Goal: Task Accomplishment & Management: Manage account settings

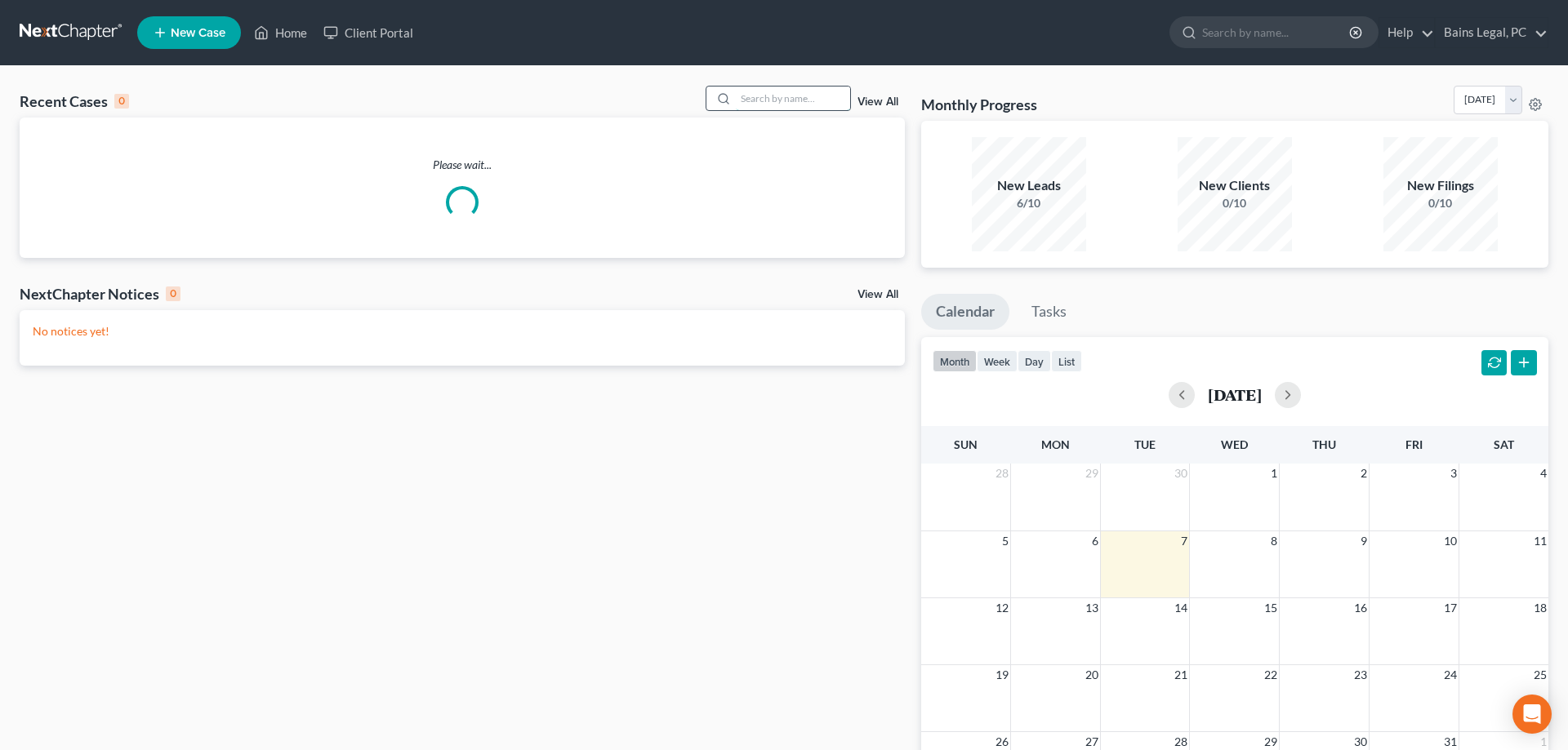
click at [763, 103] on input "search" at bounding box center [792, 98] width 115 height 24
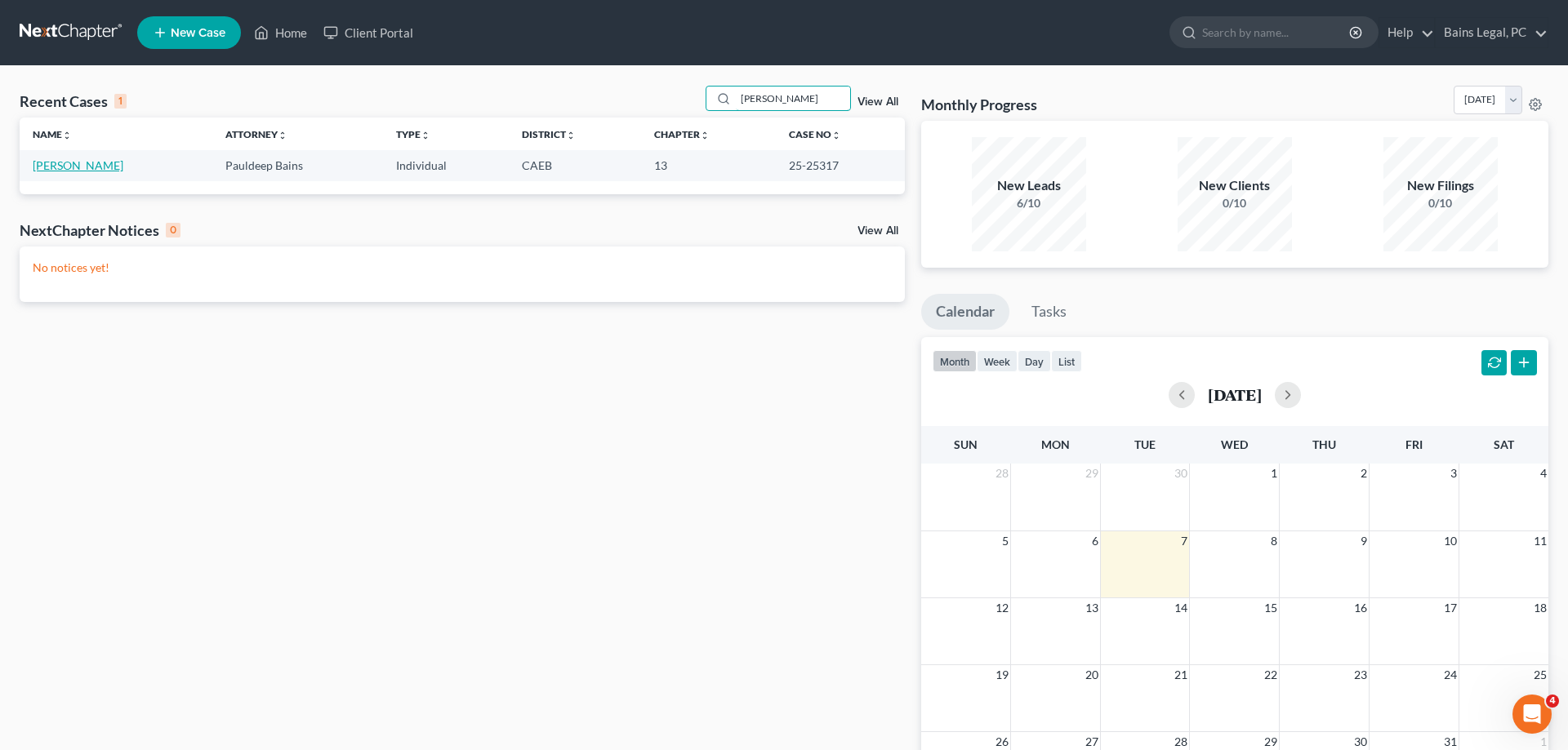
type input "ritter"
click at [74, 166] on link "[PERSON_NAME]" at bounding box center [78, 165] width 91 height 14
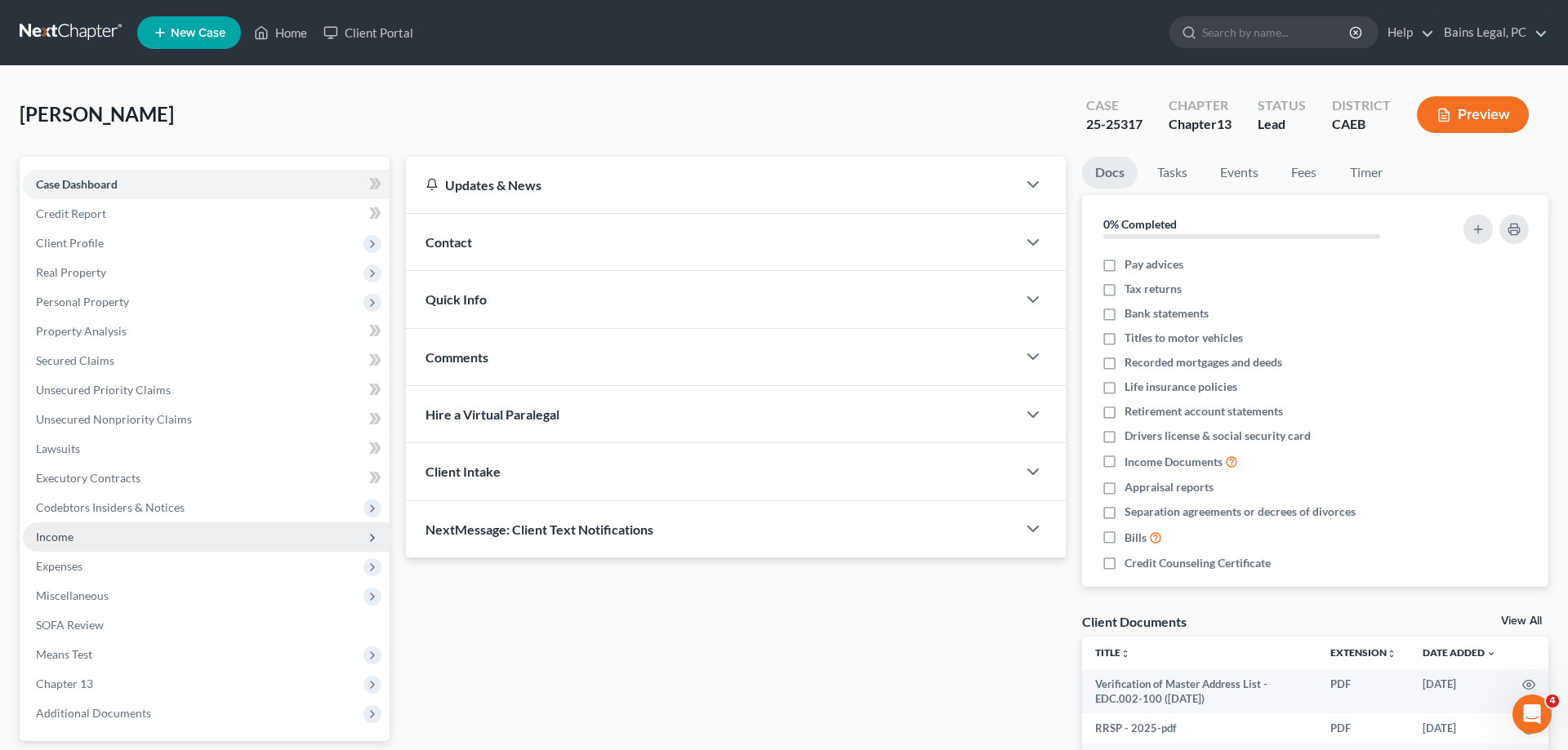
click at [120, 533] on span "Income" at bounding box center [206, 537] width 366 height 29
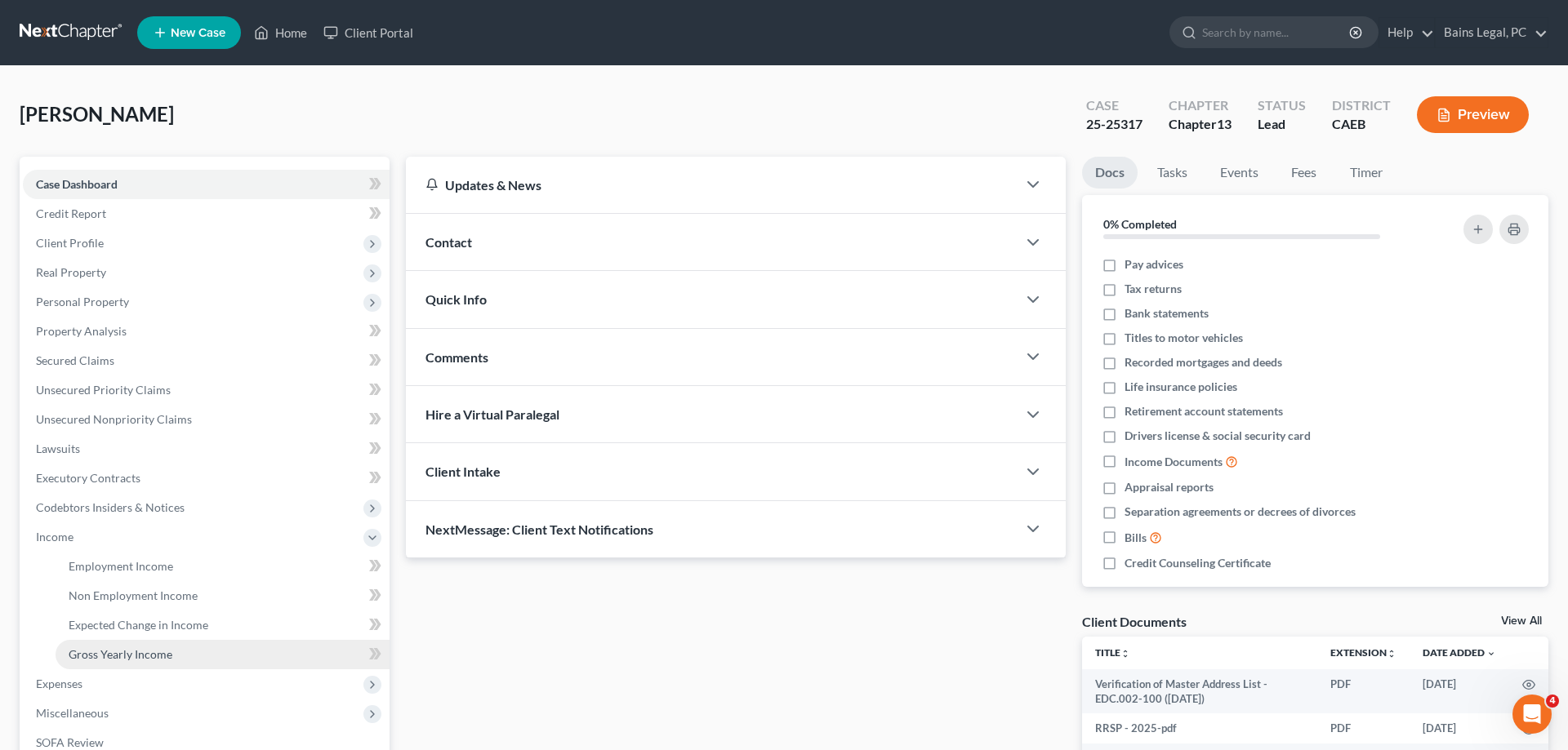
click at [129, 661] on span "Gross Yearly Income" at bounding box center [120, 654] width 104 height 14
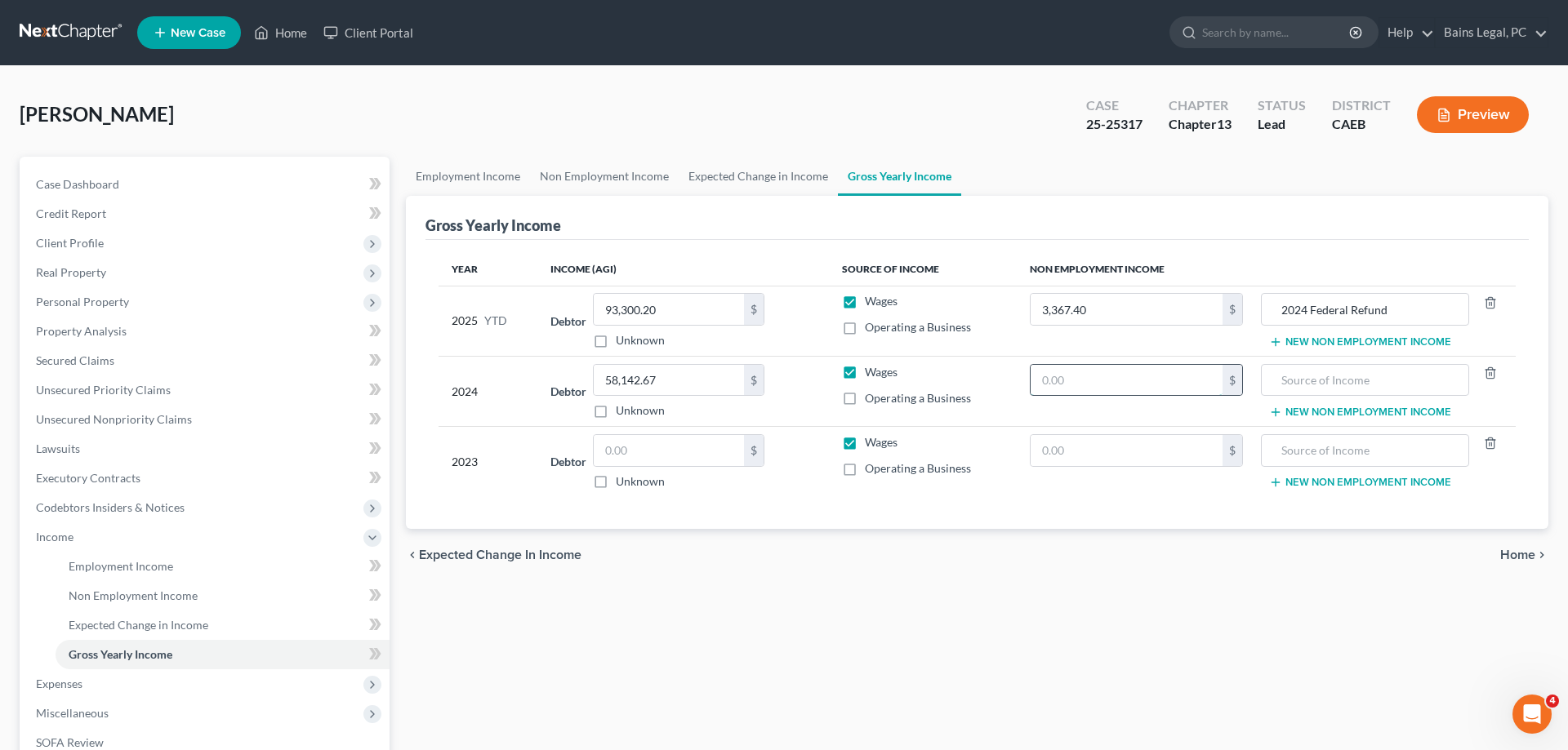
click at [1078, 391] on input "text" at bounding box center [1126, 381] width 192 height 31
type input "0"
click at [718, 455] on input "text" at bounding box center [669, 451] width 151 height 31
type input "0"
click at [1081, 455] on input "text" at bounding box center [1126, 451] width 192 height 31
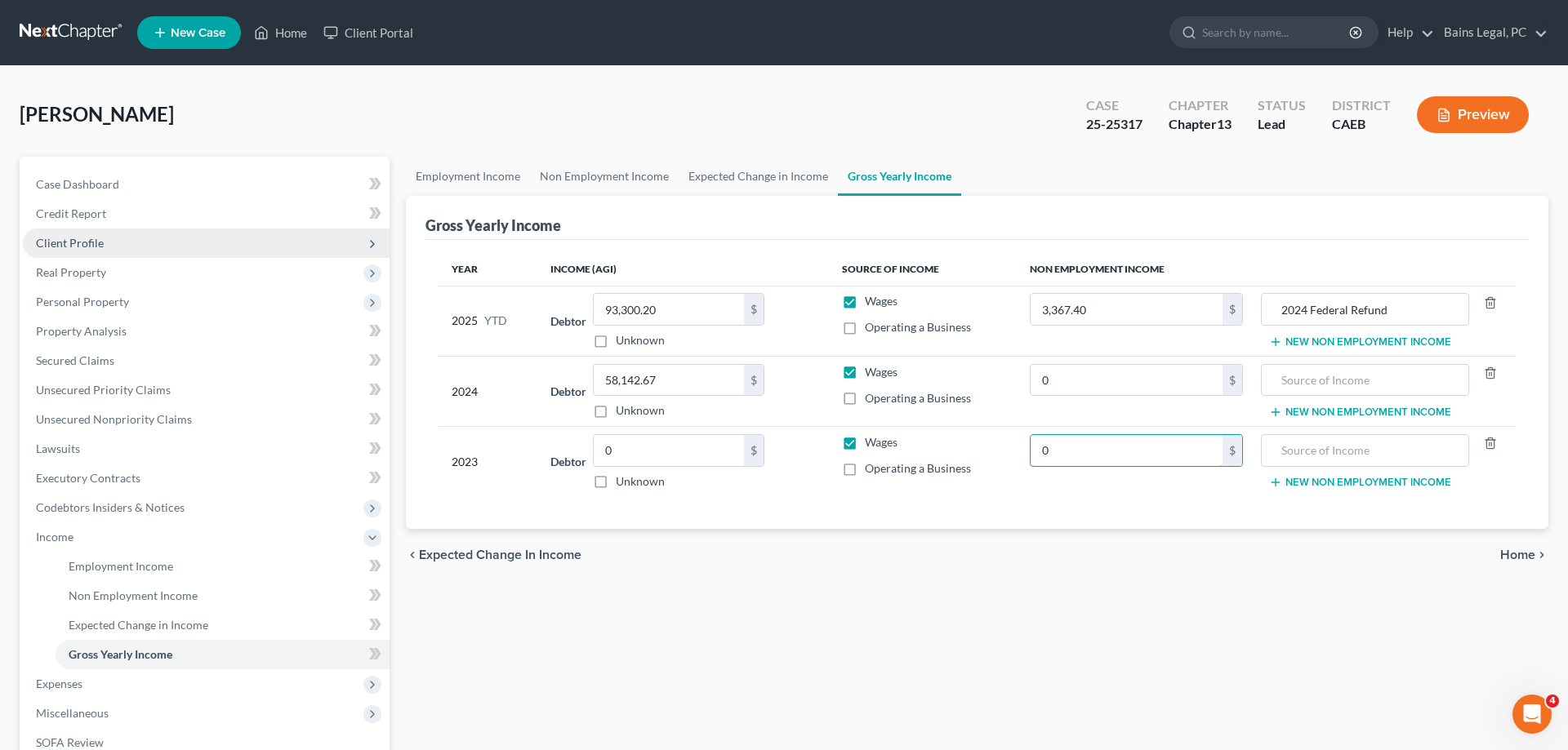
type input "0"
click at [115, 252] on span "Client Profile" at bounding box center [206, 243] width 366 height 29
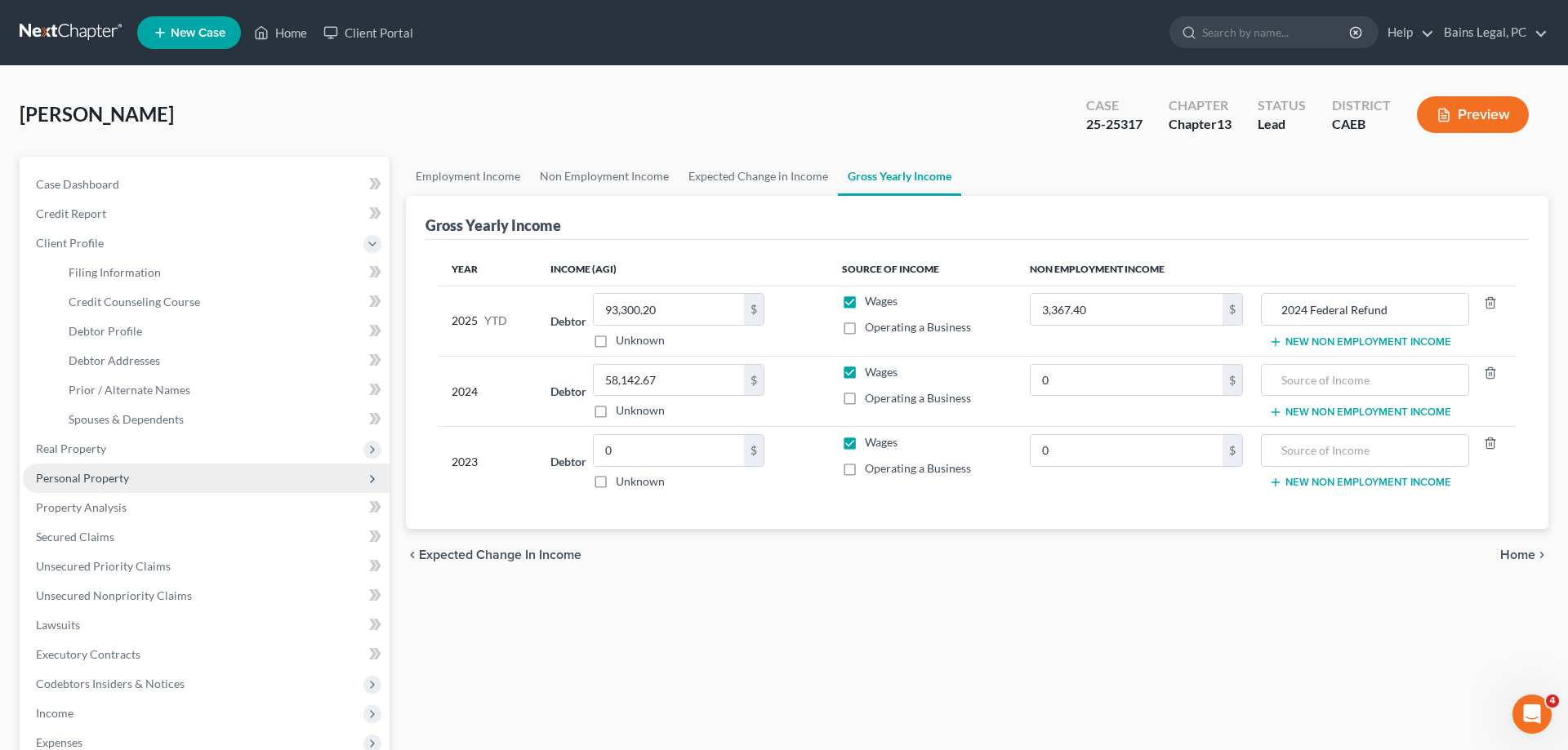
click at [94, 486] on span "Personal Property" at bounding box center [206, 478] width 366 height 29
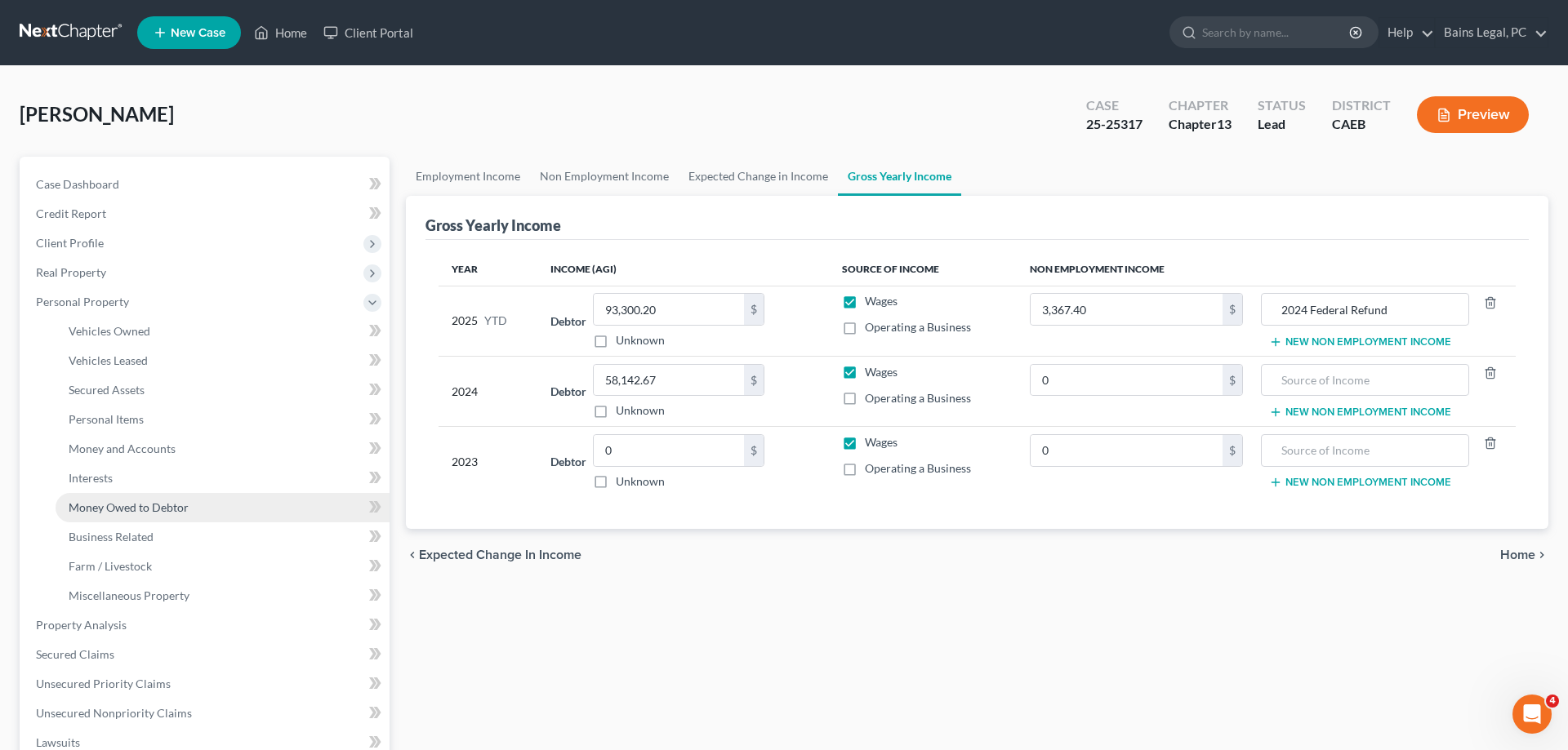
click at [166, 503] on span "Money Owed to Debtor" at bounding box center [129, 507] width 120 height 14
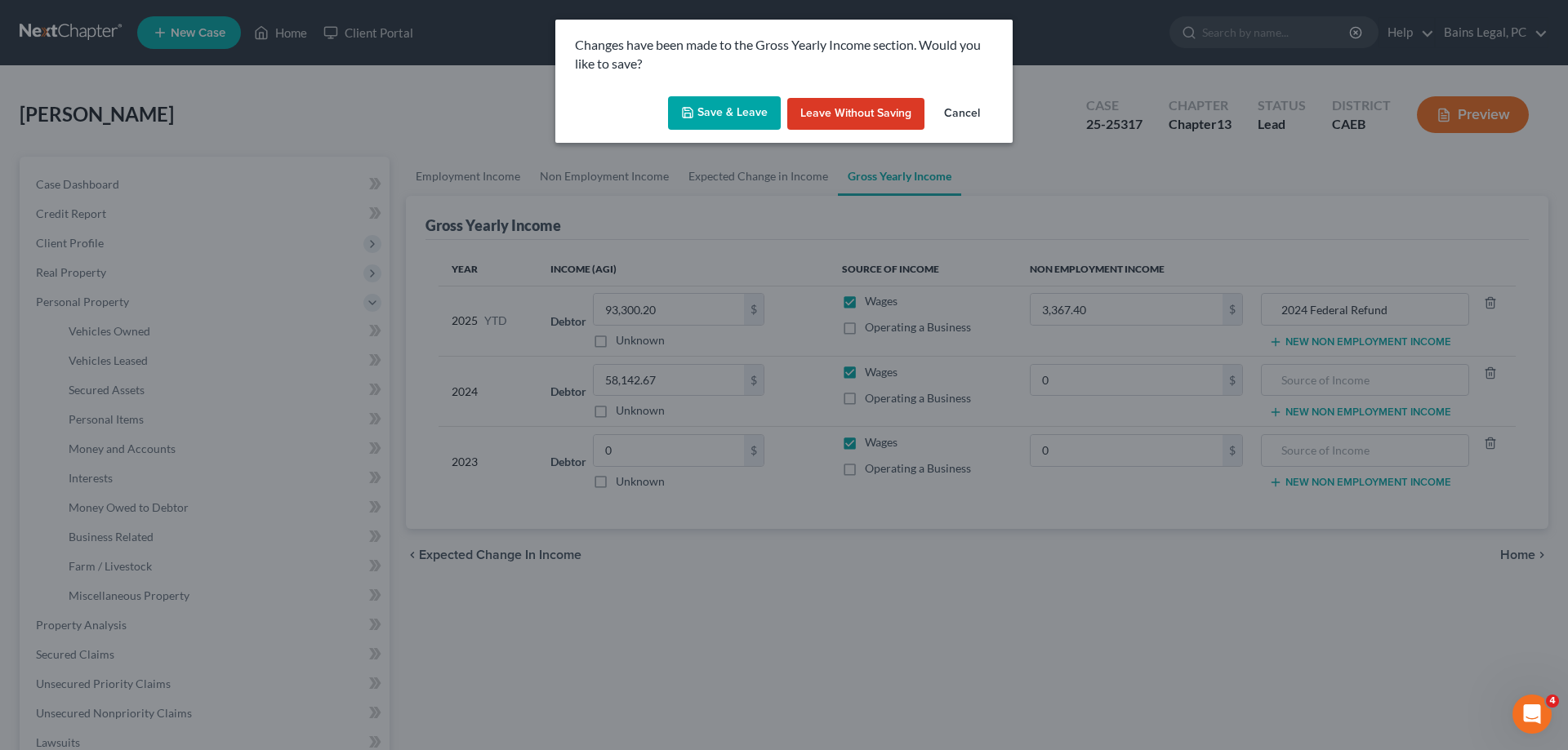
click at [713, 112] on button "Save & Leave" at bounding box center [724, 113] width 113 height 34
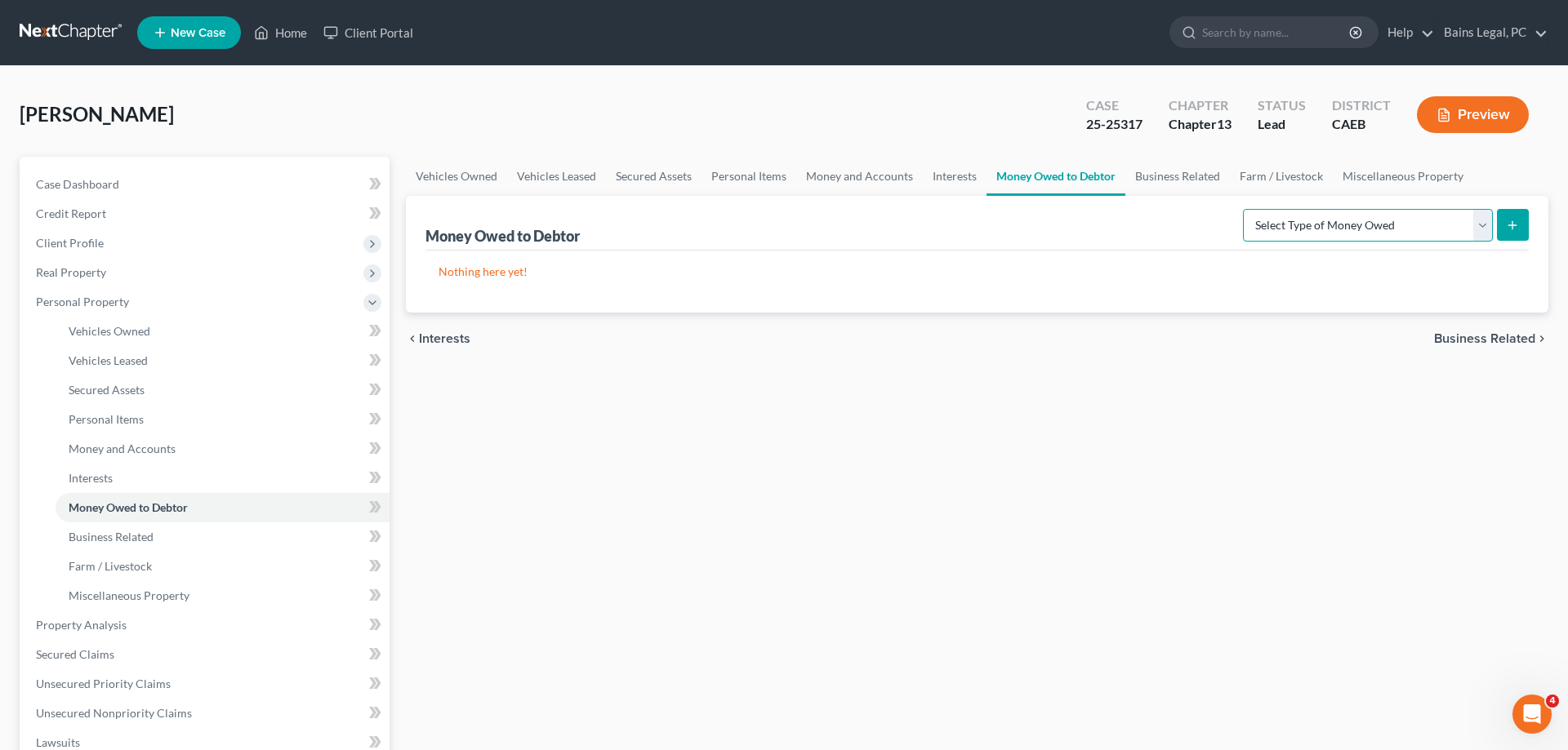
select select "expected_tax_refund"
click option "Expected Tax Refund and Unused NOLs" at bounding box center [0, 0] width 0 height 0
click at [1518, 221] on button "submit" at bounding box center [1512, 225] width 32 height 32
select select "0"
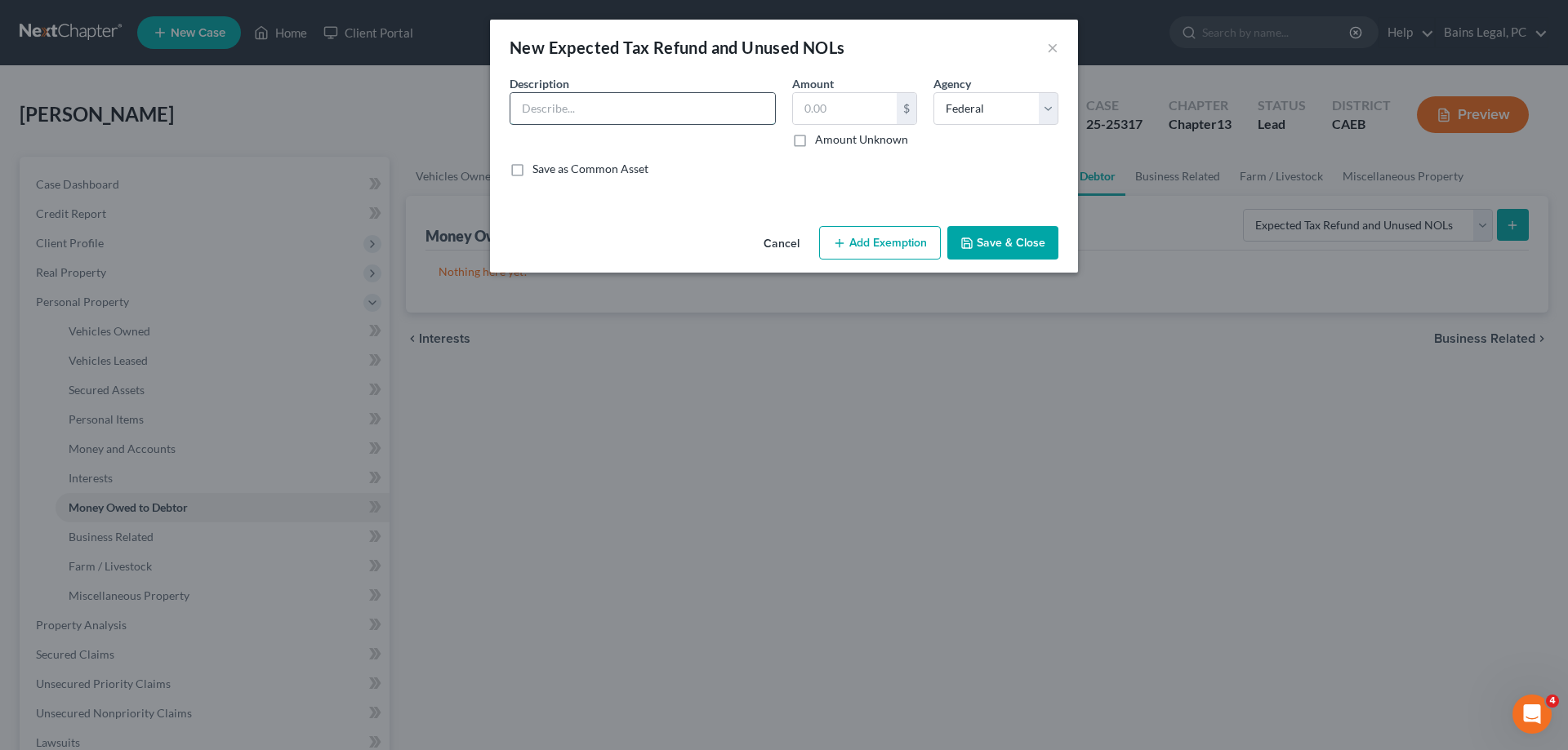
click at [560, 108] on input "text" at bounding box center [643, 108] width 264 height 31
type input "Estimated 2025 CA Refund (9/12)"
click at [975, 248] on button "Save & Close" at bounding box center [1002, 242] width 111 height 34
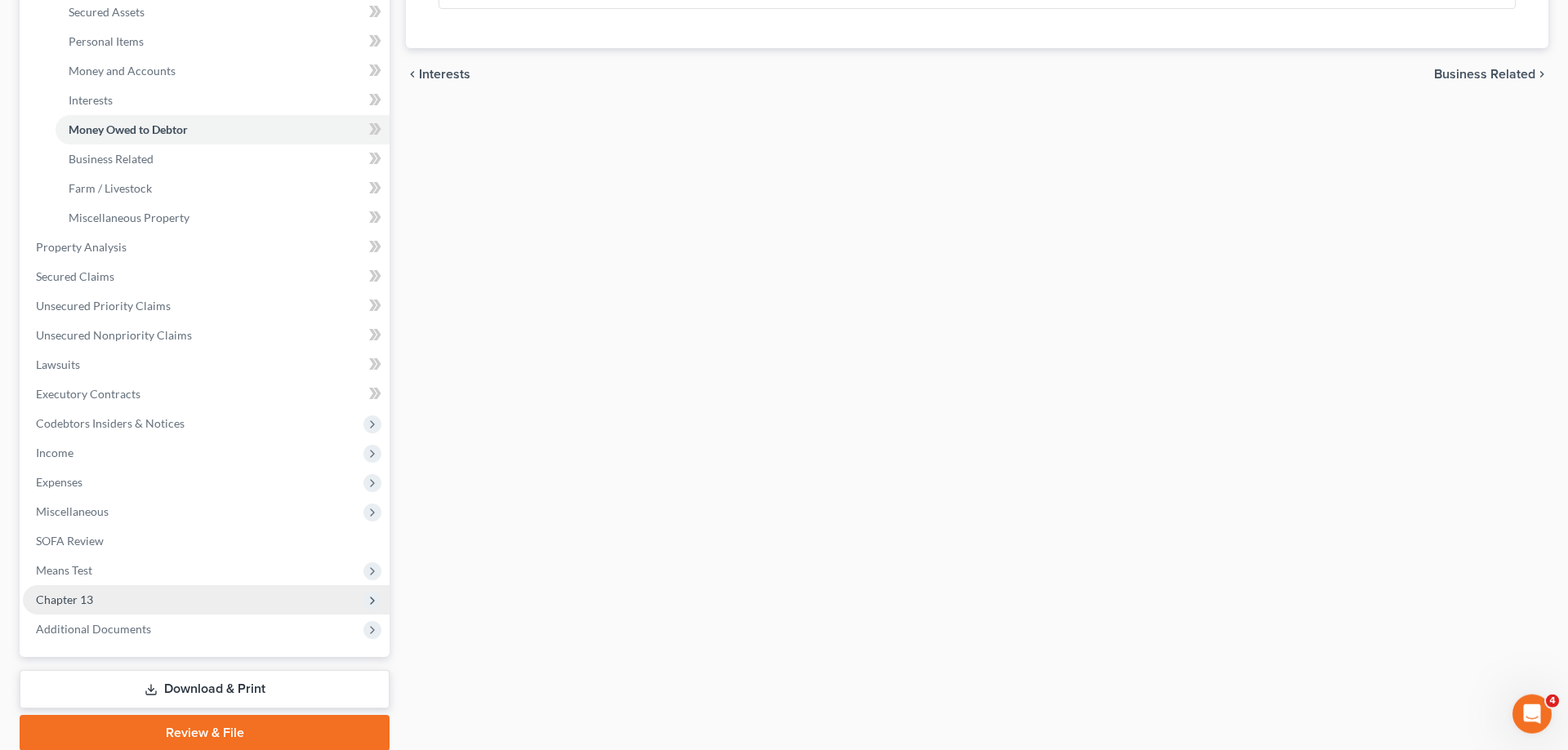
scroll to position [417, 0]
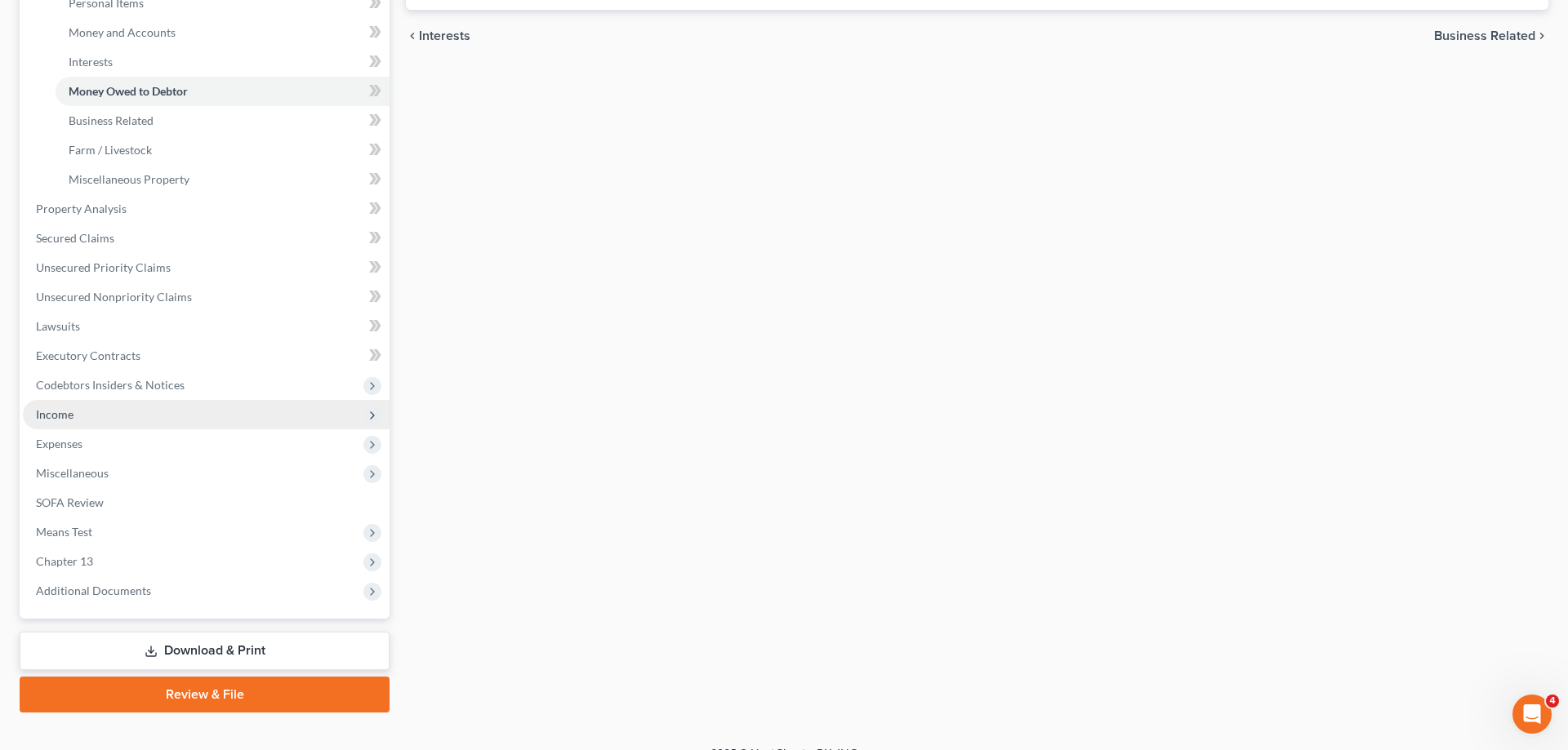
click at [101, 418] on span "Income" at bounding box center [206, 415] width 366 height 29
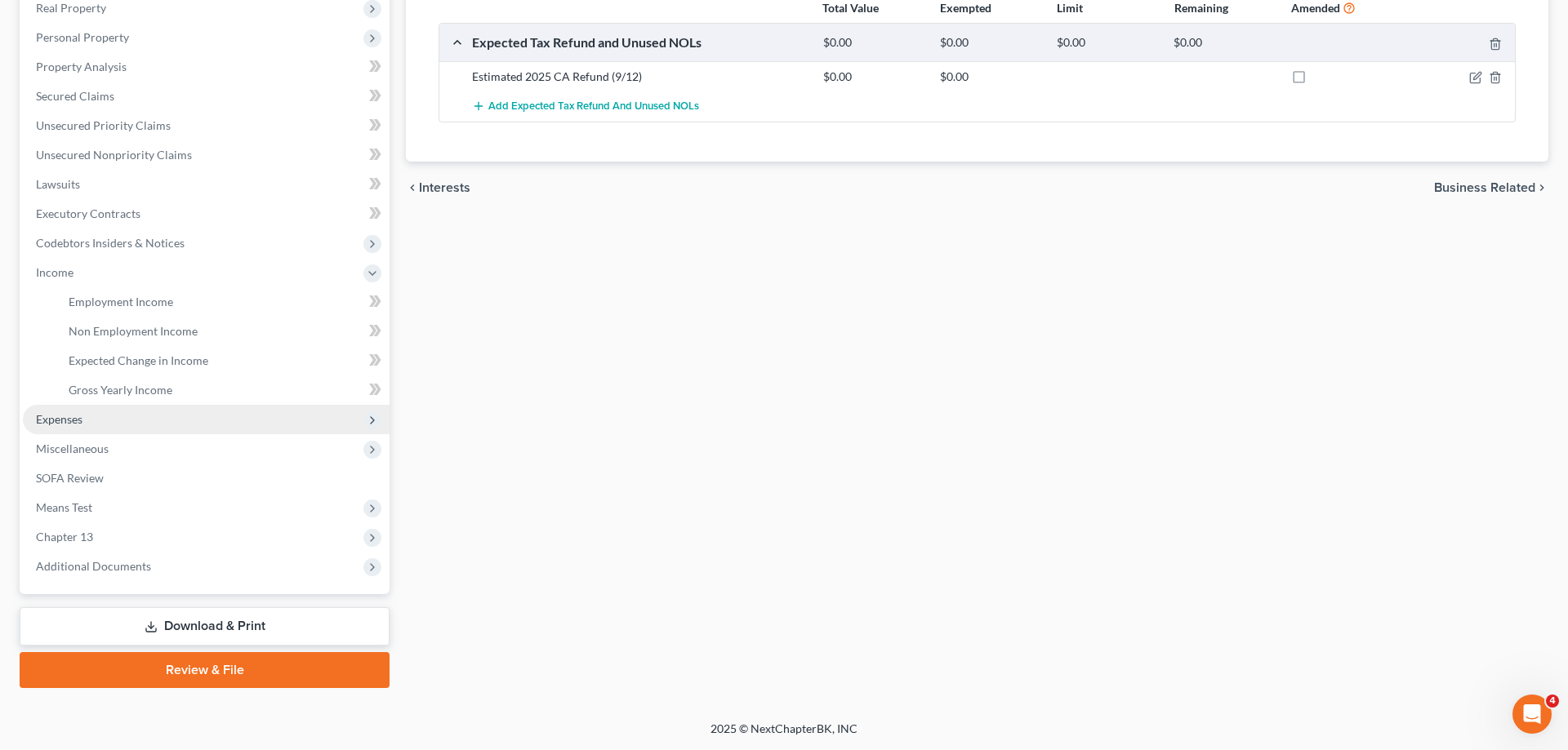
scroll to position [263, 0]
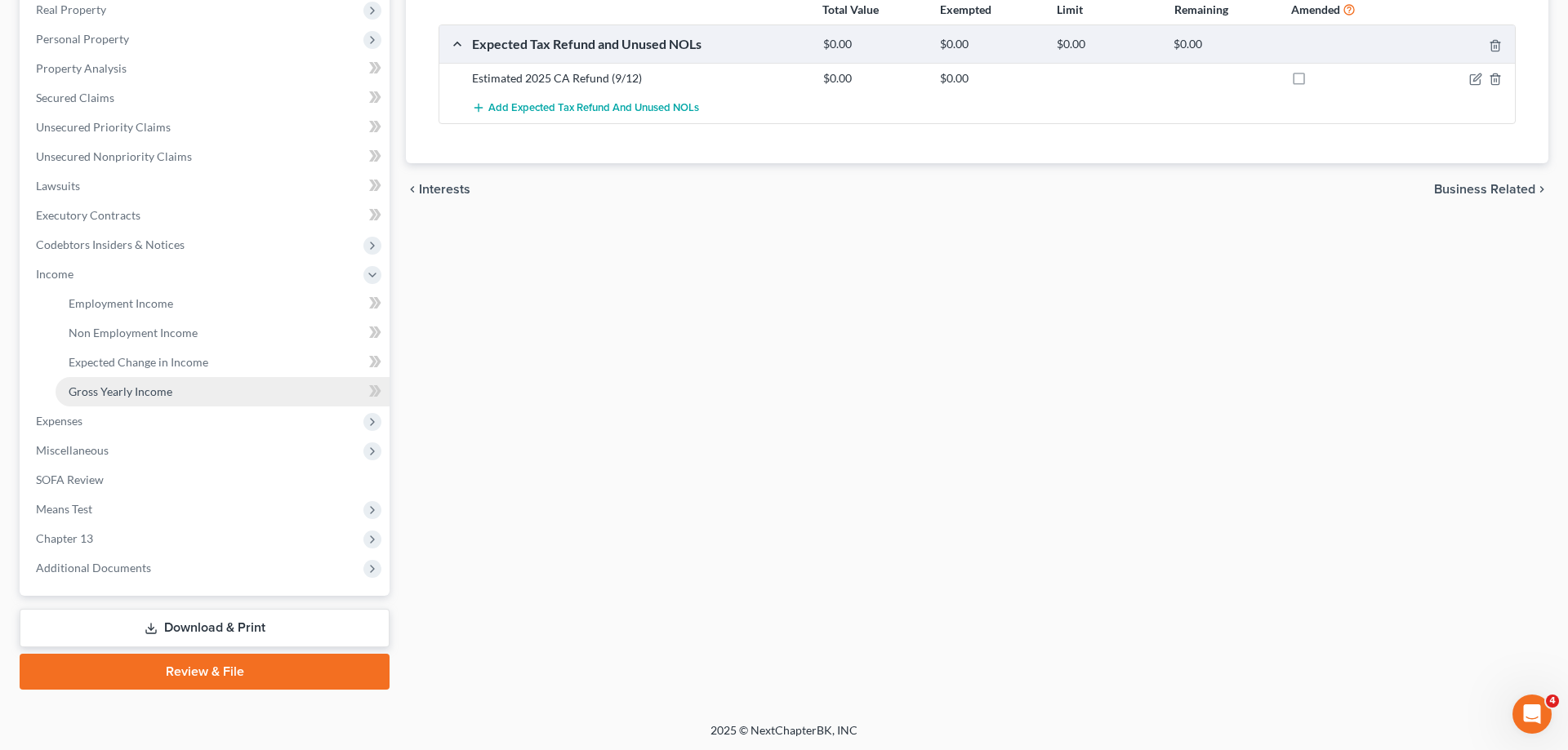
click at [153, 394] on span "Gross Yearly Income" at bounding box center [120, 391] width 104 height 14
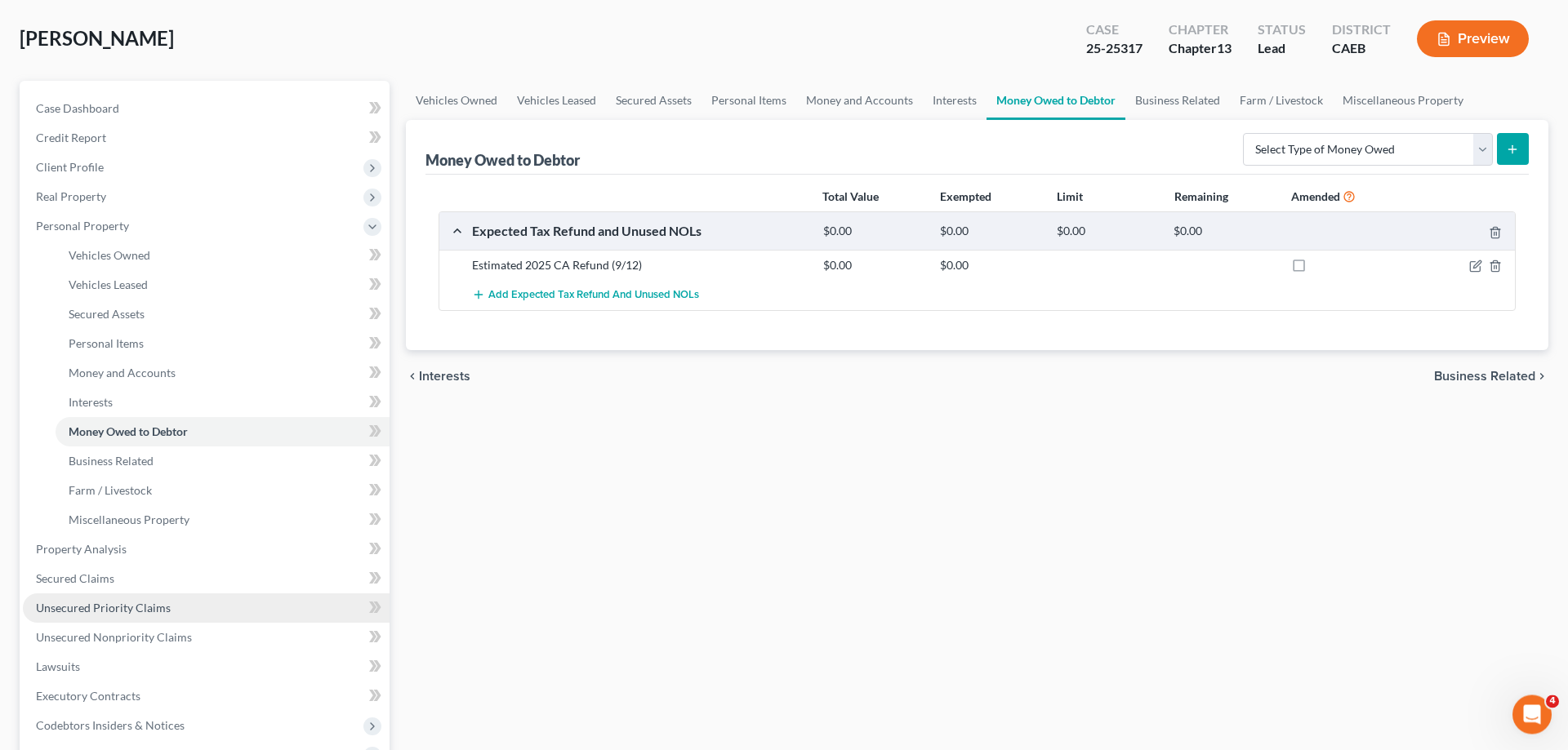
scroll to position [166, 0]
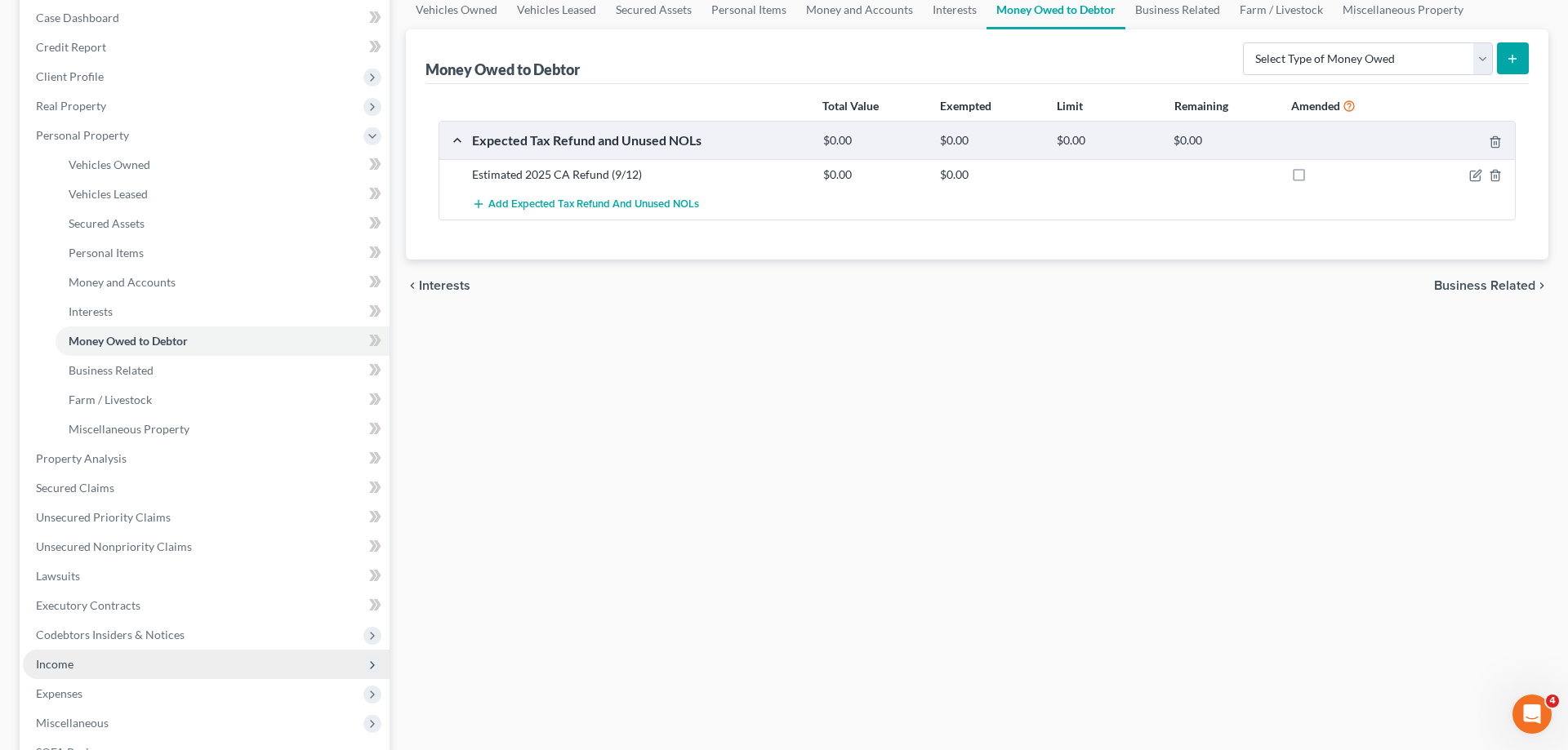
drag, startPoint x: 92, startPoint y: 673, endPoint x: 94, endPoint y: 665, distance: 8.2
click at [92, 671] on span "Income" at bounding box center [206, 665] width 366 height 29
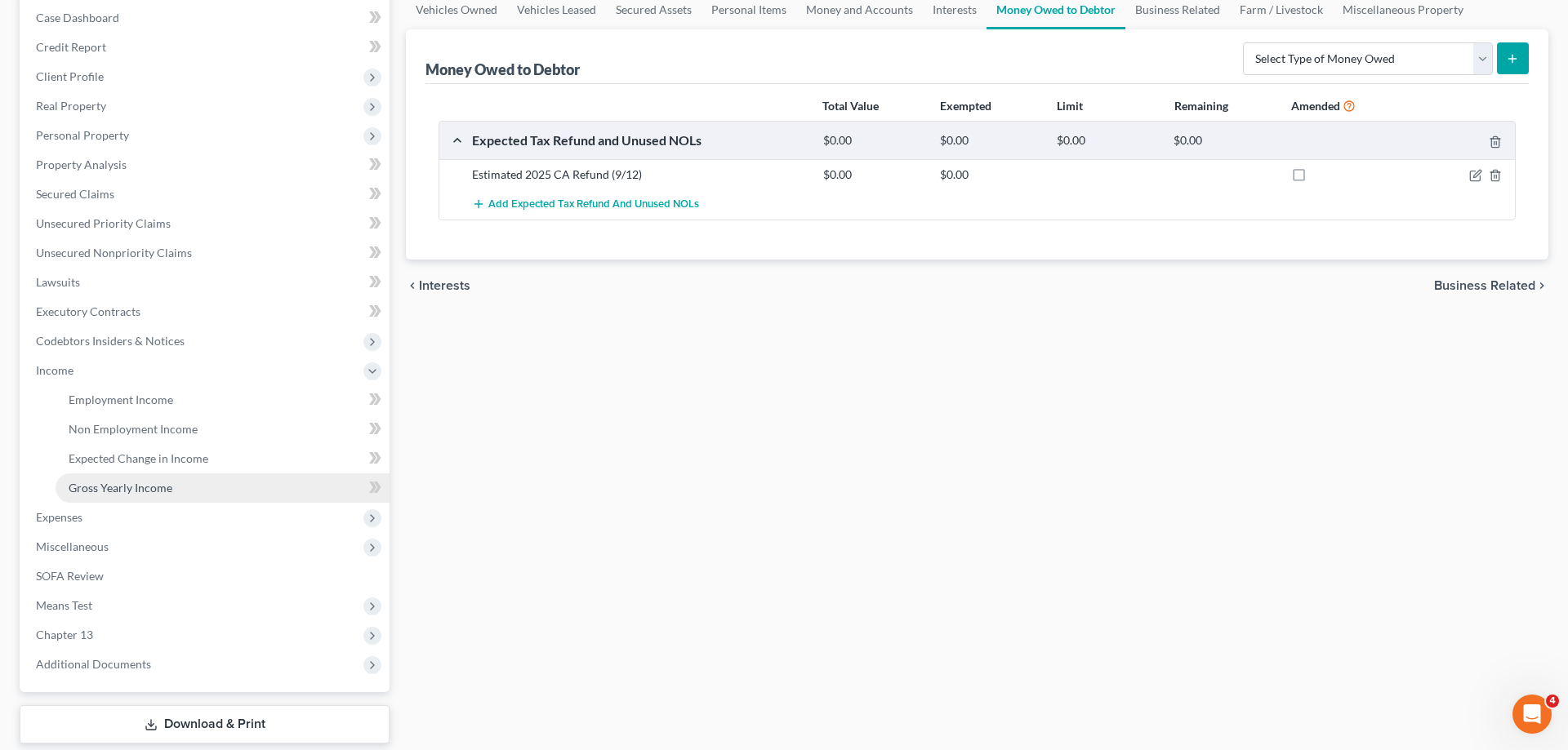
click at [151, 480] on link "Gross Yearly Income" at bounding box center [222, 488] width 334 height 29
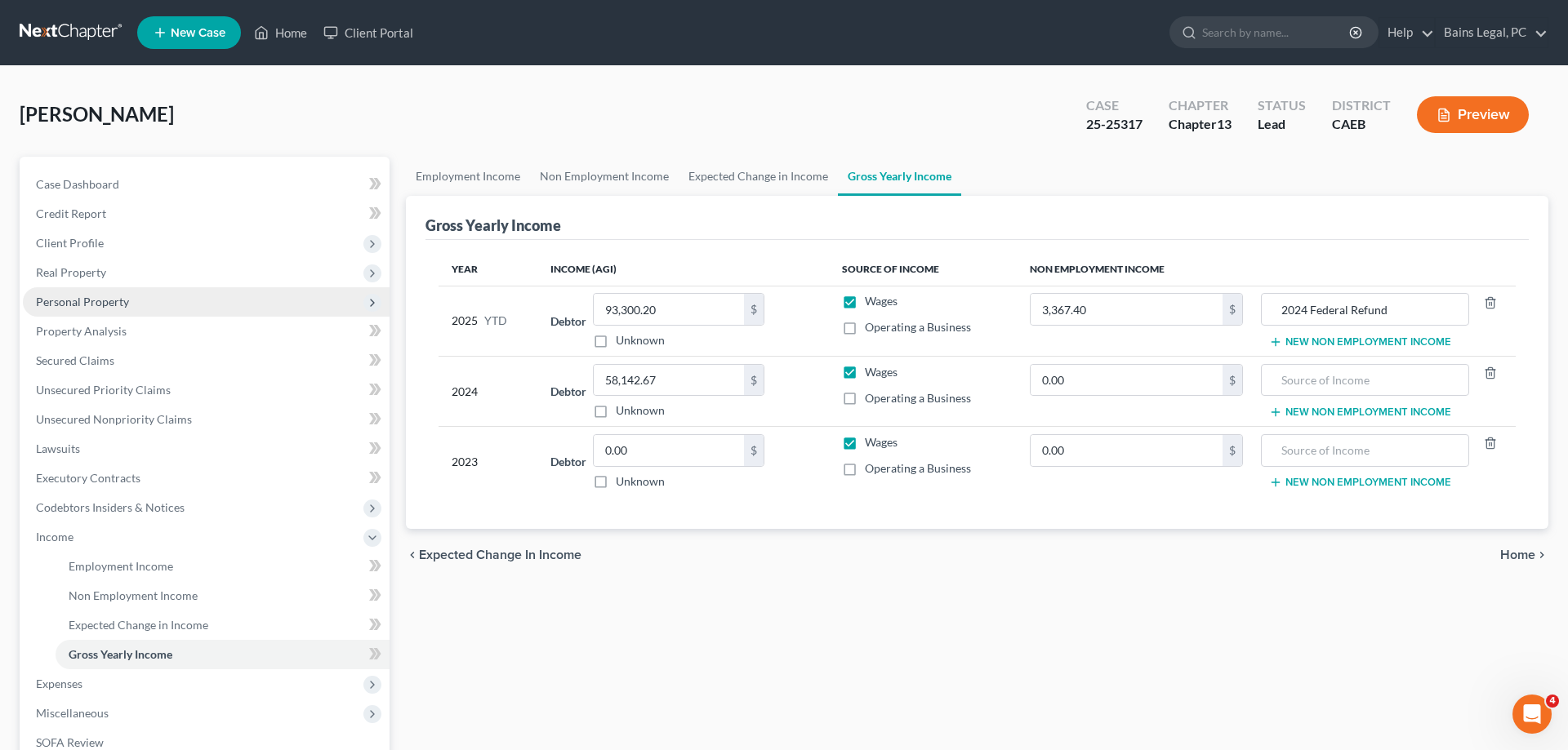
click at [95, 305] on span "Personal Property" at bounding box center [82, 301] width 93 height 14
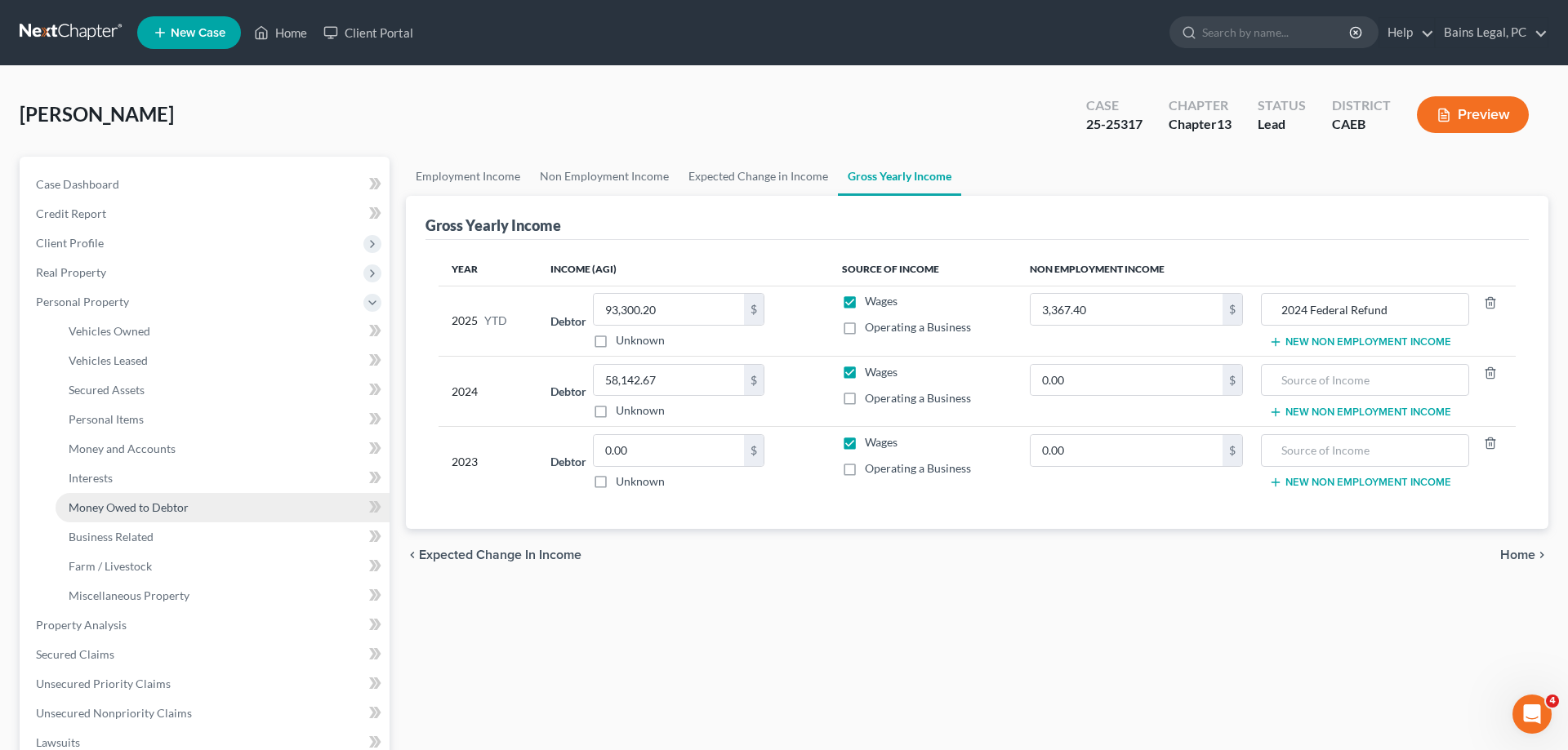
drag, startPoint x: 127, startPoint y: 509, endPoint x: 137, endPoint y: 509, distance: 10.0
click at [128, 509] on span "Money Owed to Debtor" at bounding box center [129, 507] width 120 height 14
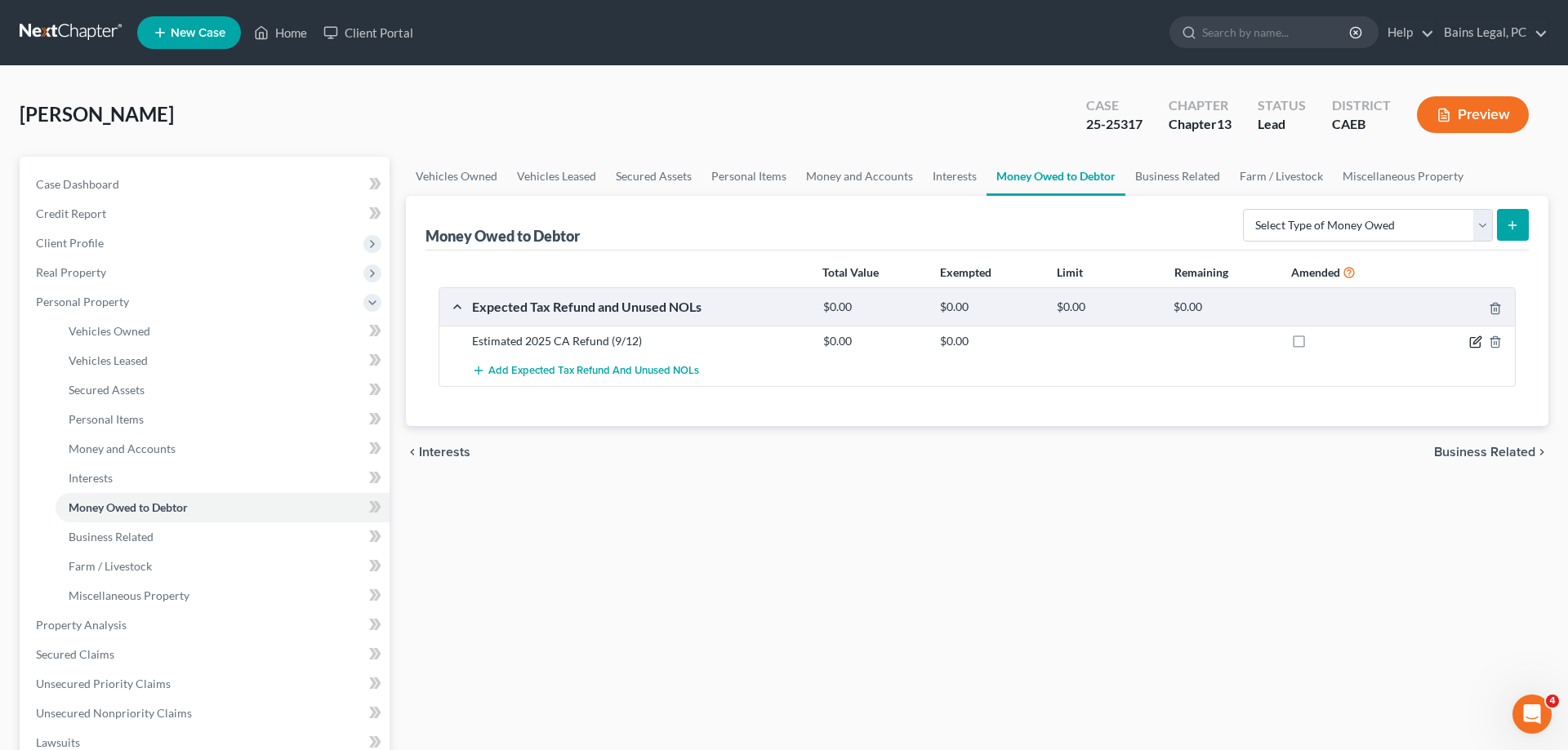
click at [1473, 341] on icon "button" at bounding box center [1475, 342] width 13 height 13
select select "0"
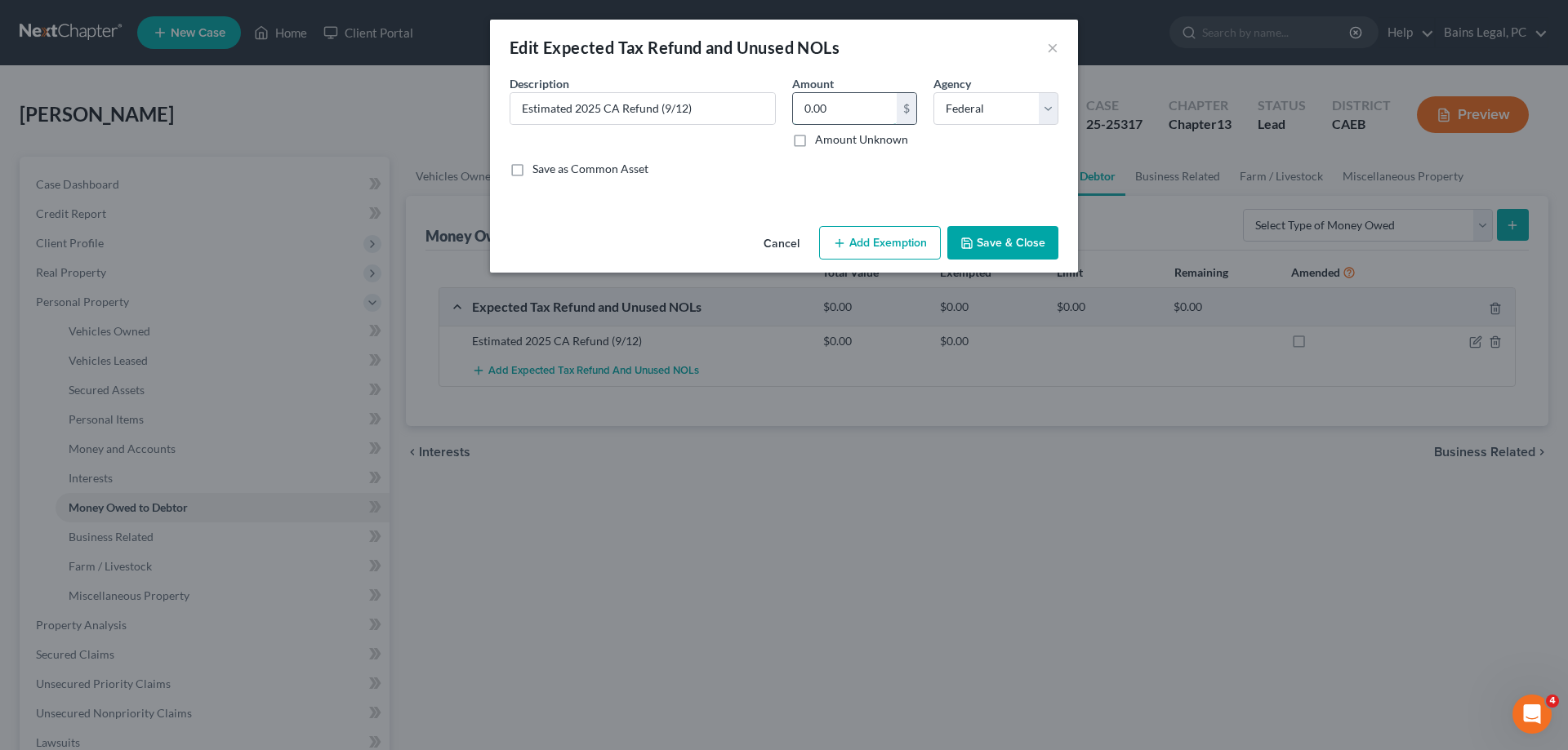
click at [868, 107] on input "0.00" at bounding box center [845, 108] width 104 height 31
type input "2,526"
click at [983, 74] on div "Edit Expected Tax Refund and Unused NOLs ×" at bounding box center [784, 47] width 588 height 55
click at [934, 93] on select "Select Federal State Local" at bounding box center [996, 109] width 125 height 33
select select "1"
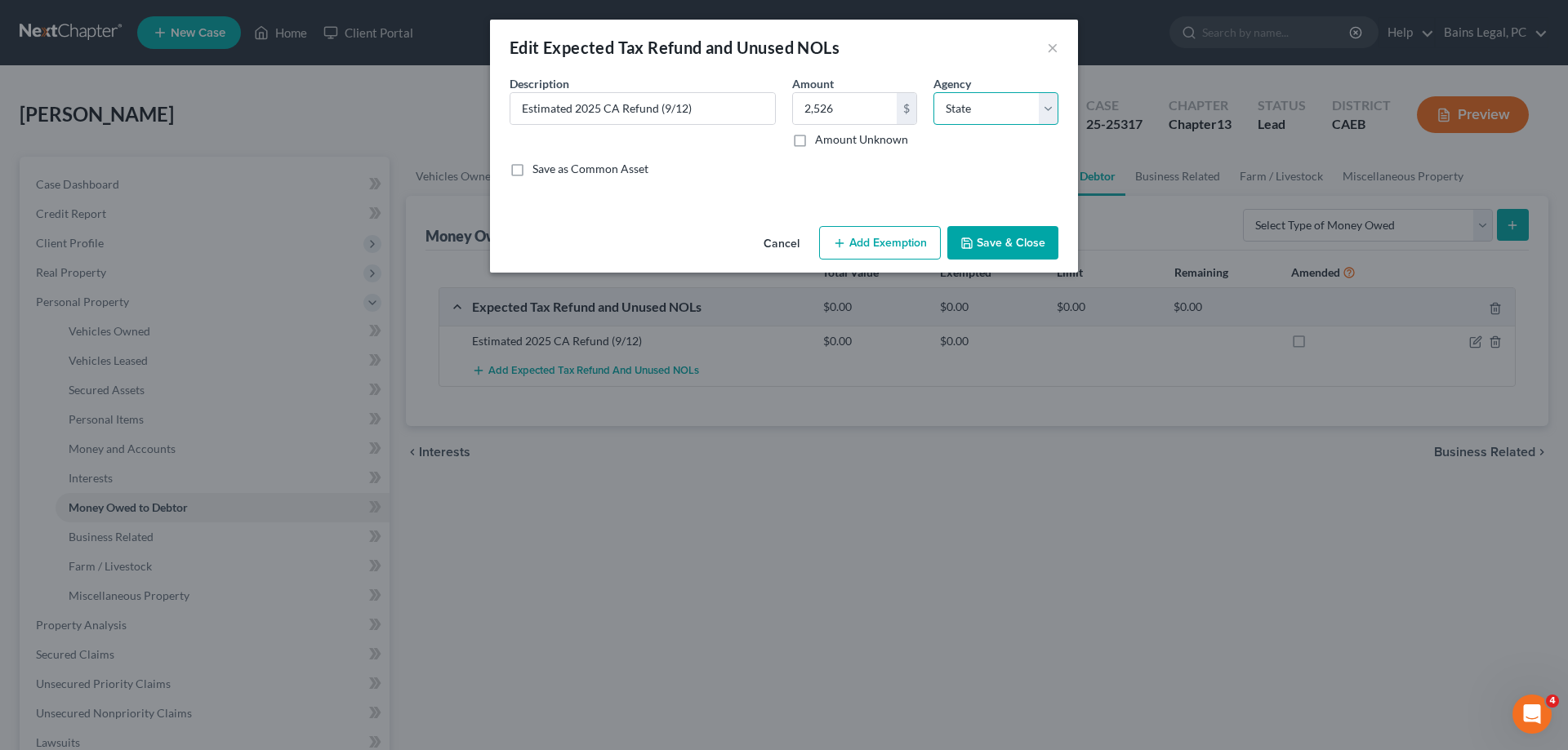
click option "State" at bounding box center [0, 0] width 0 height 0
click at [988, 243] on button "Save & Close" at bounding box center [1002, 242] width 111 height 34
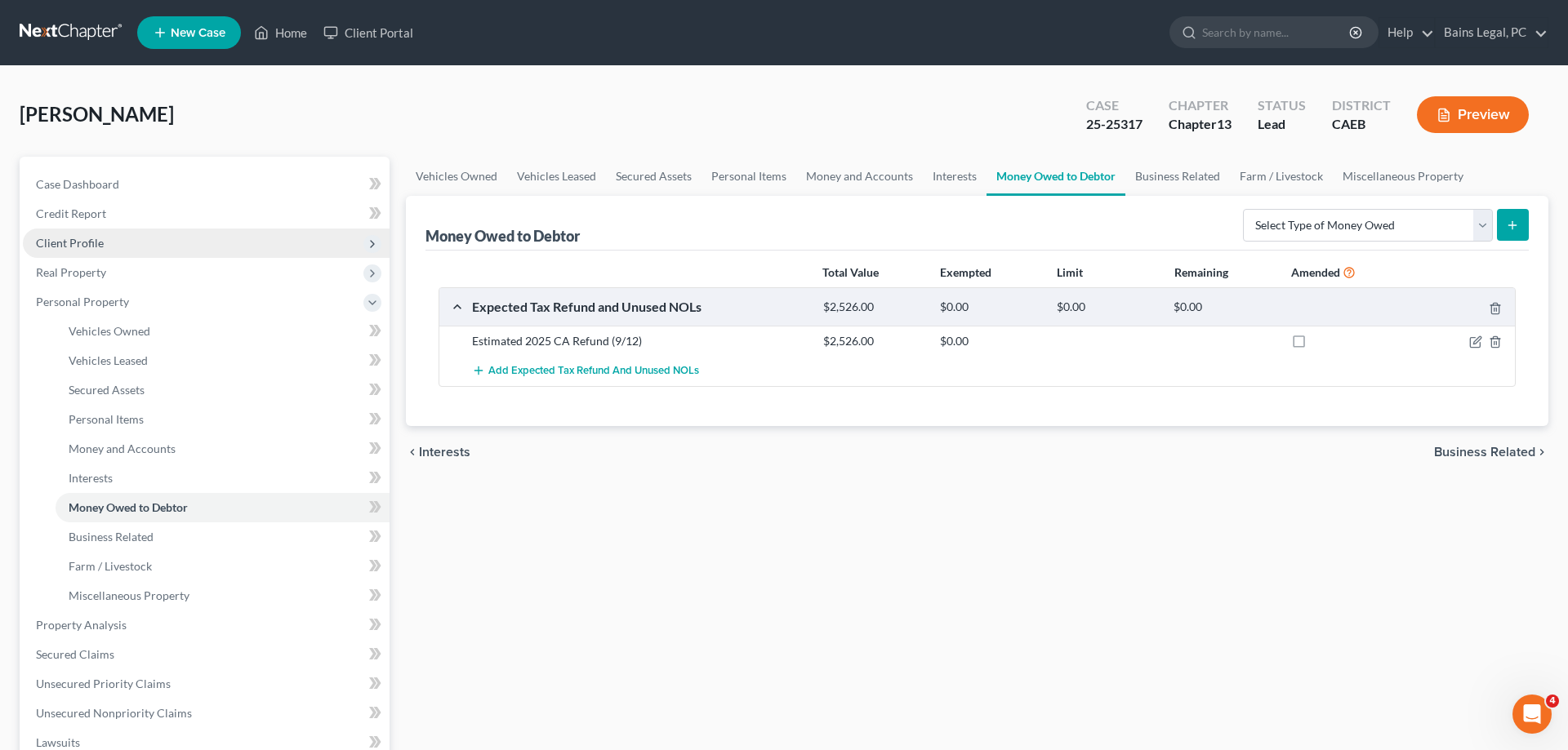
click at [122, 248] on ul "Case Dashboard Payments Invoices Payments Payments Credit Report Client Profile" at bounding box center [206, 596] width 366 height 853
click at [122, 247] on span "Client Profile" at bounding box center [206, 243] width 366 height 29
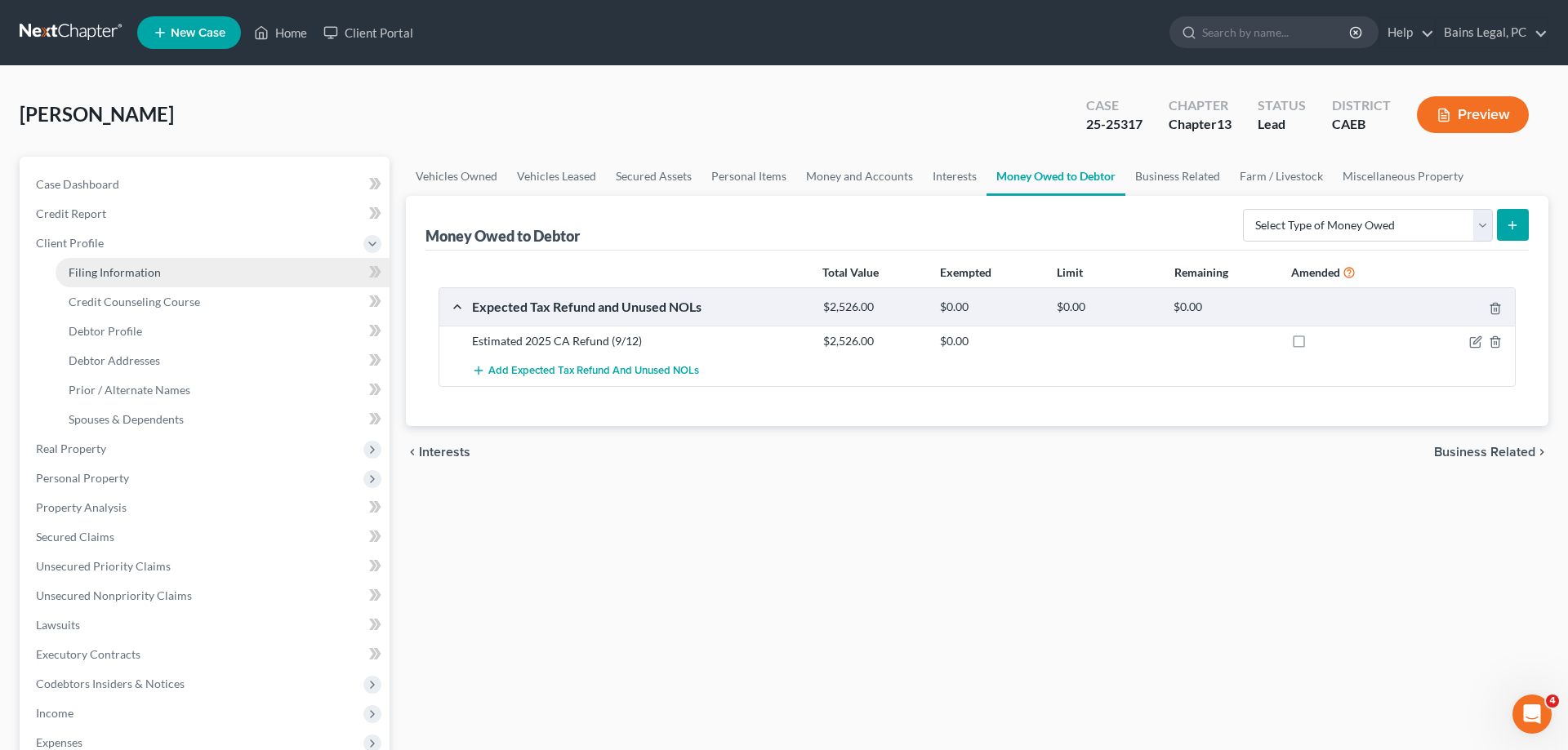
click at [141, 275] on span "Filing Information" at bounding box center [115, 272] width 93 height 14
select select "1"
select select "0"
select select "3"
select select "4"
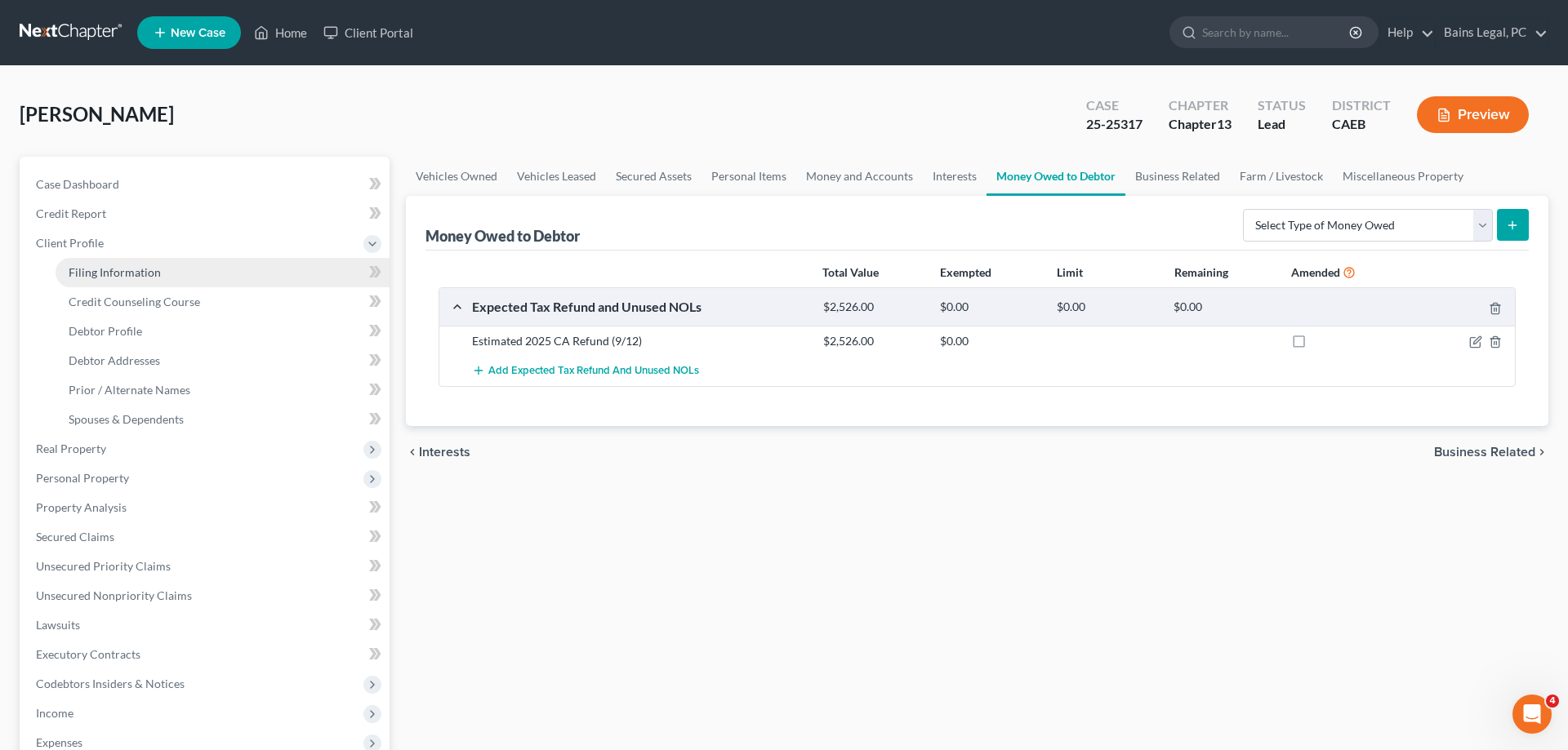
select select "1"
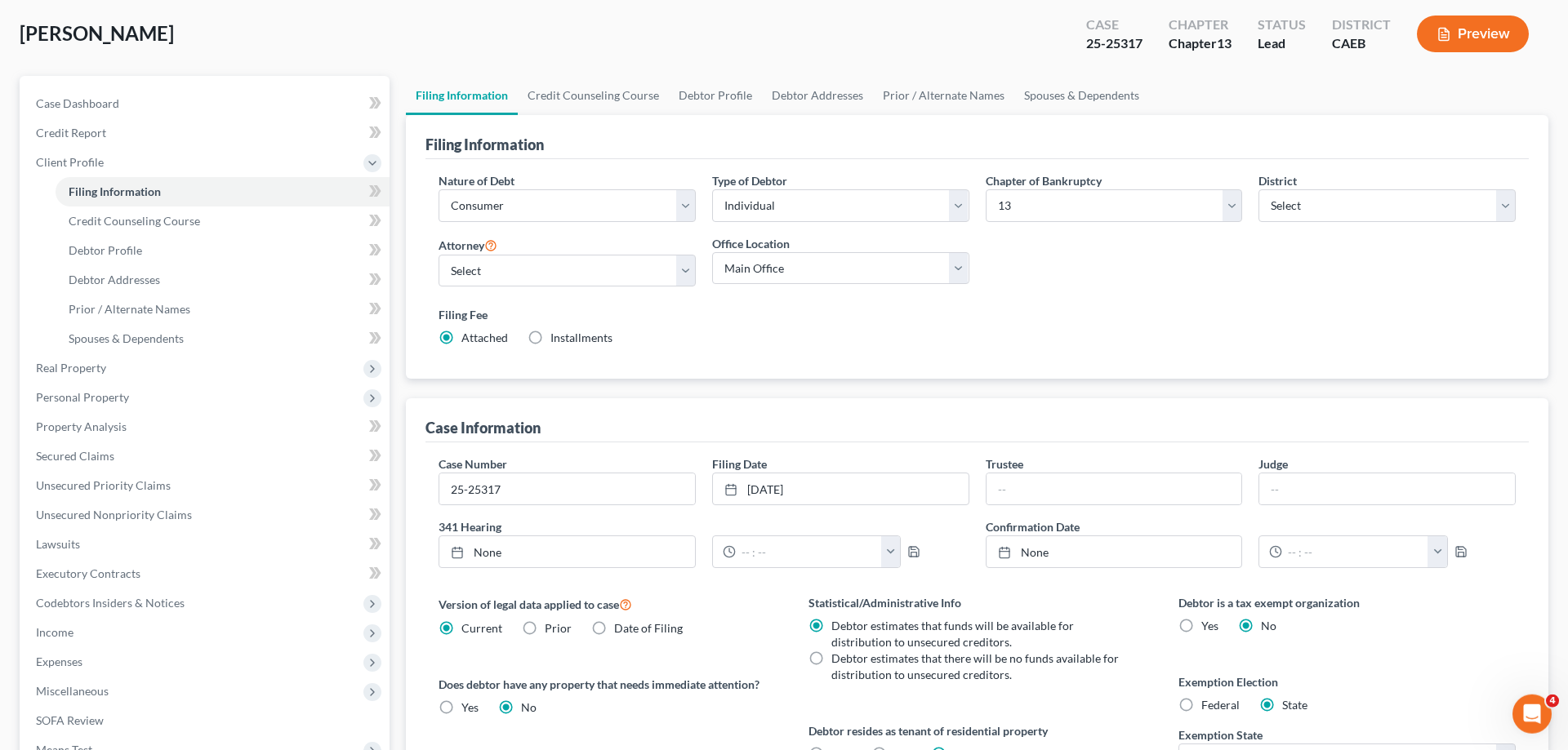
scroll to position [166, 0]
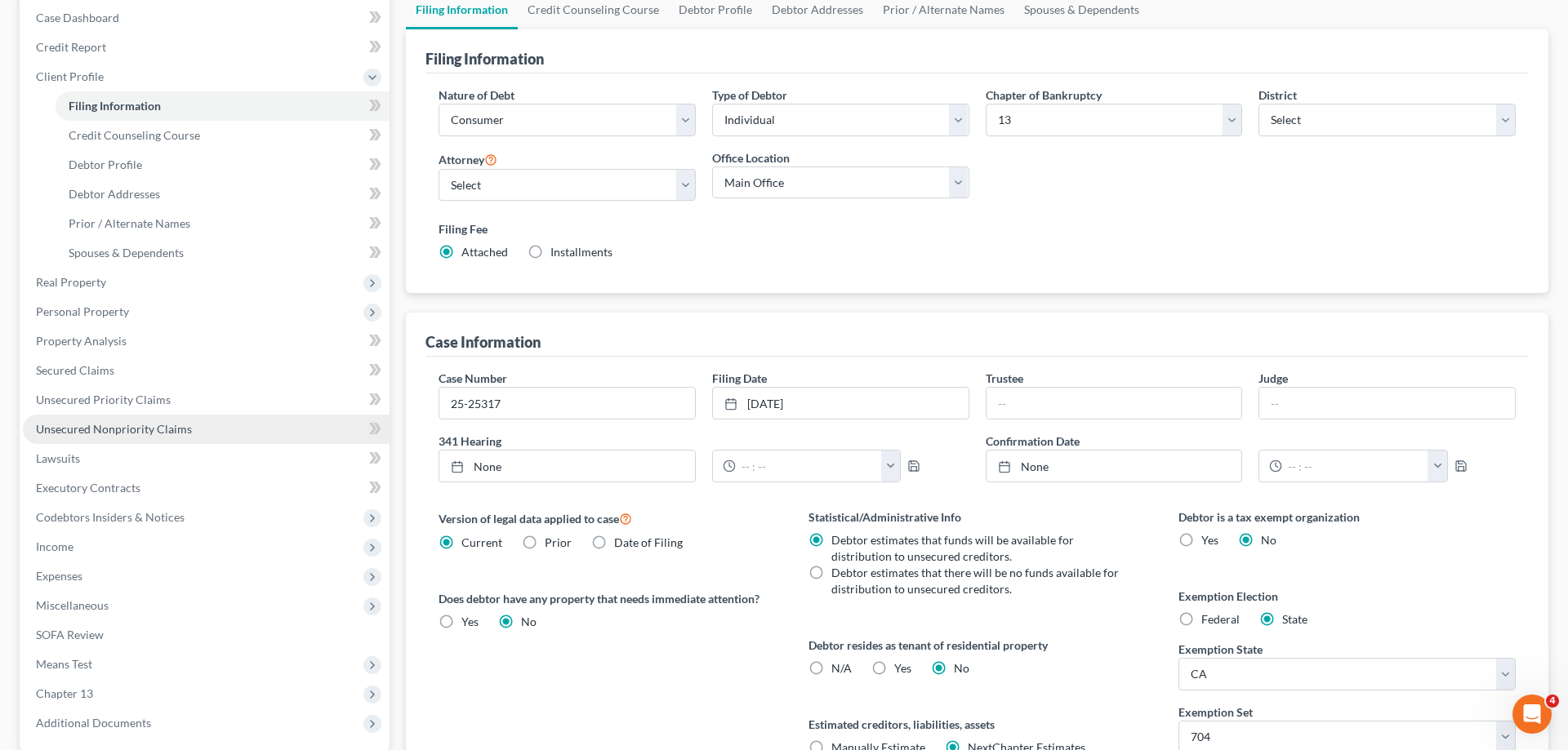
click at [196, 431] on link "Unsecured Nonpriority Claims" at bounding box center [206, 430] width 366 height 29
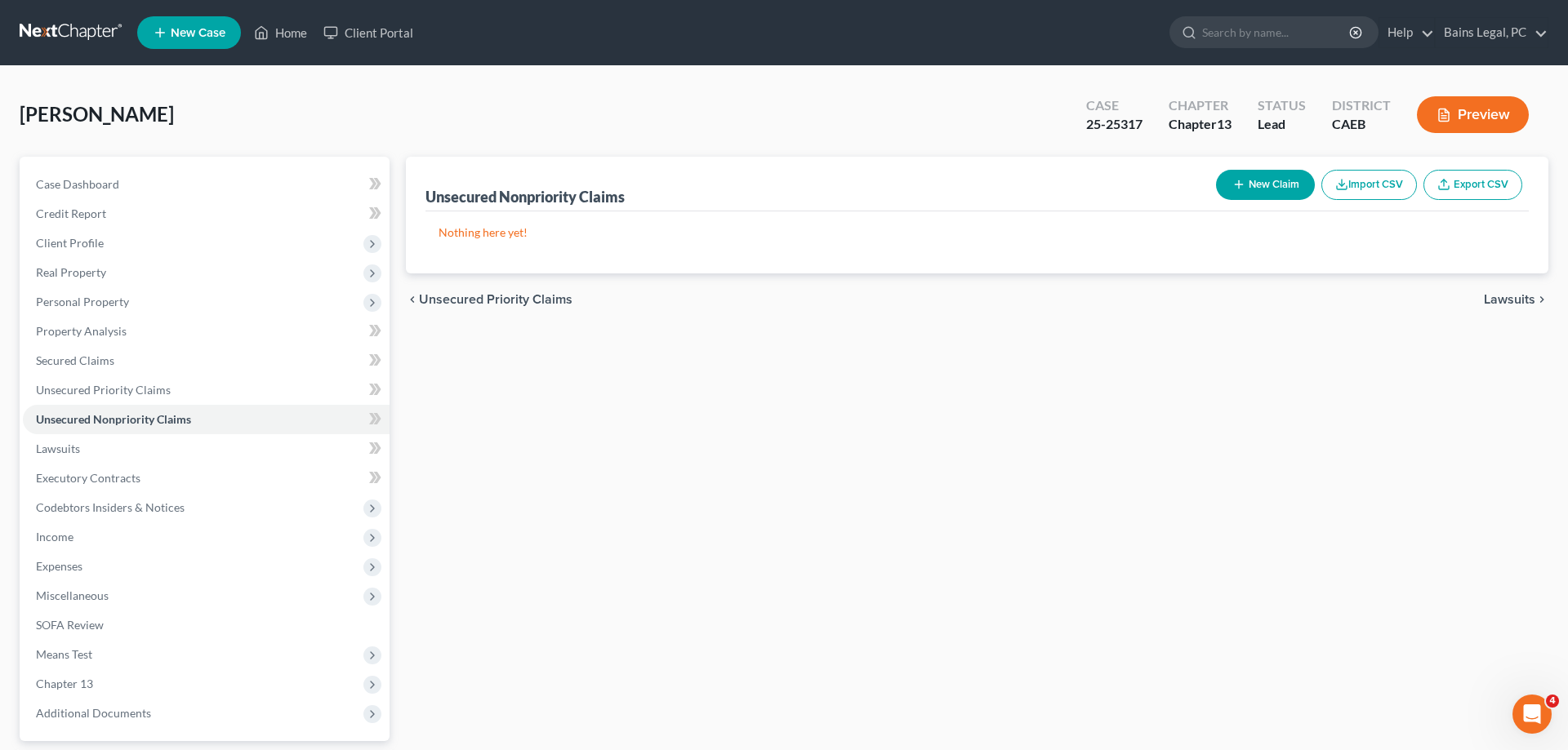
click at [1249, 199] on div "New Claim Import CSV Export CSV" at bounding box center [1369, 185] width 319 height 43
click at [1249, 196] on button "New Claim" at bounding box center [1265, 185] width 99 height 30
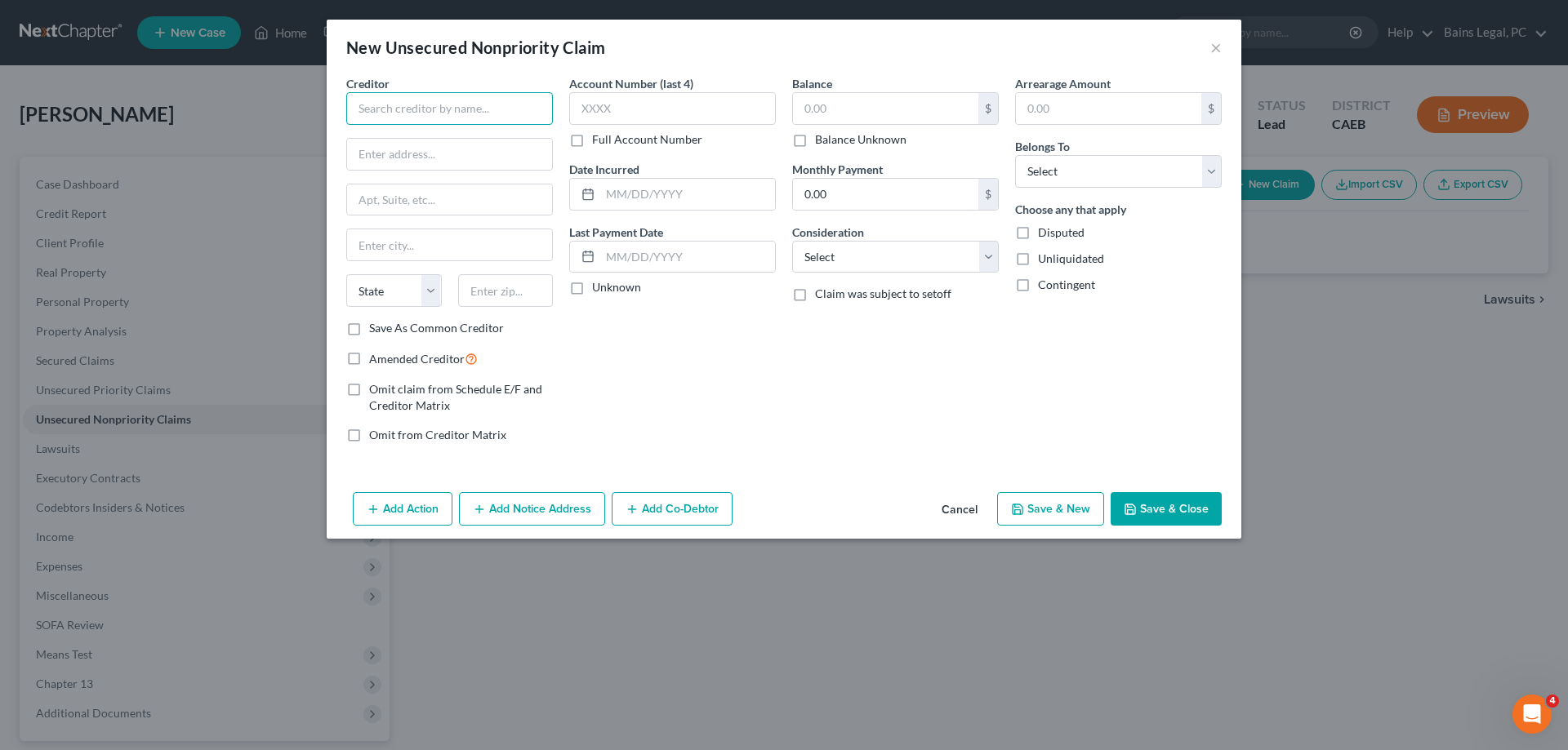
click at [502, 96] on input "text" at bounding box center [449, 109] width 207 height 33
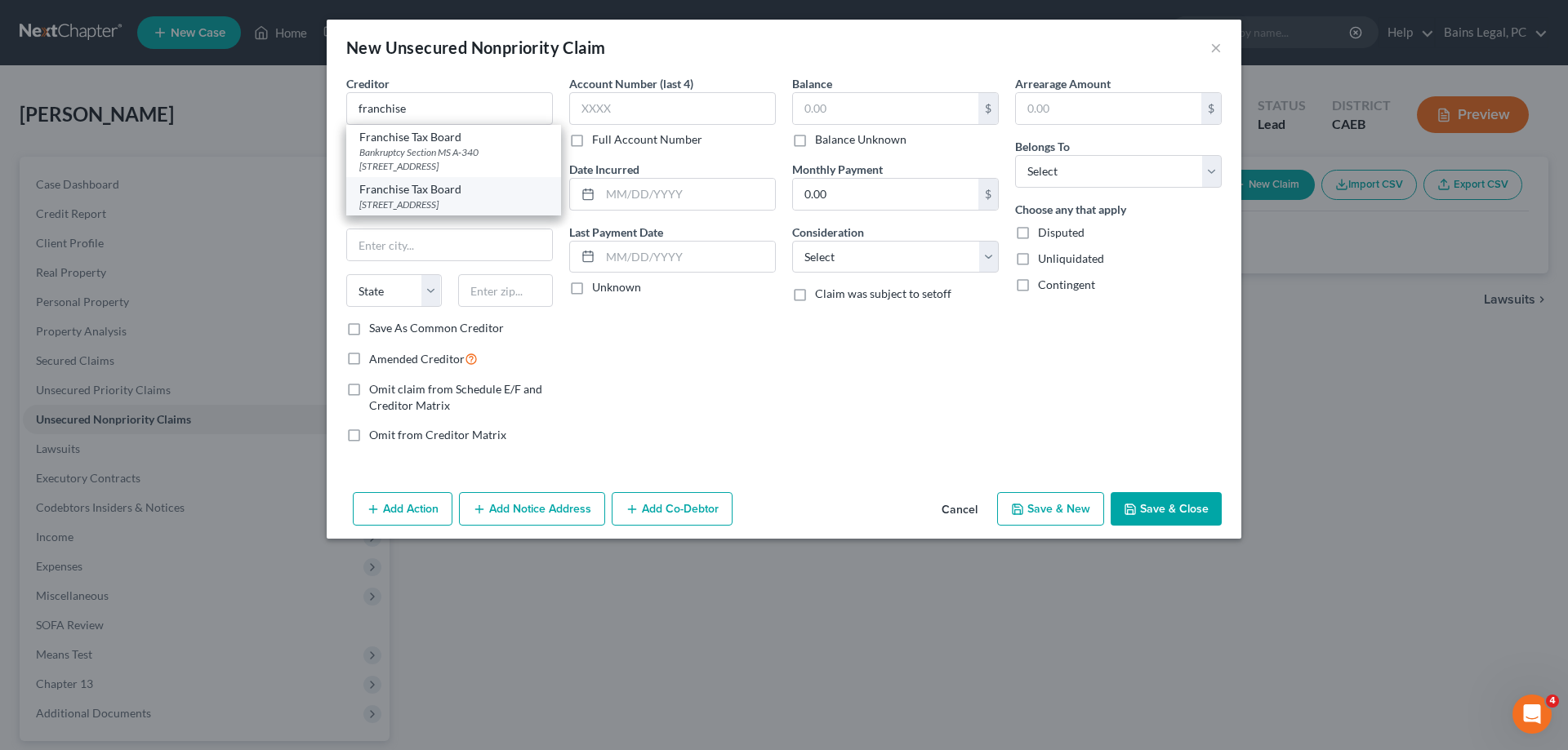
click at [449, 196] on div "Franchise Tax Board" at bounding box center [453, 189] width 188 height 17
type input "Franchise Tax Board"
type input "PO Box 942867"
type input "[GEOGRAPHIC_DATA]"
select select "4"
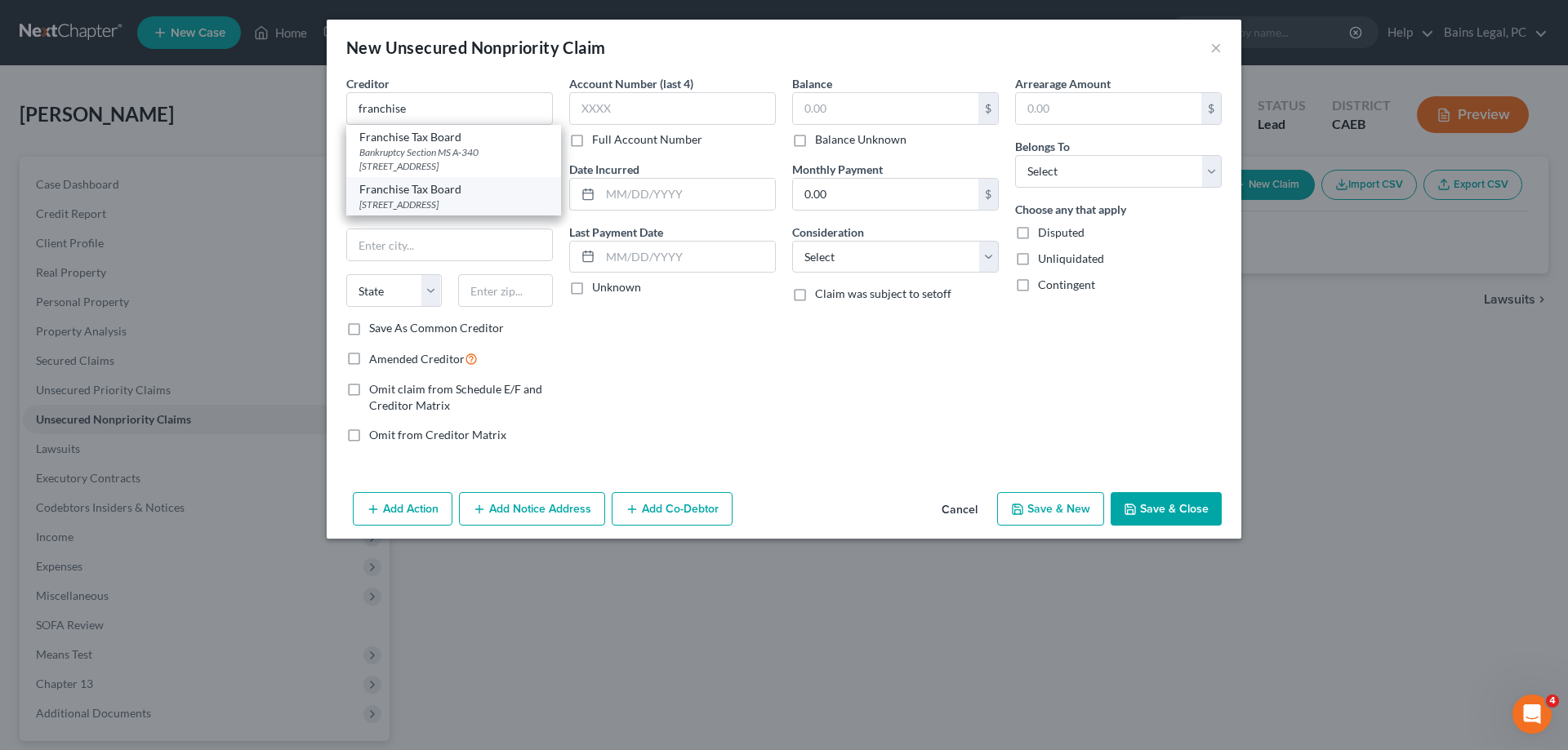
type input "94267"
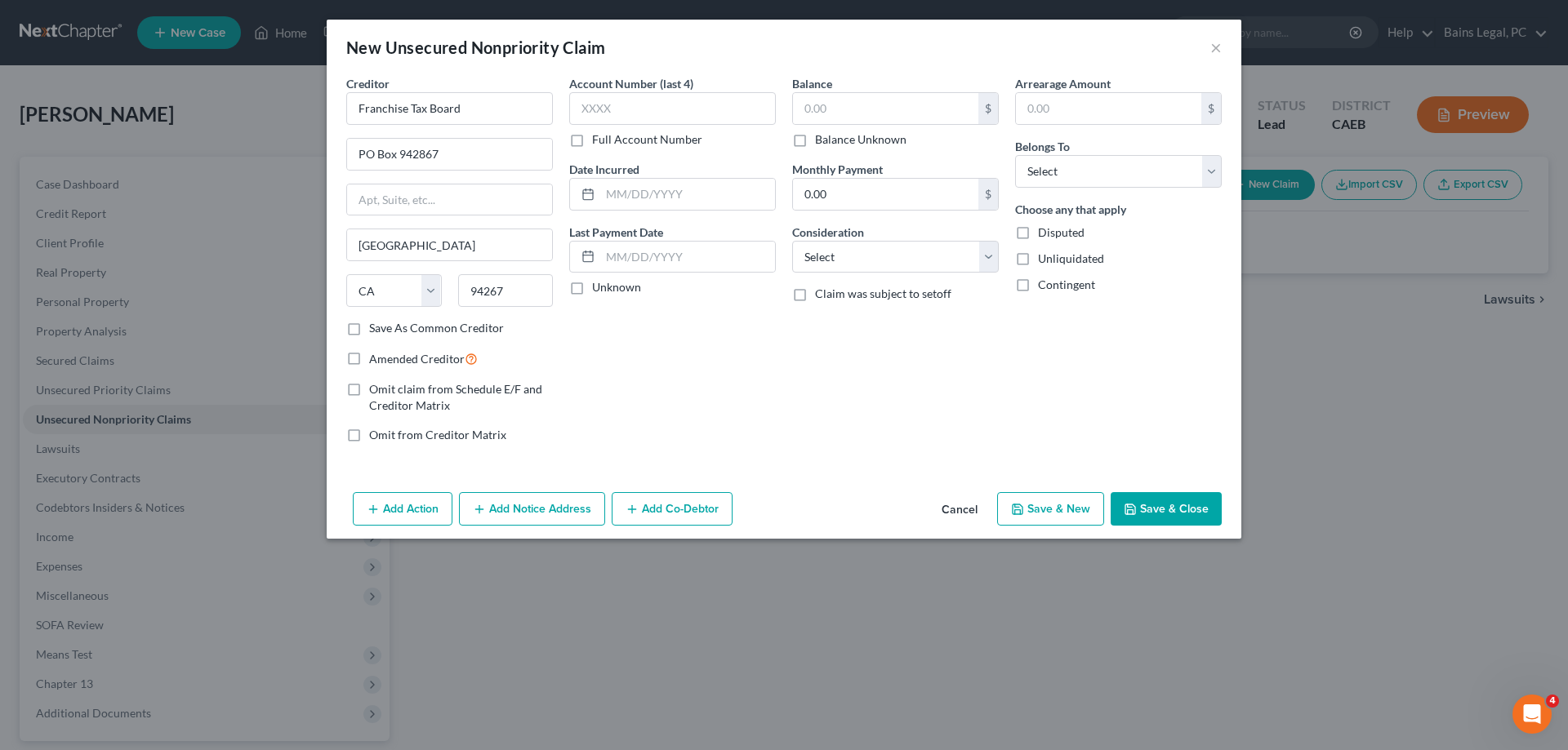
click at [424, 393] on span "Omit claim from Schedule E/F and Creditor Matrix" at bounding box center [455, 397] width 174 height 30
click at [386, 392] on input "Omit claim from Schedule E/F and Creditor Matrix" at bounding box center [381, 386] width 11 height 11
checkbox input "true"
click at [410, 507] on button "Add Action" at bounding box center [402, 509] width 100 height 34
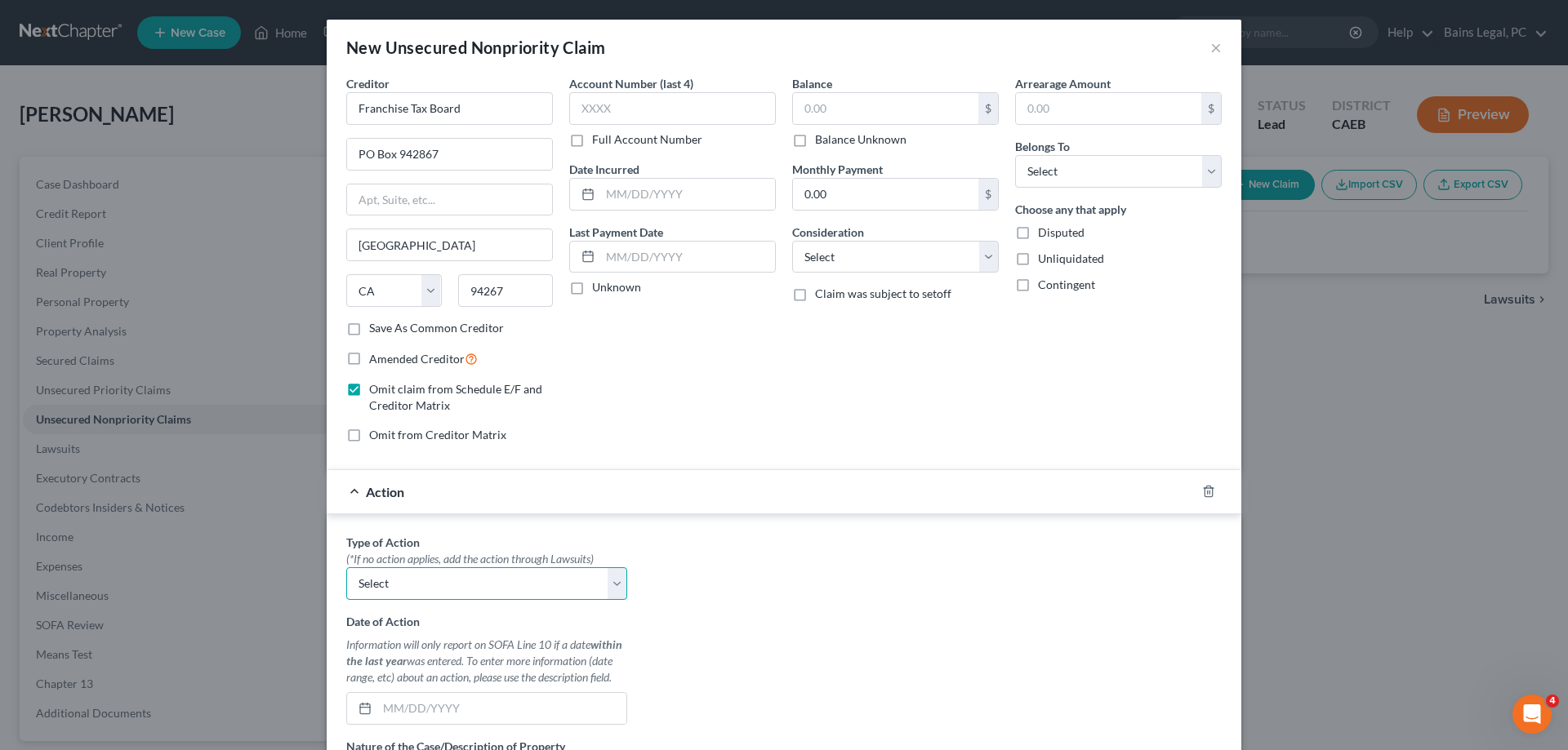
click at [346, 567] on select "Select Repossession Garnishment Foreclosure Personal Injury Attached, Seized, O…" at bounding box center [487, 584] width 281 height 33
select select "1"
click option "Garnishment" at bounding box center [0, 0] width 0 height 0
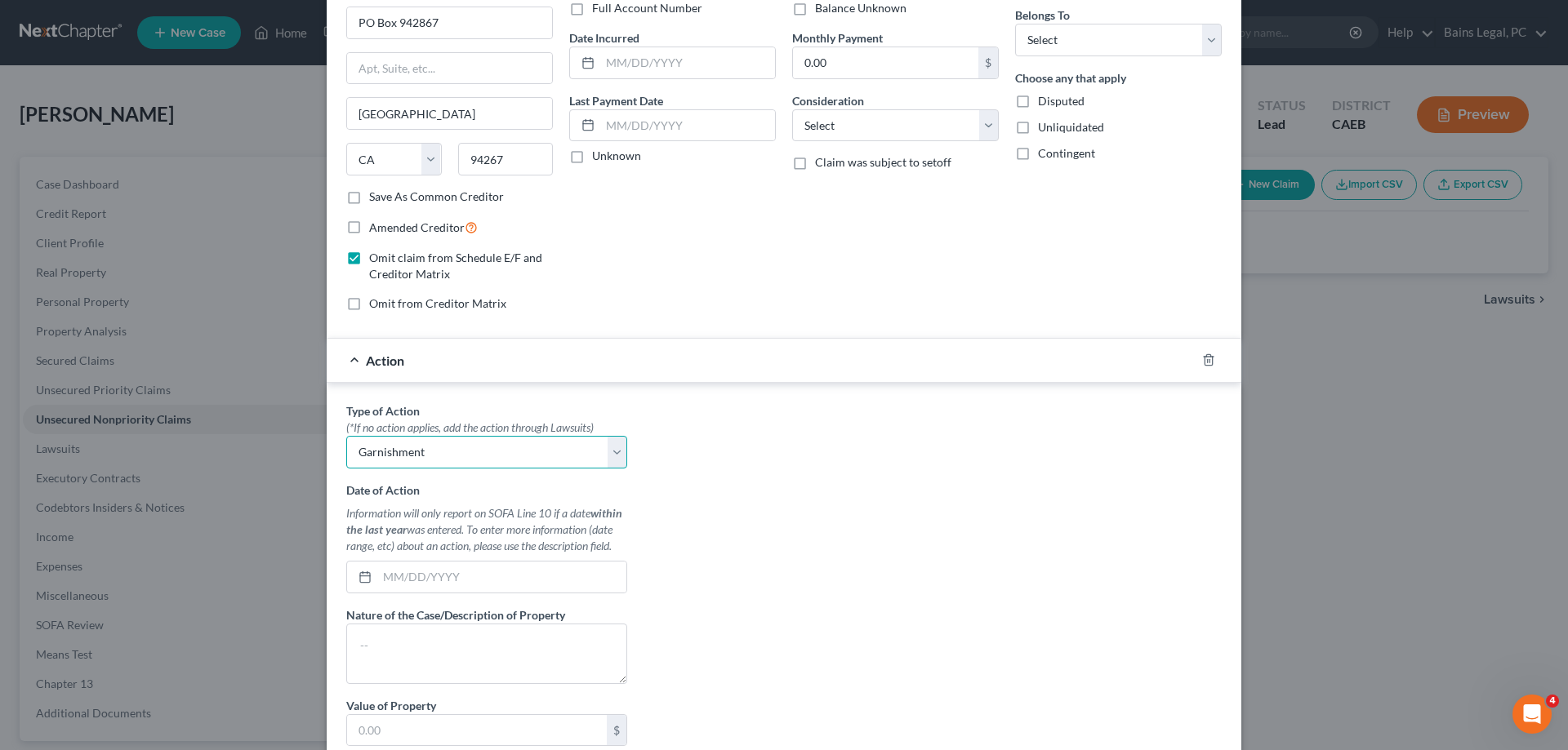
scroll to position [166, 0]
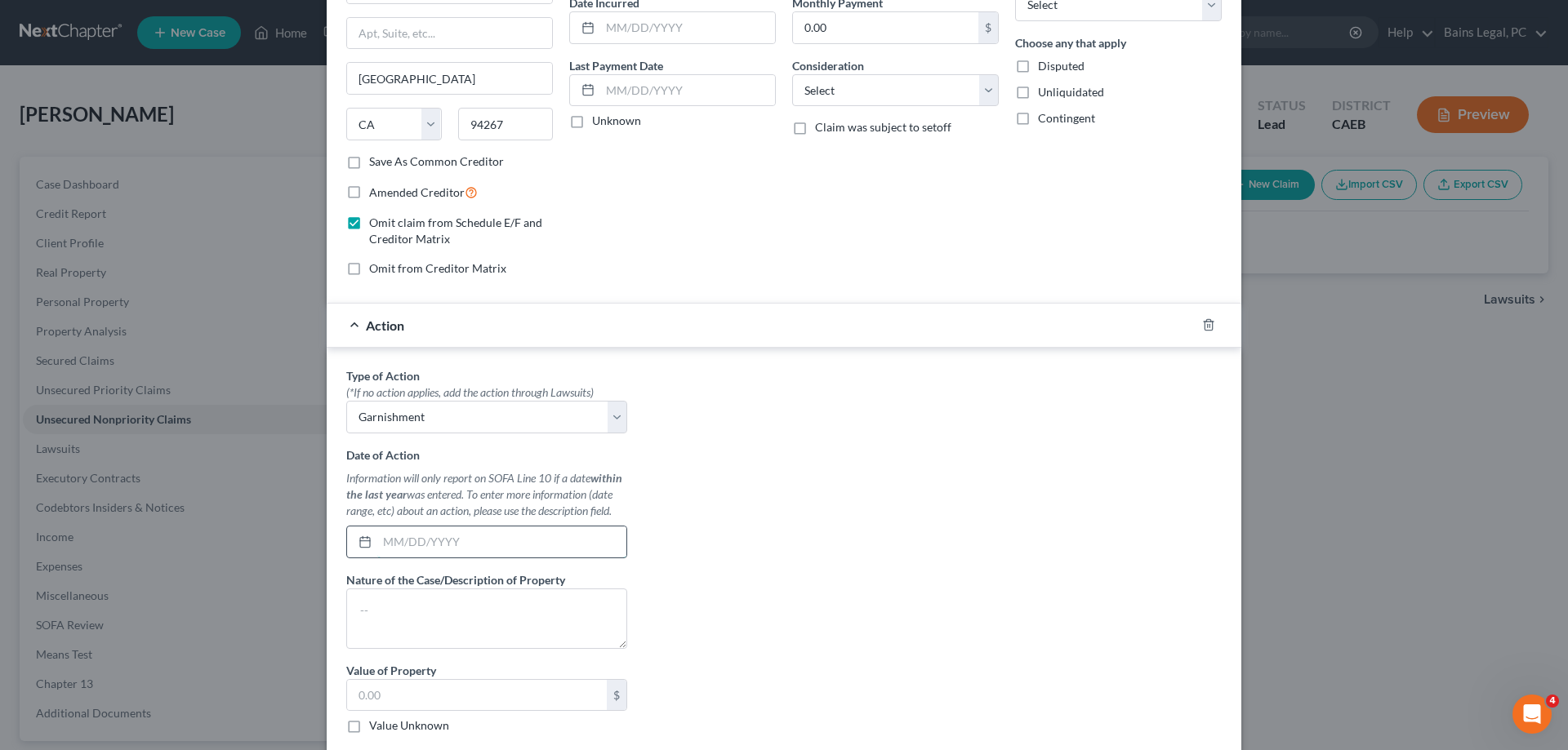
click at [459, 536] on input "text" at bounding box center [501, 543] width 249 height 31
type input "[DATE]"
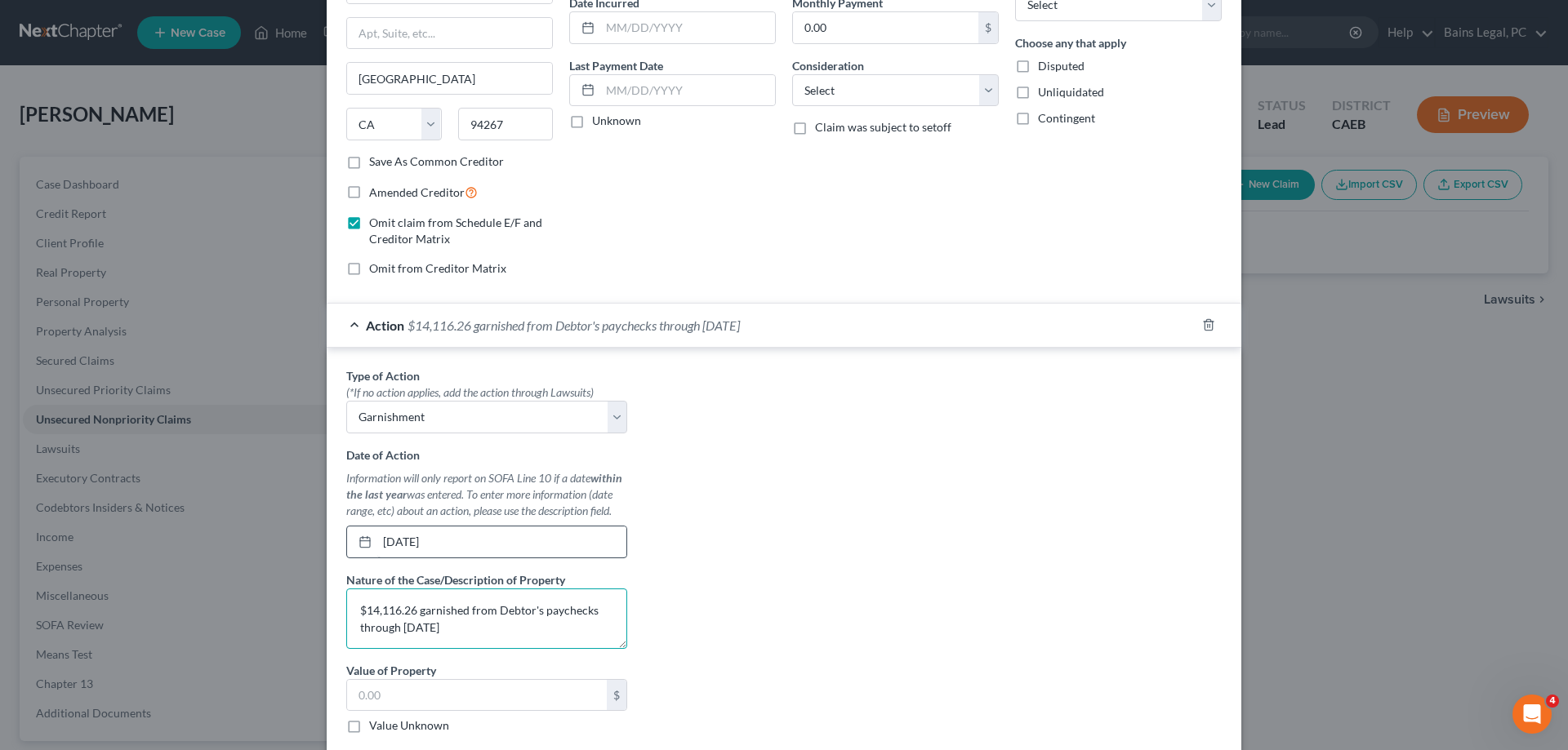
type textarea "$14,116.26 garnished from Debtor's paychecks through [DATE]"
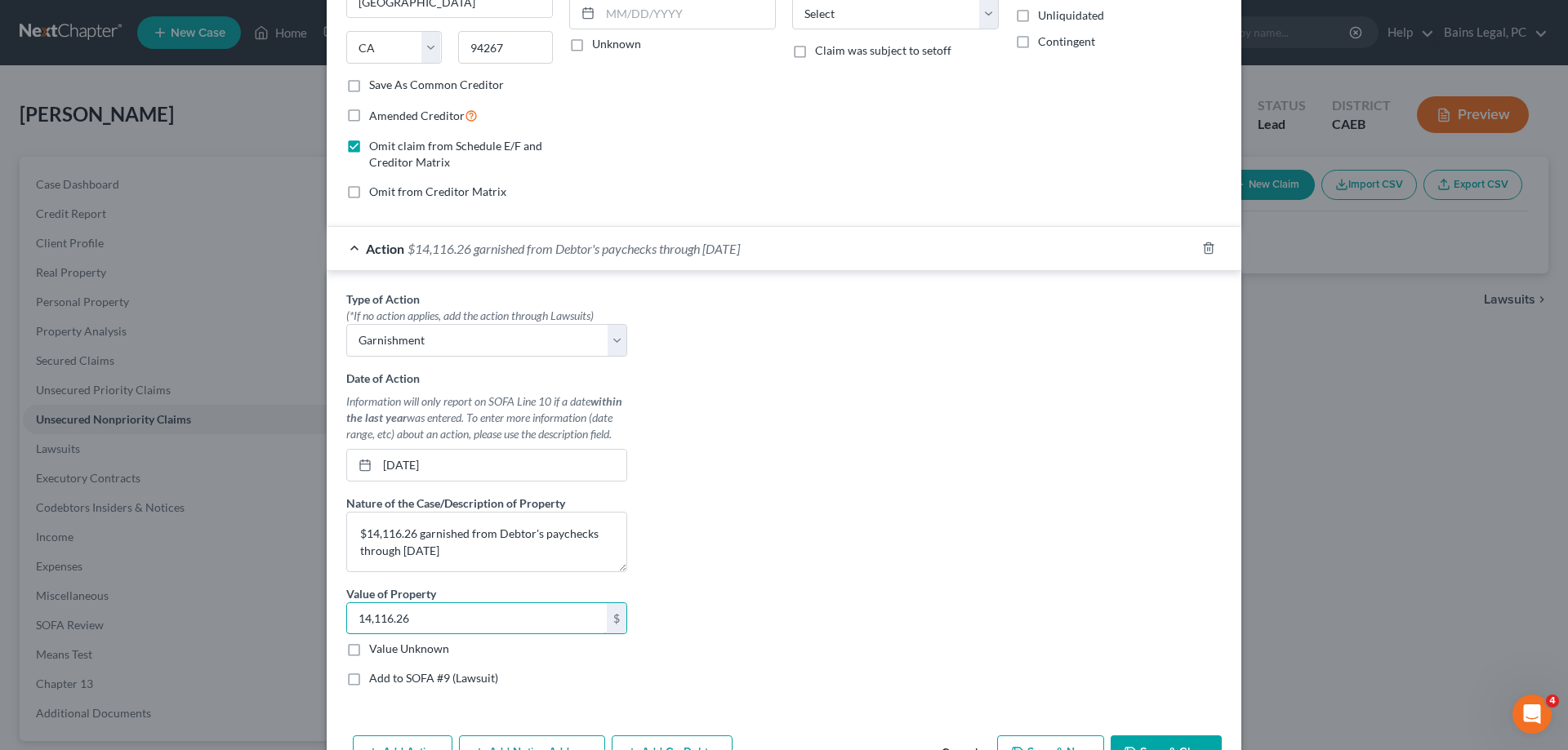
scroll to position [296, 0]
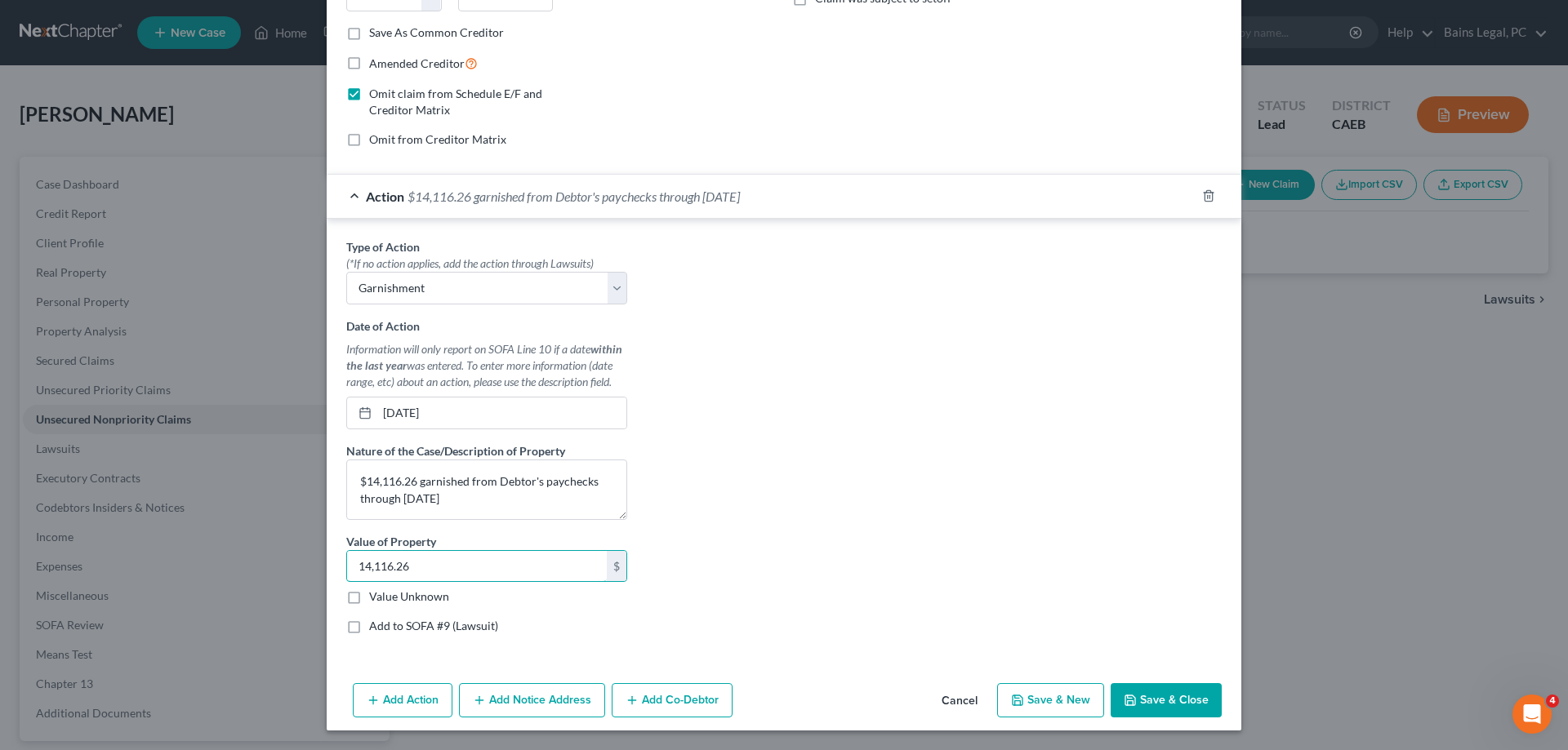
type input "14,116.26"
click at [1185, 700] on button "Save & Close" at bounding box center [1166, 700] width 111 height 34
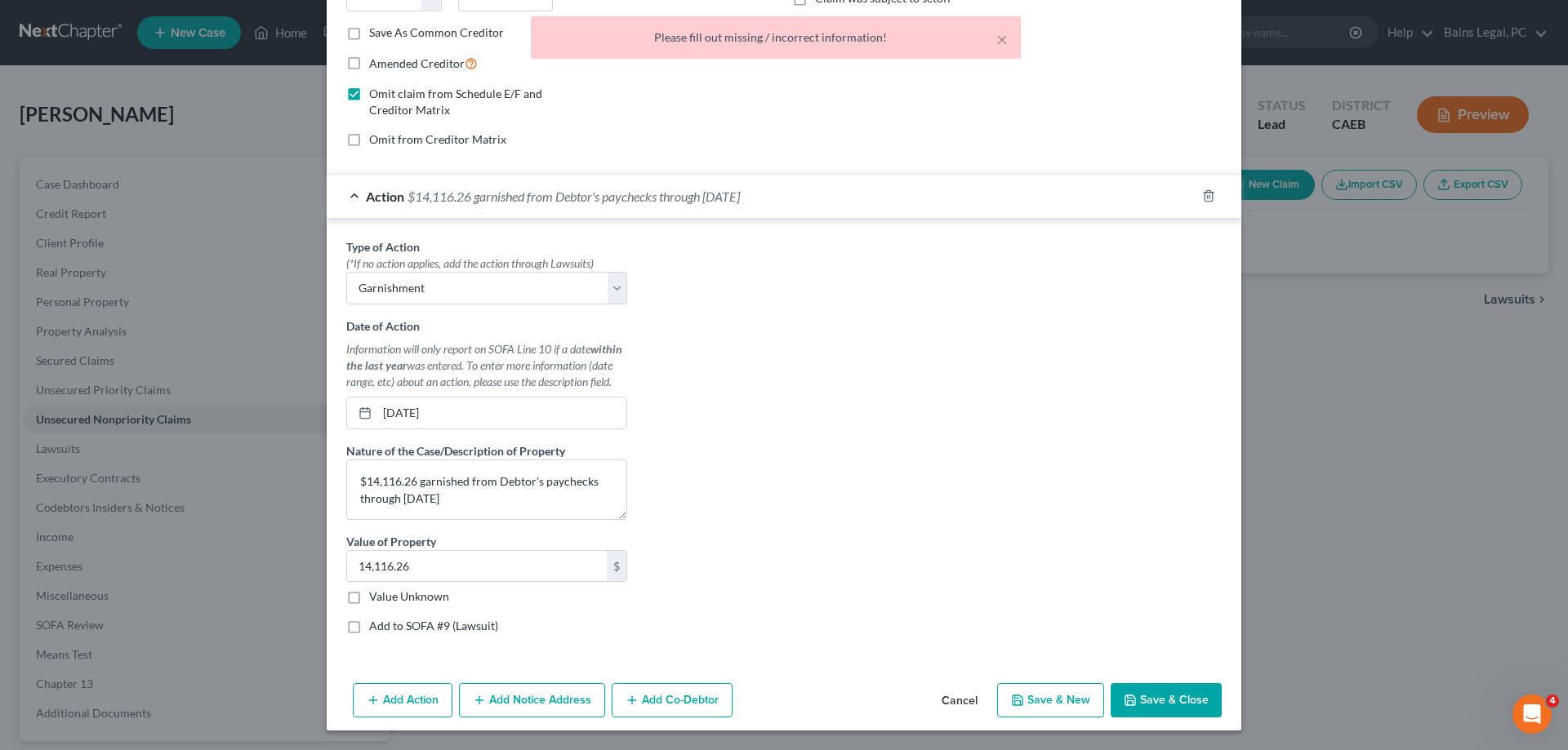
scroll to position [0, 0]
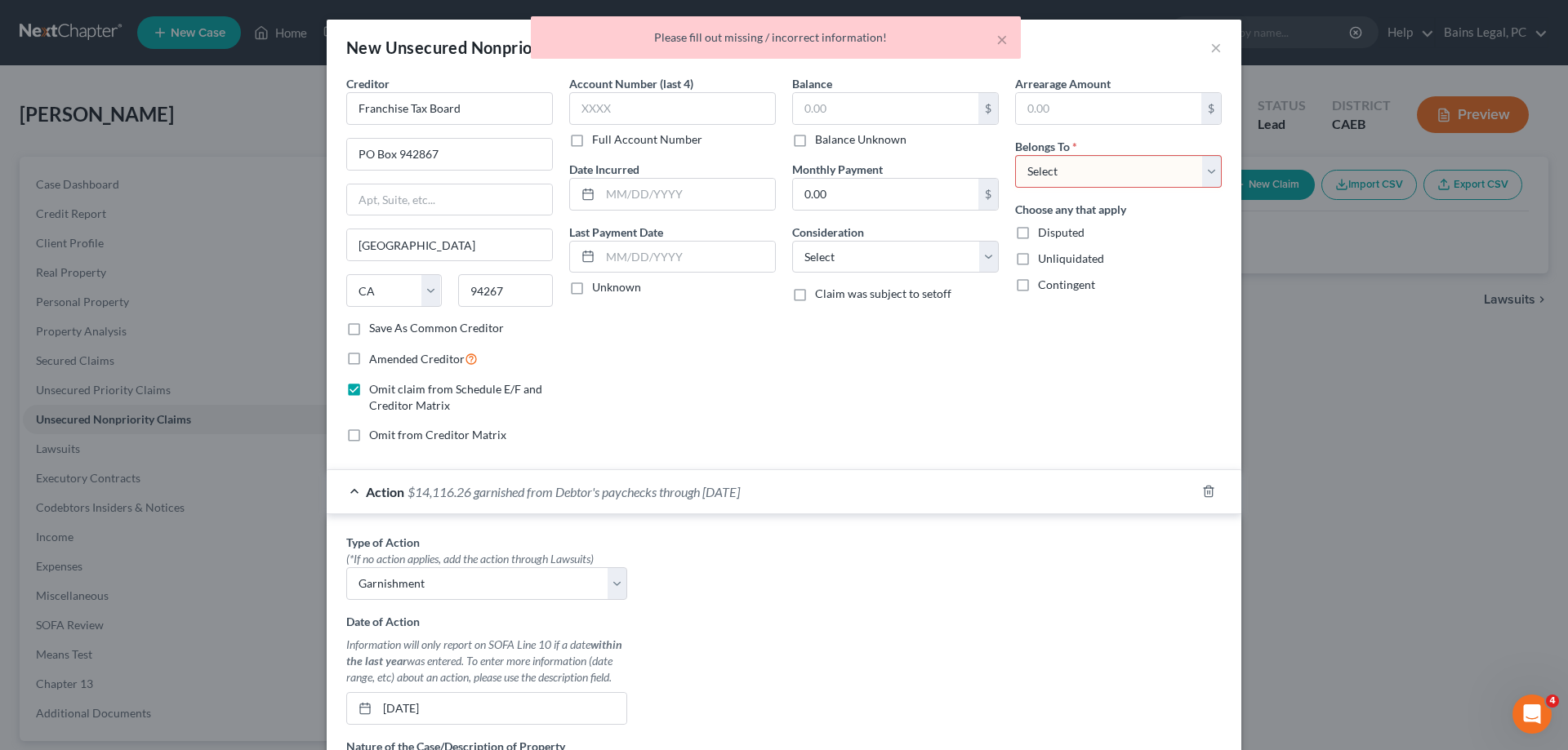
click at [1015, 155] on select "Select Debtor 1 Only Debtor 2 Only Debtor 1 And Debtor 2 Only At Least One Of T…" at bounding box center [1118, 172] width 207 height 33
select select "0"
click option "Debtor 1 Only" at bounding box center [0, 0] width 0 height 0
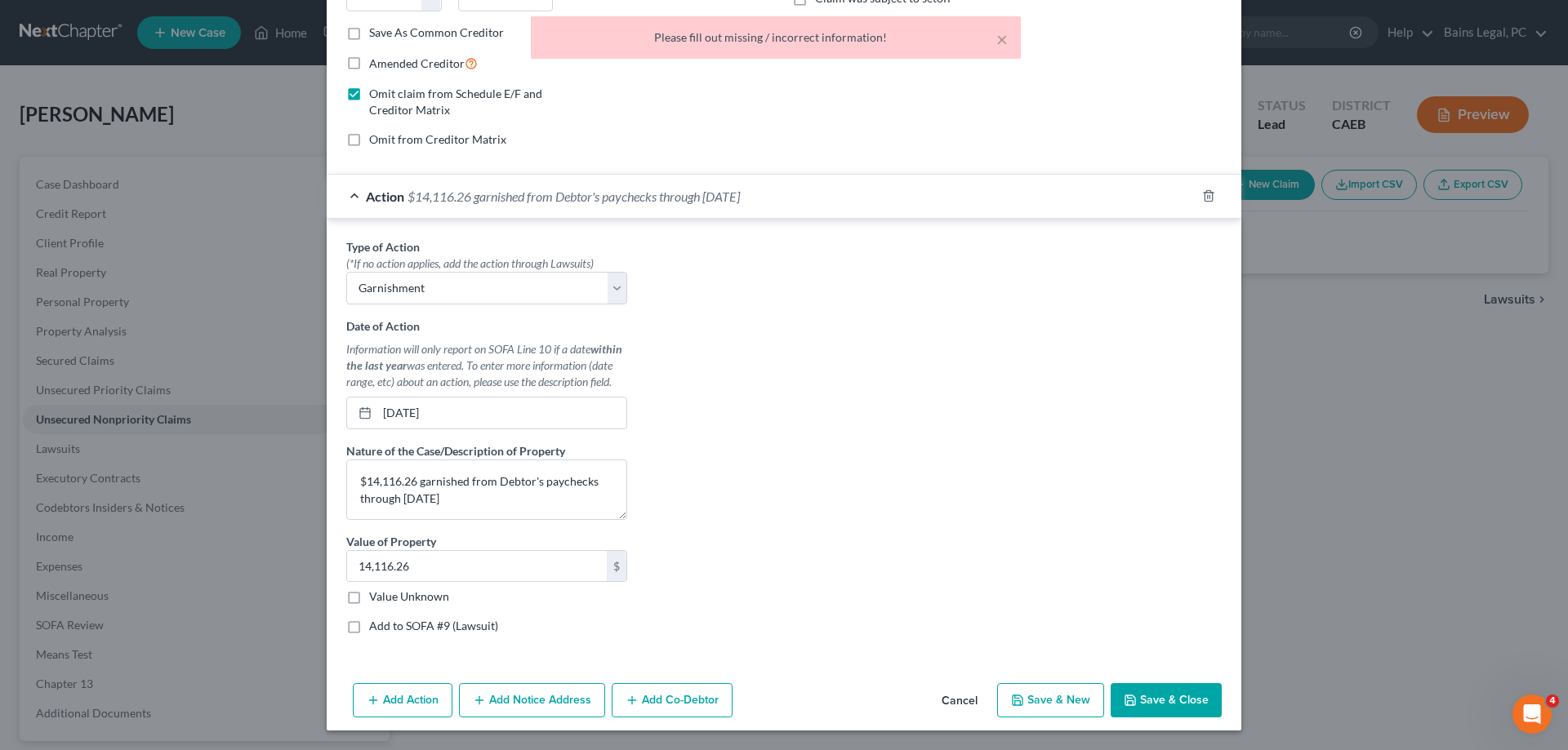
click at [1156, 711] on button "Save & Close" at bounding box center [1166, 700] width 111 height 34
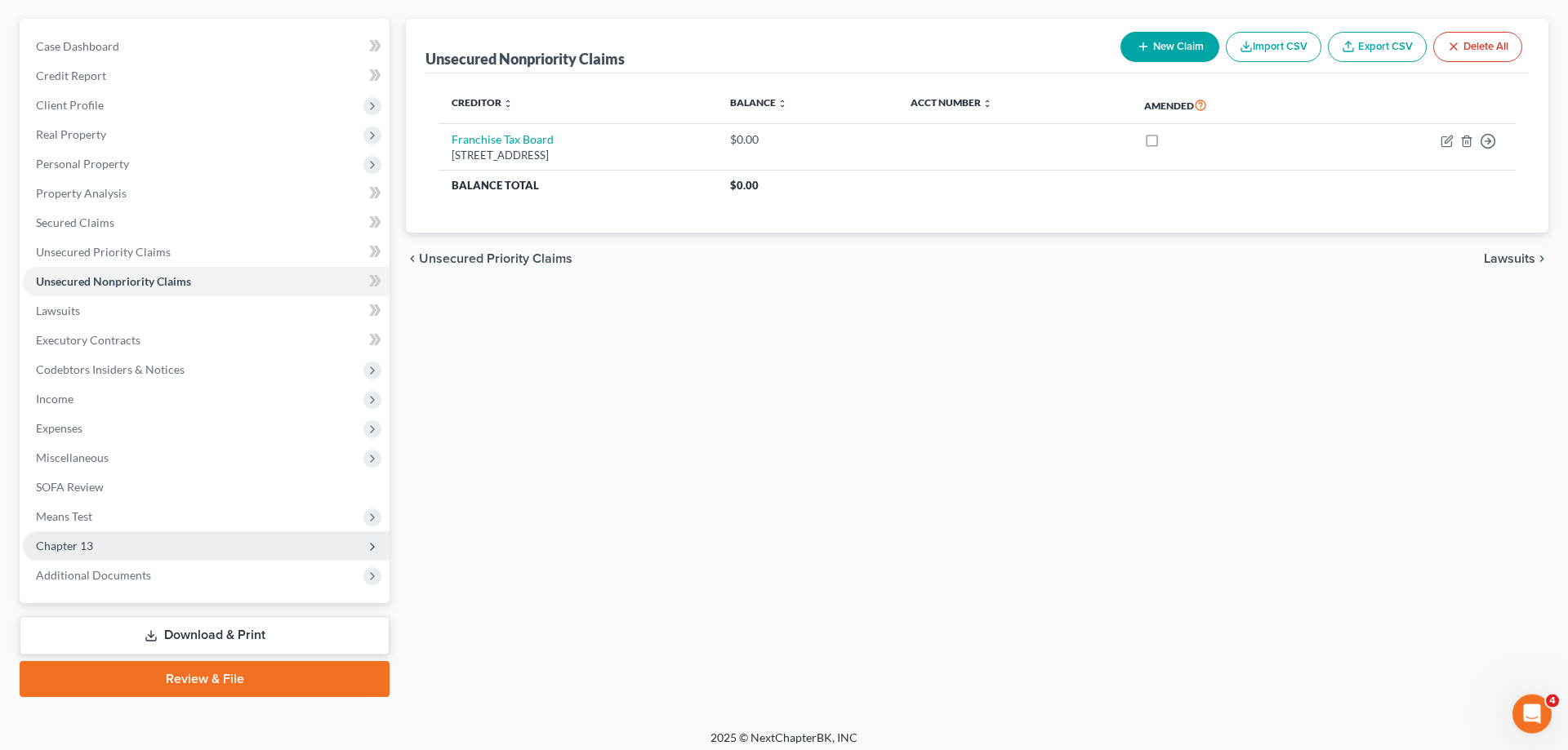
scroll to position [145, 0]
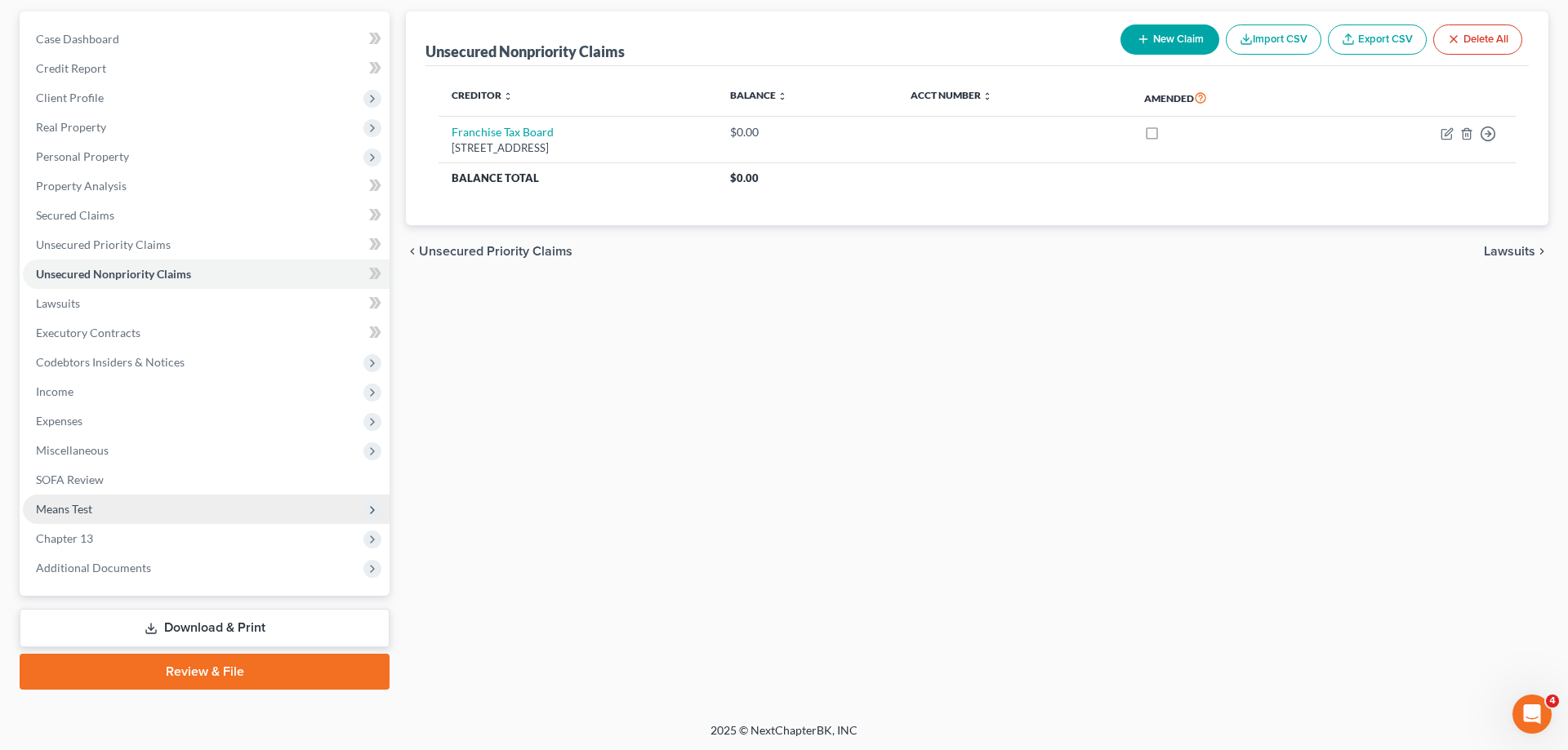
click at [131, 504] on span "Means Test" at bounding box center [206, 509] width 366 height 29
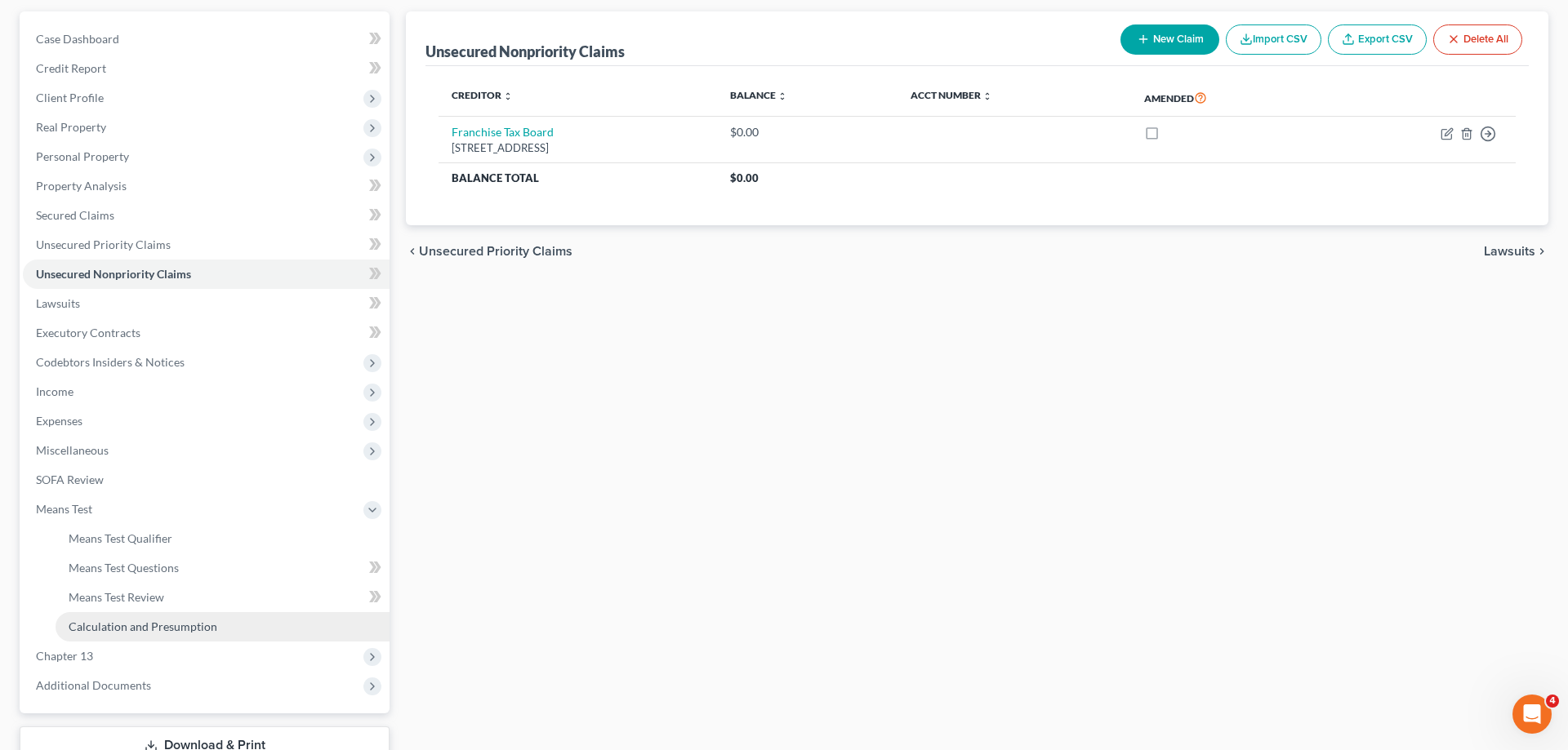
click at [172, 622] on span "Calculation and Presumption" at bounding box center [143, 626] width 149 height 14
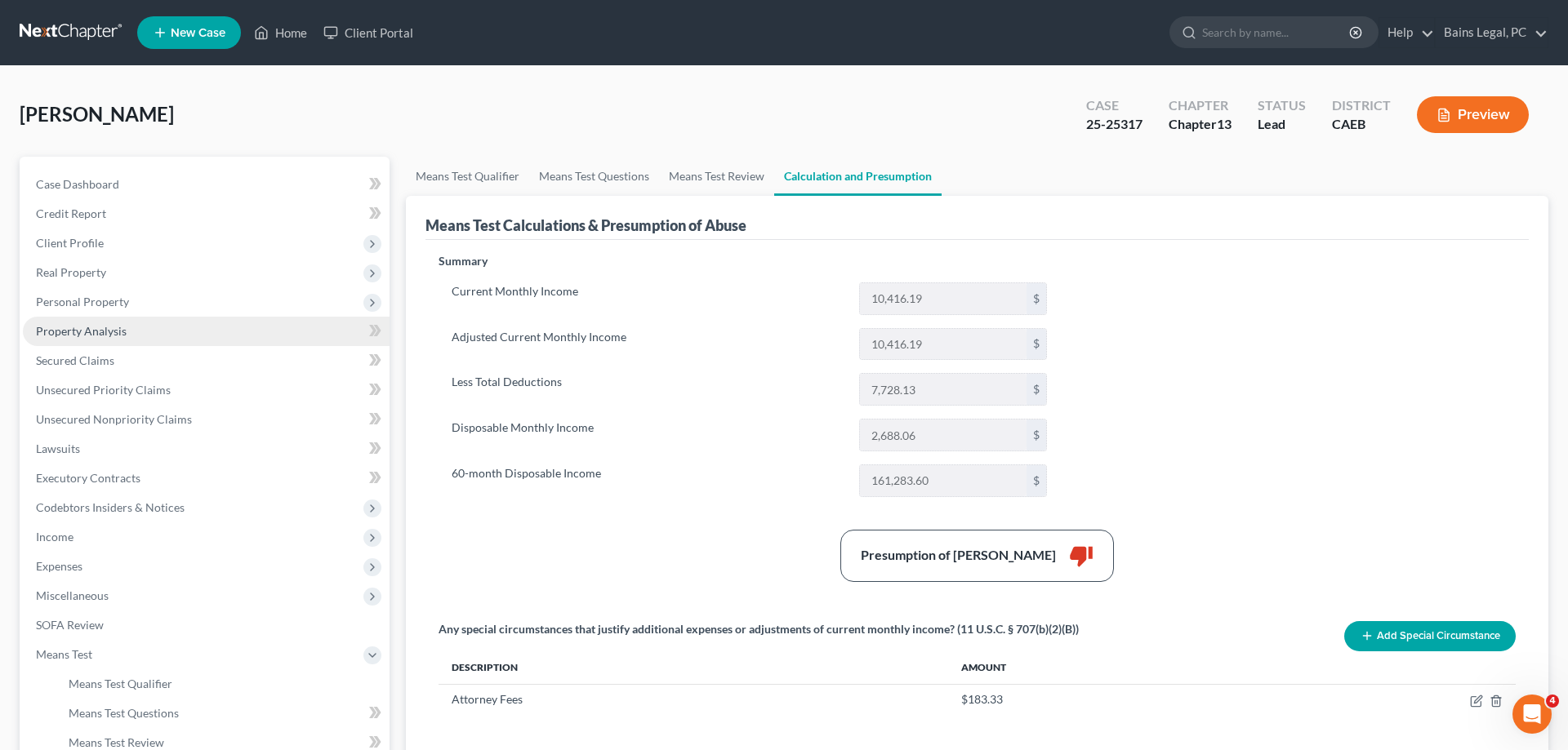
click at [134, 329] on link "Property Analysis" at bounding box center [206, 331] width 366 height 29
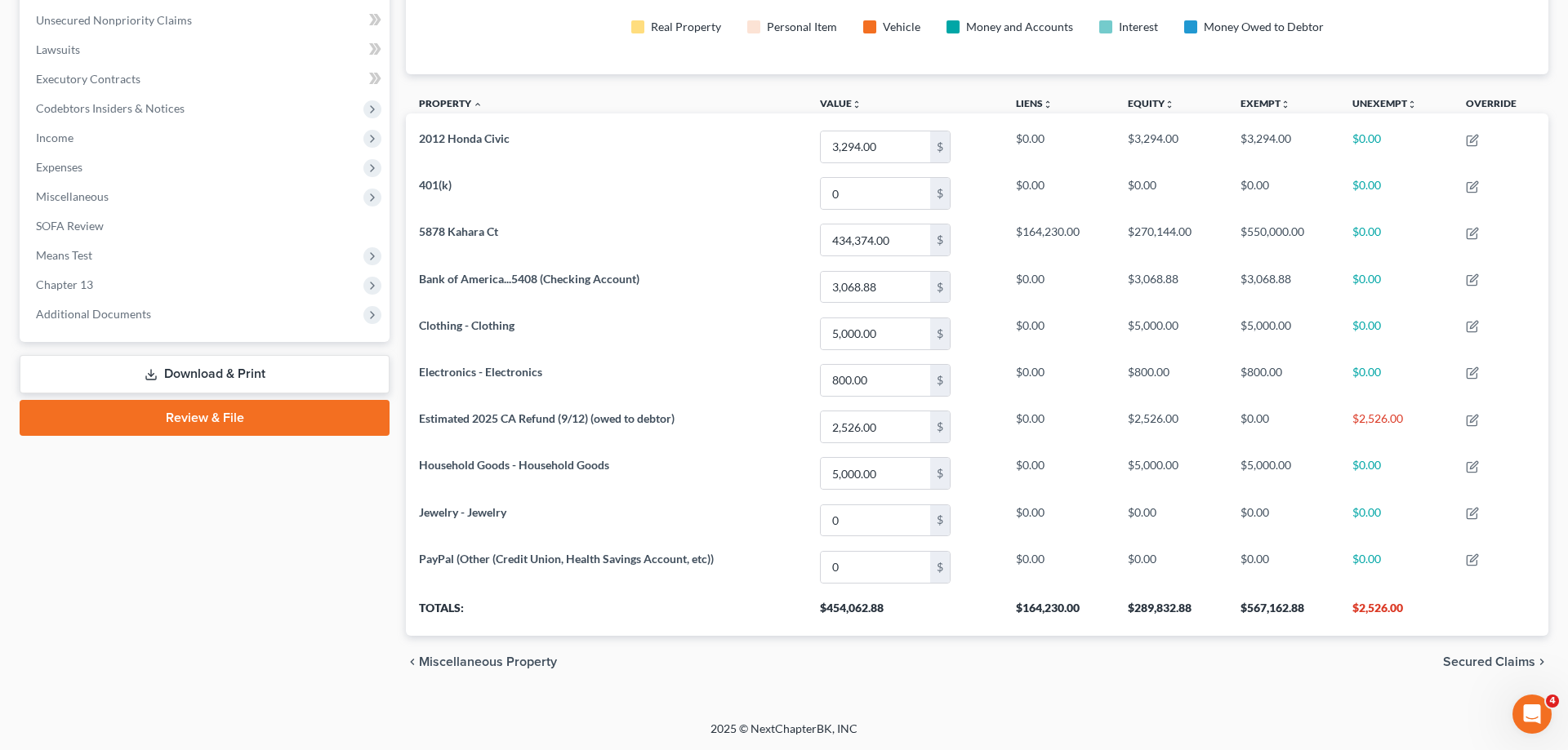
scroll to position [150, 0]
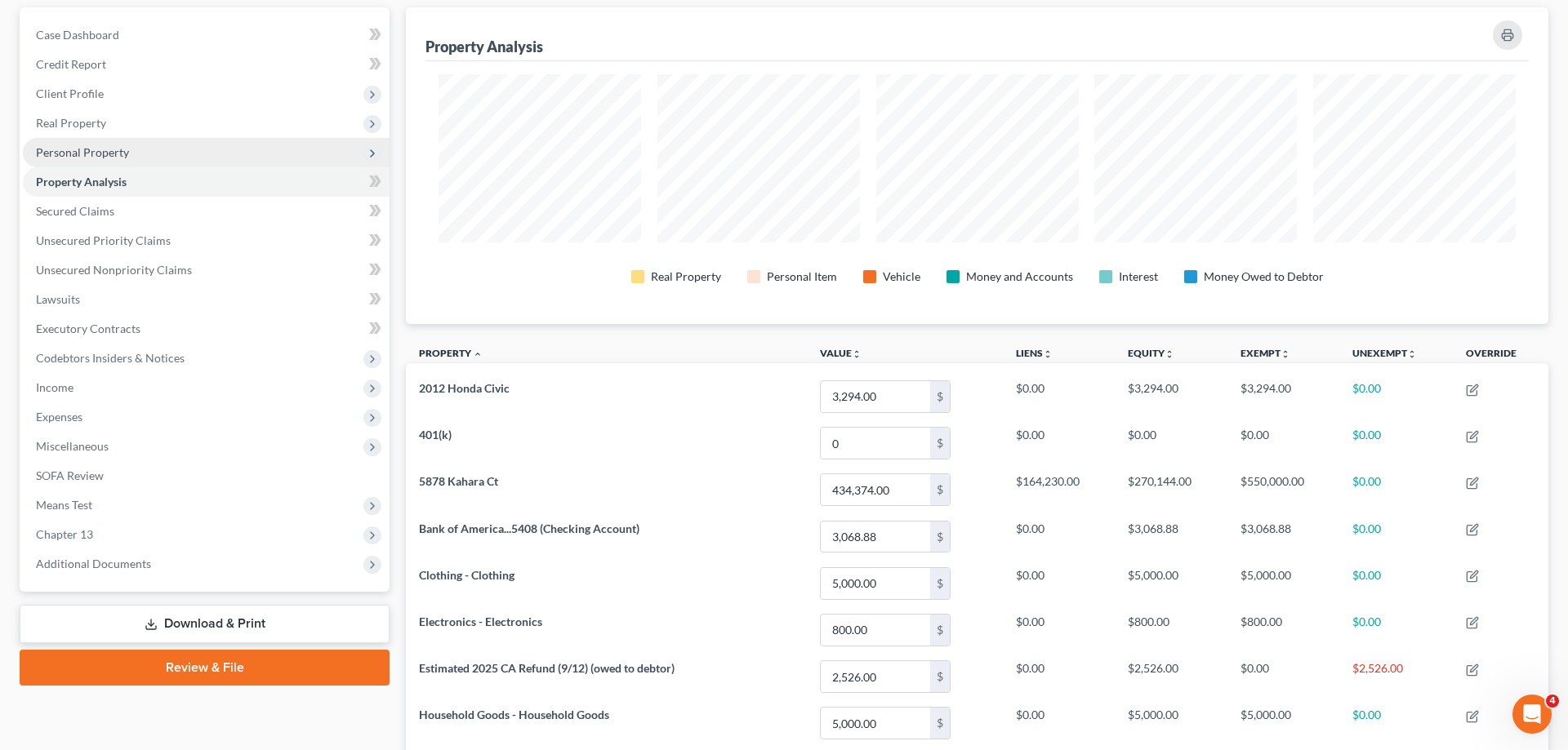
click at [118, 151] on span "Personal Property" at bounding box center [82, 151] width 93 height 14
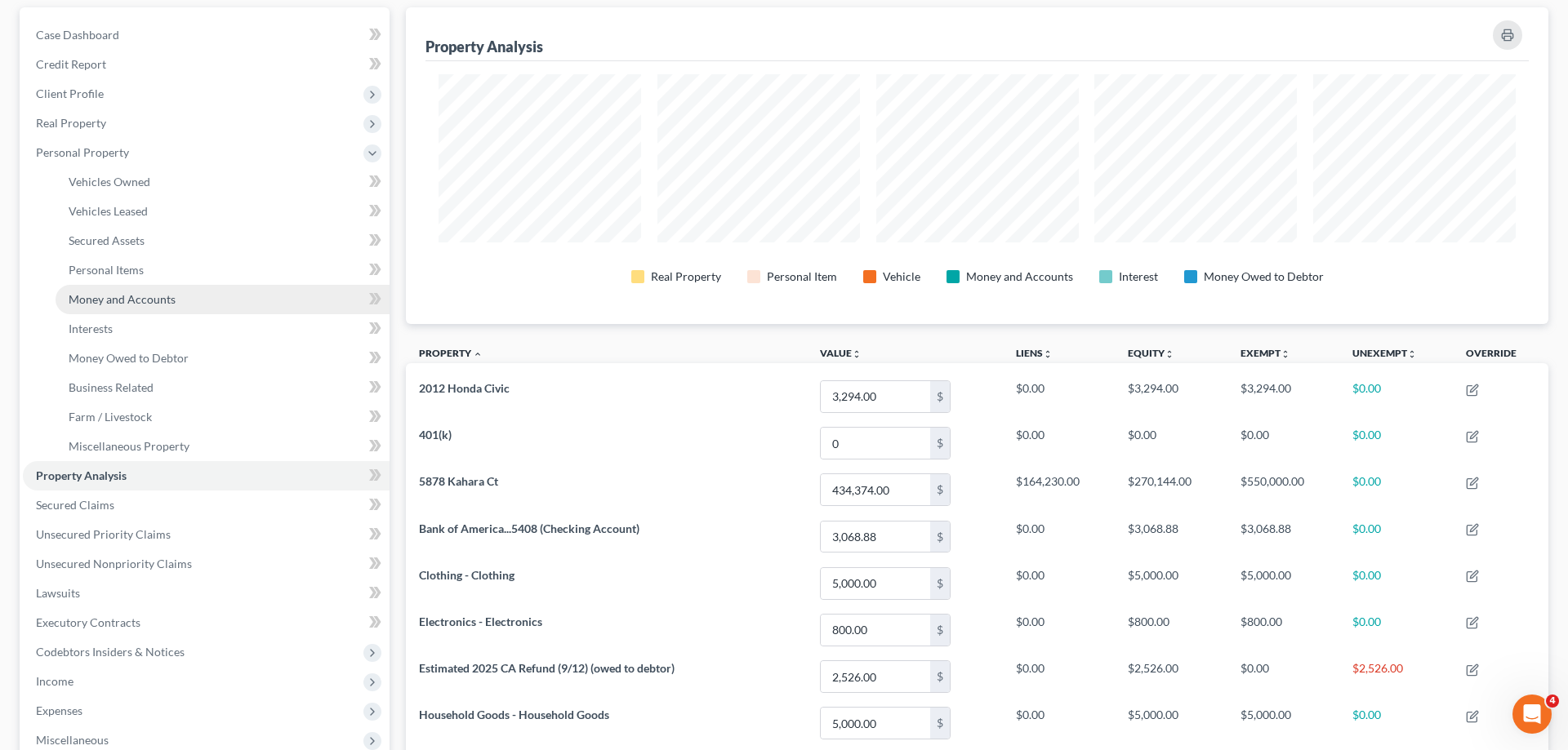
click at [152, 296] on span "Money and Accounts" at bounding box center [122, 298] width 107 height 14
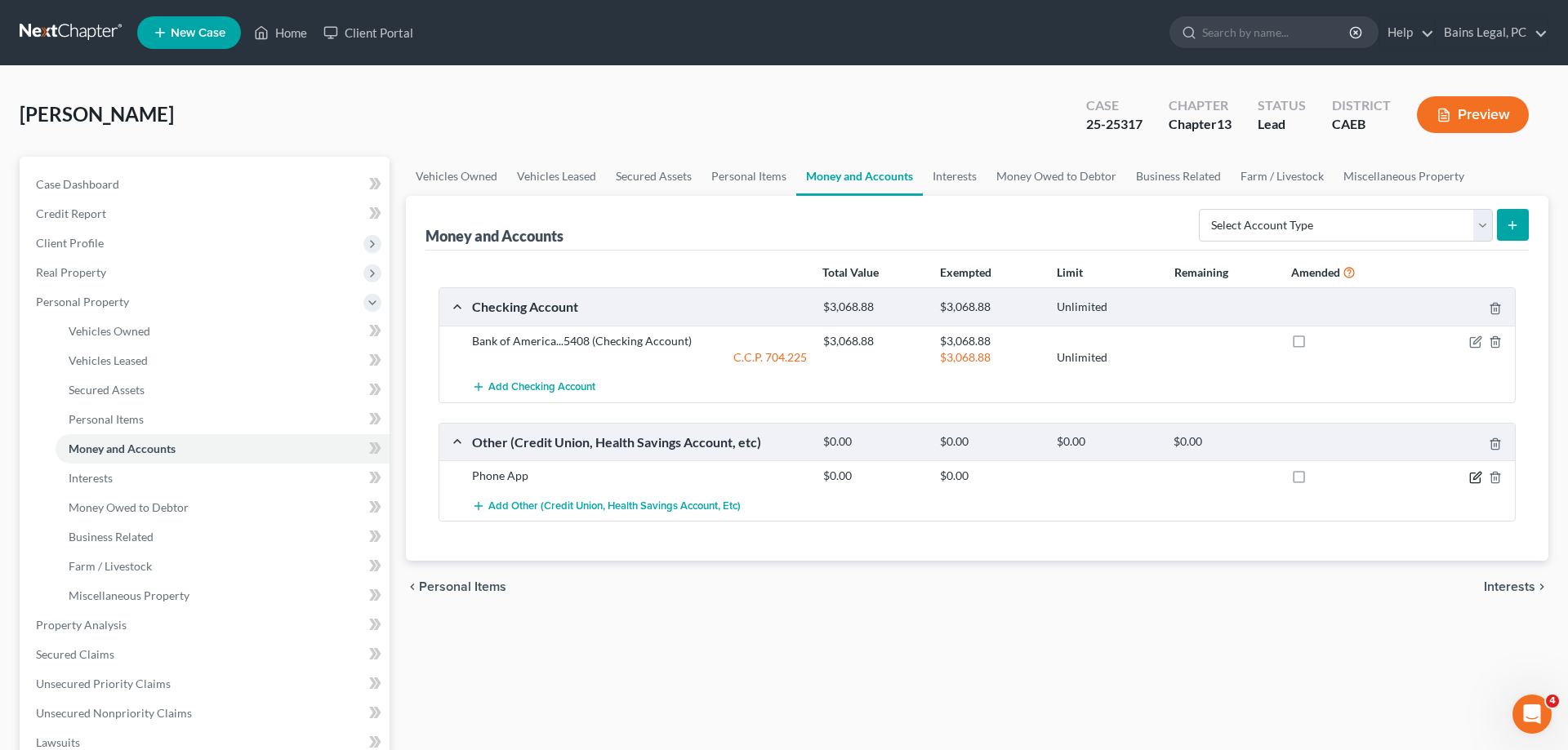
click at [1469, 473] on icon "button" at bounding box center [1475, 477] width 13 height 13
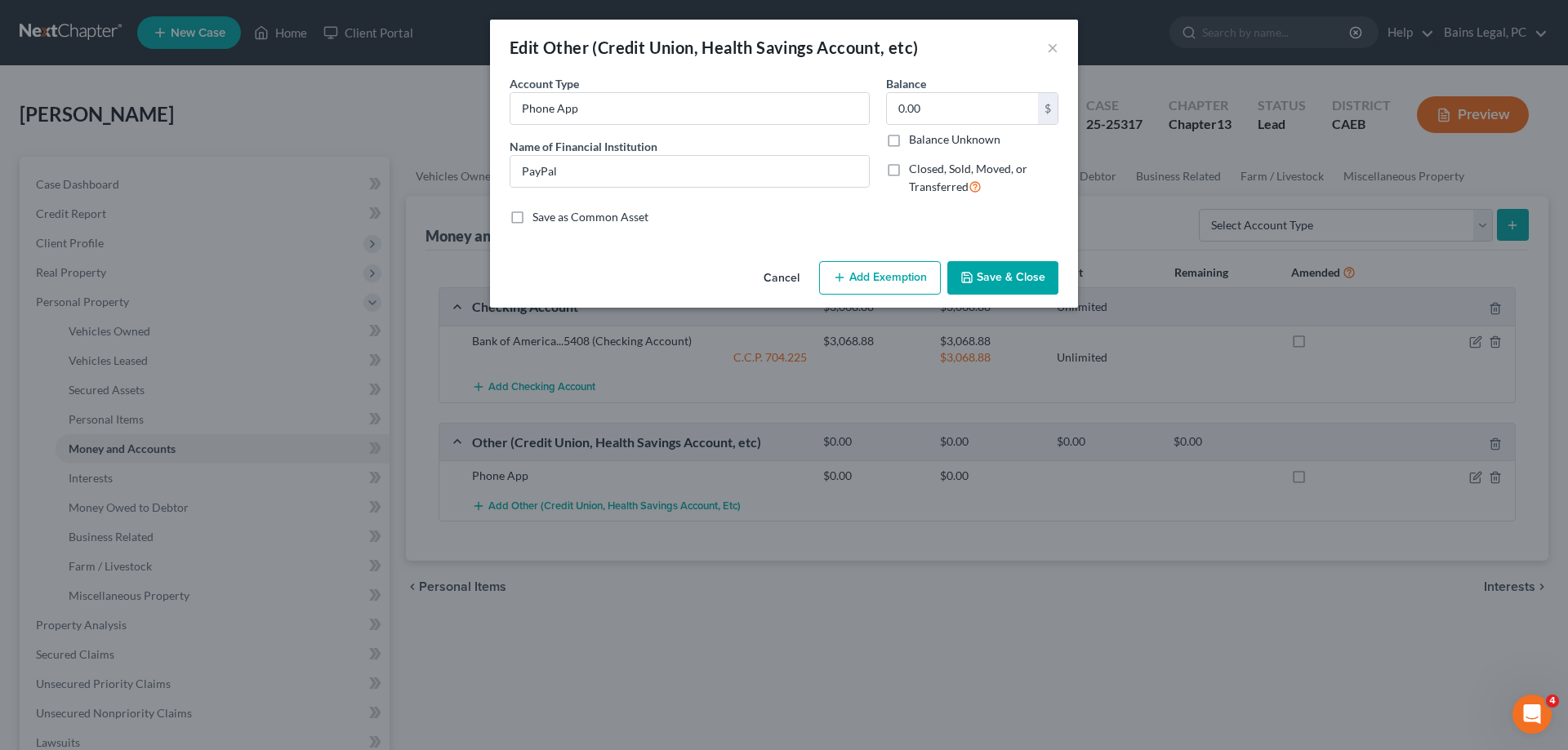
click at [1036, 278] on button "Save & Close" at bounding box center [1002, 278] width 111 height 34
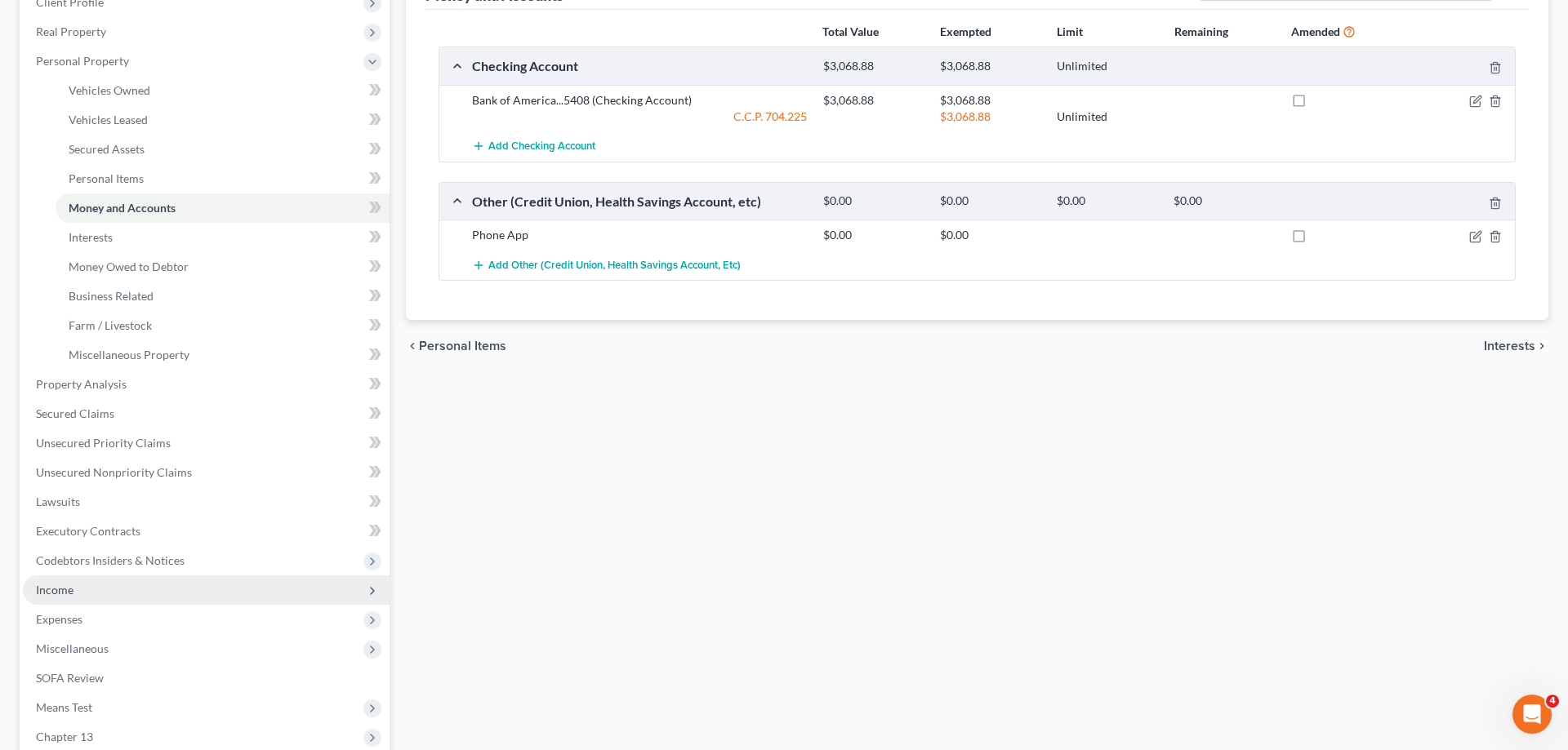
scroll to position [250, 0]
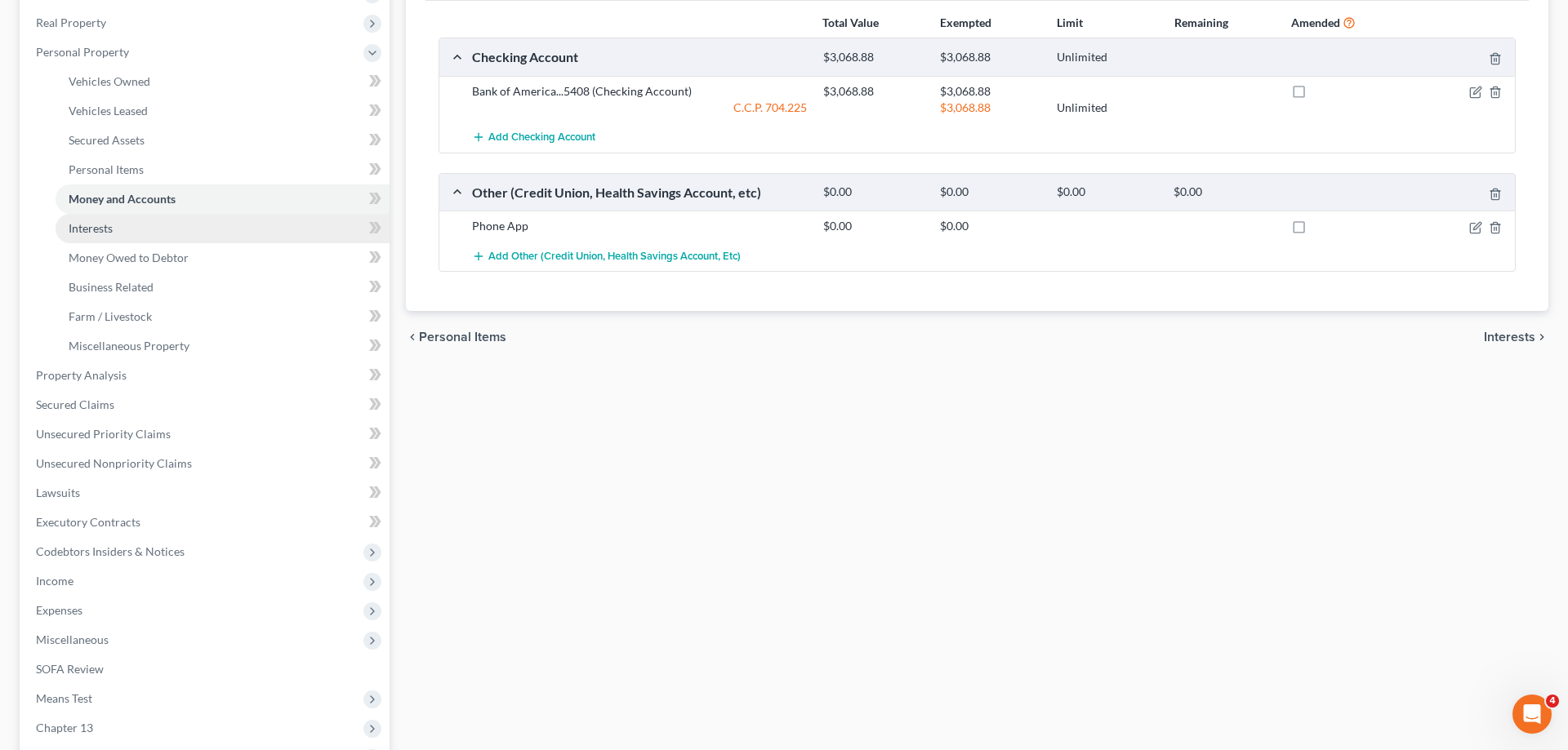
click at [100, 225] on span "Interests" at bounding box center [91, 228] width 44 height 14
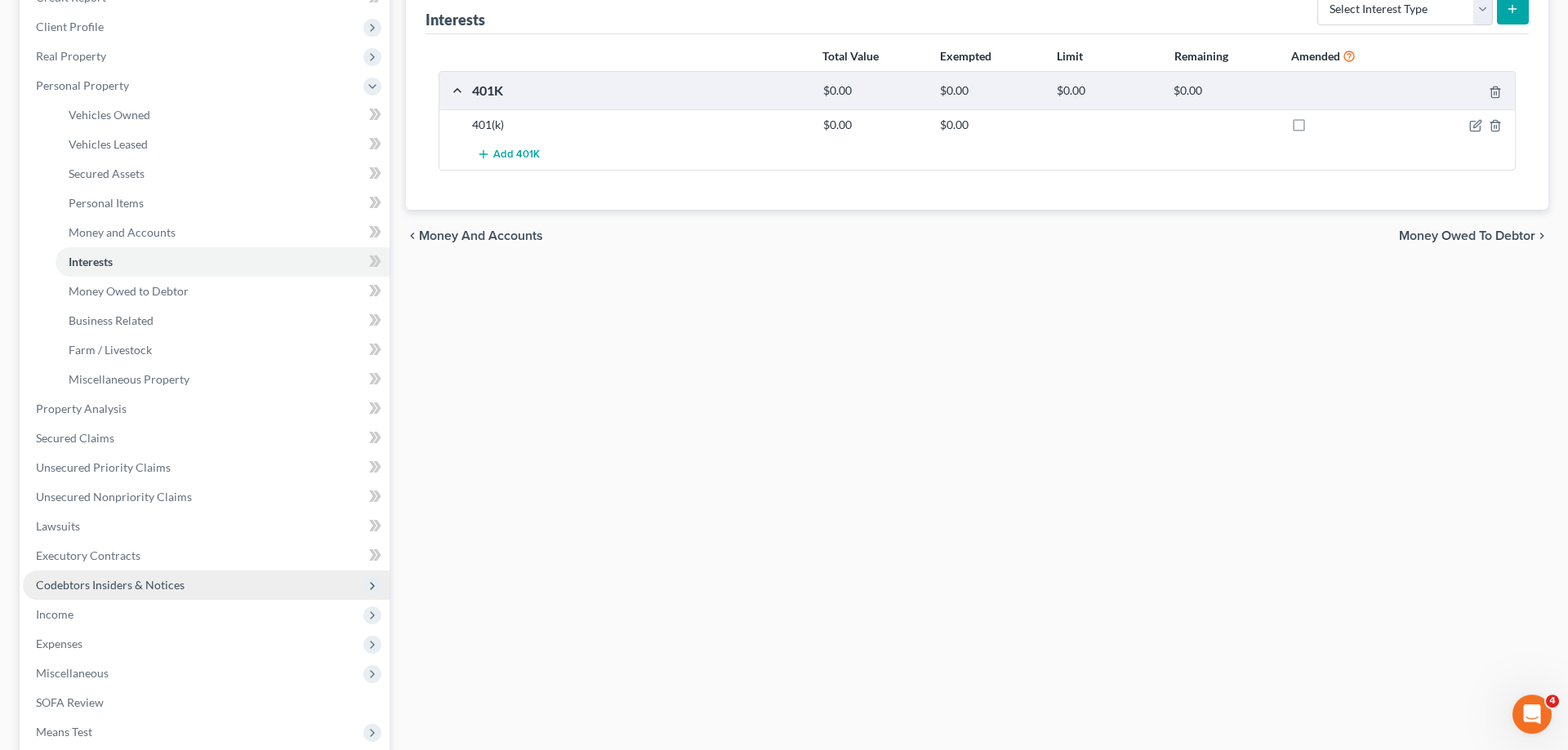
scroll to position [250, 0]
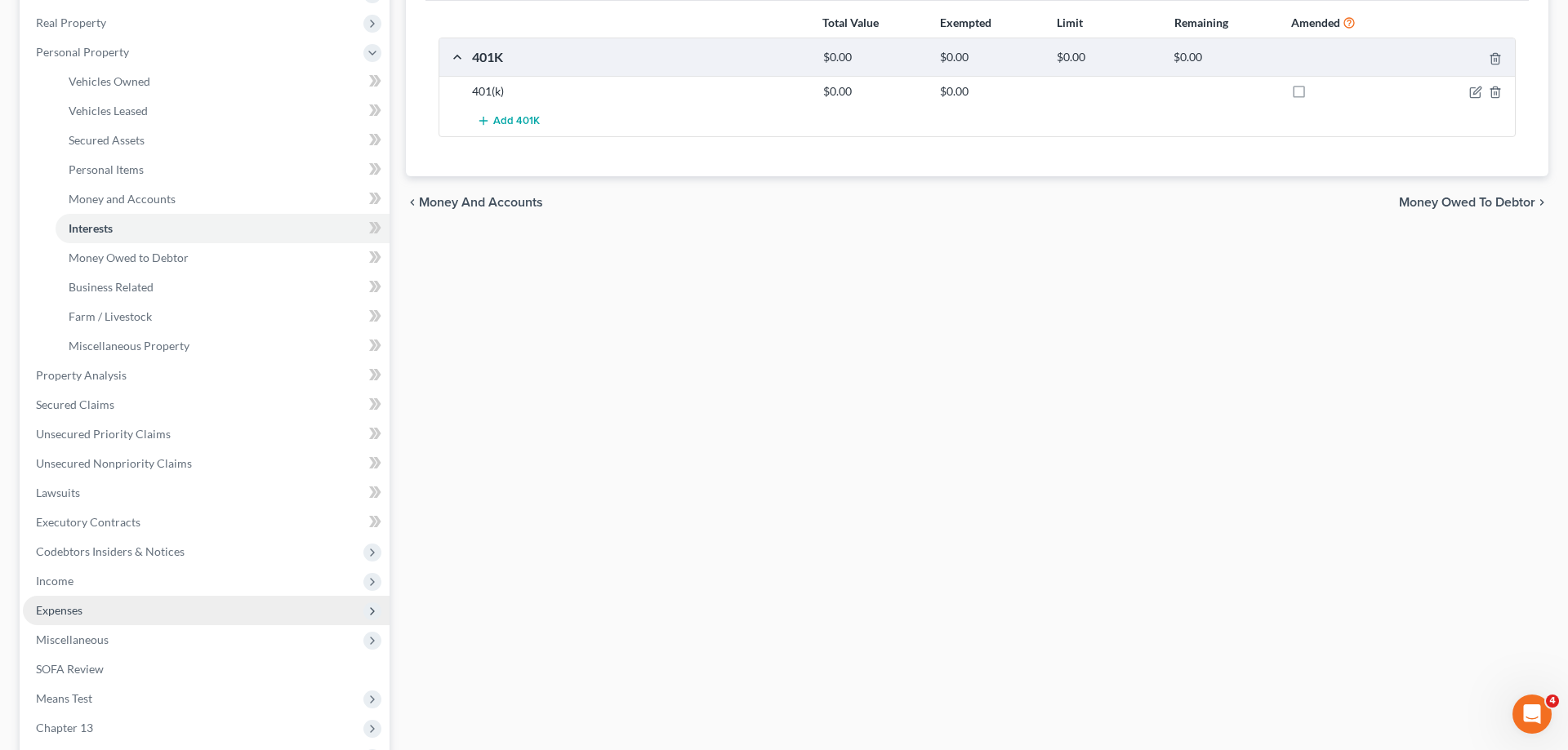
click at [115, 615] on span "Expenses" at bounding box center [206, 610] width 366 height 29
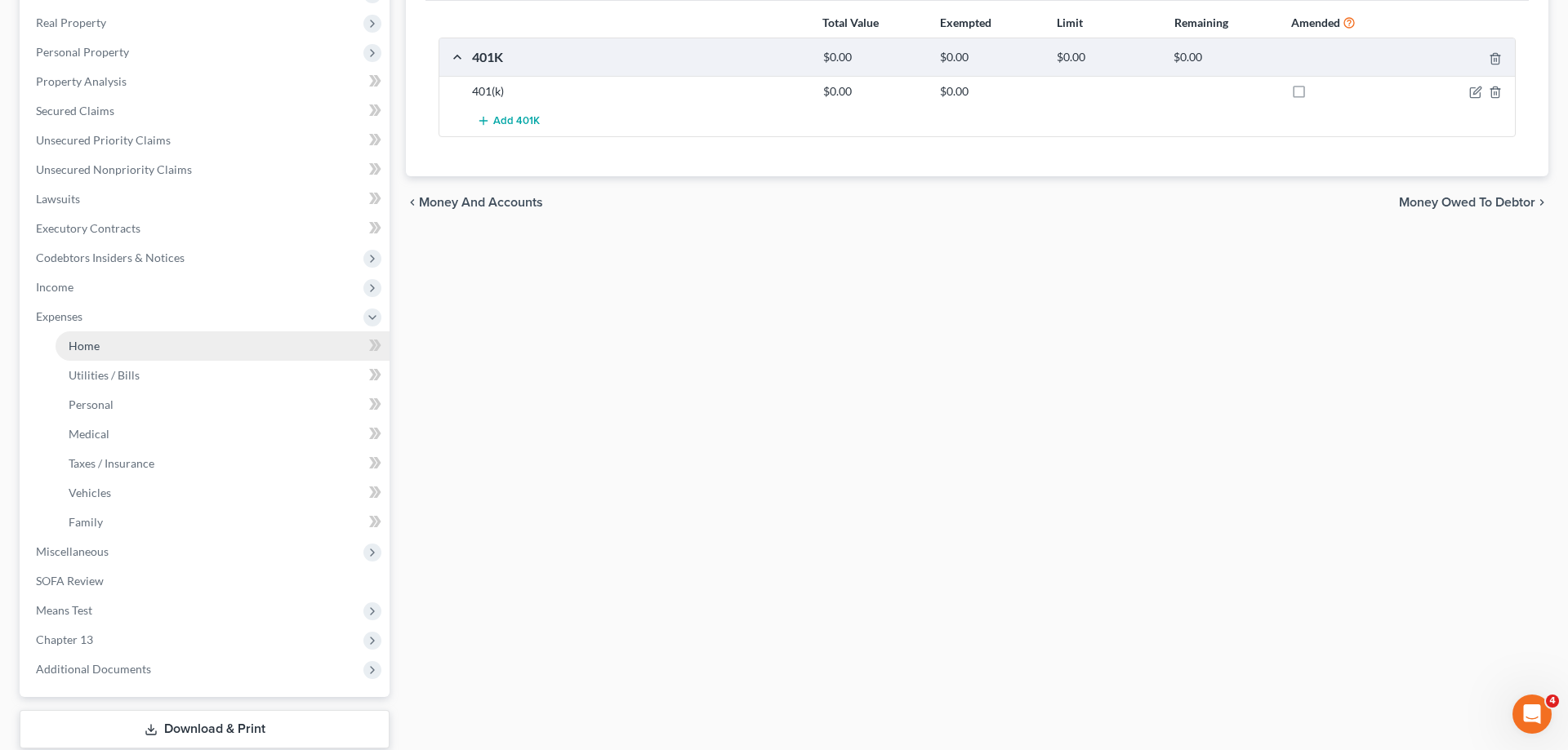
click at [92, 331] on link "Home" at bounding box center [222, 346] width 334 height 29
click at [84, 341] on span "Home" at bounding box center [84, 345] width 31 height 14
click at [100, 339] on link "Home" at bounding box center [222, 346] width 334 height 29
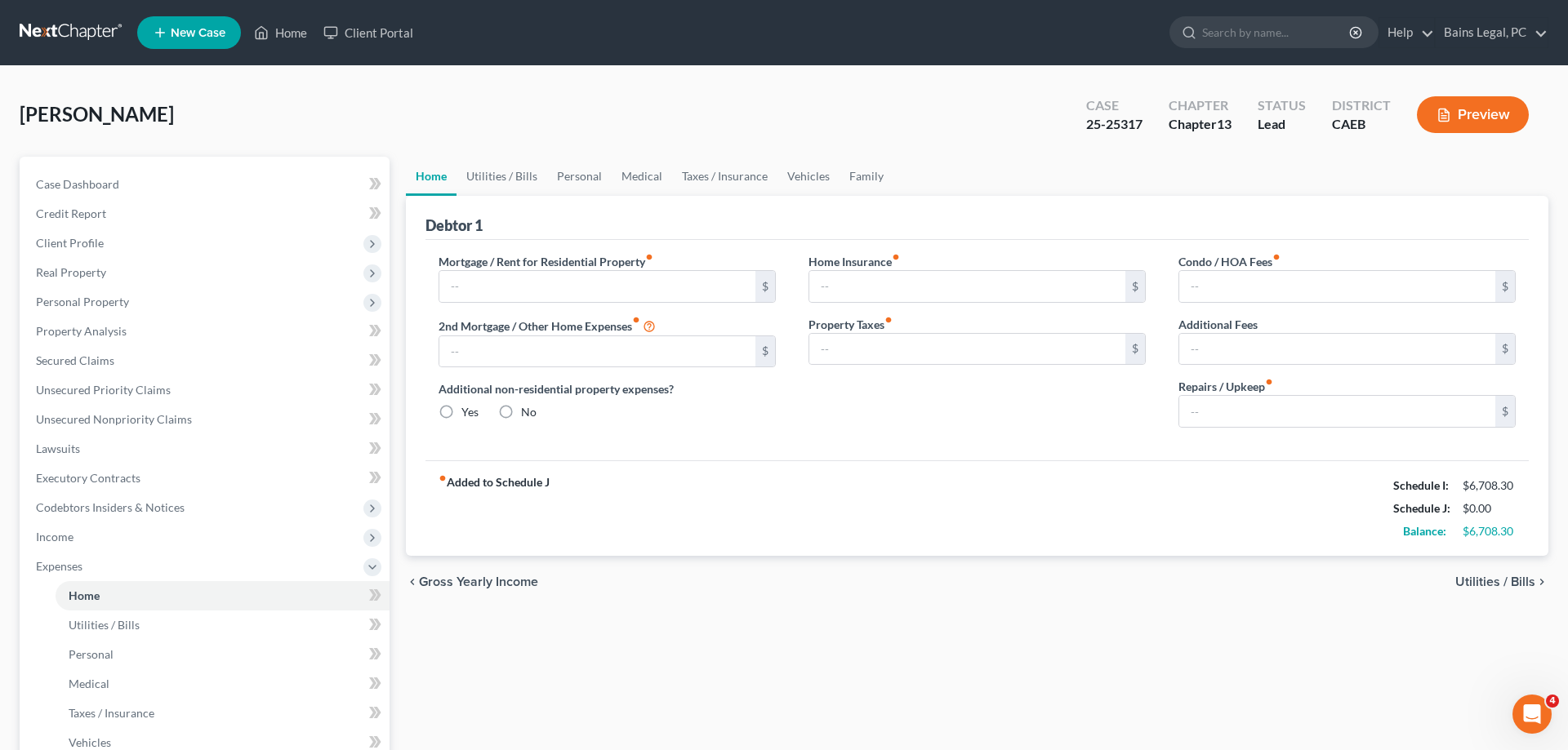
type input "0.00"
radio input "true"
type input "0.00"
type input "250.00"
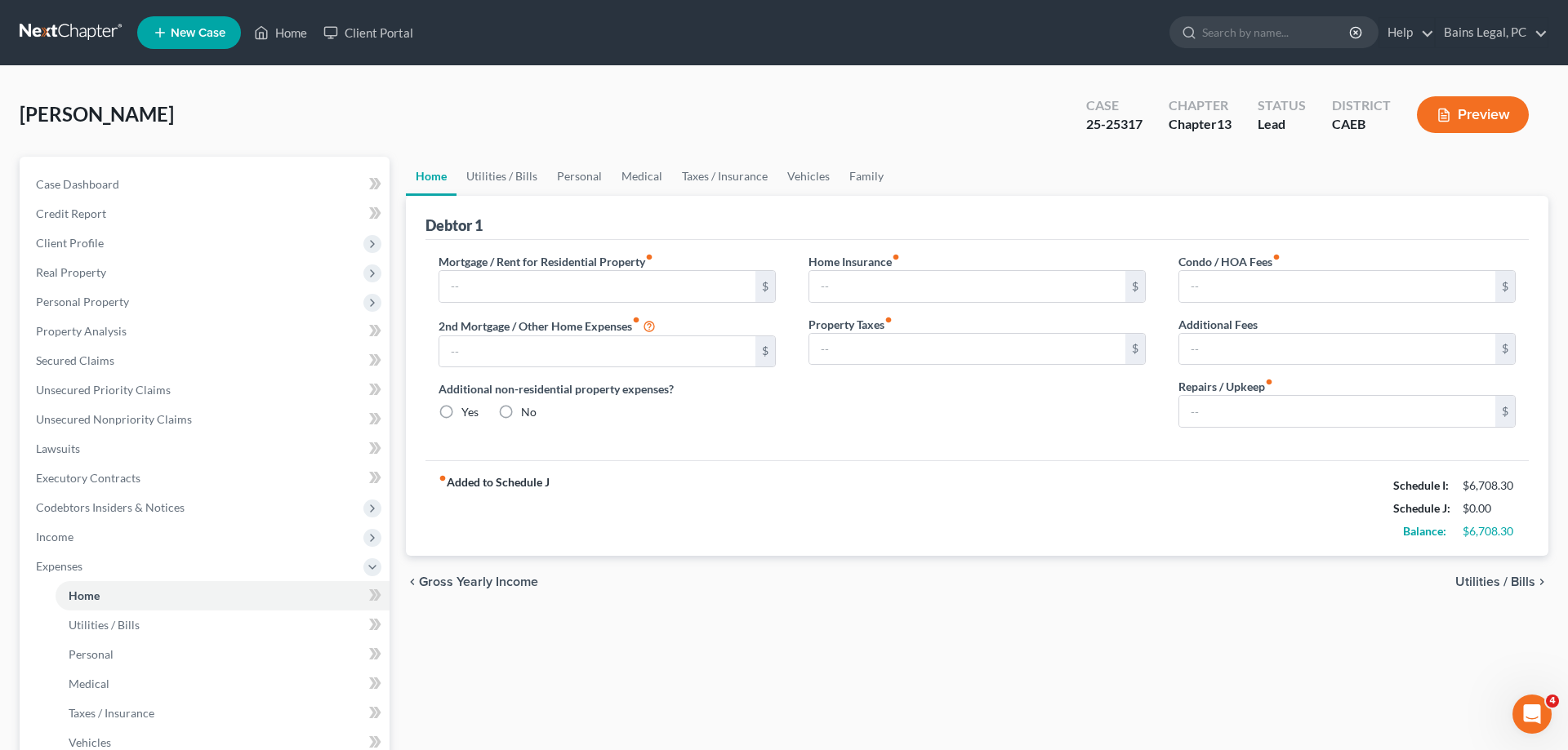
type input "85.00"
click at [487, 167] on link "Utilities / Bills" at bounding box center [501, 176] width 91 height 39
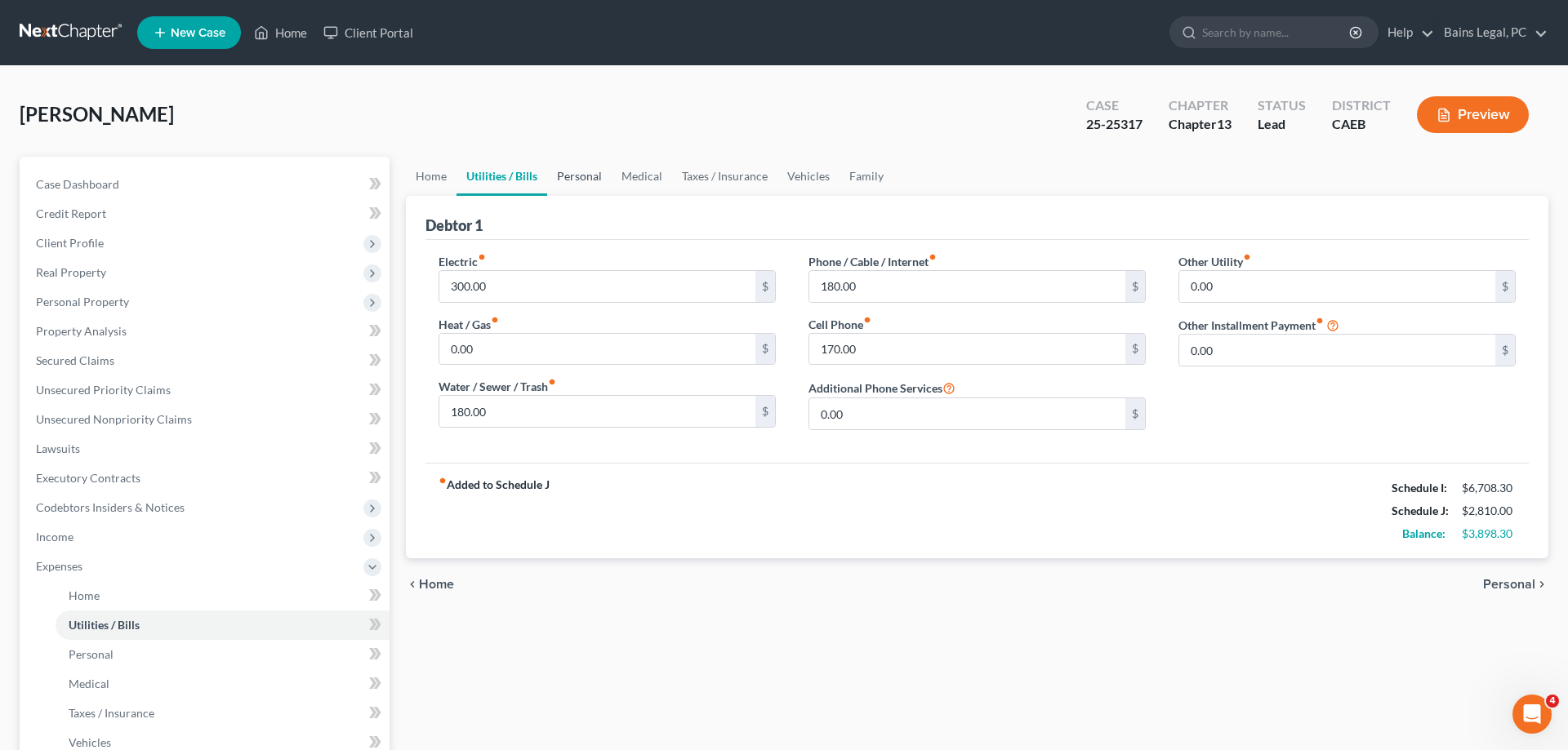
click at [581, 174] on link "Personal" at bounding box center [579, 176] width 64 height 39
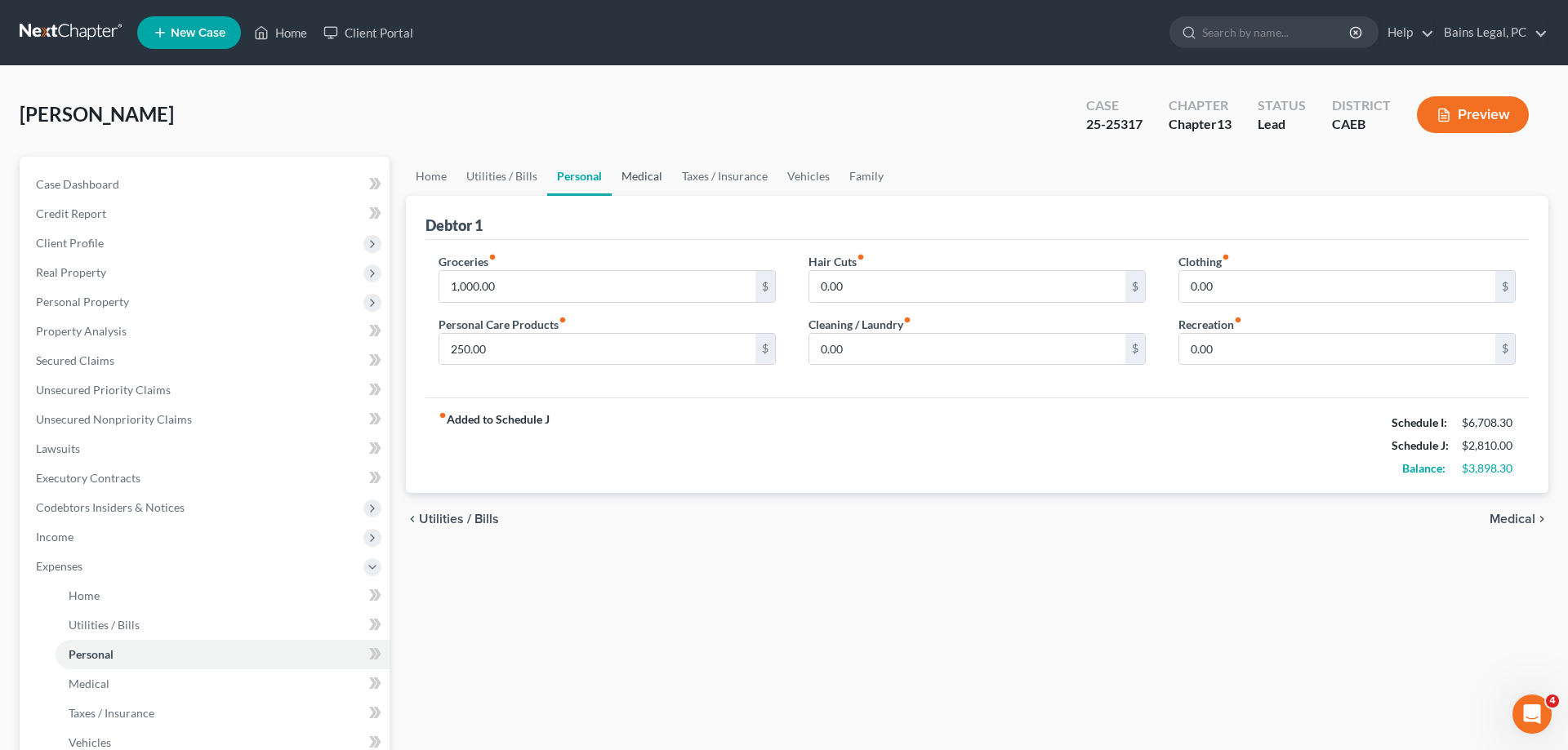
click at [643, 174] on link "Medical" at bounding box center [642, 176] width 61 height 39
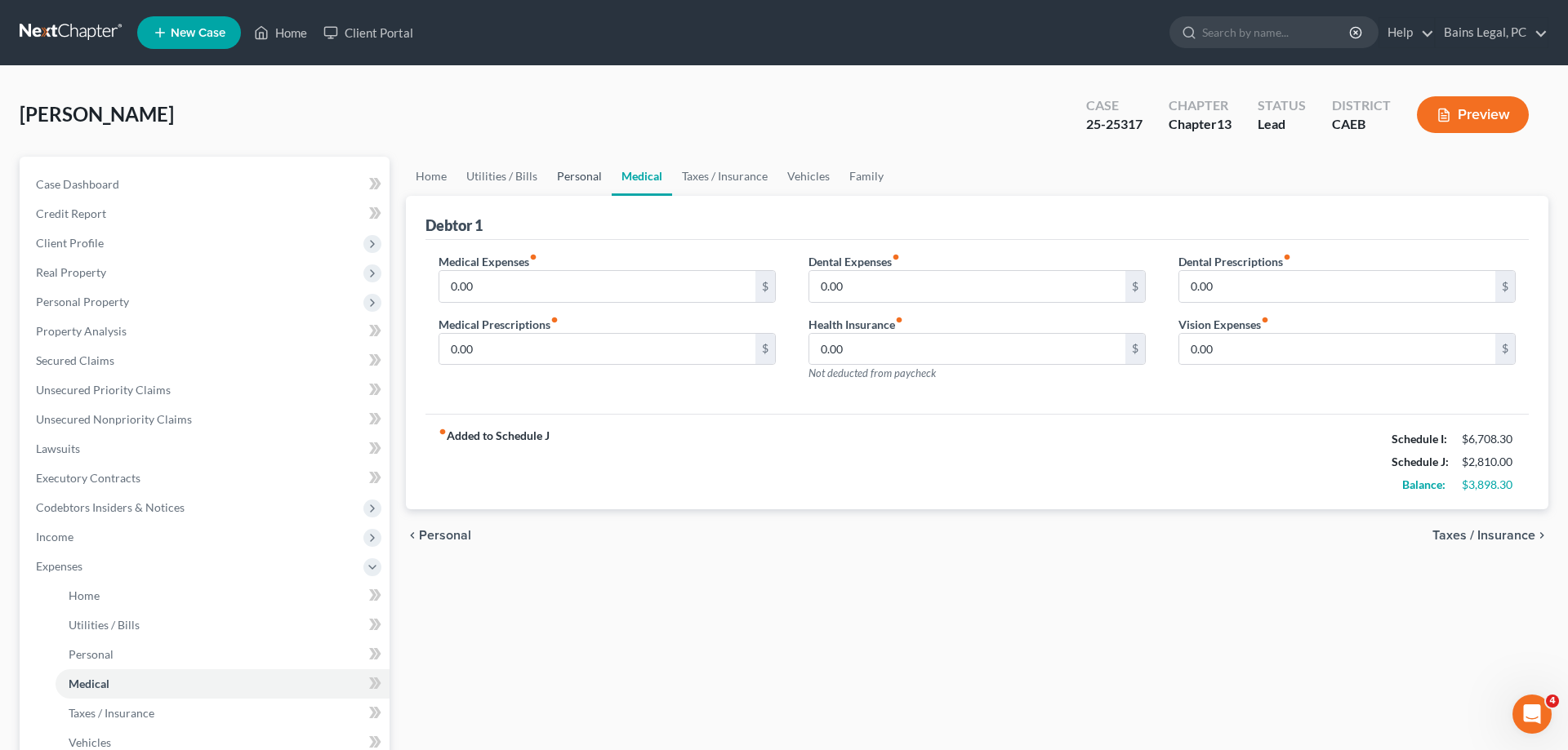
click at [572, 174] on link "Personal" at bounding box center [579, 176] width 64 height 39
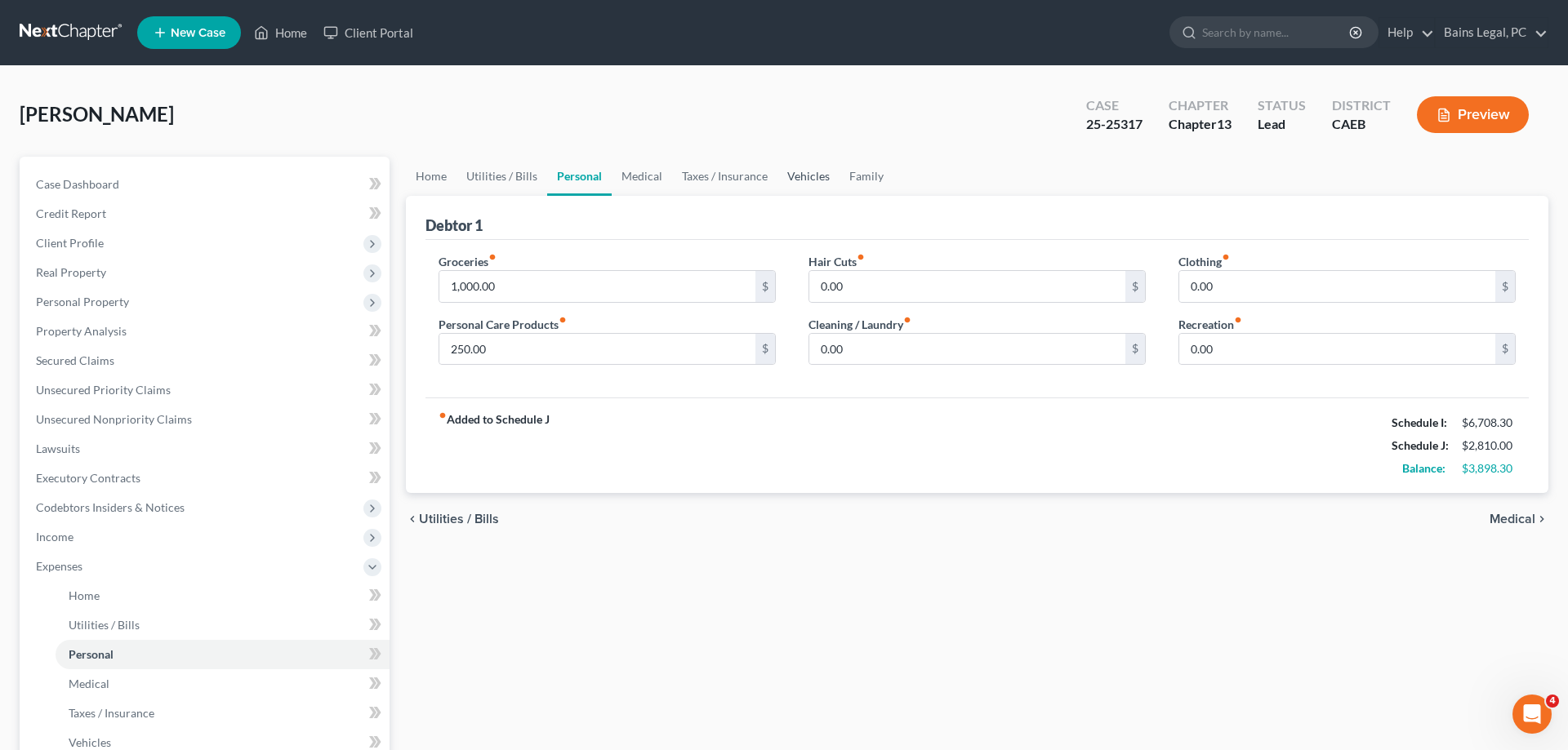
click at [792, 173] on link "Vehicles" at bounding box center [809, 176] width 62 height 39
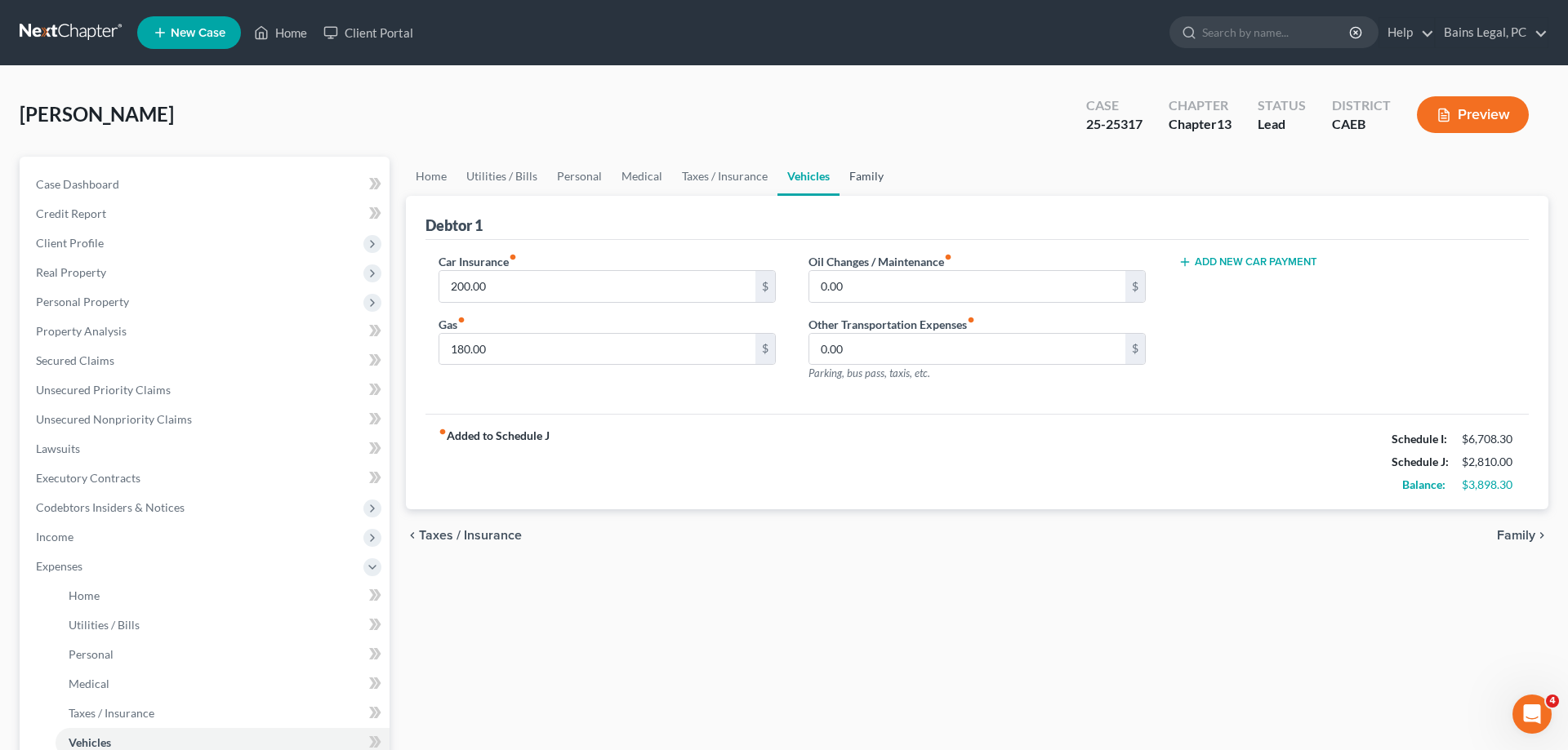
click at [876, 185] on link "Family" at bounding box center [866, 176] width 54 height 39
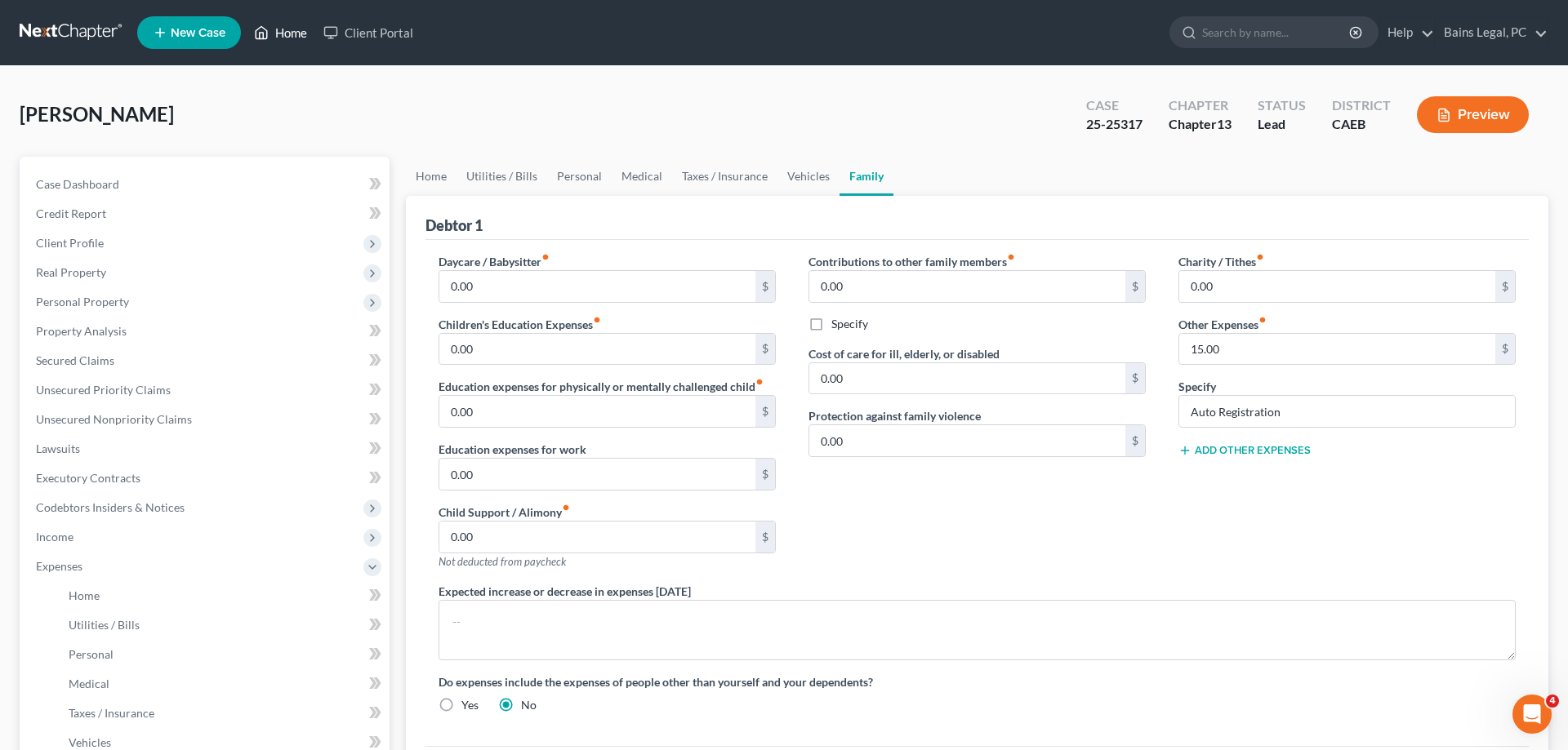
click at [296, 38] on link "Home" at bounding box center [281, 33] width 70 height 29
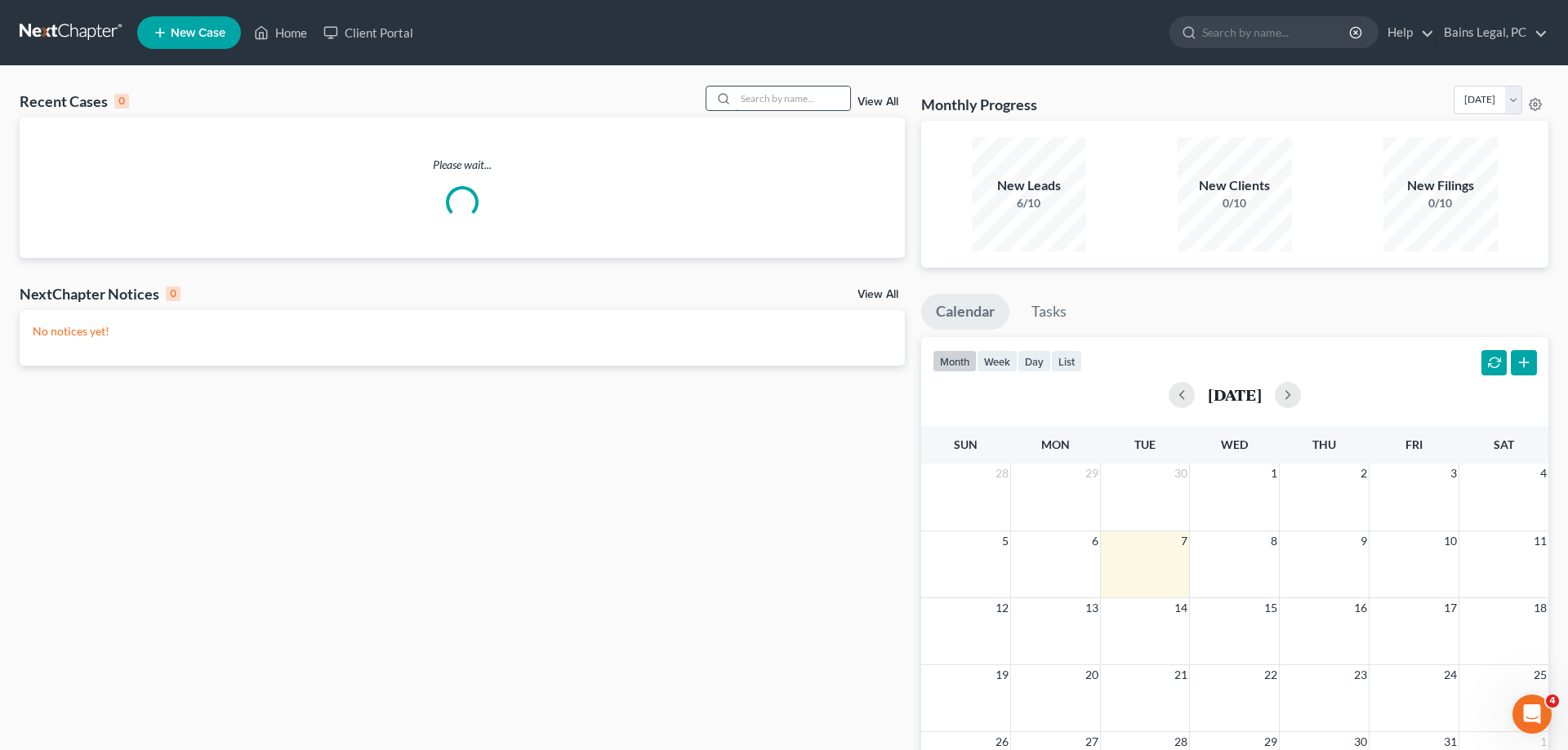
click at [735, 104] on input "search" at bounding box center [792, 98] width 115 height 24
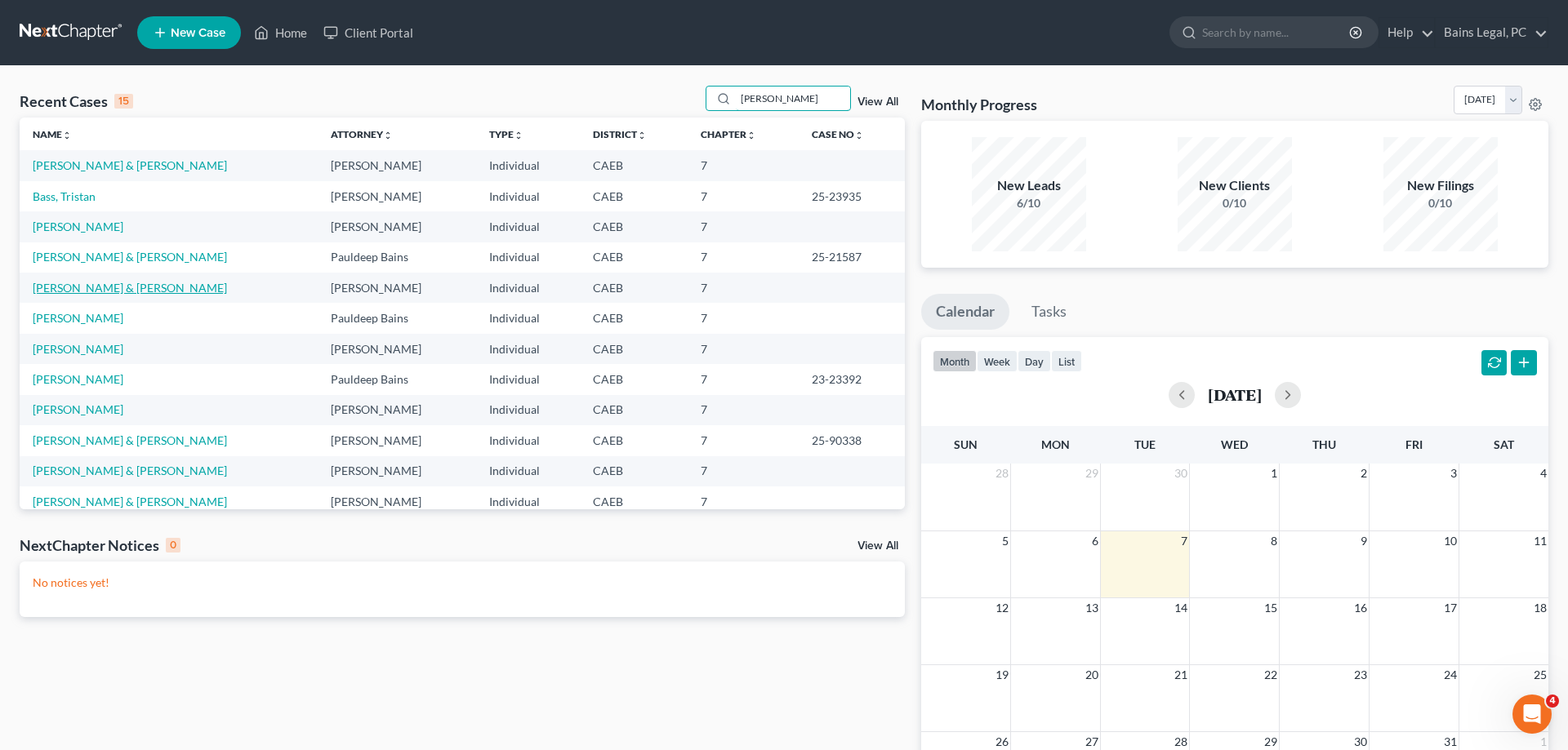
type input "LEE"
click at [110, 288] on link "[PERSON_NAME] & [PERSON_NAME]" at bounding box center [130, 287] width 195 height 14
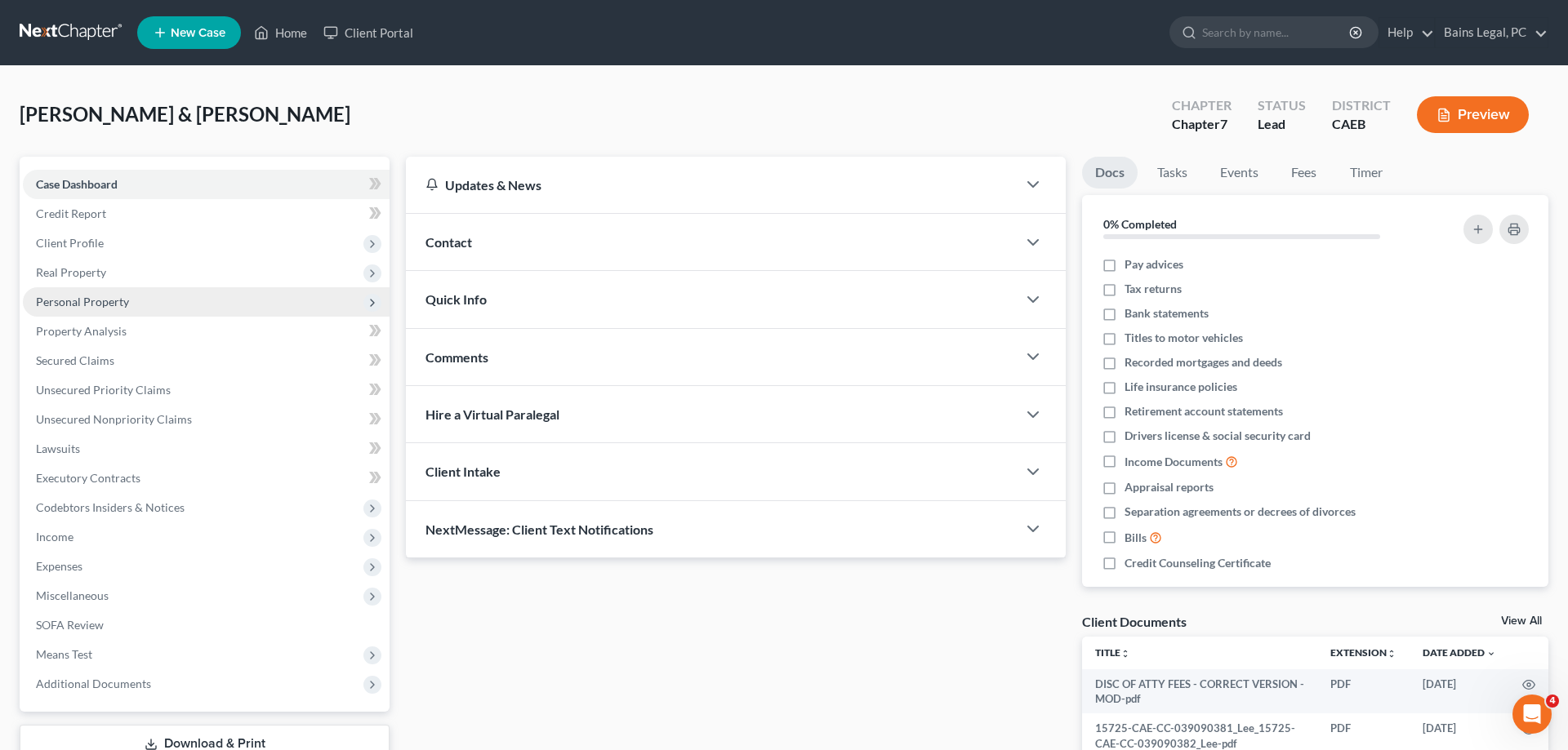
drag, startPoint x: 113, startPoint y: 270, endPoint x: 130, endPoint y: 300, distance: 34.5
click at [113, 270] on span "Real Property" at bounding box center [206, 273] width 366 height 29
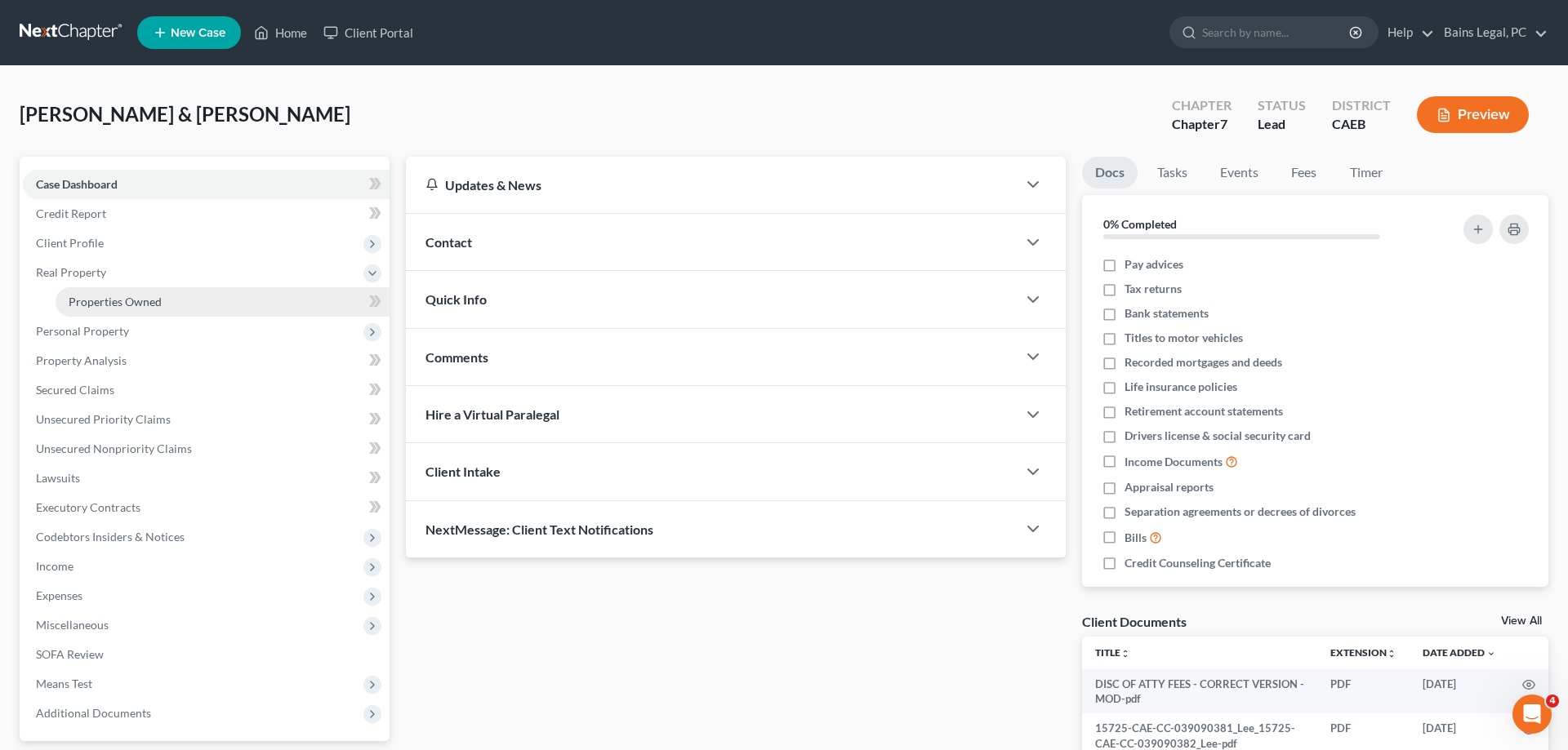
click at [134, 300] on span "Properties Owned" at bounding box center [115, 301] width 93 height 14
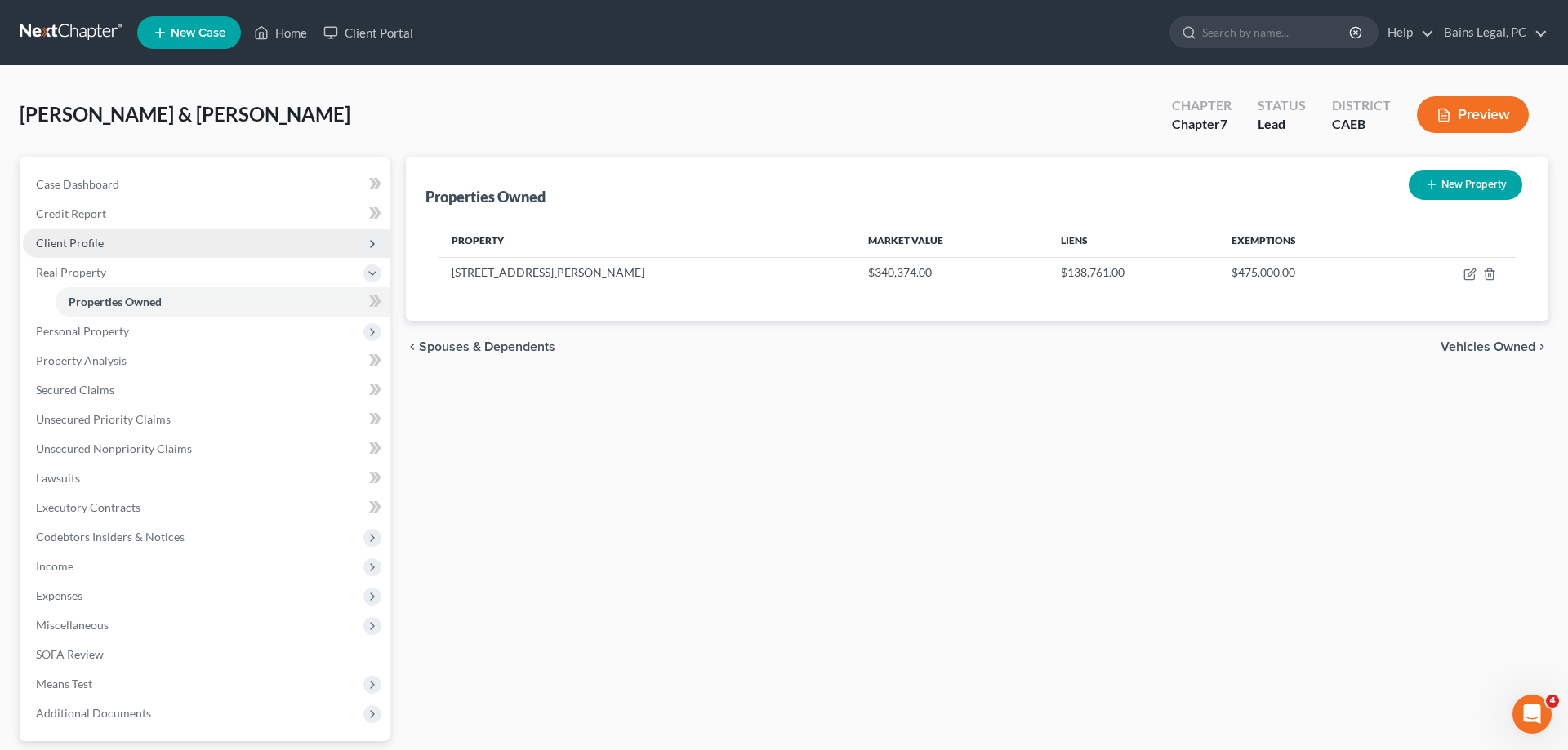
click at [95, 241] on span "Client Profile" at bounding box center [70, 242] width 68 height 14
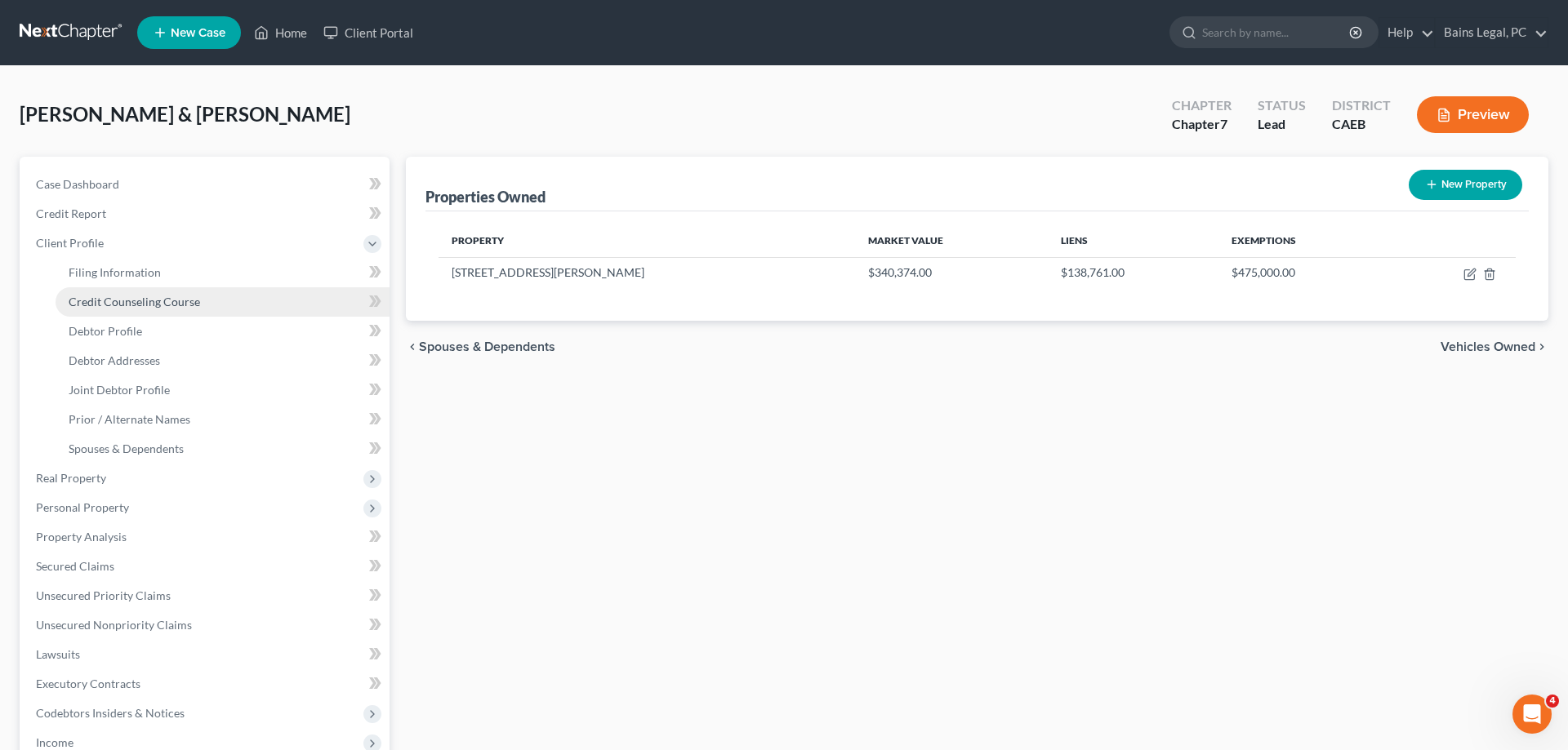
click at [153, 307] on span "Credit Counseling Course" at bounding box center [134, 301] width 131 height 14
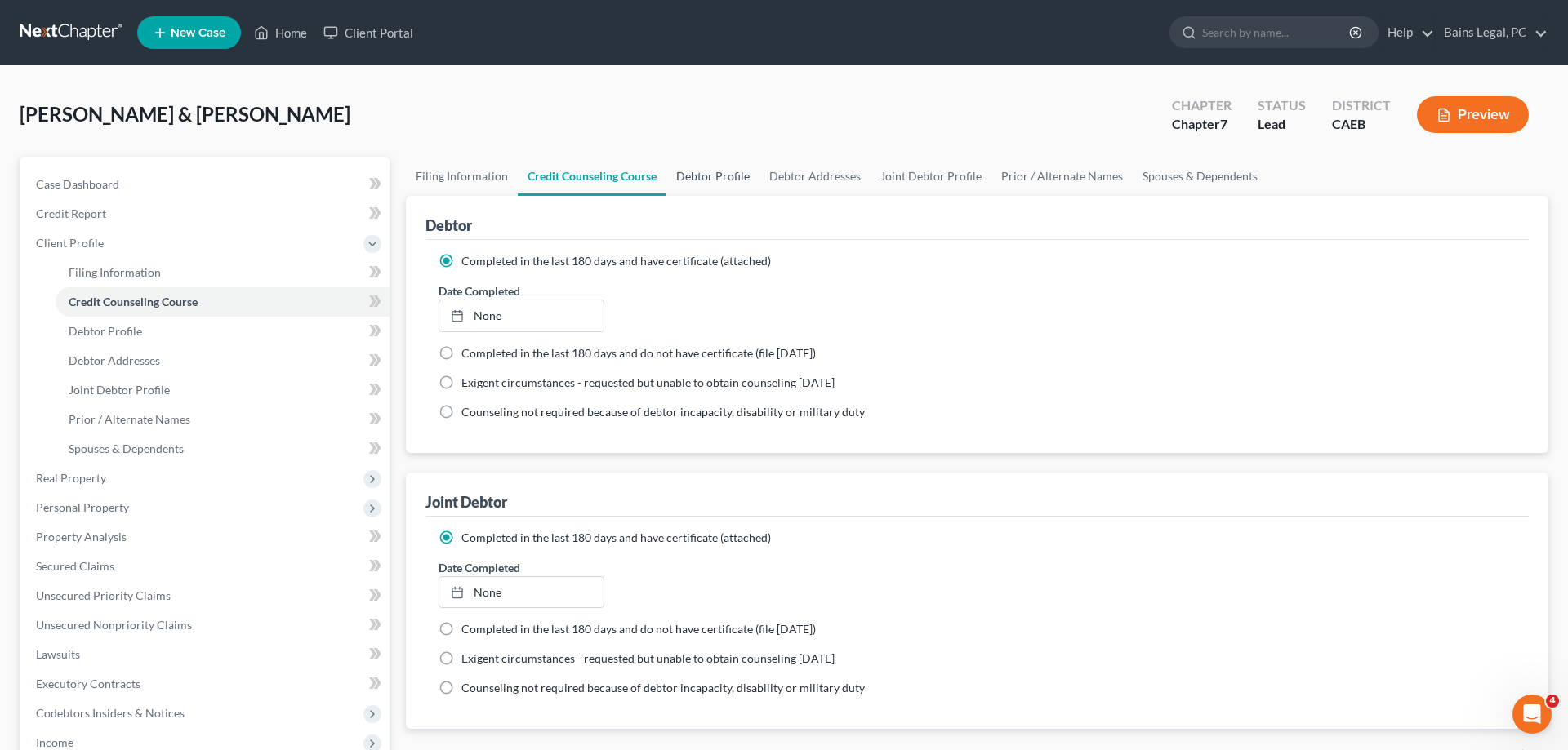
click at [697, 172] on link "Debtor Profile" at bounding box center [712, 176] width 93 height 39
select select "1"
select select "3"
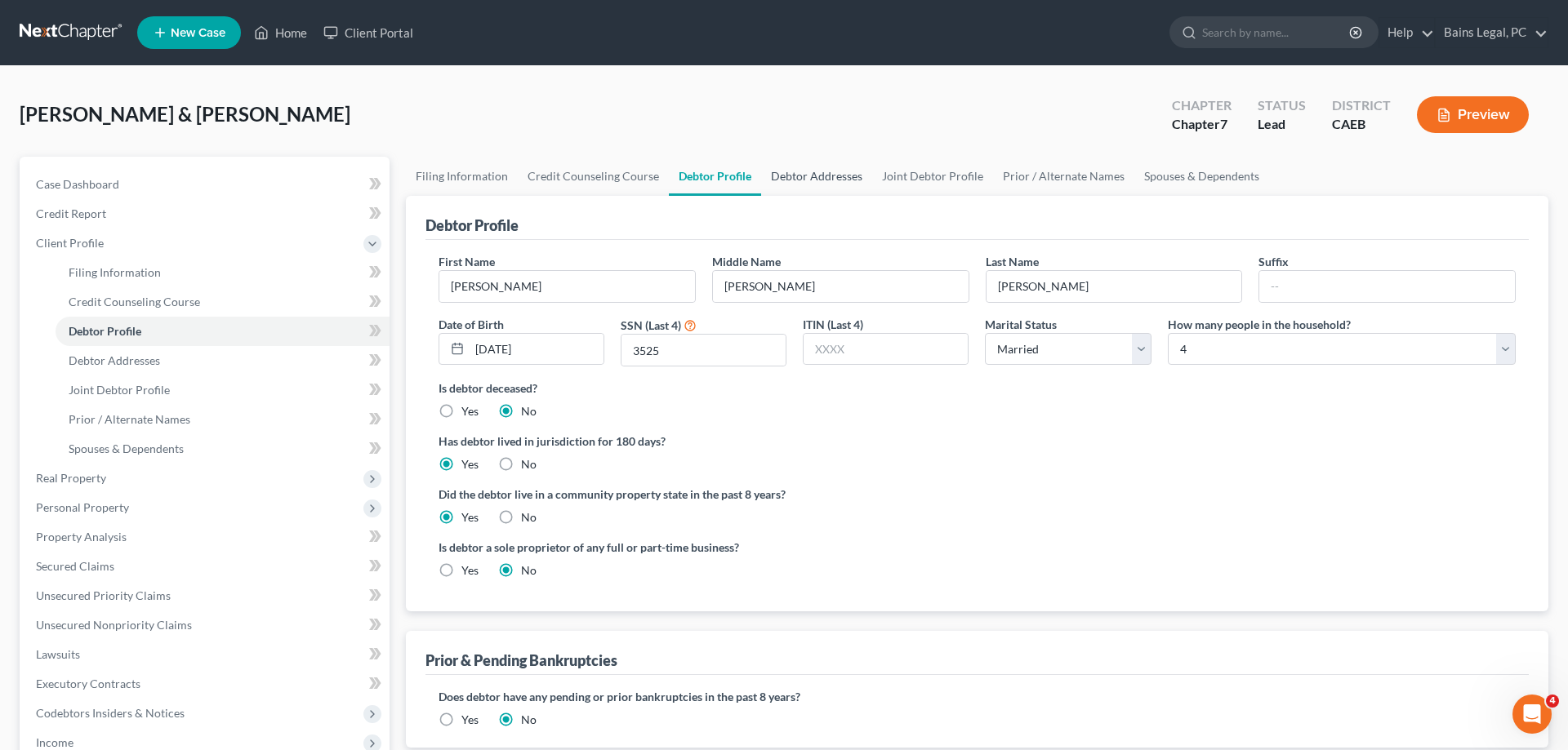
click at [838, 160] on link "Debtor Addresses" at bounding box center [816, 176] width 111 height 39
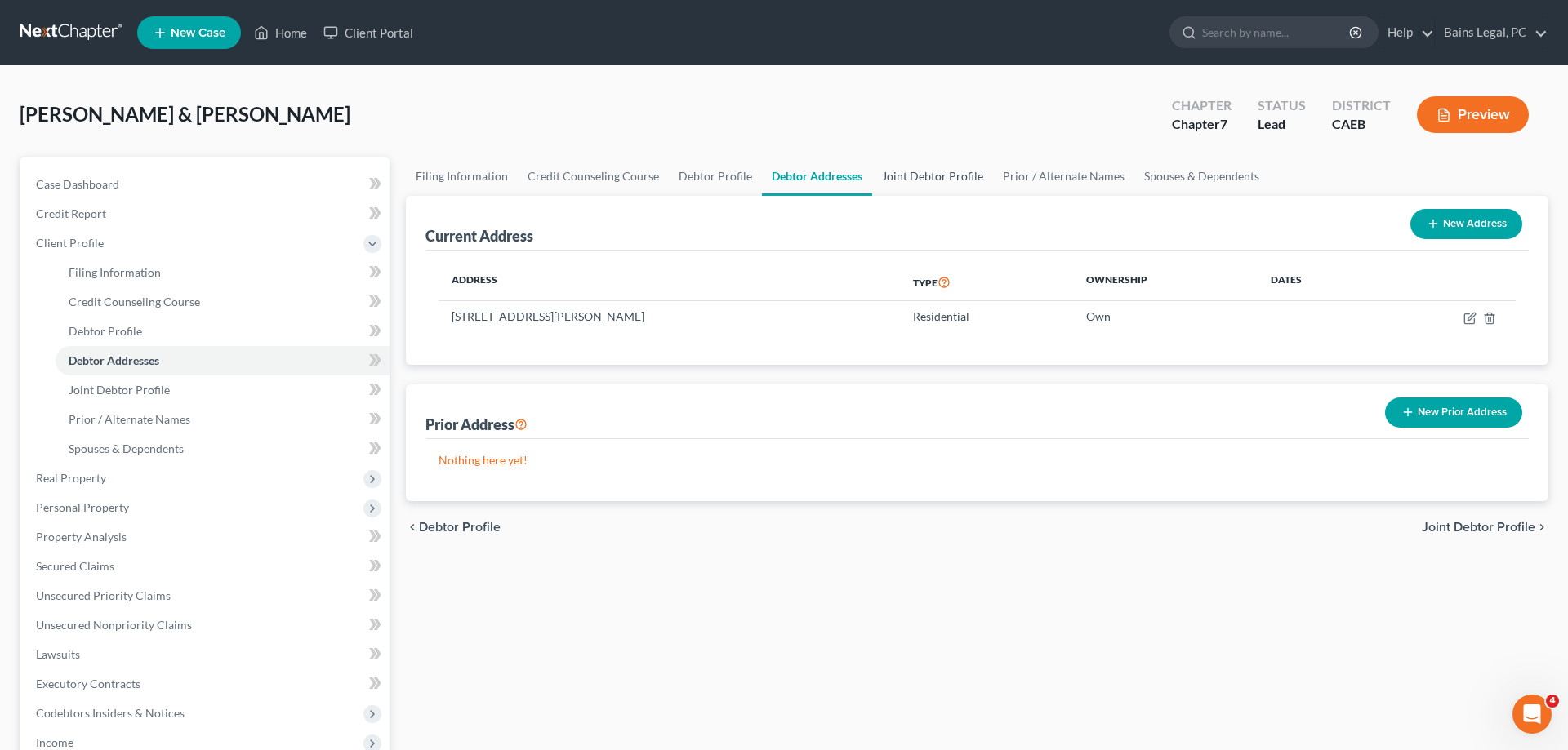
click at [942, 173] on link "Joint Debtor Profile" at bounding box center [933, 176] width 121 height 39
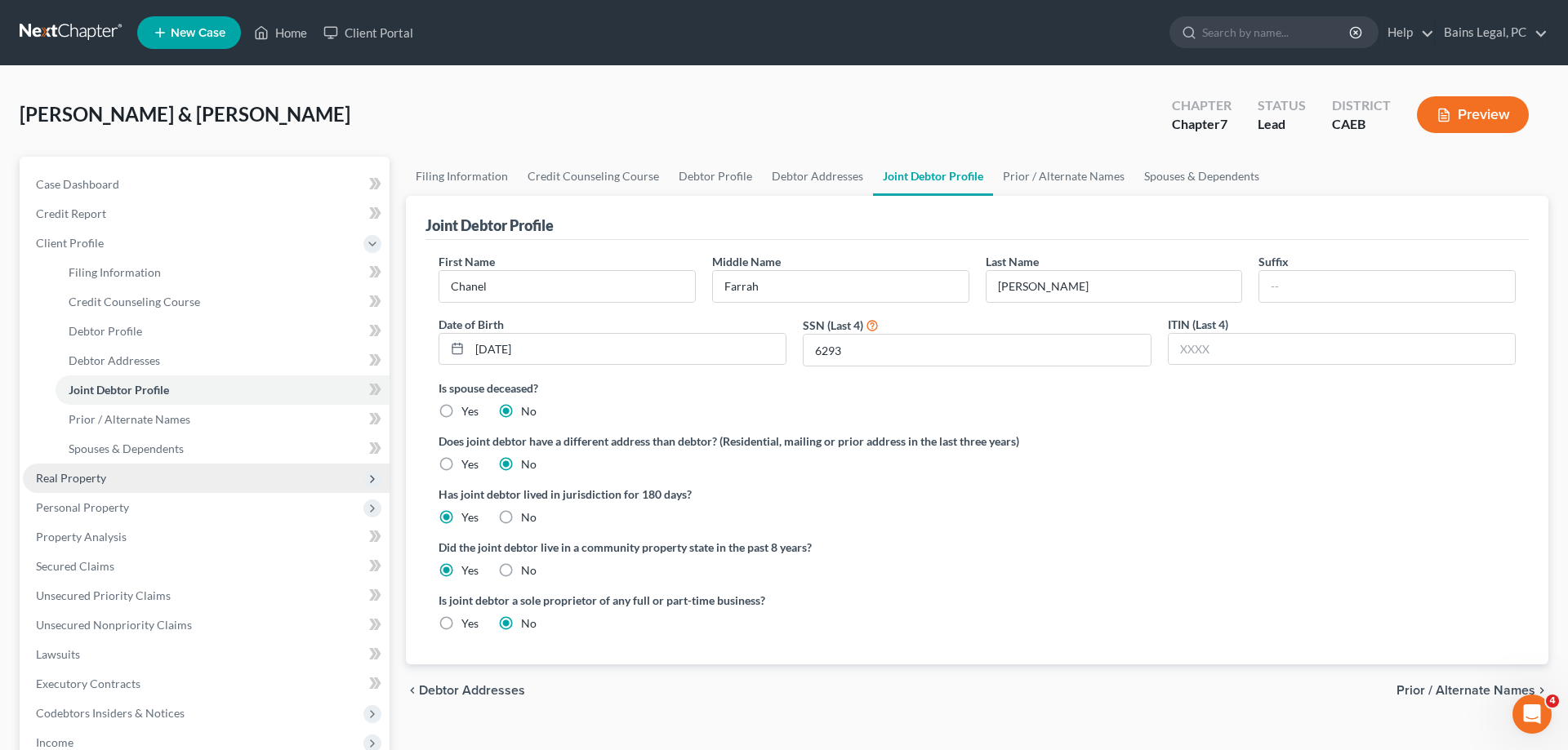
click at [109, 484] on span "Real Property" at bounding box center [206, 478] width 366 height 29
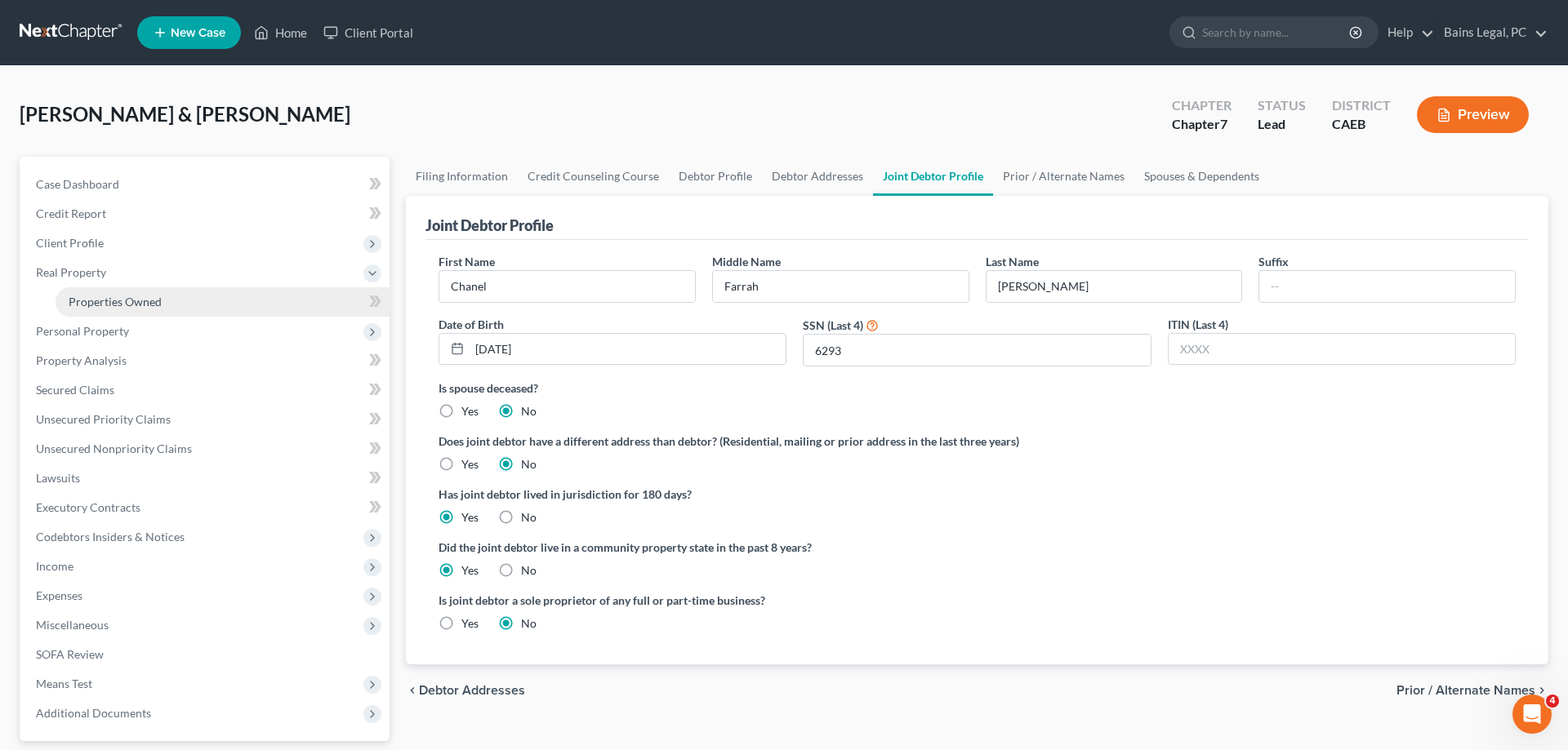
click at [174, 305] on link "Properties Owned" at bounding box center [222, 302] width 334 height 29
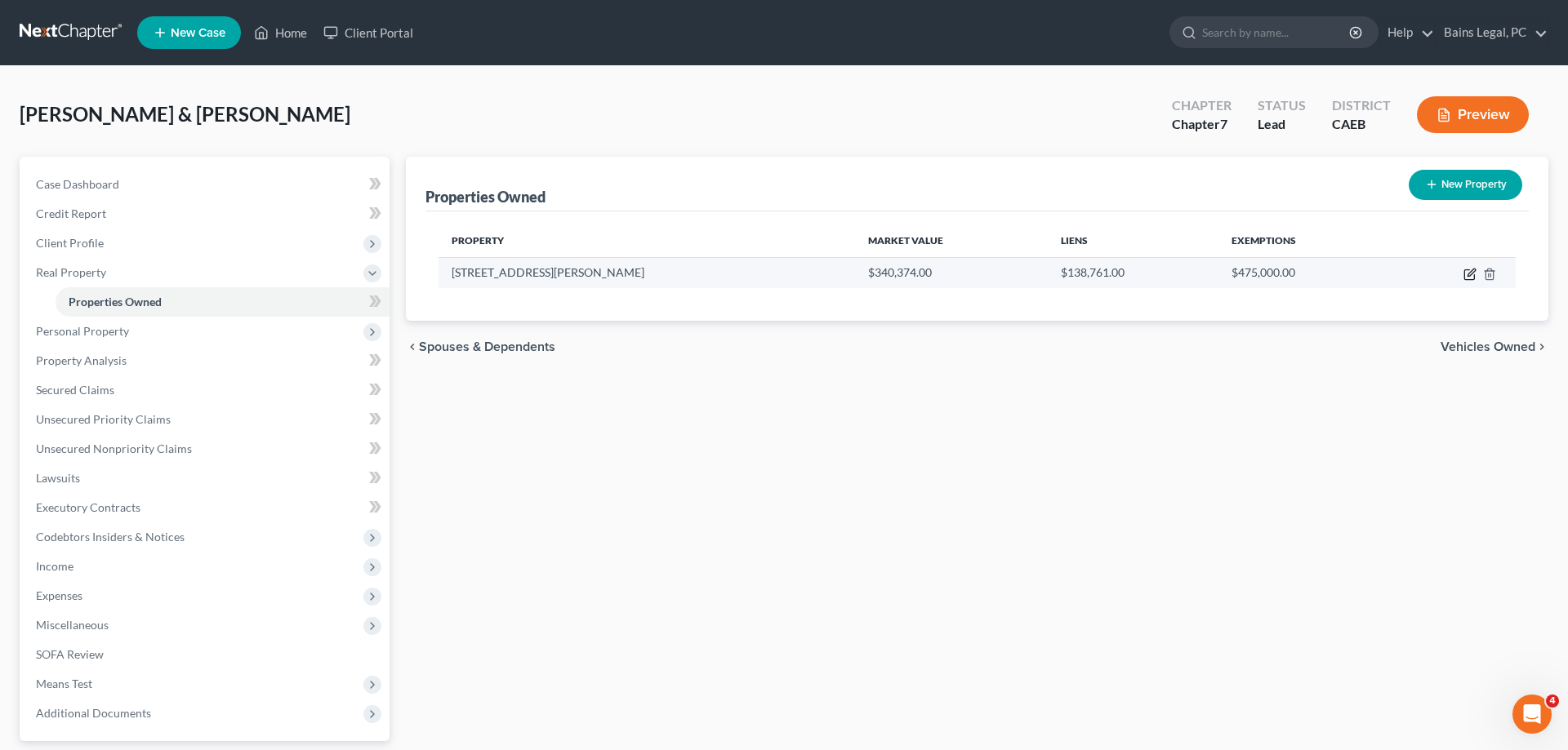
click at [1466, 274] on icon "button" at bounding box center [1470, 274] width 13 height 13
select select "4"
select select "1"
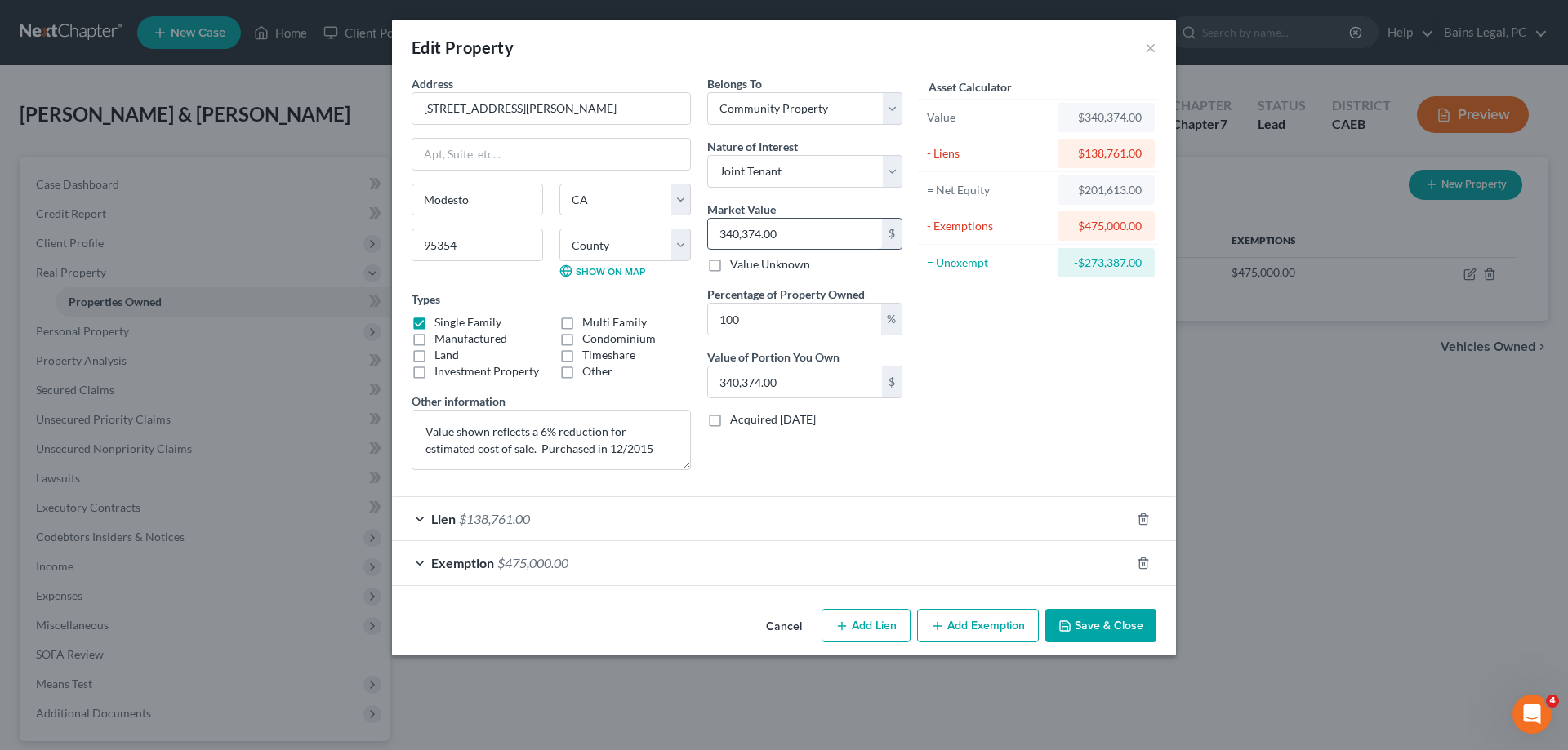
click at [808, 232] on input "340,374.00" at bounding box center [794, 234] width 174 height 31
type input "3"
type input "3.00"
type input "33"
type input "33.00"
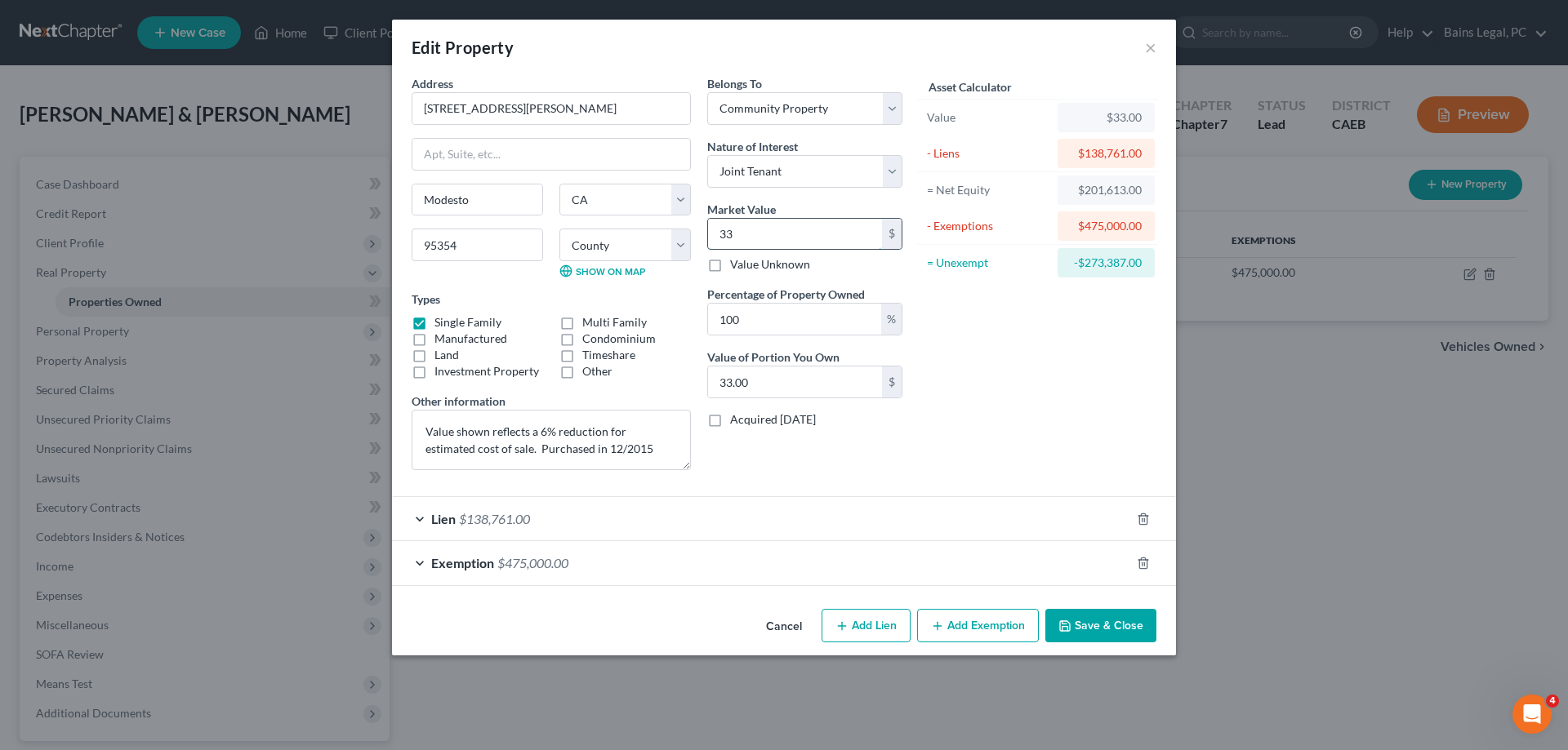
type input "337"
type input "337.00"
type input "3374"
type input "3,374.00"
type input "3,3746"
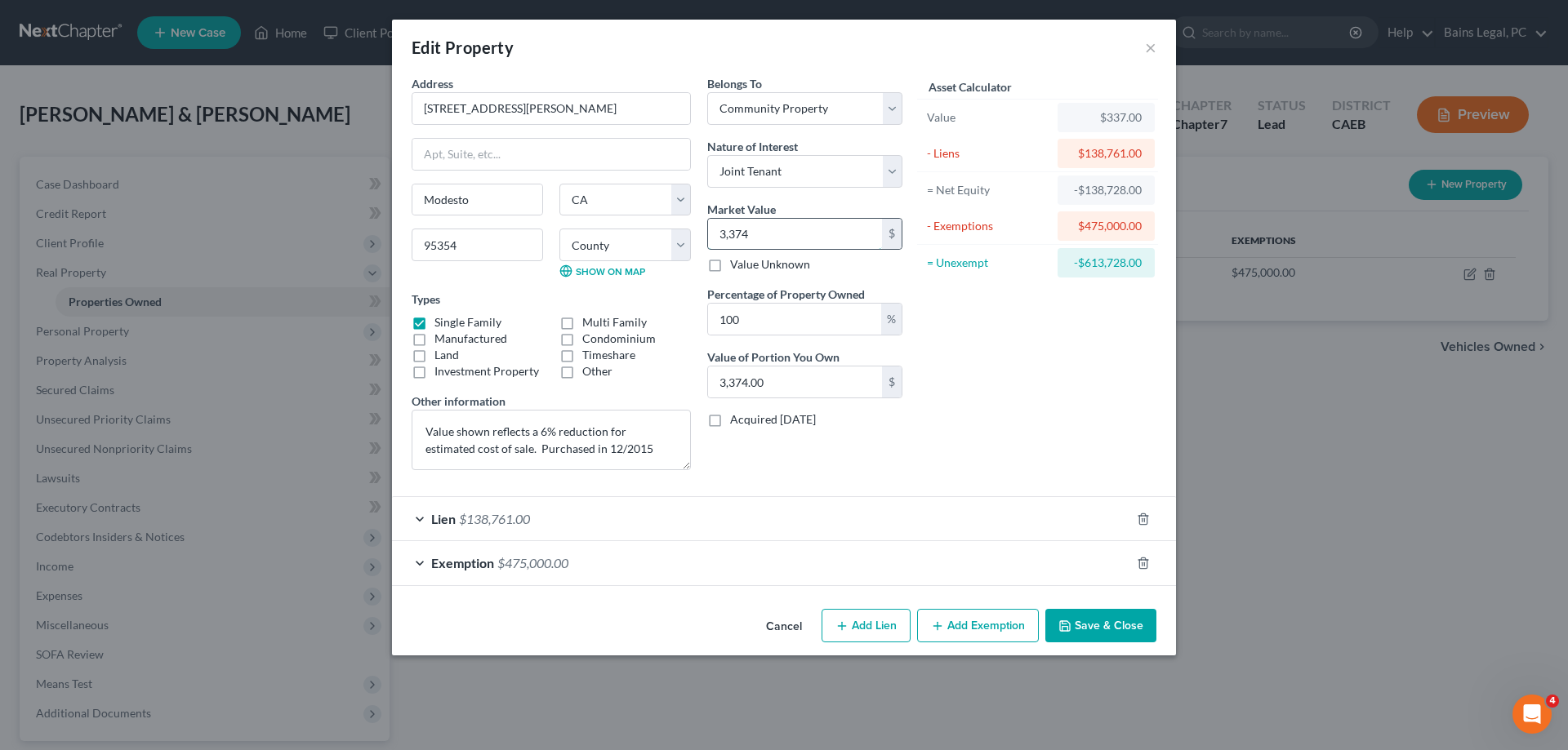
type input "33,746.00"
type input "3,37460"
type input "337,460.00"
type input "337,460"
drag, startPoint x: 1074, startPoint y: 626, endPoint x: 196, endPoint y: 563, distance: 880.3
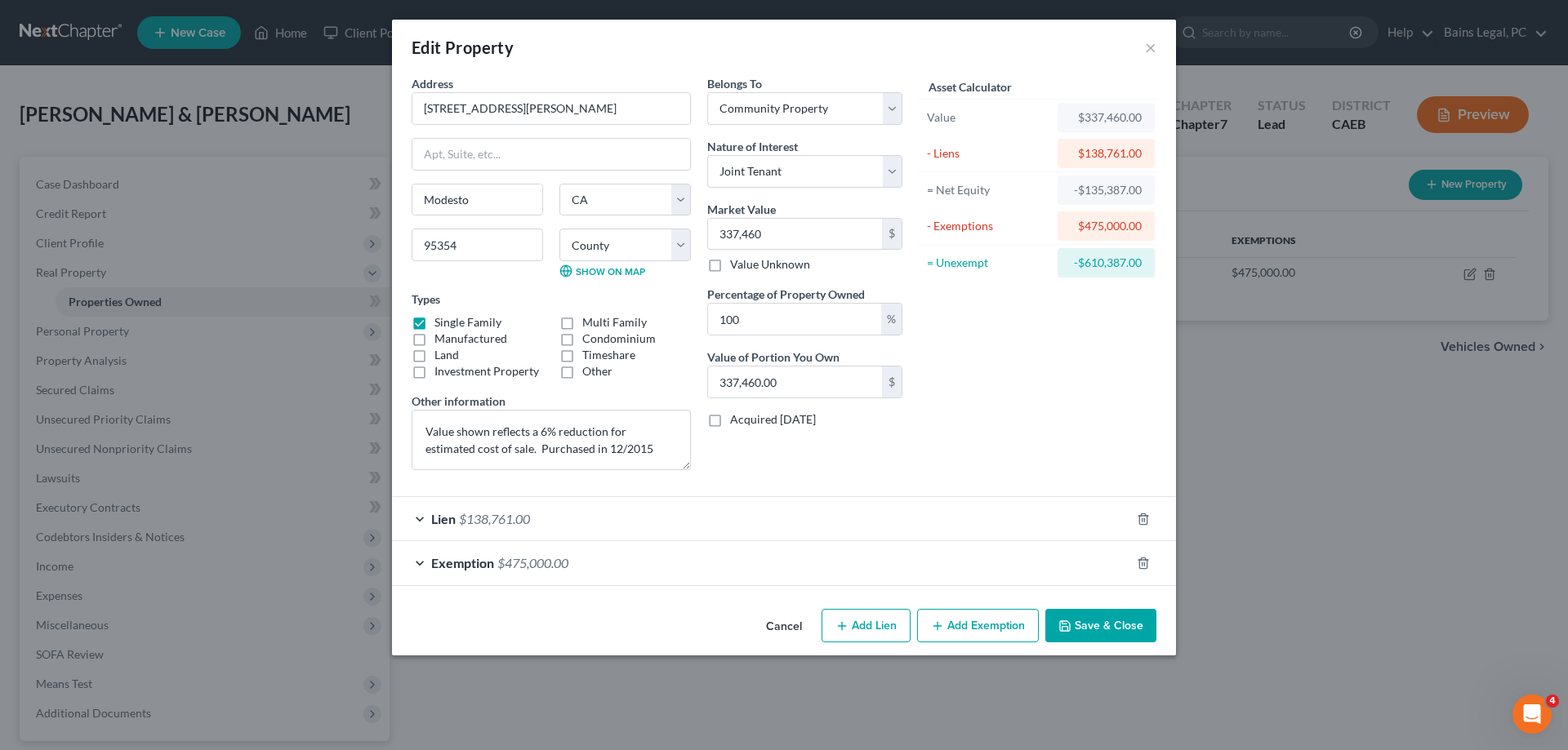
click at [1074, 628] on button "Save & Close" at bounding box center [1101, 626] width 111 height 34
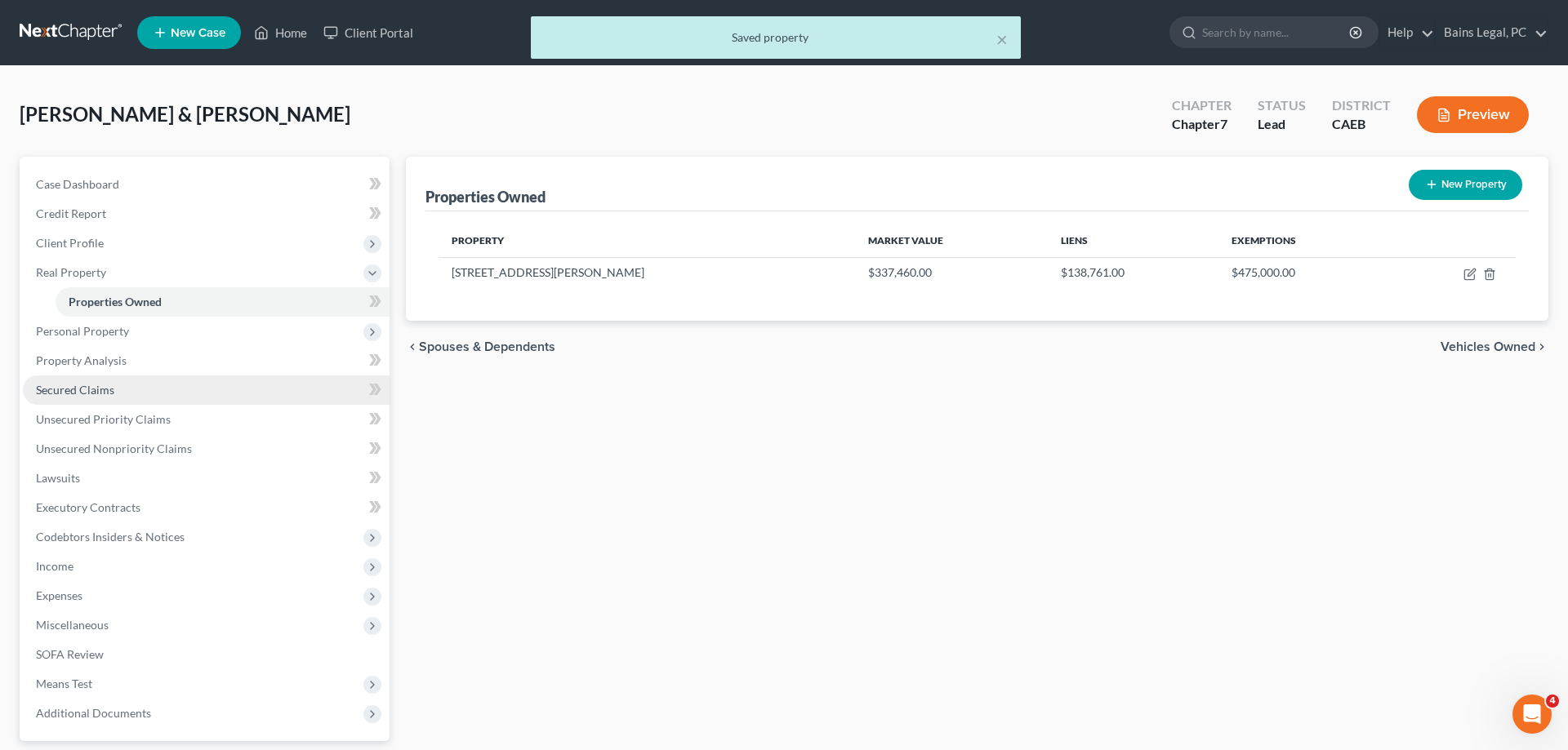
drag, startPoint x: 74, startPoint y: 384, endPoint x: 94, endPoint y: 381, distance: 20.2
click at [75, 384] on span "Secured Claims" at bounding box center [74, 389] width 78 height 14
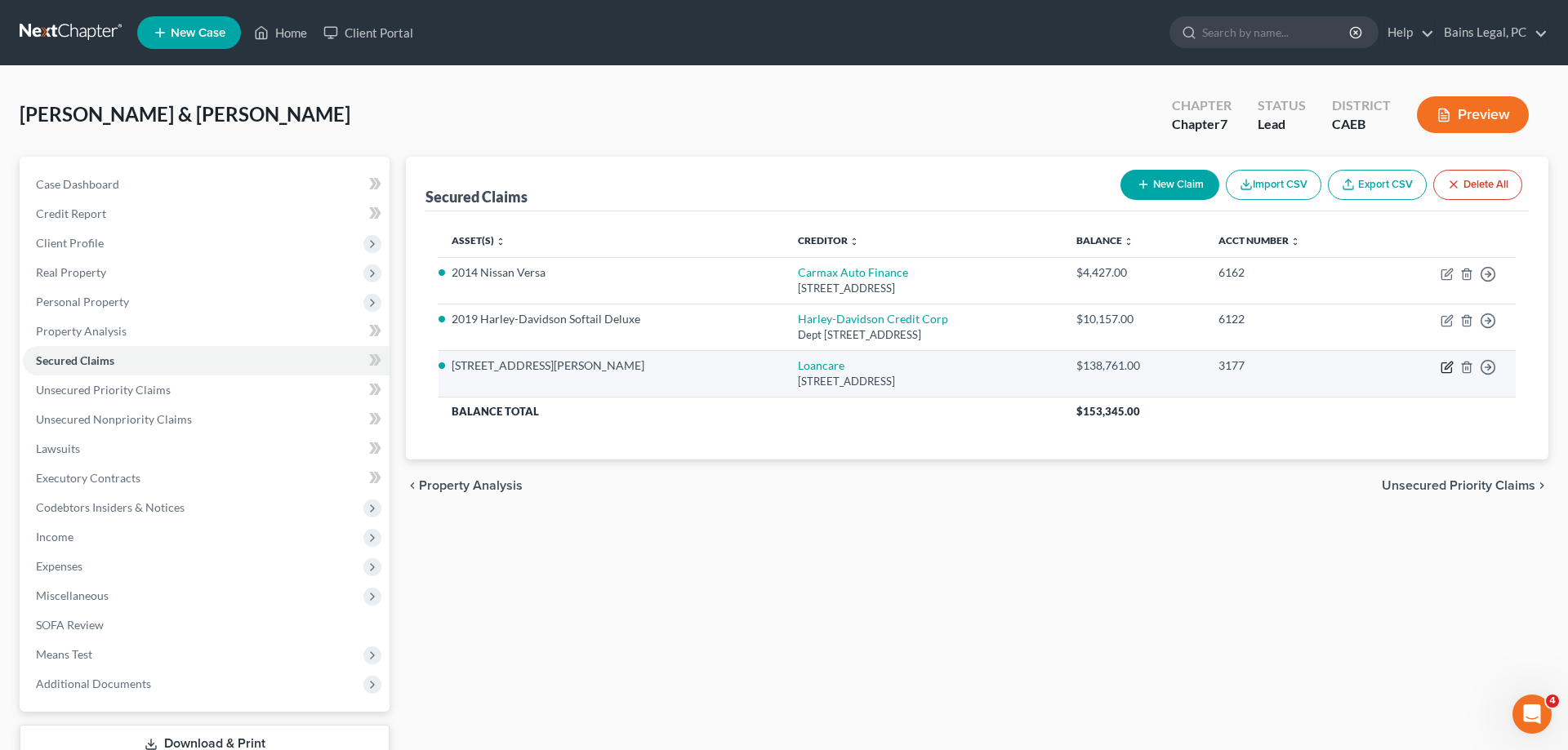
click at [1442, 363] on icon "button" at bounding box center [1447, 367] width 13 height 13
select select "4"
select select "3"
select select "4"
select select "2"
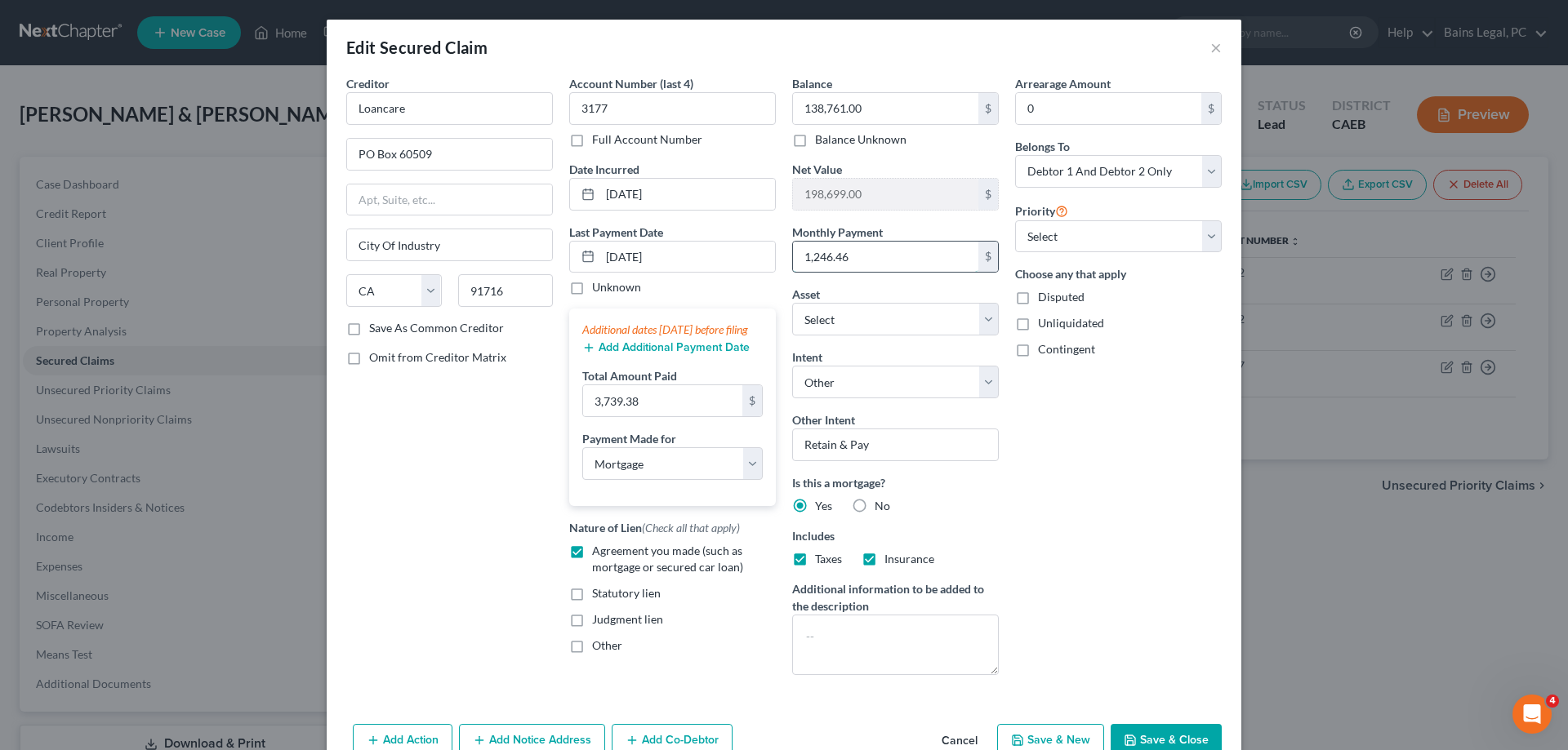
click at [919, 265] on input "1,246.46" at bounding box center [886, 257] width 185 height 31
type input "1,271.01"
drag, startPoint x: 897, startPoint y: 443, endPoint x: 727, endPoint y: 436, distance: 170.1
click at [792, 436] on input "Retain & Pay" at bounding box center [895, 445] width 207 height 33
type input "k"
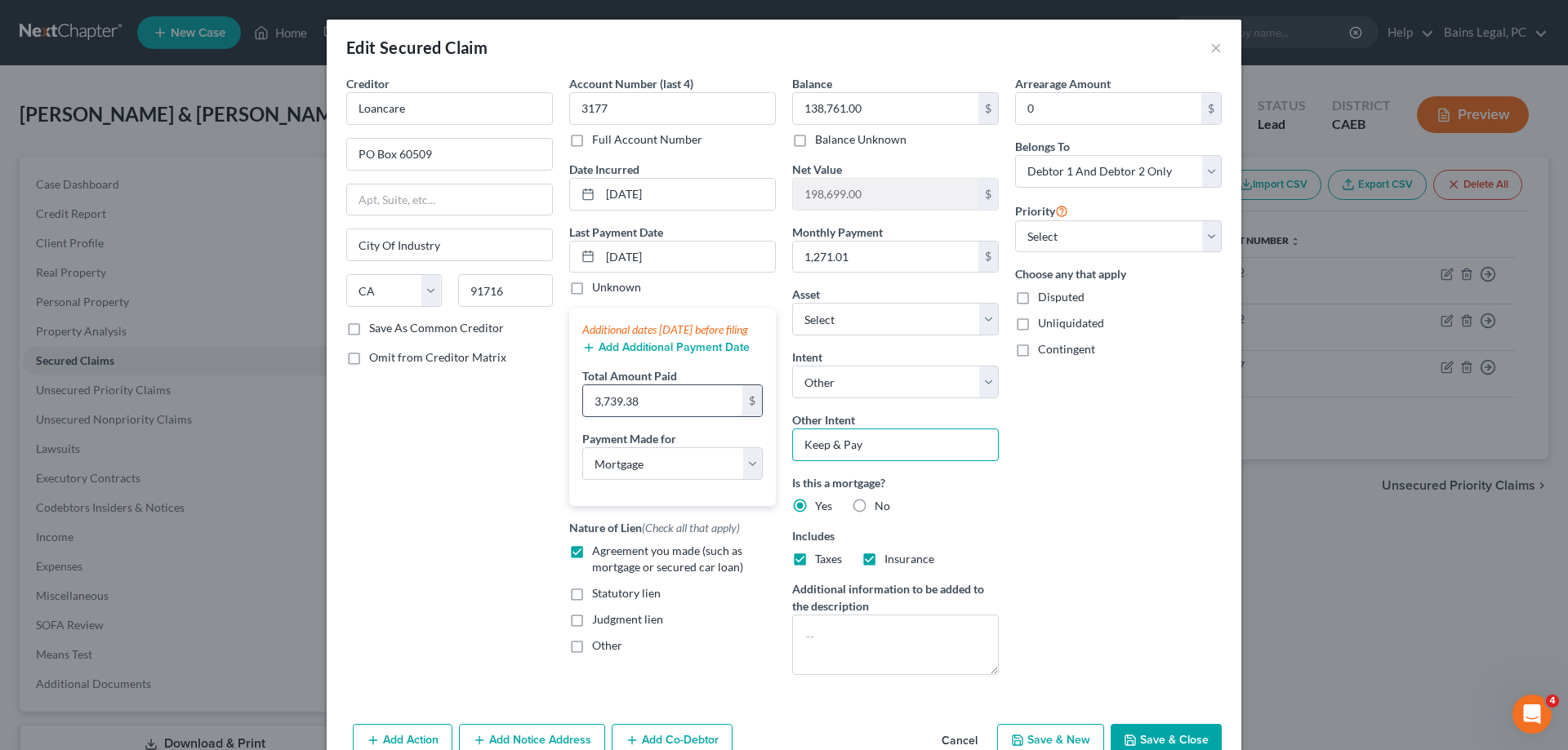
type input "Keep & Pay"
click at [729, 408] on input "3,739.38" at bounding box center [662, 401] width 159 height 31
type input "3,813.03"
click at [728, 252] on input "05/01/2025" at bounding box center [688, 257] width 174 height 31
drag, startPoint x: 728, startPoint y: 252, endPoint x: 578, endPoint y: 252, distance: 150.0
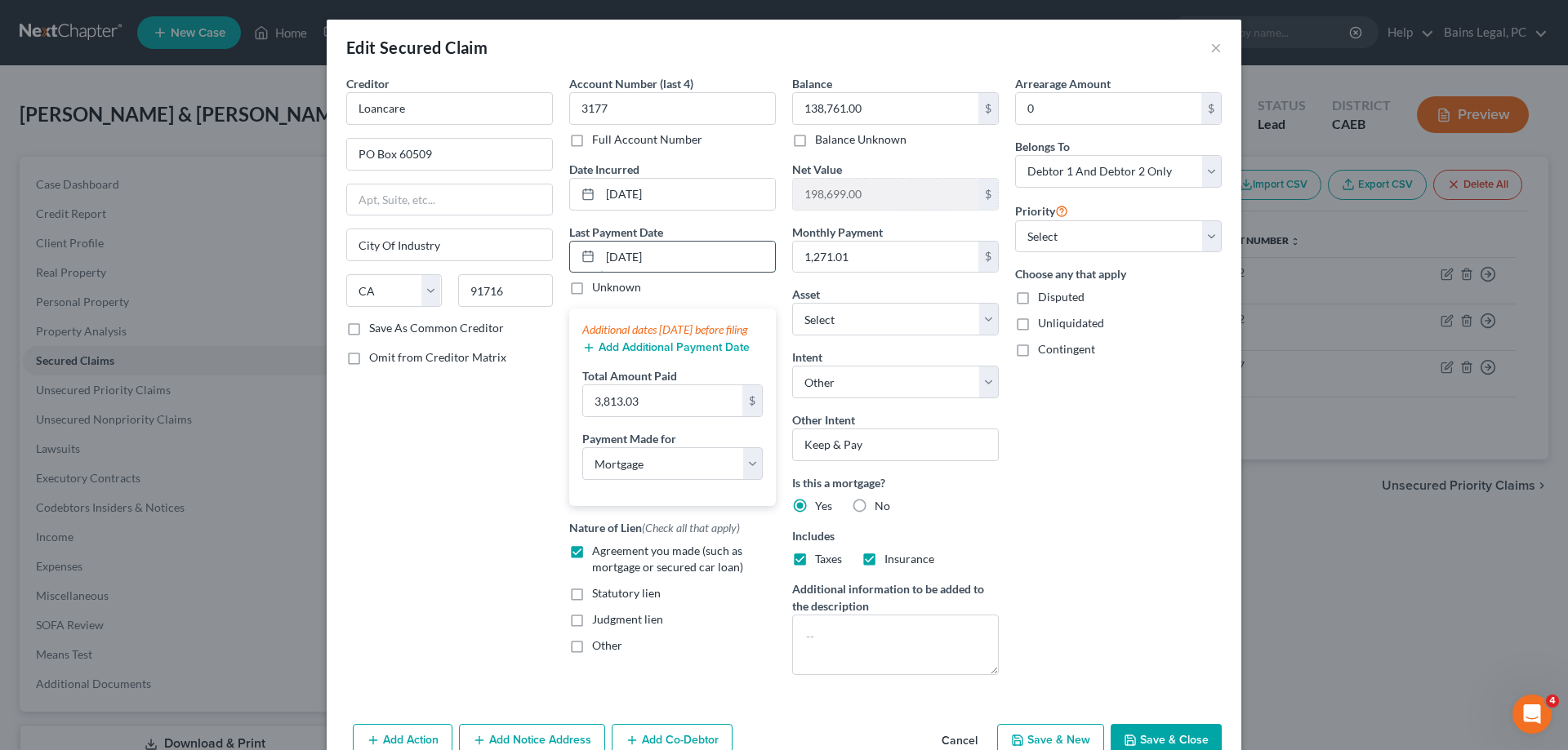
click at [600, 252] on input "05/01/2025" at bounding box center [688, 257] width 174 height 31
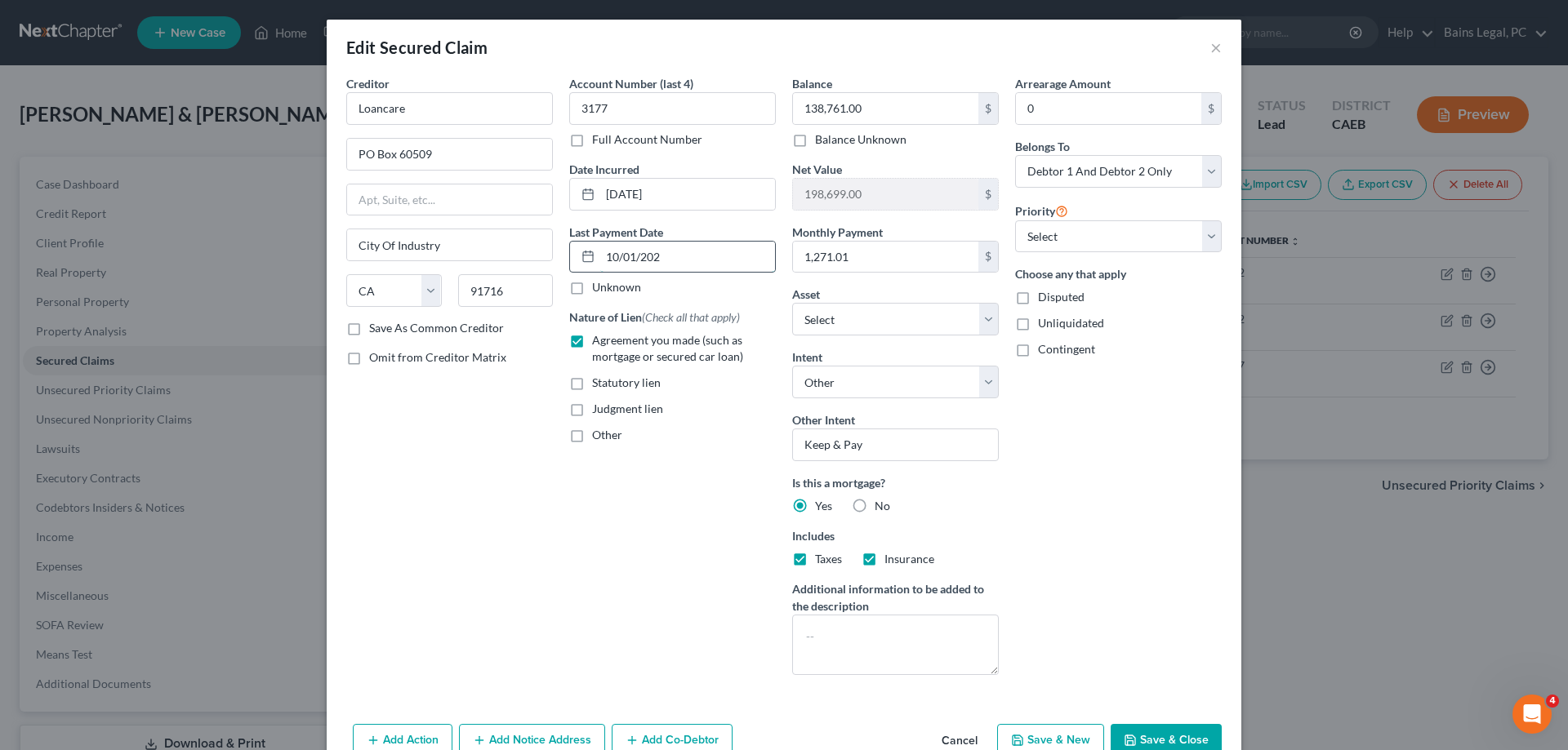
type input "[DATE]"
select select "3"
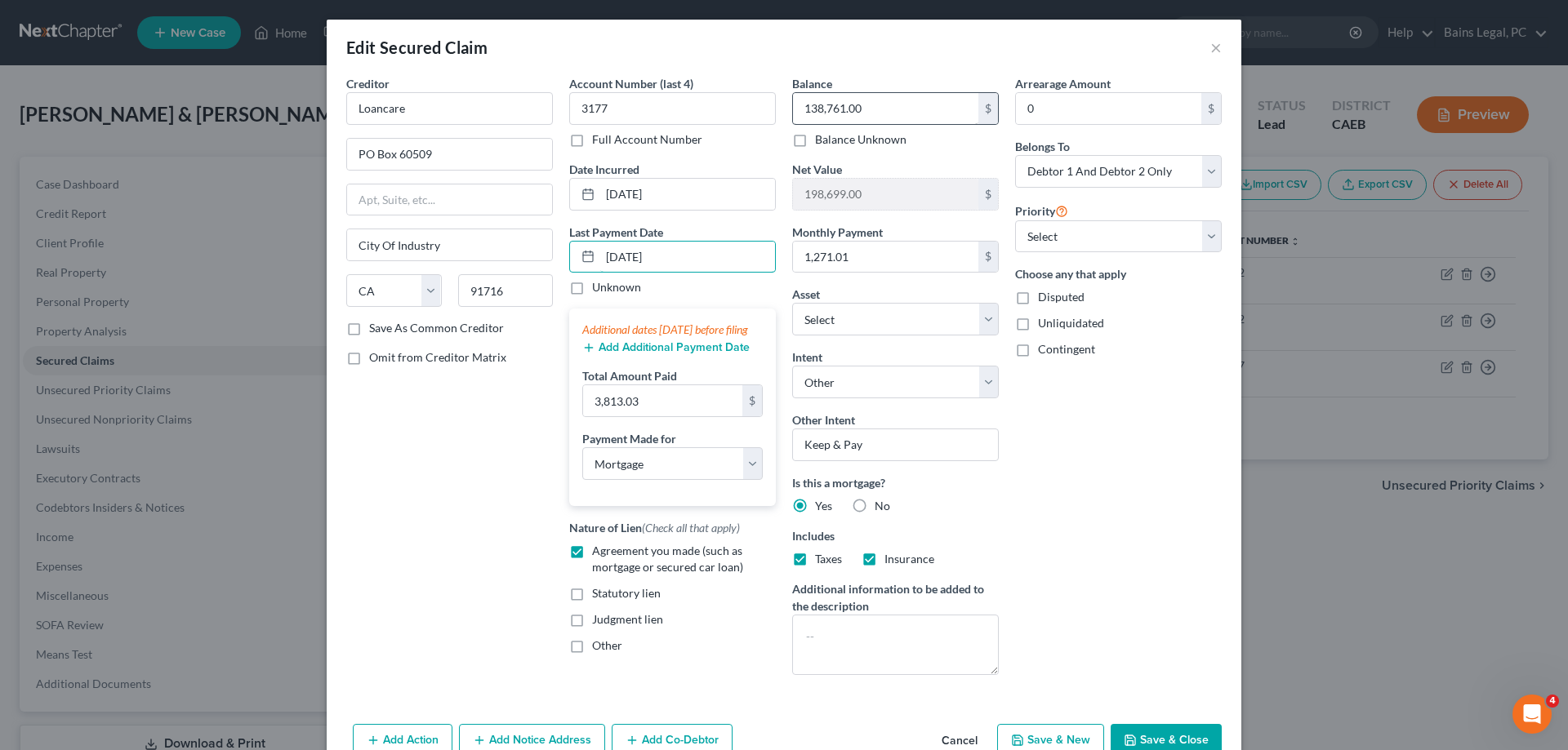
type input "[DATE]"
click at [869, 106] on input "138,761.00" at bounding box center [886, 108] width 185 height 31
type input "137,345.42"
click at [1179, 744] on button "Save & Close" at bounding box center [1166, 741] width 111 height 34
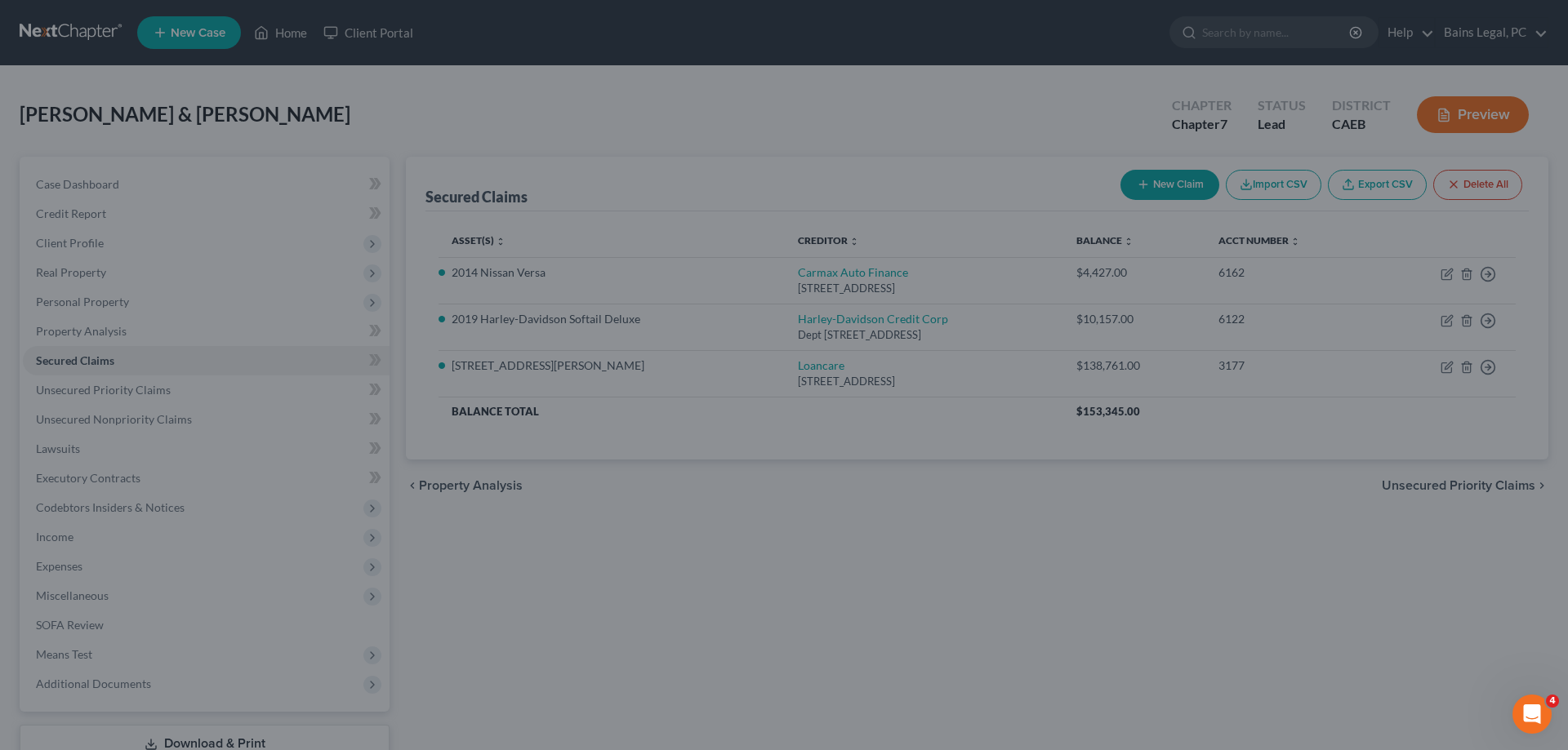
type input "200,114.58"
select select "9"
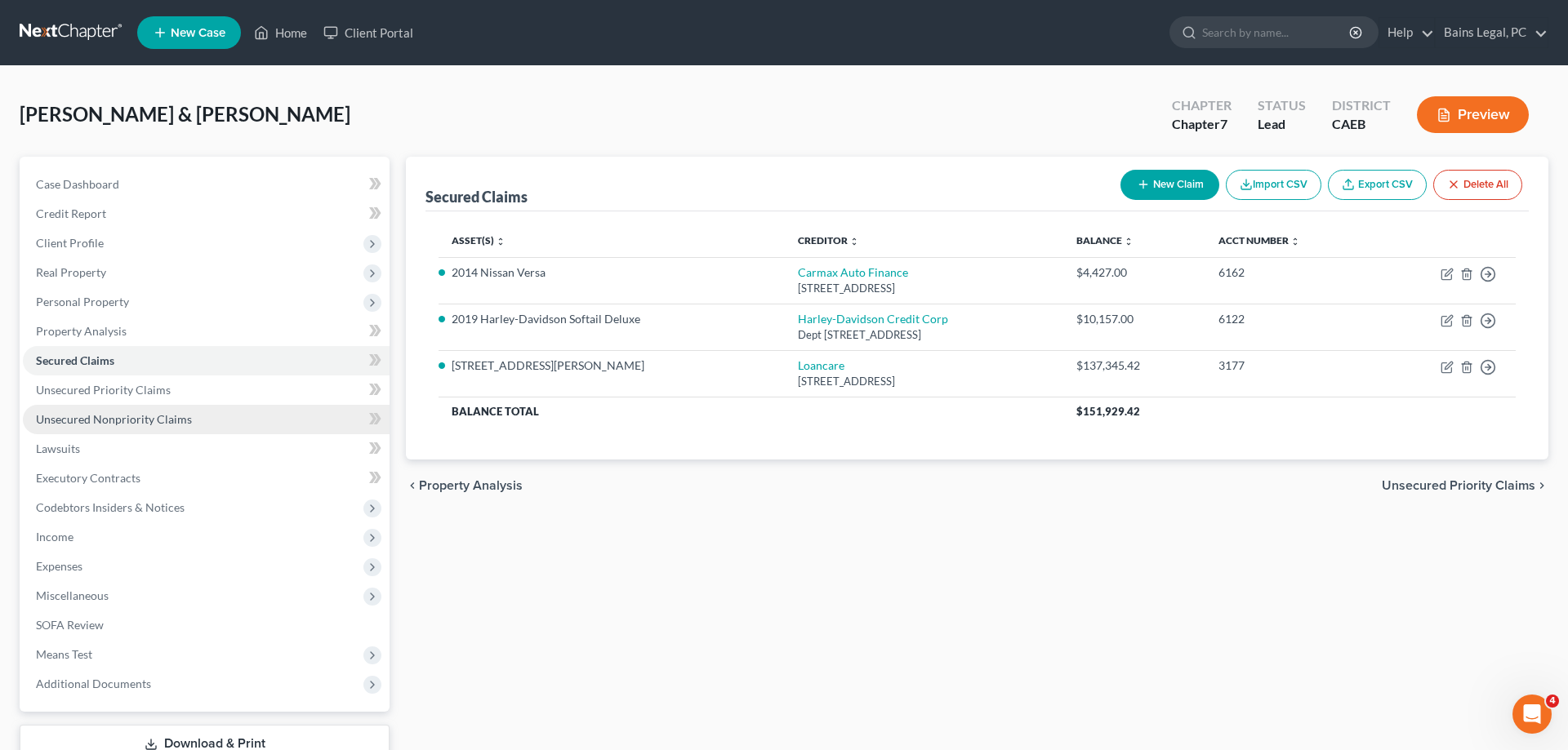
click at [180, 411] on link "Unsecured Nonpriority Claims" at bounding box center [206, 420] width 366 height 29
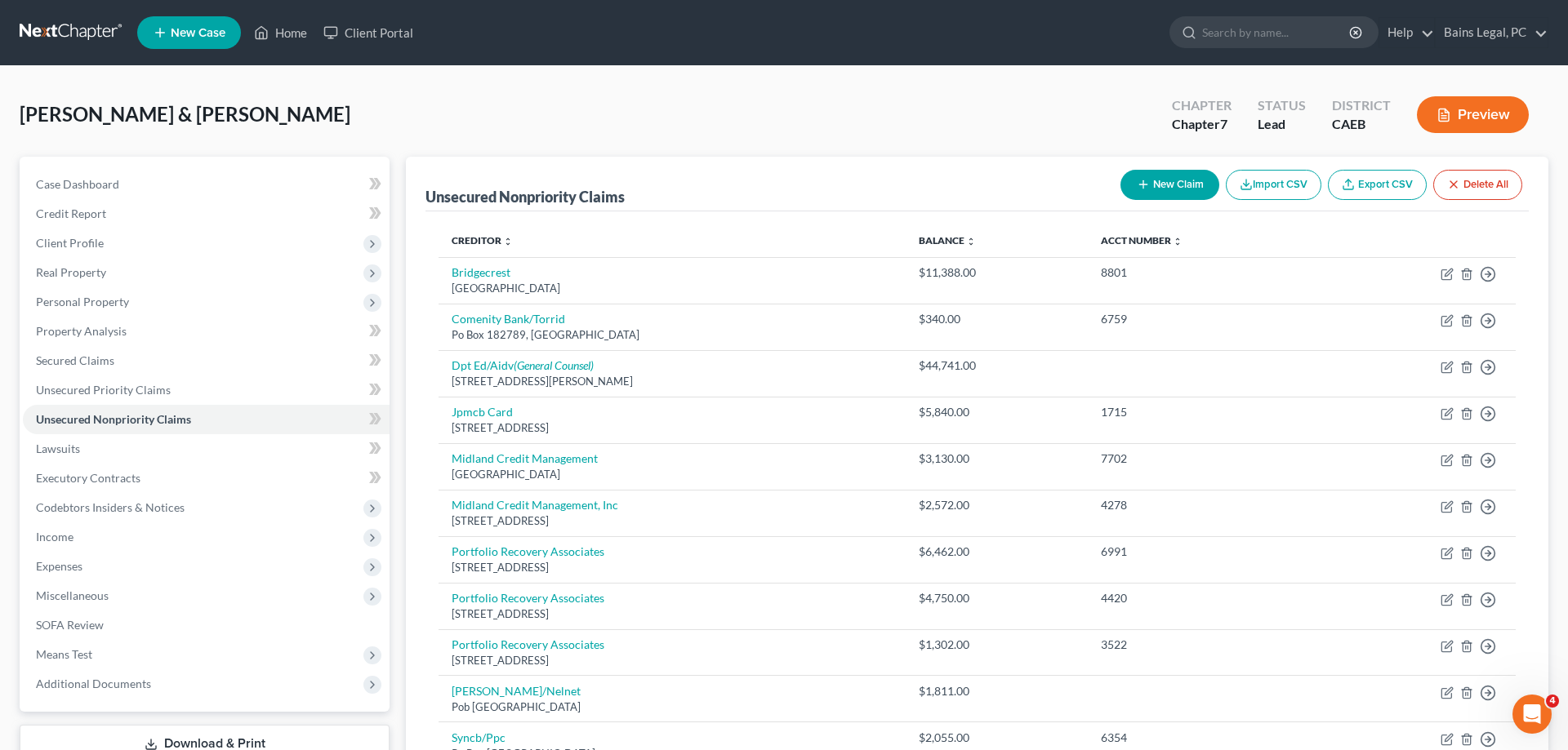
click at [1159, 190] on button "New Claim" at bounding box center [1170, 185] width 99 height 30
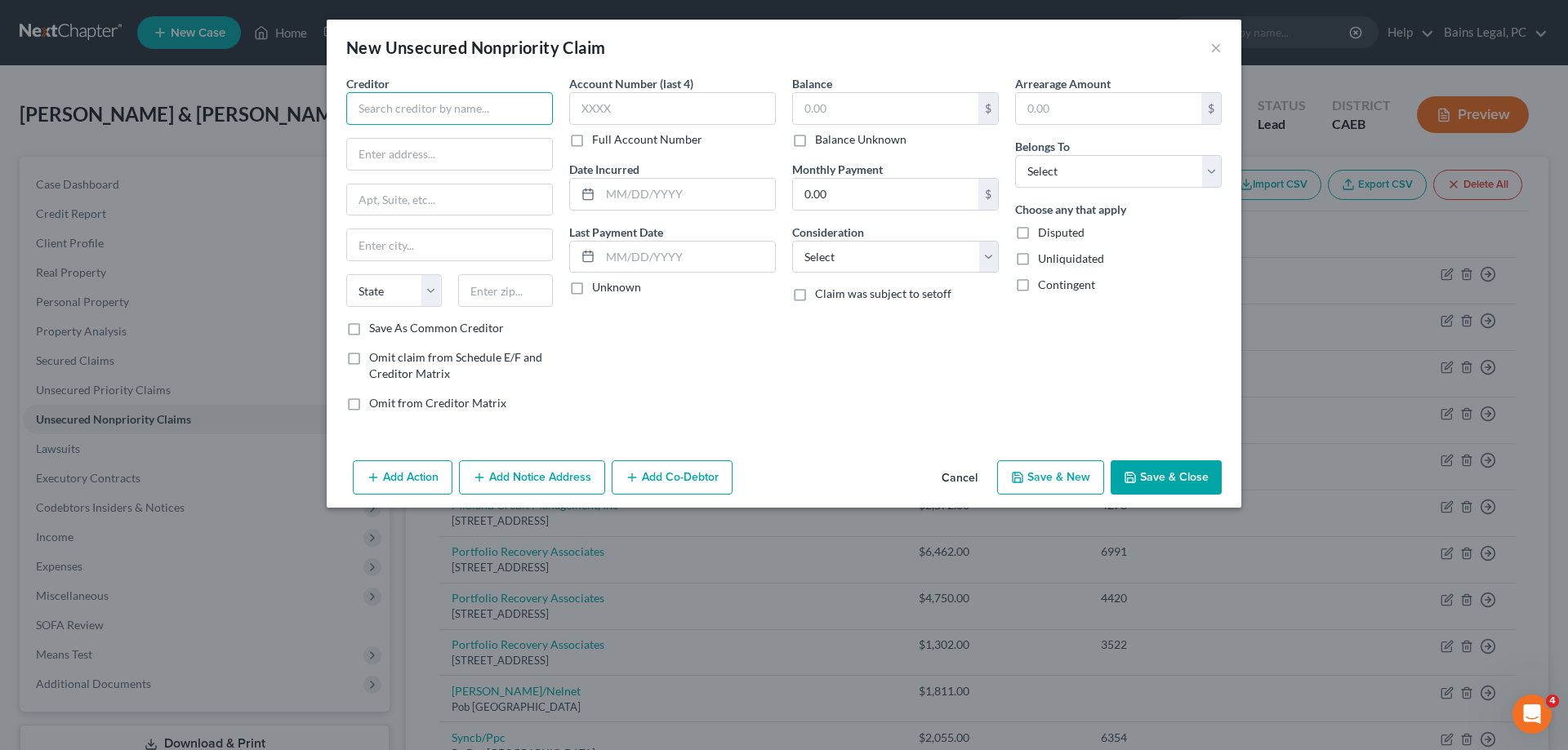
click at [462, 115] on input "text" at bounding box center [449, 109] width 207 height 33
type input "Western Dental Services, Inc"
type input "PO Box 511452"
type input "90051"
type input "[GEOGRAPHIC_DATA]"
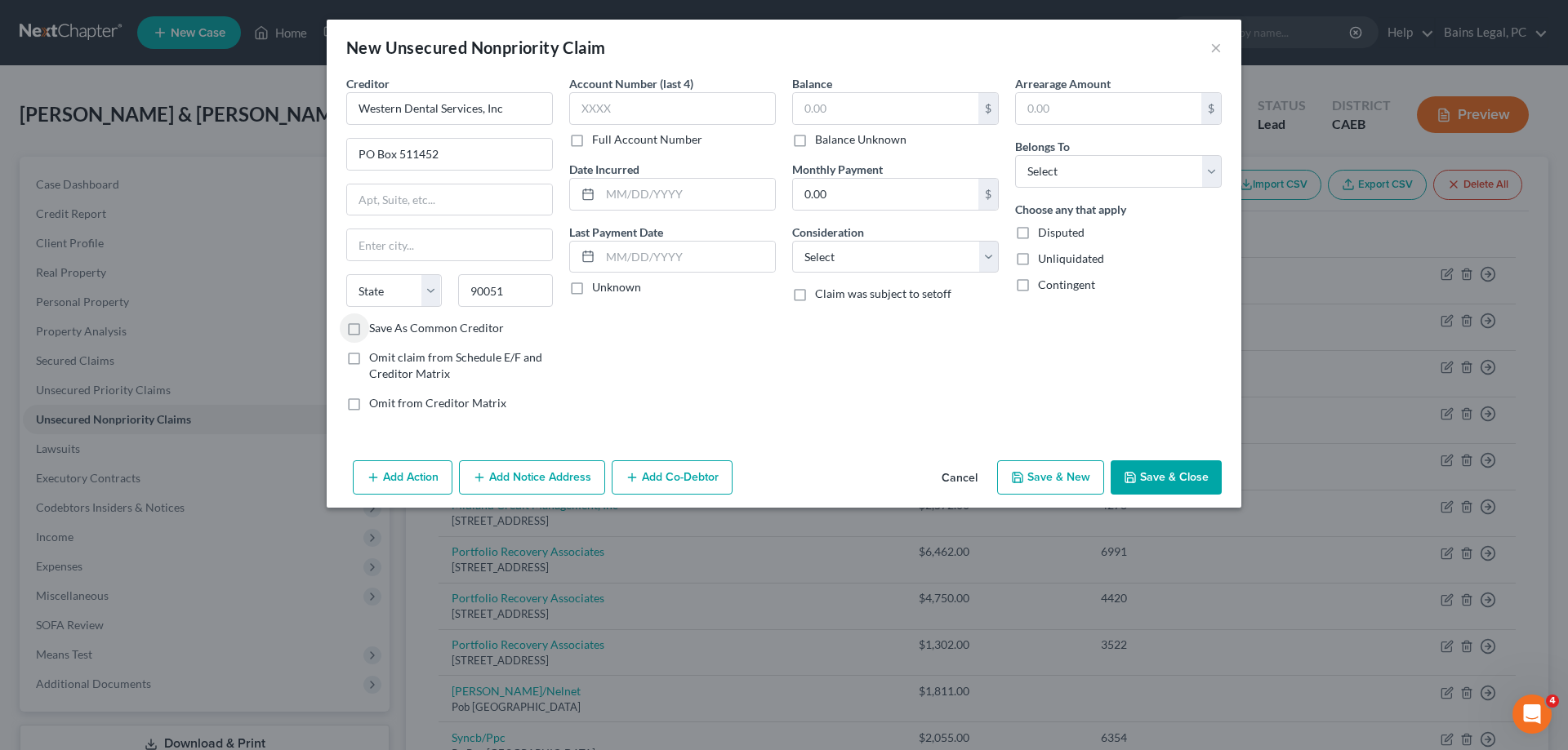
select select "4"
click at [642, 102] on input "text" at bounding box center [672, 109] width 207 height 33
type input "7374"
click at [927, 112] on input "text" at bounding box center [886, 108] width 185 height 31
type input "128.97"
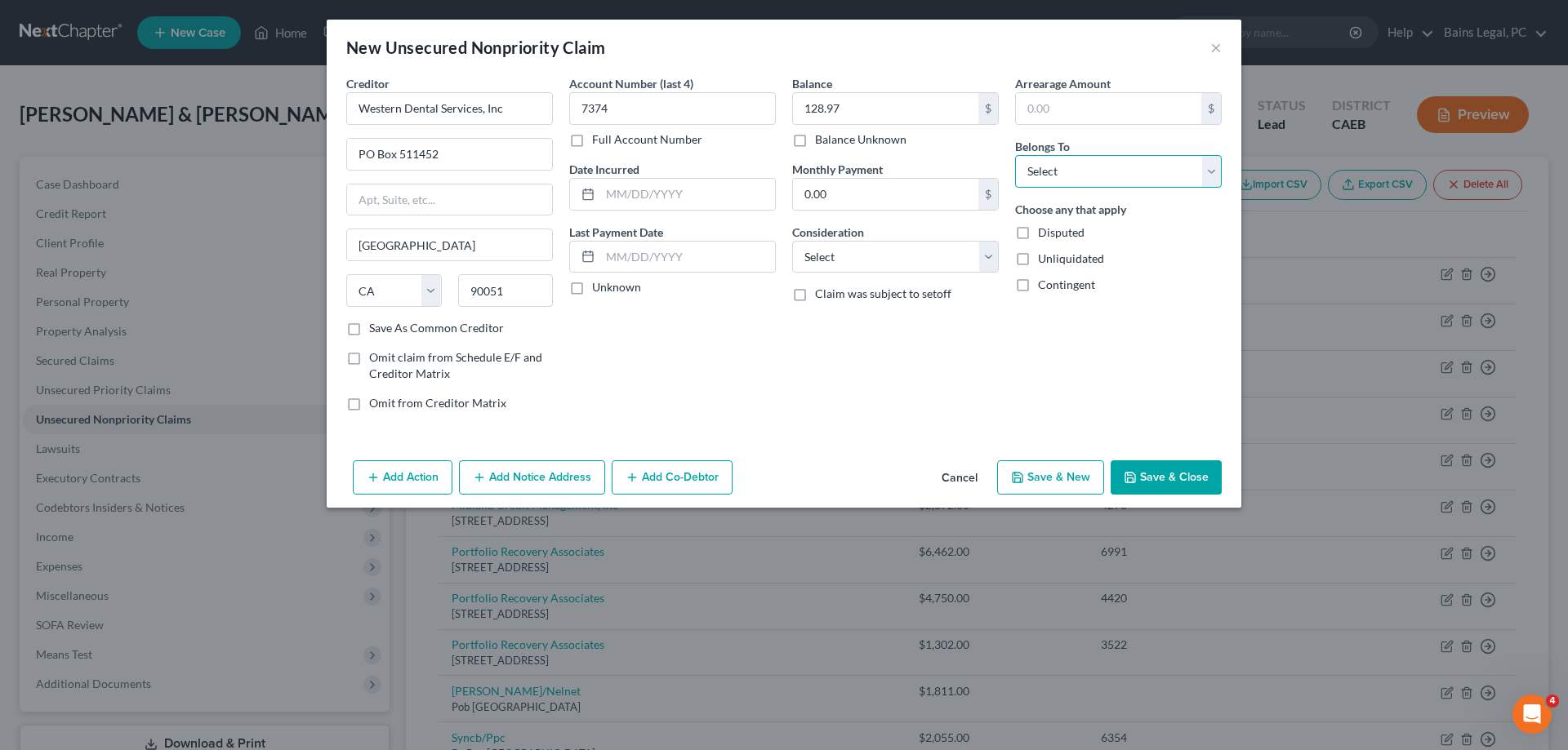
select select "0"
click option "Debtor 1 Only" at bounding box center [0, 0] width 0 height 0
drag, startPoint x: 1168, startPoint y: 471, endPoint x: 1173, endPoint y: 485, distance: 14.9
click at [1173, 476] on button "Save & Close" at bounding box center [1166, 477] width 111 height 34
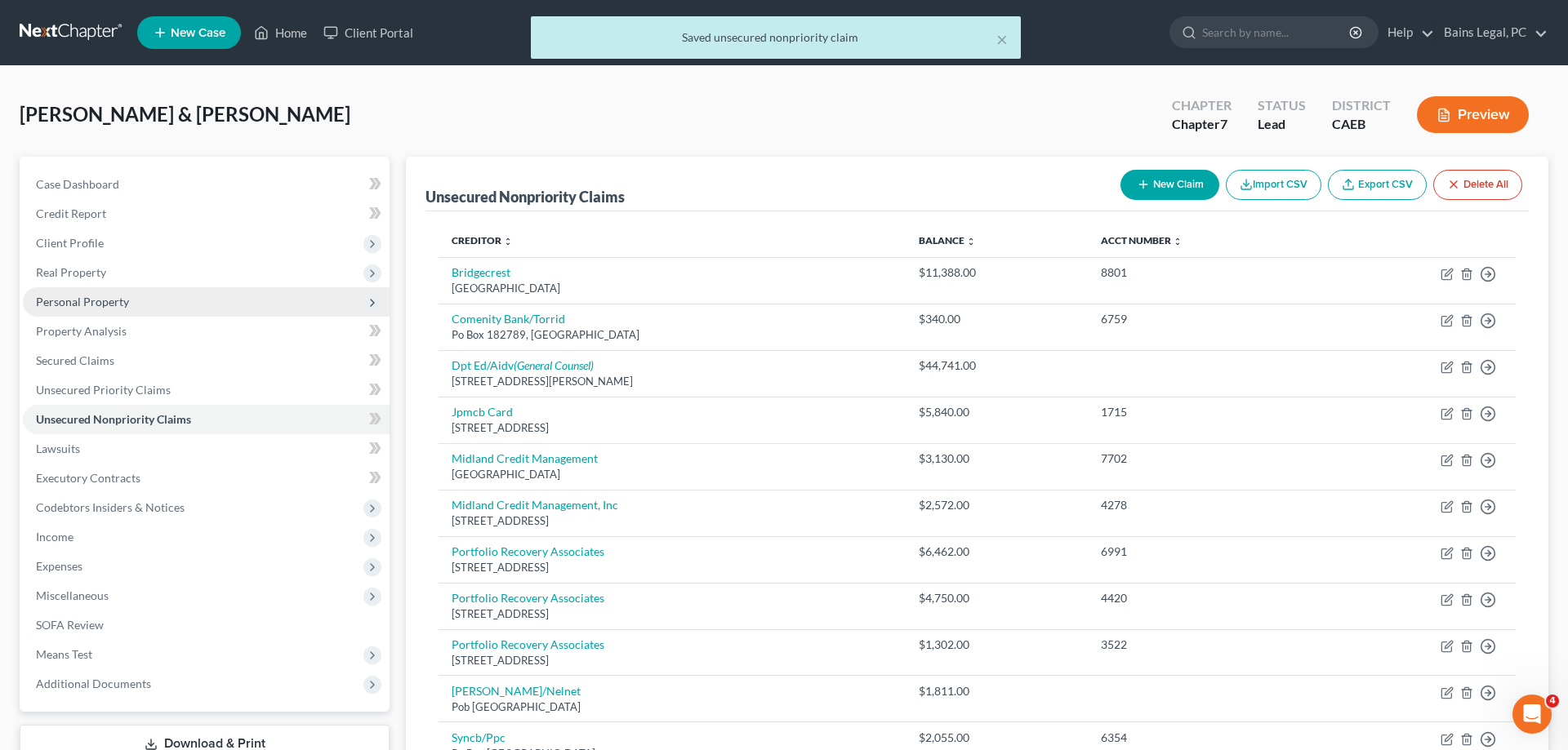
click at [107, 308] on span "Personal Property" at bounding box center [82, 301] width 93 height 14
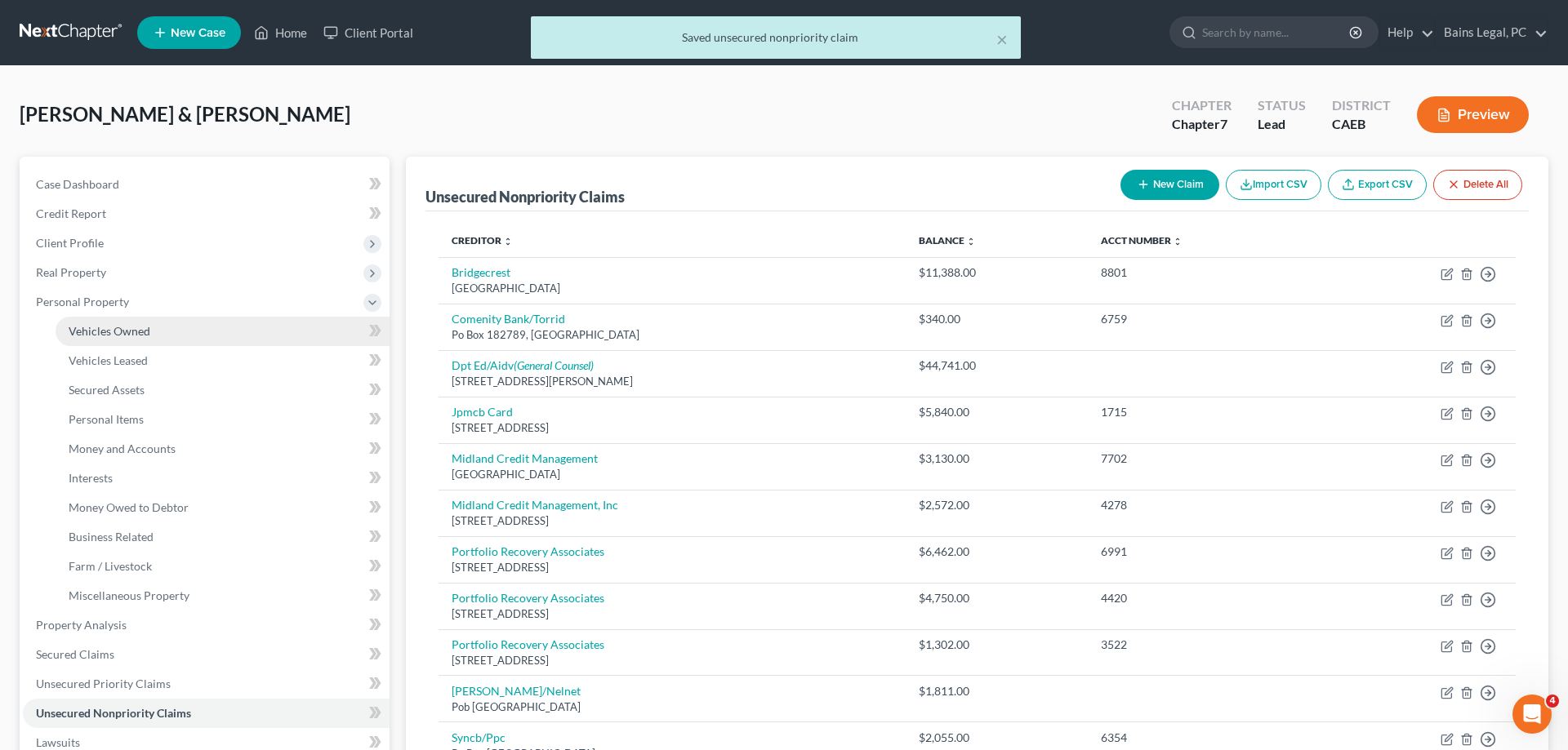
click at [140, 324] on span "Vehicles Owned" at bounding box center [109, 330] width 82 height 14
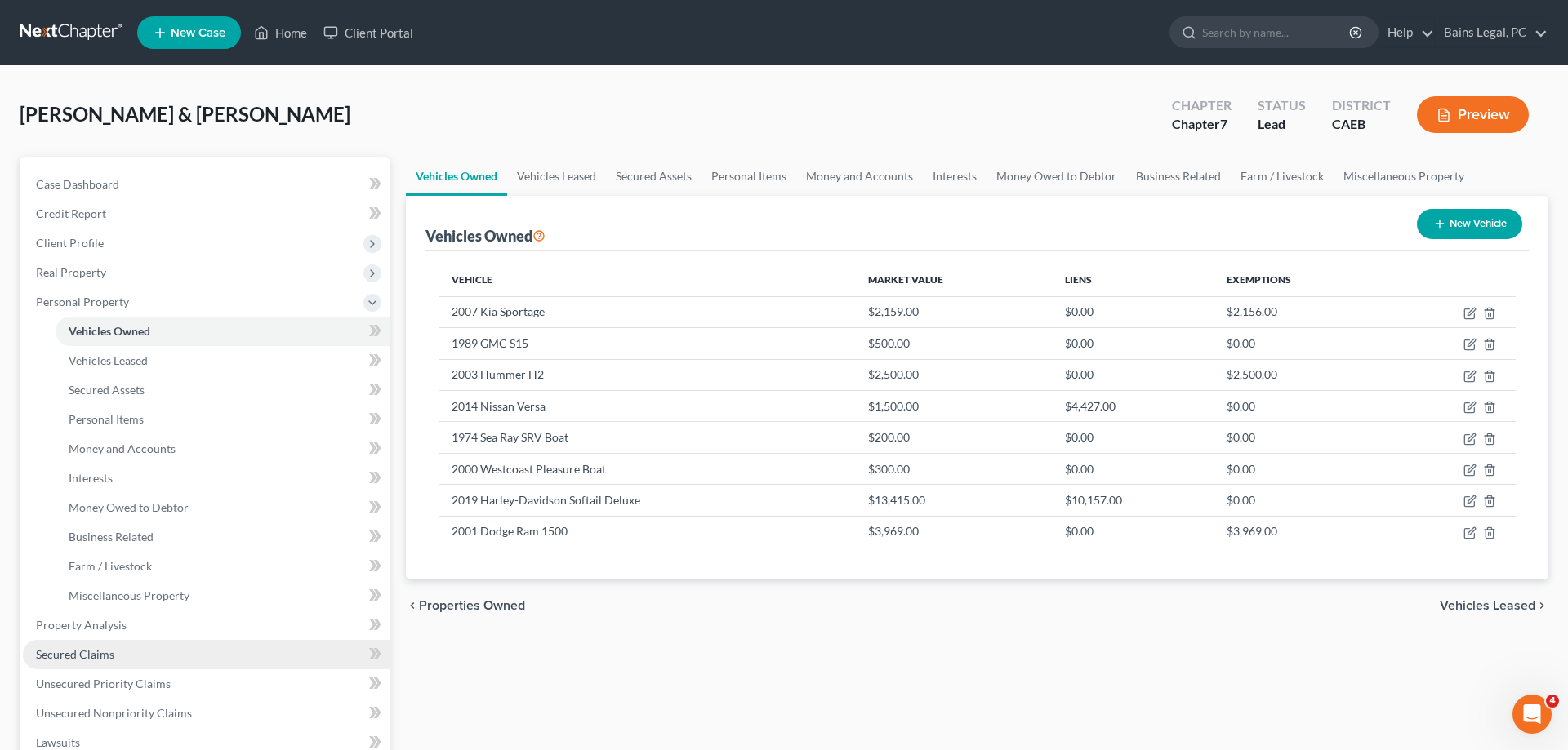
drag, startPoint x: 83, startPoint y: 662, endPoint x: 174, endPoint y: 641, distance: 93.4
click at [87, 662] on link "Secured Claims" at bounding box center [206, 655] width 366 height 29
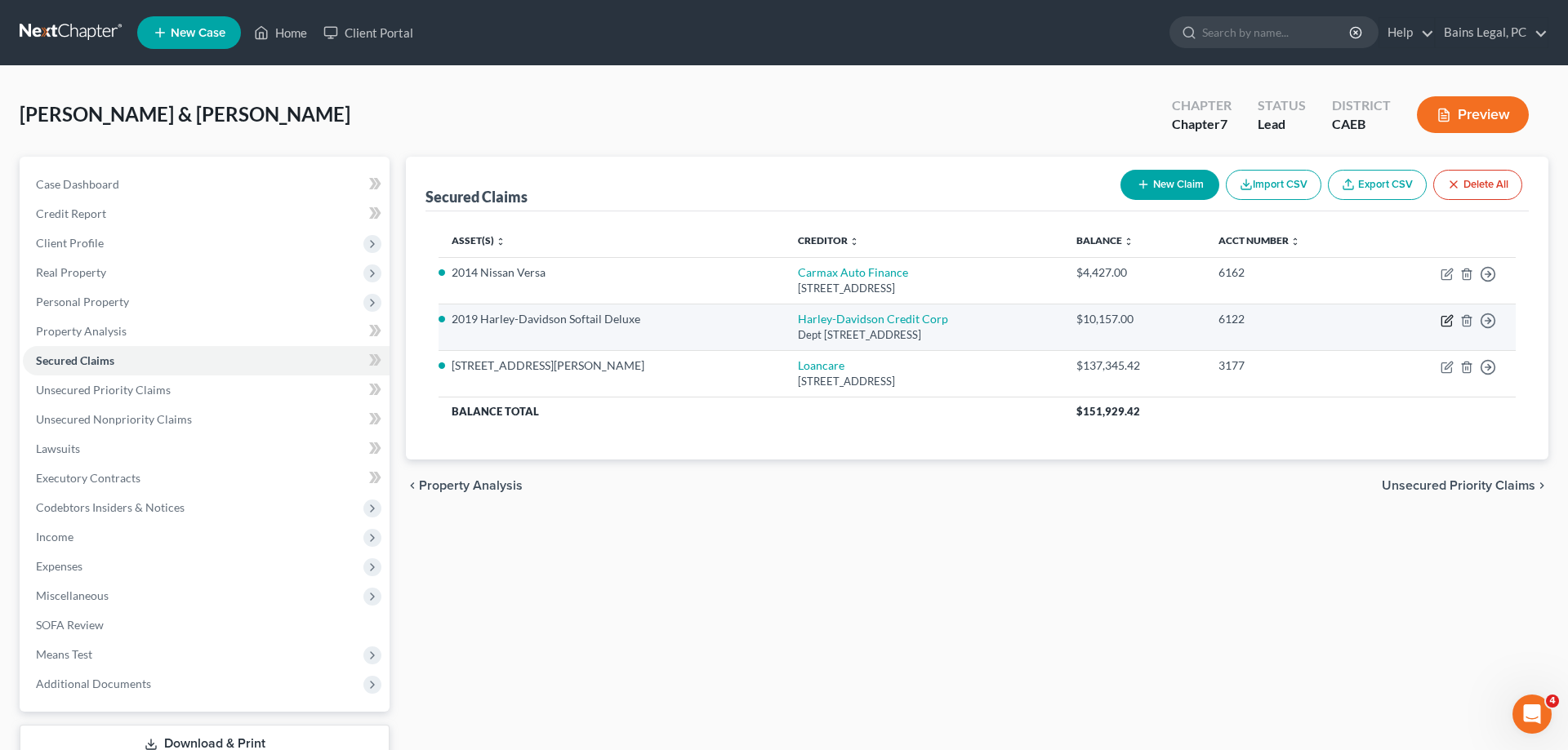
click at [1447, 325] on icon "button" at bounding box center [1447, 320] width 13 height 13
select select "14"
select select "0"
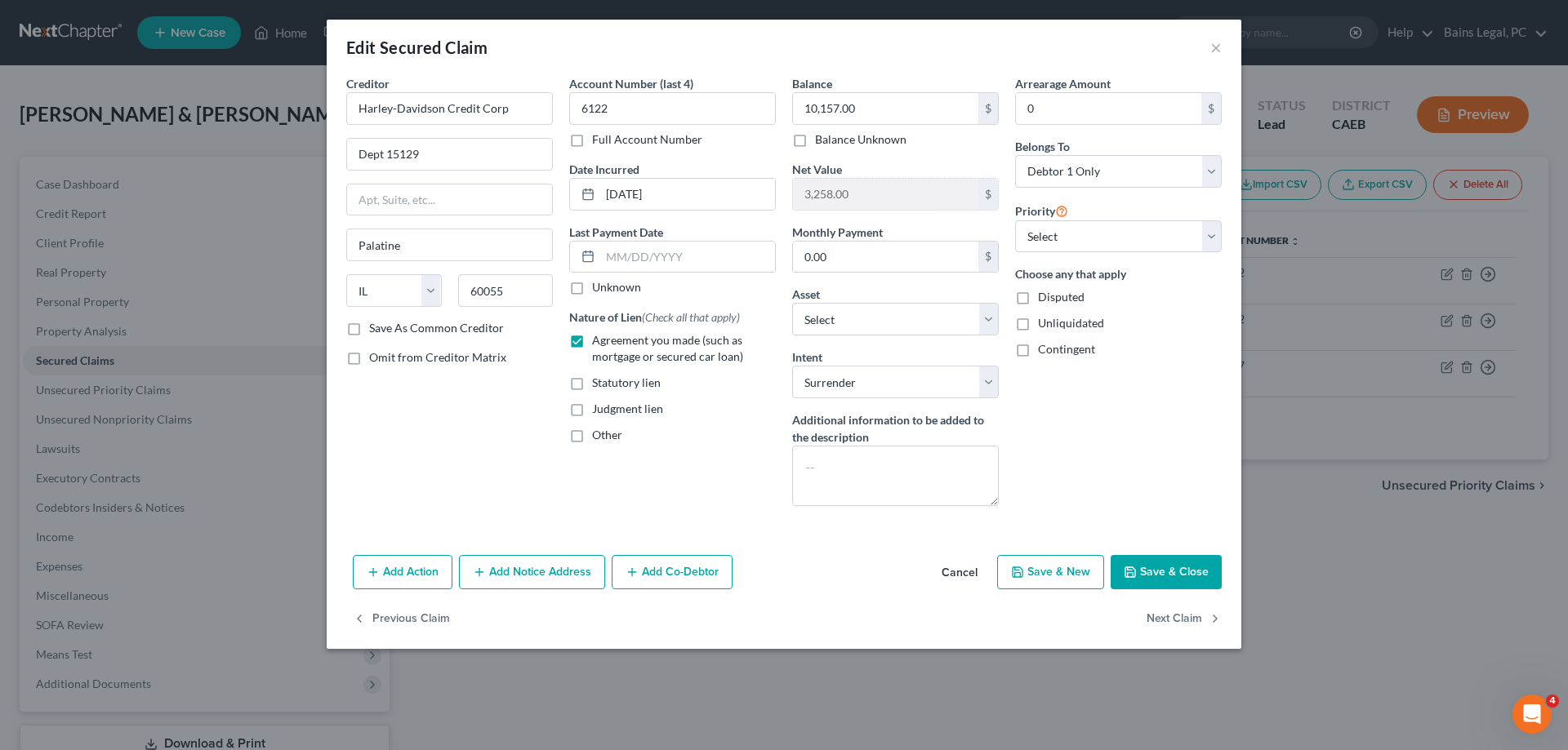
click at [1164, 577] on button "Save & Close" at bounding box center [1166, 572] width 111 height 34
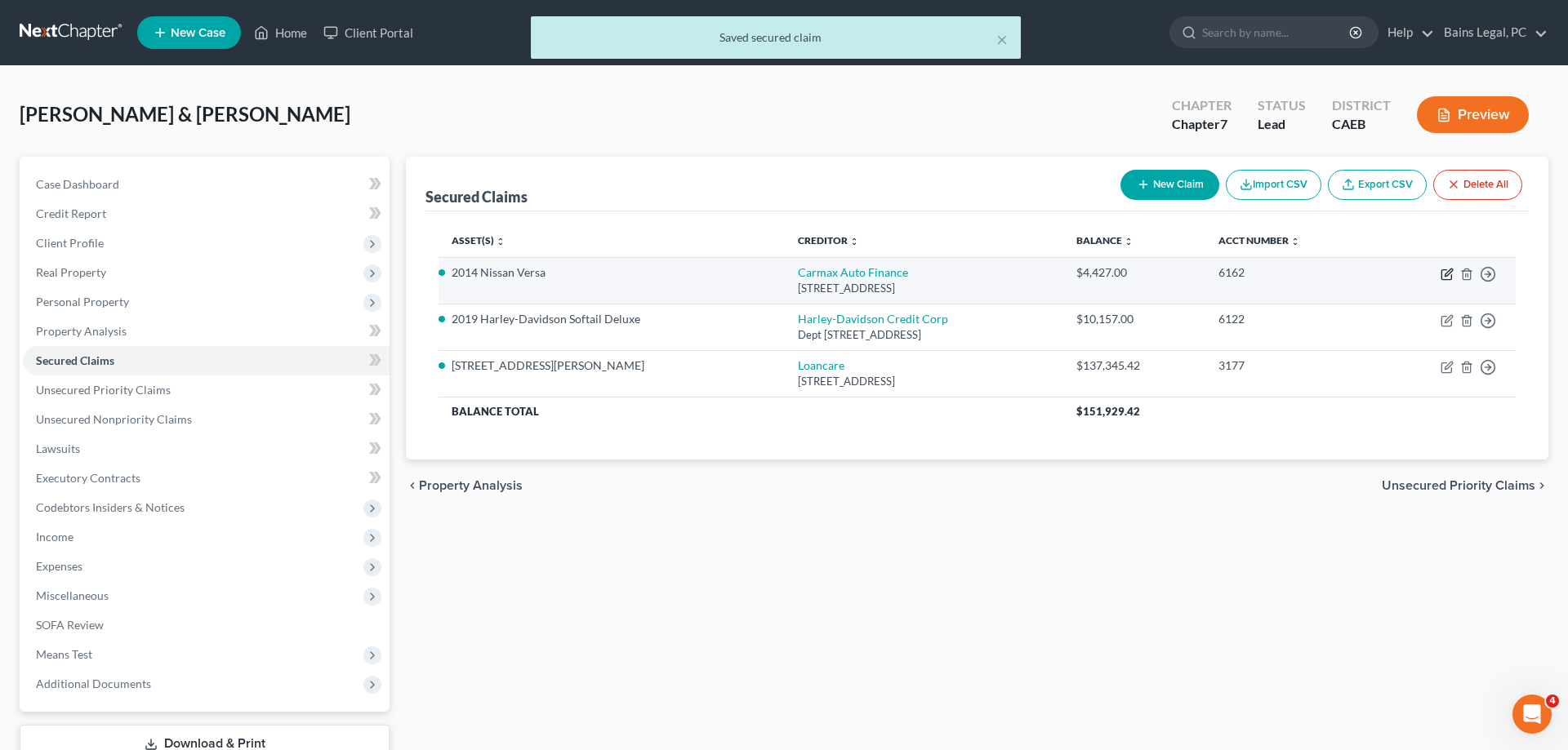
click at [1450, 274] on icon "button" at bounding box center [1447, 274] width 13 height 13
select select "14"
select select "0"
select select "2"
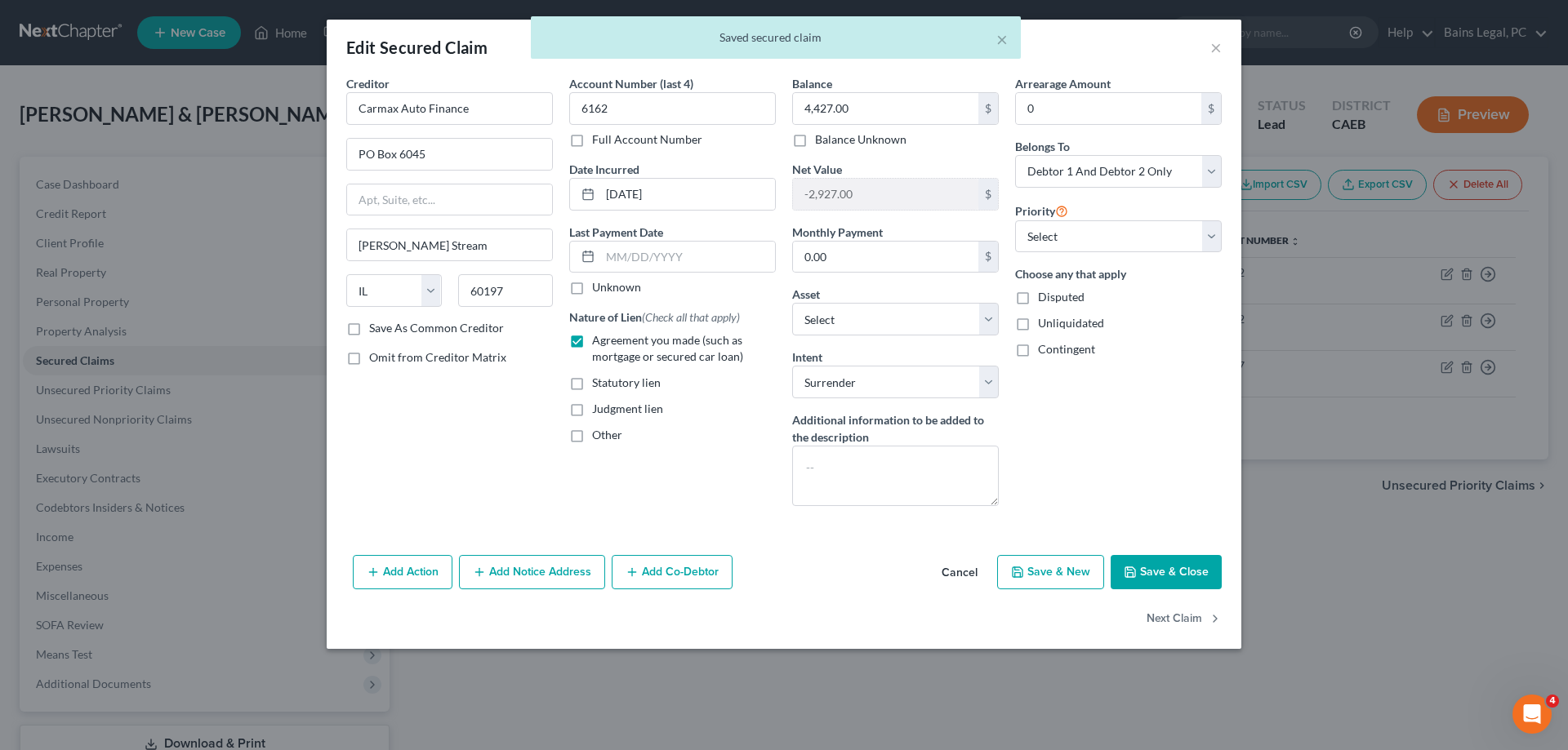
click at [1148, 570] on button "Save & Close" at bounding box center [1166, 572] width 111 height 34
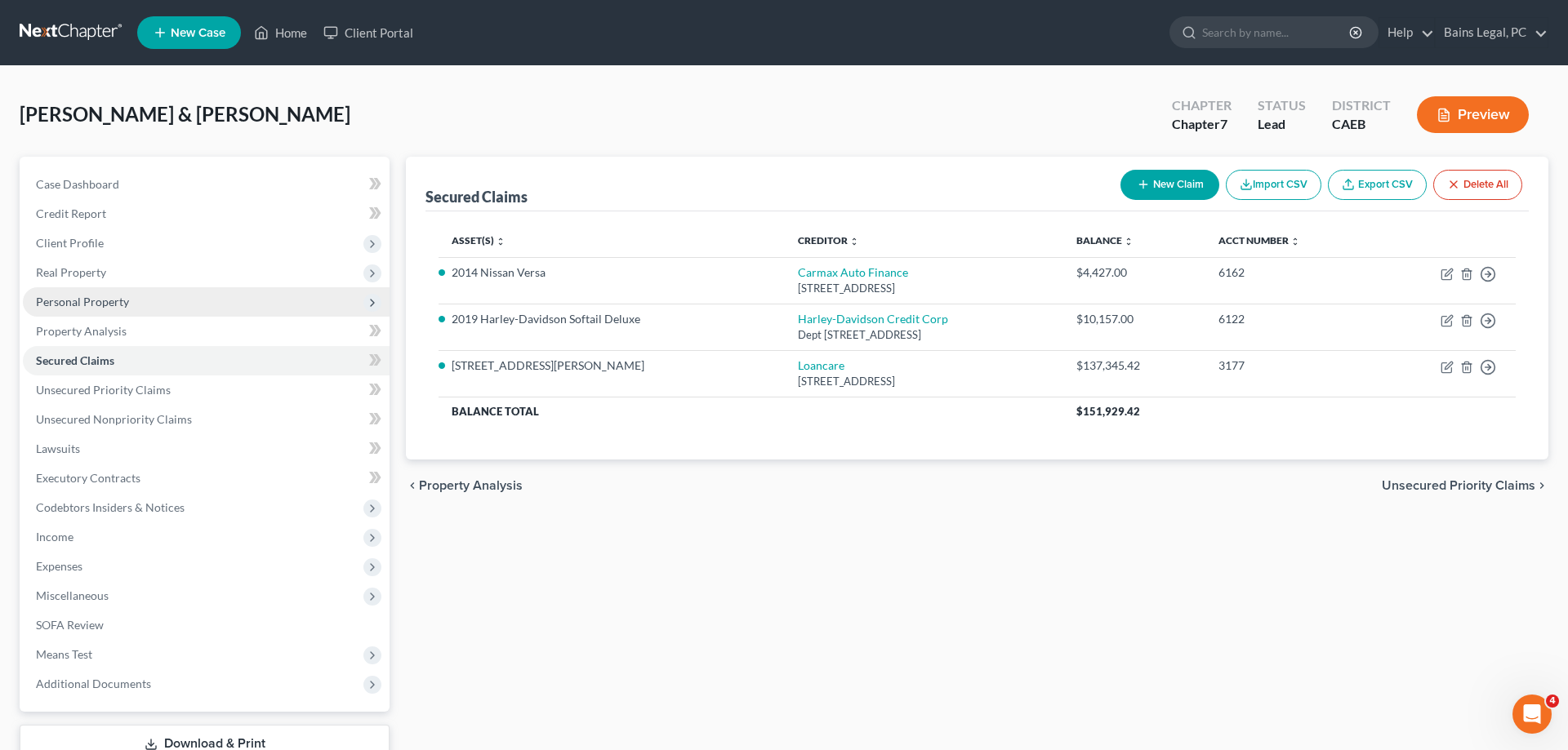
click at [123, 307] on span "Personal Property" at bounding box center [82, 301] width 93 height 14
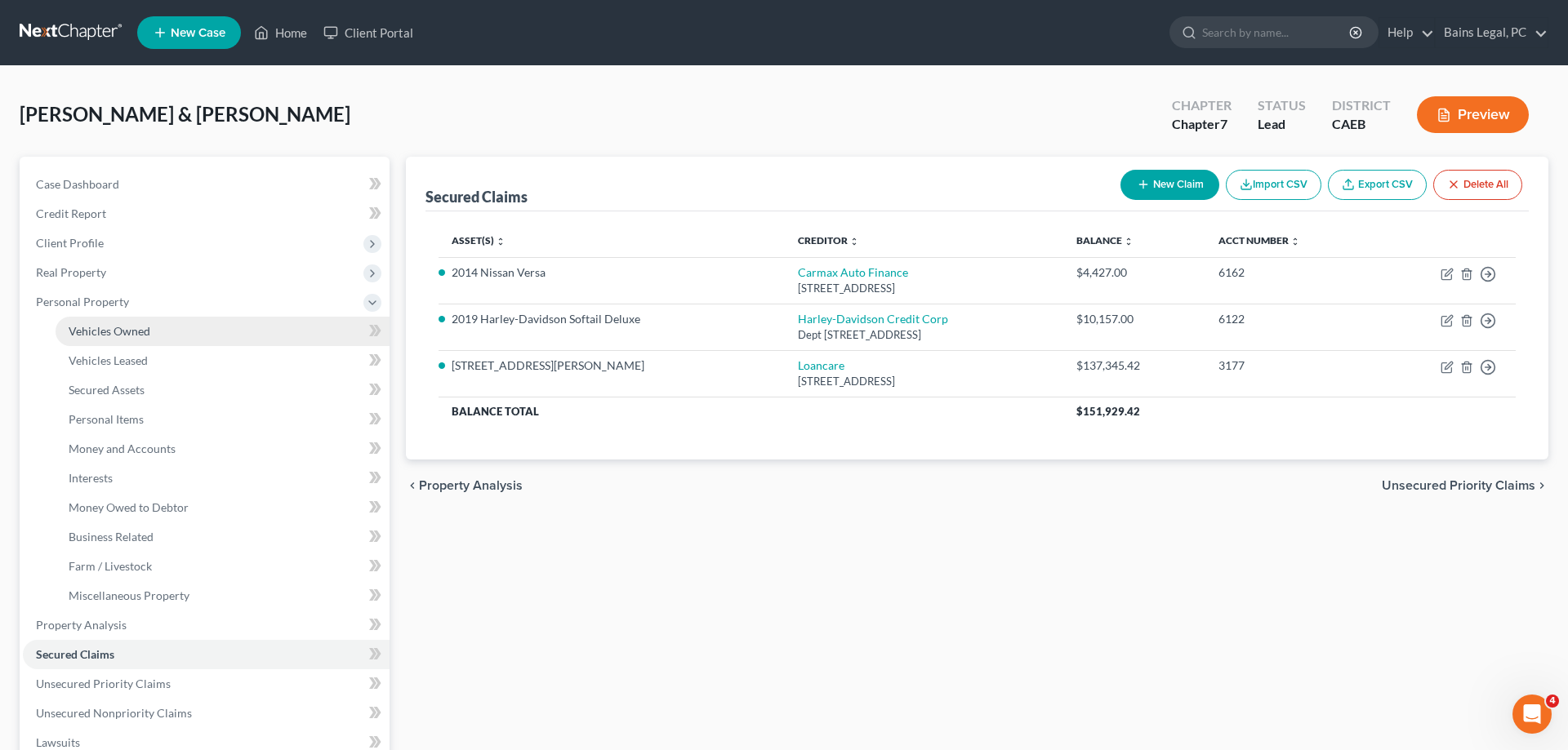
click at [123, 332] on span "Vehicles Owned" at bounding box center [109, 330] width 82 height 14
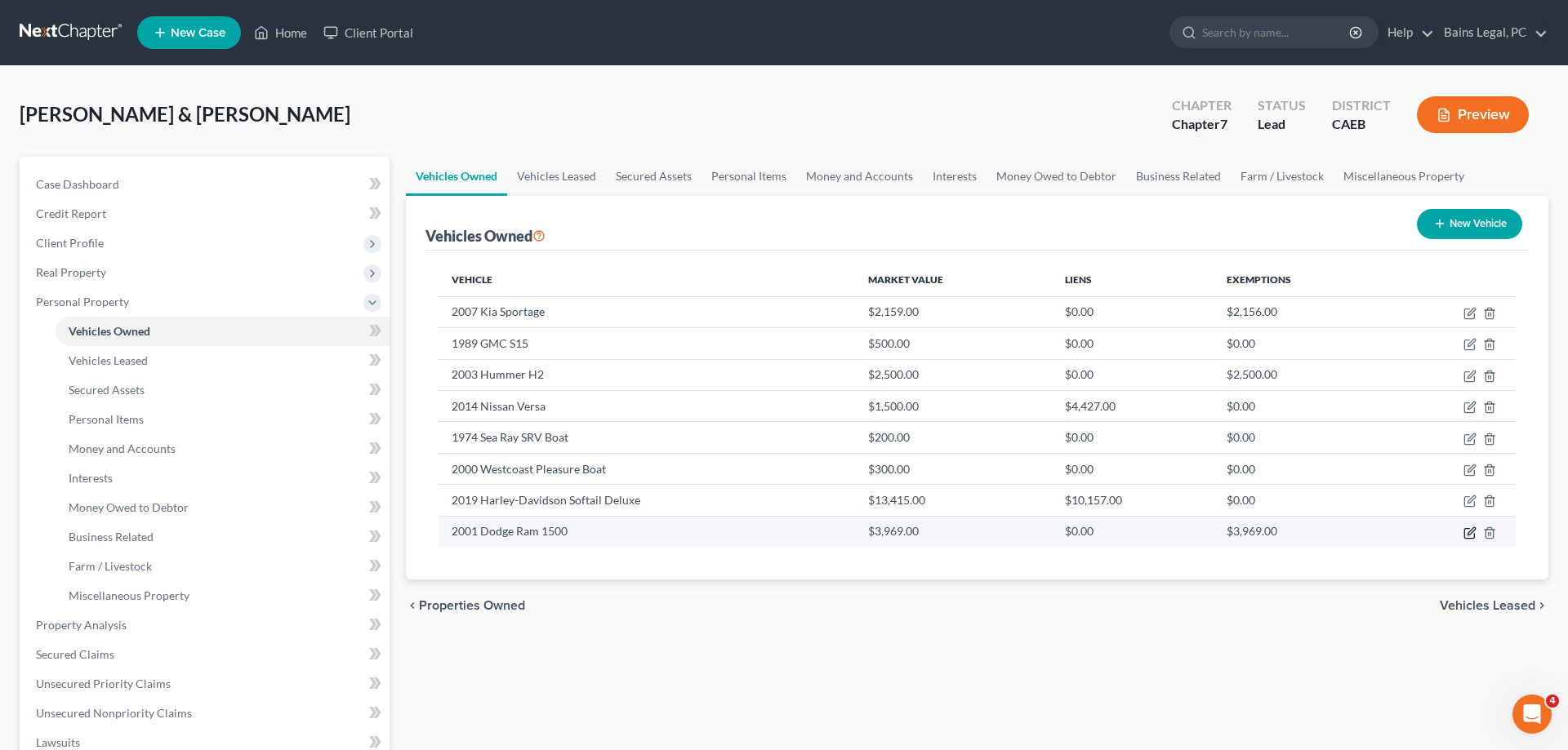
click at [1467, 532] on icon "button" at bounding box center [1470, 533] width 13 height 13
select select "0"
select select "25"
select select "3"
select select "2"
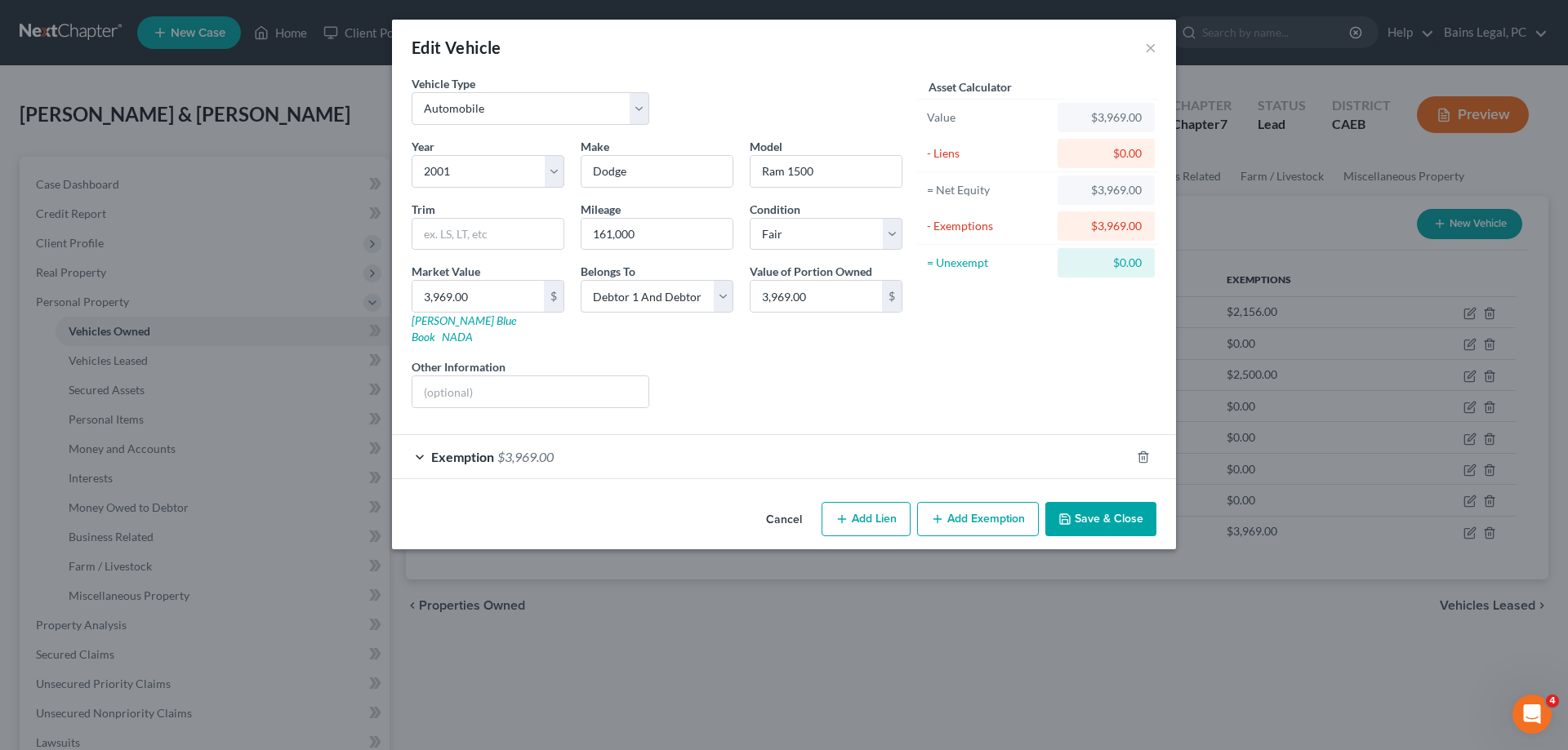
click at [1092, 502] on button "Save & Close" at bounding box center [1101, 519] width 111 height 34
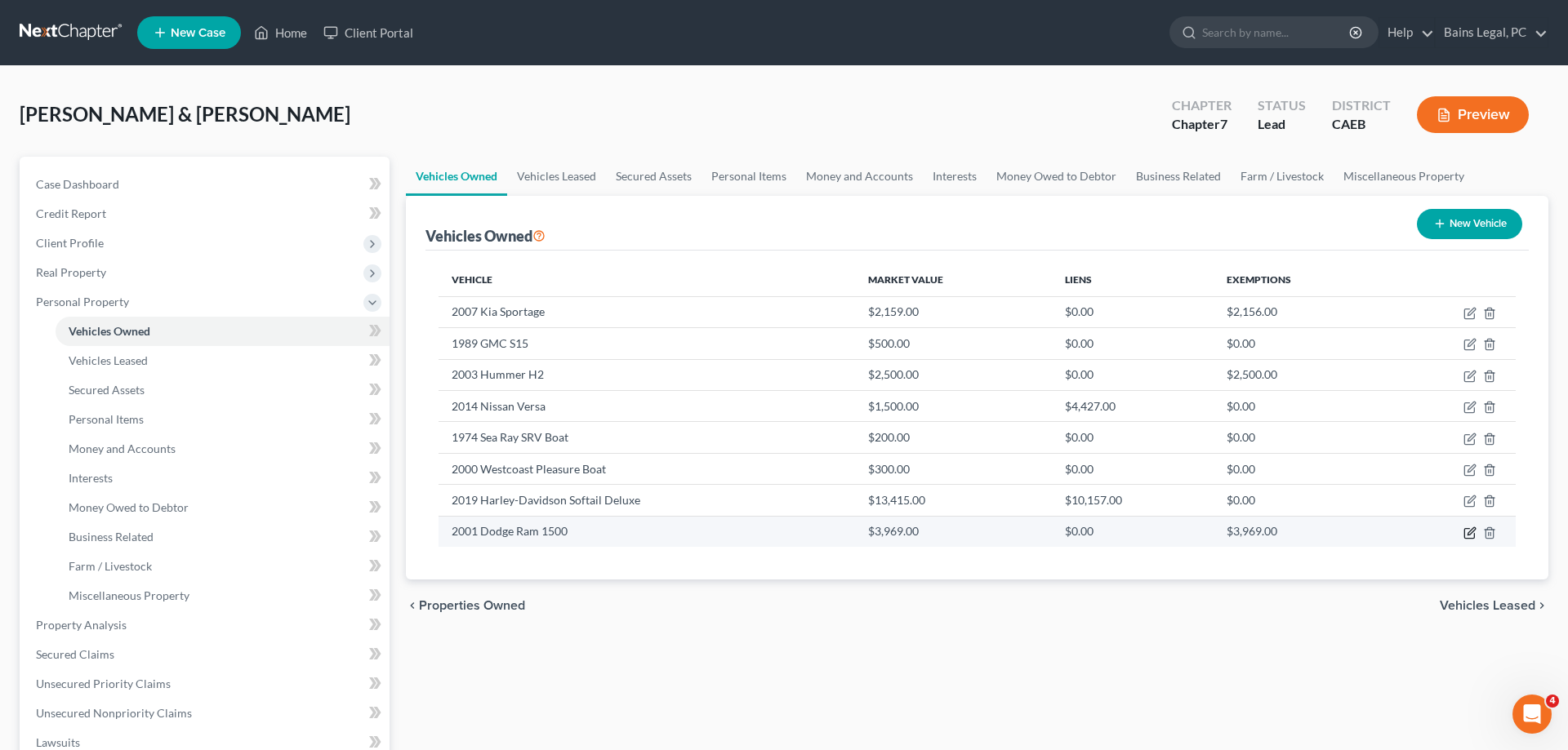
click at [1468, 533] on icon "button" at bounding box center [1471, 532] width 7 height 7
select select "0"
select select "25"
select select "3"
select select "2"
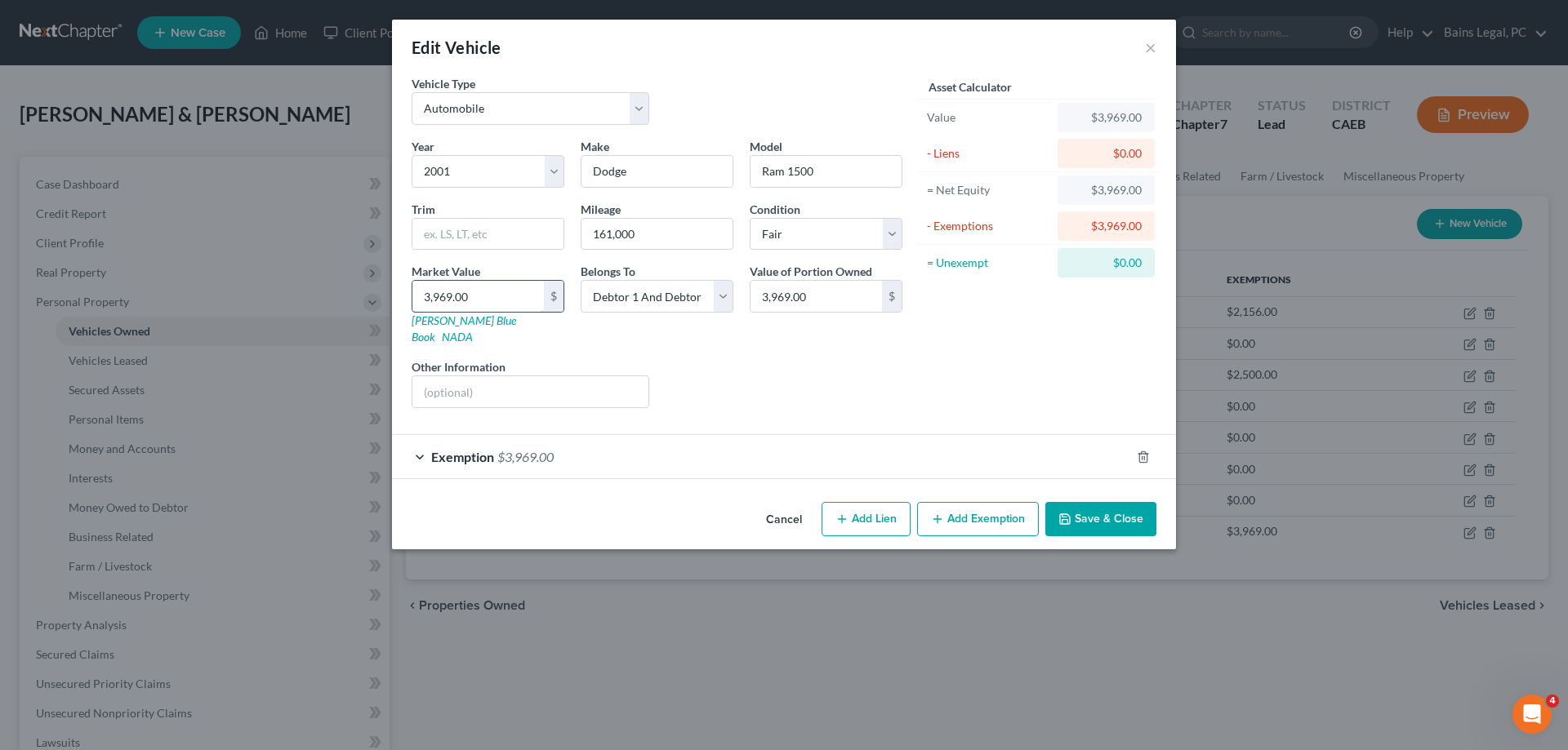
click at [515, 296] on input "3,969.00" at bounding box center [477, 297] width 131 height 31
type input "3"
type input "3.00"
type input "38"
type input "38.00"
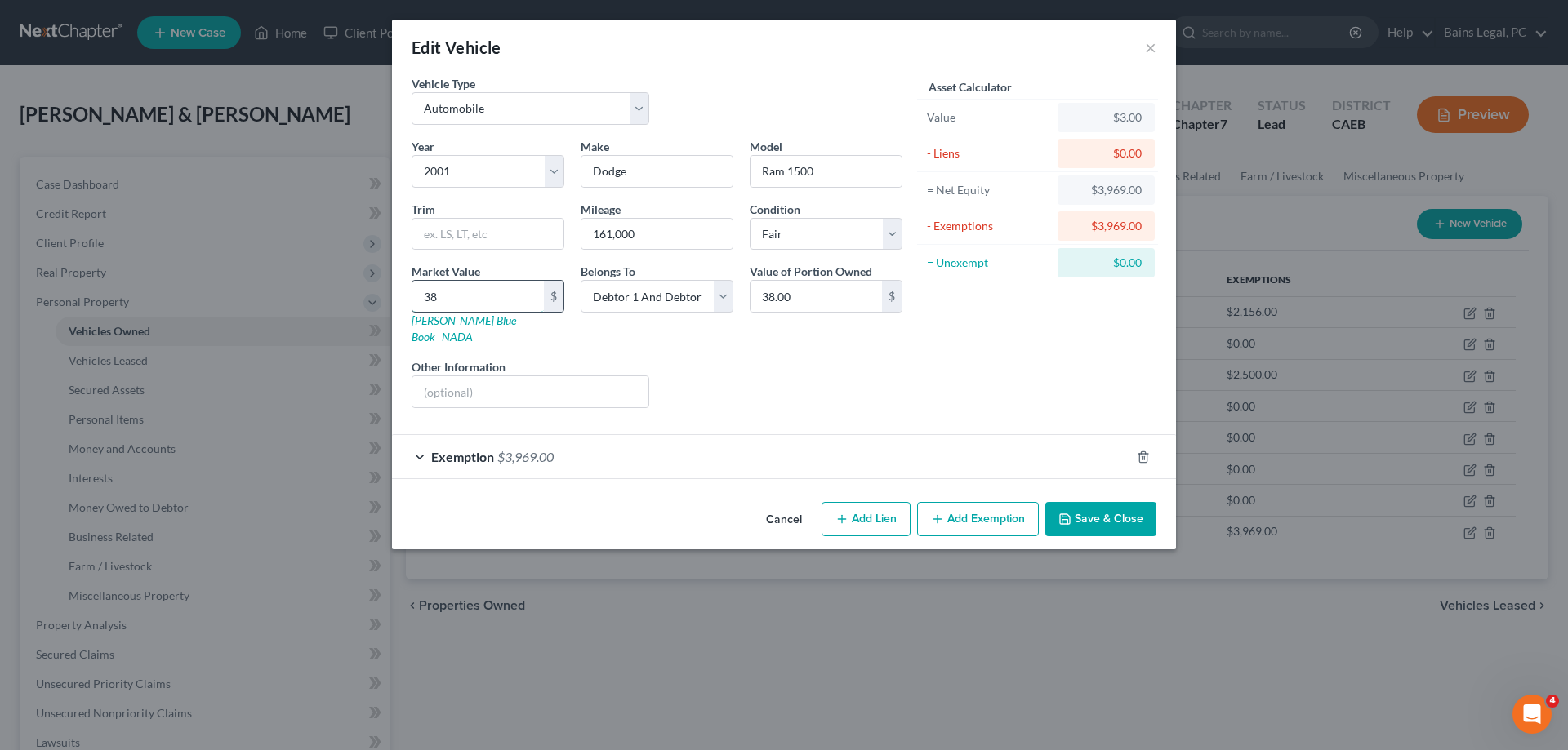
type input "384"
type input "384.00"
type input "3847"
type input "3,847.00"
type input "3,847"
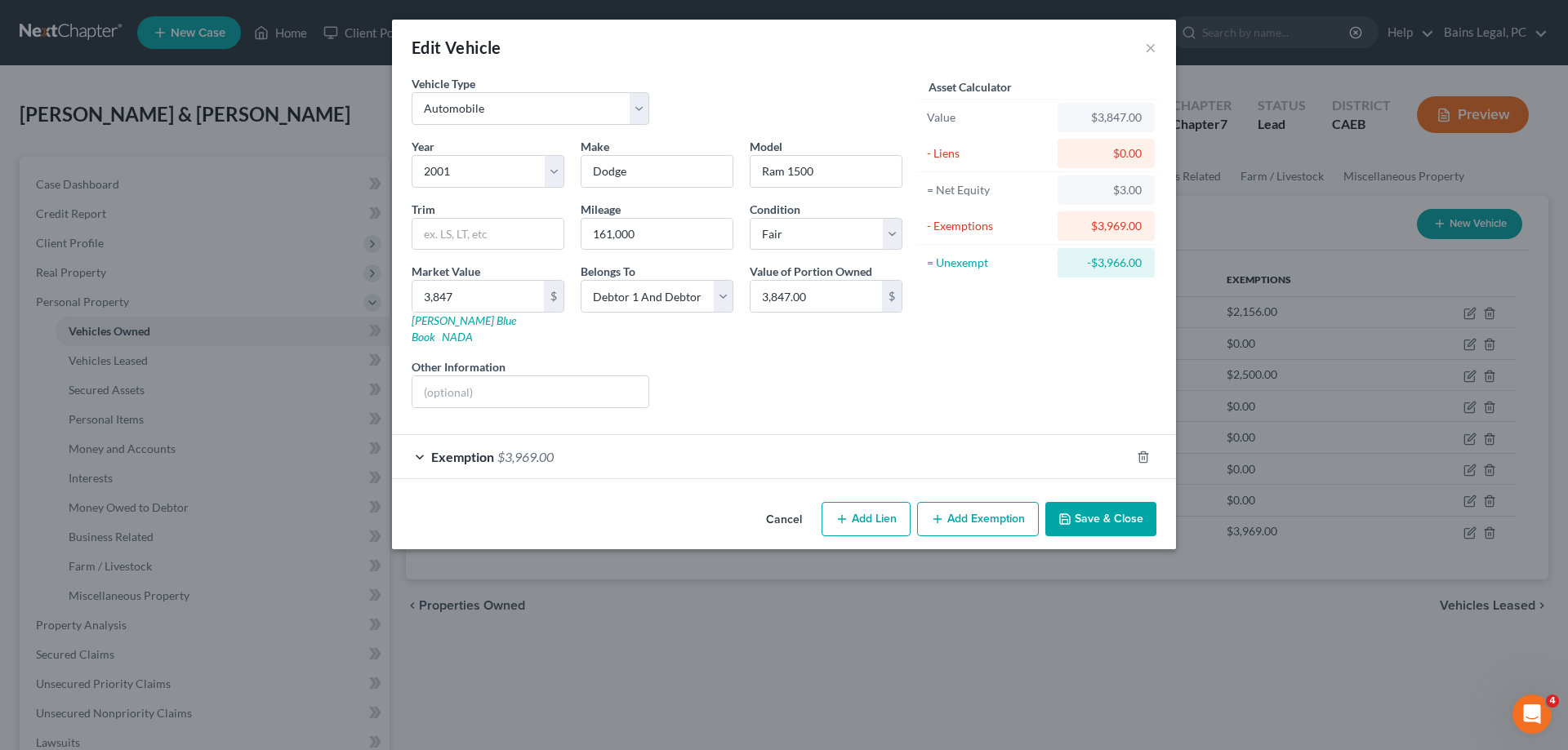
click at [591, 446] on div "Exemption $3,969.00" at bounding box center [761, 456] width 738 height 43
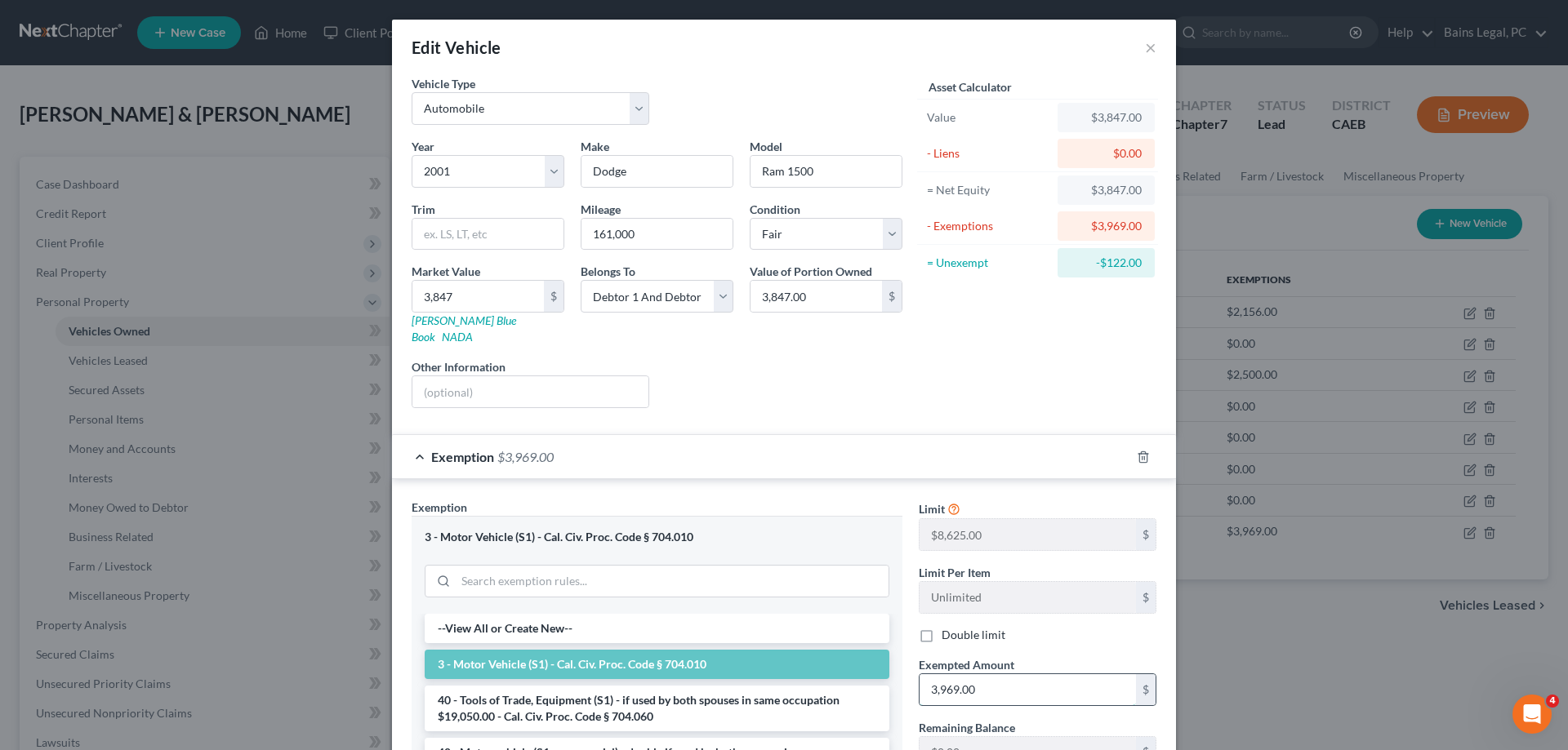
click at [1033, 675] on input "3,969.00" at bounding box center [1028, 690] width 217 height 31
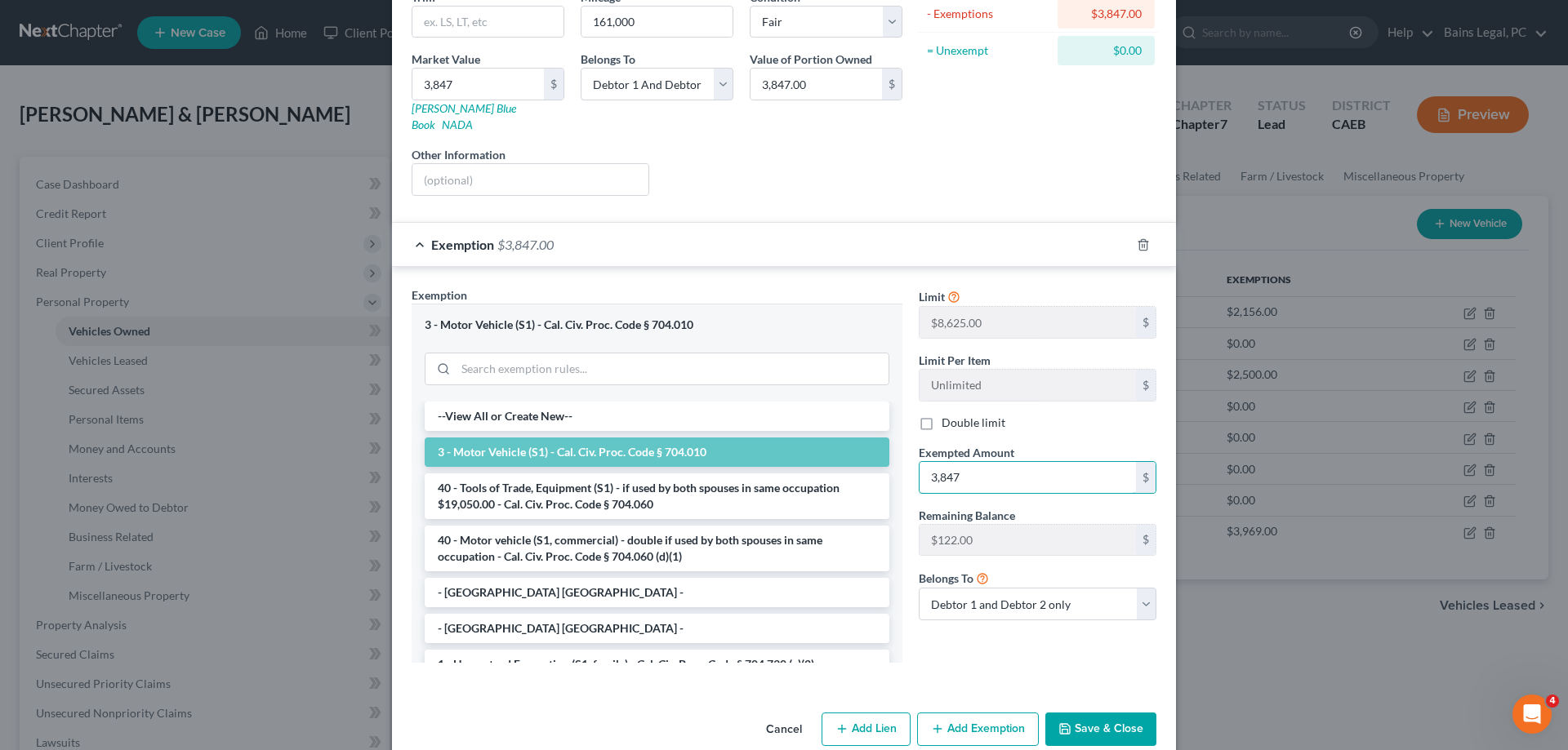
scroll to position [225, 0]
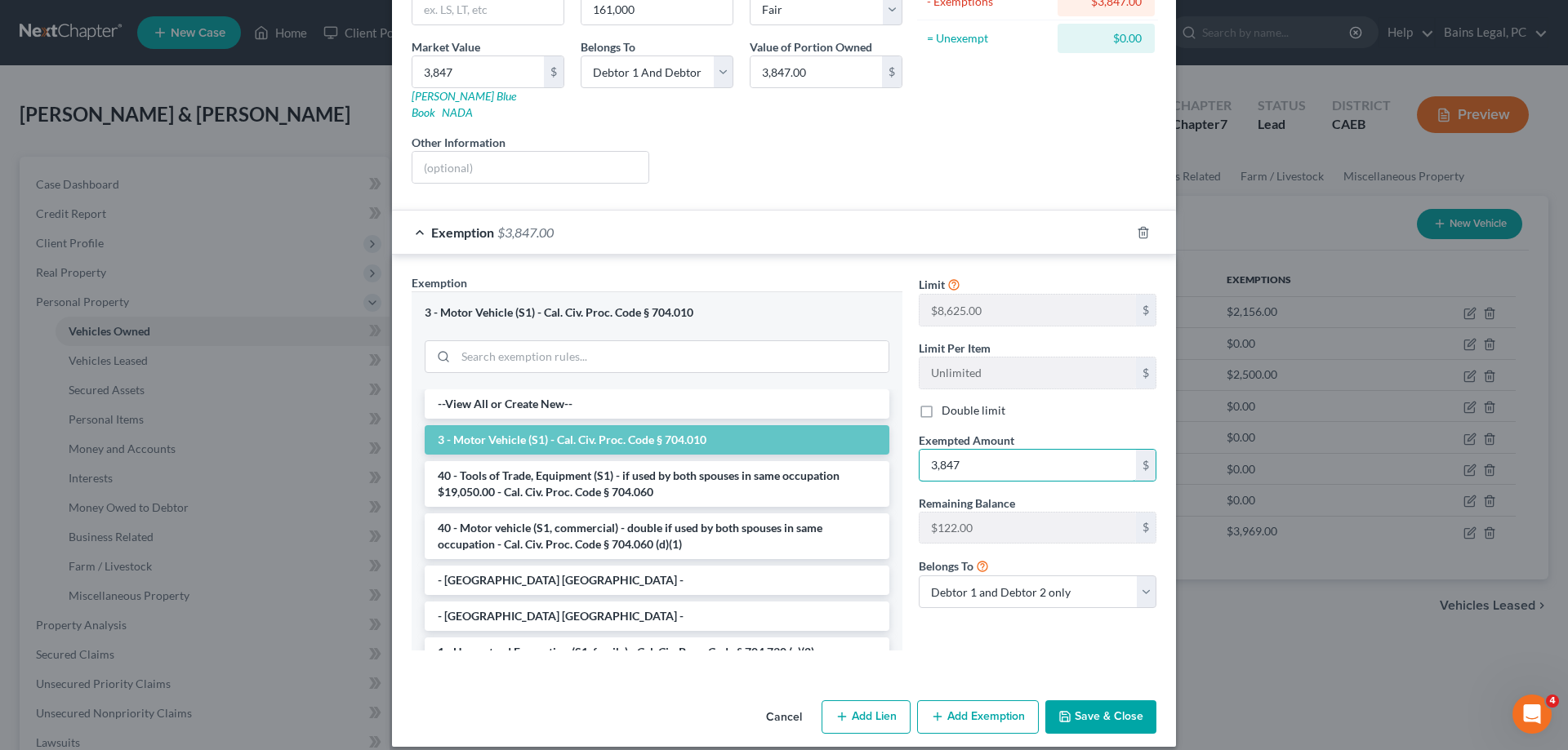
type input "3,847"
click at [1104, 700] on button "Save & Close" at bounding box center [1101, 717] width 111 height 34
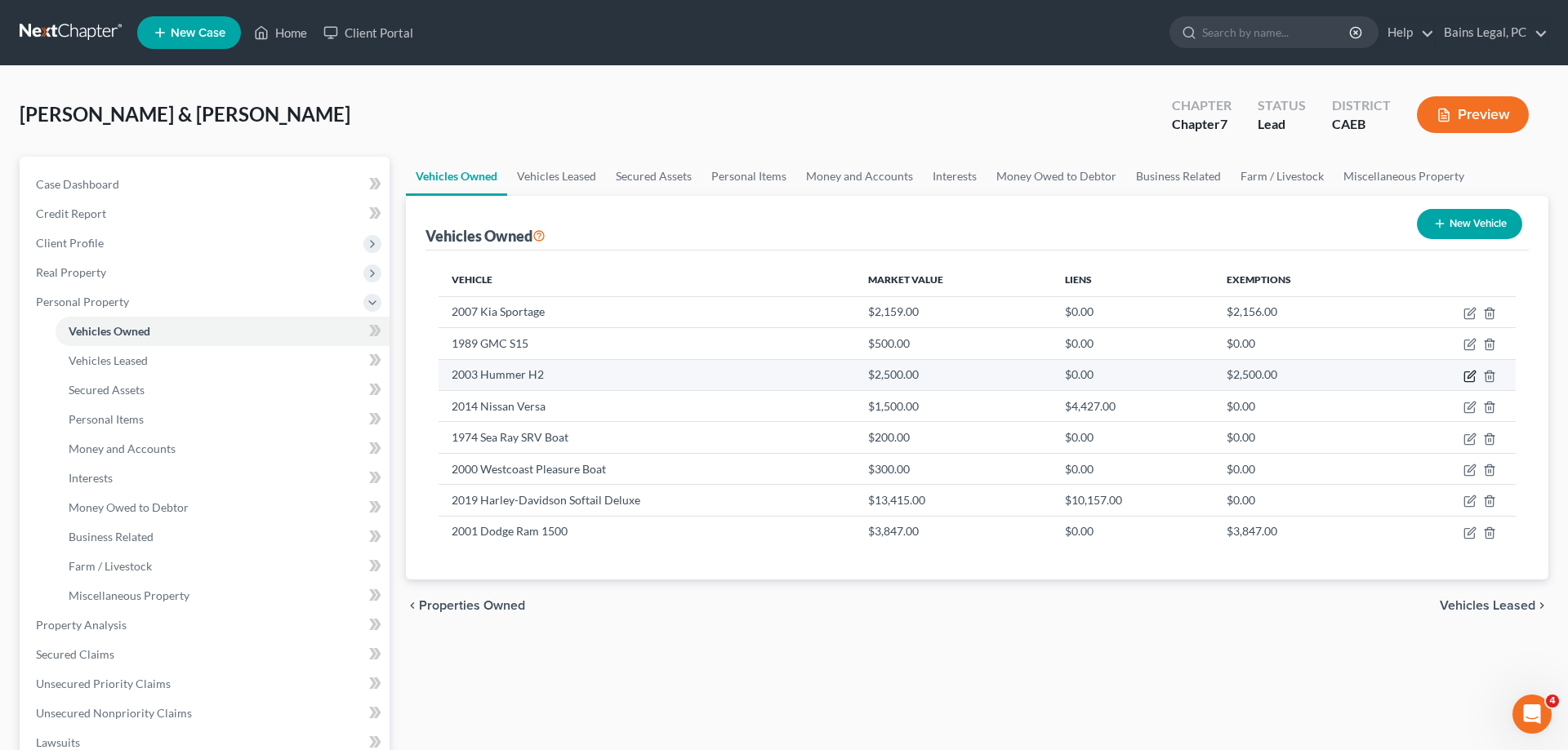
click at [1474, 375] on icon "button" at bounding box center [1470, 376] width 13 height 13
select select "0"
select select "23"
select select "3"
select select "2"
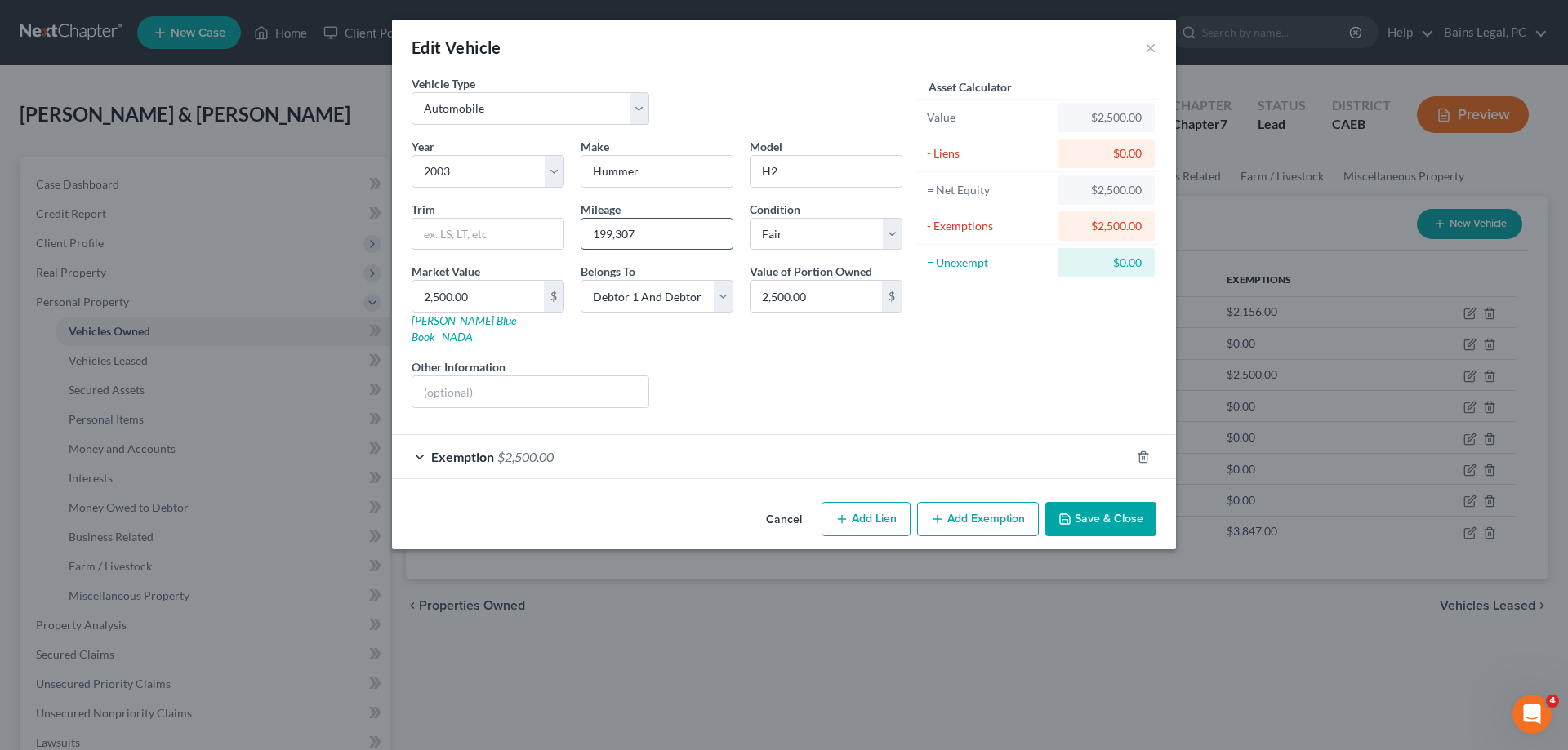
drag, startPoint x: 663, startPoint y: 240, endPoint x: 456, endPoint y: 241, distance: 207.0
click at [581, 241] on input "199,307" at bounding box center [656, 234] width 151 height 31
type input "207,000"
drag, startPoint x: 1092, startPoint y: 499, endPoint x: 1025, endPoint y: 357, distance: 157.0
click at [1094, 502] on button "Save & Close" at bounding box center [1101, 519] width 111 height 34
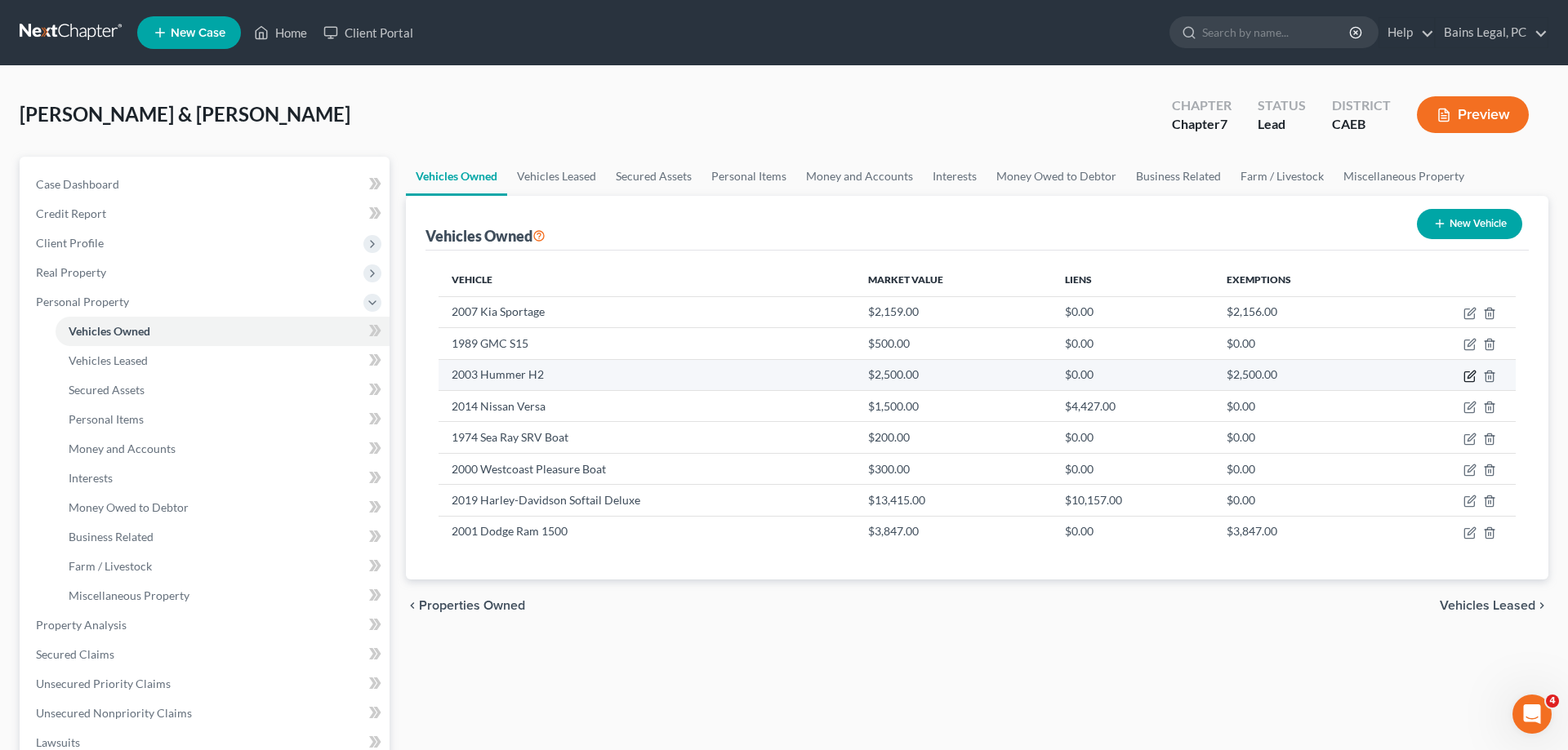
click at [1468, 377] on icon "button" at bounding box center [1471, 375] width 7 height 7
select select "0"
select select "23"
select select "3"
select select "2"
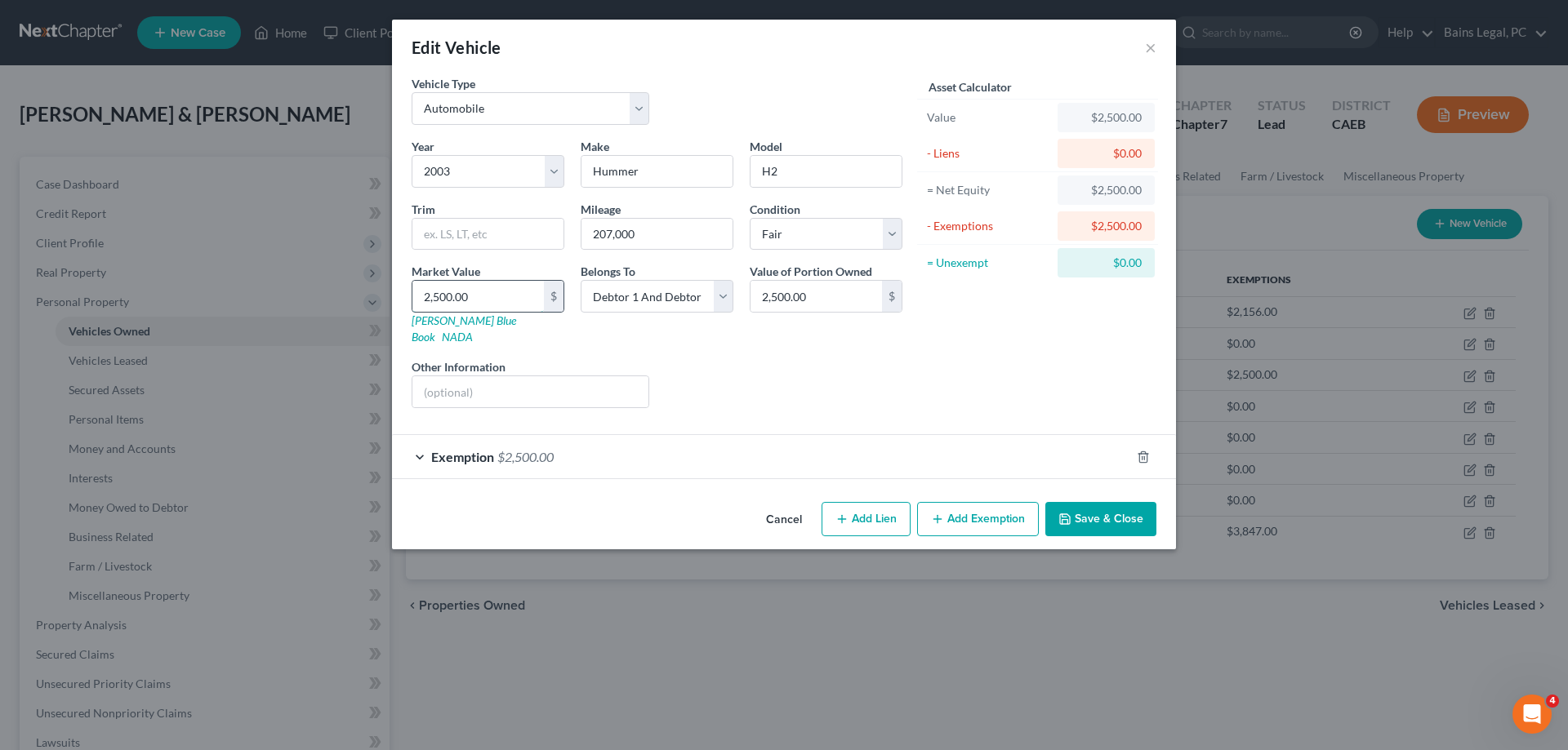
click at [516, 299] on input "2,500.00" at bounding box center [477, 297] width 131 height 31
type input "9"
type input "9.00"
type input "96"
type input "96.00"
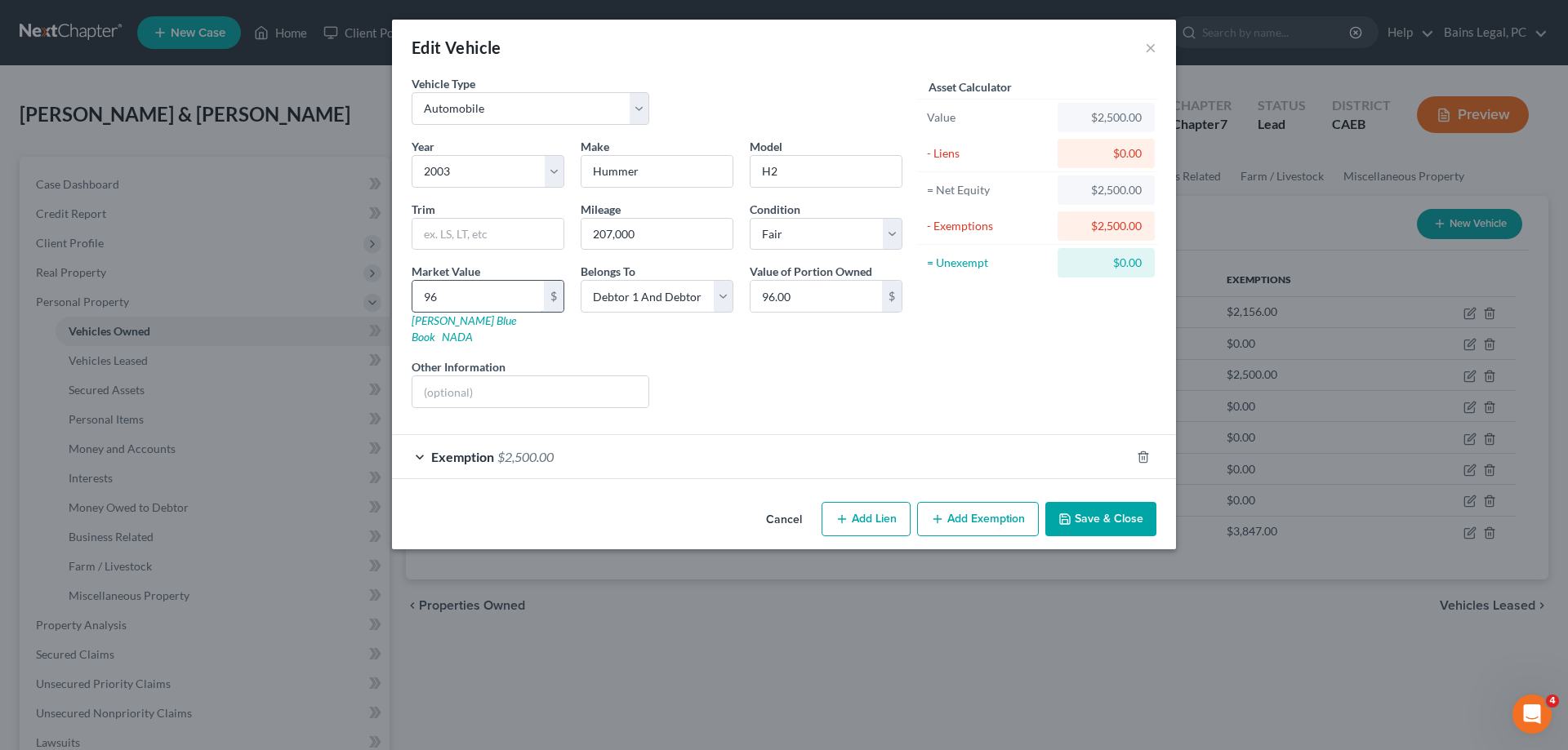
type input "960"
type input "960.00"
type input "9600"
type input "9,600.00"
type input "9,600"
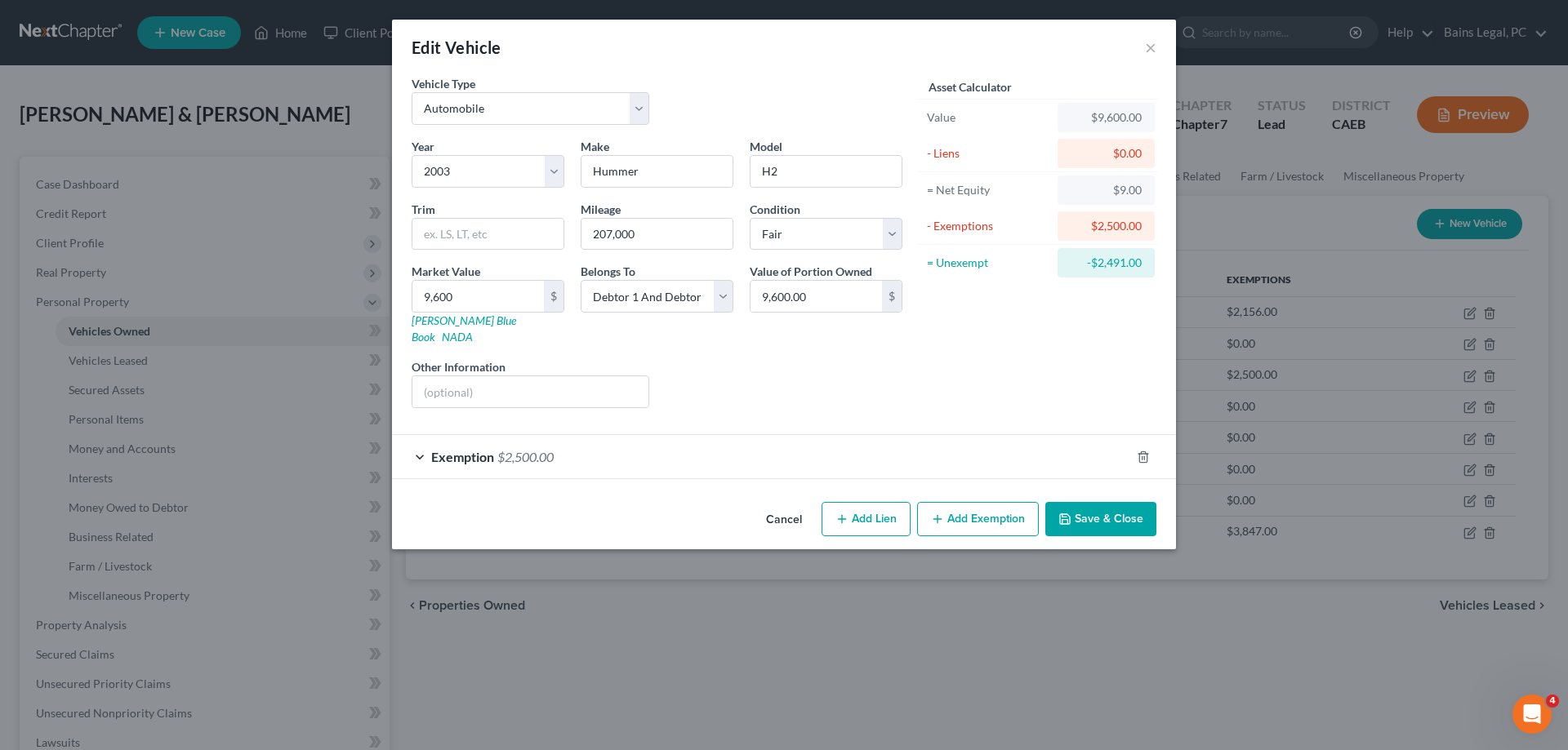
click at [585, 447] on div "Exemption $2,500.00" at bounding box center [761, 456] width 738 height 43
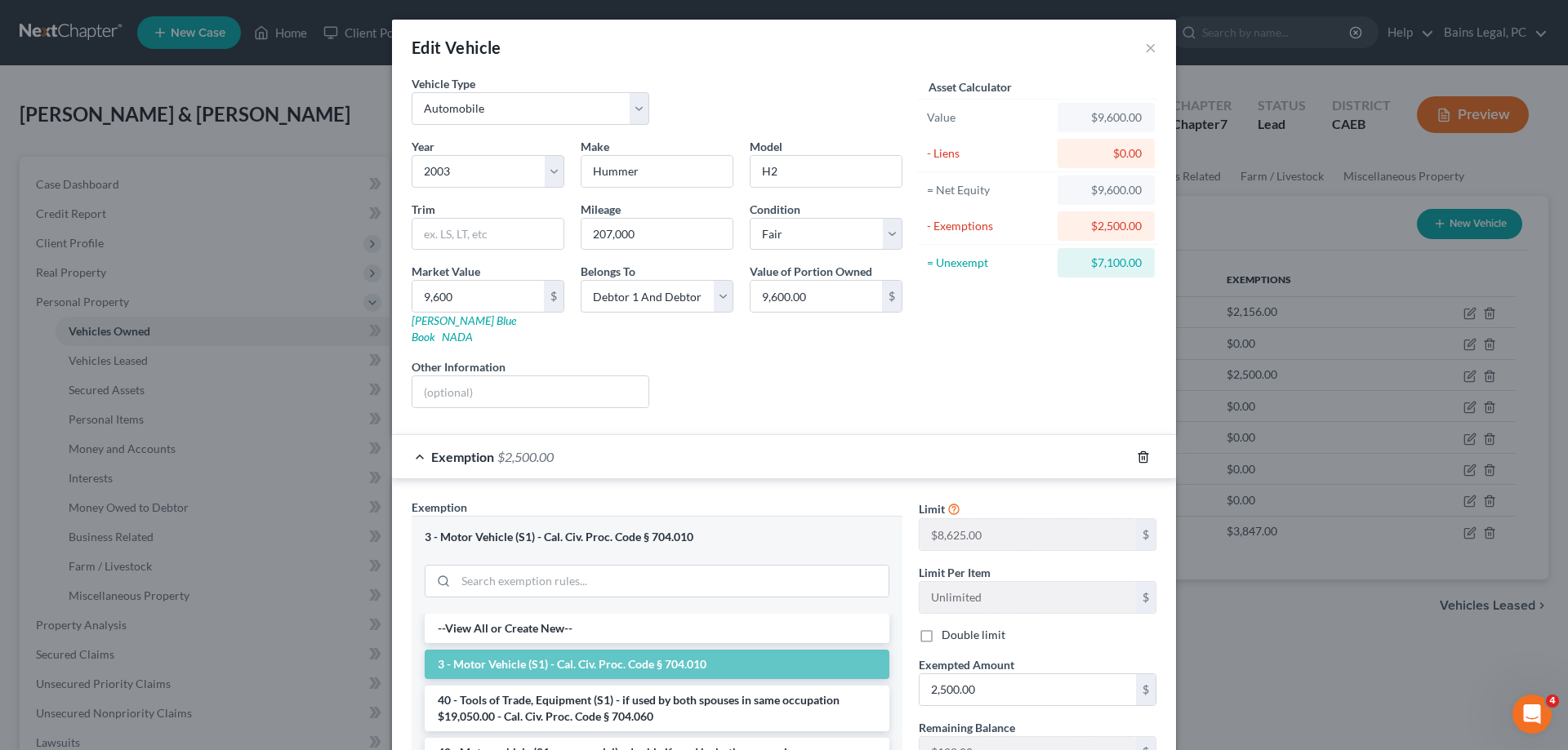
click at [1142, 456] on line "button" at bounding box center [1142, 458] width 0 height 4
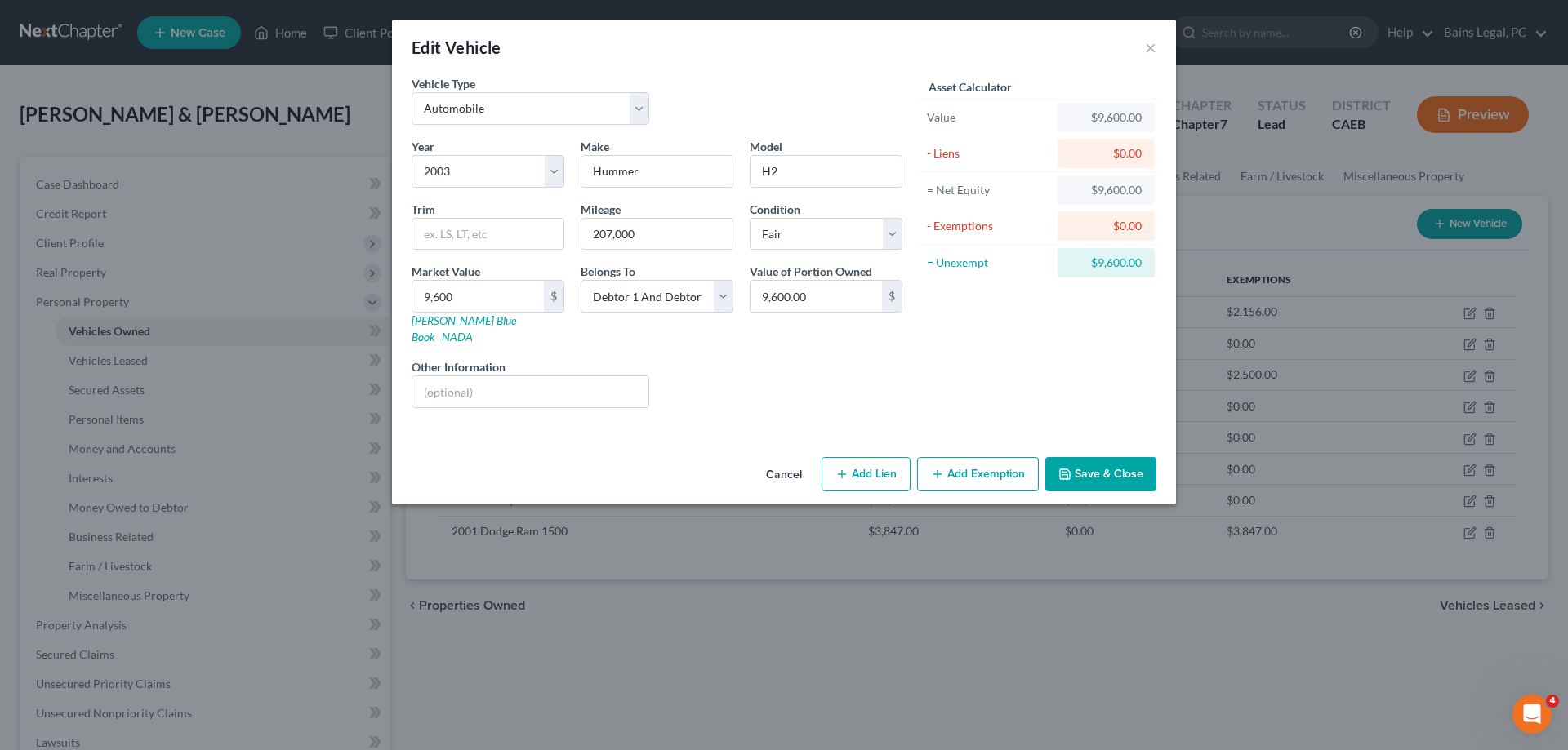
click at [1118, 457] on button "Save & Close" at bounding box center [1101, 474] width 111 height 34
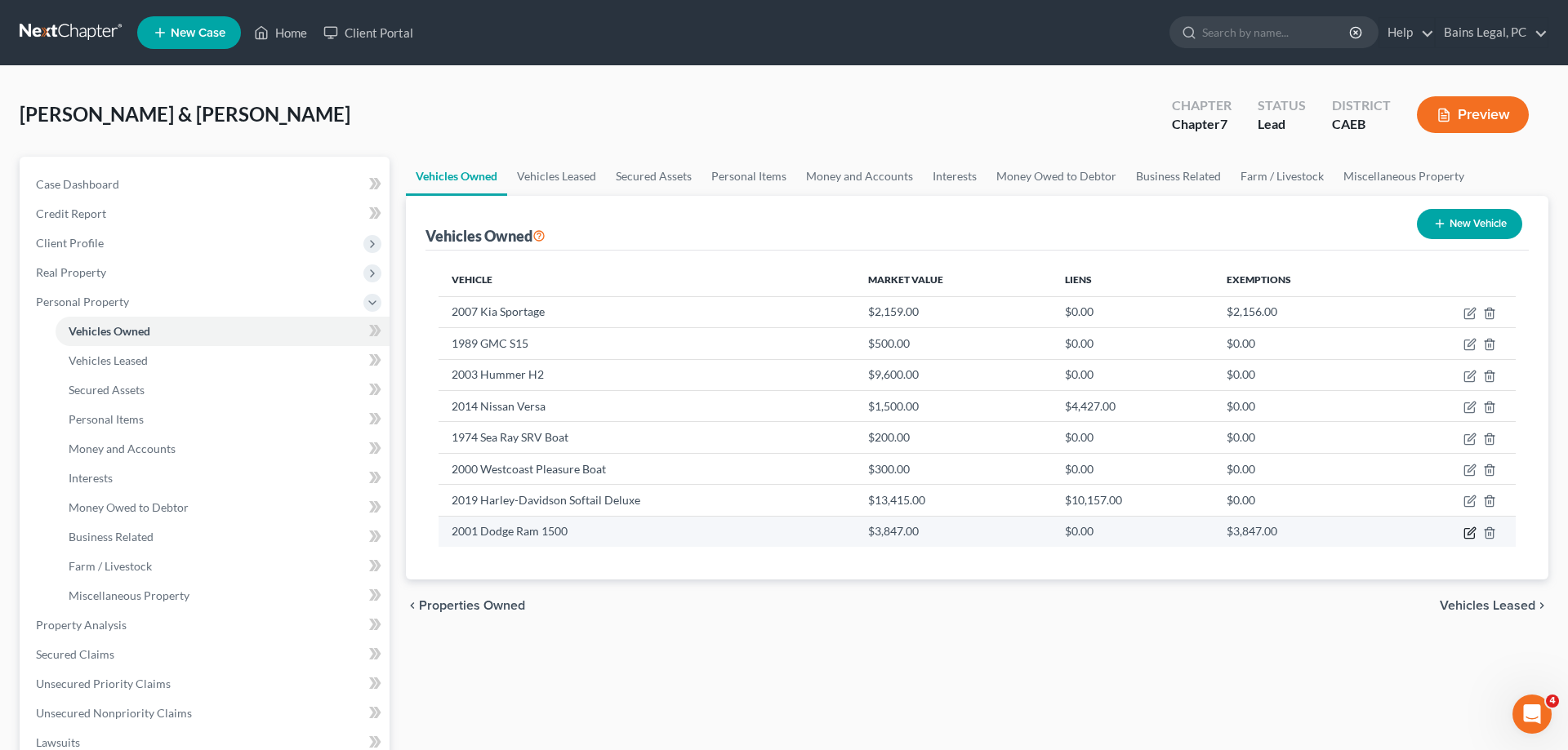
click at [1470, 535] on icon "button" at bounding box center [1471, 532] width 7 height 7
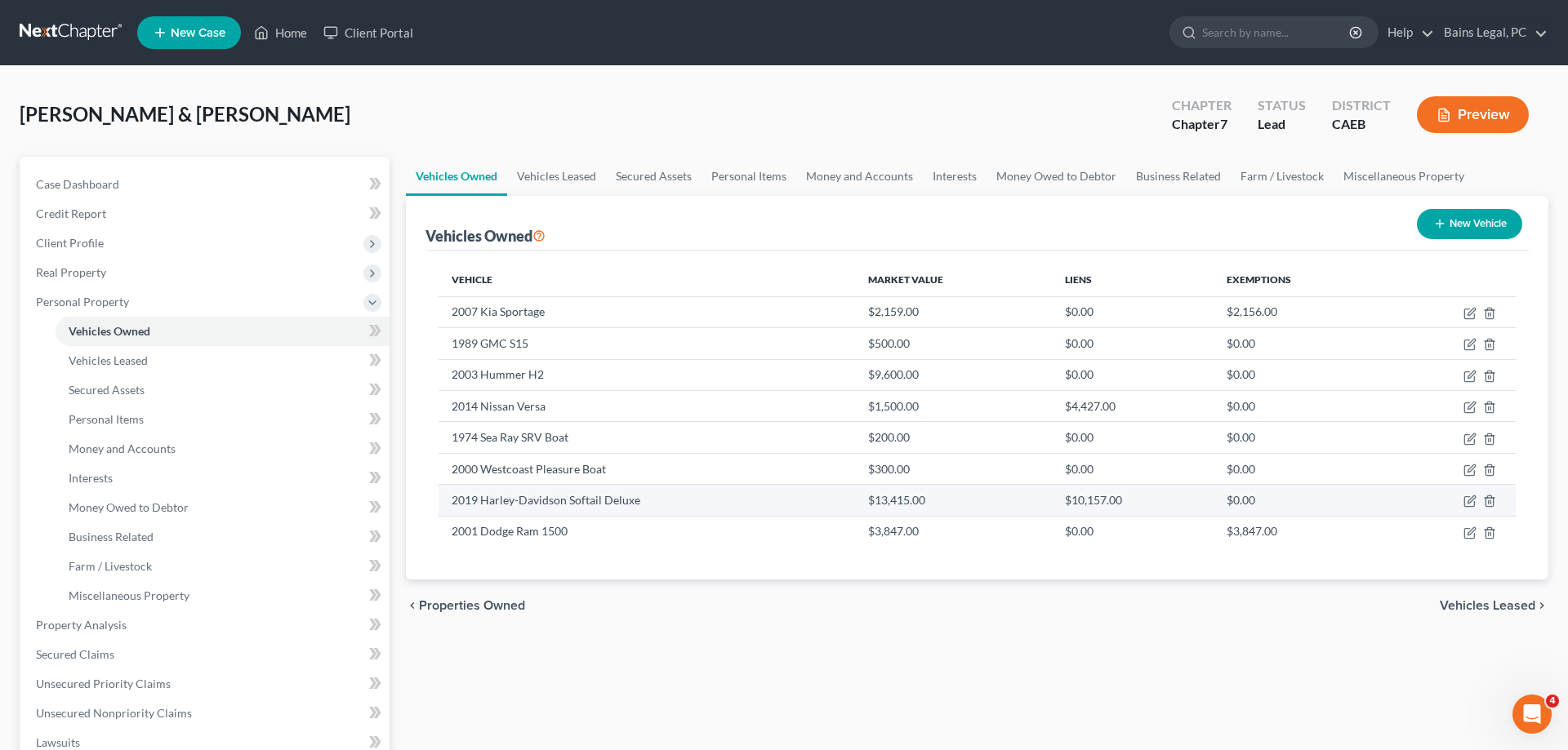
select select "0"
select select "25"
select select "3"
select select "2"
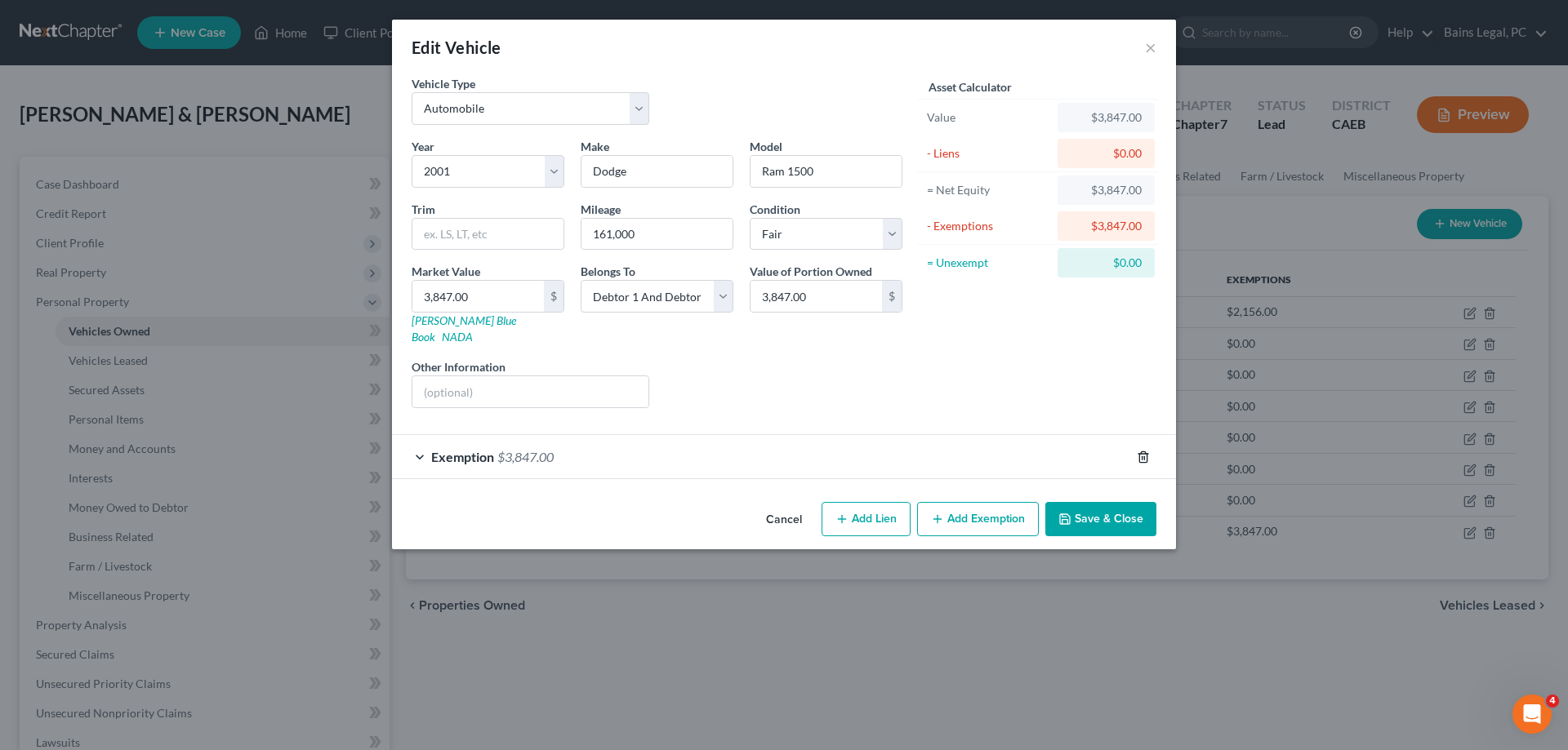
drag, startPoint x: 1141, startPoint y: 439, endPoint x: 1126, endPoint y: 472, distance: 36.2
click at [1141, 451] on icon "button" at bounding box center [1143, 457] width 13 height 13
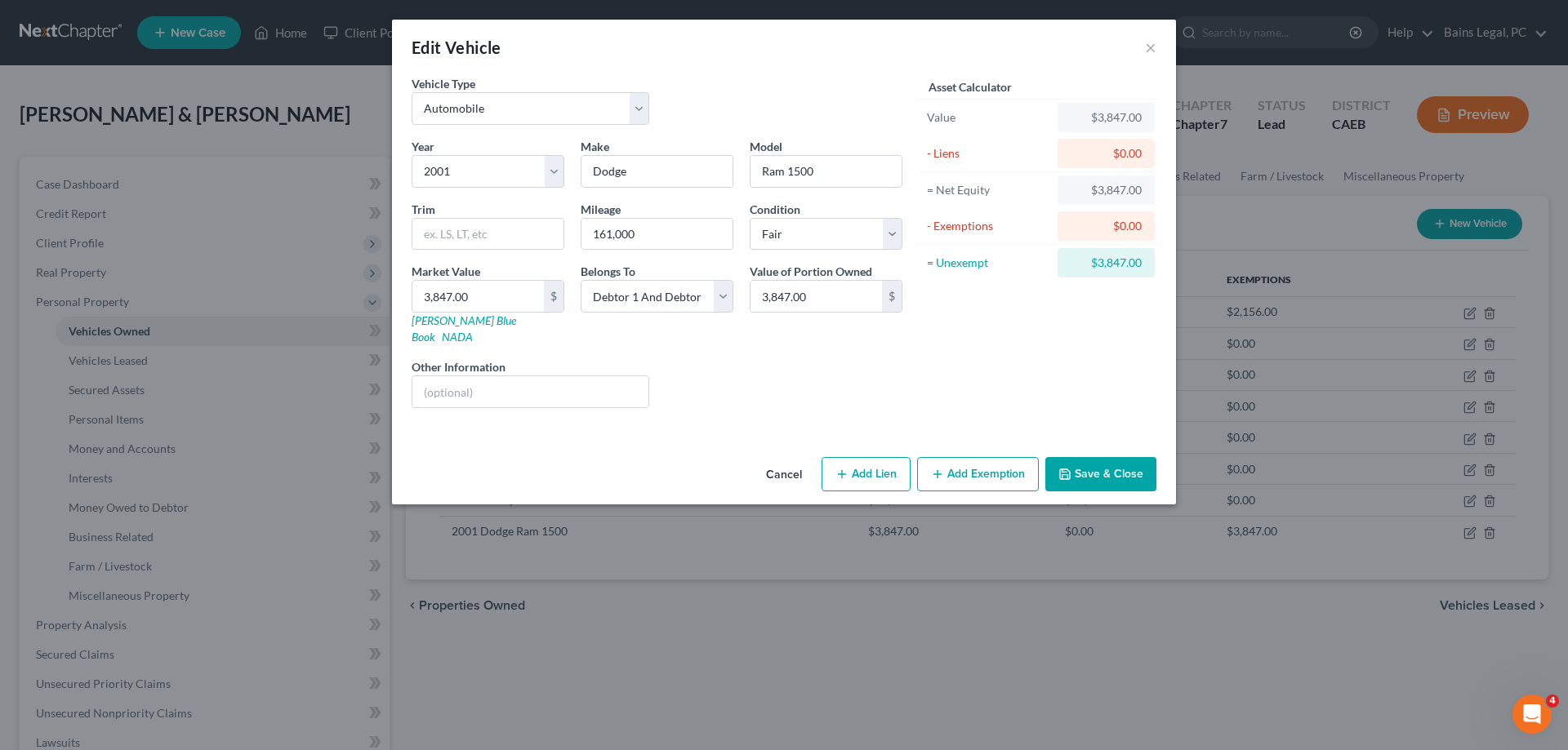
click at [1125, 459] on button "Save & Close" at bounding box center [1101, 474] width 111 height 34
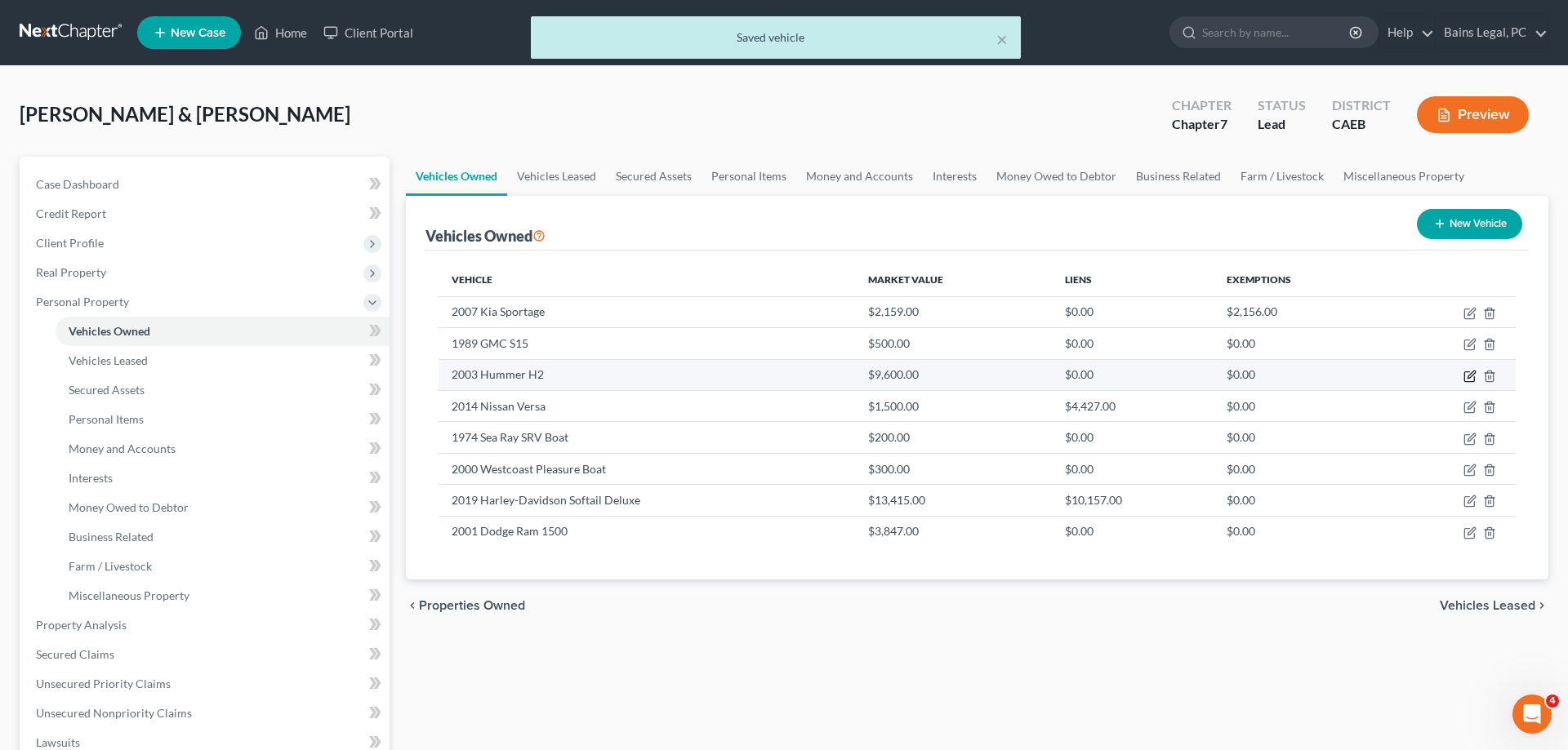
click at [1465, 373] on icon "button" at bounding box center [1469, 376] width 10 height 10
select select "0"
select select "23"
select select "3"
select select "2"
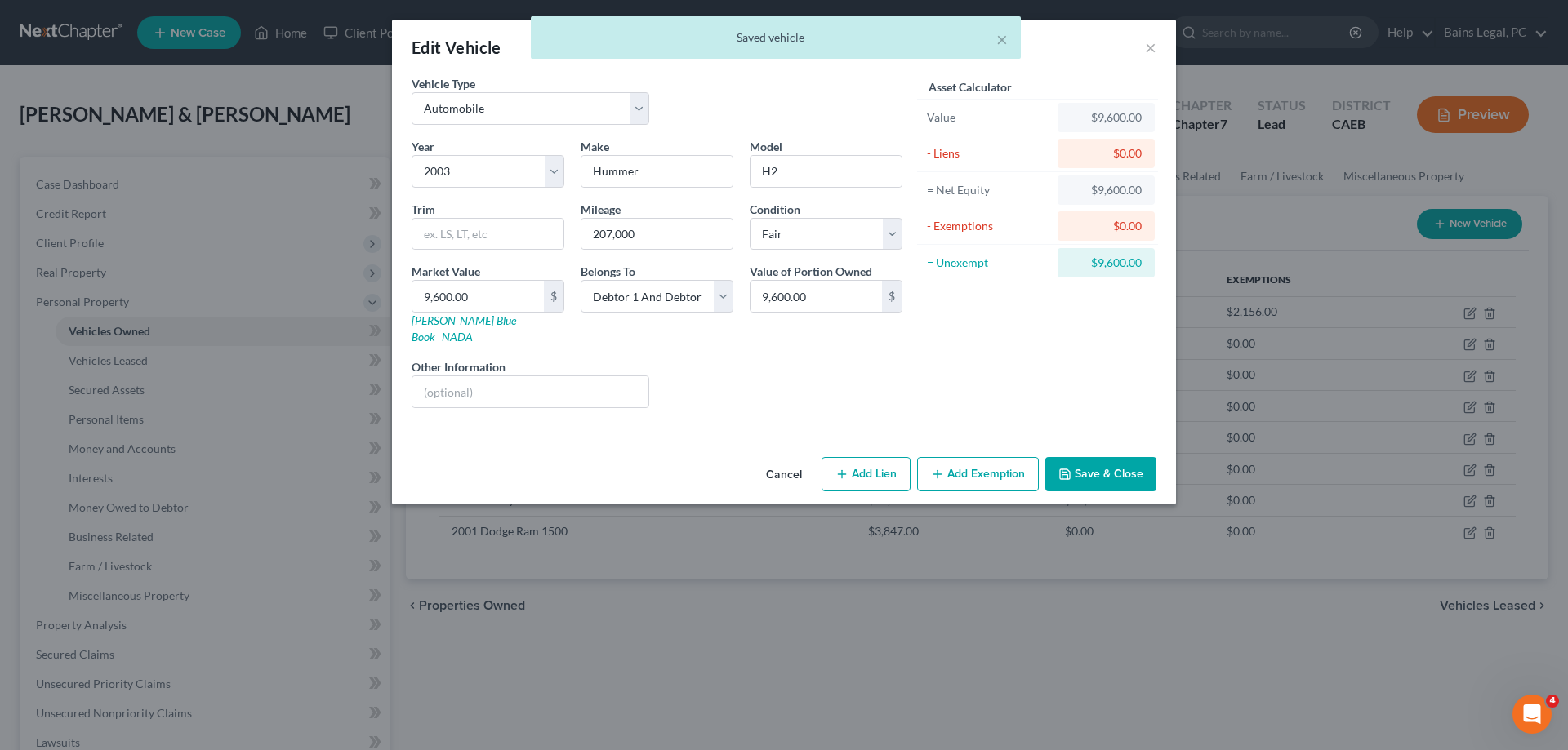
click at [998, 465] on button "Add Exemption" at bounding box center [978, 474] width 122 height 34
select select "2"
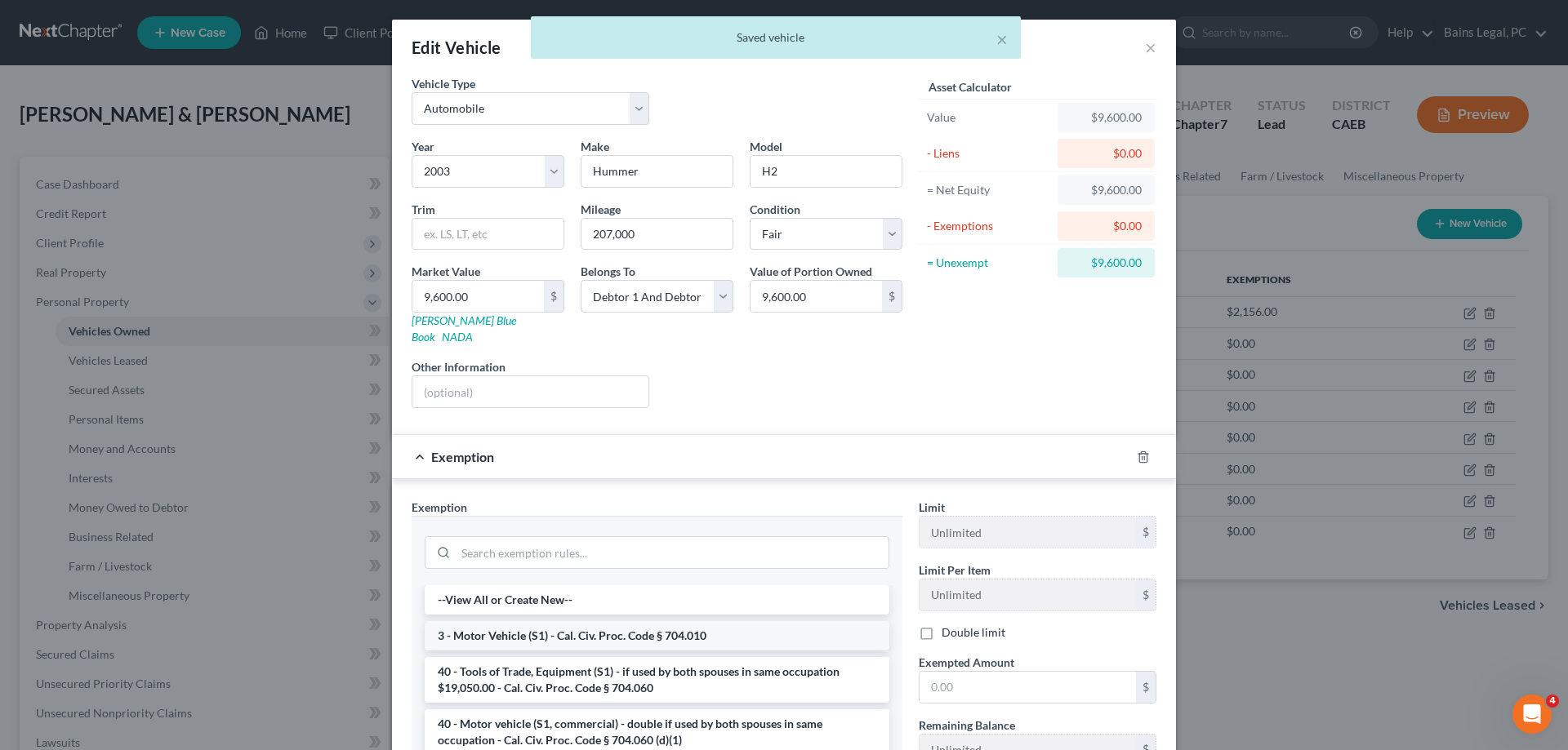
drag, startPoint x: 687, startPoint y: 621, endPoint x: 935, endPoint y: 643, distance: 249.0
click at [687, 621] on li "3 - Motor Vehicle (S1) - Cal. Civ. Proc. Code § 704.010" at bounding box center [657, 636] width 465 height 29
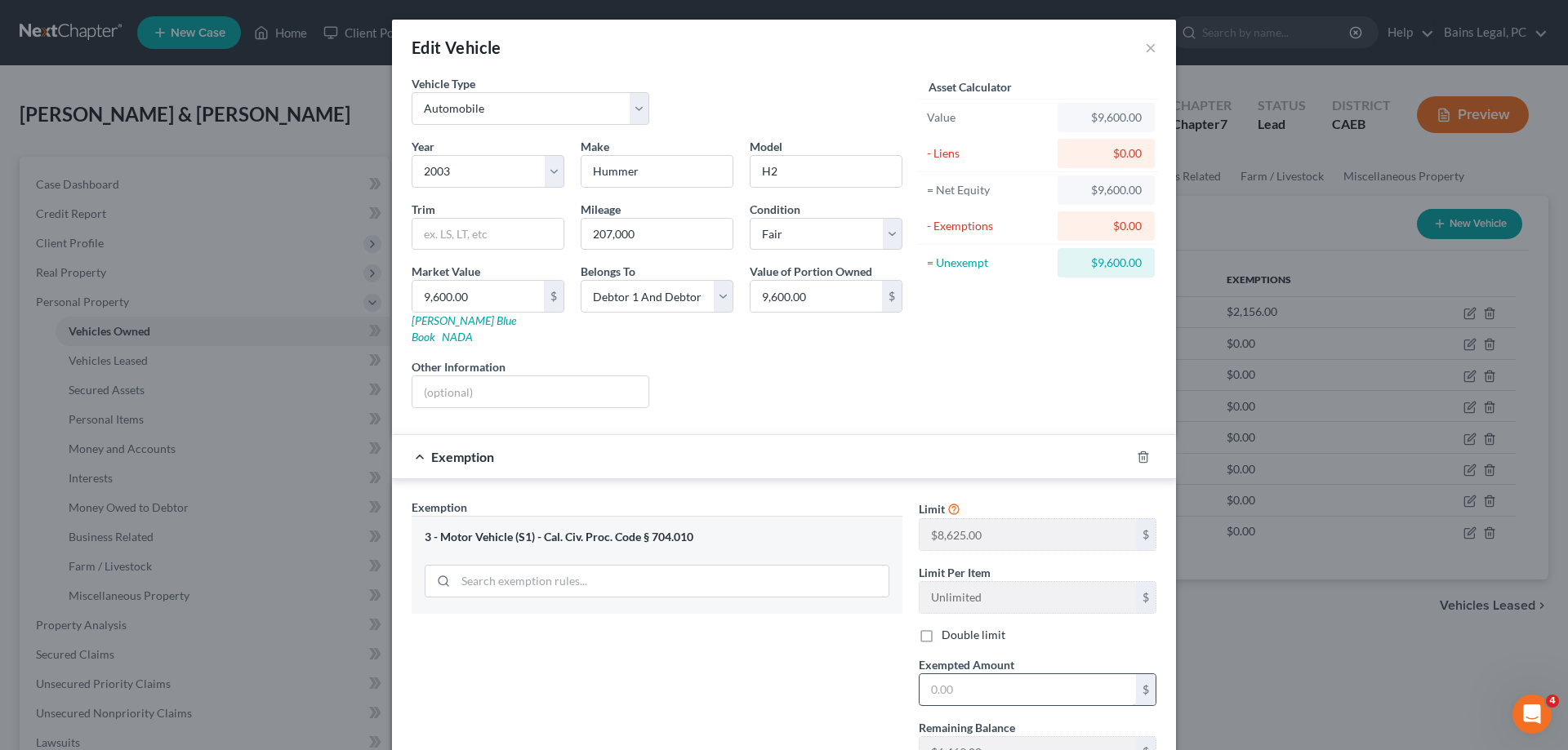
click at [1006, 675] on input "text" at bounding box center [1028, 690] width 217 height 31
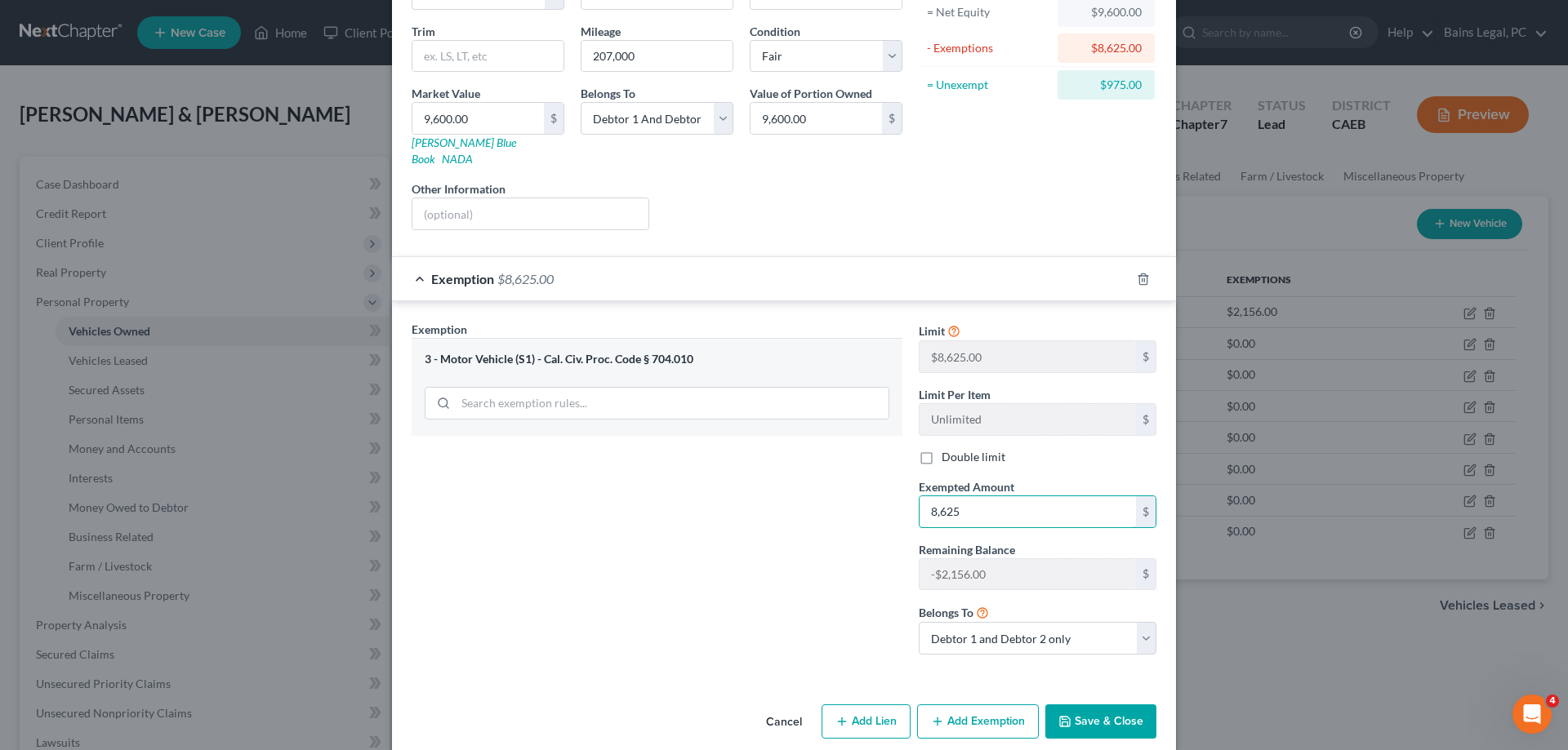
scroll to position [183, 0]
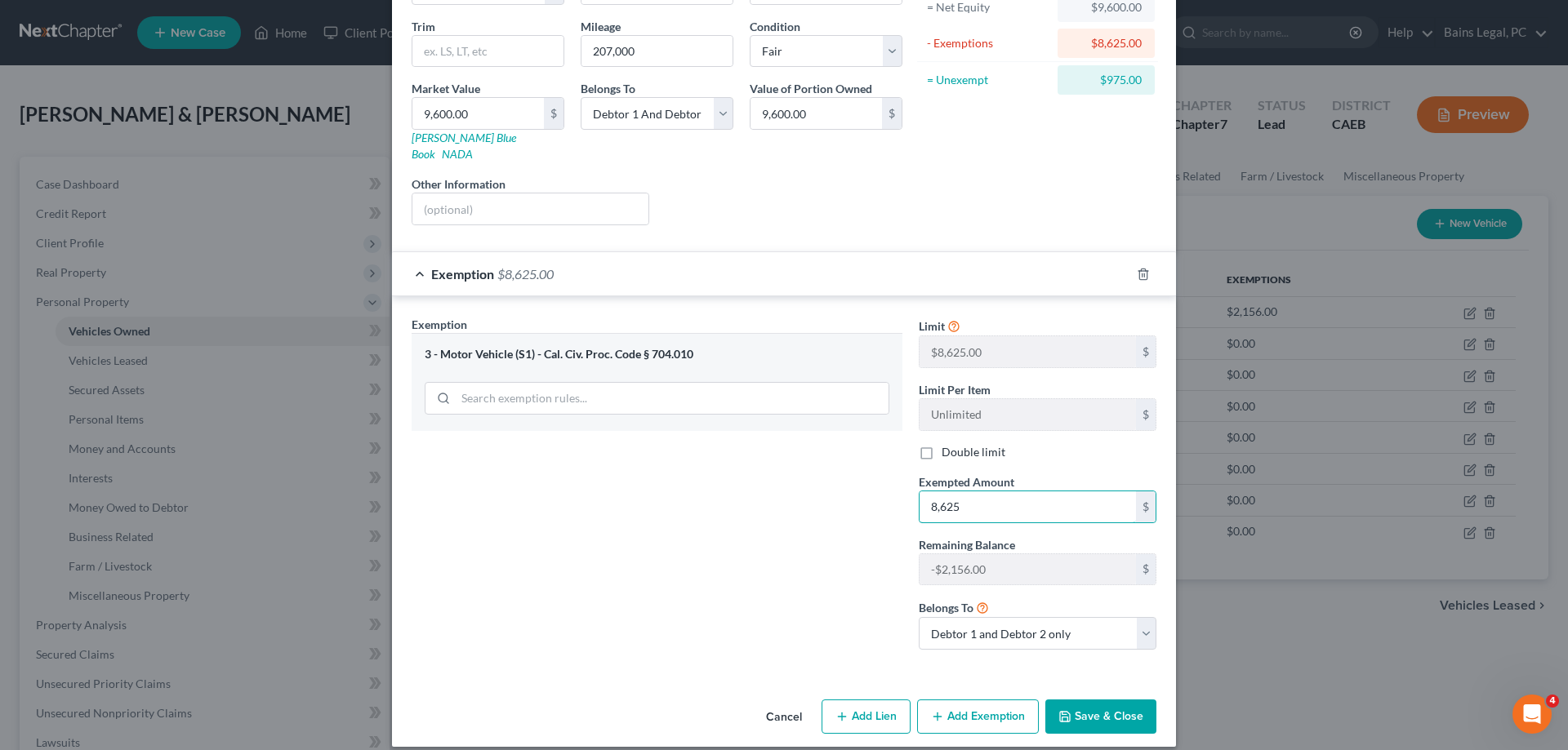
type input "8,625"
drag, startPoint x: 1077, startPoint y: 702, endPoint x: 1545, endPoint y: 502, distance: 508.9
click at [1082, 700] on button "Save & Close" at bounding box center [1101, 716] width 111 height 34
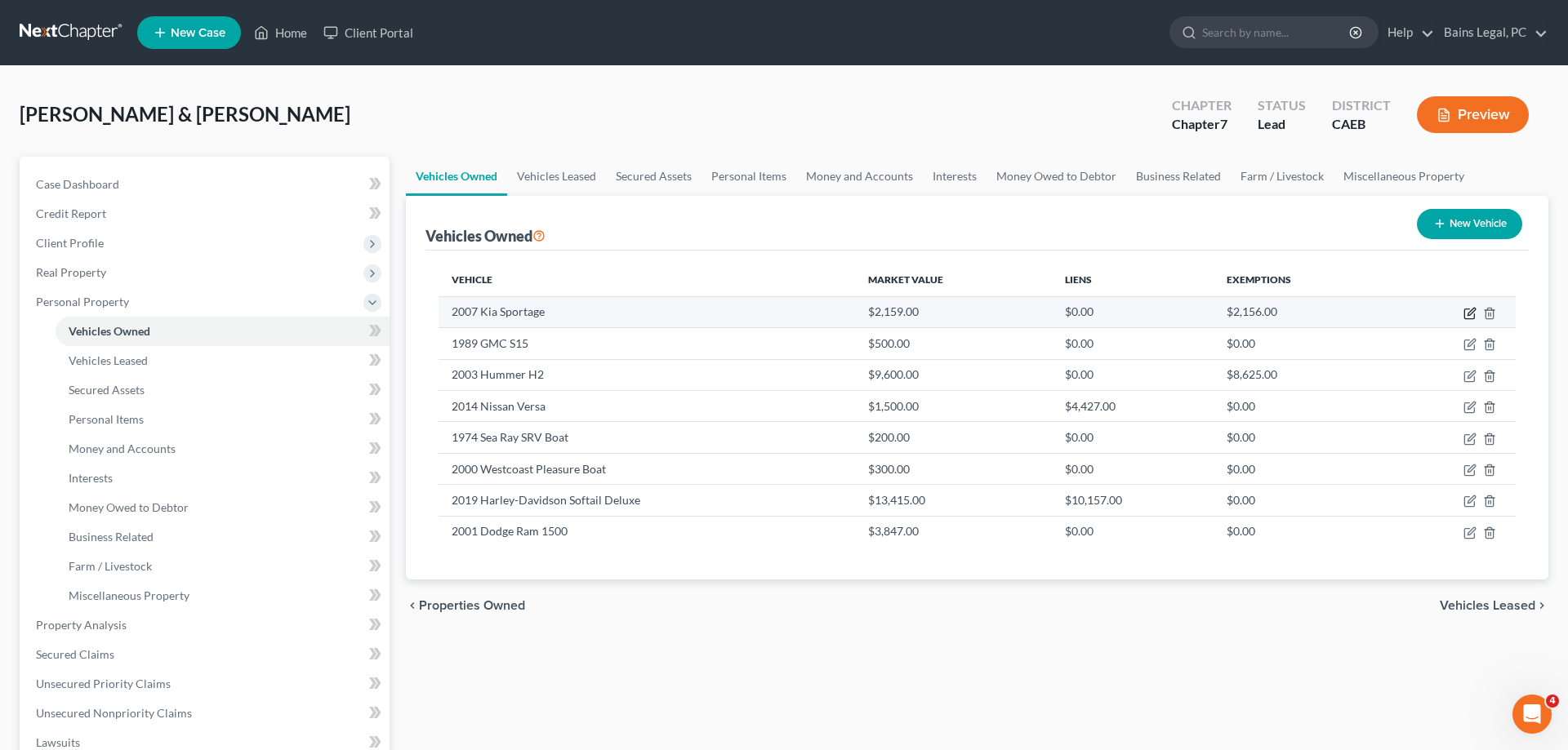
click at [1473, 310] on icon "button" at bounding box center [1470, 313] width 13 height 13
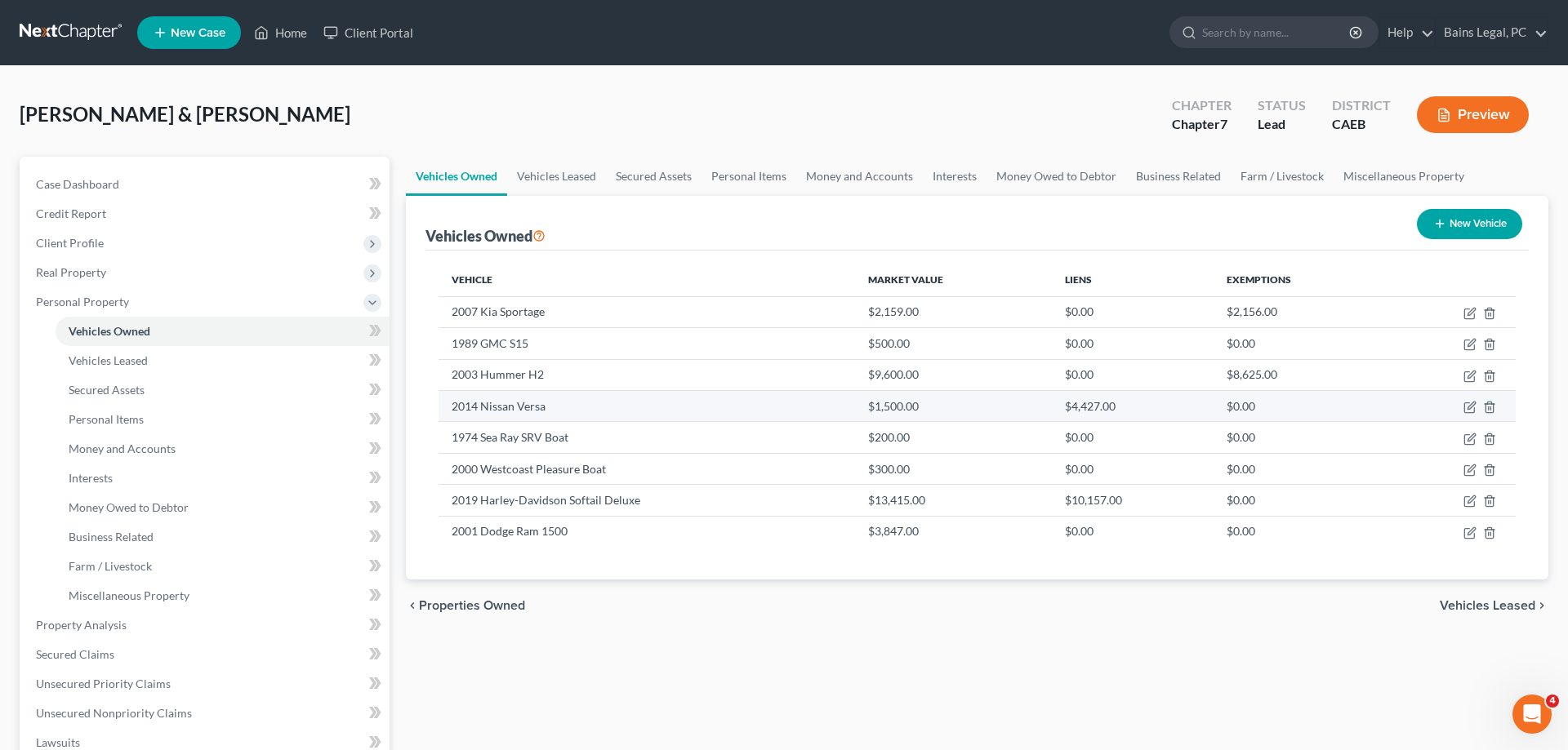
select select "0"
select select "19"
select select "3"
select select "2"
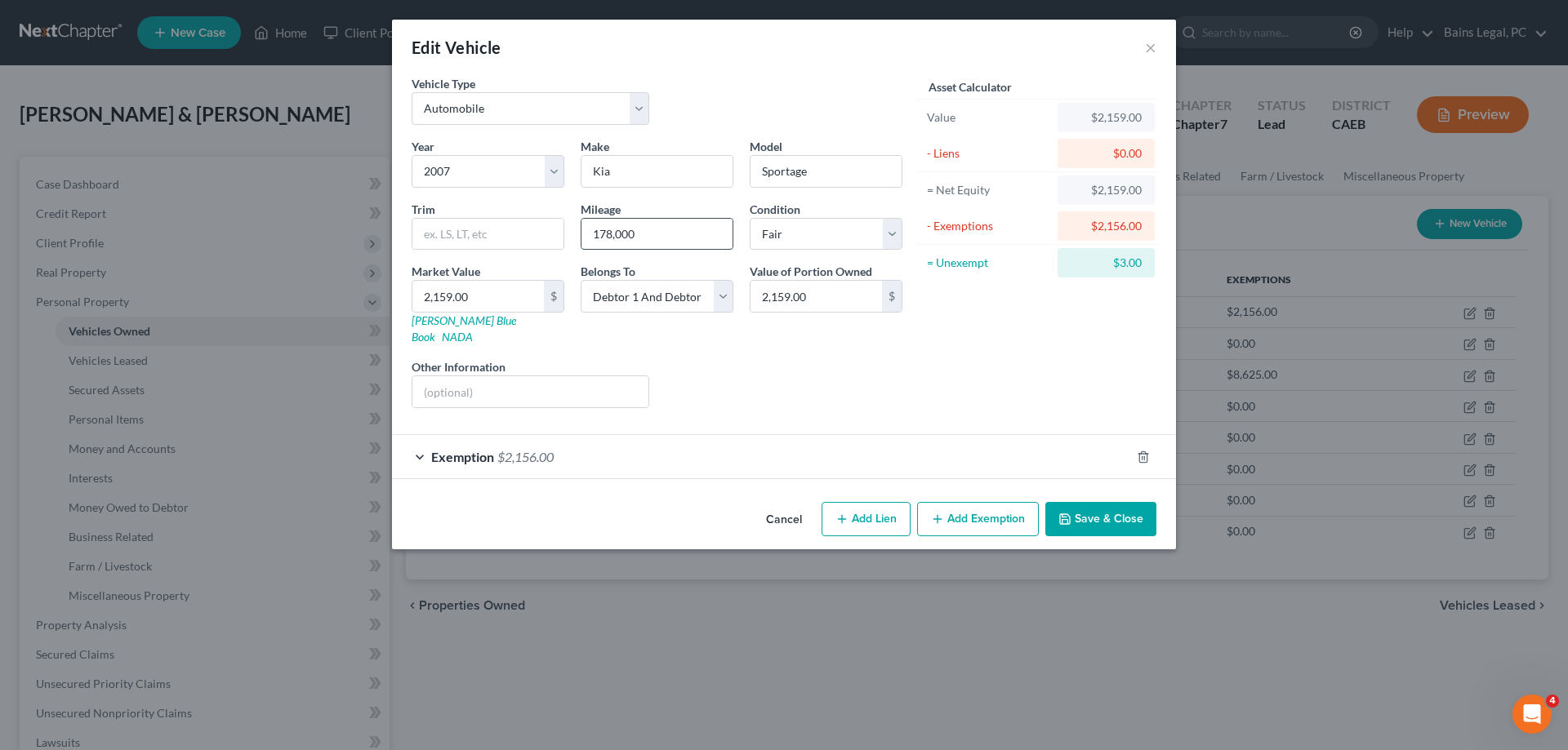
click at [680, 231] on input "178,000" at bounding box center [656, 234] width 151 height 31
drag, startPoint x: 680, startPoint y: 231, endPoint x: 538, endPoint y: 213, distance: 143.1
click at [581, 218] on input "178,000" at bounding box center [656, 234] width 151 height 31
type input "190,000"
click at [521, 293] on input "2,159.00" at bounding box center [477, 297] width 131 height 31
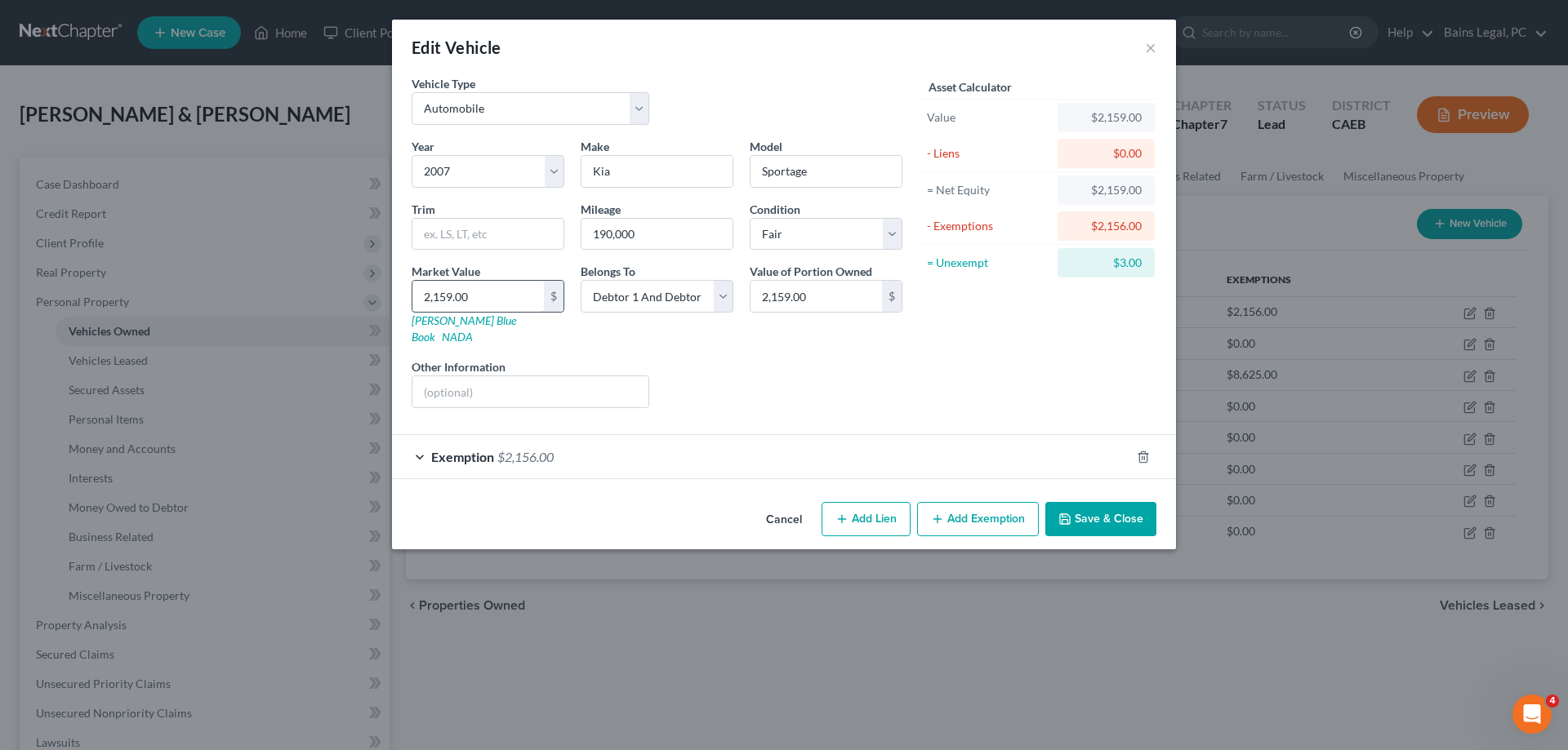
type input "1"
type input "1.00"
type input "19"
type input "19.00"
type input "195"
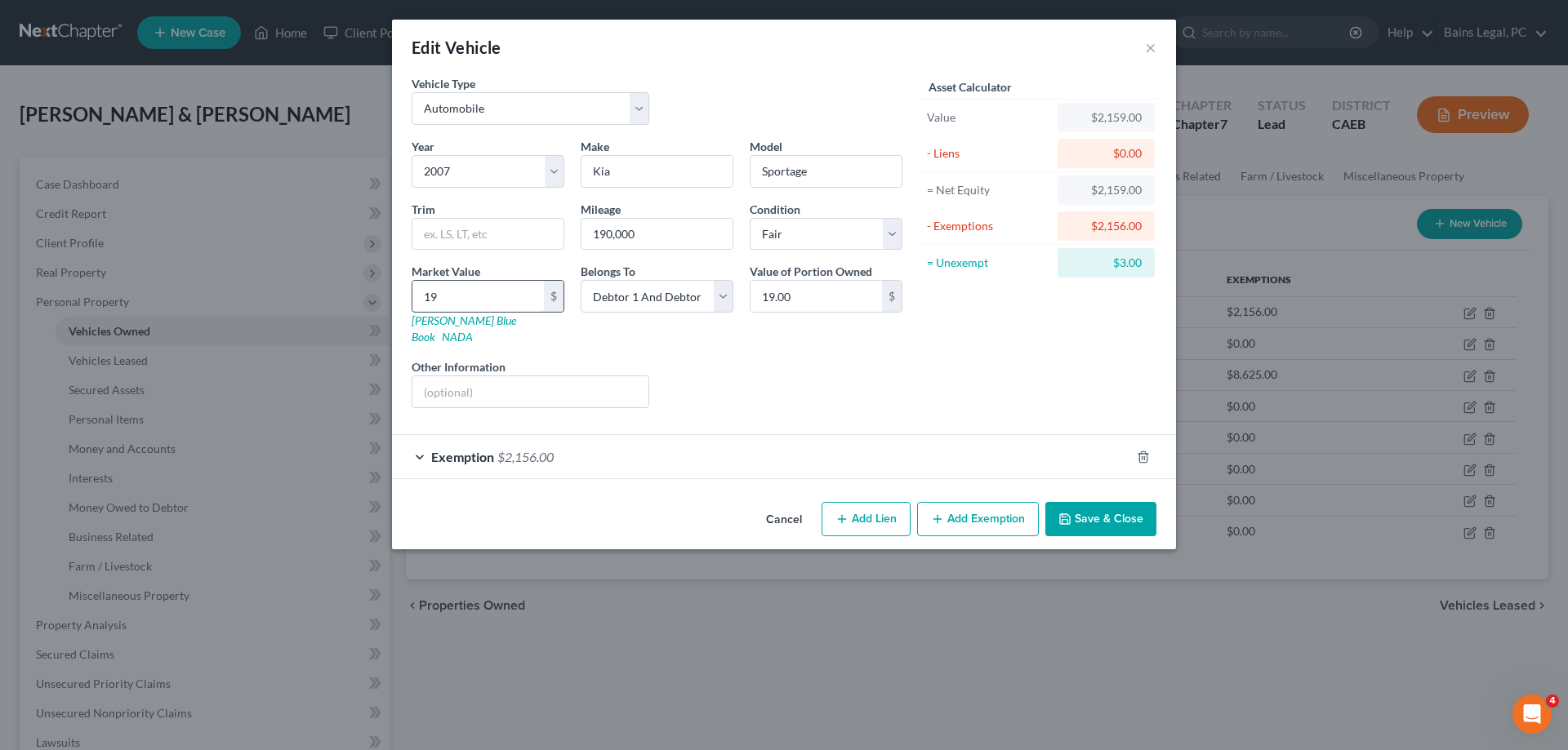
type input "195.00"
type input "1957"
type input "1,957.00"
type input "1,957"
click at [1140, 452] on icon "button" at bounding box center [1143, 457] width 7 height 11
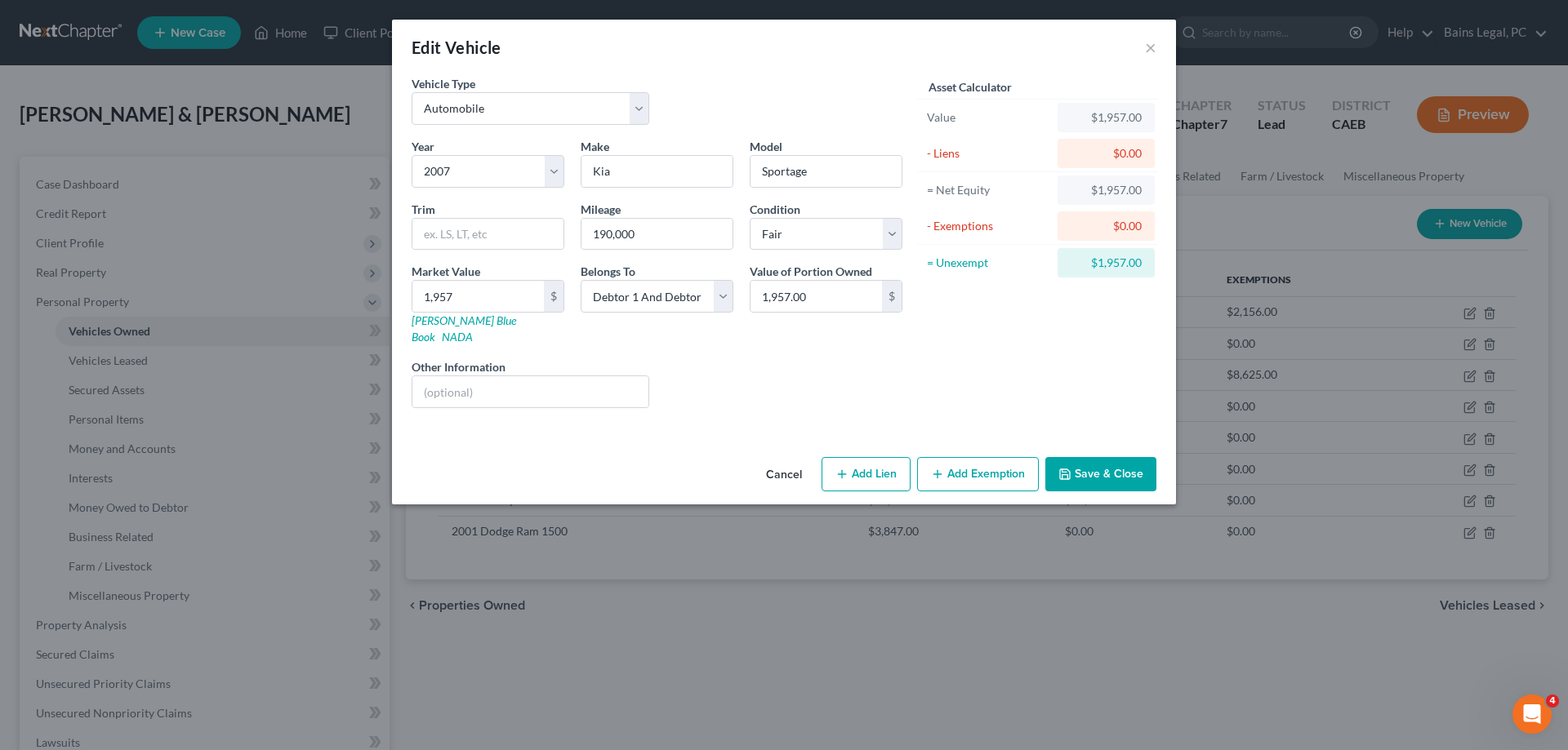
click at [1112, 457] on button "Save & Close" at bounding box center [1101, 474] width 111 height 34
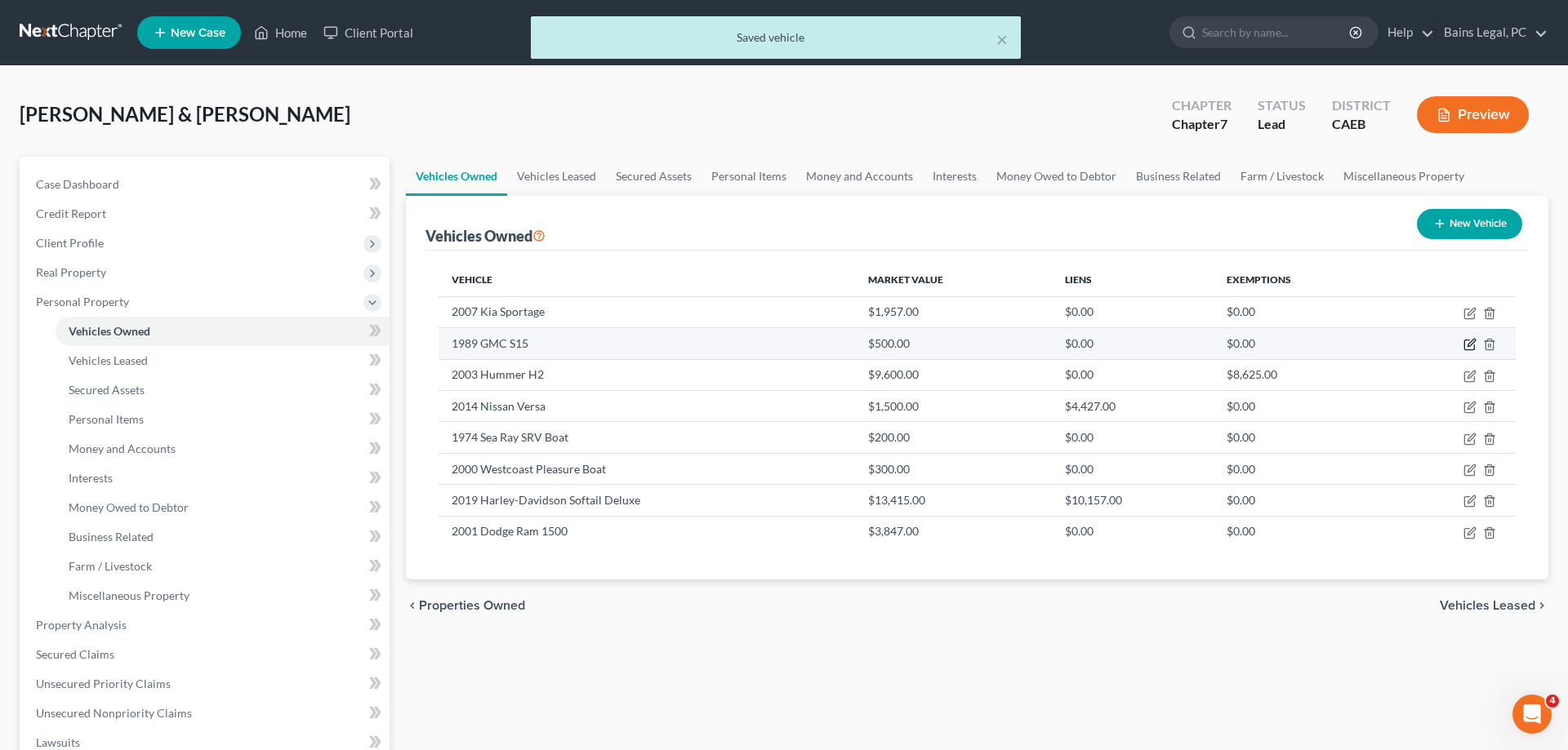
click at [1469, 344] on icon "button" at bounding box center [1470, 344] width 13 height 13
select select "0"
select select "37"
select select "4"
select select "2"
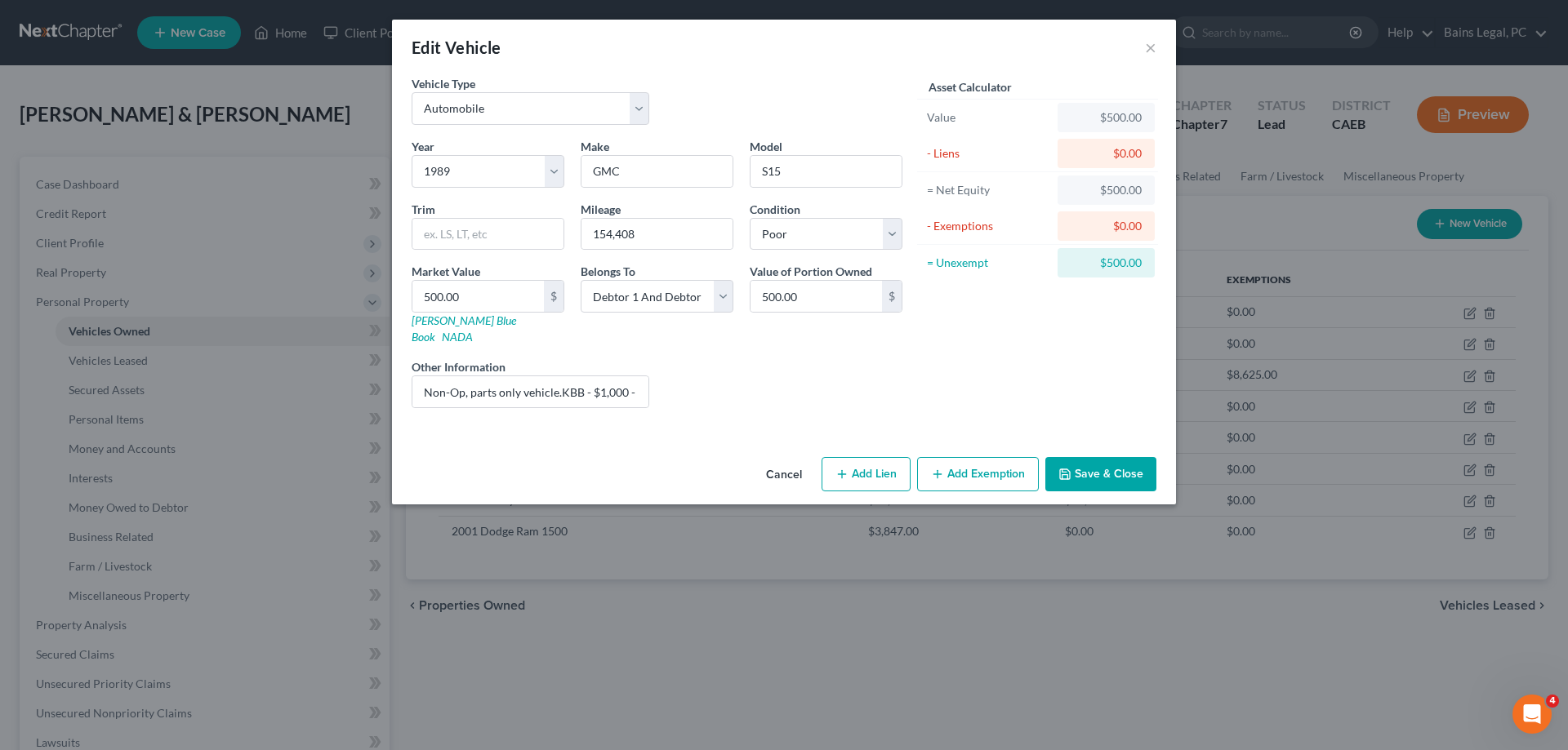
click at [1117, 457] on button "Save & Close" at bounding box center [1101, 474] width 111 height 34
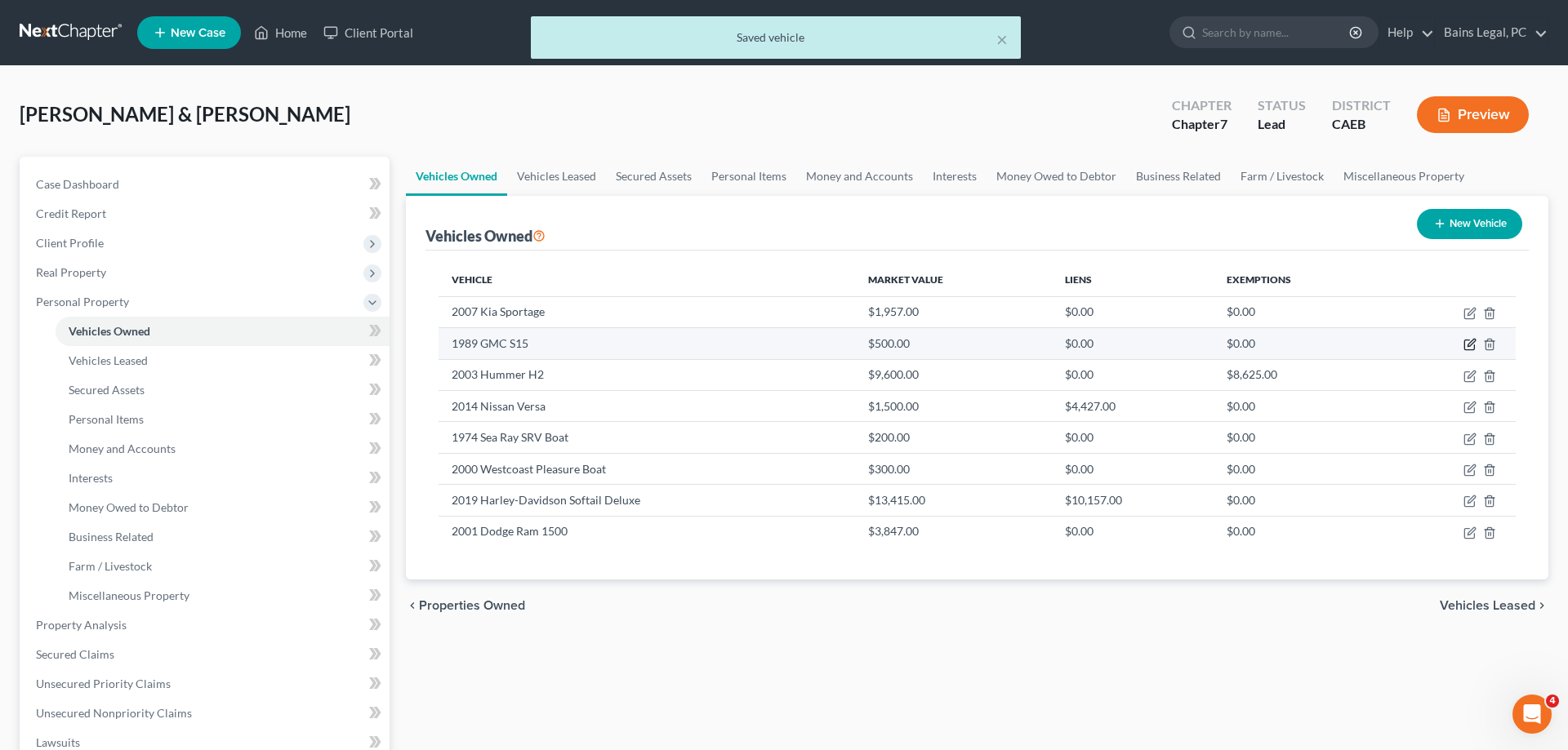
click at [1470, 341] on icon "button" at bounding box center [1470, 344] width 13 height 13
select select "0"
select select "37"
select select "4"
select select "2"
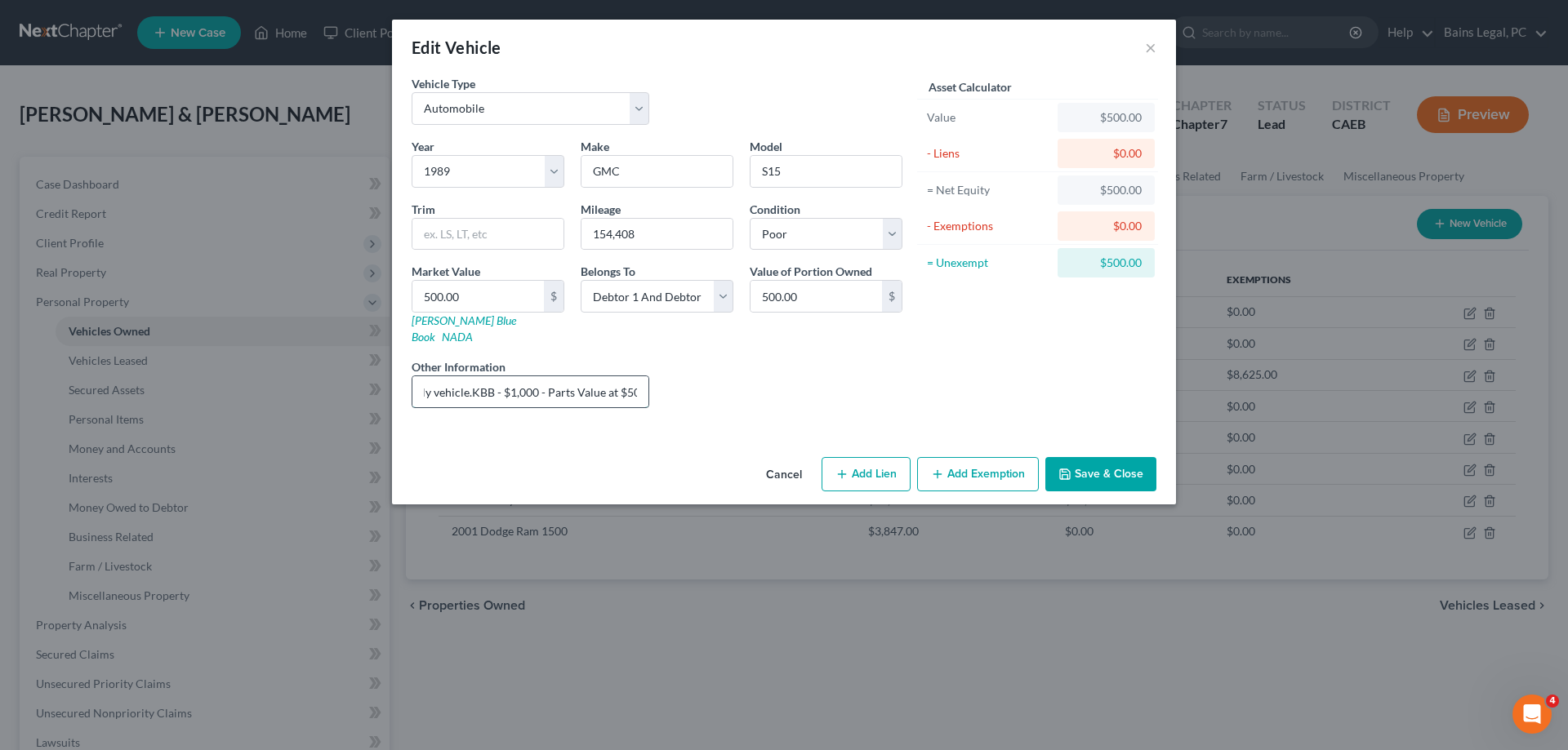
scroll to position [0, 131]
drag, startPoint x: 561, startPoint y: 378, endPoint x: 672, endPoint y: 380, distance: 111.0
click at [648, 380] on input "Non-Op, parts only vehicle.KBB - $1,000 - Parts Value at $500 - $500" at bounding box center [530, 392] width 236 height 31
drag, startPoint x: 659, startPoint y: 243, endPoint x: 563, endPoint y: 241, distance: 96.0
click at [581, 245] on input "154,408" at bounding box center [656, 234] width 151 height 31
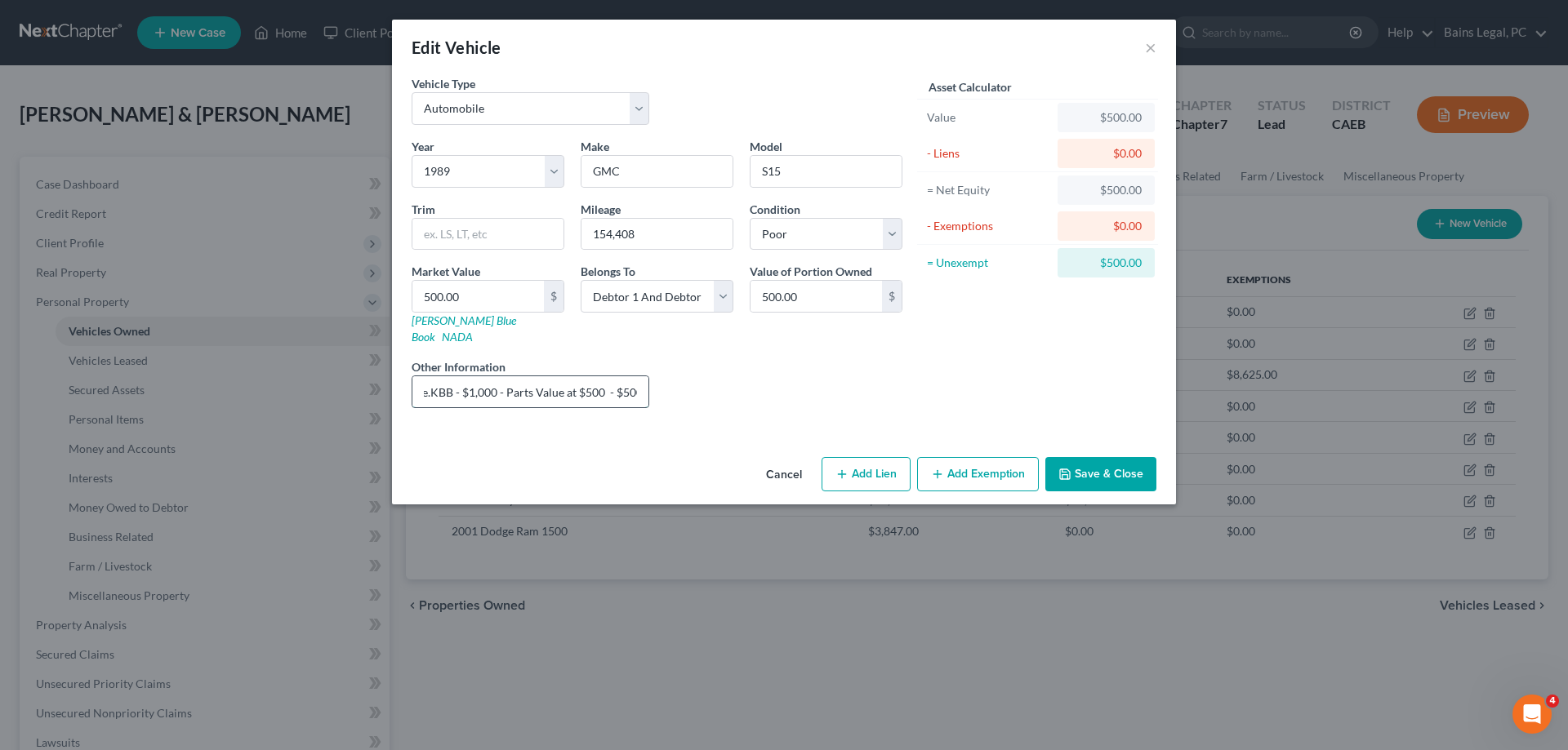
click at [448, 376] on input "Non-Op, parts only vehicle.KBB - $1,000 - Parts Value at $500 - $500" at bounding box center [530, 392] width 236 height 31
drag, startPoint x: 448, startPoint y: 375, endPoint x: 428, endPoint y: 377, distance: 20.1
click at [428, 377] on input "Non-Op, parts only vehicle.KBB - $1,000 - Parts Value at $500 - $500" at bounding box center [530, 392] width 236 height 31
drag, startPoint x: 566, startPoint y: 375, endPoint x: 575, endPoint y: 375, distance: 9.0
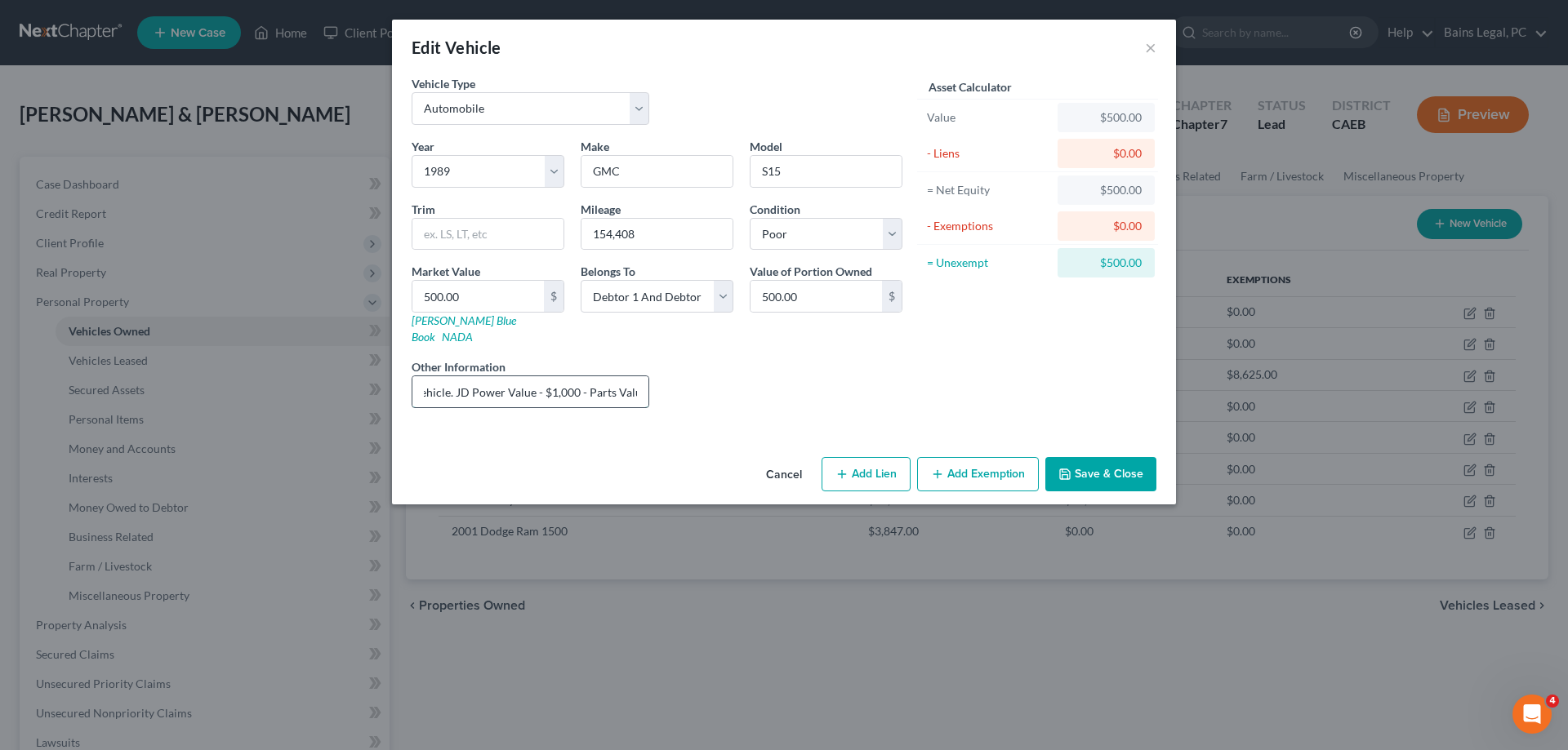
click at [575, 376] on input "Non-Op, parts only vehicle. JD Power Value - $1,000 - Parts Value at $500 - $500" at bounding box center [530, 392] width 236 height 31
drag, startPoint x: 630, startPoint y: 375, endPoint x: 673, endPoint y: 380, distance: 43.3
click at [648, 380] on input "Non-Op, parts only vehicle. JD Power Value - $1,775 - Parts Value at $500 - $500" at bounding box center [530, 392] width 236 height 31
click at [617, 385] on input "Non-Op, parts only vehicle. JD Power Value - $1,775 - Parts Value at $500 - $500" at bounding box center [530, 392] width 236 height 31
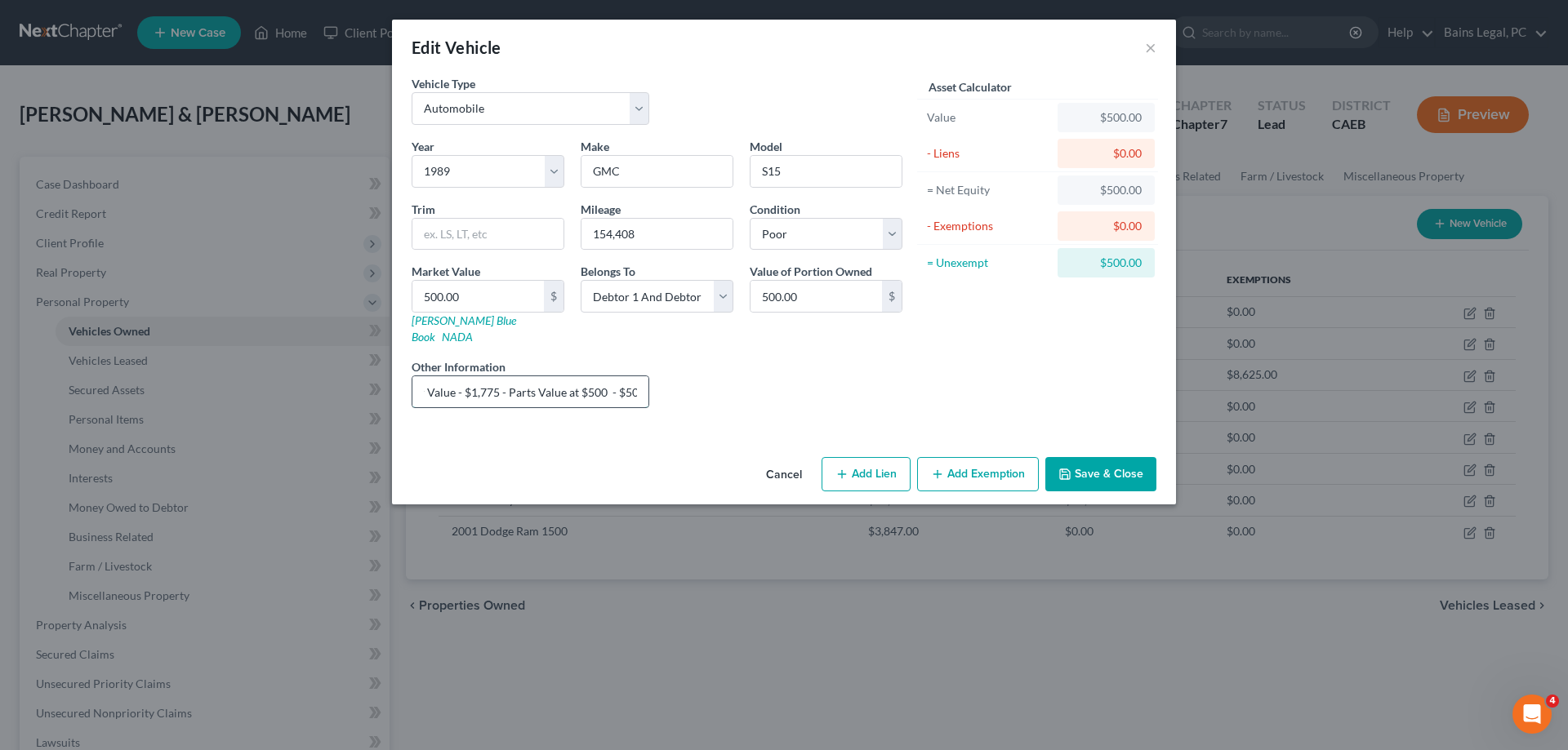
drag, startPoint x: 617, startPoint y: 380, endPoint x: 653, endPoint y: 378, distance: 36.1
click at [648, 378] on input "Non-Op, parts only vehicle. JD Power Value - $1,775 - Parts Value at $500 - $500" at bounding box center [530, 392] width 236 height 31
type input "Non-Op, parts only vehicle. JD Power Value - $1,775 - Parts Value at $500 - $1,…"
click at [491, 295] on input "500.00" at bounding box center [477, 297] width 131 height 31
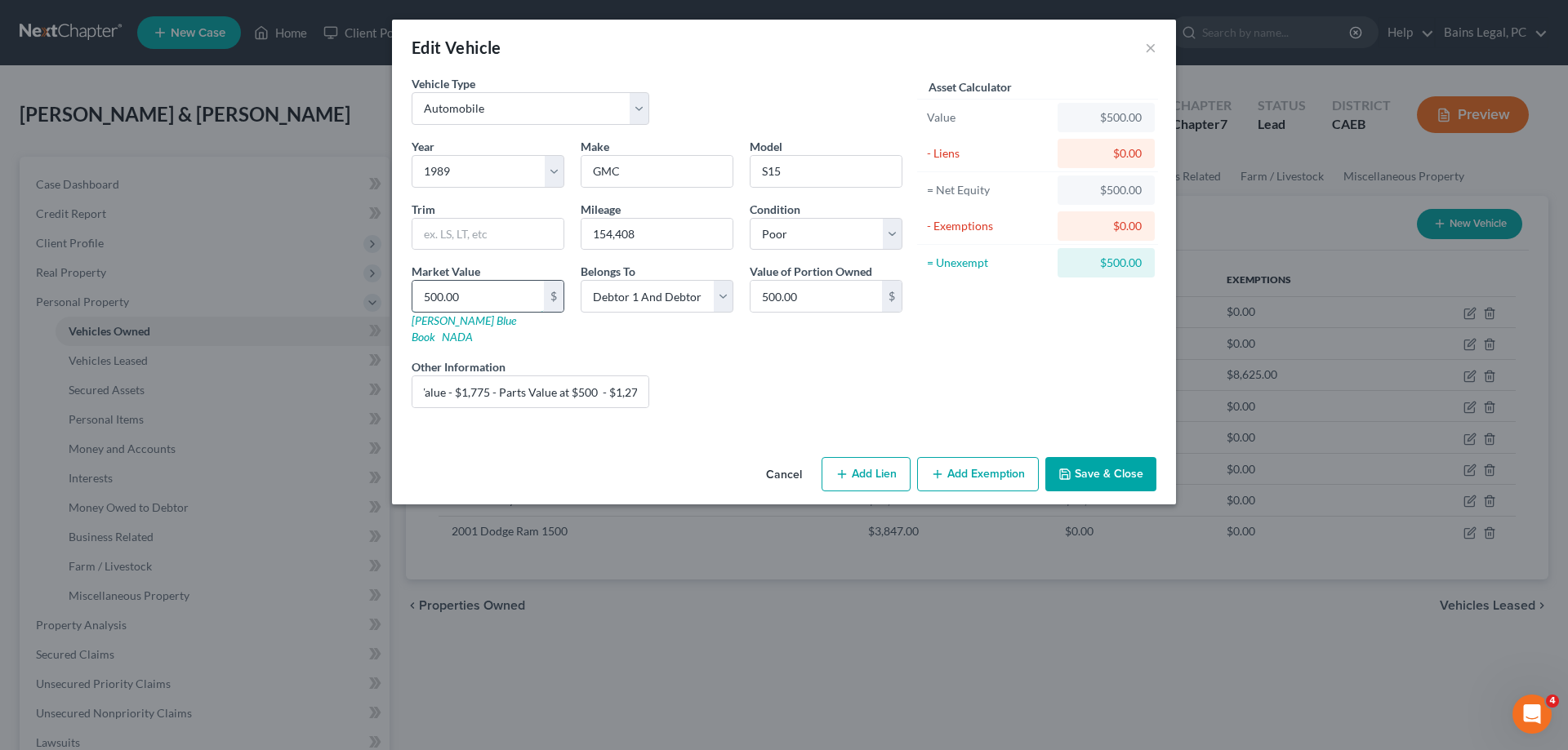
type input "1"
type input "1.00"
type input "12"
type input "12.00"
type input "127"
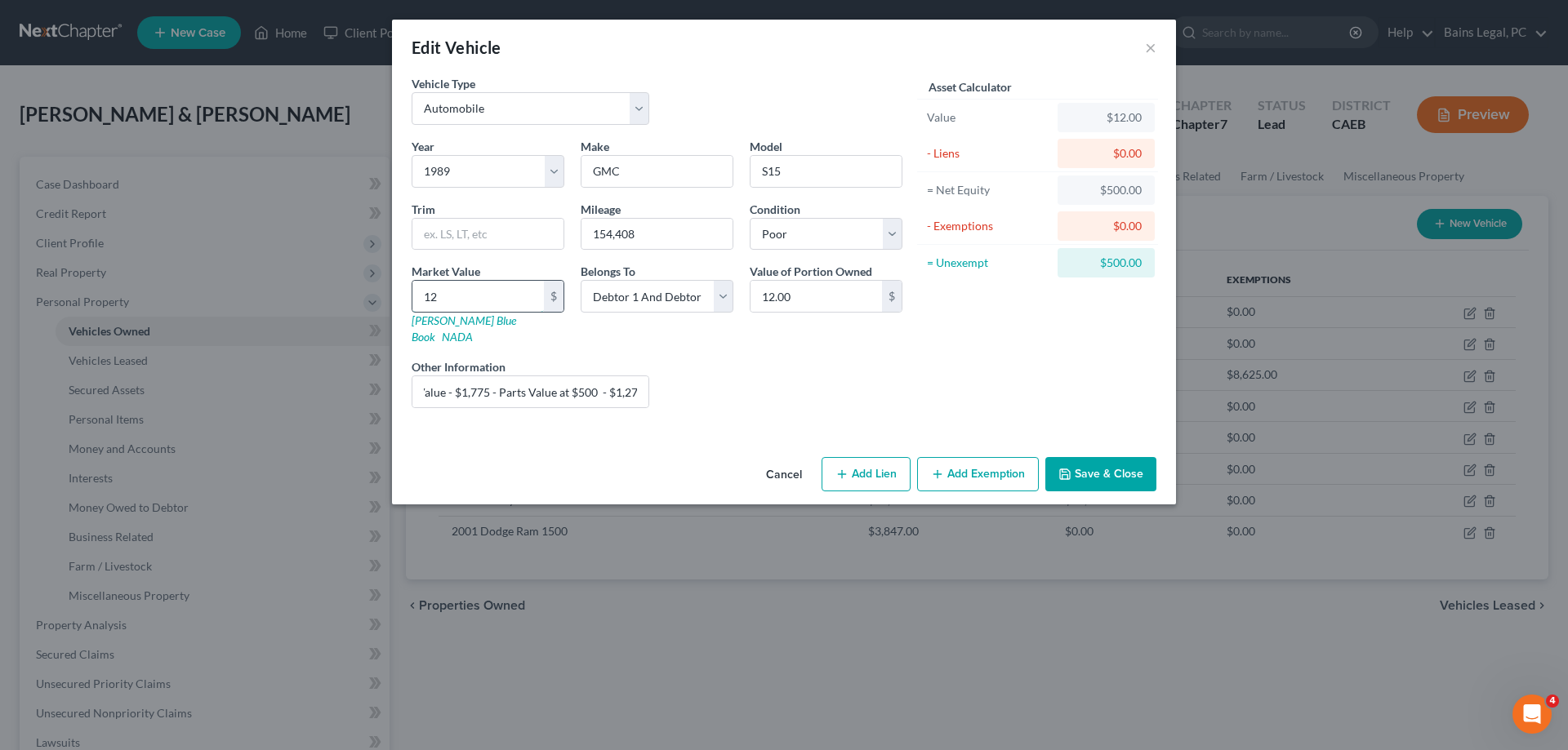
type input "127.00"
type input "1275"
type input "1,275.00"
type input "1,275"
click at [1098, 459] on button "Save & Close" at bounding box center [1101, 474] width 111 height 34
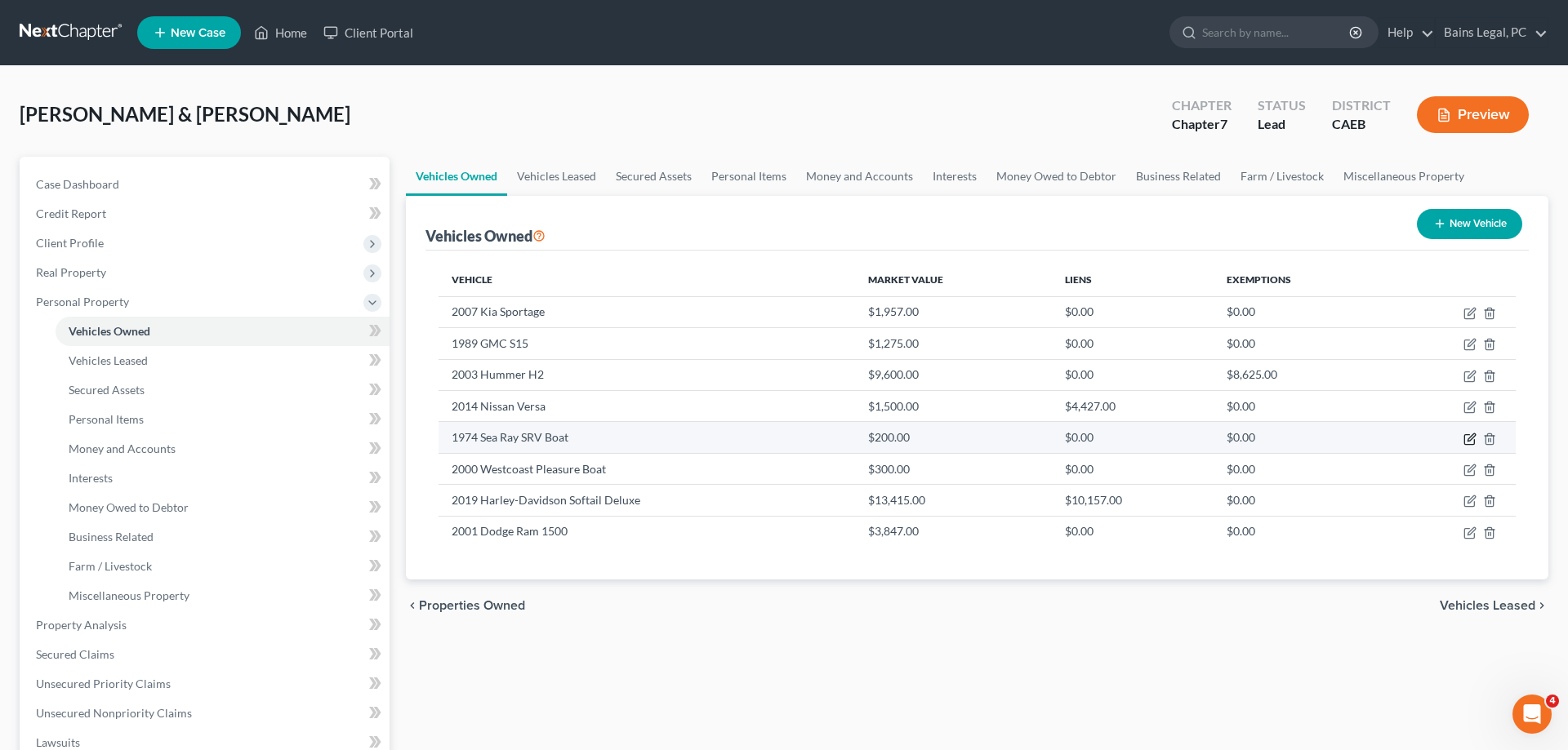
click at [1473, 438] on icon "button" at bounding box center [1471, 437] width 7 height 7
select select "3"
select select "52"
select select "3"
select select "2"
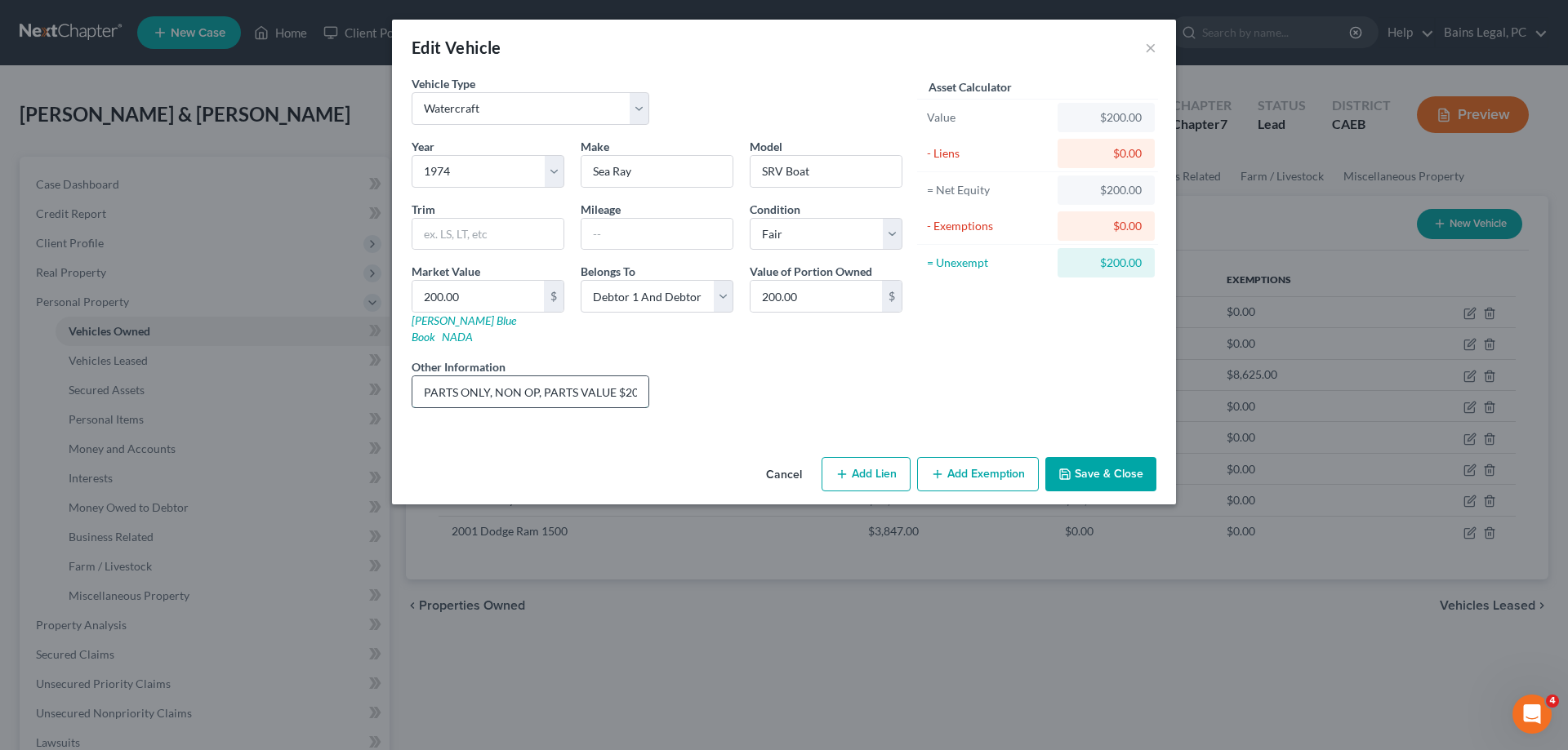
scroll to position [0, 5]
drag, startPoint x: 598, startPoint y: 381, endPoint x: 745, endPoint y: 397, distance: 147.9
click at [648, 387] on input "PARTS ONLY, NON OP, PARTS VALUE $200" at bounding box center [530, 392] width 236 height 31
click at [1103, 462] on button "Save & Close" at bounding box center [1101, 474] width 111 height 34
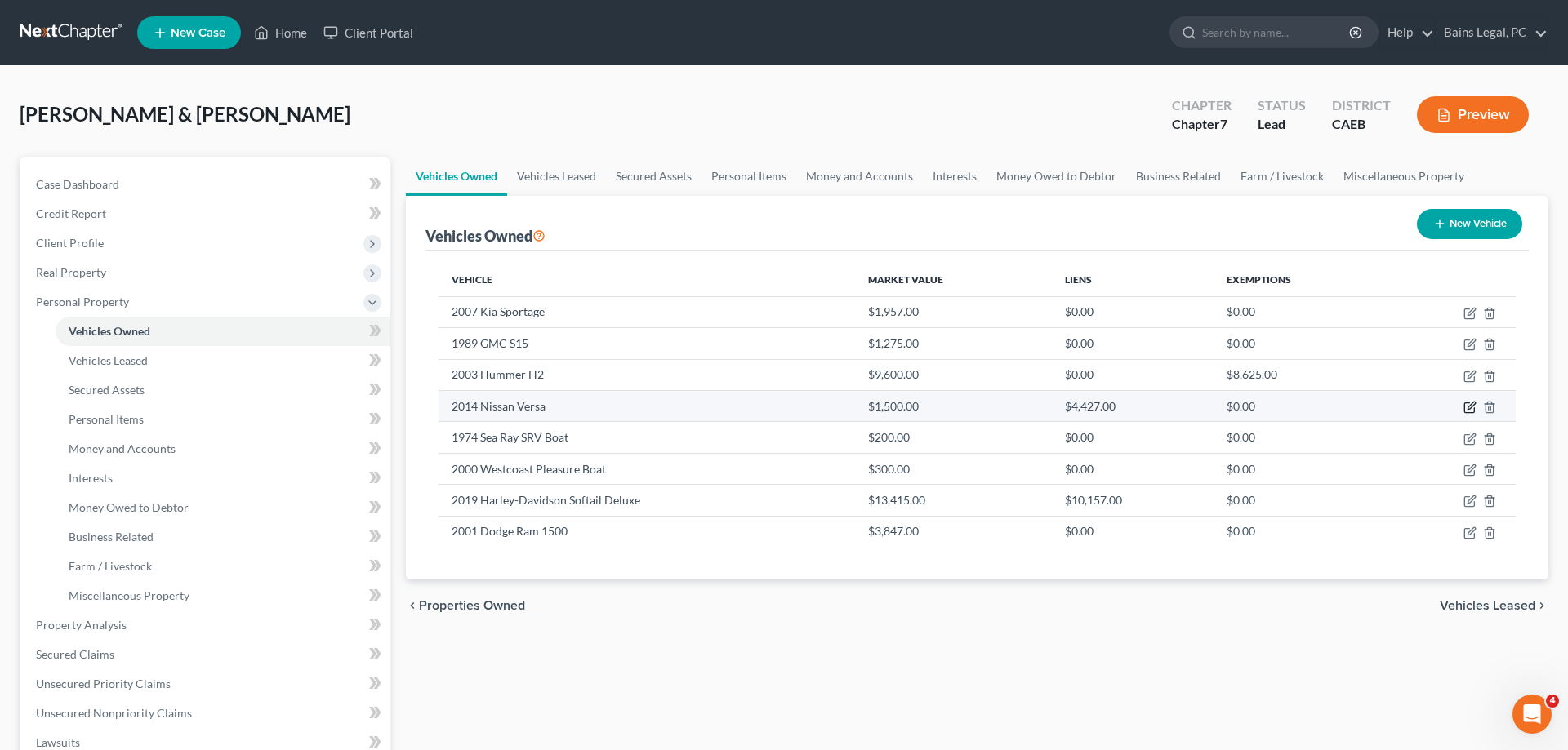
click at [1466, 407] on icon "button" at bounding box center [1470, 408] width 13 height 13
select select "0"
select select "12"
select select "4"
select select "2"
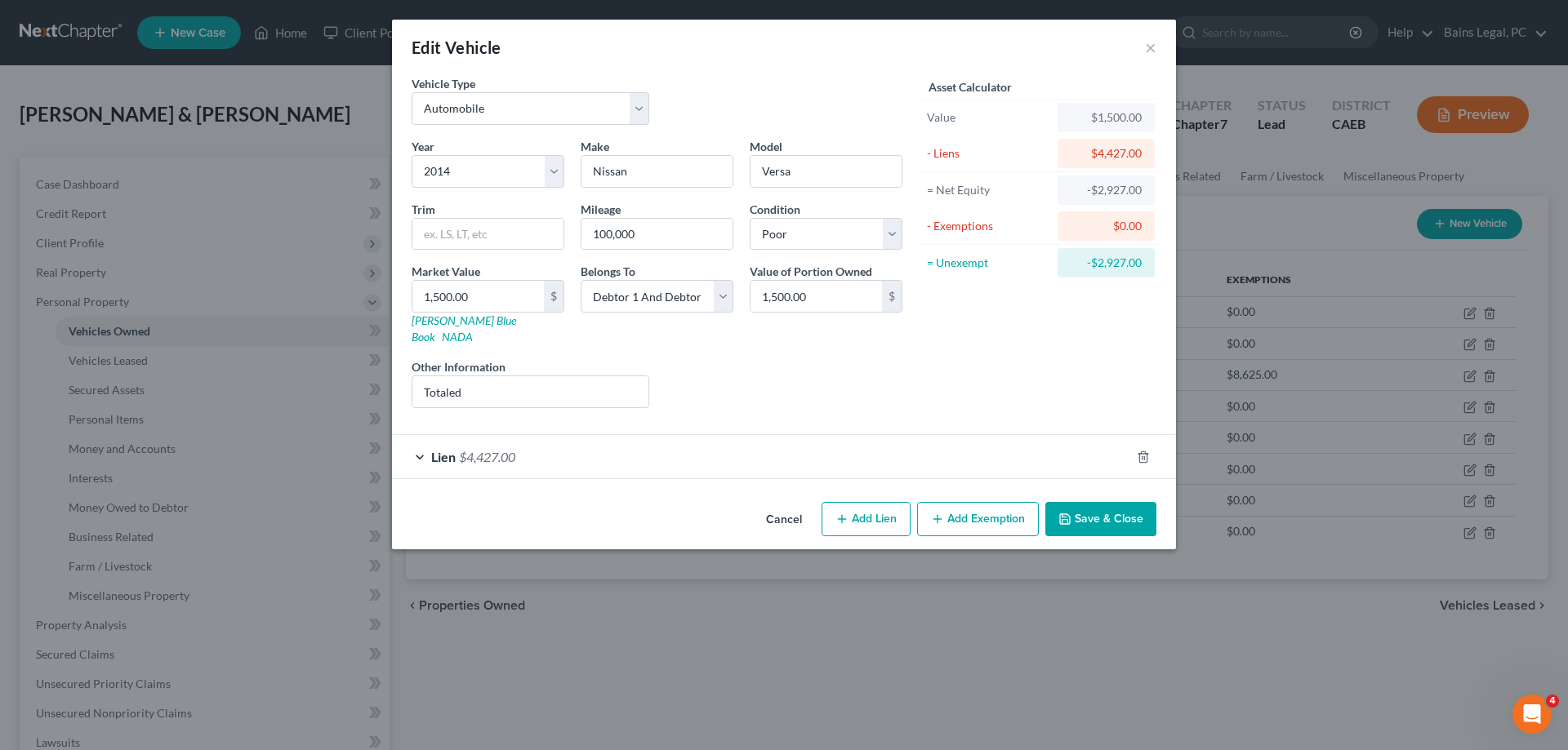
click at [1127, 512] on button "Save & Close" at bounding box center [1101, 519] width 111 height 34
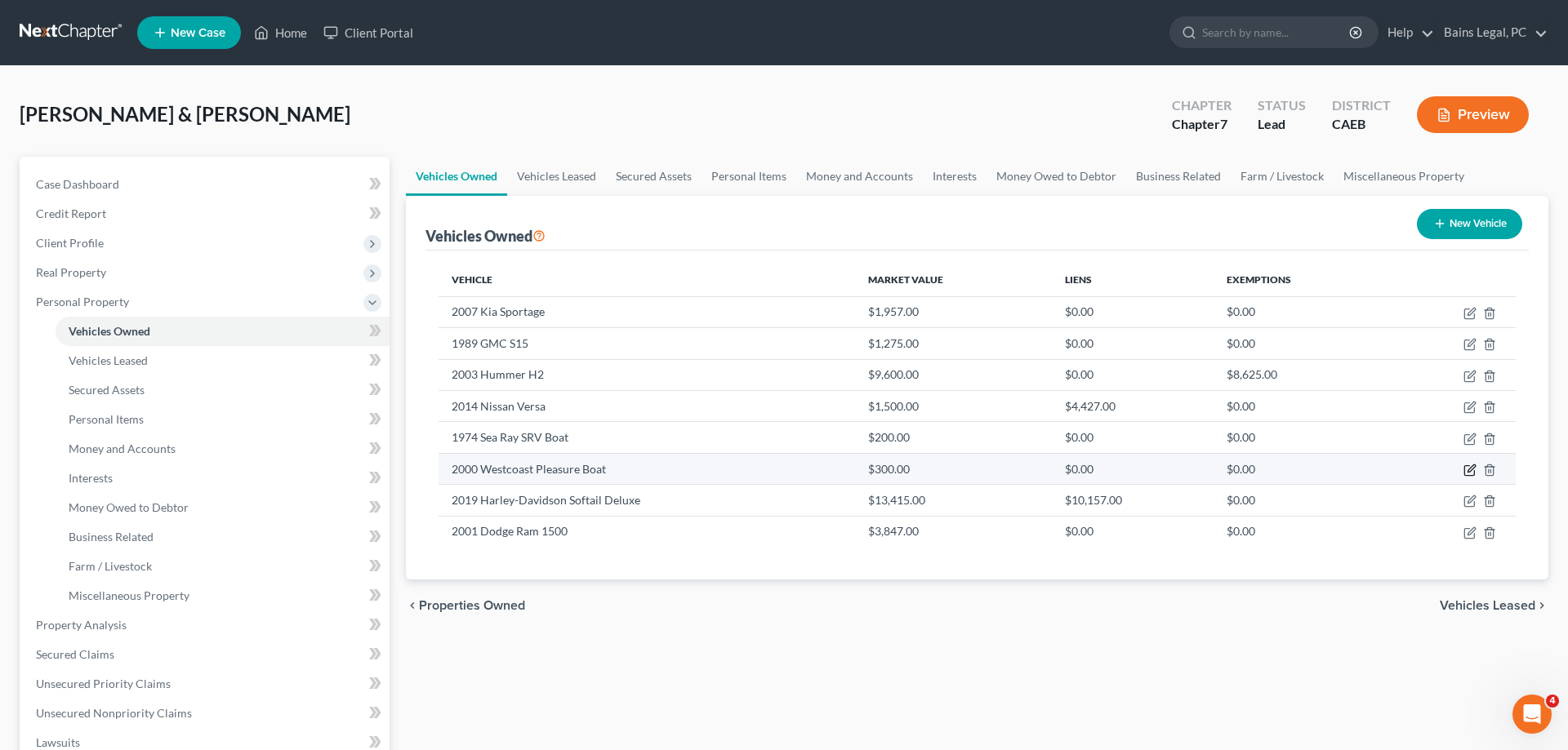
click at [1472, 472] on icon "button" at bounding box center [1470, 470] width 13 height 13
select select "3"
select select "26"
select select "2"
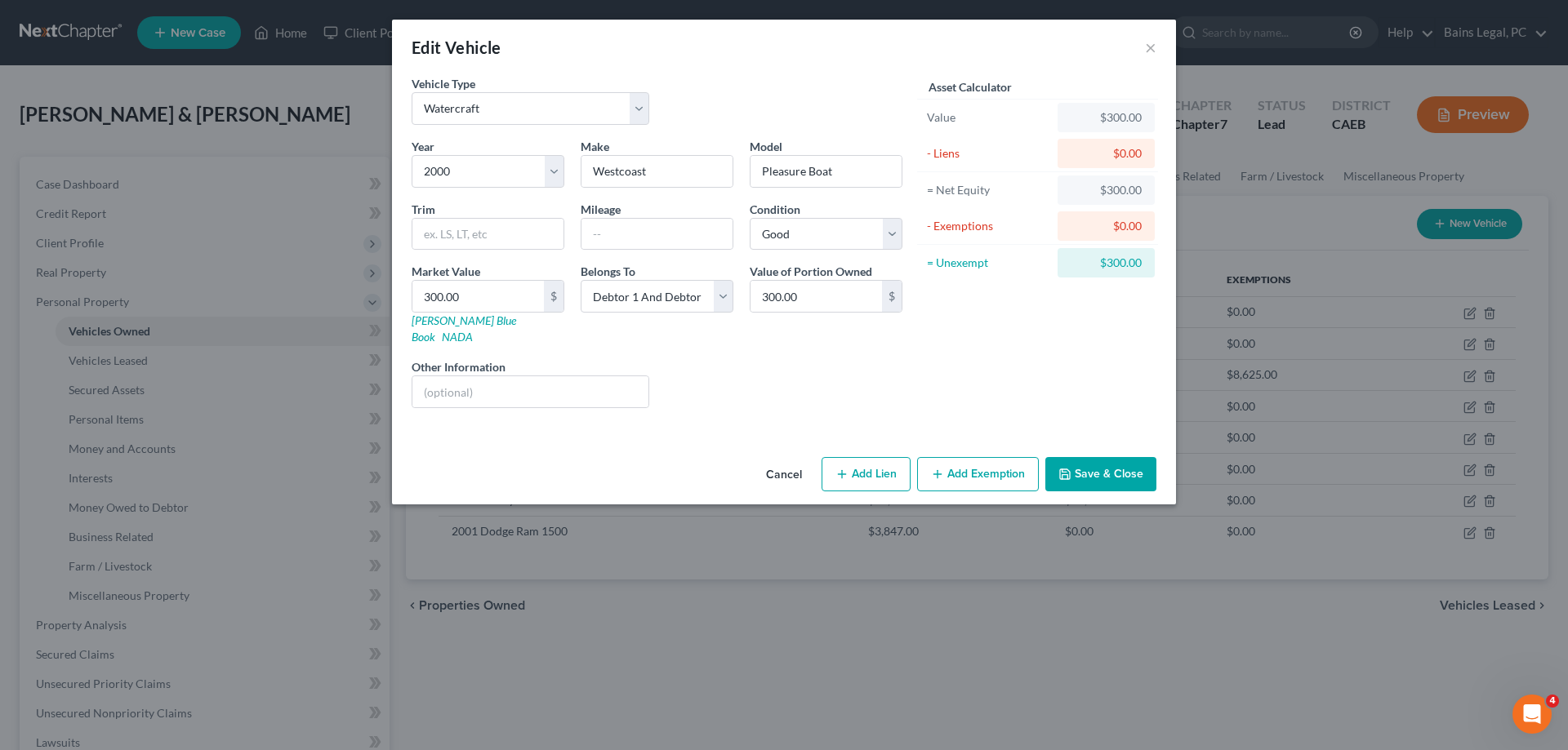
click at [1097, 457] on button "Save & Close" at bounding box center [1101, 474] width 111 height 34
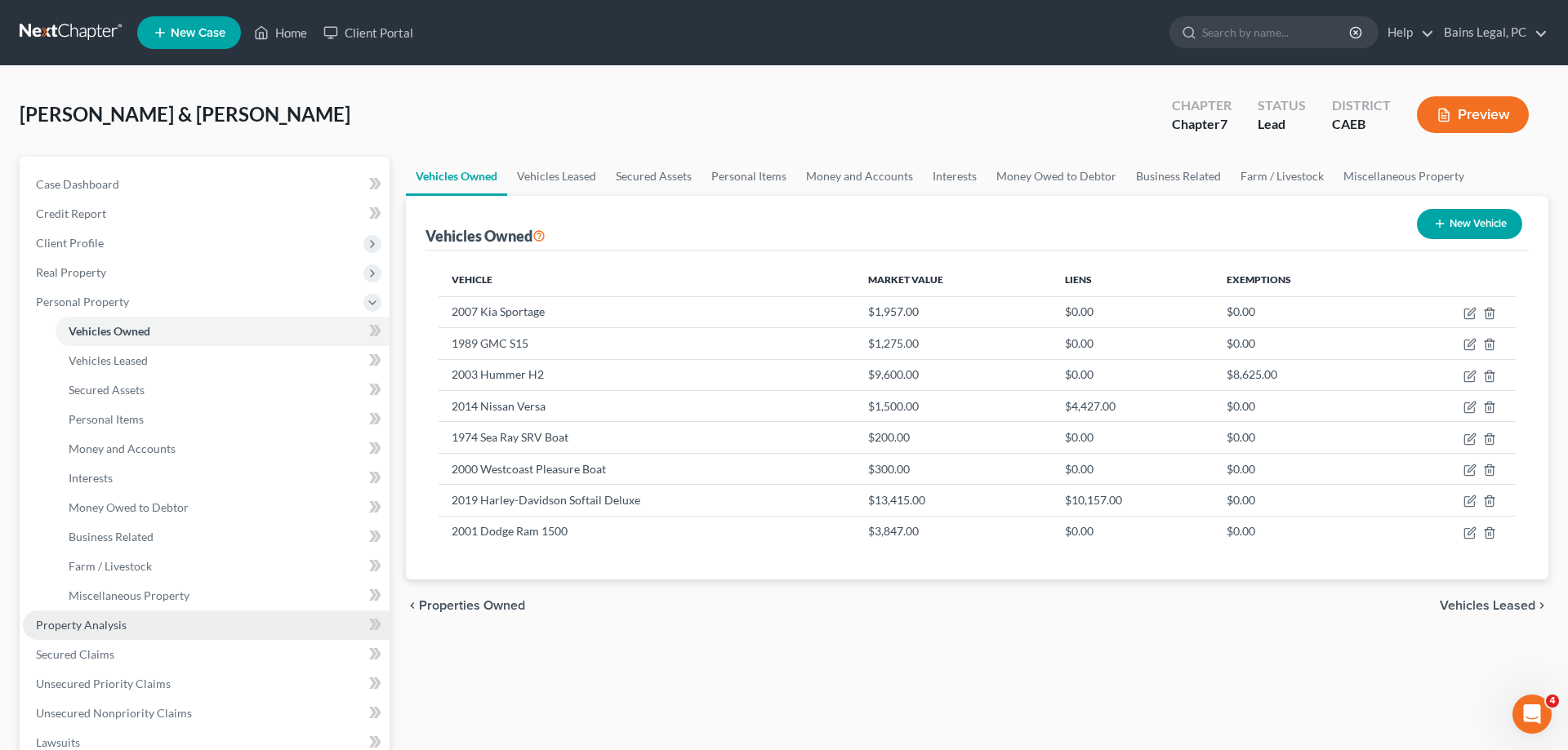
click at [112, 631] on span "Property Analysis" at bounding box center [81, 624] width 91 height 14
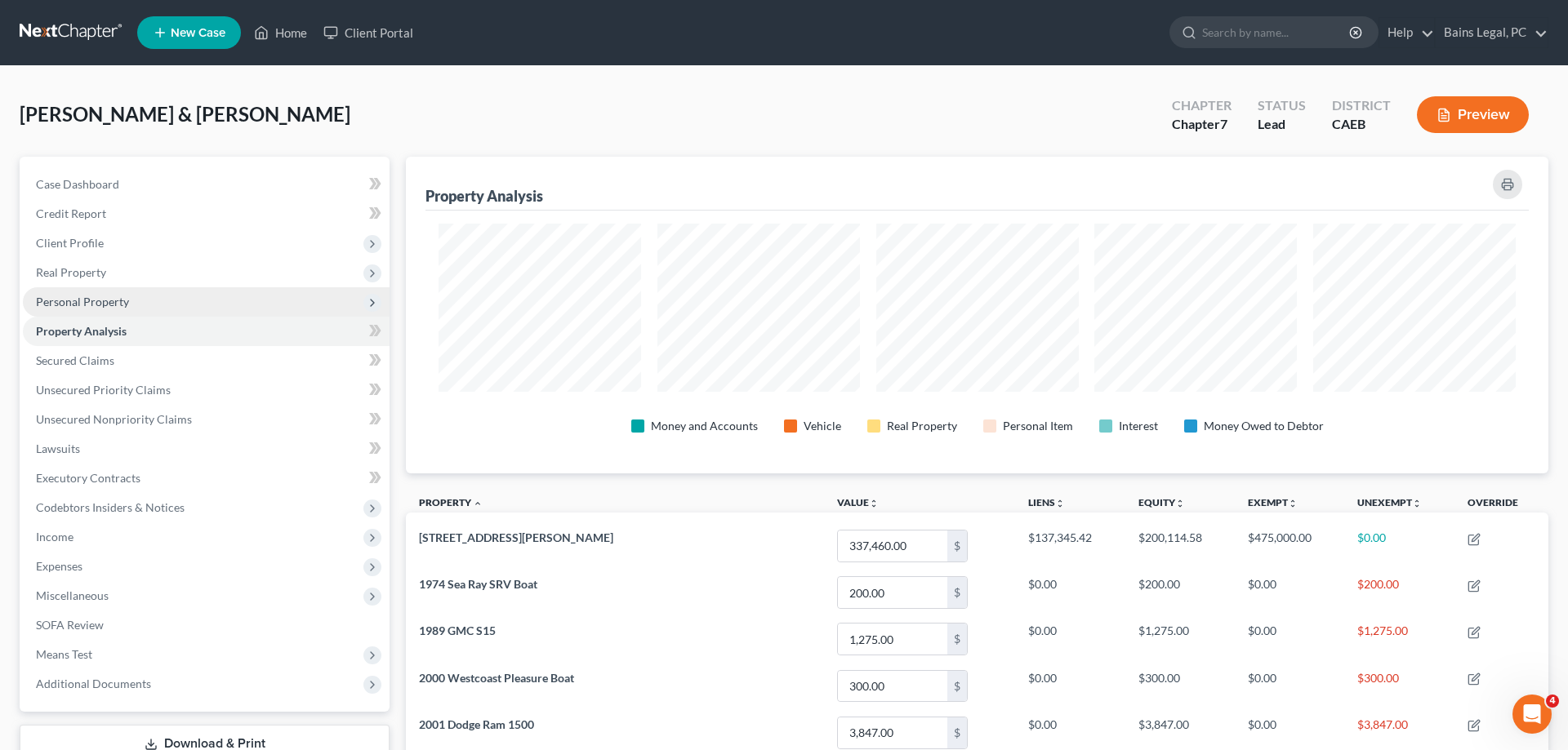
click at [107, 308] on span "Personal Property" at bounding box center [206, 302] width 366 height 29
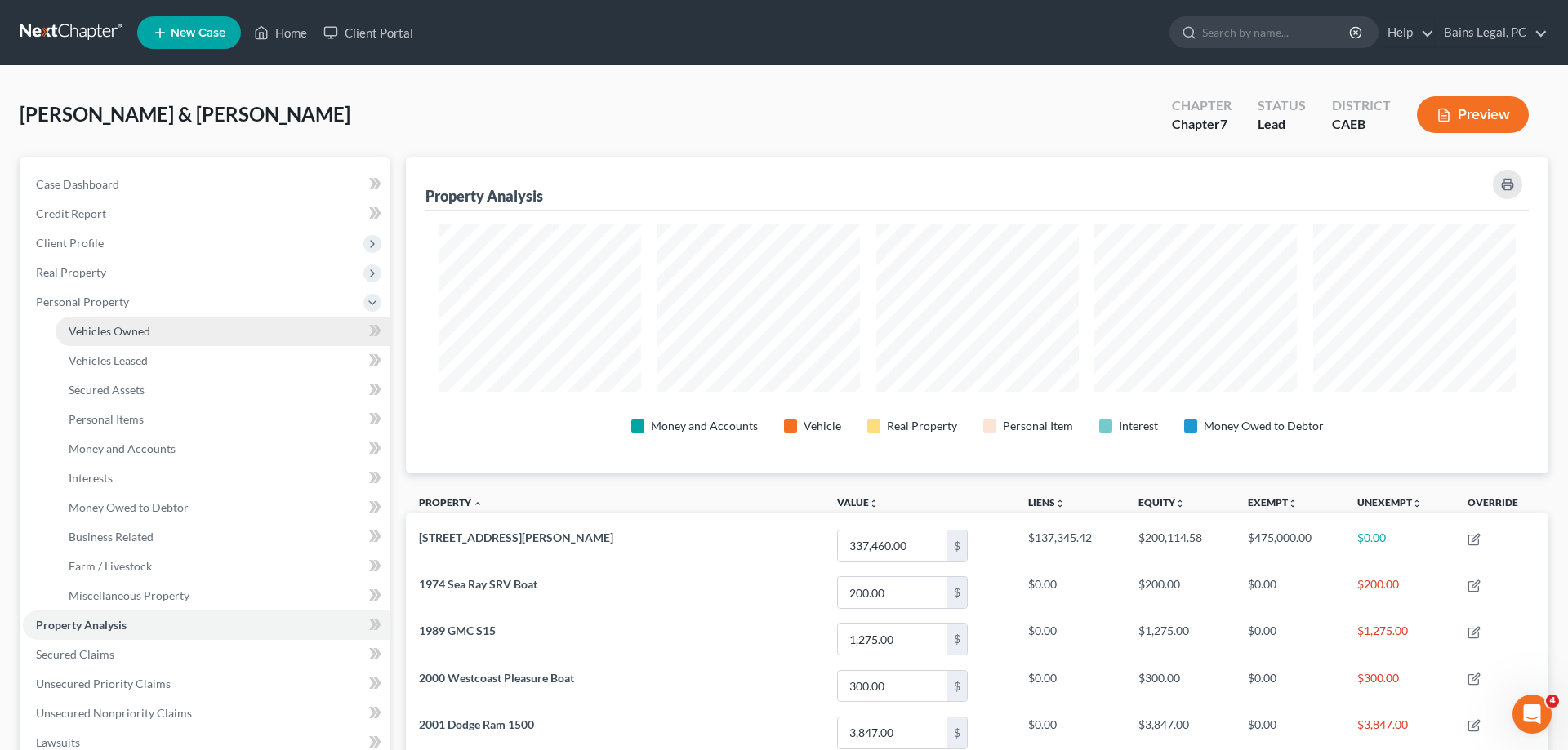
click at [131, 335] on span "Vehicles Owned" at bounding box center [109, 330] width 82 height 14
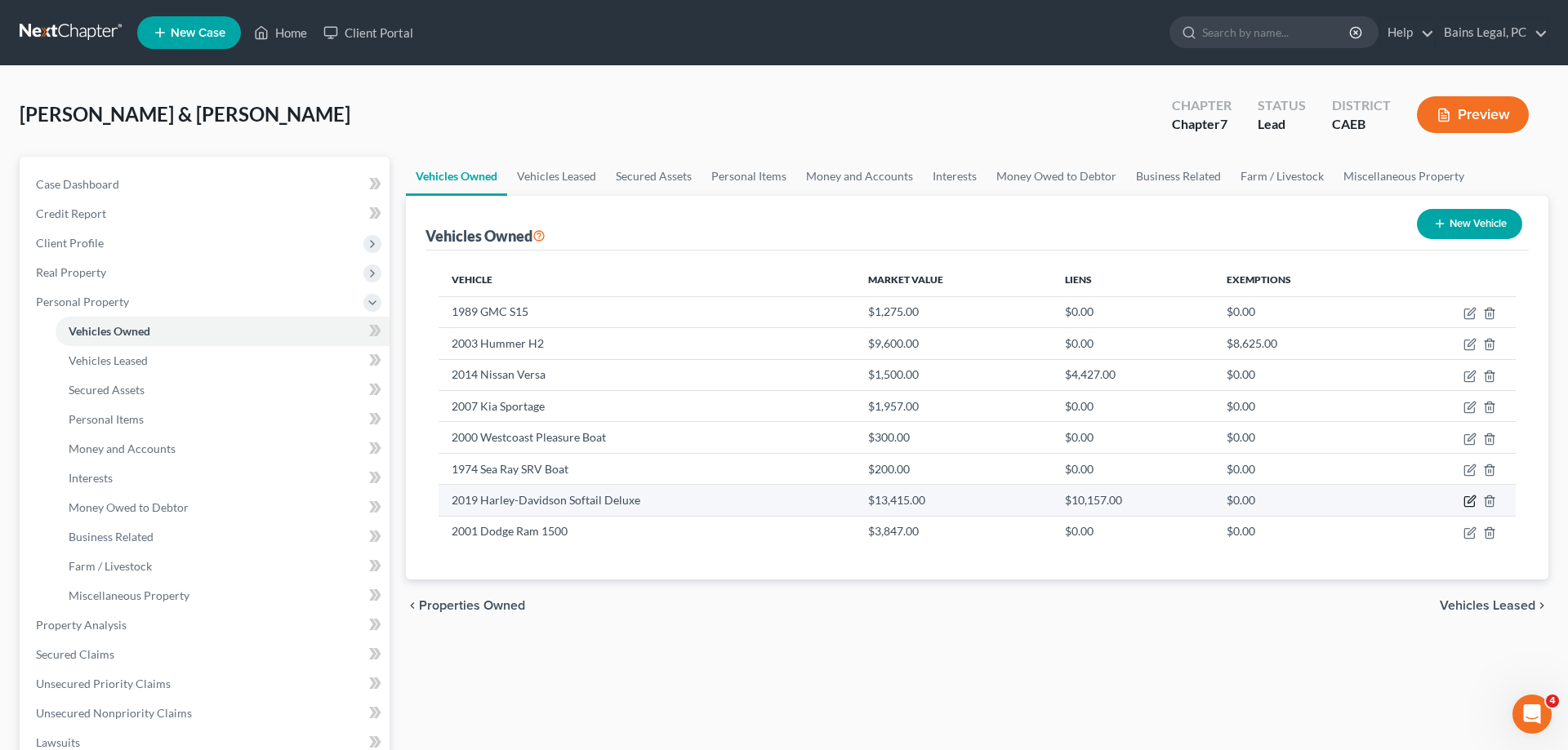
click at [1466, 501] on icon "button" at bounding box center [1470, 501] width 13 height 13
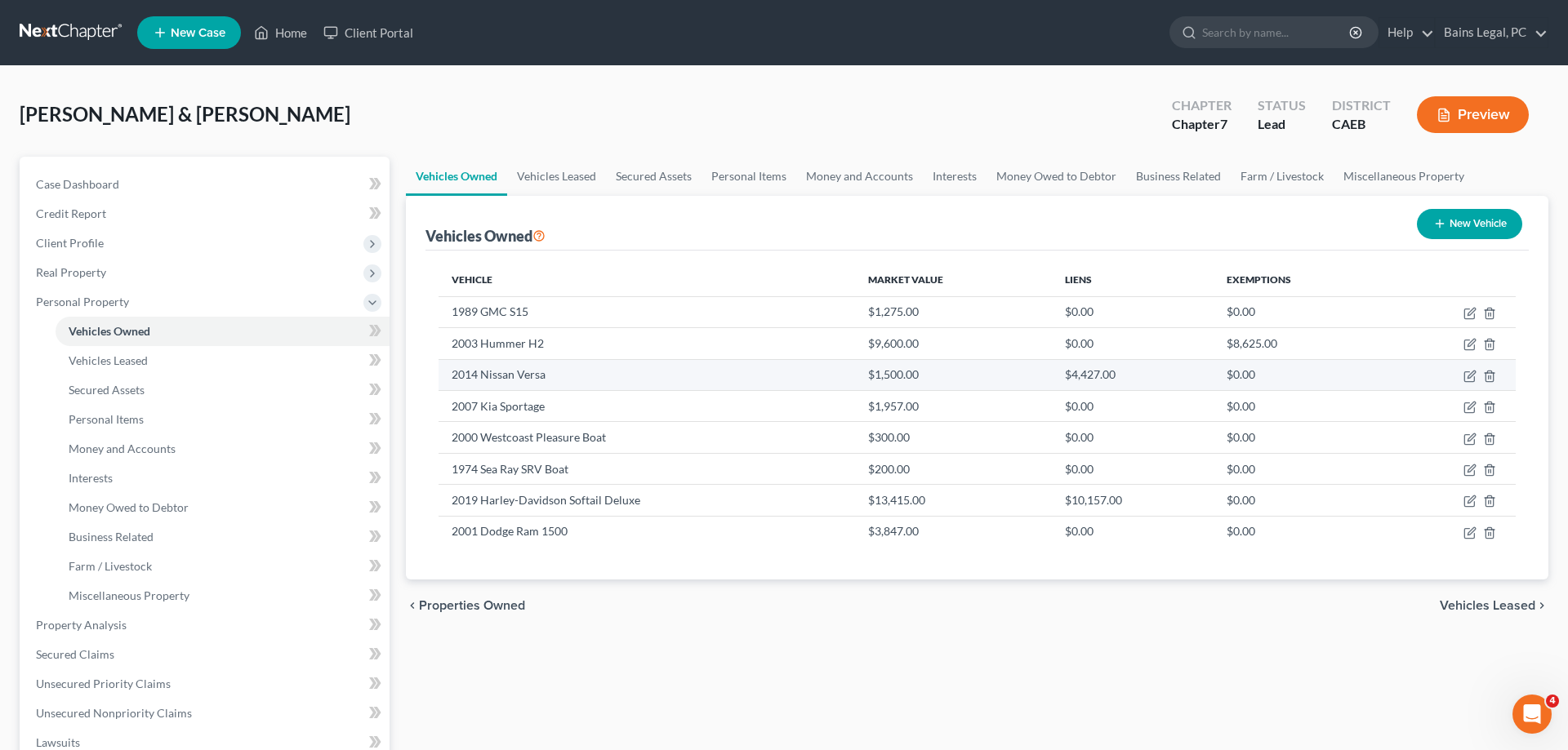
select select "0"
select select "7"
select select "2"
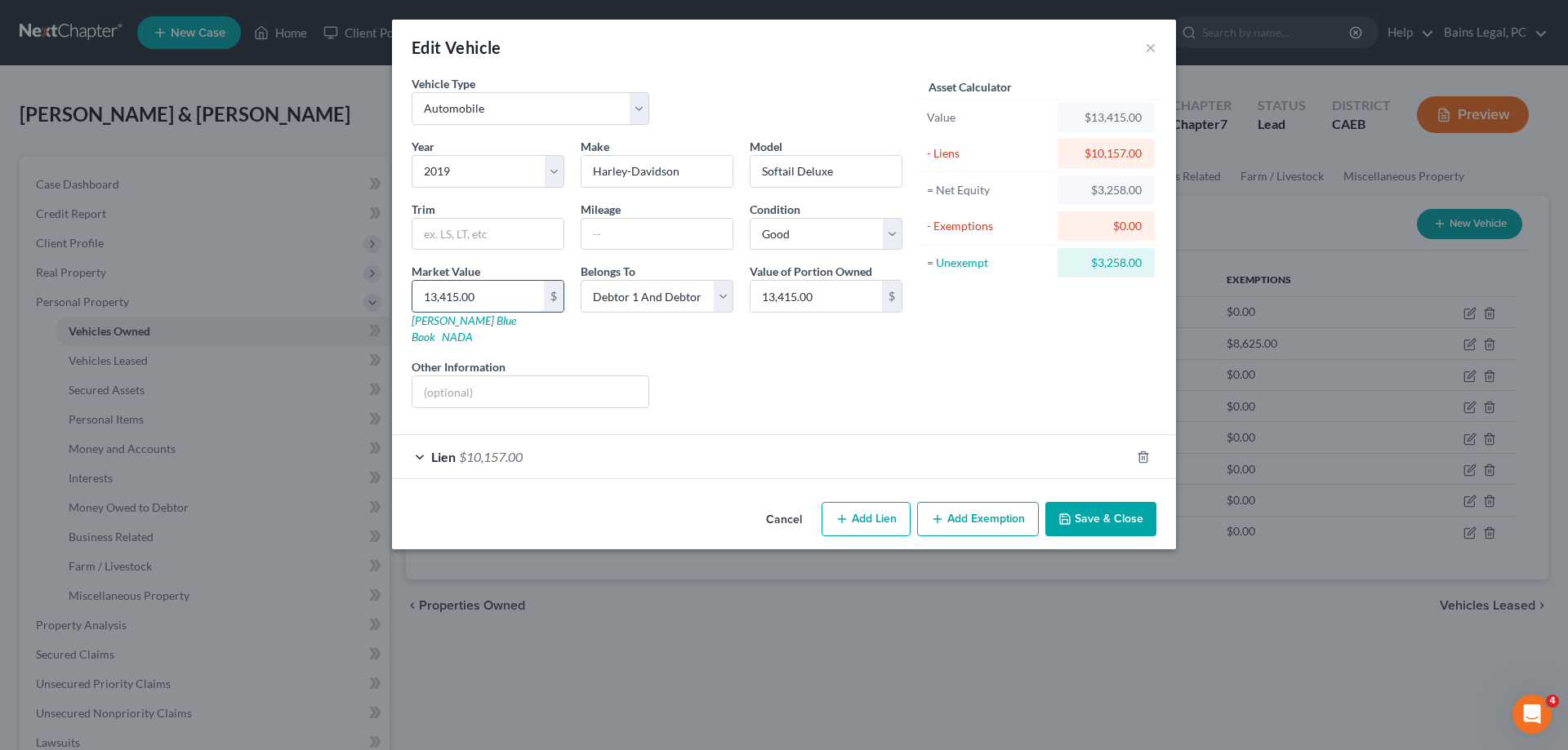
click at [505, 299] on input "13,415.00" at bounding box center [477, 297] width 131 height 31
type input "8"
type input "8.00"
type input "89"
type input "89.00"
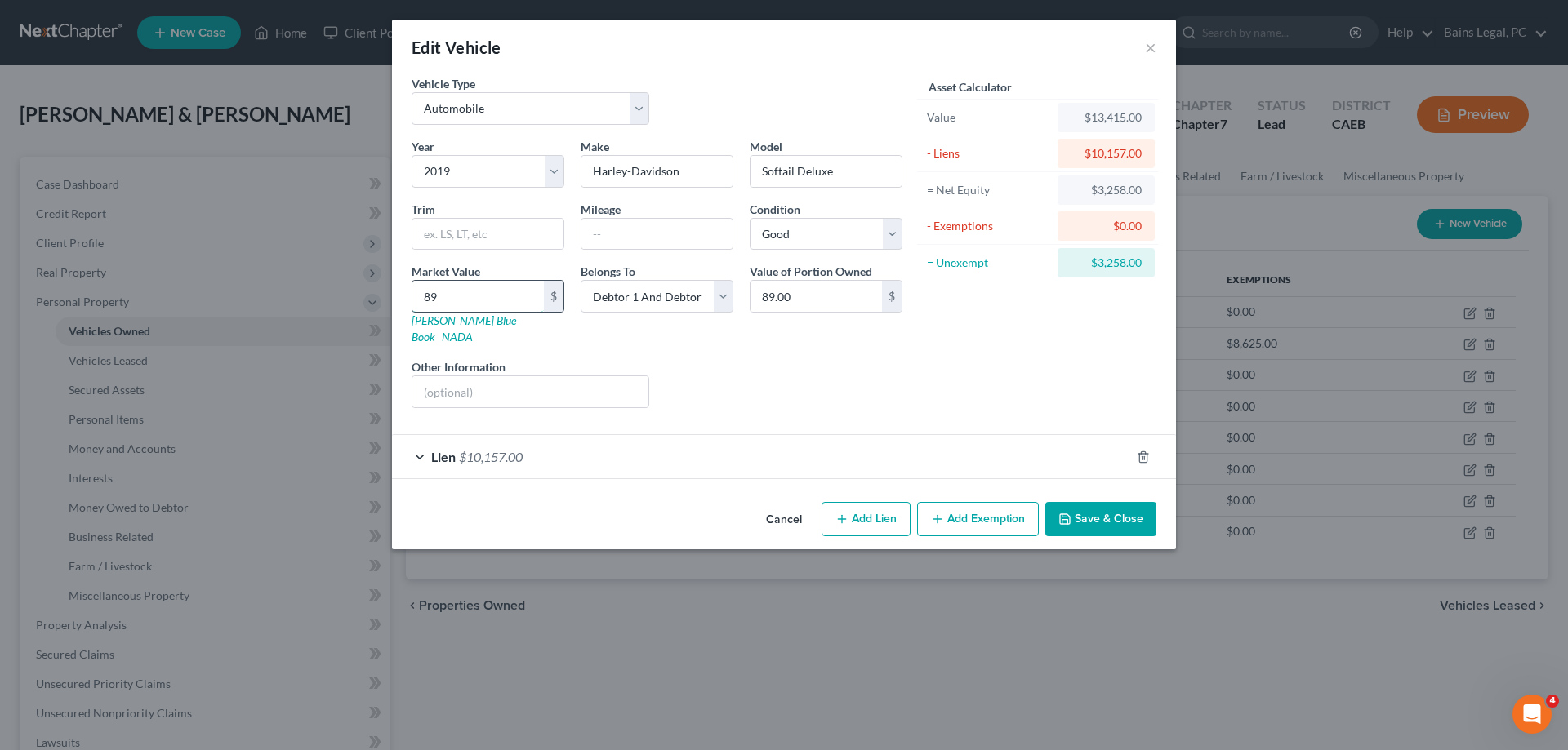
type input "895"
type input "895.00"
type input "8950"
type input "8,950.00"
type input "8,950"
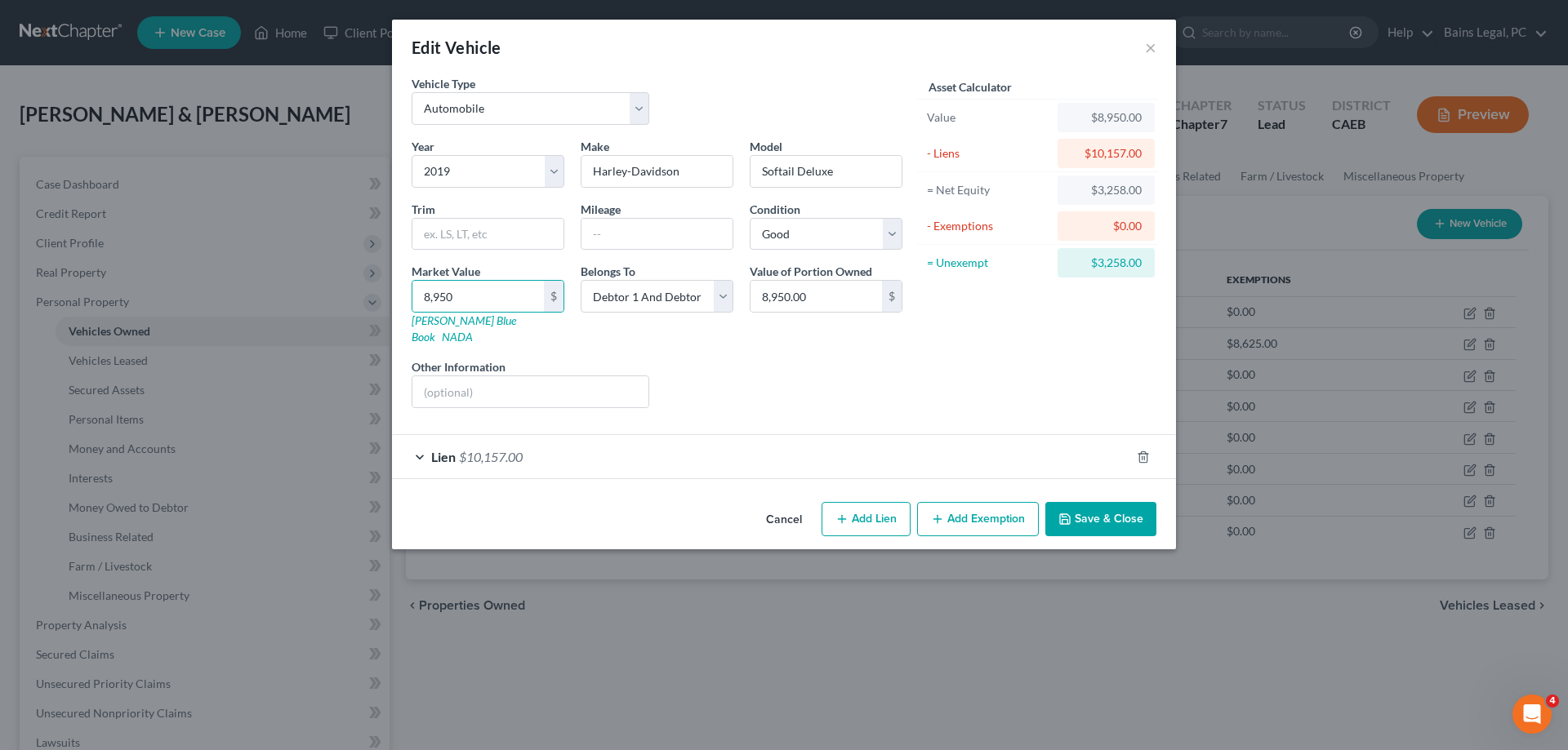
click at [1119, 513] on button "Save & Close" at bounding box center [1101, 519] width 111 height 34
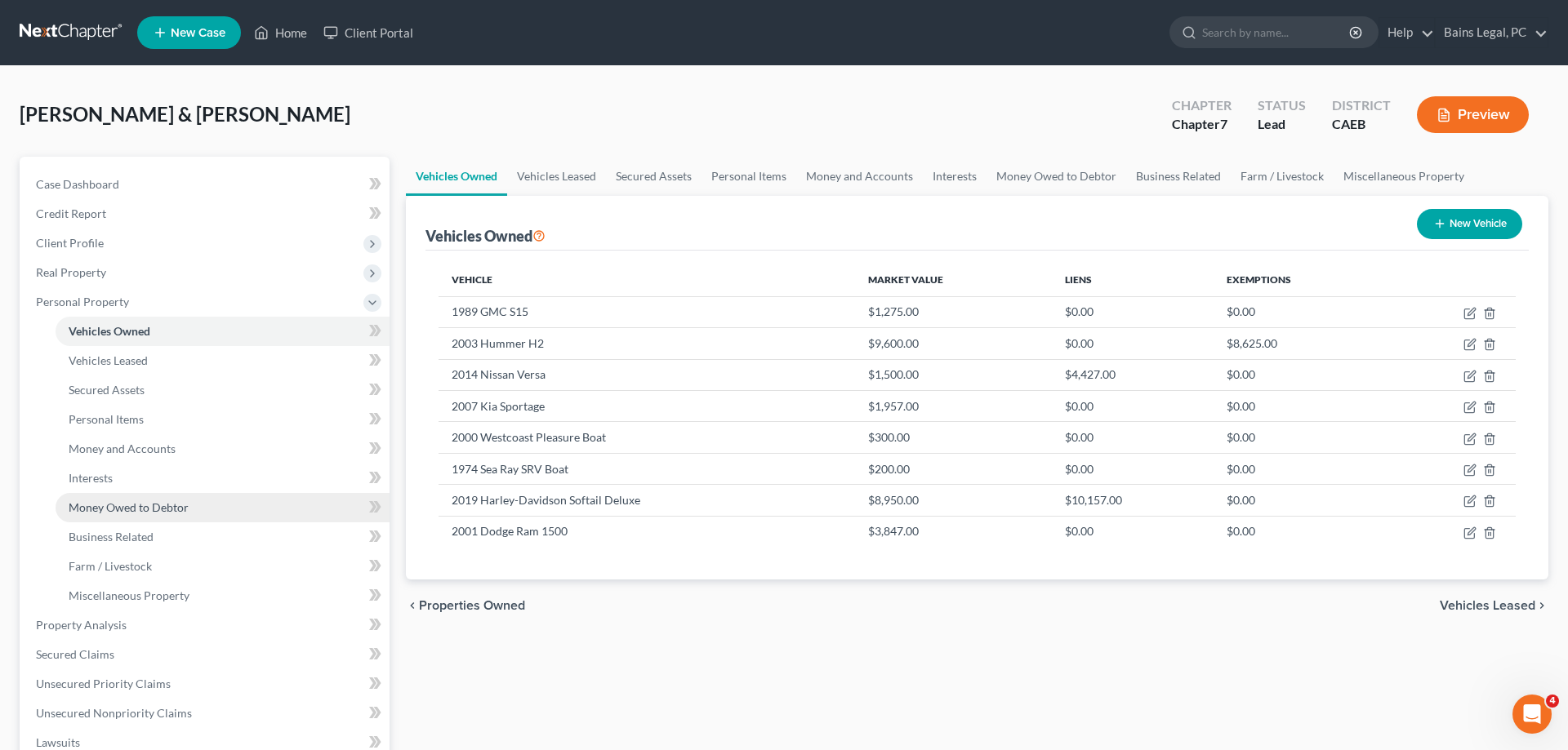
click at [172, 508] on span "Money Owed to Debtor" at bounding box center [129, 507] width 120 height 14
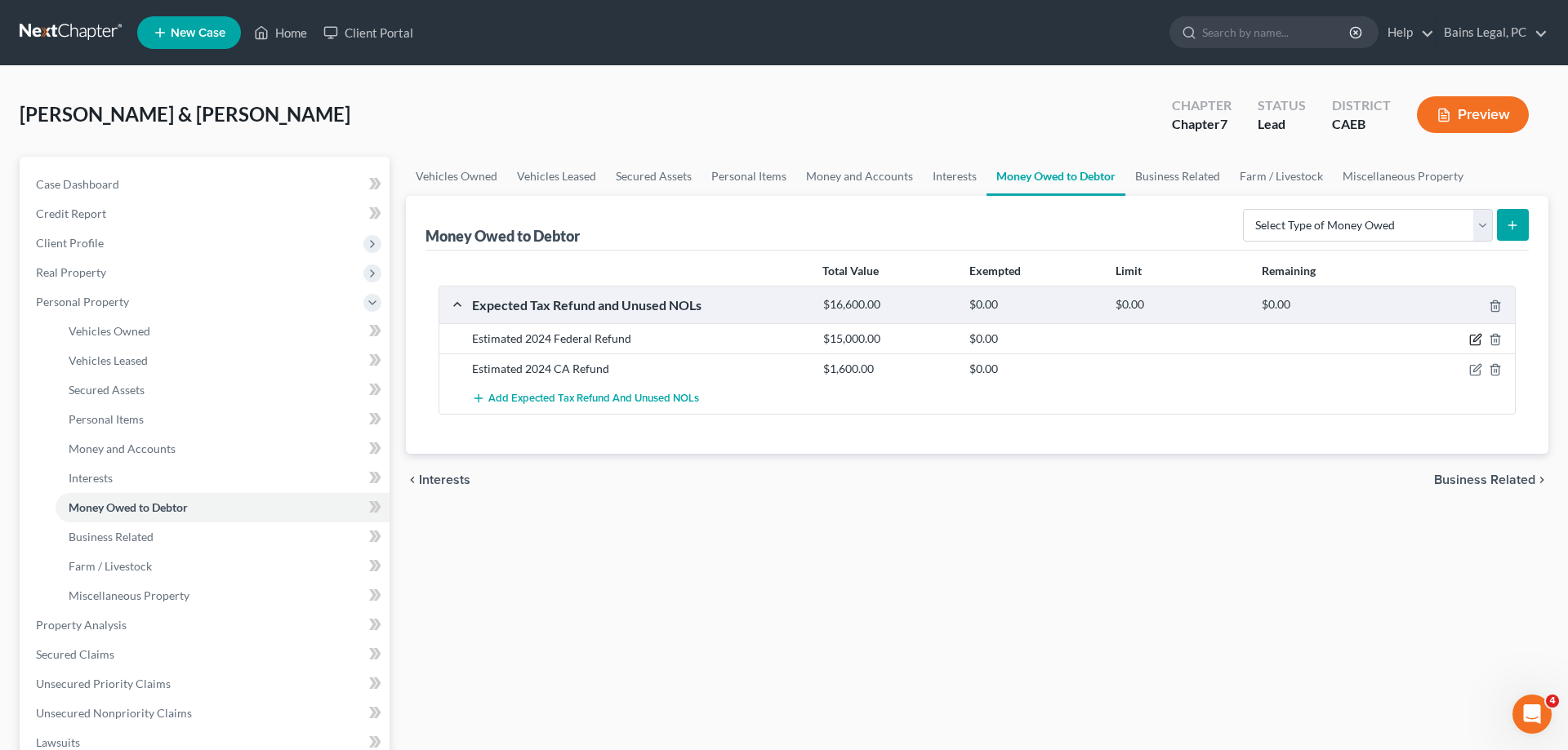
click at [1475, 340] on icon "button" at bounding box center [1475, 340] width 13 height 13
select select "0"
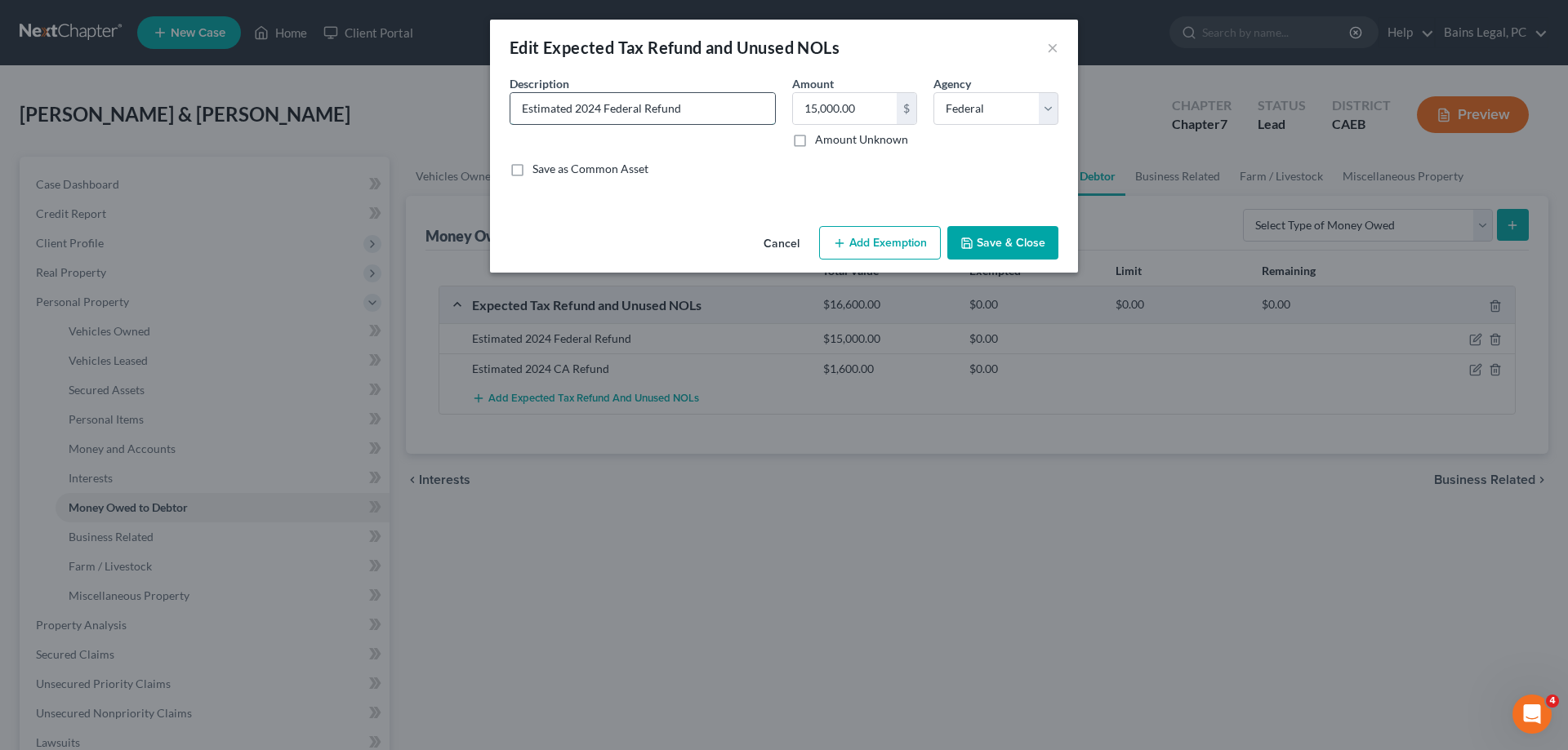
click at [600, 111] on input "Estimated 2024 Federal Refund" at bounding box center [643, 108] width 264 height 31
click at [756, 101] on input "Estimated 2025 Federal Refund" at bounding box center [643, 108] width 264 height 31
type input "Estimated 2025 Federal Refund (10/12)"
click at [875, 108] on input "15,000.00" at bounding box center [845, 108] width 104 height 31
type input "7,865"
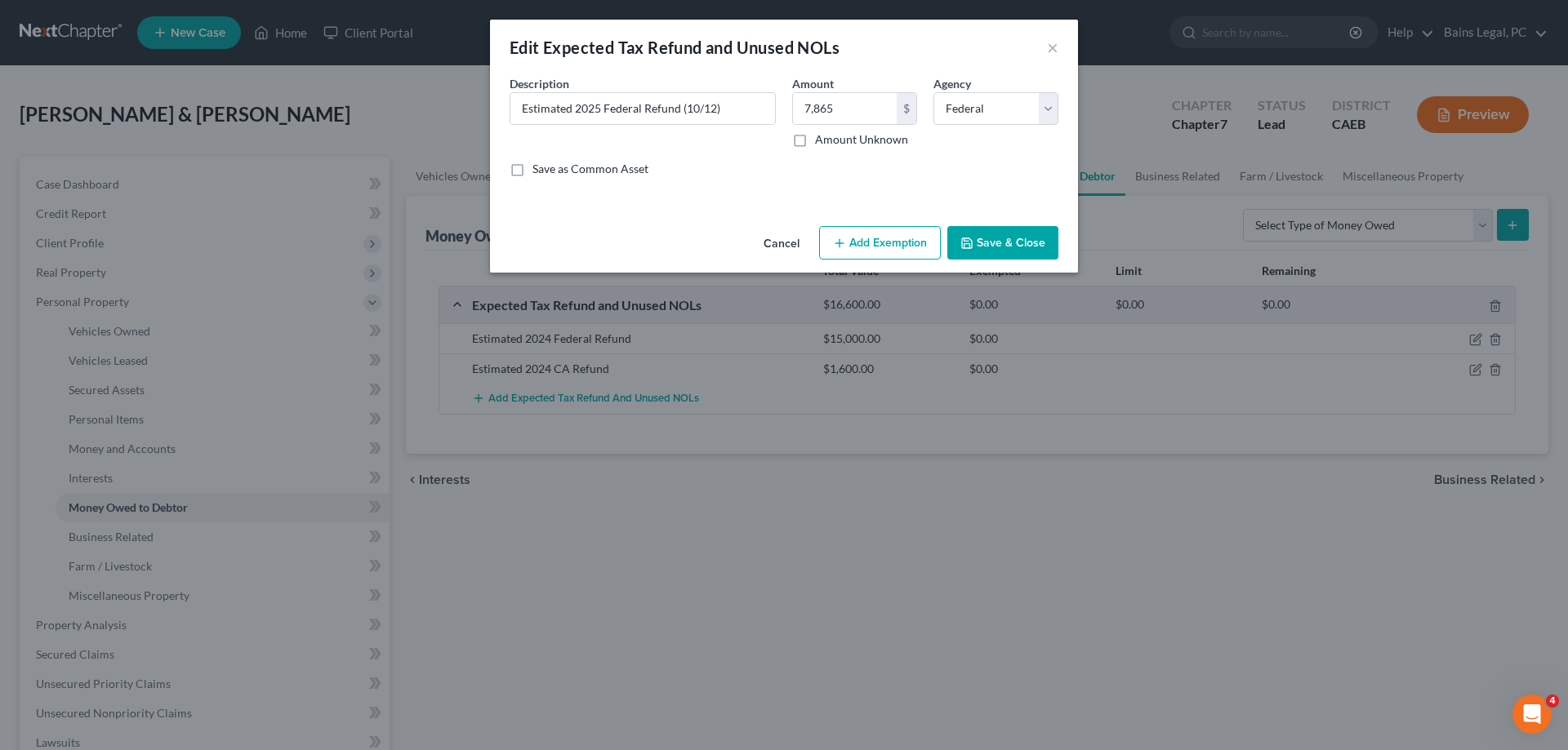
click at [1030, 238] on button "Save & Close" at bounding box center [1002, 242] width 111 height 34
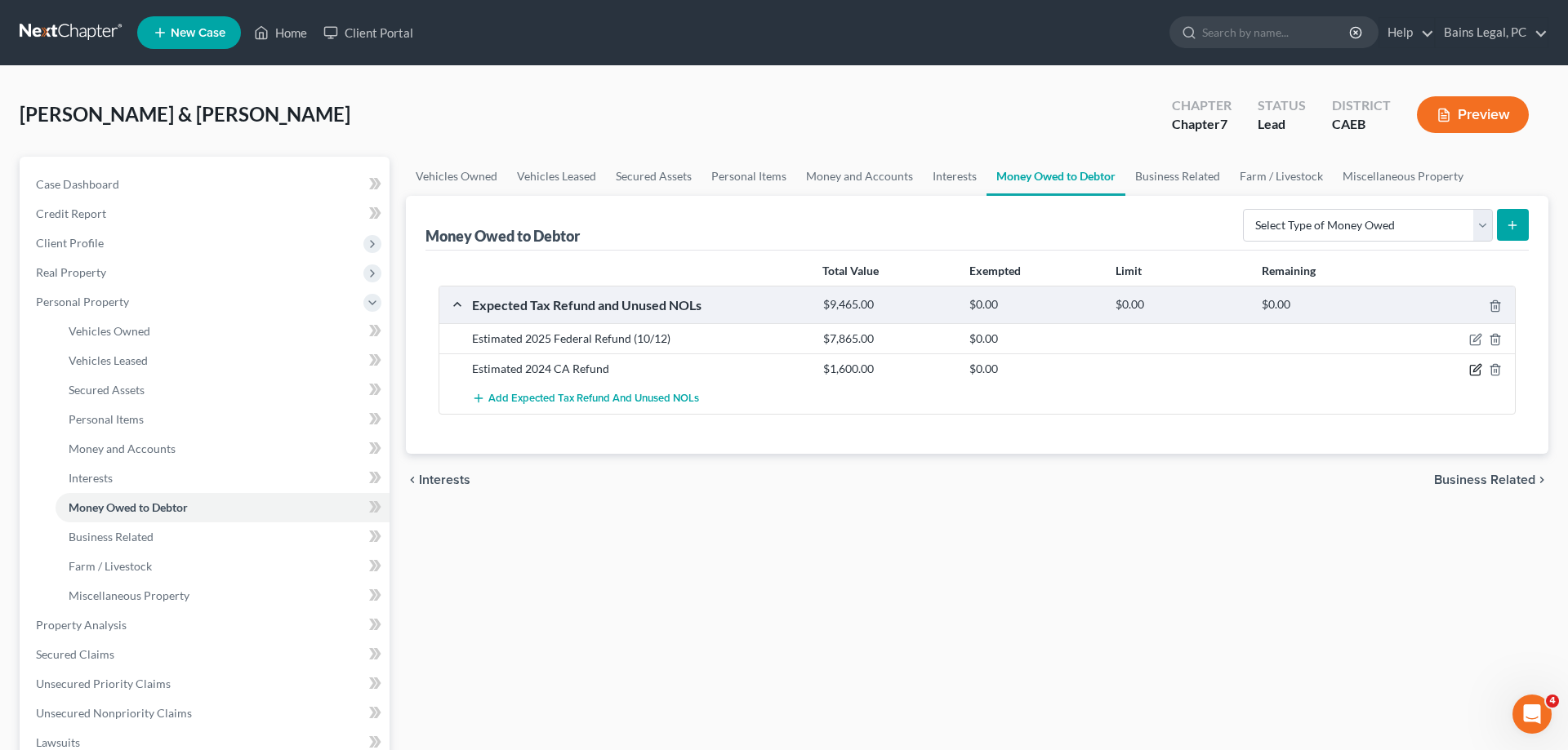
click at [1473, 369] on icon "button" at bounding box center [1475, 370] width 13 height 13
select select "1"
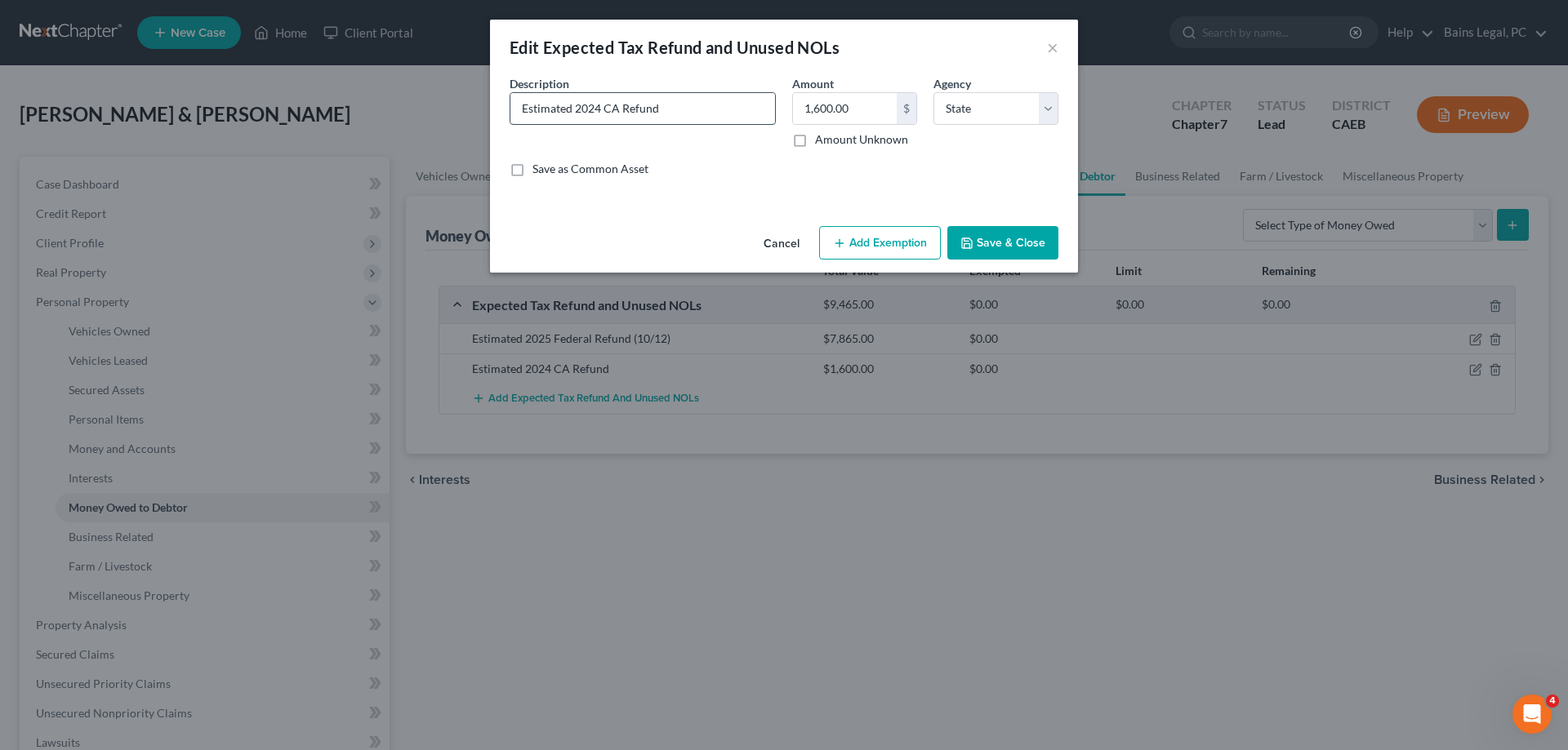
click at [599, 111] on input "Estimated 2024 CA Refund" at bounding box center [643, 108] width 264 height 31
click at [734, 117] on input "Estimated 2025 CA Refund" at bounding box center [643, 108] width 264 height 31
type input "Estimated 2025 CA Refund (10/12)"
click at [857, 109] on input "1,600.00" at bounding box center [845, 108] width 104 height 31
type input "679"
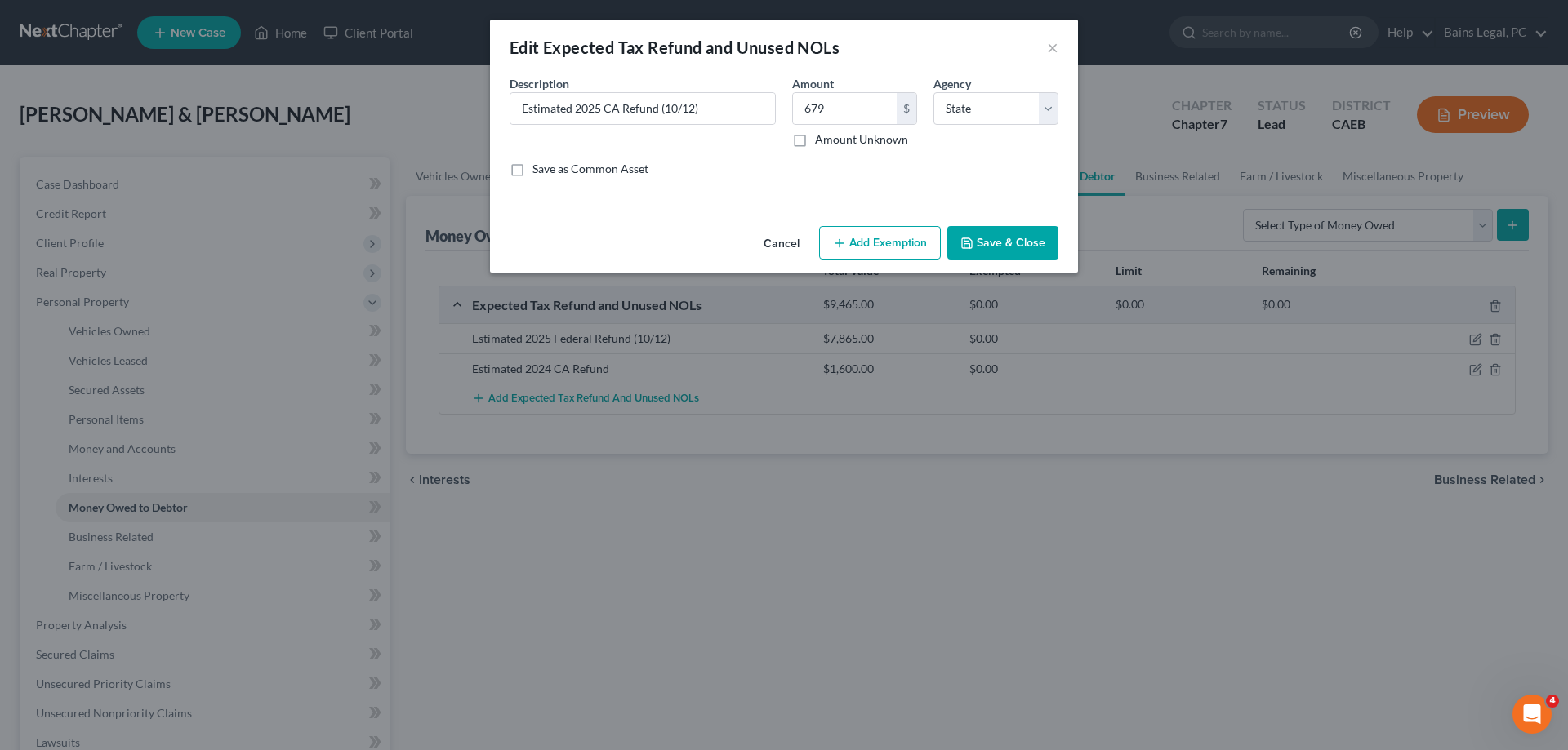
click at [1033, 238] on button "Save & Close" at bounding box center [1002, 242] width 111 height 34
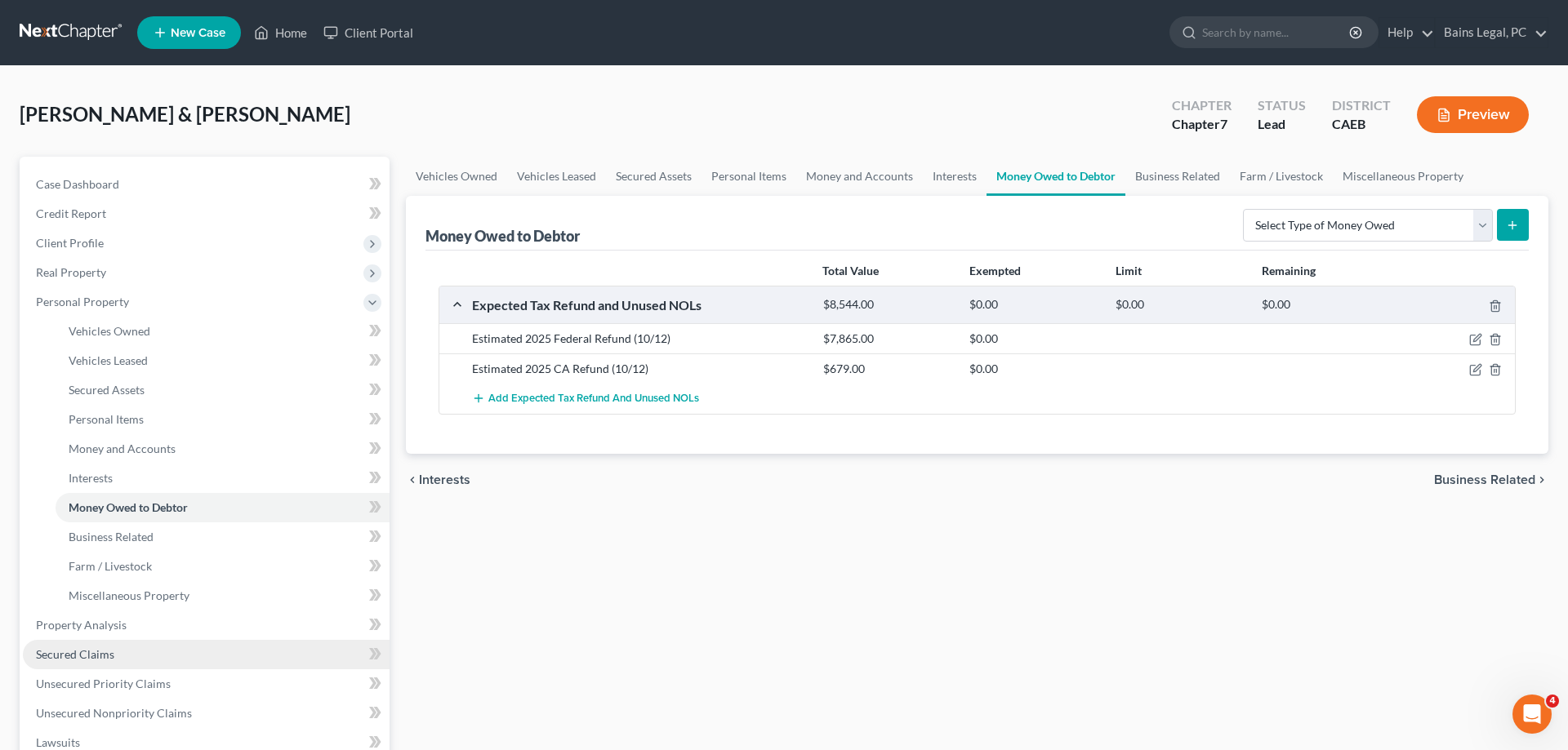
scroll to position [250, 0]
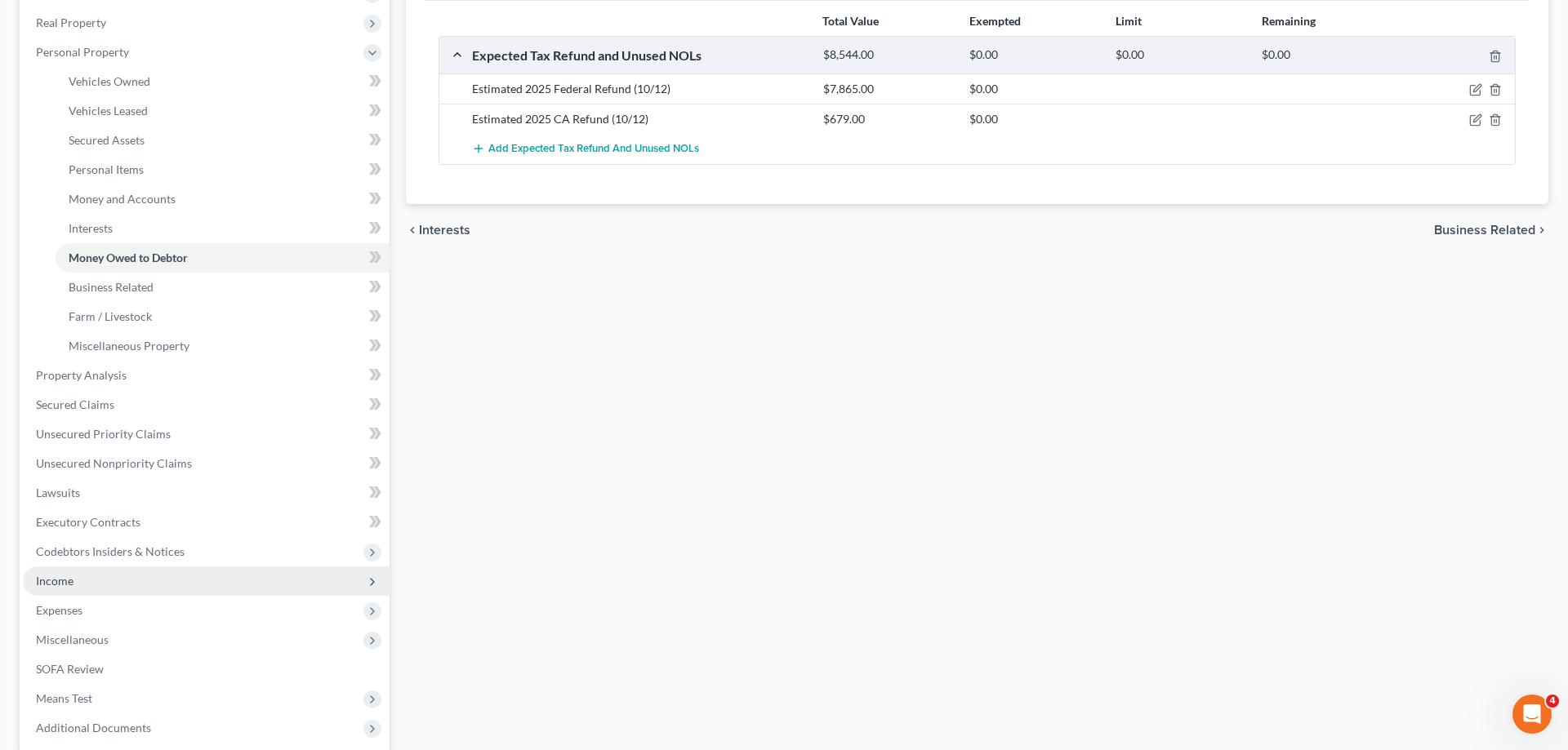
click at [110, 583] on span "Income" at bounding box center [206, 581] width 366 height 29
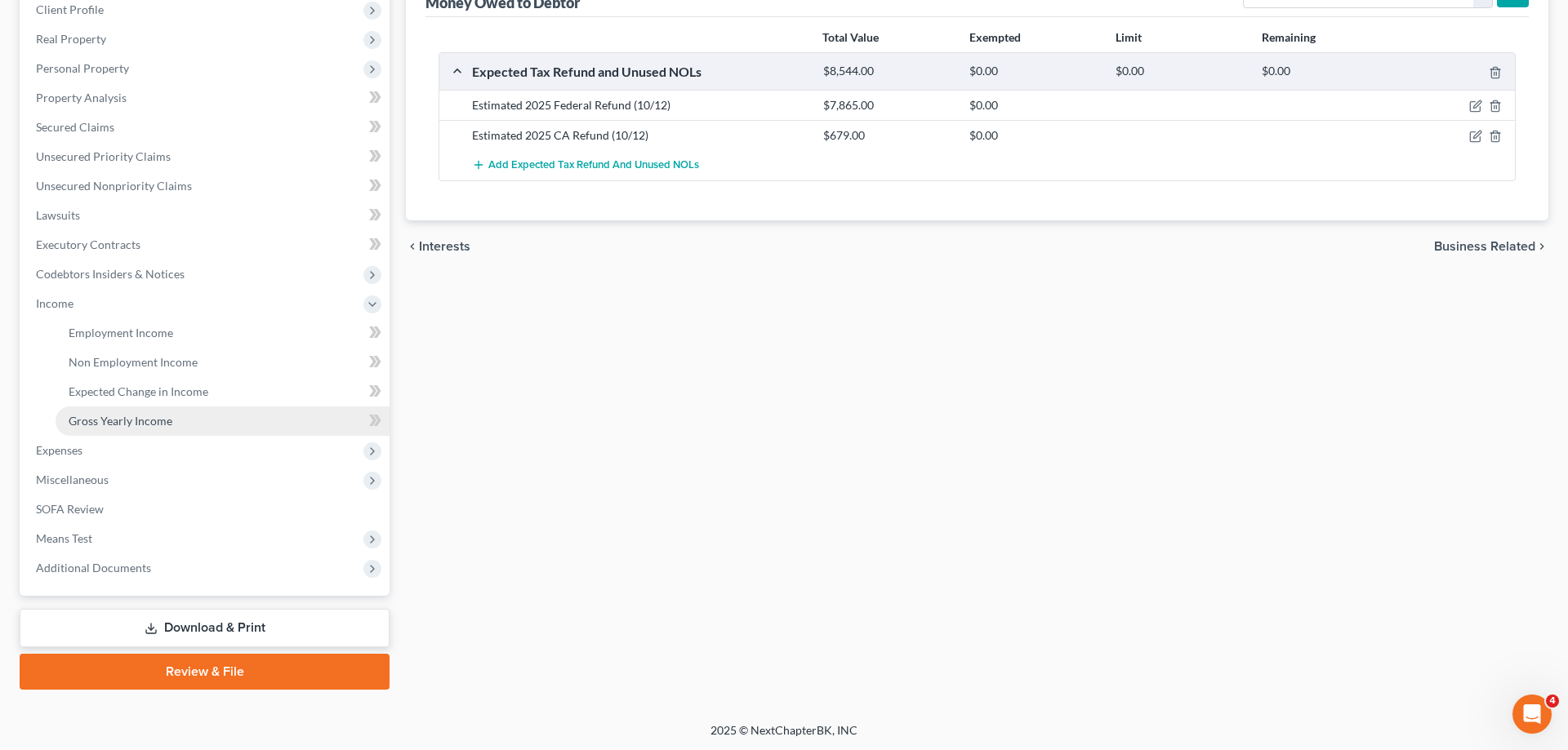
click at [138, 415] on span "Gross Yearly Income" at bounding box center [120, 420] width 104 height 14
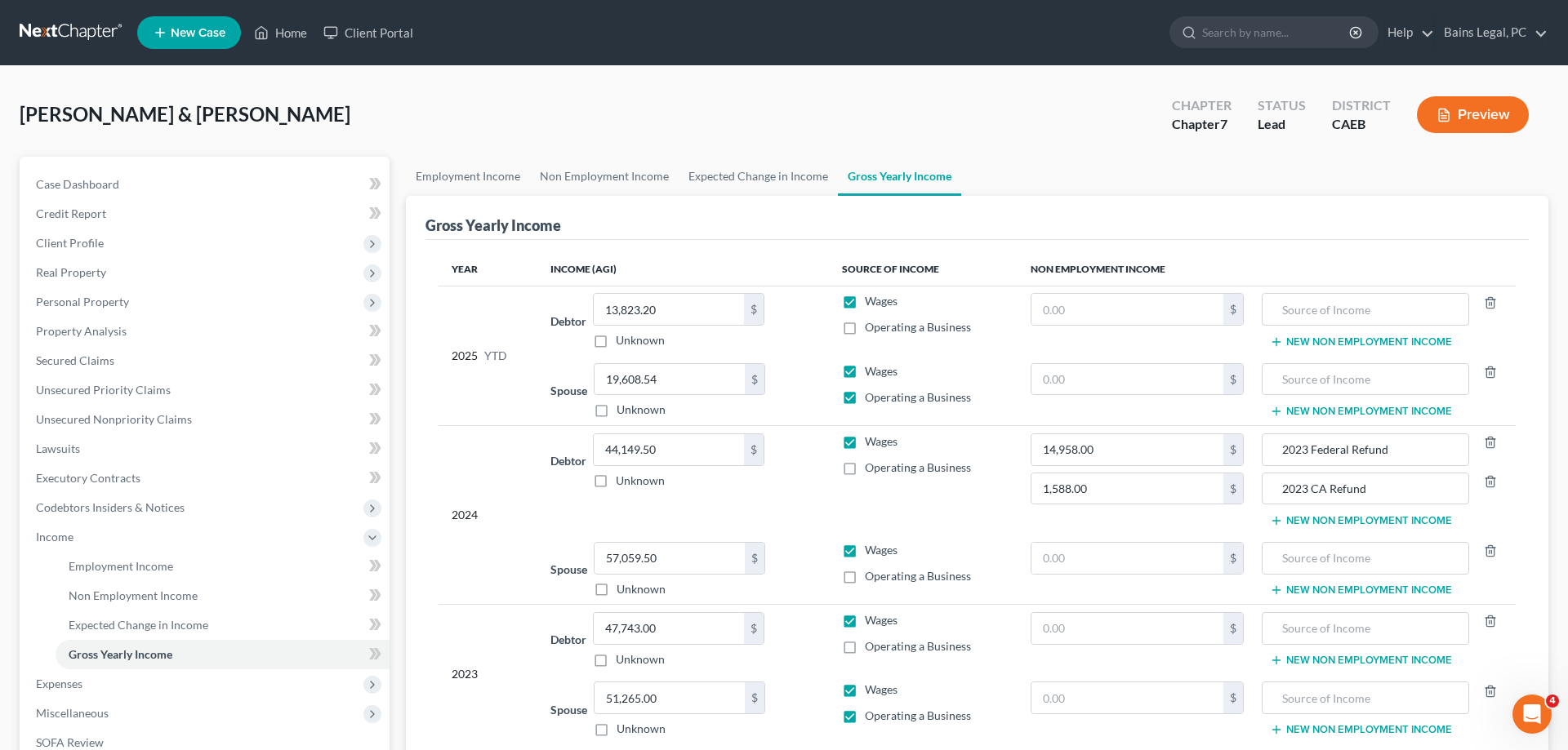
click at [1305, 516] on button "New Non Employment Income" at bounding box center [1361, 521] width 182 height 13
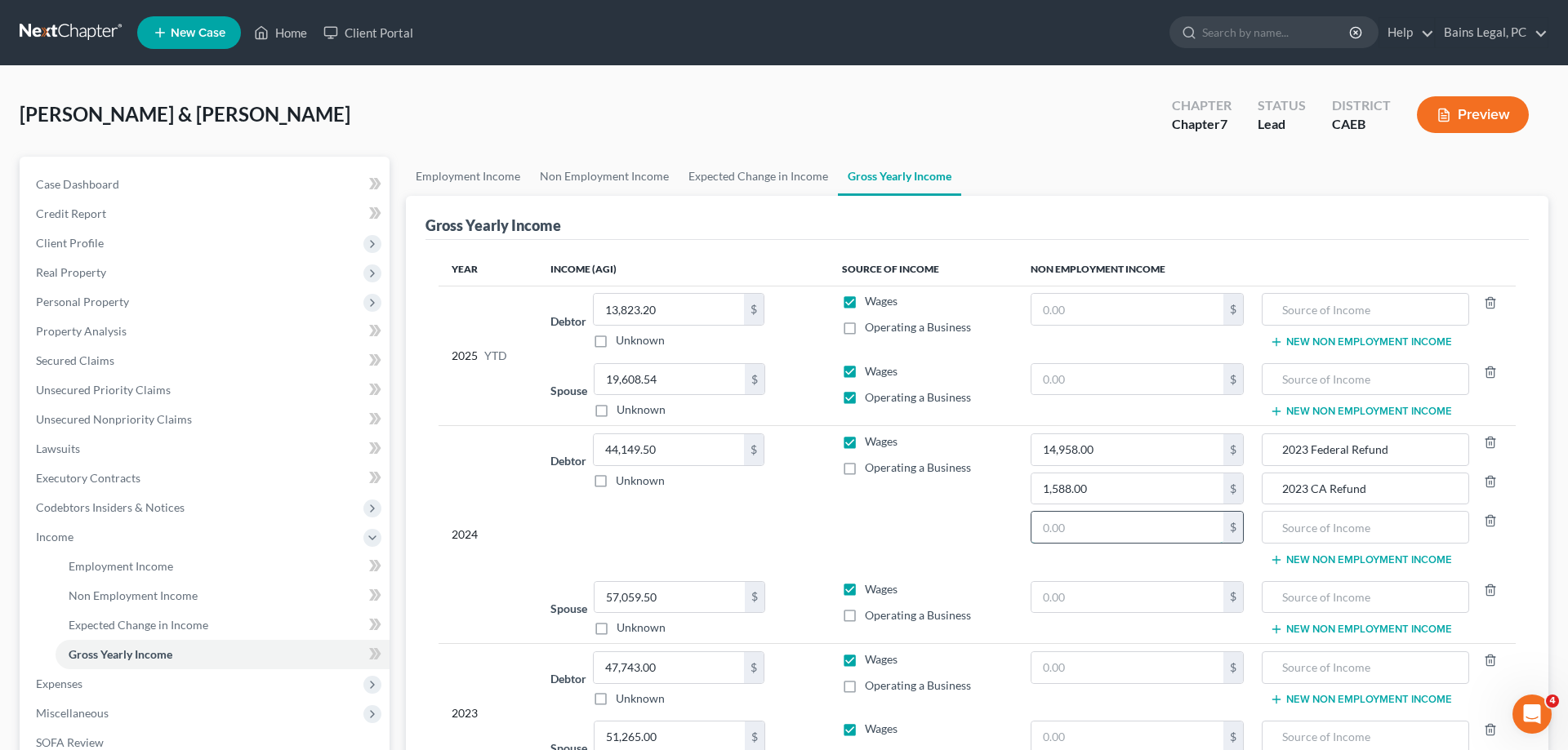
click at [1180, 532] on input "text" at bounding box center [1126, 528] width 192 height 31
type input "225"
click at [1367, 537] on input "text" at bounding box center [1365, 528] width 189 height 31
type input "Taxable Interest"
click at [1058, 307] on input "text" at bounding box center [1126, 309] width 192 height 31
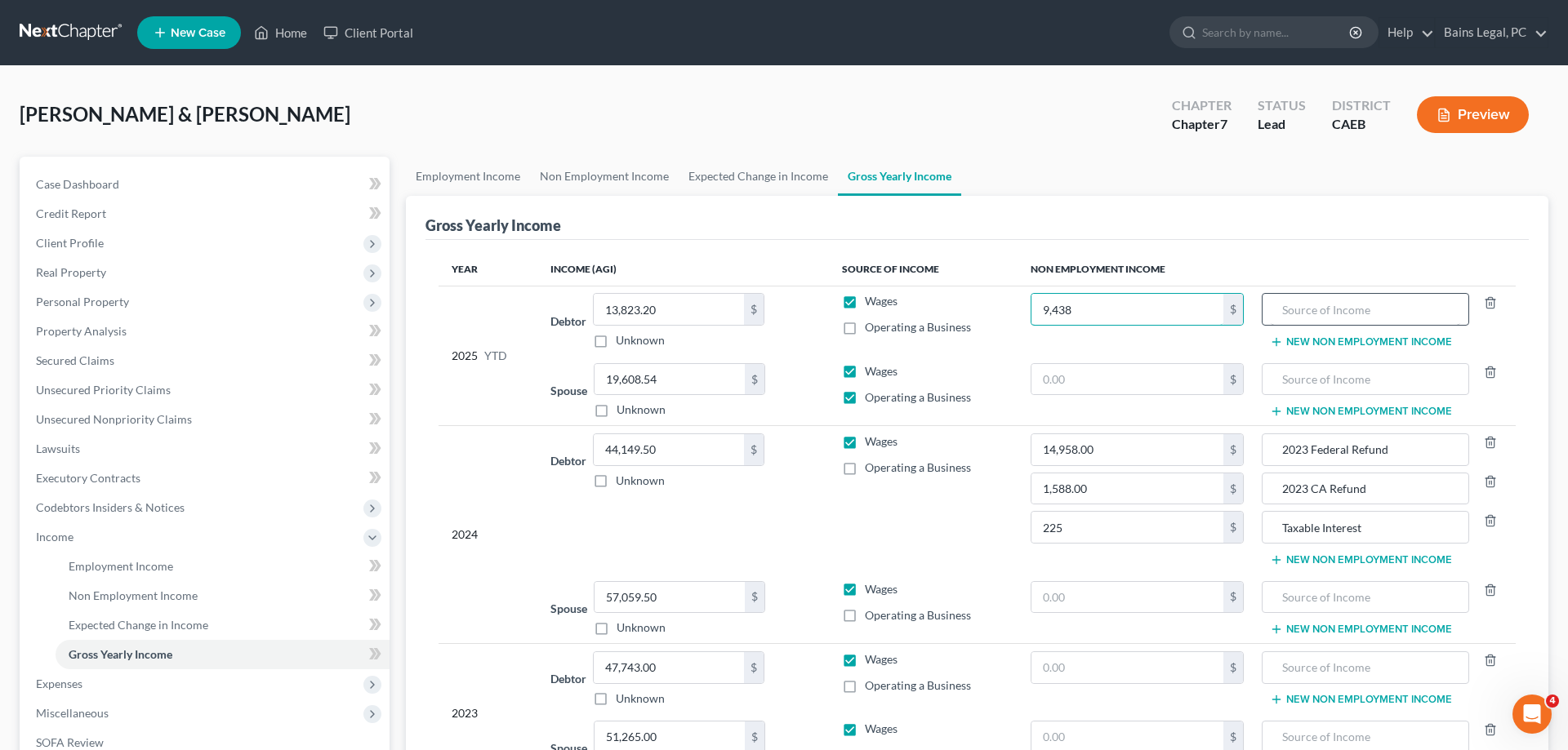
type input "9,438"
click at [1302, 298] on input "text" at bounding box center [1365, 309] width 189 height 31
type input "2024 Federal Refund"
click at [1104, 382] on input "text" at bounding box center [1126, 380] width 192 height 31
type input "0"
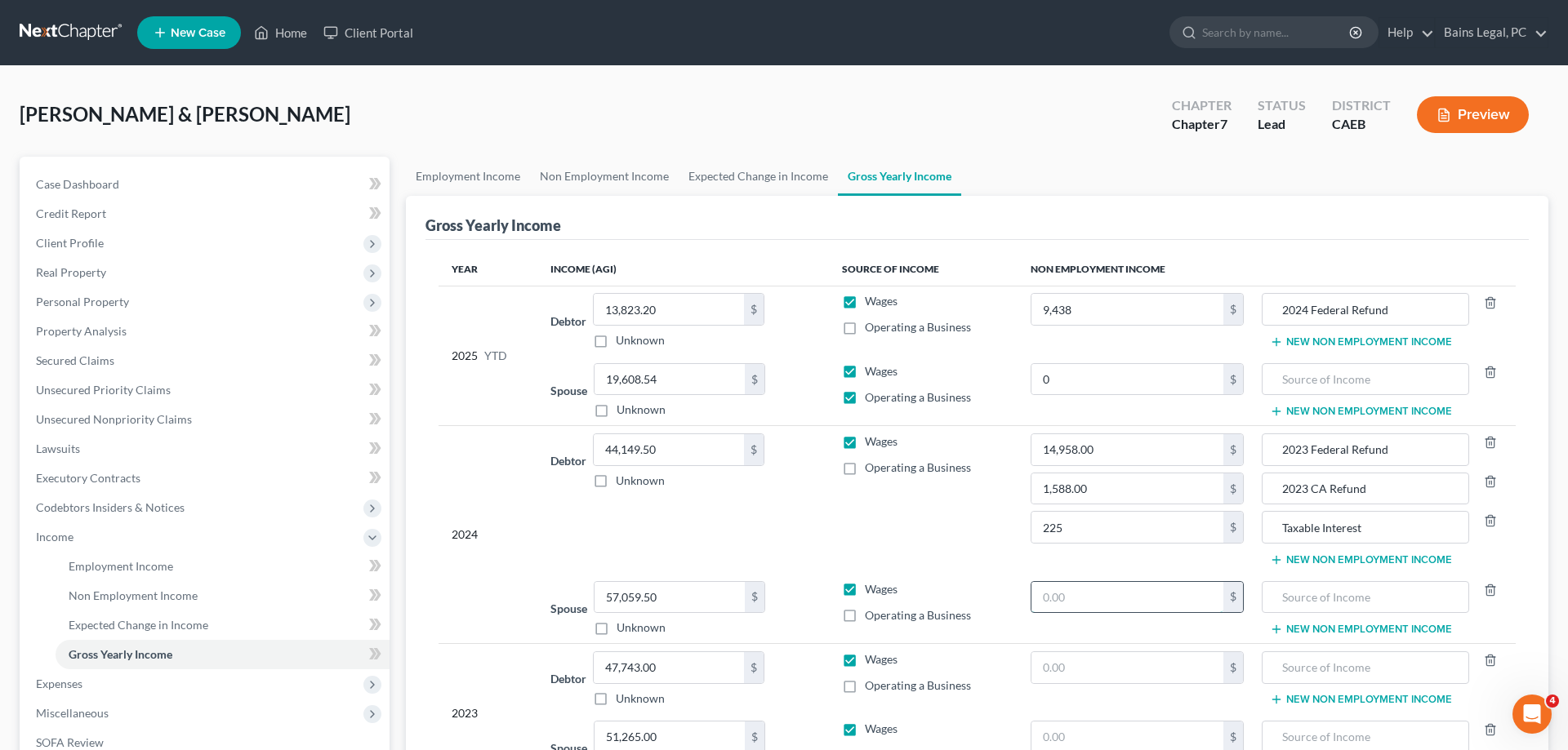
click at [1133, 602] on input "text" at bounding box center [1126, 598] width 192 height 31
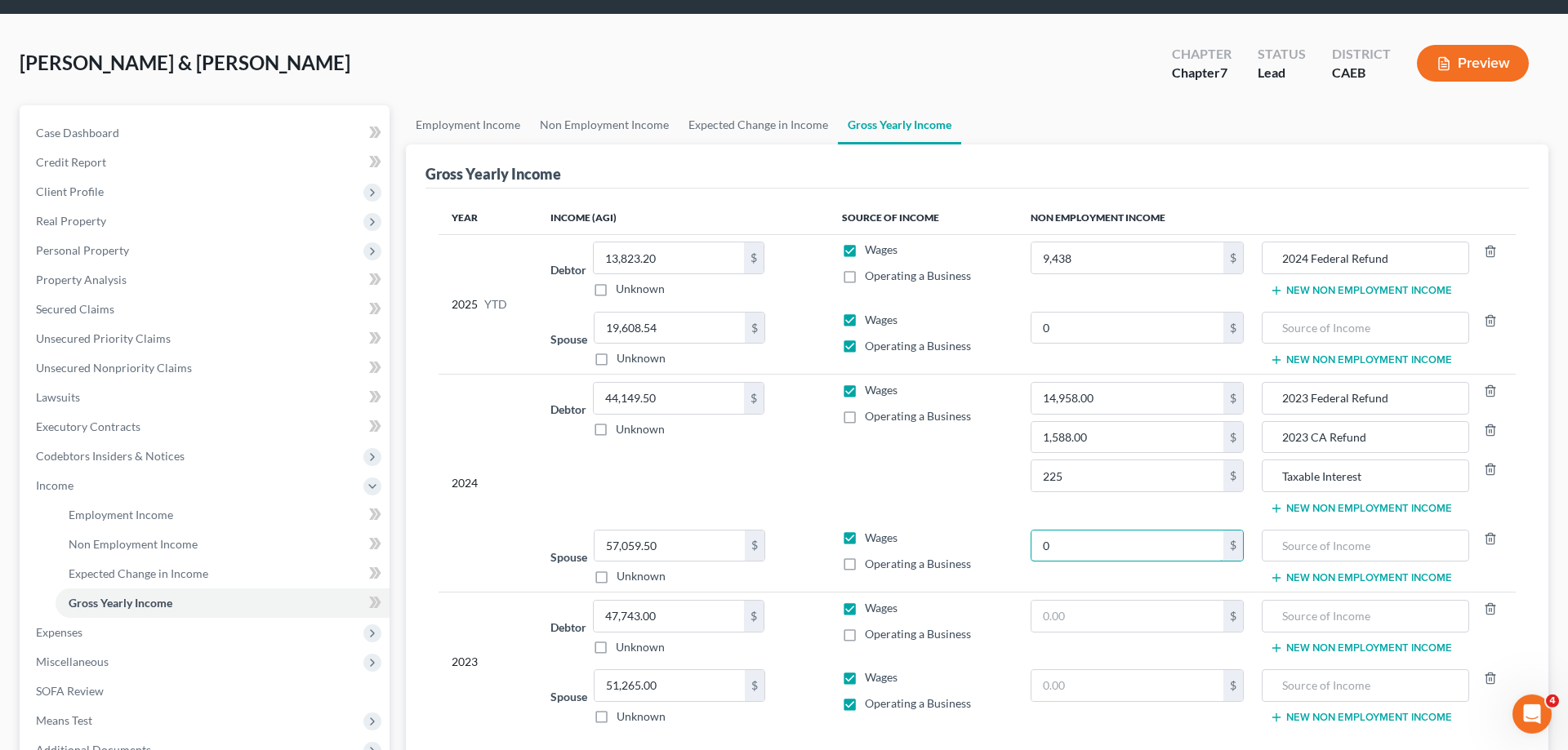
scroll to position [84, 0]
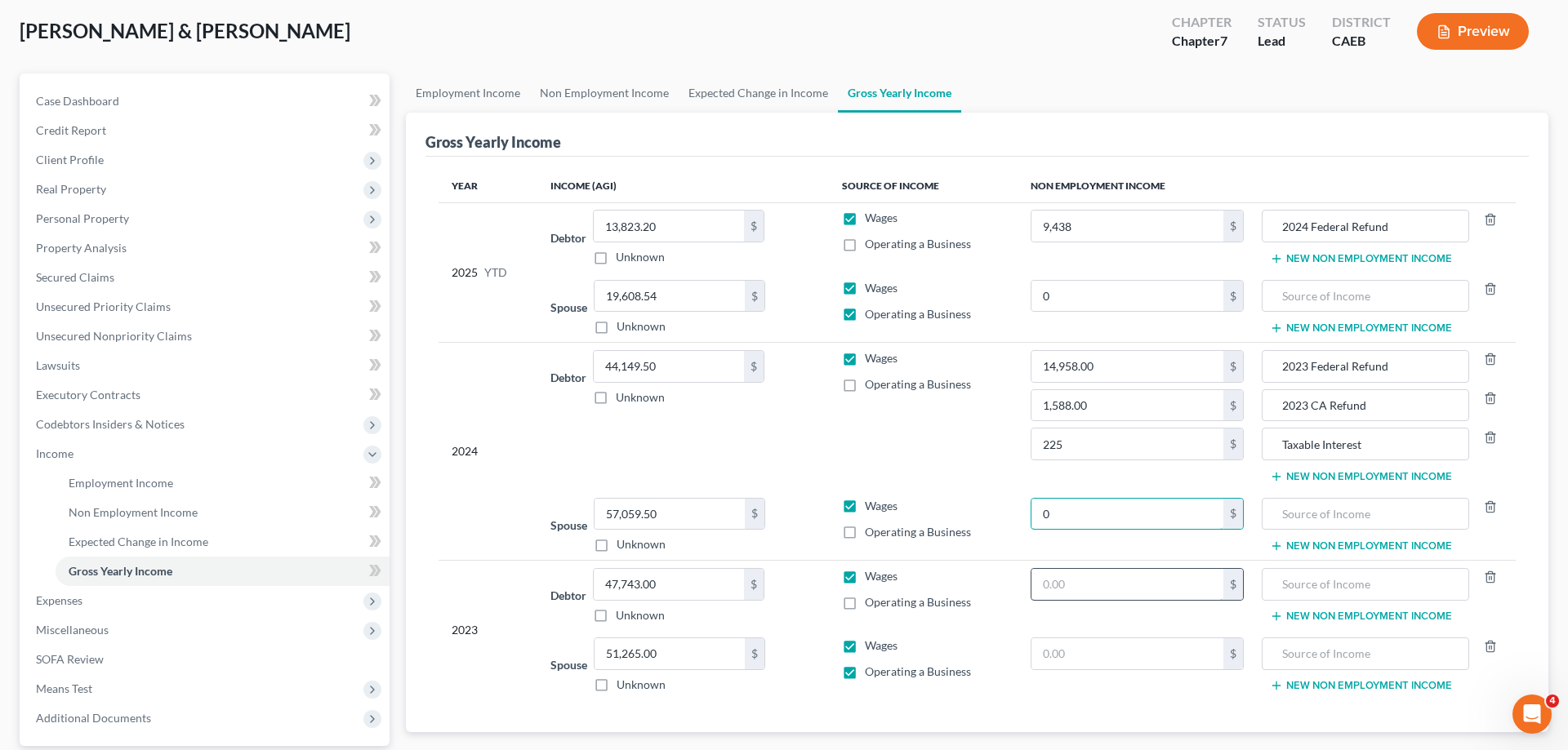
type input "0"
click at [1153, 584] on input "text" at bounding box center [1126, 585] width 192 height 31
type input "0"
click at [1126, 651] on input "text" at bounding box center [1126, 655] width 192 height 31
type input "0"
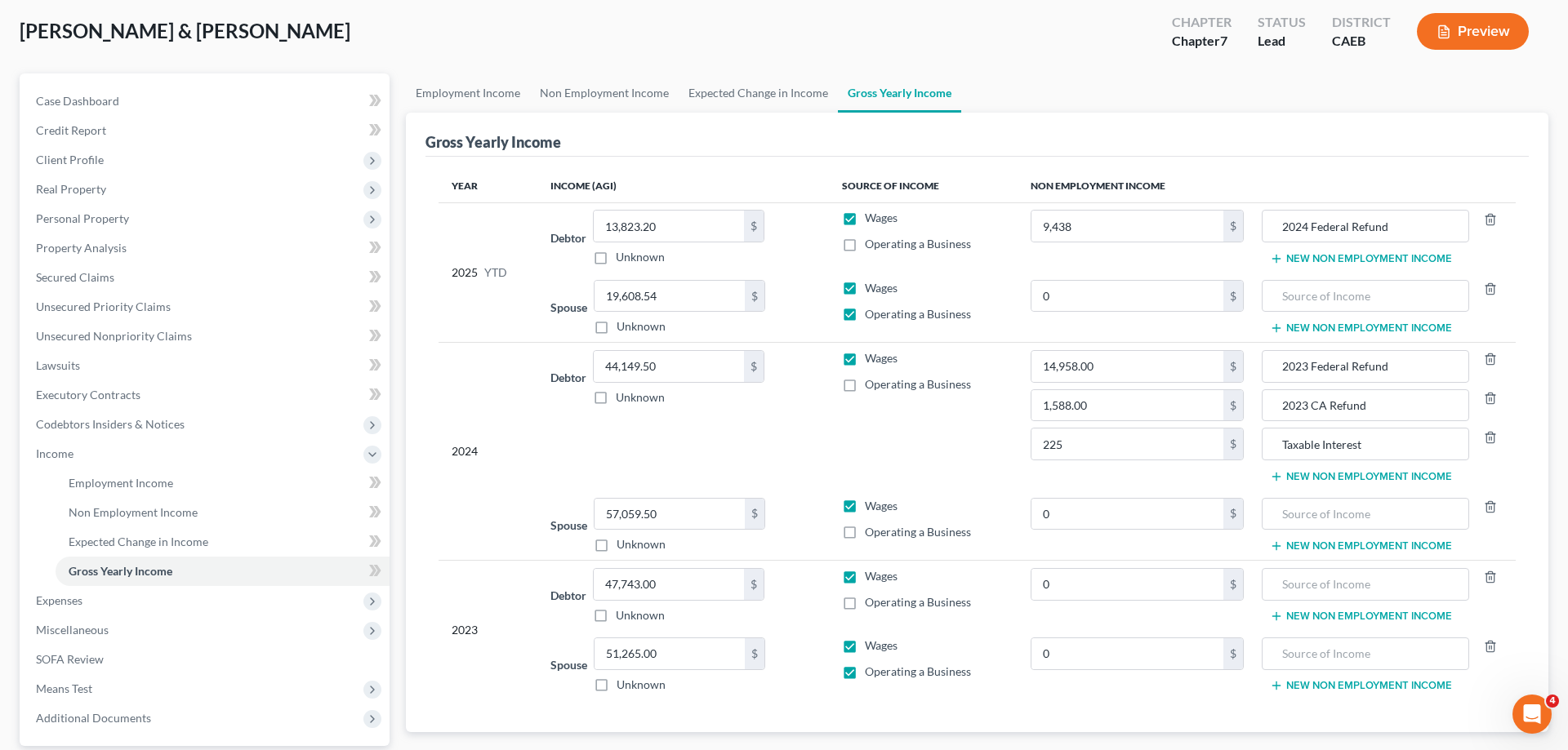
click at [1330, 264] on button "New Non Employment Income" at bounding box center [1361, 259] width 182 height 13
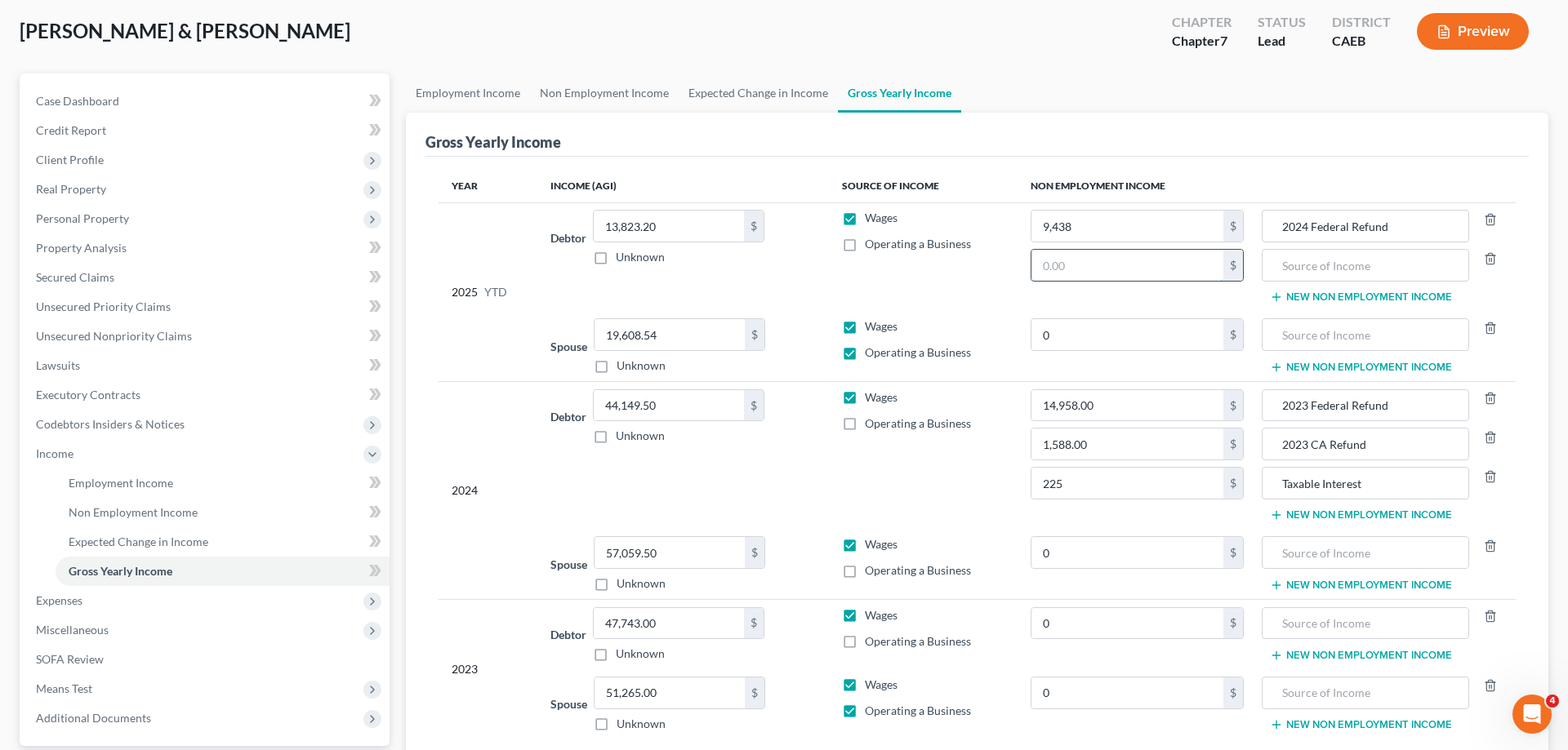
click at [1178, 270] on input "text" at bounding box center [1126, 265] width 192 height 31
type input "814"
click at [1337, 259] on input "text" at bounding box center [1365, 265] width 189 height 31
type input "2024 CA Refund"
click at [690, 557] on input "57,059.50" at bounding box center [670, 553] width 151 height 31
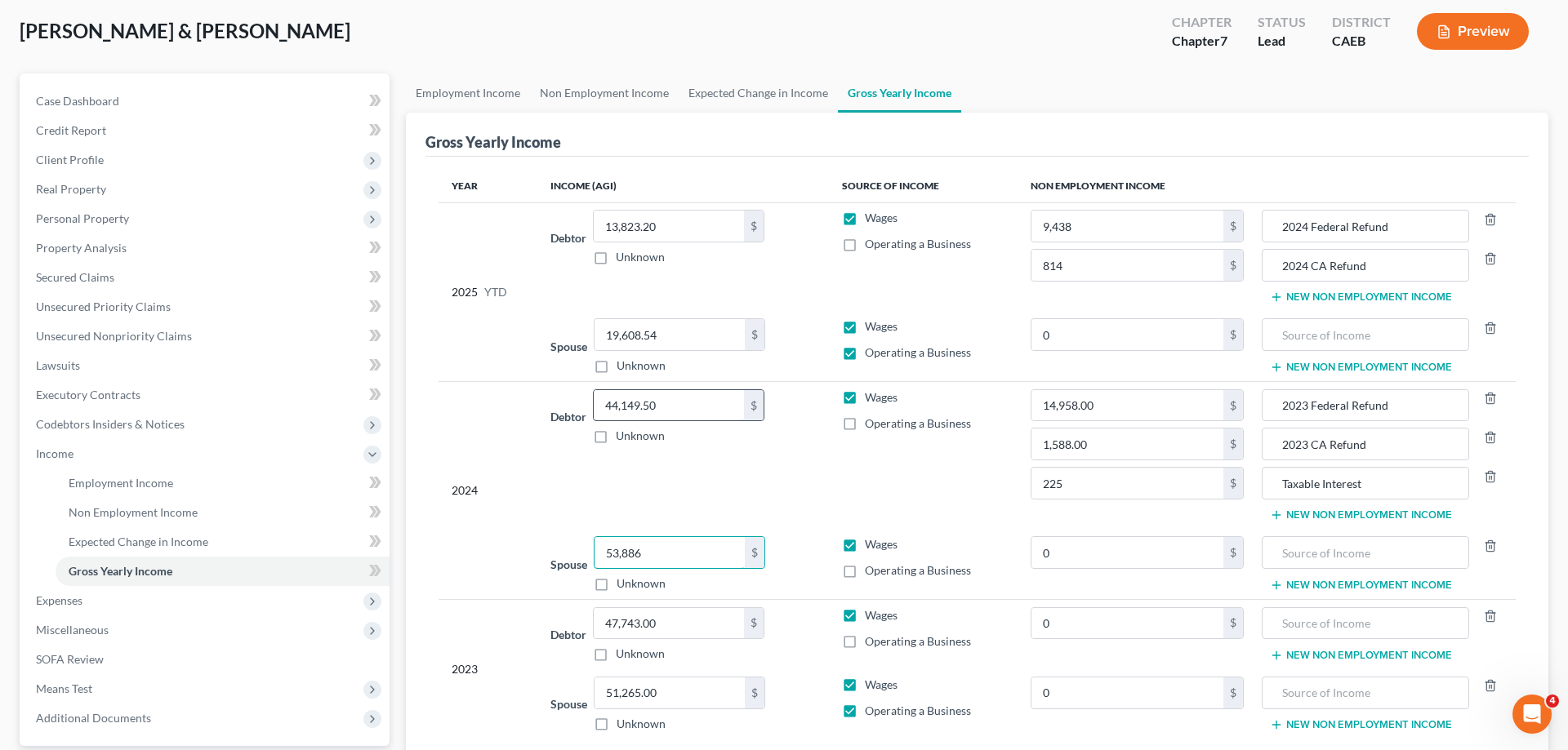
type input "53,886"
click at [706, 407] on input "44,149.50" at bounding box center [669, 406] width 151 height 31
type input "43,002"
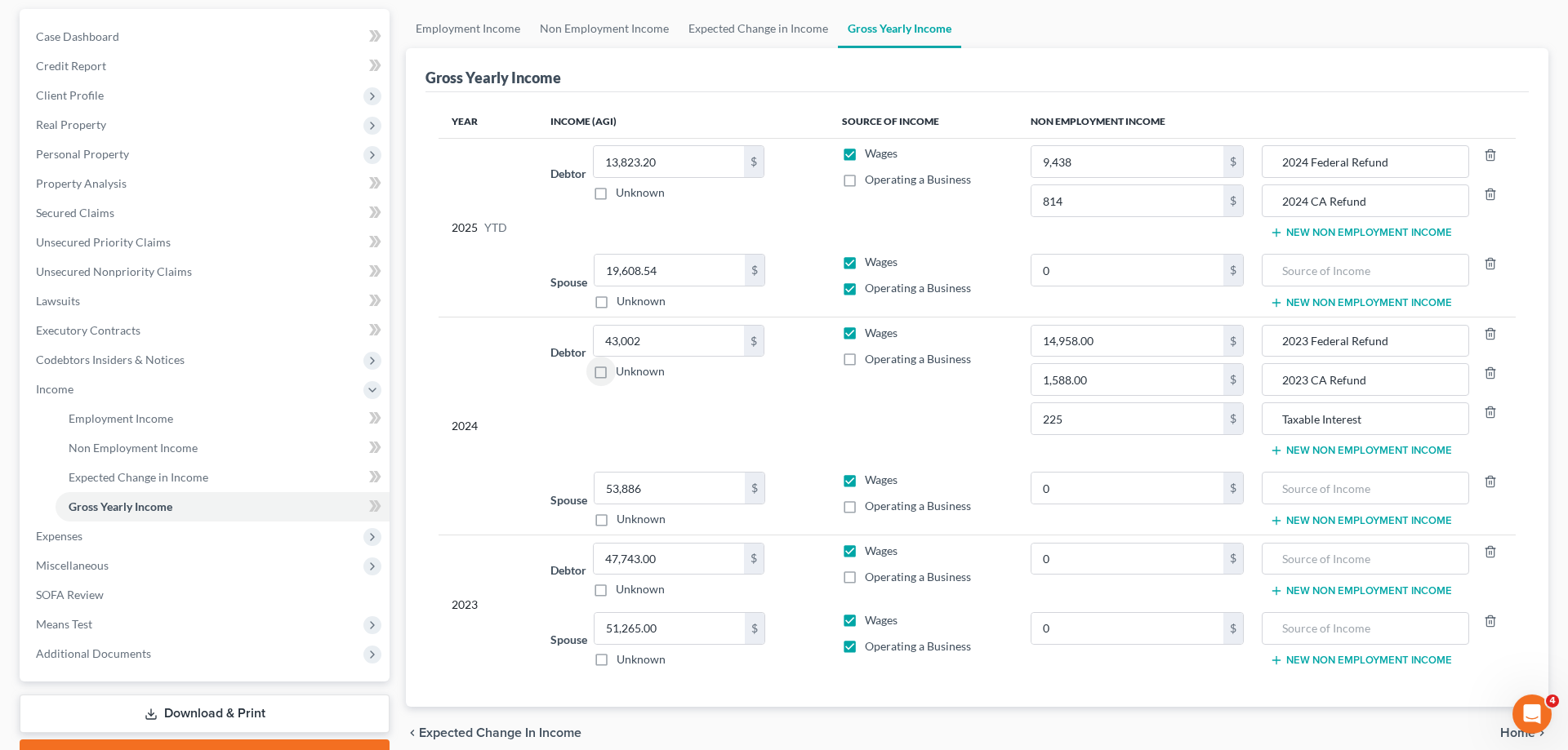
scroll to position [233, 0]
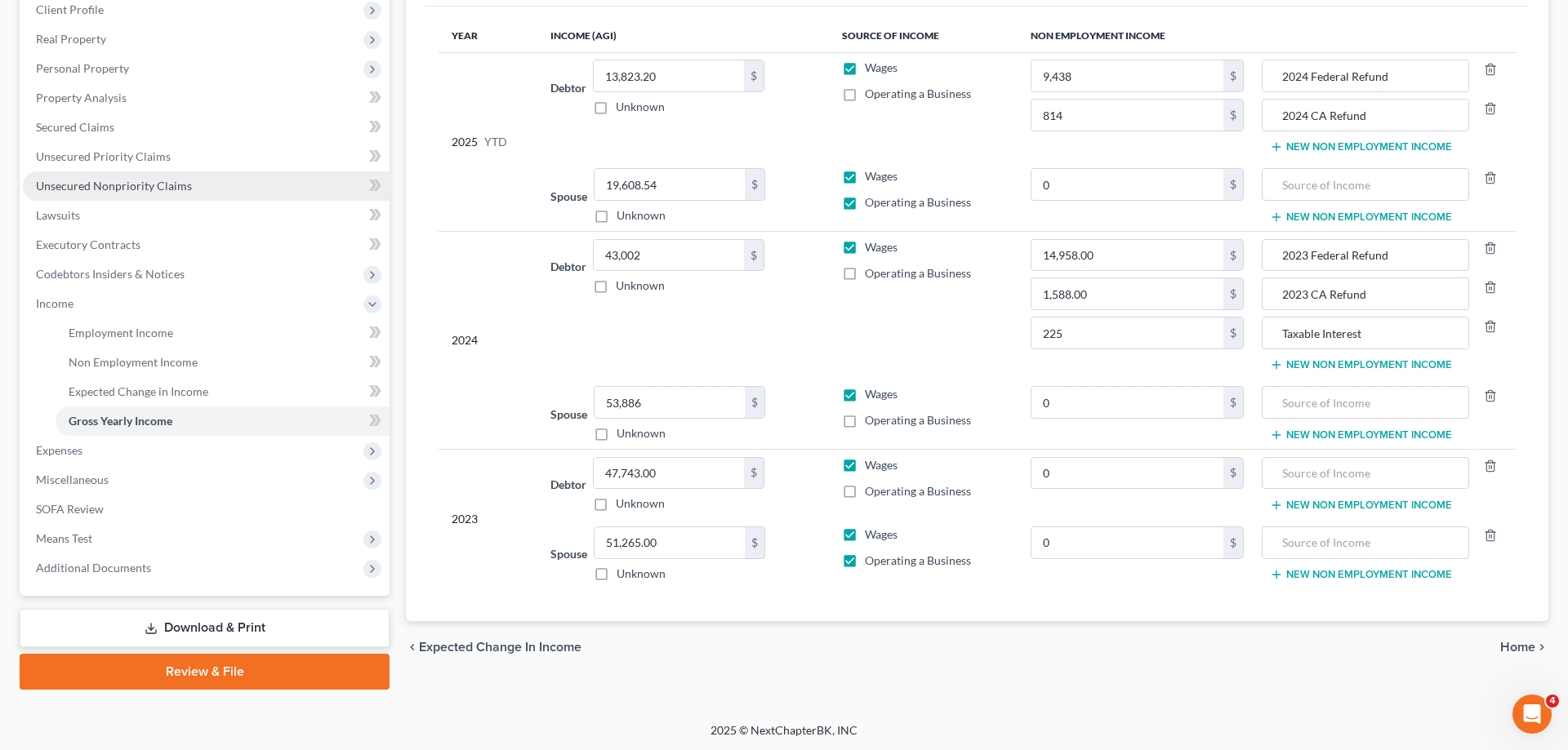
click at [184, 181] on span "Unsecured Nonpriority Claims" at bounding box center [114, 185] width 156 height 14
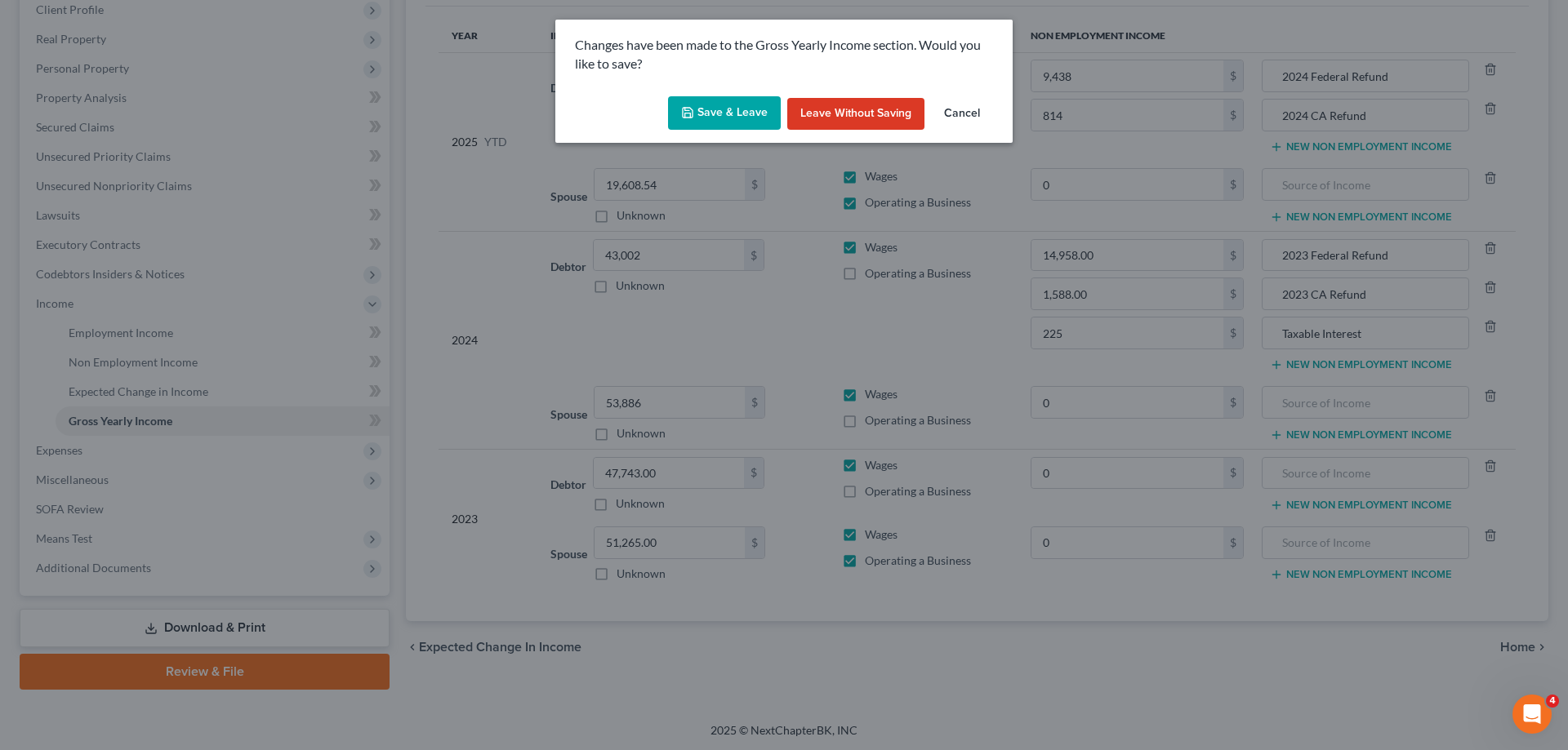
click at [733, 118] on button "Save & Leave" at bounding box center [724, 113] width 113 height 34
type input "0.00"
type input "225.00"
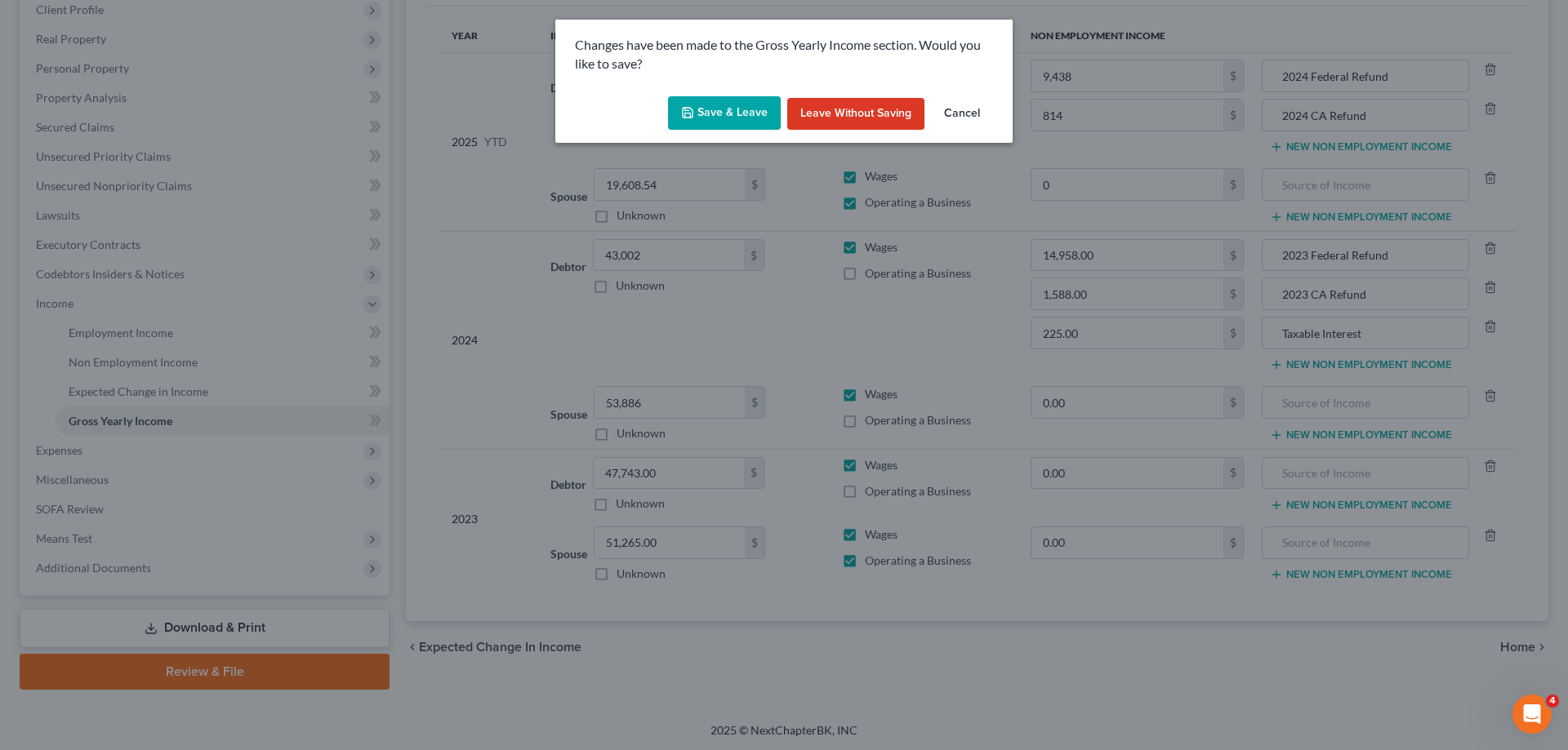
type input "9,438.00"
type input "0.00"
type input "814.00"
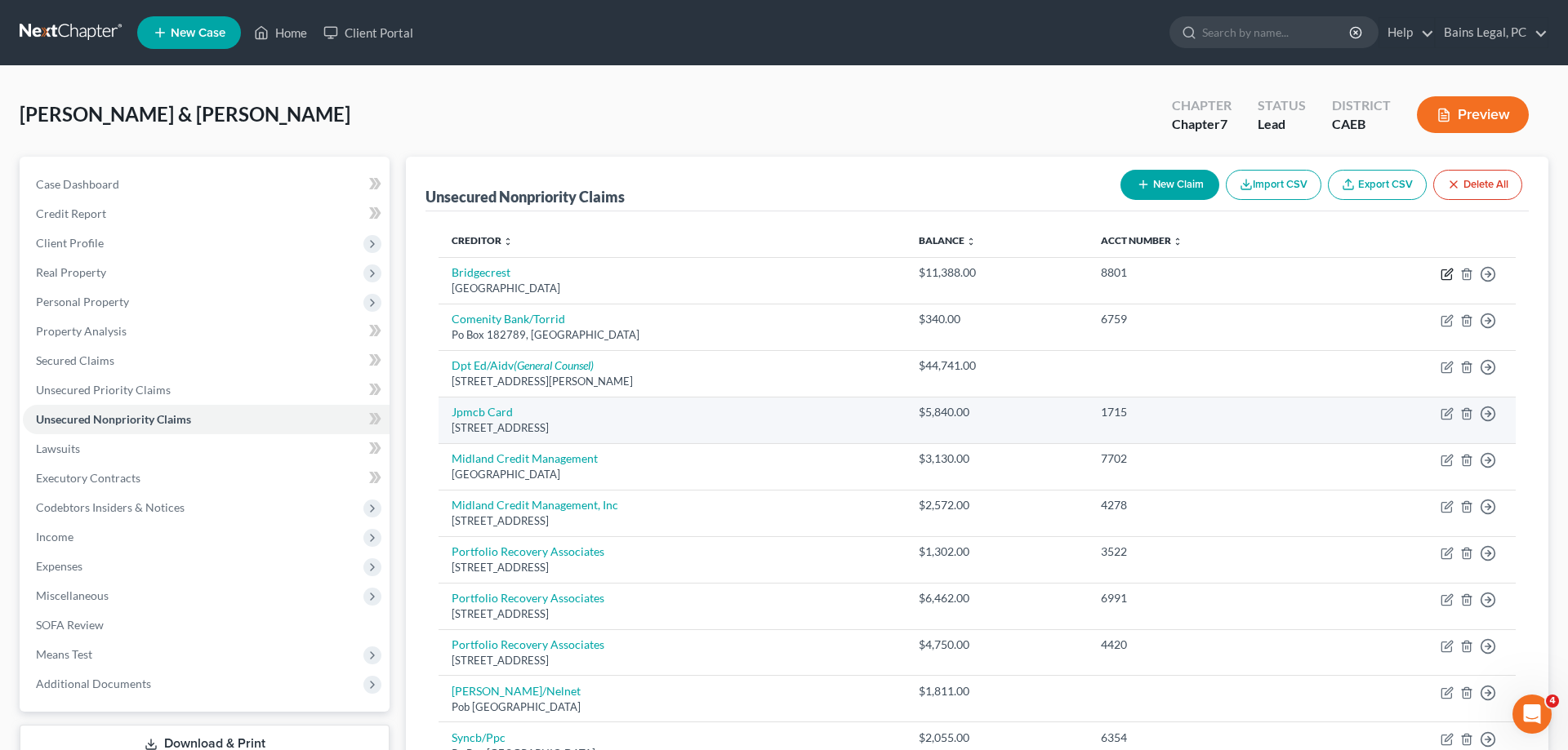
click at [1444, 275] on icon "button" at bounding box center [1447, 274] width 13 height 13
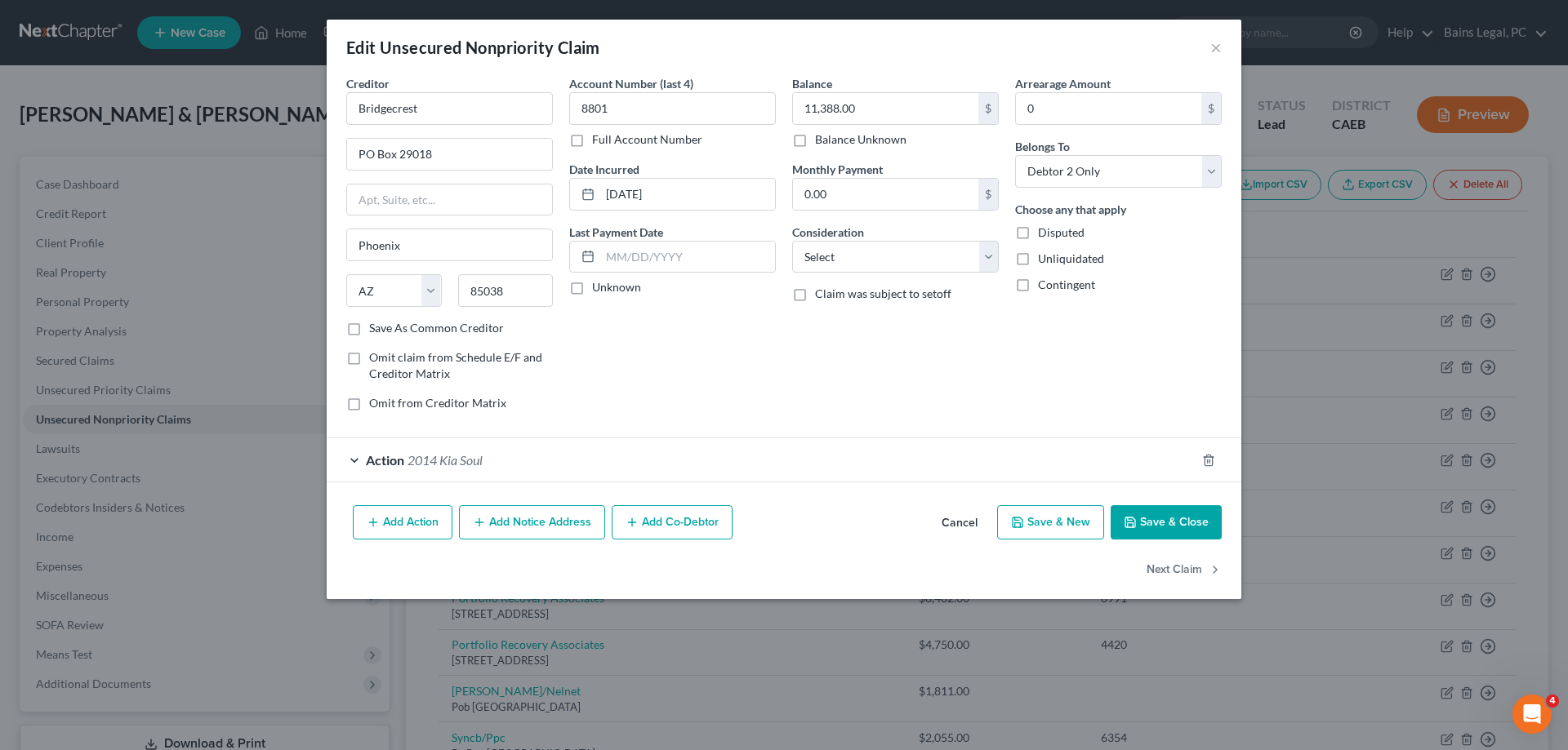
click at [498, 465] on div "Action 2014 Kia Soul" at bounding box center [761, 460] width 868 height 43
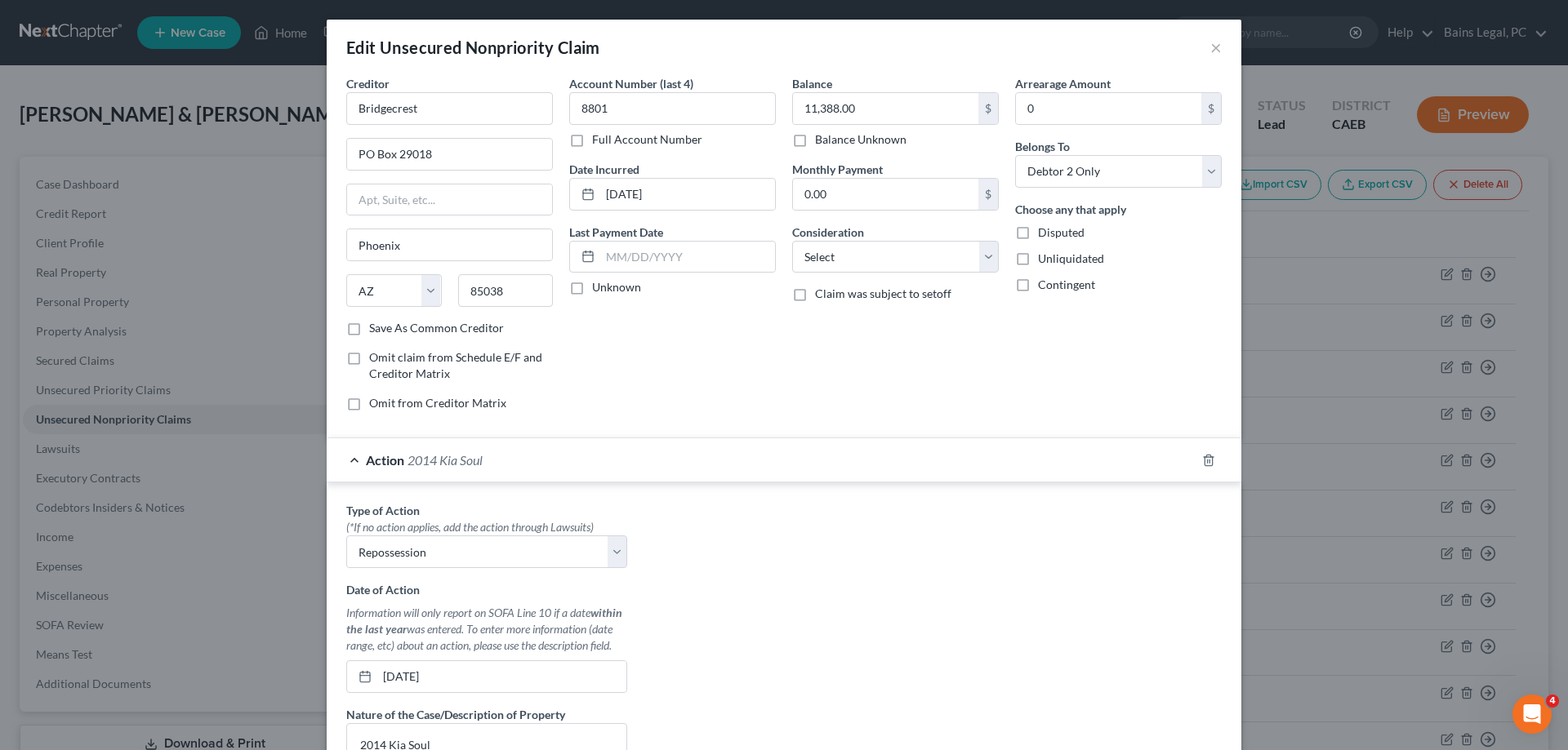
scroll to position [311, 0]
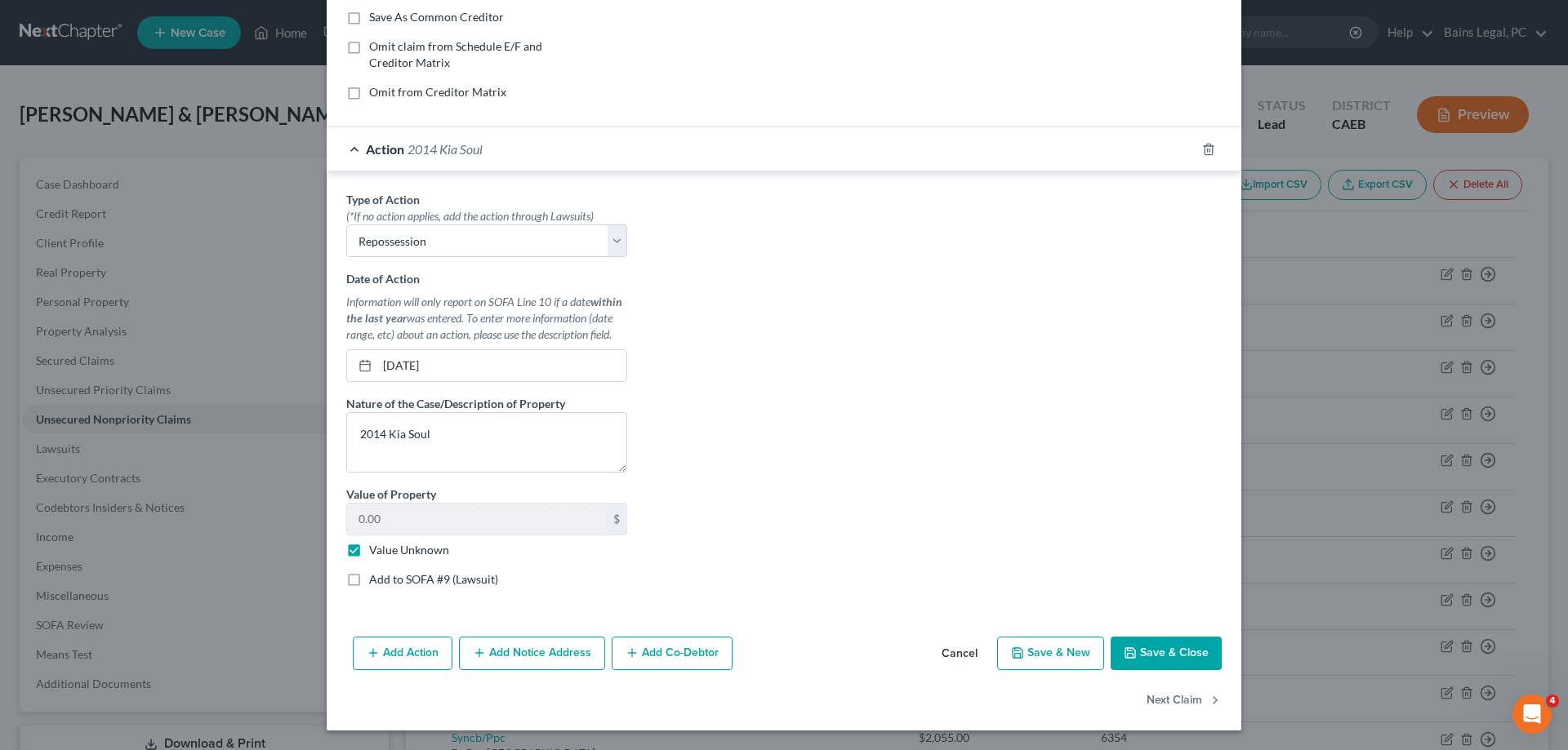
click at [1193, 665] on button "Save & Close" at bounding box center [1166, 654] width 111 height 34
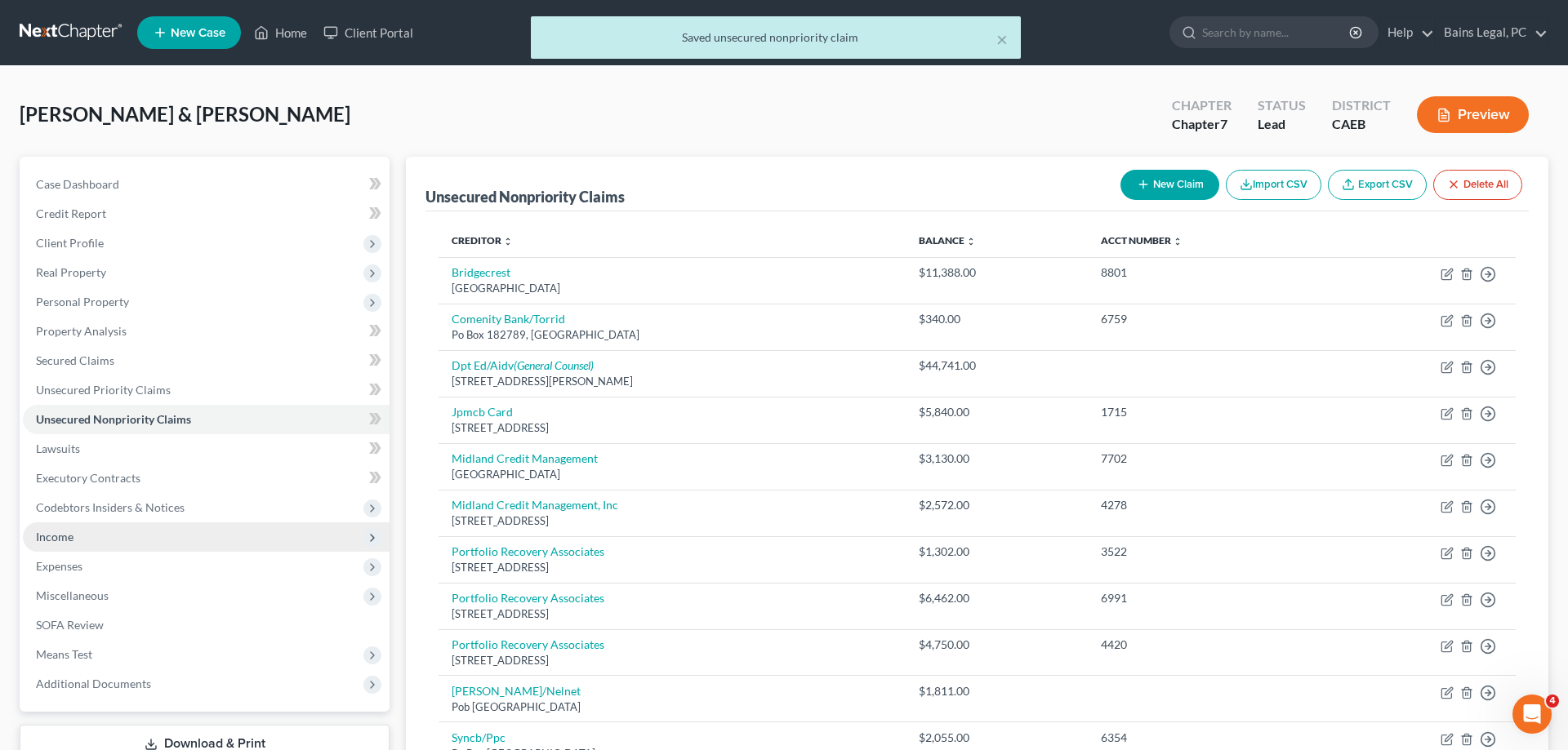
click at [48, 535] on span "Income" at bounding box center [54, 536] width 38 height 14
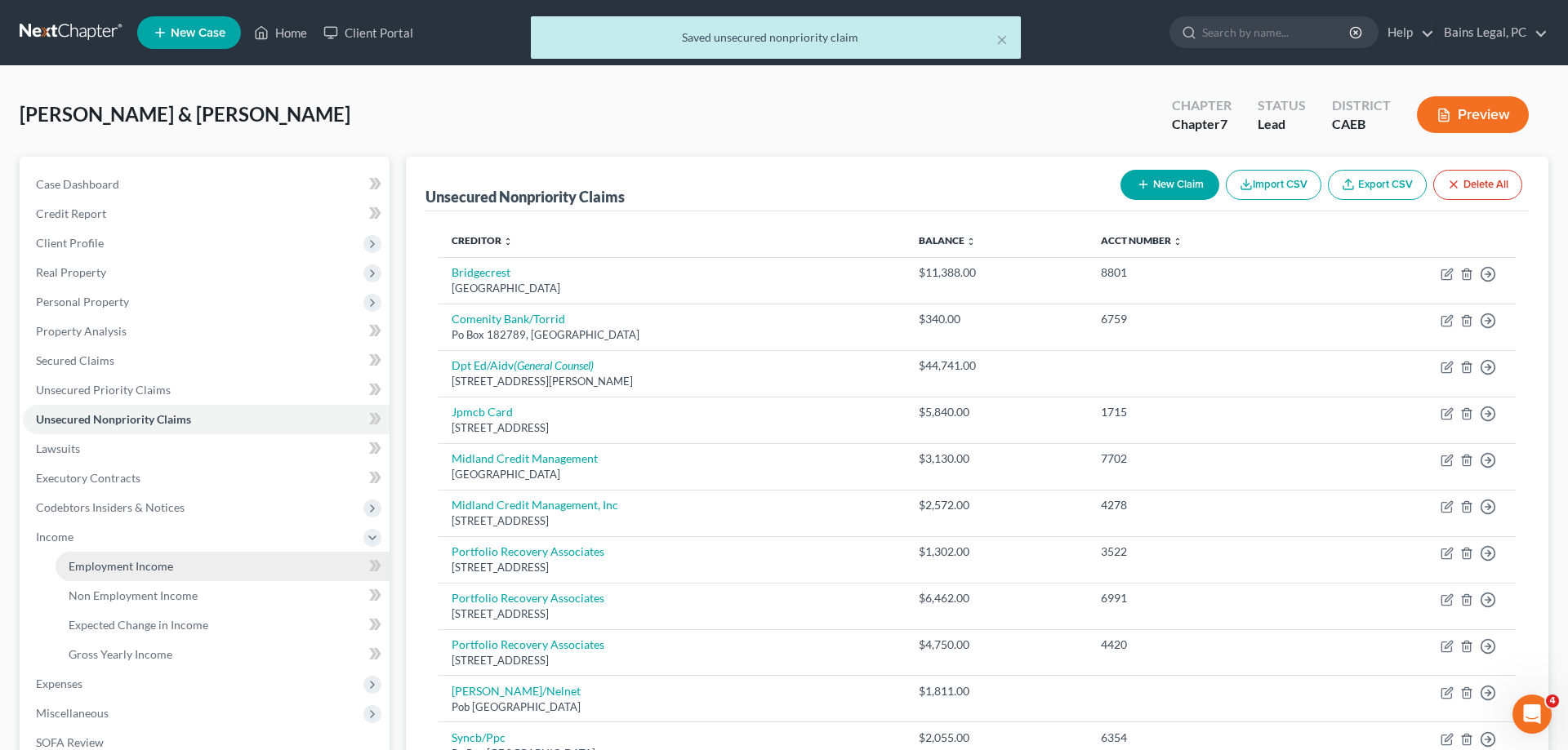
click at [96, 557] on link "Employment Income" at bounding box center [222, 566] width 334 height 29
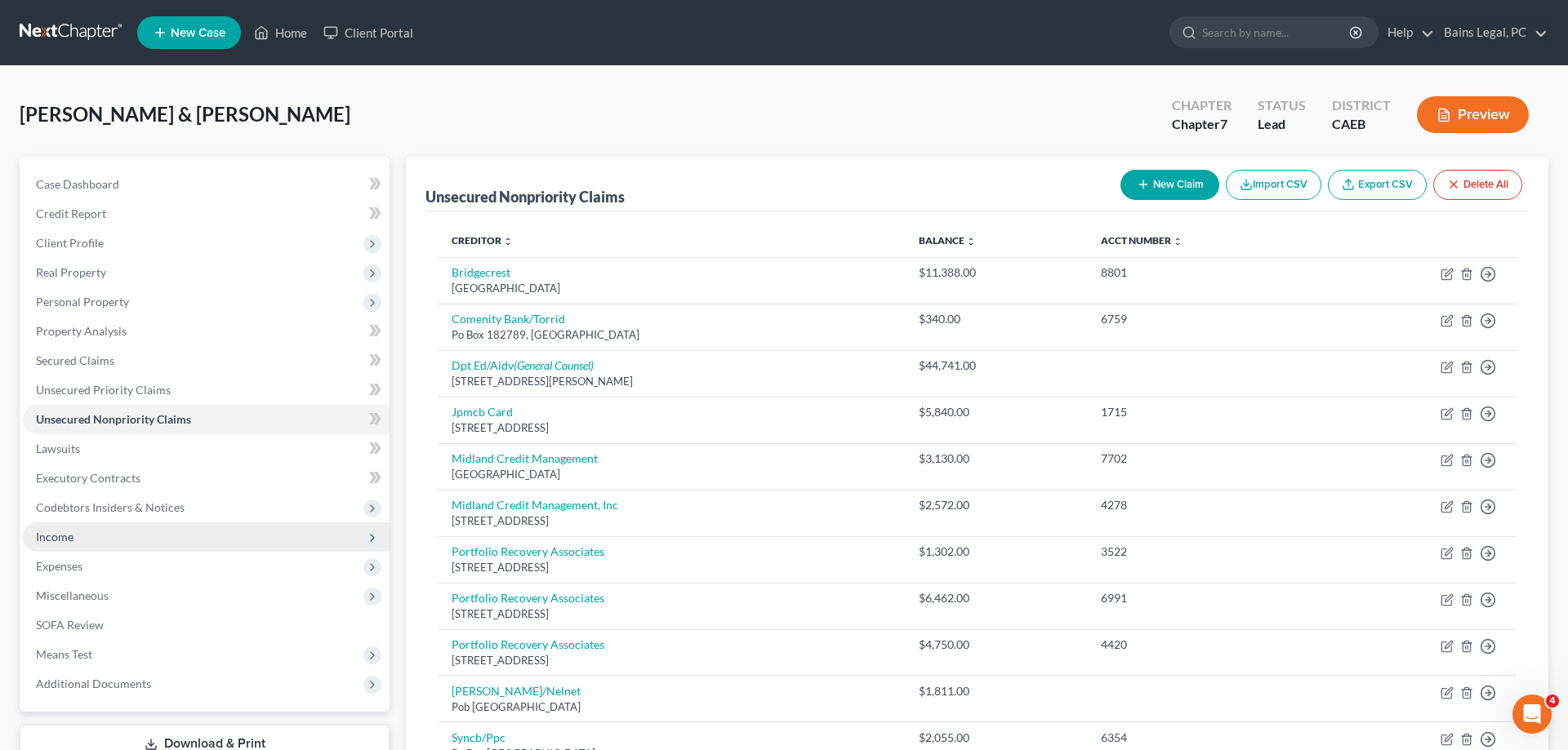
click at [100, 543] on span "Income" at bounding box center [206, 537] width 366 height 29
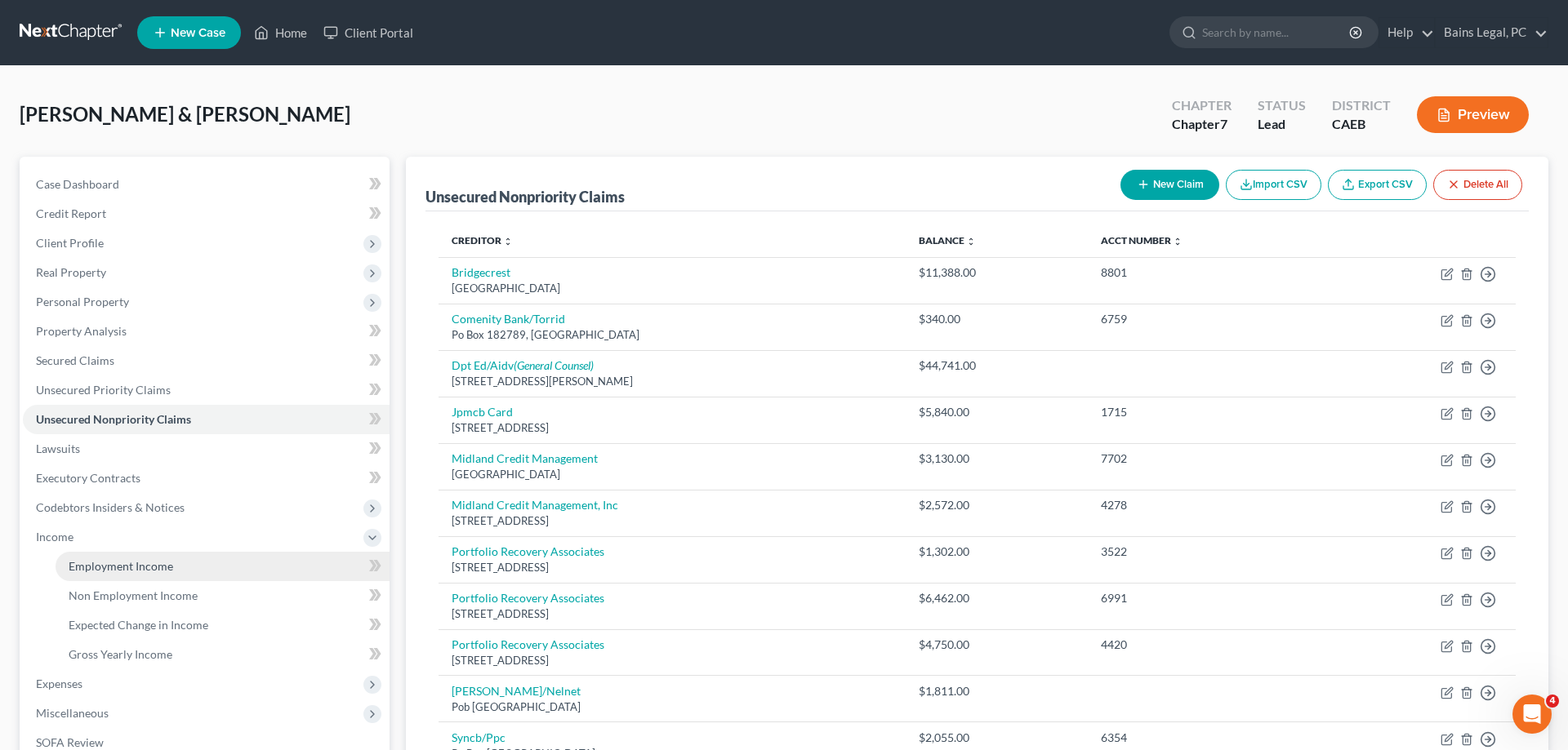
click at [146, 562] on span "Employment Income" at bounding box center [121, 565] width 105 height 14
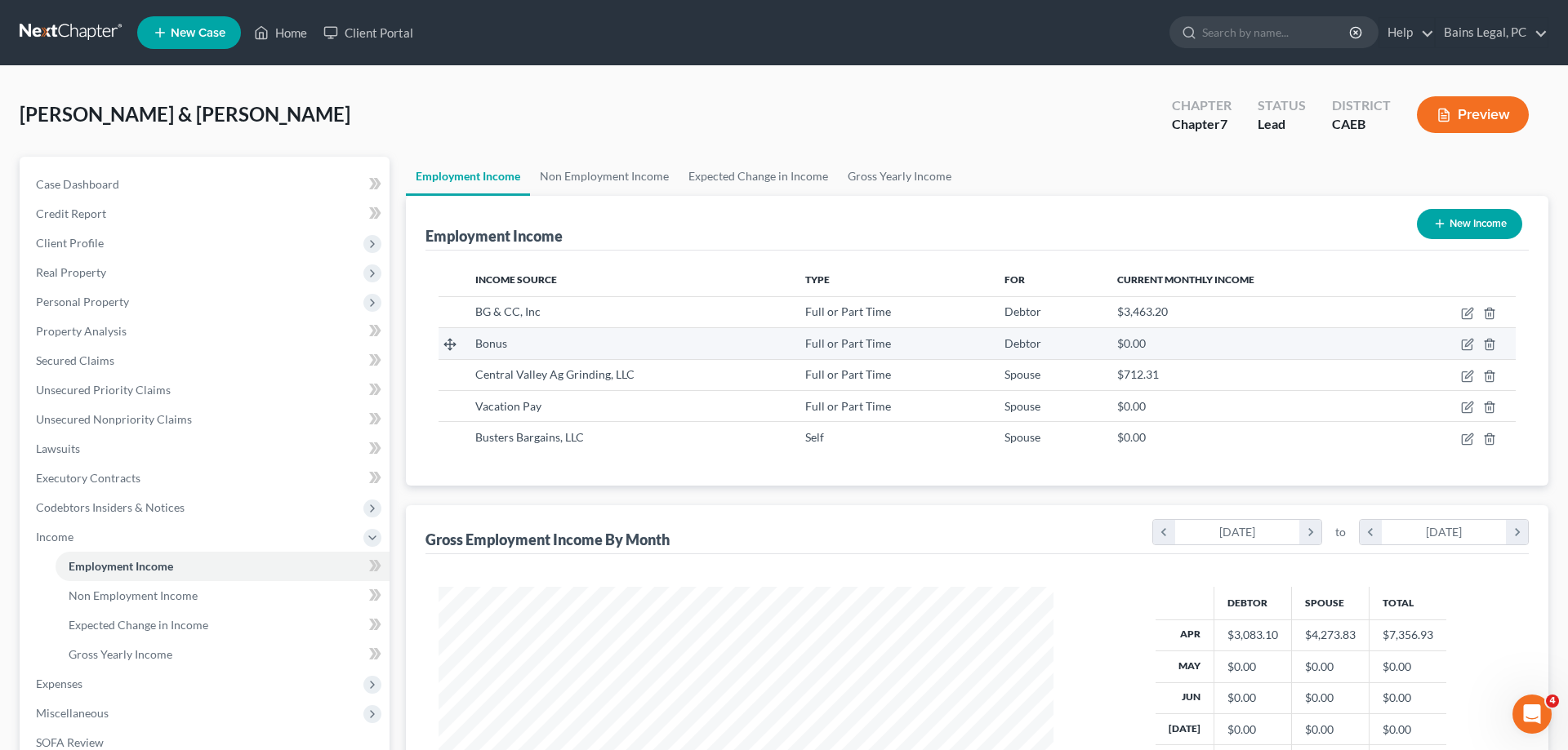
scroll to position [307, 647]
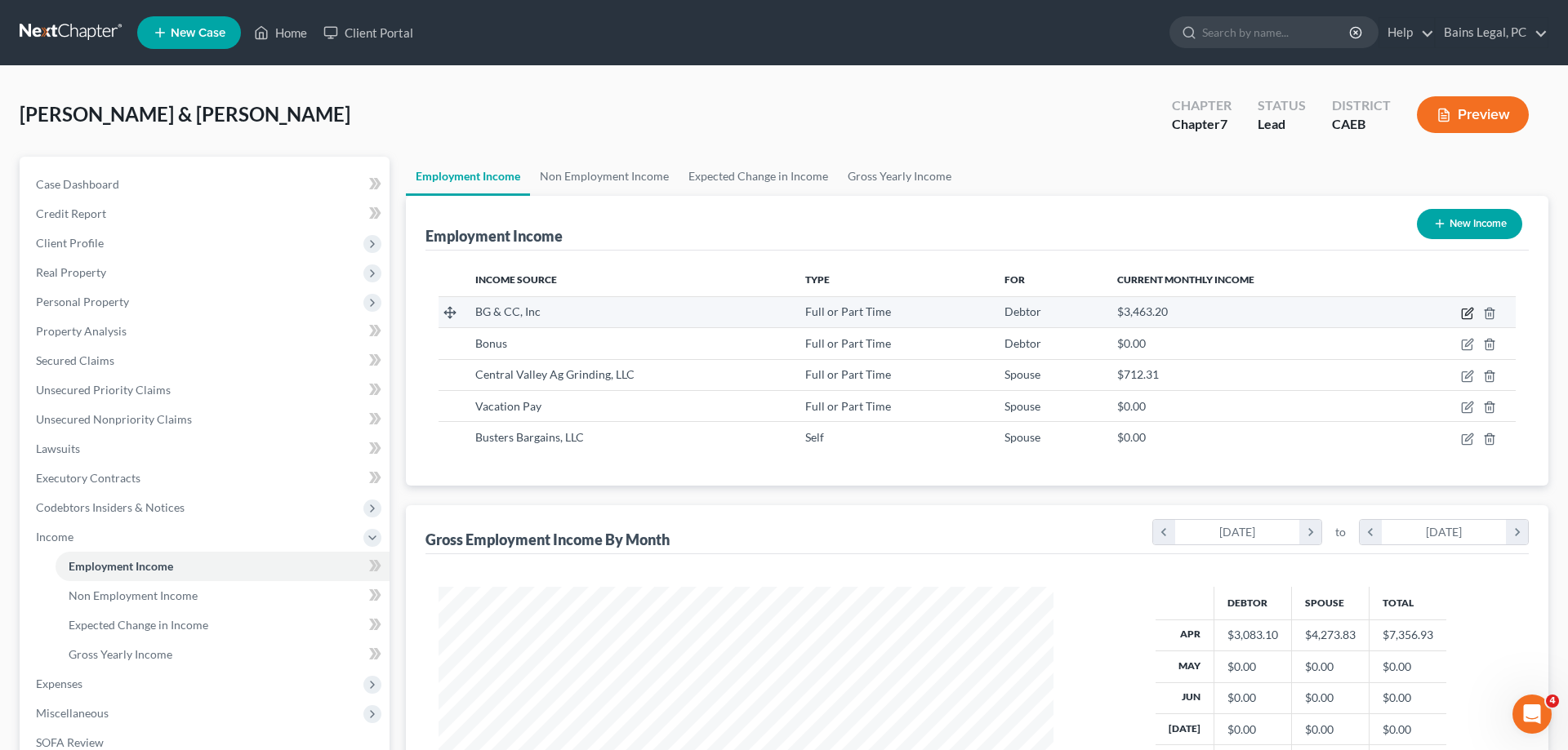
click at [1466, 311] on icon "button" at bounding box center [1467, 313] width 13 height 13
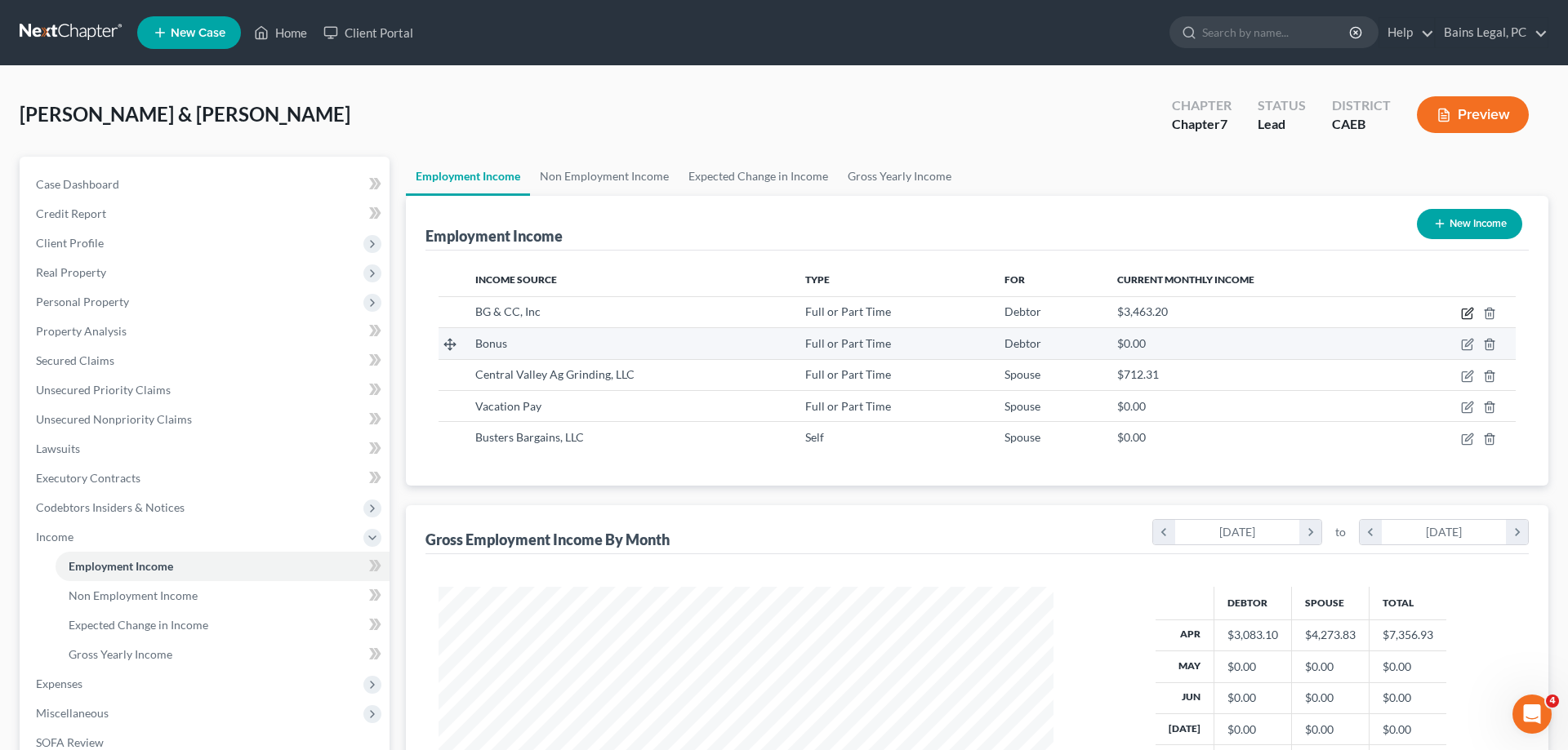
select select "0"
select select "4"
select select "2"
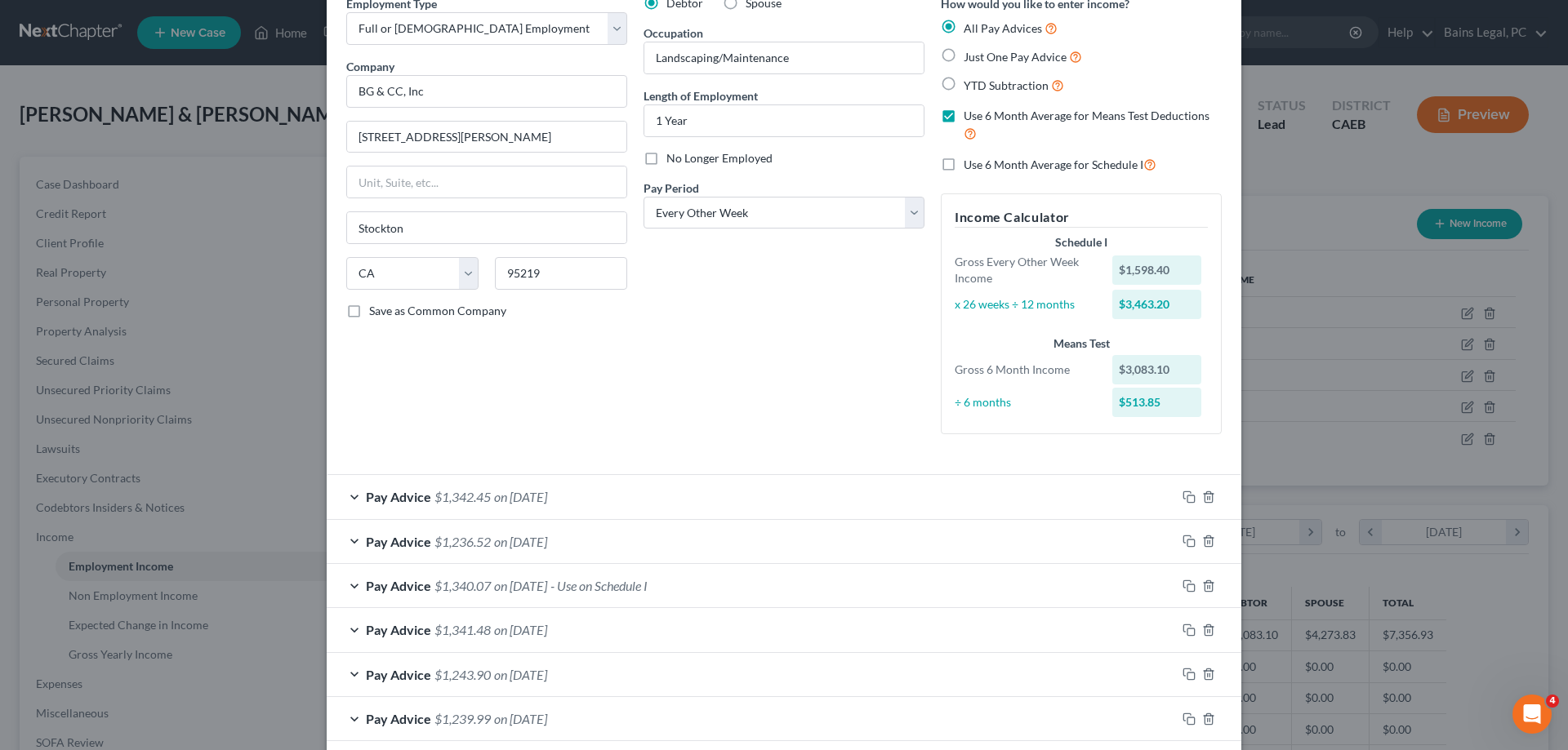
scroll to position [55, 0]
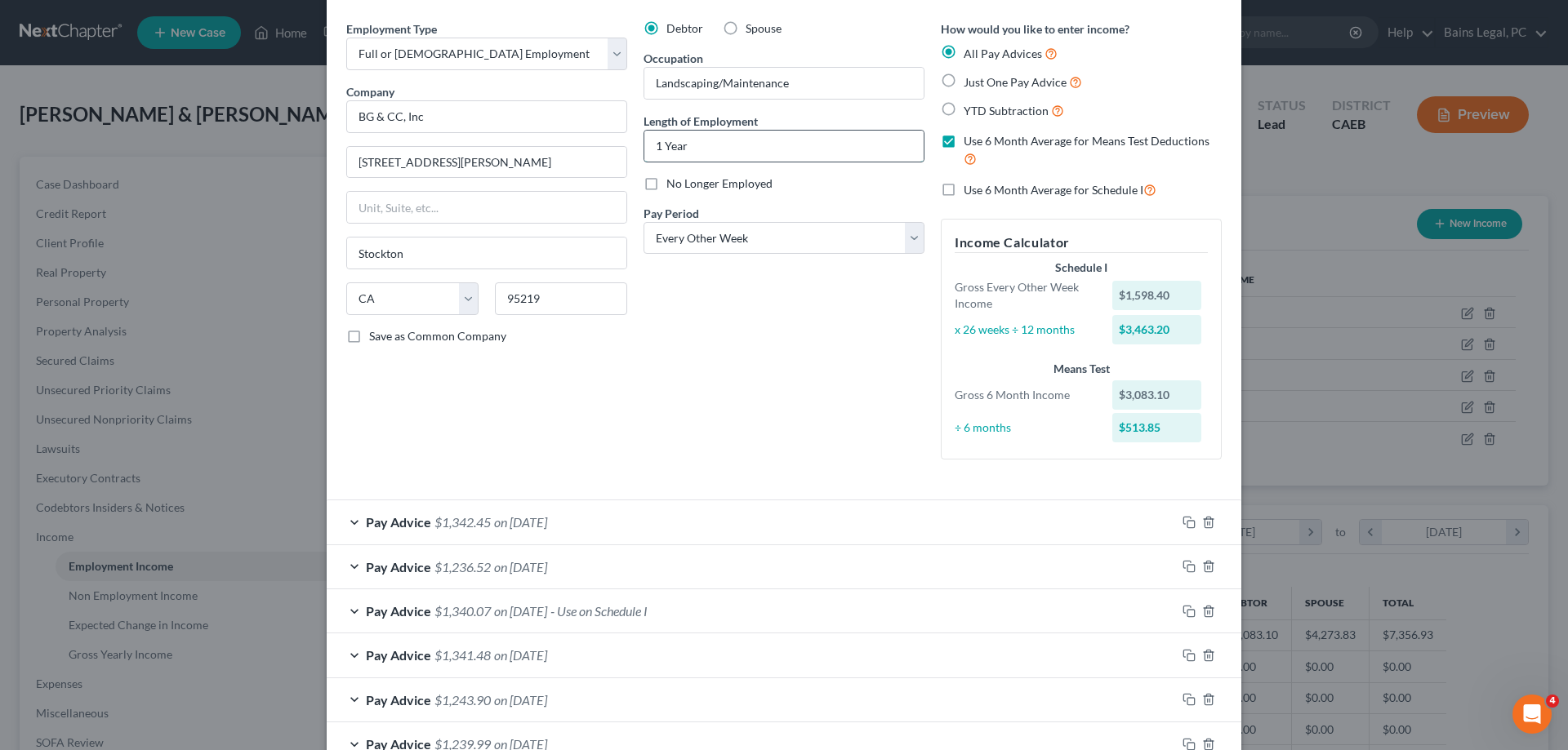
click at [696, 144] on input "1 Year" at bounding box center [784, 146] width 279 height 31
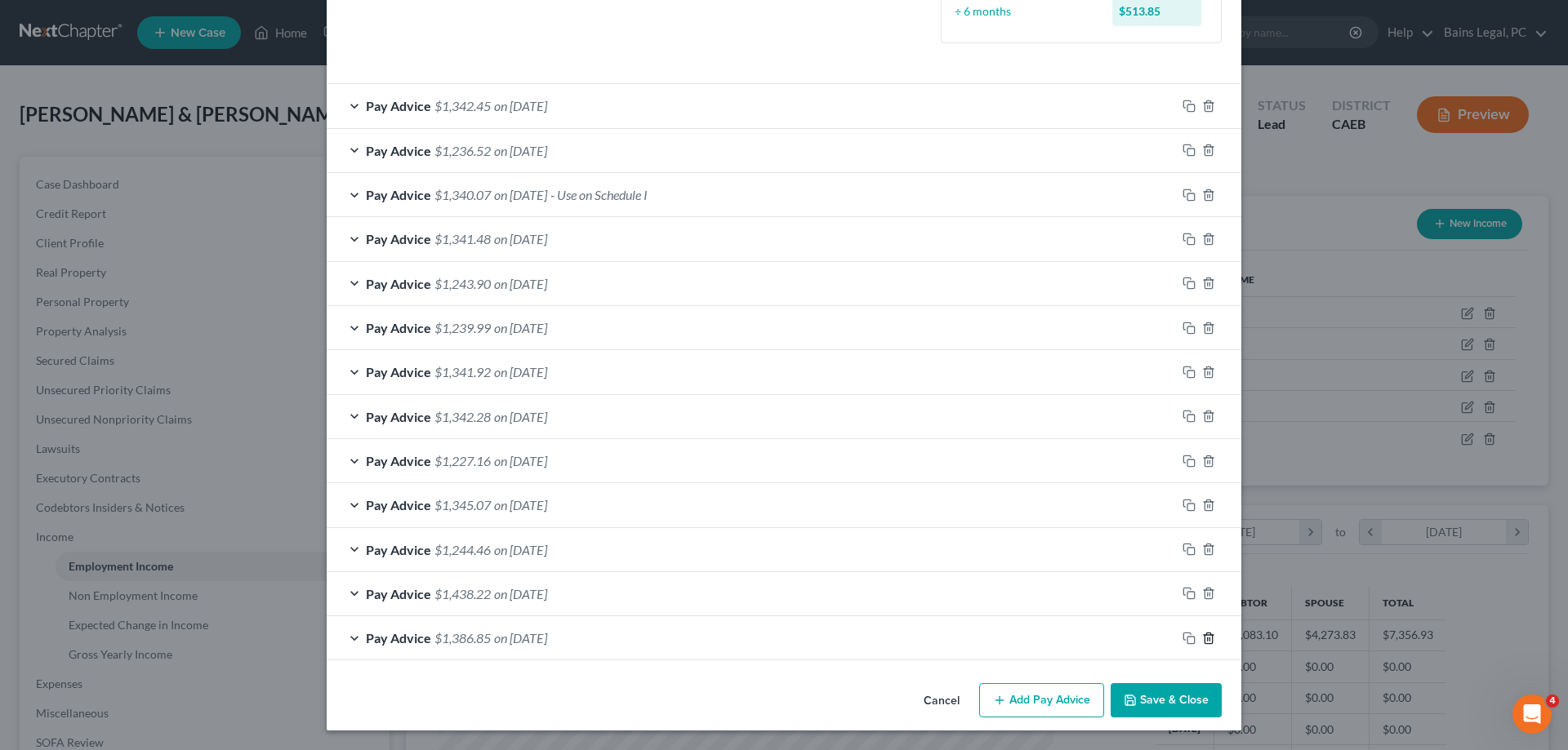
type input "1 Year, 5 months"
click at [1204, 639] on icon "button" at bounding box center [1208, 638] width 7 height 11
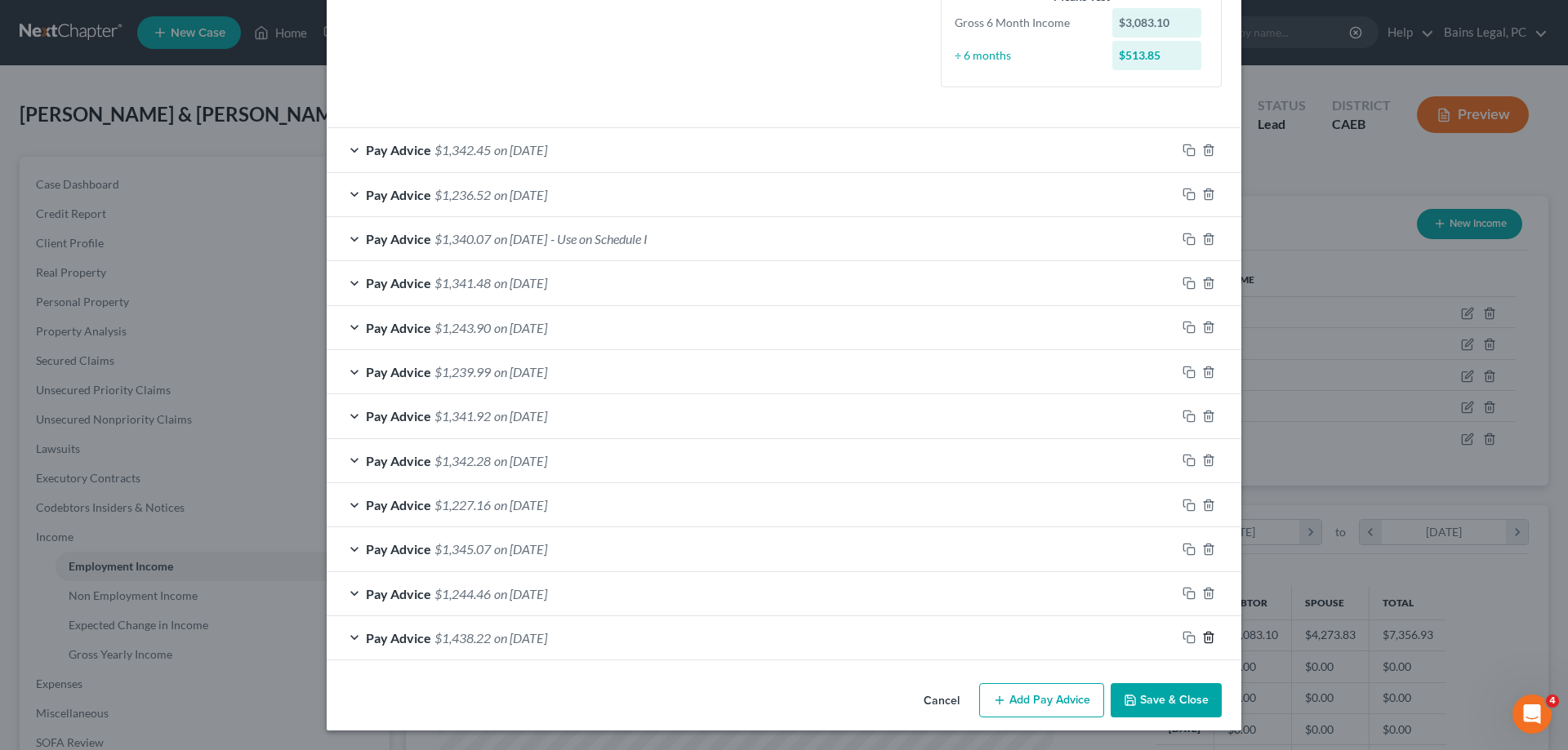
click at [1204, 639] on icon "button" at bounding box center [1208, 638] width 7 height 11
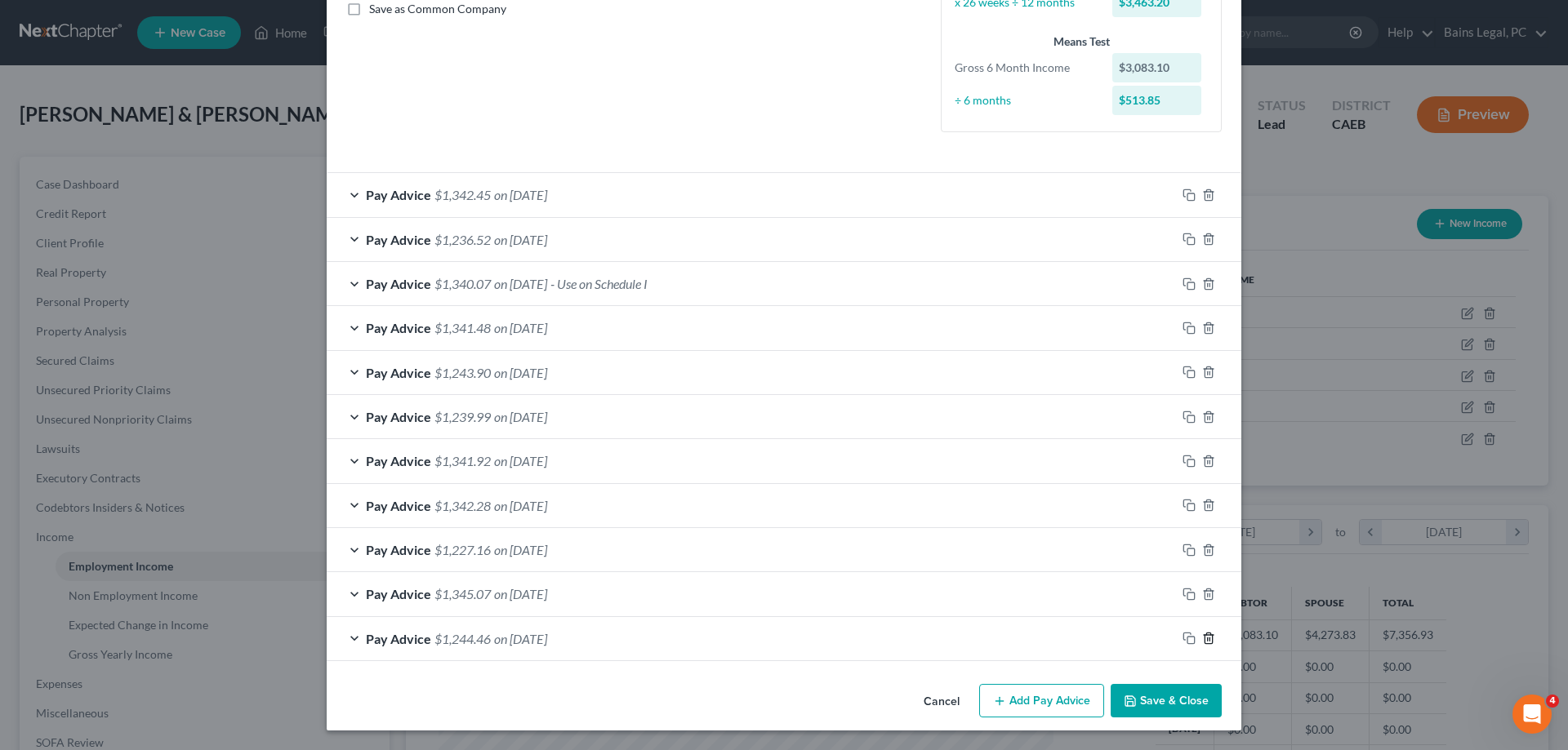
click at [1204, 639] on icon "button" at bounding box center [1208, 638] width 7 height 11
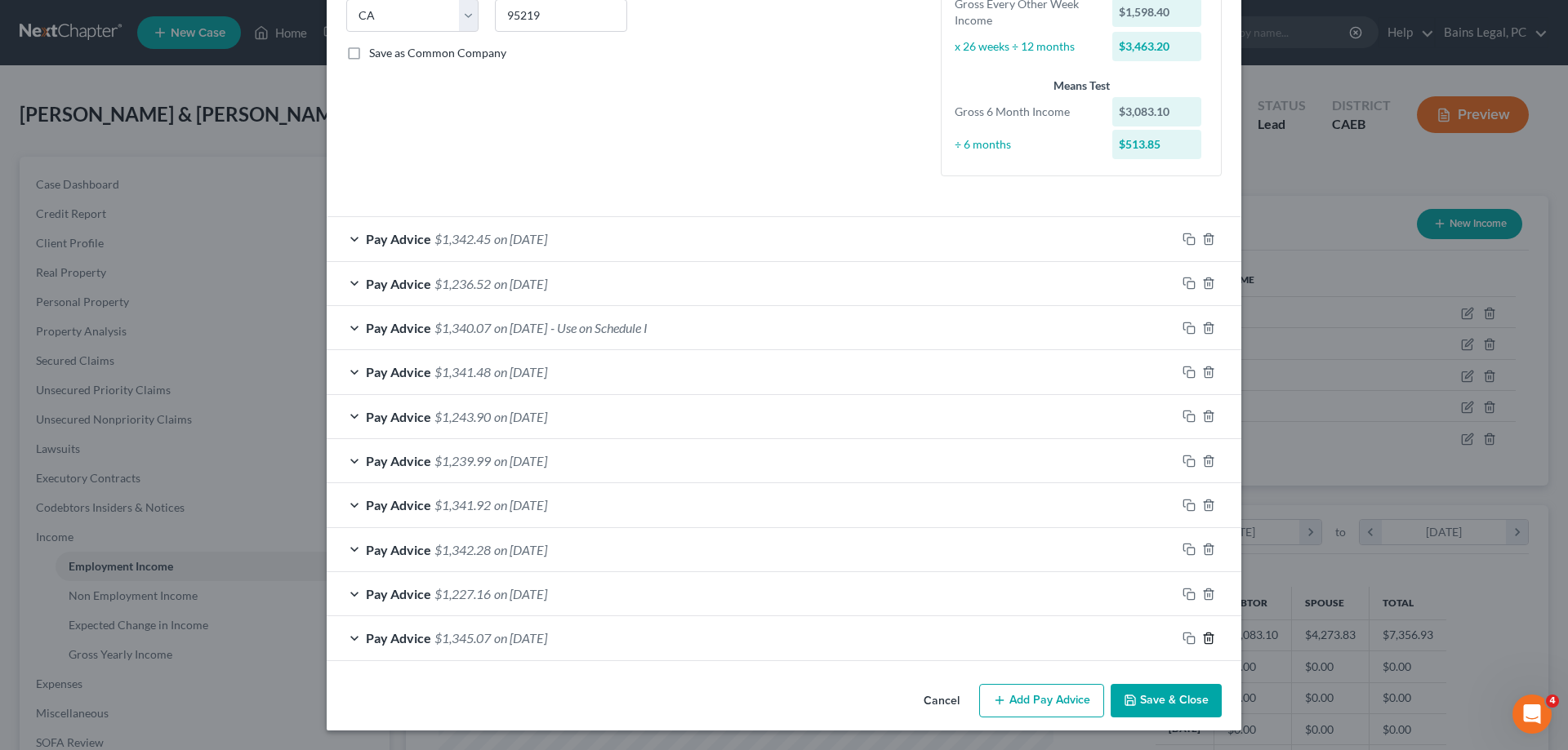
click at [1204, 639] on icon "button" at bounding box center [1208, 638] width 7 height 11
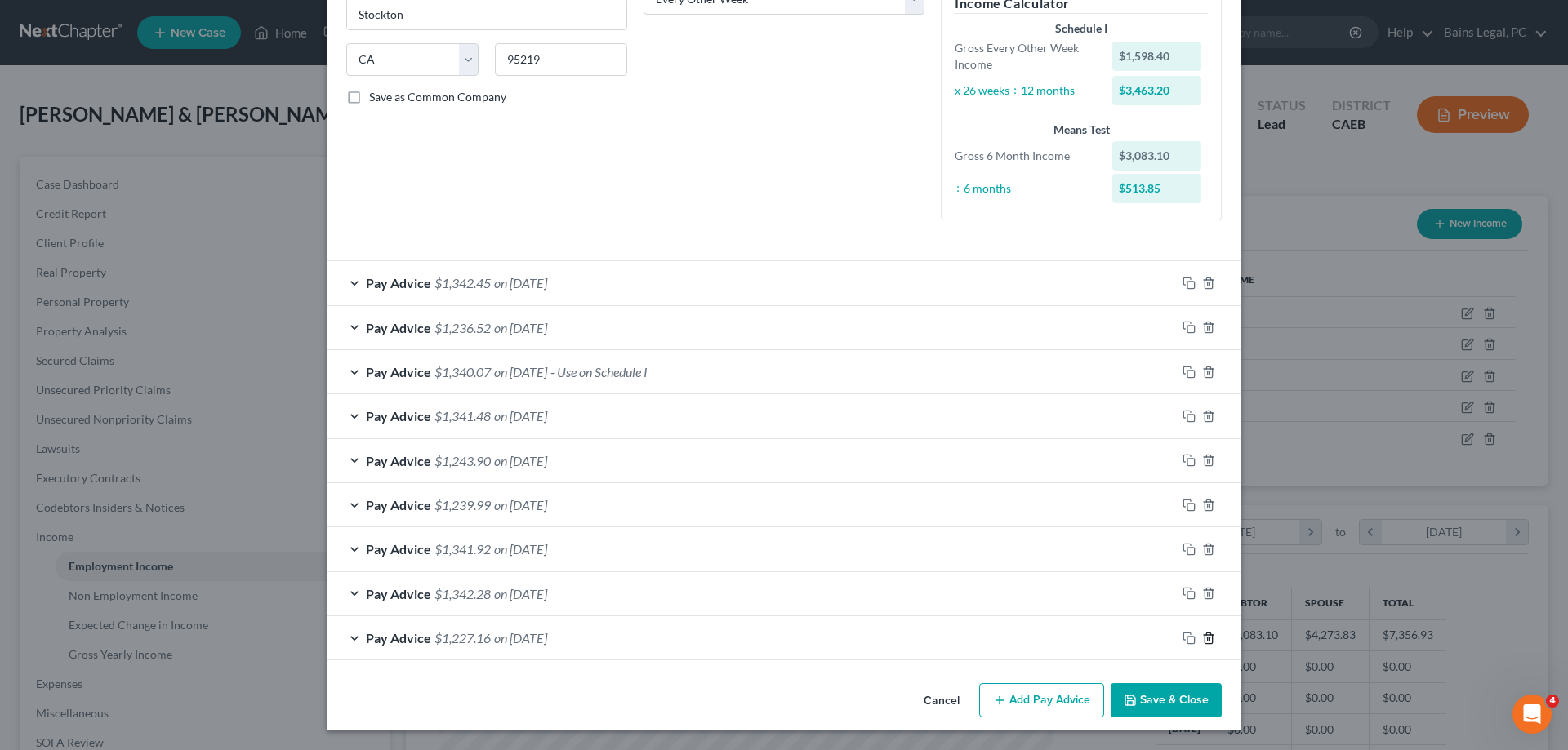
click at [1204, 639] on icon "button" at bounding box center [1208, 638] width 7 height 11
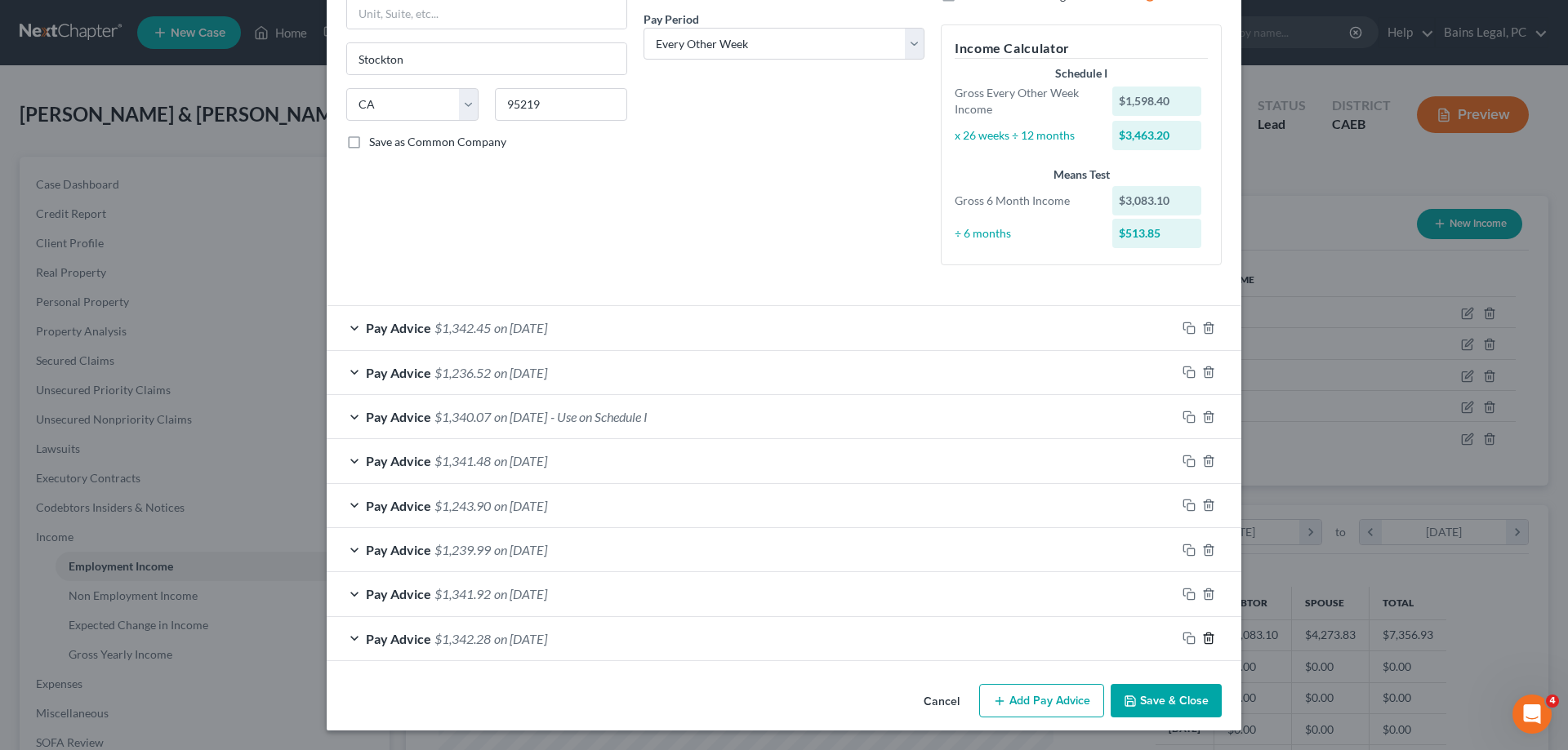
click at [1204, 640] on icon "button" at bounding box center [1208, 639] width 7 height 11
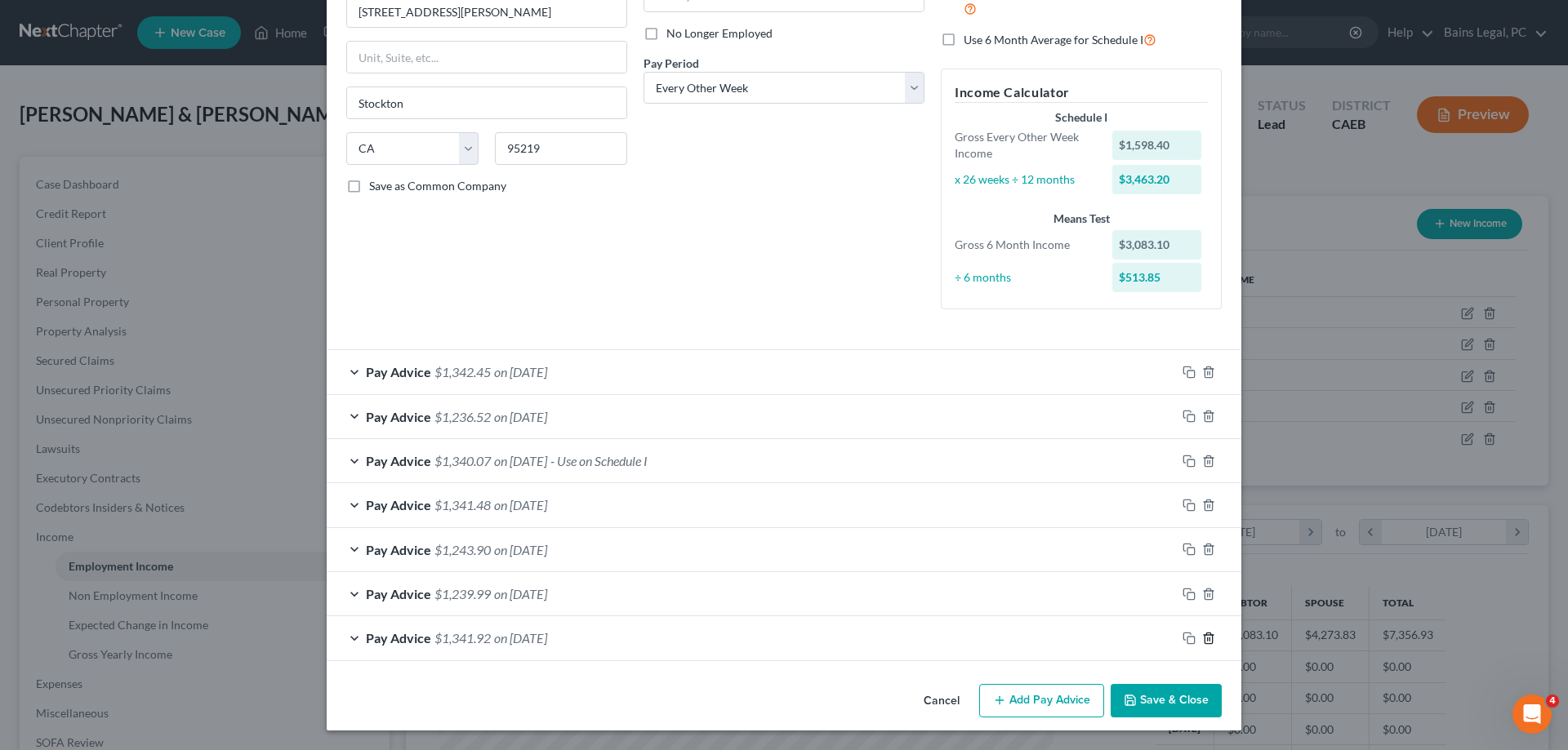
click at [1204, 640] on icon "button" at bounding box center [1208, 638] width 7 height 11
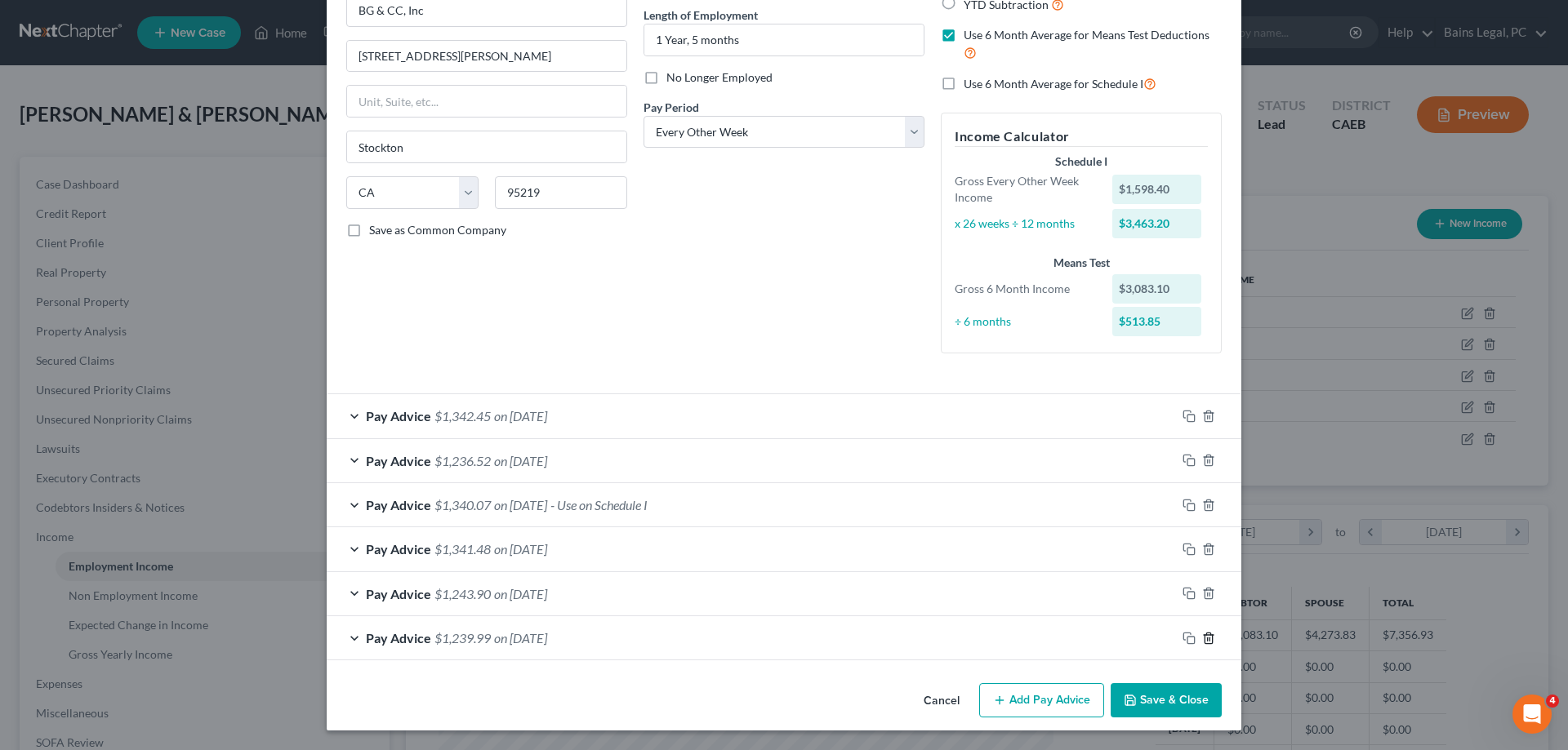
click at [1204, 641] on icon "button" at bounding box center [1208, 638] width 13 height 13
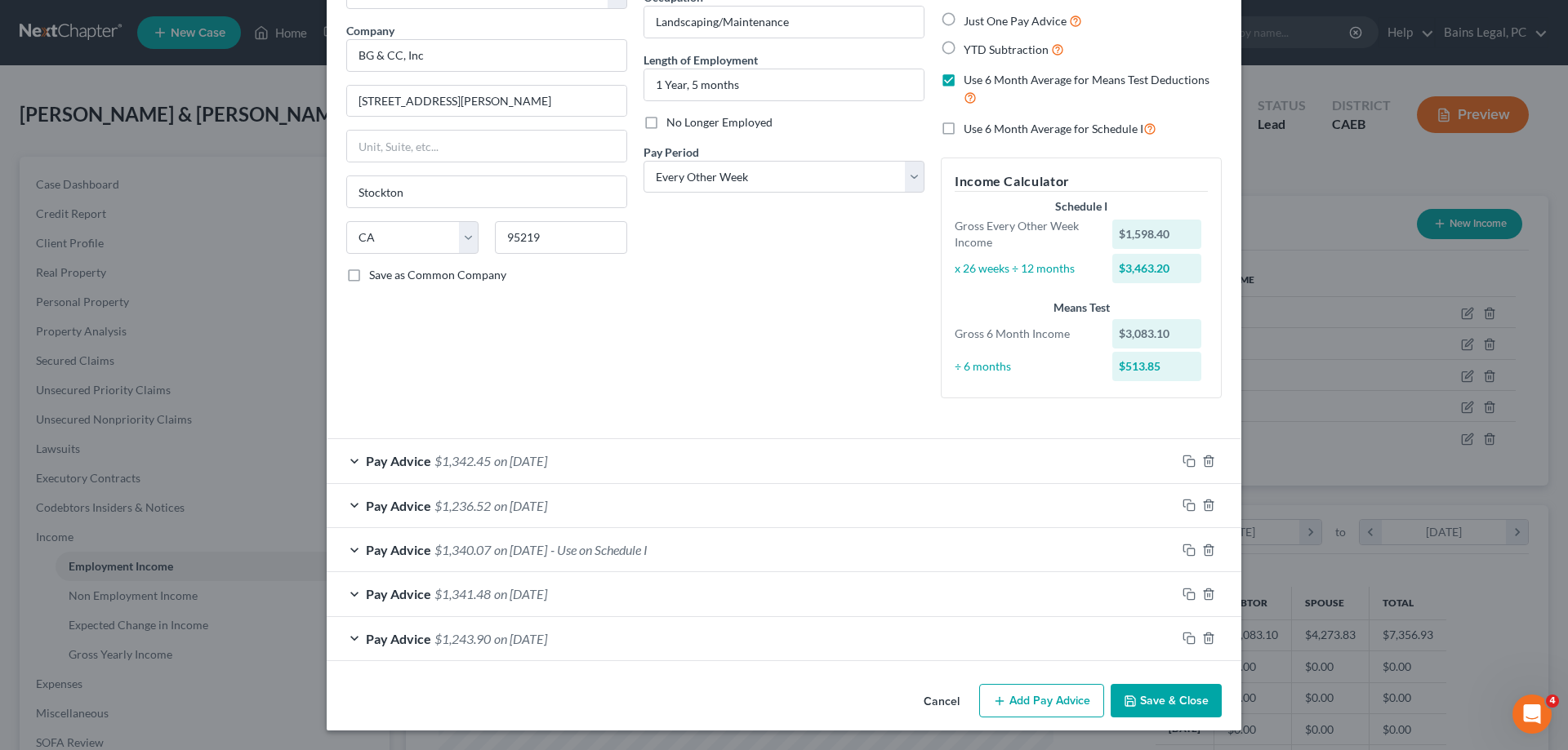
scroll to position [117, 0]
click at [1204, 641] on icon "button" at bounding box center [1208, 638] width 13 height 13
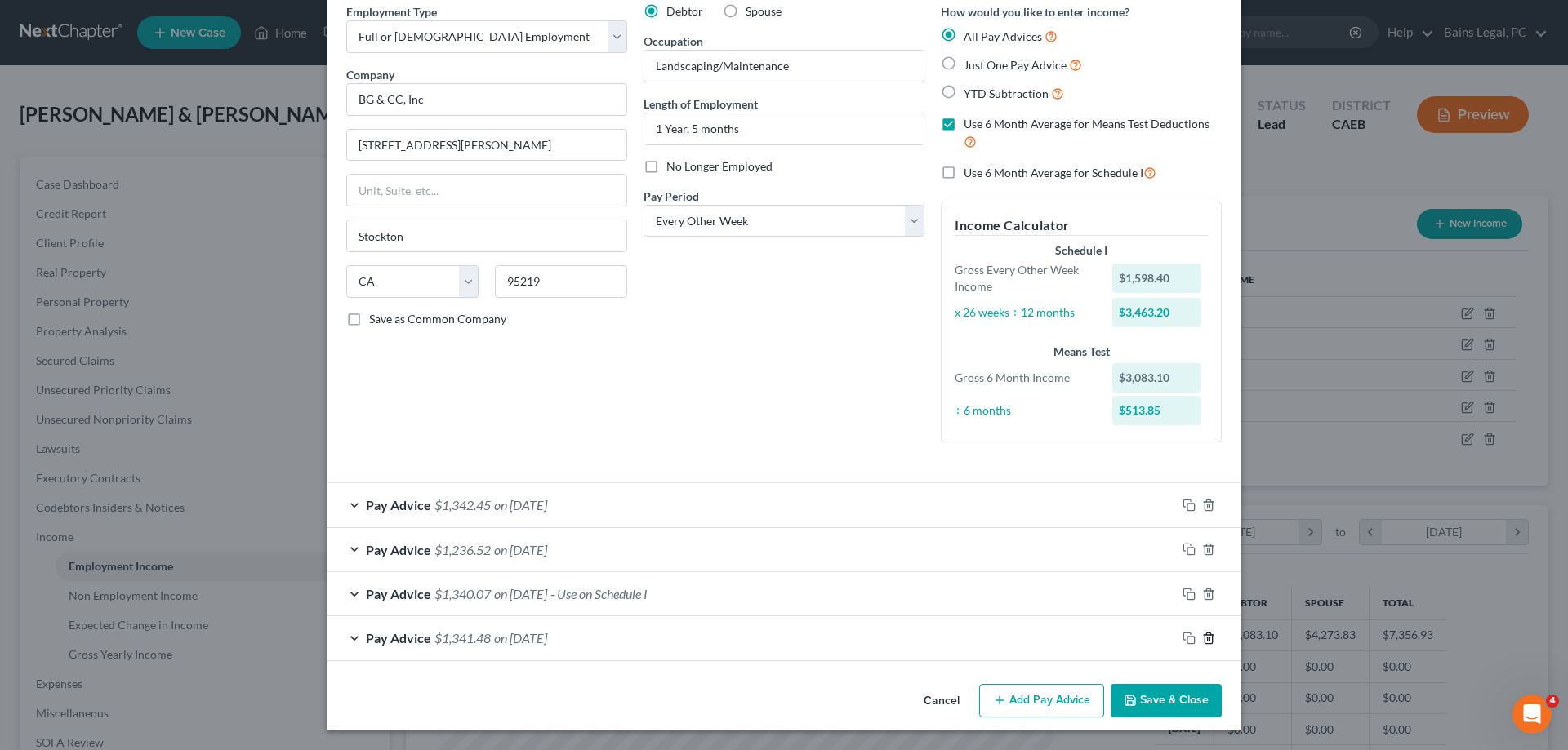
click at [1204, 641] on icon "button" at bounding box center [1208, 638] width 13 height 13
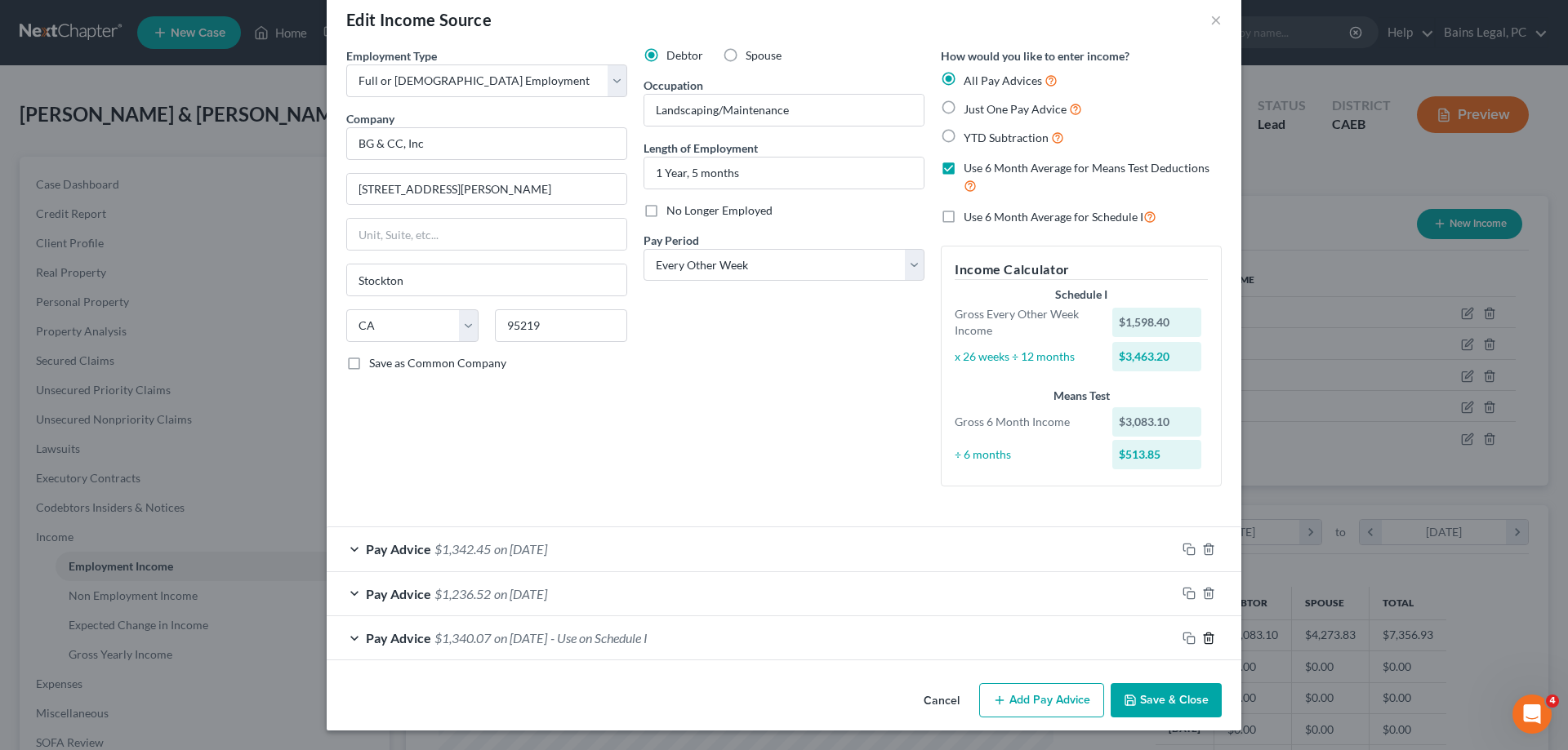
click at [1204, 642] on icon "button" at bounding box center [1208, 638] width 13 height 13
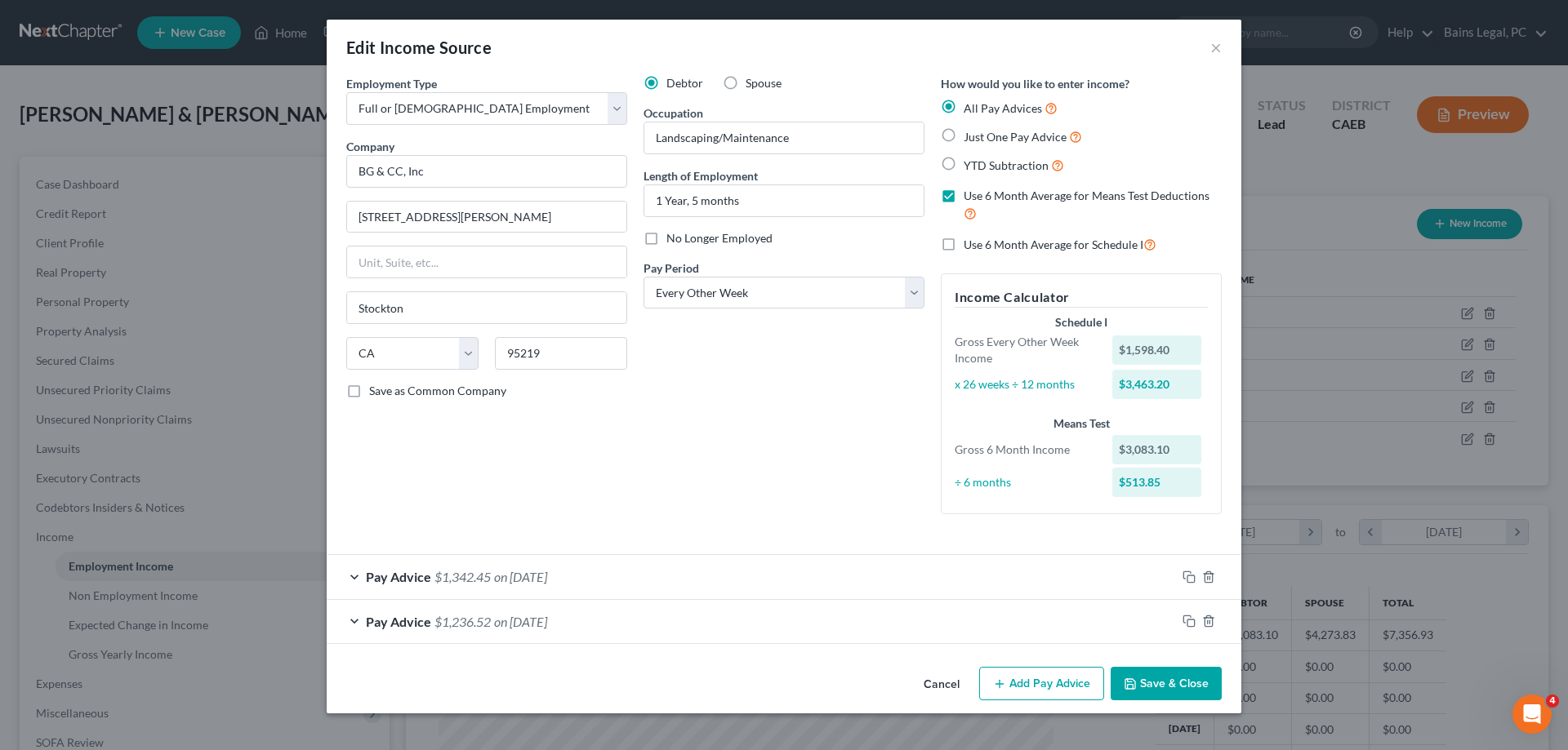
click at [1040, 588] on div "Pay Advice $1,342.45 on [DATE]" at bounding box center [751, 576] width 849 height 43
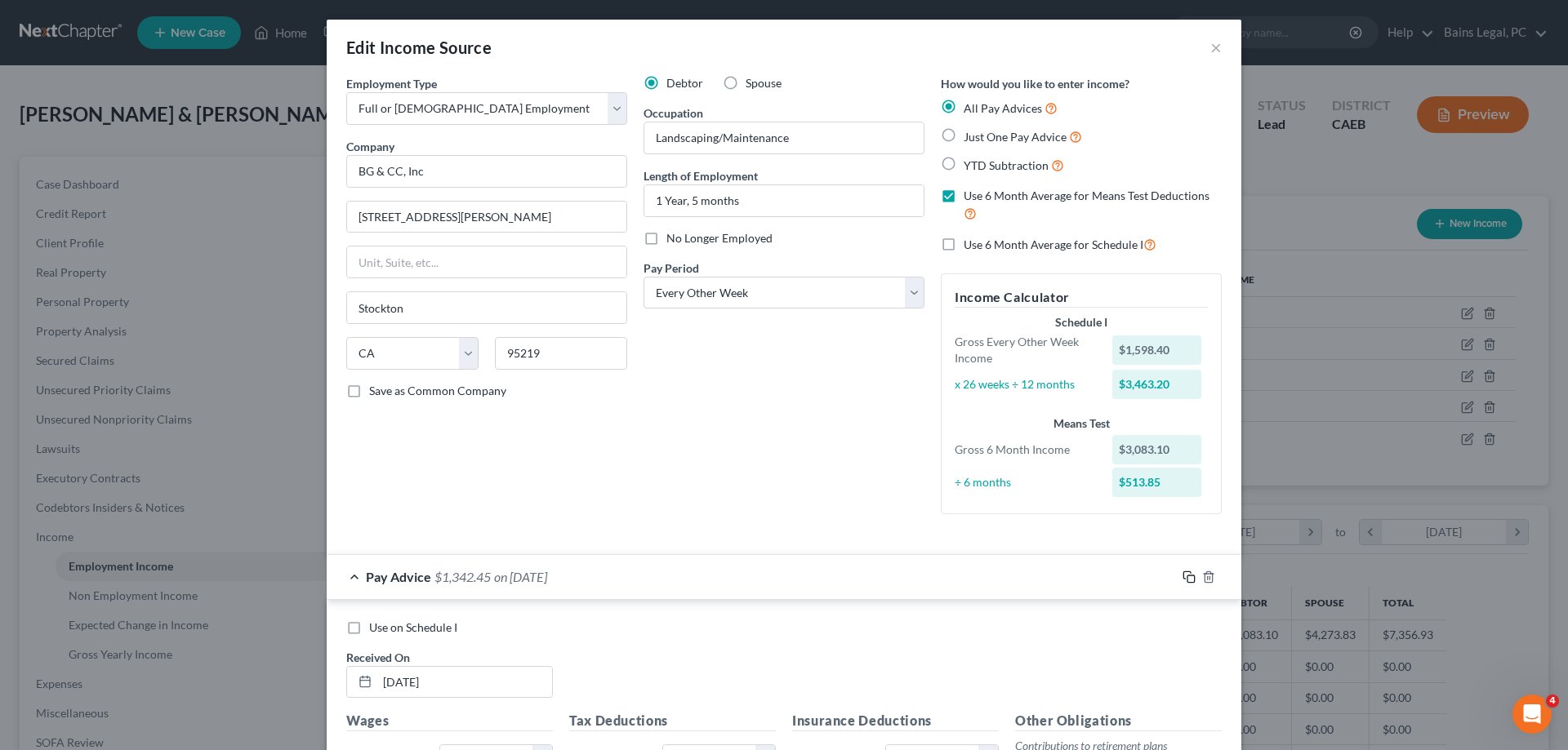
click at [1186, 581] on icon "button" at bounding box center [1189, 577] width 13 height 13
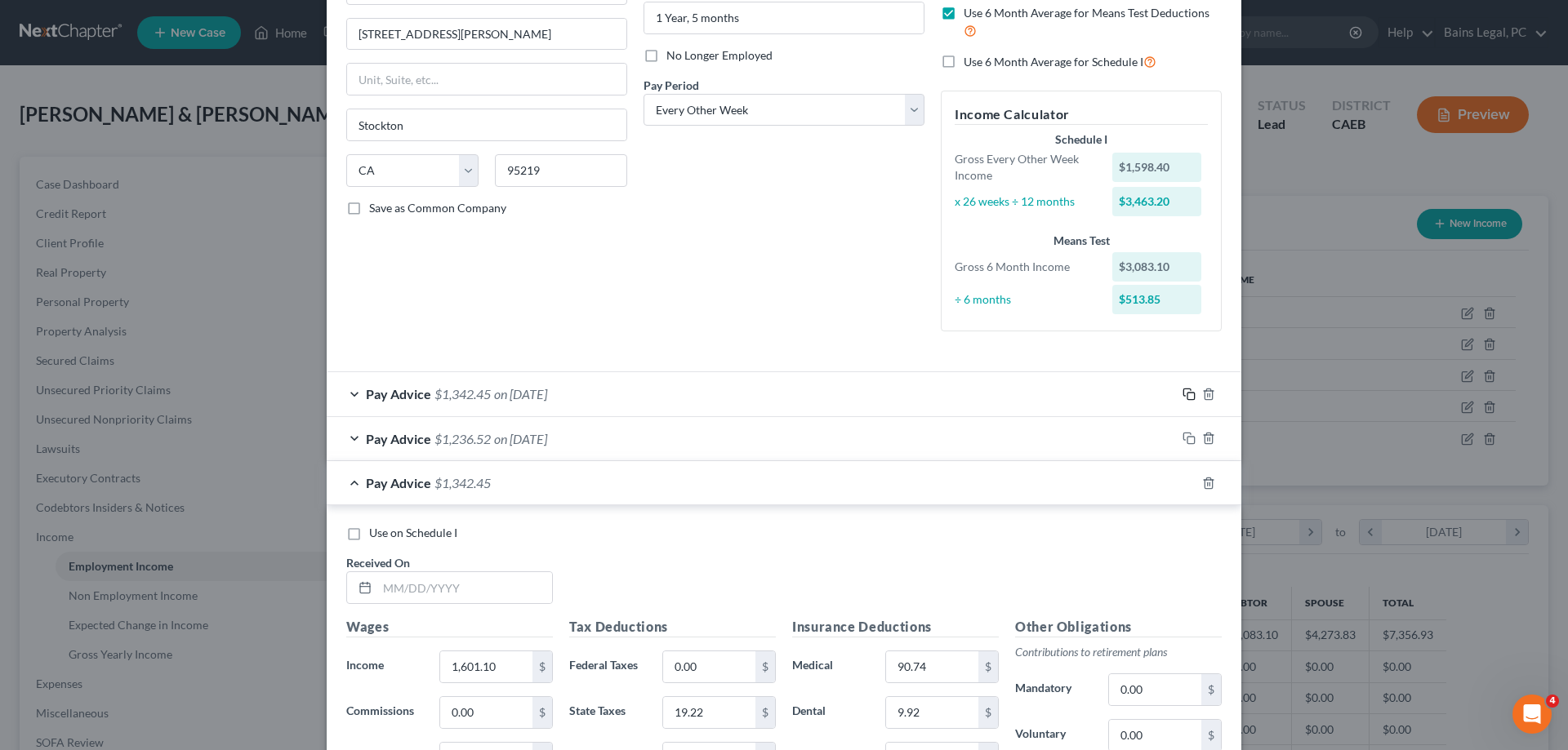
scroll to position [250, 0]
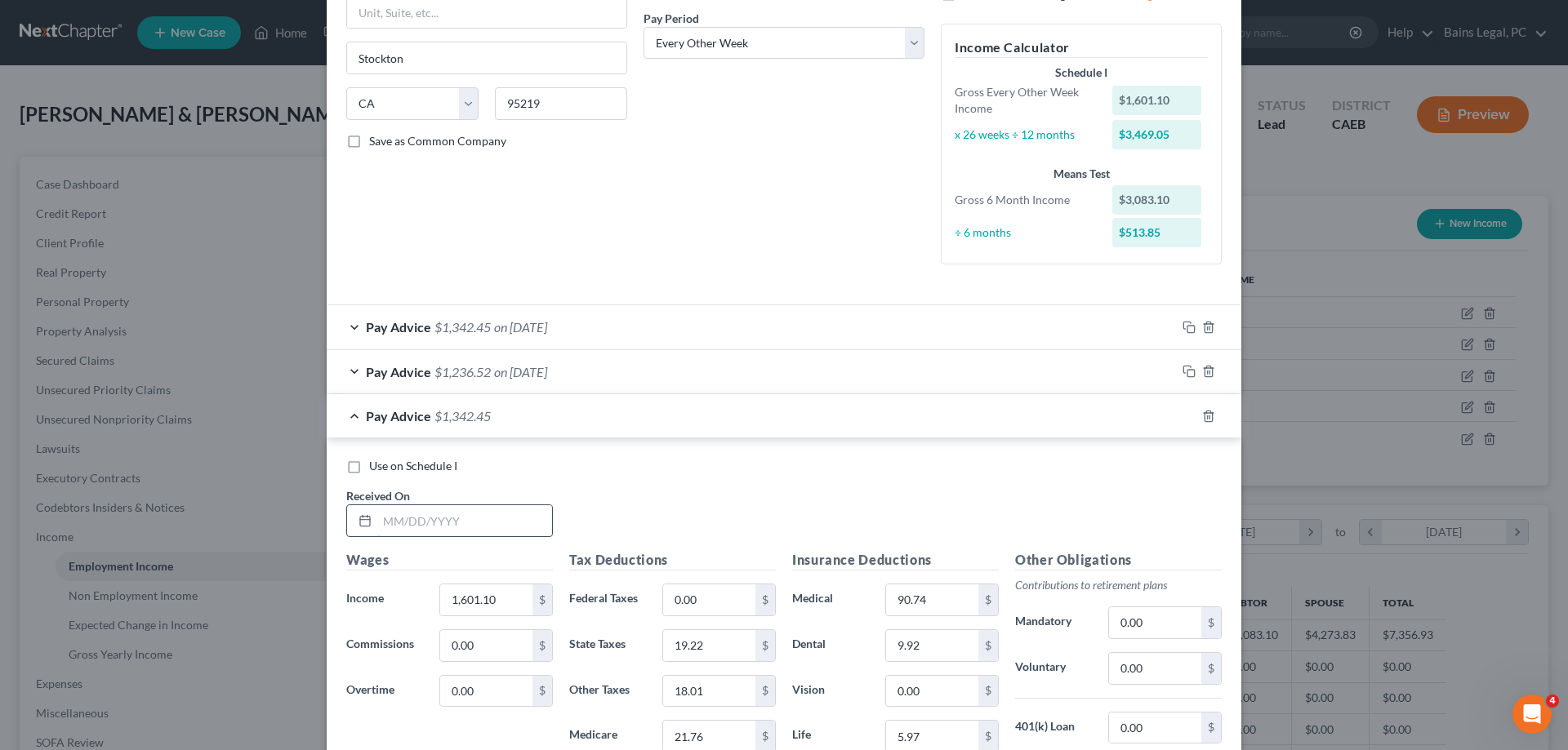
click at [447, 517] on input "text" at bounding box center [465, 521] width 174 height 31
type input "[DATE]"
type input "1,342.20"
click at [750, 660] on input "19.22" at bounding box center [709, 646] width 93 height 31
type input "13.52"
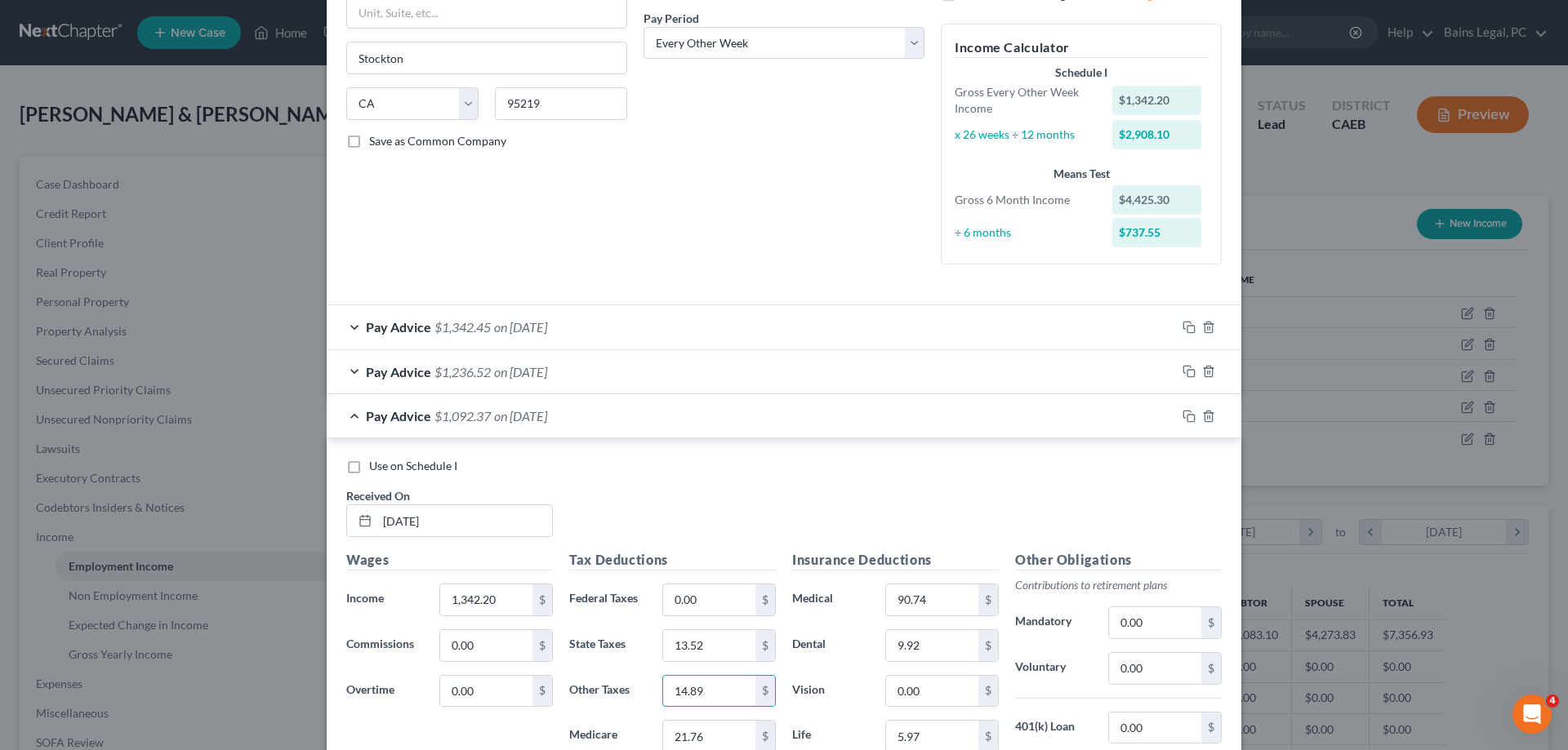
type input "14.89"
type input "18"
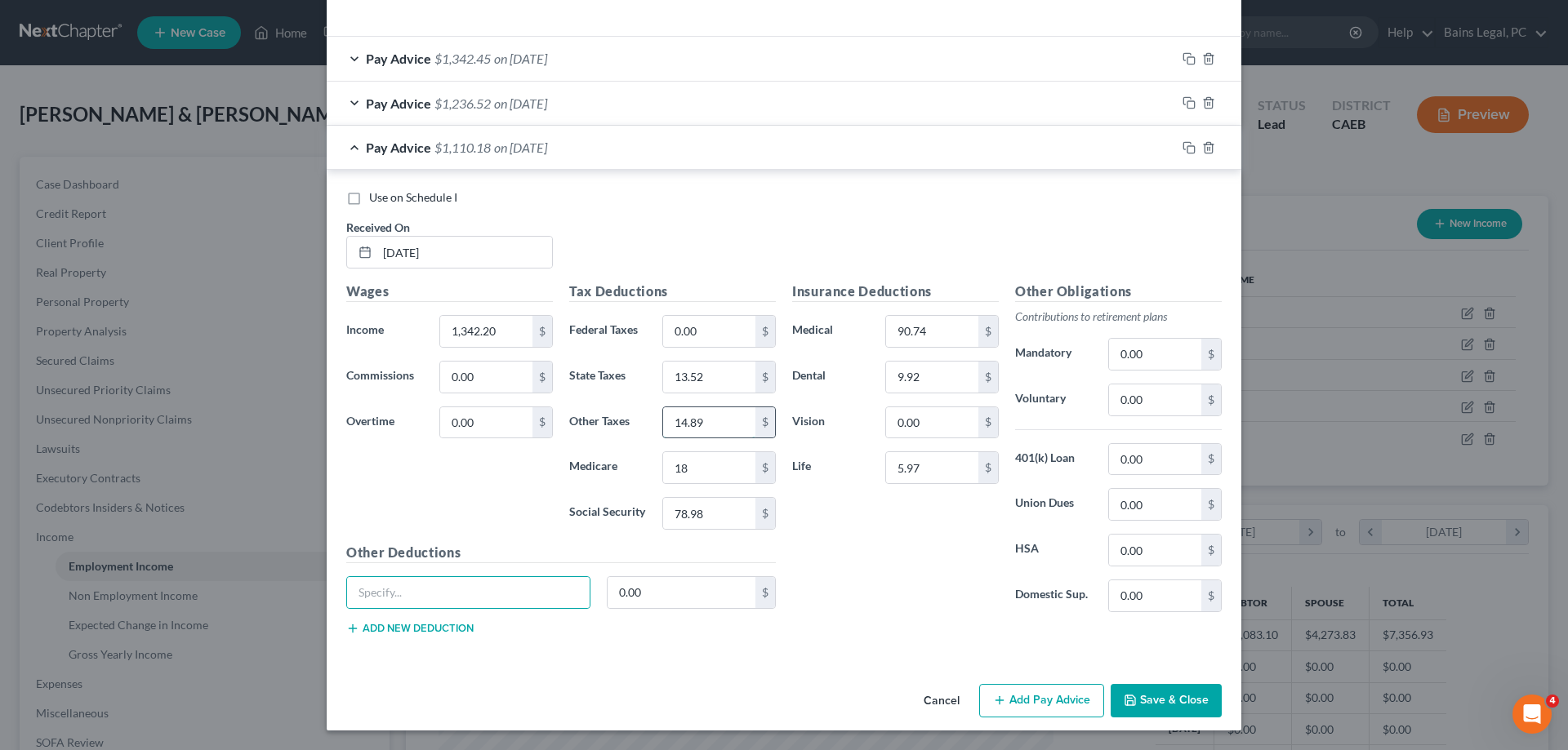
click at [745, 427] on input "14.89" at bounding box center [709, 423] width 93 height 31
drag, startPoint x: 754, startPoint y: 476, endPoint x: 753, endPoint y: 491, distance: 15.0
click at [754, 476] on input "18" at bounding box center [709, 468] width 93 height 31
drag, startPoint x: 756, startPoint y: 513, endPoint x: 773, endPoint y: 509, distance: 17.5
click at [757, 512] on div "$" at bounding box center [765, 514] width 19 height 31
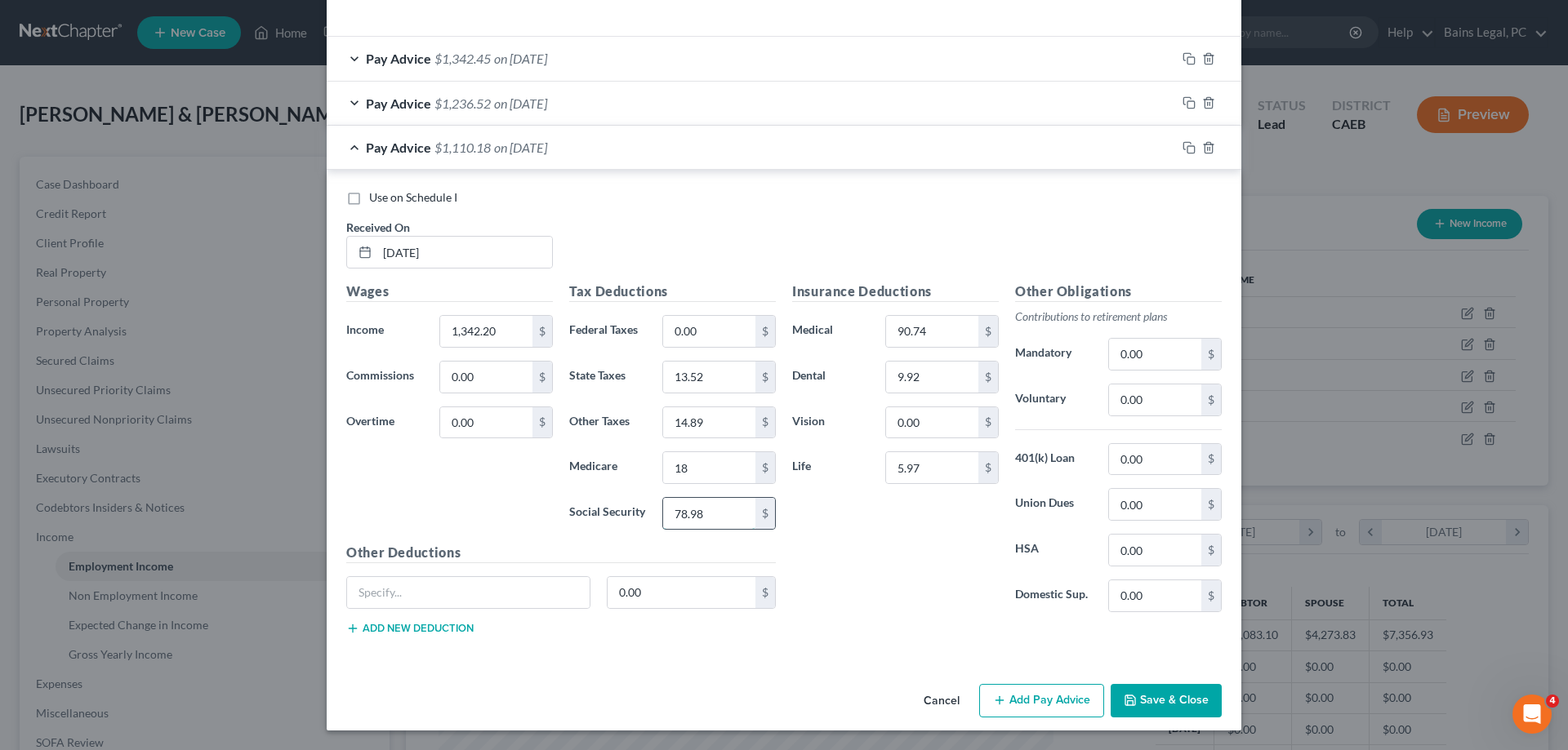
click at [683, 514] on input "78.98" at bounding box center [709, 514] width 93 height 31
type input "76.98"
click at [1189, 151] on icon "button" at bounding box center [1189, 148] width 13 height 13
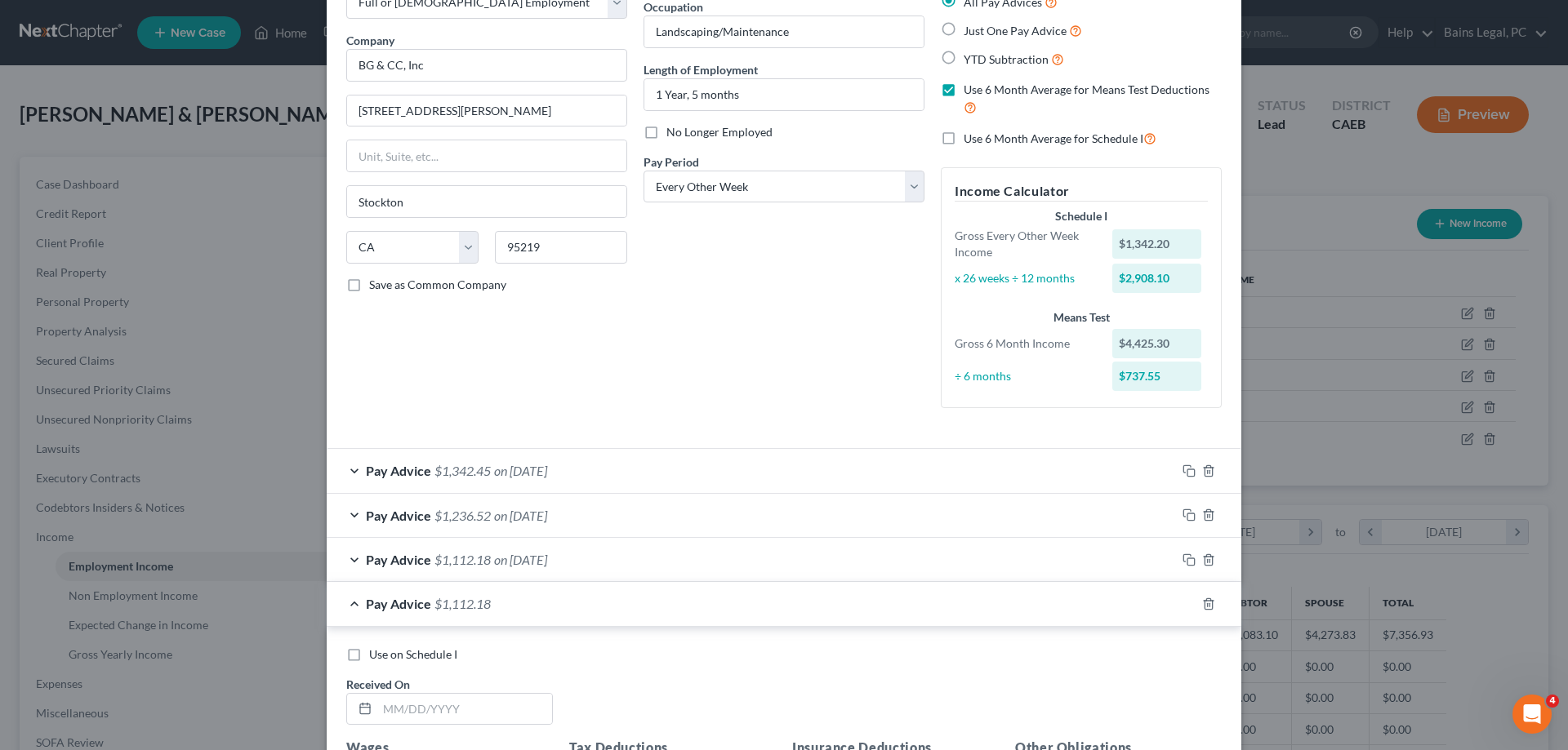
scroll to position [356, 0]
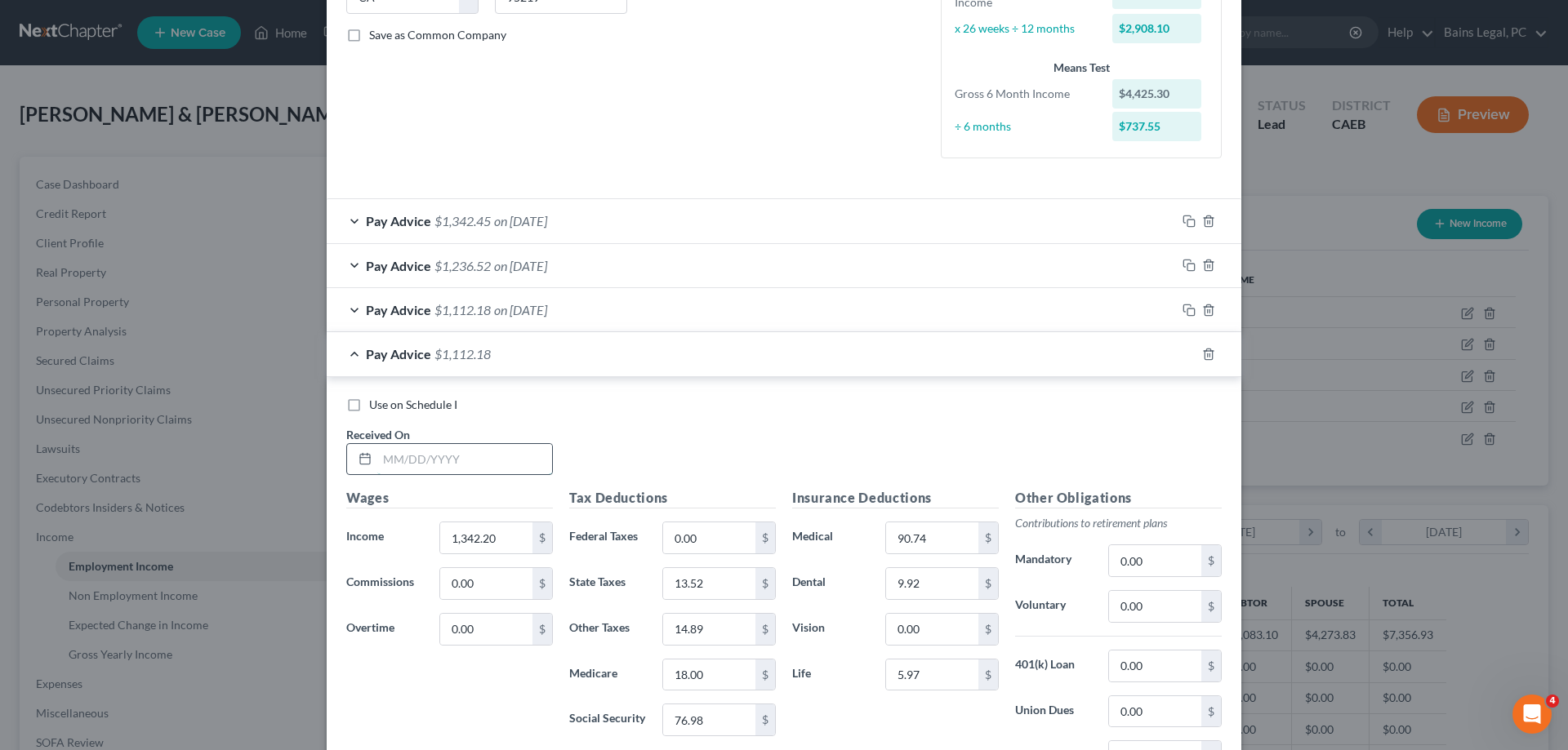
click at [485, 457] on input "text" at bounding box center [465, 460] width 174 height 31
type input "[DATE]"
type input "1,599.80"
click at [735, 588] on input "13.52" at bounding box center [709, 584] width 93 height 31
type input "21.41"
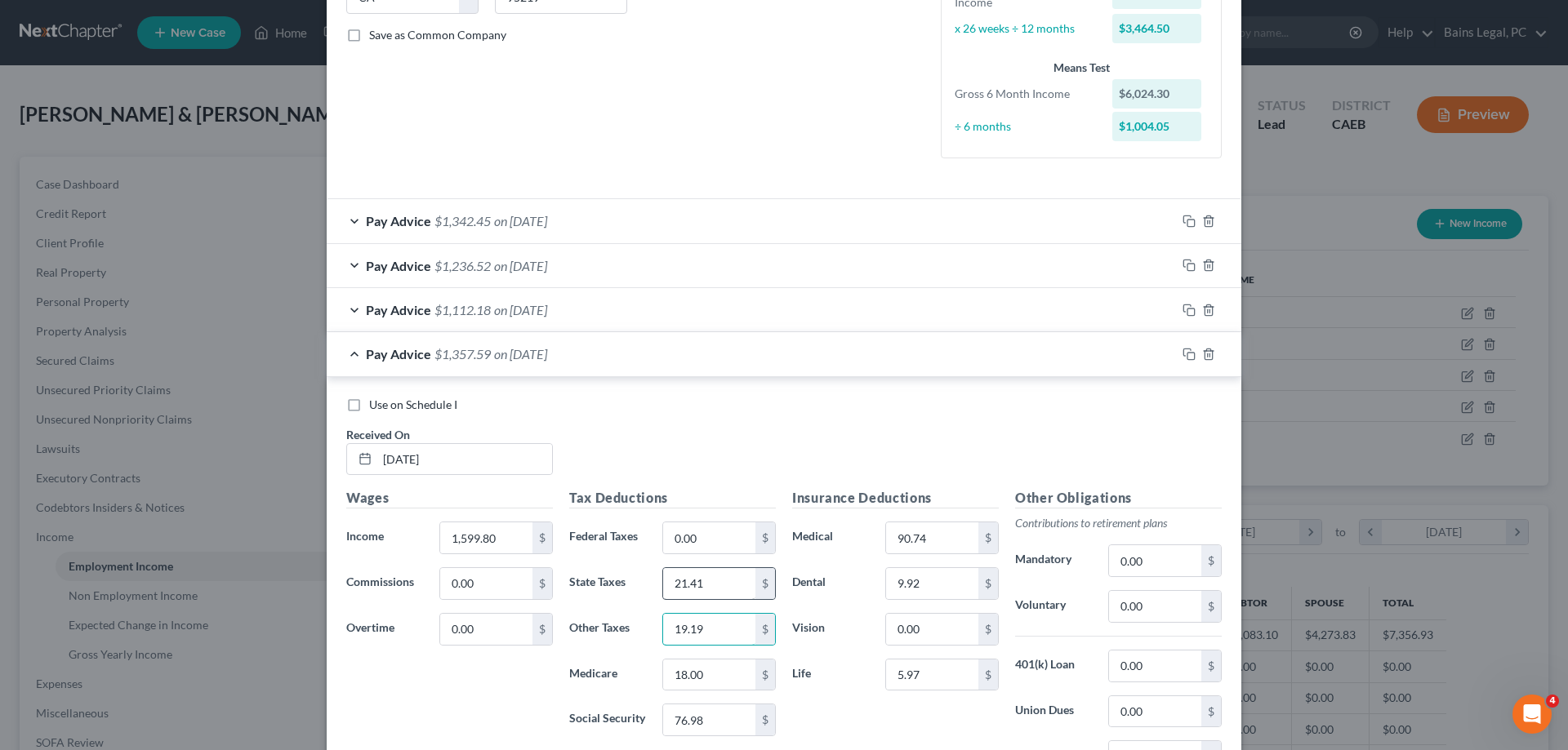
type input "19.19"
type input "23.20"
type input "99.19"
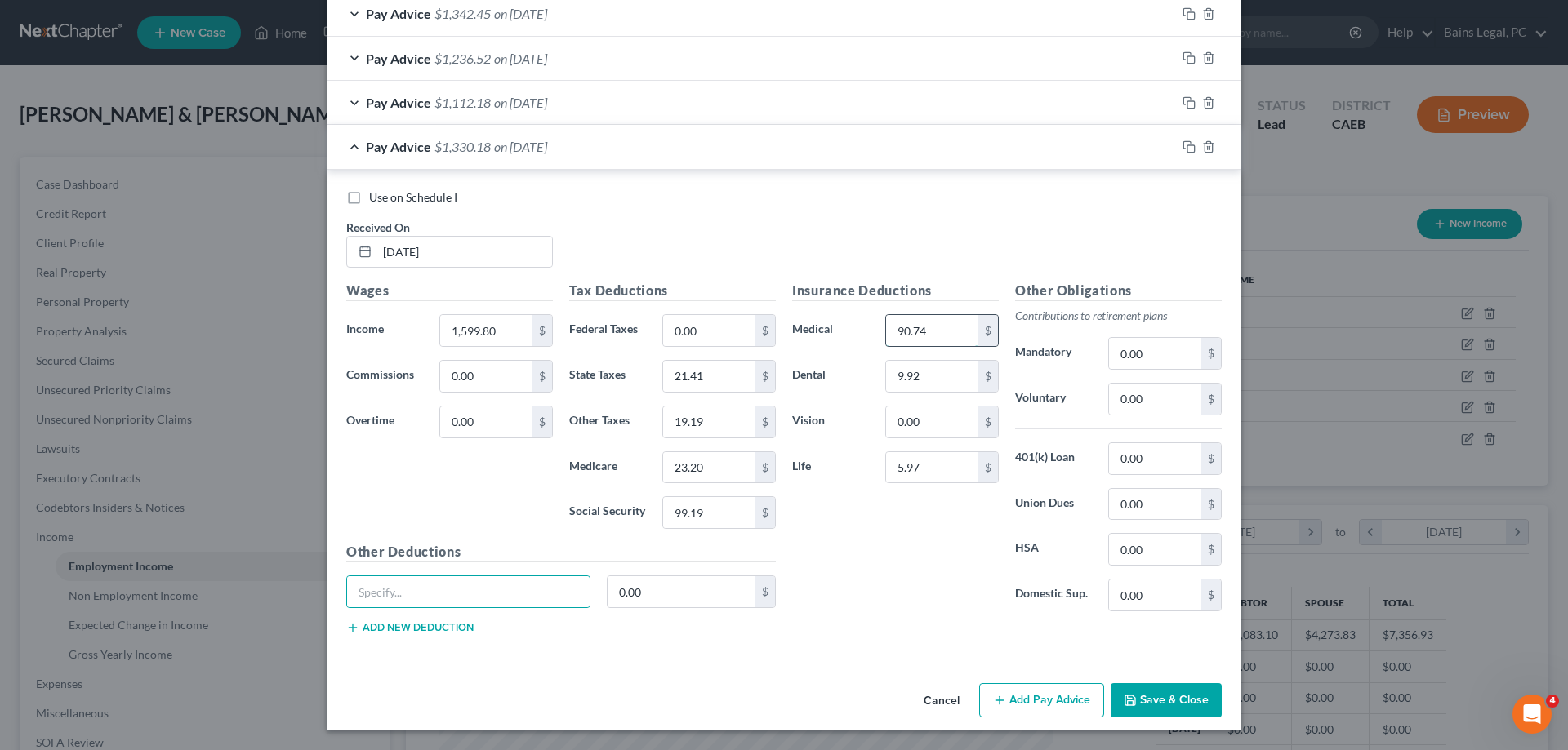
click at [961, 326] on input "90.74" at bounding box center [932, 330] width 93 height 31
drag, startPoint x: 959, startPoint y: 369, endPoint x: 958, endPoint y: 379, distance: 10.0
click at [959, 372] on input "9.92" at bounding box center [932, 376] width 93 height 31
click at [962, 479] on input "5.97" at bounding box center [932, 468] width 93 height 31
click at [1187, 148] on rect "button" at bounding box center [1191, 149] width 7 height 7
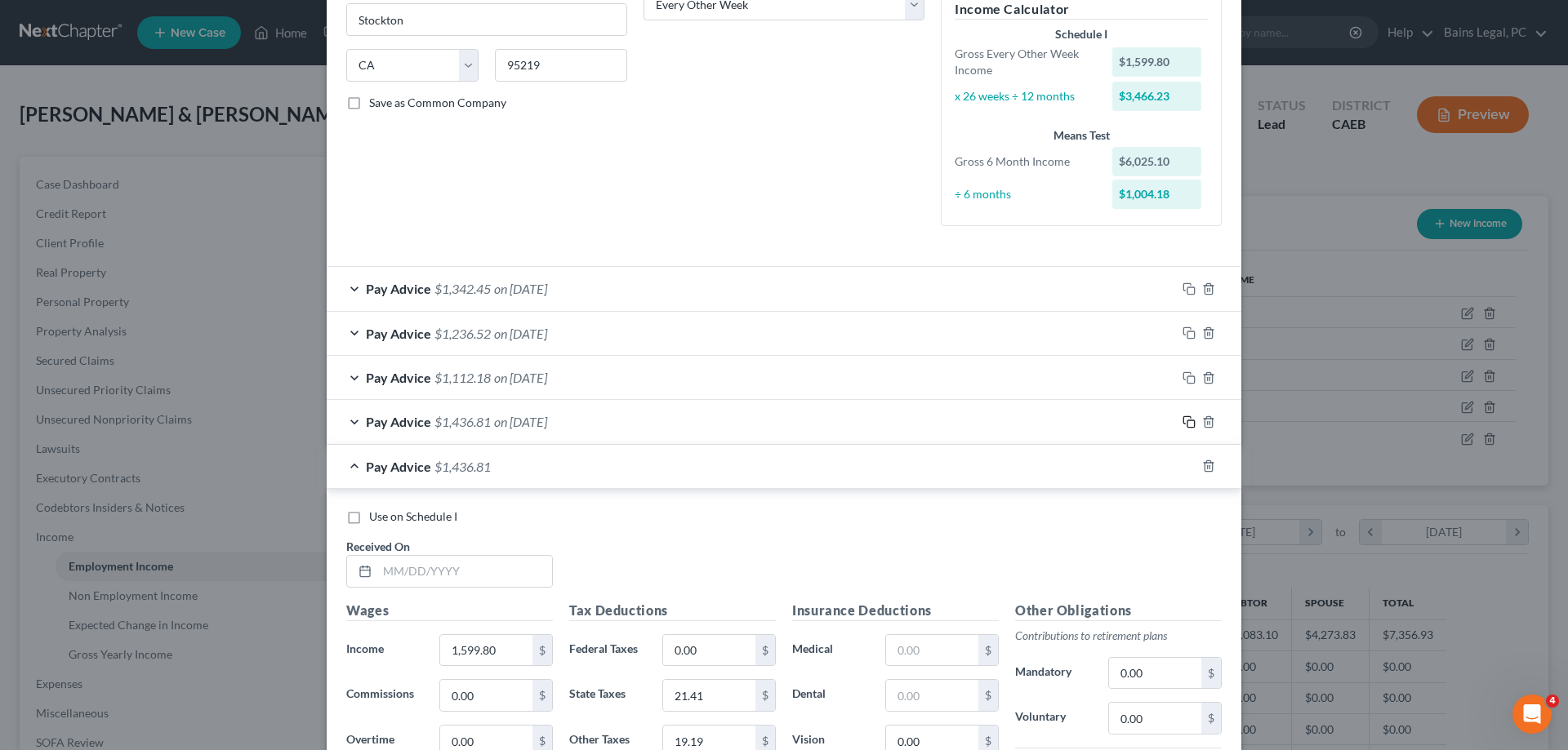
scroll to position [352, 0]
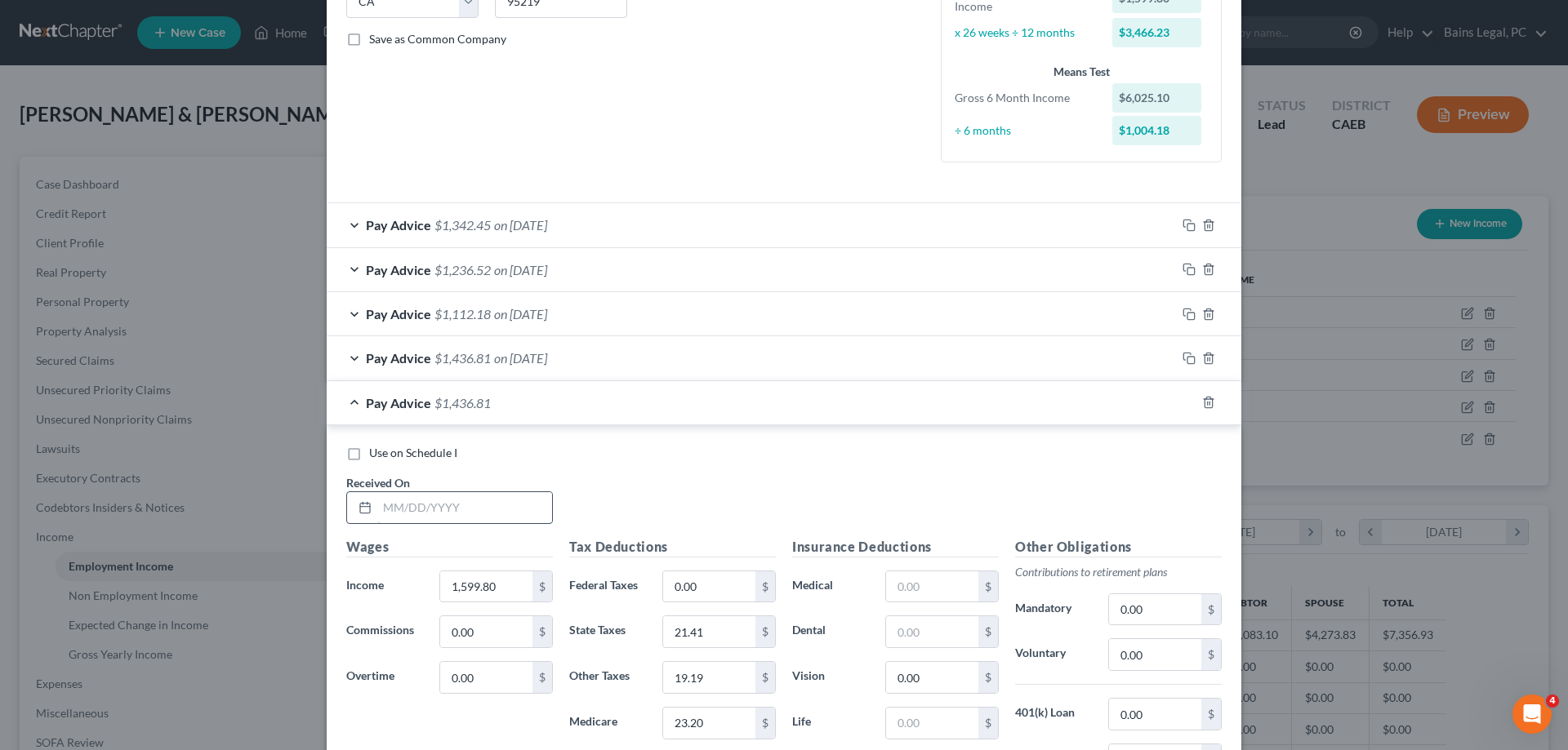
click at [486, 513] on input "text" at bounding box center [465, 508] width 174 height 31
type input "[DATE]"
type input "1,601"
click at [732, 632] on input "21.41" at bounding box center [709, 632] width 93 height 31
type input "19.22"
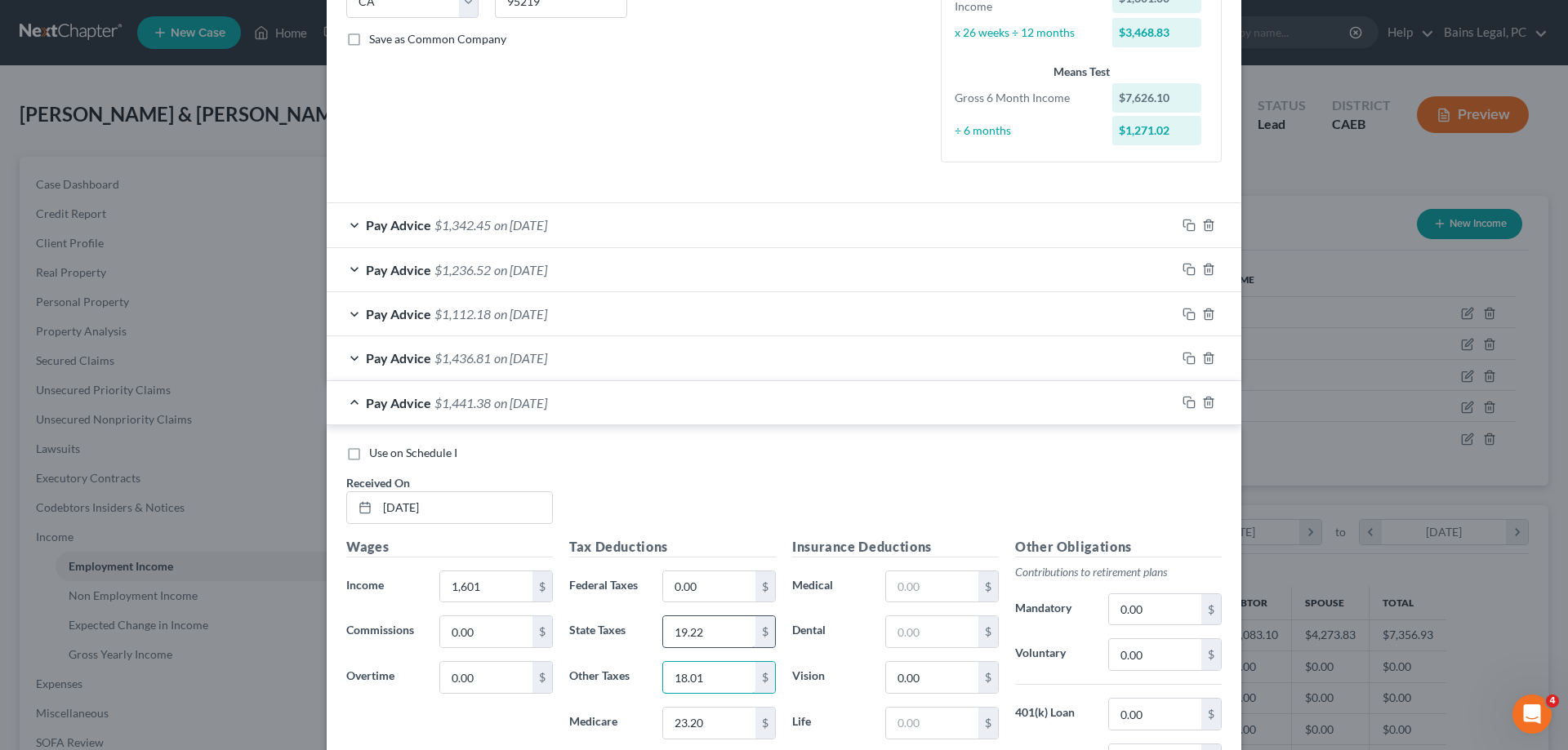
type input "18.01"
type input "21.75"
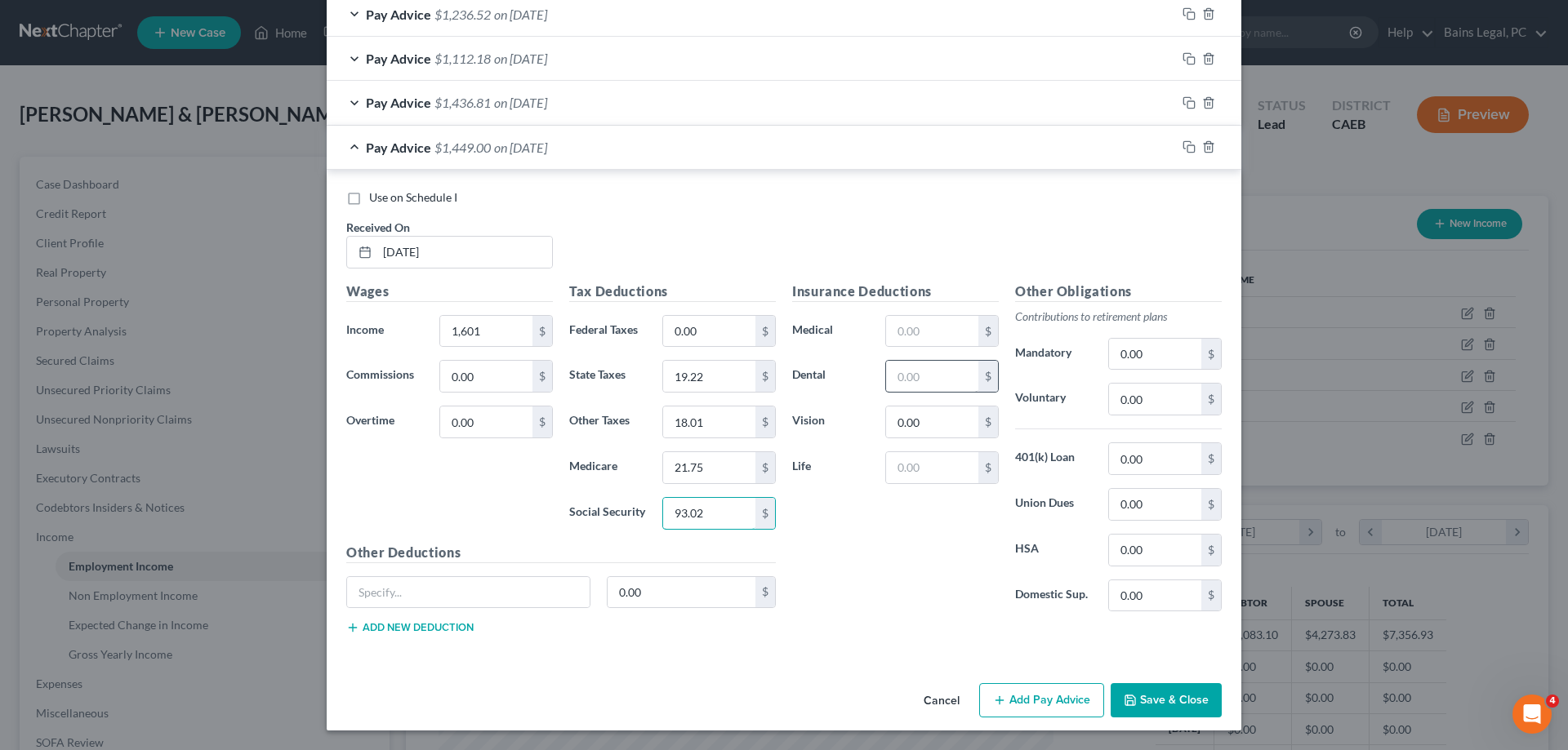
type input "93.02"
click at [960, 329] on input "text" at bounding box center [932, 331] width 93 height 31
type input "90.74"
type input "9.92"
type input "5.97"
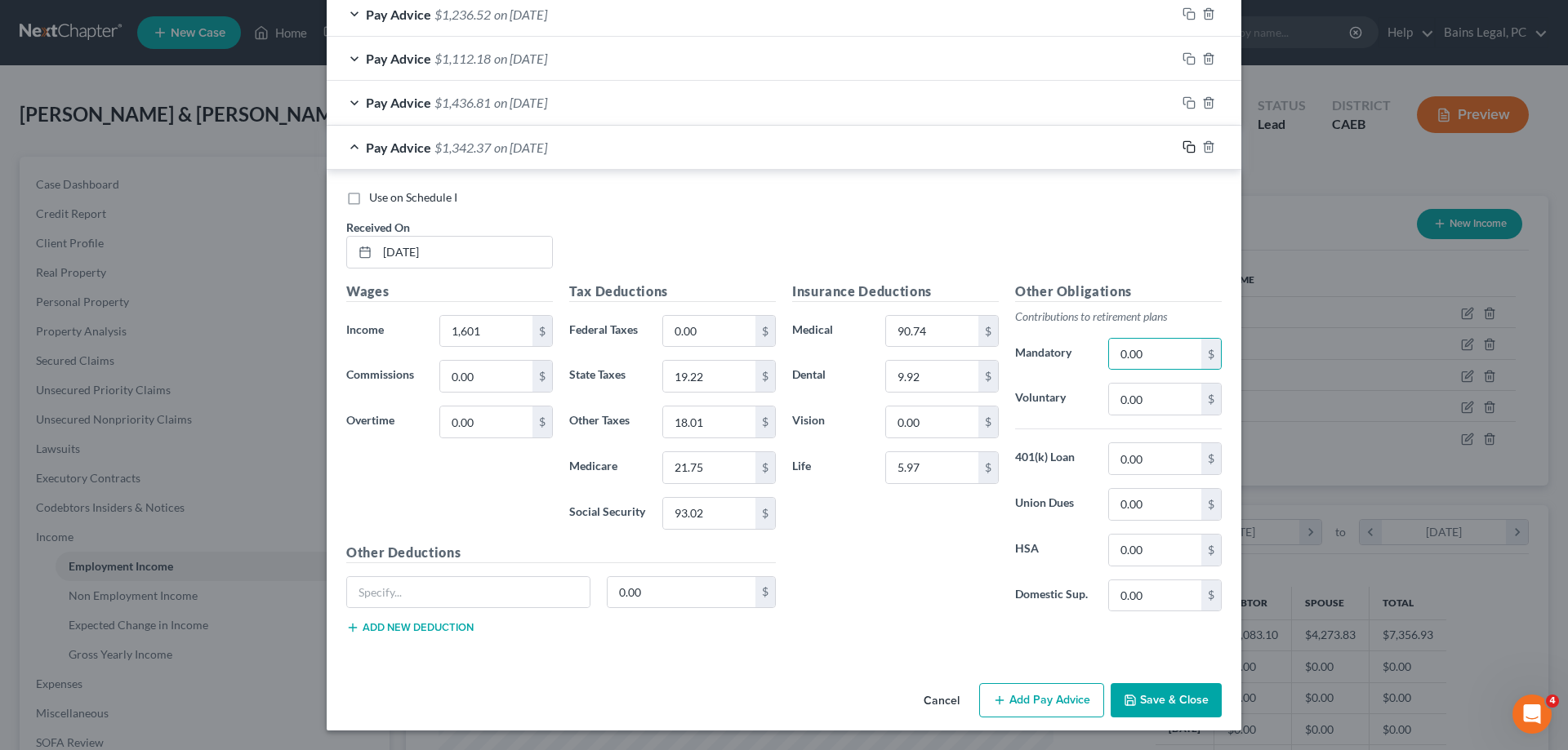
click at [1186, 147] on icon "button" at bounding box center [1189, 147] width 13 height 13
click at [498, 255] on input "text" at bounding box center [465, 252] width 174 height 31
type input "[DATE]"
type input "1,601"
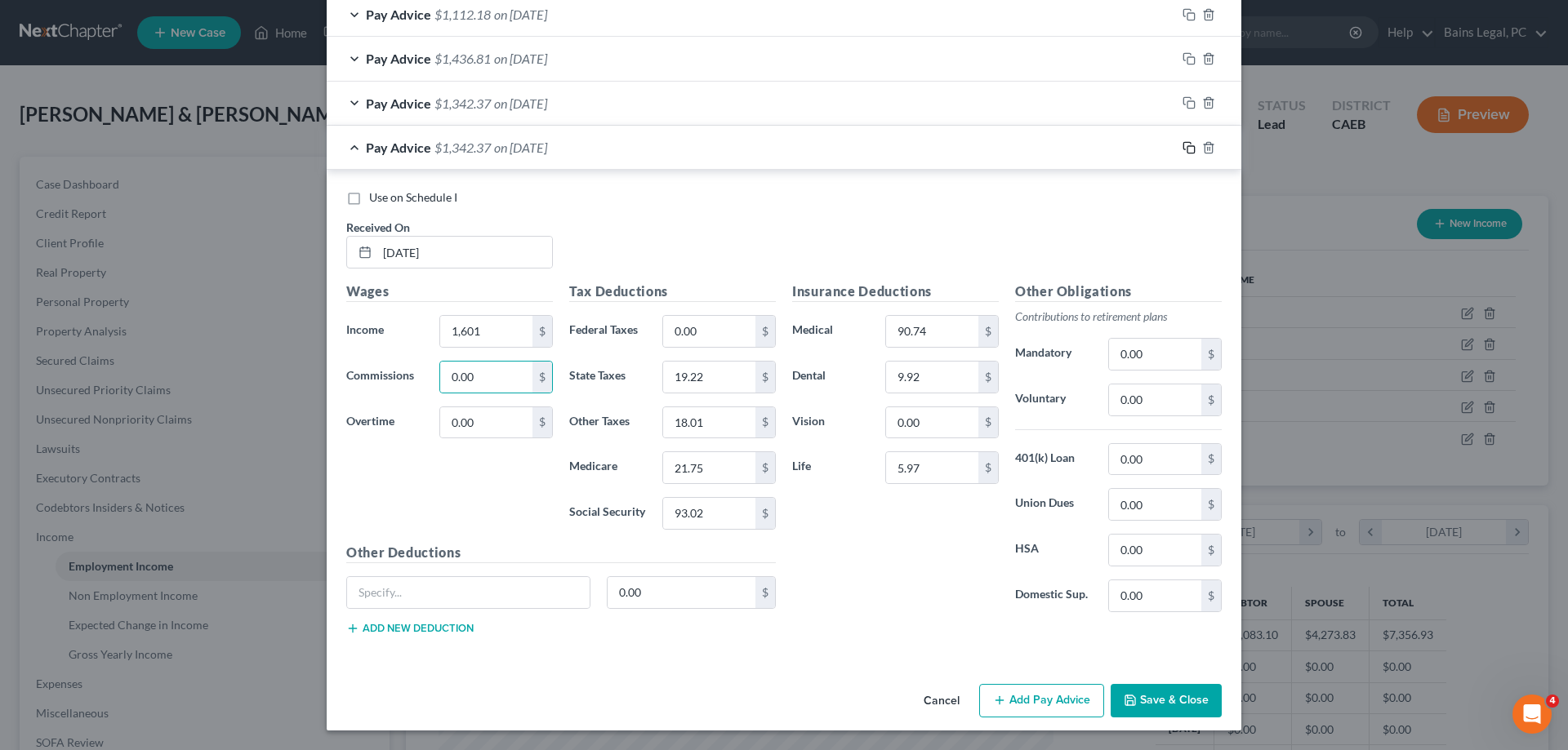
click at [1186, 144] on icon "button" at bounding box center [1189, 148] width 13 height 13
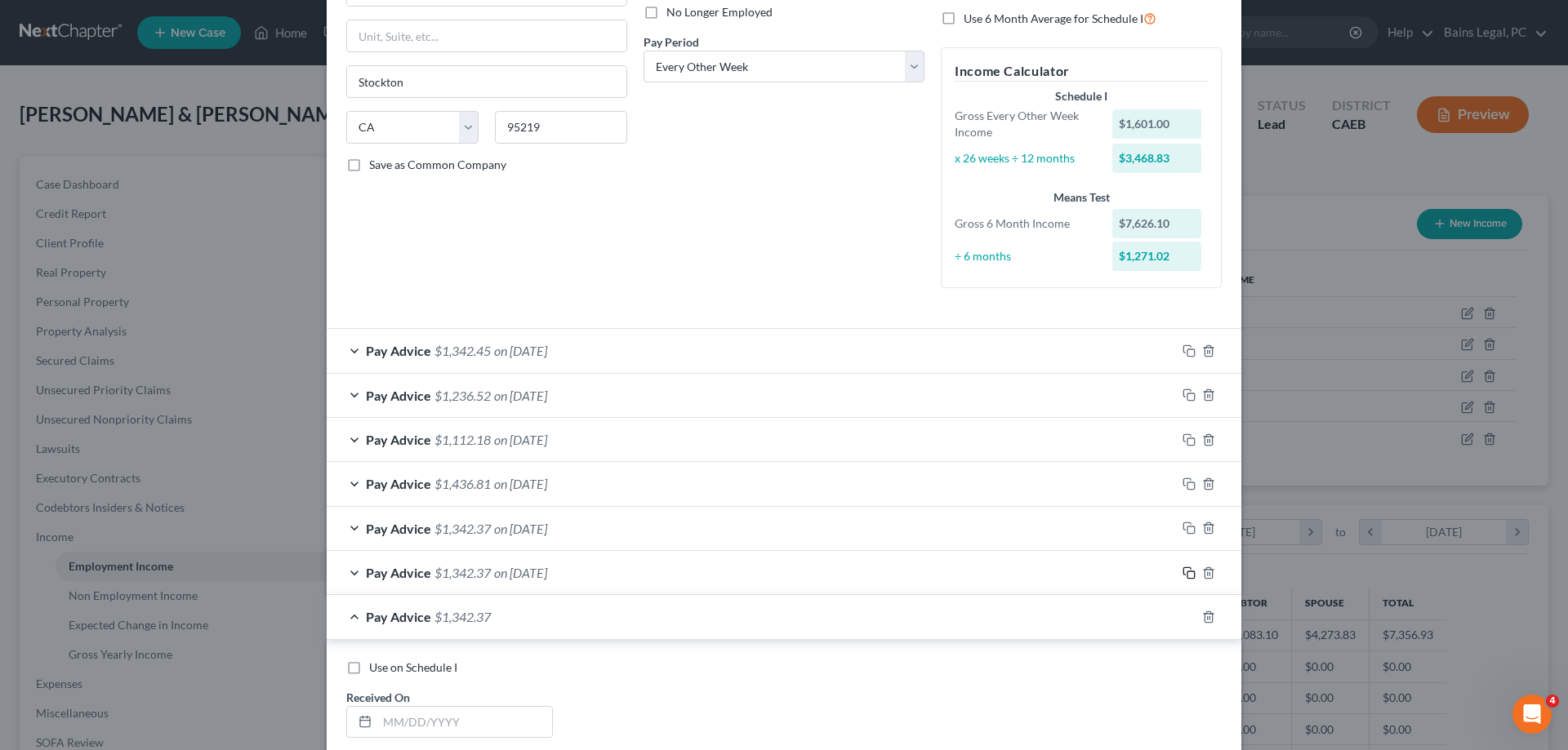
scroll to position [643, 0]
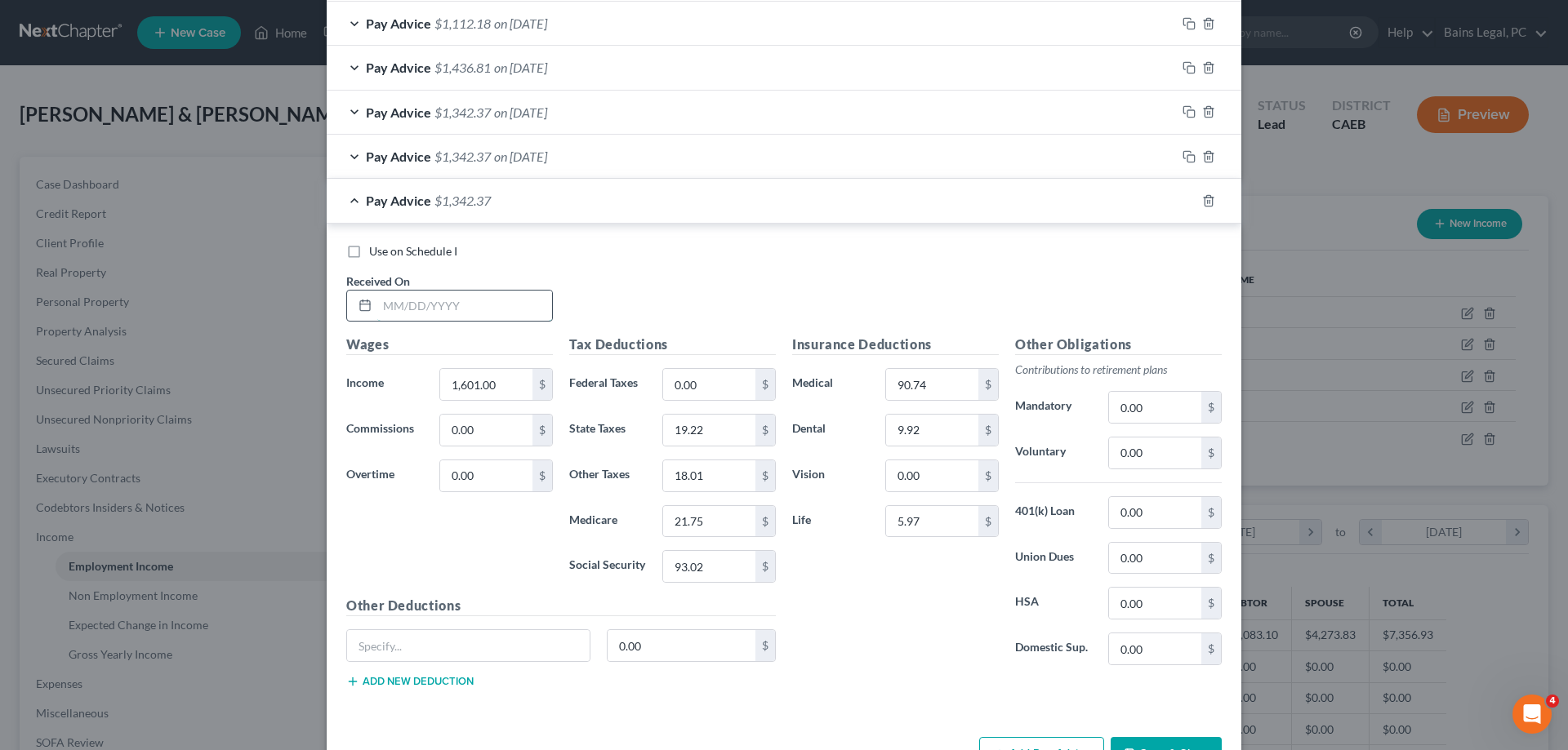
click at [494, 313] on input "text" at bounding box center [465, 307] width 174 height 31
type input "[DATE]"
type input "1,597.60"
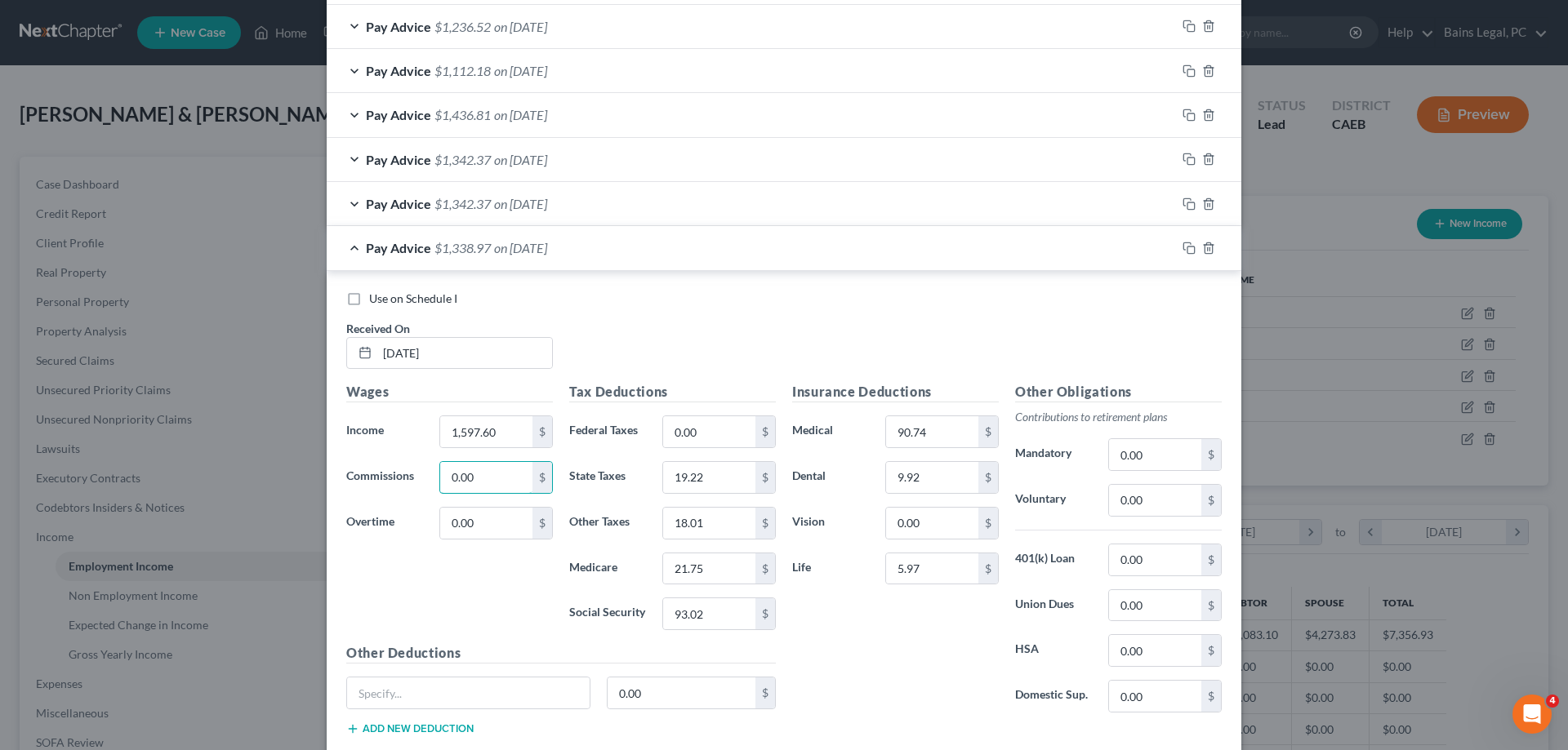
scroll to position [559, 0]
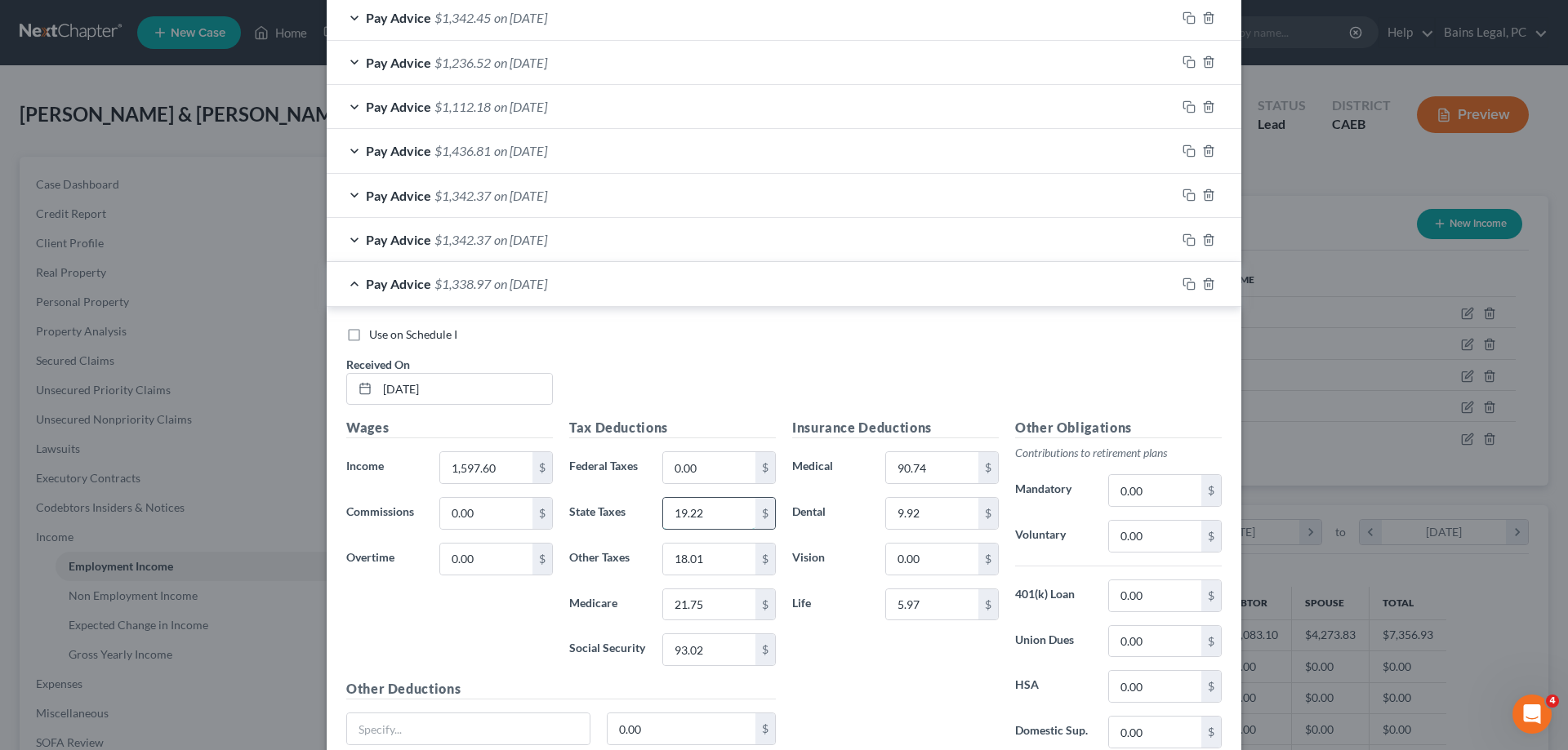
click at [730, 516] on input "19.22" at bounding box center [709, 514] width 93 height 31
type input "19.14"
type input "17.97"
type input "21.71"
type input "92.81"
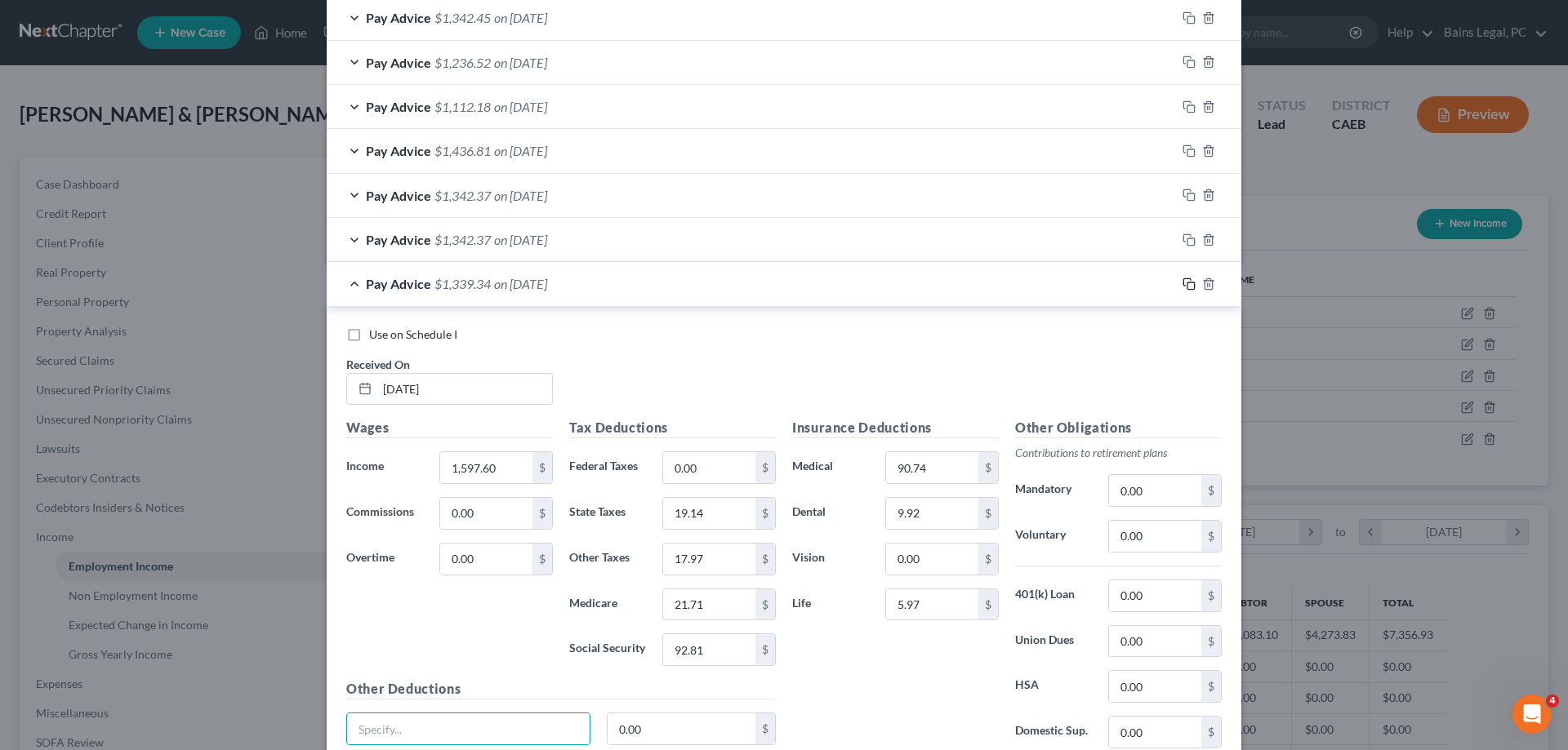
click at [1191, 285] on icon "button" at bounding box center [1189, 284] width 13 height 13
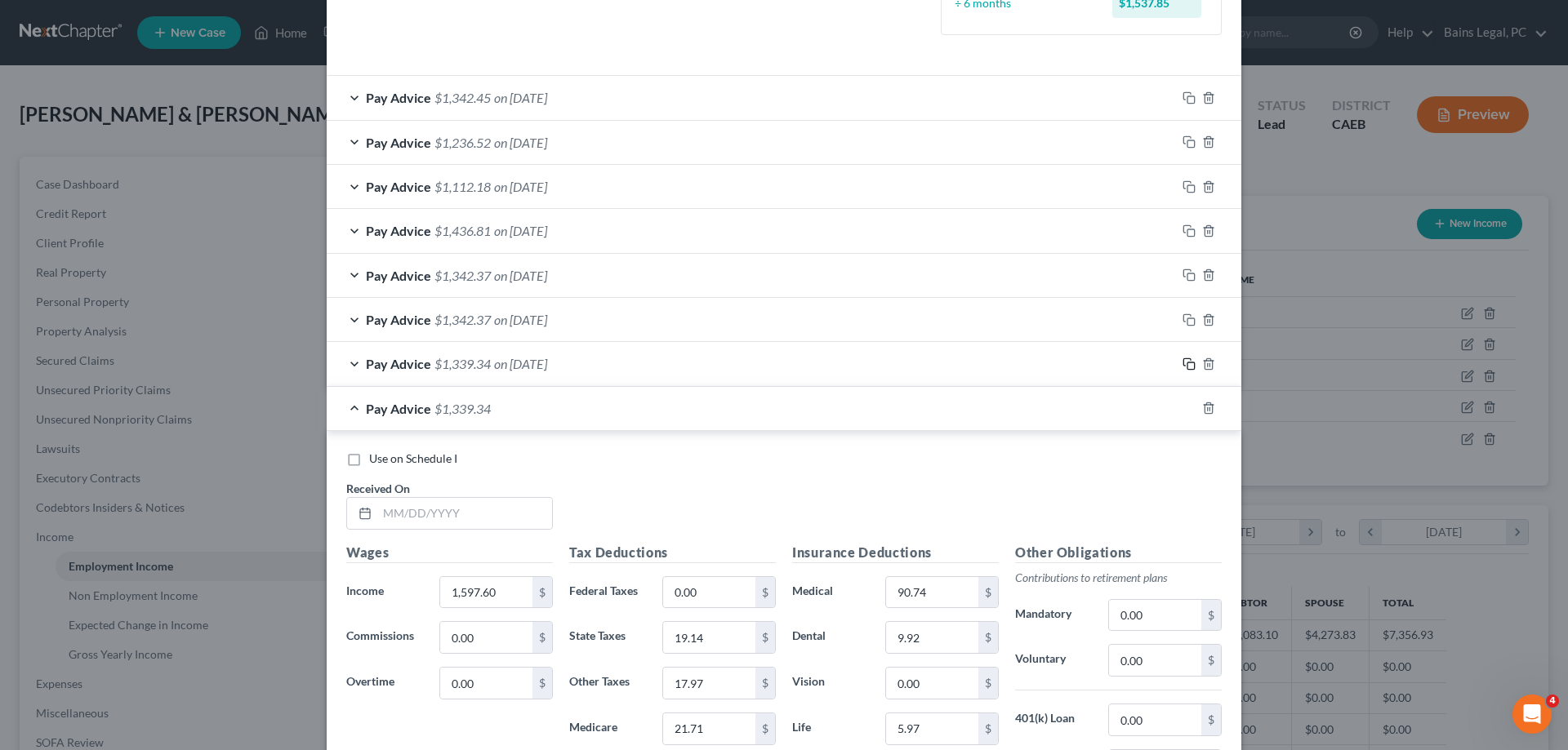
scroll to position [528, 0]
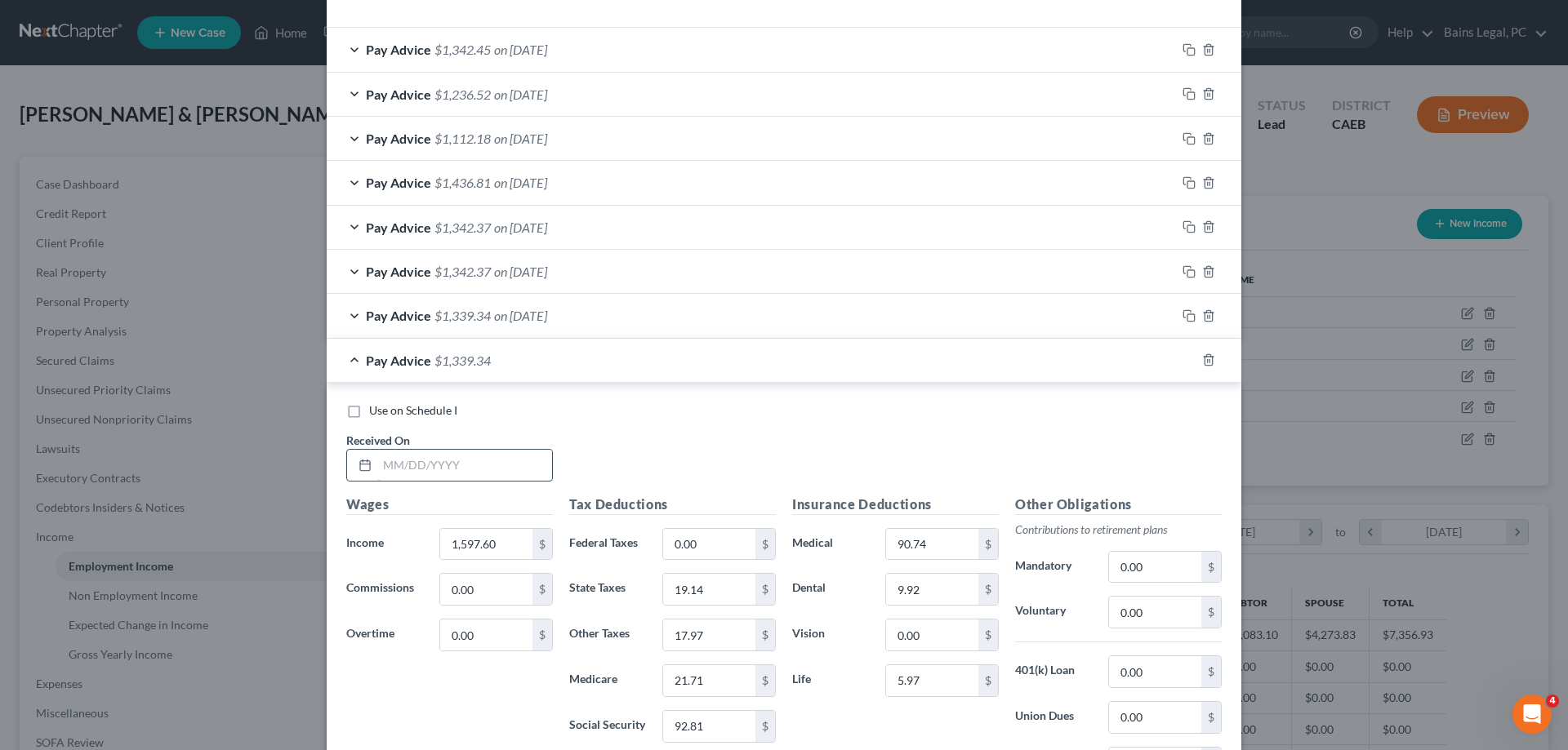
click at [531, 465] on input "text" at bounding box center [465, 465] width 174 height 31
type input "[DATE]"
type input "1,601.30"
click at [720, 595] on input "19.14" at bounding box center [709, 589] width 93 height 31
type input "19.22"
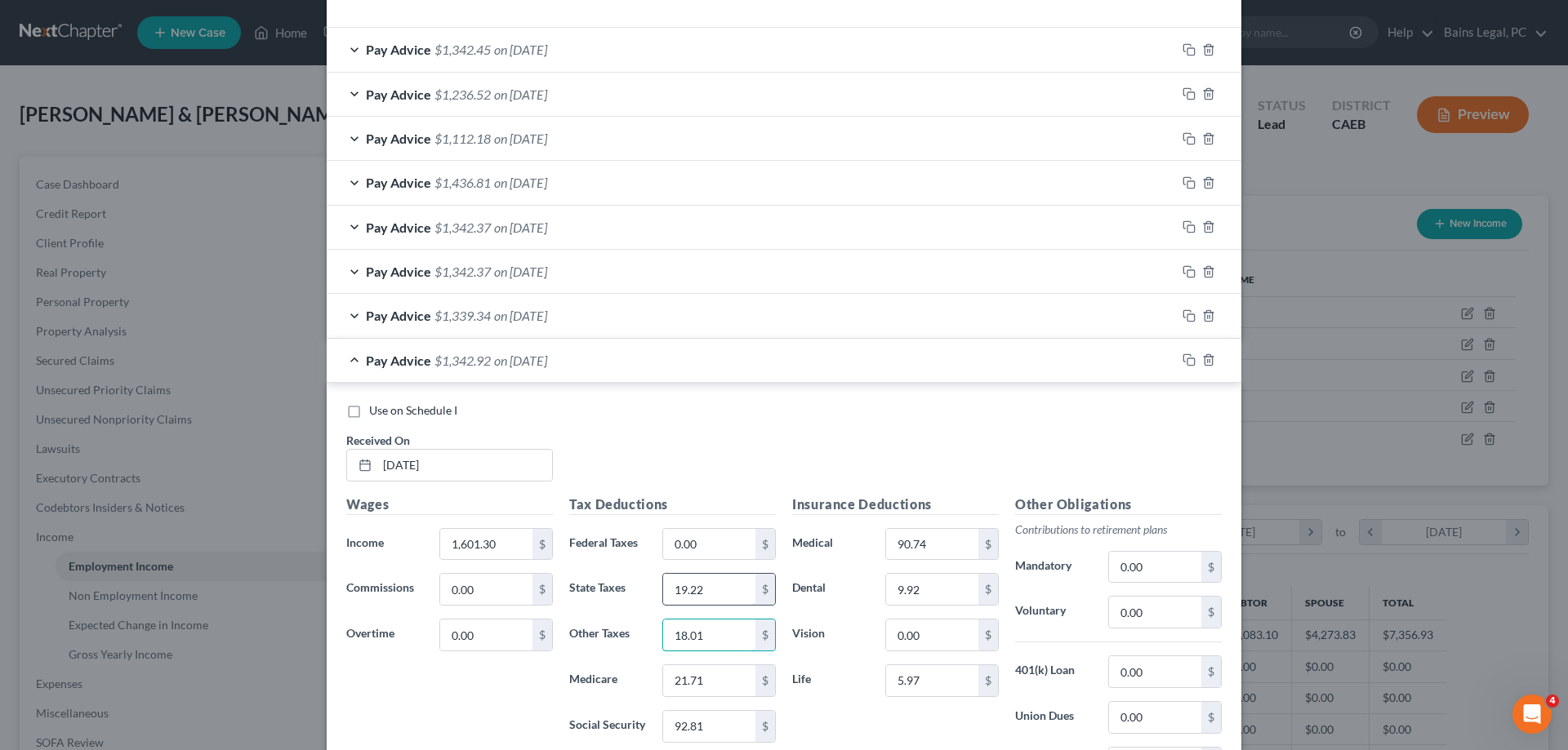
type input "18.01"
type input "21.76"
type input "93.04"
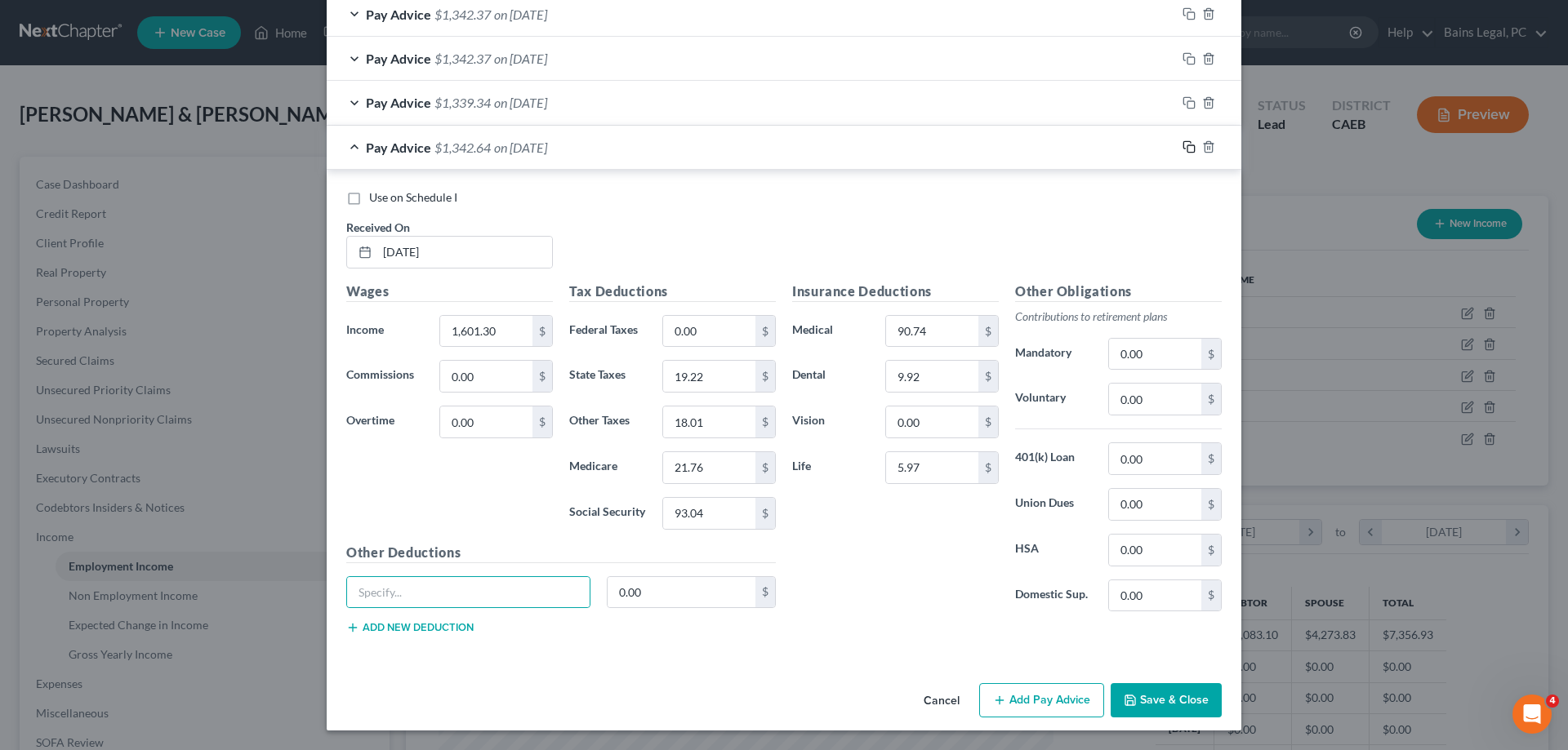
click at [1187, 146] on rect "button" at bounding box center [1191, 149] width 7 height 7
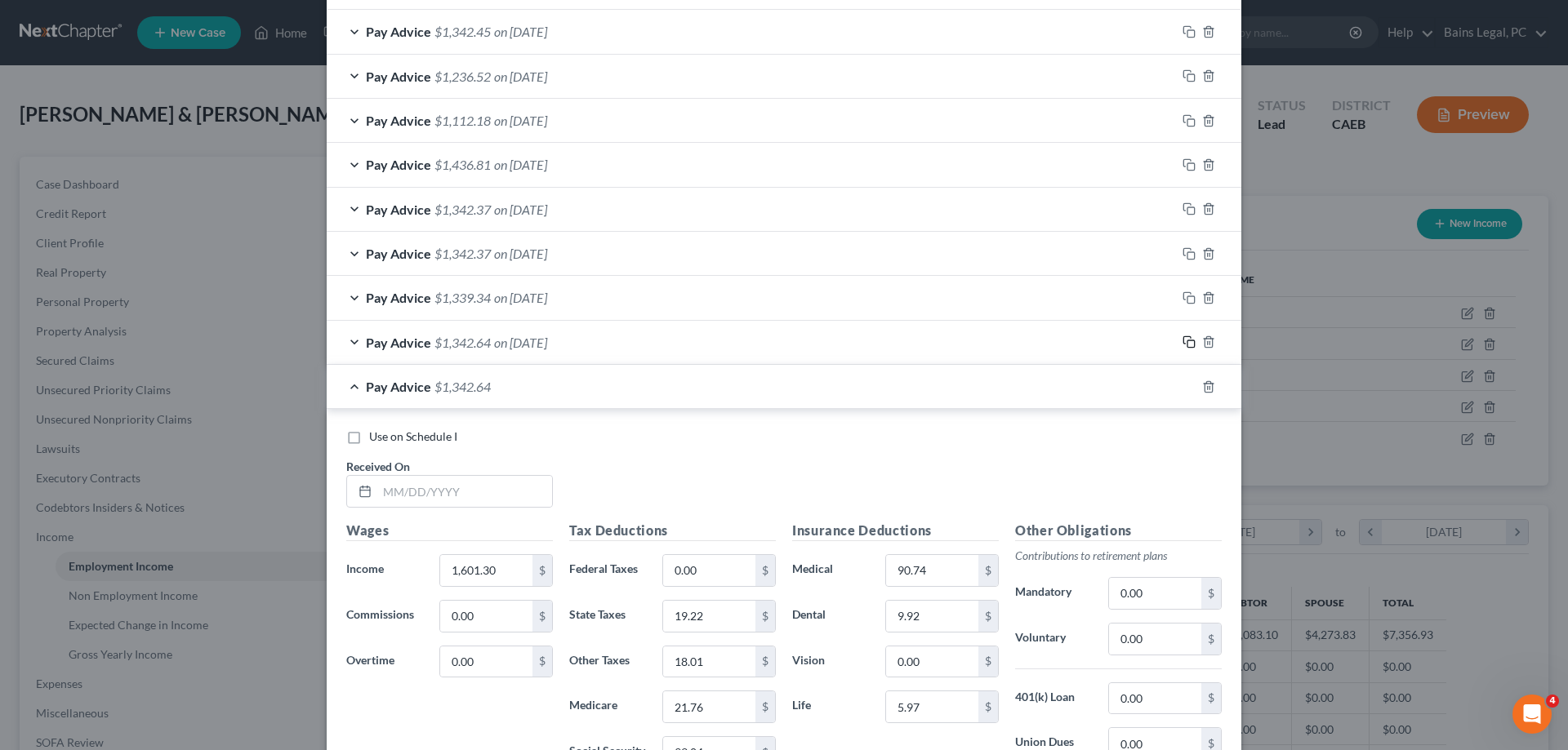
scroll to position [572, 0]
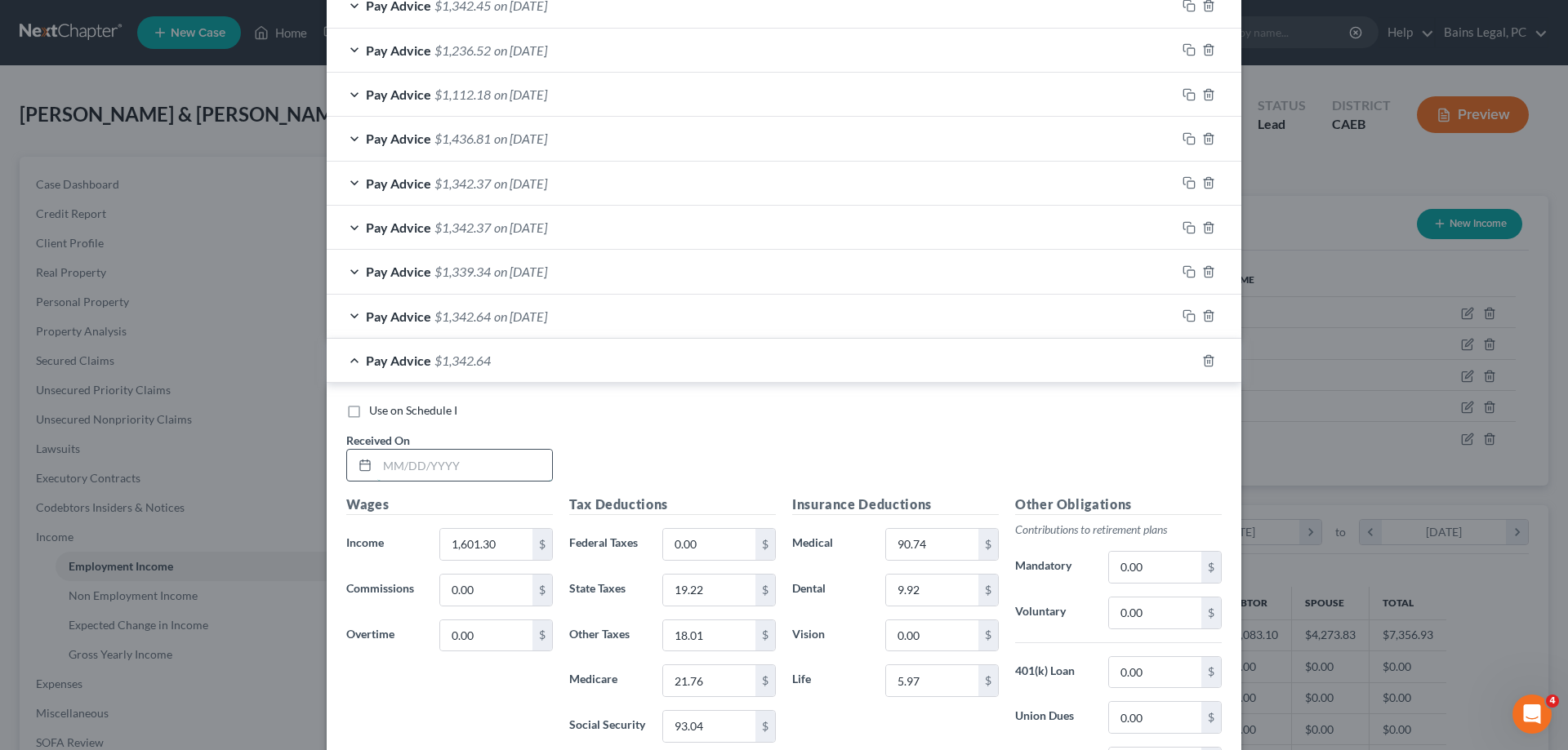
click at [497, 469] on input "text" at bounding box center [465, 465] width 174 height 31
type input "[DATE]"
type input "1,601.70"
click at [765, 610] on div "Tax Deductions Federal Taxes 0.00 $ State Taxes 19.22 $ Other Taxes 18.01 $ Med…" at bounding box center [672, 625] width 223 height 262
click at [747, 597] on input "19.22" at bounding box center [709, 590] width 93 height 31
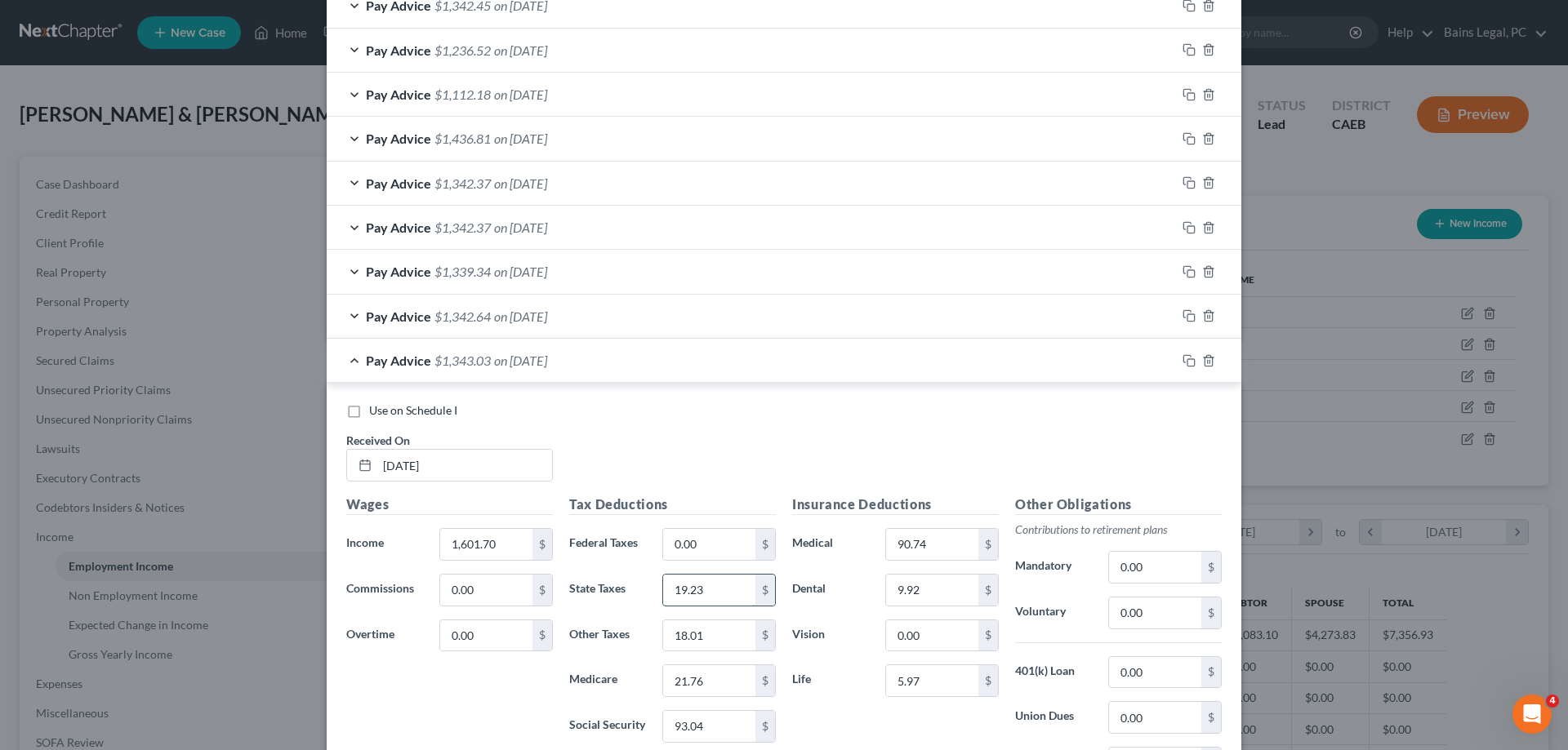
type input "19.23"
type input "93.06"
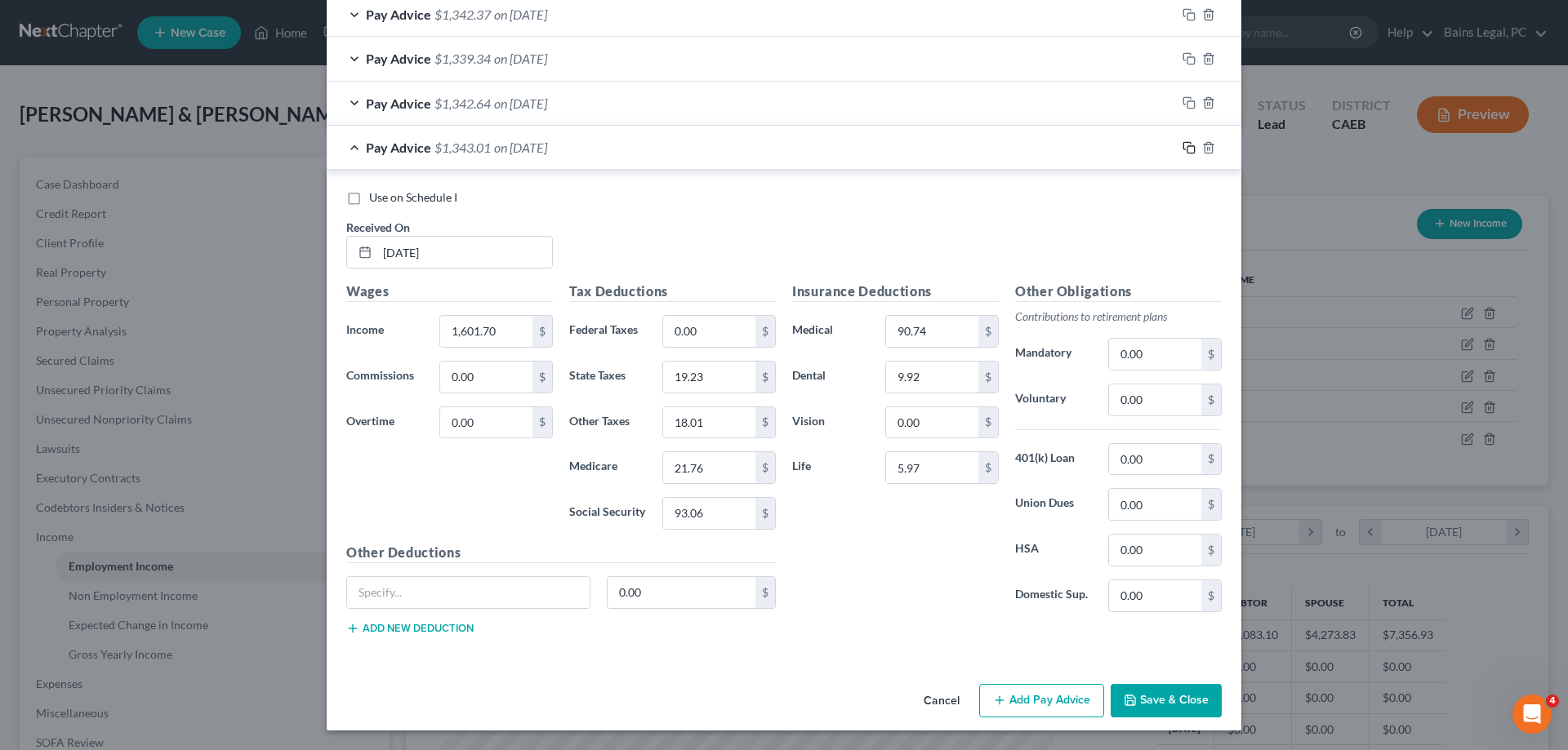
click at [1185, 148] on icon "button" at bounding box center [1189, 148] width 13 height 13
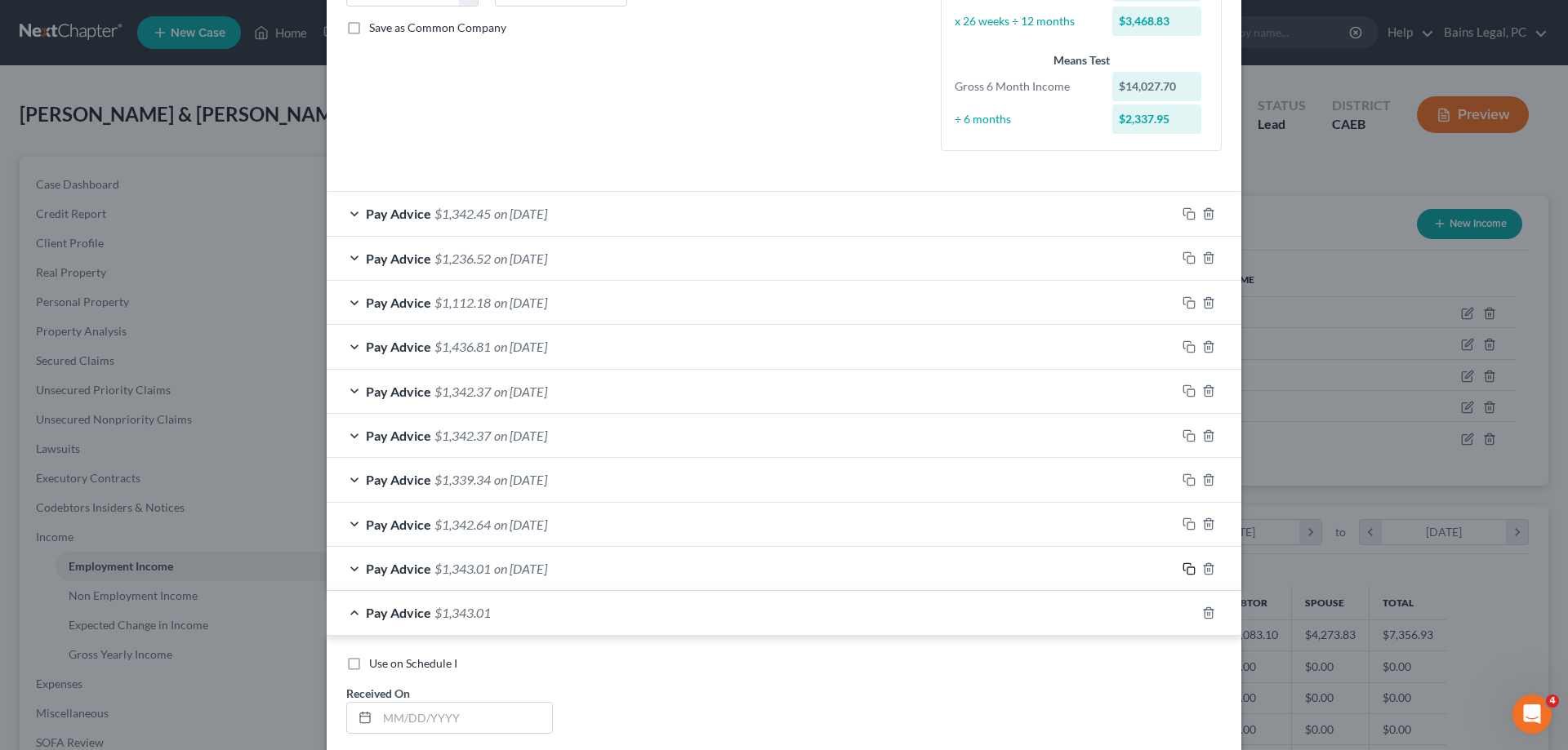
scroll to position [830, 0]
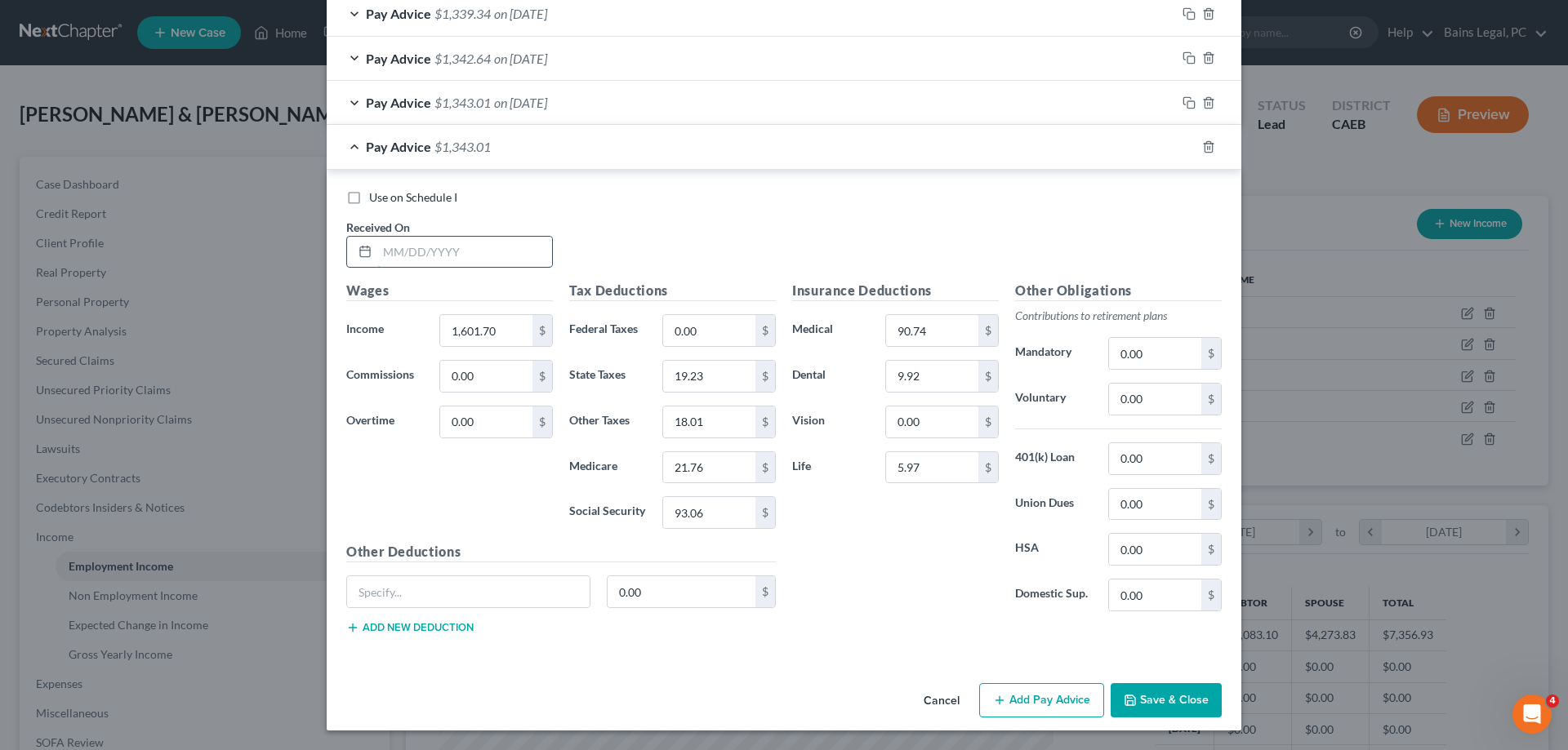
click at [521, 263] on input "text" at bounding box center [465, 252] width 174 height 31
type input "[DATE]"
type input "1,558.60"
click at [743, 386] on input "19.23" at bounding box center [709, 376] width 93 height 31
type input "18.28"
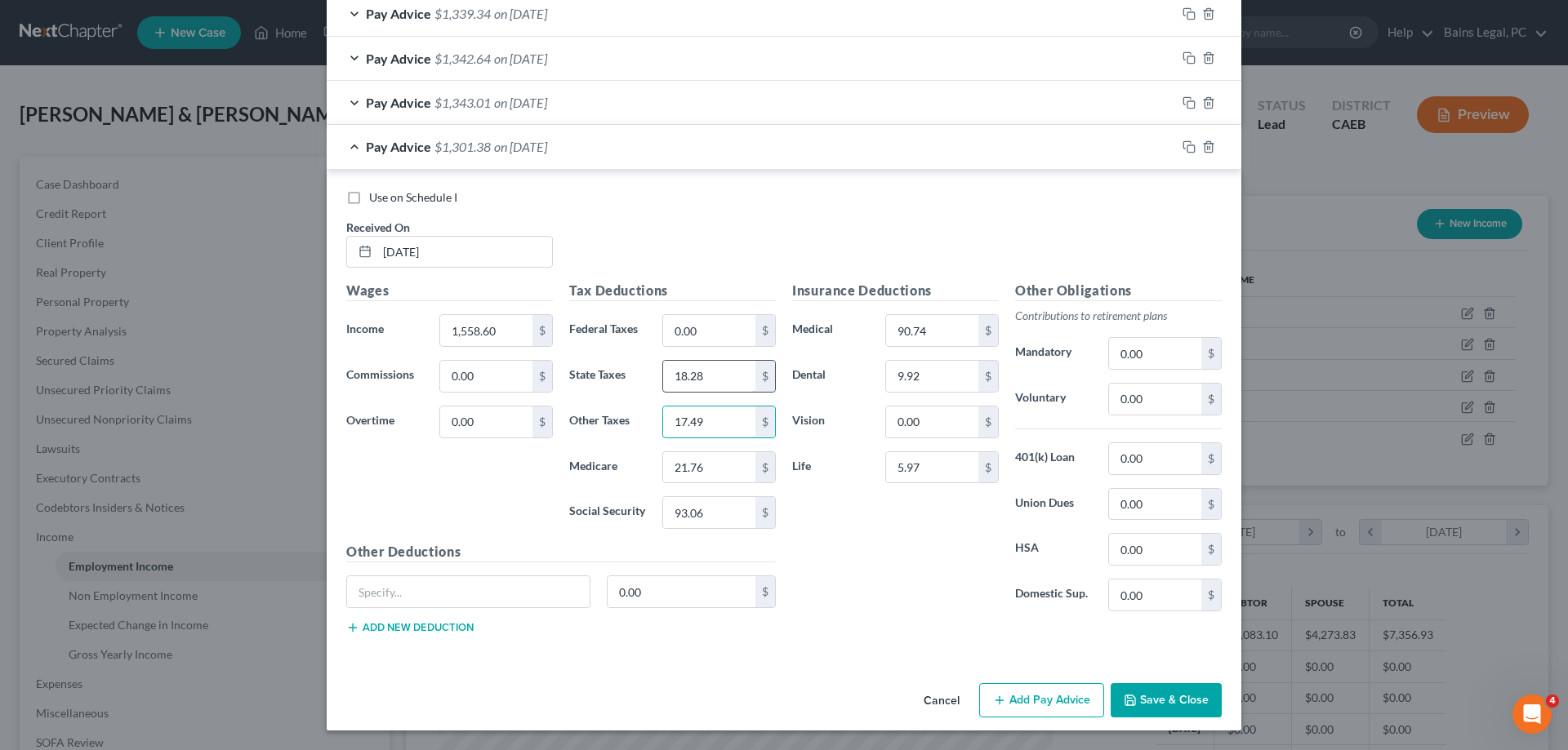
type input "17.49"
type input "21.14"
type input "90.39"
click at [1193, 141] on icon "button" at bounding box center [1189, 147] width 13 height 13
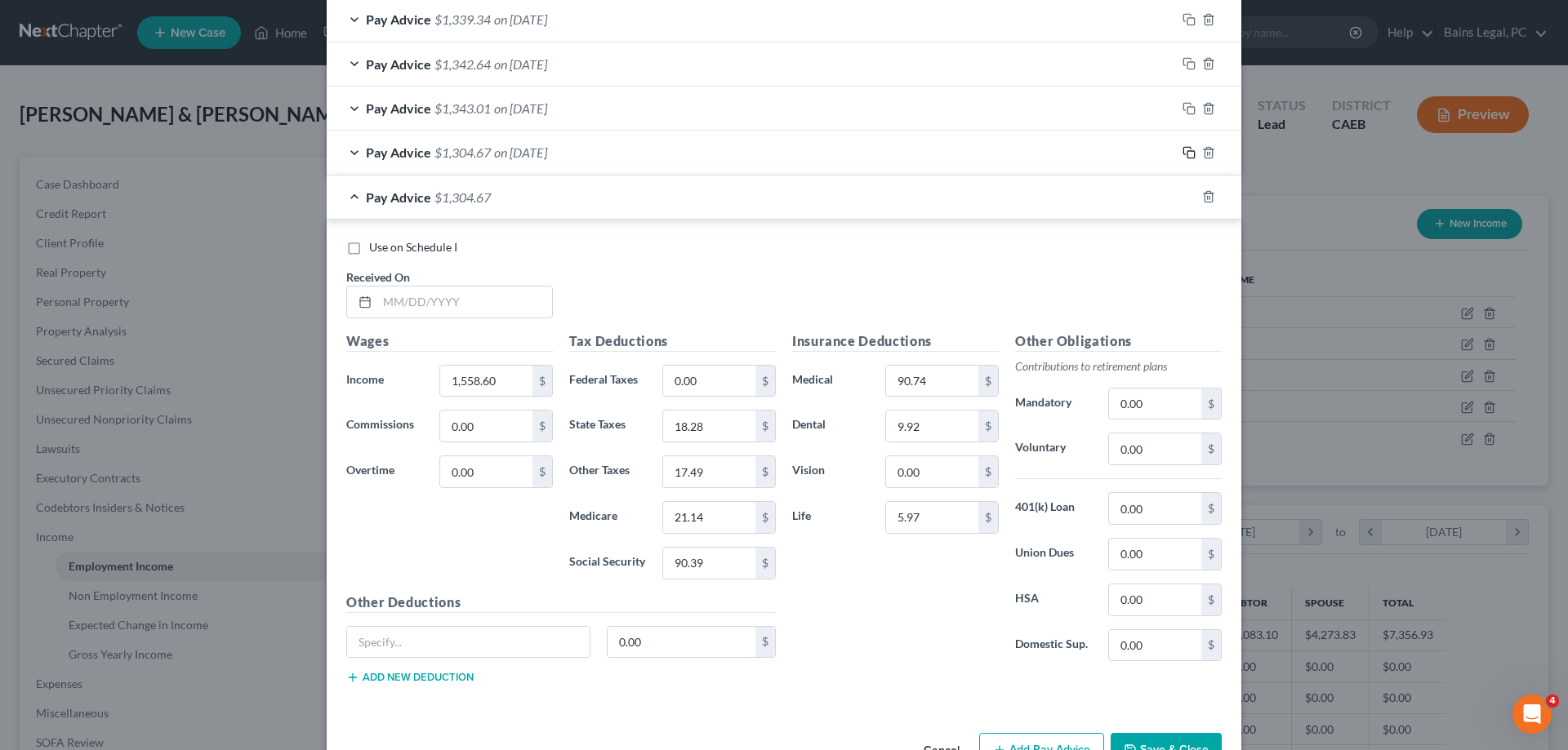
scroll to position [824, 0]
click at [461, 307] on input "text" at bounding box center [465, 301] width 174 height 31
type input "[DATE]"
type input "1,601.80"
click at [738, 432] on input "18.28" at bounding box center [709, 426] width 93 height 31
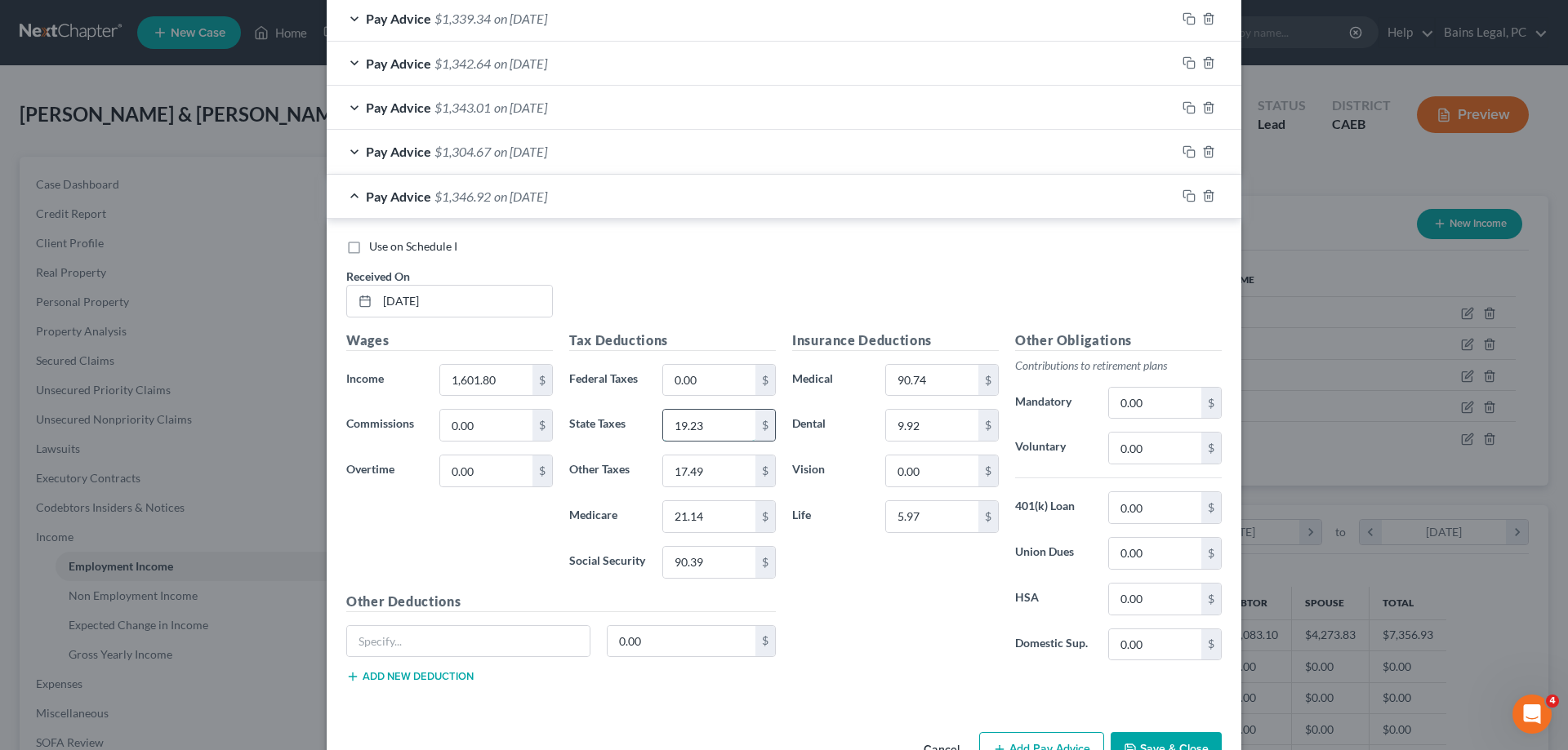
type input "19.23"
type input "18.02"
type input "21.77"
type input "93.07"
click at [1188, 196] on icon "button" at bounding box center [1189, 196] width 13 height 13
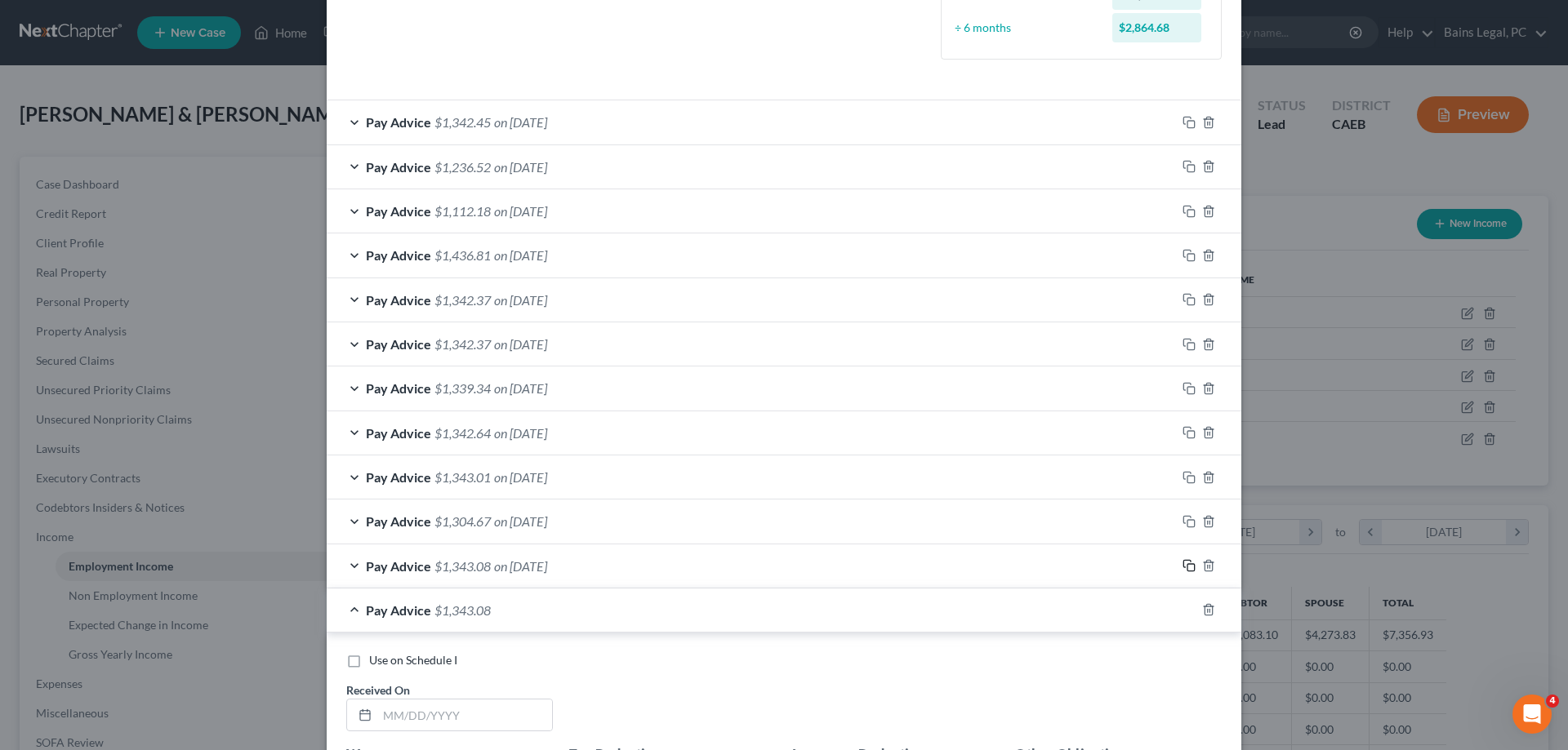
scroll to position [871, 0]
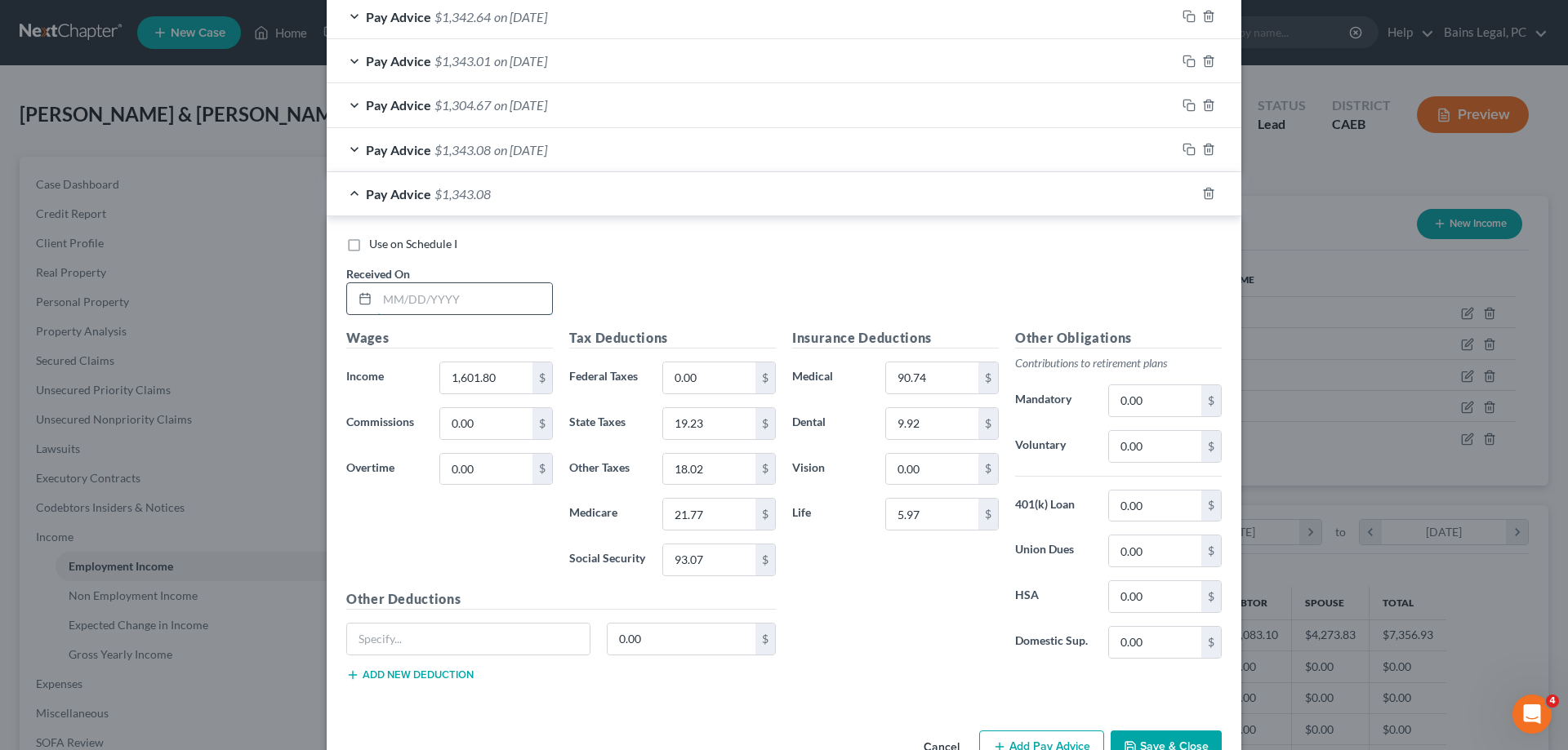
click at [540, 306] on input "text" at bounding box center [465, 299] width 174 height 31
type input "[DATE]"
type input "1,599.50"
click at [722, 420] on input "19.23" at bounding box center [709, 424] width 93 height 31
type input "19.18"
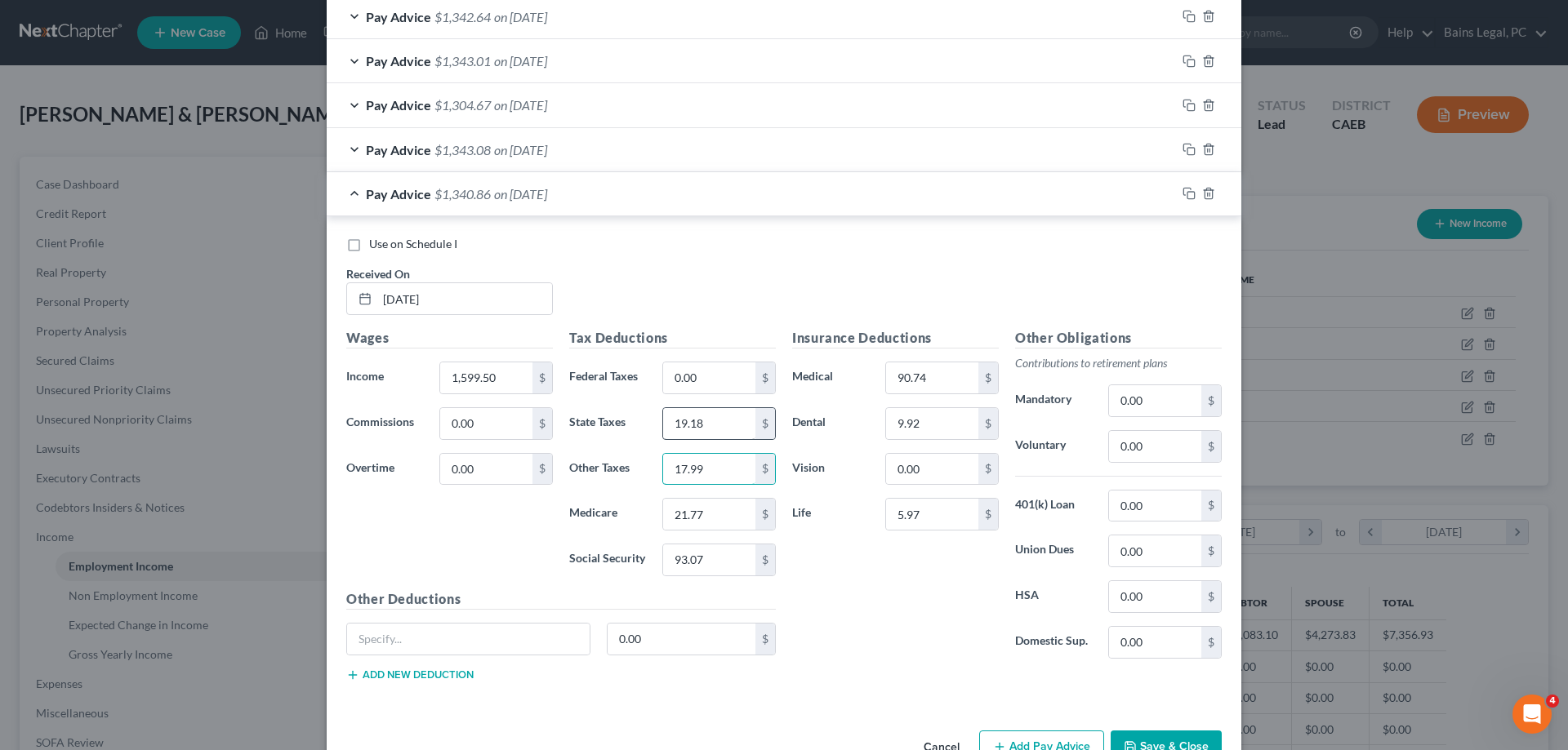
type input "17.99"
type input "21.73"
type input "92.93"
click at [1191, 196] on icon "button" at bounding box center [1189, 194] width 13 height 13
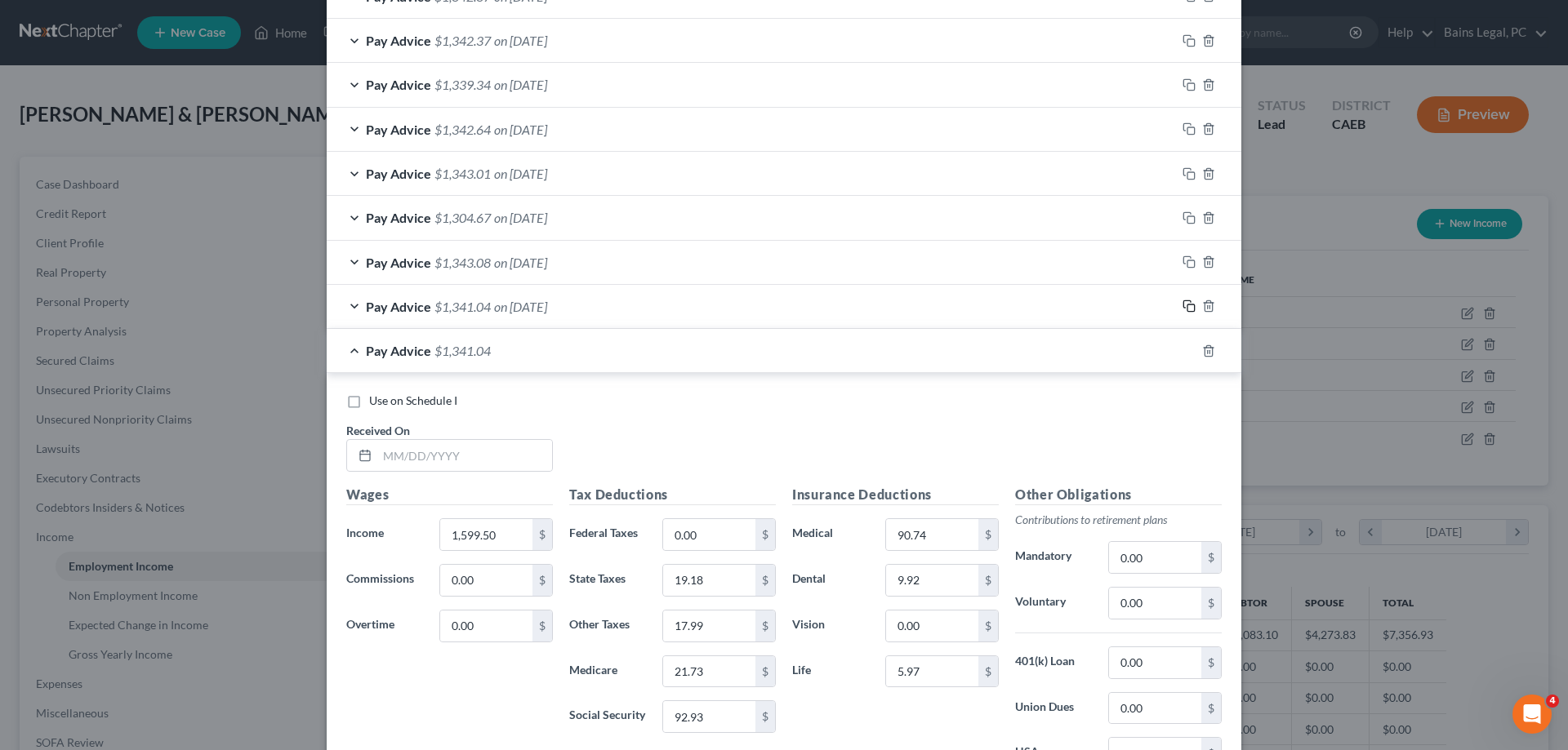
scroll to position [812, 0]
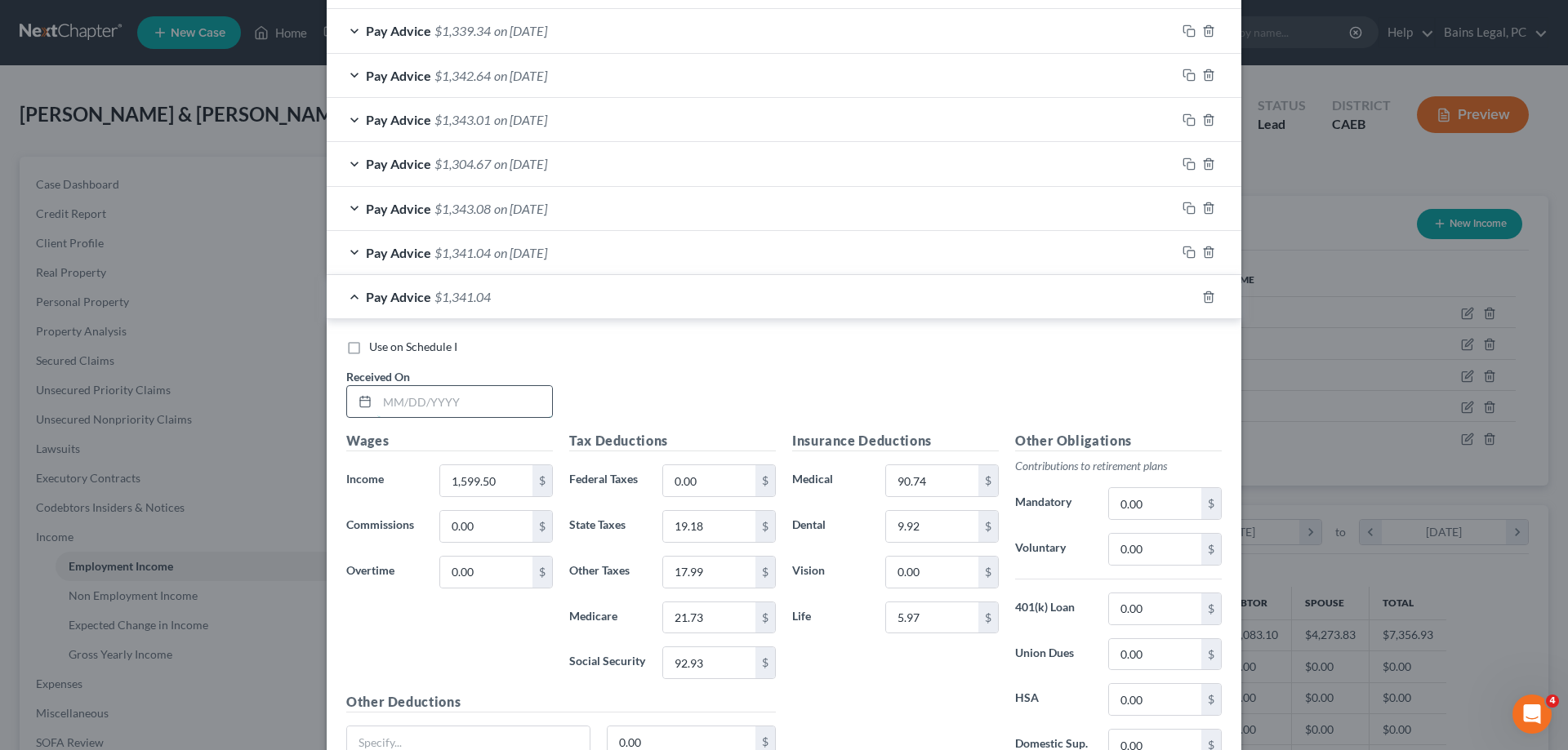
click at [519, 405] on input "text" at bounding box center [465, 402] width 174 height 31
type input "[DATE]"
type input "1,520.90"
click at [712, 524] on input "19.18" at bounding box center [709, 527] width 93 height 31
type input "17.46"
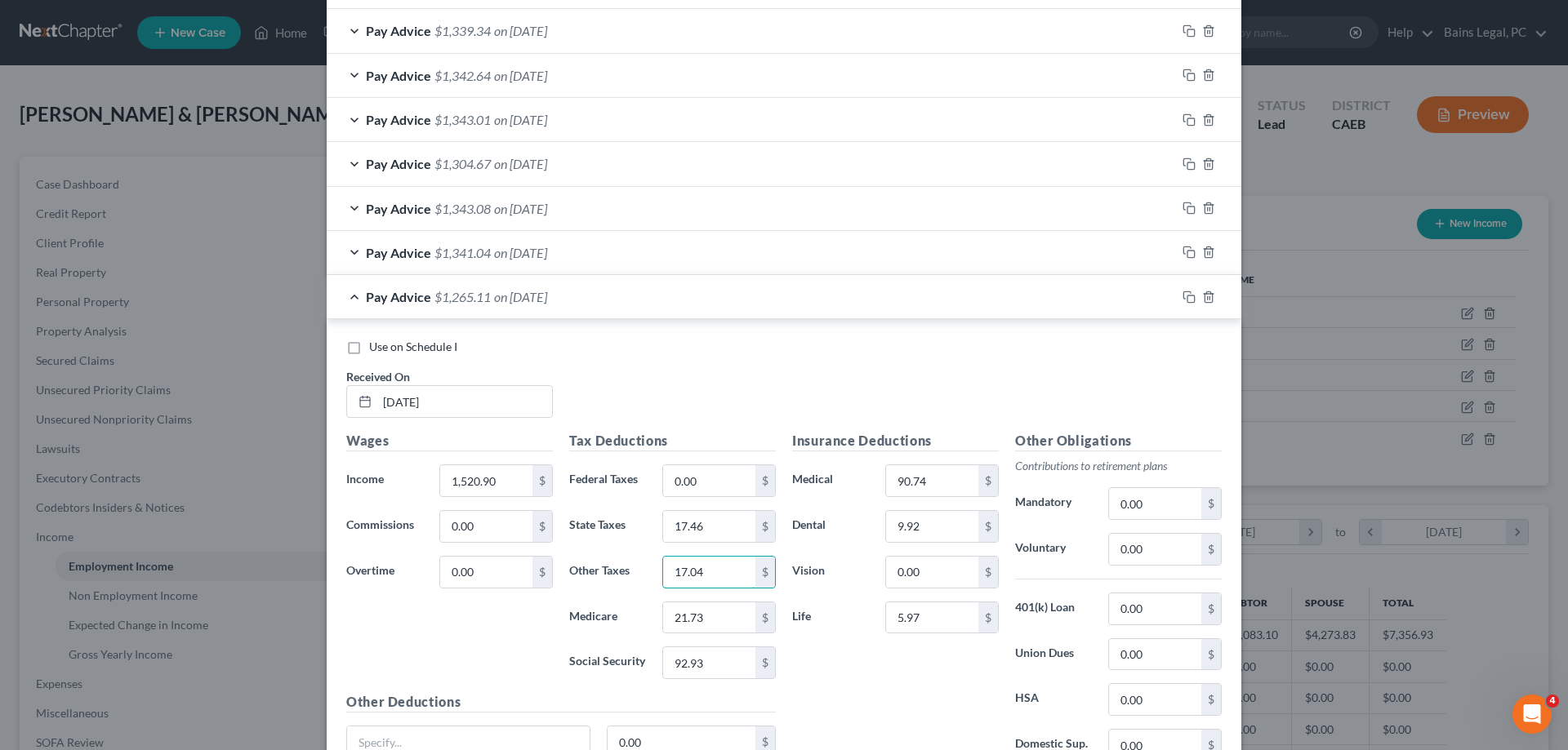
type input "17.04"
type input "20.59"
type input "88.06"
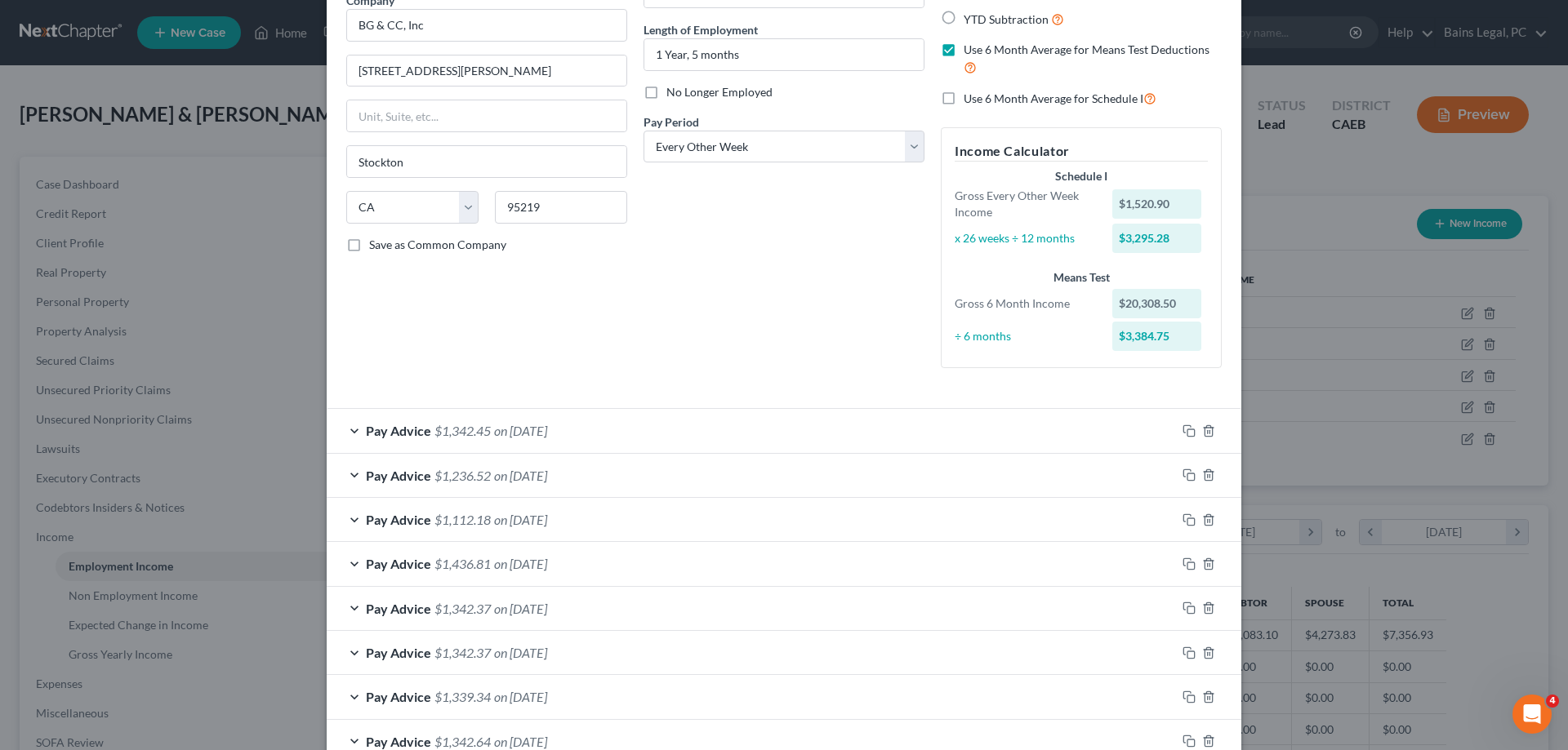
scroll to position [0, 0]
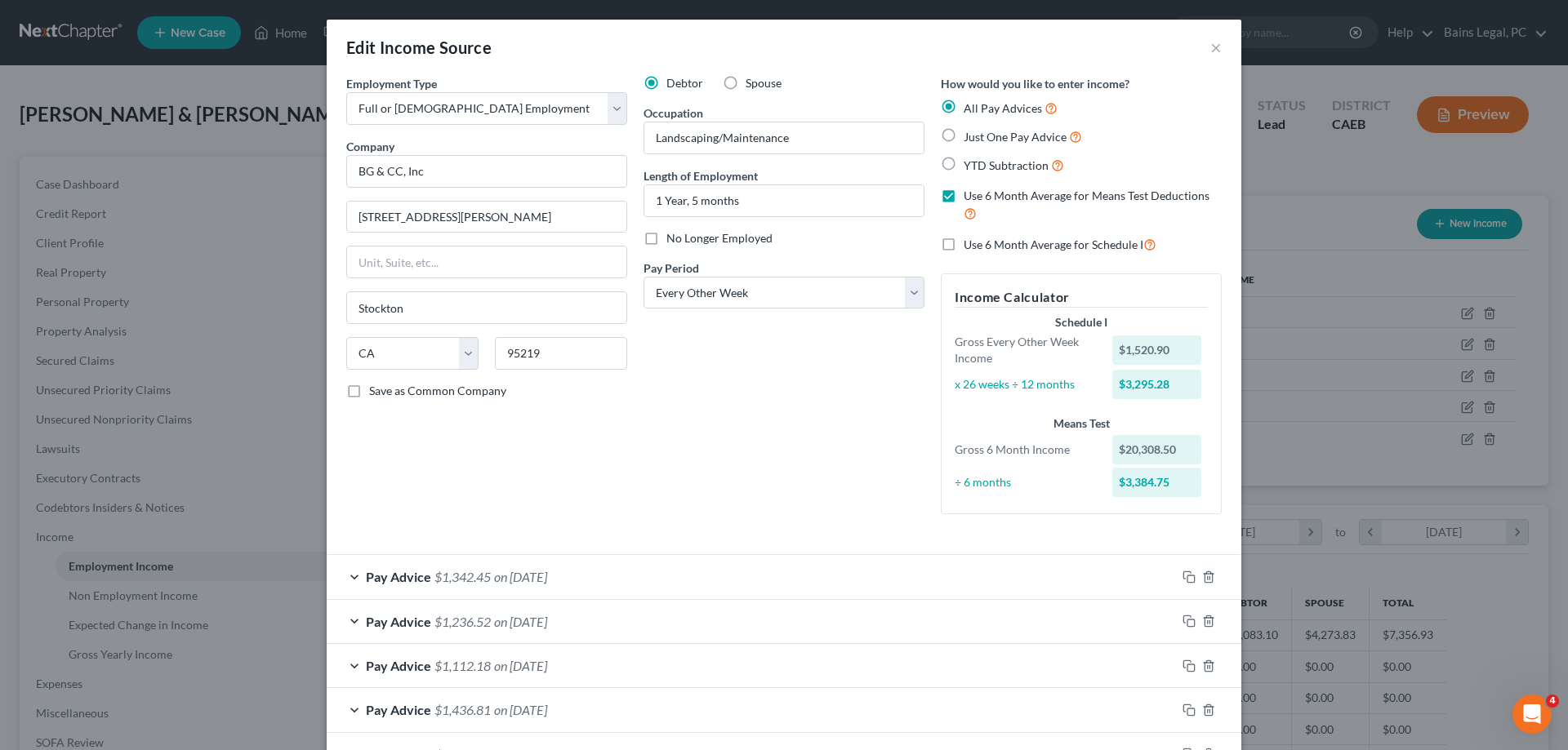
click at [1026, 248] on span "Use 6 Month Average for Schedule I" at bounding box center [1054, 244] width 180 height 14
click at [980, 246] on input "Use 6 Month Average for Schedule I" at bounding box center [976, 241] width 11 height 11
checkbox input "true"
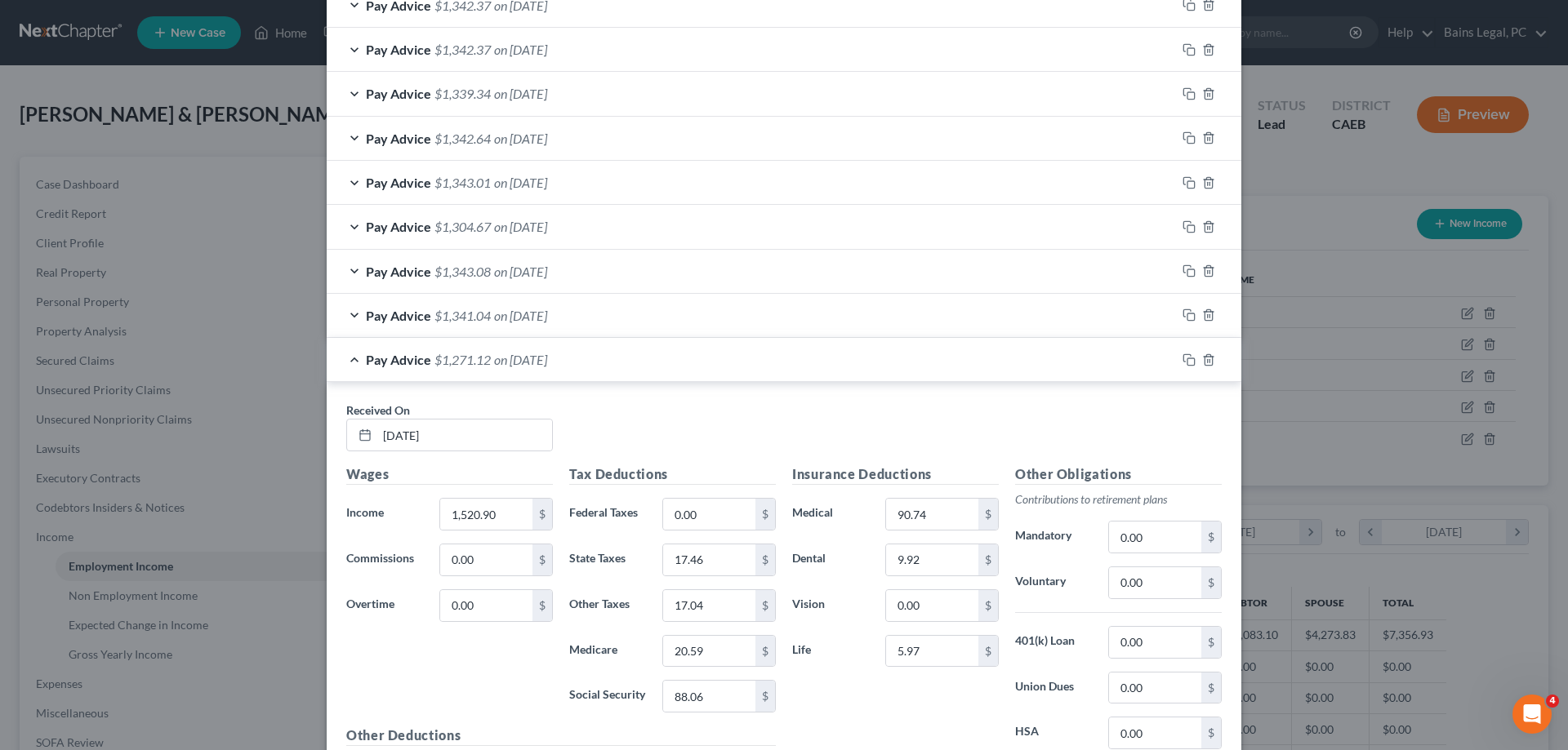
scroll to position [934, 0]
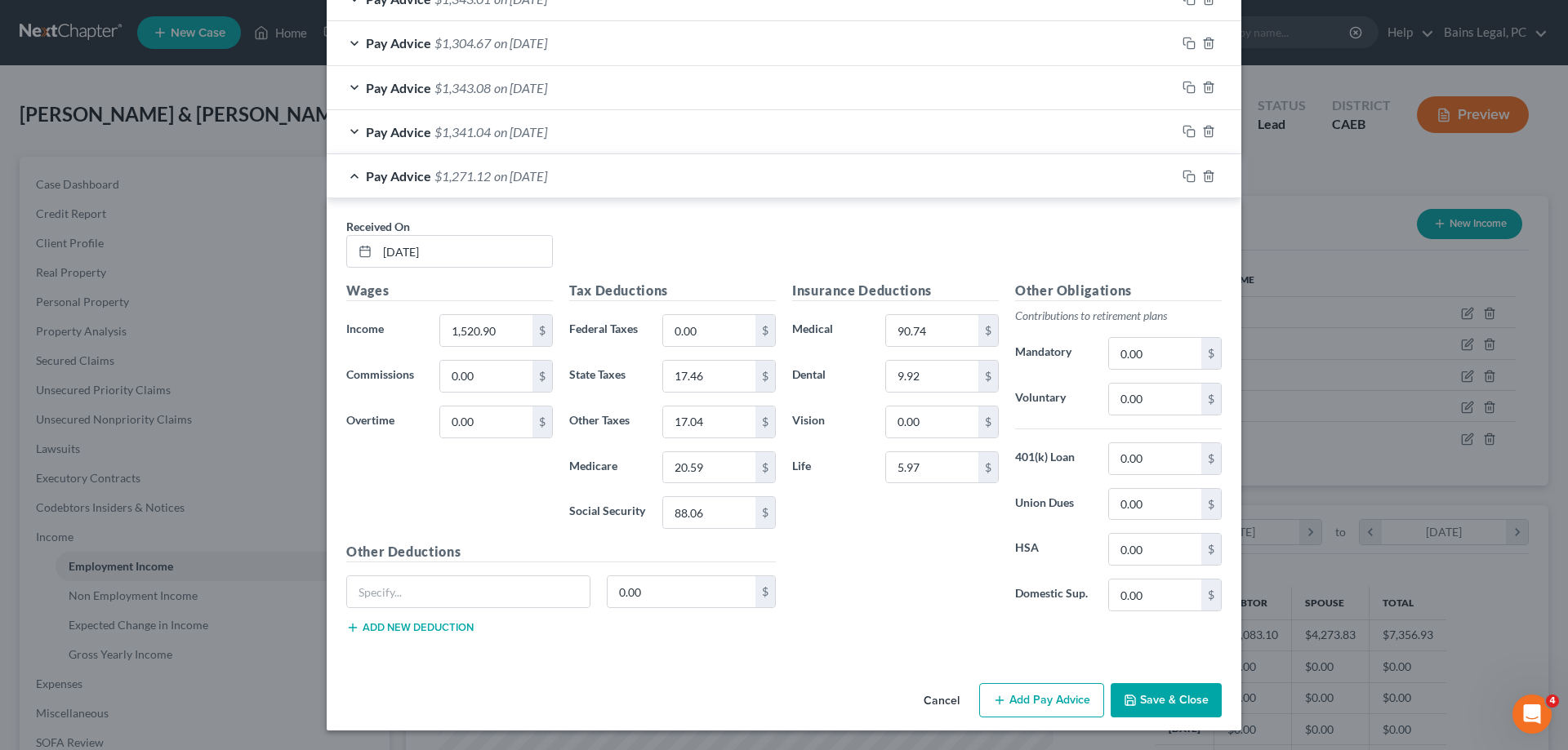
click at [1185, 704] on button "Save & Close" at bounding box center [1166, 700] width 111 height 34
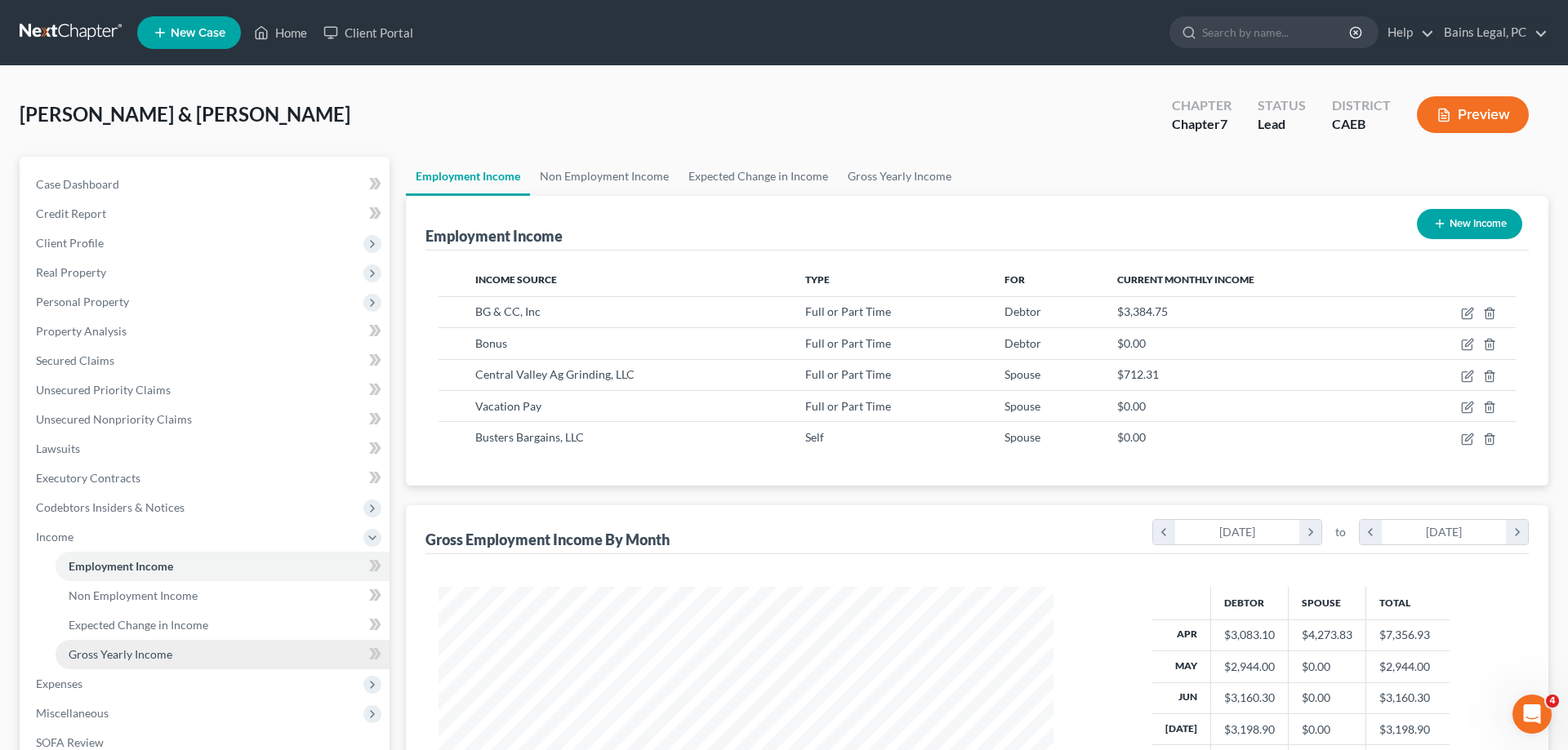
click at [169, 662] on link "Gross Yearly Income" at bounding box center [222, 655] width 334 height 29
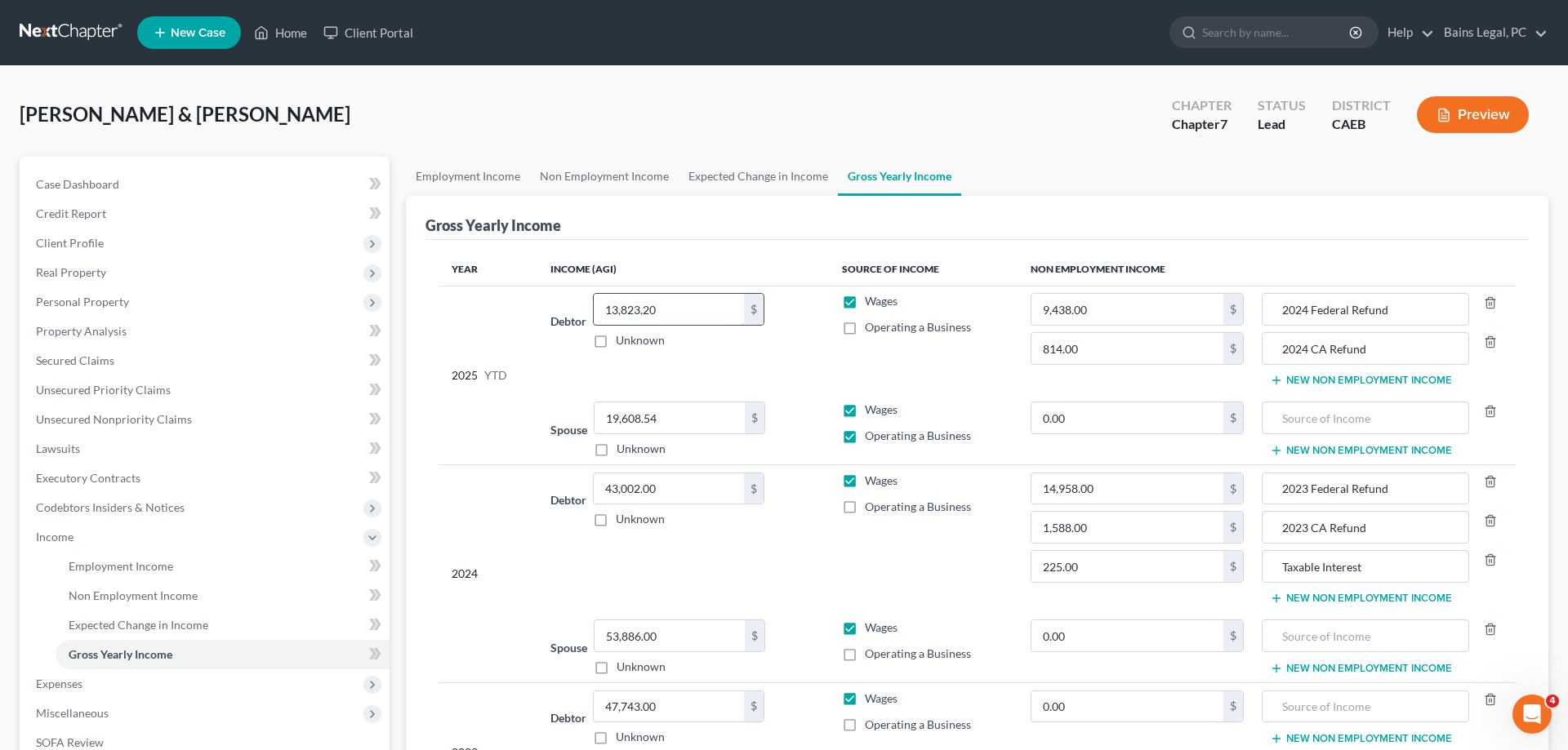
click at [689, 314] on input "13,823.20" at bounding box center [669, 309] width 151 height 31
type input "31,048.60"
click at [134, 576] on link "Employment Income" at bounding box center [222, 566] width 334 height 29
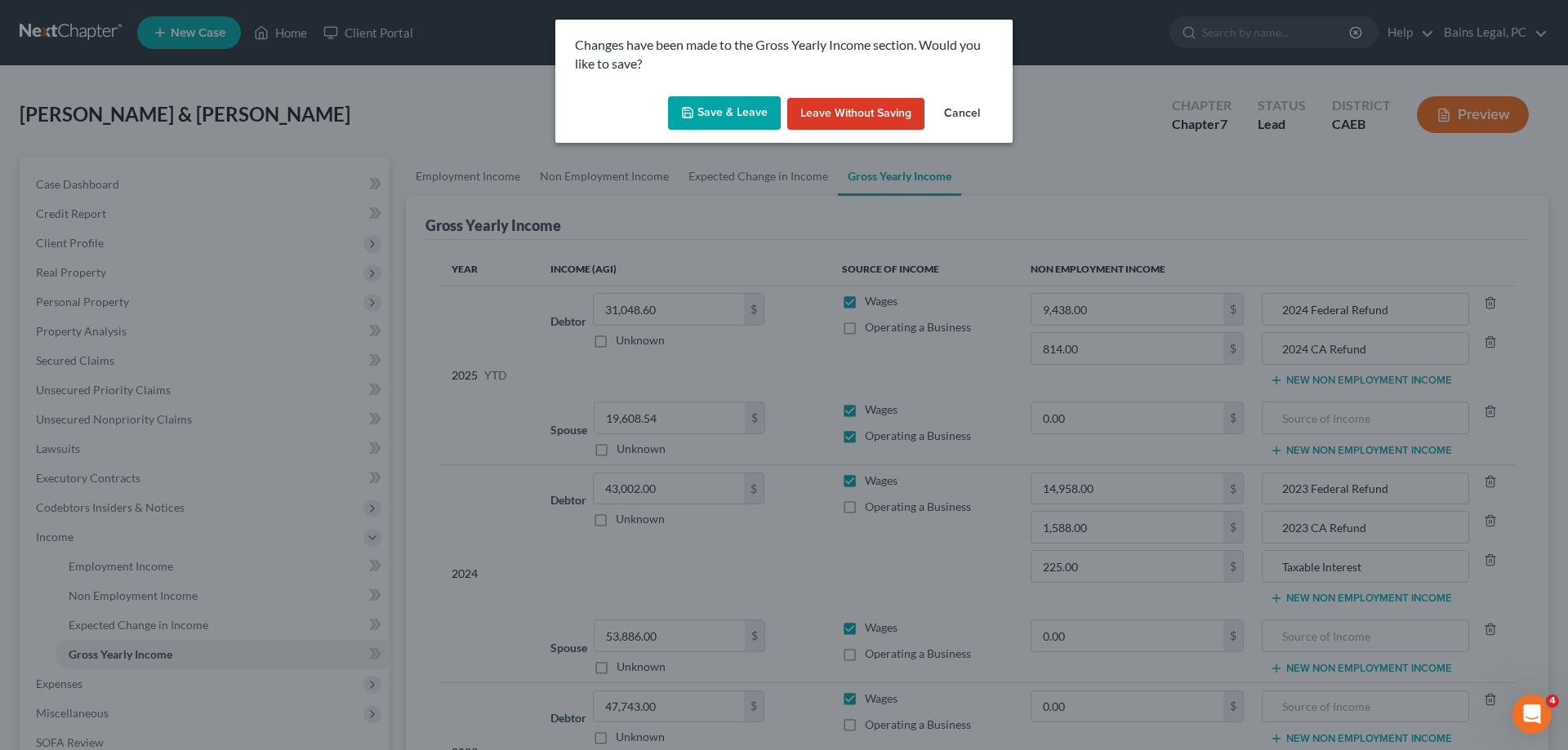
click at [720, 107] on button "Save & Leave" at bounding box center [724, 113] width 113 height 34
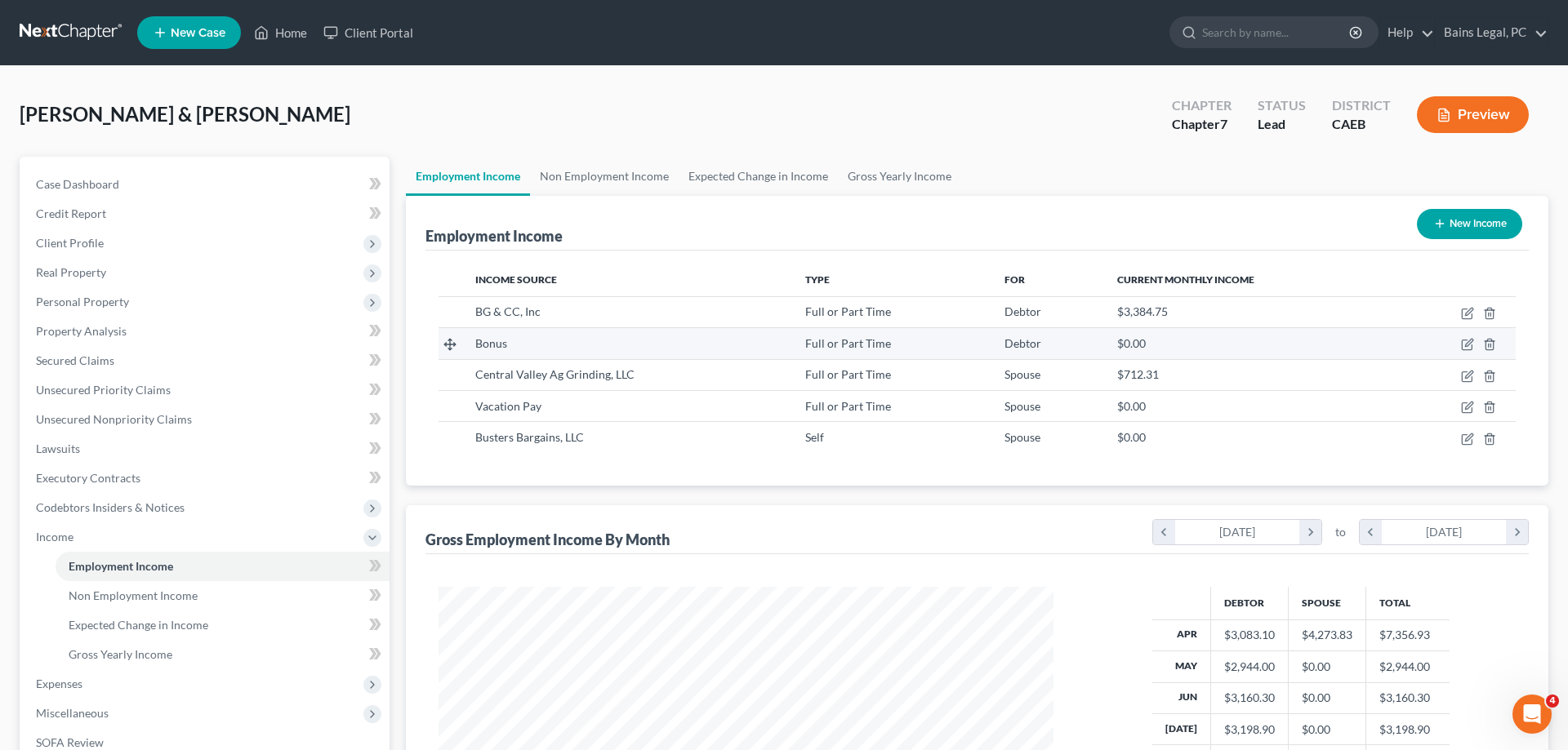
scroll to position [307, 647]
click at [1462, 343] on icon "button" at bounding box center [1466, 345] width 10 height 10
select select "0"
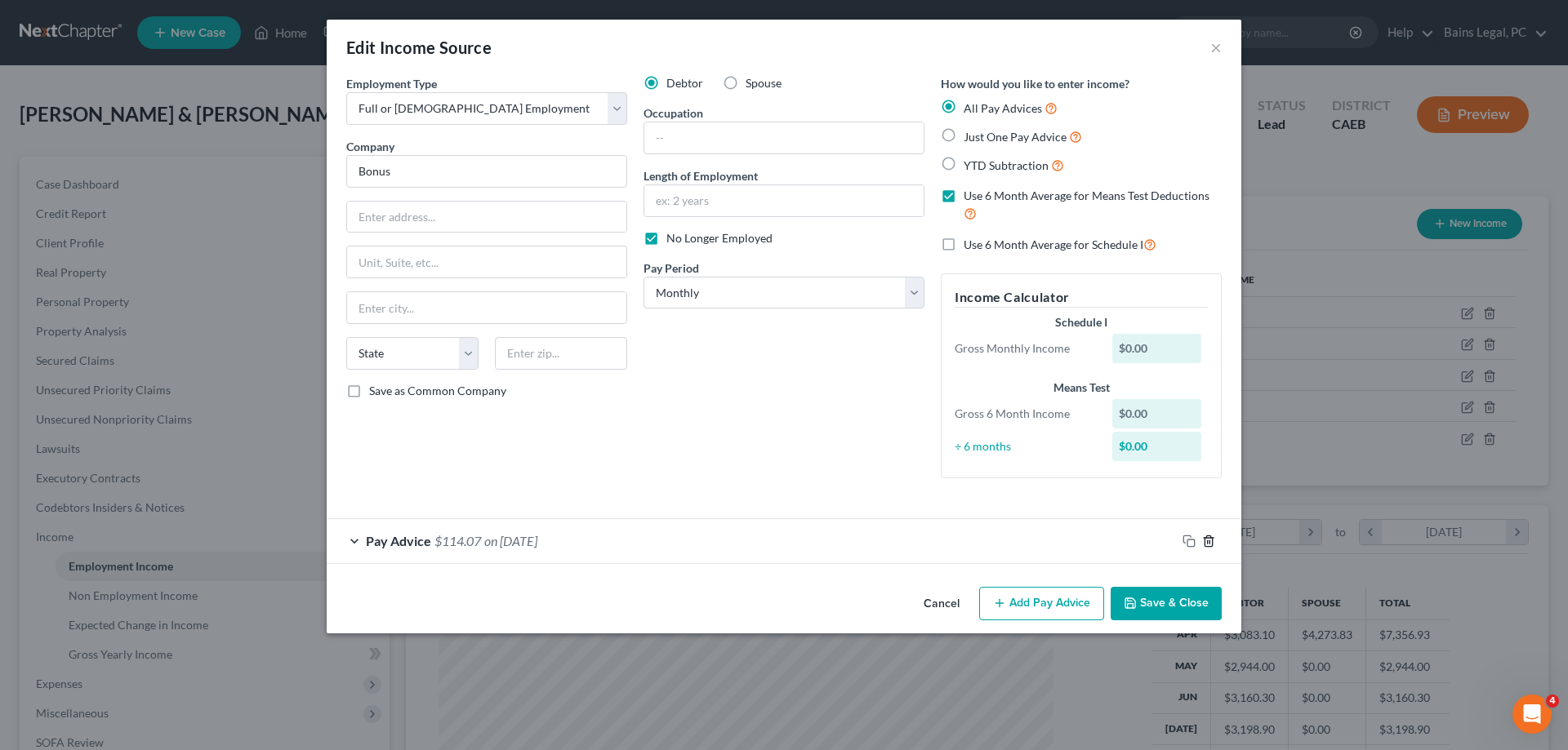
click at [1211, 528] on div "Pay Advice $114.07 on [DATE]" at bounding box center [784, 541] width 914 height 45
click at [1215, 49] on button "×" at bounding box center [1215, 47] width 11 height 19
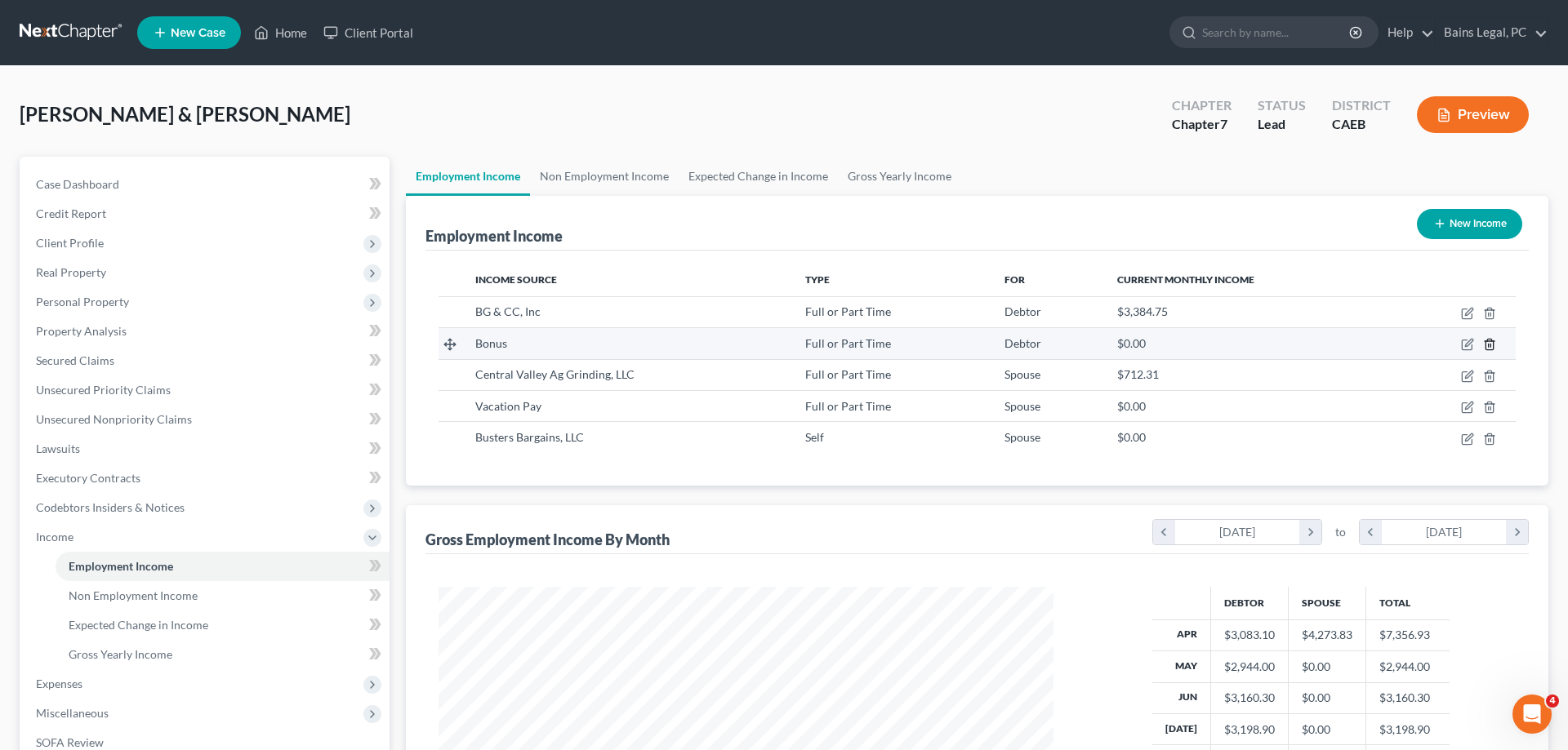
click at [1488, 342] on icon "button" at bounding box center [1489, 344] width 13 height 13
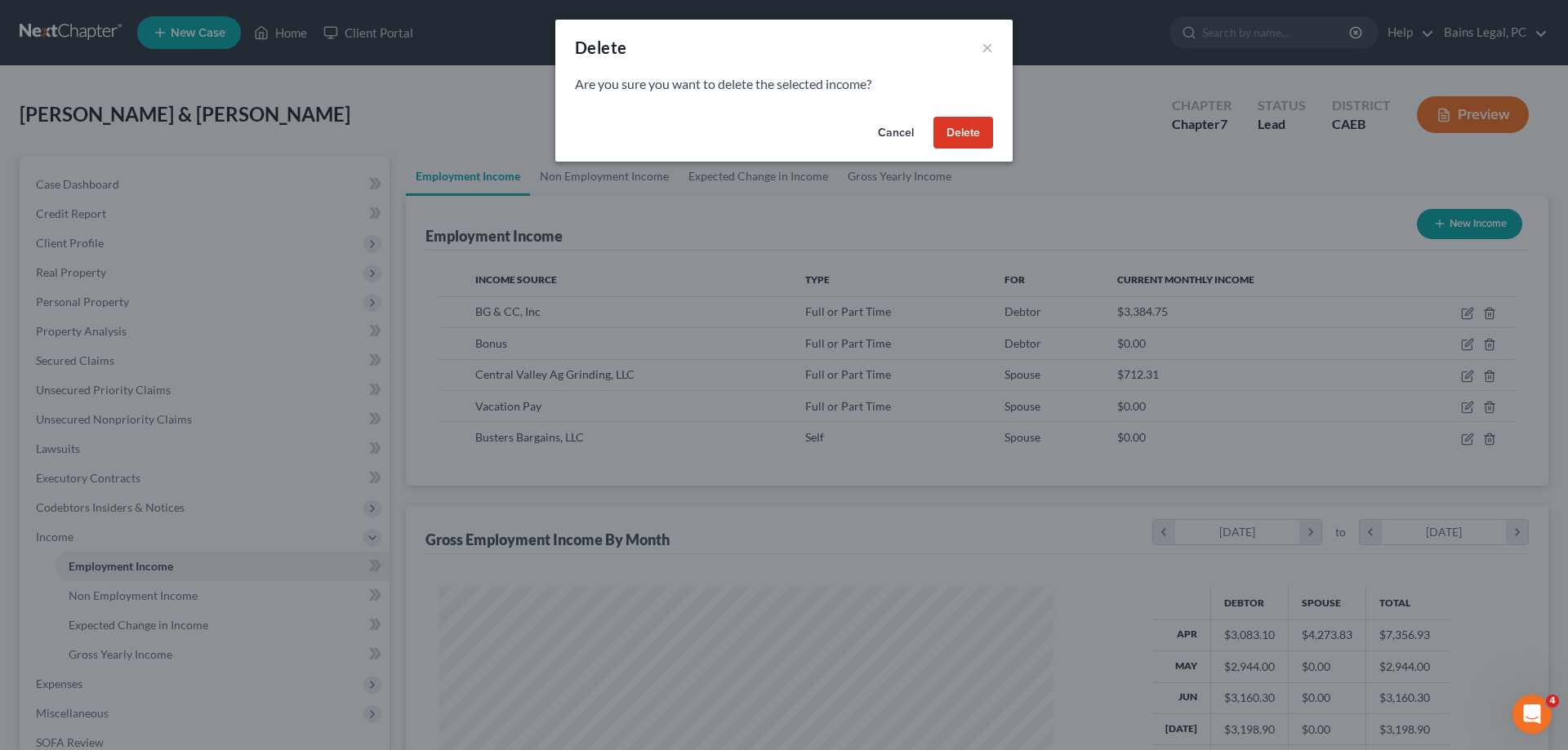
click at [969, 129] on button "Delete" at bounding box center [963, 133] width 60 height 33
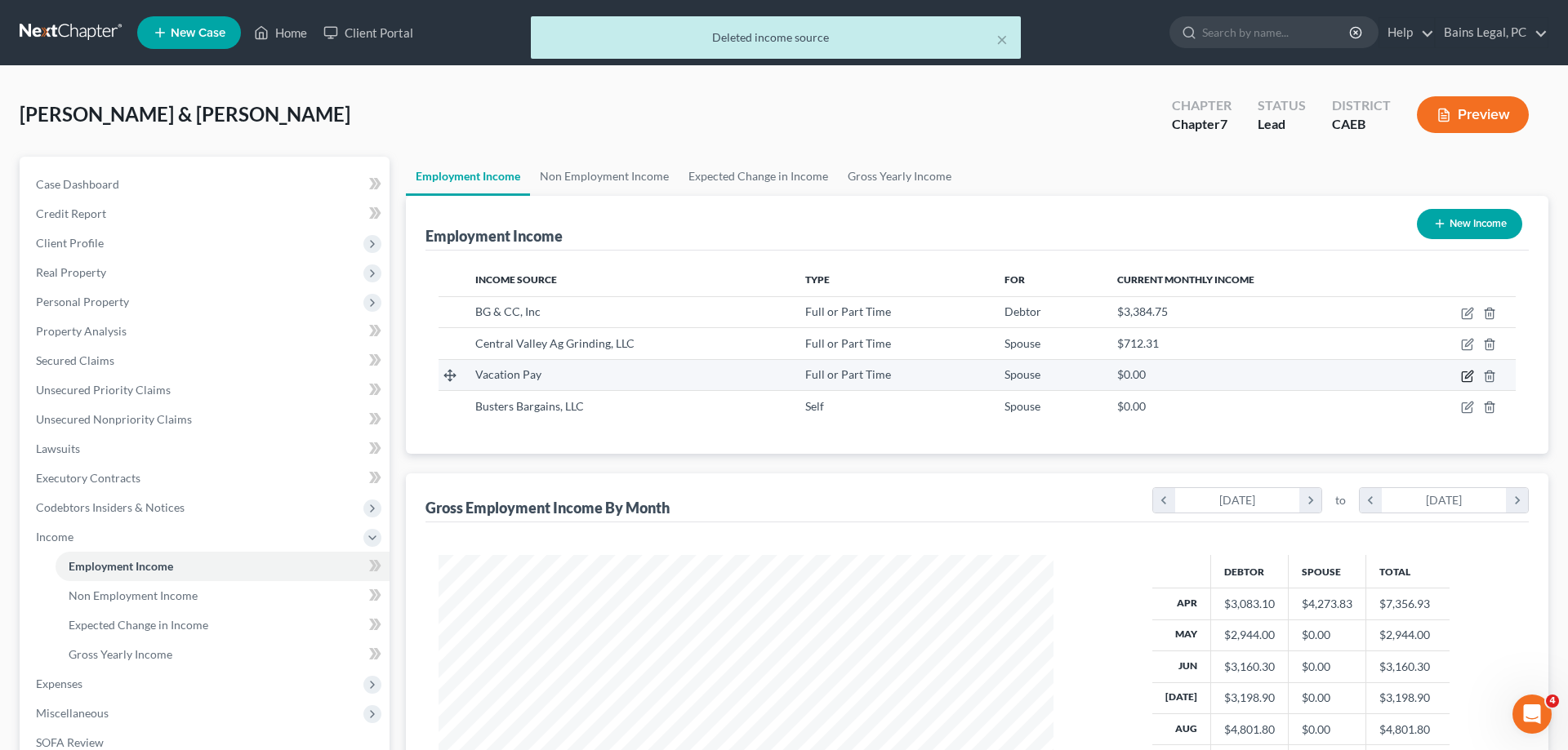
click at [1464, 375] on icon "button" at bounding box center [1467, 376] width 13 height 13
select select "0"
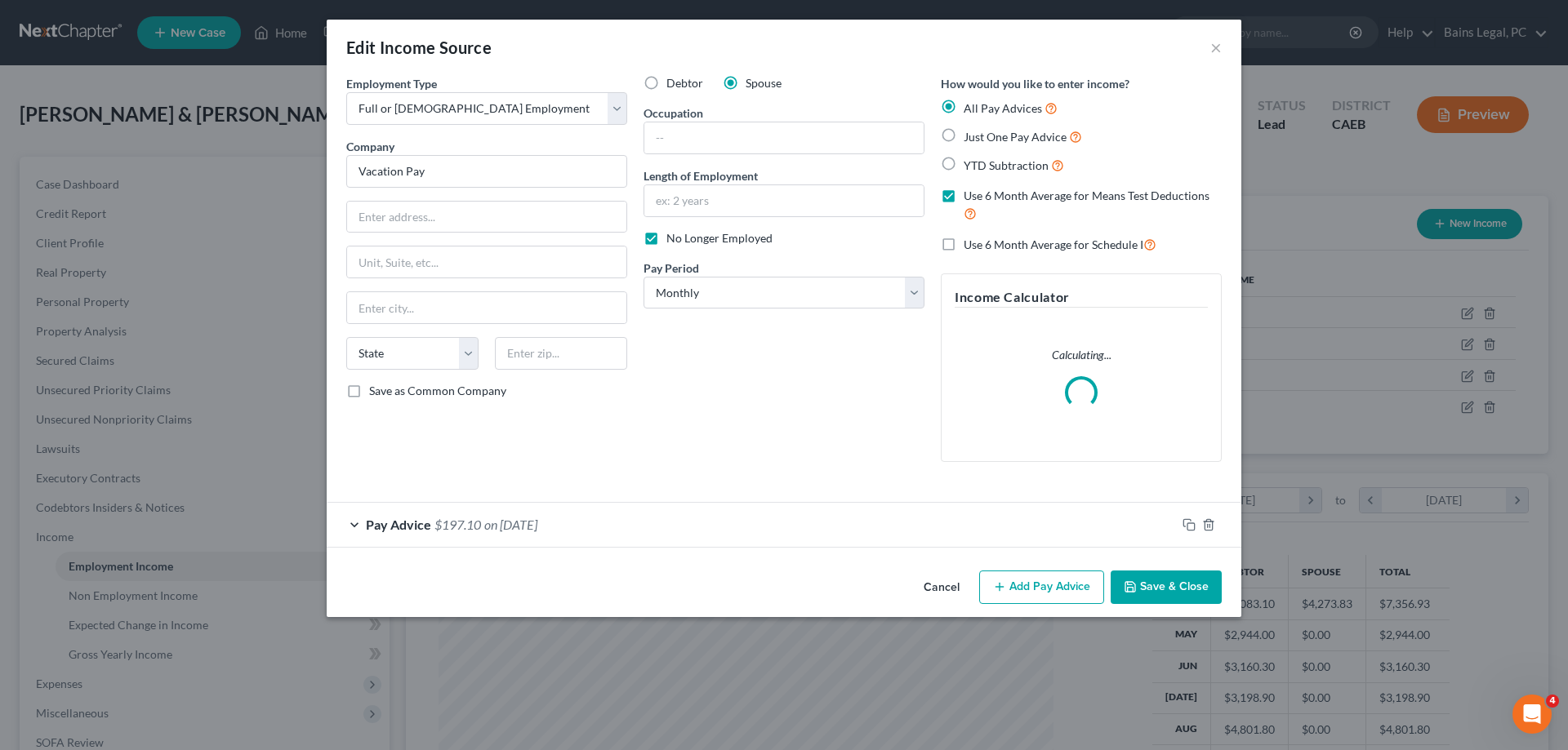
click at [1156, 586] on button "Save & Close" at bounding box center [1166, 588] width 111 height 34
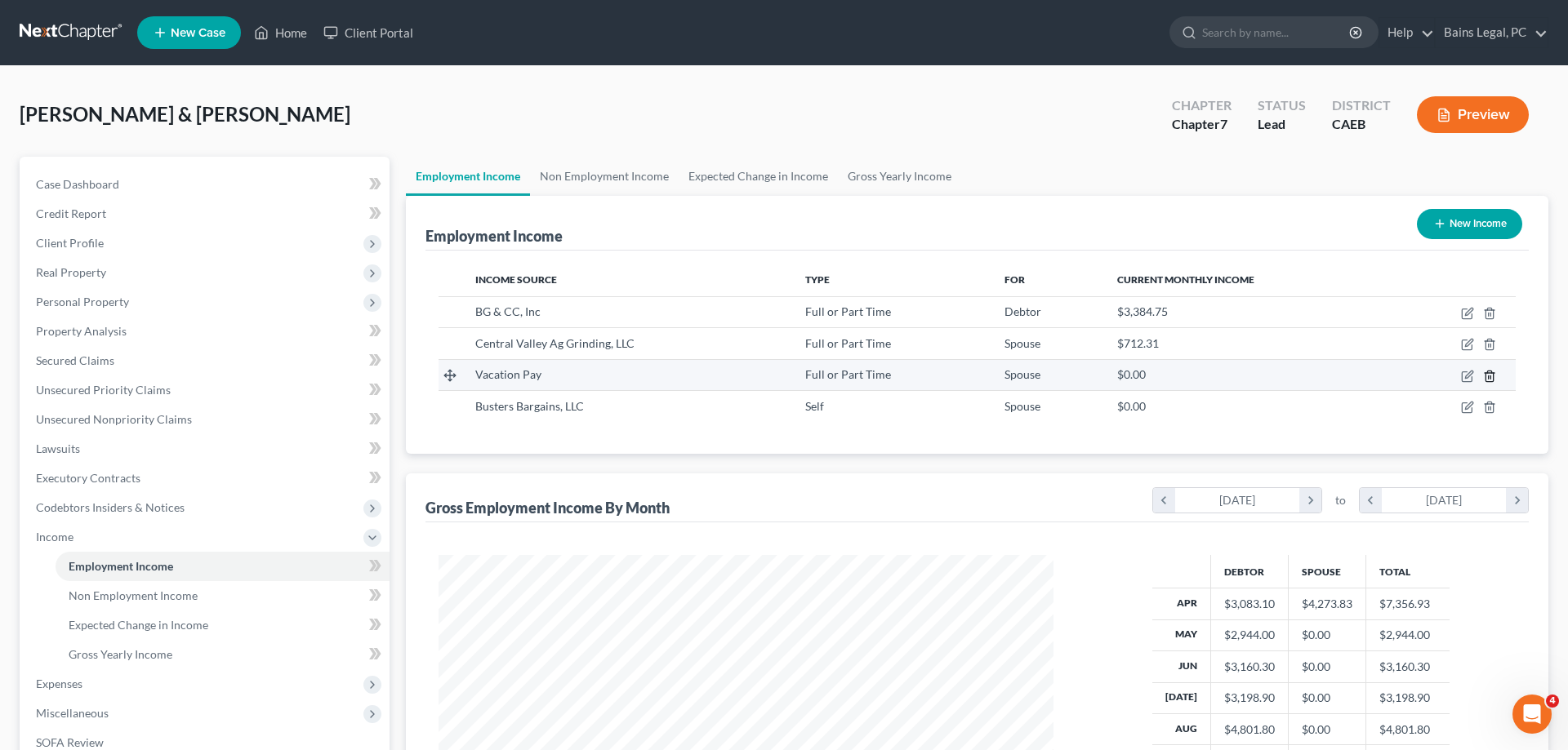
click at [1490, 373] on icon "button" at bounding box center [1489, 376] width 13 height 13
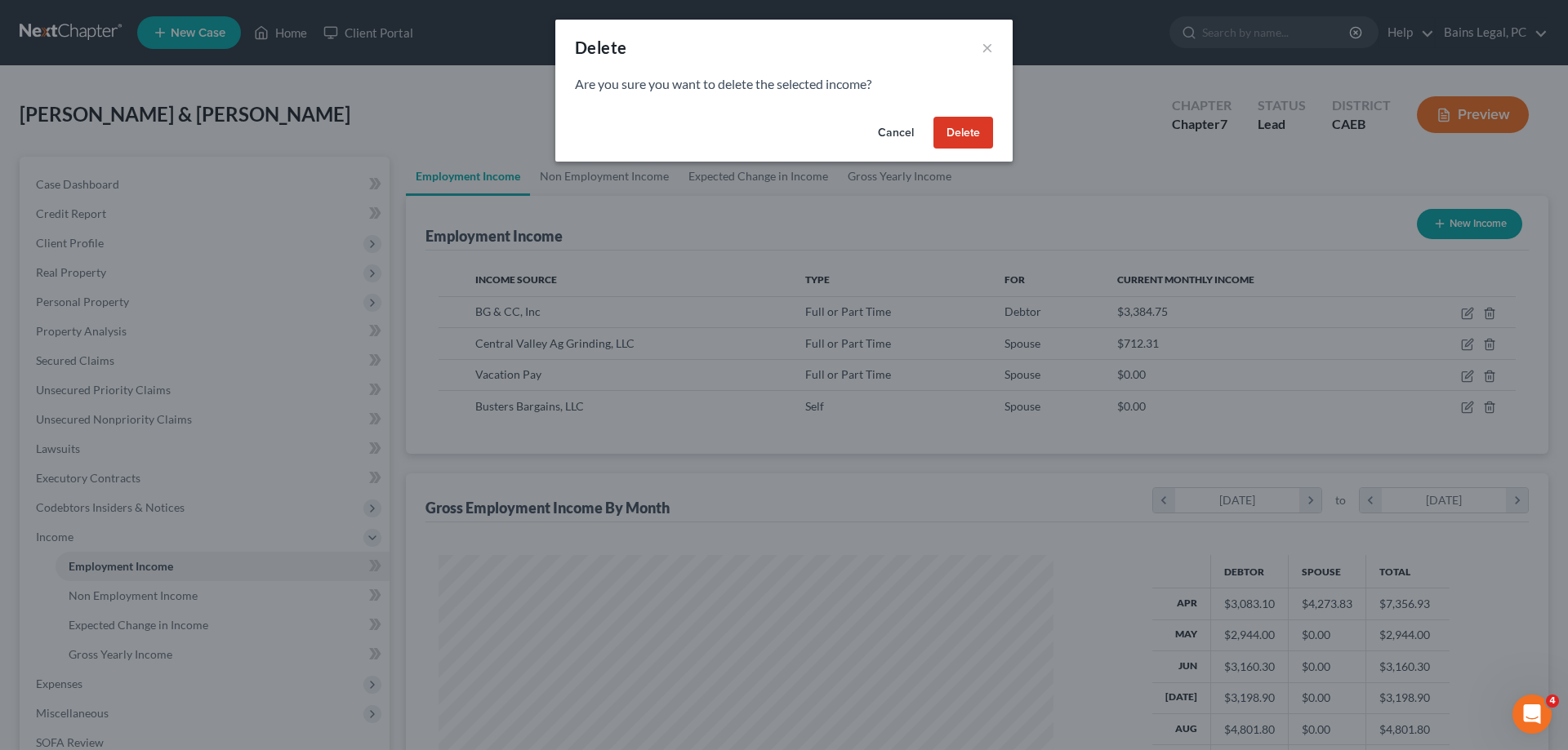
click at [946, 129] on button "Delete" at bounding box center [963, 133] width 60 height 33
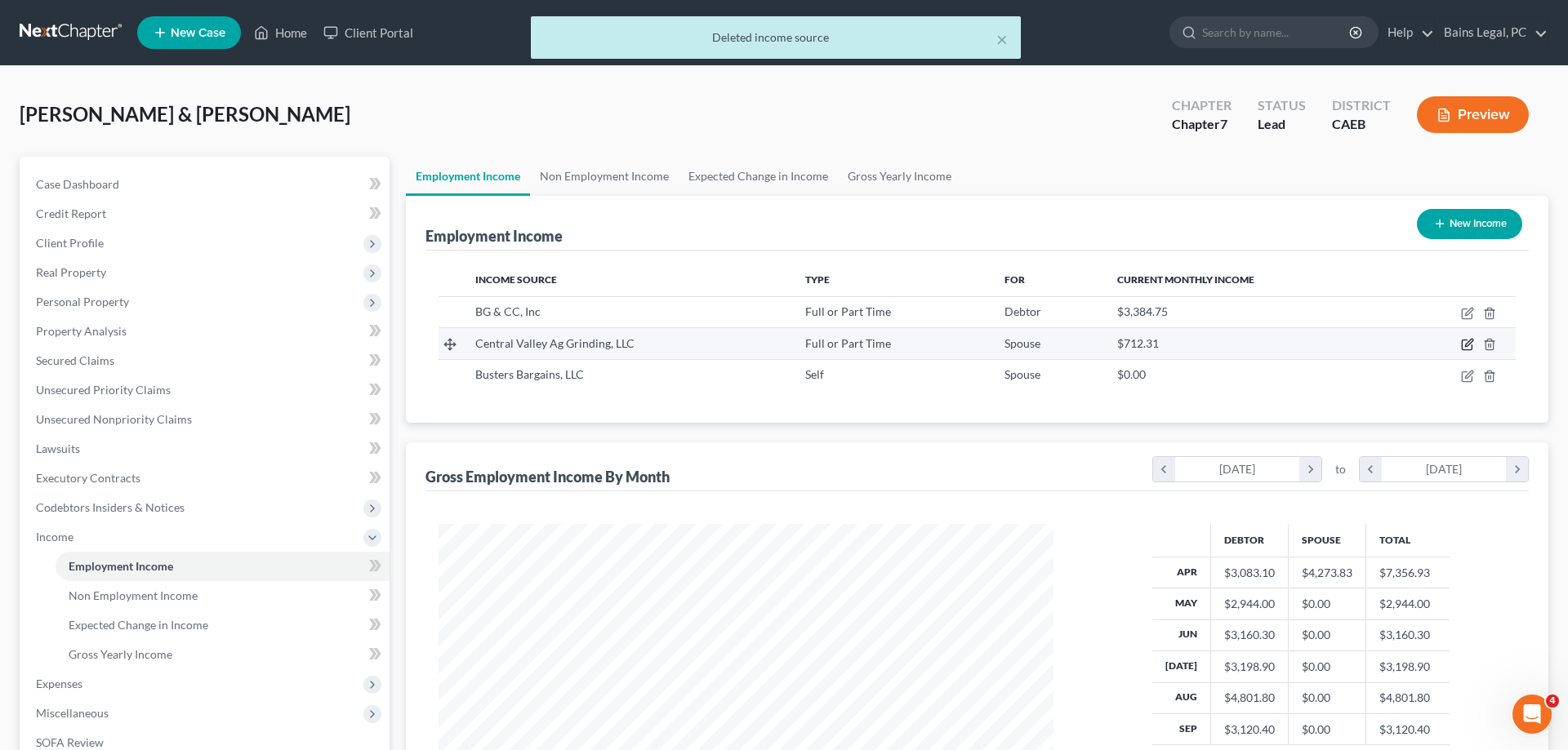
click at [1469, 344] on icon "button" at bounding box center [1469, 343] width 7 height 7
select select "0"
select select "4"
select select "2"
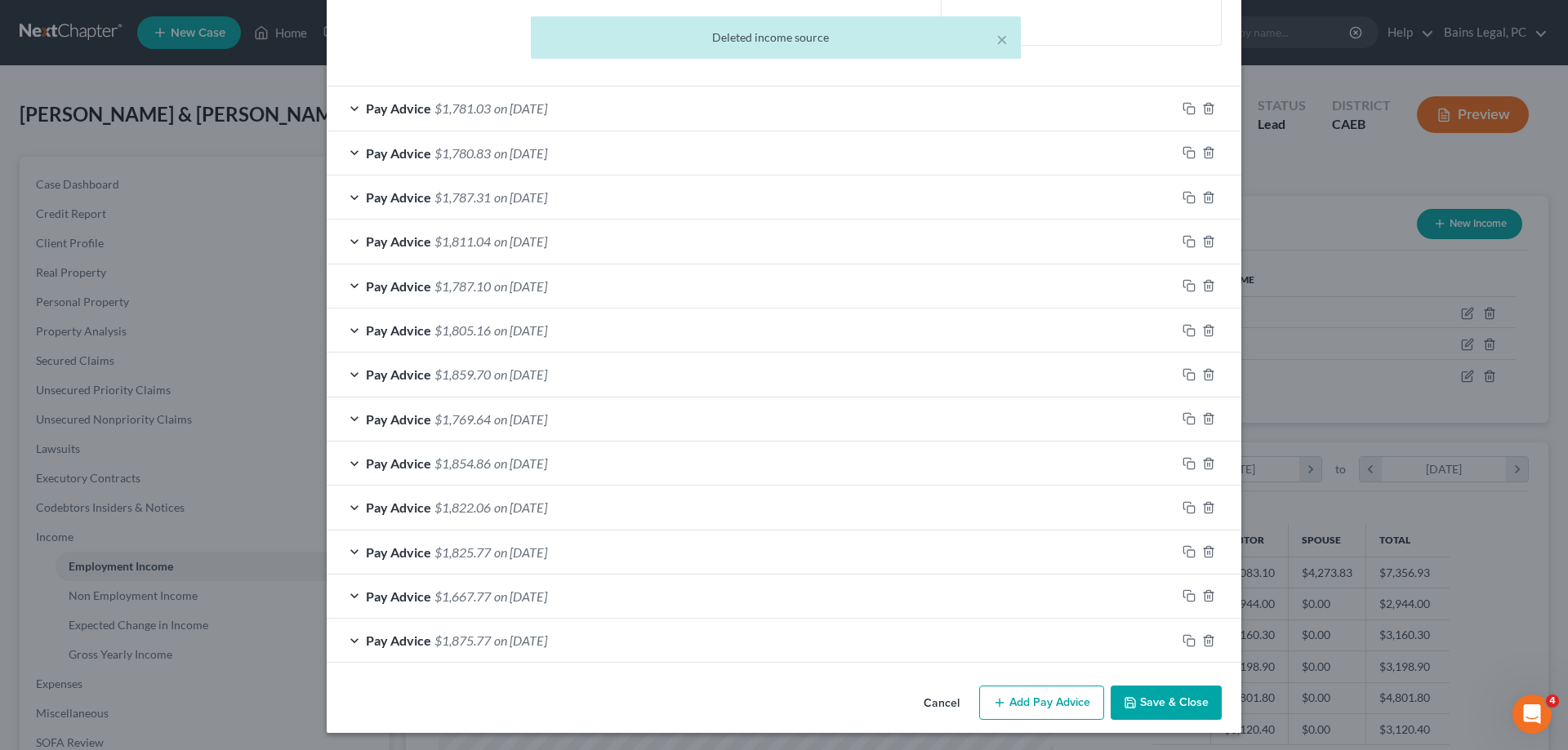
scroll to position [419, 0]
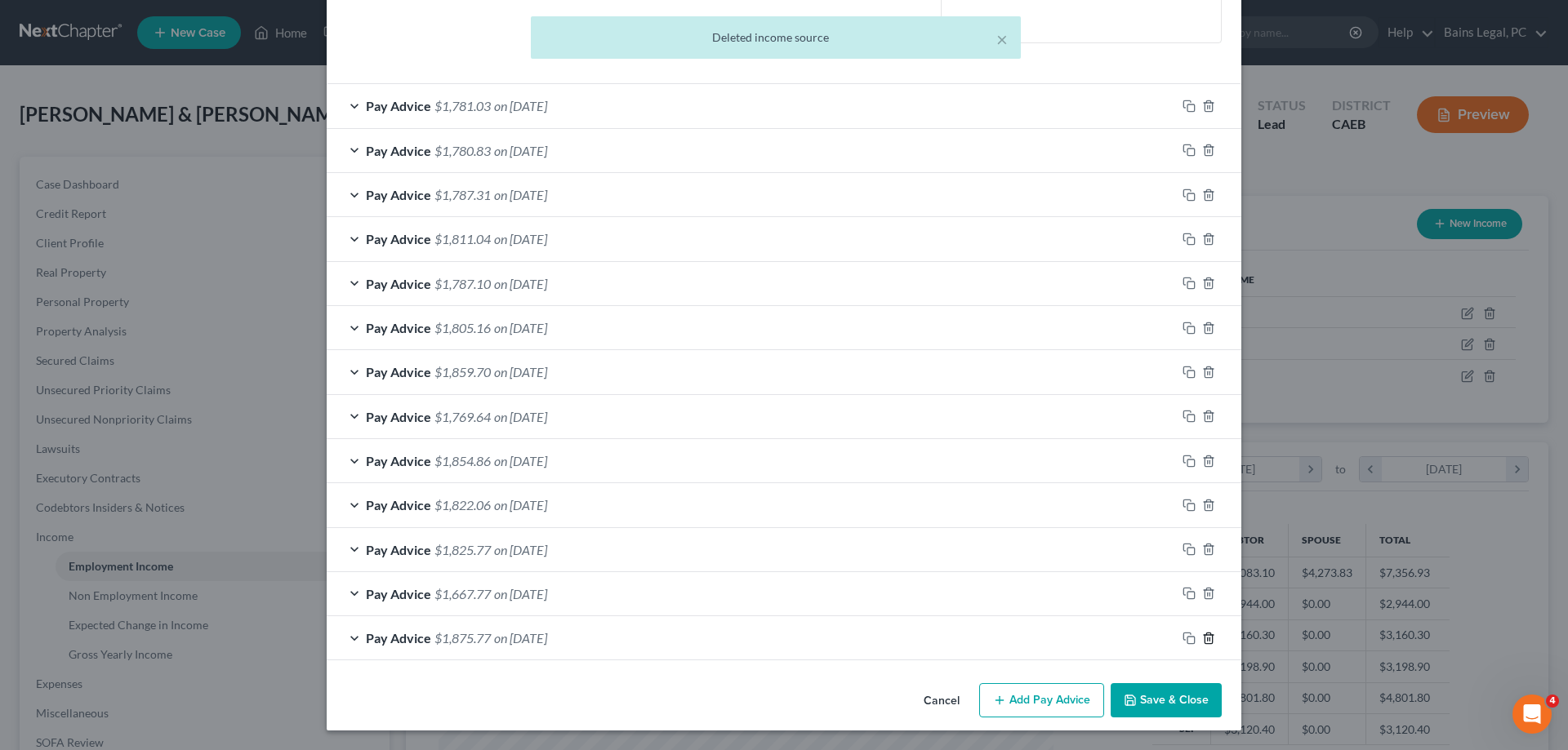
click at [1209, 642] on icon "button" at bounding box center [1208, 638] width 13 height 13
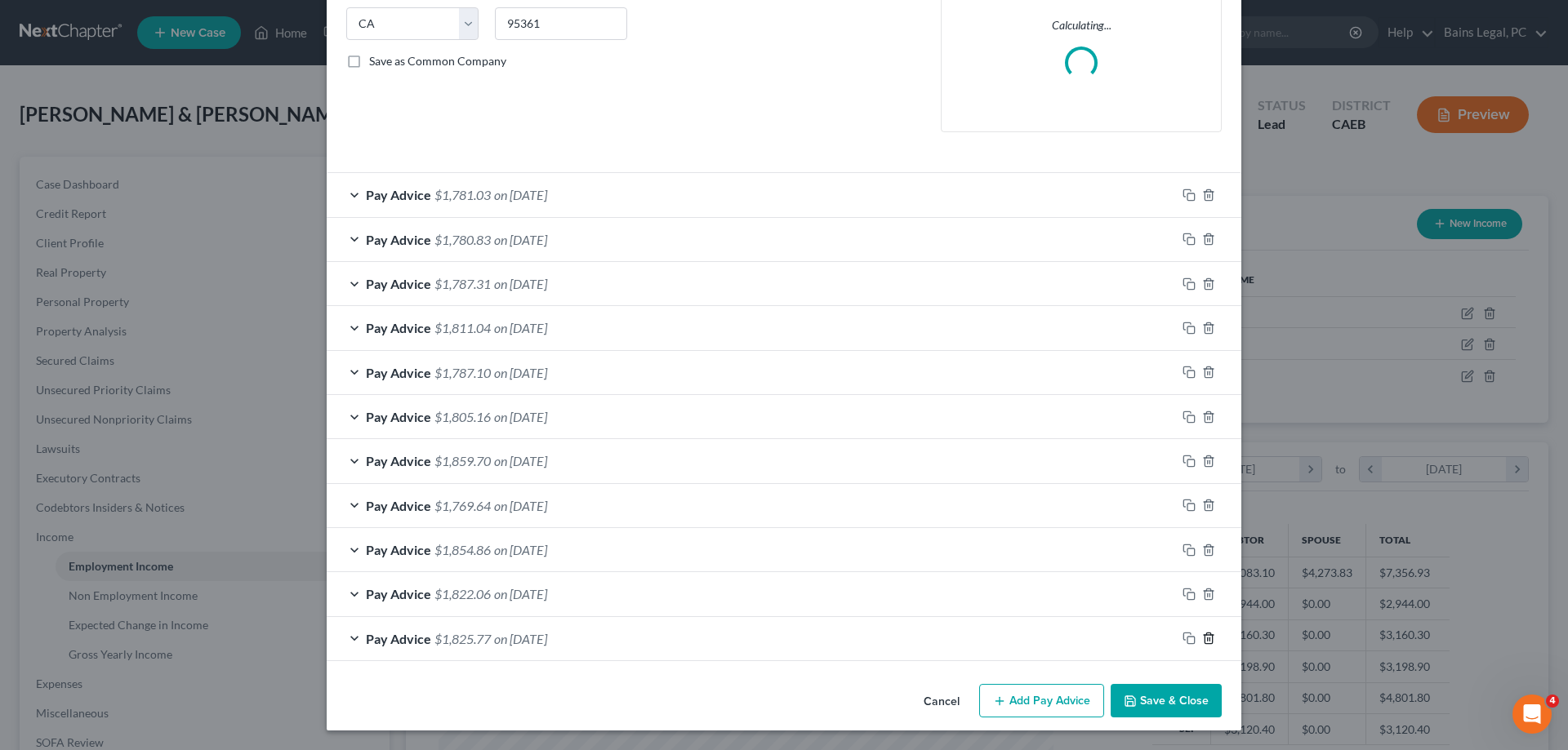
click at [1209, 642] on icon "button" at bounding box center [1208, 638] width 13 height 13
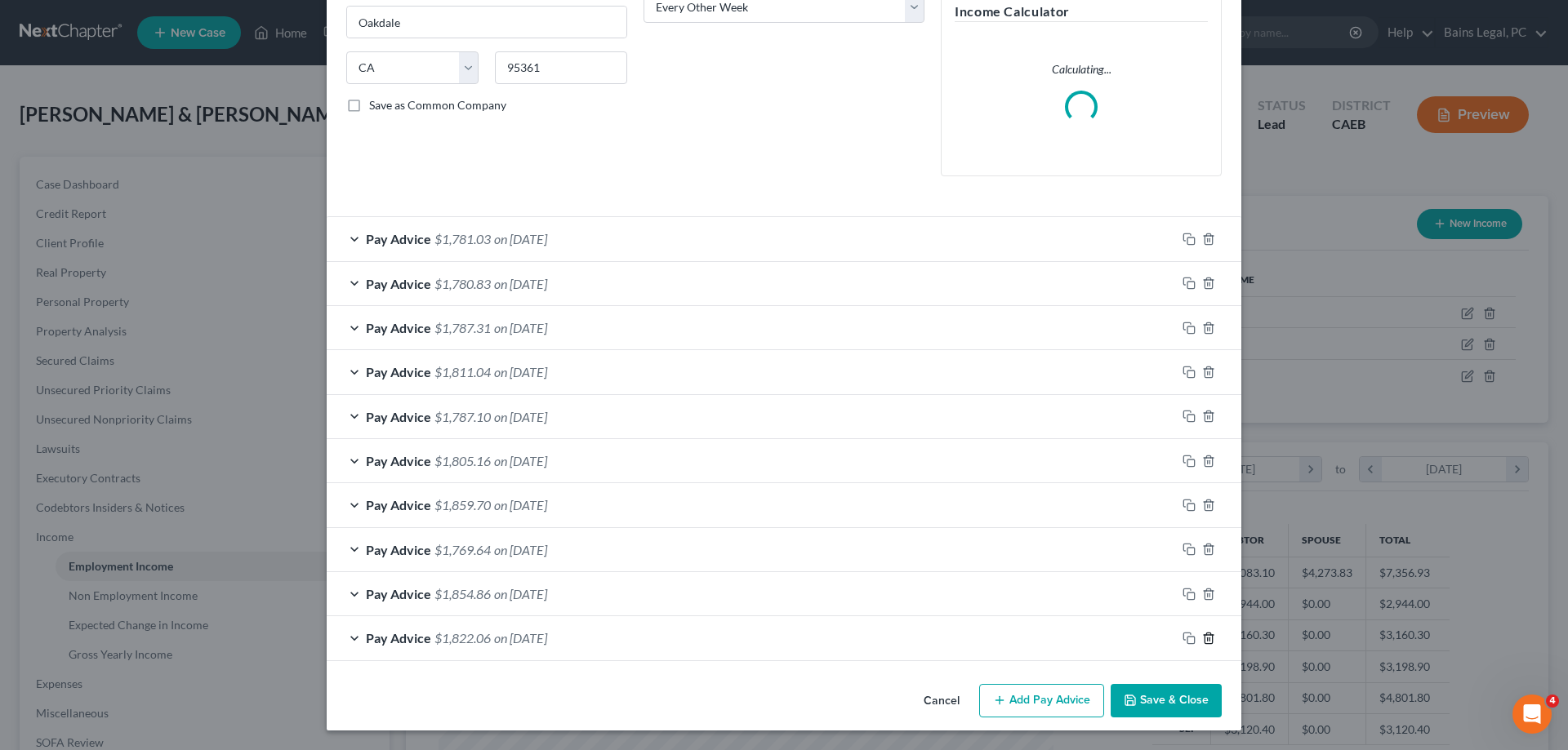
click at [1208, 642] on icon "button" at bounding box center [1208, 638] width 13 height 13
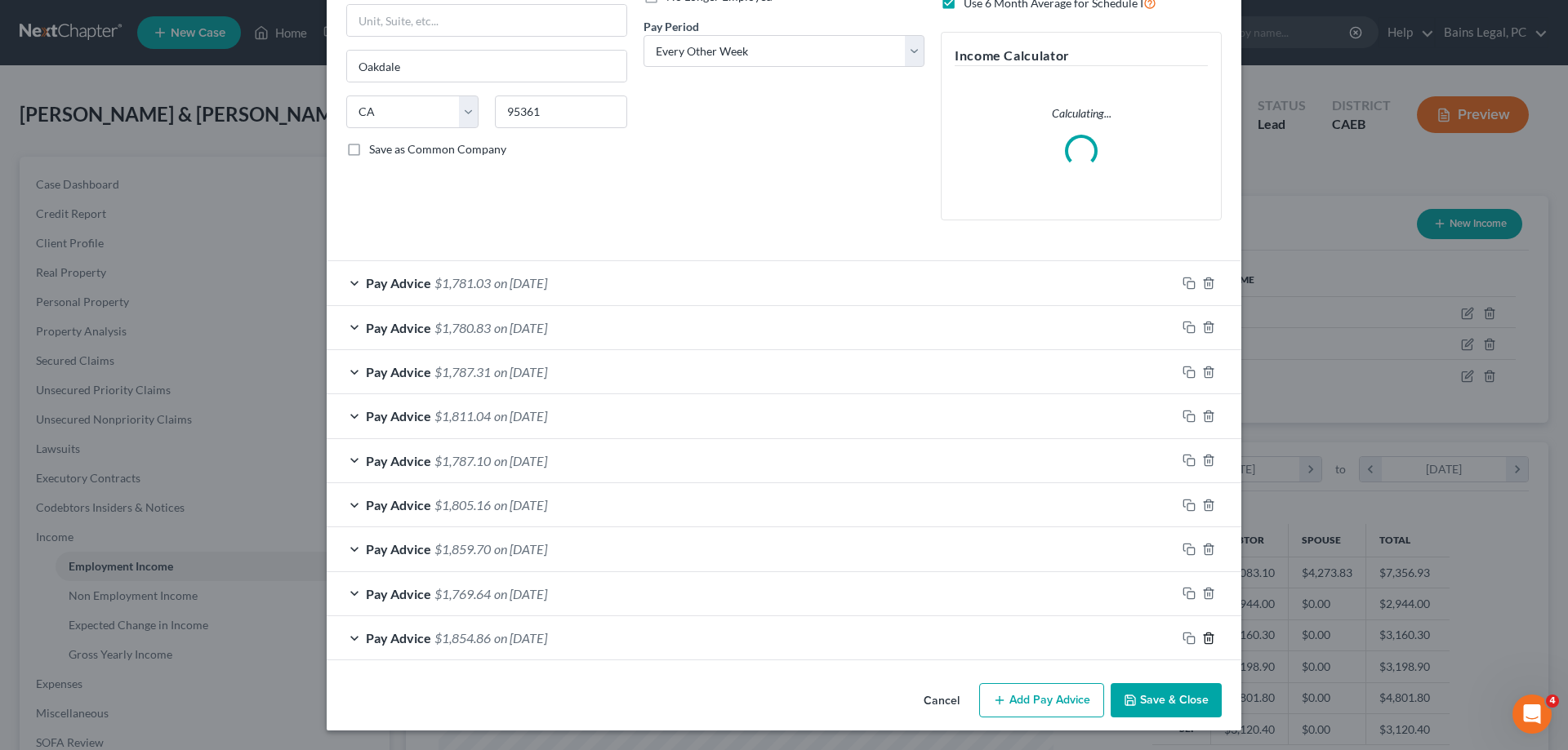
click at [1208, 642] on icon "button" at bounding box center [1208, 638] width 13 height 13
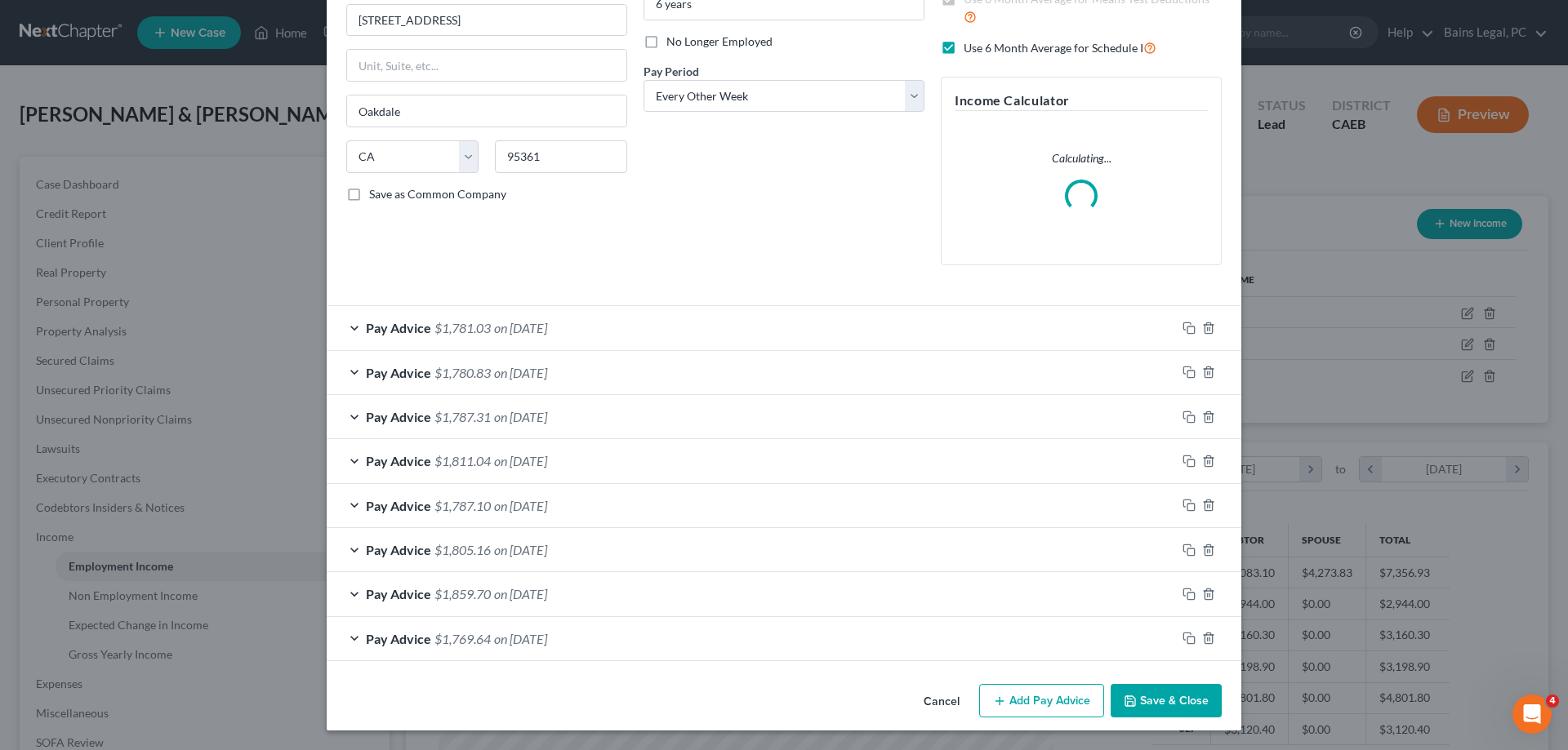
scroll to position [197, 0]
click at [1208, 642] on icon "button" at bounding box center [1208, 638] width 13 height 13
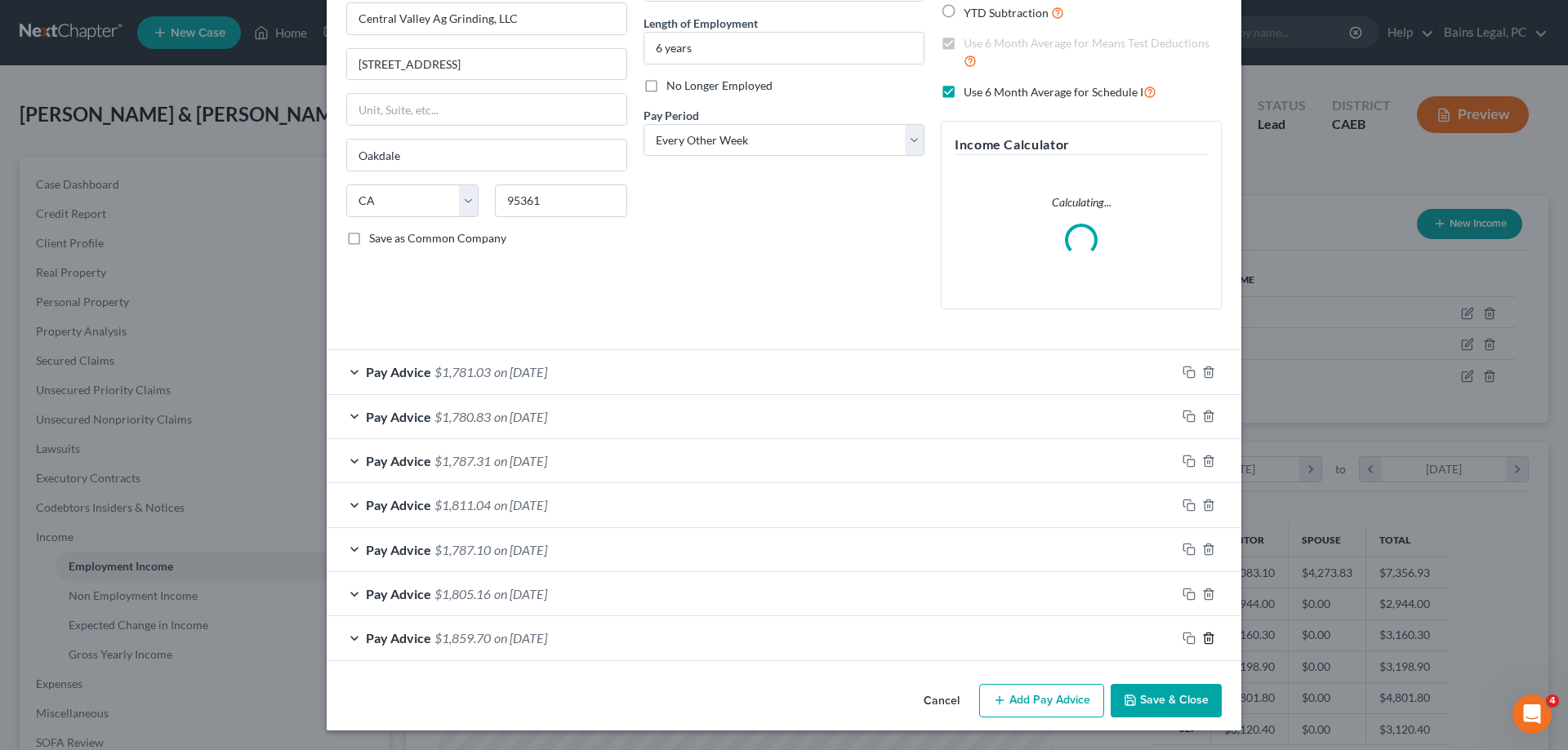
click at [1208, 642] on icon "button" at bounding box center [1208, 638] width 13 height 13
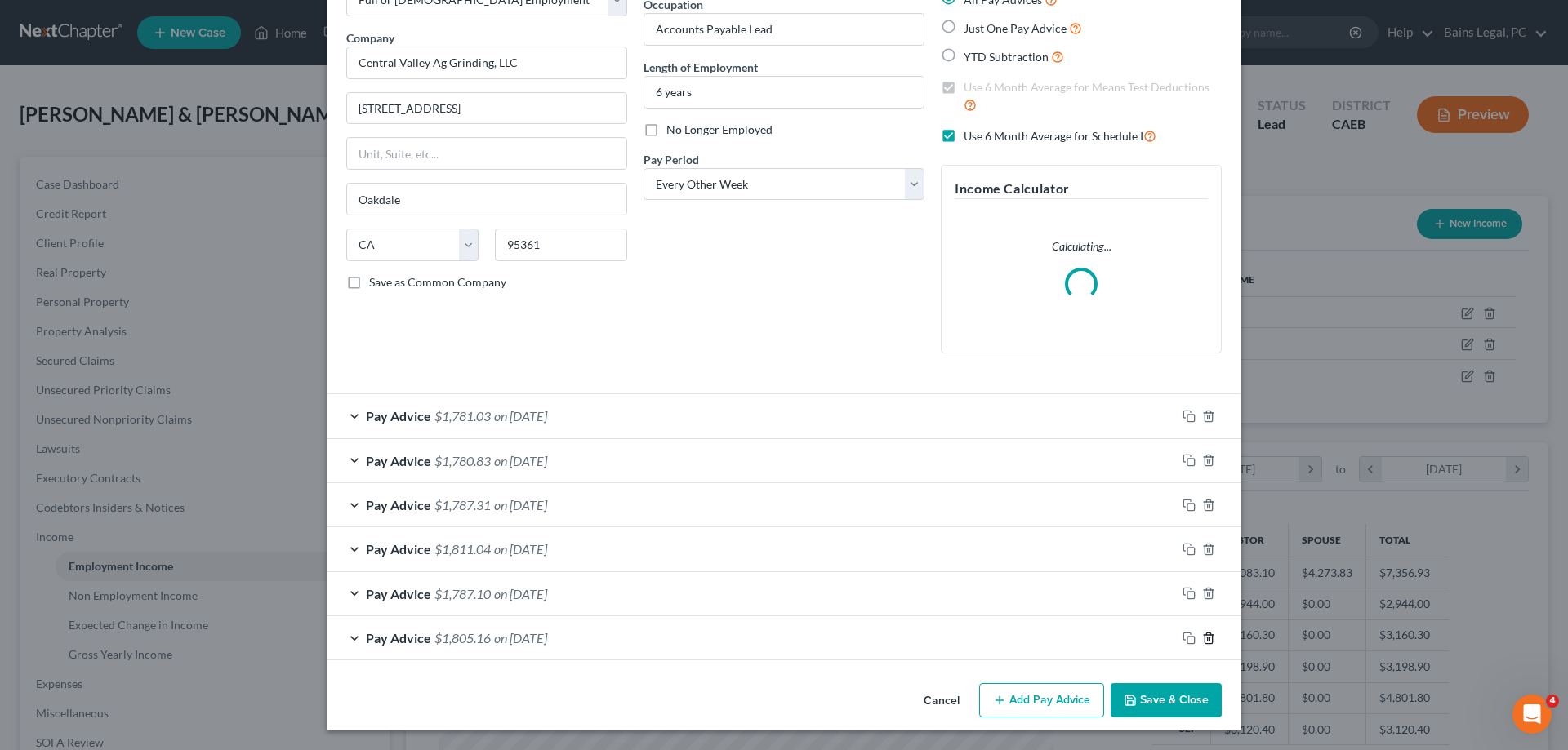
click at [1208, 642] on icon "button" at bounding box center [1208, 638] width 13 height 13
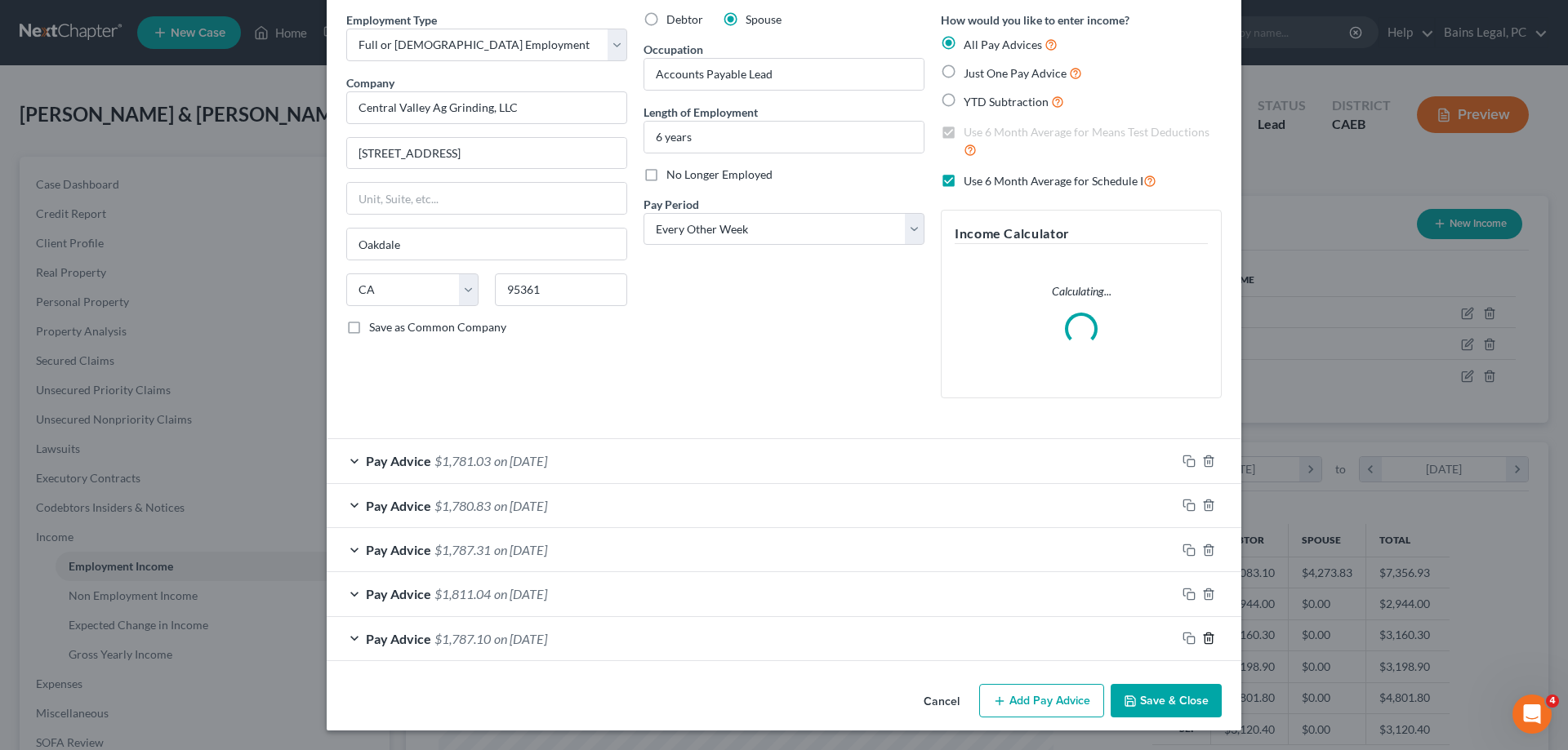
click at [1208, 642] on icon "button" at bounding box center [1208, 638] width 13 height 13
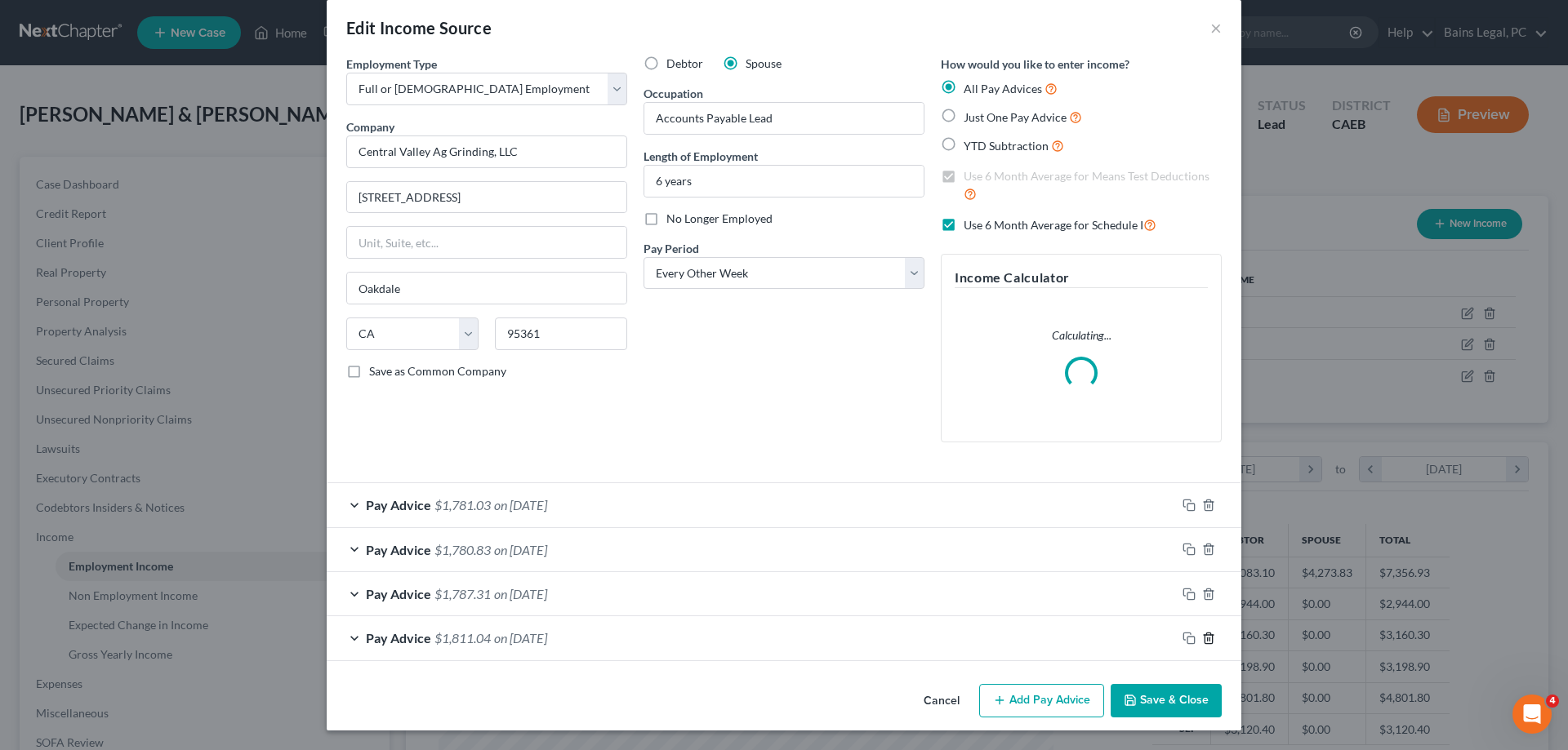
click at [1208, 642] on icon "button" at bounding box center [1208, 638] width 13 height 13
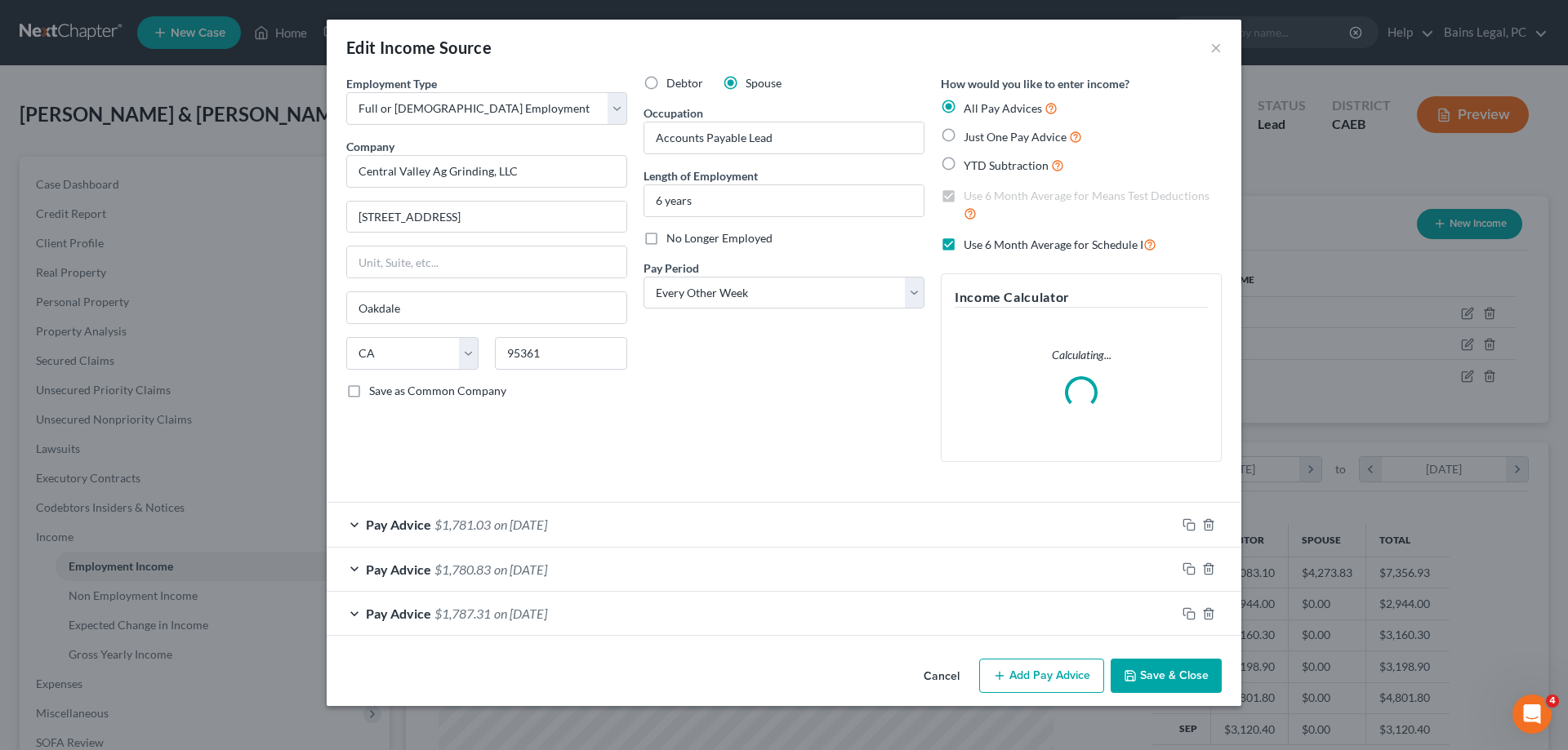
scroll to position [0, 0]
click at [1208, 617] on line "button" at bounding box center [1208, 615] width 0 height 4
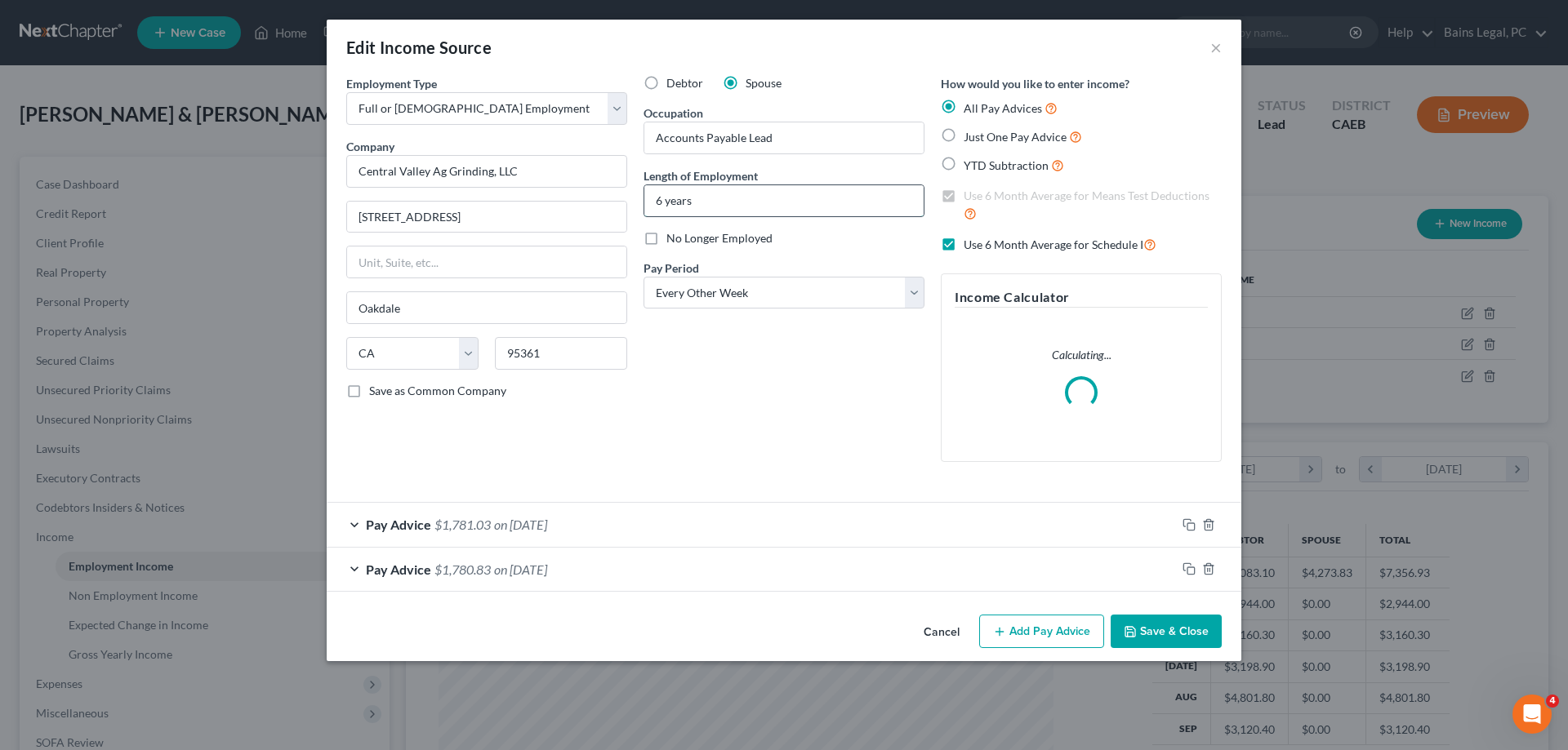
click at [737, 199] on input "6 years" at bounding box center [784, 201] width 279 height 31
type input "6 years, 5 months"
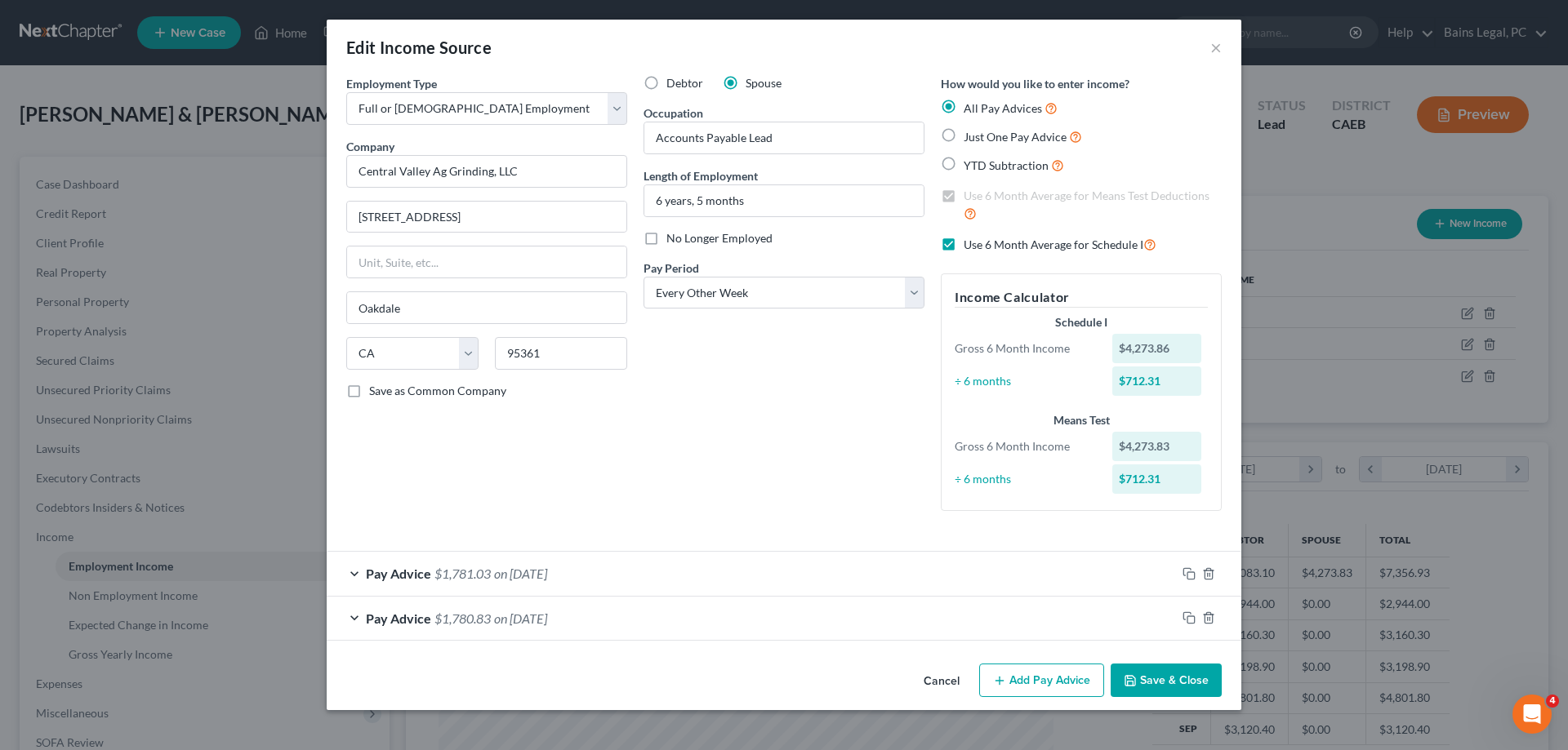
click at [831, 579] on div "Pay Advice $1,781.03 on [DATE]" at bounding box center [751, 573] width 849 height 43
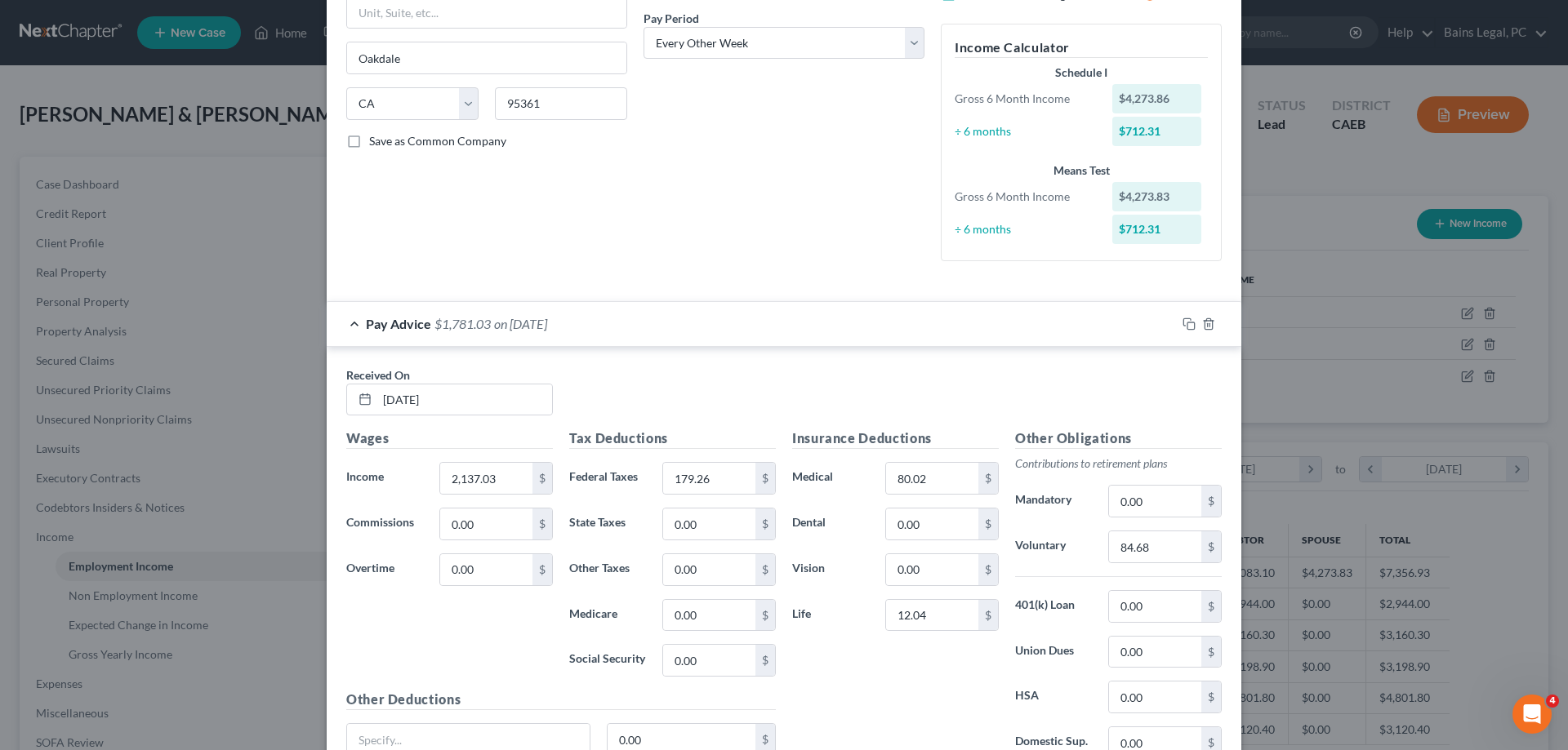
scroll to position [442, 0]
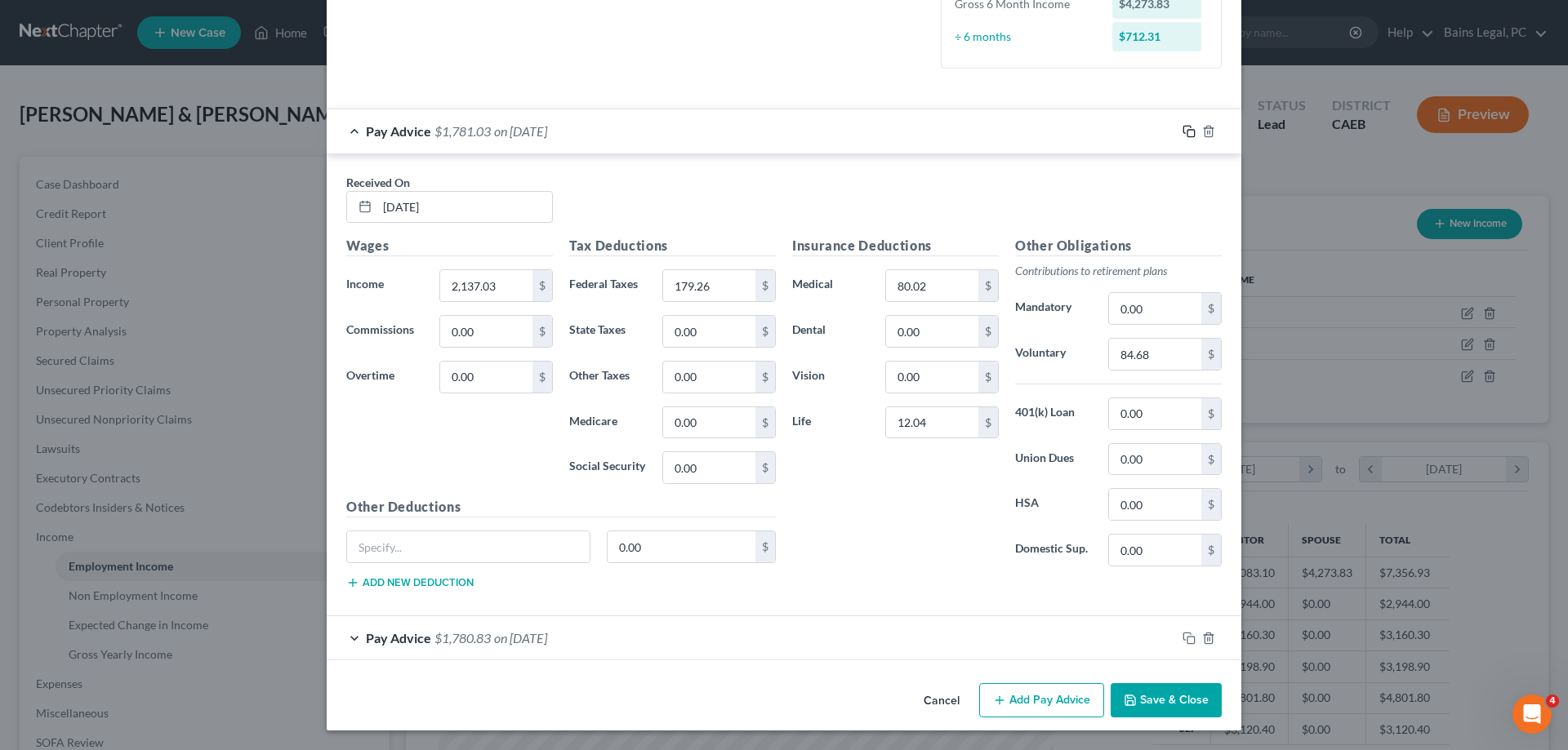
click at [1193, 137] on rect "button" at bounding box center [1191, 133] width 7 height 7
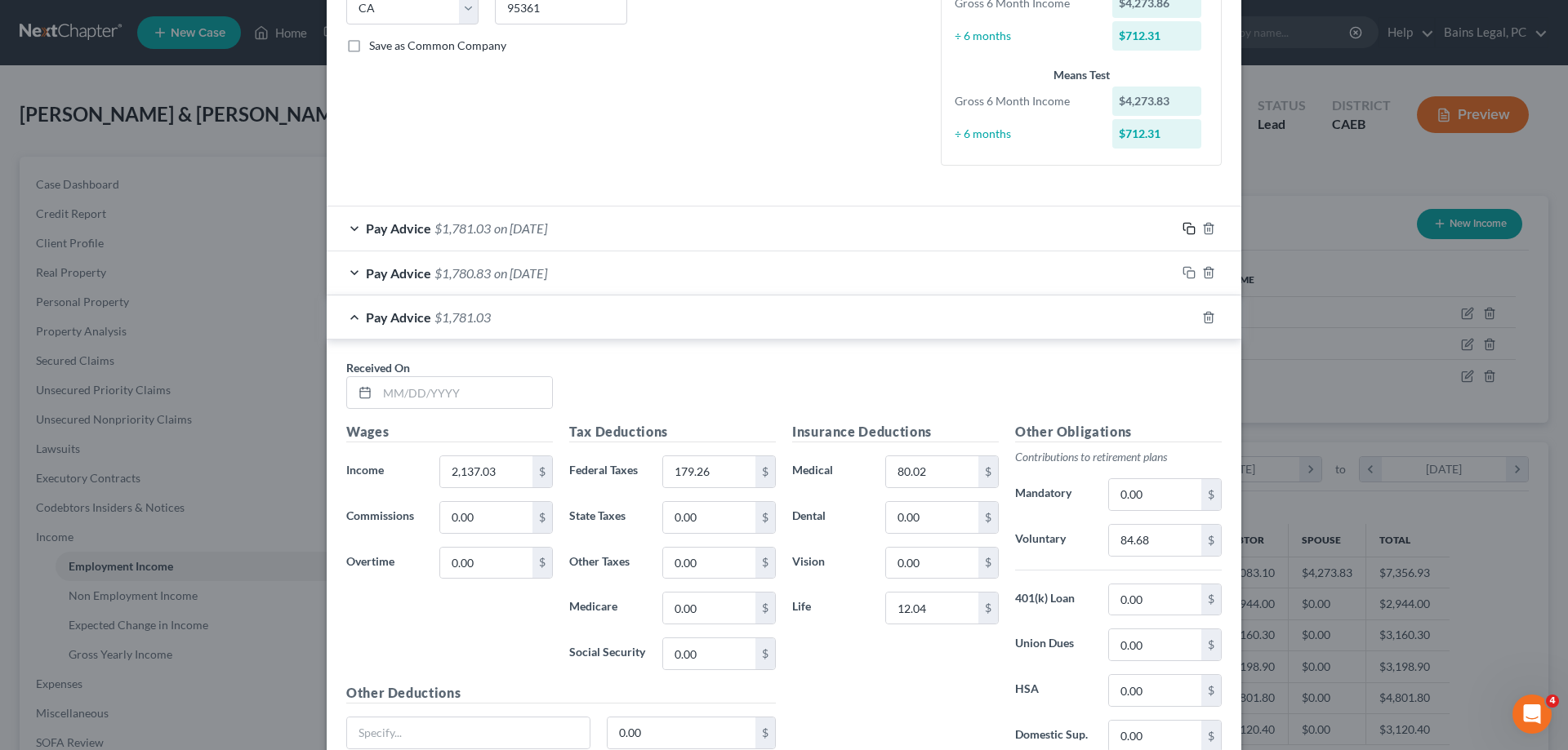
scroll to position [373, 0]
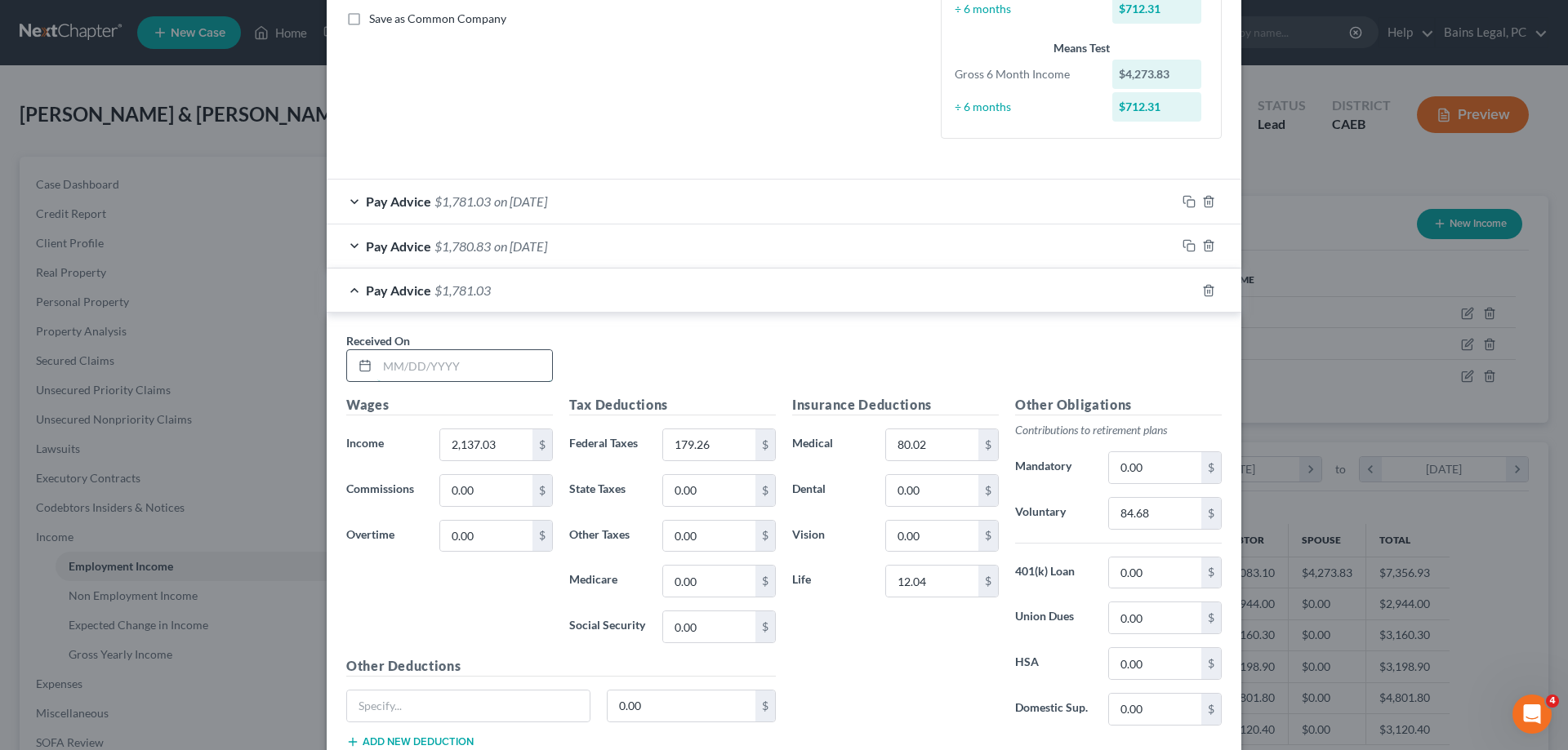
click at [513, 374] on input "text" at bounding box center [465, 366] width 174 height 31
type input "[DATE]"
type input "2,111.60"
click at [726, 444] on input "179.26" at bounding box center [709, 445] width 93 height 31
type input "177.03"
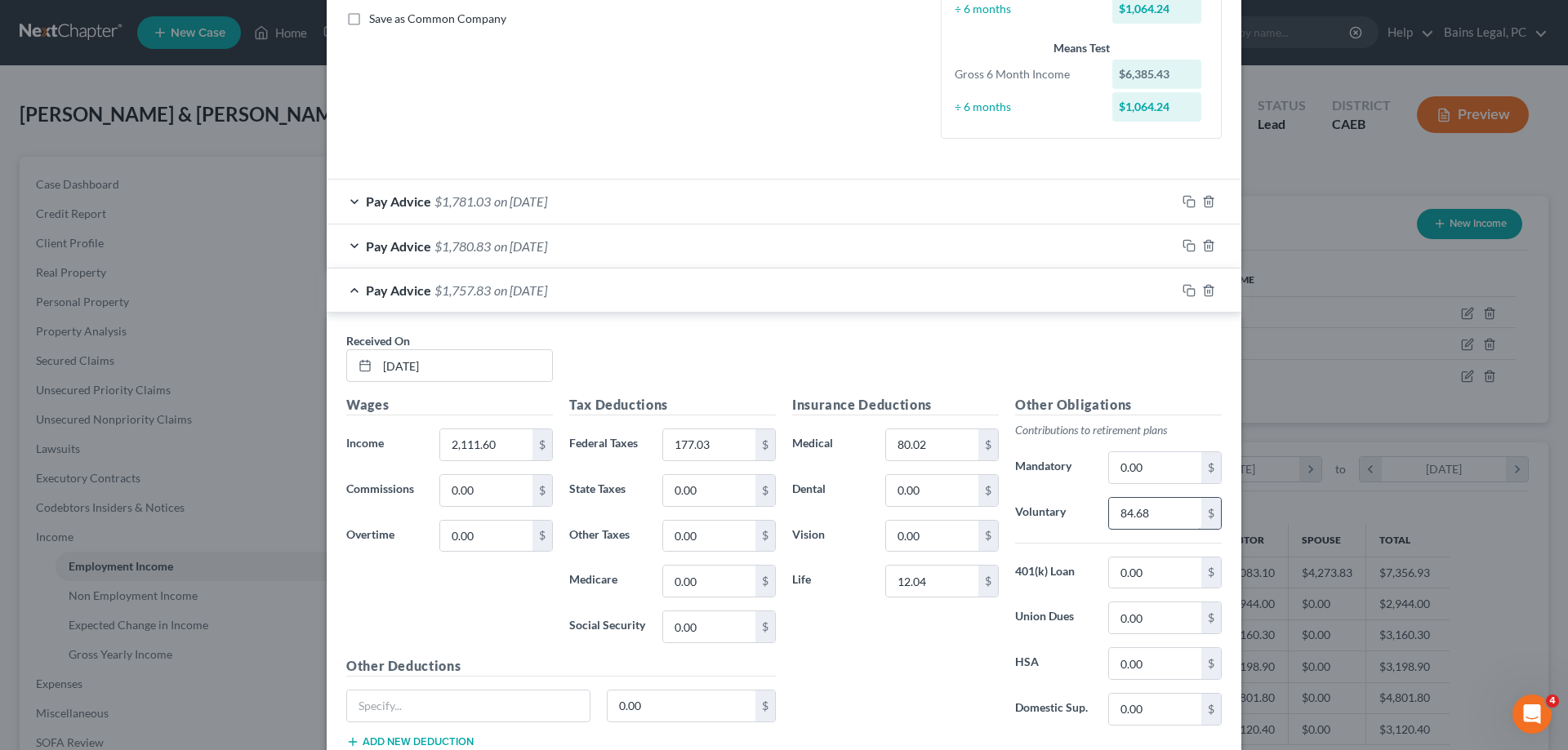
click at [1190, 521] on input "84.68" at bounding box center [1155, 514] width 93 height 31
type input "83.66"
click at [1190, 291] on icon "button" at bounding box center [1189, 291] width 13 height 13
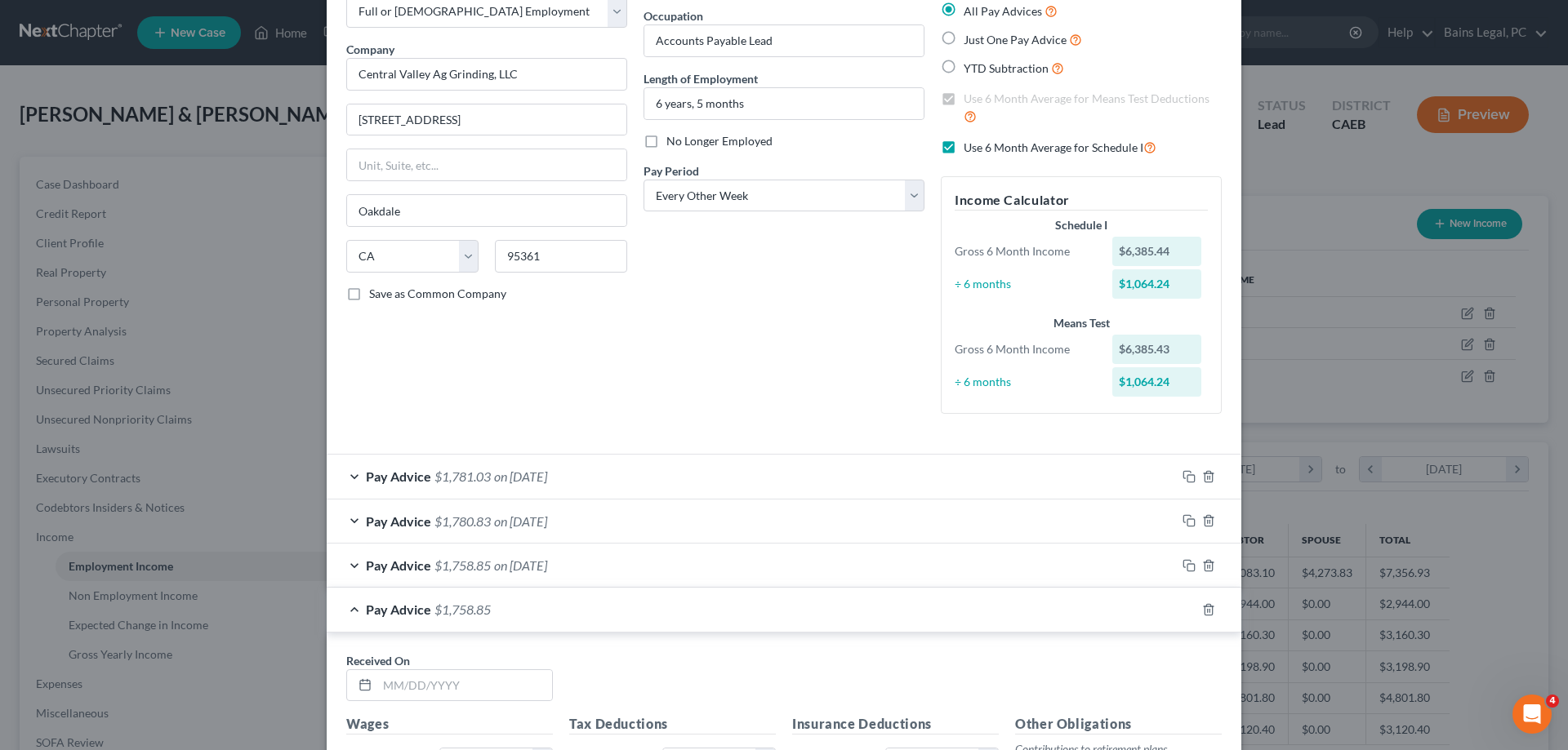
scroll to position [347, 0]
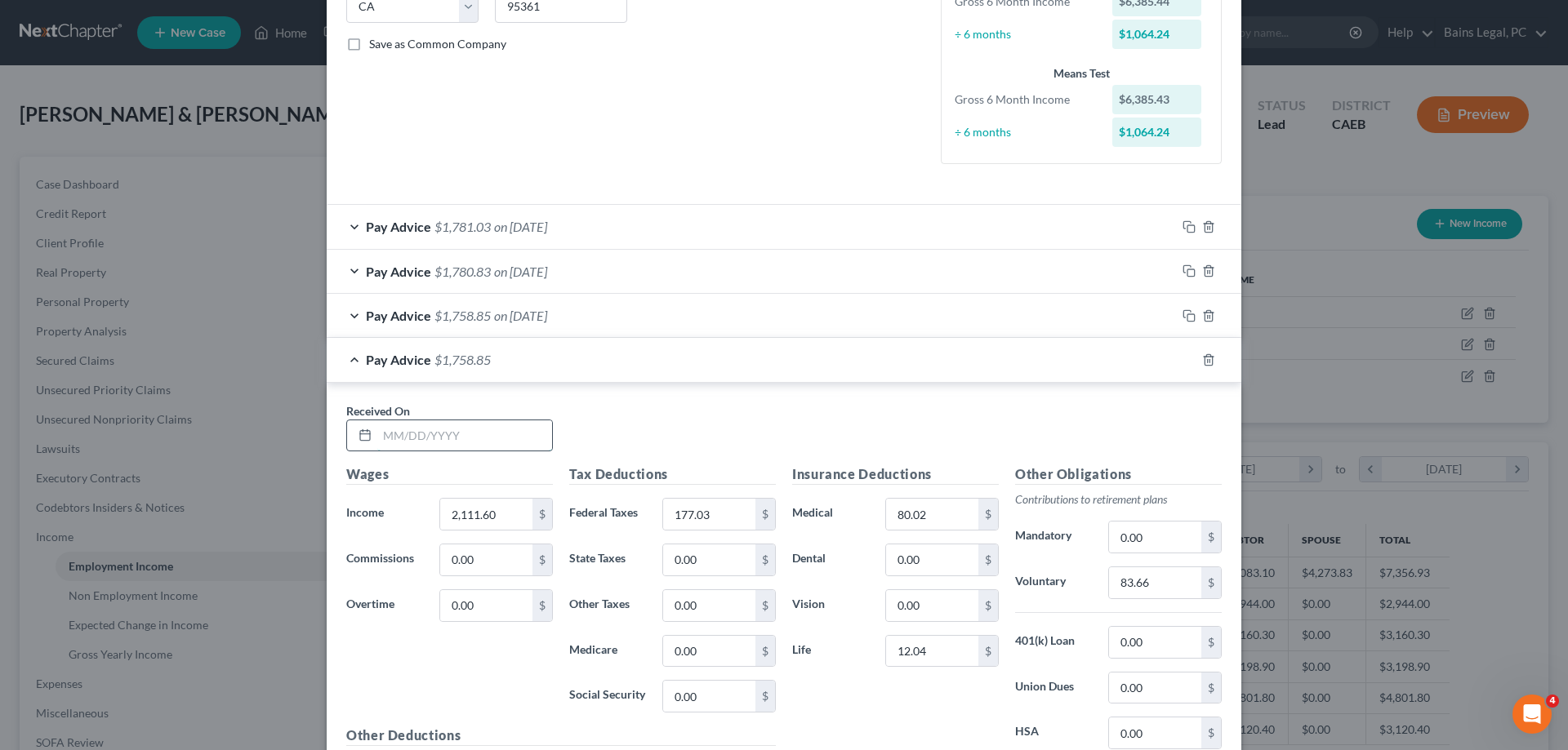
click at [486, 443] on input "text" at bounding box center [465, 436] width 174 height 31
type input "[DATE]"
type input "2,118.35"
click at [729, 510] on input "177.03" at bounding box center [709, 514] width 93 height 31
type input "177.62"
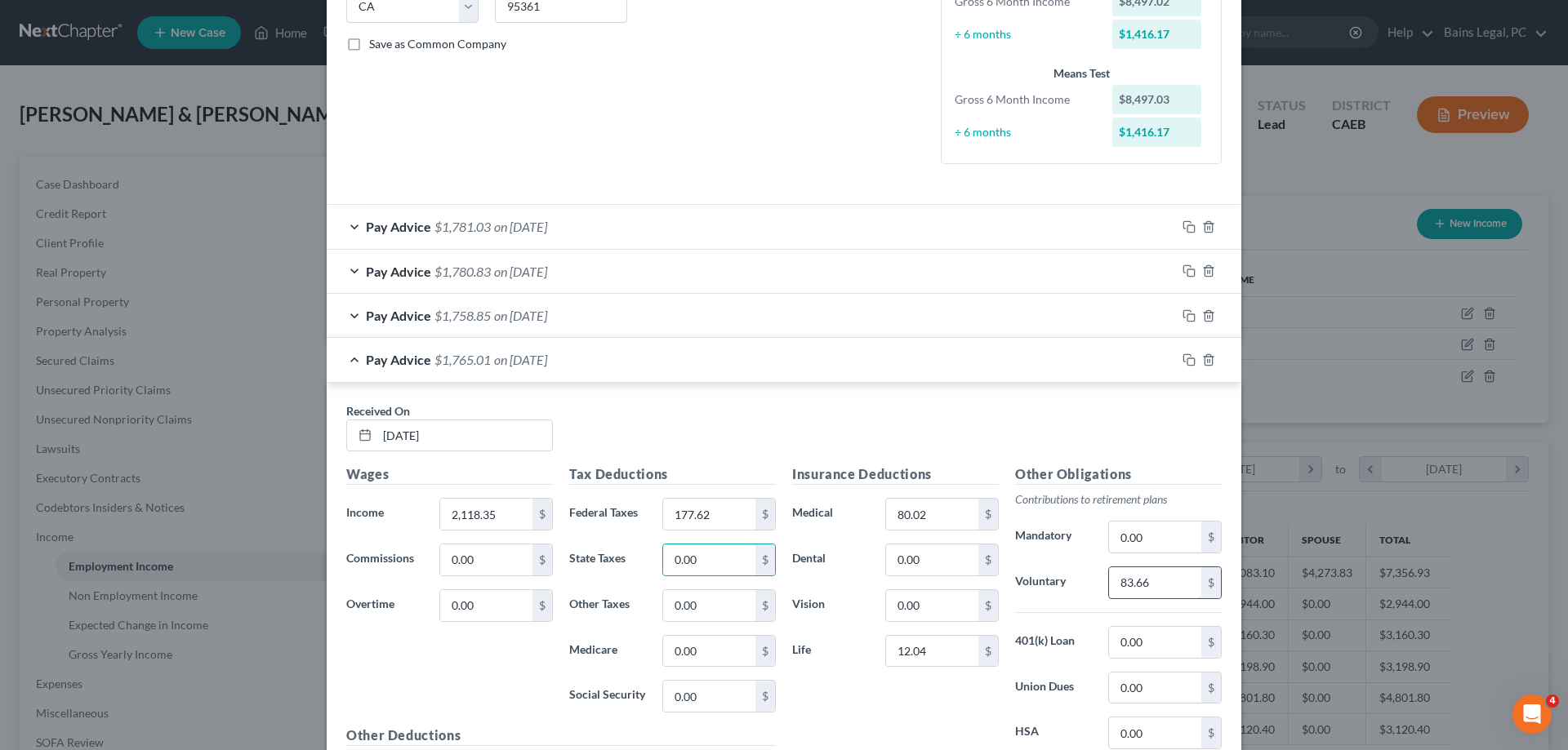
click at [1160, 578] on input "83.66" at bounding box center [1155, 583] width 93 height 31
type input "83.93"
click at [1189, 362] on icon "button" at bounding box center [1189, 360] width 13 height 13
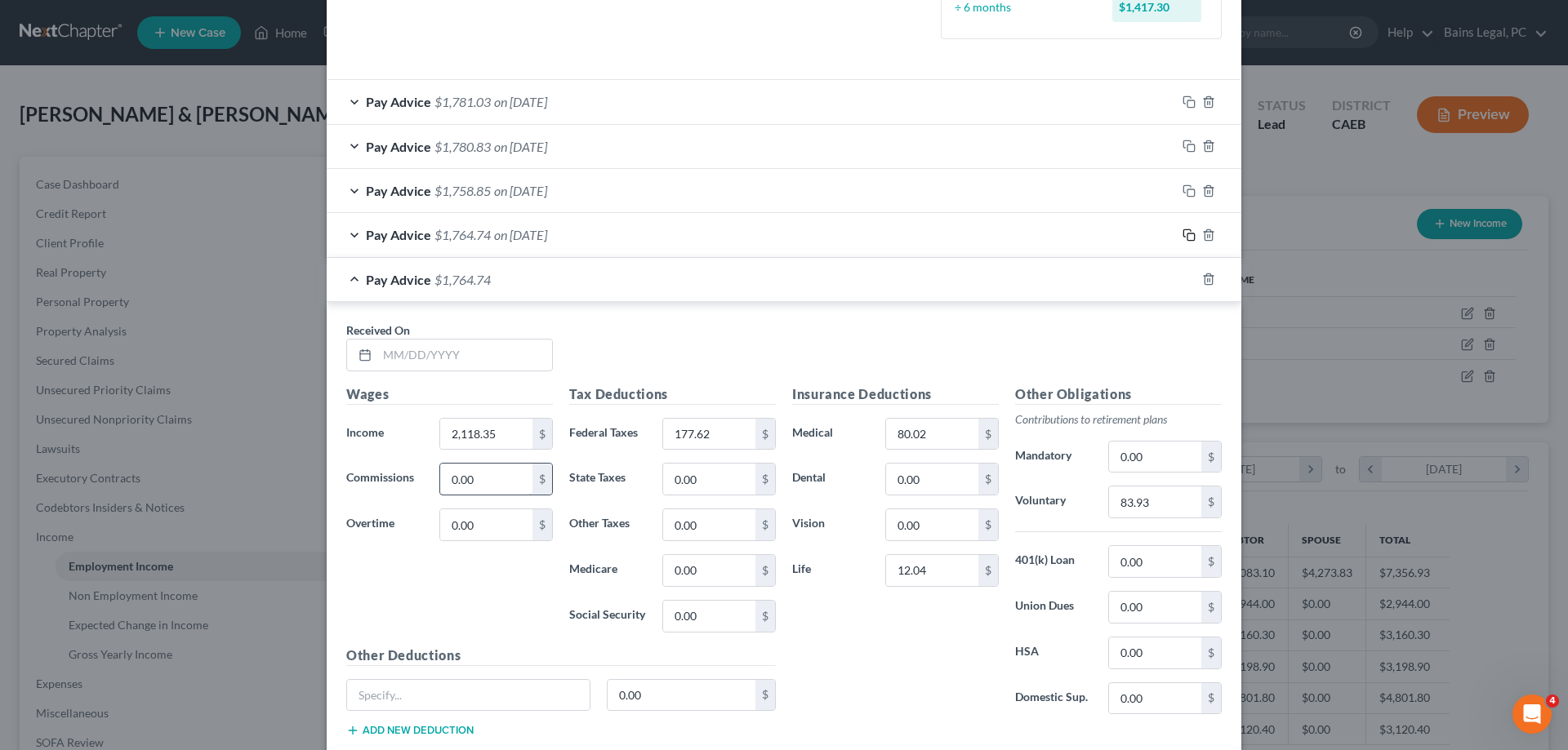
scroll to position [557, 0]
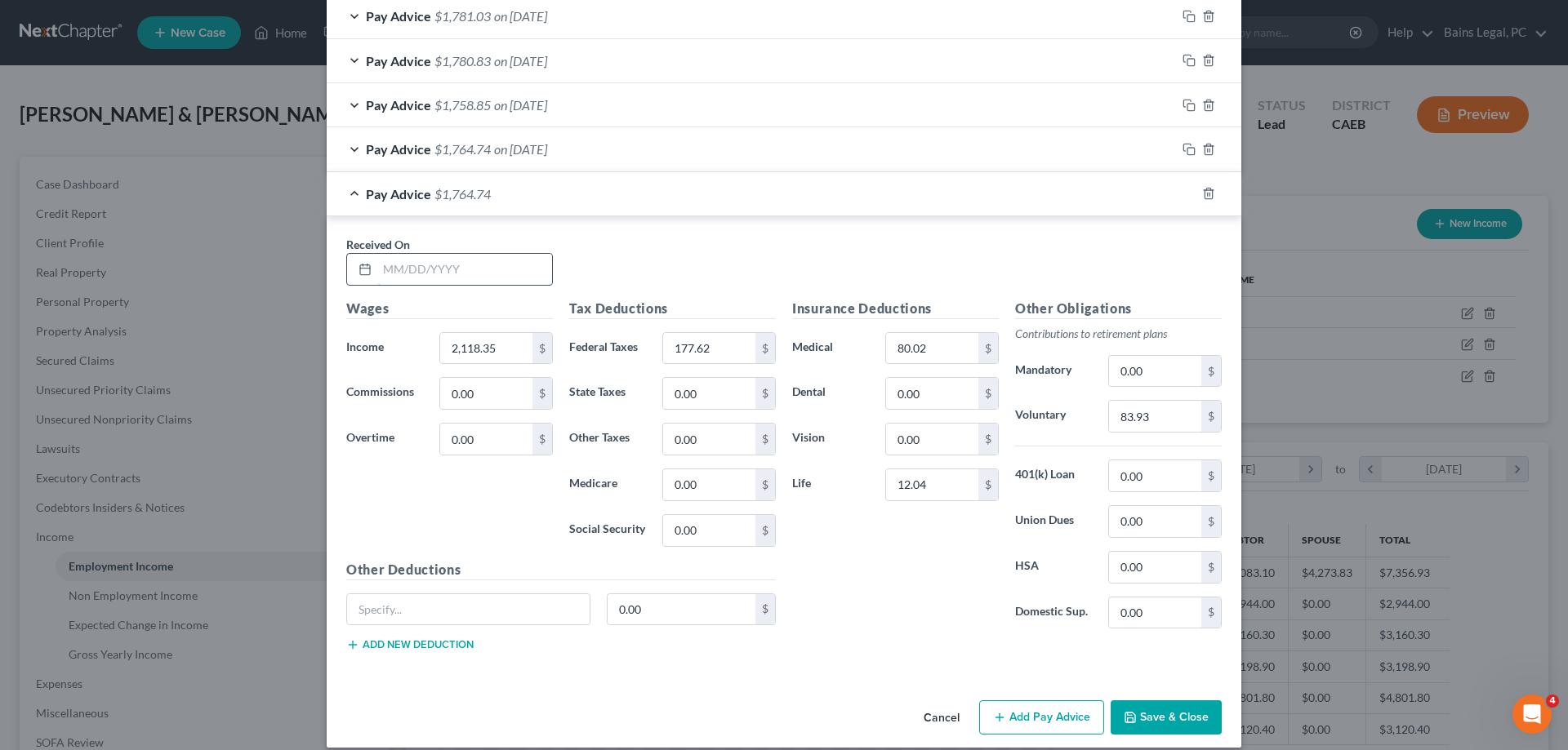
click at [513, 277] on input "text" at bounding box center [465, 270] width 174 height 31
type input "[DATE]"
type input "2,023.18"
click at [731, 343] on input "177.62" at bounding box center [709, 349] width 93 height 31
type input "169.25"
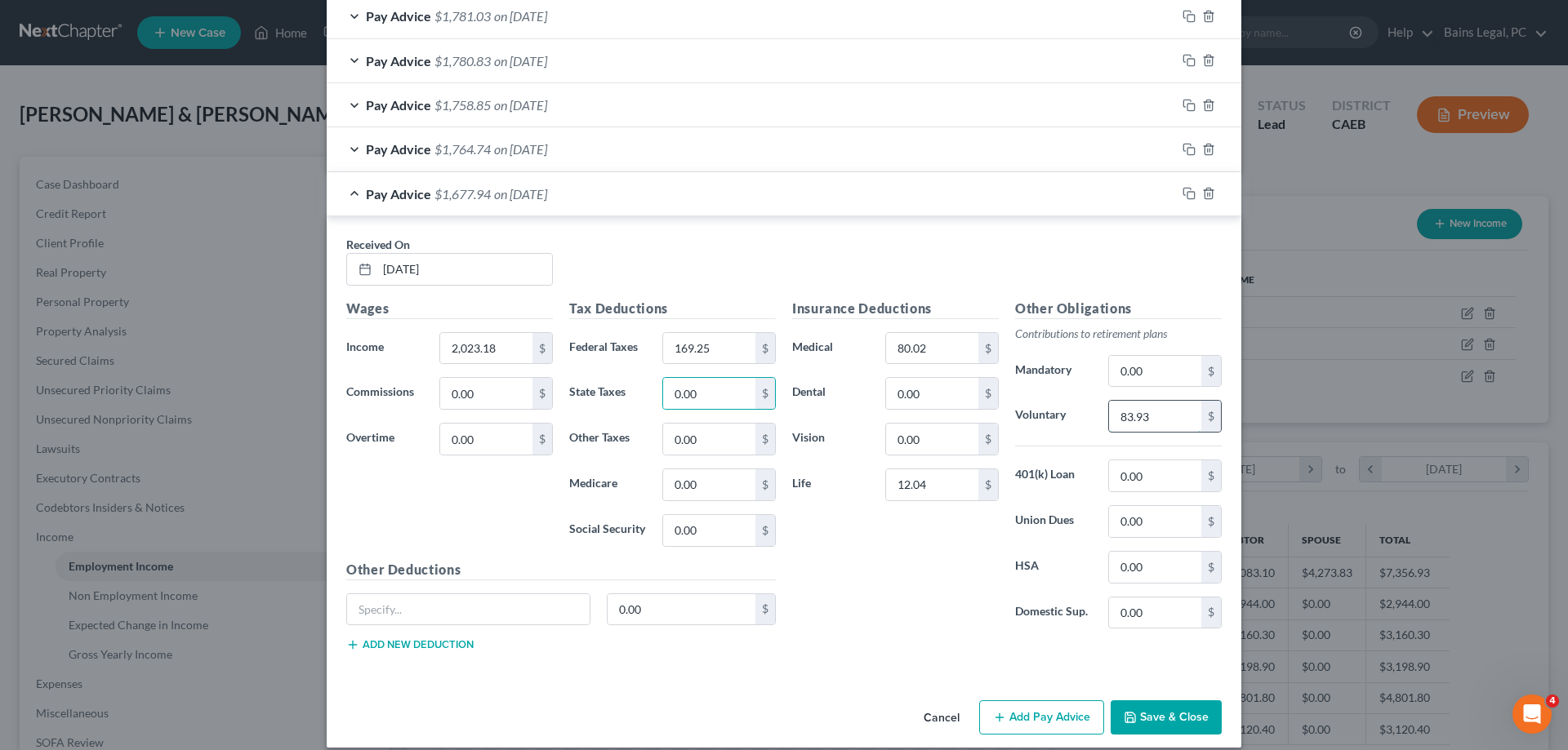
click at [1151, 413] on input "83.93" at bounding box center [1155, 417] width 93 height 31
type input "80.13"
click at [1190, 194] on icon "button" at bounding box center [1189, 194] width 13 height 13
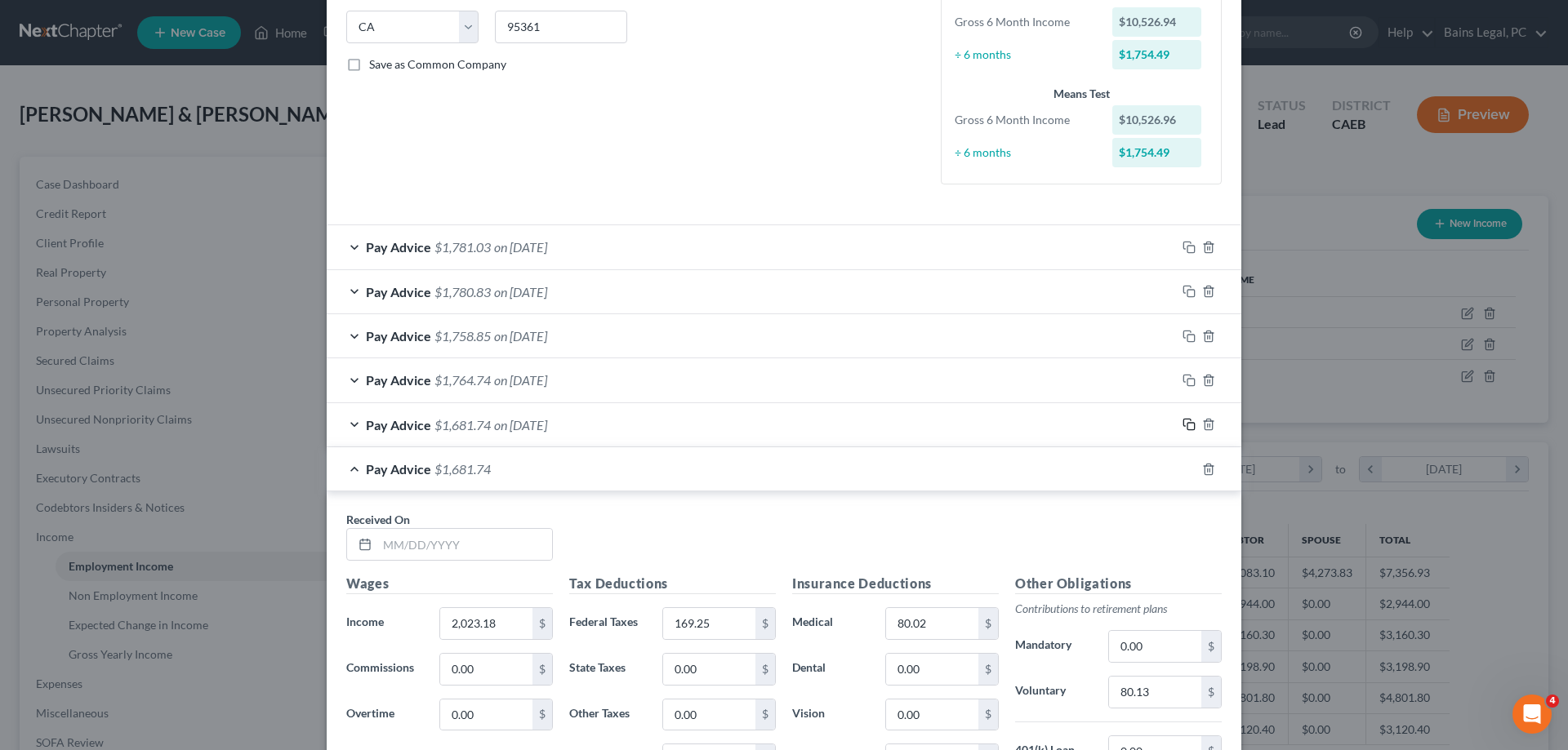
scroll to position [498, 0]
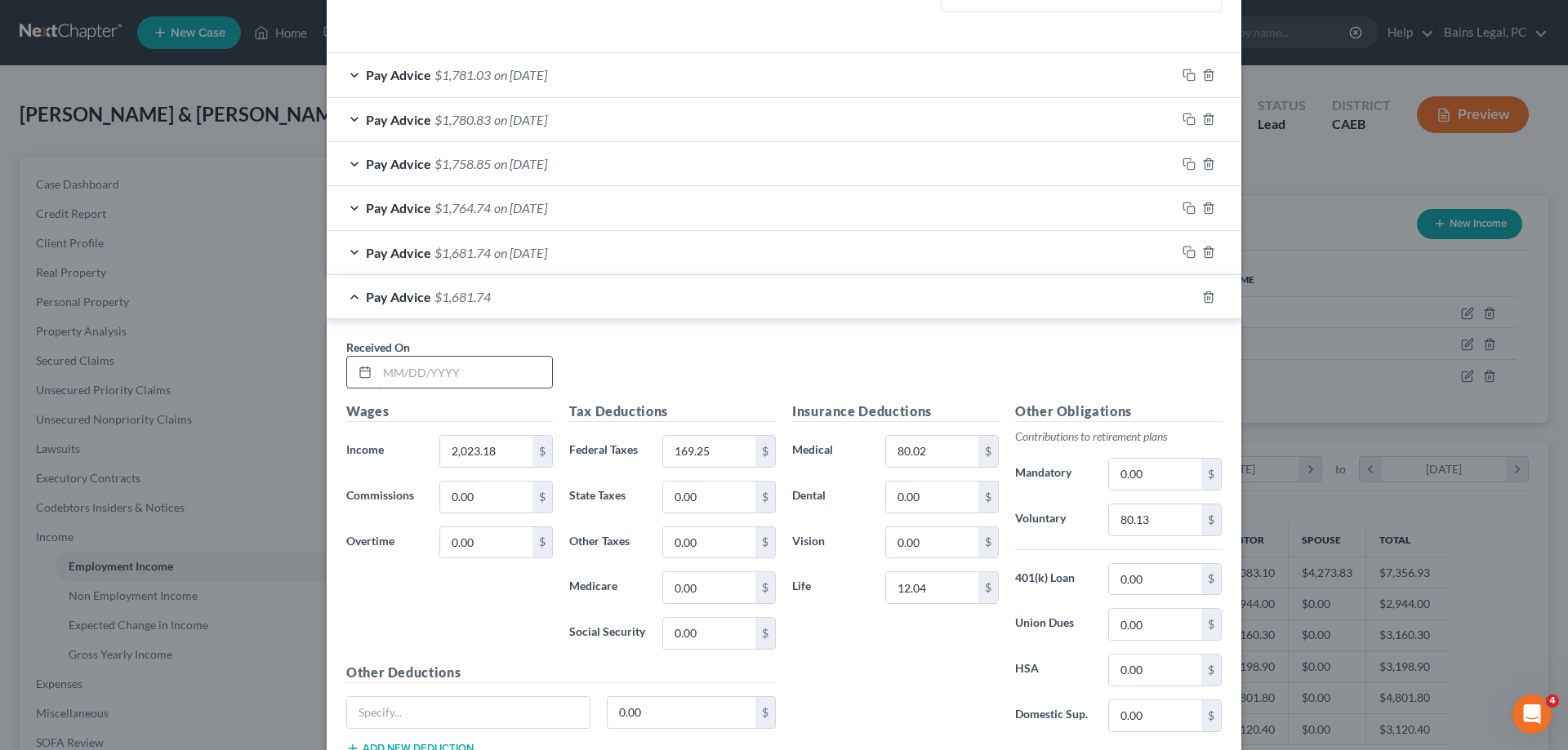
click at [471, 368] on input "text" at bounding box center [465, 373] width 174 height 31
type input "[DATE]"
type input "1,996.18"
click at [721, 454] on input "169.25" at bounding box center [709, 452] width 93 height 31
type input "163.97"
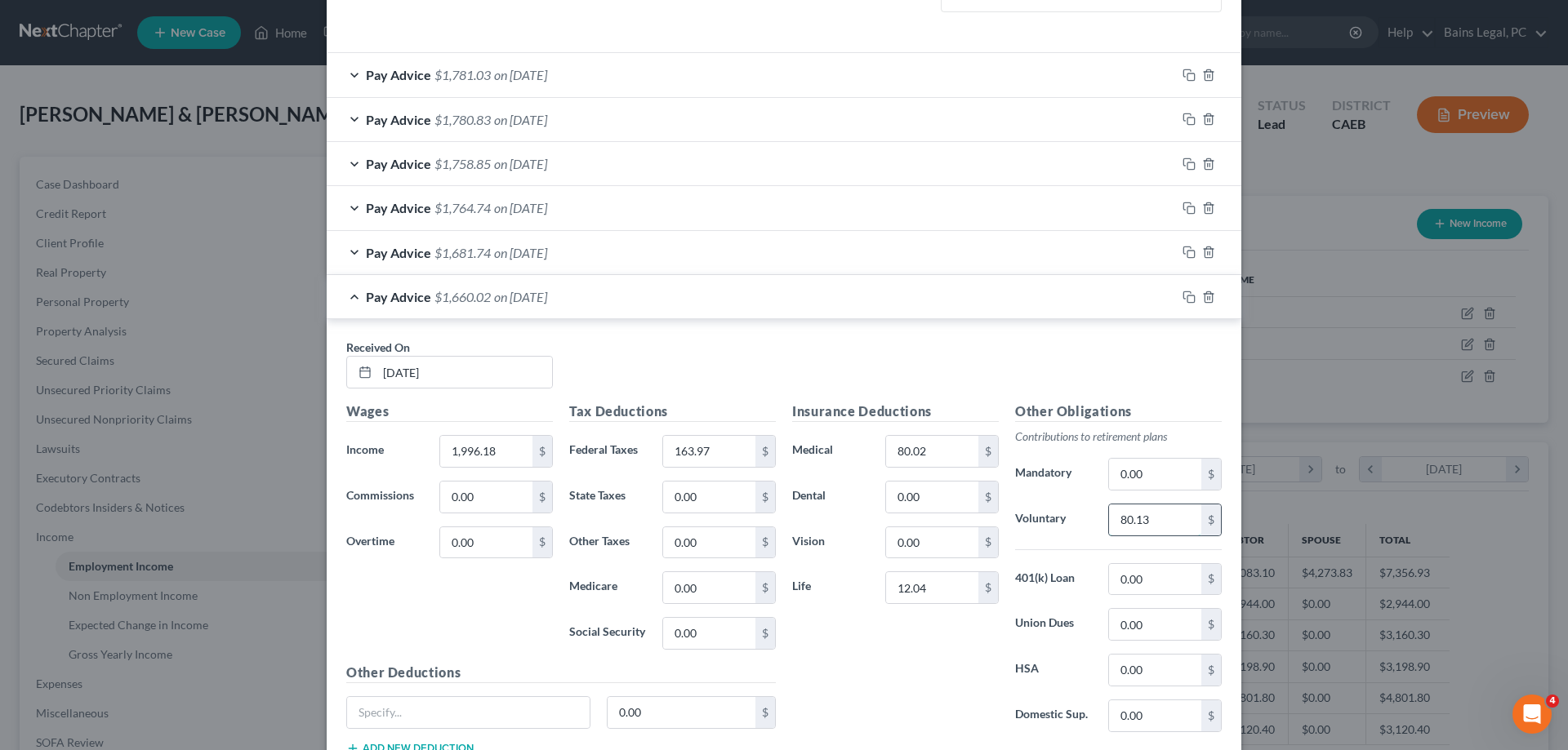
click at [1176, 521] on input "80.13" at bounding box center [1155, 521] width 93 height 31
type input "79.05"
drag, startPoint x: 1187, startPoint y: 292, endPoint x: 1048, endPoint y: 351, distance: 151.0
click at [1048, 351] on div "Pay Advice $1,661.10 on [DATE] Received On * [DATE] Wages Income * 1,996.18 $ C…" at bounding box center [784, 528] width 914 height 506
click at [960, 455] on input "80.02" at bounding box center [932, 452] width 93 height 31
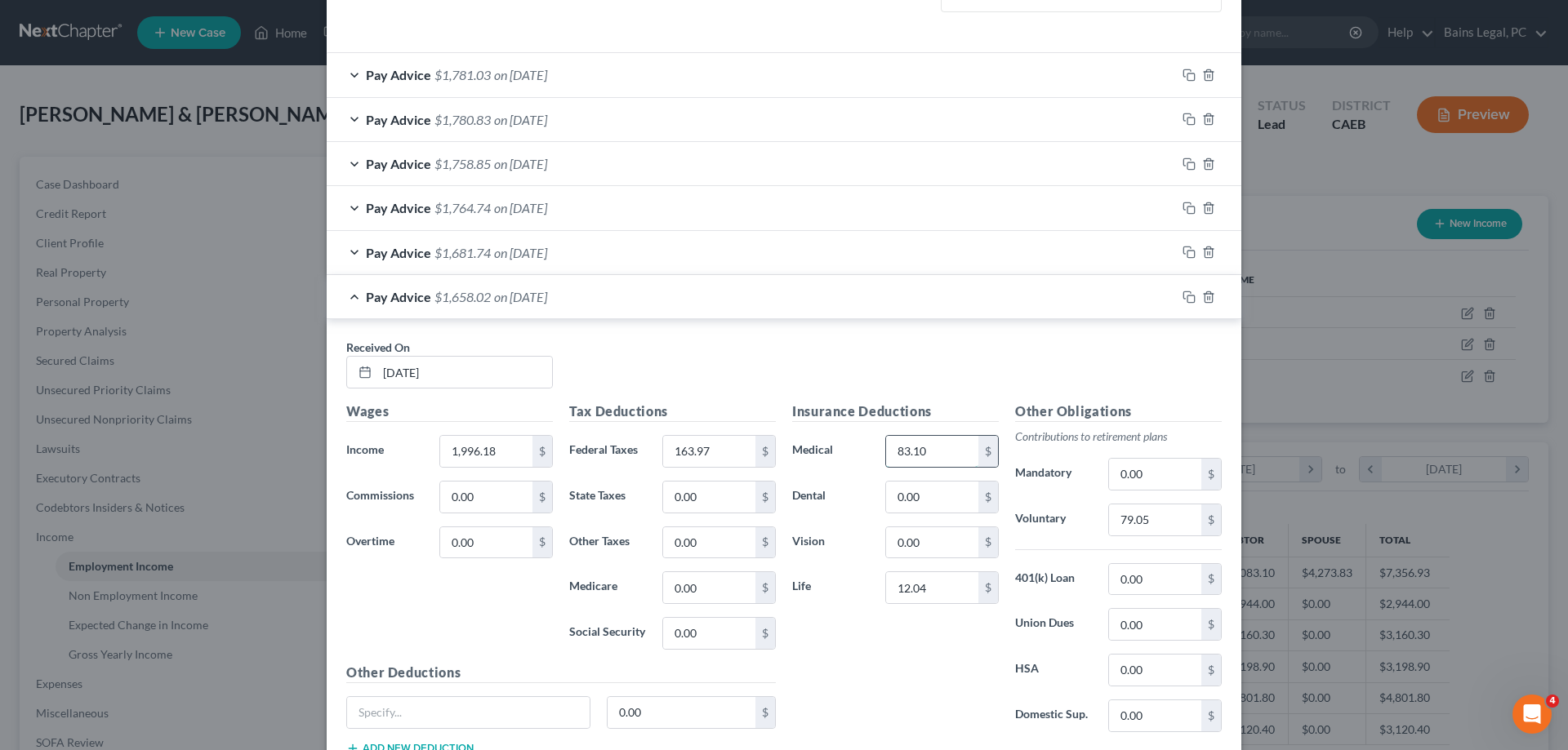
type input "83.10"
type input "10.02"
click at [949, 486] on input "0.00" at bounding box center [932, 498] width 93 height 31
type input "29.56"
click at [938, 593] on input "10.02" at bounding box center [932, 588] width 93 height 31
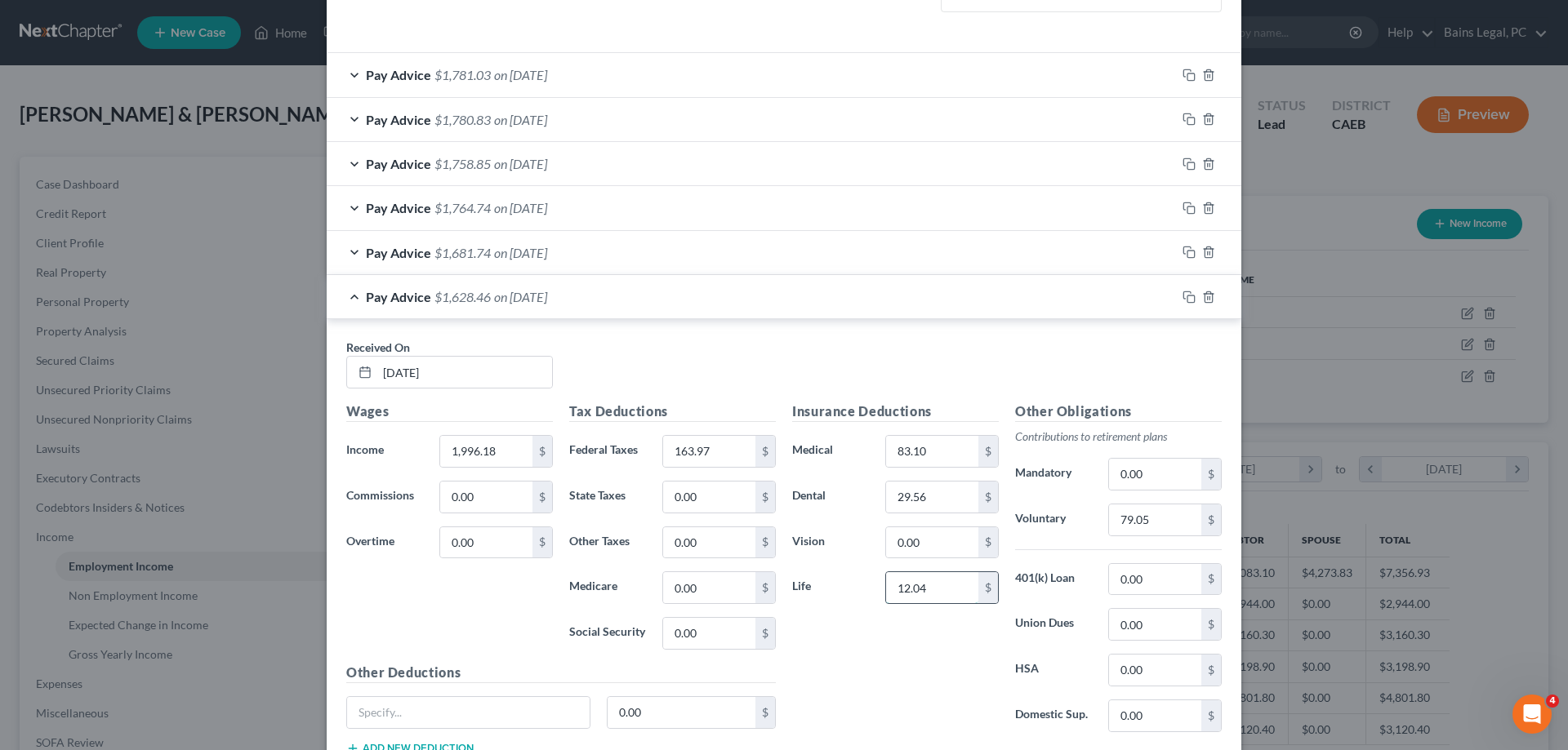
type input "12.04"
click at [1188, 297] on icon "button" at bounding box center [1189, 297] width 13 height 13
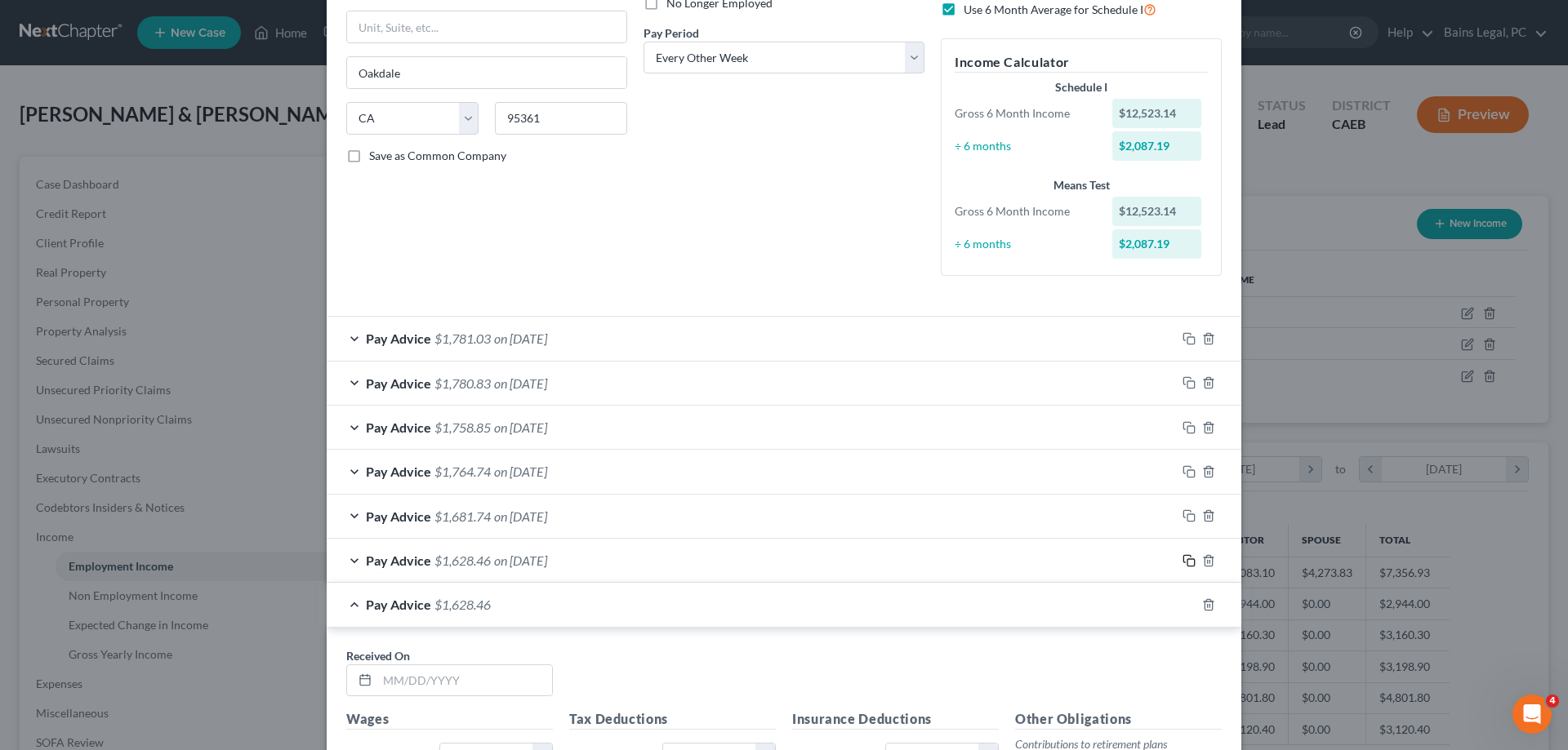
scroll to position [568, 0]
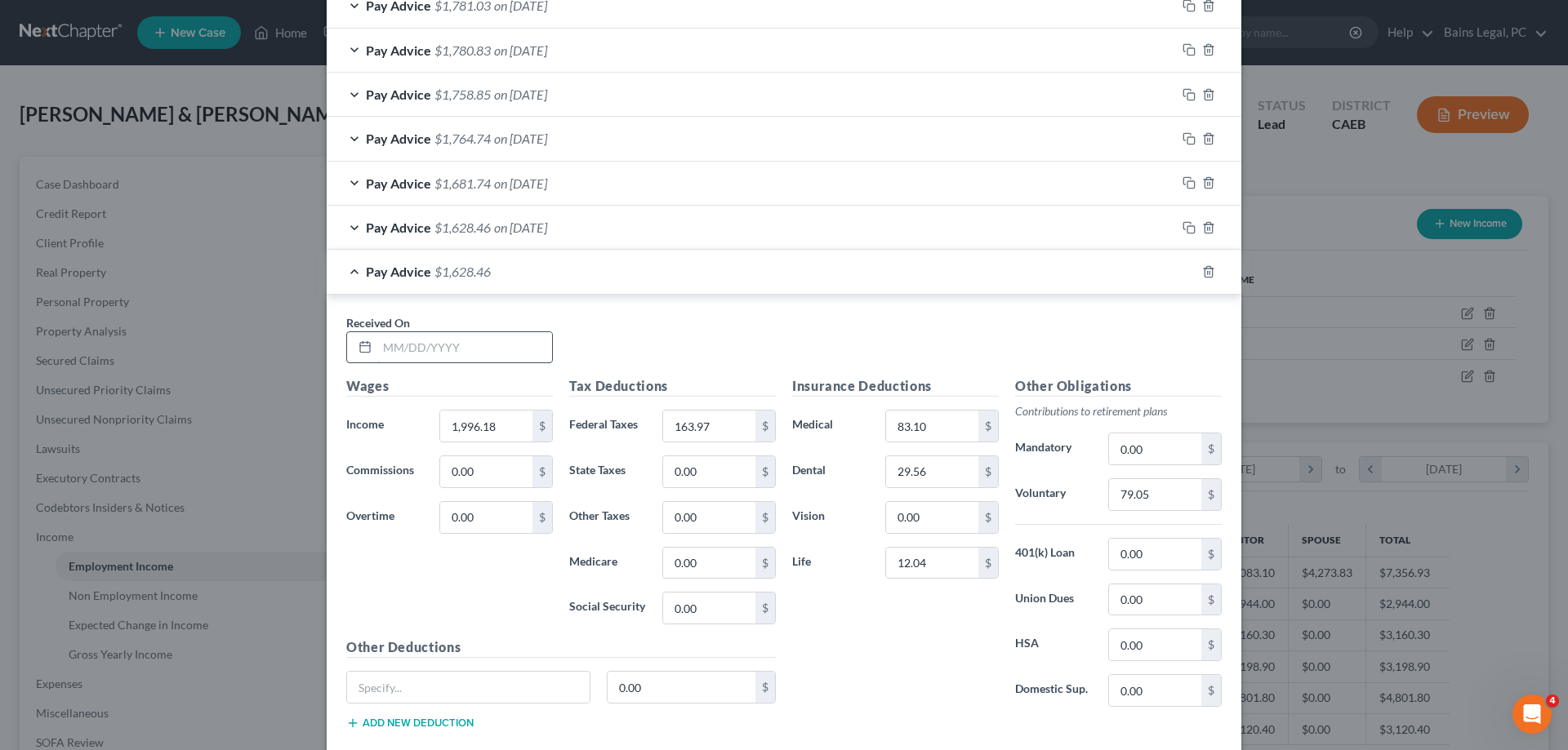
click at [520, 346] on input "text" at bounding box center [465, 348] width 174 height 31
click at [494, 357] on input "[DATE]" at bounding box center [465, 348] width 174 height 31
click at [487, 351] on input "[DATE]" at bounding box center [465, 348] width 174 height 31
drag, startPoint x: 482, startPoint y: 351, endPoint x: 288, endPoint y: 334, distance: 194.7
click at [377, 336] on input "[DATE]" at bounding box center [465, 348] width 174 height 31
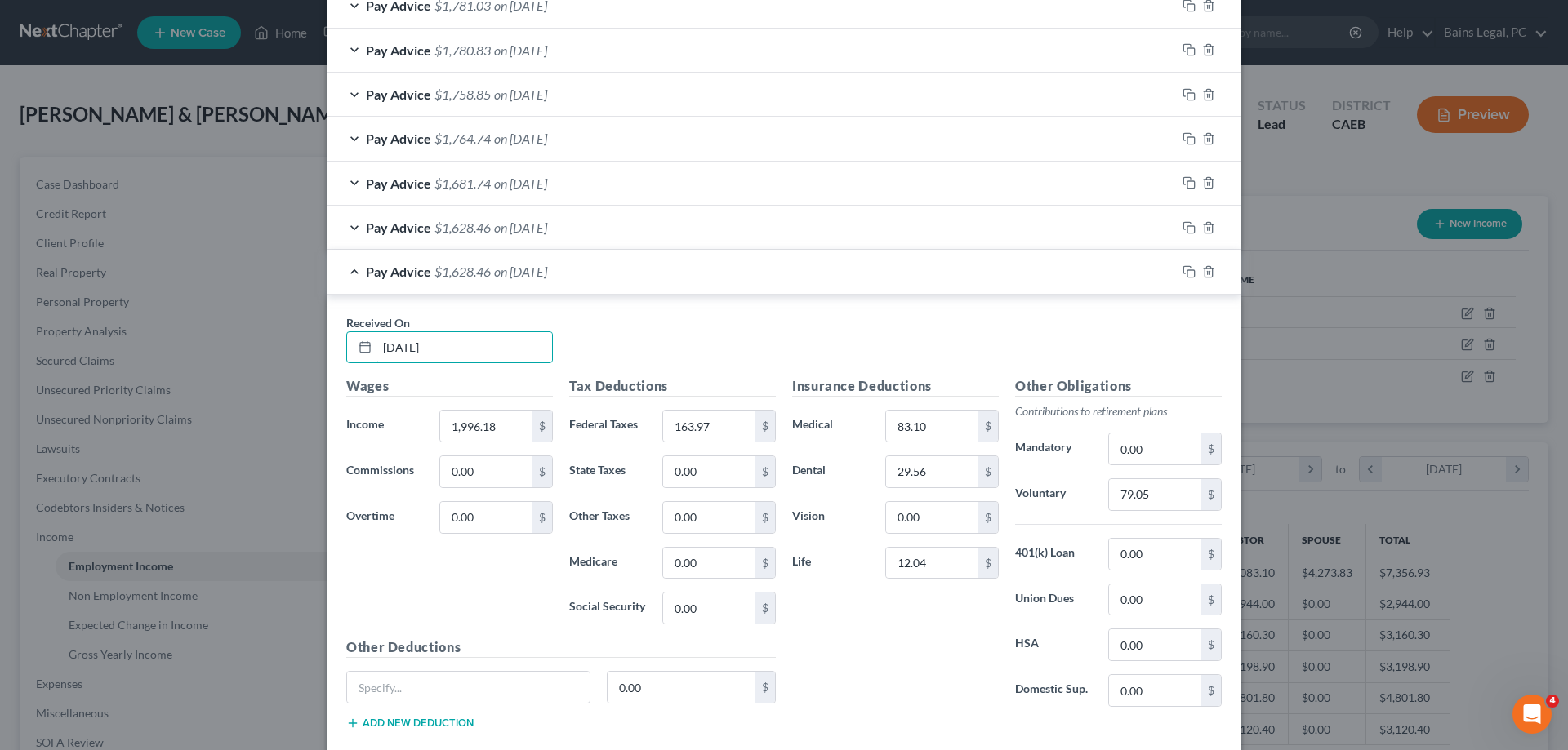
type input "[DATE]"
type input "2,097.88"
click at [721, 425] on input "163.97" at bounding box center [709, 426] width 93 height 31
type input "172.93"
click at [1190, 490] on input "79.05" at bounding box center [1155, 495] width 93 height 31
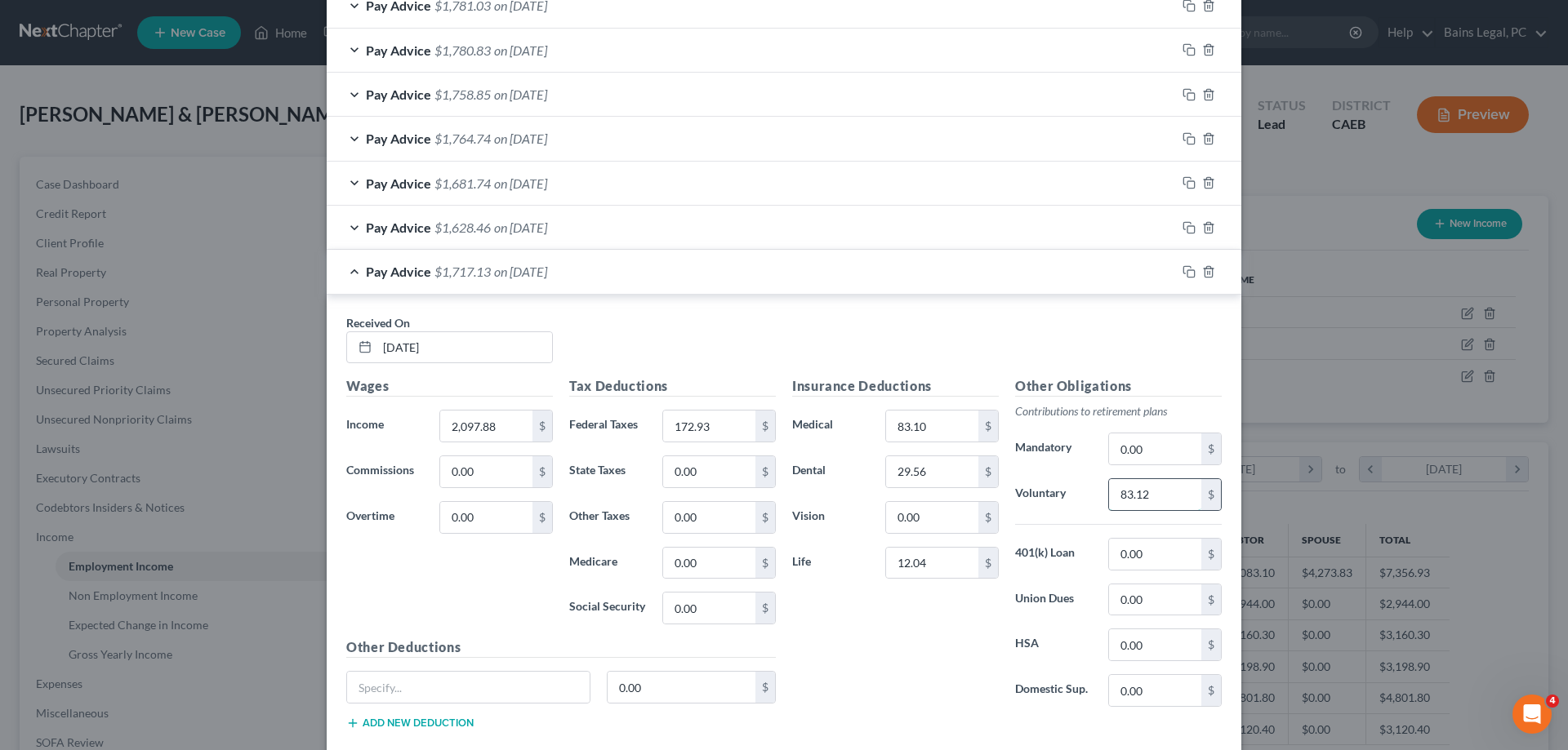
type input "83.12"
click at [1187, 271] on rect "button" at bounding box center [1191, 274] width 7 height 7
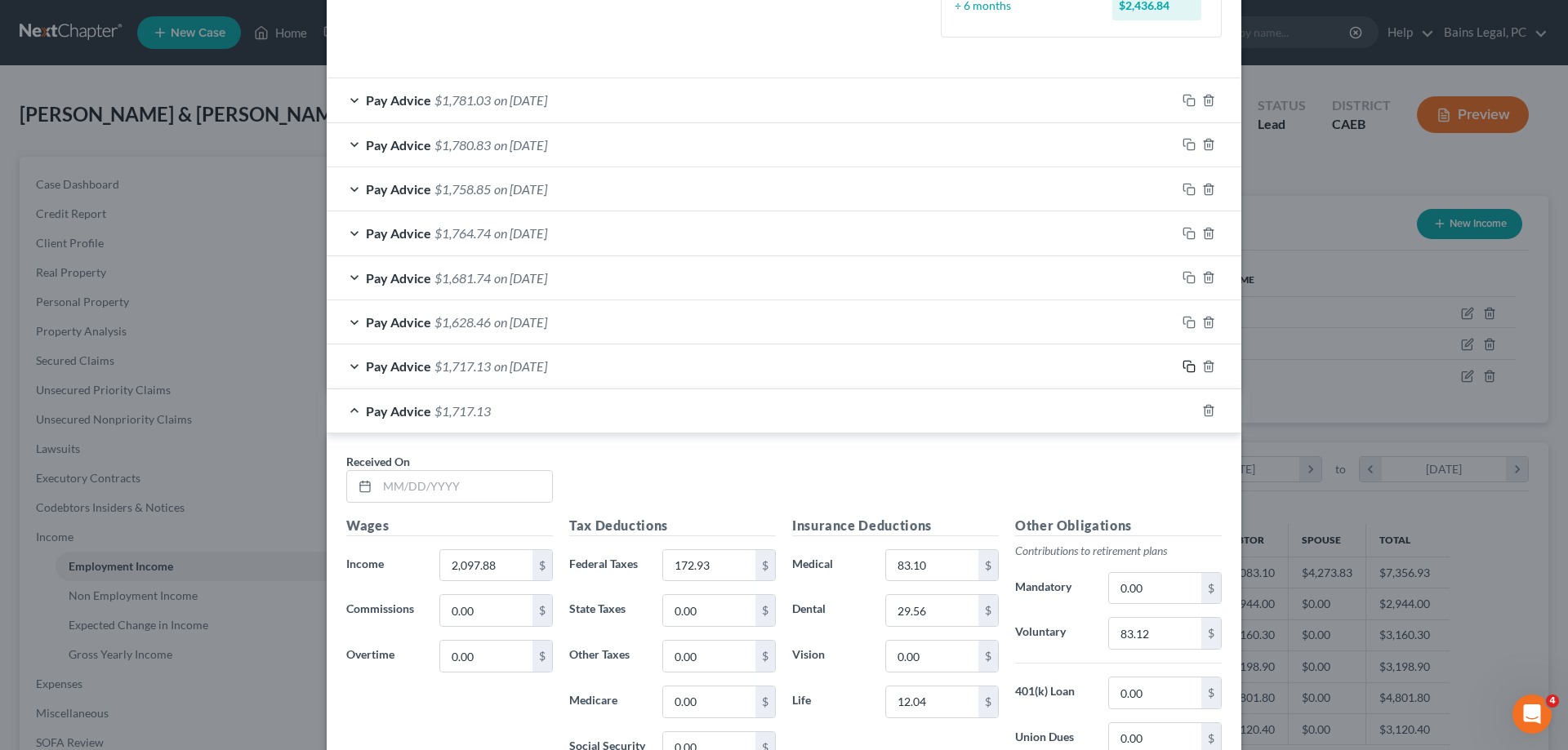
scroll to position [524, 0]
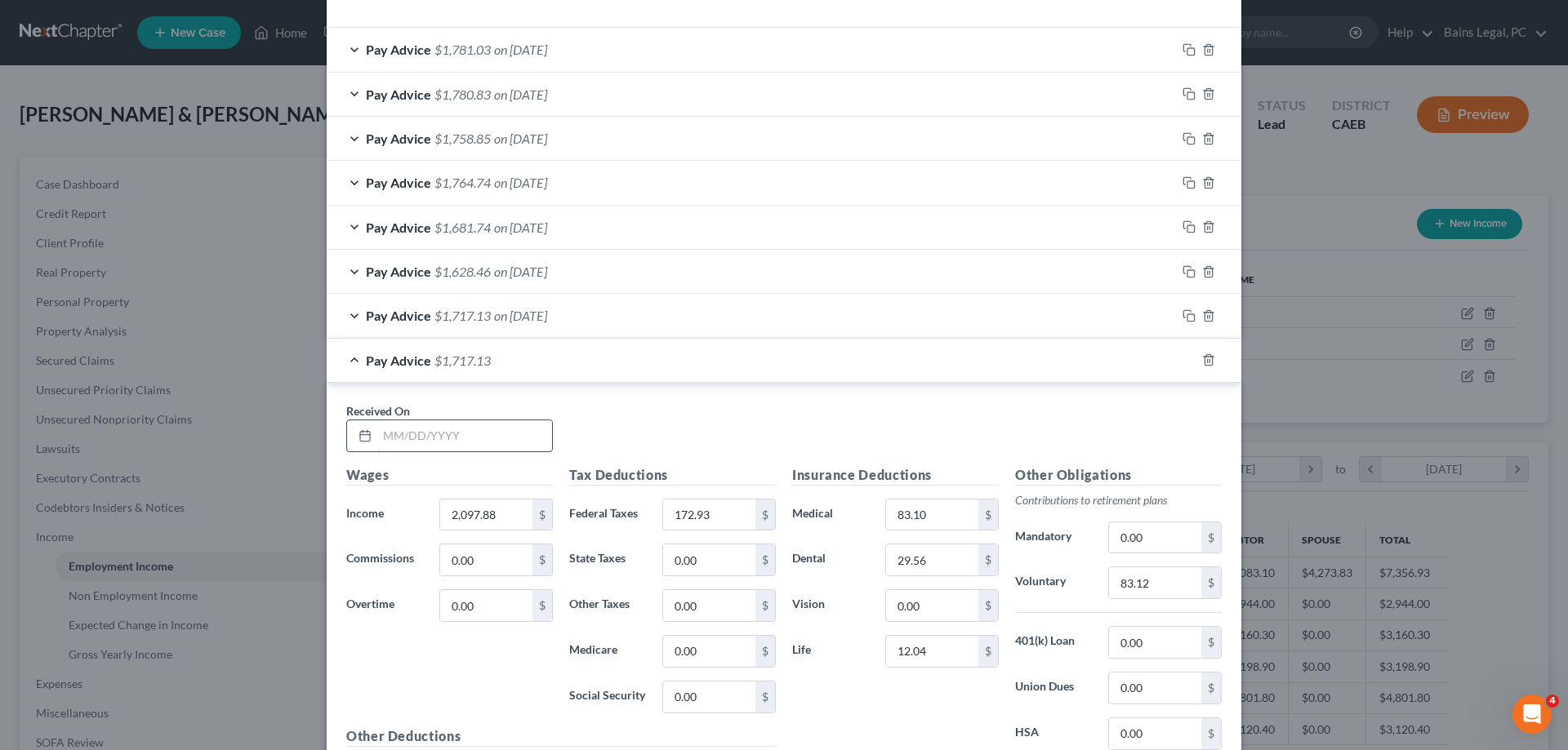
click at [476, 447] on input "text" at bounding box center [465, 436] width 174 height 31
type input "[DATE]"
type input "2,042.52"
click at [735, 509] on input "172.93" at bounding box center [709, 515] width 93 height 31
type input "168.05"
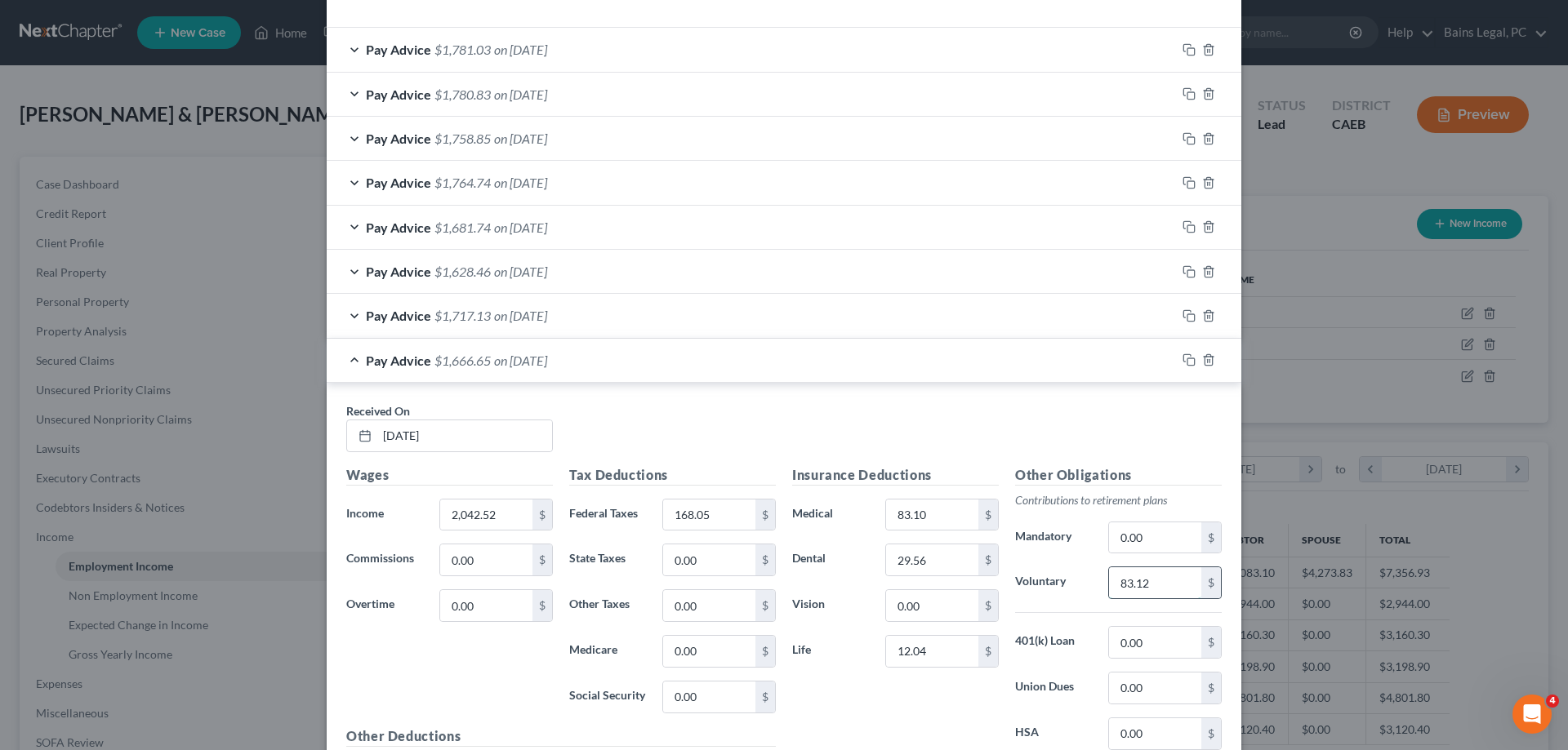
click at [1193, 592] on input "83.12" at bounding box center [1155, 583] width 93 height 31
type input "80.90"
click at [1188, 358] on rect "button" at bounding box center [1191, 362] width 7 height 7
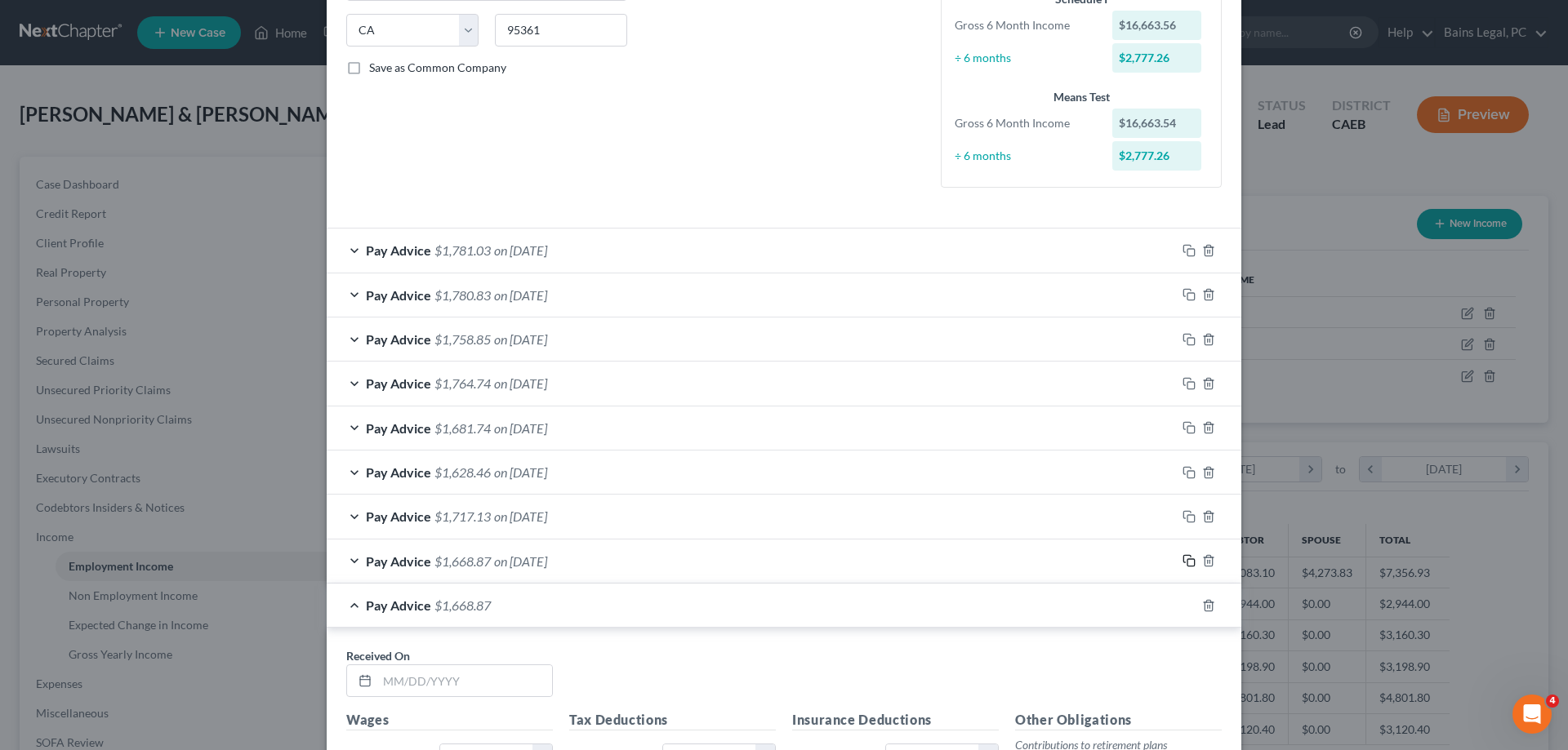
scroll to position [656, 0]
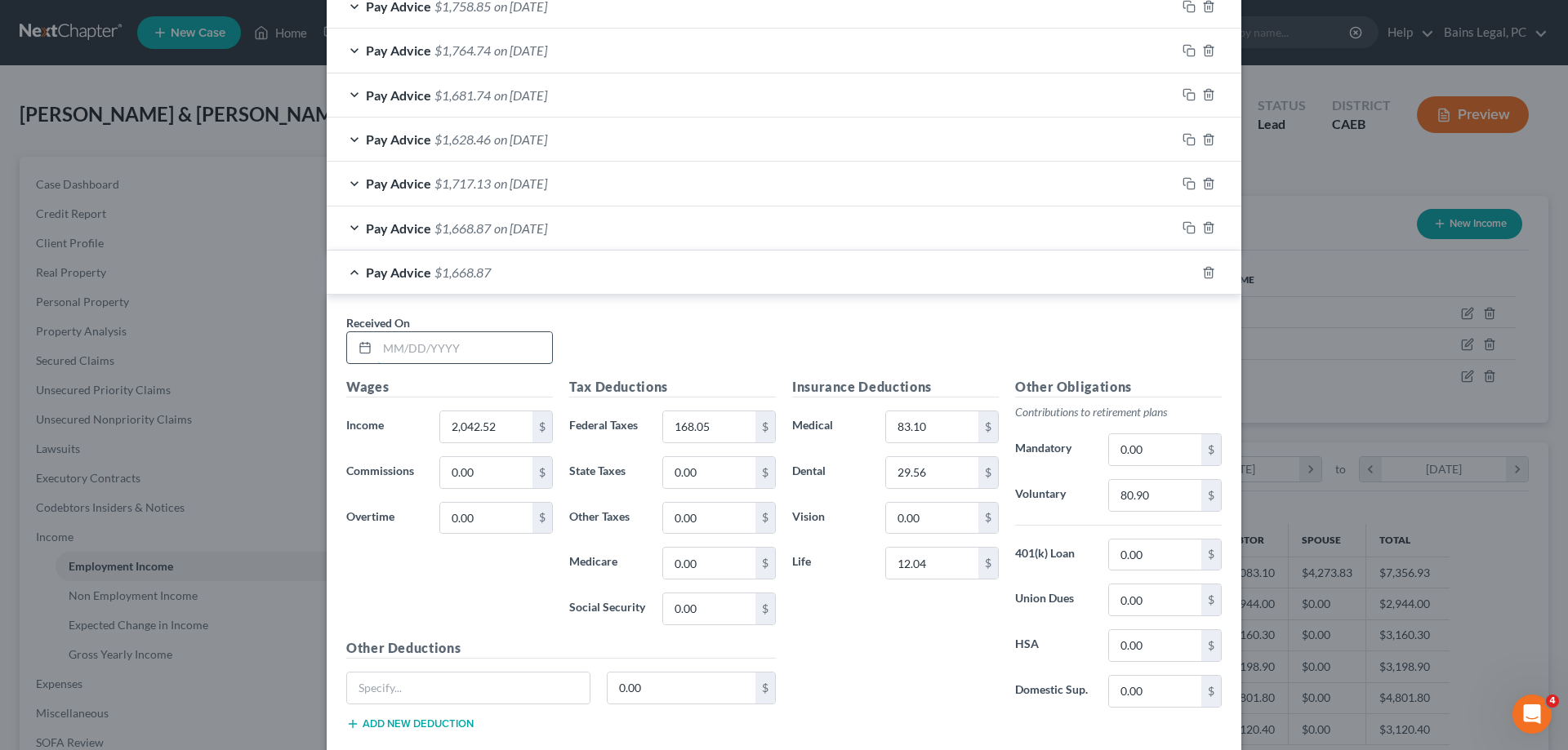
click at [444, 343] on input "text" at bounding box center [465, 348] width 174 height 31
type input "[DATE]"
type input "2,144"
click at [723, 421] on input "168.05" at bounding box center [709, 427] width 93 height 31
type input "176.98"
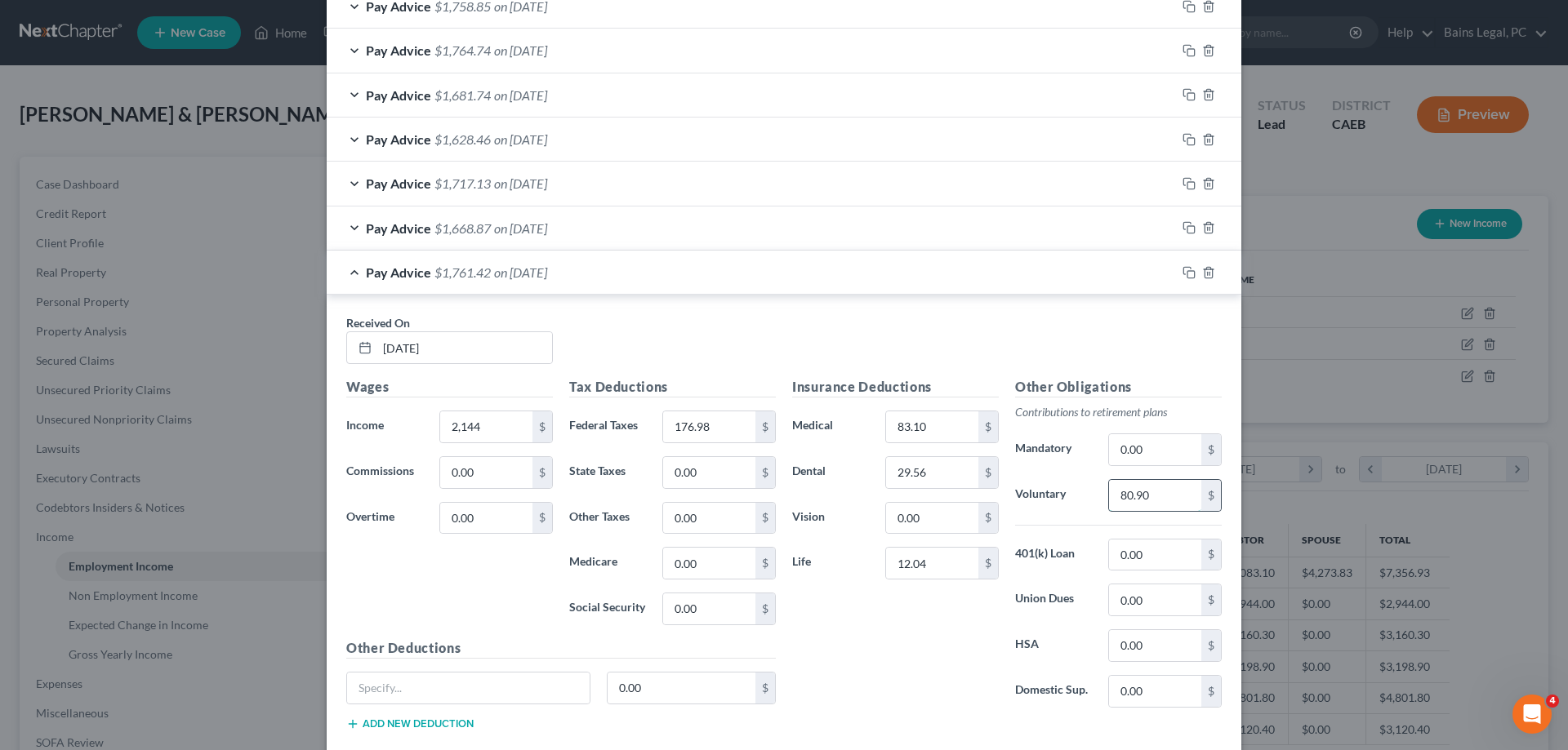
click at [1156, 492] on input "80.90" at bounding box center [1155, 496] width 93 height 31
type input "84.96"
click at [1195, 270] on div at bounding box center [1208, 273] width 65 height 26
click at [1193, 271] on rect "button" at bounding box center [1191, 274] width 7 height 7
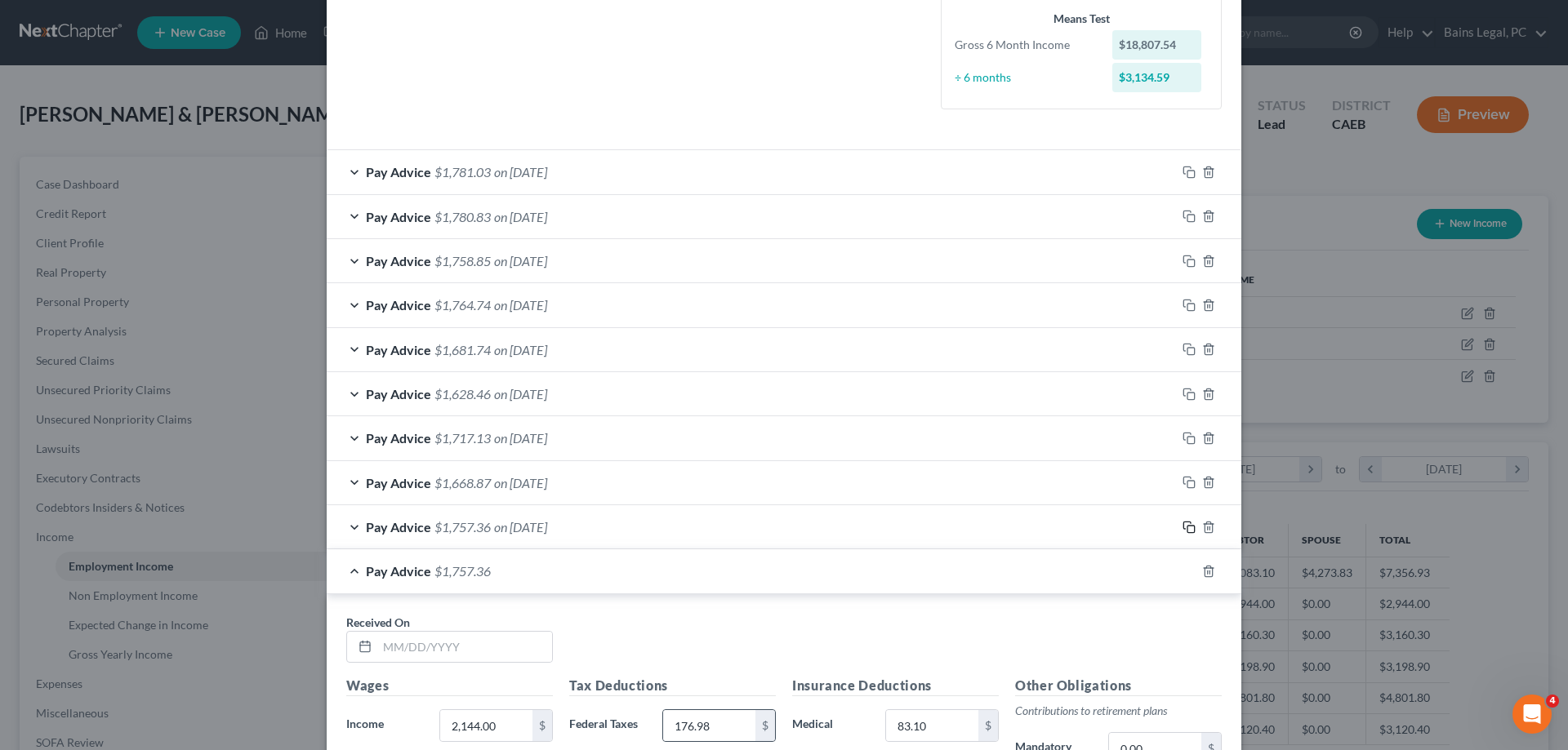
scroll to position [735, 0]
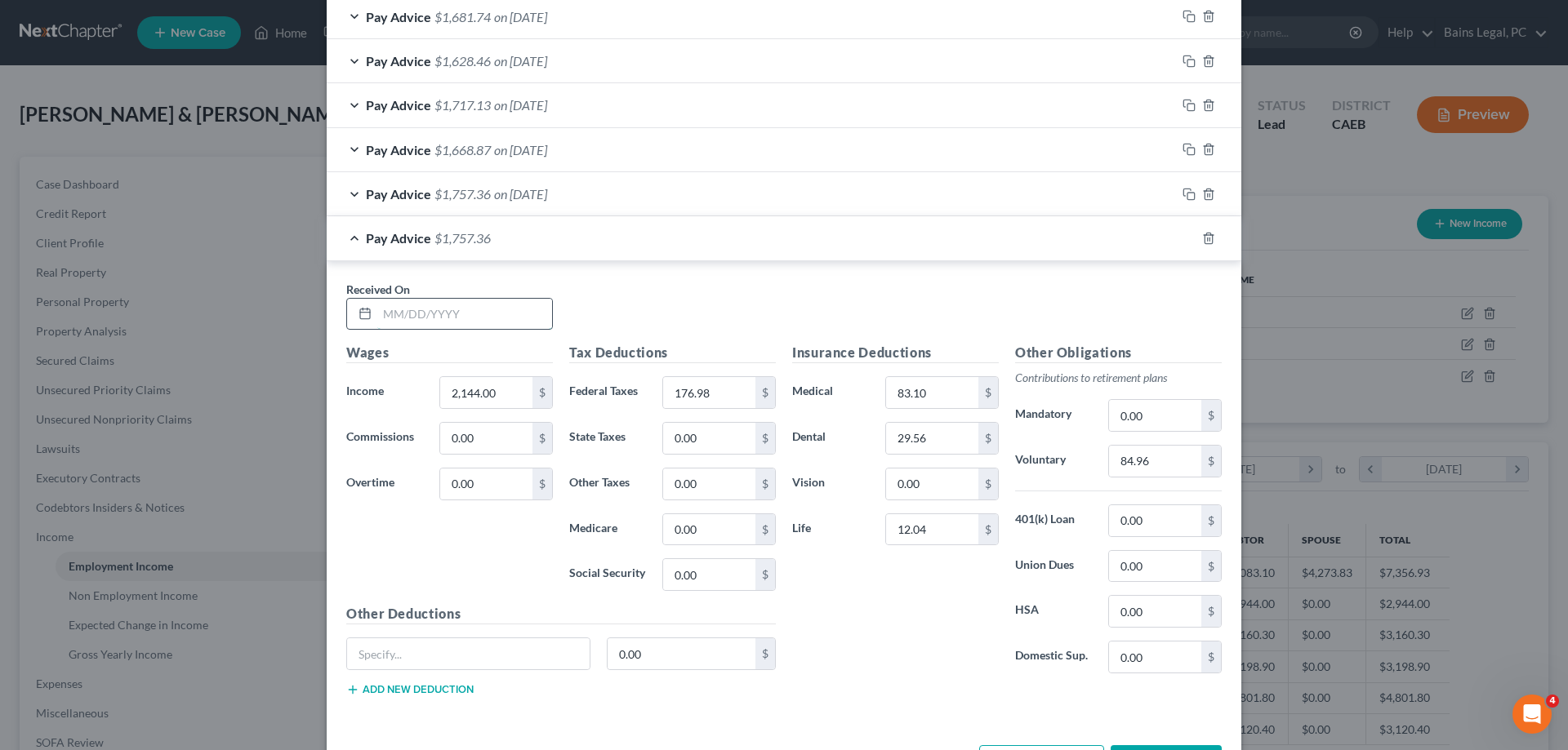
click at [512, 319] on input "text" at bounding box center [465, 315] width 174 height 31
type input "[DATE]"
type input "2,251.78"
click at [753, 386] on input "176.98" at bounding box center [709, 393] width 93 height 31
type input "186.48"
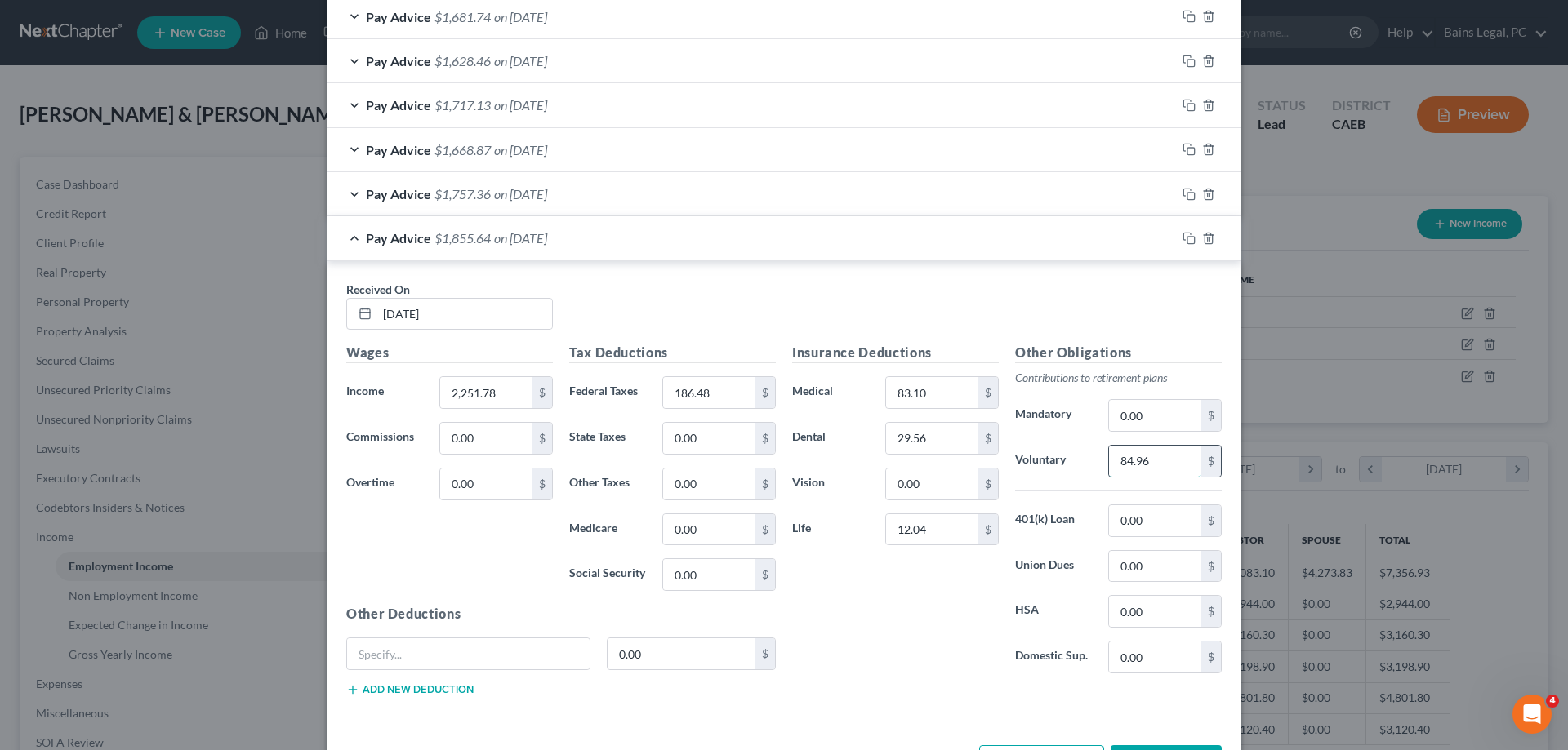
click at [1178, 458] on input "84.96" at bounding box center [1155, 462] width 93 height 31
type input "89.27"
click at [1186, 234] on icon "button" at bounding box center [1189, 239] width 13 height 13
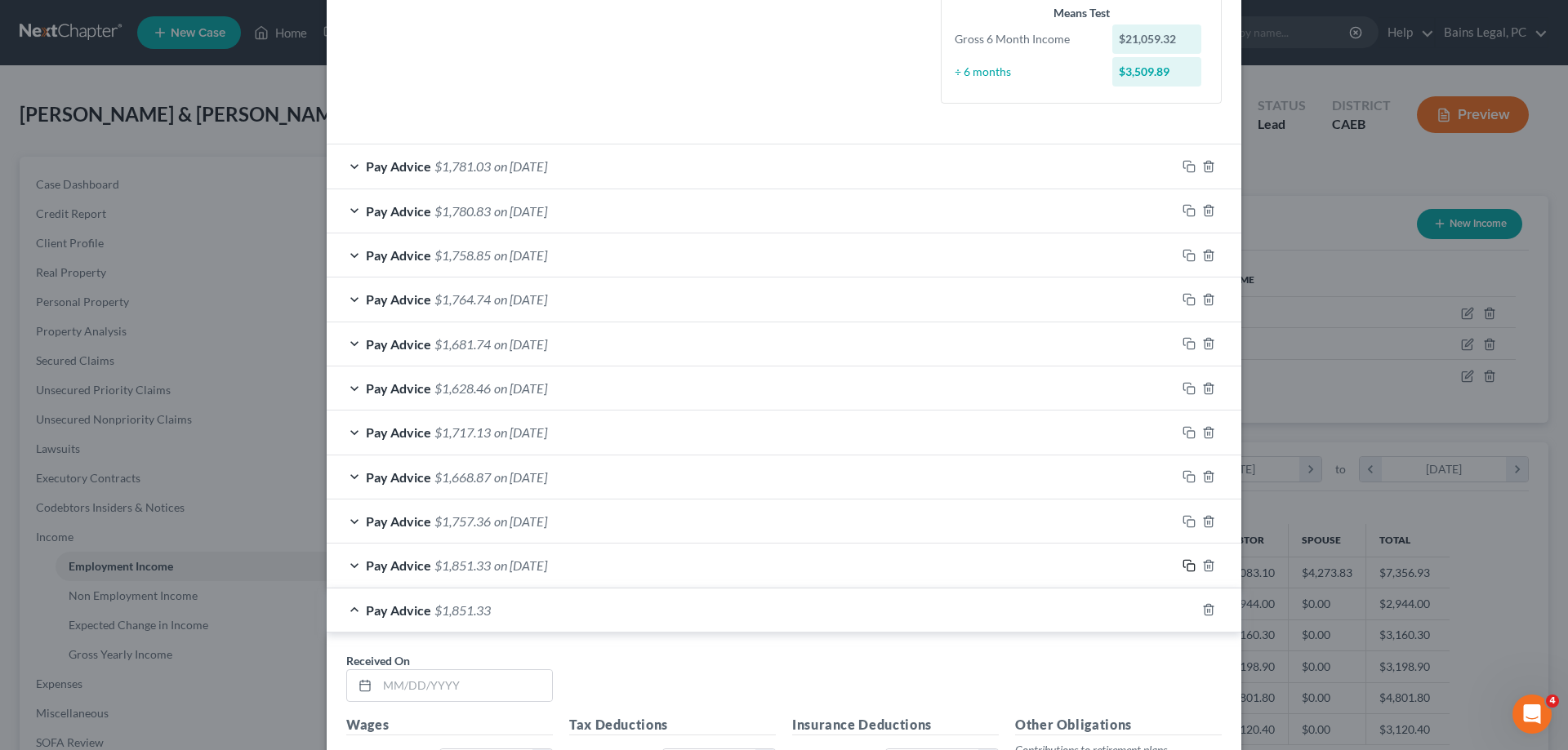
scroll to position [823, 0]
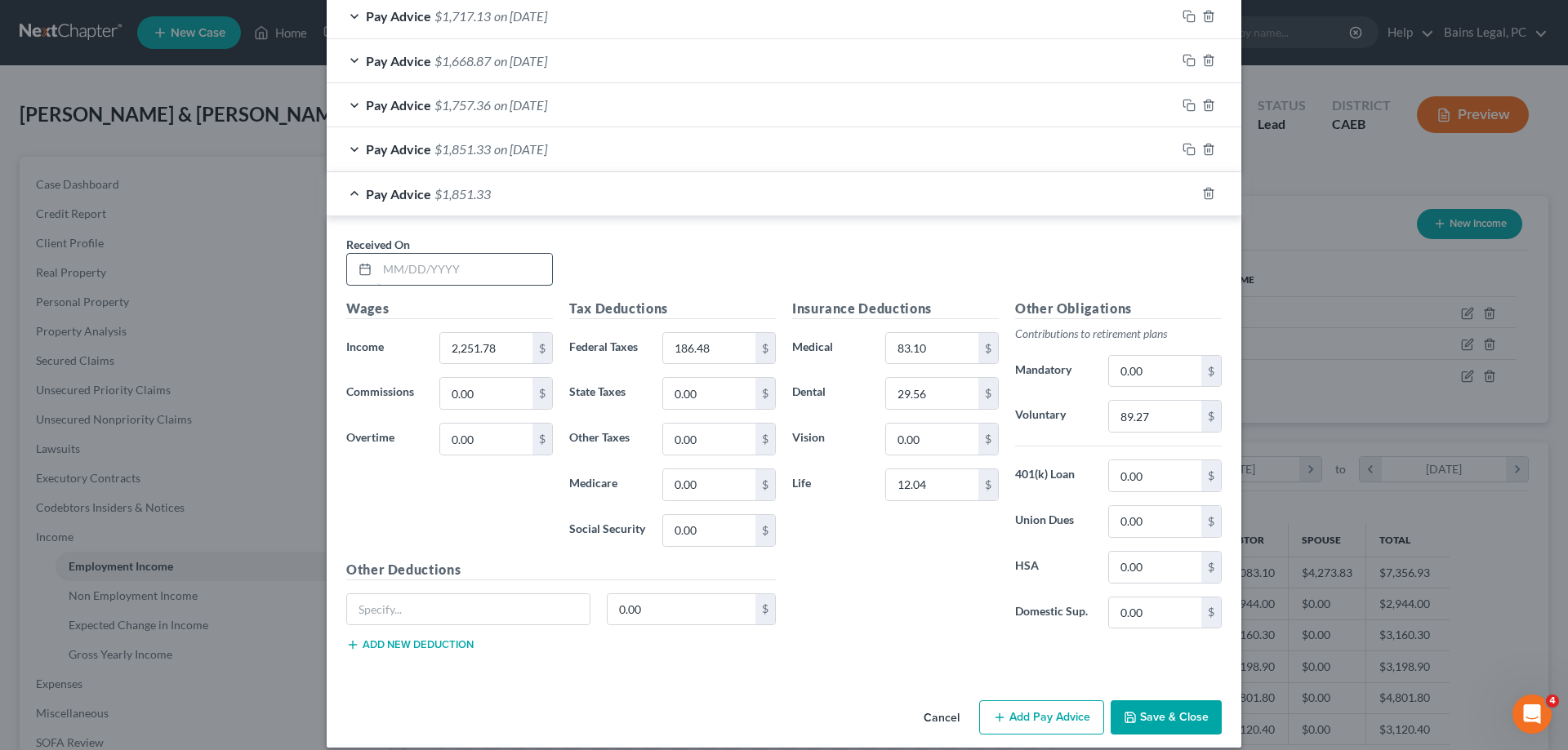
click at [460, 263] on input "text" at bounding box center [465, 270] width 174 height 31
type input "[DATE]"
type input "2,257.63"
click at [712, 353] on input "186.48" at bounding box center [709, 349] width 93 height 31
type input "186.99"
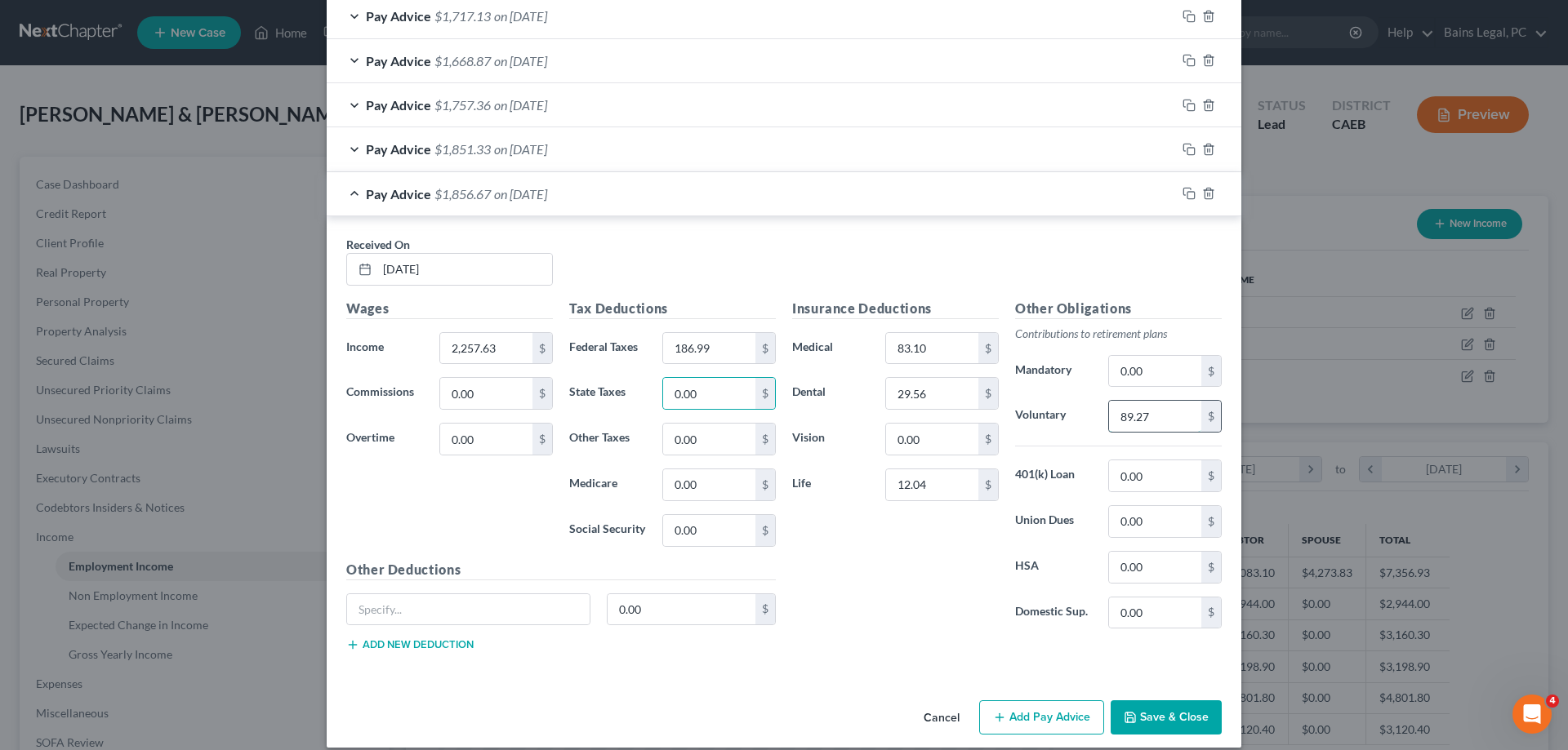
drag, startPoint x: 1156, startPoint y: 409, endPoint x: 1171, endPoint y: 409, distance: 15.0
click at [1158, 409] on input "89.27" at bounding box center [1155, 417] width 93 height 31
type input "89.51"
click at [1189, 194] on icon "button" at bounding box center [1189, 194] width 13 height 13
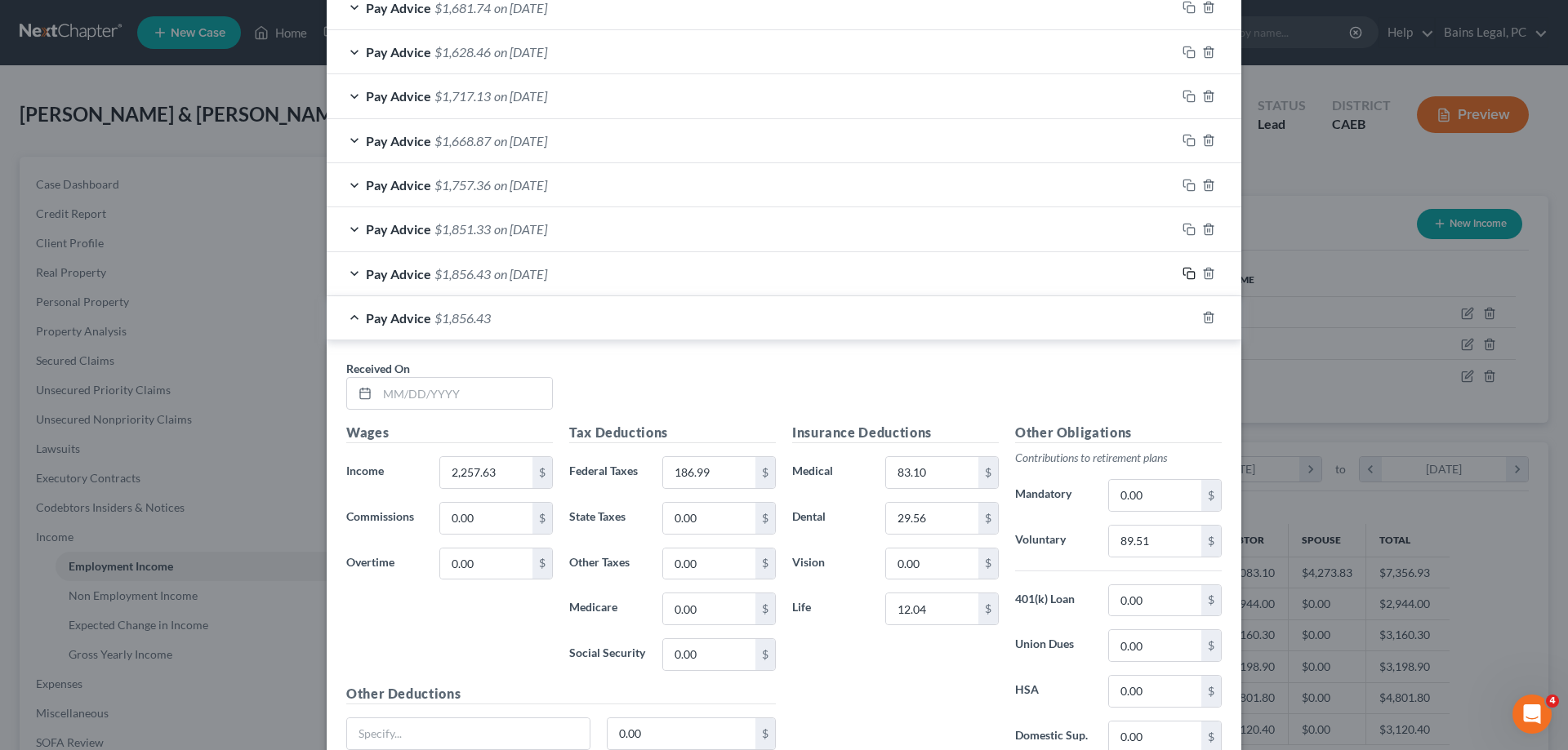
scroll to position [785, 0]
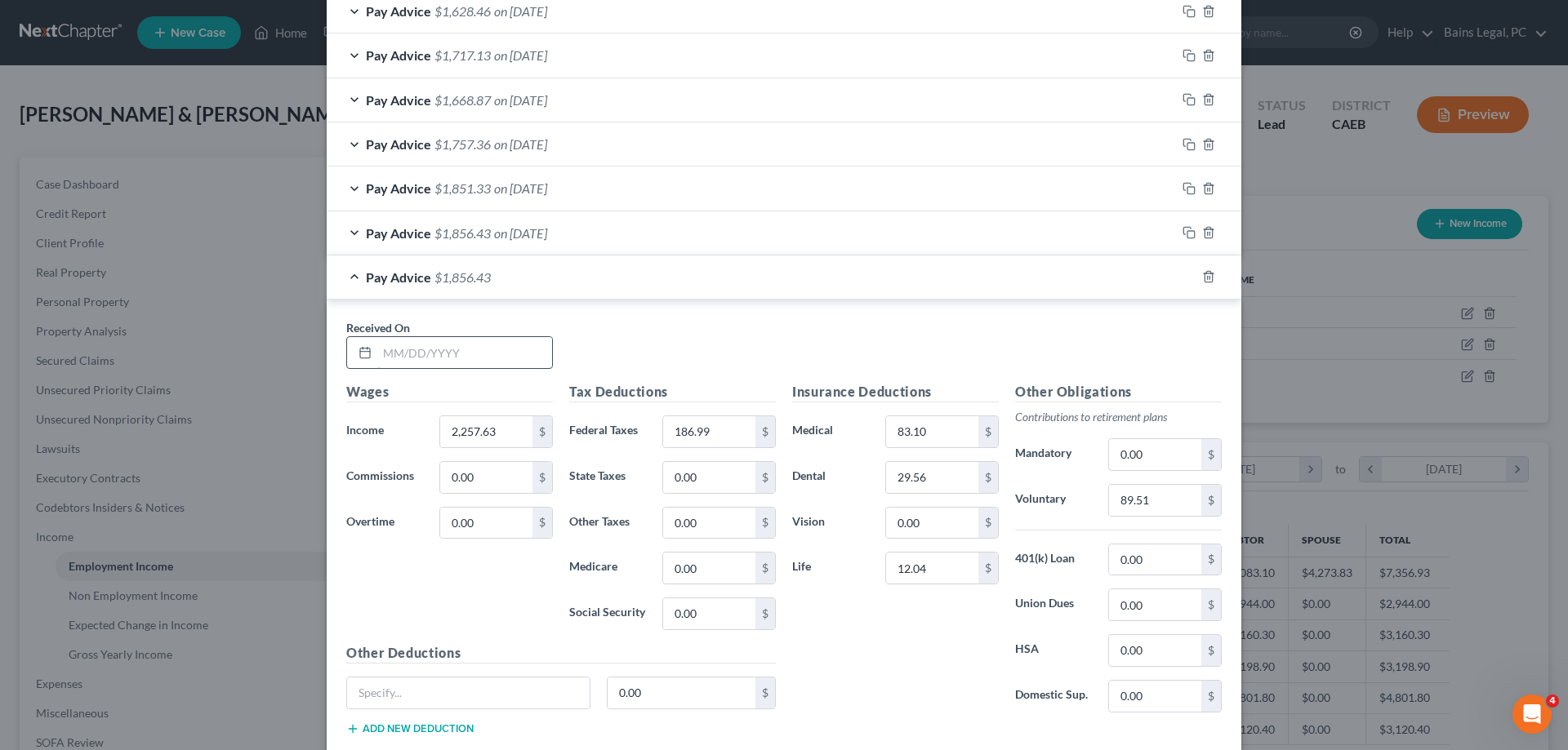
drag, startPoint x: 461, startPoint y: 356, endPoint x: 437, endPoint y: 354, distance: 24.1
click at [460, 357] on input "text" at bounding box center [465, 353] width 174 height 31
type input "9"
type input "[DATE]"
type input "2,085.95"
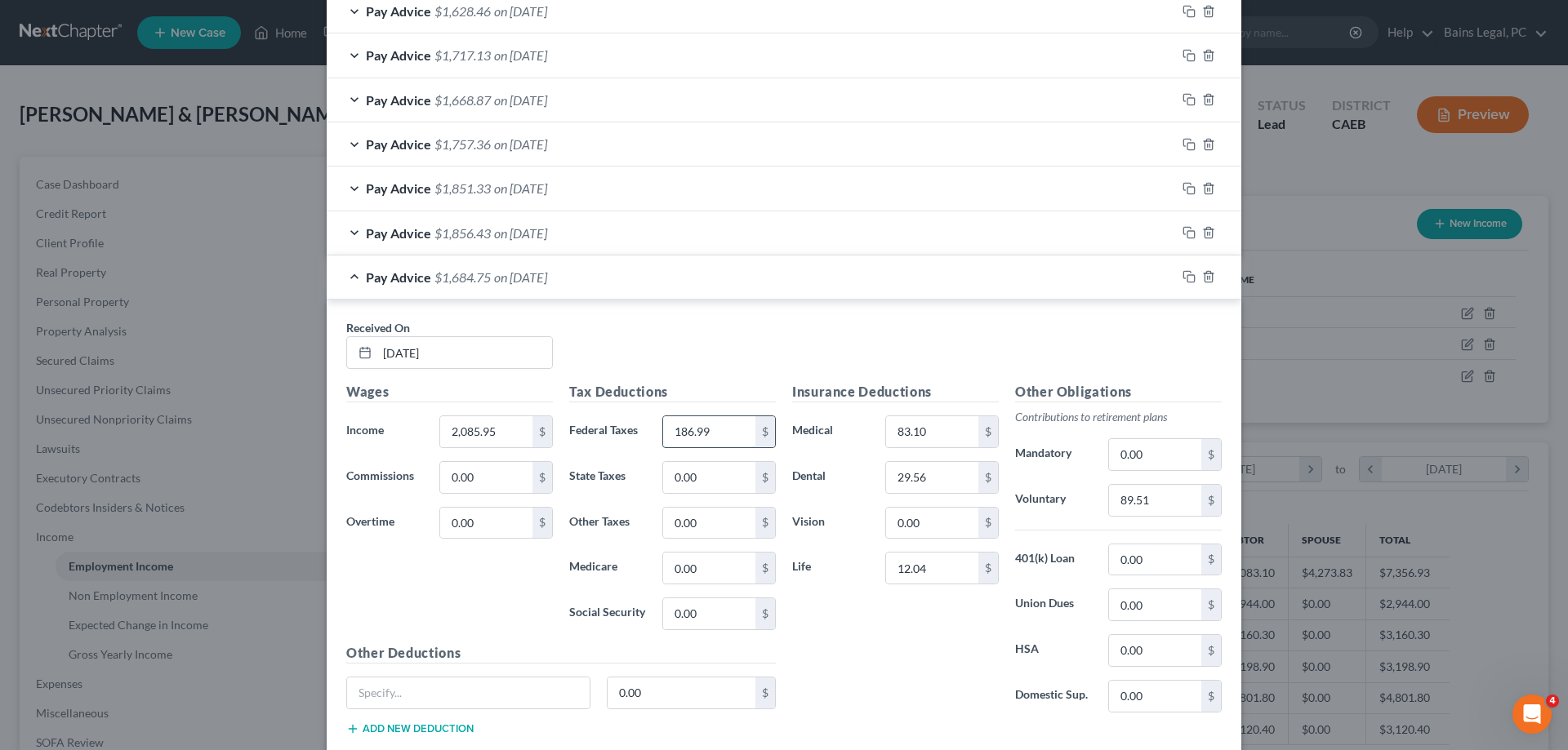
click at [714, 434] on input "186.99" at bounding box center [709, 432] width 93 height 31
type input "171.87"
click at [1155, 494] on input "89.51" at bounding box center [1155, 500] width 93 height 31
type input "82.64"
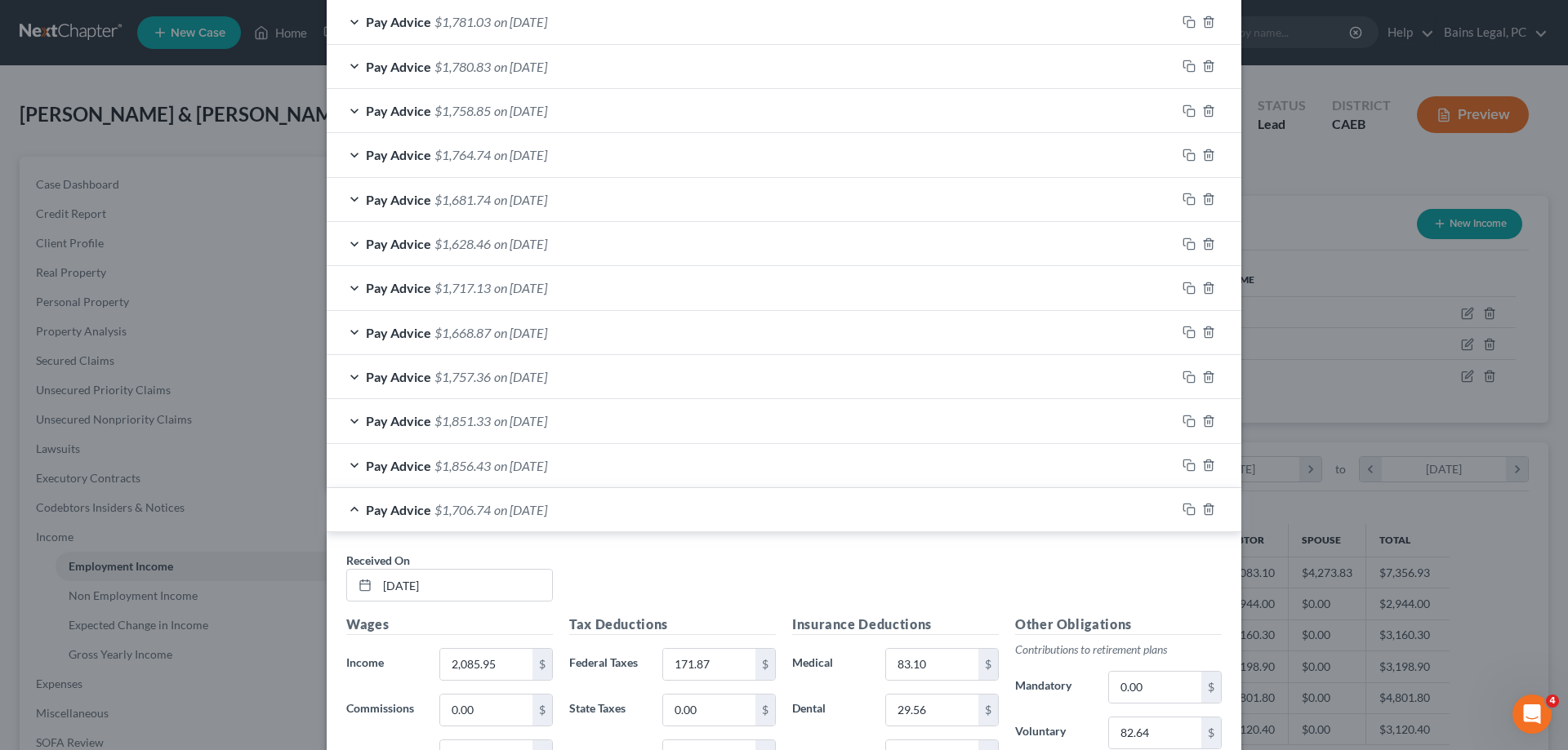
scroll to position [885, 0]
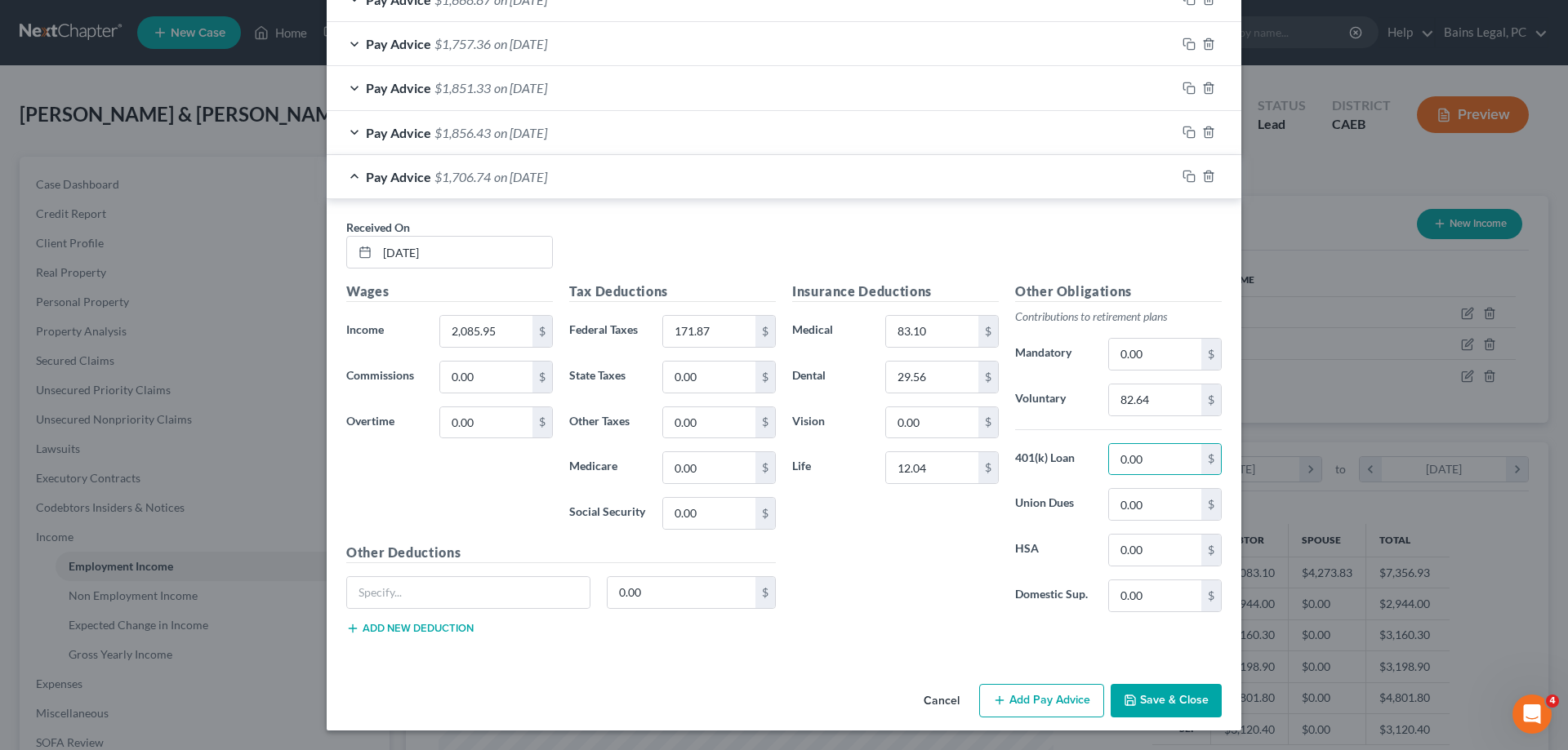
drag, startPoint x: 1164, startPoint y: 712, endPoint x: 1171, endPoint y: 703, distance: 11.4
click at [1166, 710] on button "Save & Close" at bounding box center [1166, 700] width 111 height 34
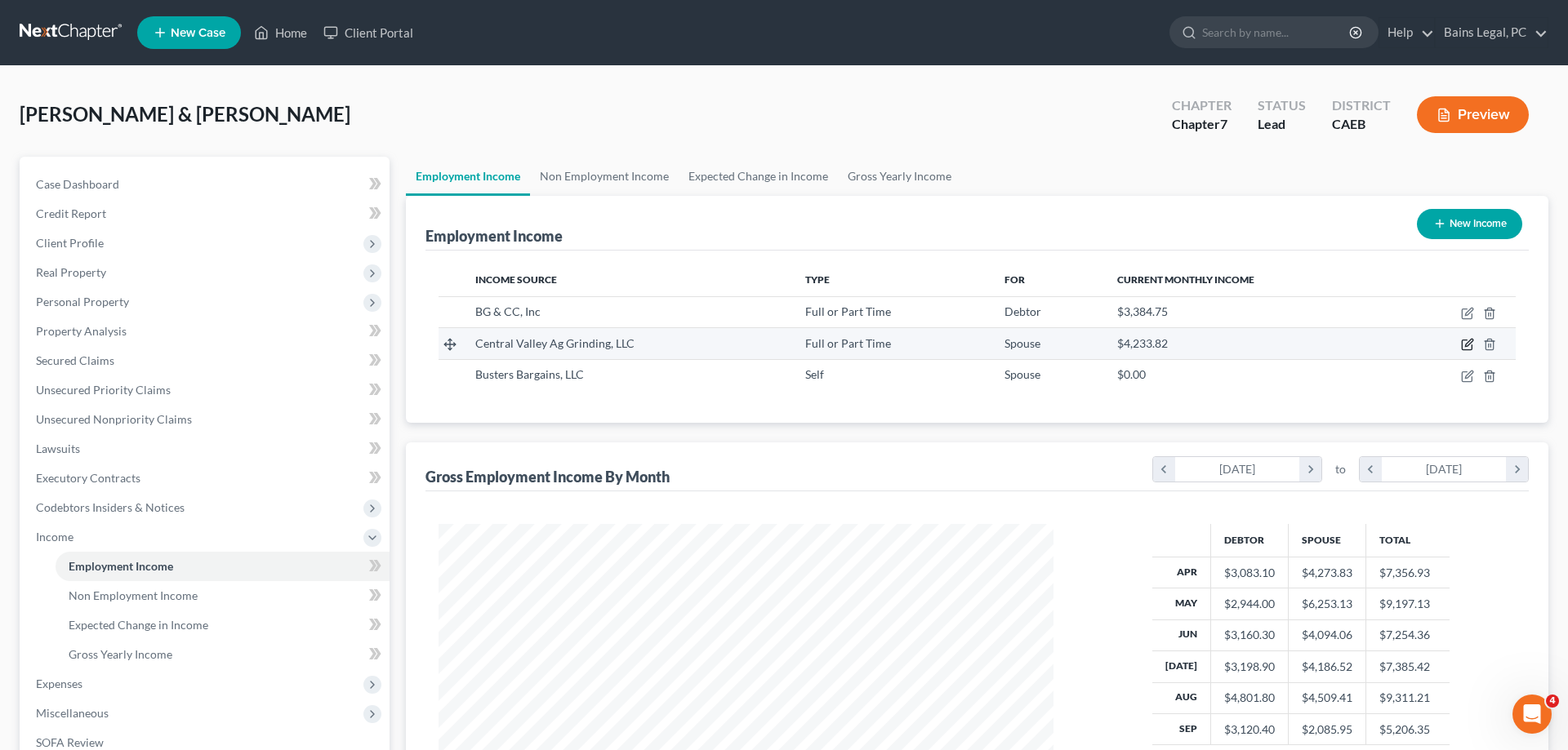
click at [1472, 345] on icon "button" at bounding box center [1466, 345] width 10 height 10
select select "0"
select select "4"
select select "2"
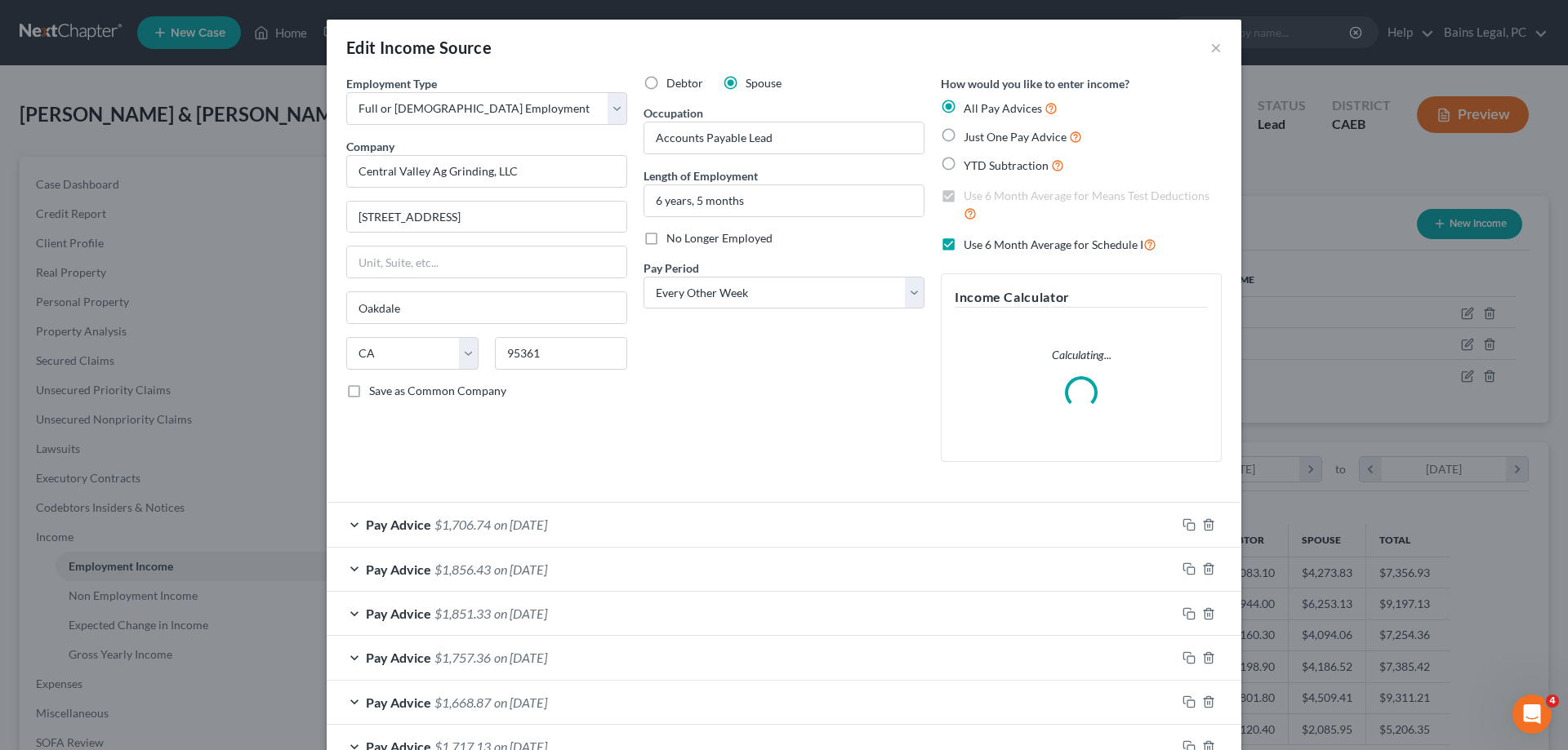
scroll to position [375, 0]
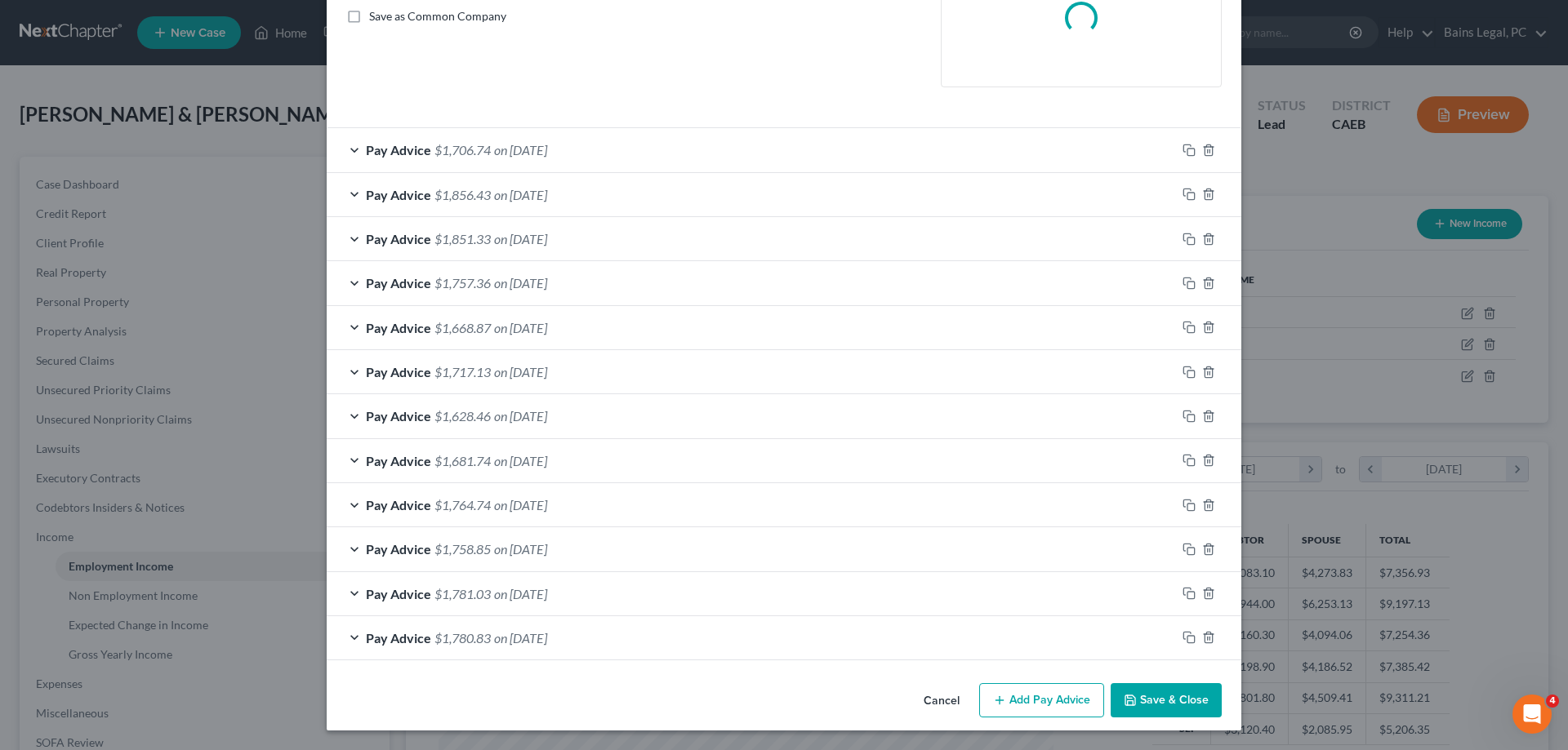
click at [794, 144] on div "Pay Advice $1,706.74 on [DATE]" at bounding box center [751, 150] width 849 height 43
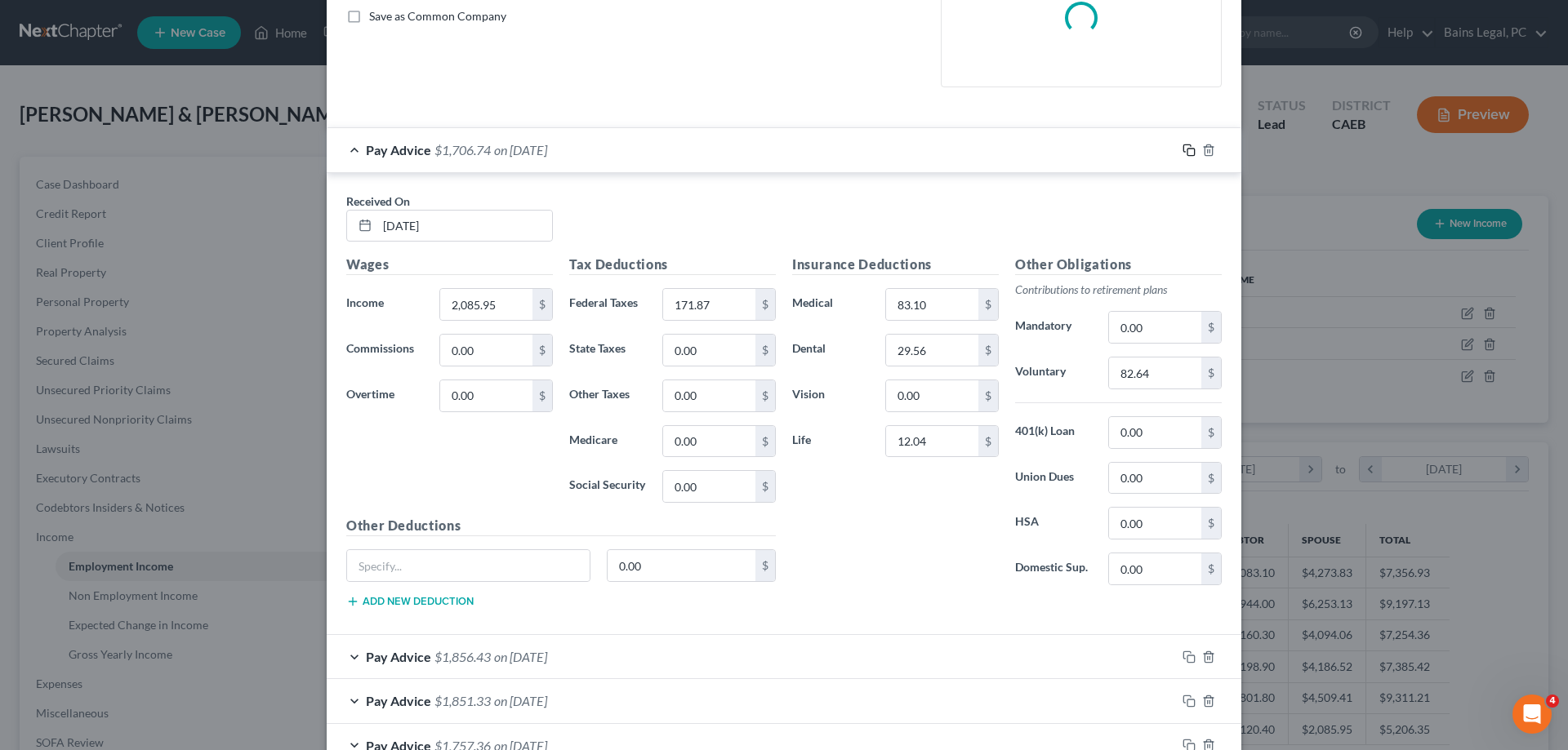
click at [1187, 145] on icon "button" at bounding box center [1189, 151] width 13 height 13
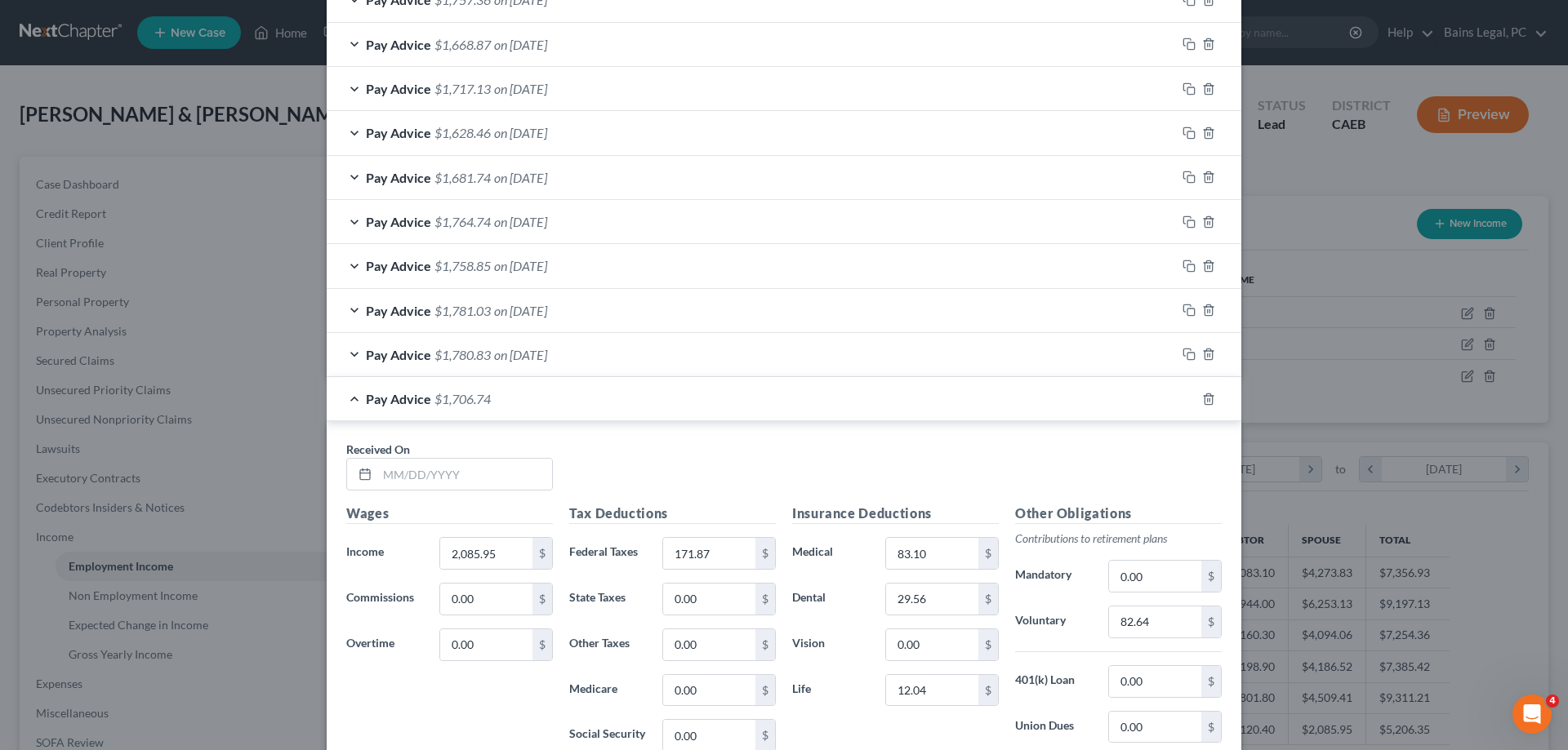
scroll to position [708, 0]
click at [498, 483] on input "text" at bounding box center [465, 474] width 174 height 31
type input "[DATE]"
type input "2,159.53"
click at [745, 552] on input "171.87" at bounding box center [709, 553] width 93 height 31
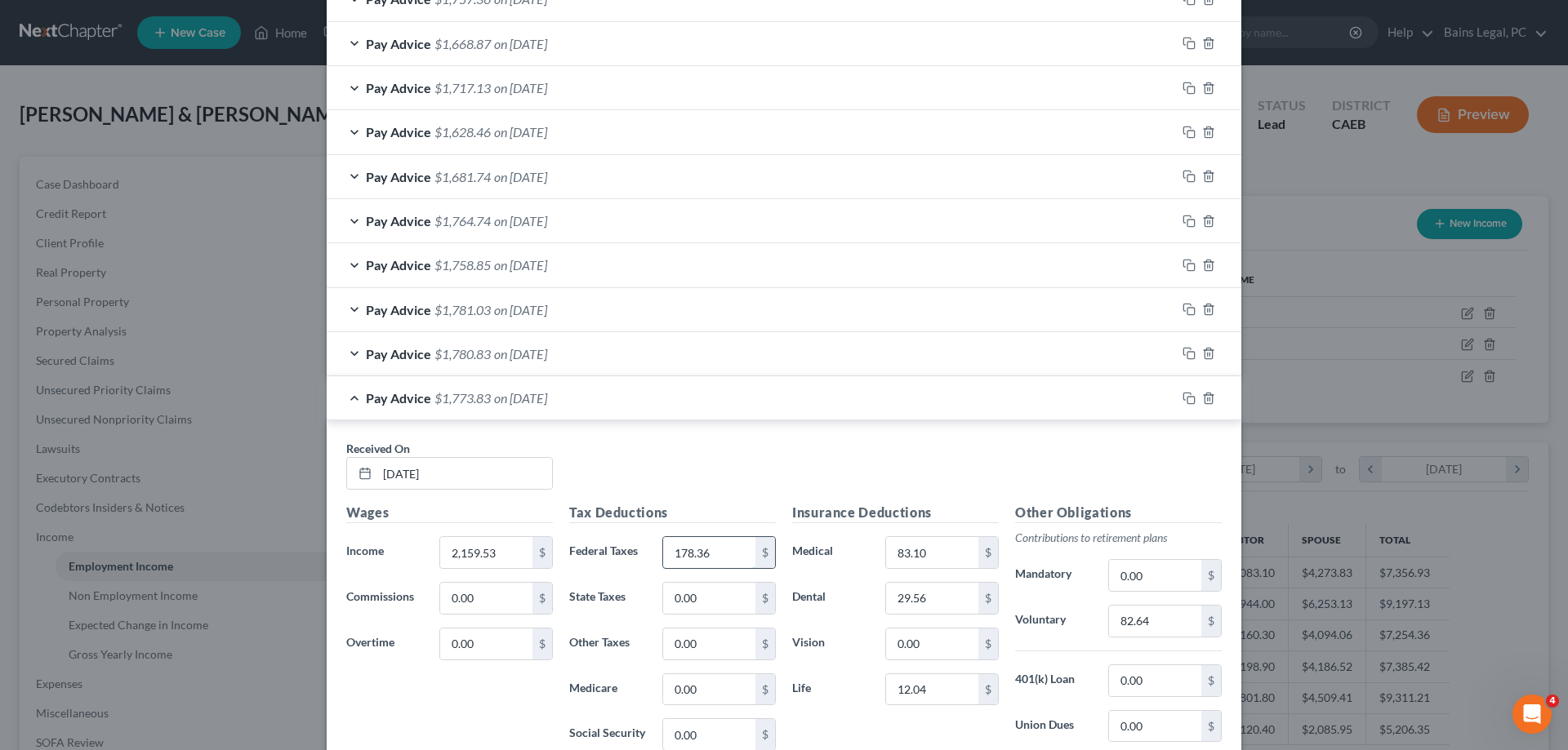
type input "178.36"
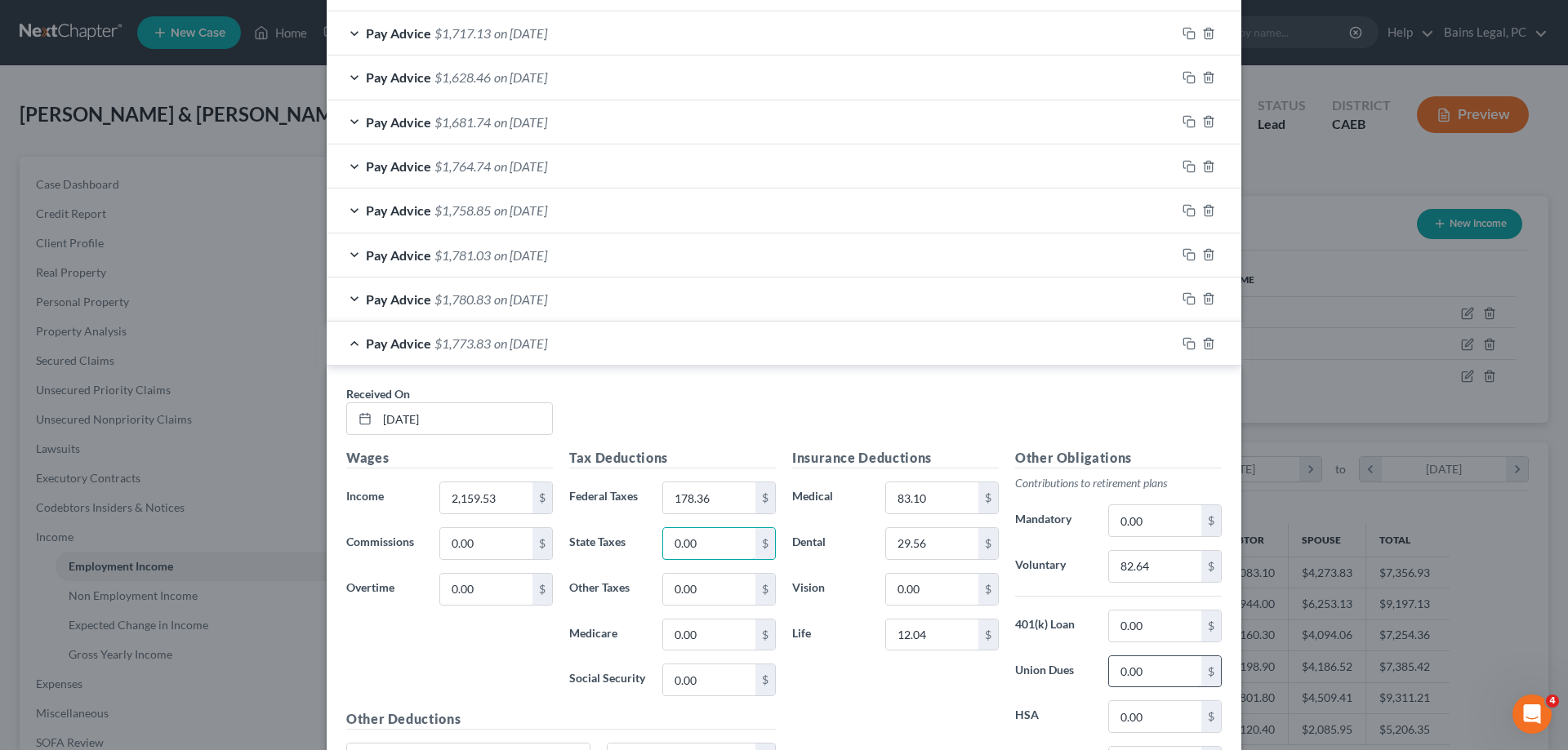
scroll to position [791, 0]
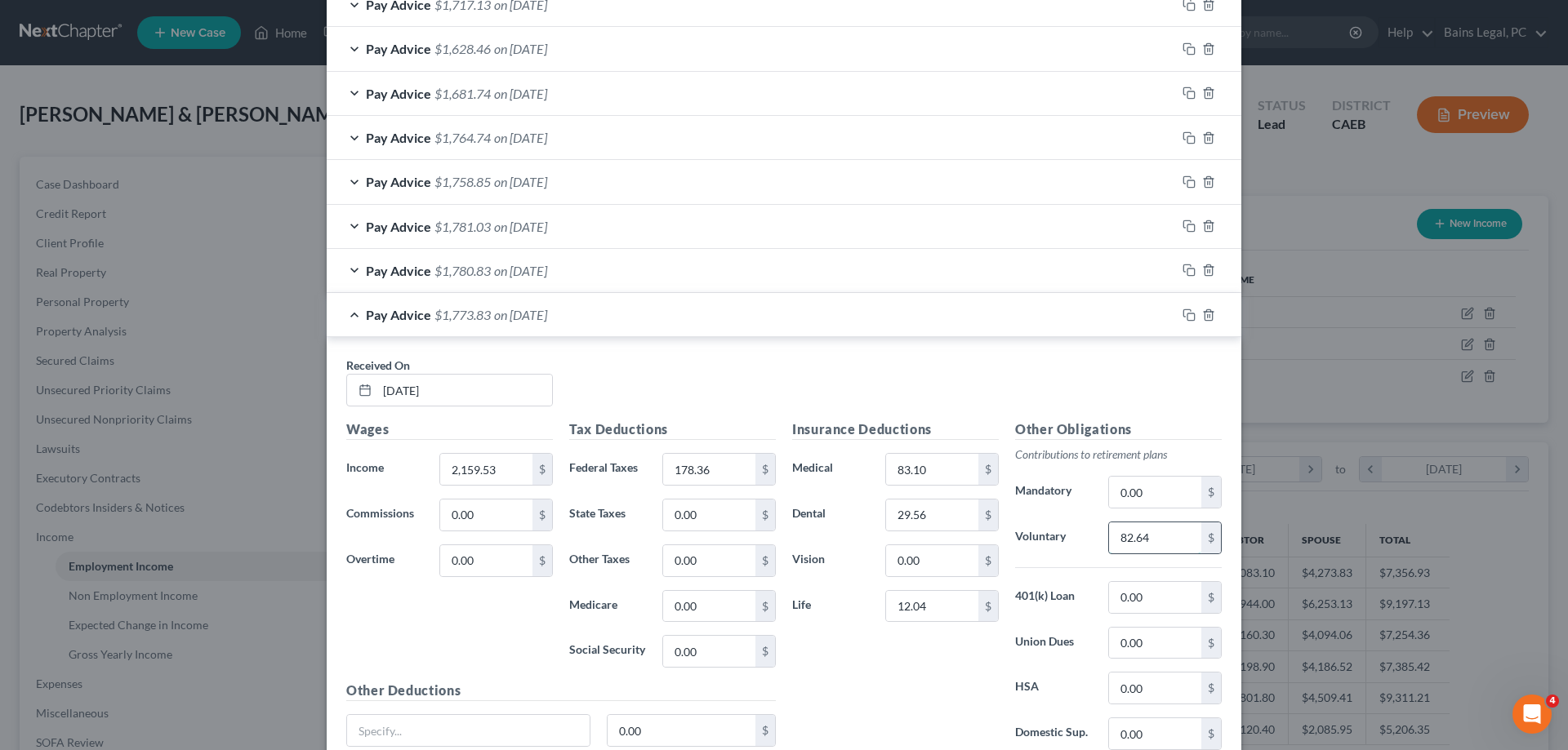
click at [1169, 539] on input "82.64" at bounding box center [1155, 538] width 93 height 31
type input "85.58"
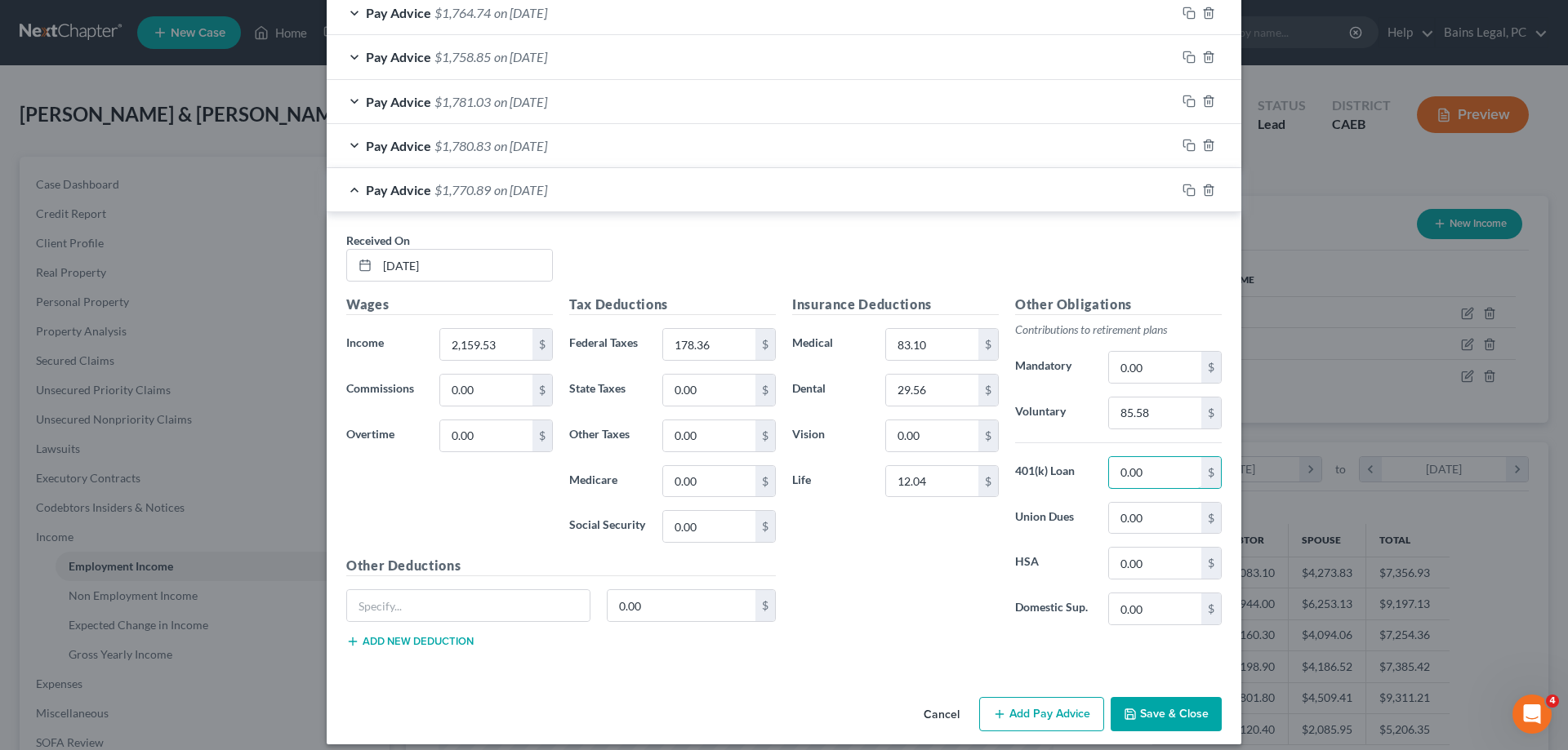
scroll to position [930, 0]
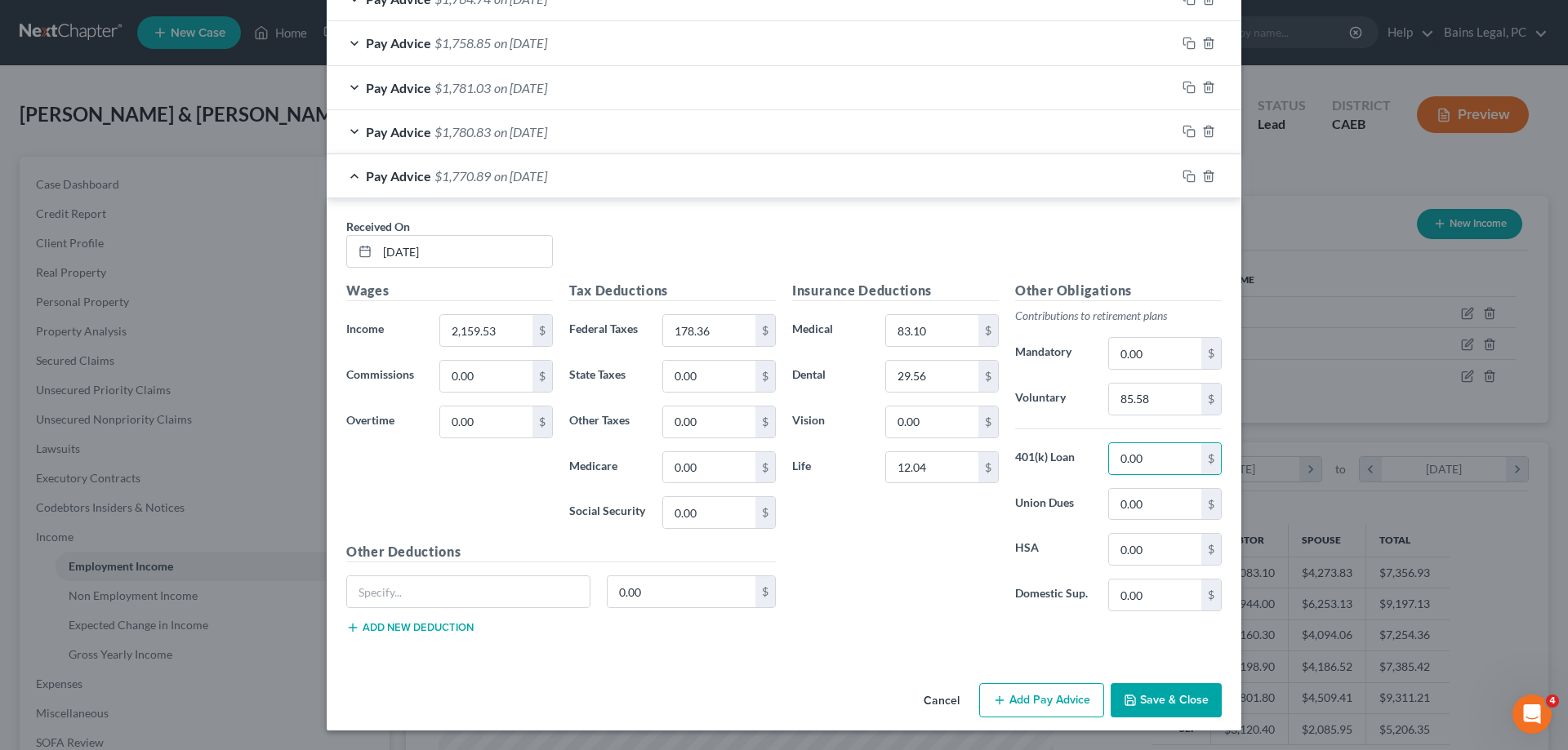
drag, startPoint x: 1148, startPoint y: 706, endPoint x: 1172, endPoint y: 685, distance: 31.9
click at [1149, 706] on button "Save & Close" at bounding box center [1166, 700] width 111 height 34
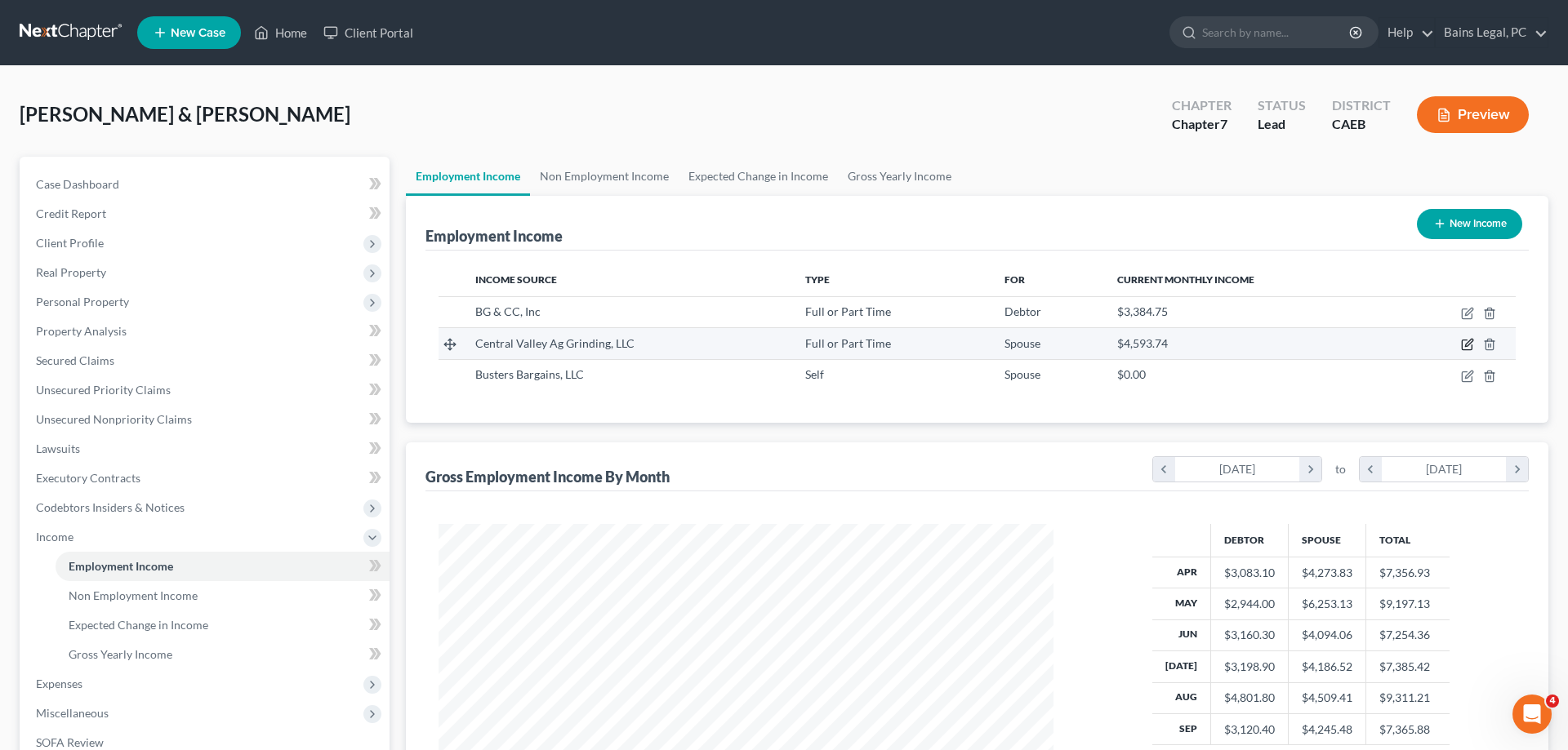
click at [1466, 341] on icon "button" at bounding box center [1467, 344] width 13 height 13
select select "0"
select select "4"
select select "2"
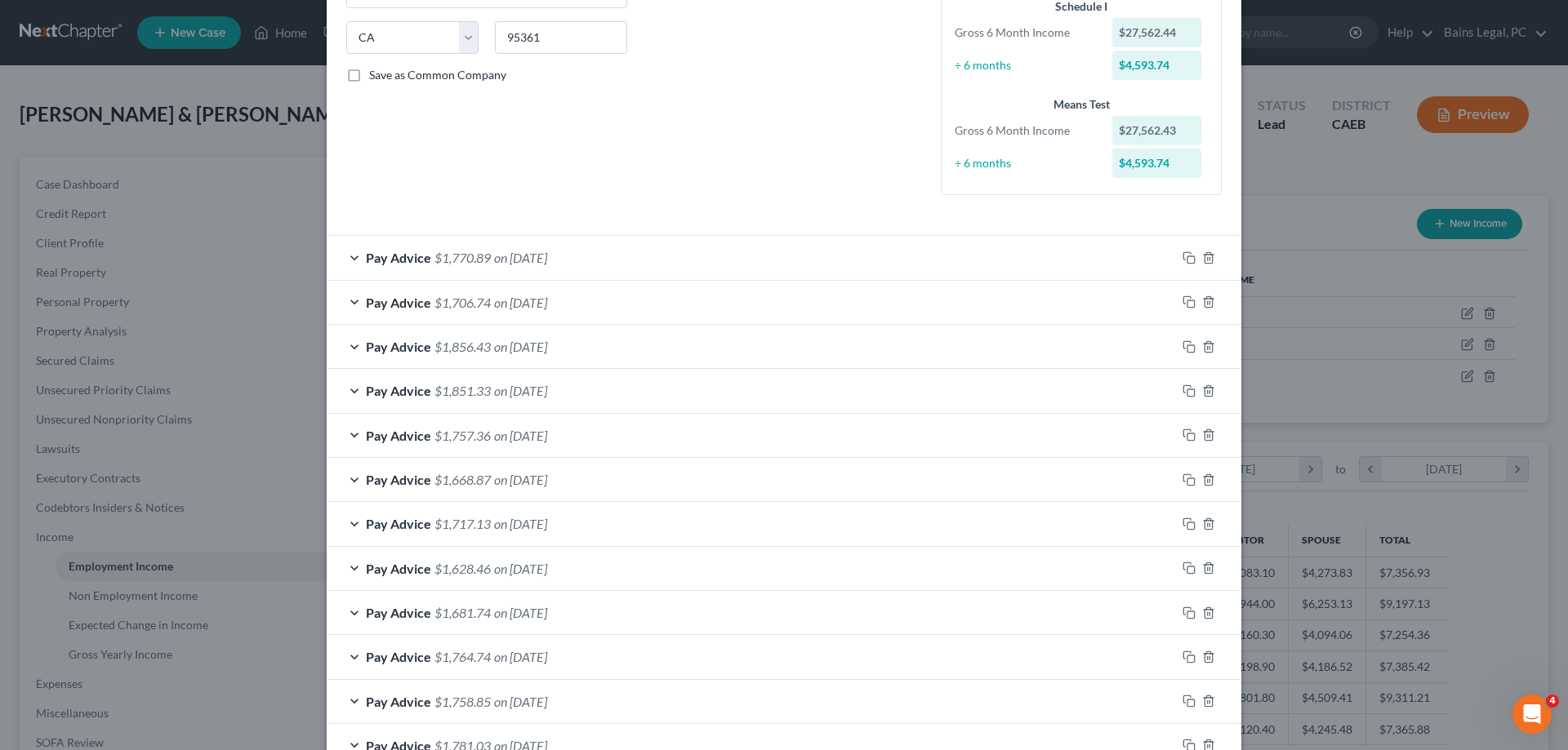
scroll to position [250, 0]
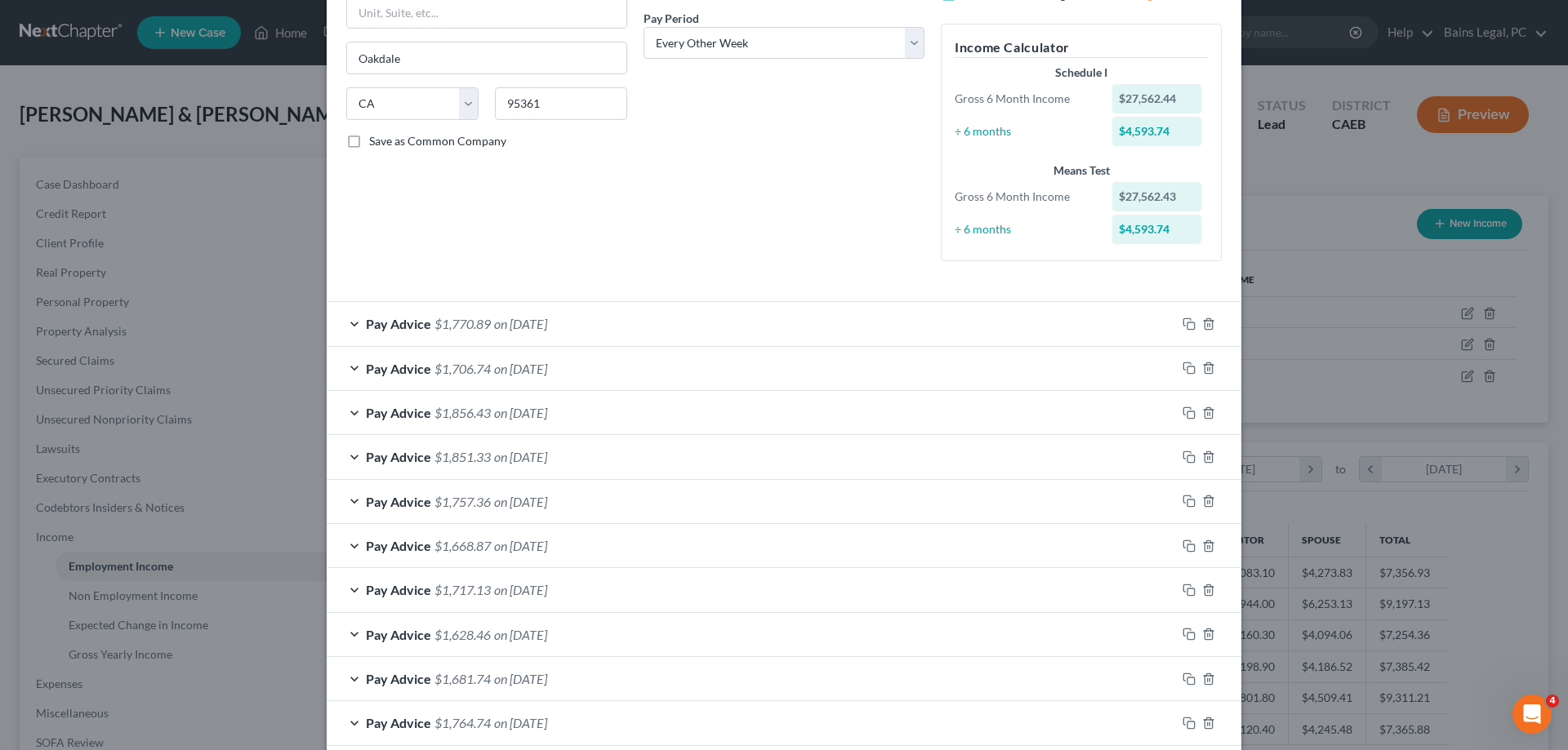
drag, startPoint x: 486, startPoint y: 321, endPoint x: 495, endPoint y: 321, distance: 9.0
click at [487, 321] on span "$1,770.89" at bounding box center [462, 323] width 56 height 16
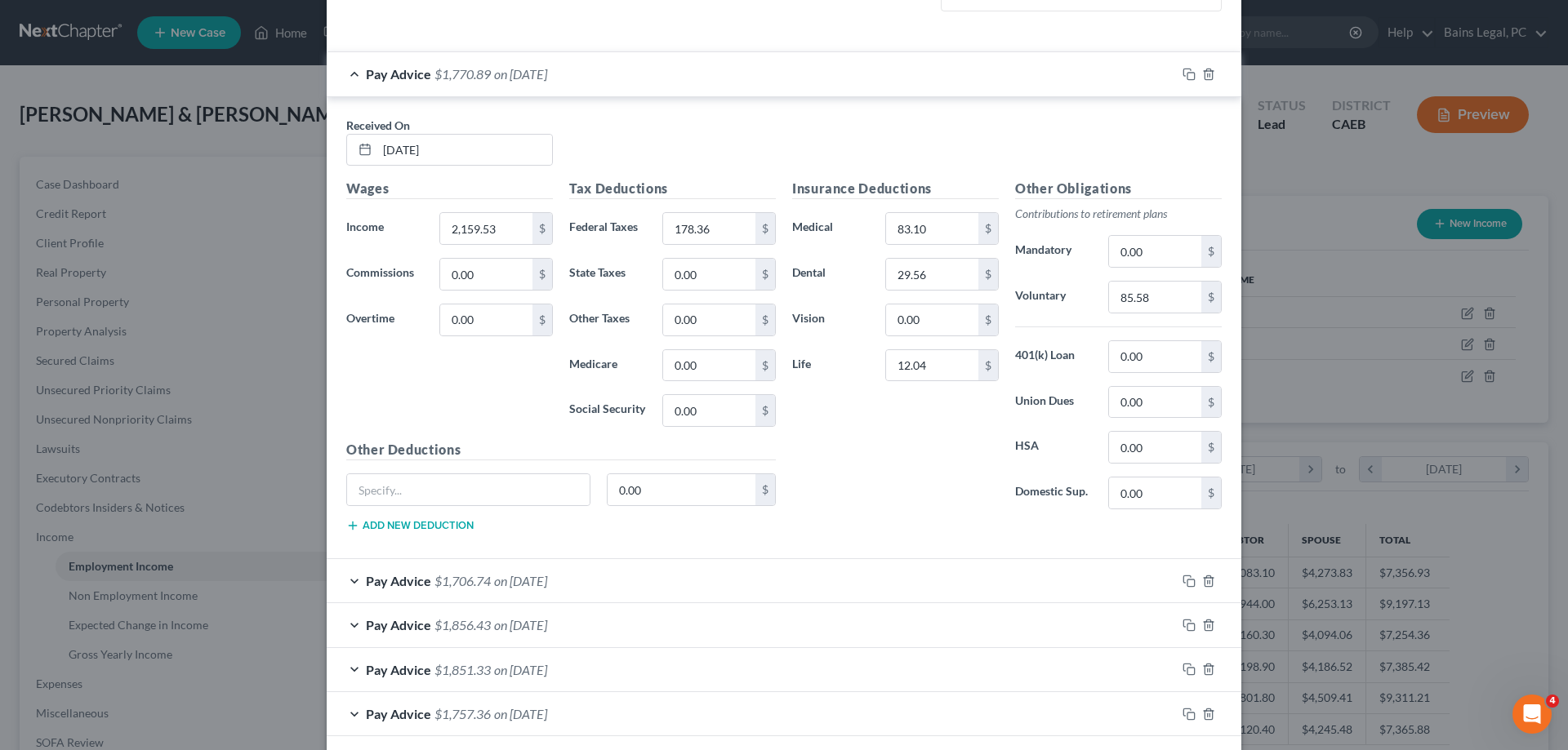
scroll to position [583, 0]
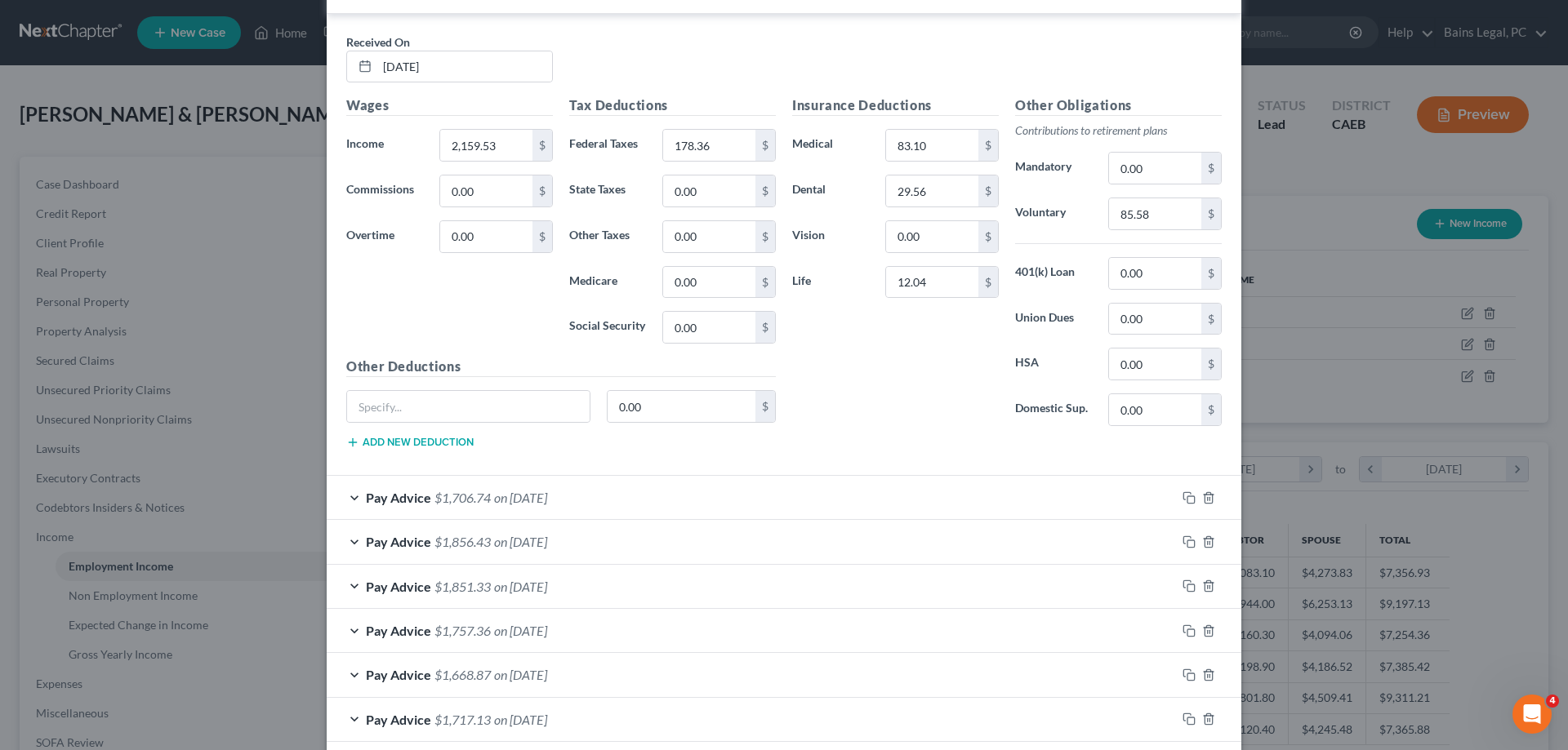
click at [541, 495] on span "on [DATE]" at bounding box center [521, 498] width 53 height 16
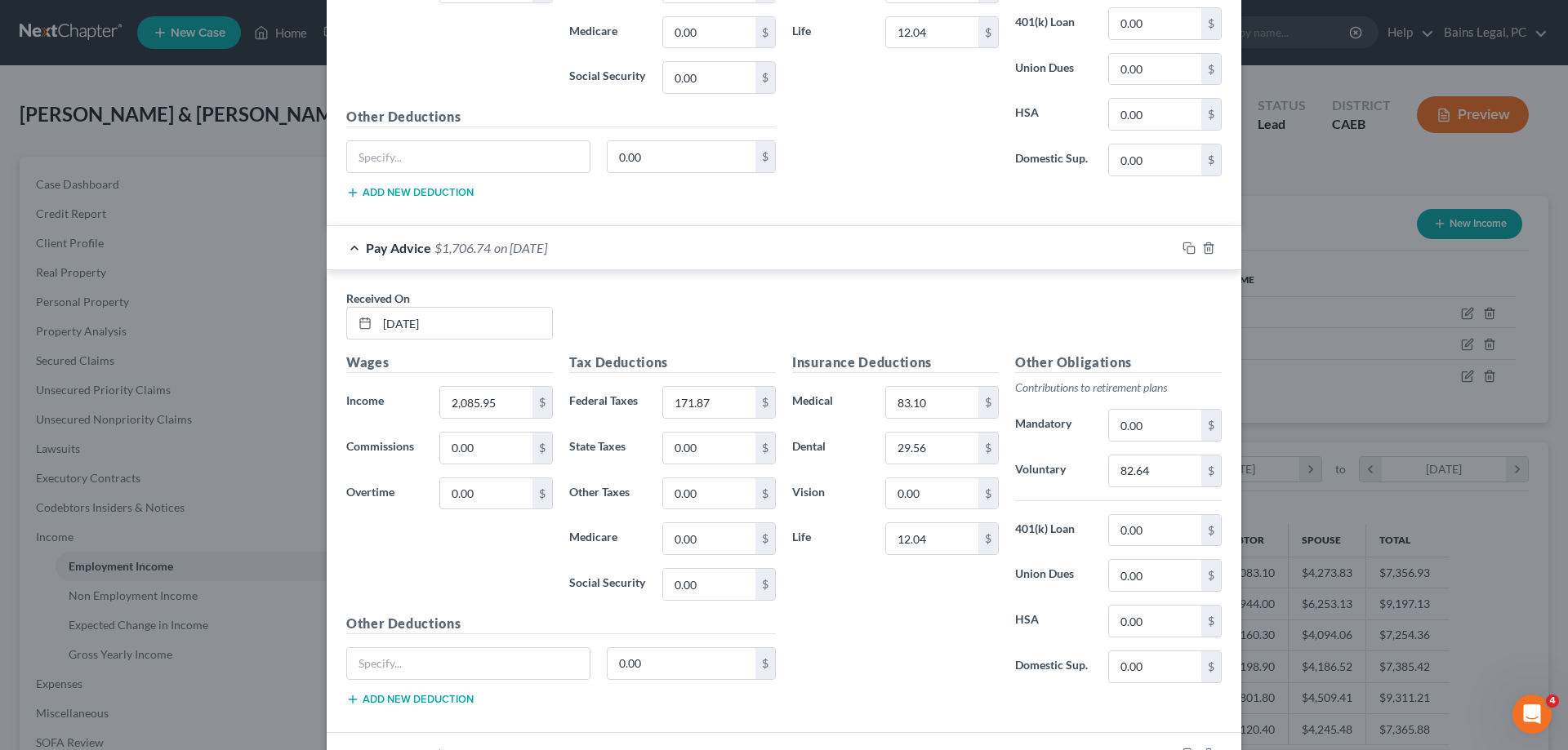
scroll to position [1000, 0]
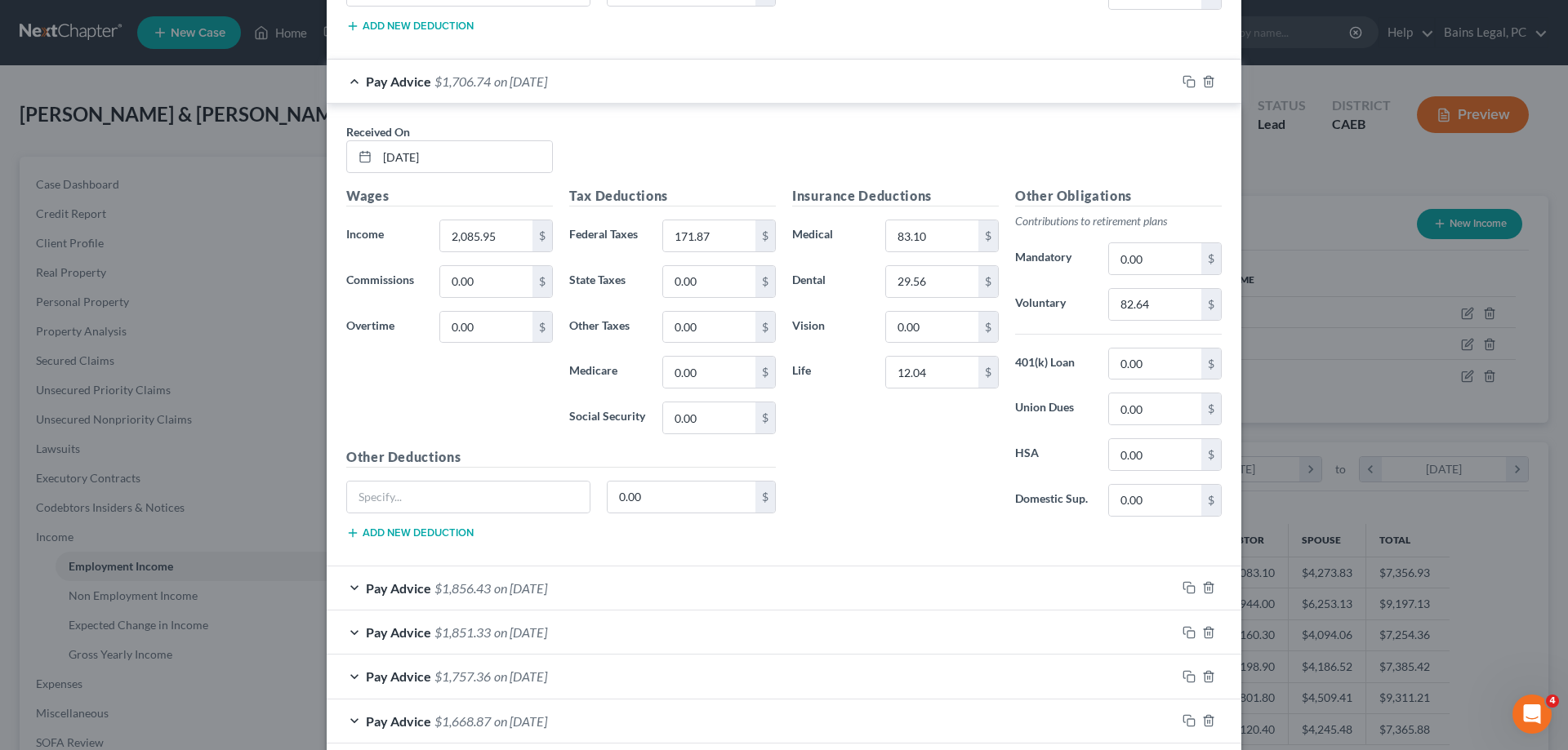
drag, startPoint x: 507, startPoint y: 589, endPoint x: 513, endPoint y: 583, distance: 8.5
click at [510, 590] on span "on [DATE]" at bounding box center [521, 588] width 53 height 16
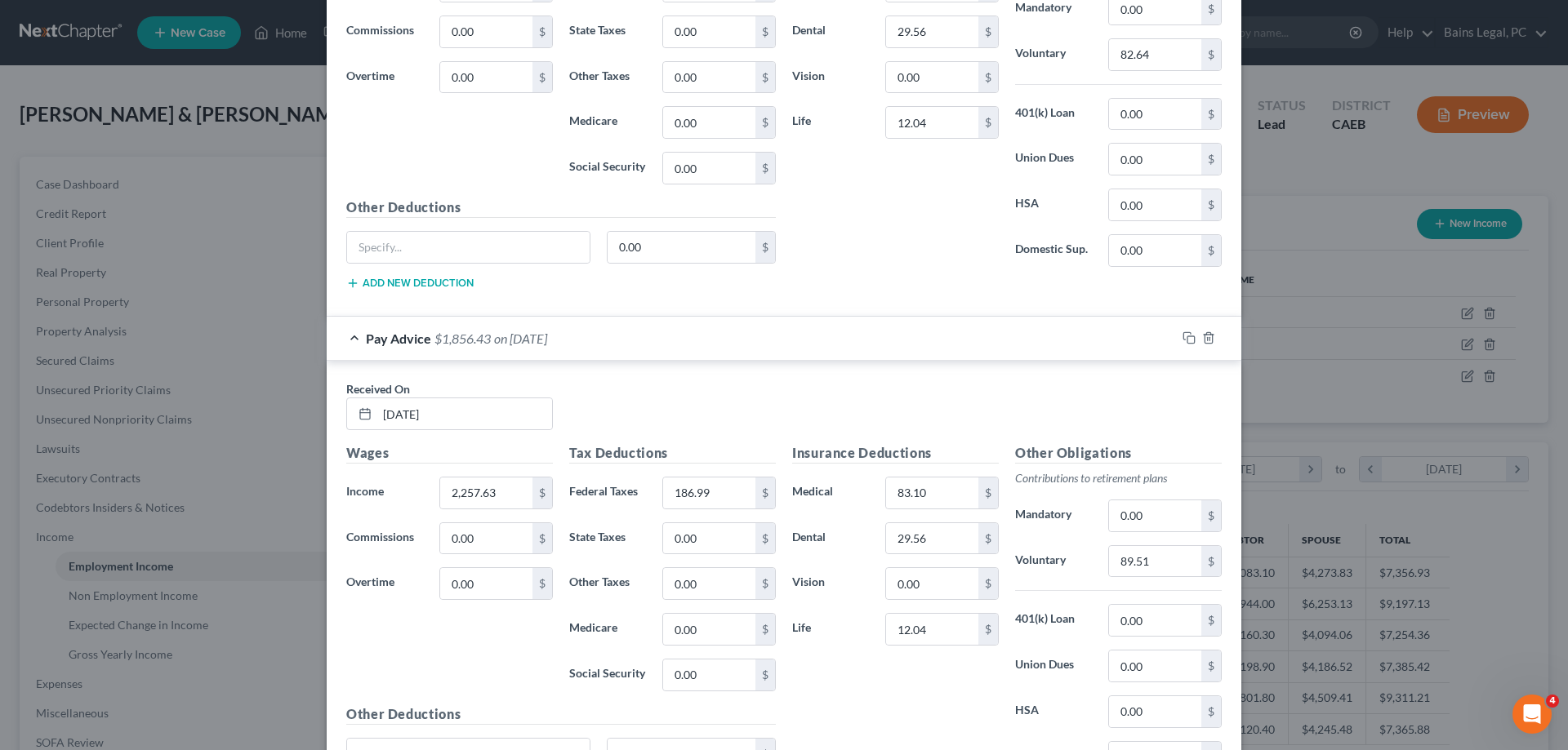
scroll to position [1583, 0]
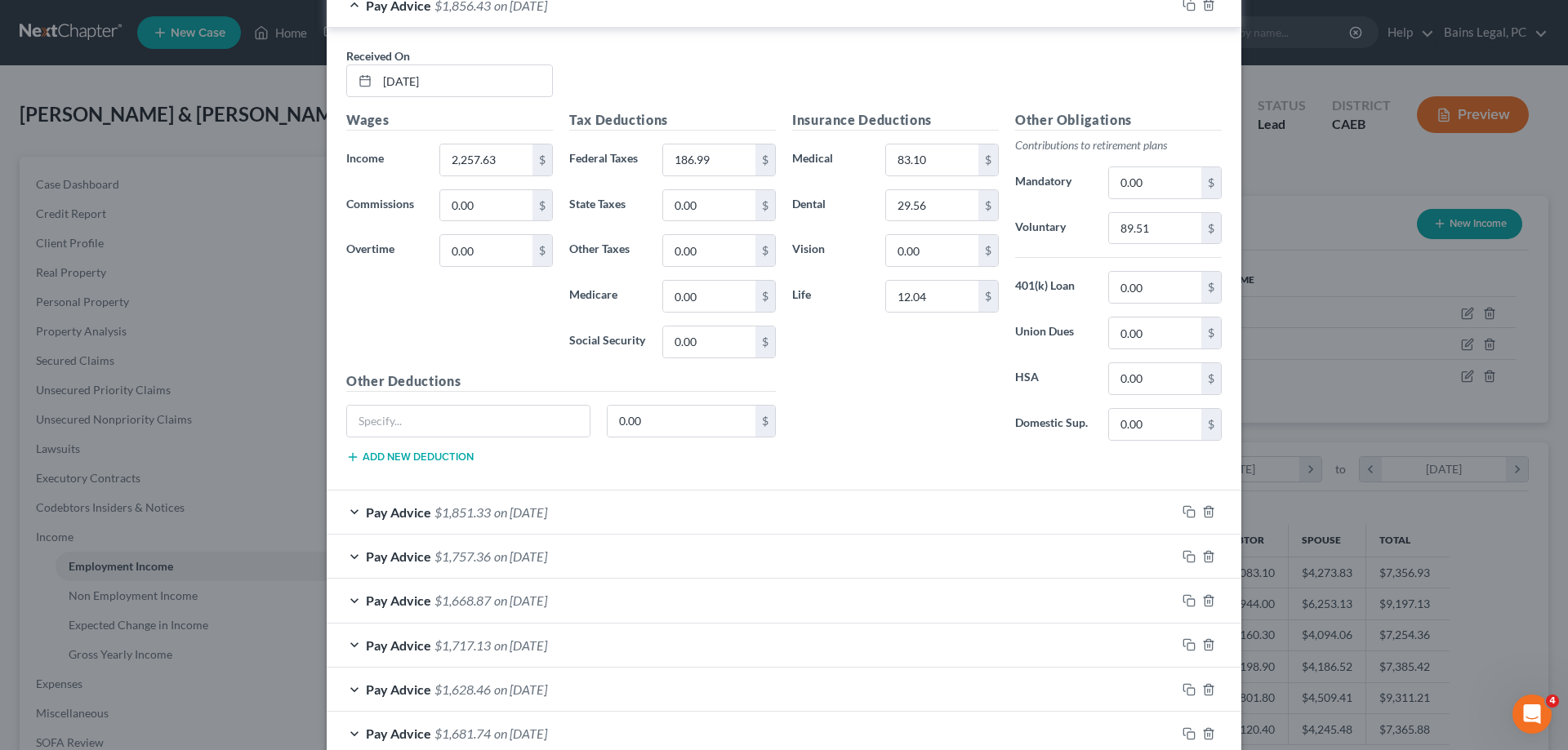
click at [547, 519] on span "on [DATE]" at bounding box center [521, 512] width 53 height 16
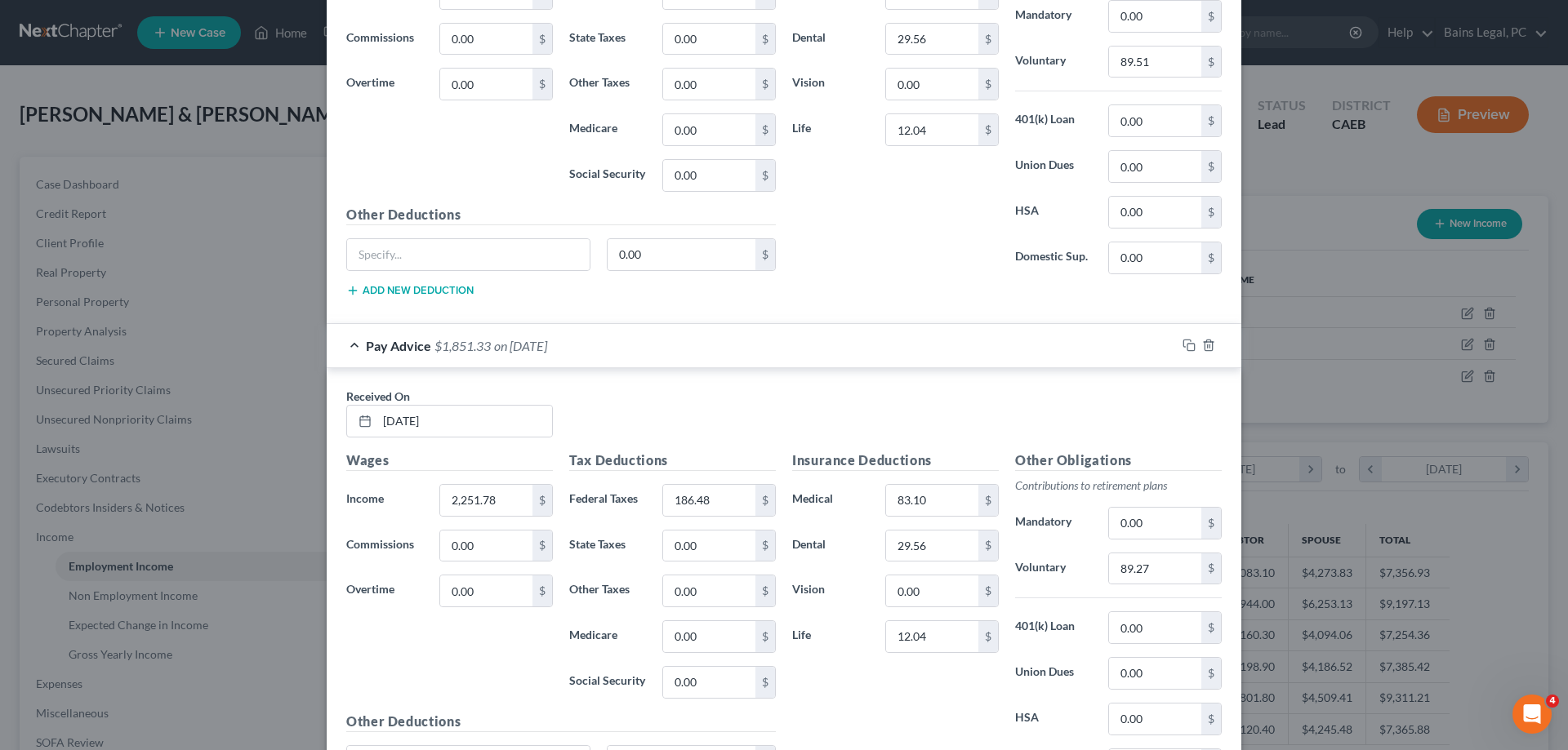
scroll to position [1998, 0]
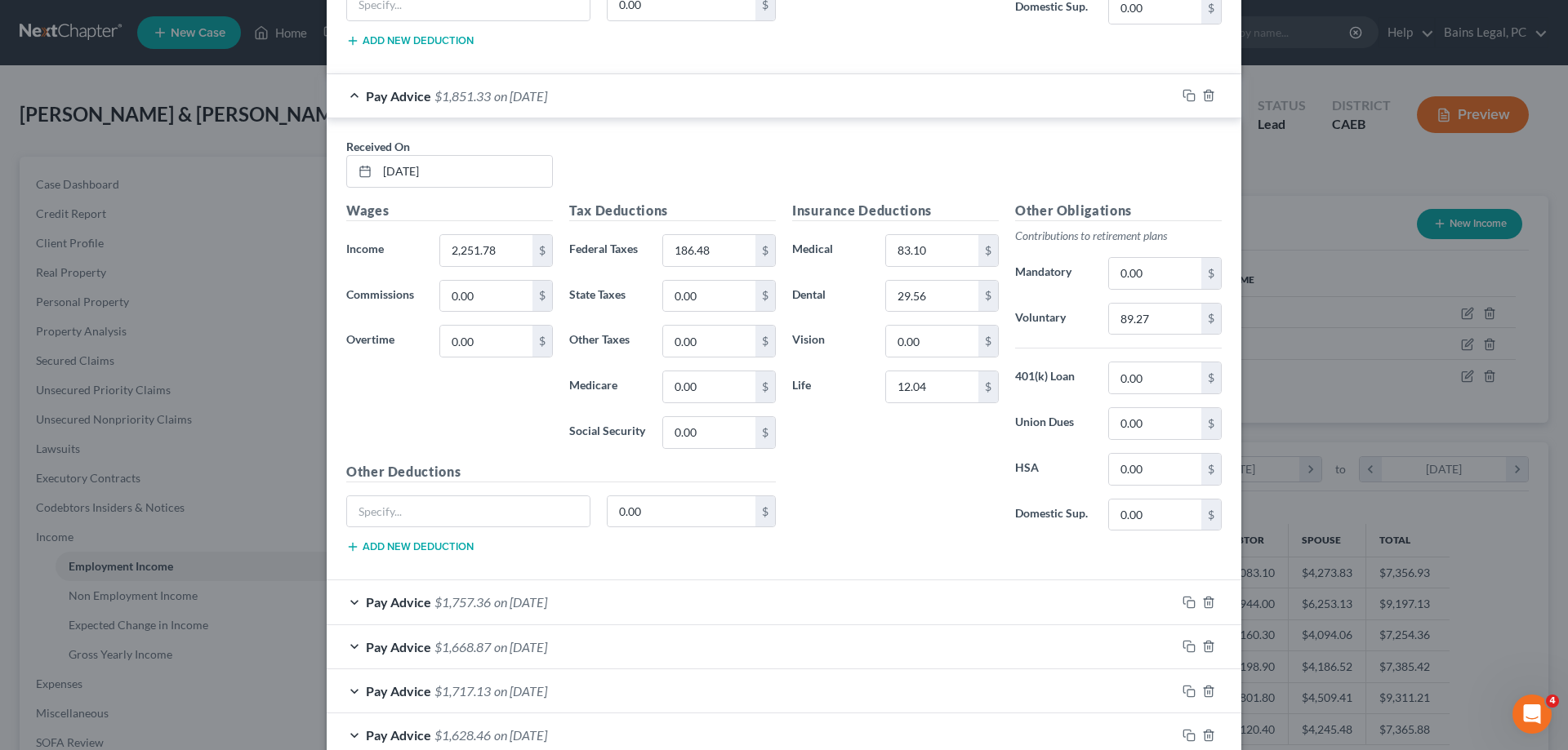
click at [528, 597] on span "on [DATE]" at bounding box center [521, 602] width 53 height 16
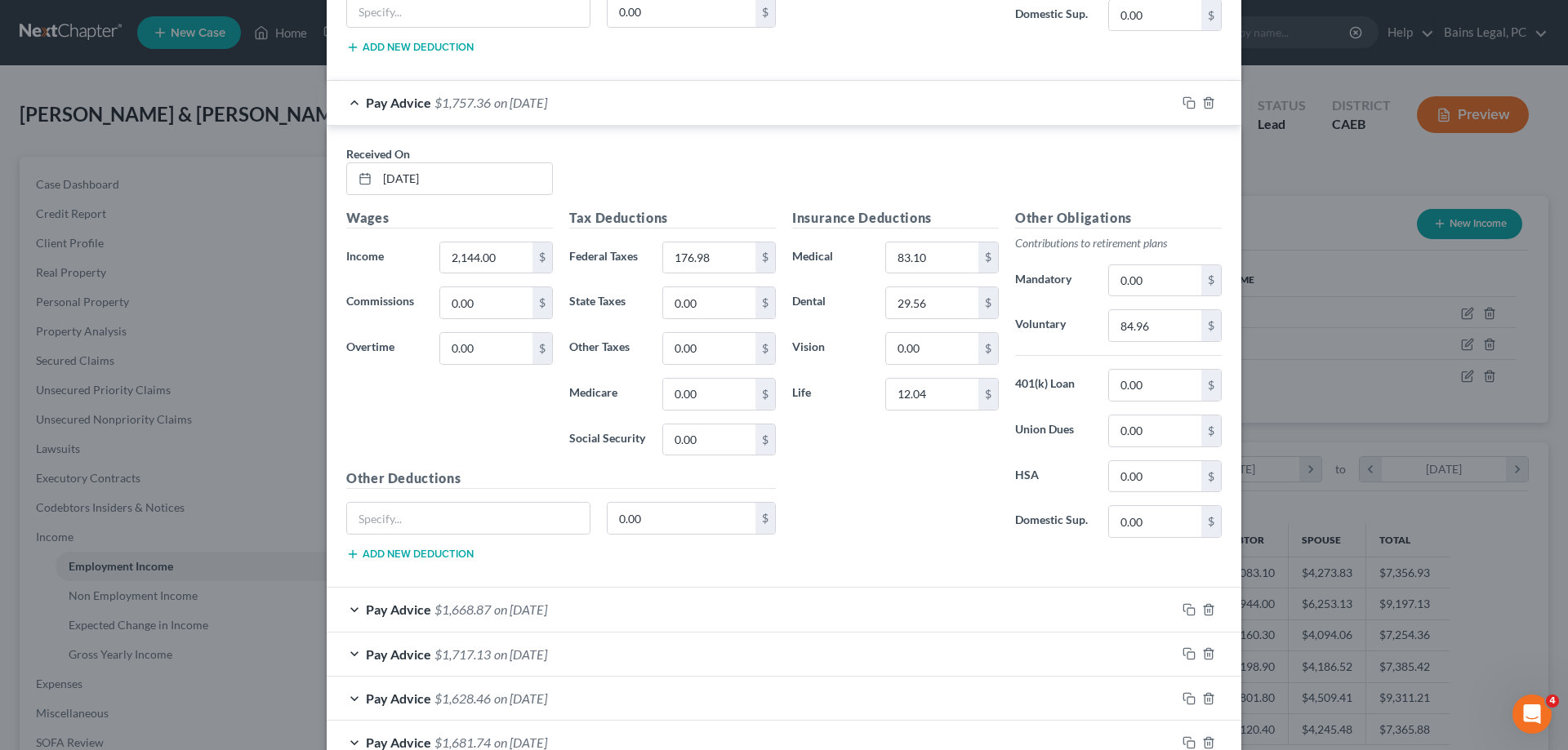
scroll to position [2581, 0]
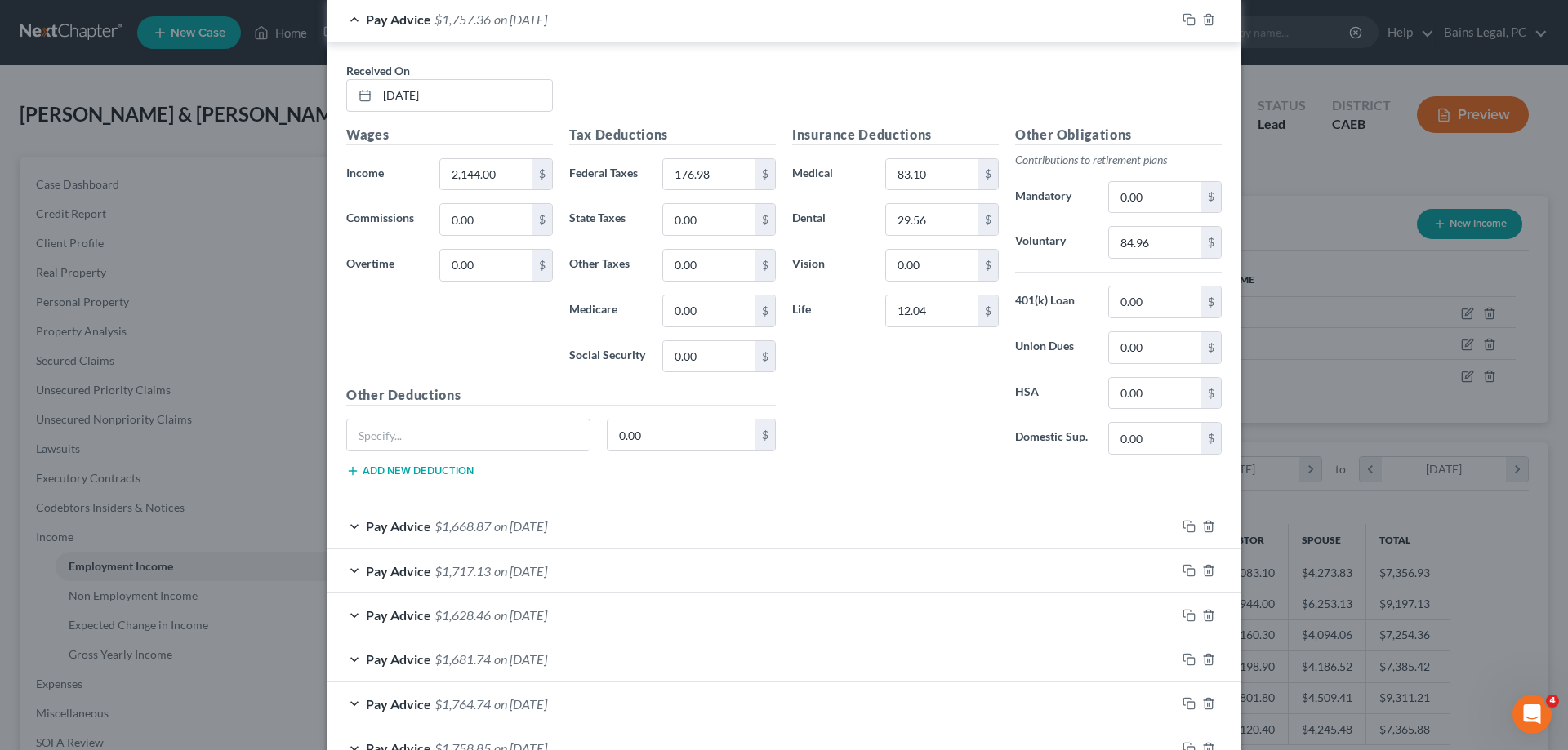
click at [547, 521] on span "on [DATE]" at bounding box center [521, 526] width 53 height 16
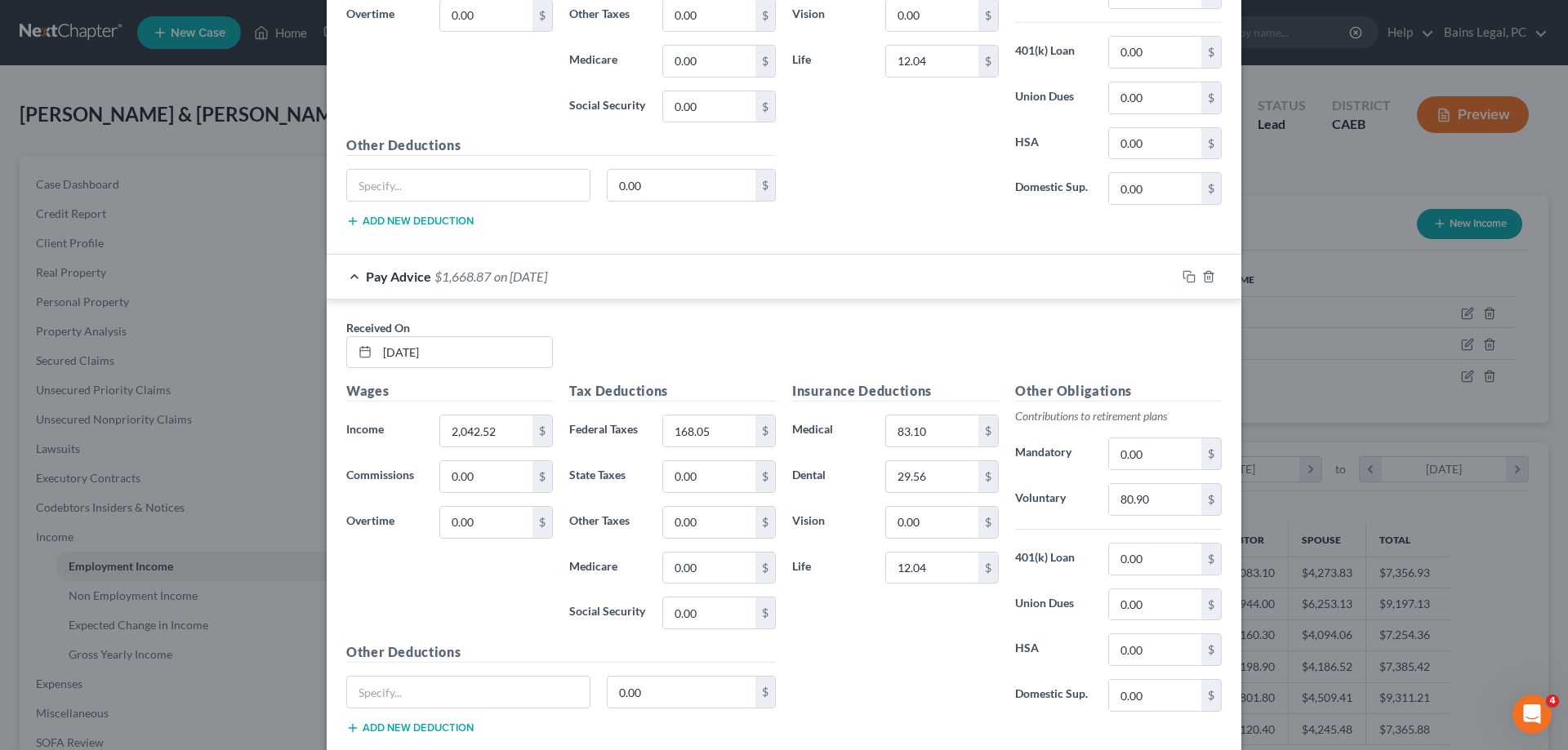
scroll to position [3082, 0]
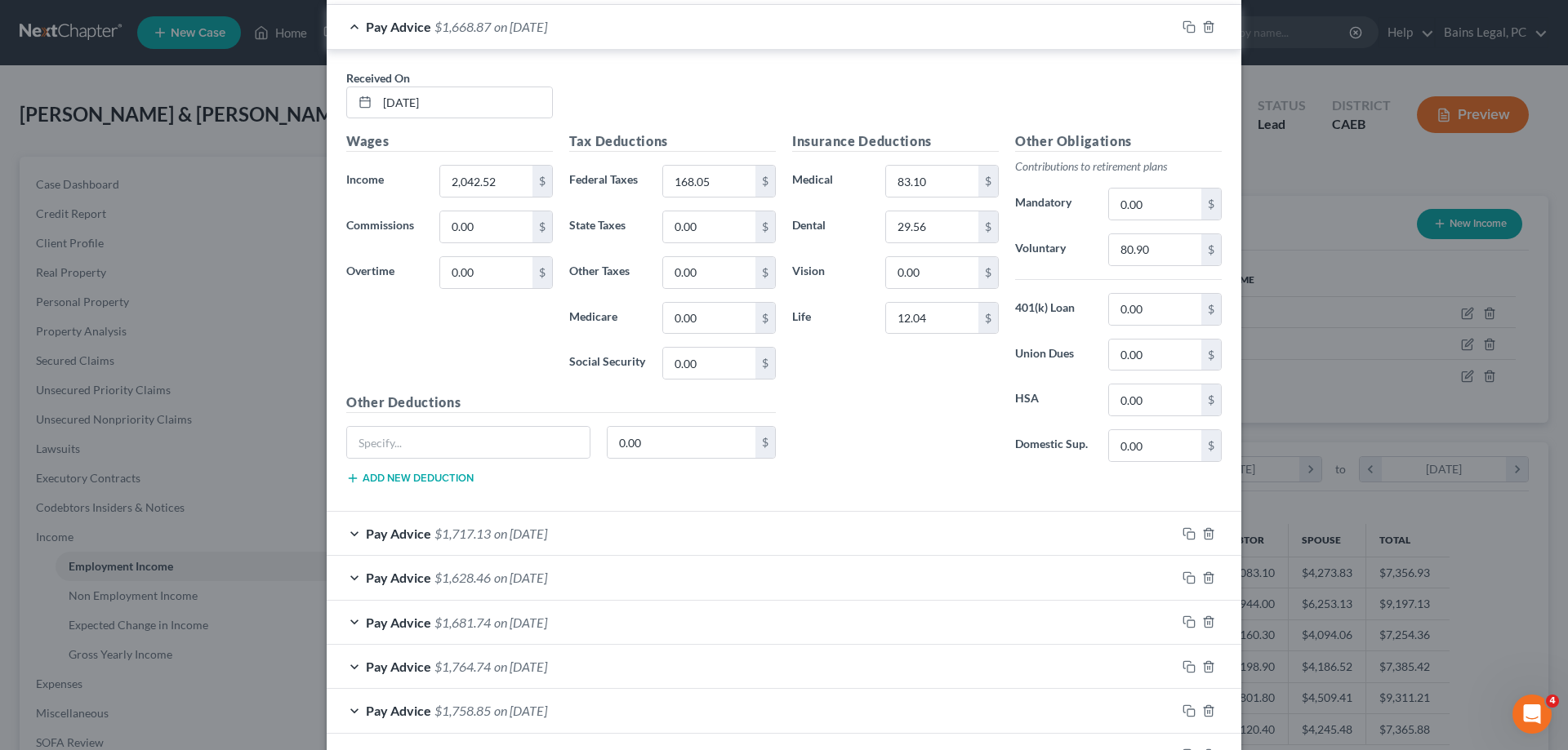
click at [547, 528] on span "on [DATE]" at bounding box center [521, 533] width 53 height 16
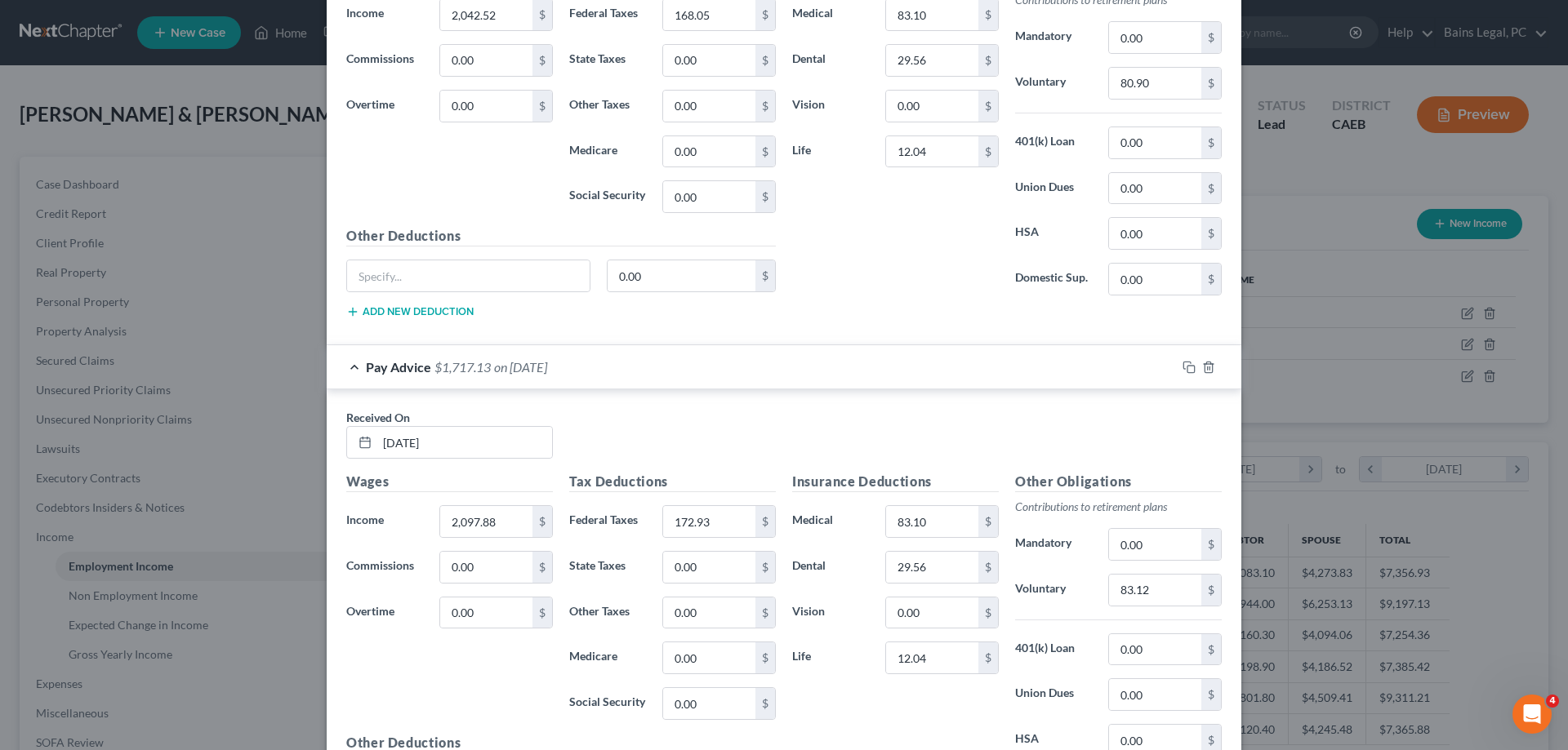
scroll to position [3581, 0]
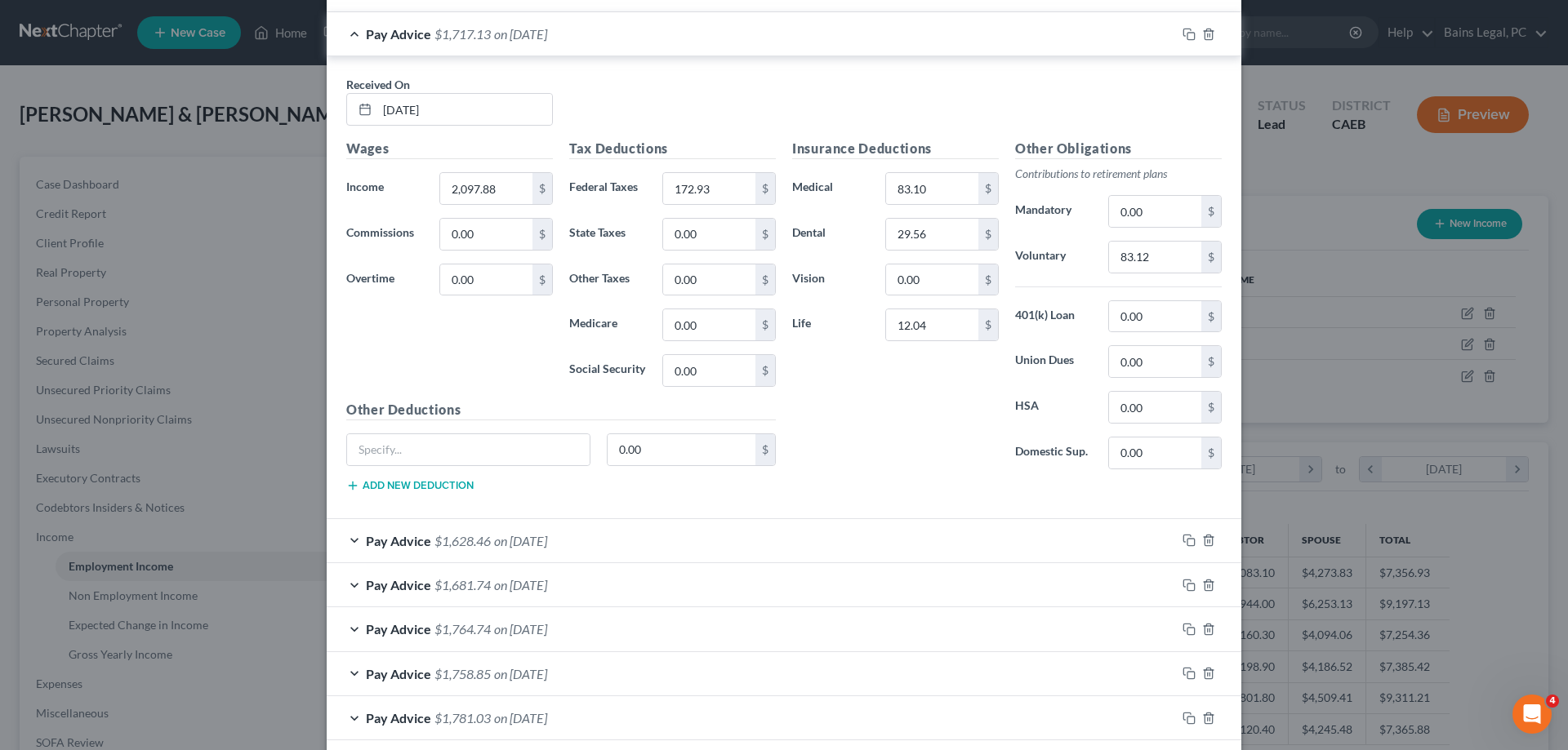
click at [582, 552] on div "Pay Advice $1,628.46 on [DATE]" at bounding box center [751, 541] width 849 height 43
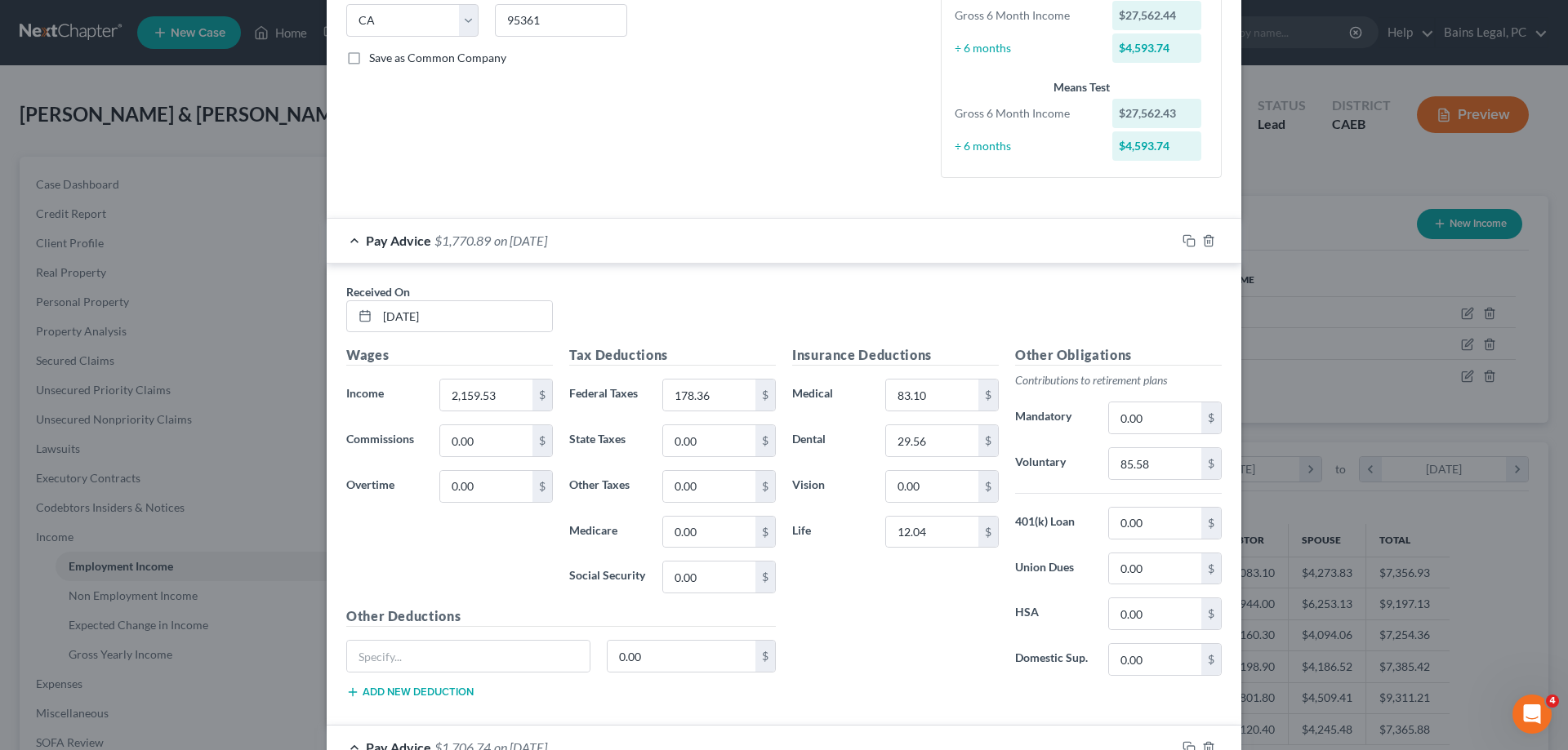
scroll to position [0, 0]
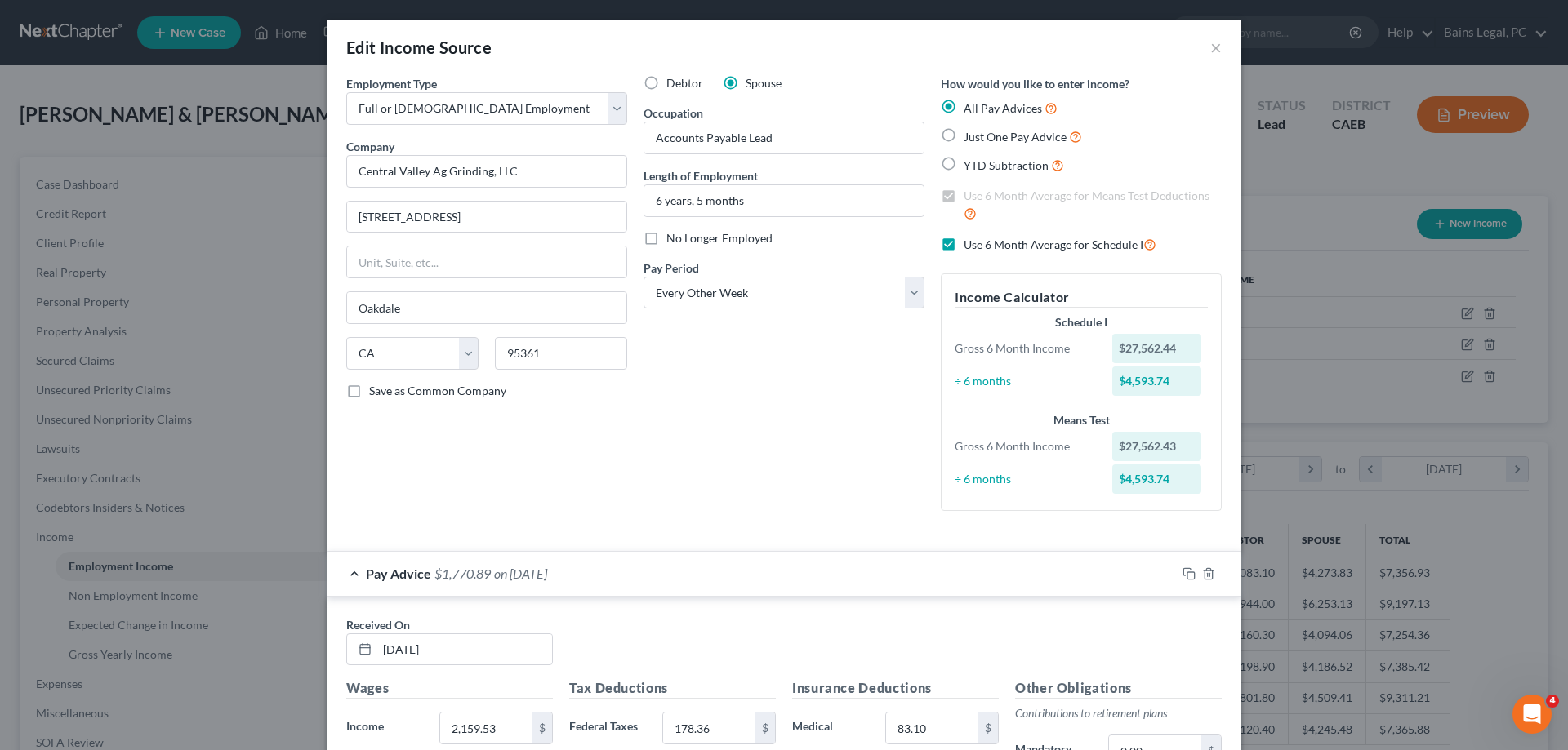
click at [979, 249] on span "Use 6 Month Average for Schedule I" at bounding box center [1054, 244] width 180 height 14
click at [979, 246] on input "Use 6 Month Average for Schedule I" at bounding box center [976, 241] width 11 height 11
checkbox input "false"
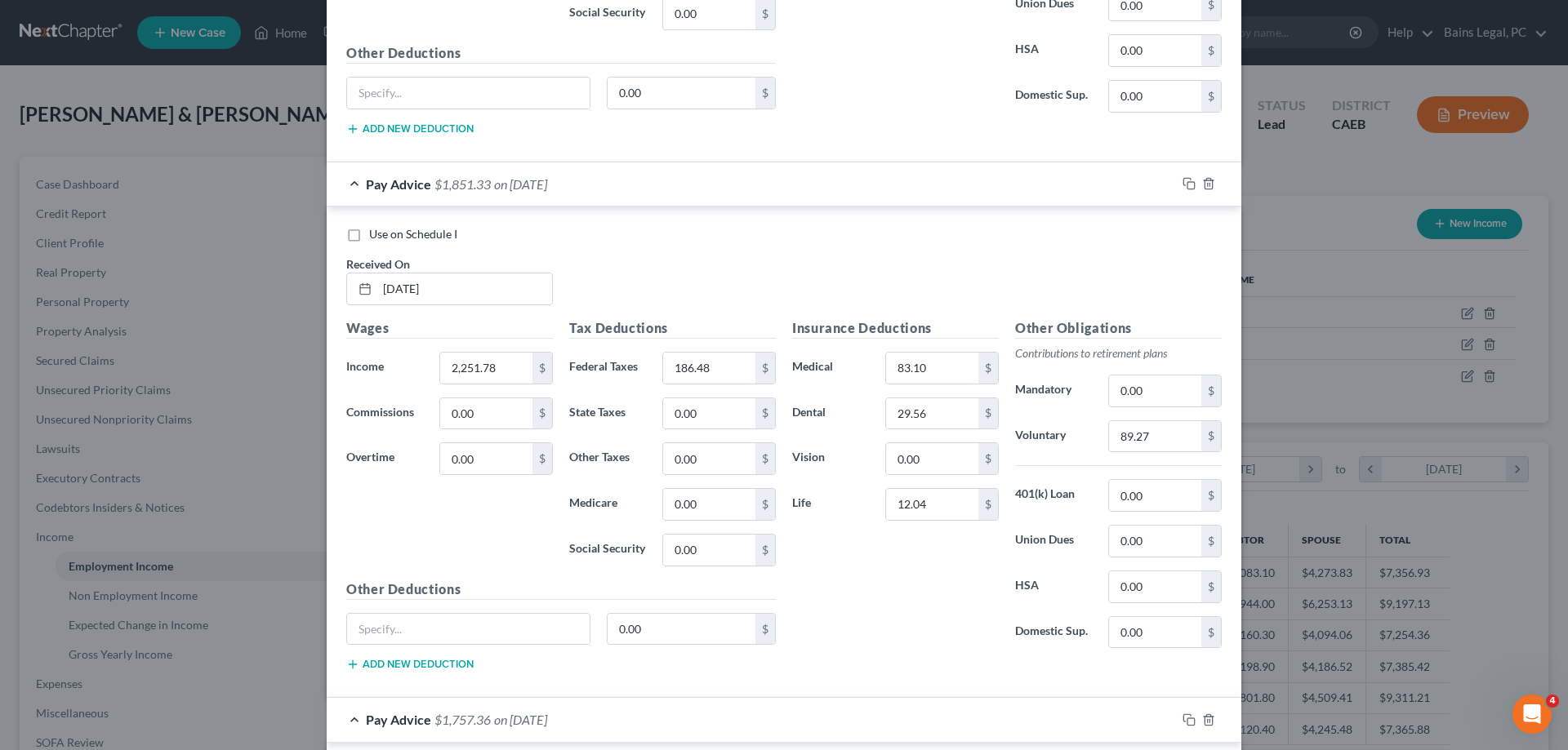
scroll to position [2335, 0]
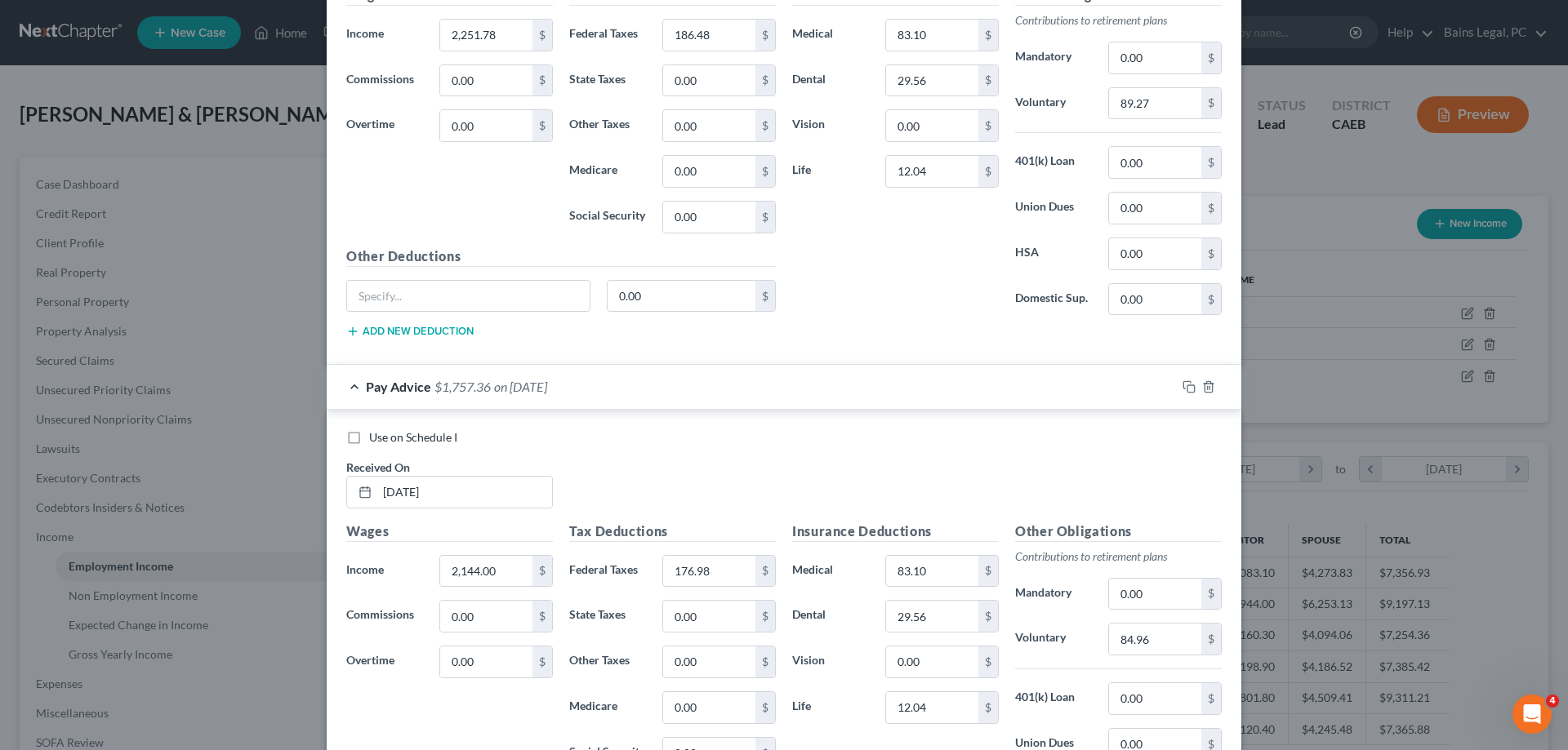
click at [442, 440] on span "Use on Schedule I" at bounding box center [413, 437] width 88 height 14
click at [386, 440] on input "Use on Schedule I" at bounding box center [381, 435] width 11 height 11
checkbox input "true"
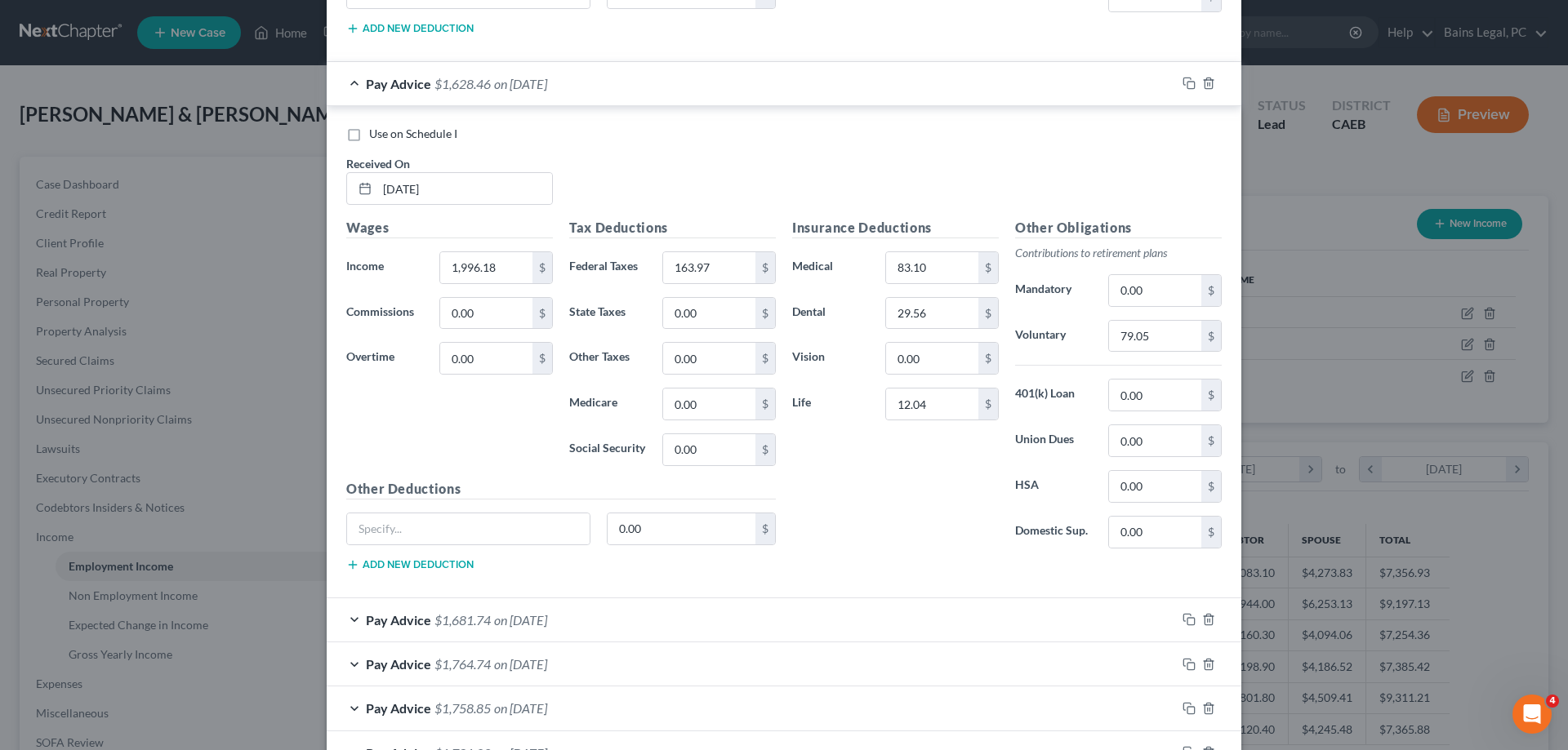
scroll to position [4407, 0]
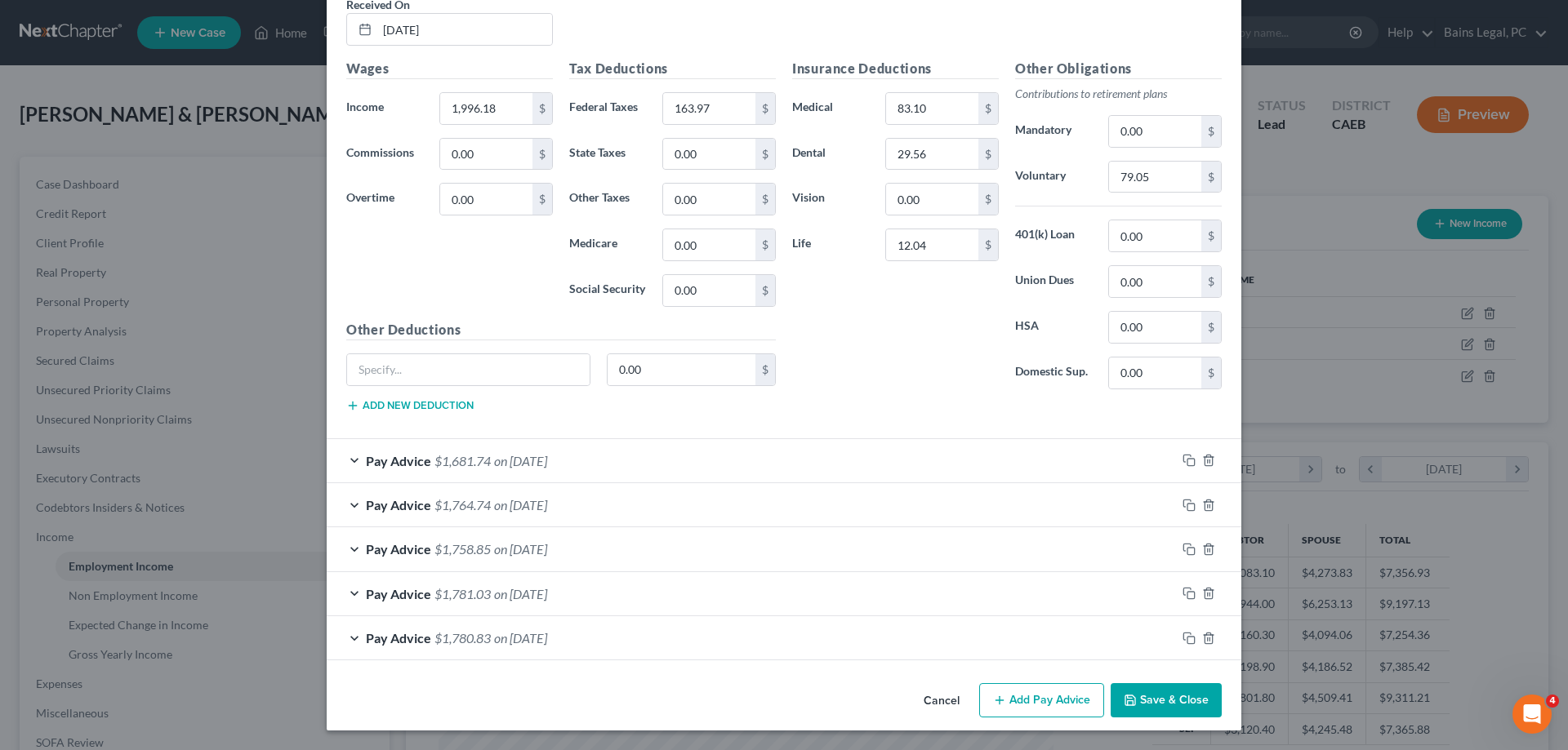
click at [1178, 692] on button "Save & Close" at bounding box center [1166, 700] width 111 height 34
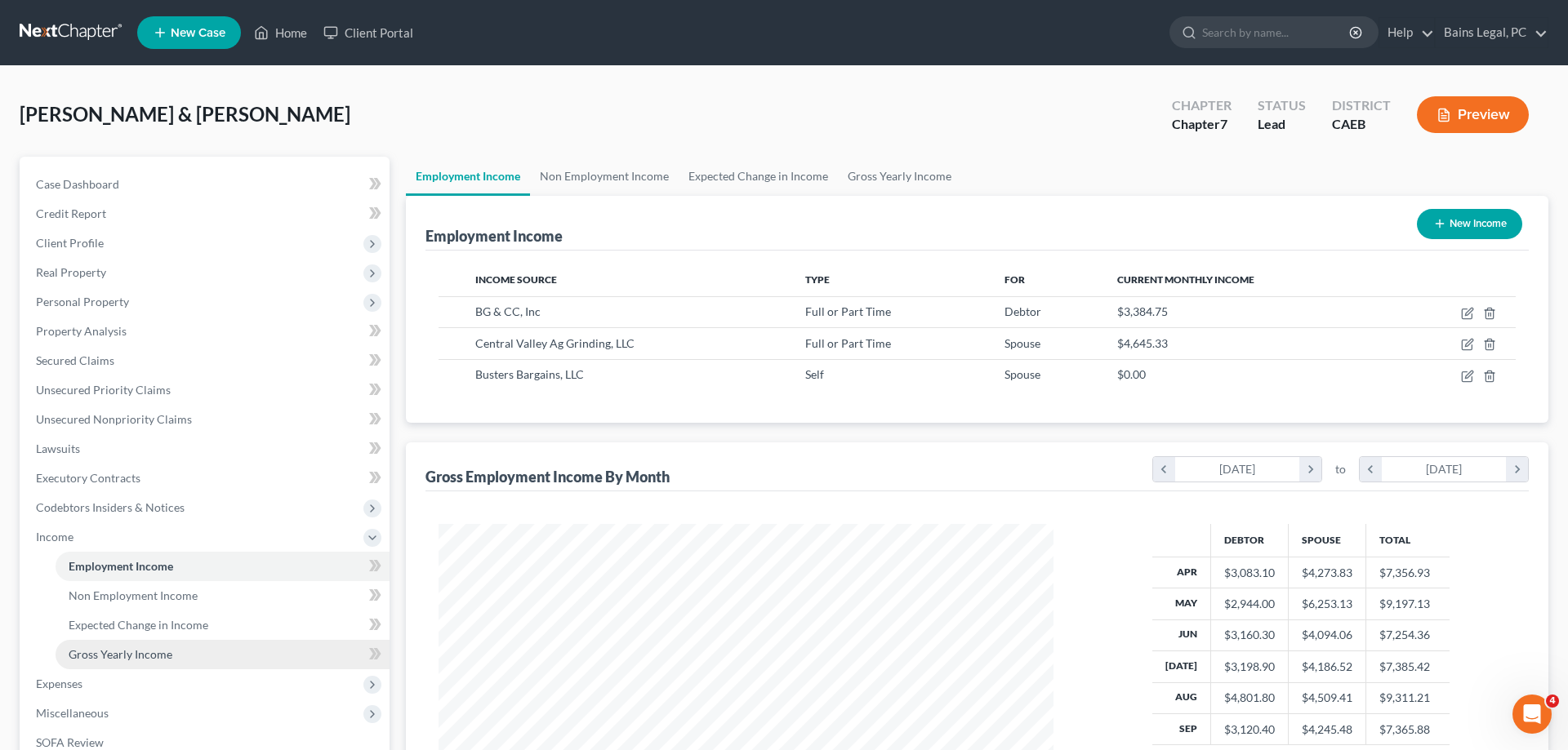
click at [200, 655] on link "Gross Yearly Income" at bounding box center [222, 655] width 334 height 29
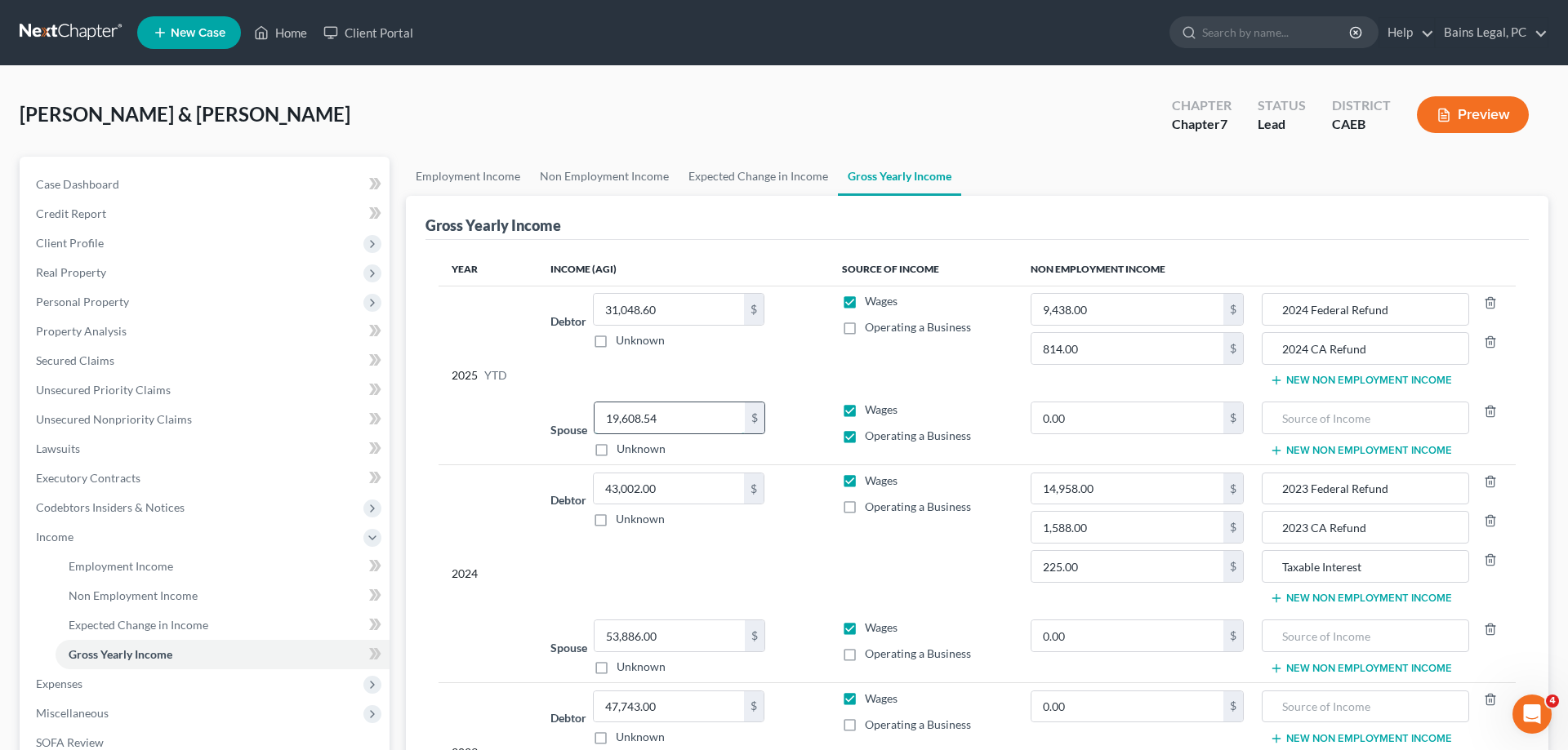
click at [734, 418] on input "19,608.54" at bounding box center [670, 419] width 151 height 31
type input "42,523.42"
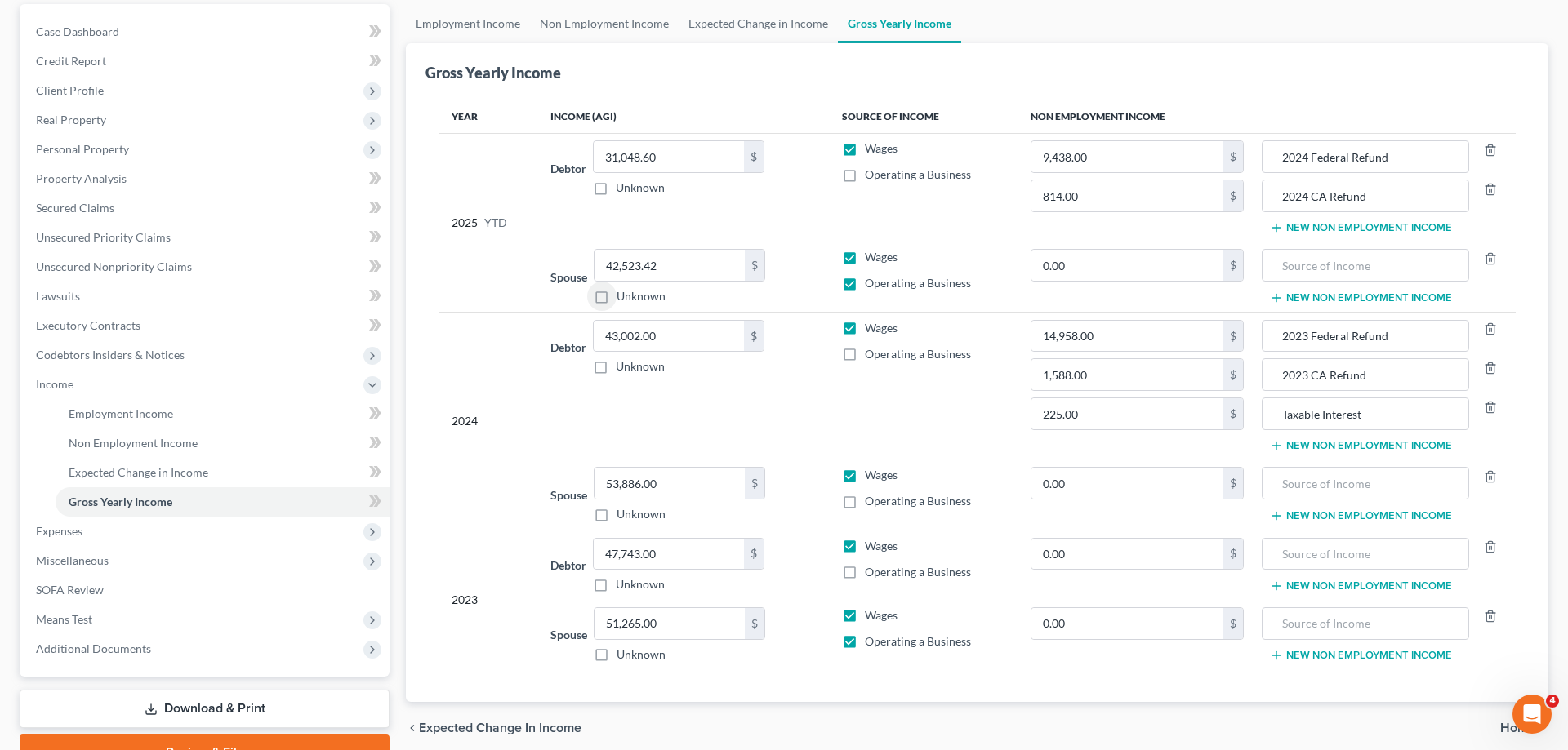
scroll to position [233, 0]
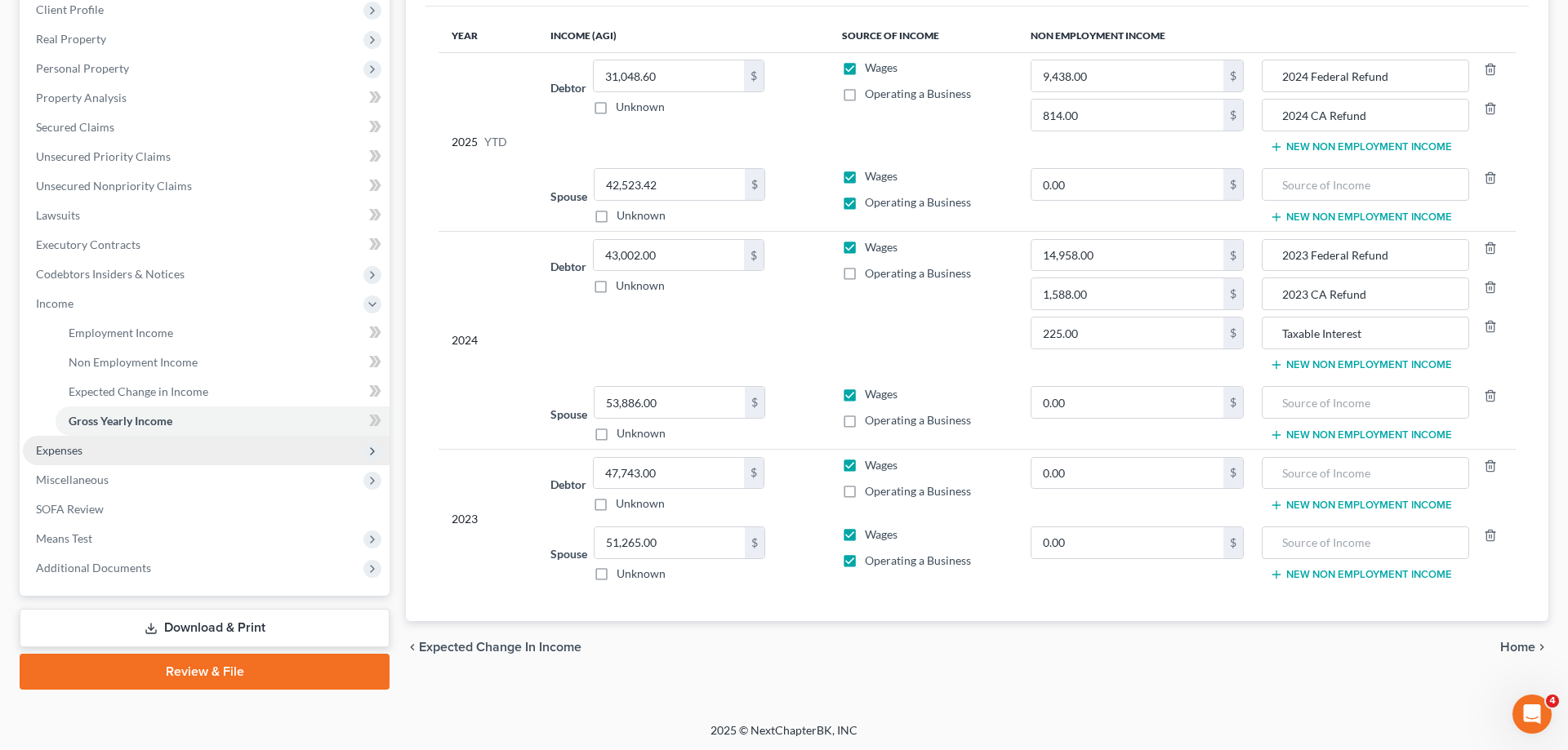
click at [144, 443] on span "Expenses" at bounding box center [206, 451] width 366 height 29
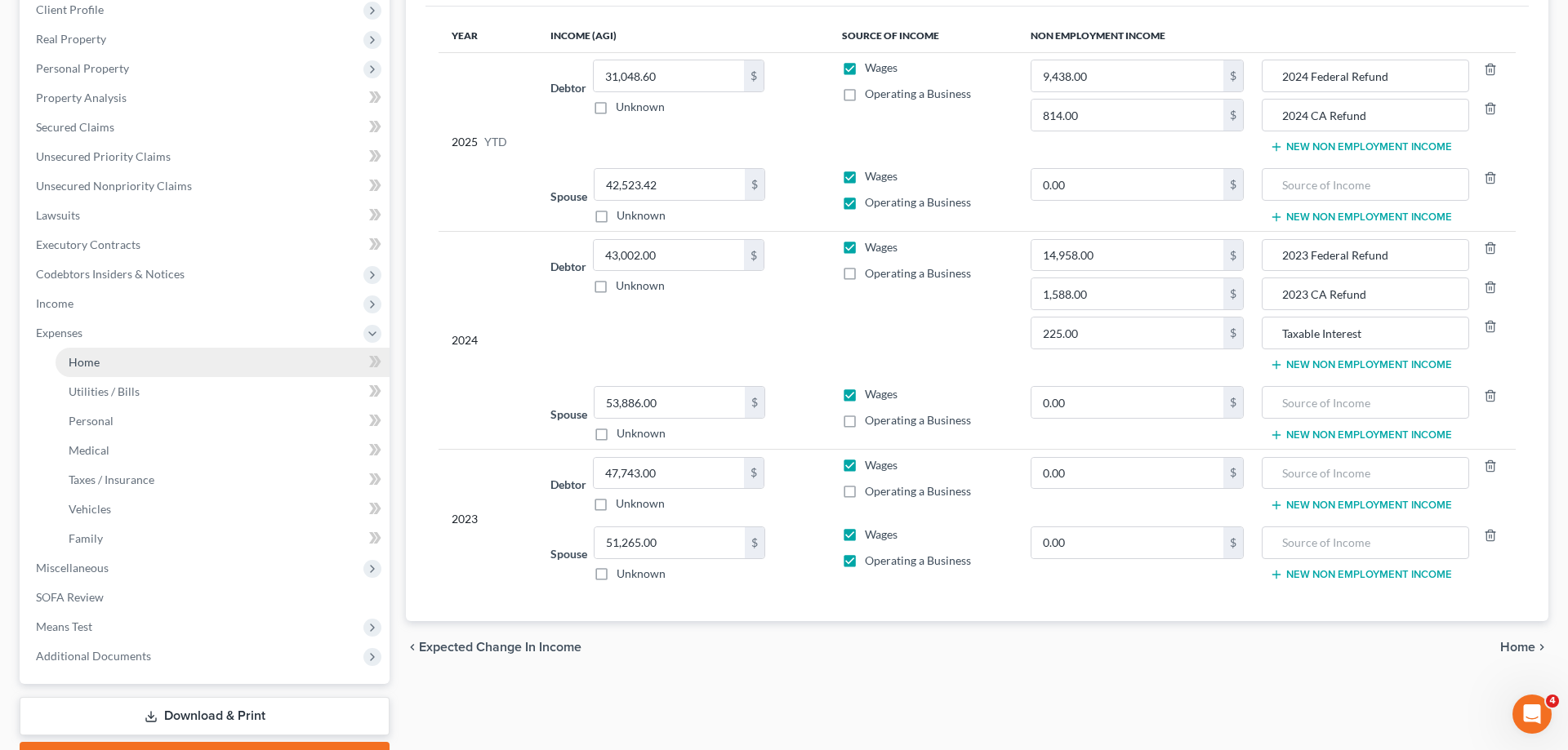
click at [120, 369] on link "Home" at bounding box center [222, 363] width 334 height 29
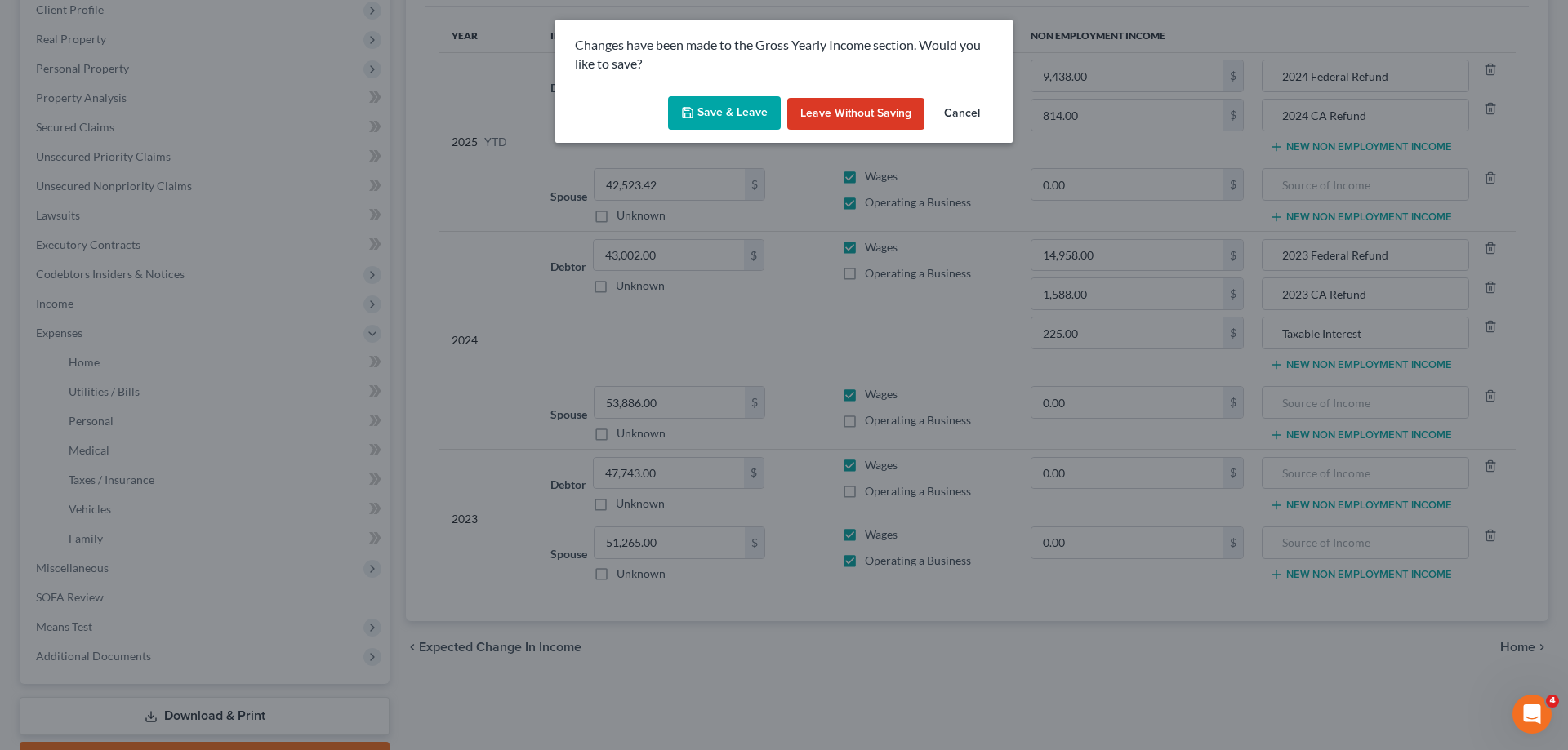
click at [687, 113] on icon "button" at bounding box center [688, 113] width 13 height 13
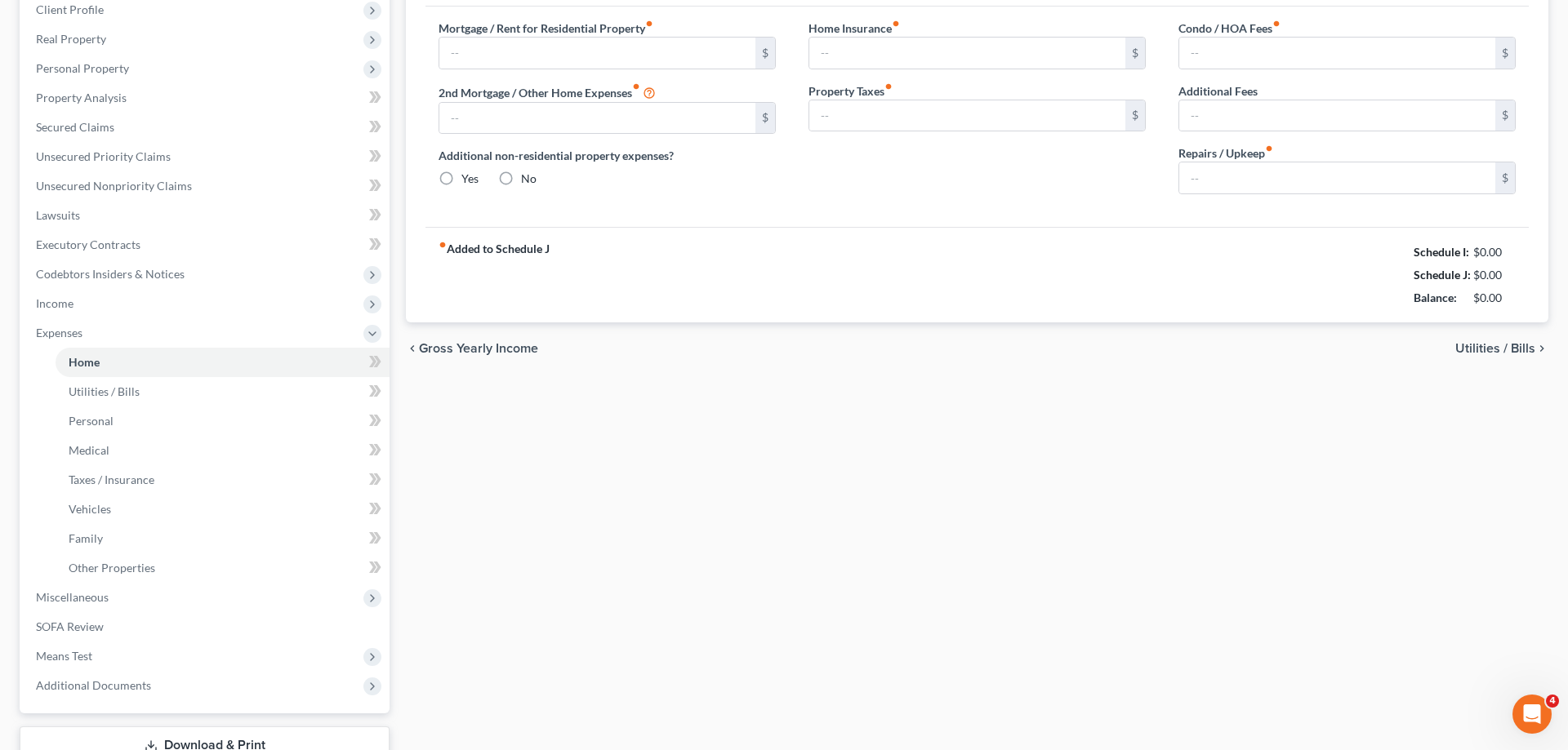
type input "1,246.46"
type input "0.00"
radio input "true"
type input "0.00"
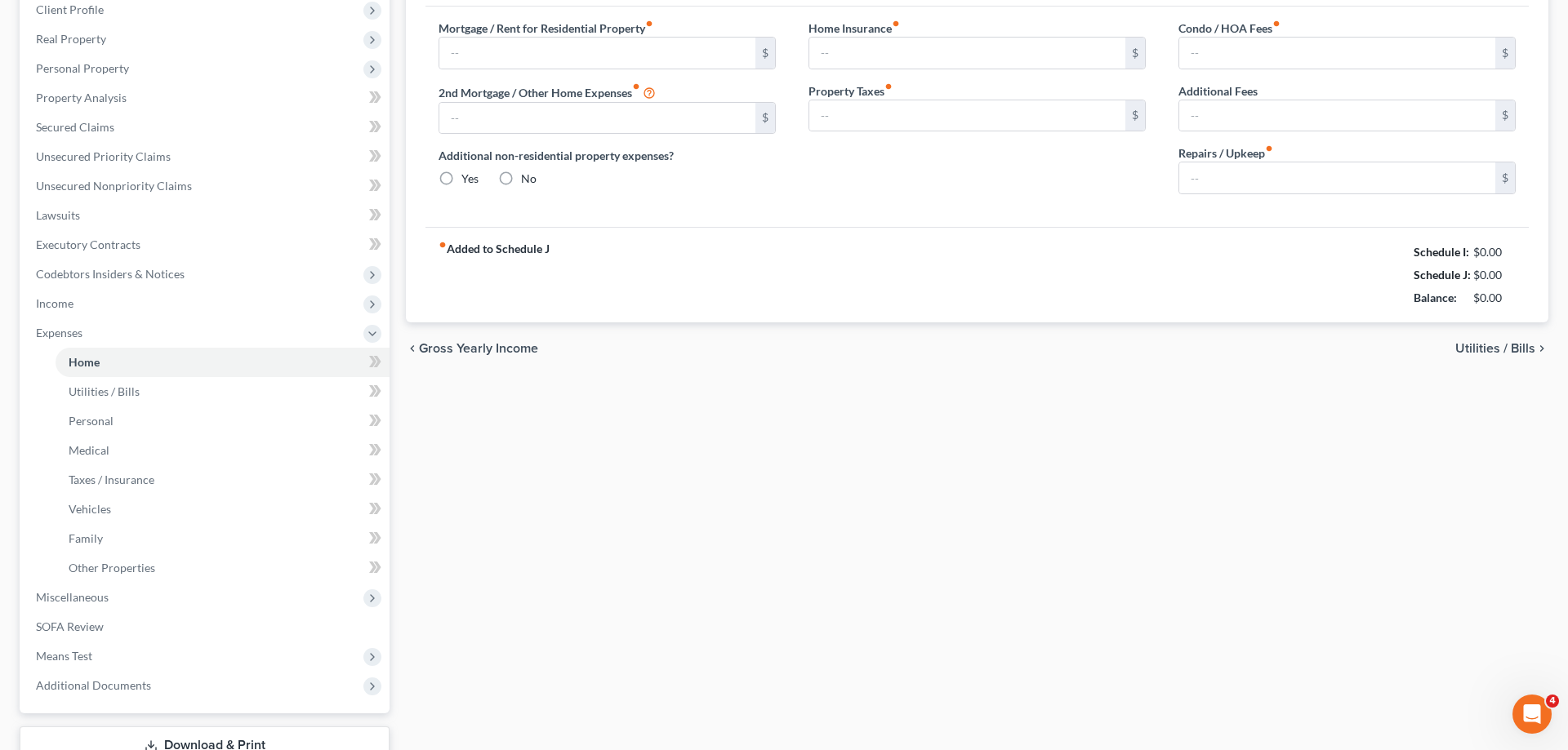
type input "0.00"
type input "350.00"
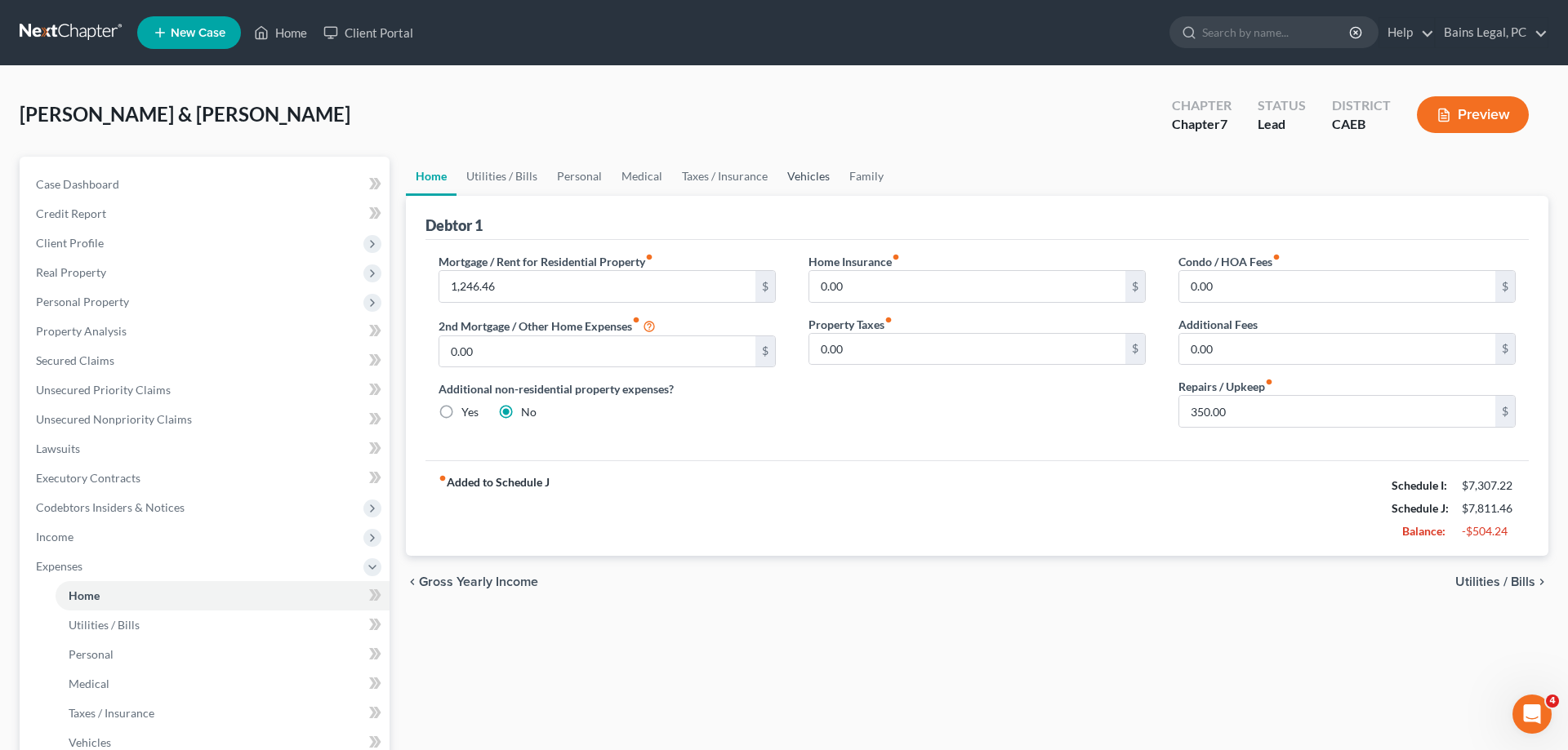
drag, startPoint x: 784, startPoint y: 169, endPoint x: 793, endPoint y: 170, distance: 9.1
click at [787, 169] on link "Vehicles" at bounding box center [809, 176] width 62 height 39
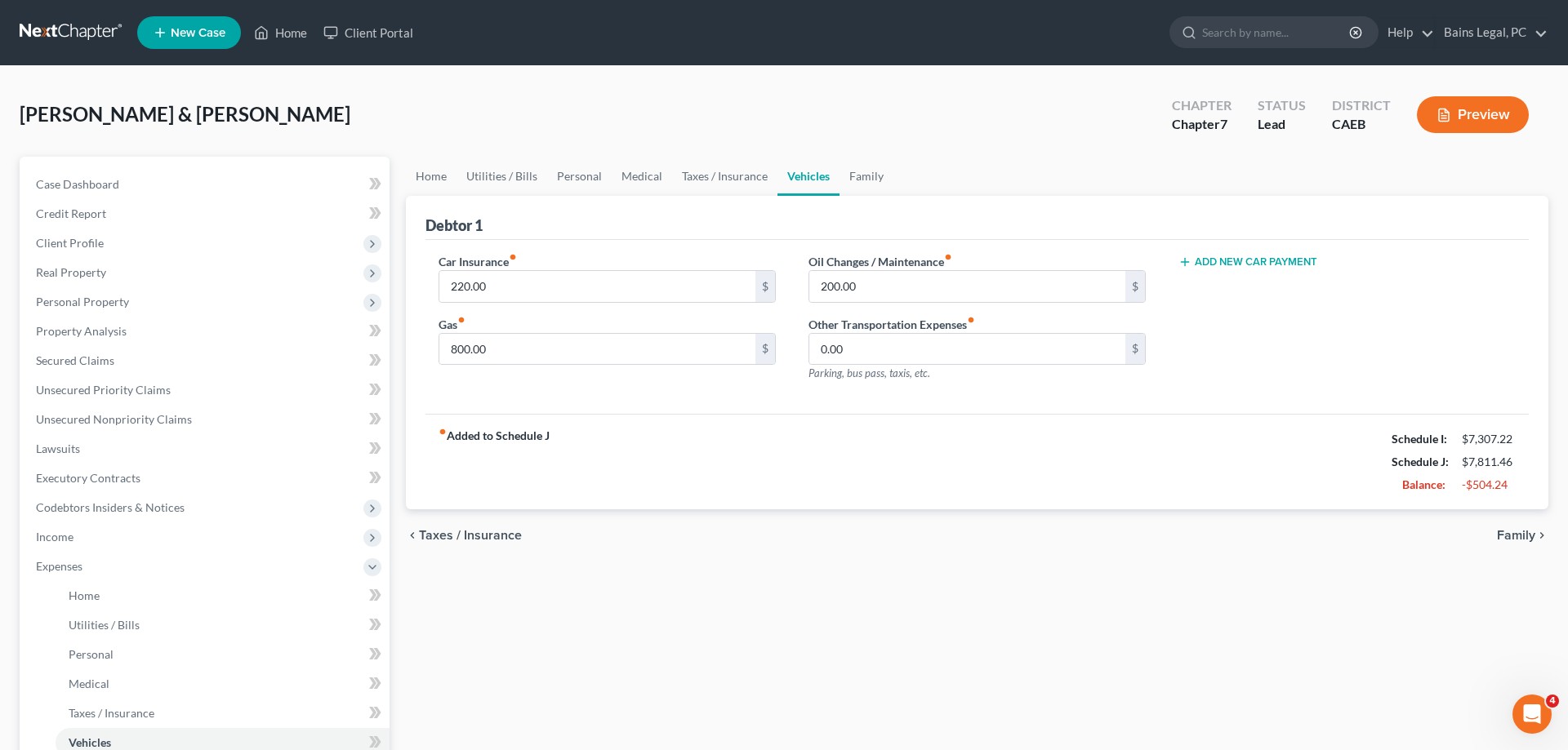
scroll to position [321, 0]
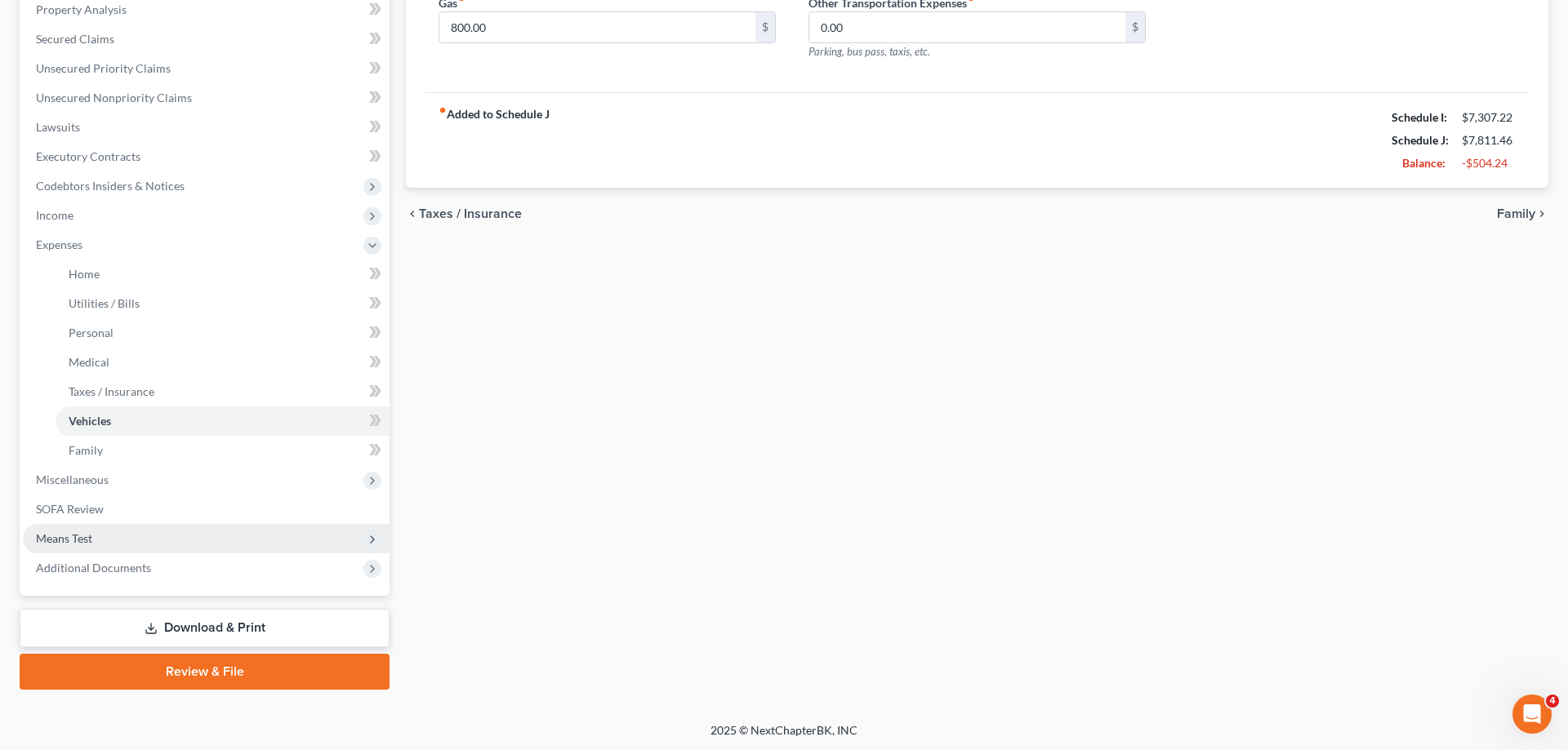
click at [109, 543] on span "Means Test" at bounding box center [206, 539] width 366 height 29
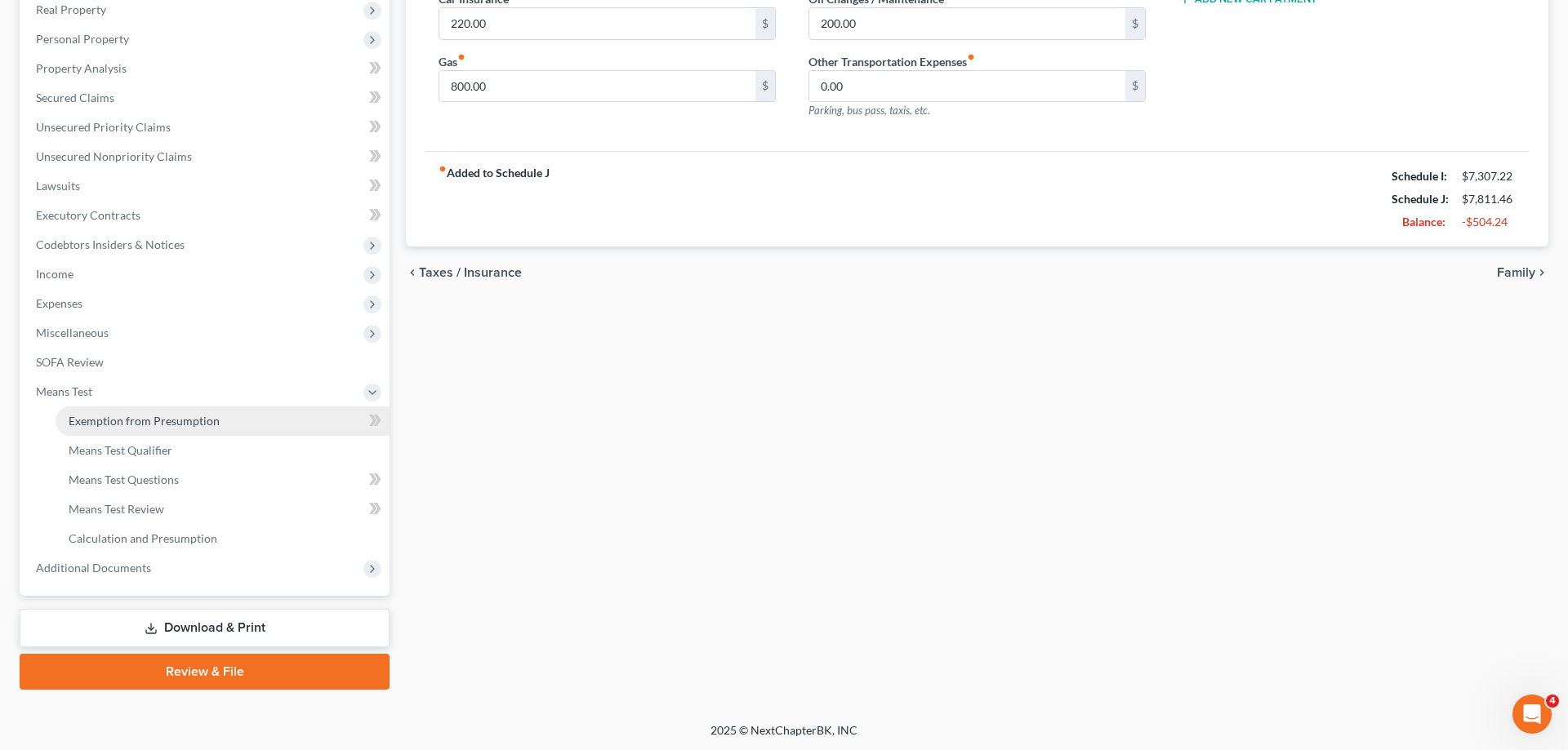
click at [208, 424] on span "Exemption from Presumption" at bounding box center [144, 420] width 151 height 14
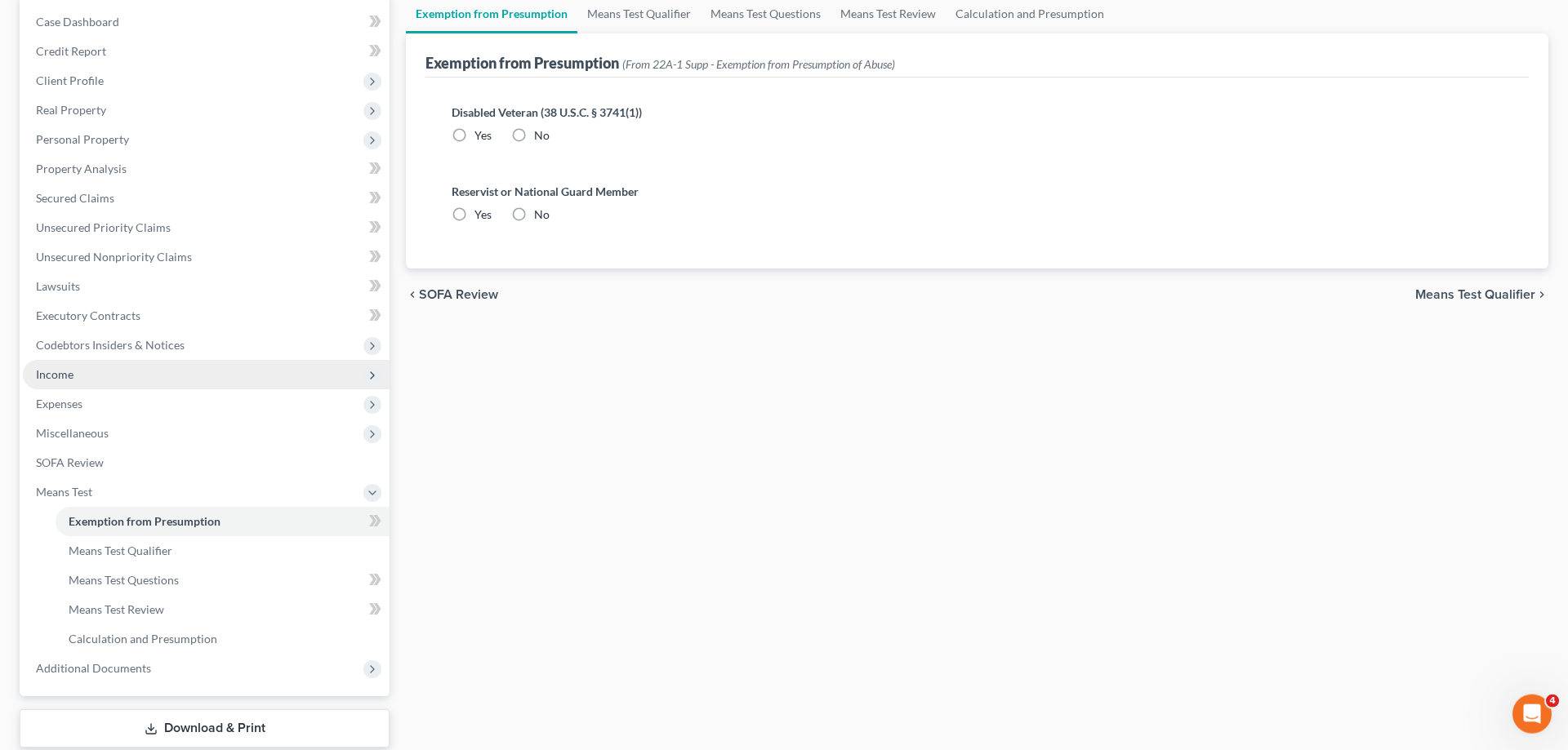
radio input "true"
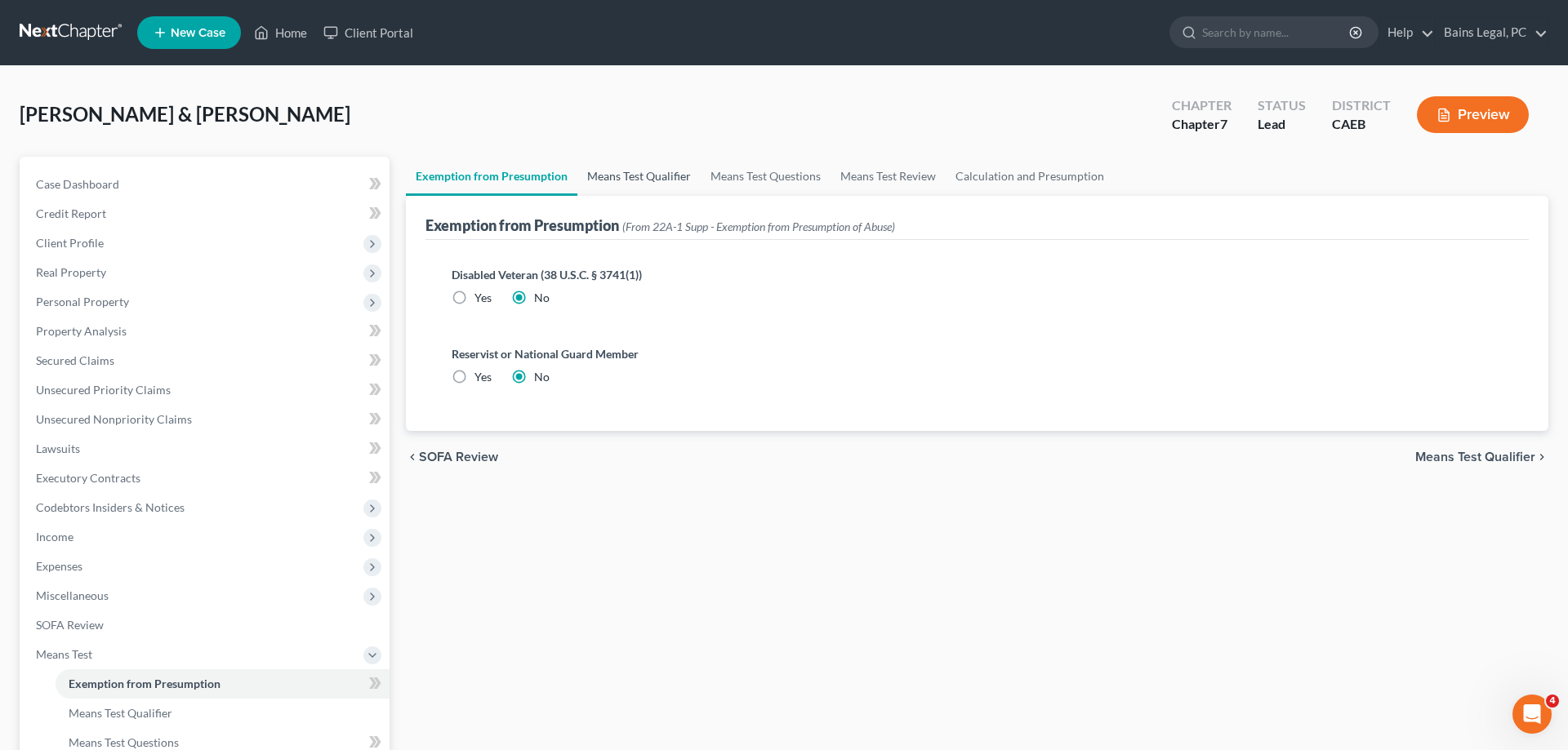
click at [665, 175] on link "Means Test Qualifier" at bounding box center [639, 176] width 123 height 39
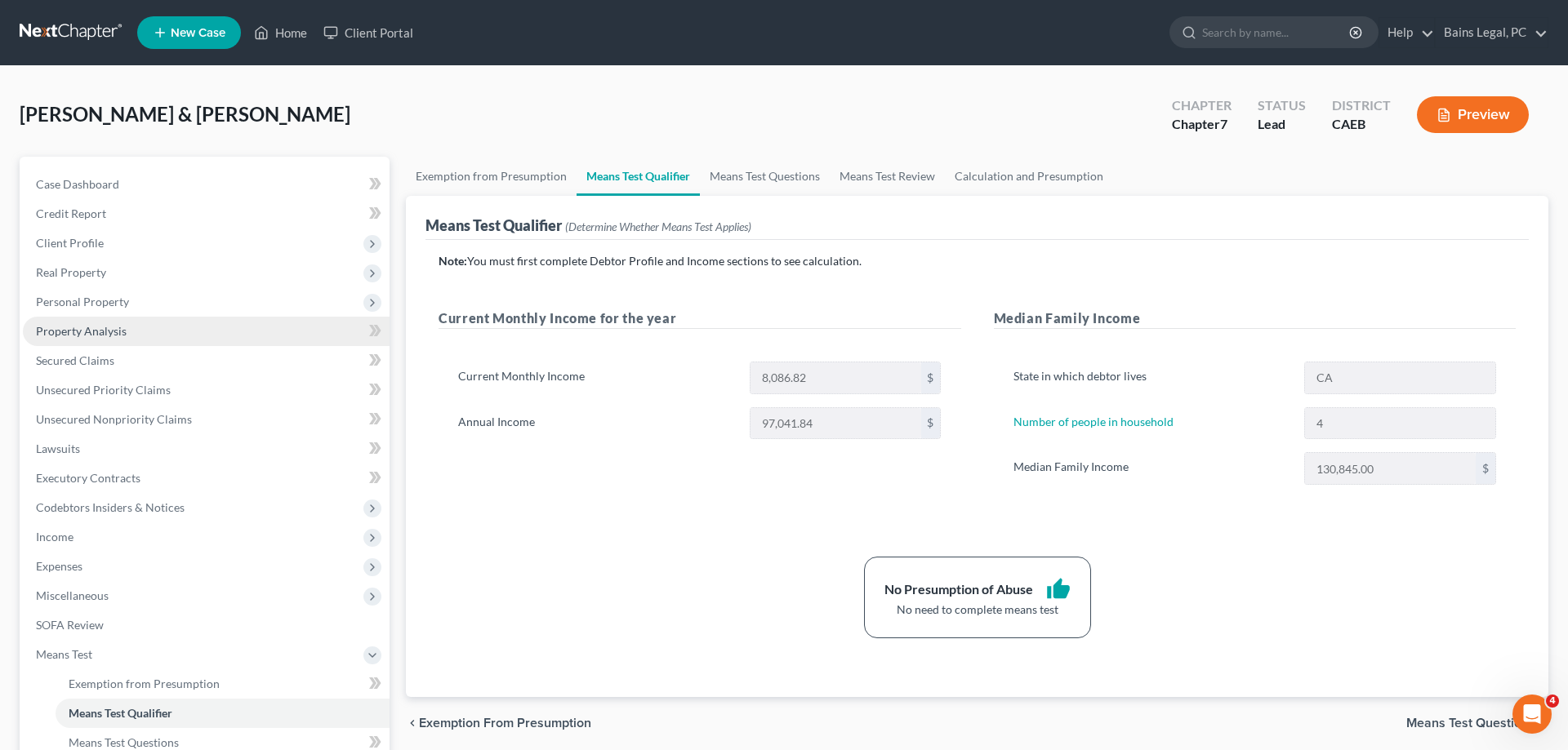
click at [120, 324] on span "Property Analysis" at bounding box center [81, 330] width 91 height 14
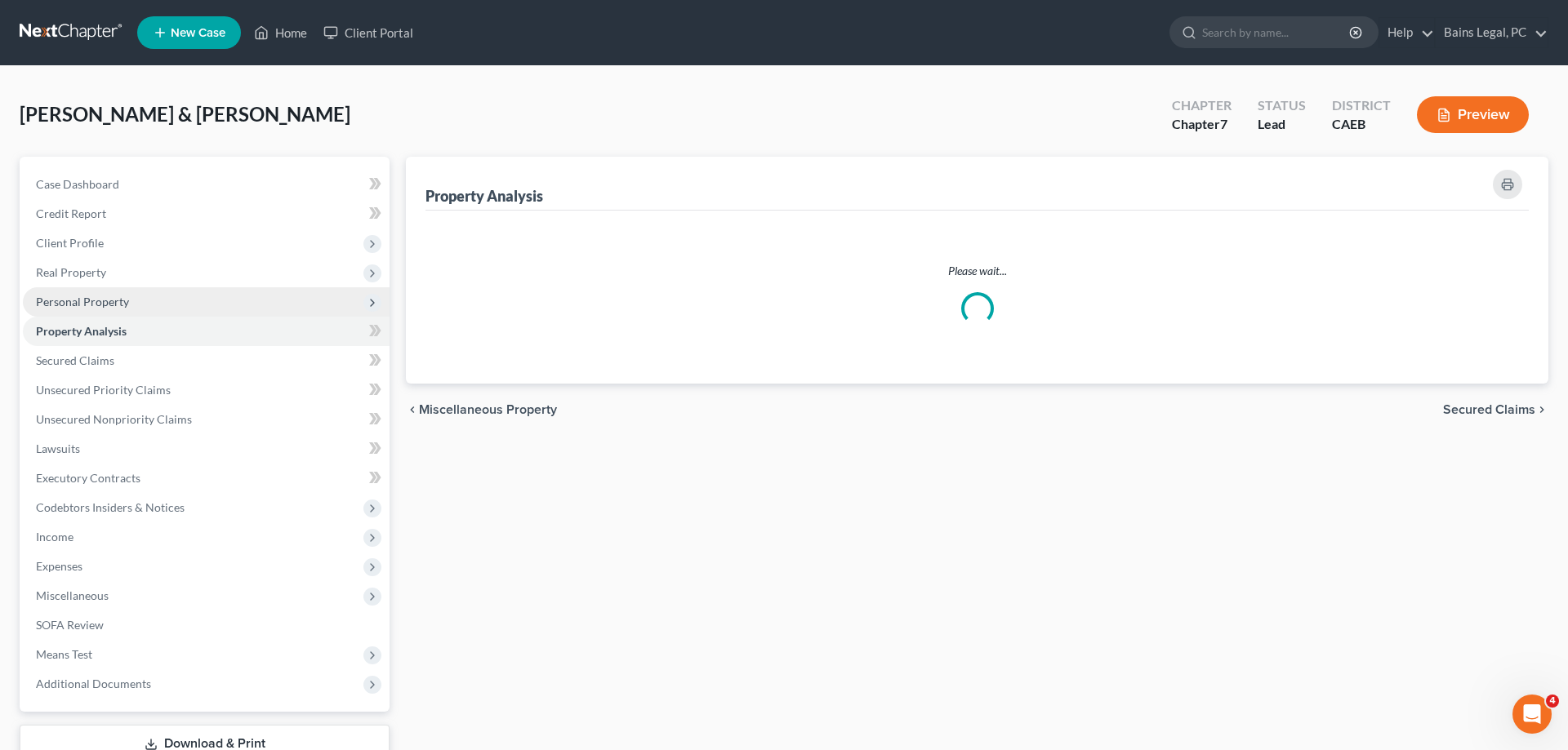
click at [146, 307] on span "Personal Property" at bounding box center [206, 302] width 366 height 29
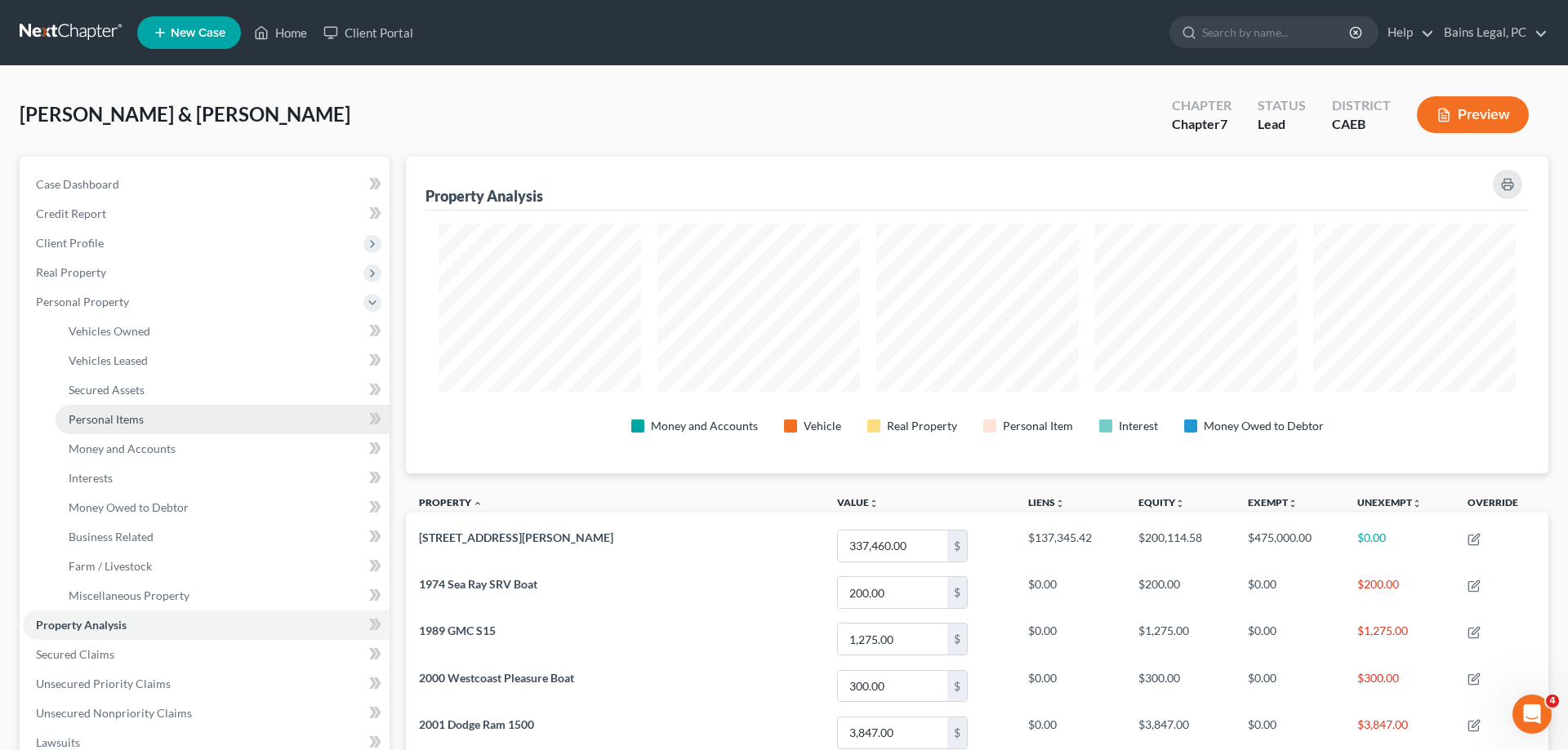
scroll to position [317, 1142]
click at [137, 451] on span "Money and Accounts" at bounding box center [122, 448] width 107 height 14
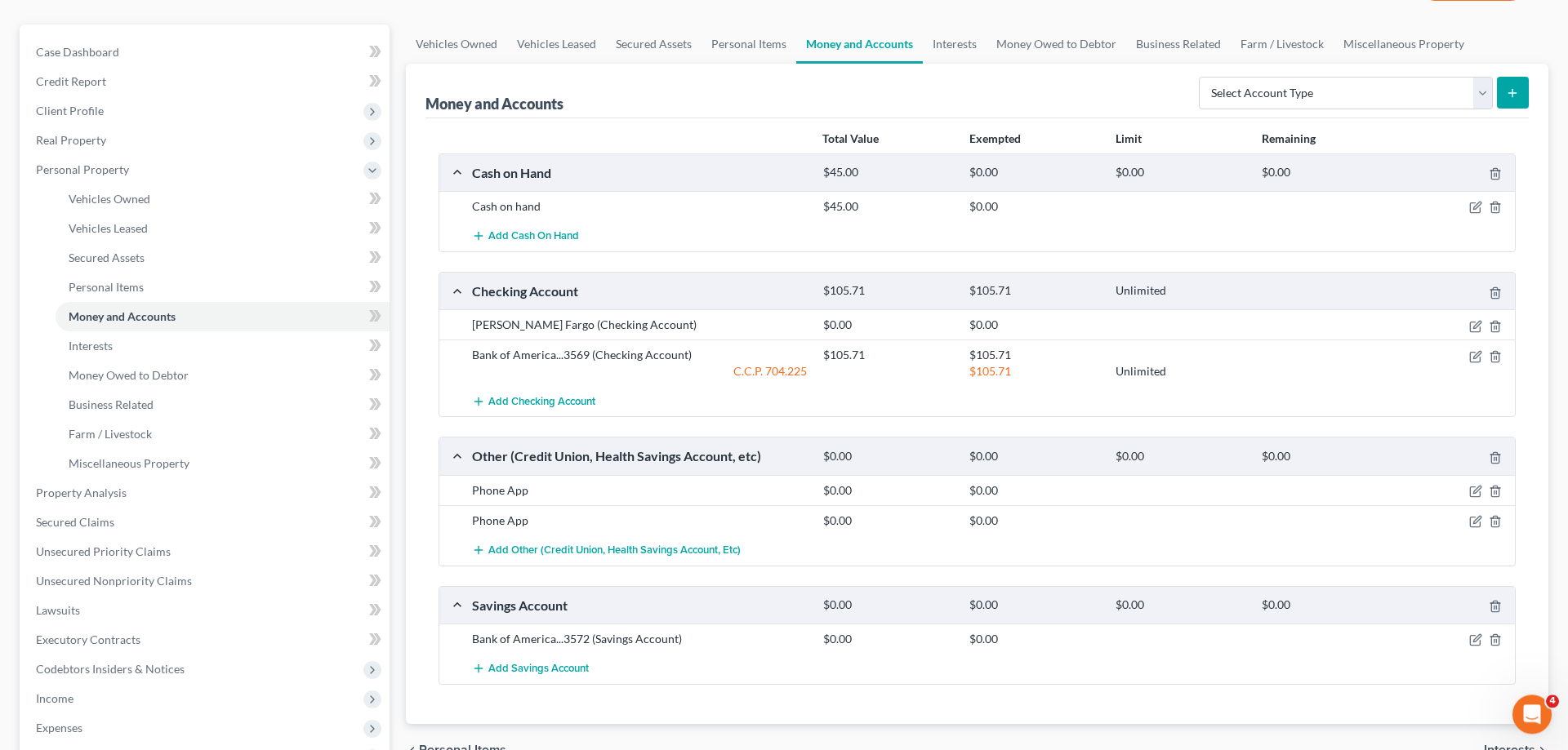
scroll to position [166, 0]
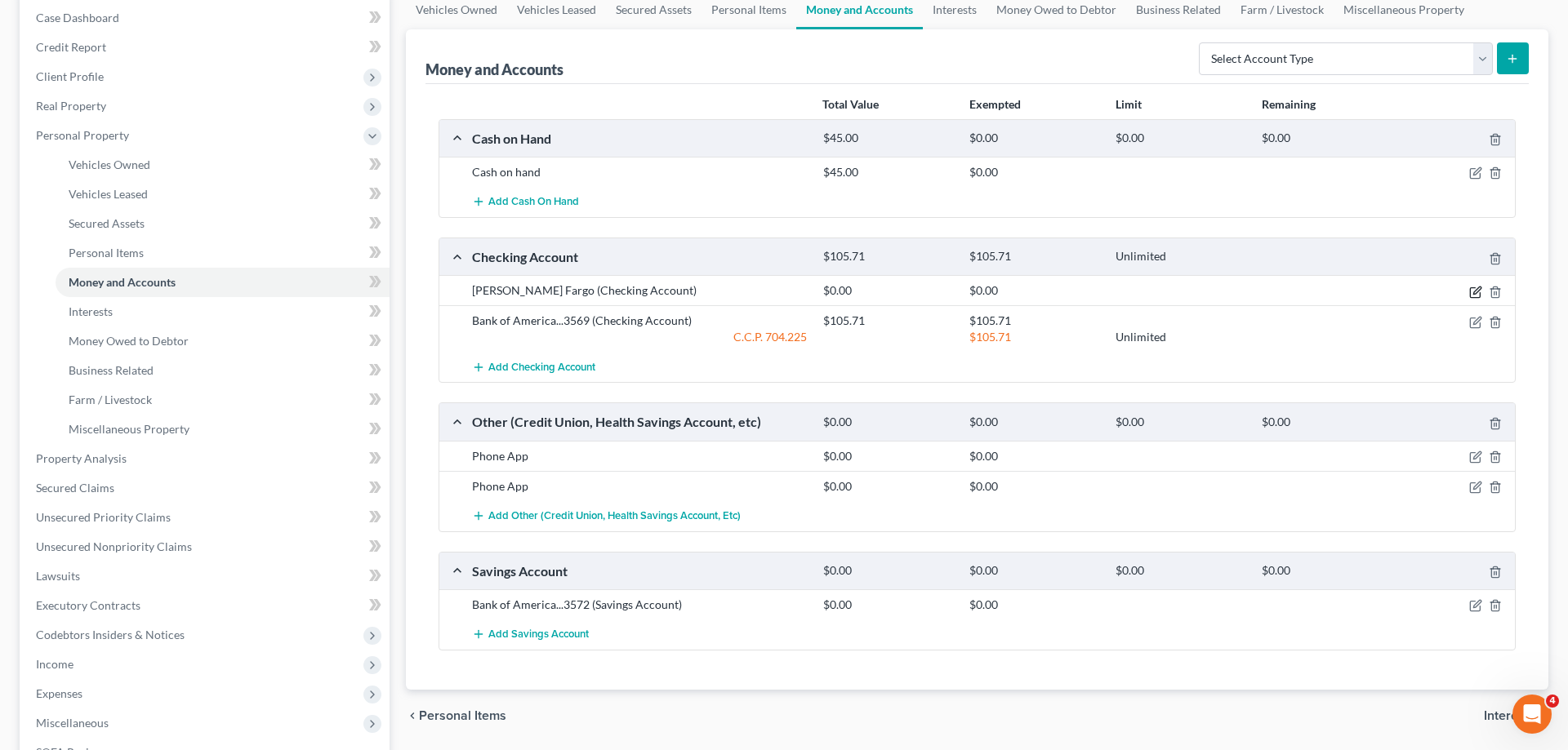
click at [1473, 290] on icon "button" at bounding box center [1475, 292] width 13 height 13
select select "38"
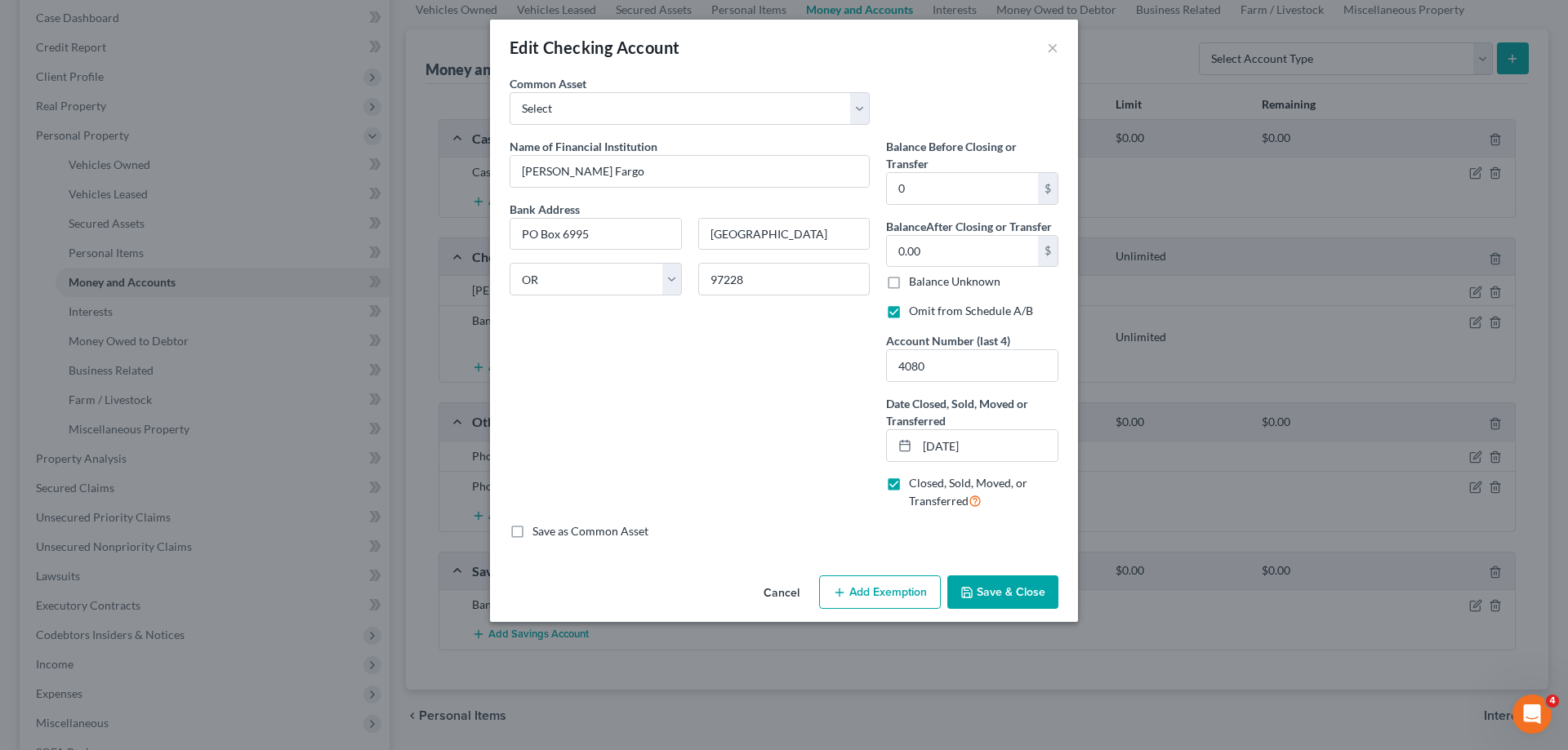
click at [1023, 595] on button "Save & Close" at bounding box center [1002, 592] width 111 height 34
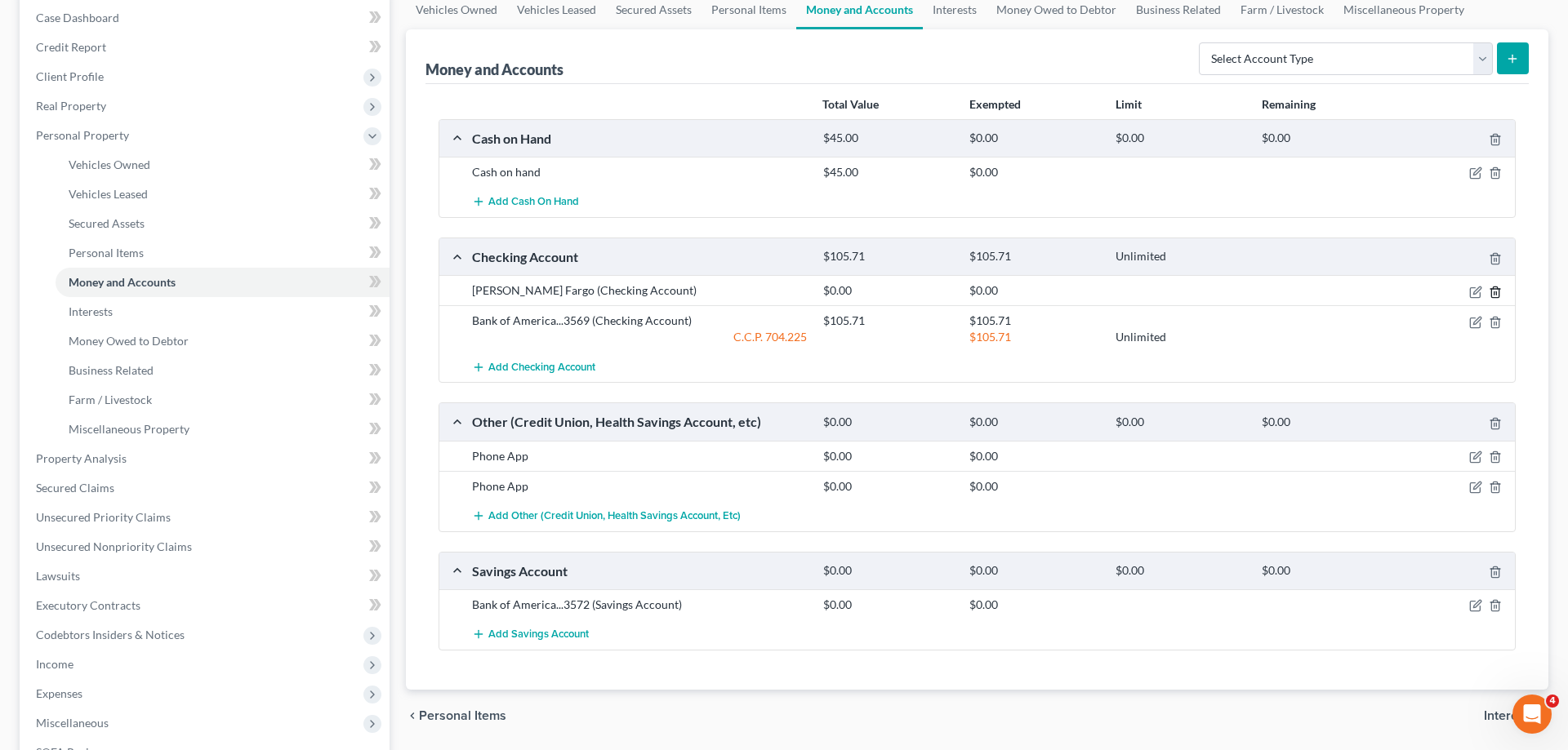
click at [1495, 290] on icon "button" at bounding box center [1495, 292] width 13 height 13
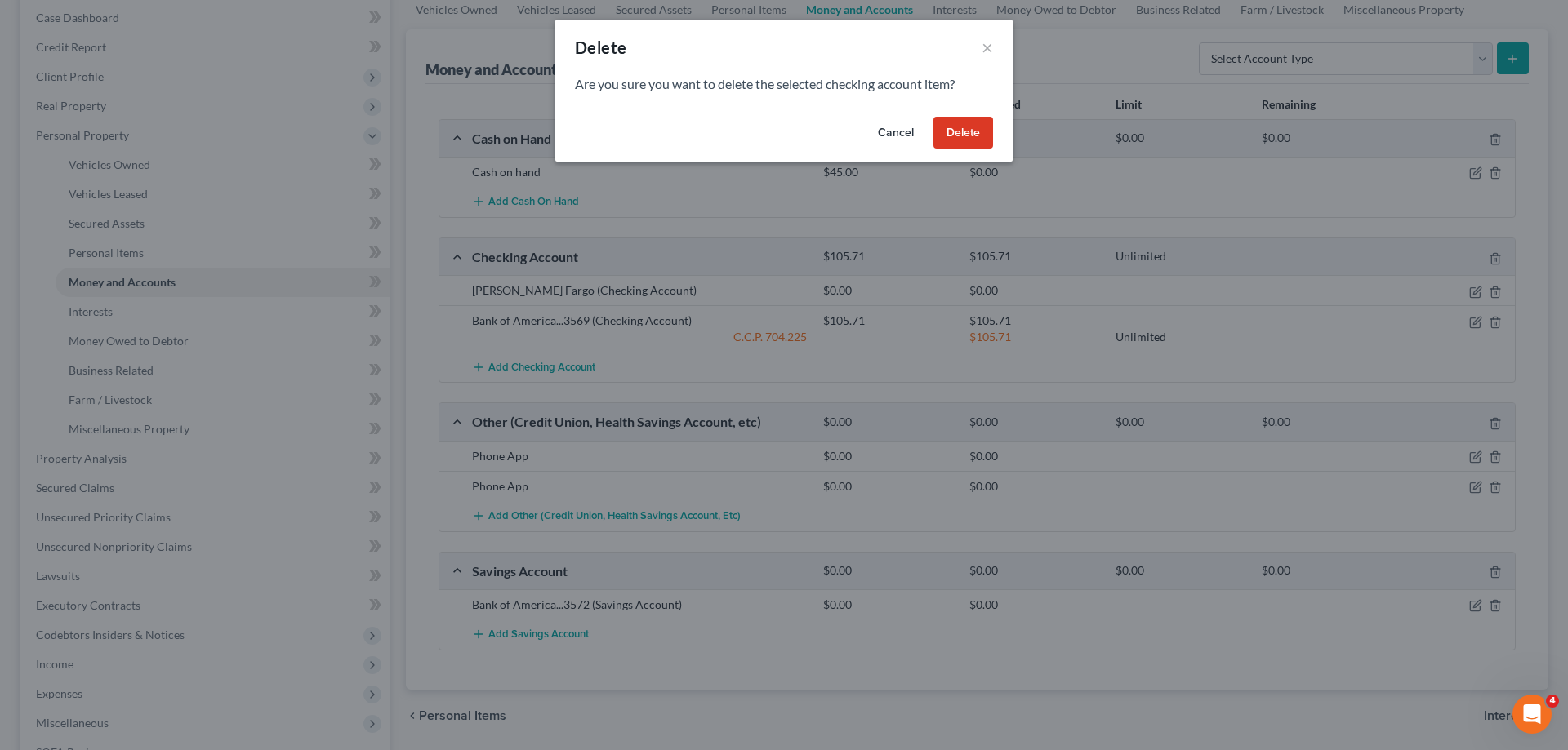
click at [981, 138] on button "Delete" at bounding box center [963, 133] width 60 height 33
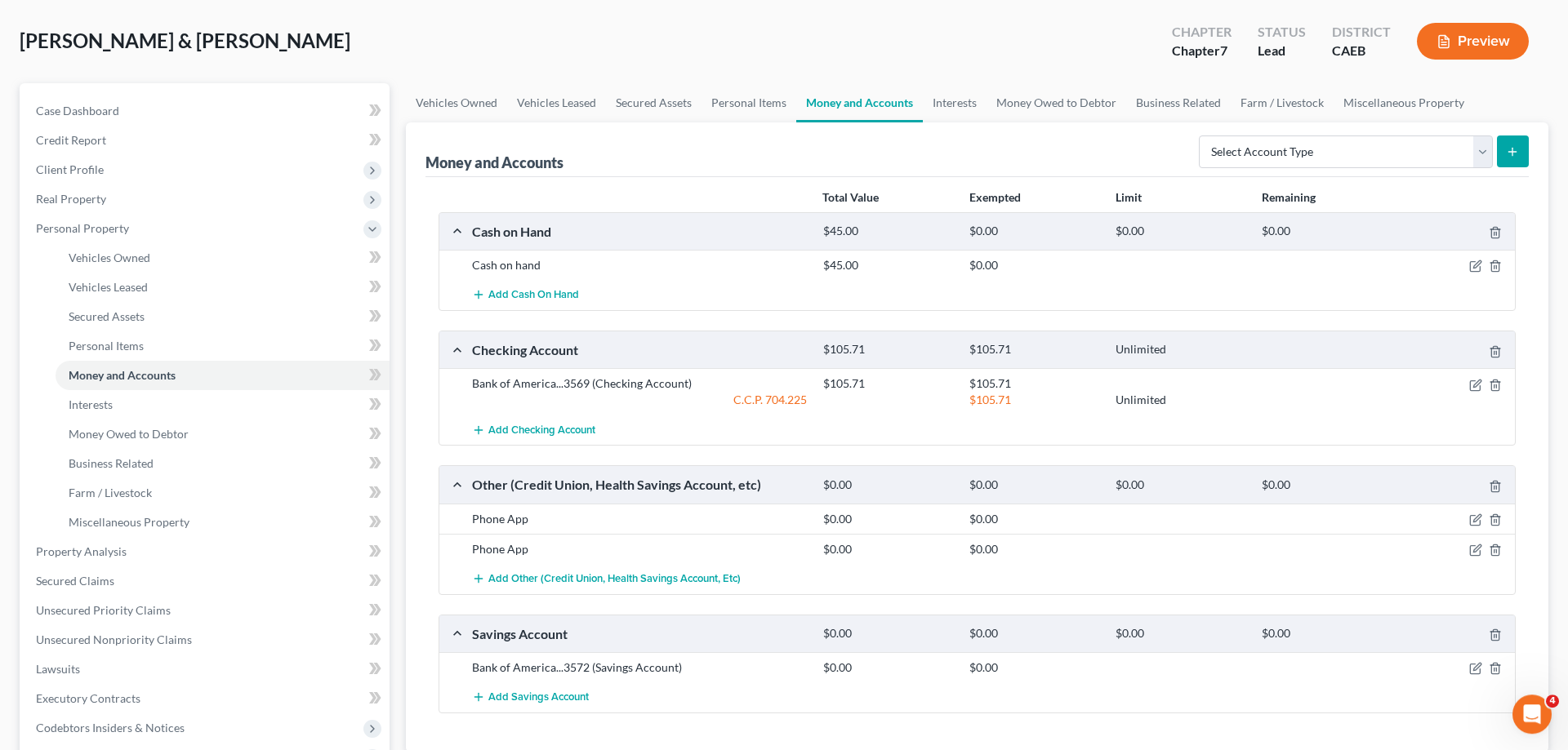
scroll to position [0, 0]
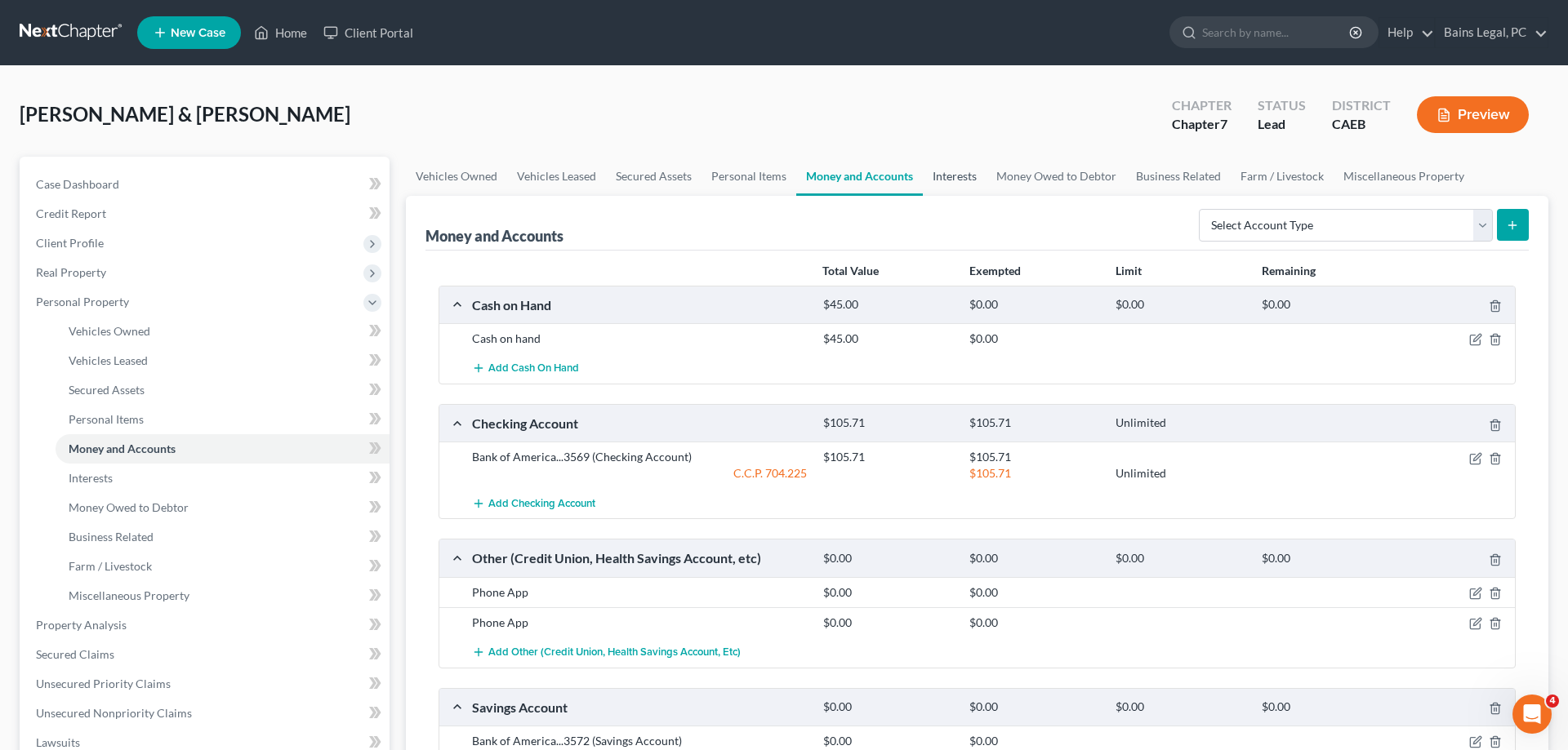
click at [944, 180] on link "Interests" at bounding box center [954, 176] width 63 height 39
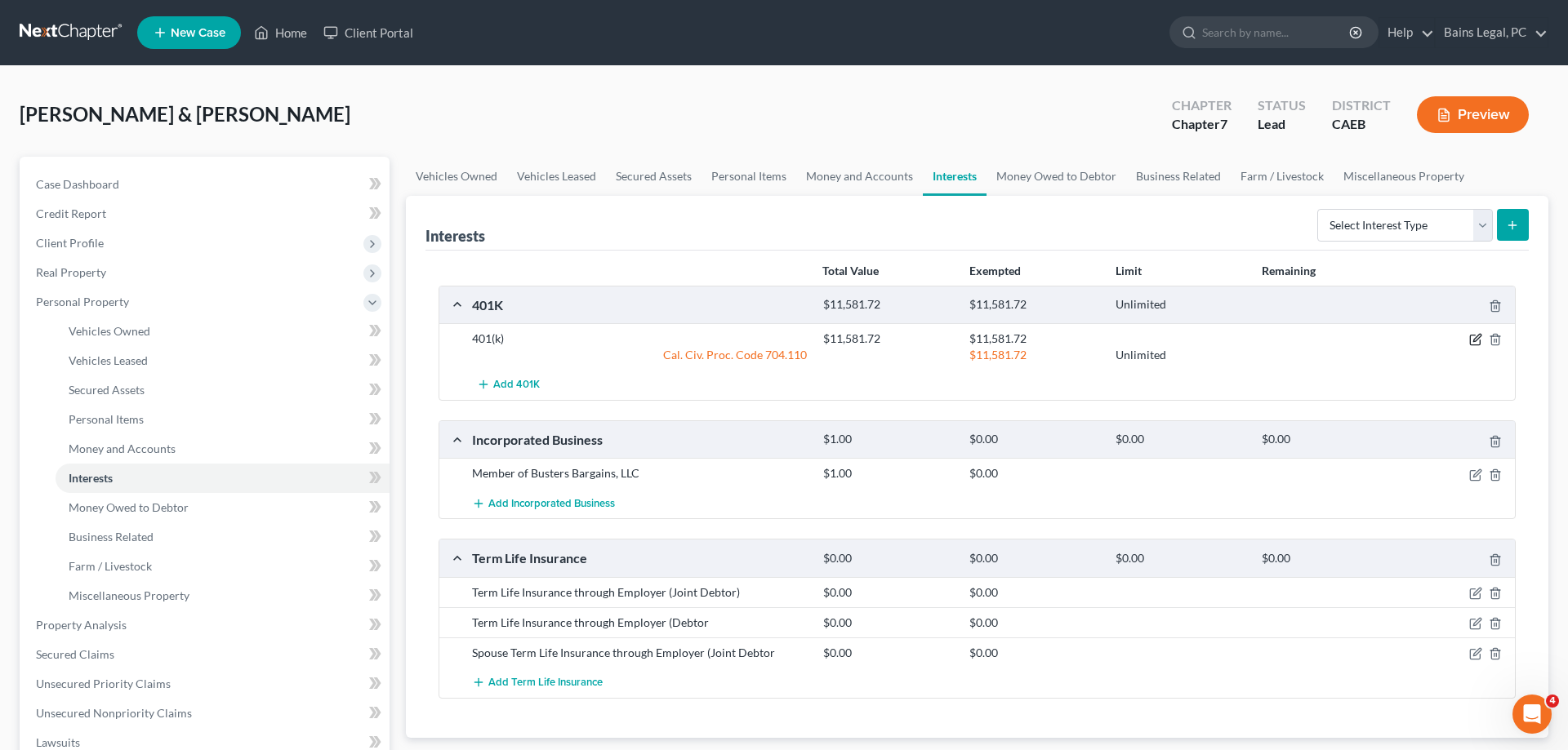
click at [1474, 336] on icon "button" at bounding box center [1475, 340] width 13 height 13
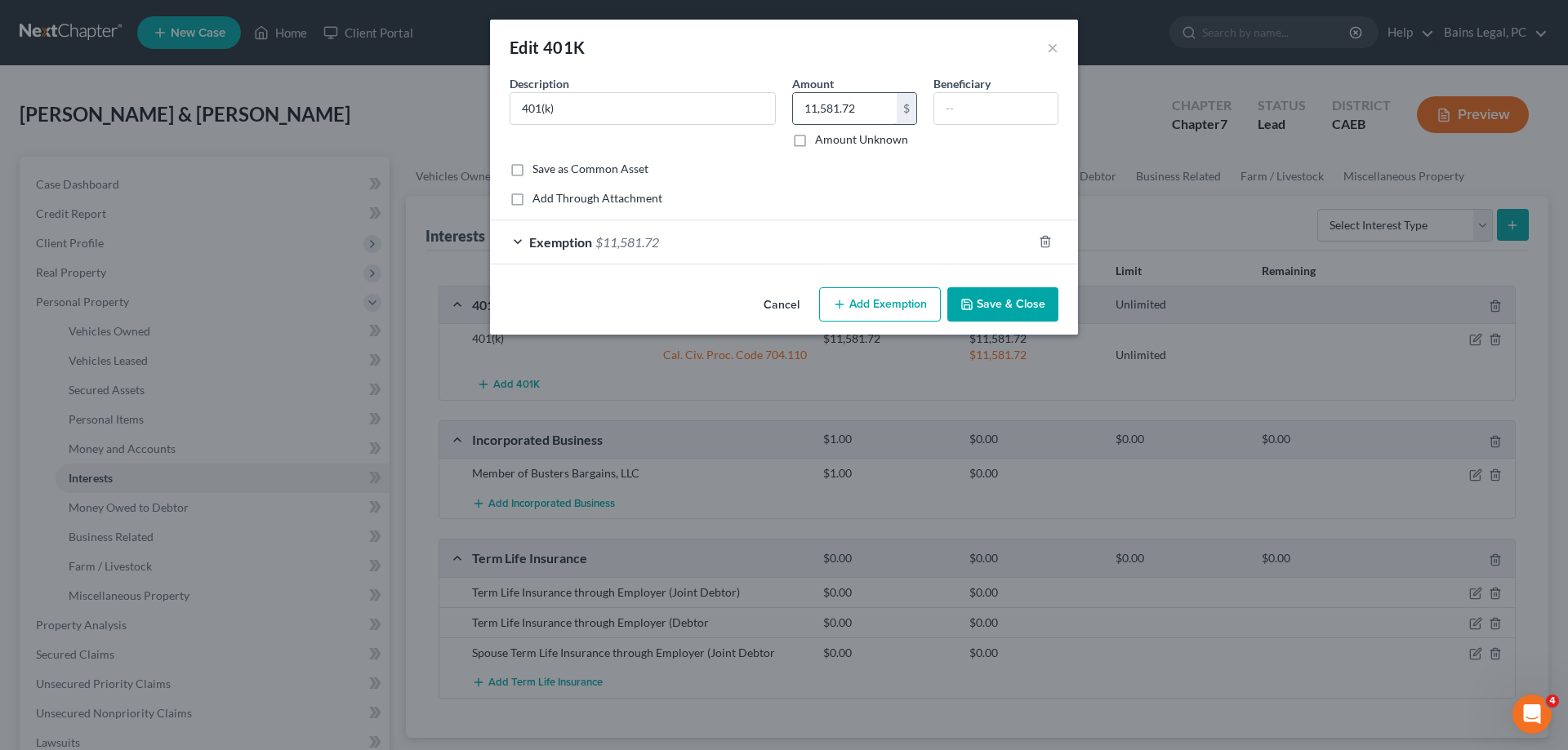
click at [879, 115] on input "11,581.72" at bounding box center [845, 108] width 104 height 31
drag, startPoint x: 879, startPoint y: 116, endPoint x: 797, endPoint y: 122, distance: 82.2
click at [797, 122] on input "15,669.06" at bounding box center [845, 108] width 104 height 31
type input "15,669.06"
click at [822, 225] on div "Exemption $11,581.72" at bounding box center [761, 241] width 543 height 43
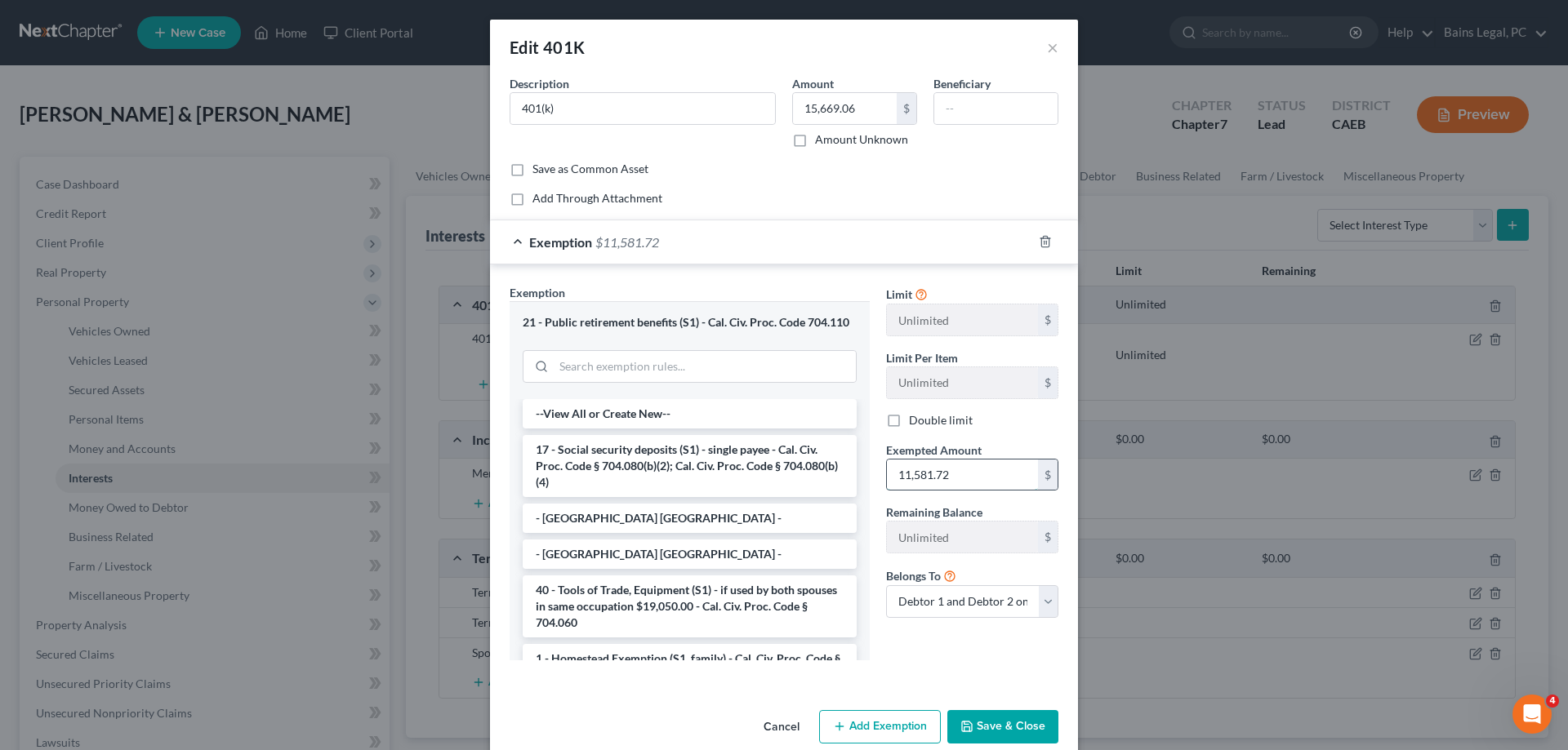
click at [989, 474] on input "11,581.72" at bounding box center [962, 476] width 151 height 31
paste input "5,669.06"
type input "15,669.06"
click at [991, 730] on button "Save & Close" at bounding box center [1002, 727] width 111 height 34
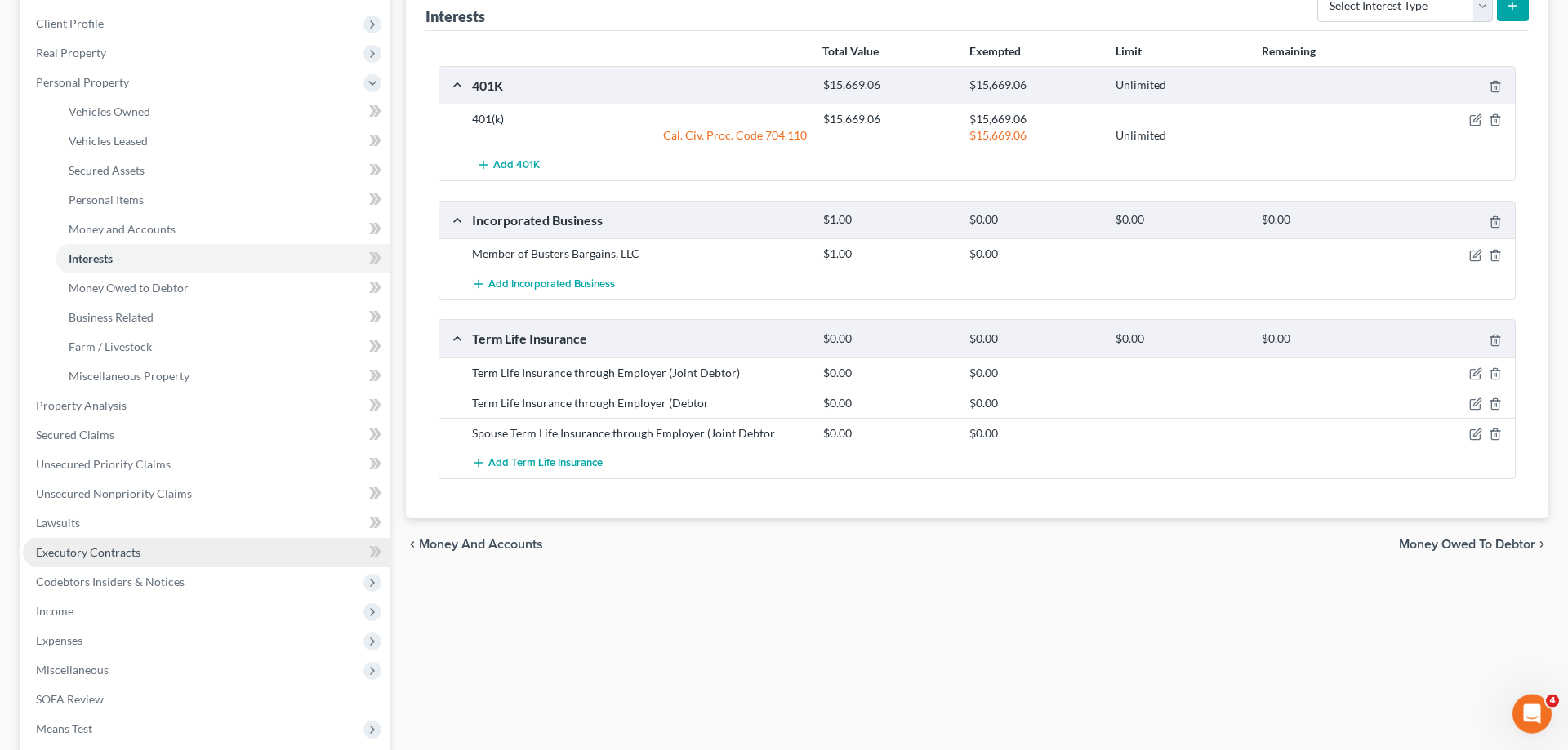
scroll to position [250, 0]
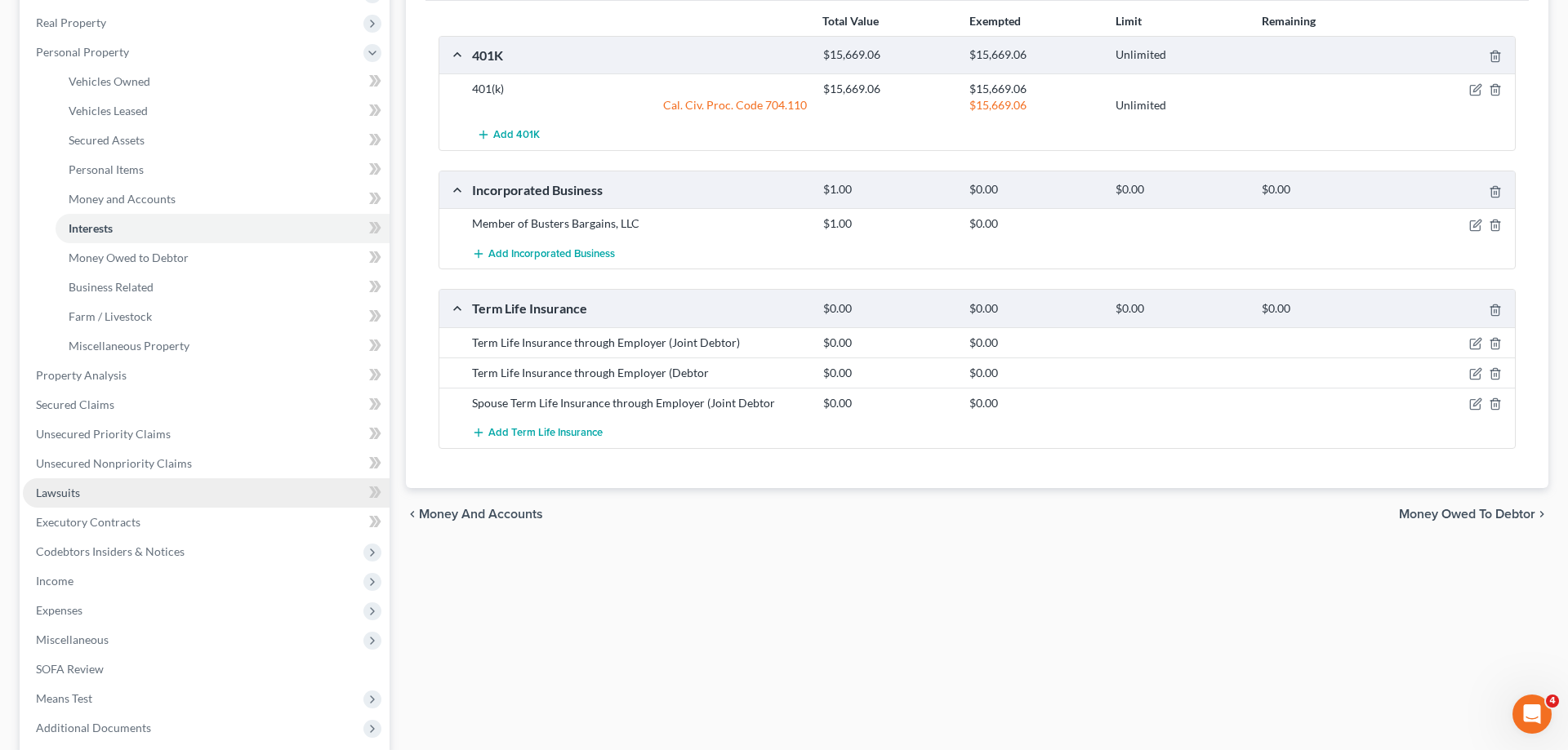
click at [123, 490] on link "Lawsuits" at bounding box center [206, 493] width 366 height 29
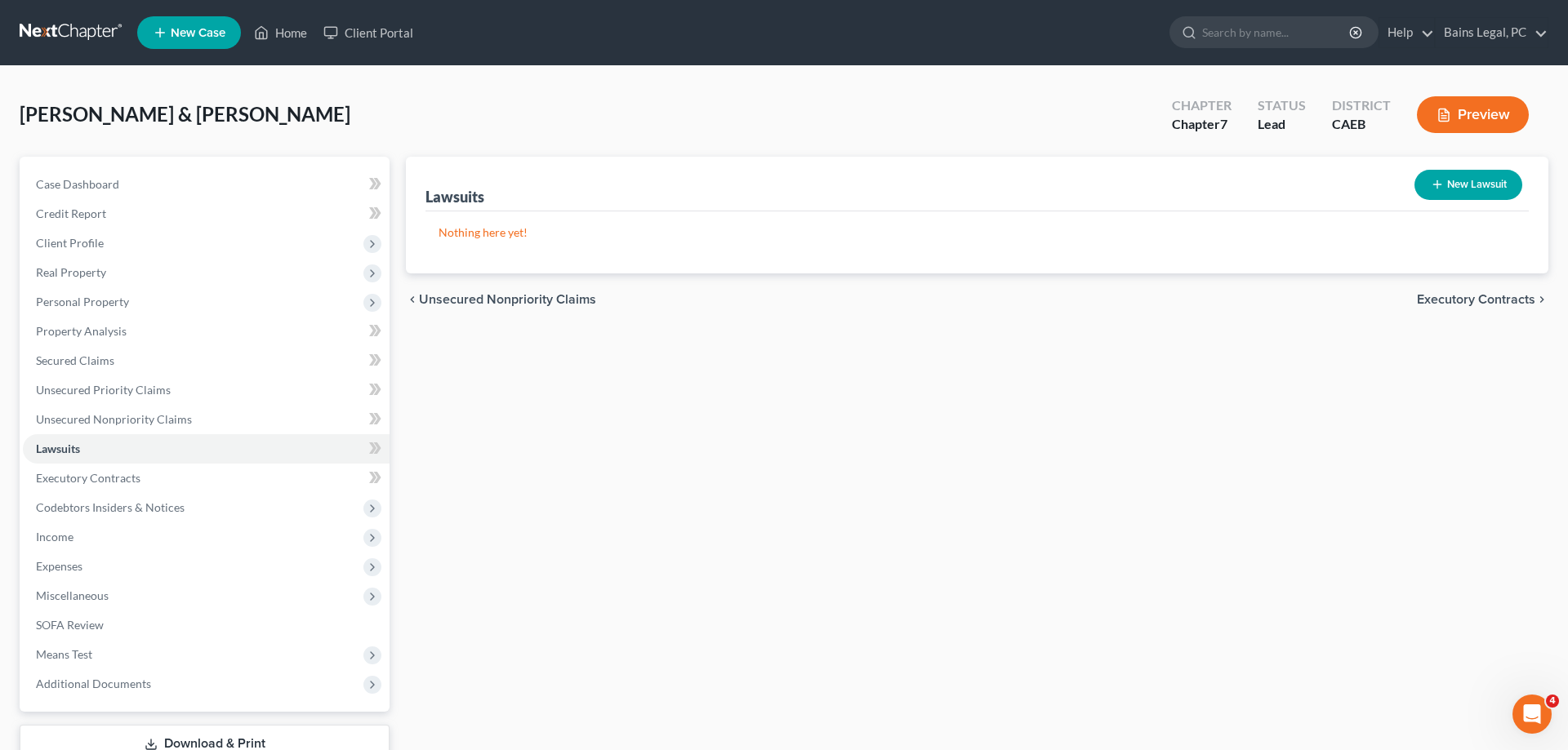
click at [1430, 182] on icon "button" at bounding box center [1437, 185] width 13 height 13
select select "0"
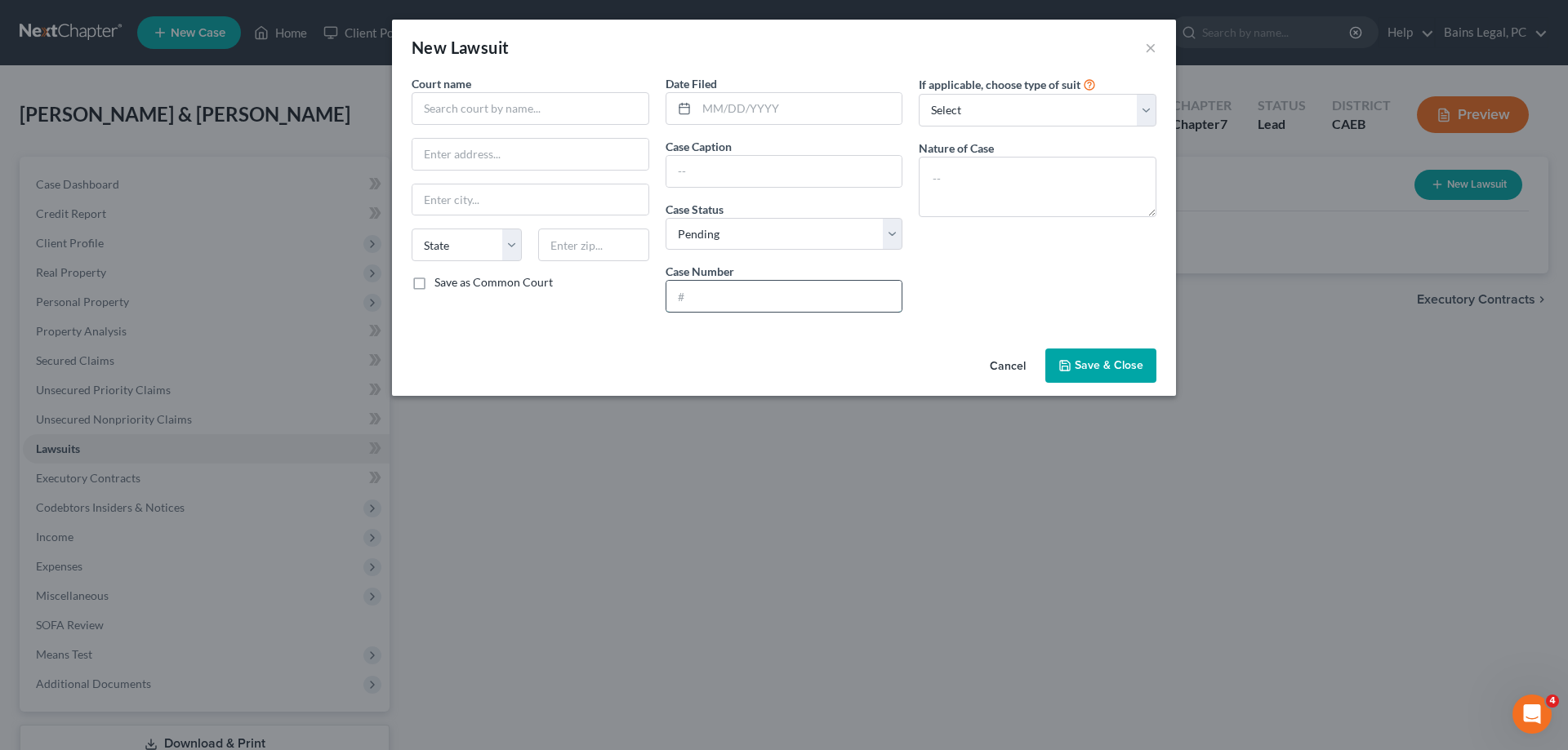
click at [734, 288] on input "text" at bounding box center [784, 297] width 236 height 31
click at [693, 294] on input "CV24000994" at bounding box center [784, 297] width 236 height 31
click at [708, 294] on input "CV-24000994" at bounding box center [784, 297] width 236 height 31
type input "CV-24-000994"
drag, startPoint x: 804, startPoint y: 299, endPoint x: 658, endPoint y: 294, distance: 146.1
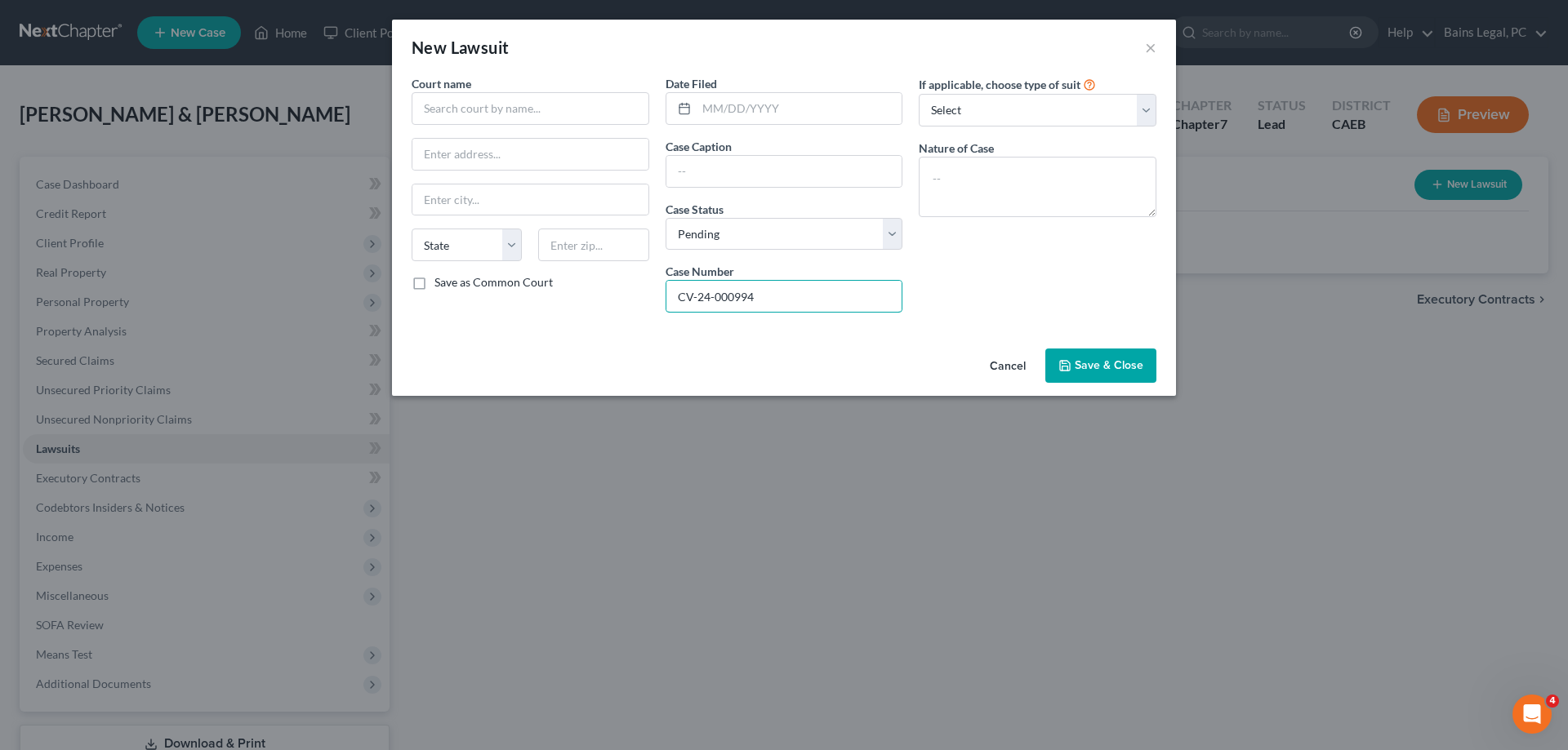
click at [666, 300] on input "CV-24-000994" at bounding box center [784, 297] width 236 height 31
click at [1147, 46] on button "×" at bounding box center [1150, 47] width 11 height 19
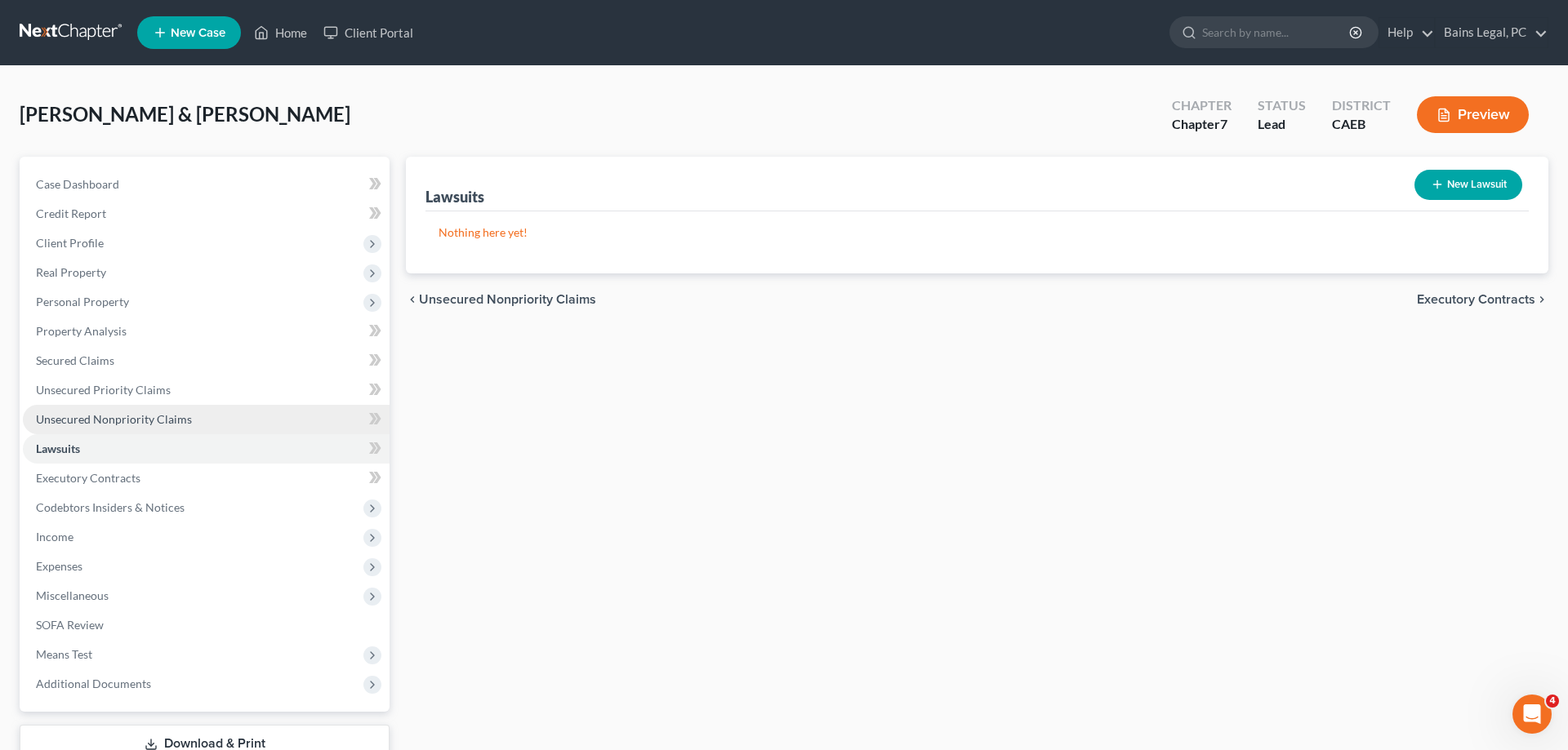
click at [171, 420] on span "Unsecured Nonpriority Claims" at bounding box center [114, 419] width 156 height 14
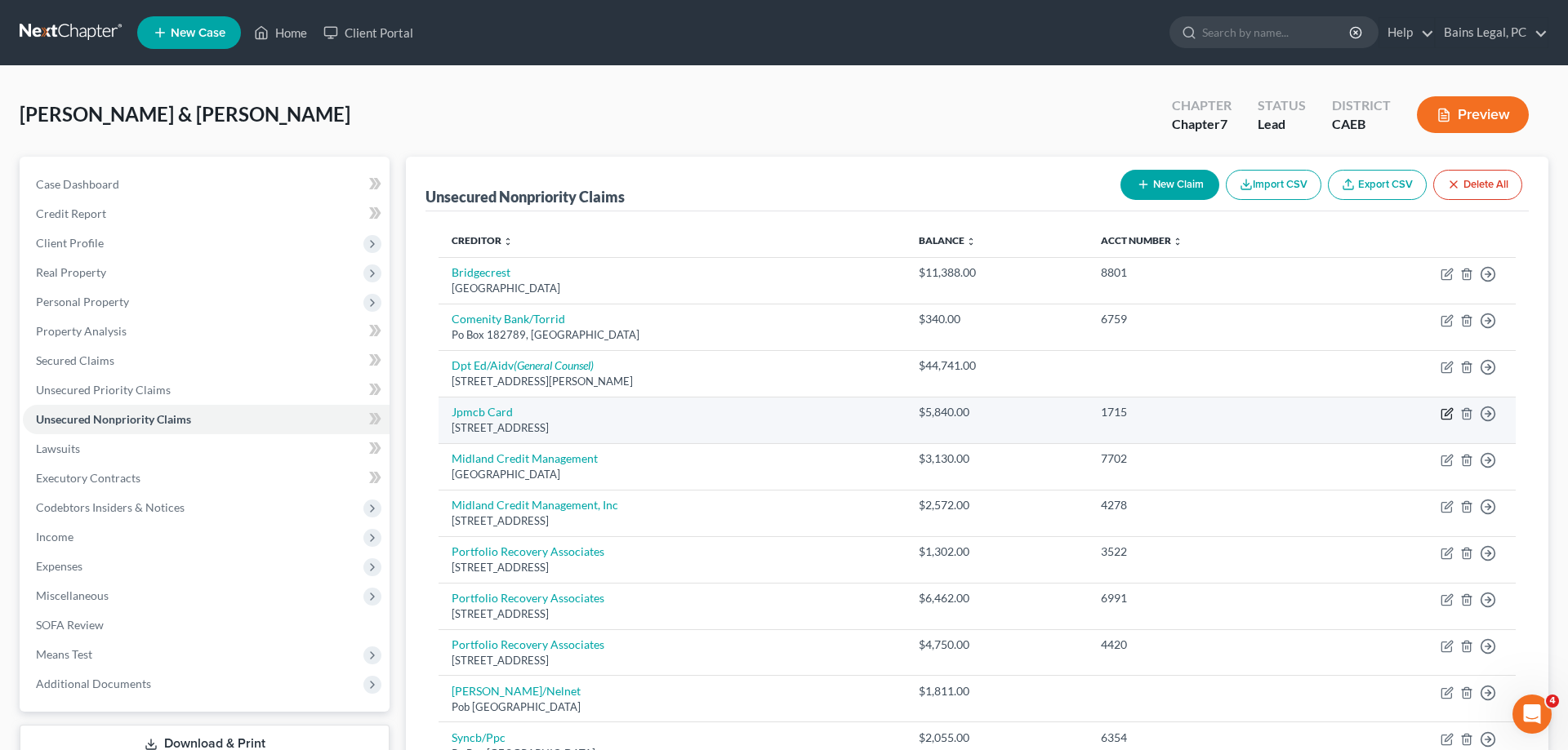
click at [1443, 411] on icon "button" at bounding box center [1447, 414] width 13 height 13
select select "7"
select select "2"
select select "1"
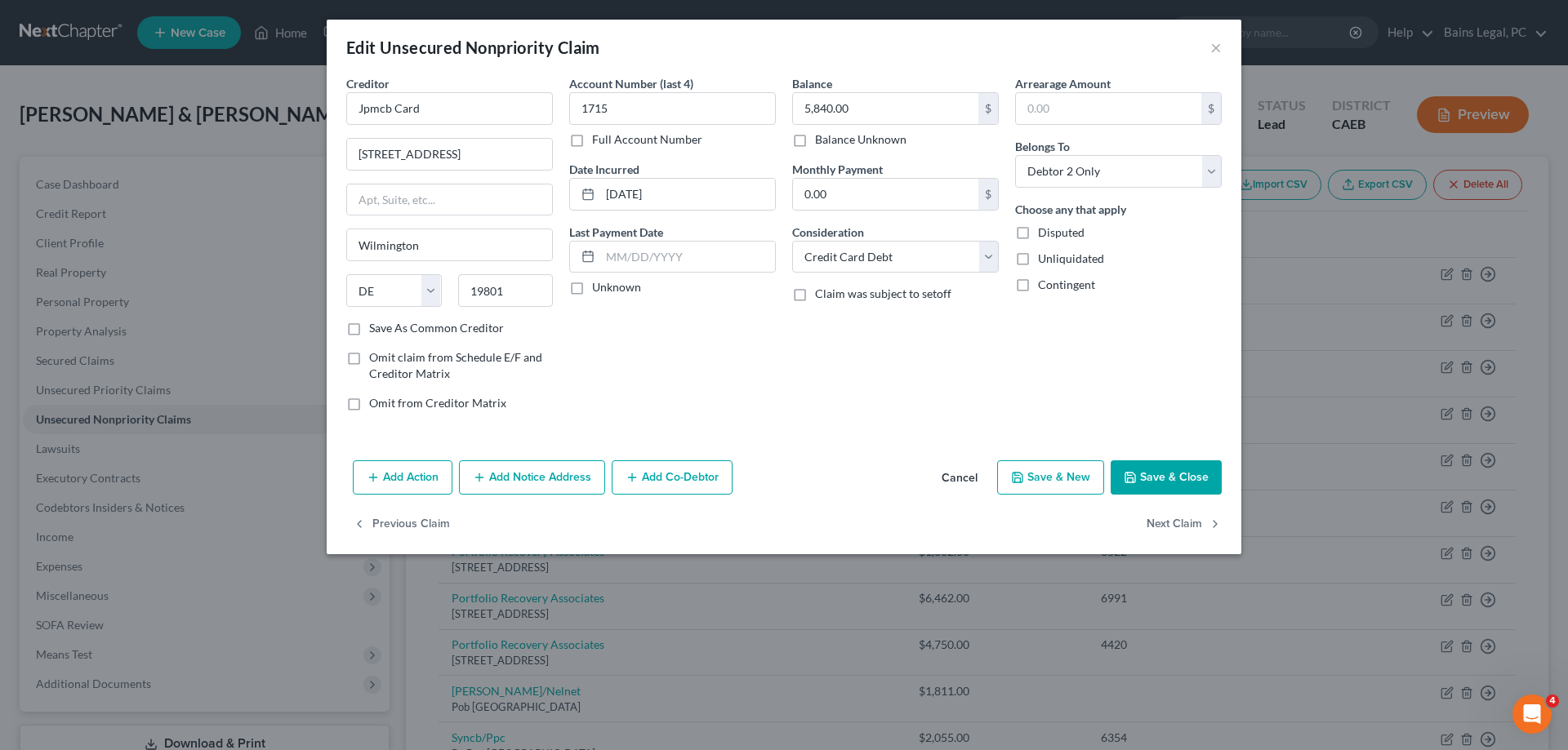
click at [553, 481] on button "Add Notice Address" at bounding box center [532, 477] width 146 height 34
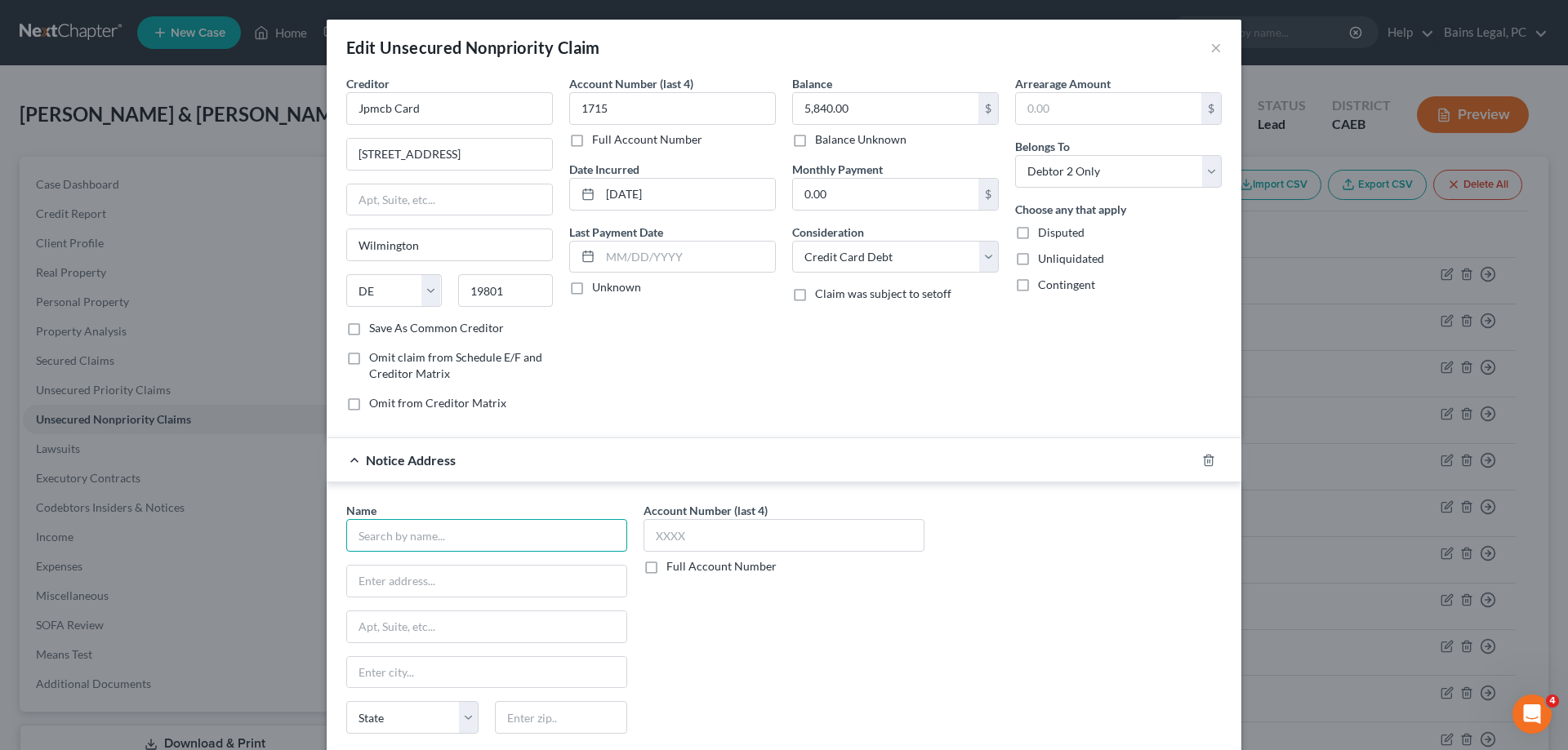
click at [435, 529] on input "text" at bounding box center [487, 536] width 281 height 33
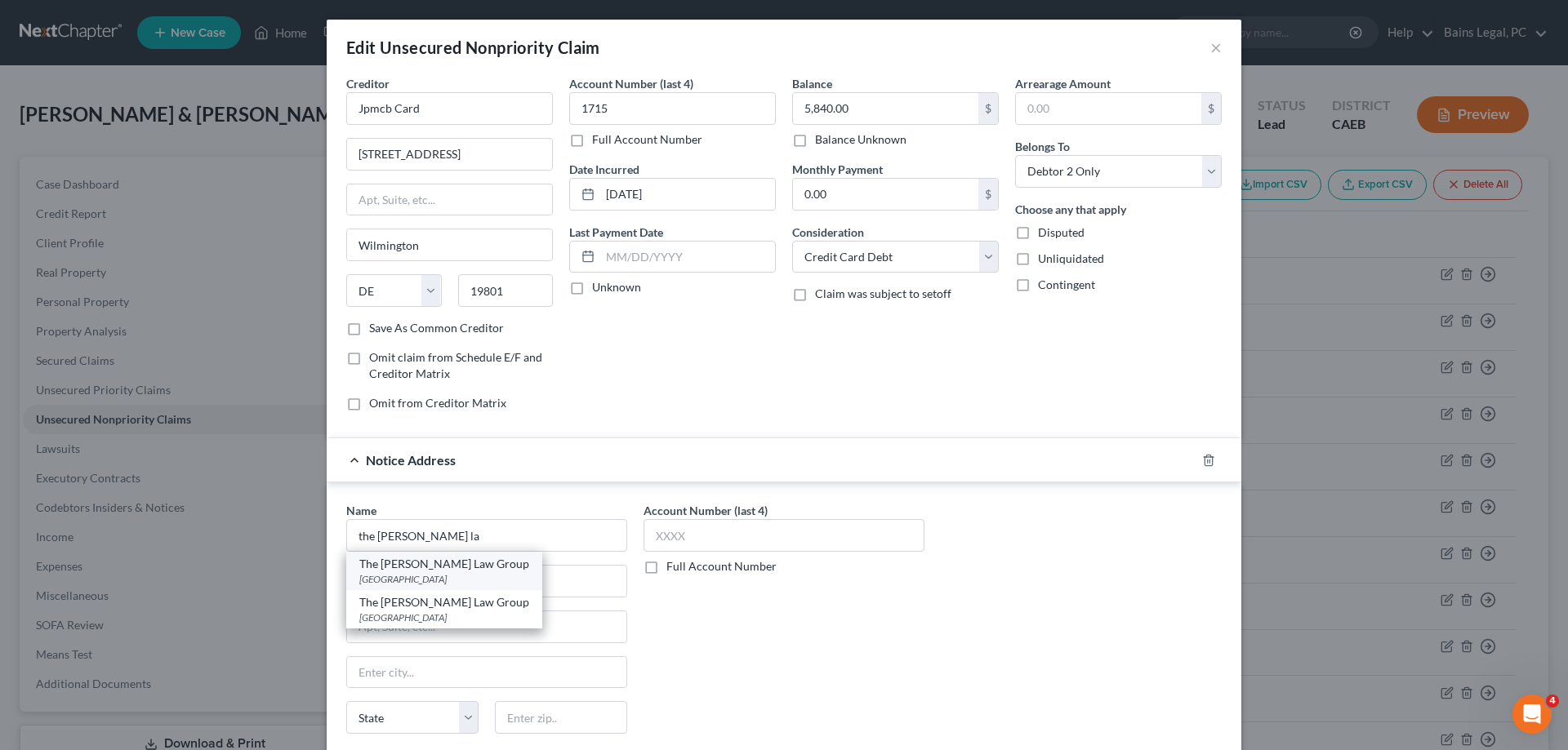
click at [422, 566] on div "The [PERSON_NAME] Law Group" at bounding box center [443, 565] width 170 height 17
type input "The [PERSON_NAME] Law Group"
type input "PO Box 25145"
type input "Santa [PERSON_NAME]"
select select "4"
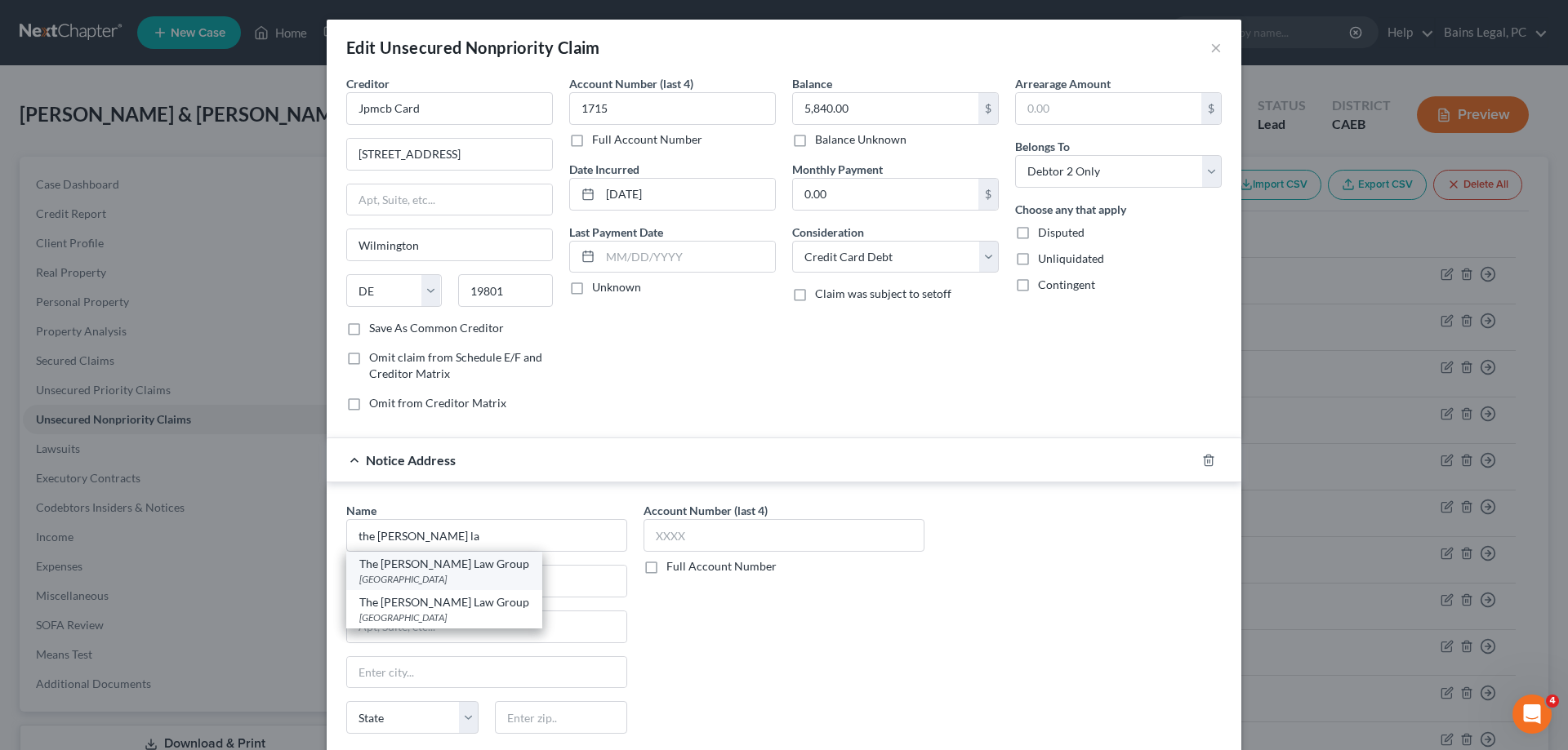
type input "92799"
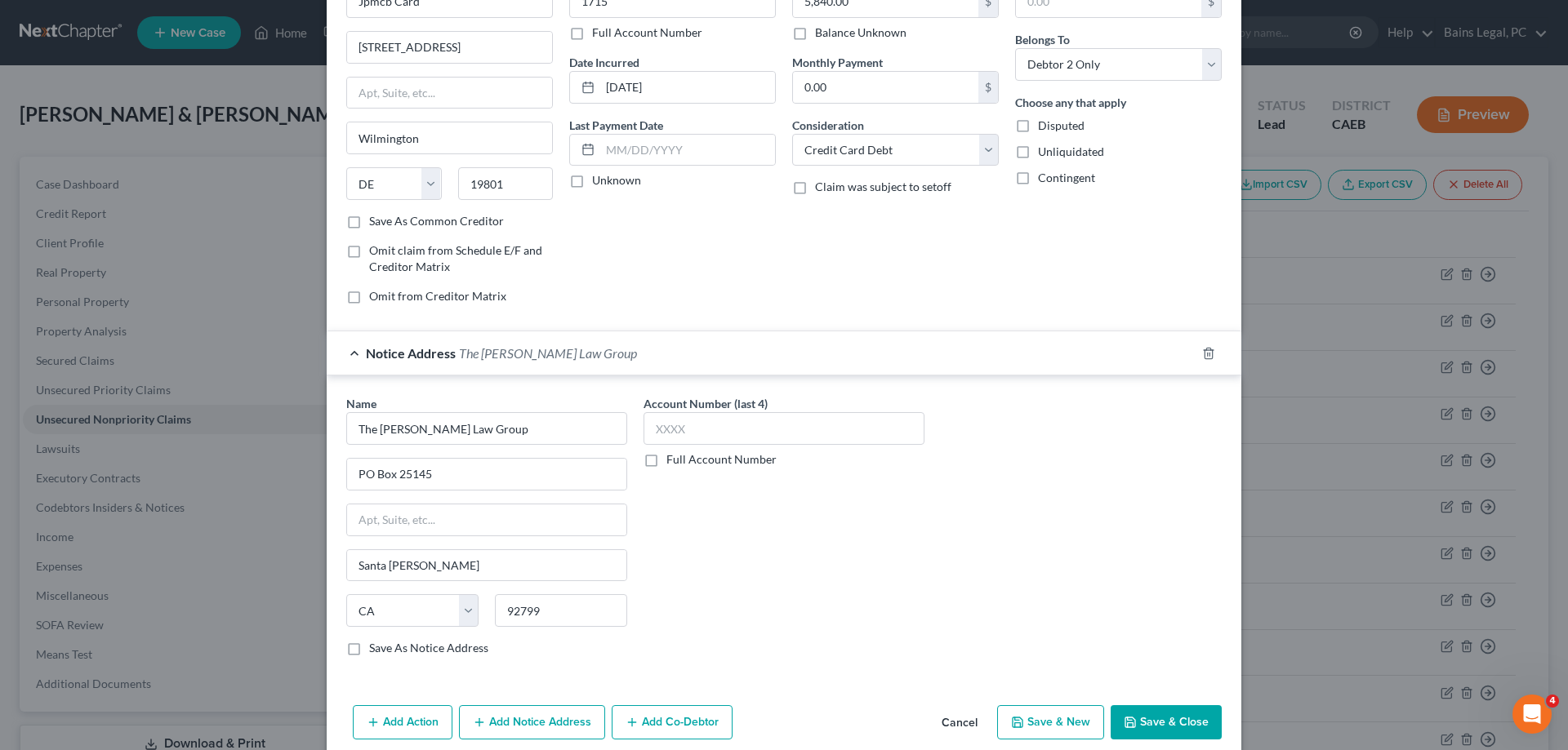
scroll to position [176, 0]
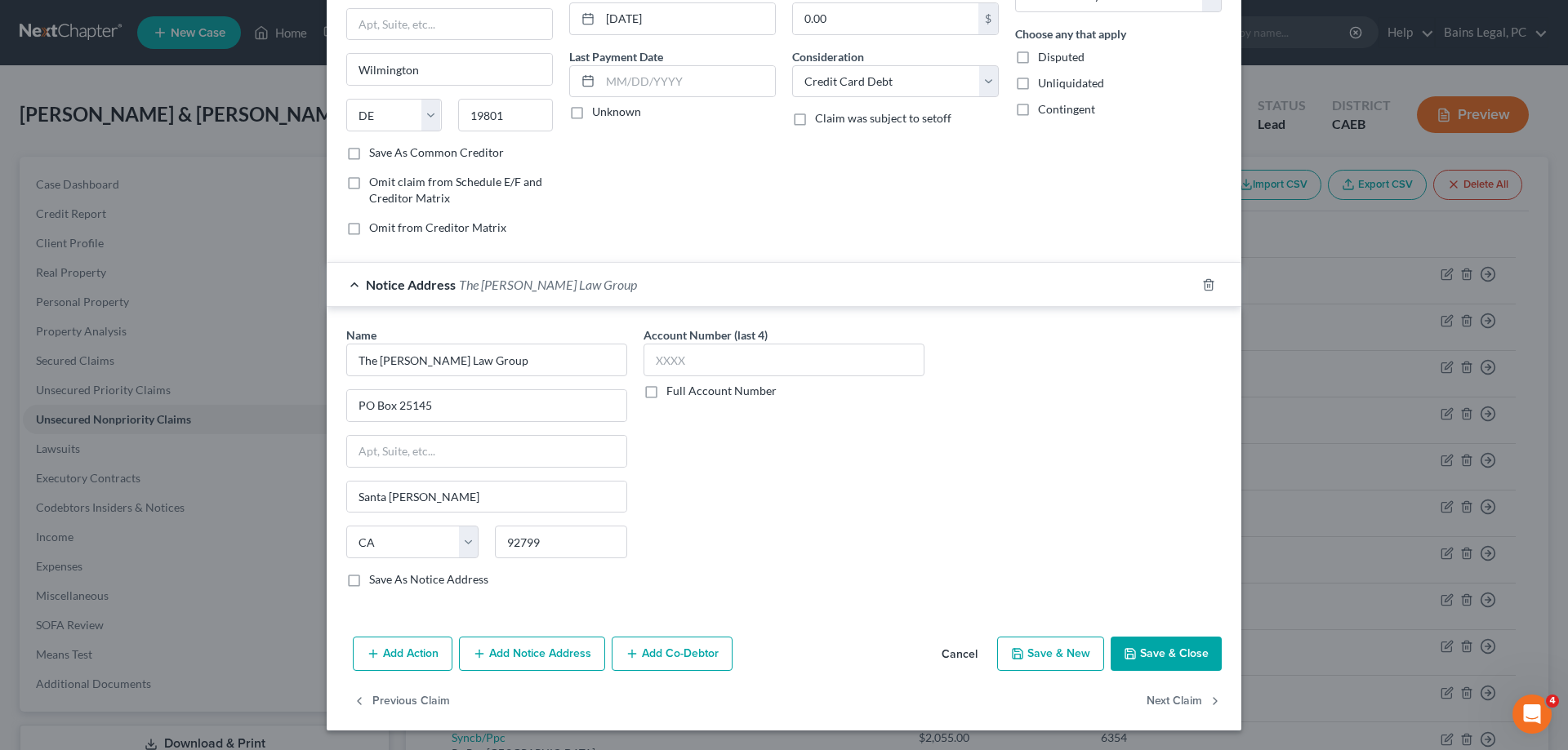
click at [1155, 662] on button "Save & Close" at bounding box center [1166, 654] width 111 height 34
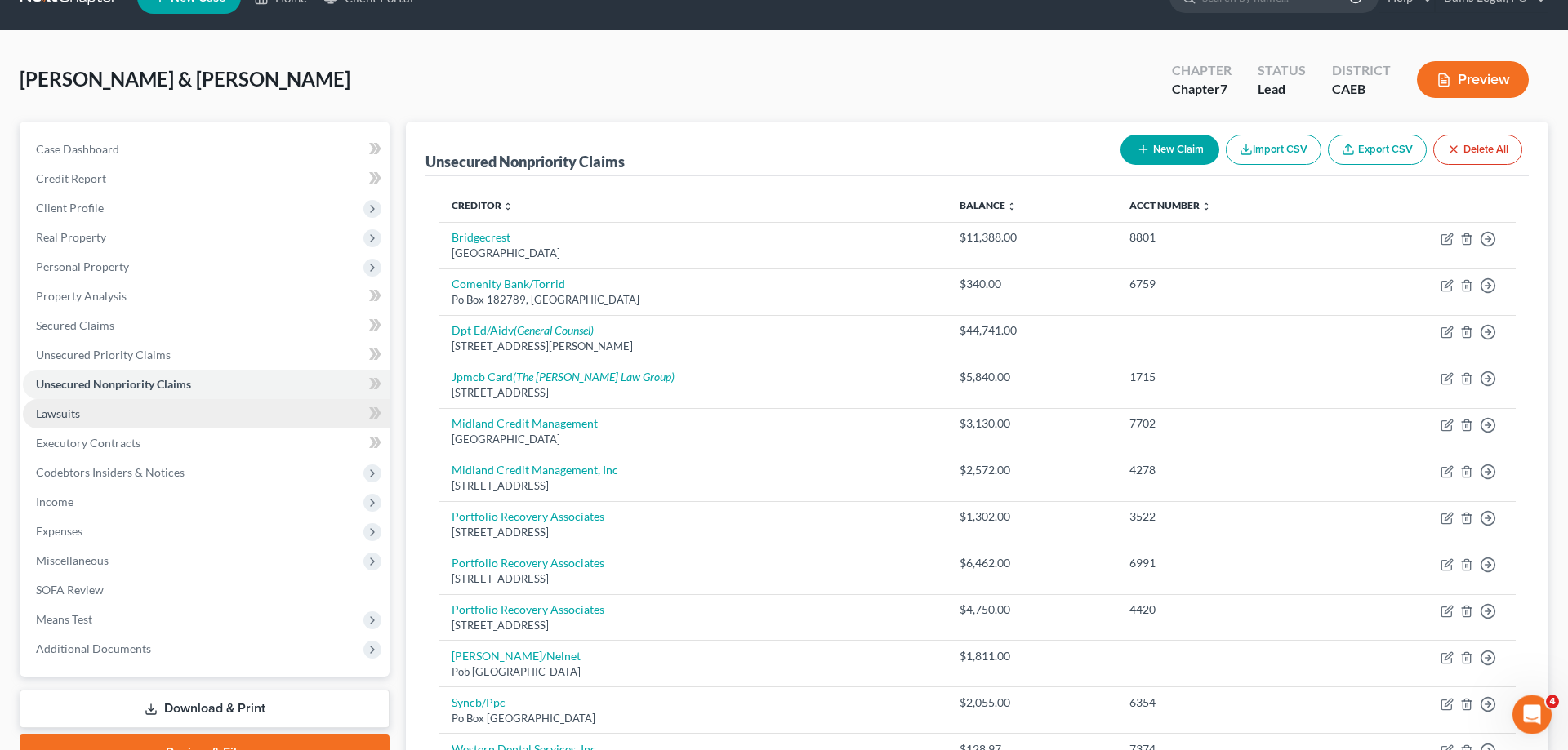
scroll to position [84, 0]
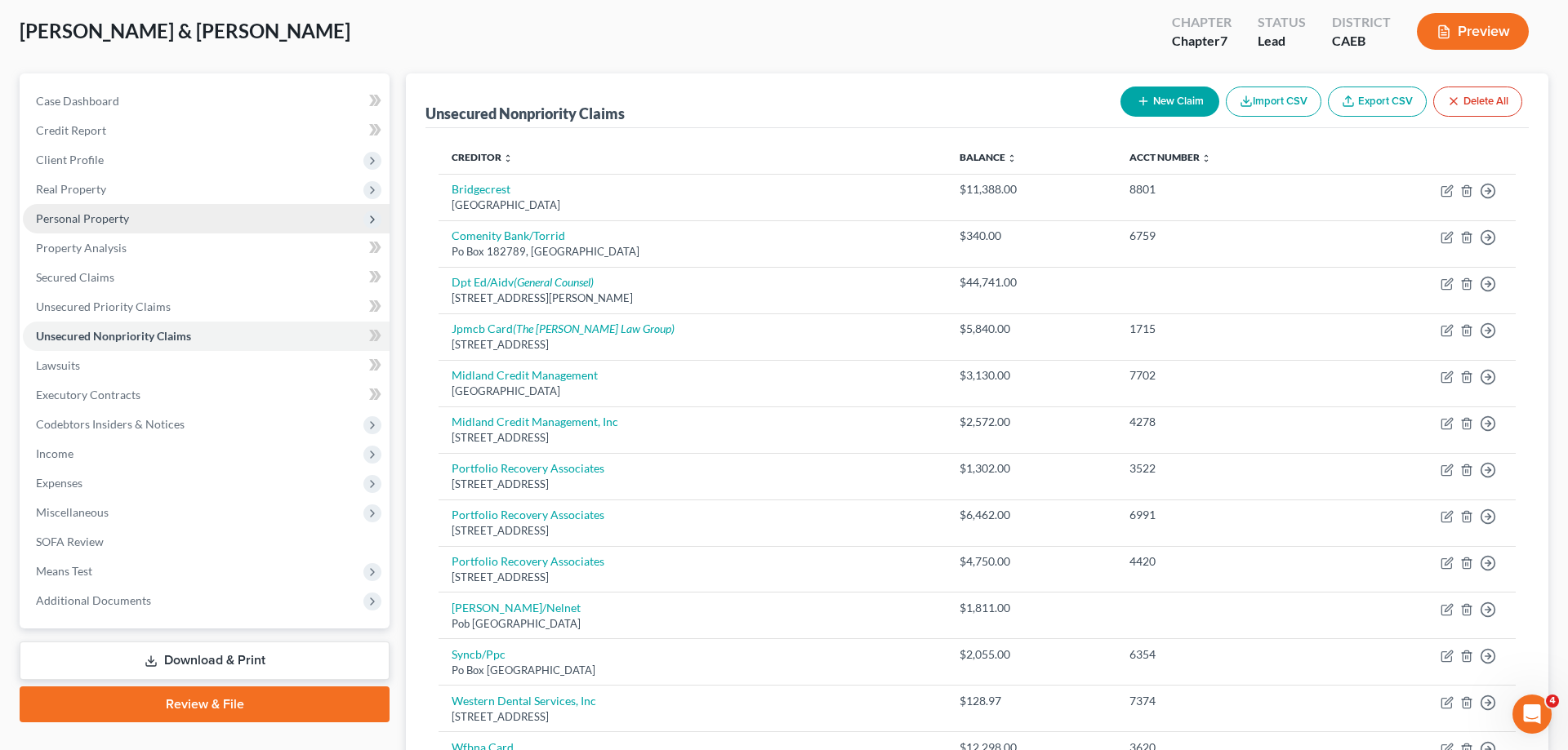
click at [160, 225] on span "Personal Property" at bounding box center [206, 218] width 366 height 29
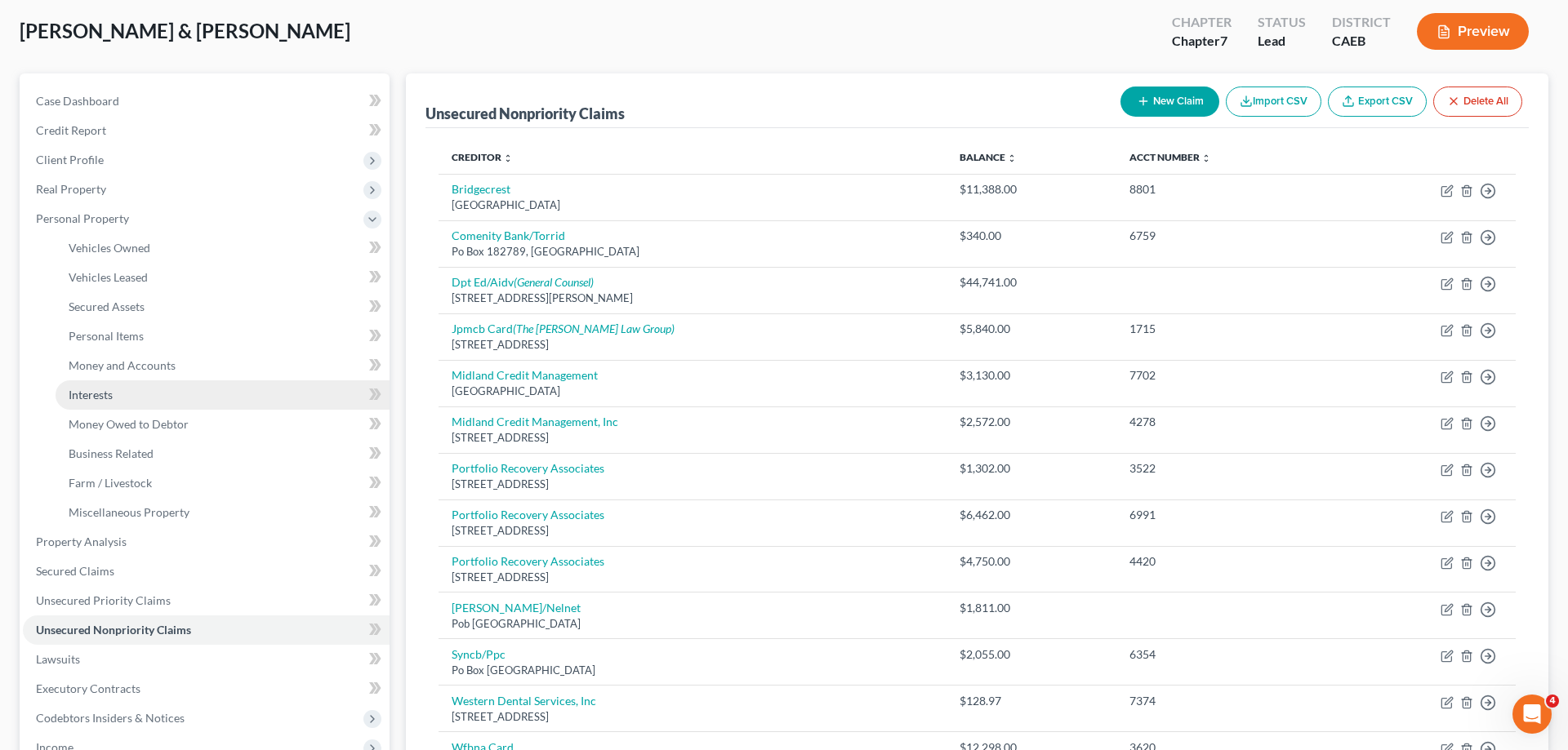
click at [152, 401] on link "Interests" at bounding box center [222, 395] width 334 height 29
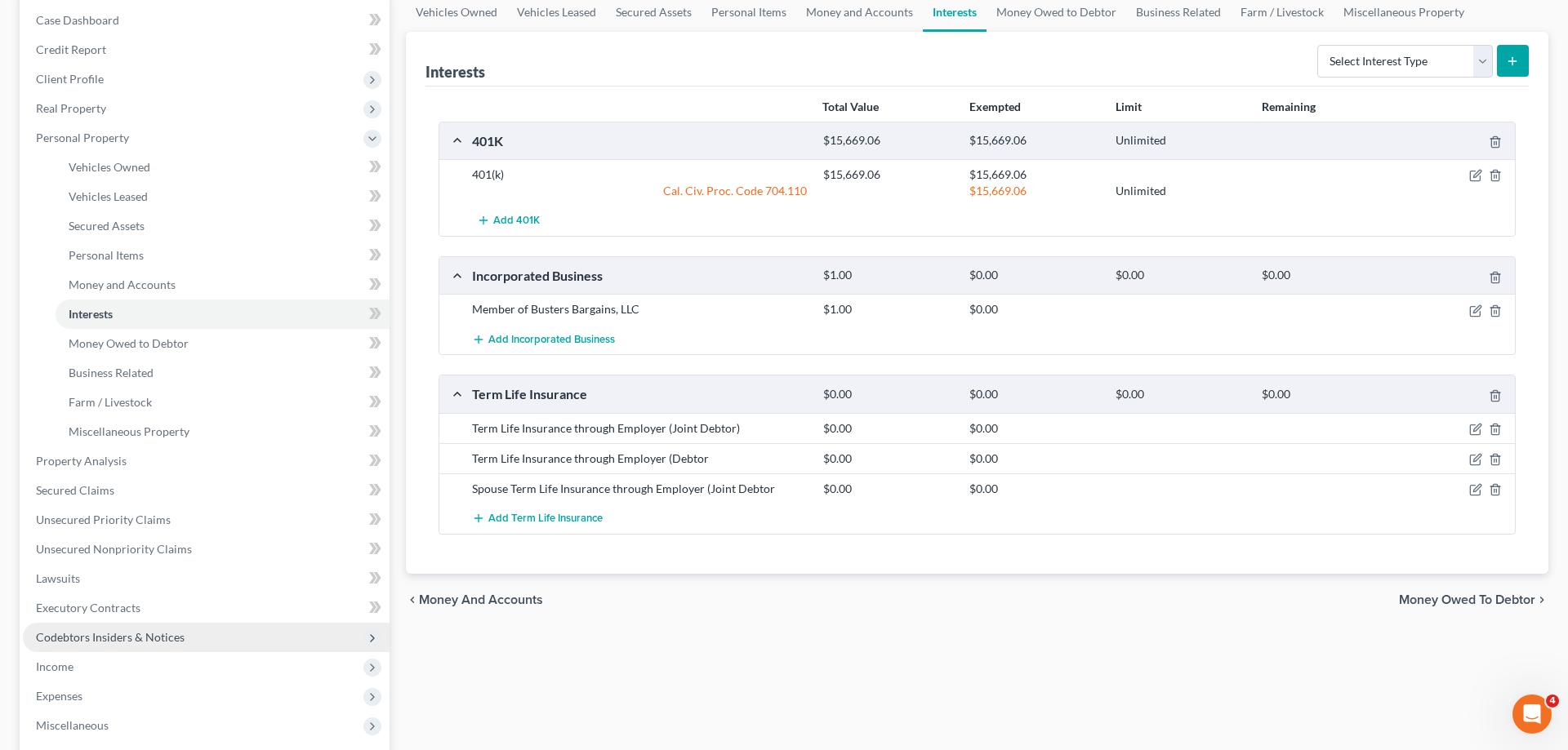
scroll to position [166, 0]
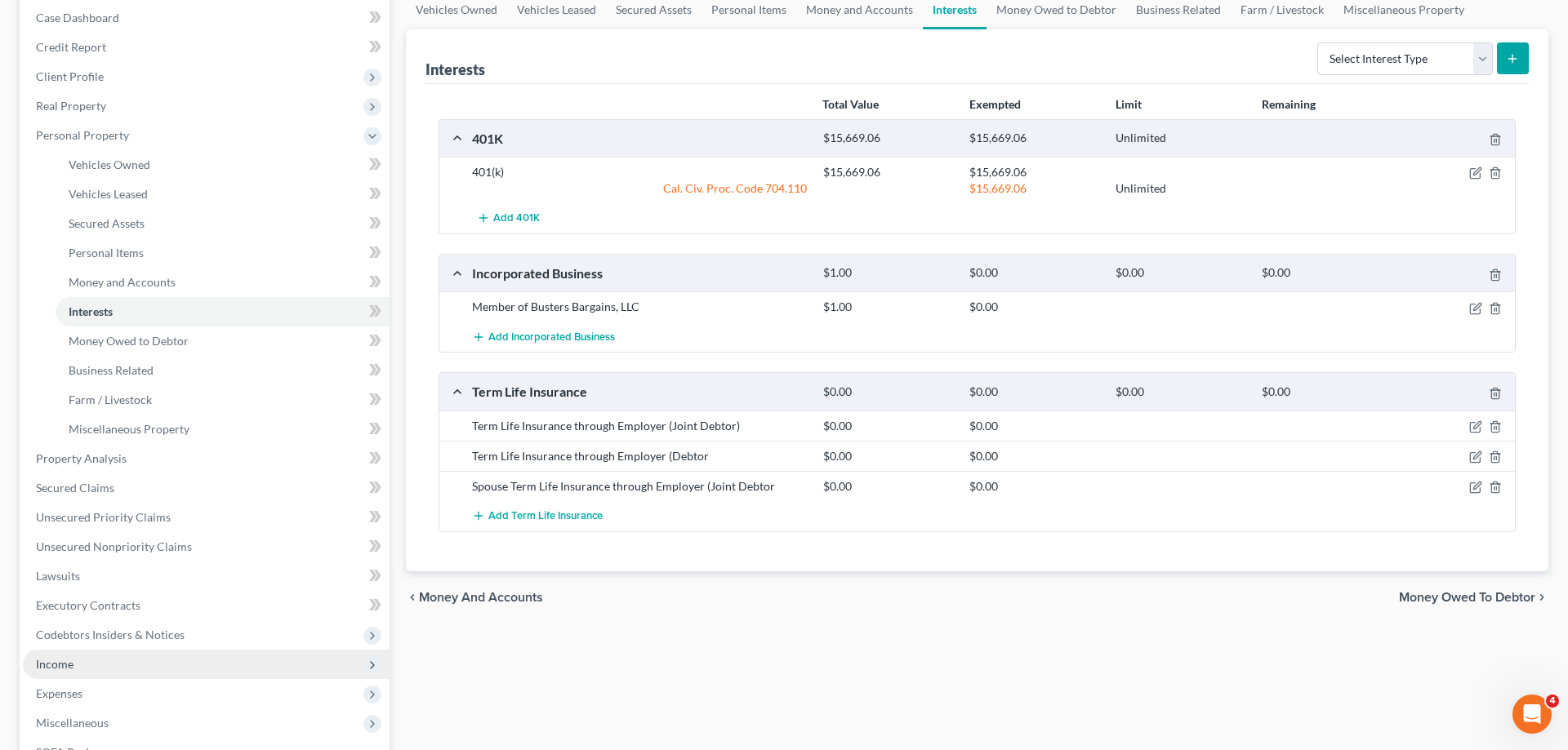
click at [72, 671] on span "Income" at bounding box center [206, 665] width 366 height 29
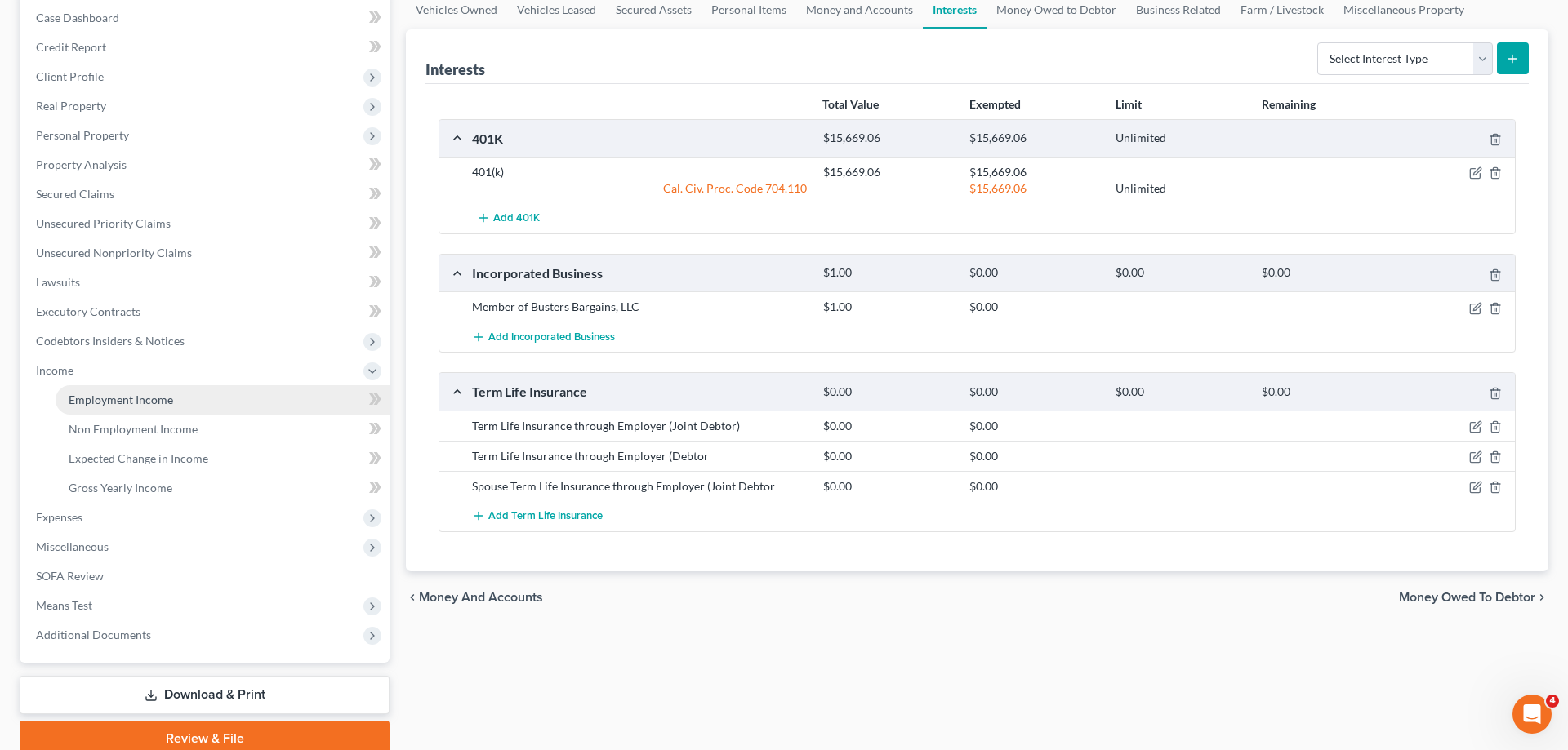
click at [138, 403] on span "Employment Income" at bounding box center [121, 399] width 105 height 14
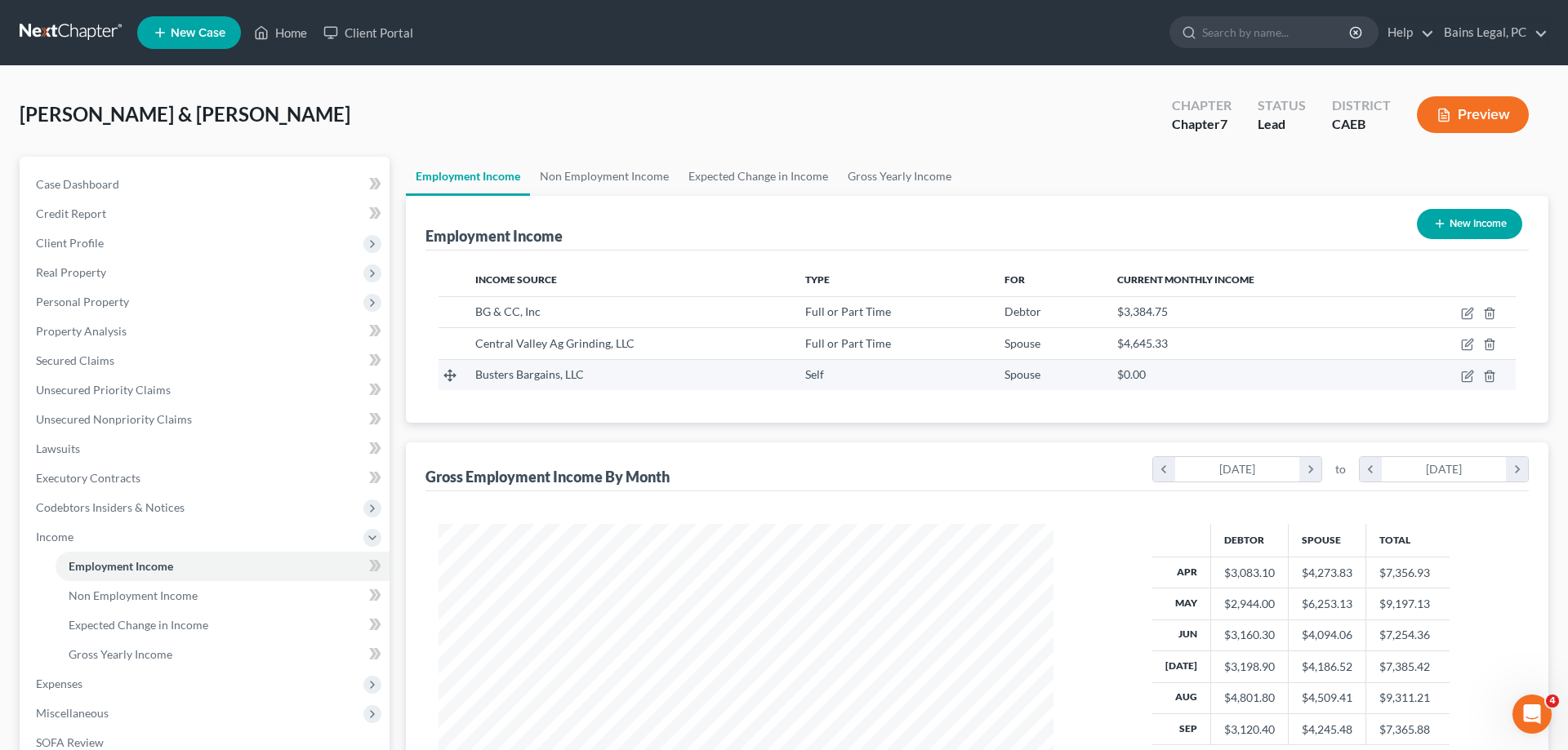
scroll to position [307, 647]
click at [1464, 380] on icon "button" at bounding box center [1467, 376] width 13 height 13
select select "1"
select select "0"
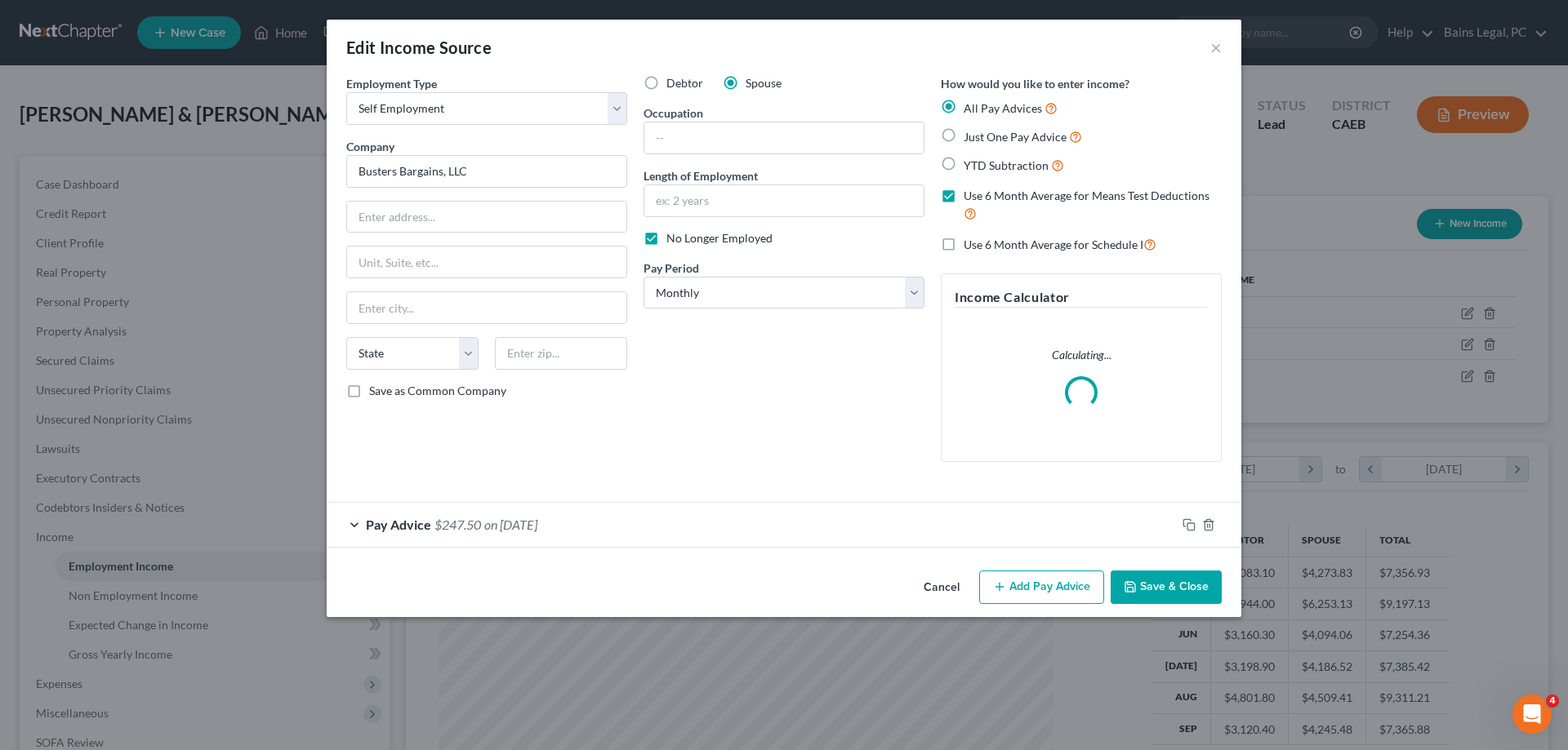
click at [683, 537] on div "Pay Advice $247.50 on [DATE]" at bounding box center [751, 524] width 849 height 43
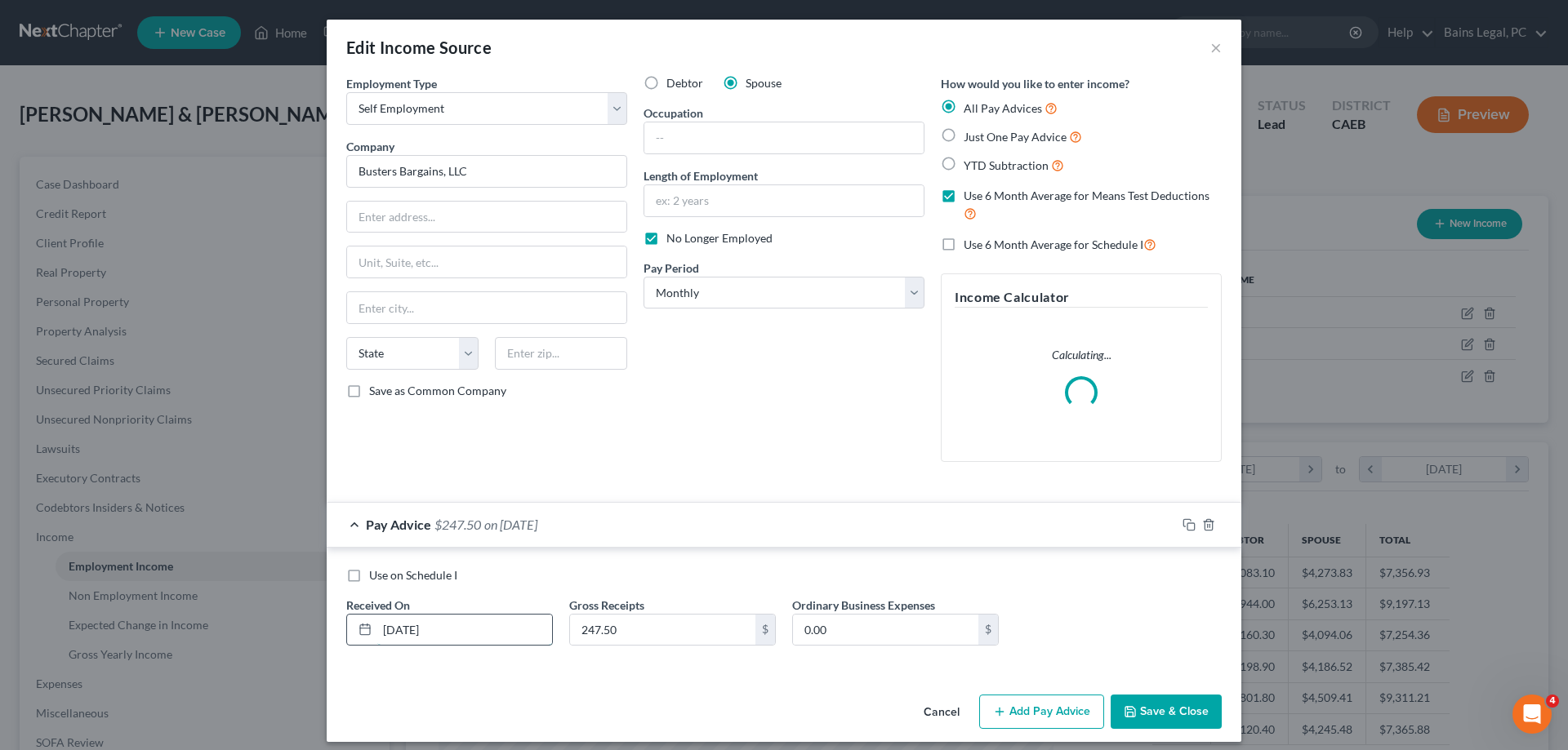
drag, startPoint x: 499, startPoint y: 634, endPoint x: 270, endPoint y: 619, distance: 229.5
click at [377, 619] on input "[DATE]" at bounding box center [465, 631] width 174 height 31
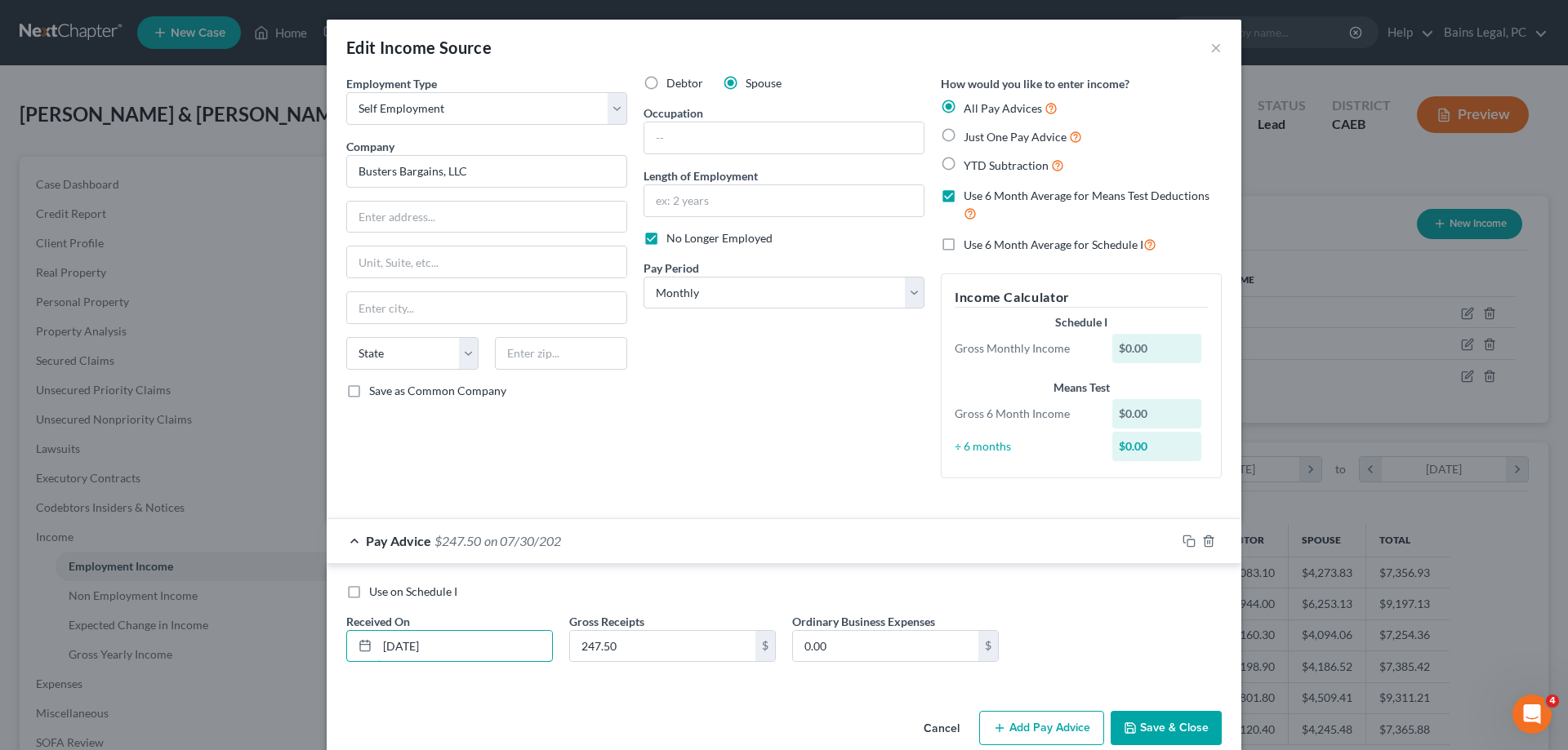
type input "[DATE]"
type input "1,935"
click at [1170, 735] on button "Save & Close" at bounding box center [1166, 728] width 111 height 34
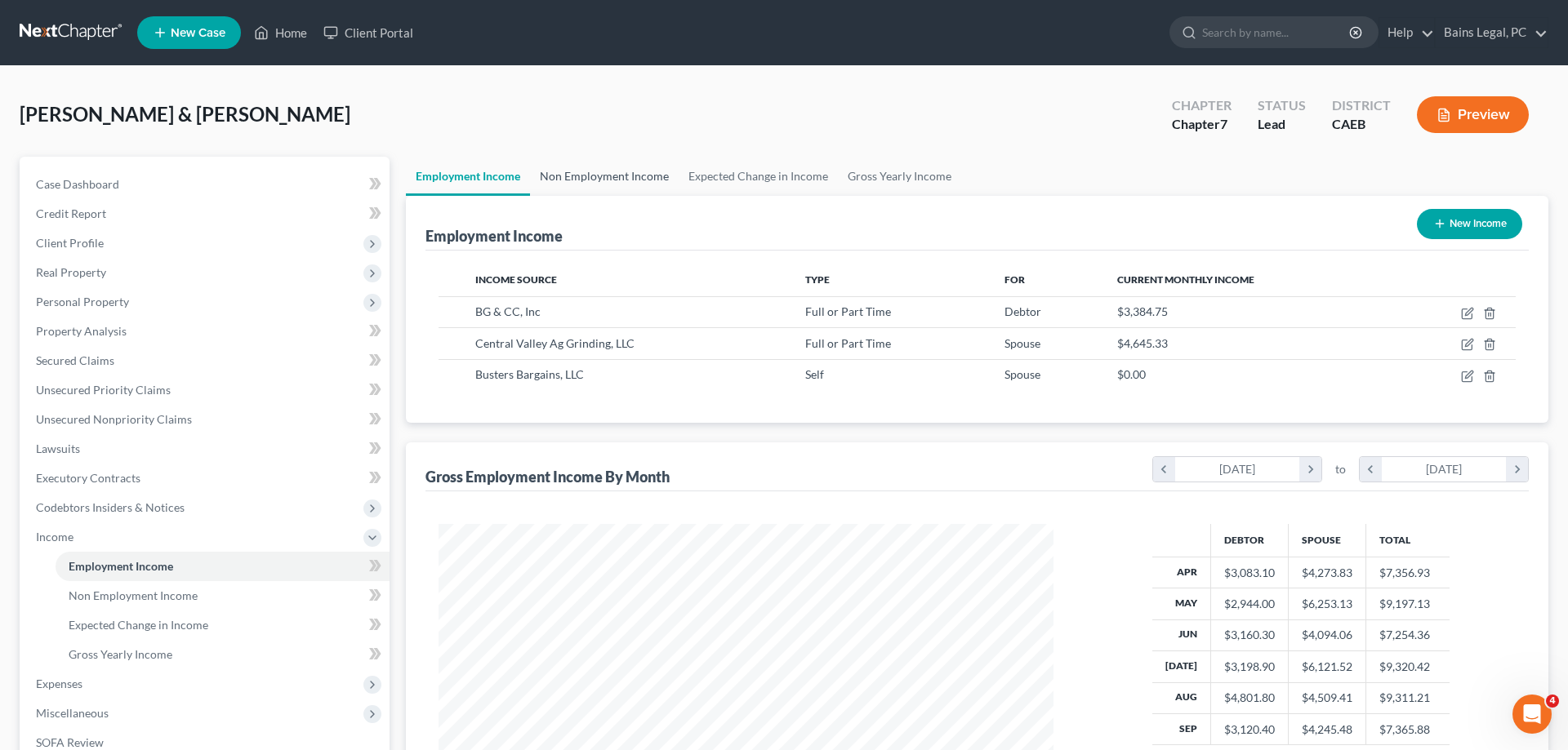
click at [606, 167] on link "Non Employment Income" at bounding box center [604, 176] width 149 height 39
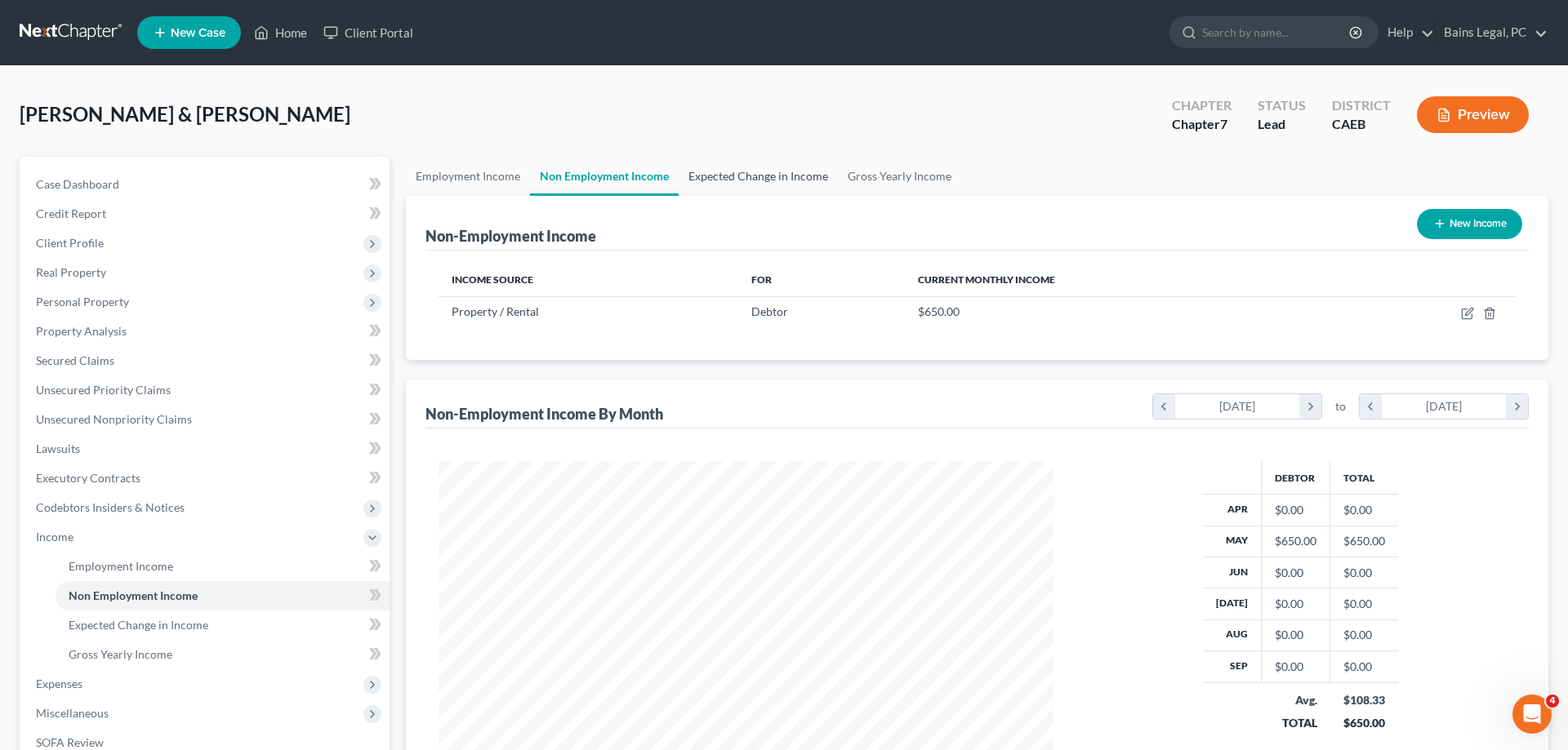
click at [762, 170] on link "Expected Change in Income" at bounding box center [757, 176] width 159 height 39
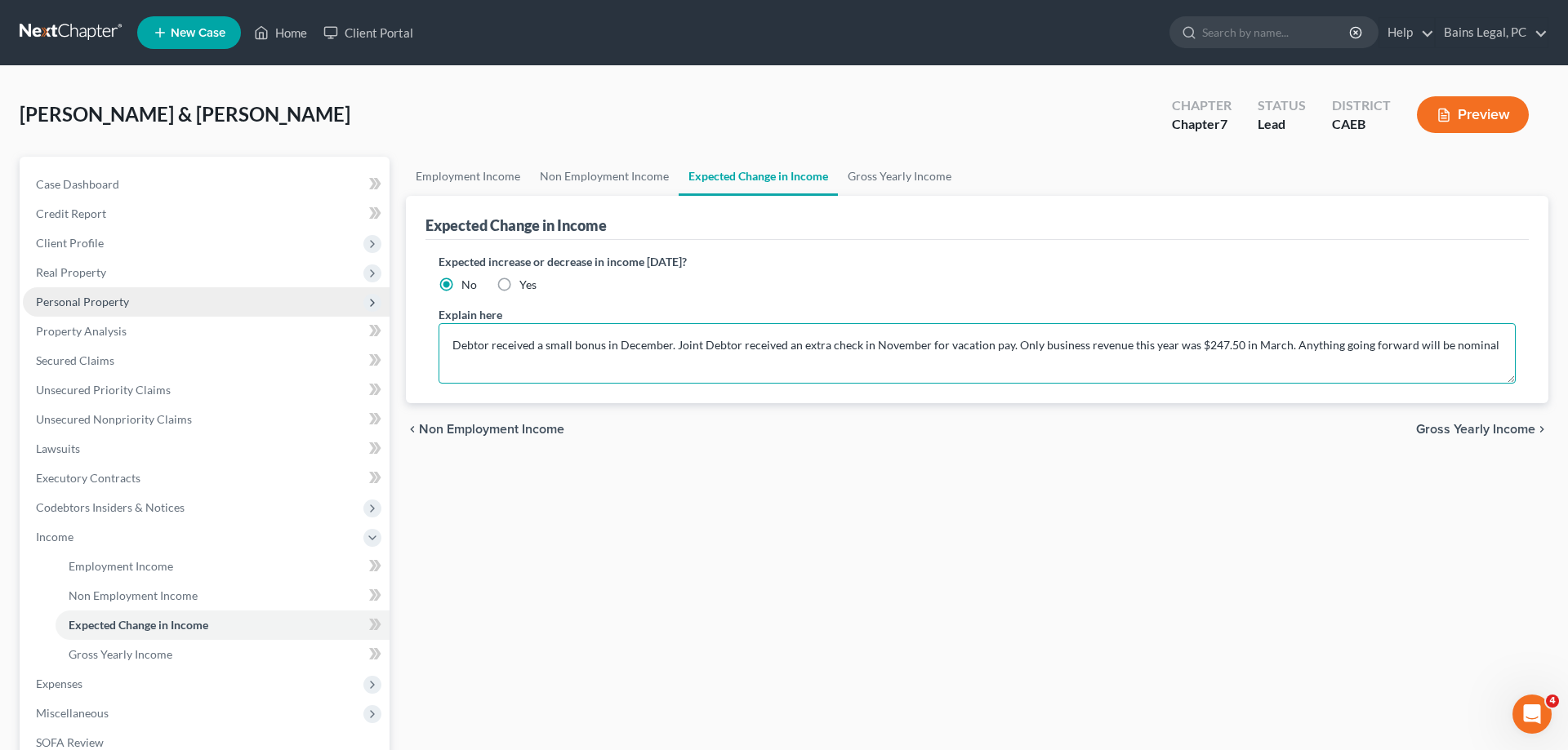
drag, startPoint x: 1006, startPoint y: 346, endPoint x: 380, endPoint y: 309, distance: 627.1
click at [439, 323] on textarea "Debtor received a small bonus in December. Joint Debtor received an extra check…" at bounding box center [977, 353] width 1077 height 61
drag, startPoint x: 476, startPoint y: 343, endPoint x: 413, endPoint y: 326, distance: 65.3
click at [439, 343] on textarea "Only business revenue this year was $247.50 in March. Anything going forward wi…" at bounding box center [977, 353] width 1077 height 61
drag, startPoint x: 585, startPoint y: 346, endPoint x: 778, endPoint y: 344, distance: 193.0
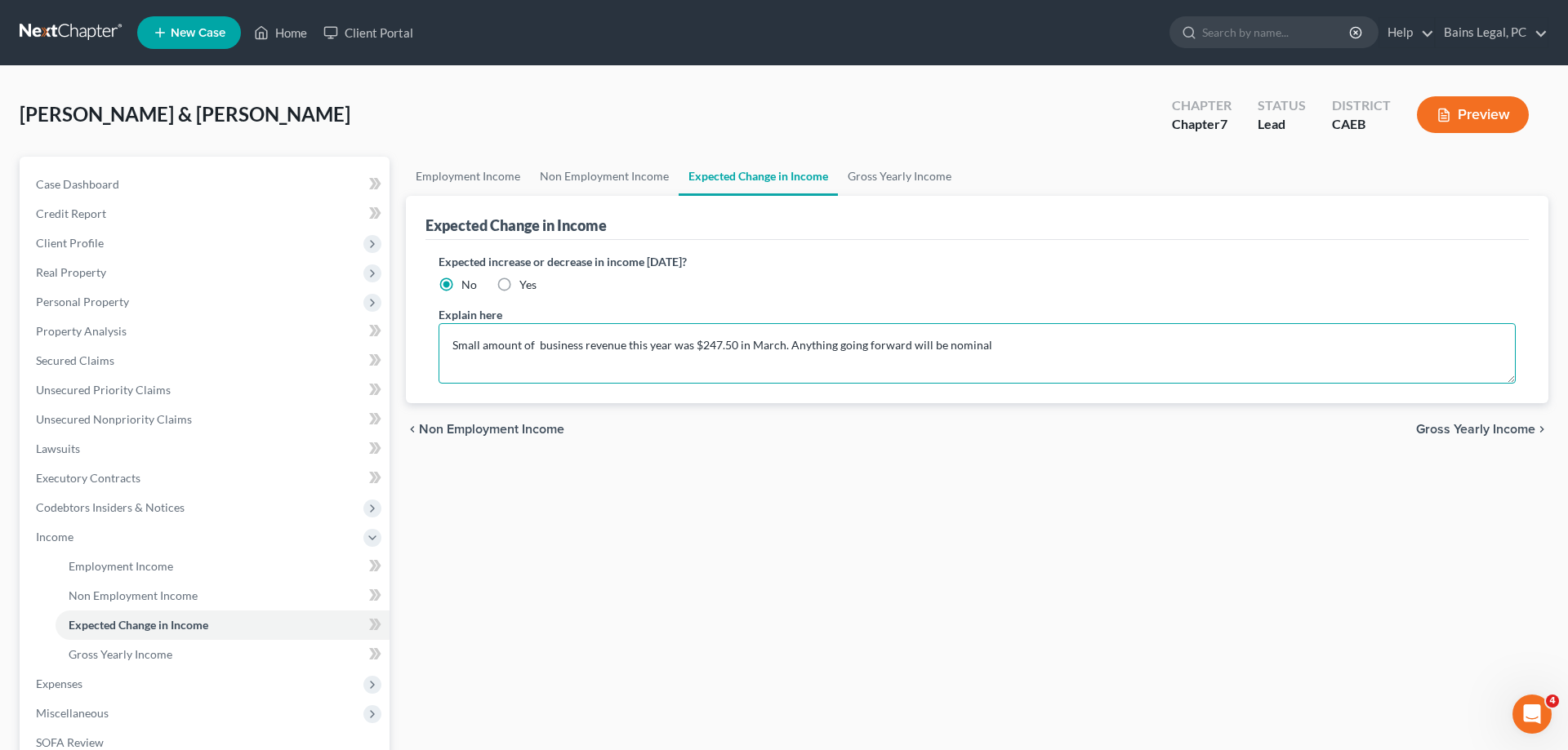
click at [778, 344] on textarea "Small amount of business revenue this year was $247.50 in March. Anything going…" at bounding box center [977, 353] width 1077 height 61
type textarea "Small amount of business activity March through July. Anything going forward wi…"
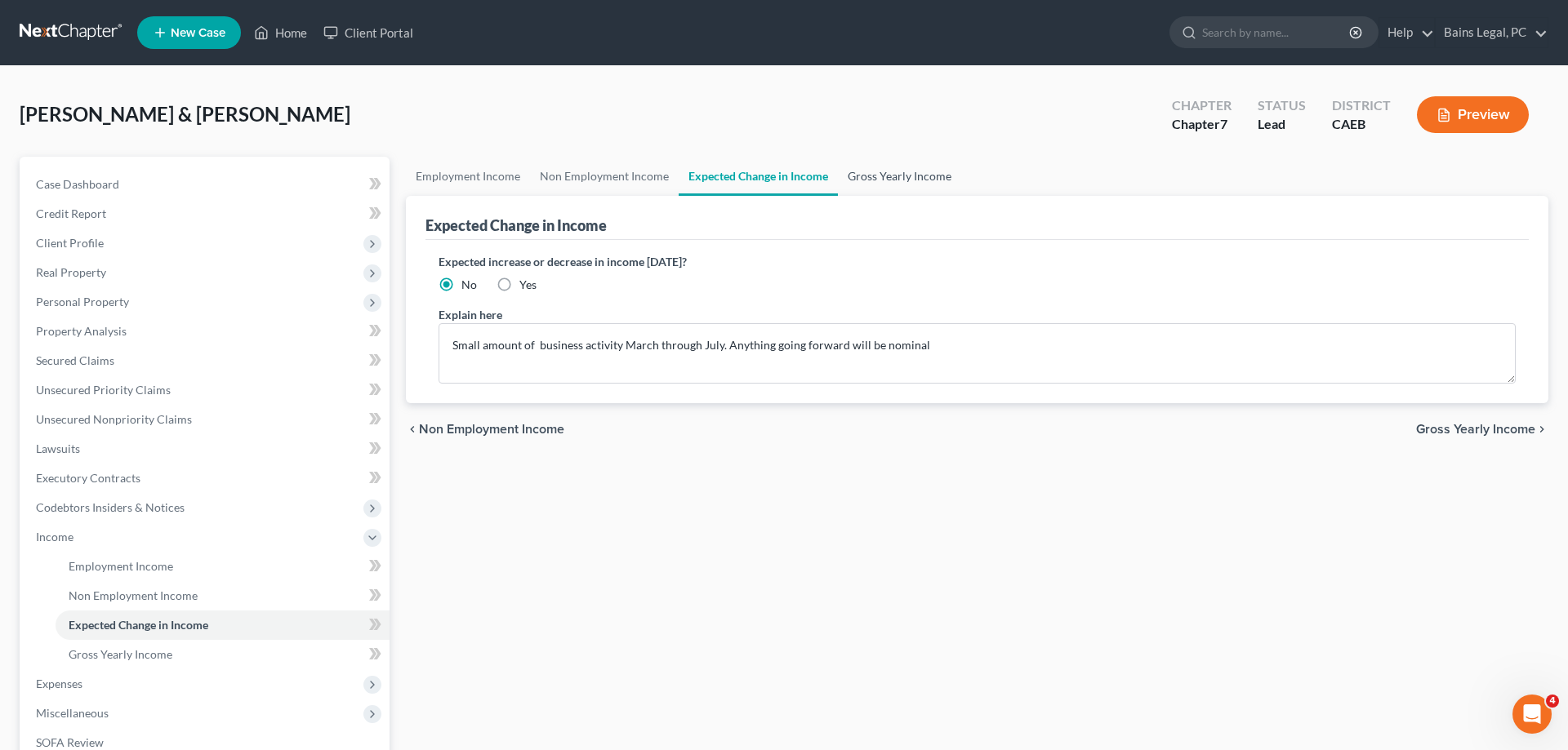
click at [895, 183] on link "Gross Yearly Income" at bounding box center [900, 176] width 123 height 39
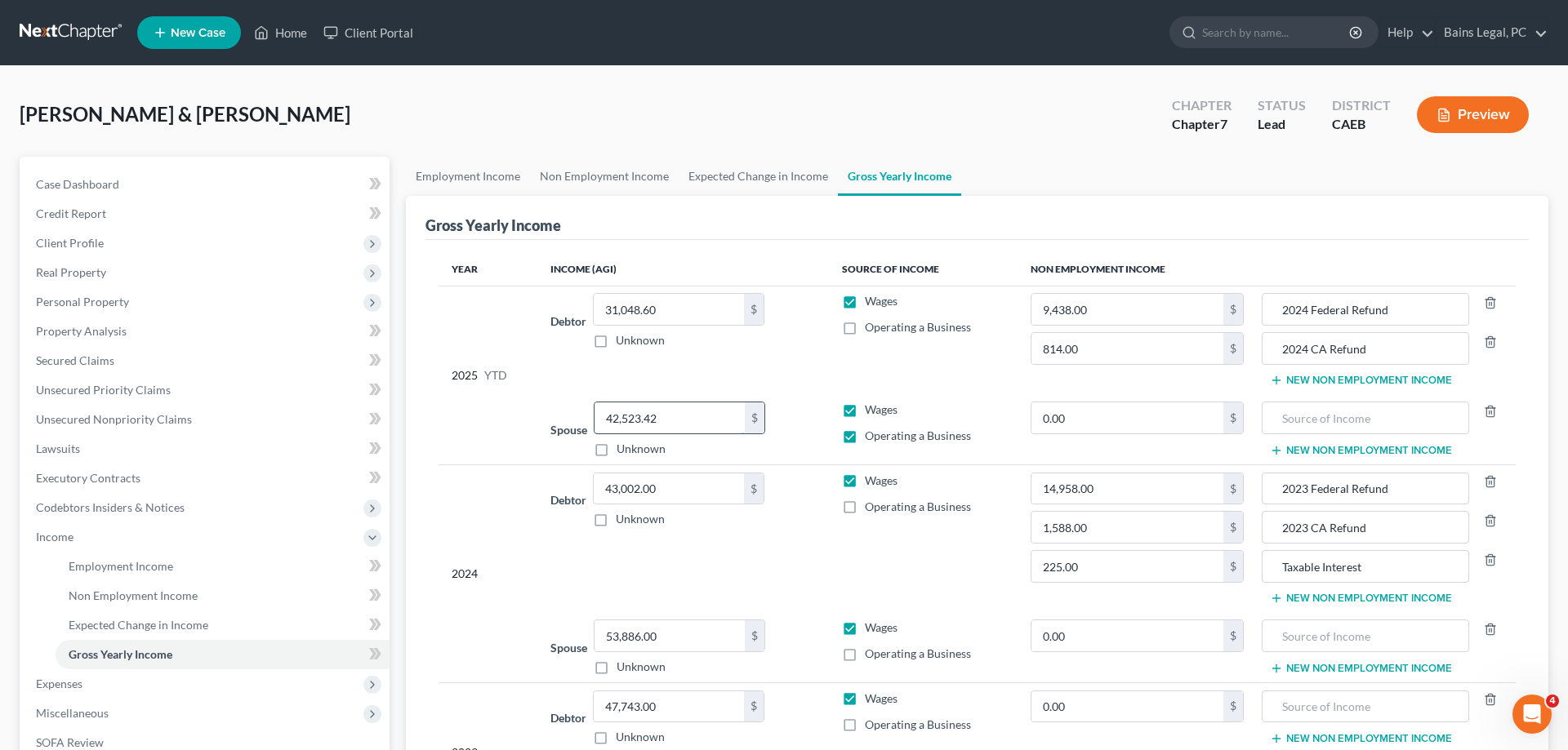
click at [688, 421] on input "42,523.42" at bounding box center [670, 419] width 151 height 31
type input "44,705.92"
click at [505, 572] on td "2024" at bounding box center [488, 573] width 99 height 218
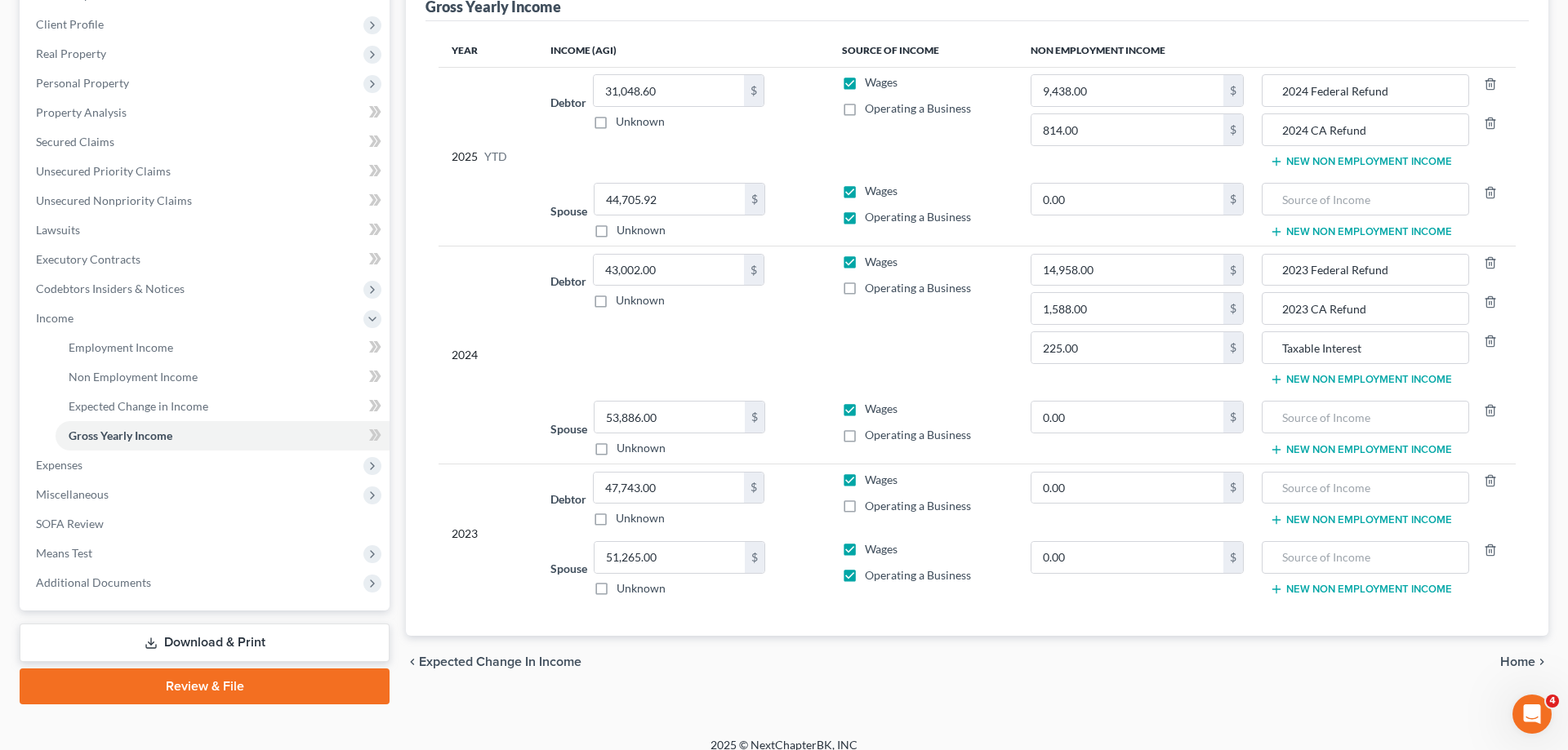
scroll to position [233, 0]
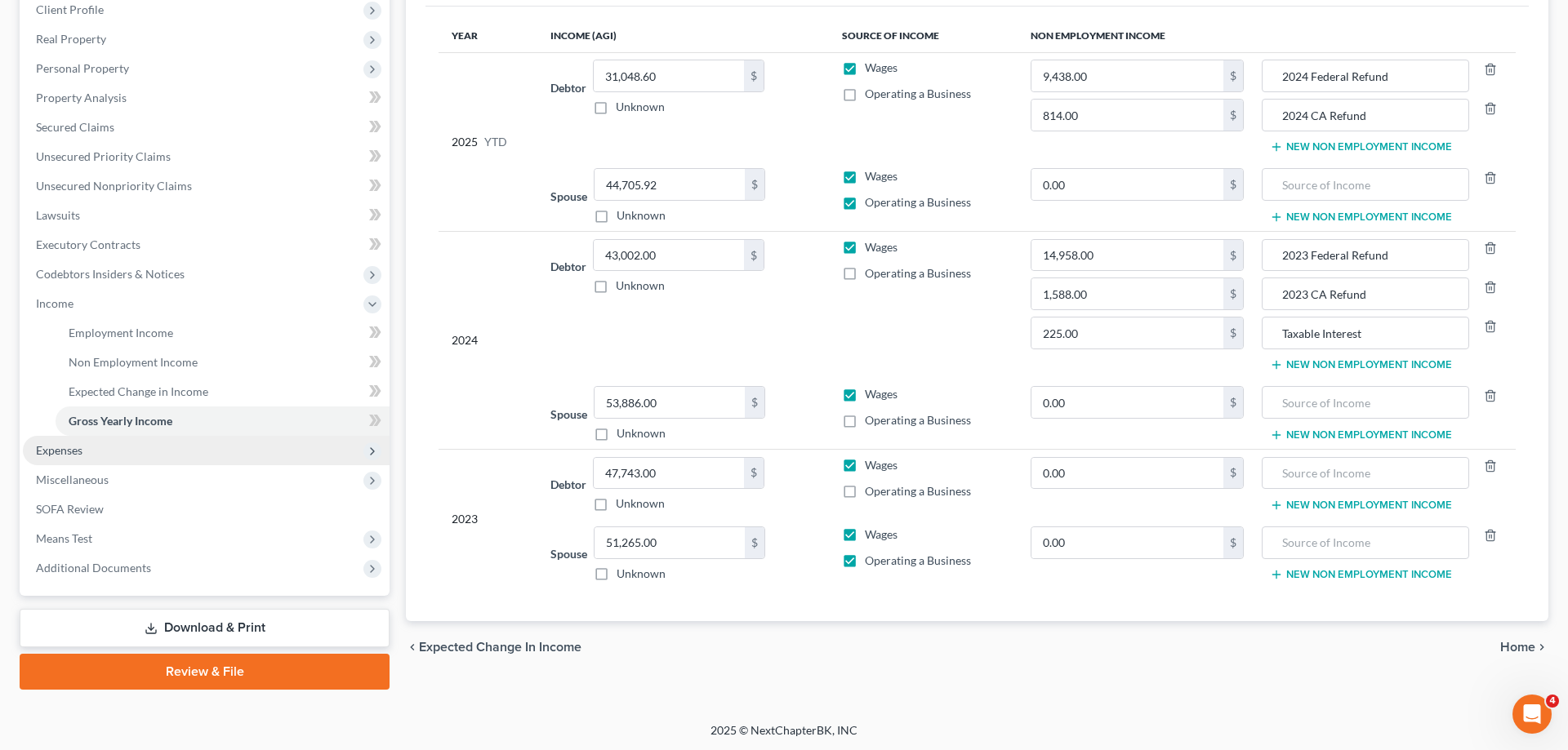
click at [118, 452] on span "Expenses" at bounding box center [206, 451] width 366 height 29
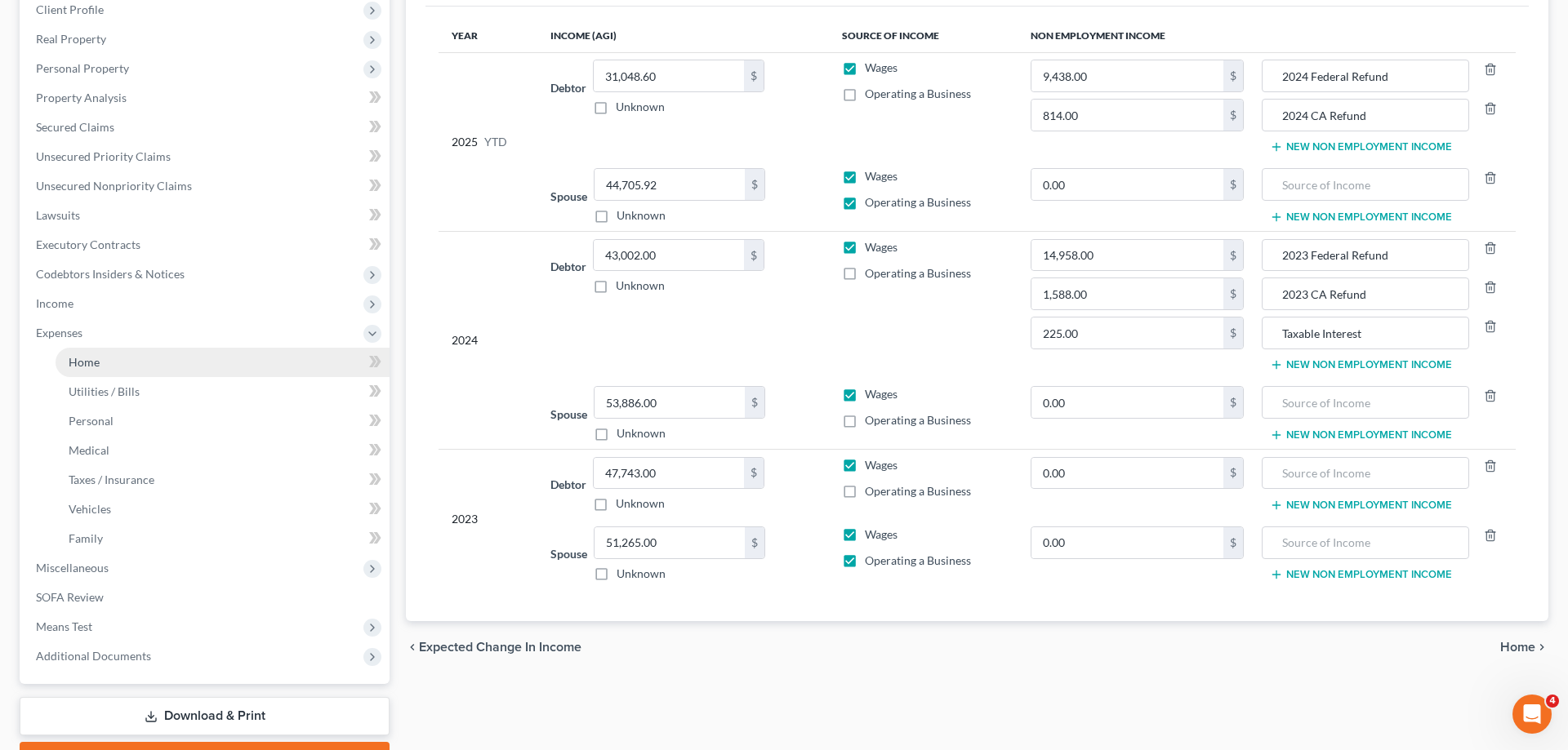
click at [133, 364] on link "Home" at bounding box center [222, 363] width 334 height 29
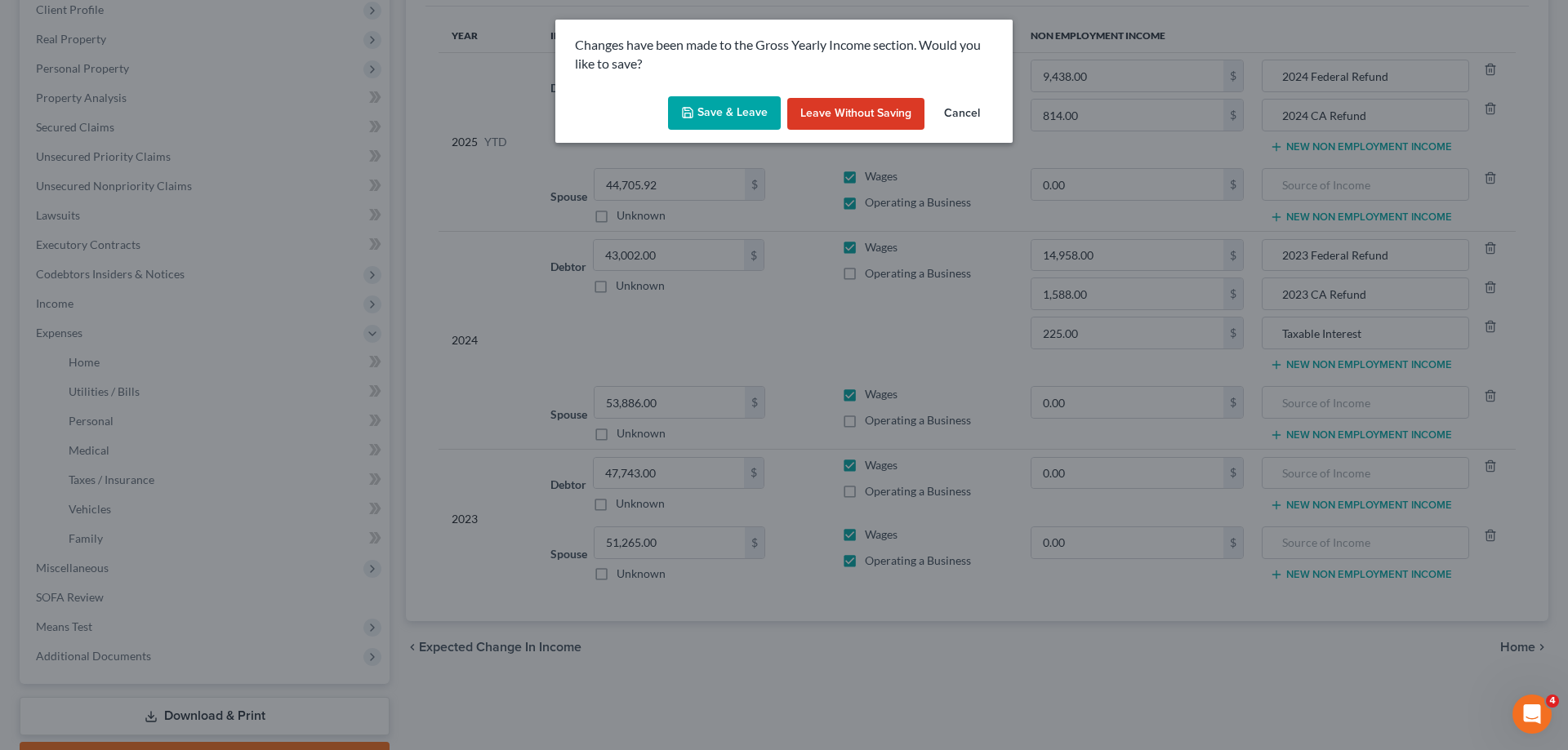
click at [698, 116] on button "Save & Leave" at bounding box center [724, 113] width 113 height 34
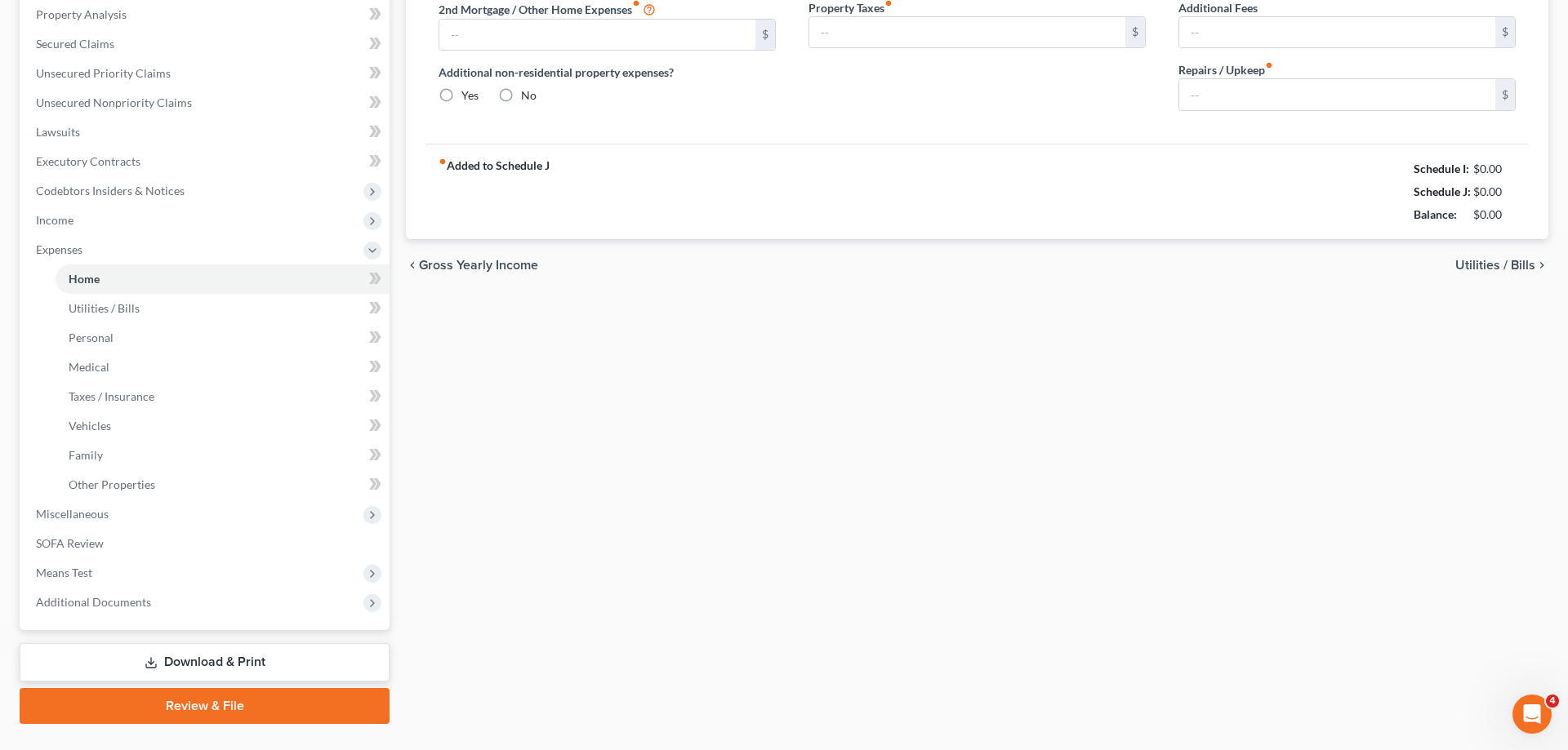
click at [147, 535] on link "SOFA Review" at bounding box center [206, 543] width 366 height 29
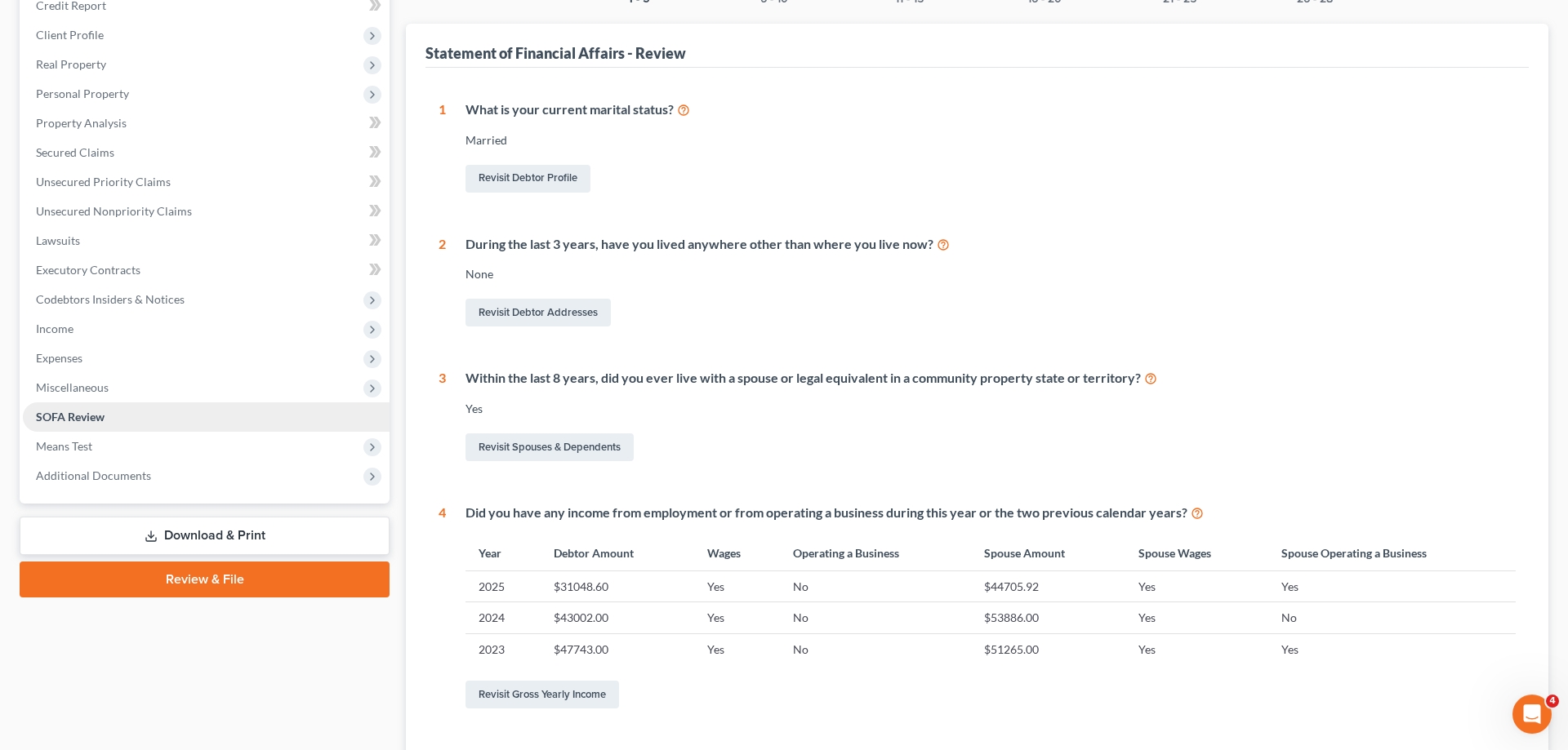
scroll to position [250, 0]
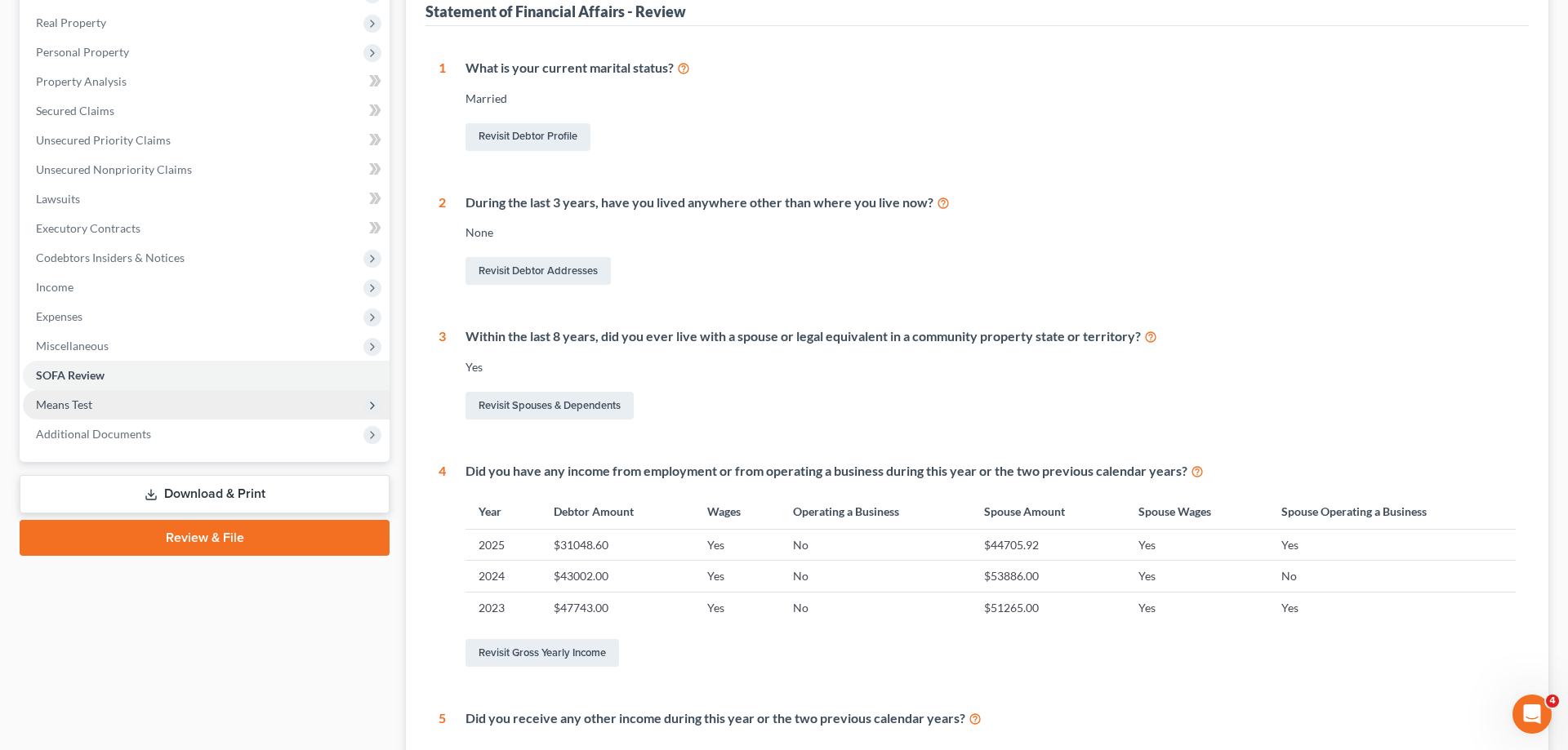
click at [134, 405] on span "Means Test" at bounding box center [206, 405] width 366 height 29
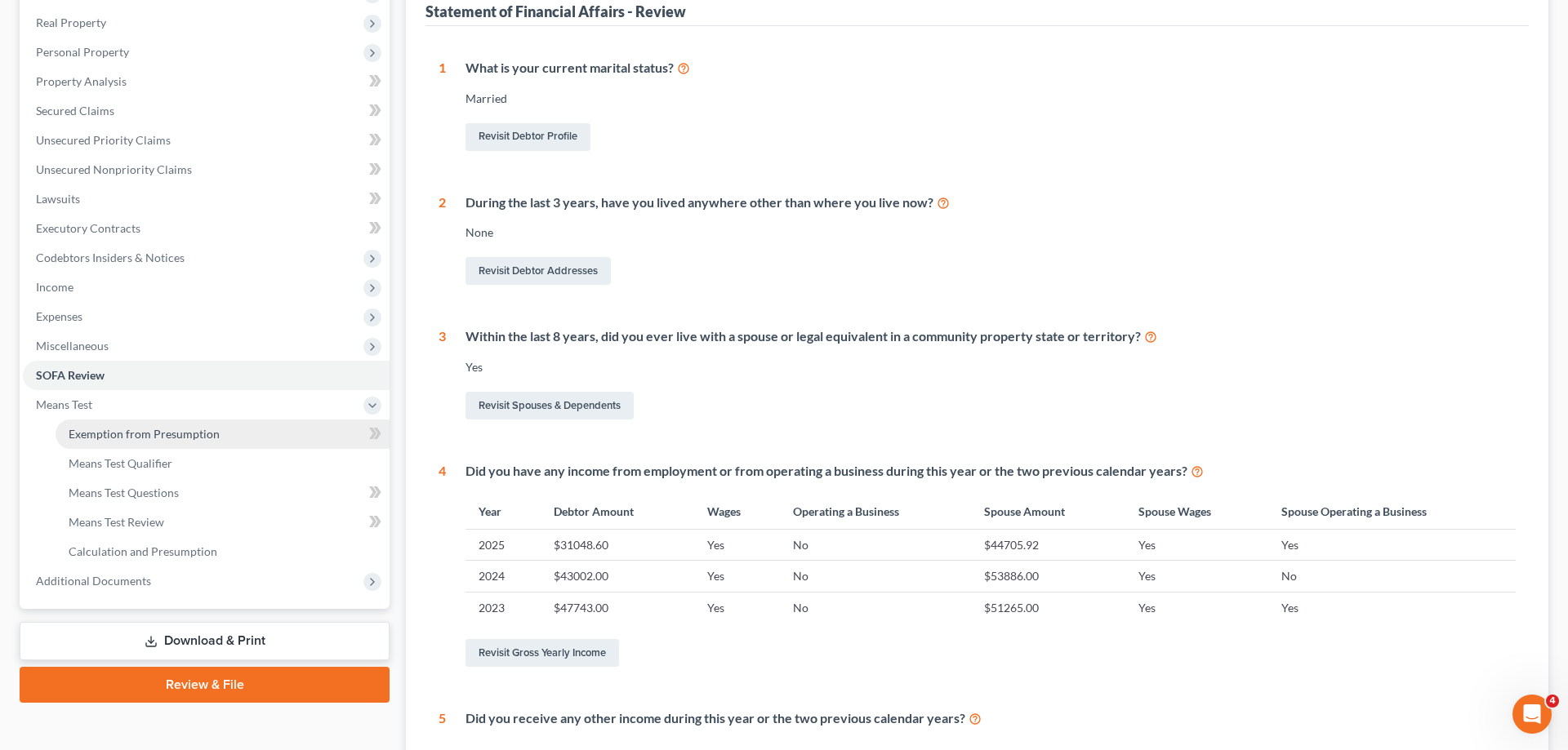
click at [209, 419] on li "Means Test Exemption from Presumption Means Test Qualifier Means Test Questions…" at bounding box center [206, 478] width 366 height 176
click at [210, 428] on span "Exemption from Presumption" at bounding box center [144, 433] width 151 height 14
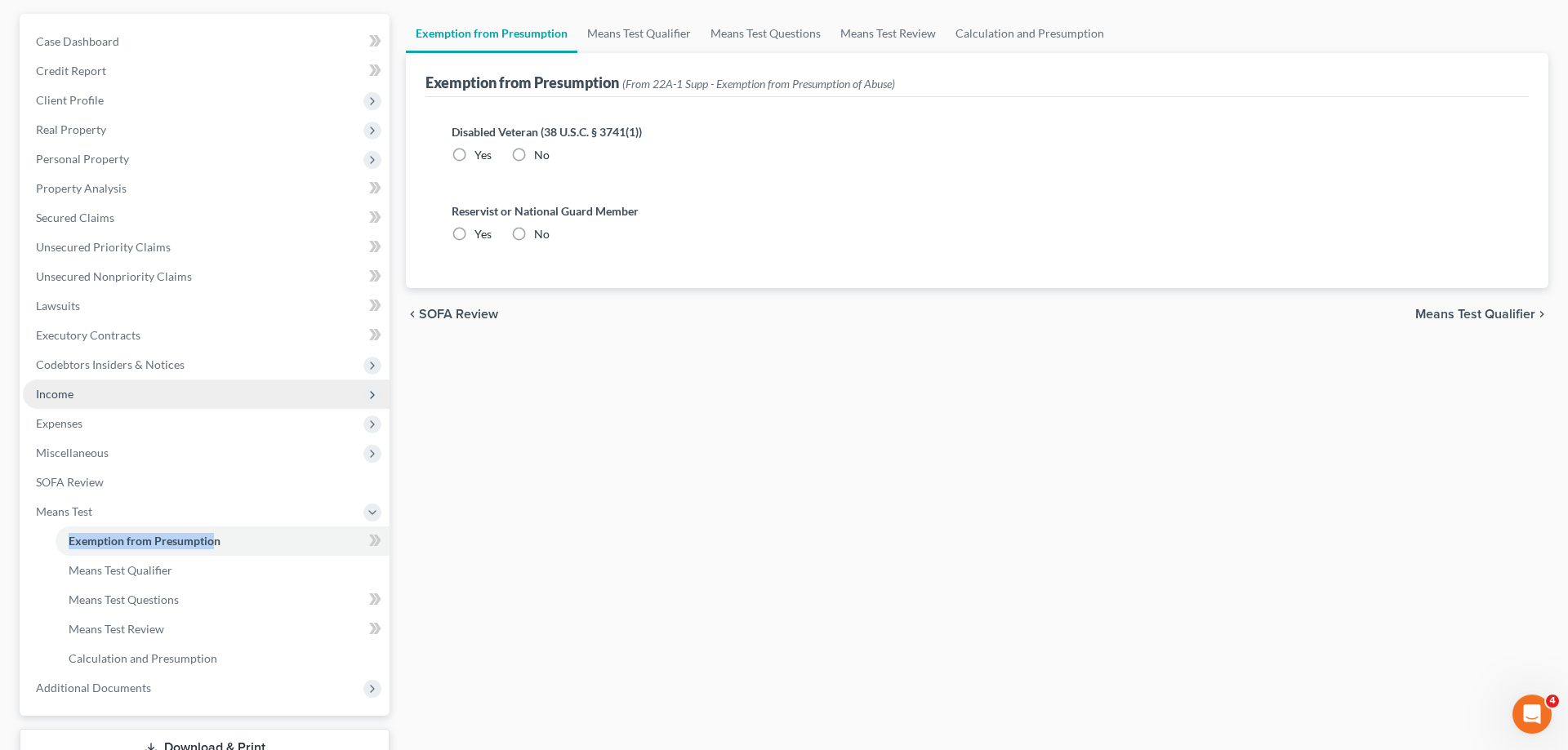
radio input "true"
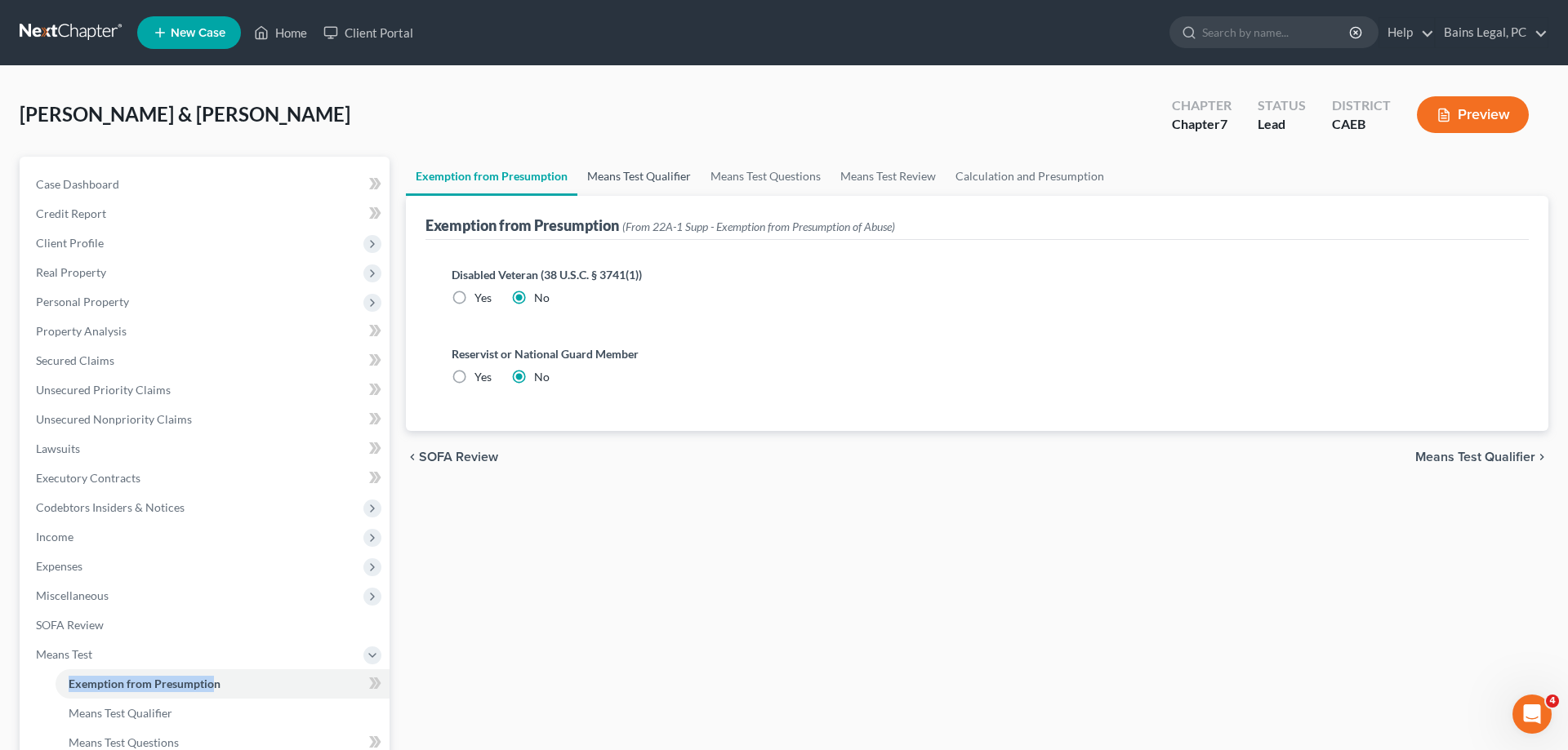
click at [654, 172] on link "Means Test Qualifier" at bounding box center [639, 176] width 123 height 39
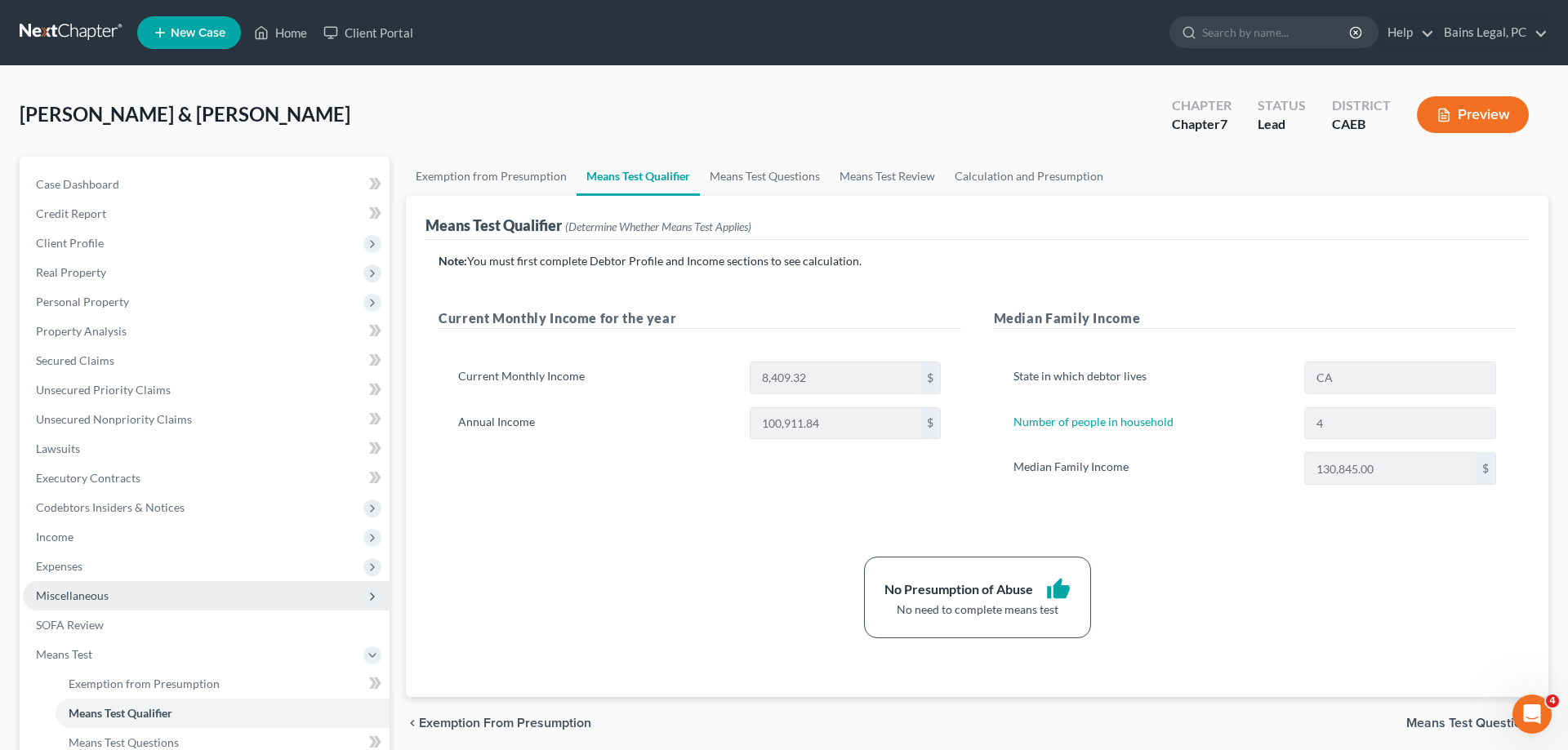
click at [80, 594] on span "Miscellaneous" at bounding box center [72, 595] width 73 height 14
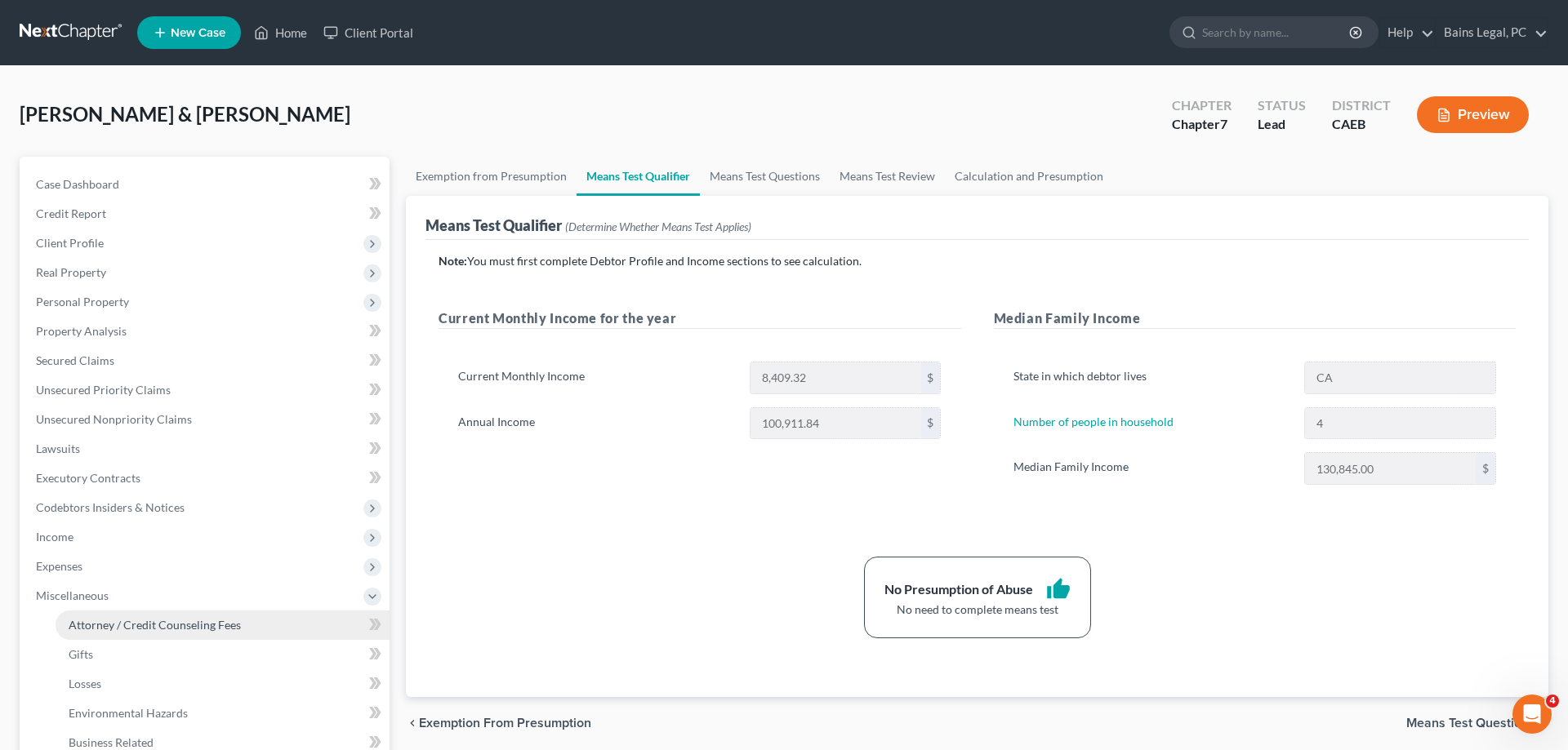
click at [121, 628] on span "Attorney / Credit Counseling Fees" at bounding box center [155, 624] width 173 height 14
select select "36"
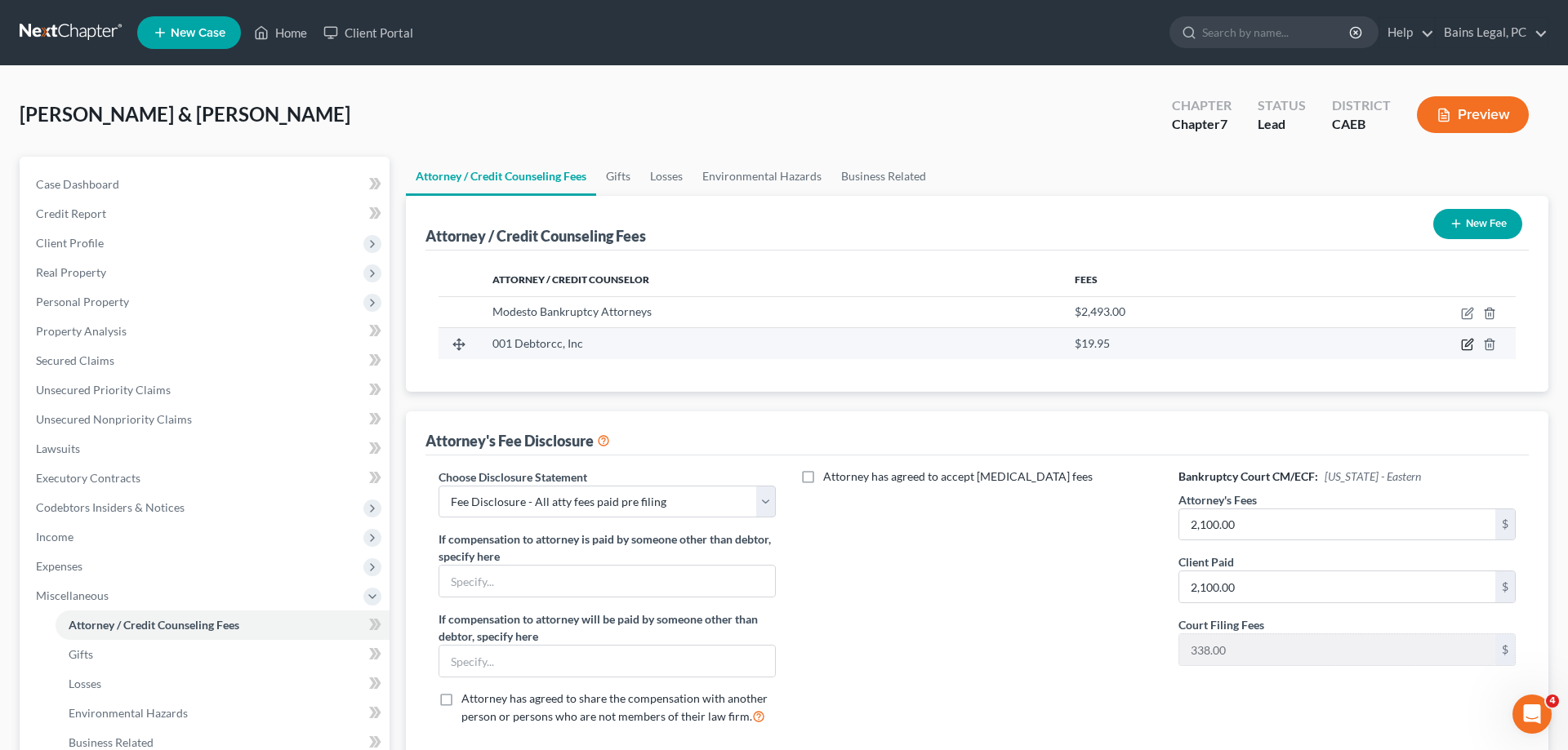
click at [1466, 343] on icon "button" at bounding box center [1469, 343] width 7 height 7
select select "33"
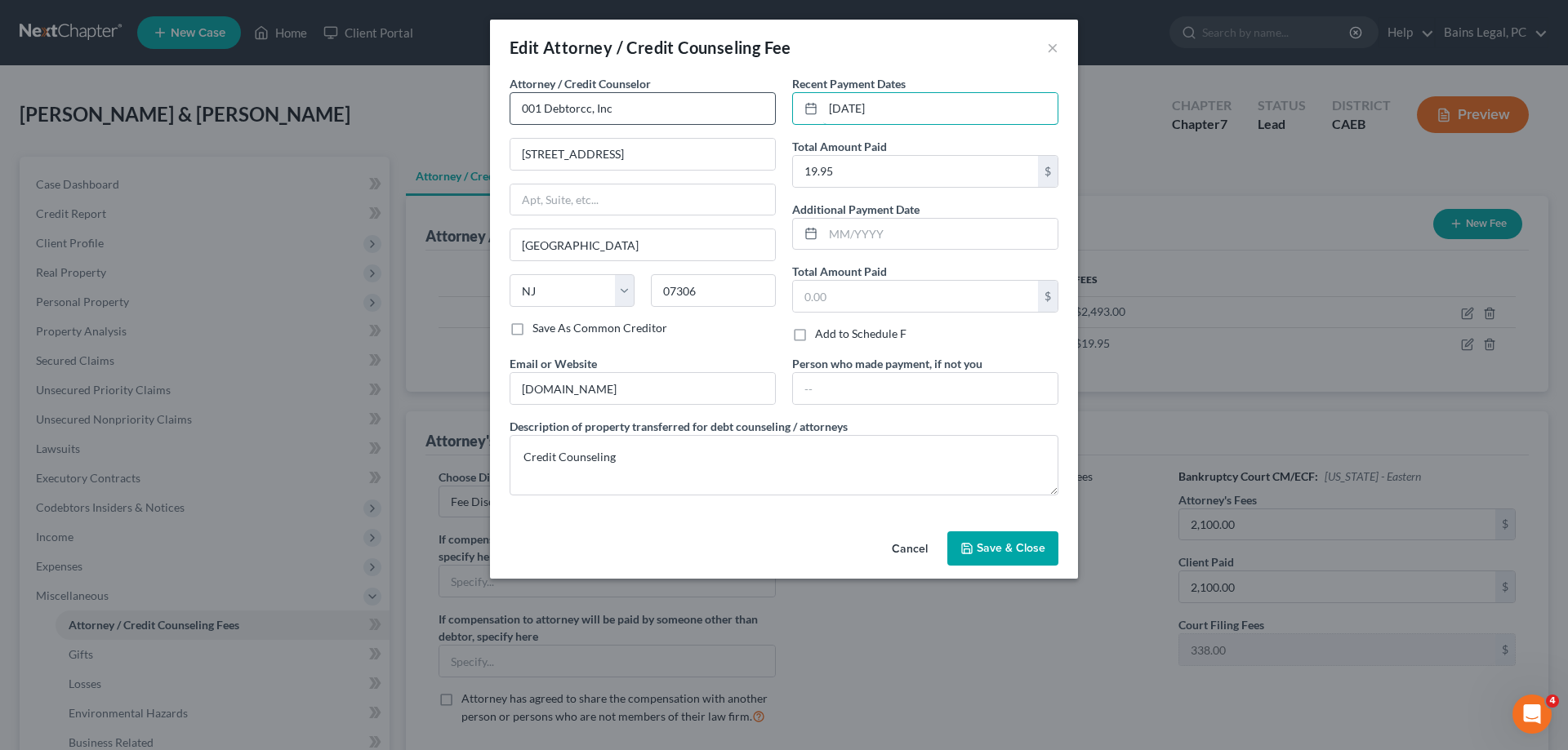
drag, startPoint x: 906, startPoint y: 116, endPoint x: 701, endPoint y: 104, distance: 205.4
click at [701, 104] on div "Attorney / Credit Counselor * 001 Debtorcc, Inc [STREET_ADDRESS] [GEOGRAPHIC_DA…" at bounding box center [784, 292] width 566 height 433
drag, startPoint x: 952, startPoint y: 105, endPoint x: 763, endPoint y: 109, distance: 189.0
click at [823, 111] on input "11/21/202408/29/25" at bounding box center [940, 108] width 234 height 31
type input "0"
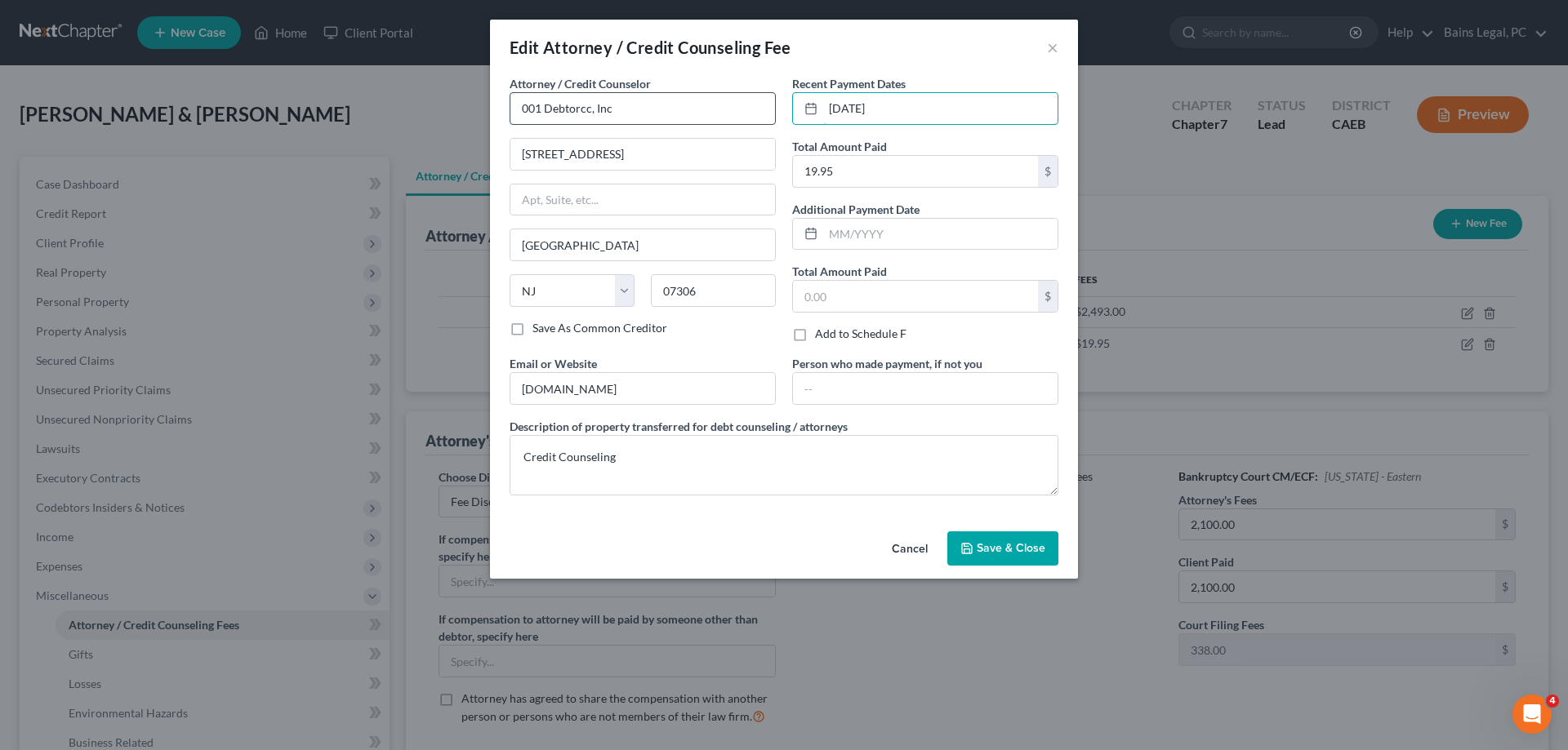
type input "[DATE]"
click at [1020, 550] on span "Save & Close" at bounding box center [1011, 548] width 69 height 14
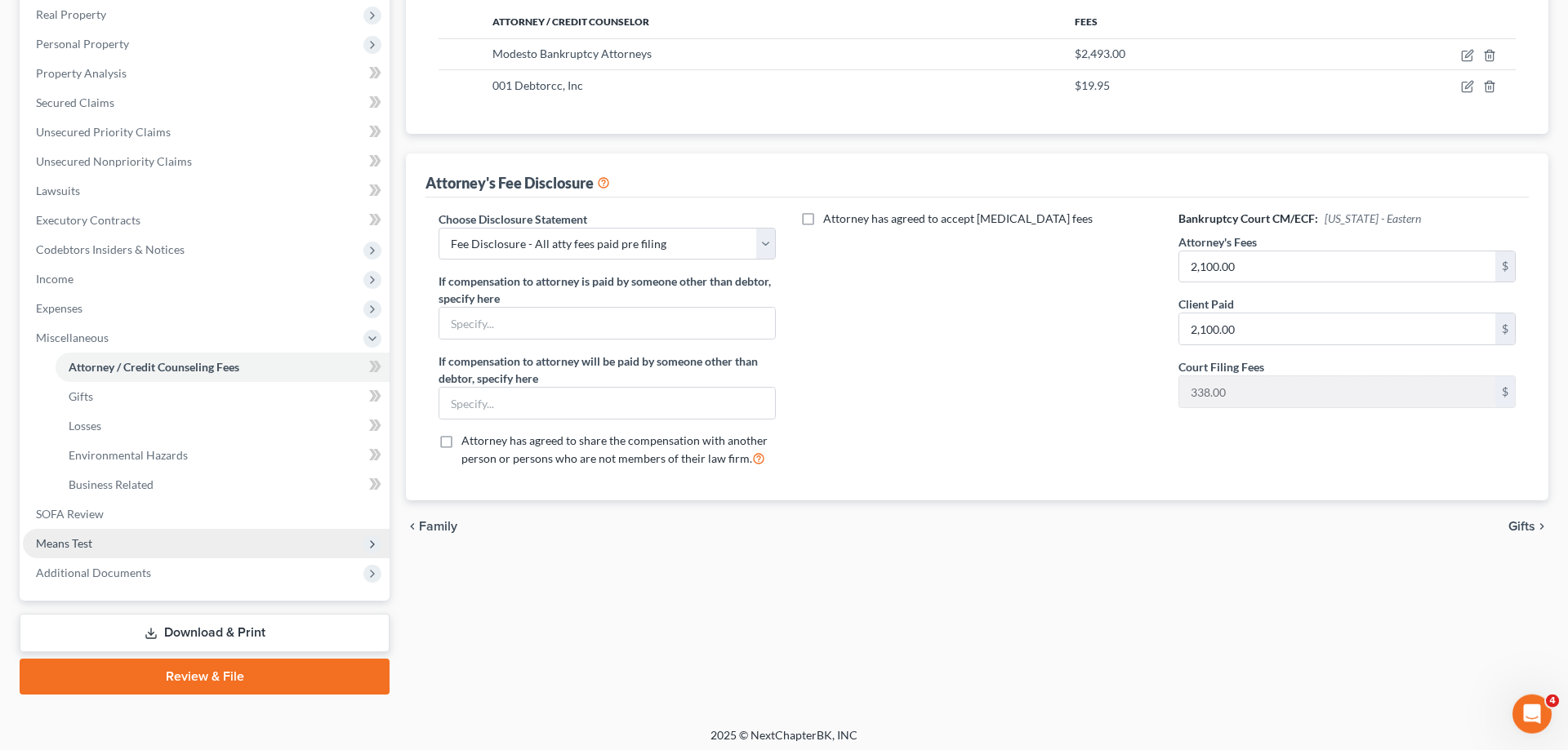
scroll to position [263, 0]
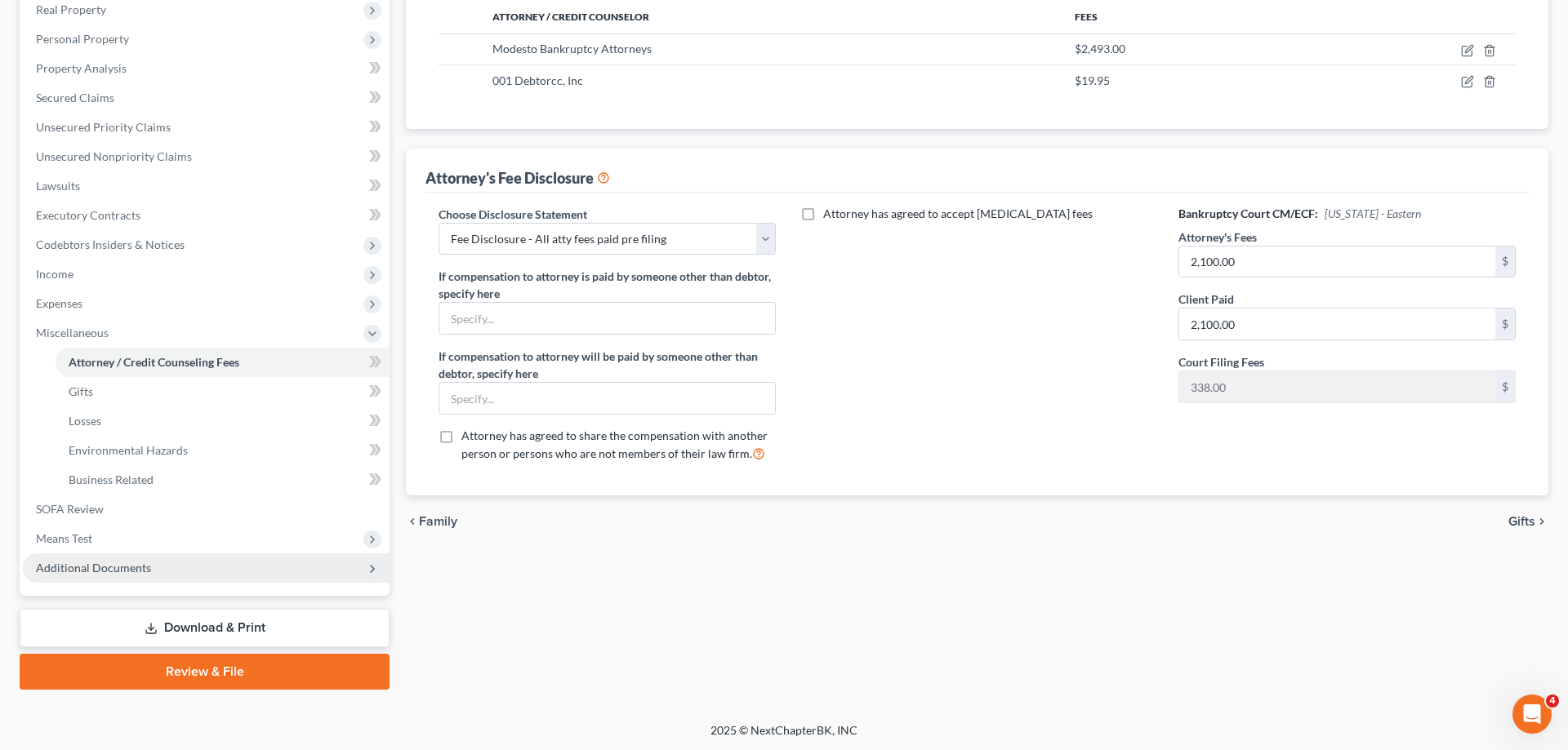
drag, startPoint x: 117, startPoint y: 565, endPoint x: 166, endPoint y: 567, distance: 49.0
click at [118, 565] on span "Additional Documents" at bounding box center [93, 567] width 115 height 14
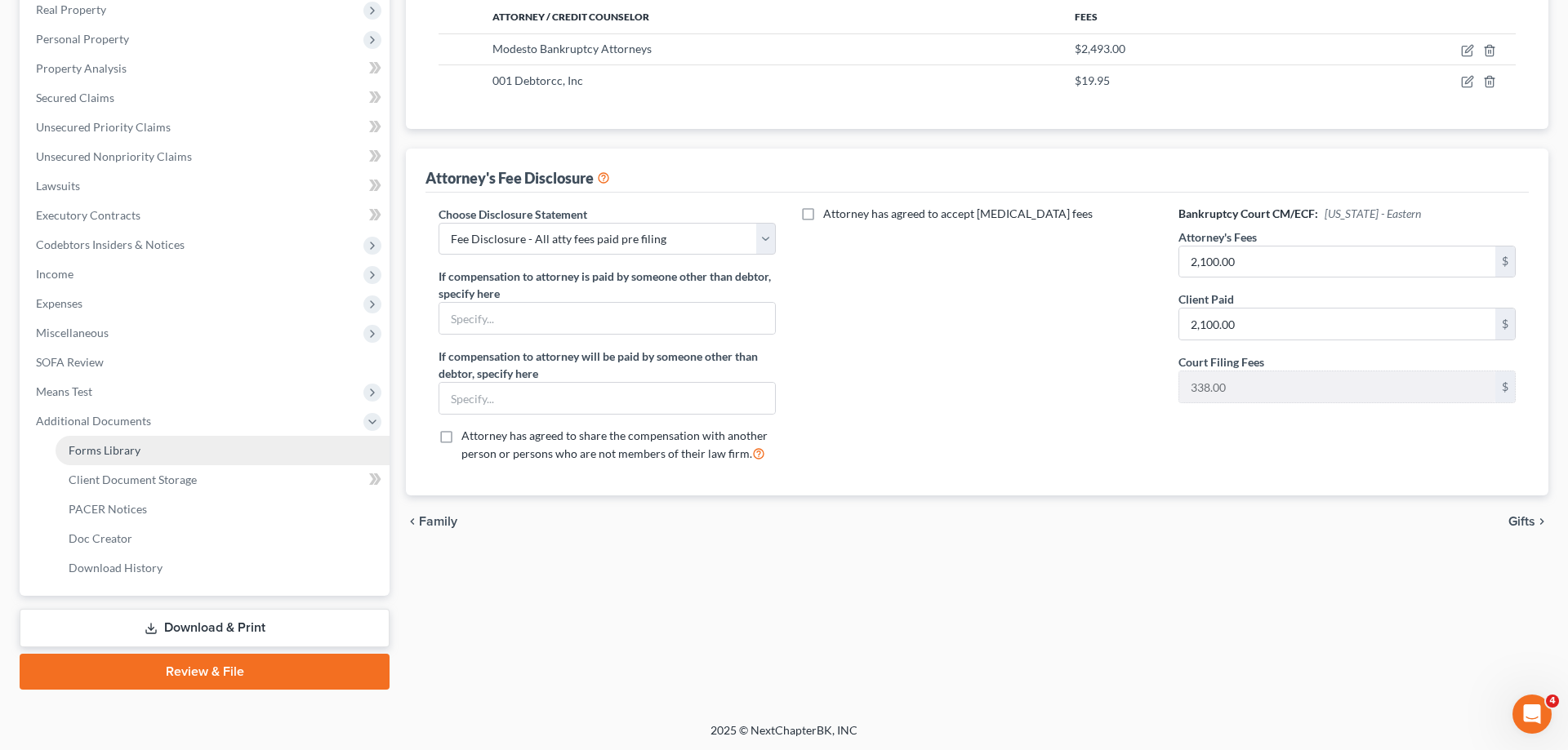
click at [155, 449] on link "Forms Library" at bounding box center [222, 451] width 334 height 29
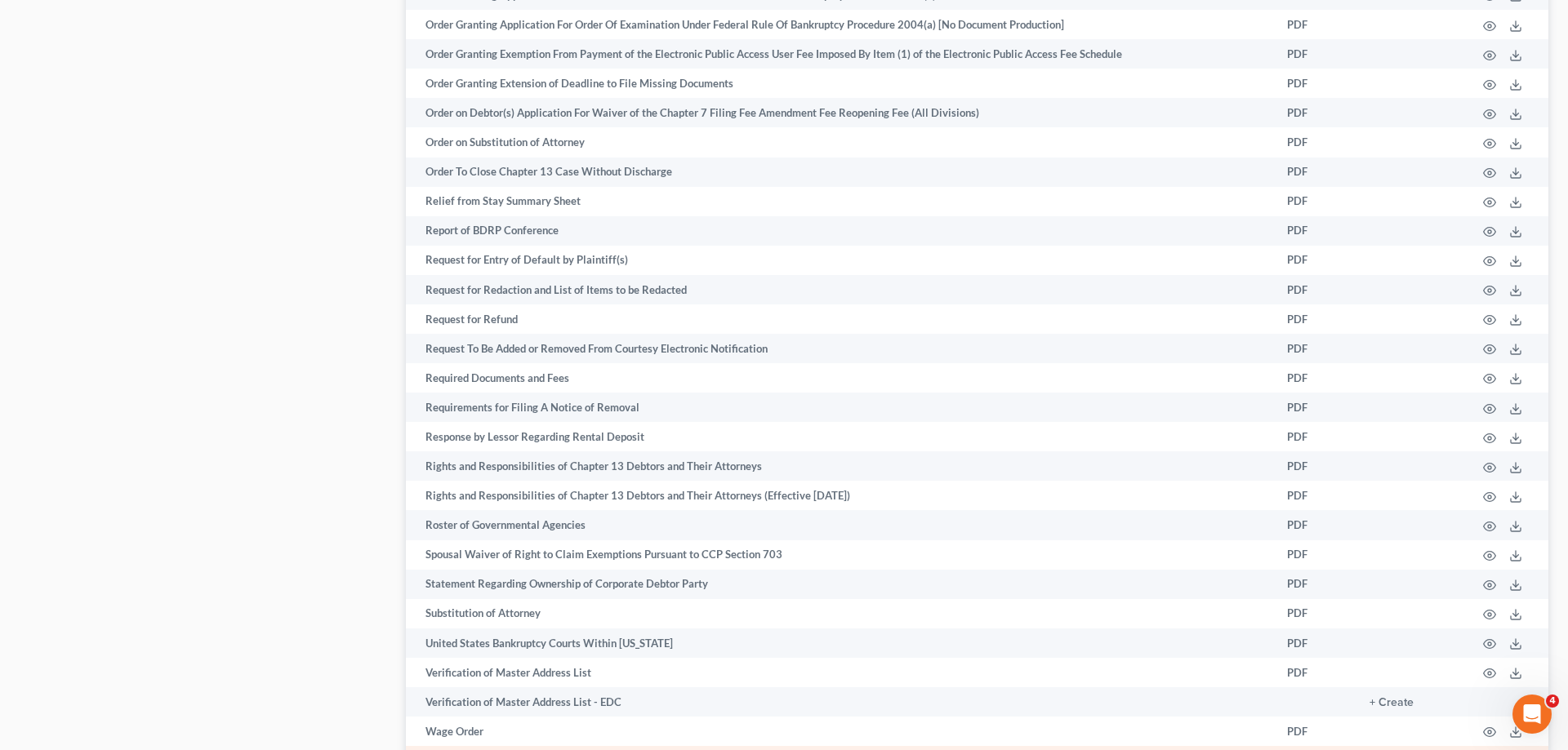
scroll to position [2371, 0]
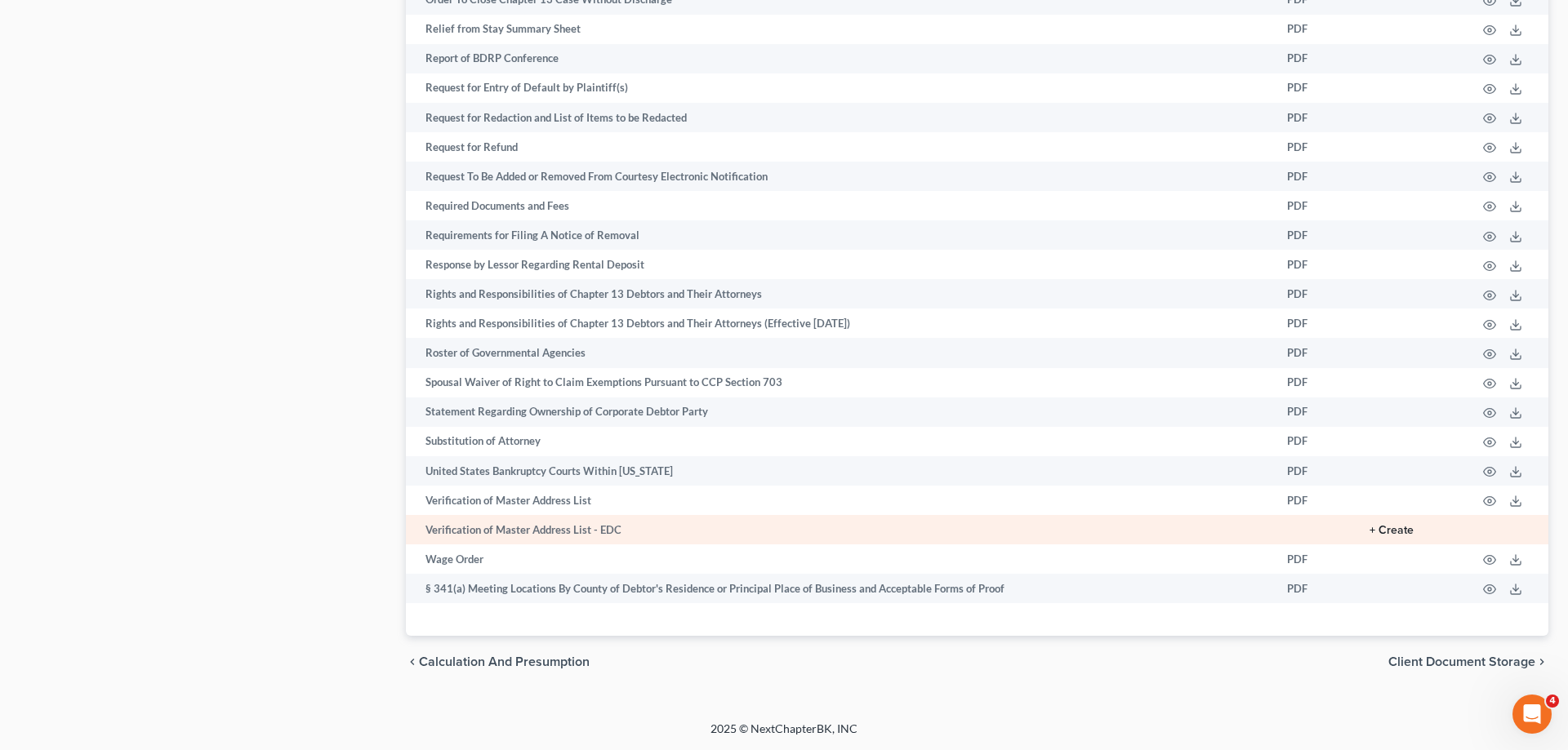
click at [1390, 528] on button "+ Create" at bounding box center [1392, 531] width 44 height 11
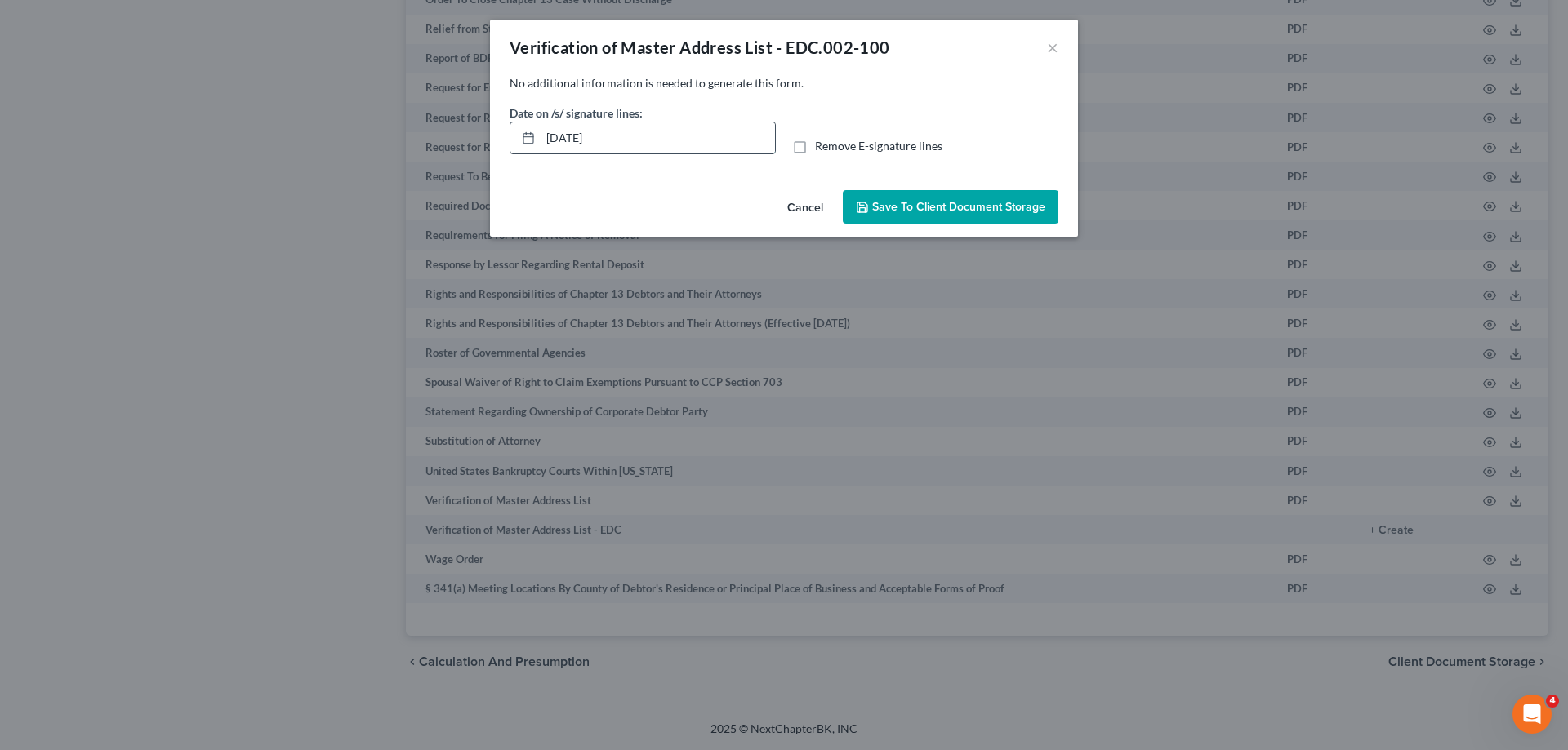
drag, startPoint x: 663, startPoint y: 144, endPoint x: 515, endPoint y: 142, distance: 148.0
click at [541, 145] on input "[DATE]" at bounding box center [657, 138] width 234 height 31
click at [827, 149] on span "Remove E-signature lines" at bounding box center [879, 145] width 128 height 14
click at [827, 149] on input "Remove E-signature lines" at bounding box center [827, 143] width 11 height 11
checkbox input "true"
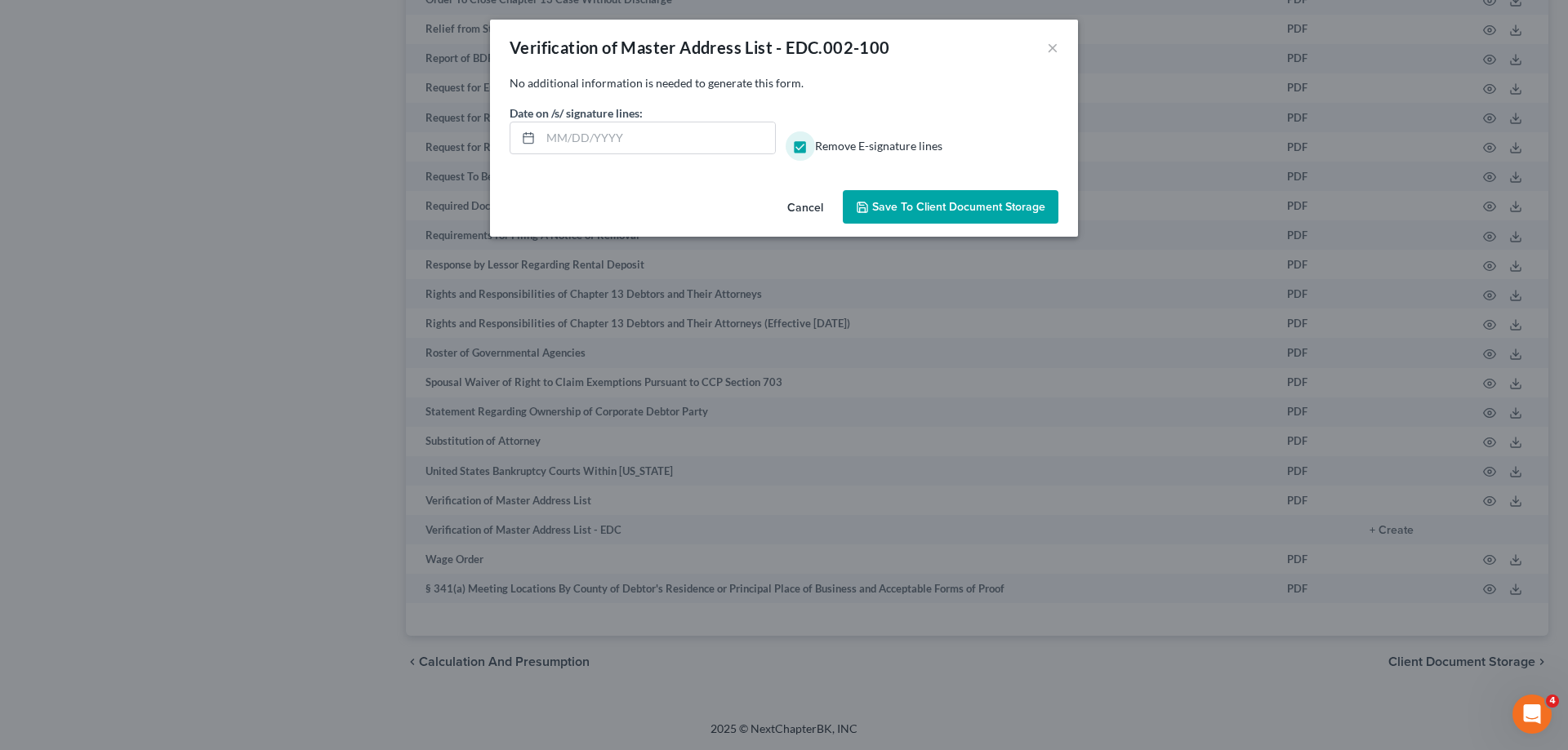
click at [951, 218] on button "Save to Client Document Storage" at bounding box center [950, 207] width 216 height 34
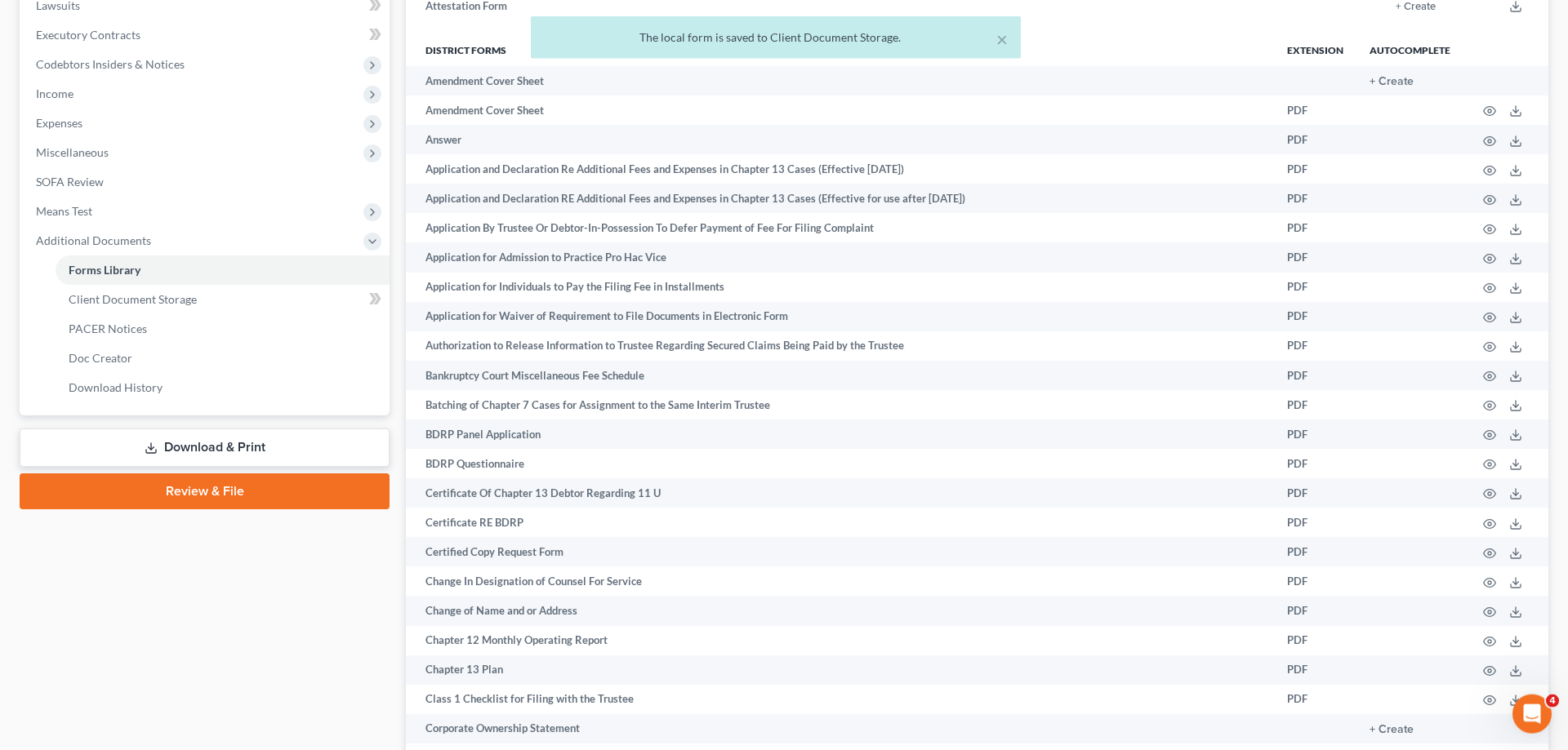
scroll to position [206, 0]
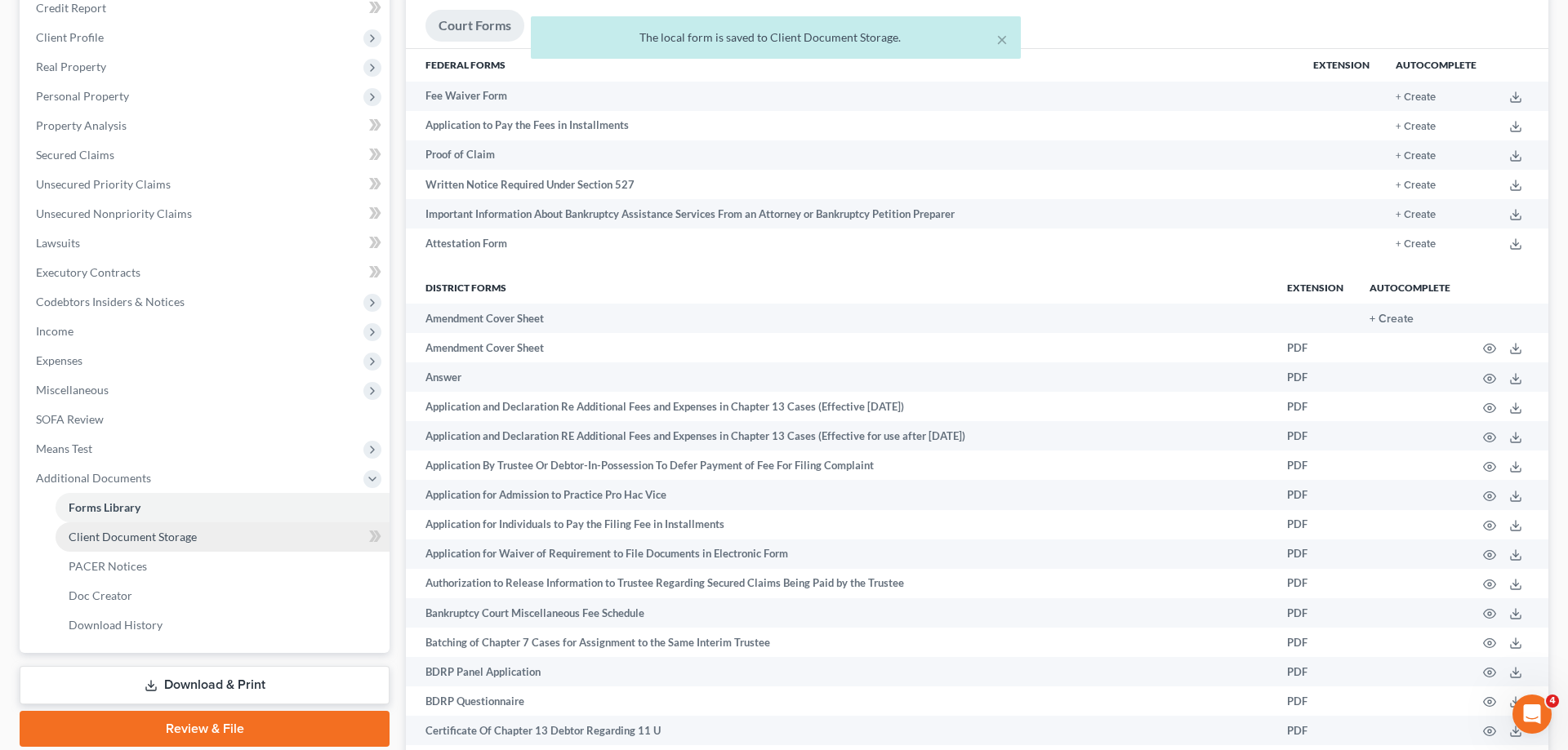
click at [204, 534] on link "Client Document Storage" at bounding box center [222, 537] width 334 height 29
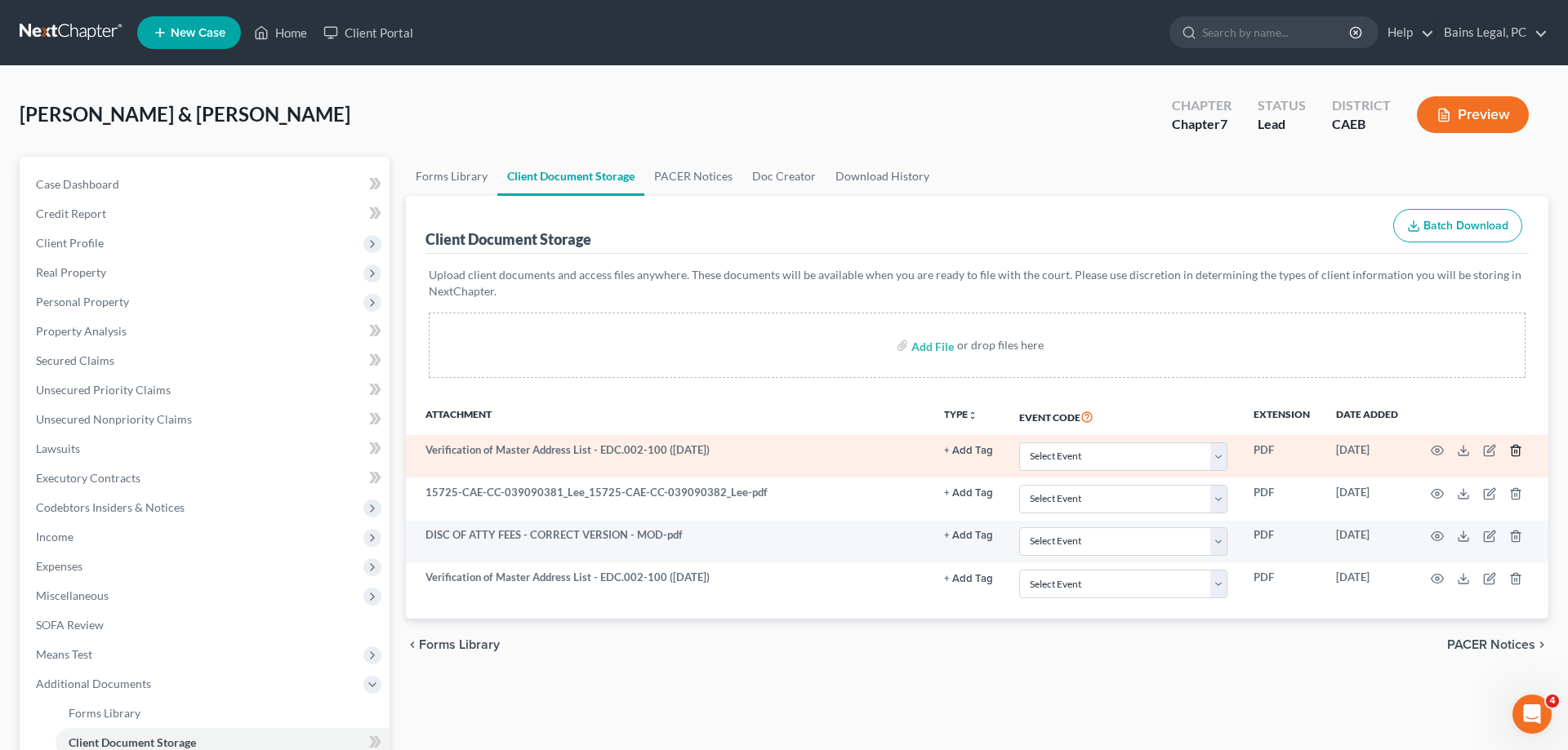
click at [1517, 451] on line "button" at bounding box center [1517, 453] width 0 height 4
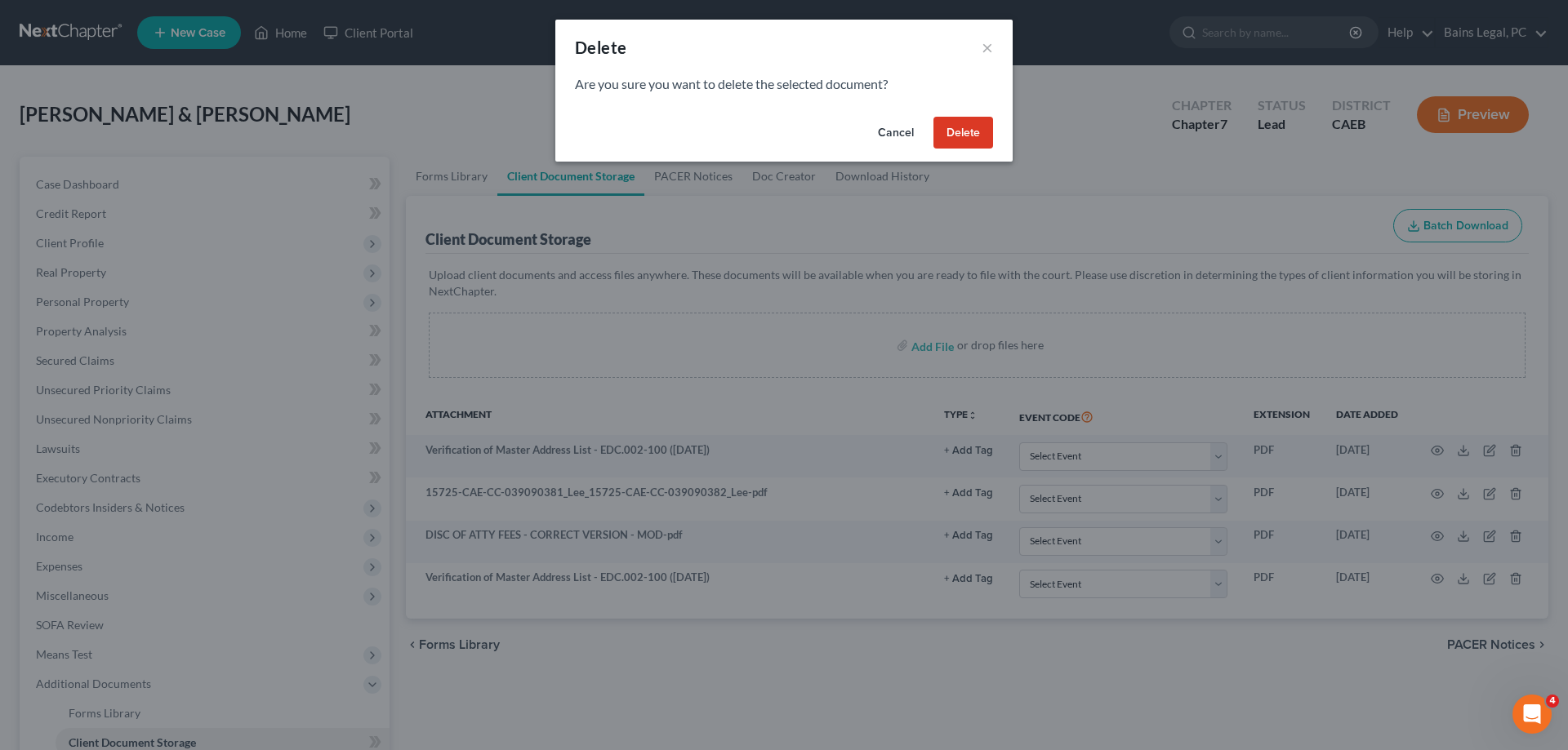
click at [947, 133] on button "Delete" at bounding box center [963, 133] width 60 height 33
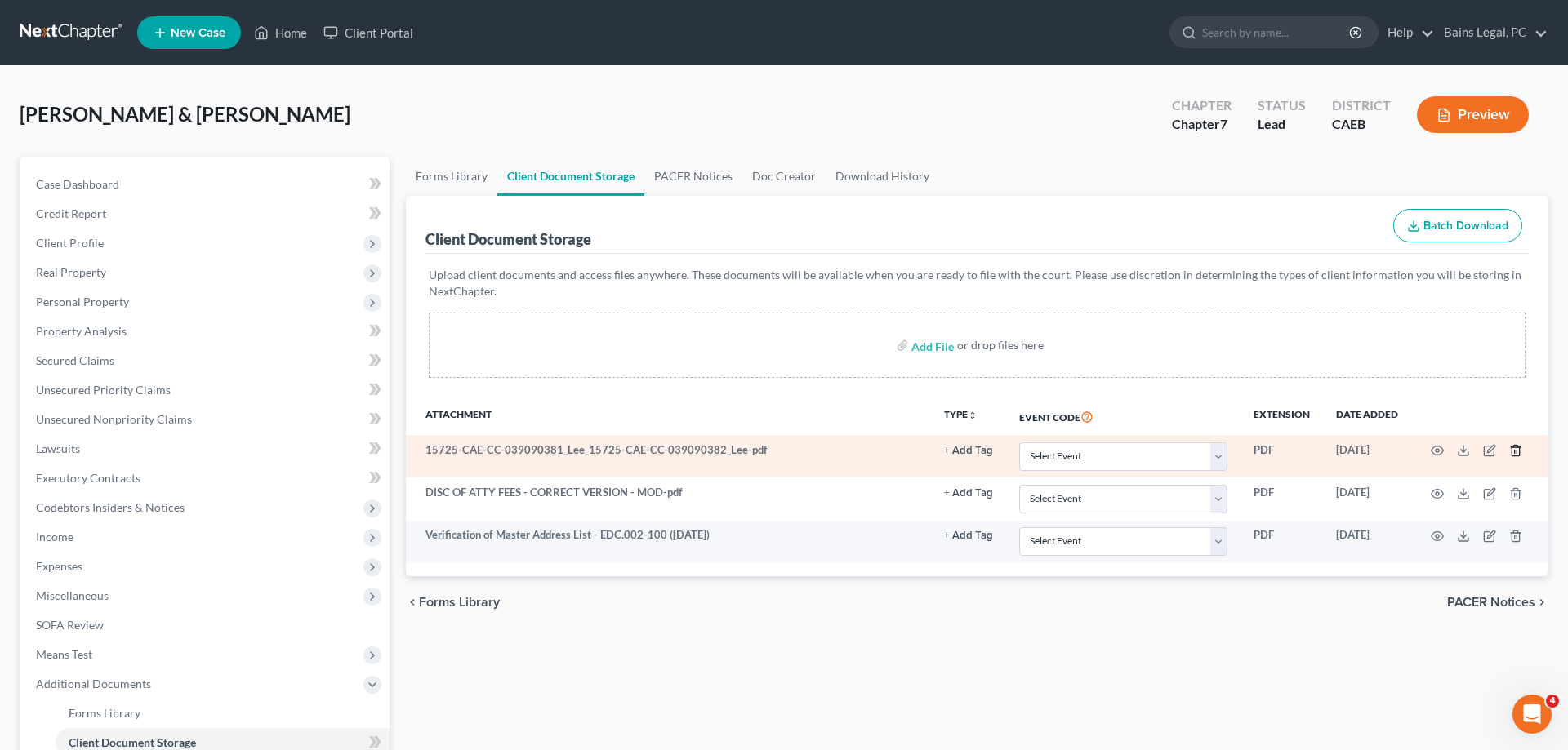
click at [1516, 453] on icon "button" at bounding box center [1516, 451] width 13 height 13
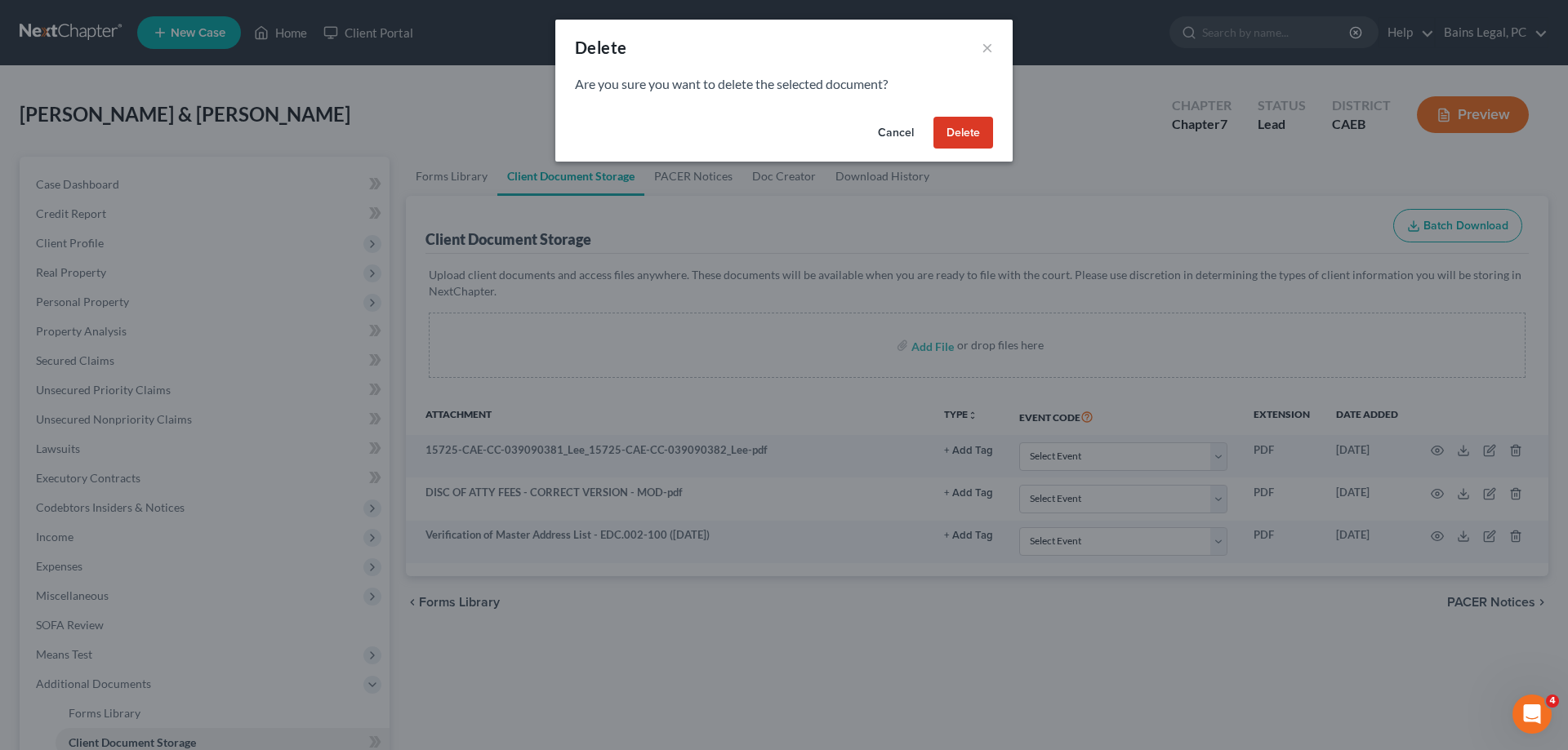
click at [963, 135] on button "Delete" at bounding box center [963, 133] width 60 height 33
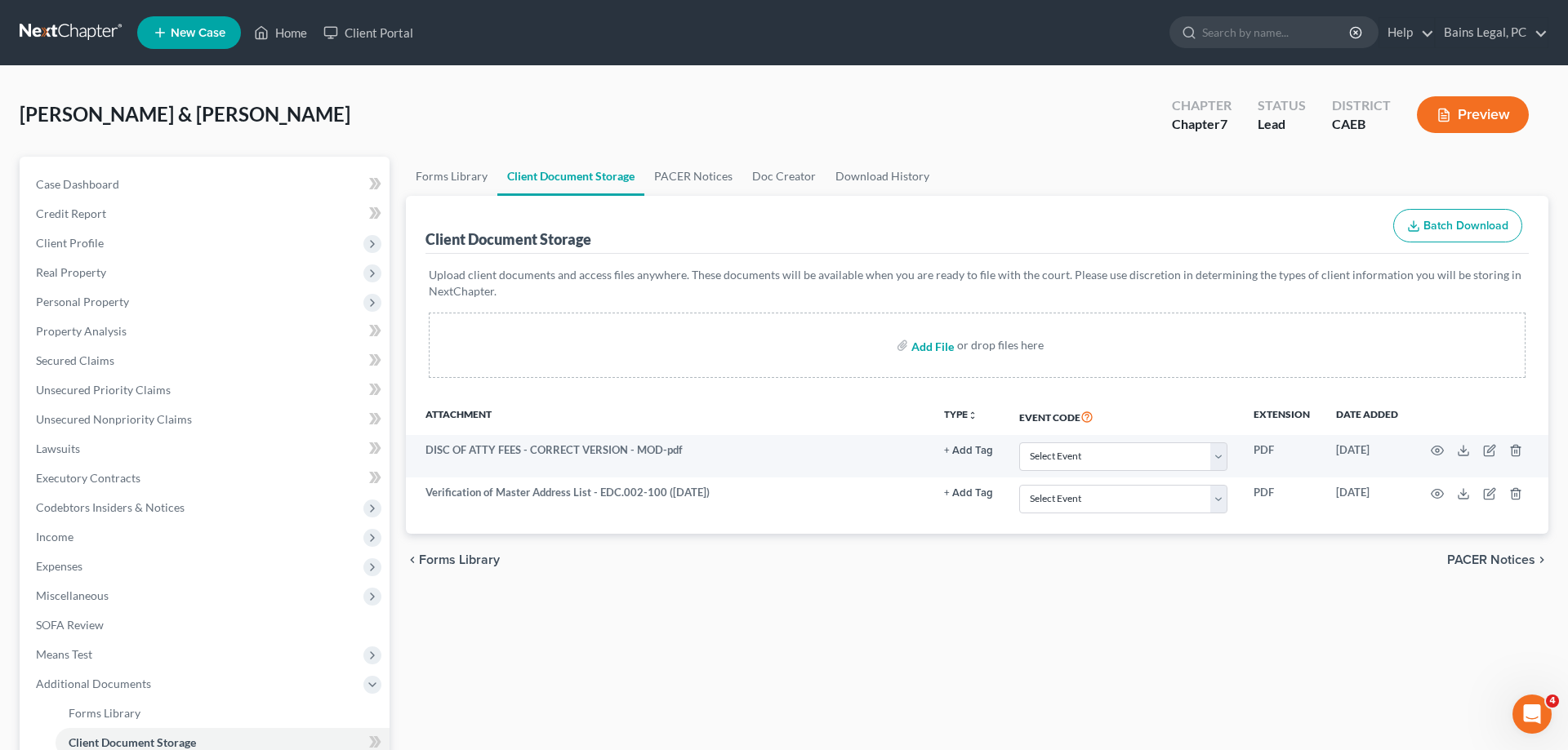
drag, startPoint x: 931, startPoint y: 343, endPoint x: 931, endPoint y: 357, distance: 14.0
click at [931, 344] on input "file" at bounding box center [931, 345] width 39 height 29
type input "C:\fakepath\CC - HERS - NEW 2025.pdf"
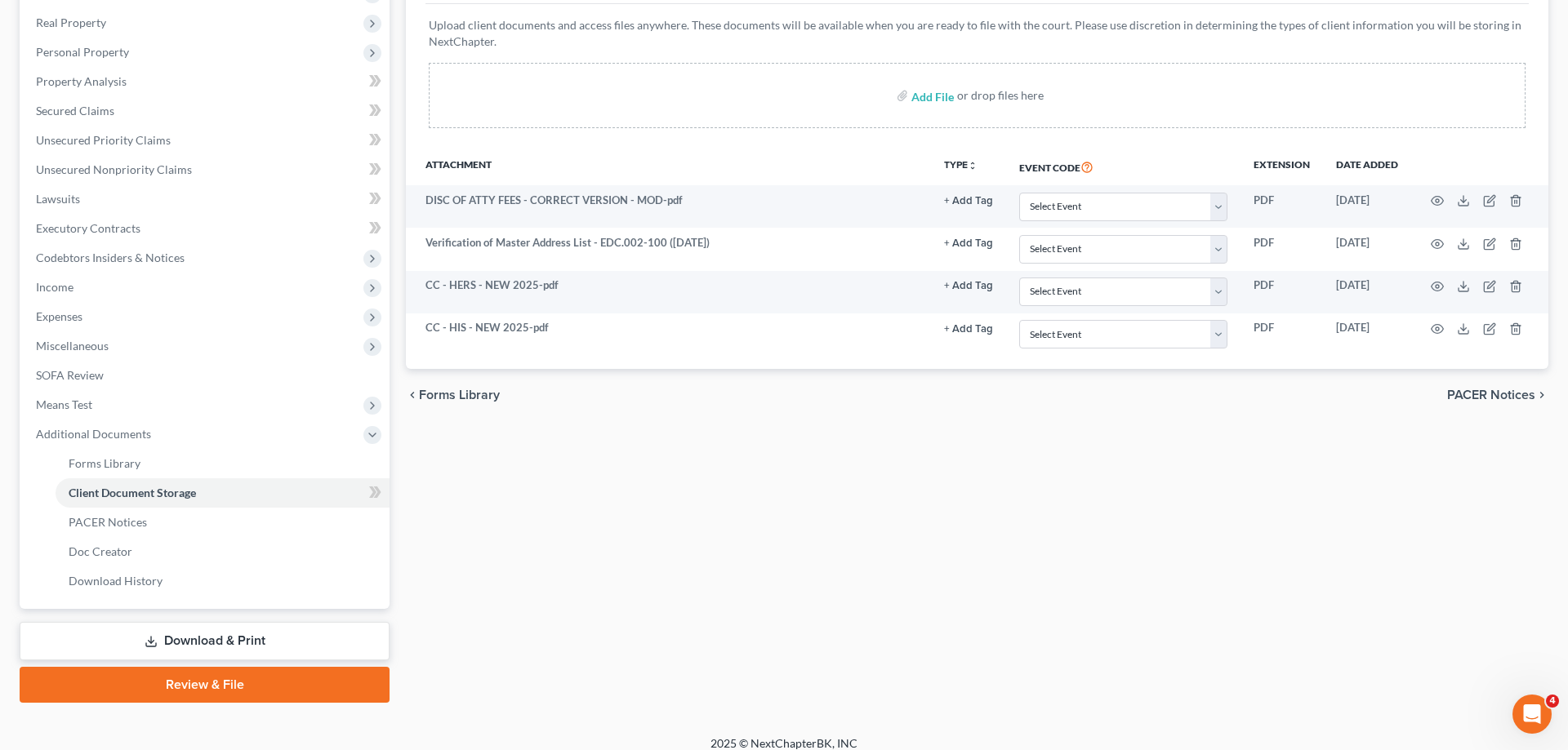
scroll to position [263, 0]
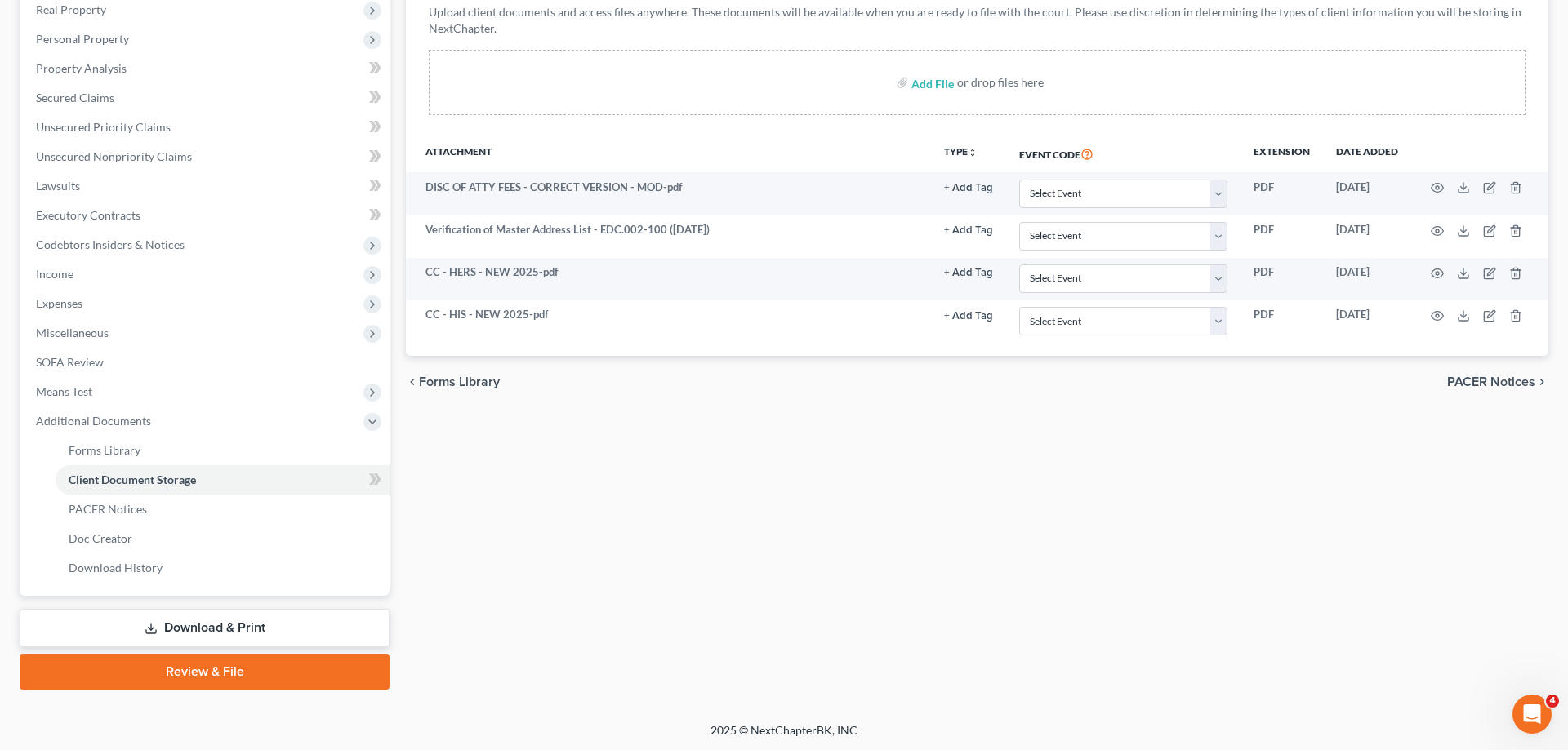
click at [255, 633] on link "Download & Print" at bounding box center [204, 629] width 370 height 39
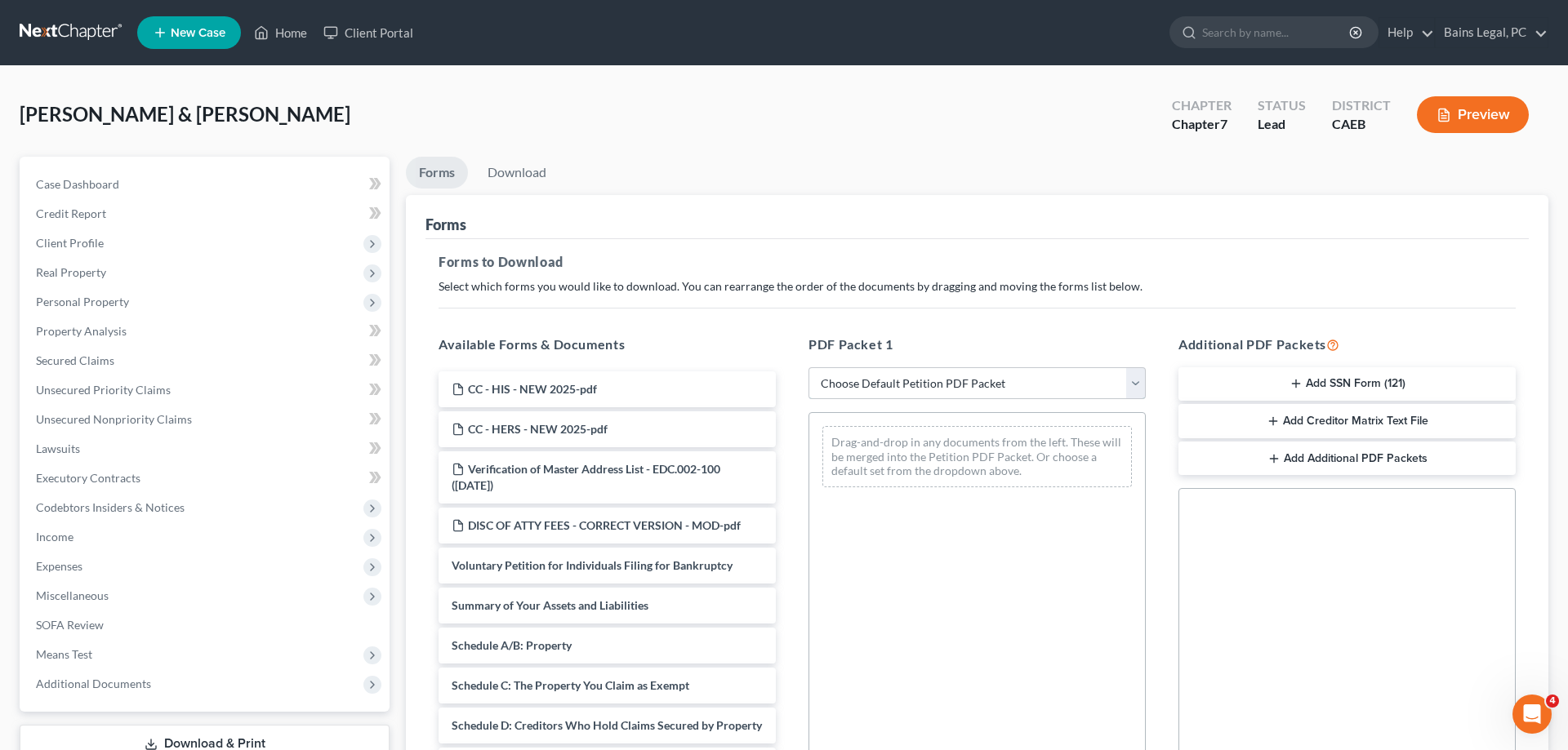
click at [809, 367] on select "Choose Default Petition PDF Packet Complete Bankruptcy Petition (all forms and …" at bounding box center [977, 384] width 337 height 33
select select "0"
click option "Complete Bankruptcy Petition (all forms and schedules)" at bounding box center [0, 0] width 0 height 0
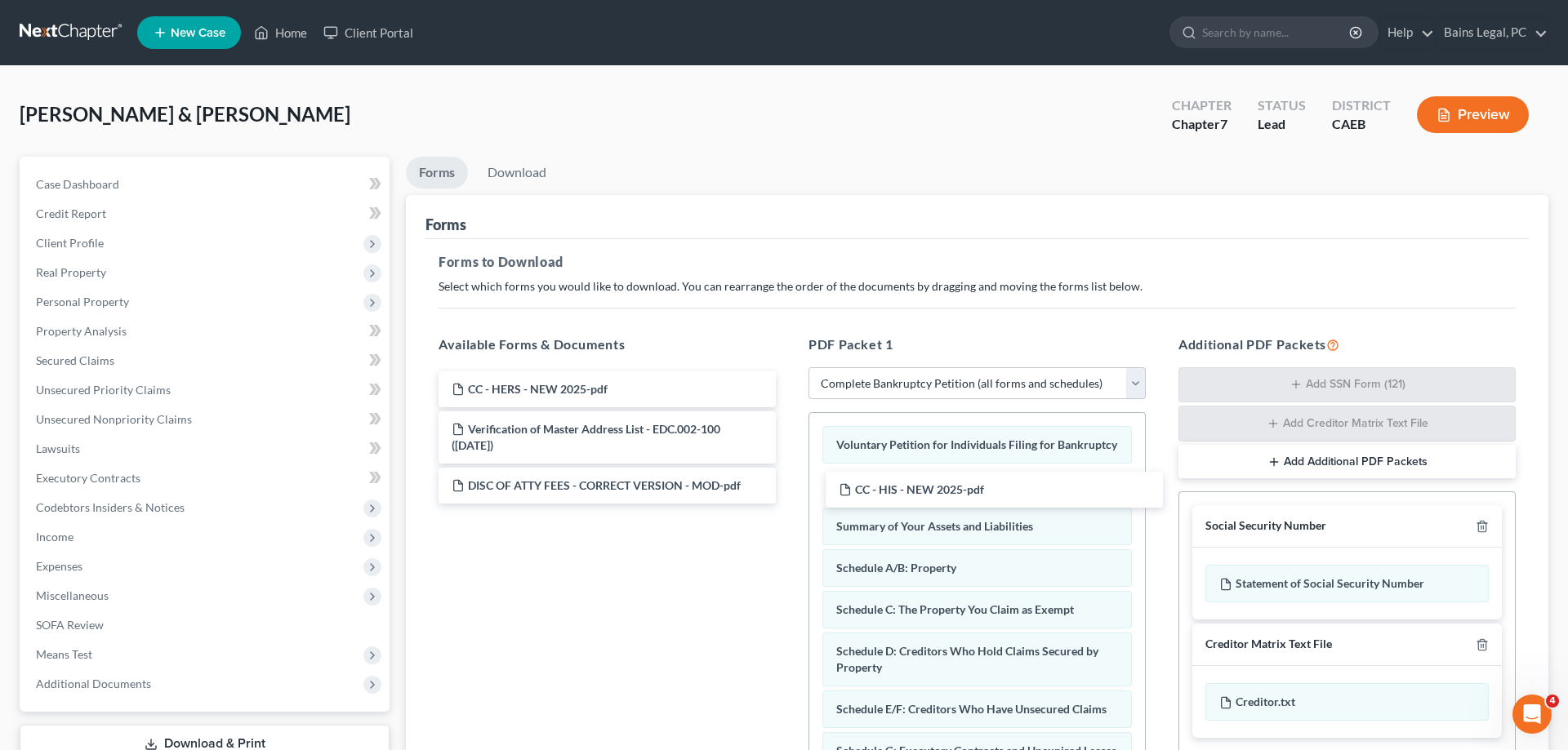
drag, startPoint x: 555, startPoint y: 388, endPoint x: 779, endPoint y: 417, distance: 225.9
click at [789, 489] on div "CC - HIS - NEW 2025-pdf CC - HIS - NEW 2025-pdf CC - HERS - NEW 2025-pdf Verifi…" at bounding box center [607, 438] width 364 height 132
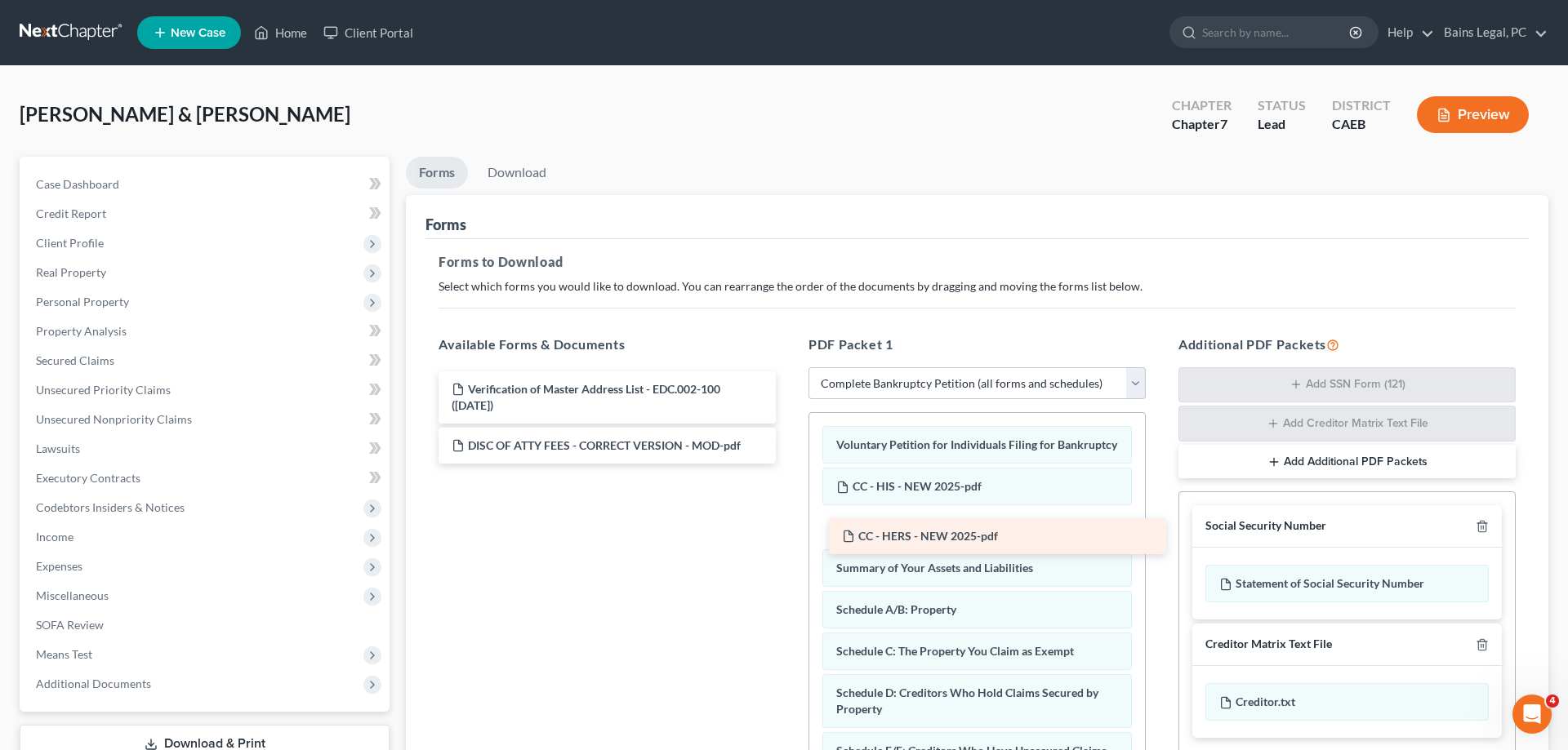
drag, startPoint x: 585, startPoint y: 389, endPoint x: 969, endPoint y: 521, distance: 406.1
click at [789, 464] on div "CC - HERS - NEW 2025-pdf CC - HERS - NEW 2025-pdf Verification of Master Addres…" at bounding box center [607, 418] width 364 height 93
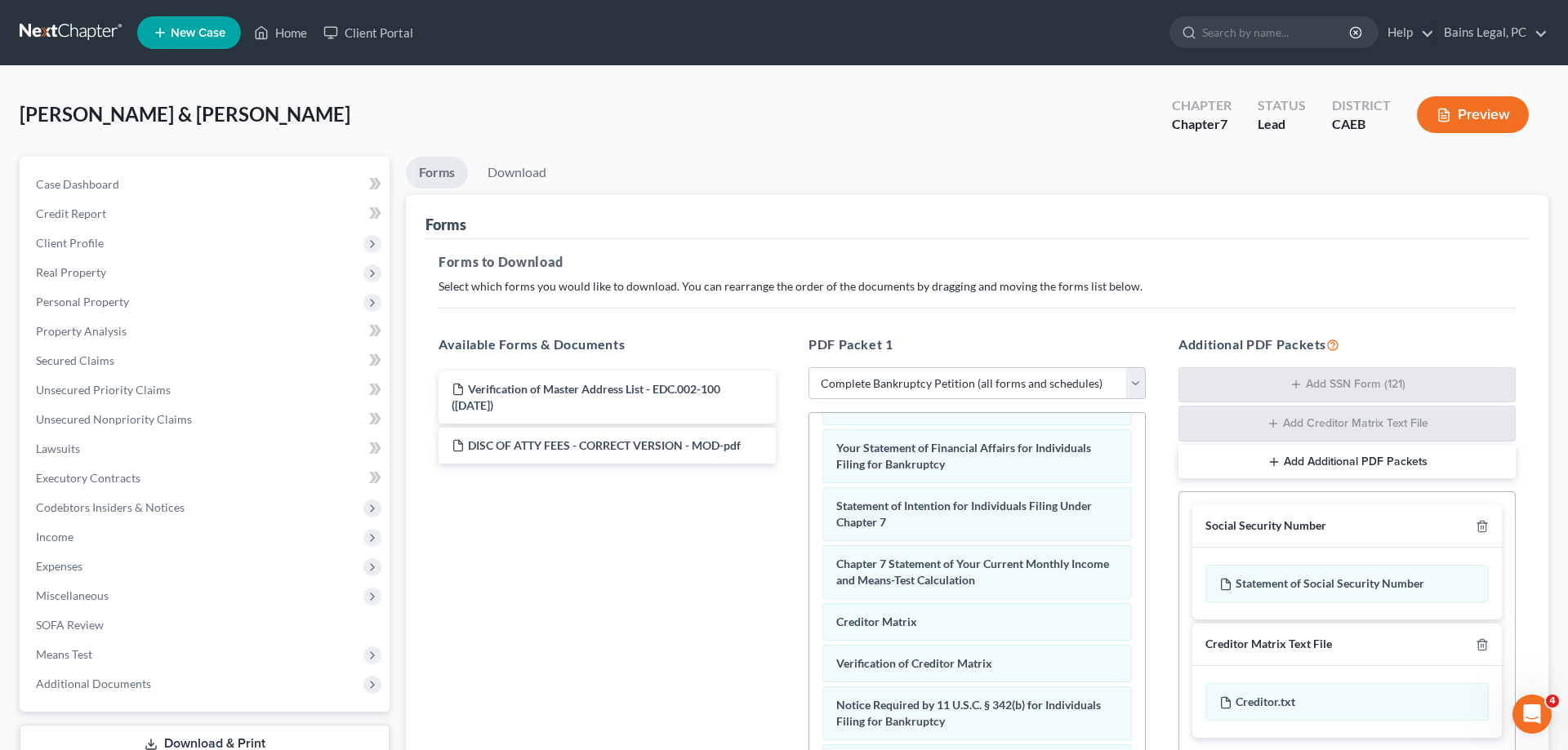
scroll to position [259, 0]
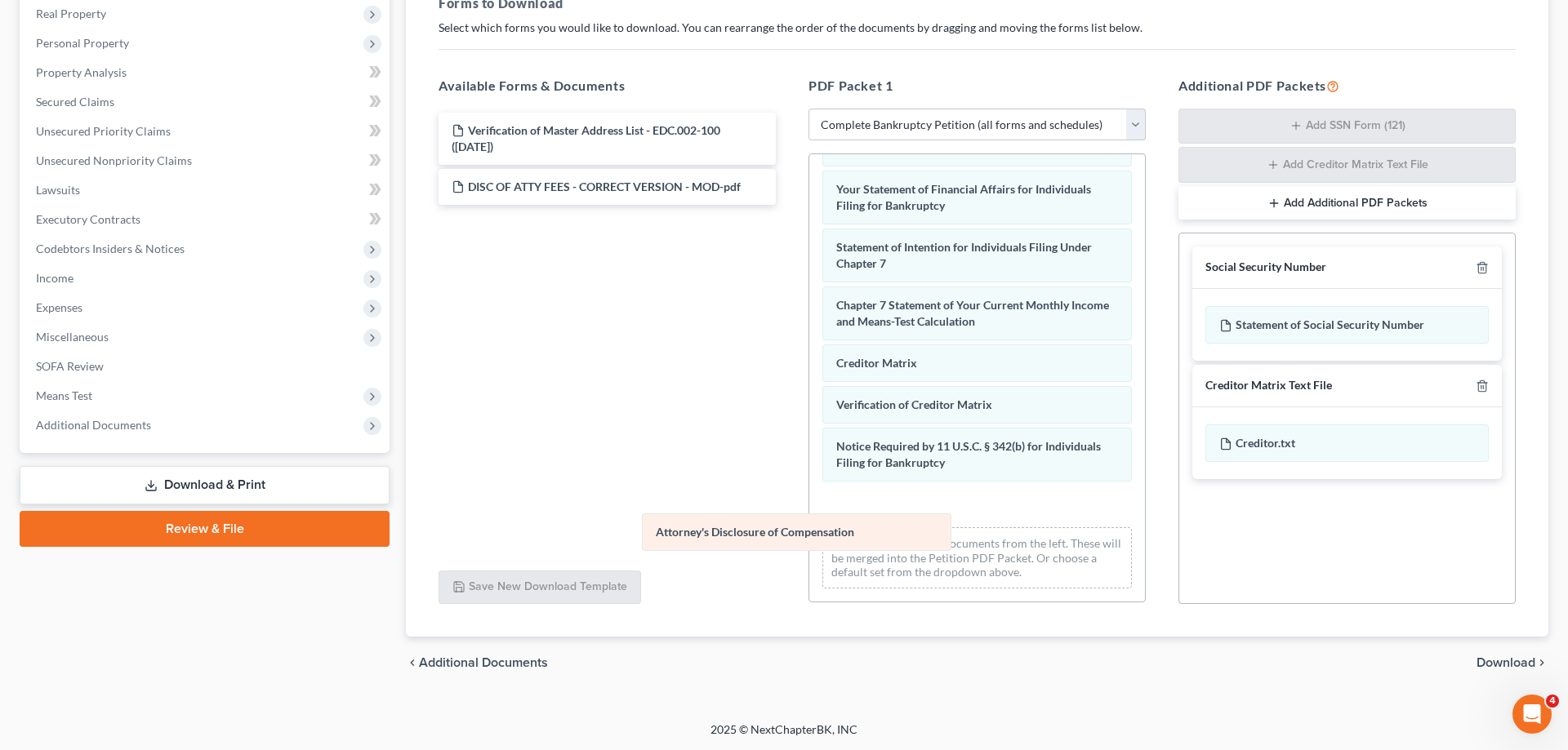
drag, startPoint x: 1051, startPoint y: 504, endPoint x: 408, endPoint y: 491, distance: 643.1
click at [809, 493] on div "Attorney's Disclosure of Compensation Voluntary Petition for Individuals Filing…" at bounding box center [977, 100] width 336 height 1002
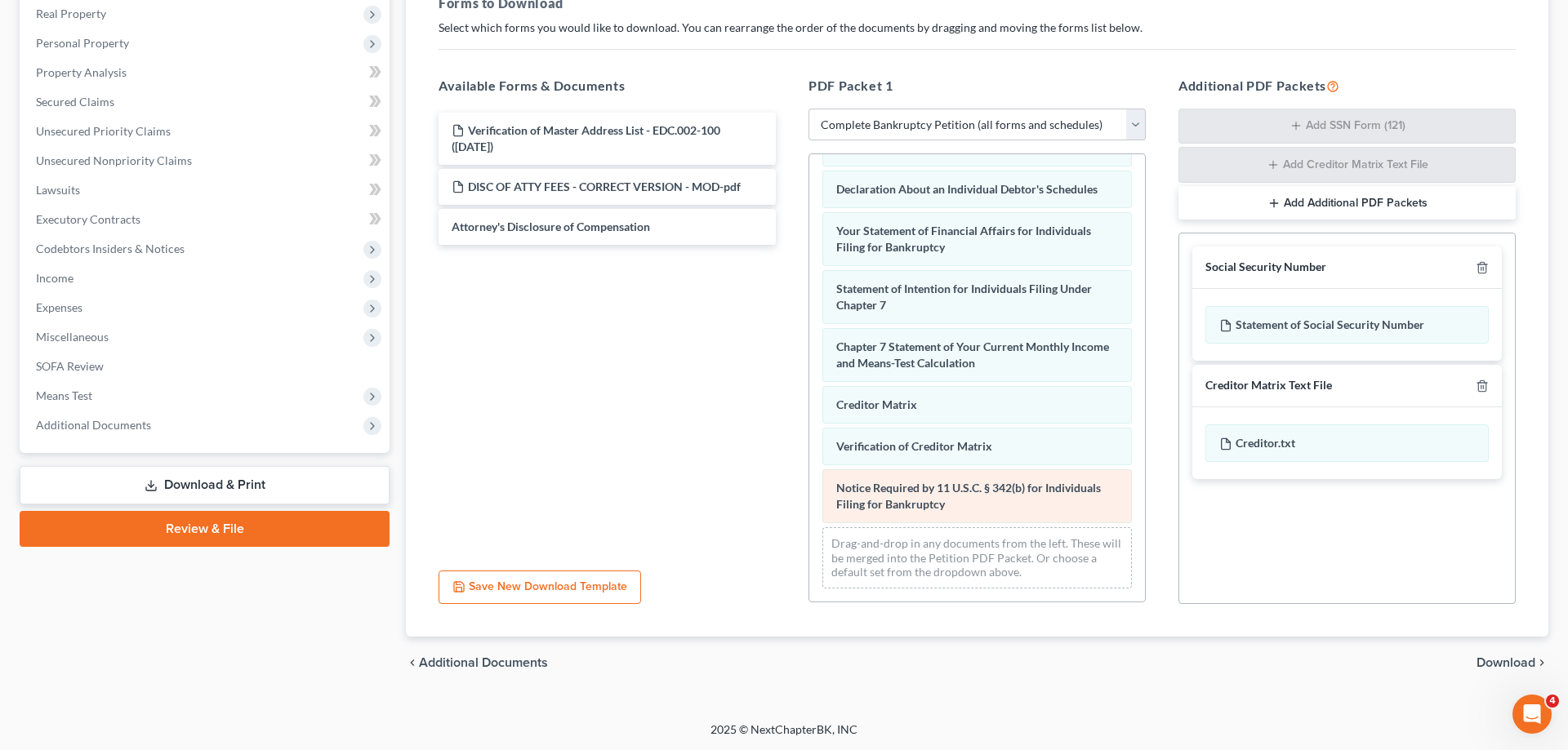
click at [809, 495] on div "Voluntary Petition for Individuals Filing for Bankruptcy CC - HIS - NEW 2025-pd…" at bounding box center [977, 122] width 336 height 960
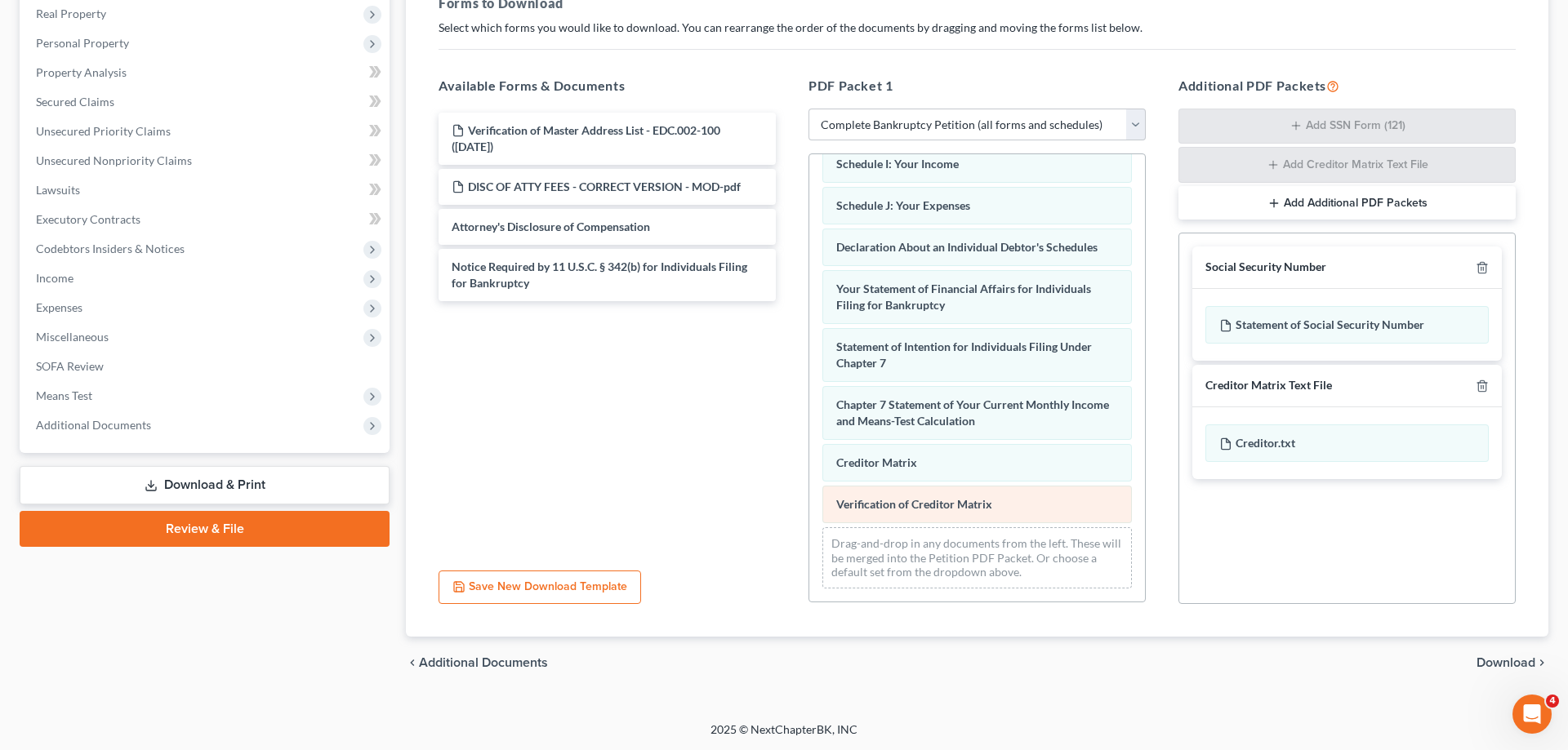
click at [809, 515] on div "Voluntary Petition for Individuals Filing for Bankruptcy CC - HIS - NEW 2025-pd…" at bounding box center [977, 151] width 336 height 902
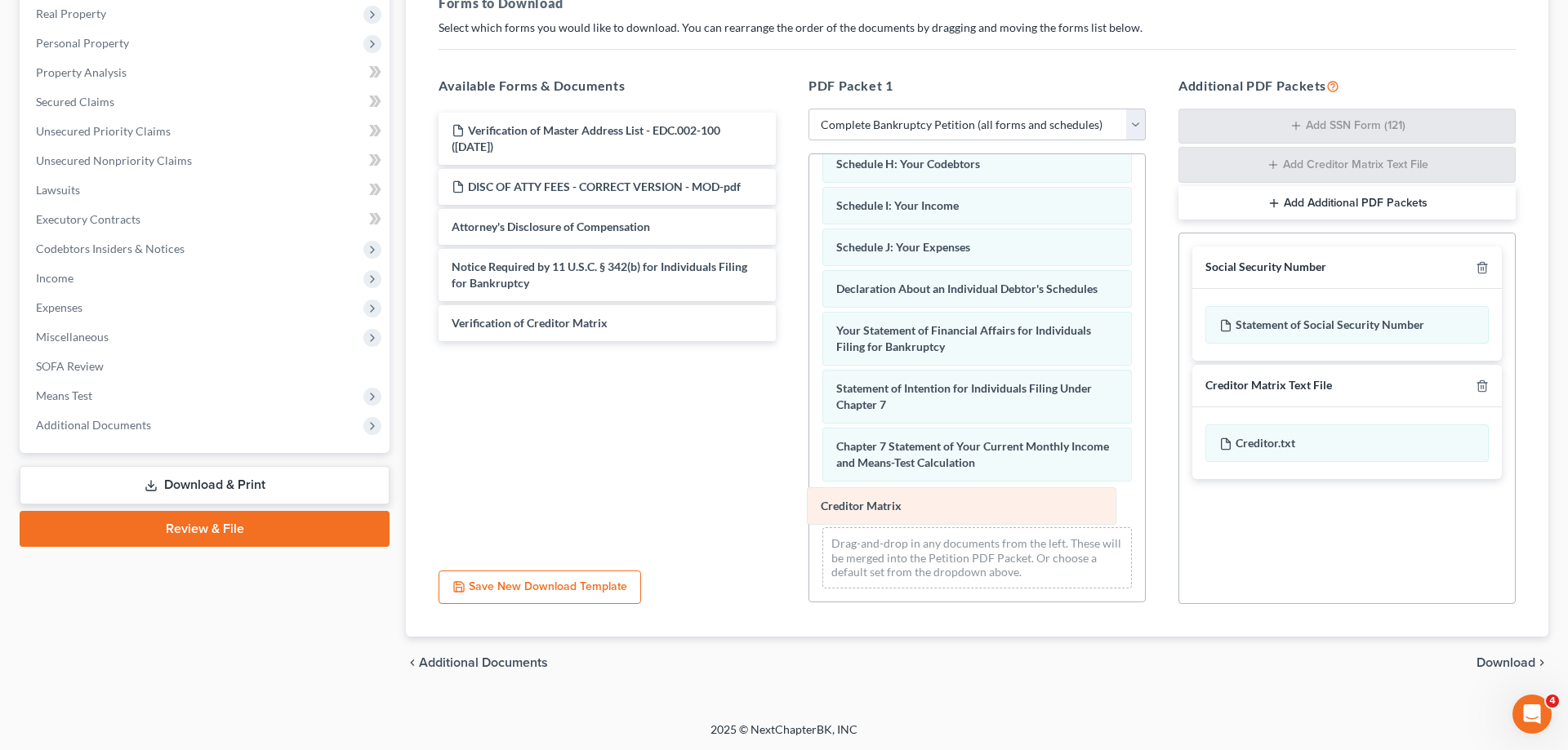
scroll to position [372, 0]
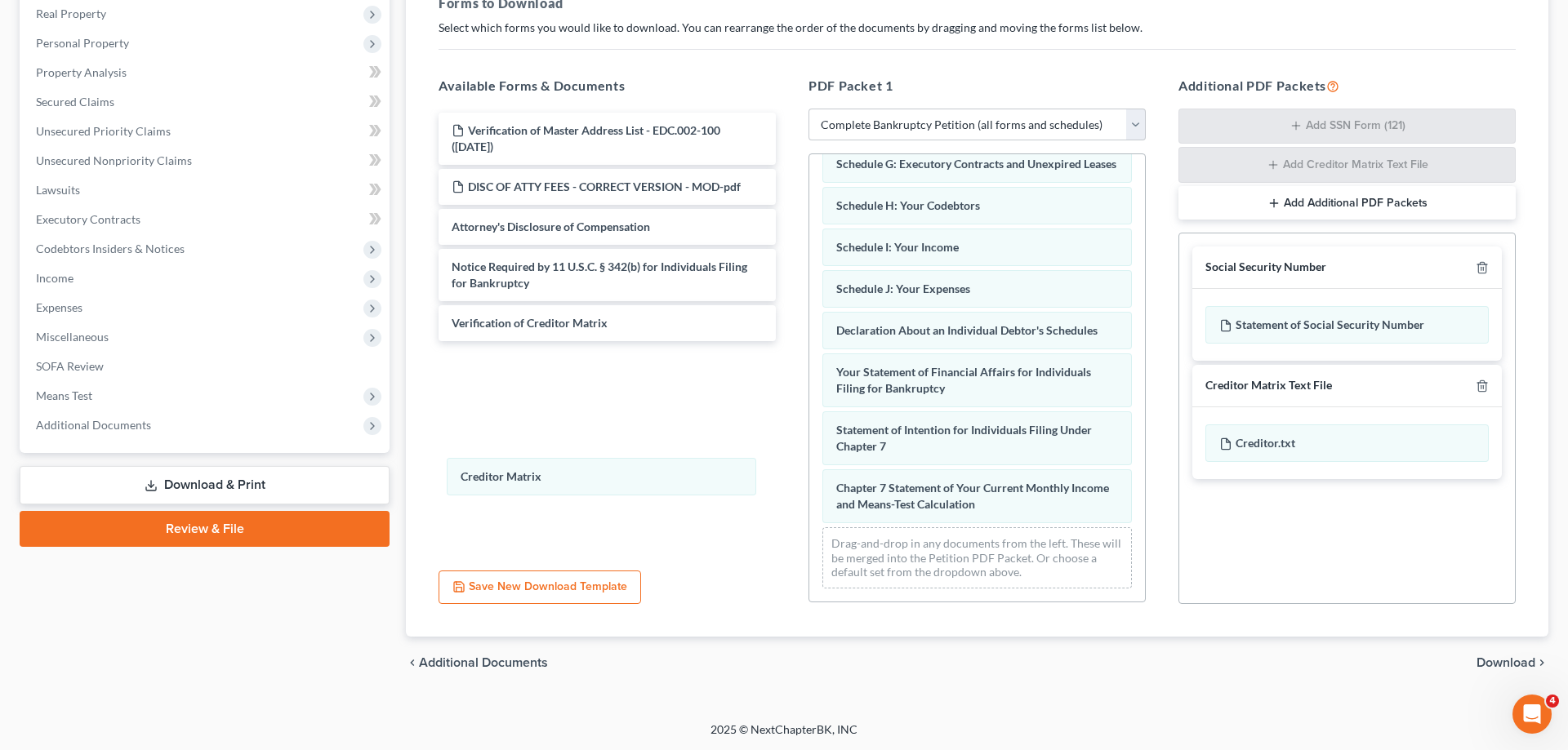
drag, startPoint x: 939, startPoint y: 509, endPoint x: 530, endPoint y: 407, distance: 421.5
click at [809, 456] on div "Creditor Matrix Voluntary Petition for Individuals Filing for Bankruptcy CC - H…" at bounding box center [977, 192] width 336 height 819
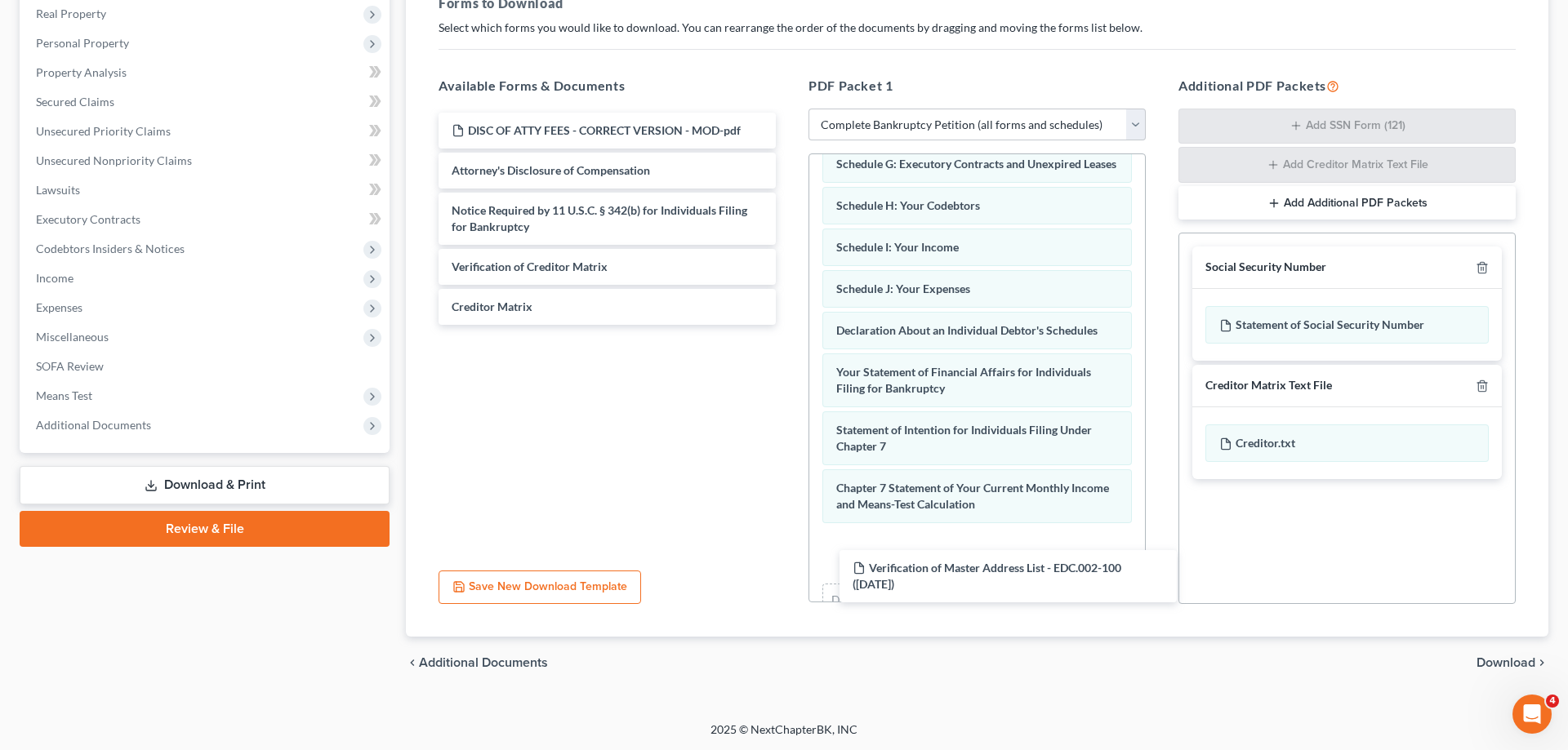
drag, startPoint x: 533, startPoint y: 136, endPoint x: 916, endPoint y: 525, distance: 545.9
click at [789, 325] on div "Verification of Master Address List - EDC.002-100 ([DATE]) Verification of Mast…" at bounding box center [607, 218] width 364 height 212
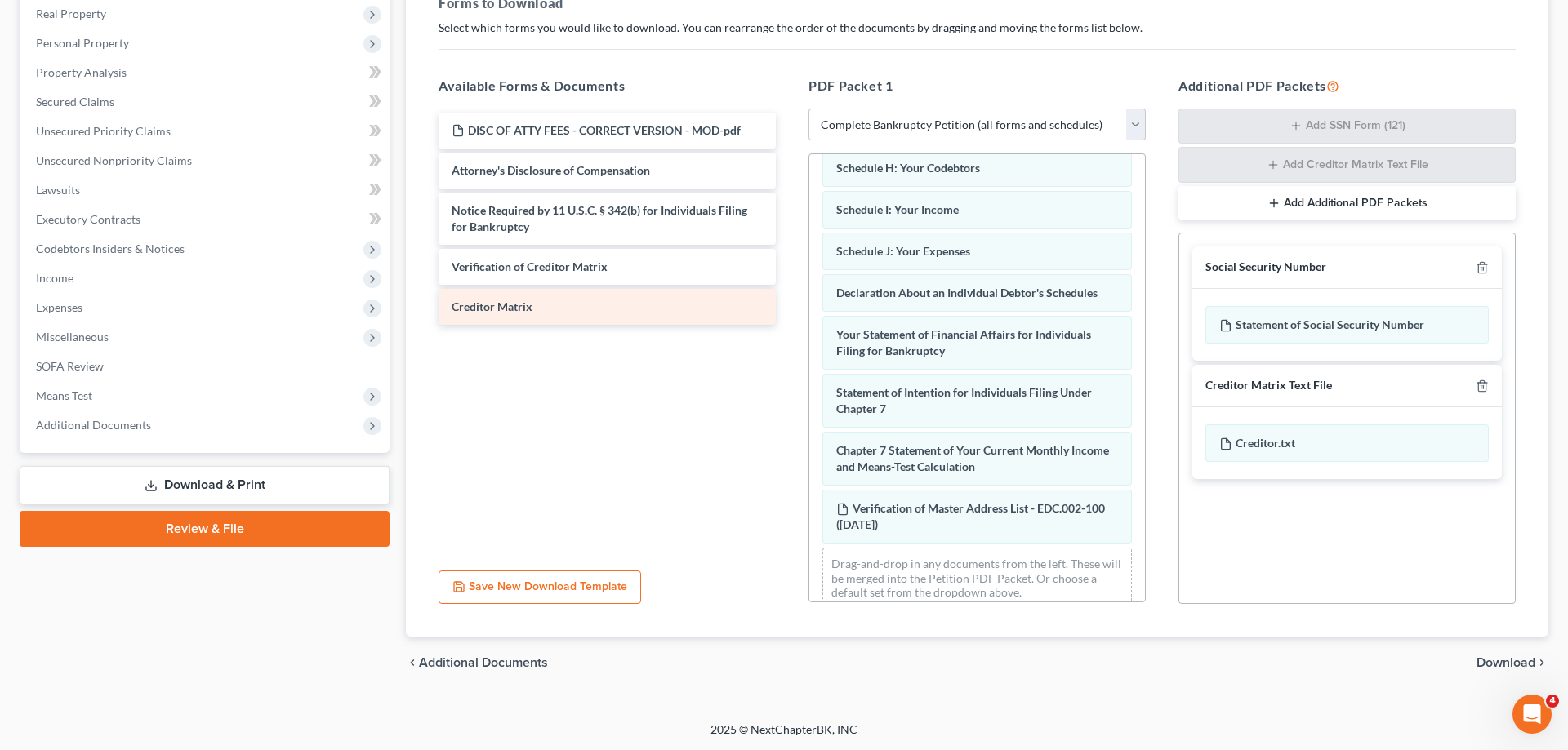
scroll to position [430, 0]
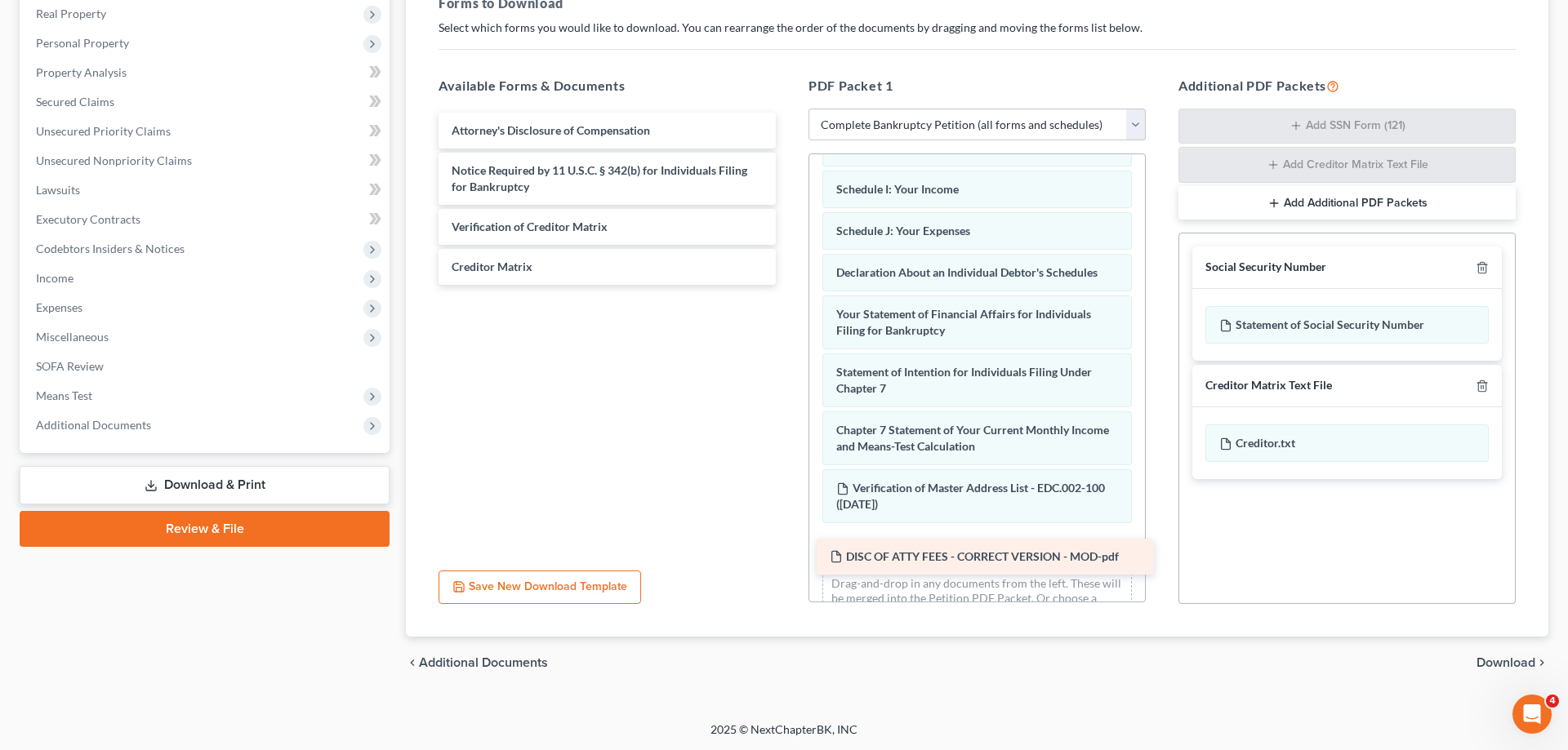
drag, startPoint x: 500, startPoint y: 129, endPoint x: 881, endPoint y: 546, distance: 564.8
click at [789, 285] on div "DISC OF ATTY FEES - CORRECT VERSION - MOD-pdf DISC OF ATTY FEES - CORRECT VERSI…" at bounding box center [607, 199] width 364 height 173
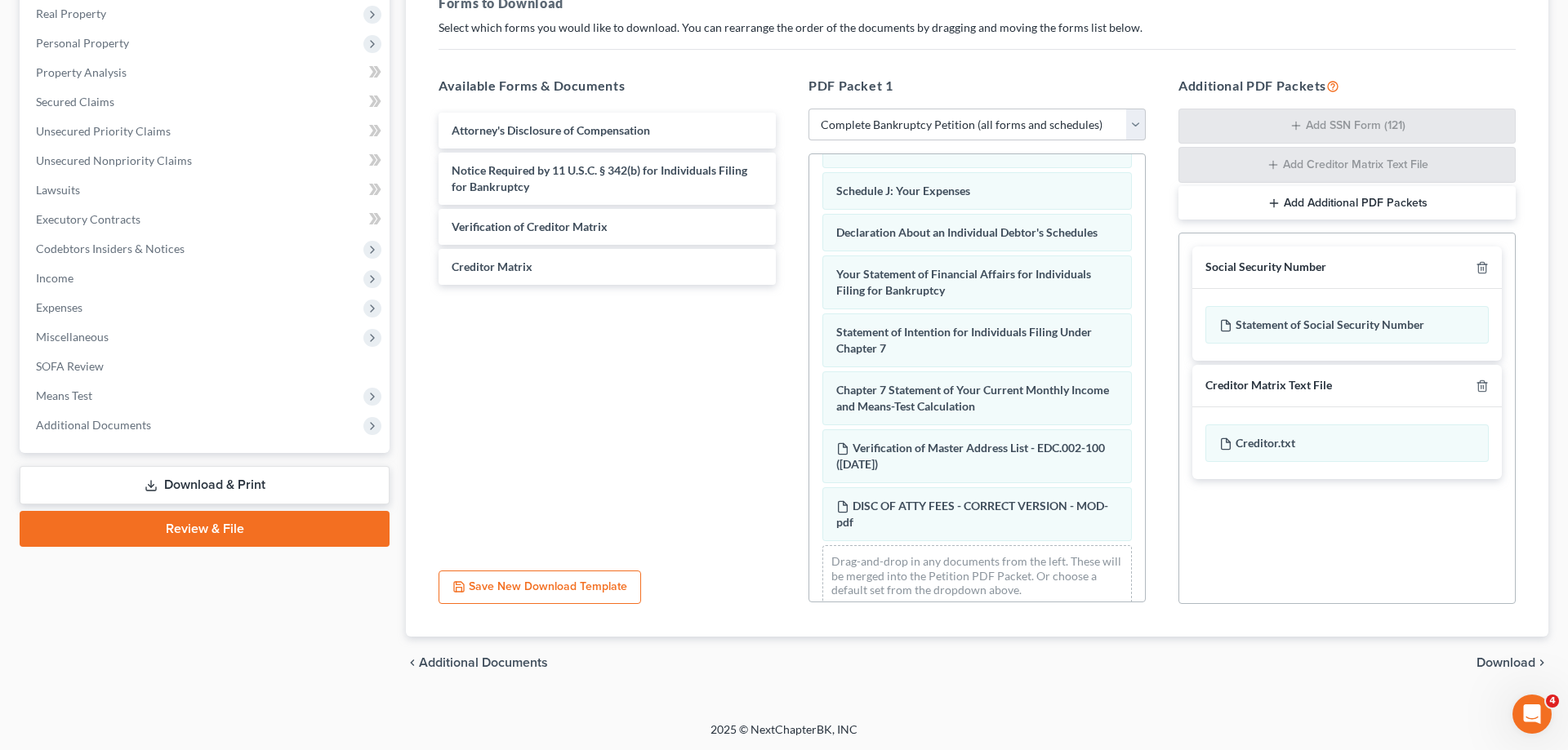
scroll to position [487, 0]
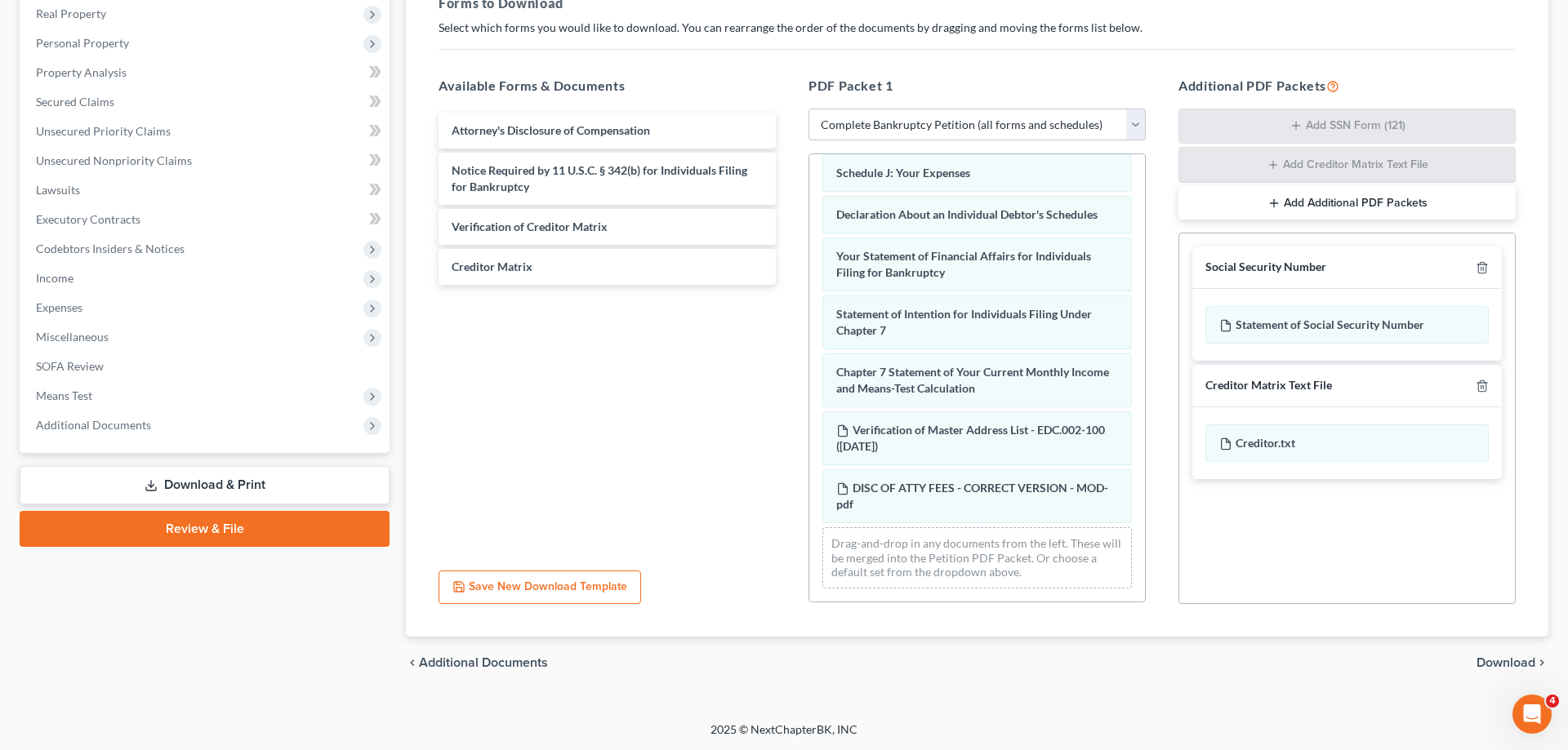
click at [1504, 664] on span "Download" at bounding box center [1506, 663] width 59 height 13
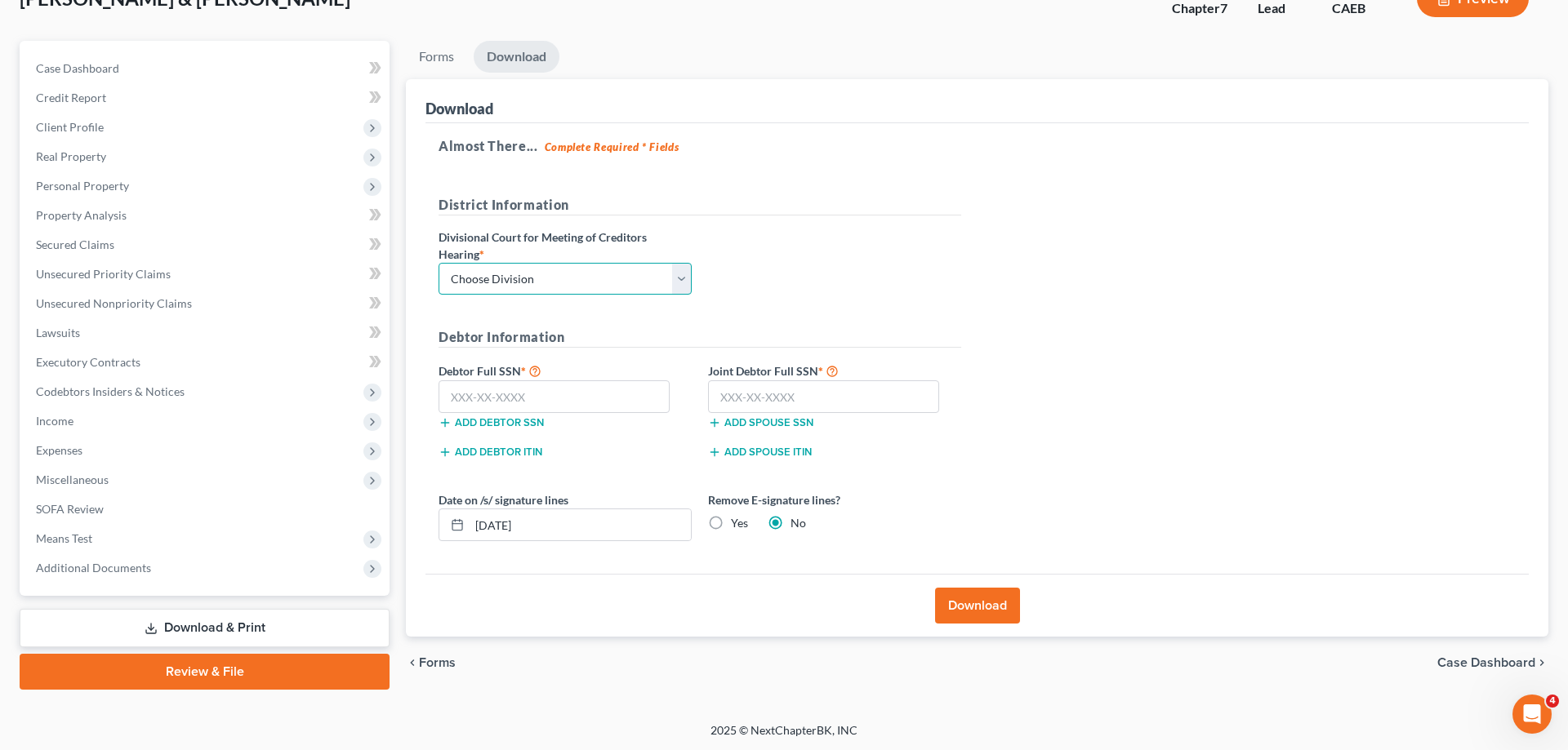
click at [439, 263] on select "Choose Division Fresno Modesto [GEOGRAPHIC_DATA]" at bounding box center [566, 279] width 253 height 33
select select "1"
click option "Modesto" at bounding box center [0, 0] width 0 height 0
click at [502, 382] on input "text" at bounding box center [554, 397] width 231 height 33
type input "111-11-1111"
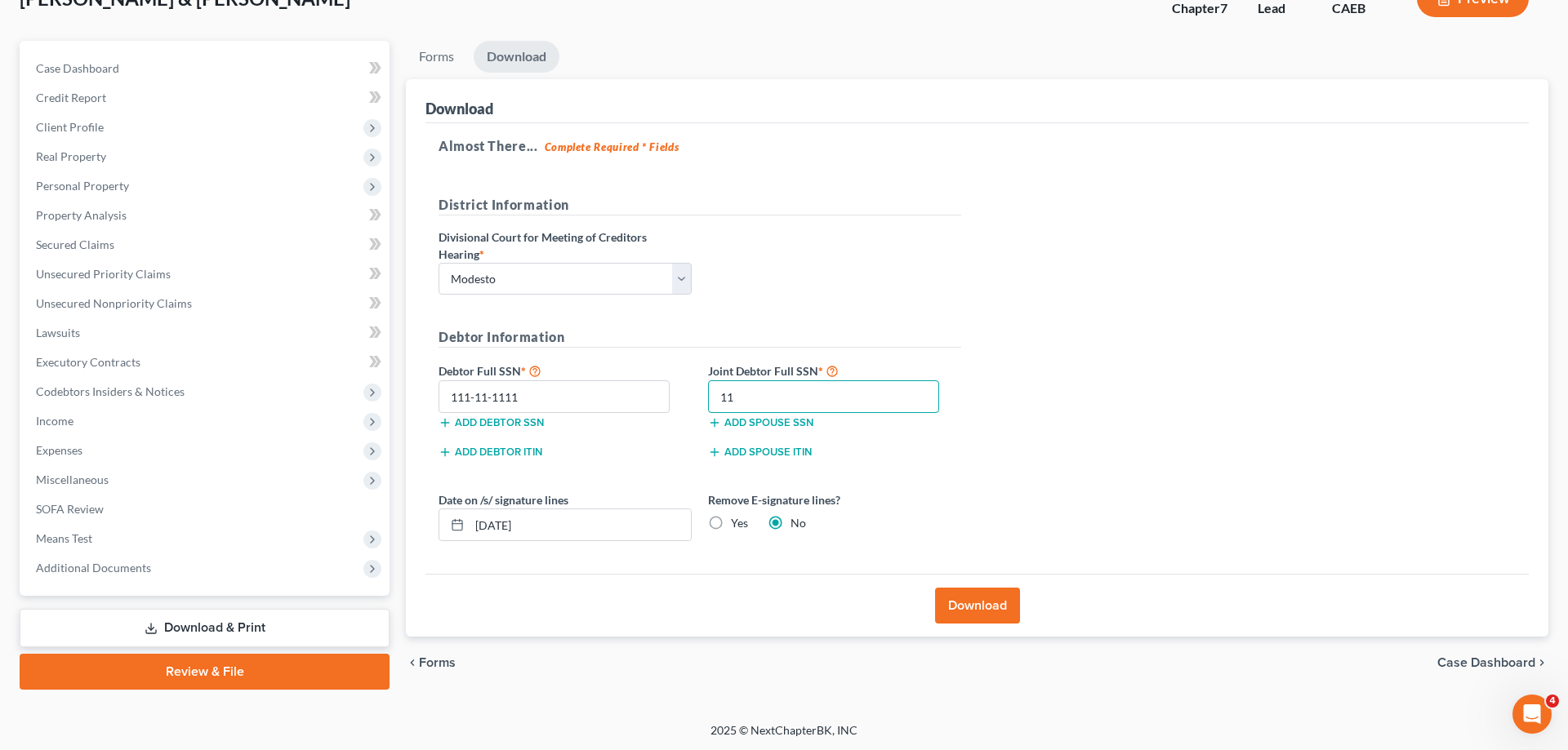
click at [801, 396] on input "11" at bounding box center [823, 397] width 231 height 33
type input "111-11-1111"
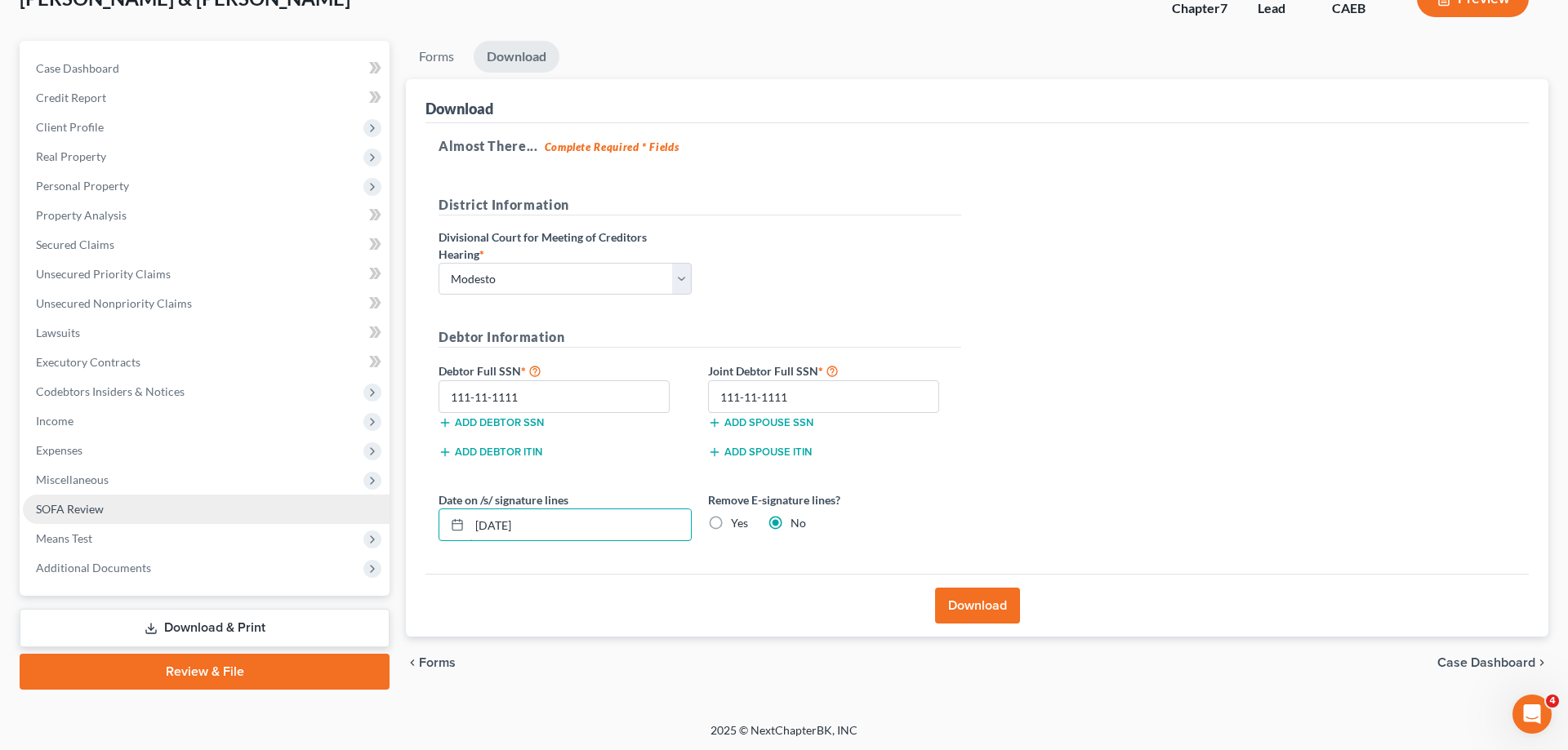
drag, startPoint x: 536, startPoint y: 525, endPoint x: 336, endPoint y: 513, distance: 200.4
click at [469, 516] on input "[DATE]" at bounding box center [579, 525] width 221 height 31
click at [731, 525] on label "Yes" at bounding box center [739, 523] width 17 height 17
click at [737, 525] on input "Yes" at bounding box center [743, 521] width 11 height 11
radio input "true"
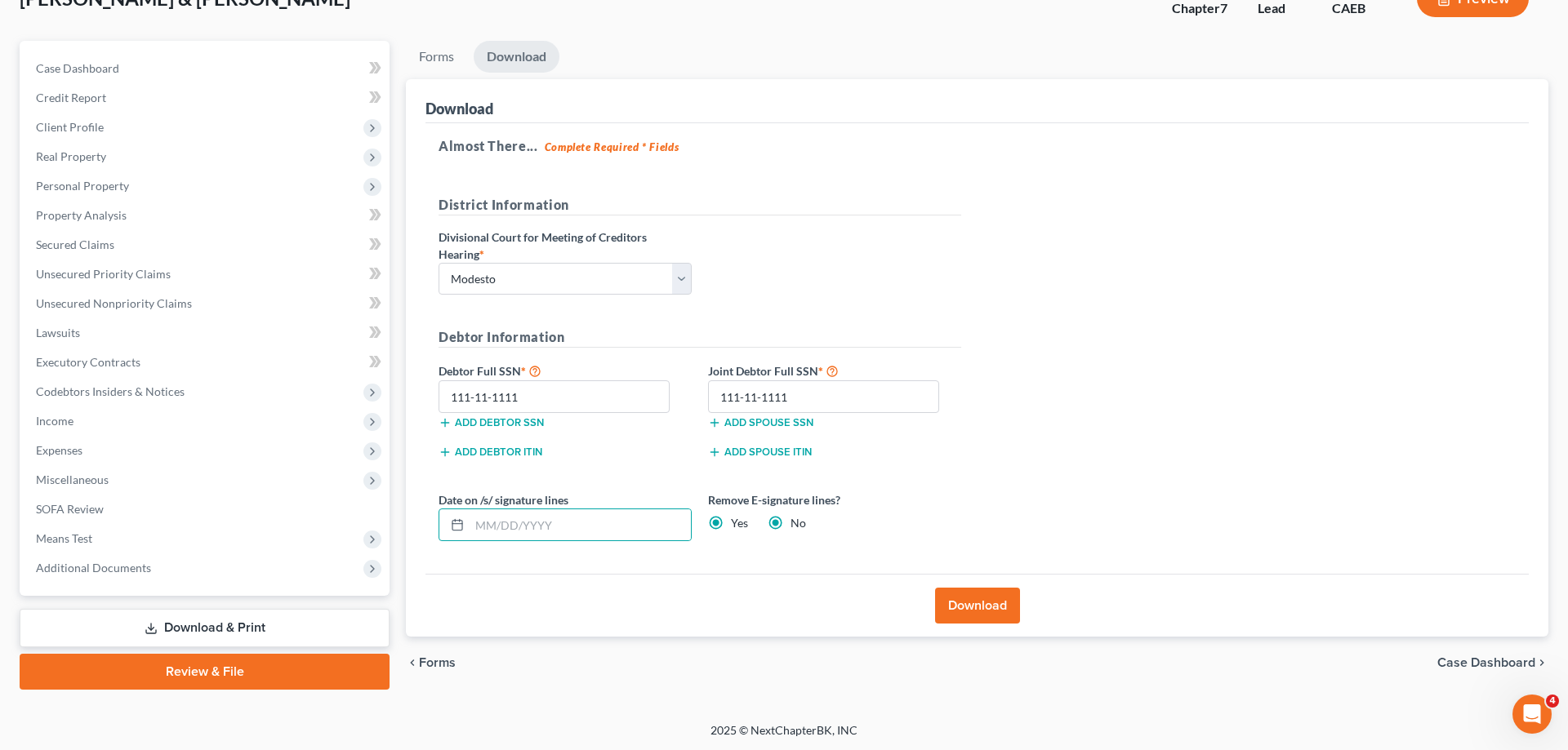
radio input "false"
drag, startPoint x: 968, startPoint y: 599, endPoint x: 964, endPoint y: 608, distance: 9.8
click at [969, 600] on button "Download" at bounding box center [977, 605] width 85 height 36
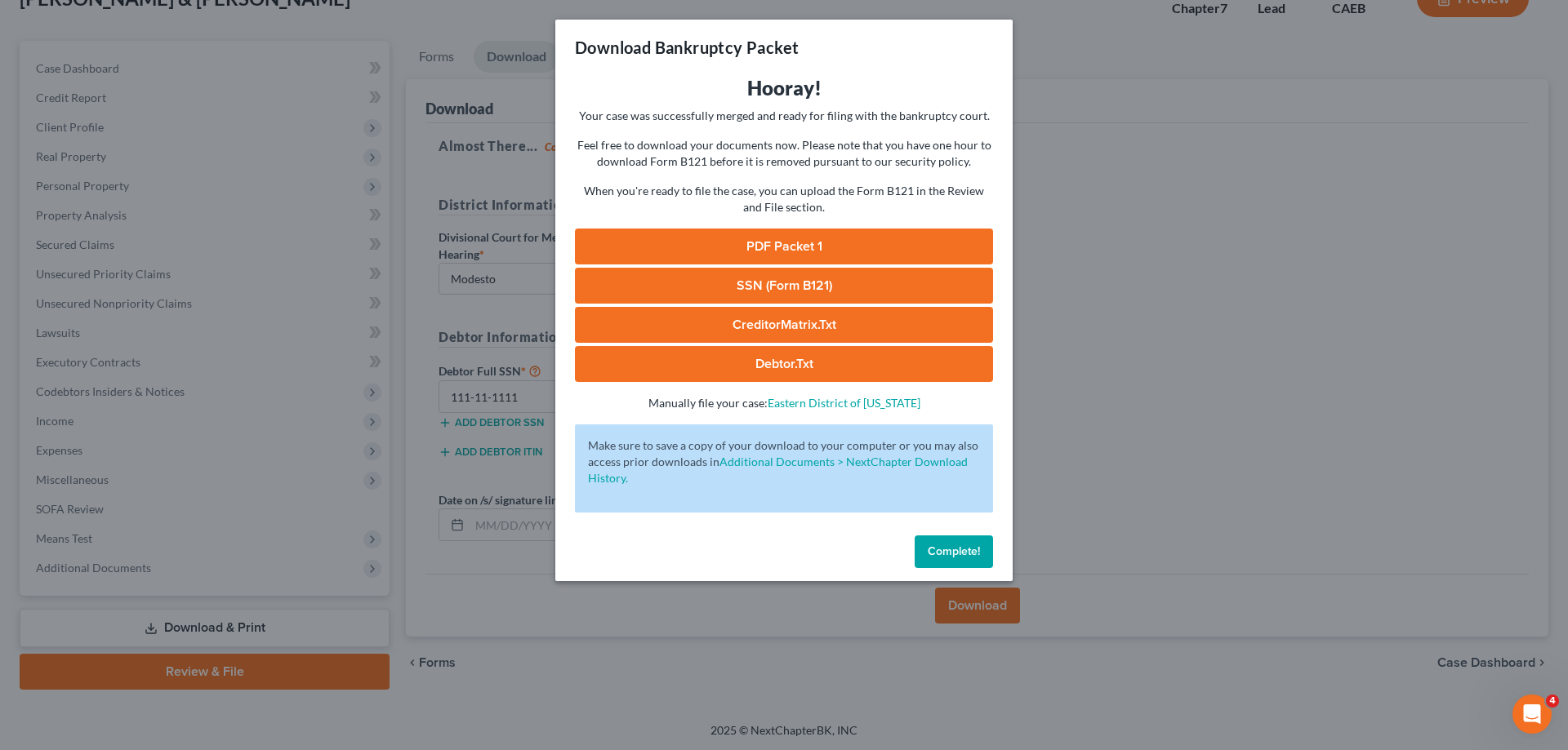
click at [787, 249] on link "PDF Packet 1" at bounding box center [783, 246] width 418 height 36
drag, startPoint x: 973, startPoint y: 559, endPoint x: 895, endPoint y: 530, distance: 83.2
click at [973, 558] on button "Complete!" at bounding box center [953, 552] width 78 height 33
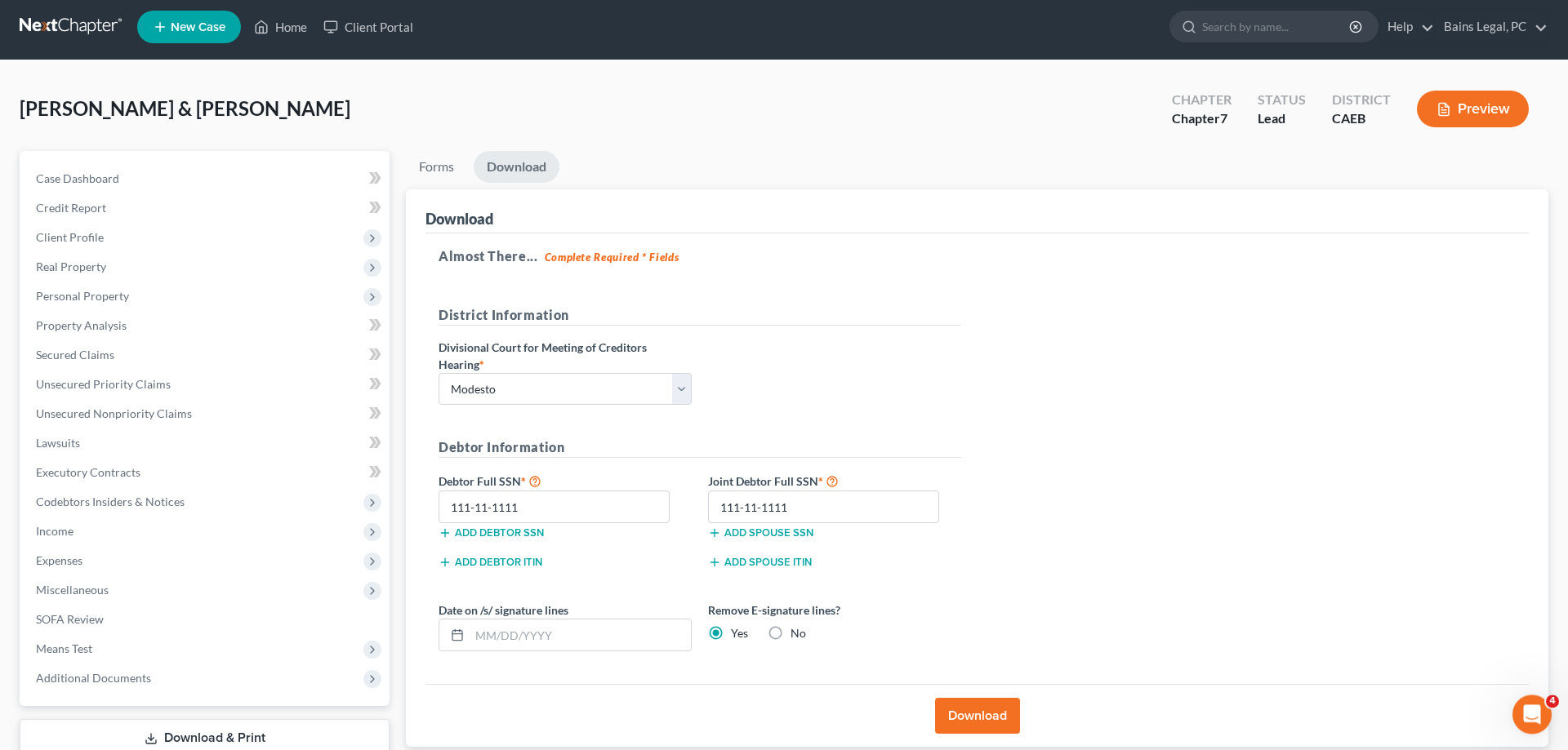
scroll to position [0, 0]
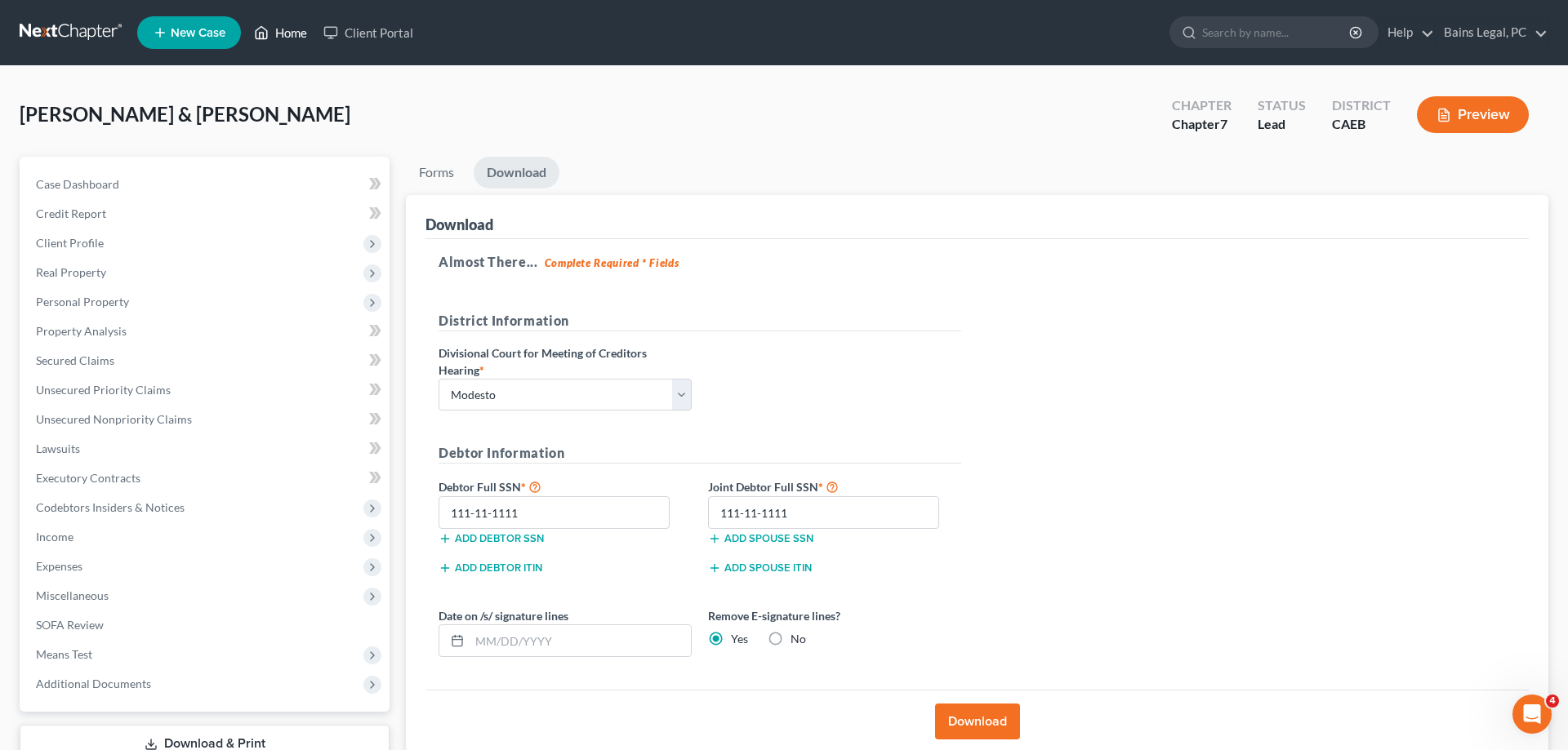
click at [286, 29] on link "Home" at bounding box center [281, 33] width 70 height 29
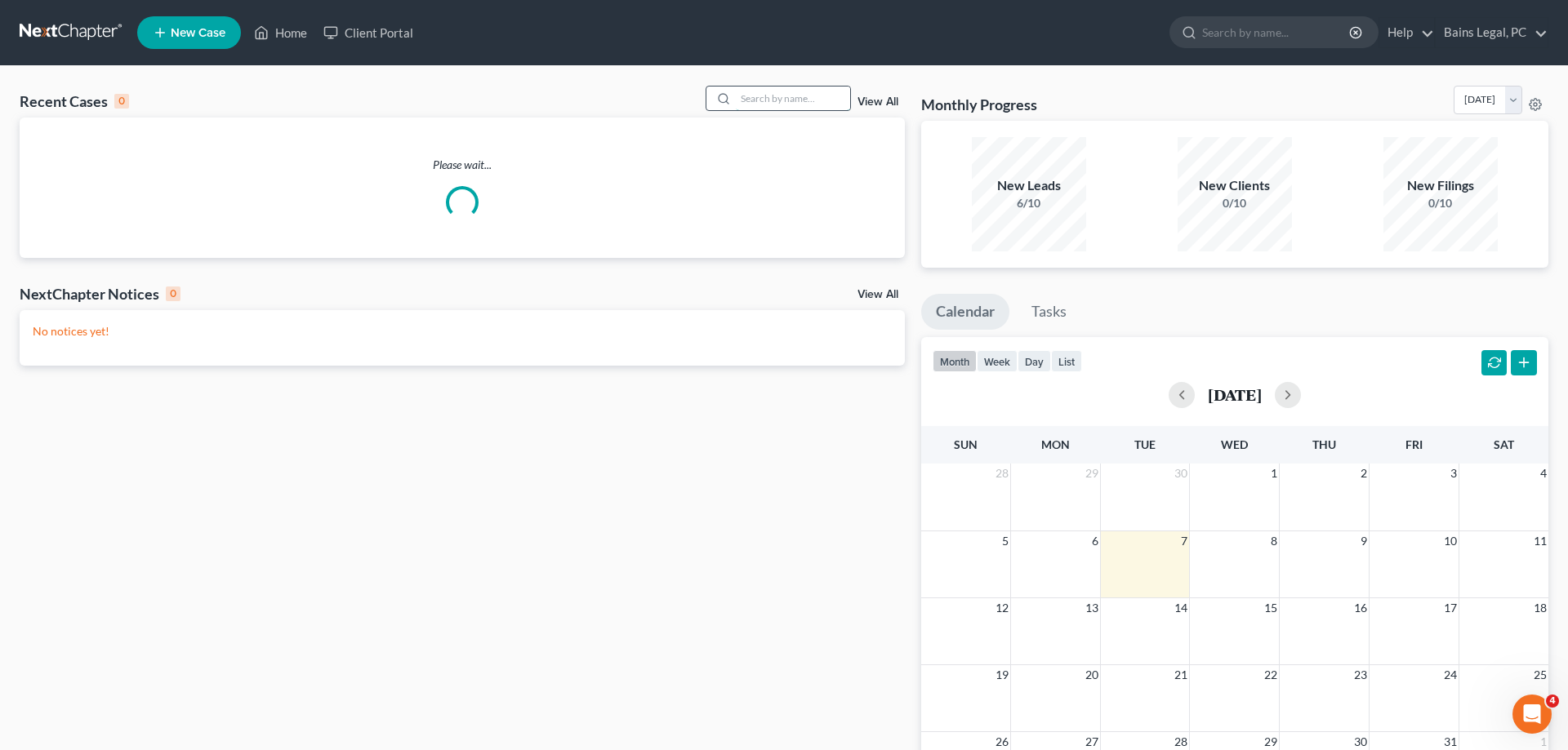
click at [736, 100] on input "search" at bounding box center [792, 98] width 115 height 24
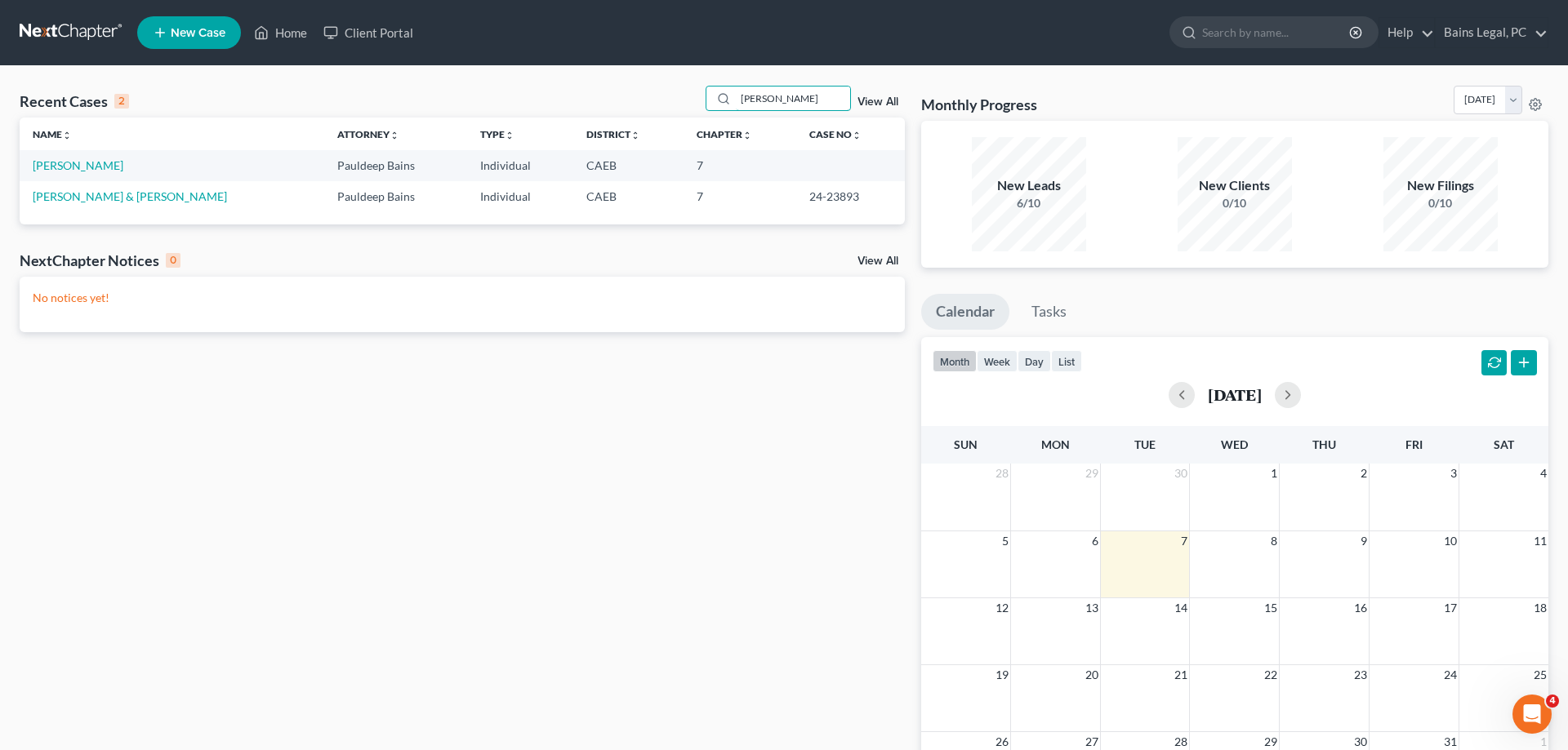
type input "[PERSON_NAME]"
click at [218, 39] on span "New Case" at bounding box center [198, 32] width 55 height 12
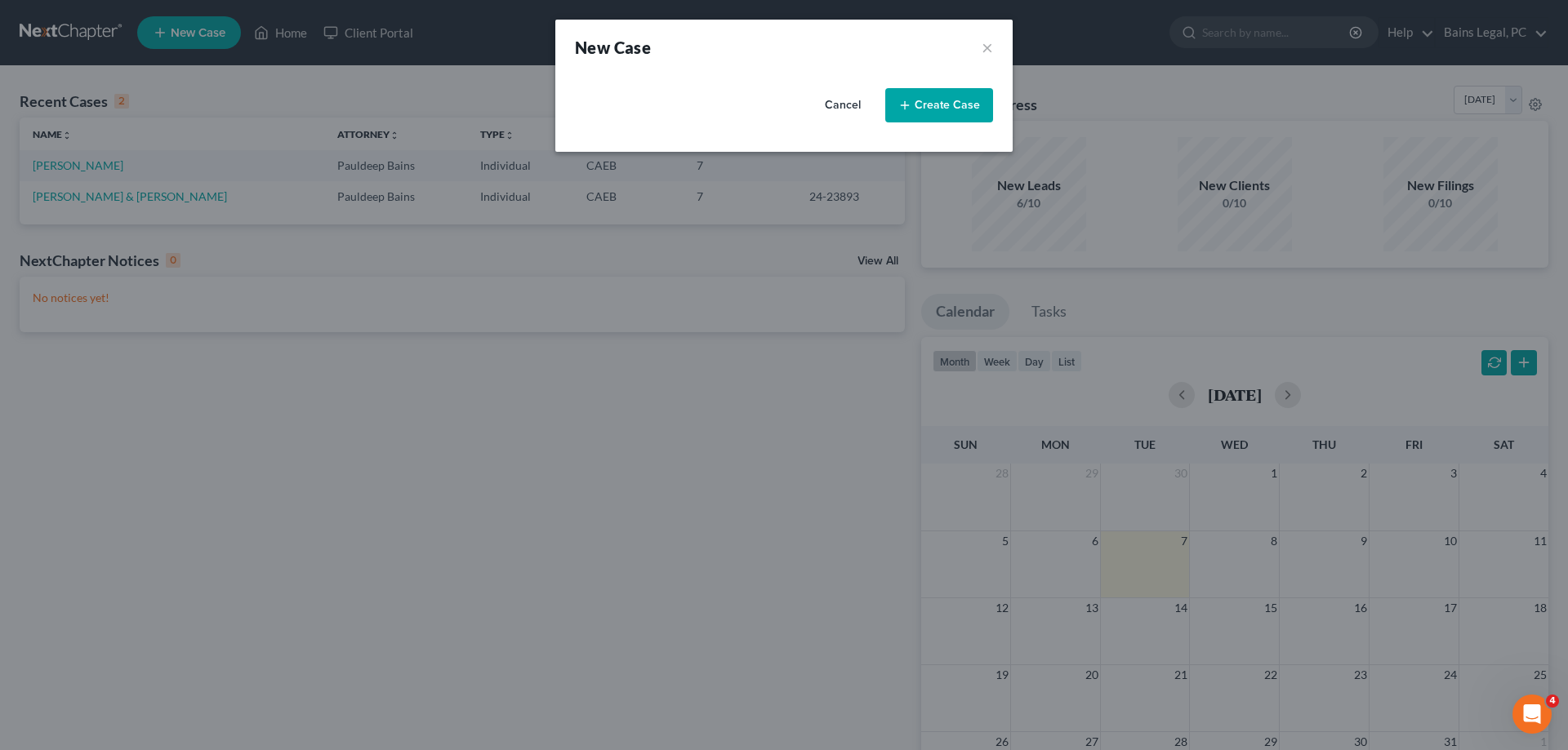
select select "8"
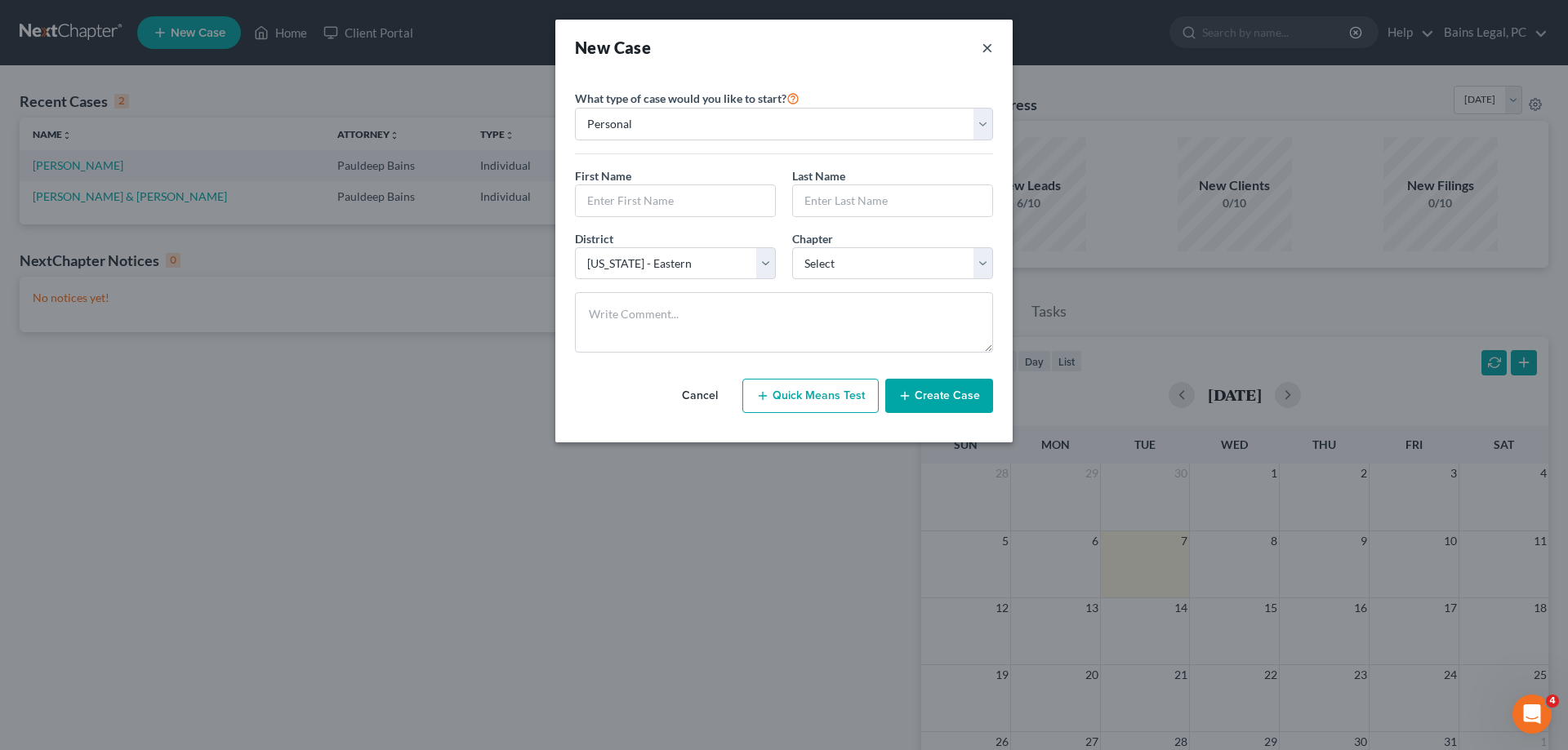
click at [984, 42] on button "×" at bounding box center [987, 47] width 11 height 23
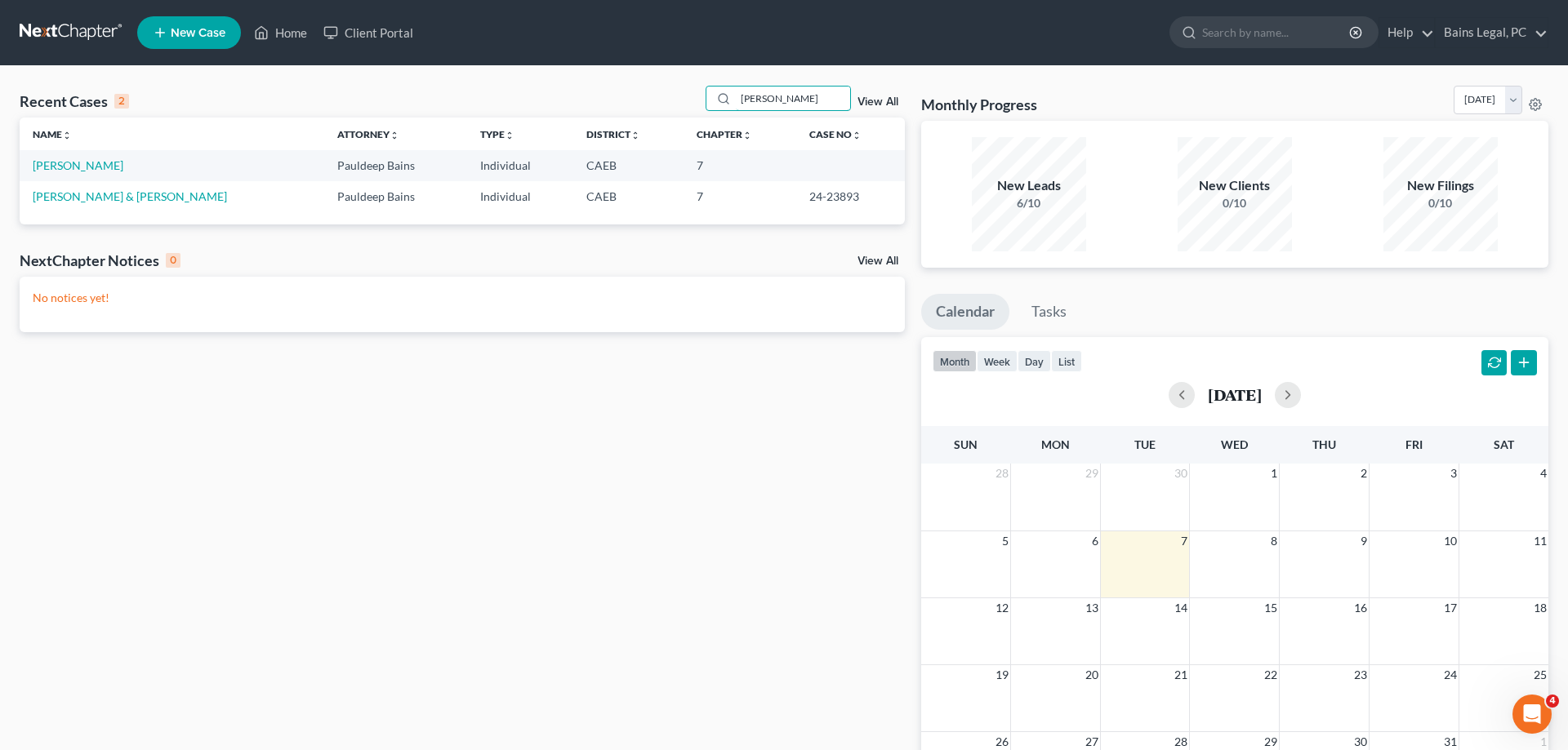
drag, startPoint x: 779, startPoint y: 95, endPoint x: 633, endPoint y: 105, distance: 146.3
click at [735, 105] on input "[PERSON_NAME]" at bounding box center [792, 98] width 115 height 24
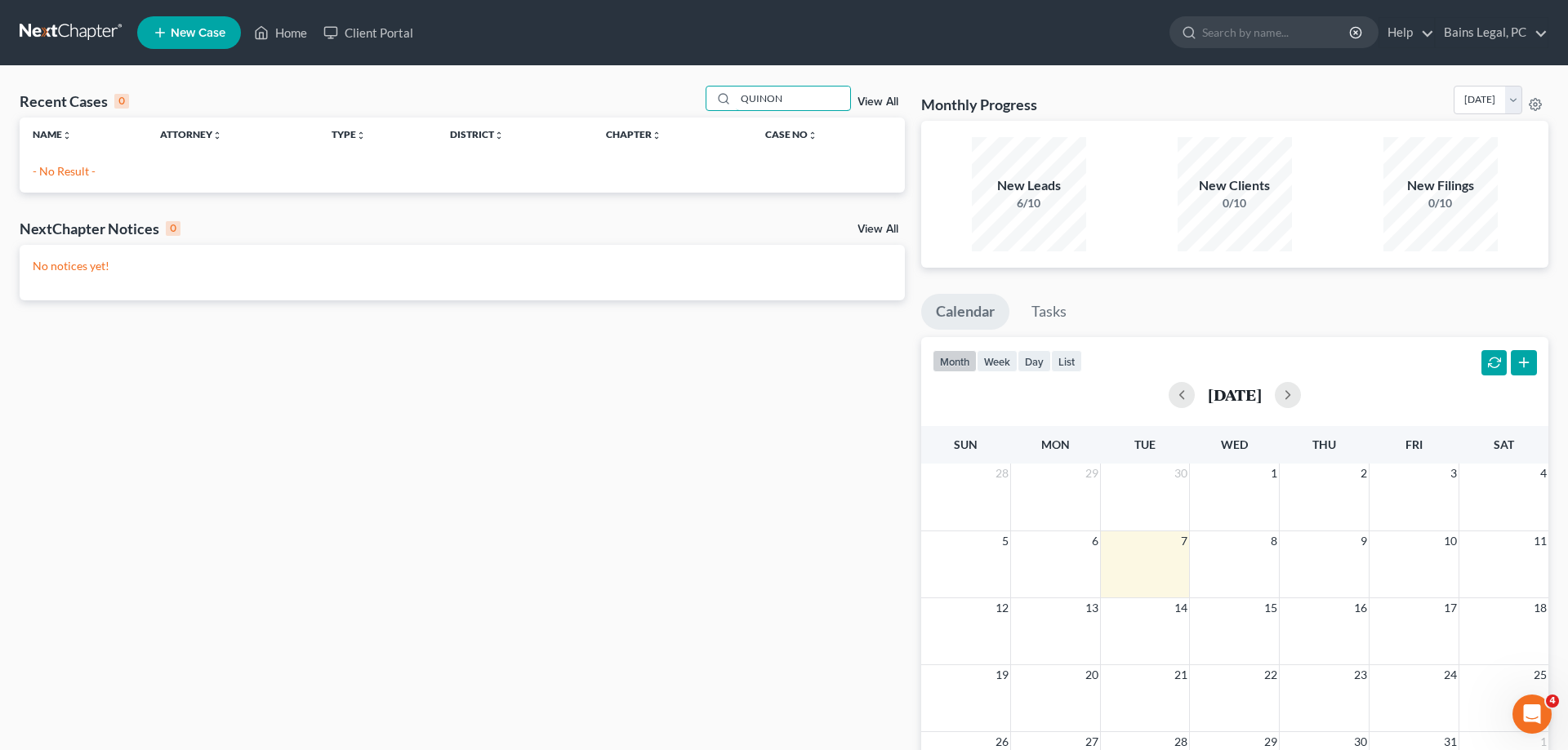
type input "QUINON"
click at [196, 39] on span "New Case" at bounding box center [198, 32] width 55 height 12
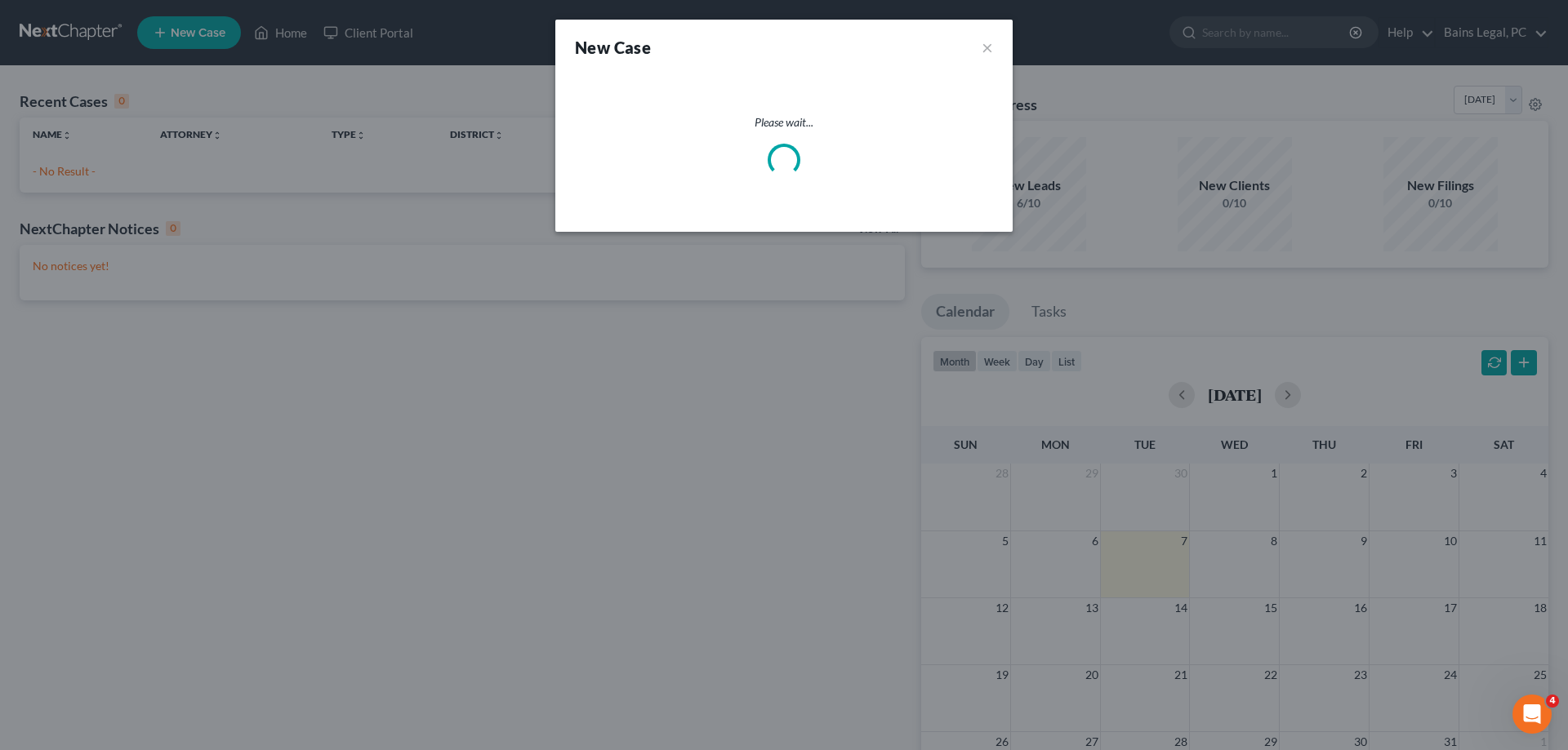
select select "8"
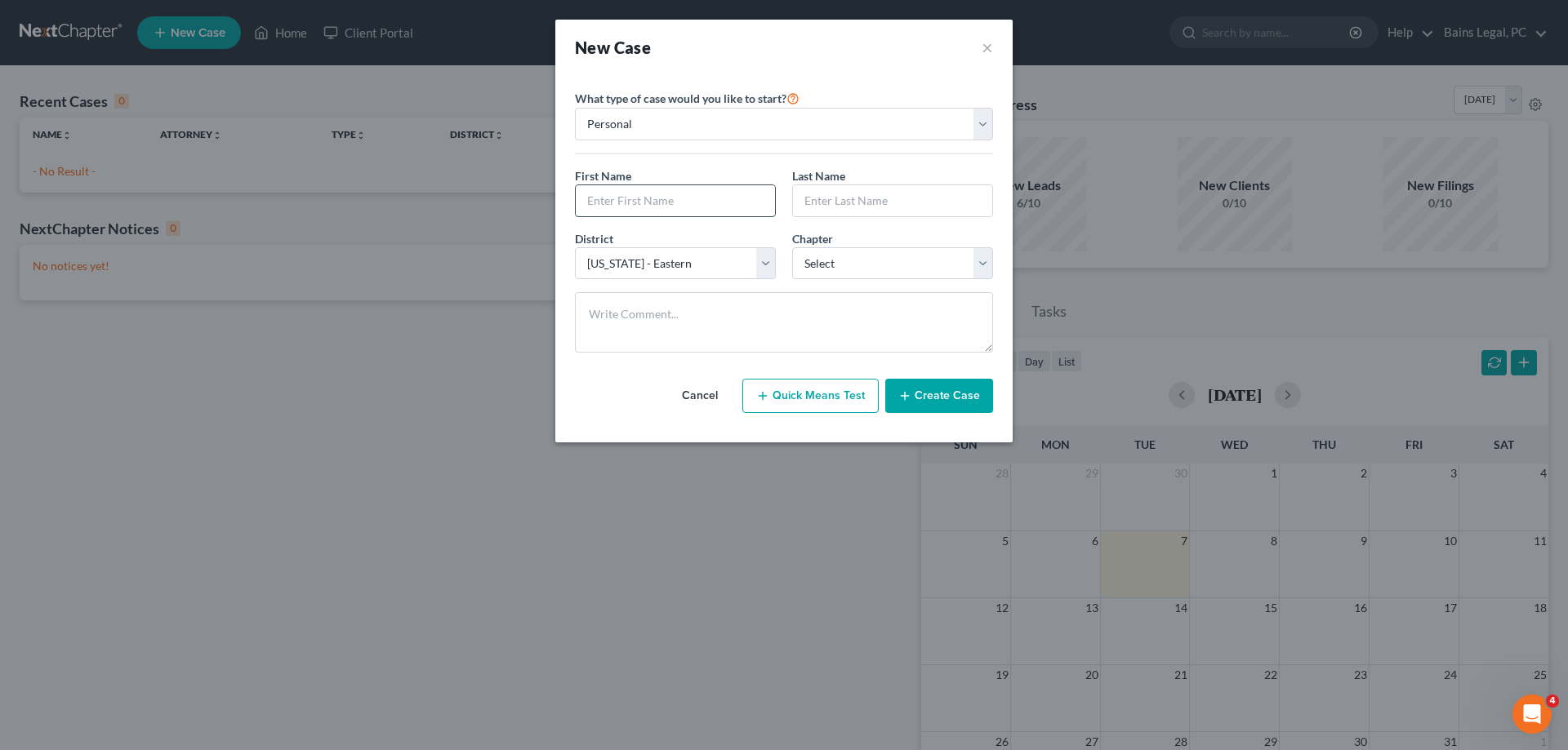
click at [642, 196] on input "text" at bounding box center [675, 201] width 199 height 31
type input "[PERSON_NAME]"
click at [792, 248] on select "Select 7 11 12 13" at bounding box center [892, 264] width 201 height 33
select select "0"
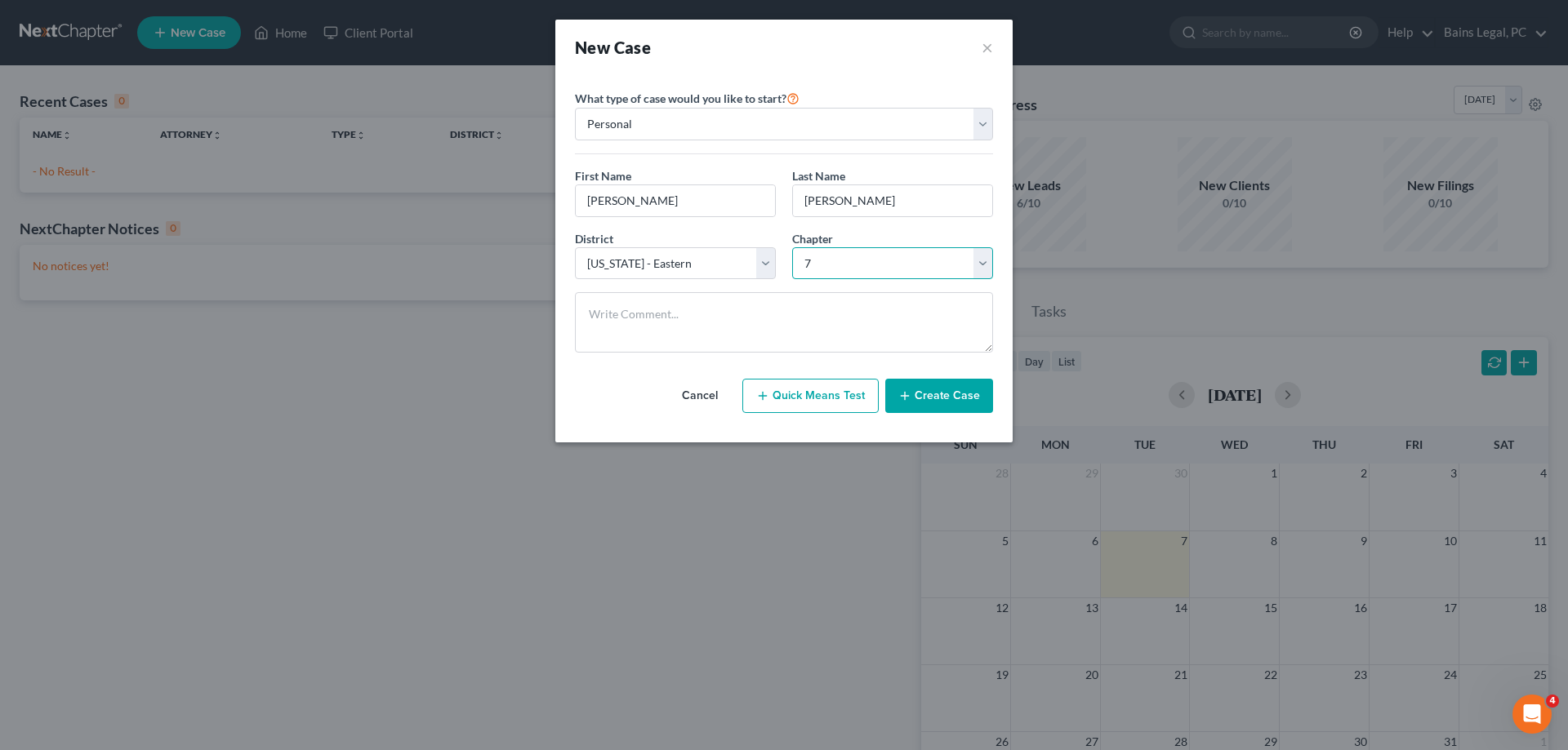
click option "7" at bounding box center [0, 0] width 0 height 0
click at [939, 373] on div "Cancel Quick Means Test Create Case" at bounding box center [783, 396] width 418 height 61
click at [946, 393] on button "Create Case" at bounding box center [938, 396] width 107 height 34
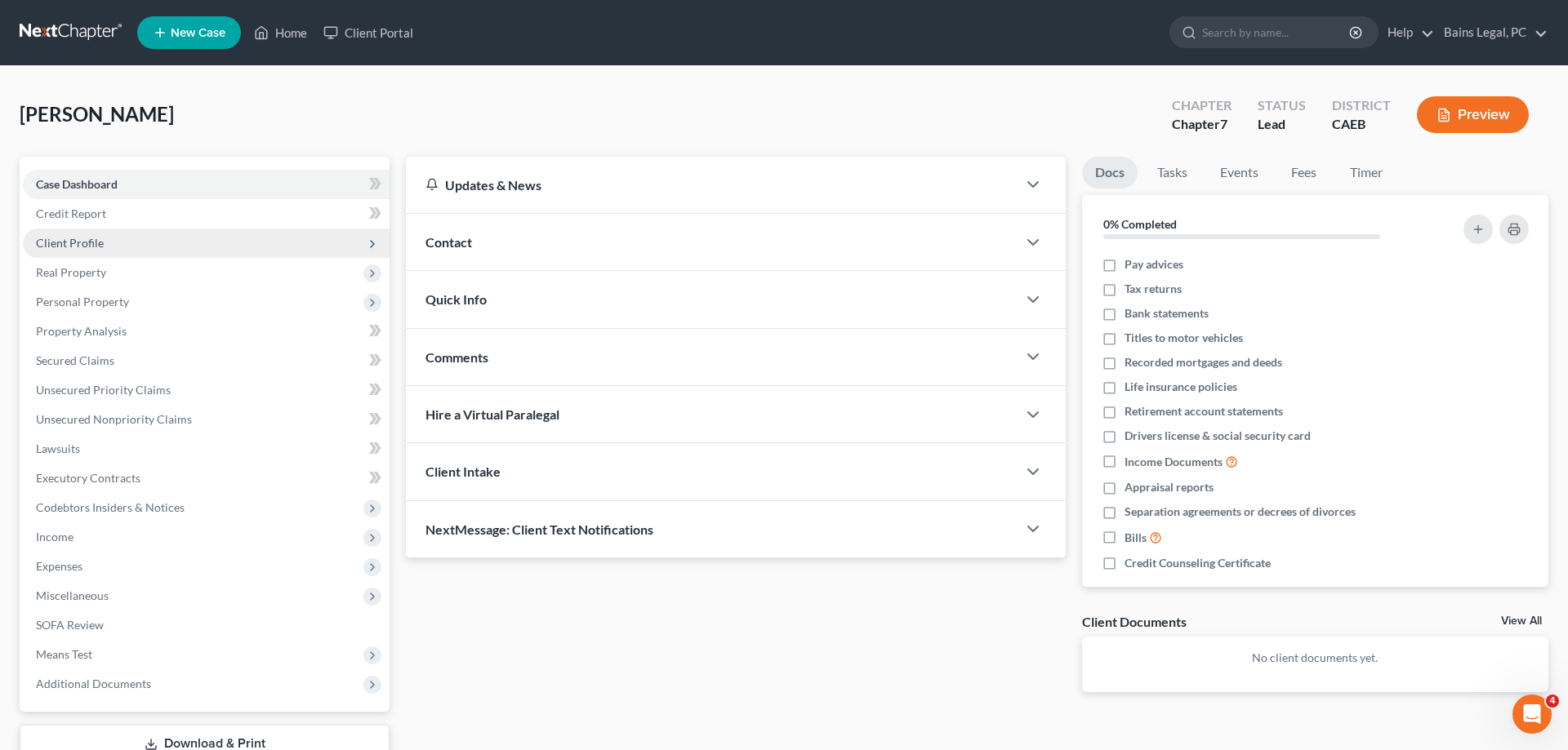
click at [95, 249] on span "Client Profile" at bounding box center [70, 242] width 68 height 14
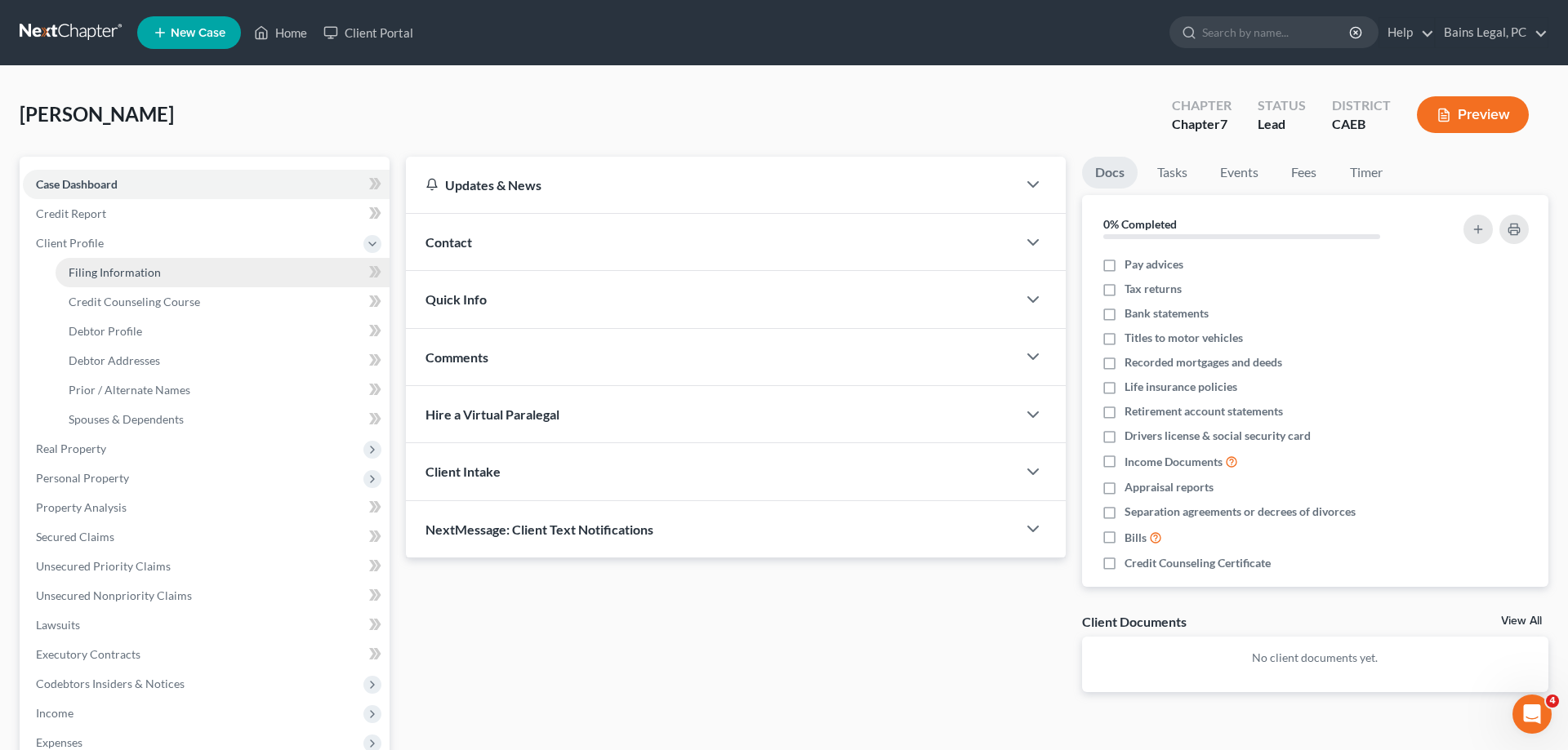
click at [122, 278] on span "Filing Information" at bounding box center [115, 272] width 93 height 14
select select "1"
select select "0"
select select "8"
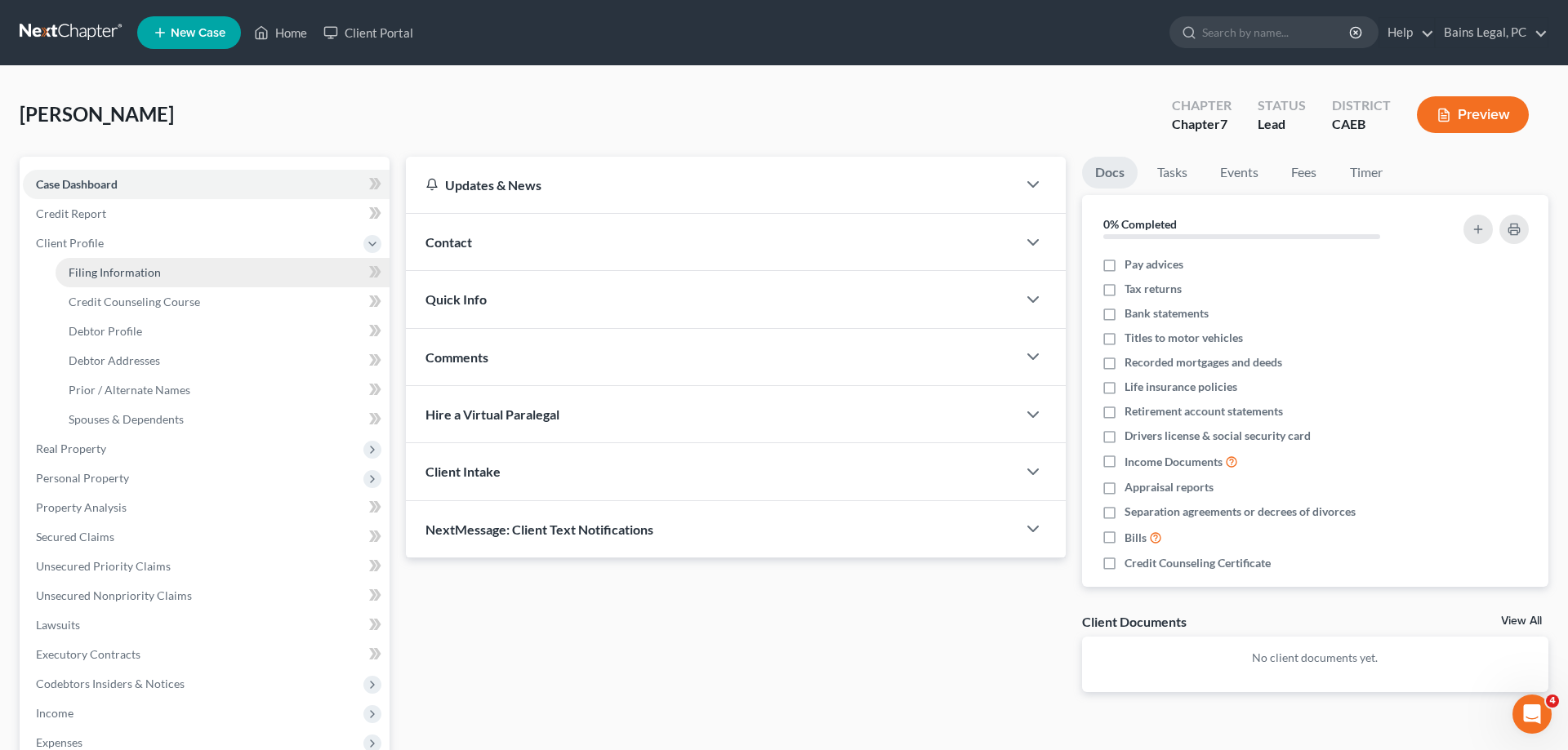
select select "4"
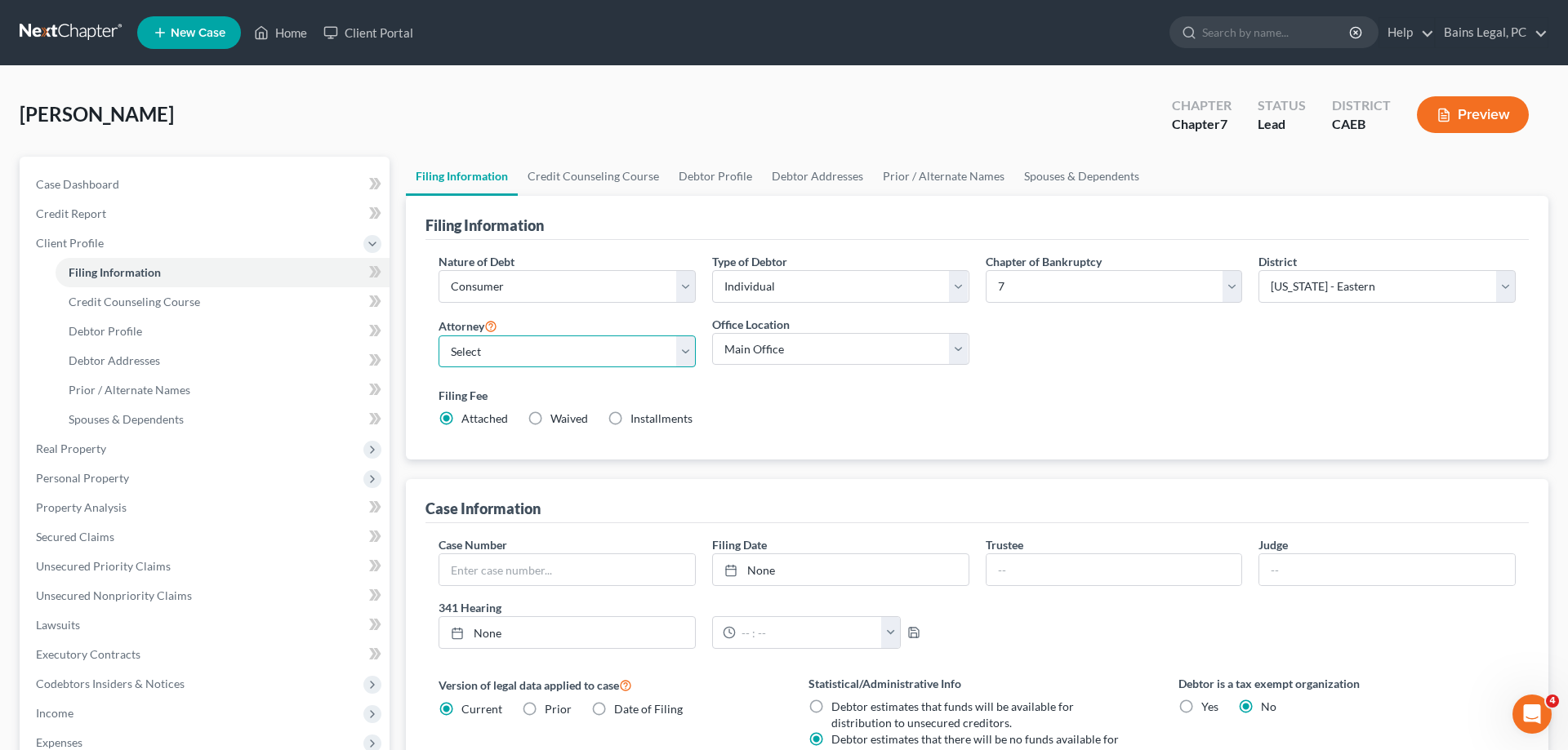
click at [439, 336] on select "Select Pauldeep Bains - CAEB [GEOGRAPHIC_DATA] - CAEB [GEOGRAPHIC_DATA][PERSON_…" at bounding box center [567, 353] width 257 height 33
select select "2"
click option "[PERSON_NAME] - CAEB" at bounding box center [0, 0] width 0 height 0
click at [712, 333] on select "Main Office Bains and [GEOGRAPHIC_DATA], [GEOGRAPHIC_DATA]" at bounding box center [841, 350] width 257 height 33
select select "0"
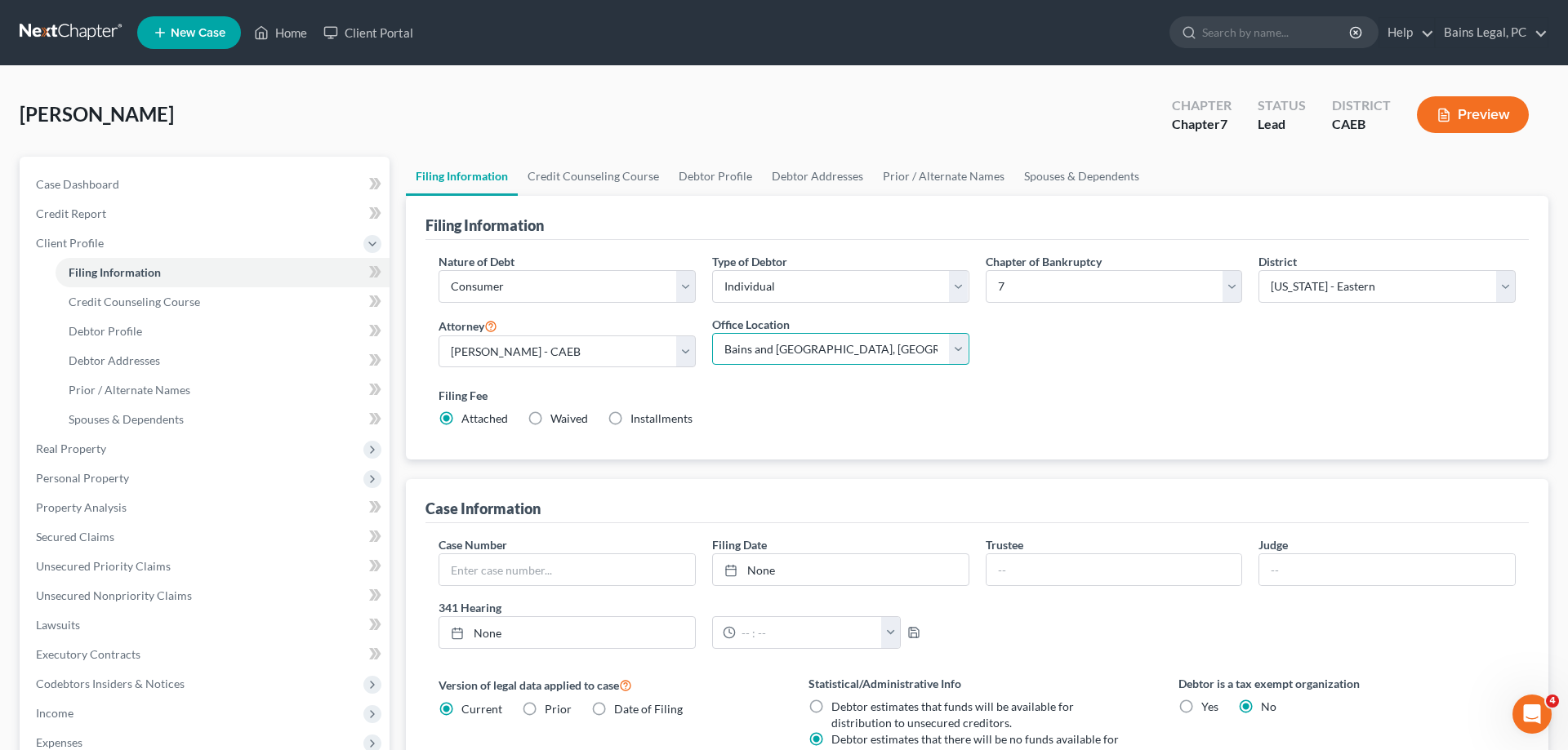
click option "Bains and [GEOGRAPHIC_DATA], [GEOGRAPHIC_DATA]" at bounding box center [0, 0] width 0 height 0
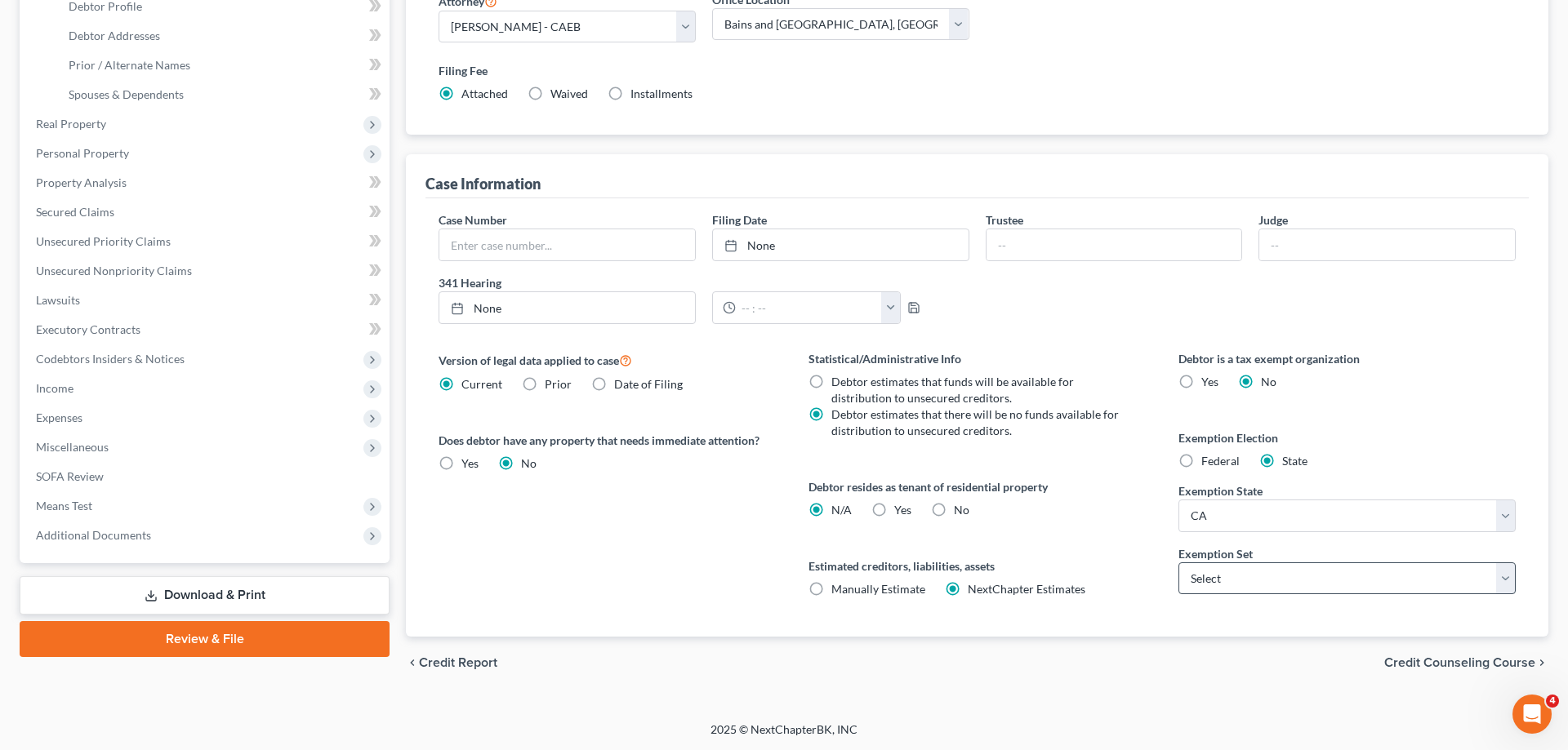
click at [954, 511] on label "No" at bounding box center [961, 510] width 16 height 17
click at [960, 511] on input "No" at bounding box center [966, 508] width 11 height 11
radio input "true"
radio input "false"
click at [1178, 563] on select "Select 703 704" at bounding box center [1346, 579] width 337 height 33
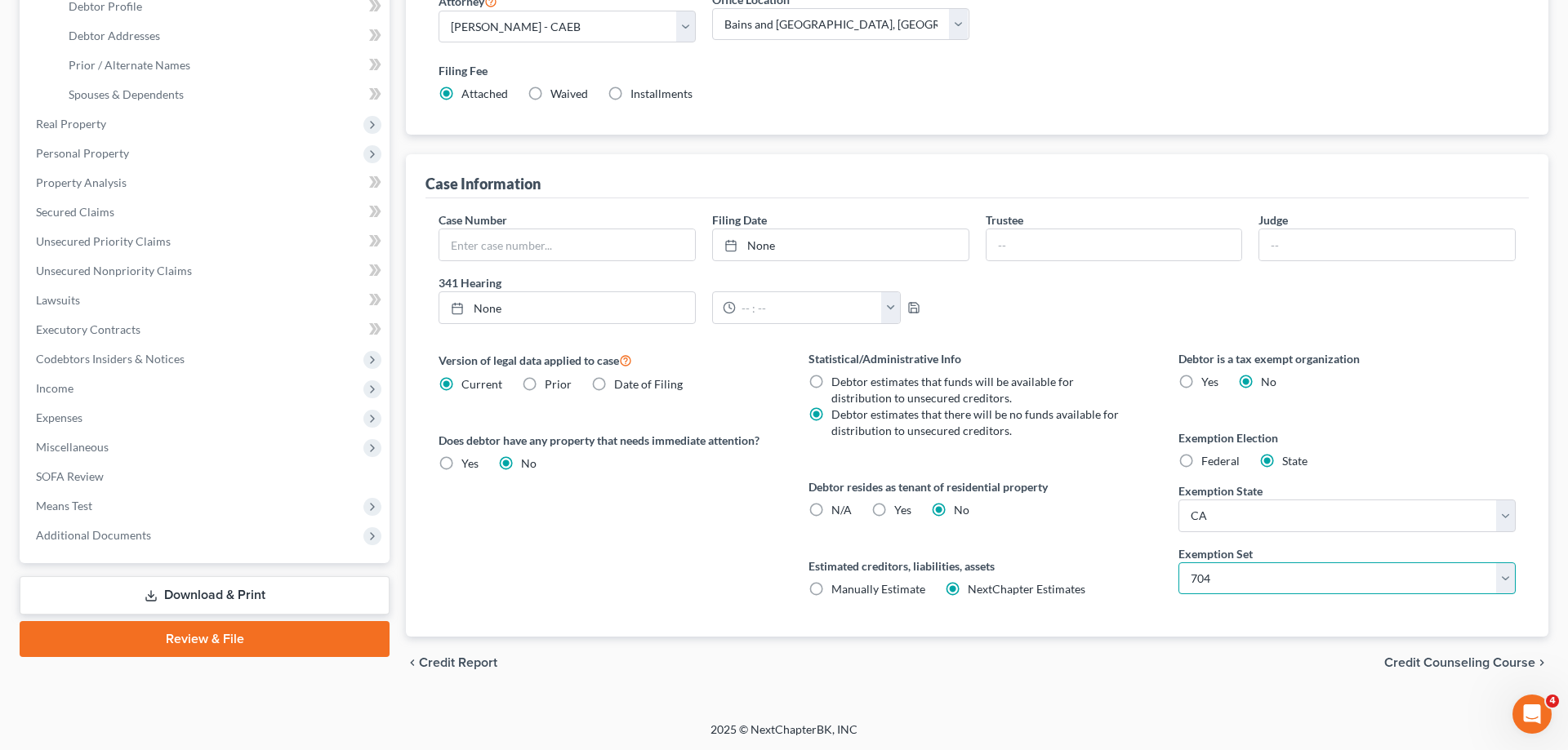
click option "704" at bounding box center [0, 0] width 0 height 0
click at [1148, 592] on div "Statistical/Administrative Info Debtor estimates that funds will be available f…" at bounding box center [977, 494] width 370 height 286
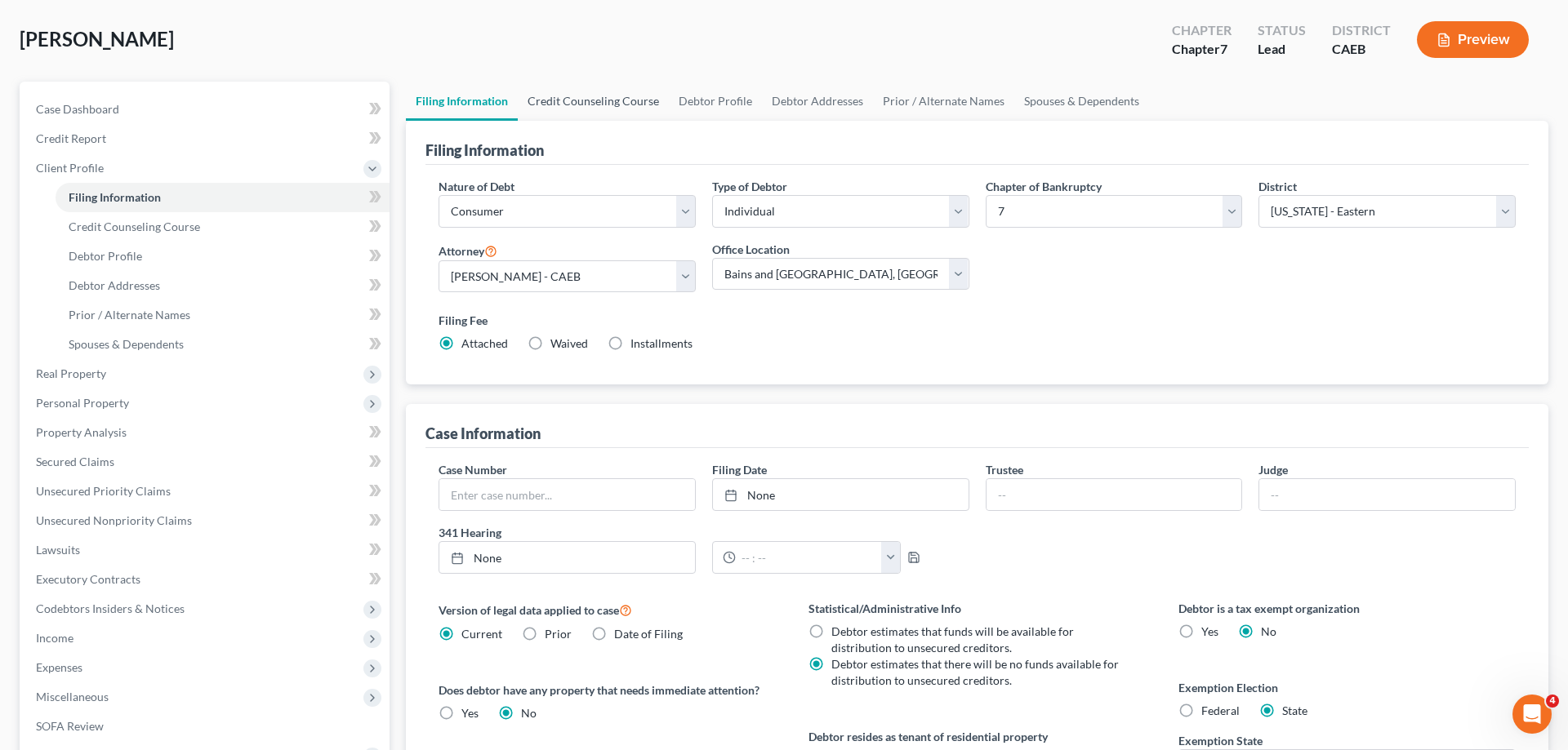
click at [593, 100] on link "Credit Counseling Course" at bounding box center [593, 101] width 151 height 39
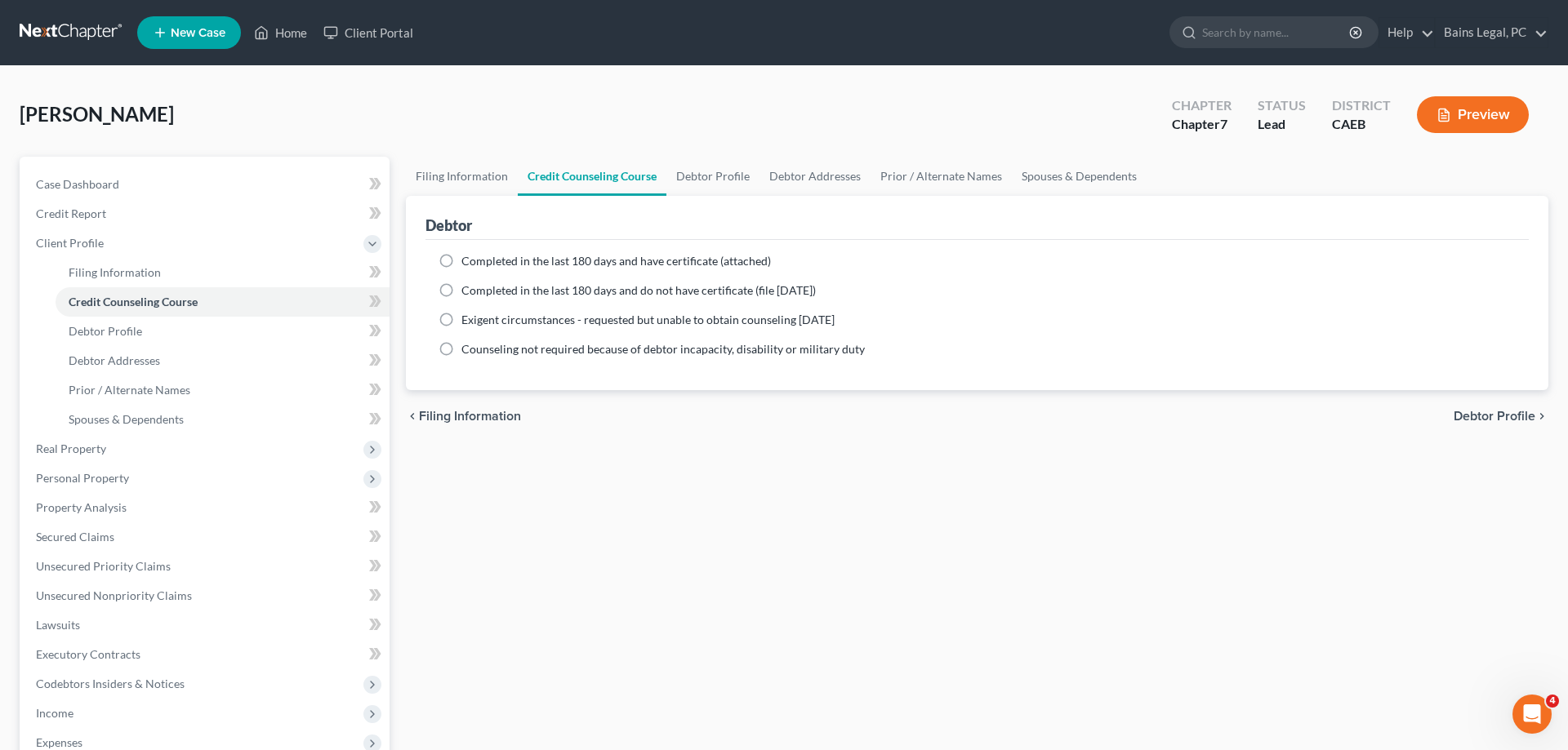
click at [486, 265] on span "Completed in the last 180 days and have certificate (attached)" at bounding box center [616, 261] width 309 height 14
click at [478, 263] on input "Completed in the last 180 days and have certificate (attached)" at bounding box center [474, 259] width 11 height 11
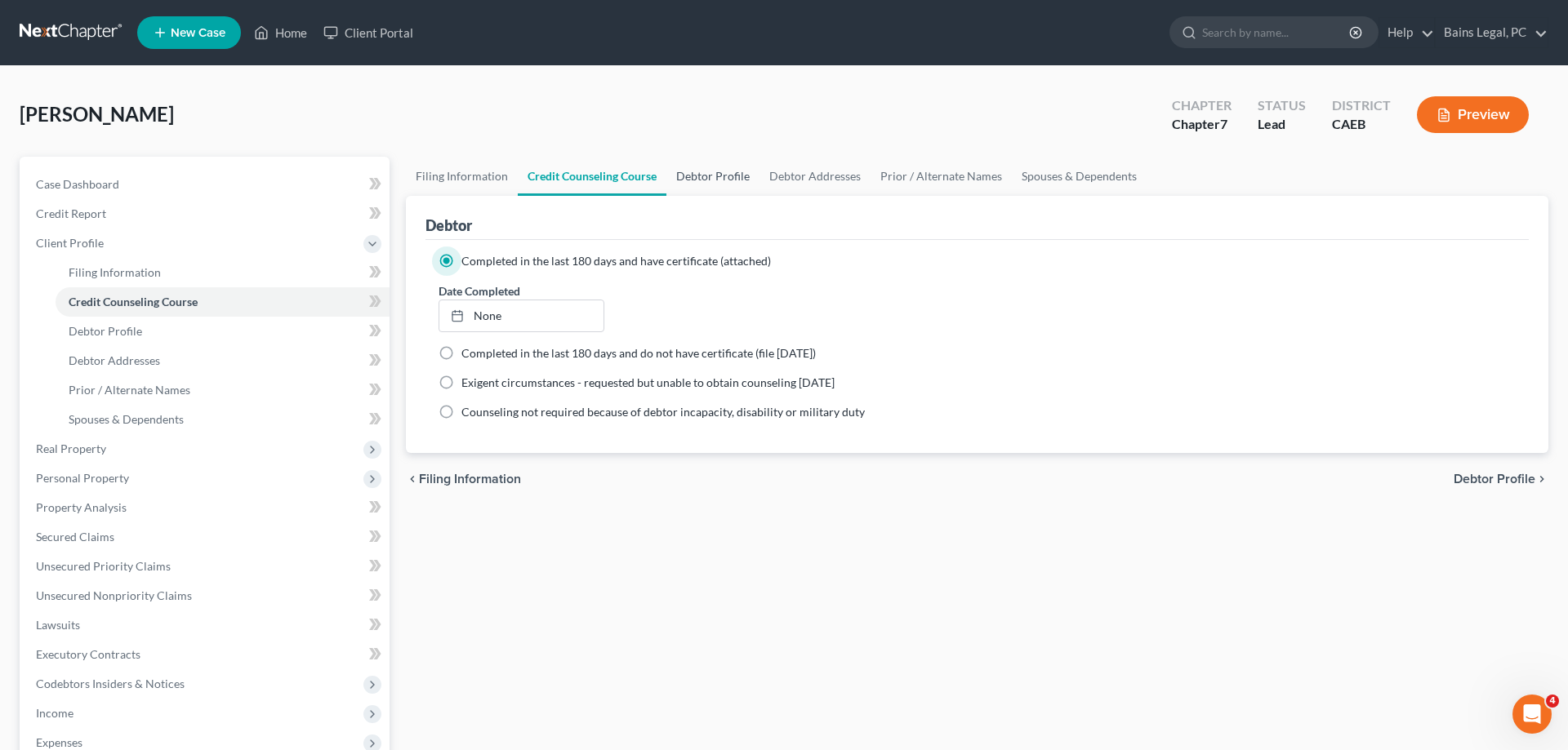
click at [724, 177] on link "Debtor Profile" at bounding box center [712, 176] width 93 height 39
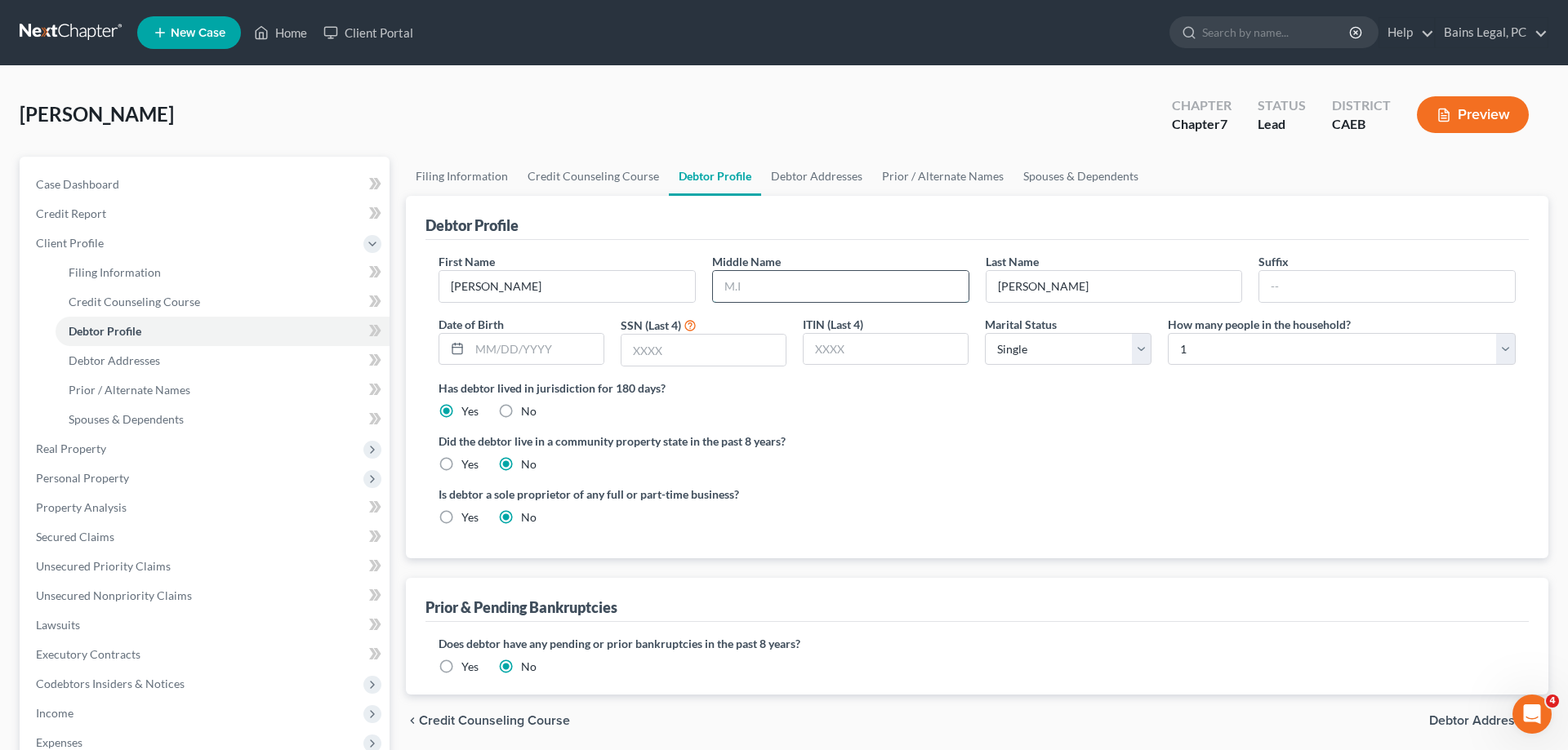
click at [901, 285] on input "text" at bounding box center [840, 286] width 255 height 31
click at [985, 333] on select "Select Single Married Separated Divorced Widowed" at bounding box center [1068, 350] width 166 height 33
click option "Divorced" at bounding box center [0, 0] width 0 height 0
click at [463, 461] on label "Yes" at bounding box center [470, 465] width 17 height 17
click at [468, 461] on input "Yes" at bounding box center [474, 462] width 11 height 11
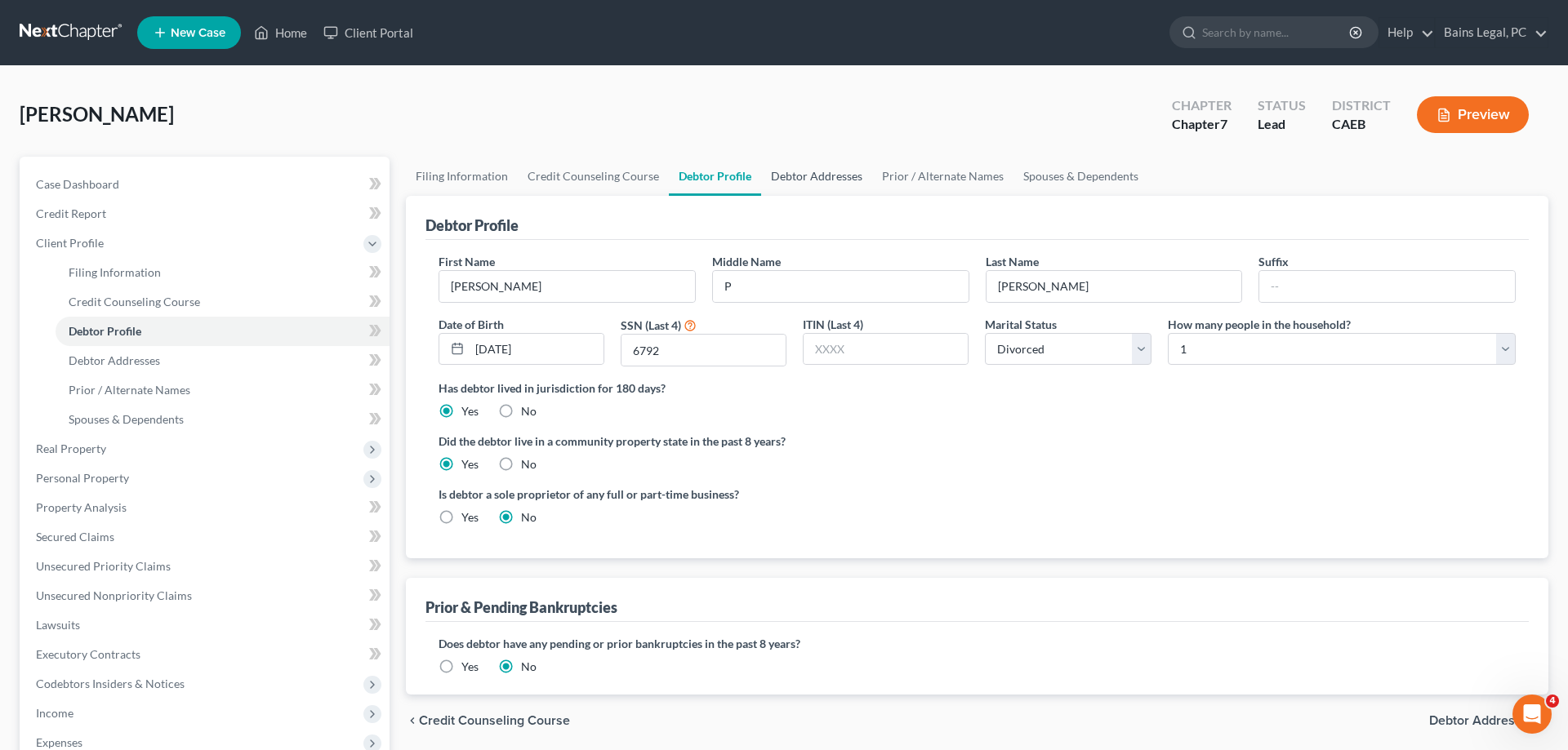
click at [785, 184] on link "Debtor Addresses" at bounding box center [816, 176] width 111 height 39
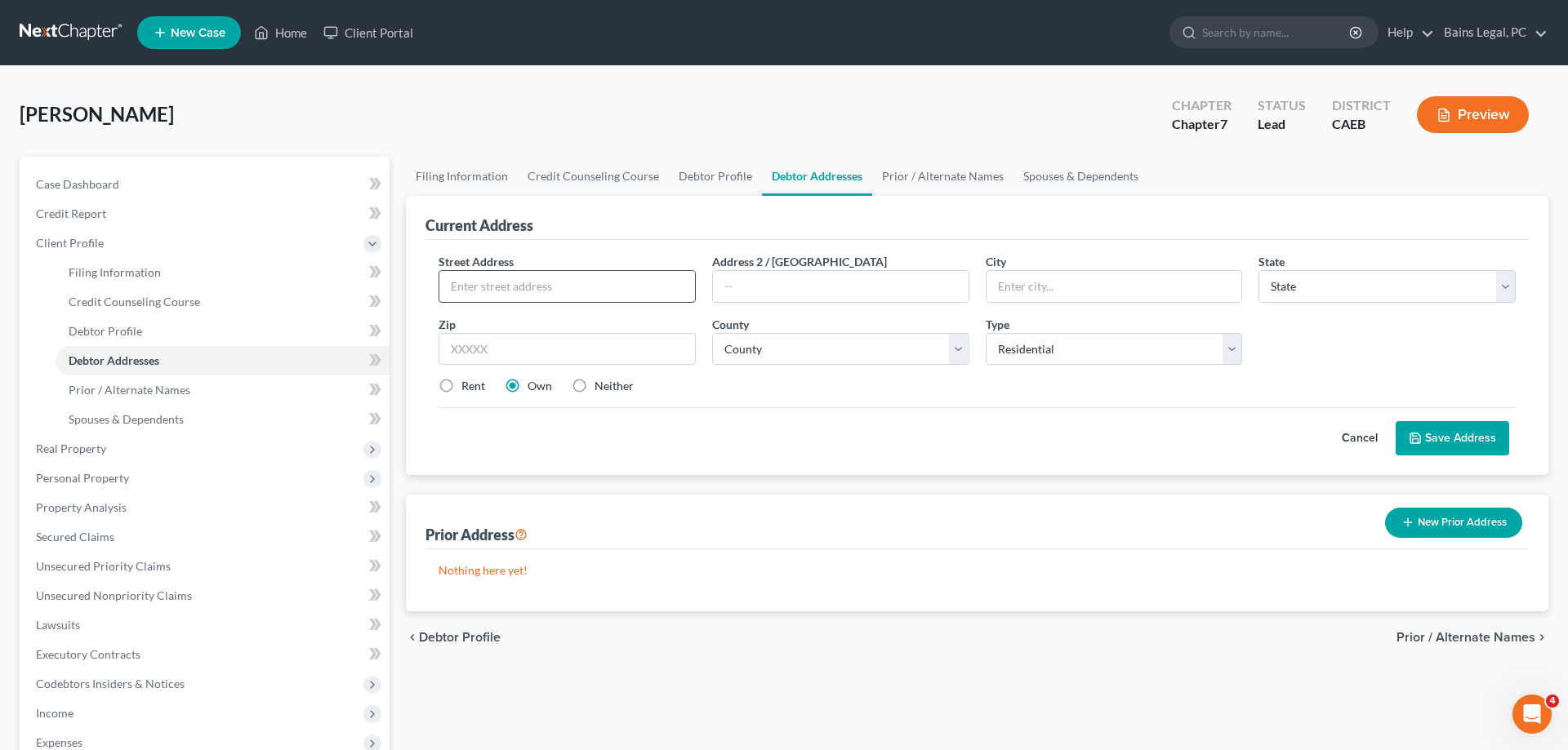
click at [614, 283] on input "text" at bounding box center [567, 286] width 255 height 31
click at [712, 333] on select "County [GEOGRAPHIC_DATA] [GEOGRAPHIC_DATA] [GEOGRAPHIC_DATA] [GEOGRAPHIC_DATA] …" at bounding box center [841, 350] width 257 height 33
click option "[GEOGRAPHIC_DATA]" at bounding box center [0, 0] width 0 height 0
click at [1450, 433] on button "Save Address" at bounding box center [1452, 438] width 114 height 34
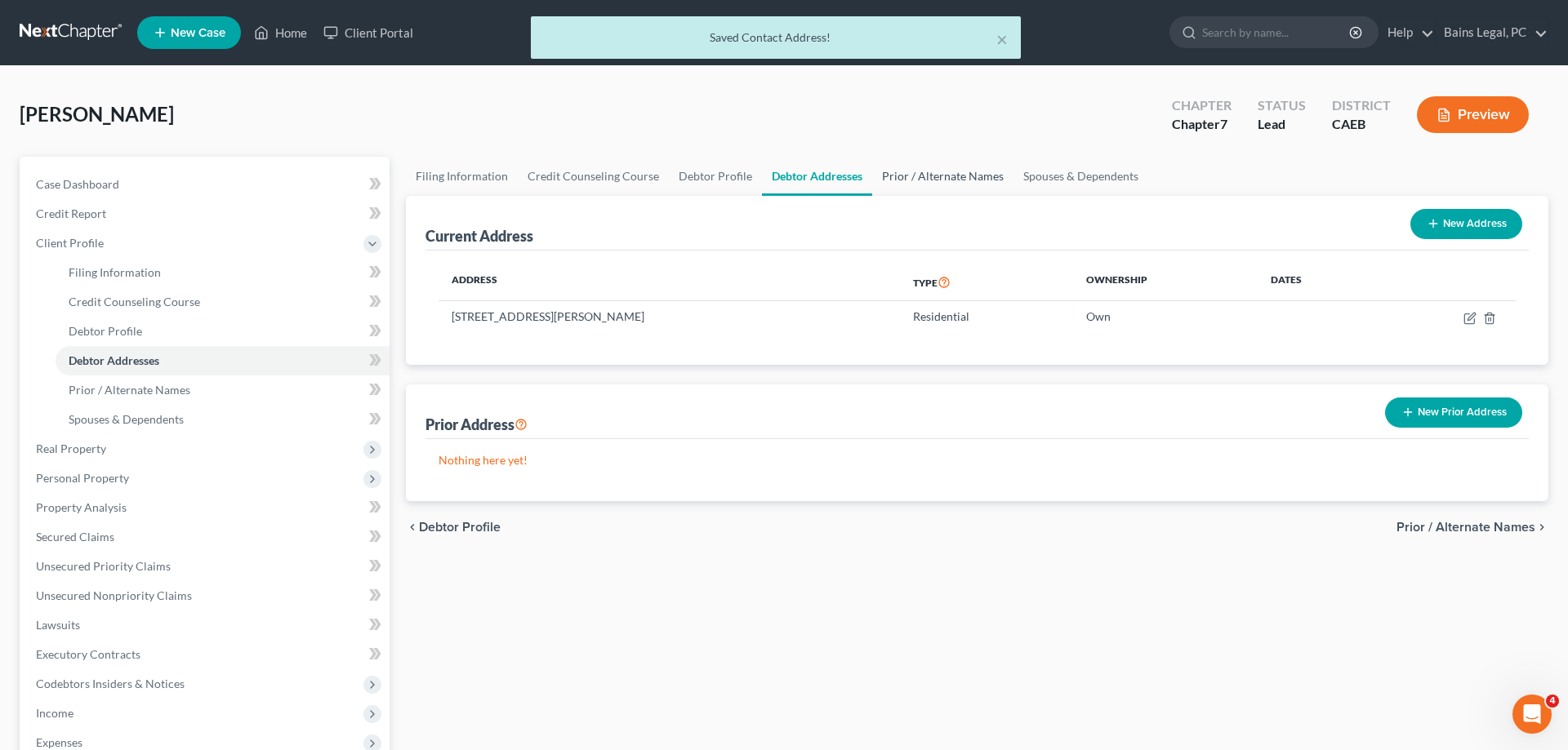
click at [943, 174] on link "Prior / Alternate Names" at bounding box center [943, 176] width 141 height 39
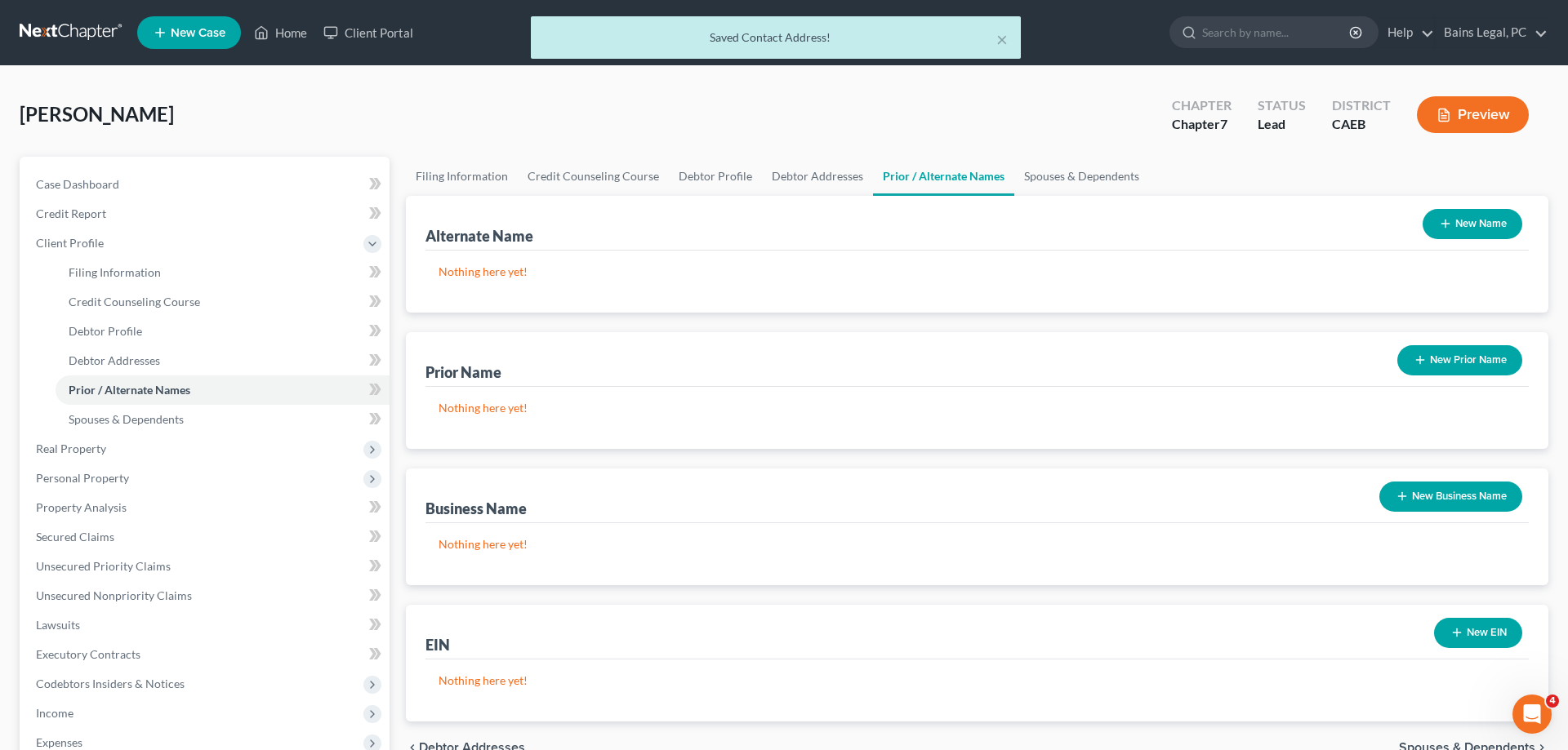
click at [1459, 229] on button "New Name" at bounding box center [1472, 224] width 100 height 30
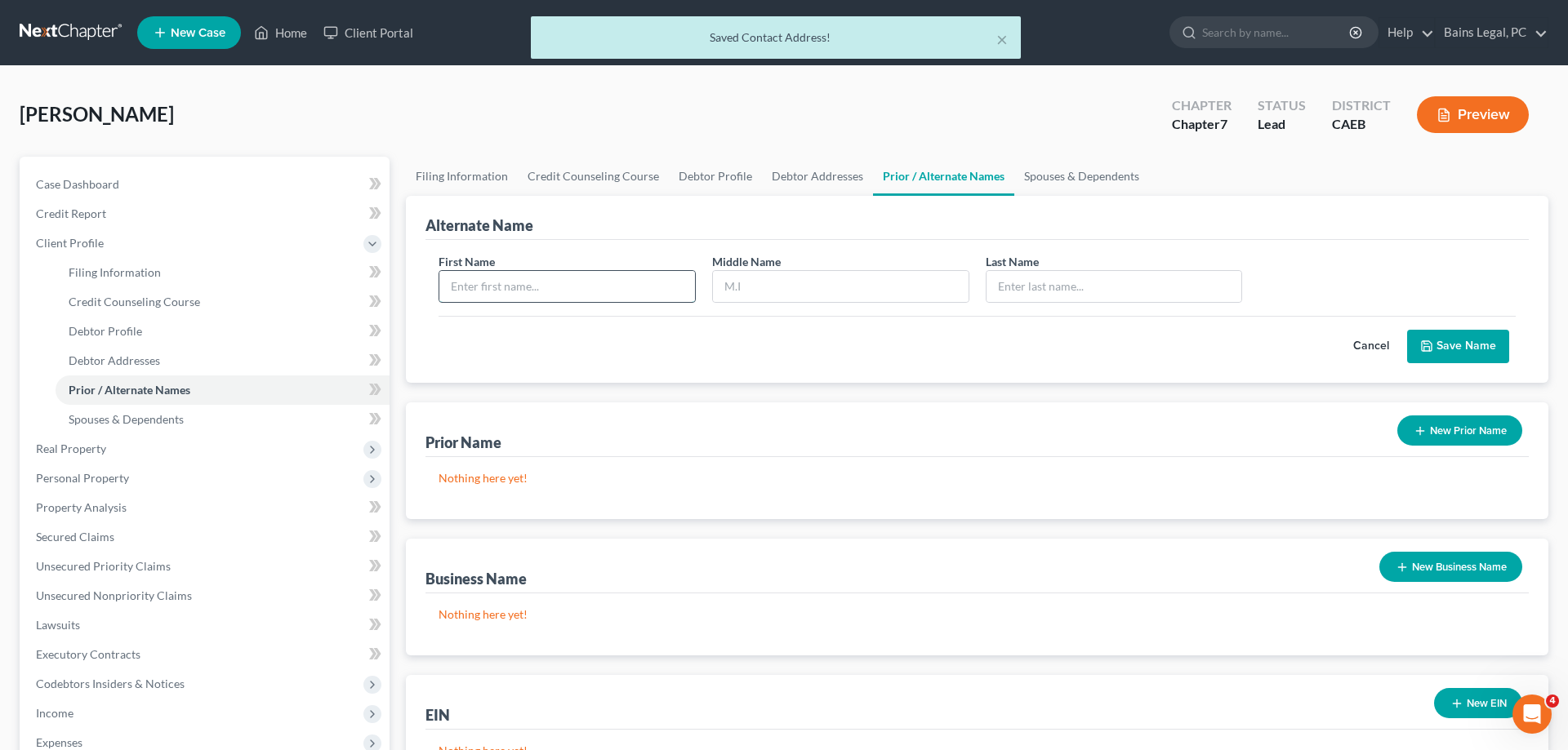
click at [616, 280] on input "text" at bounding box center [567, 286] width 255 height 31
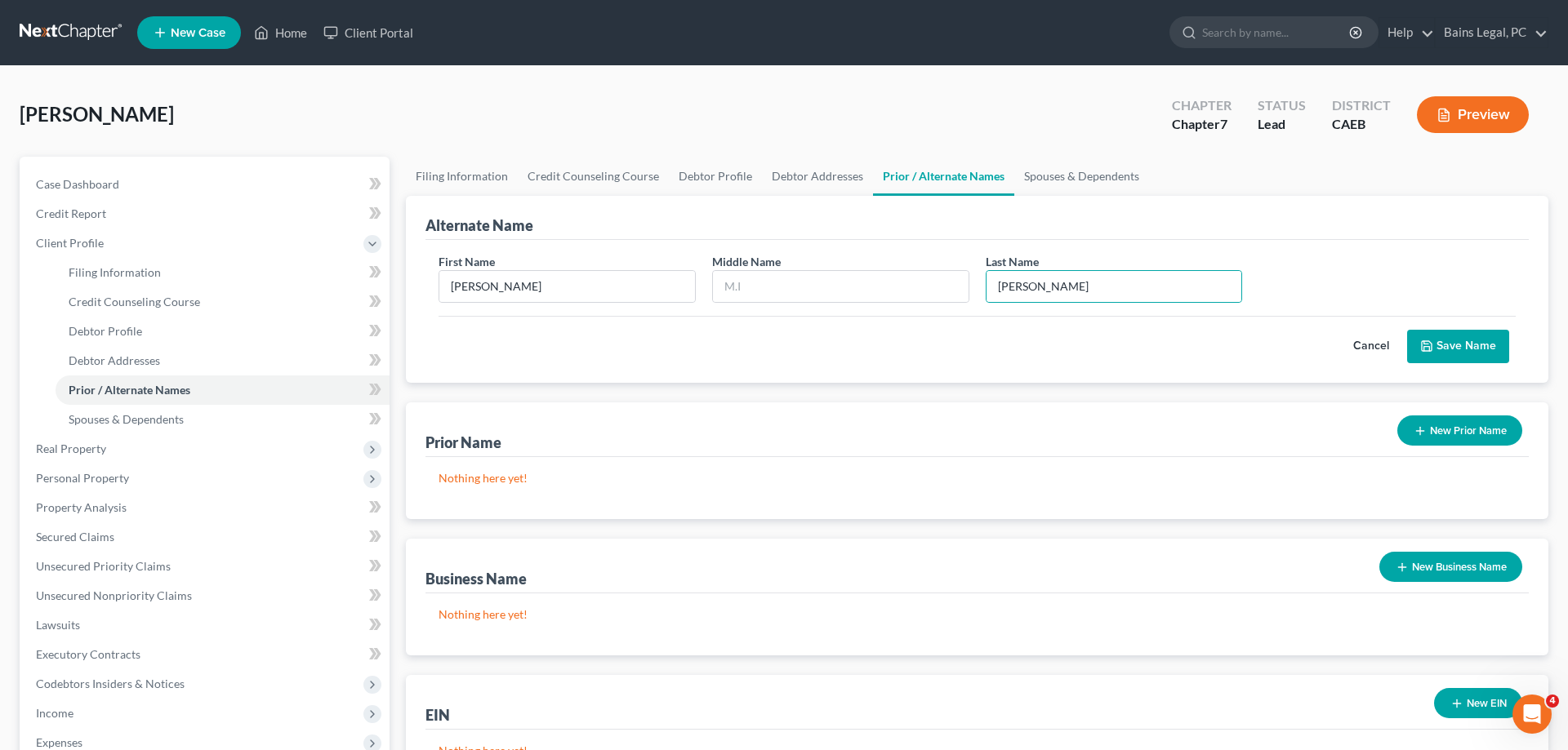
click at [1452, 341] on button "Save Name" at bounding box center [1458, 346] width 102 height 34
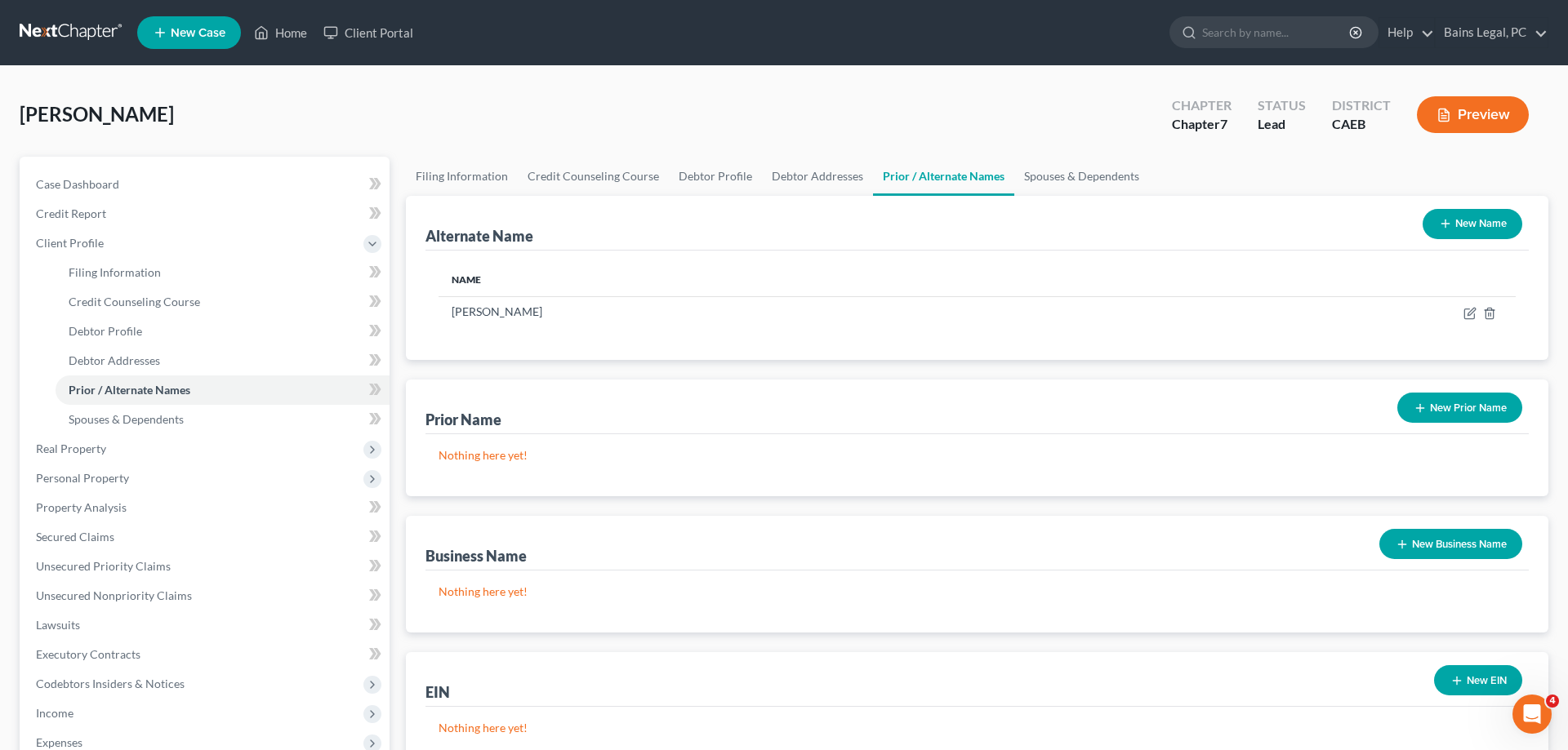
drag, startPoint x: 1421, startPoint y: 544, endPoint x: 1206, endPoint y: 536, distance: 215.1
click at [1422, 544] on button "New Business Name" at bounding box center [1450, 543] width 143 height 30
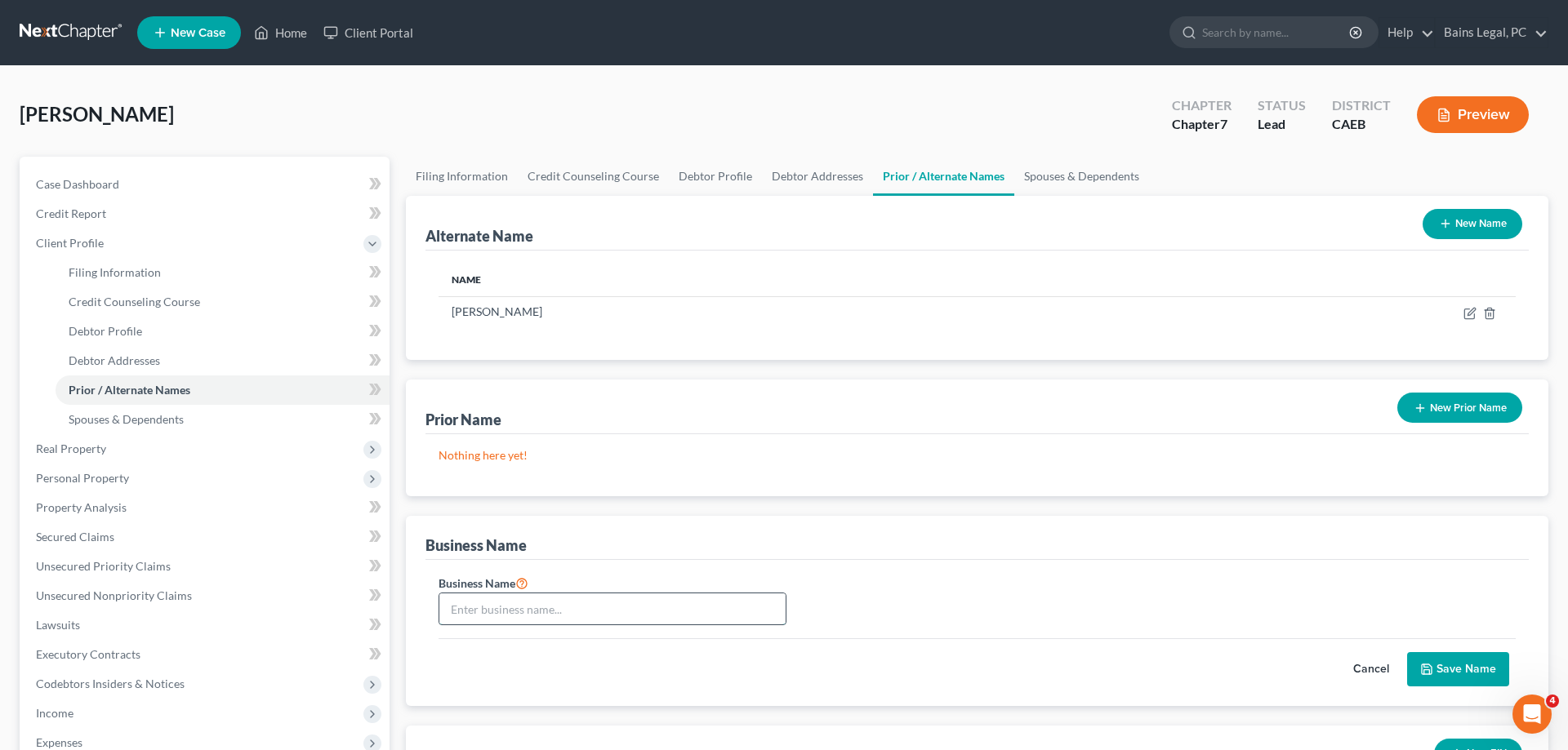
click at [596, 607] on input "text" at bounding box center [612, 610] width 346 height 31
click at [1455, 674] on button "Save Name" at bounding box center [1458, 669] width 102 height 34
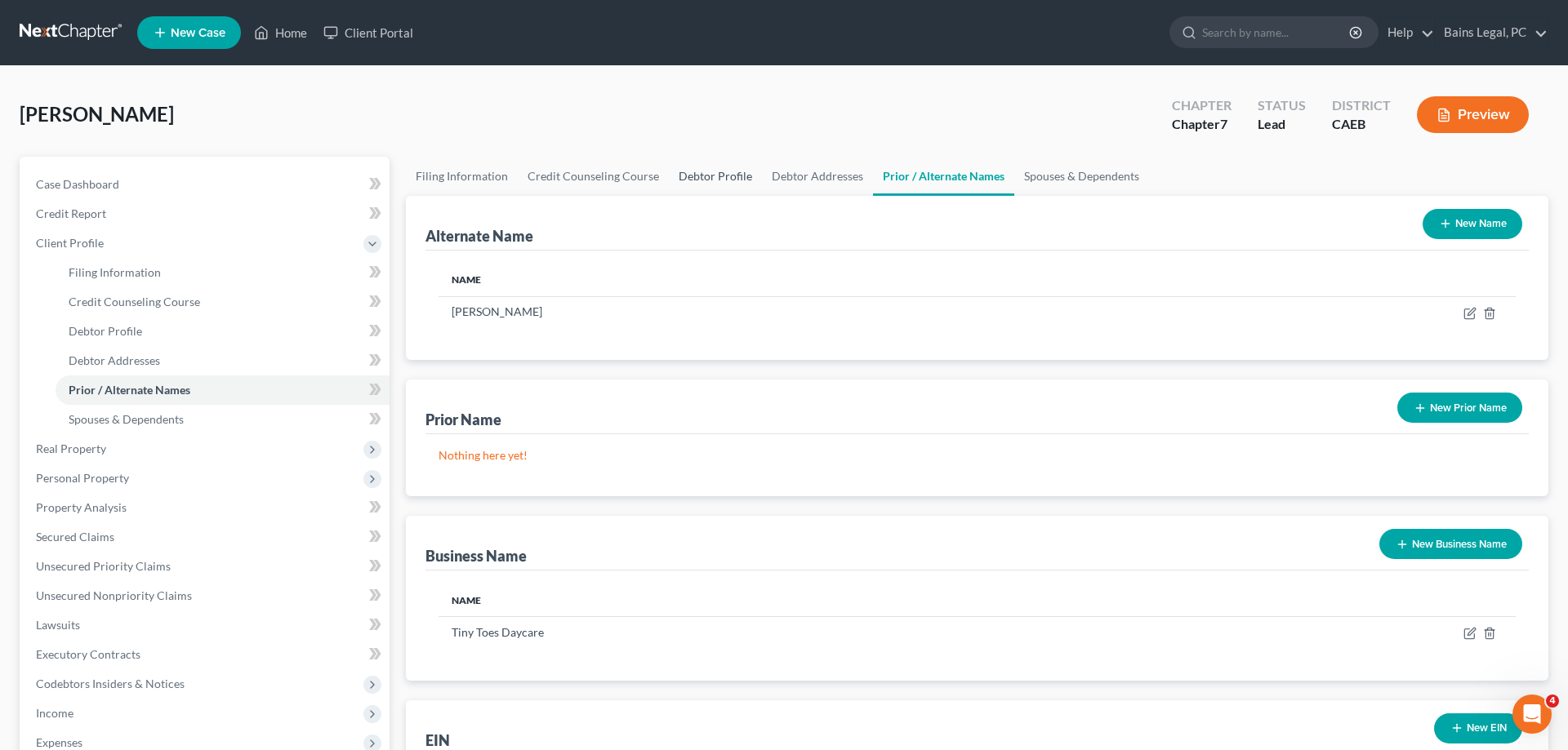
click at [722, 174] on link "Debtor Profile" at bounding box center [714, 176] width 93 height 39
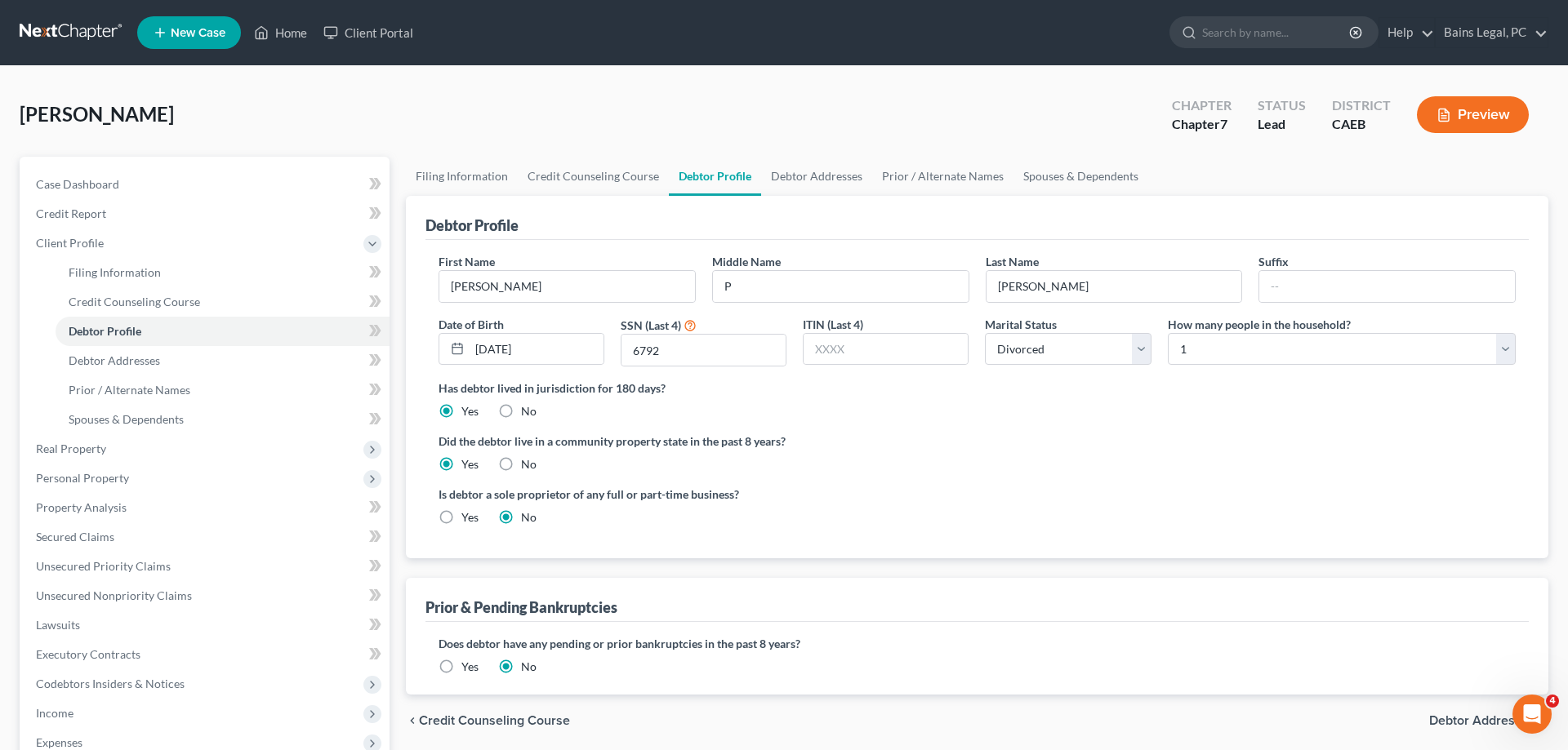
click at [462, 513] on label "Yes" at bounding box center [470, 518] width 17 height 17
click at [468, 513] on input "Yes" at bounding box center [474, 515] width 11 height 11
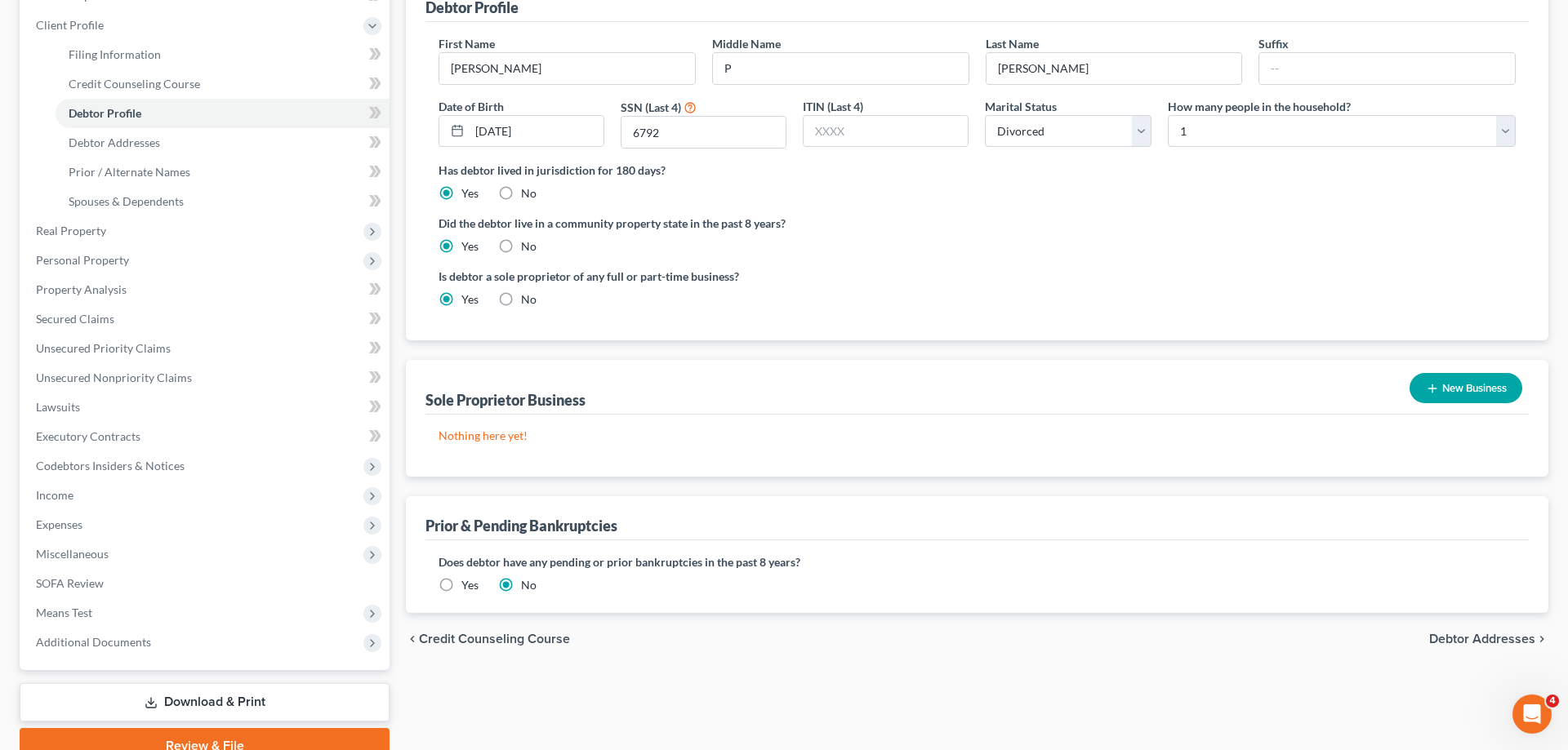
scroll to position [250, 0]
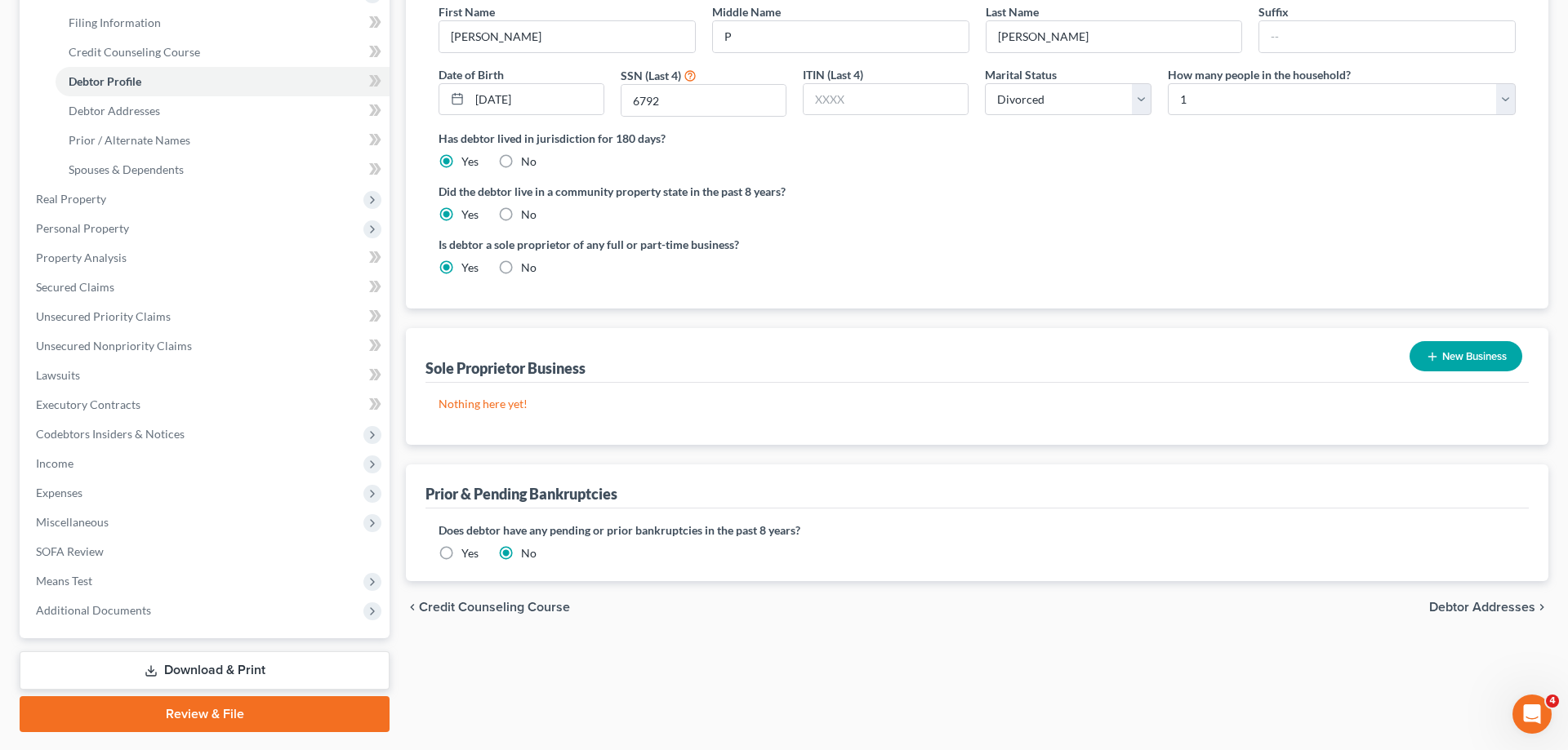
drag, startPoint x: 1451, startPoint y: 360, endPoint x: 1429, endPoint y: 369, distance: 23.8
click at [1451, 361] on button "New Business" at bounding box center [1465, 356] width 113 height 30
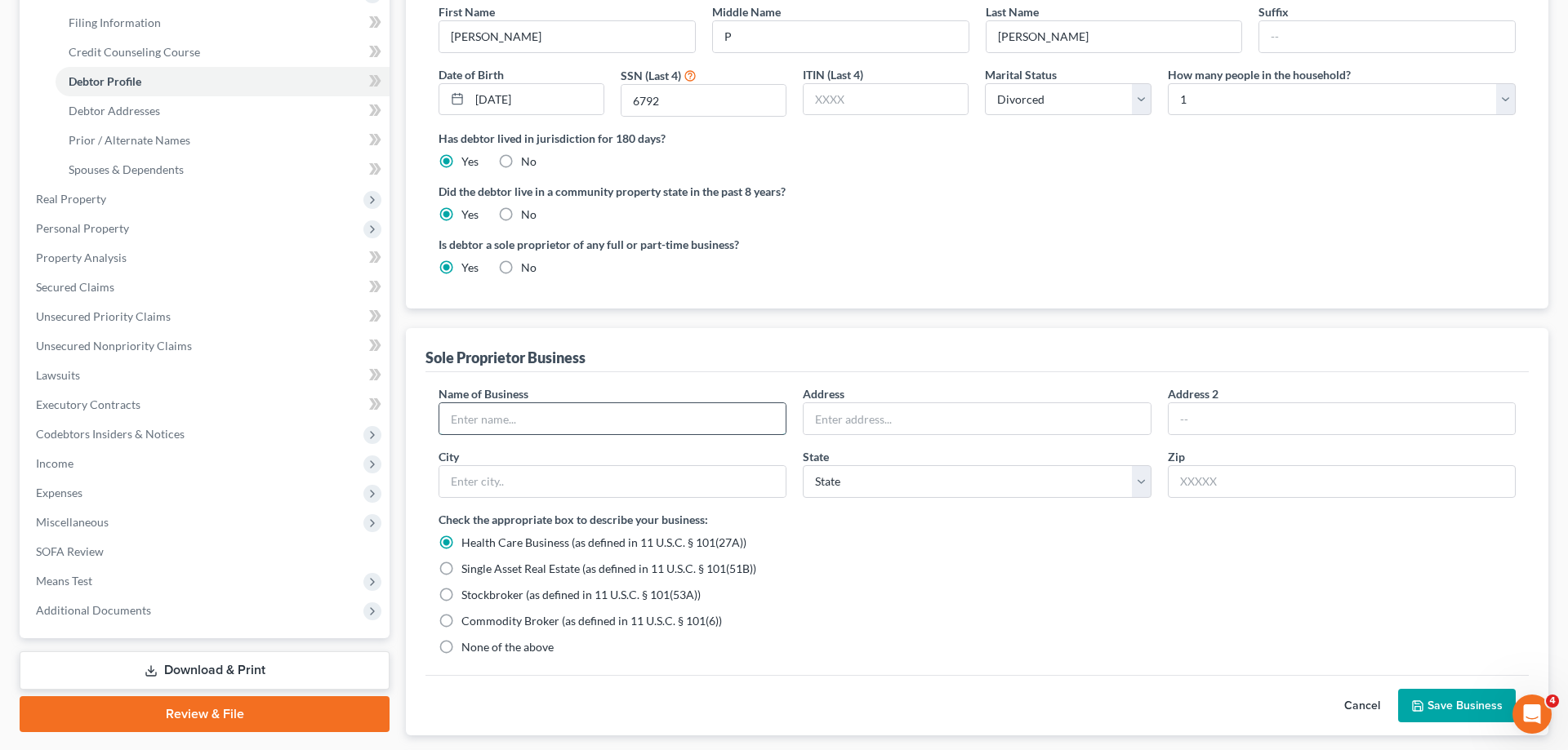
click at [624, 422] on input "text" at bounding box center [612, 419] width 346 height 31
click at [462, 648] on label "None of the above" at bounding box center [508, 647] width 93 height 17
click at [468, 648] on input "None of the above" at bounding box center [474, 644] width 11 height 11
click at [1455, 705] on button "Save Business" at bounding box center [1457, 706] width 118 height 34
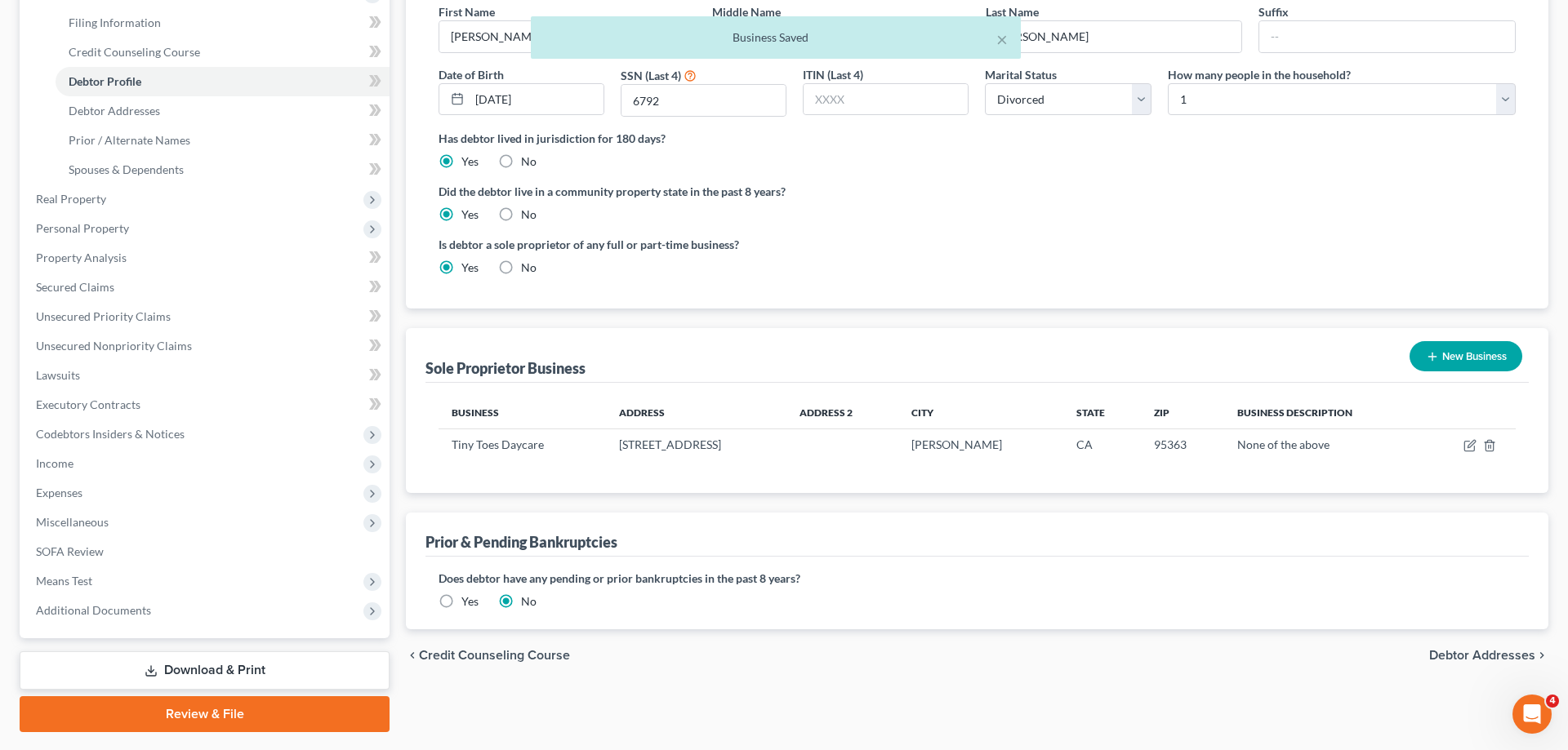
scroll to position [0, 0]
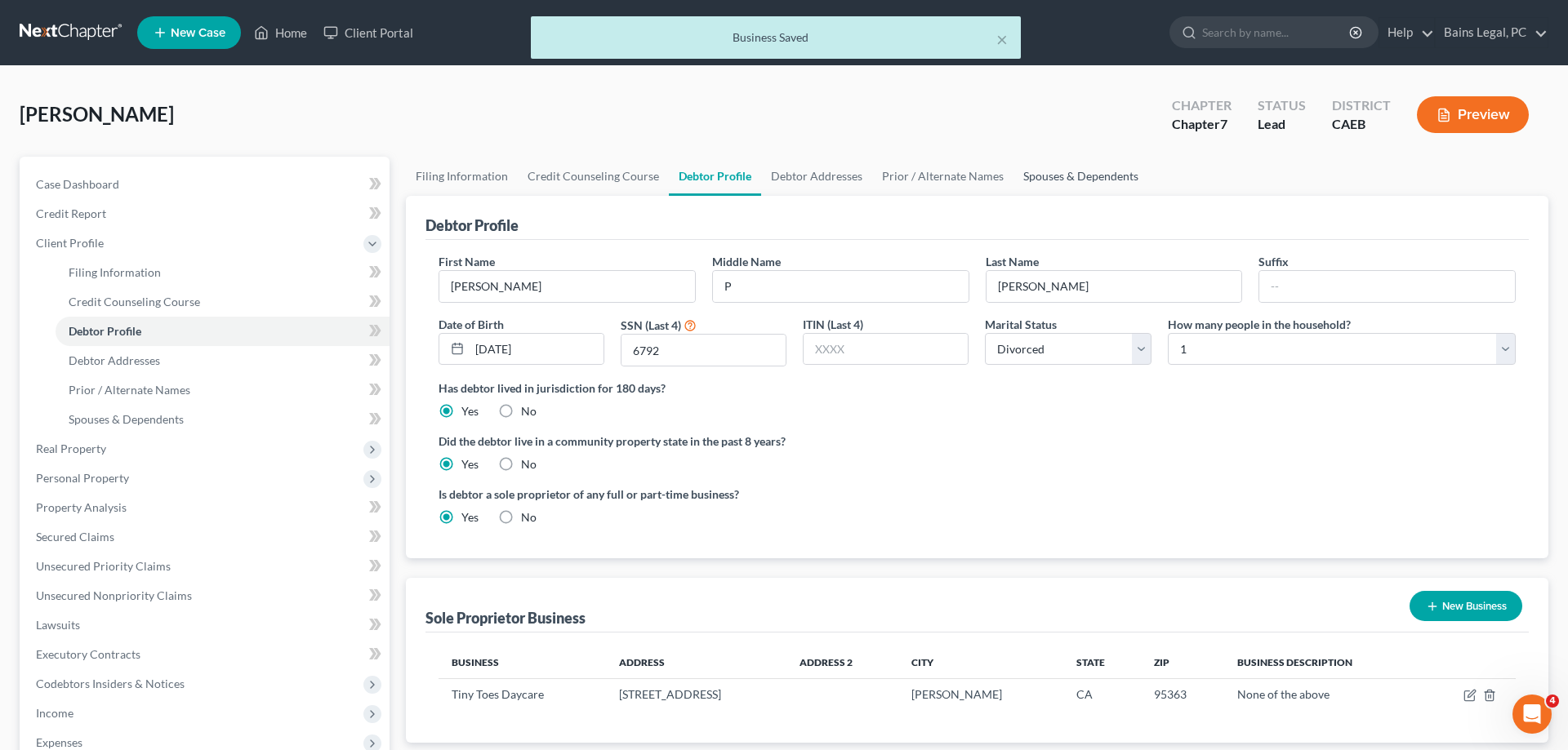
click at [1075, 185] on link "Spouses & Dependents" at bounding box center [1081, 176] width 135 height 39
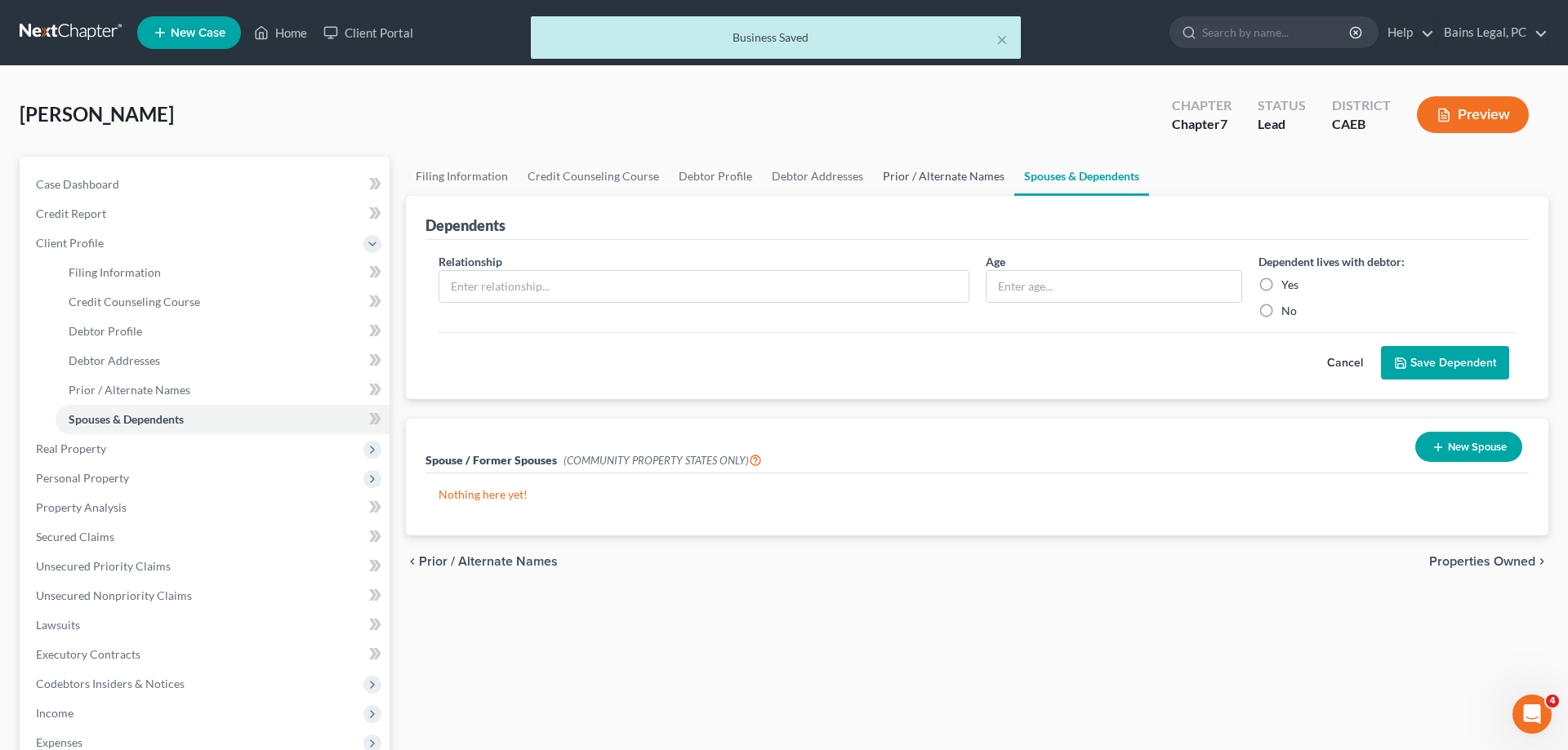
click at [944, 174] on link "Prior / Alternate Names" at bounding box center [944, 176] width 141 height 39
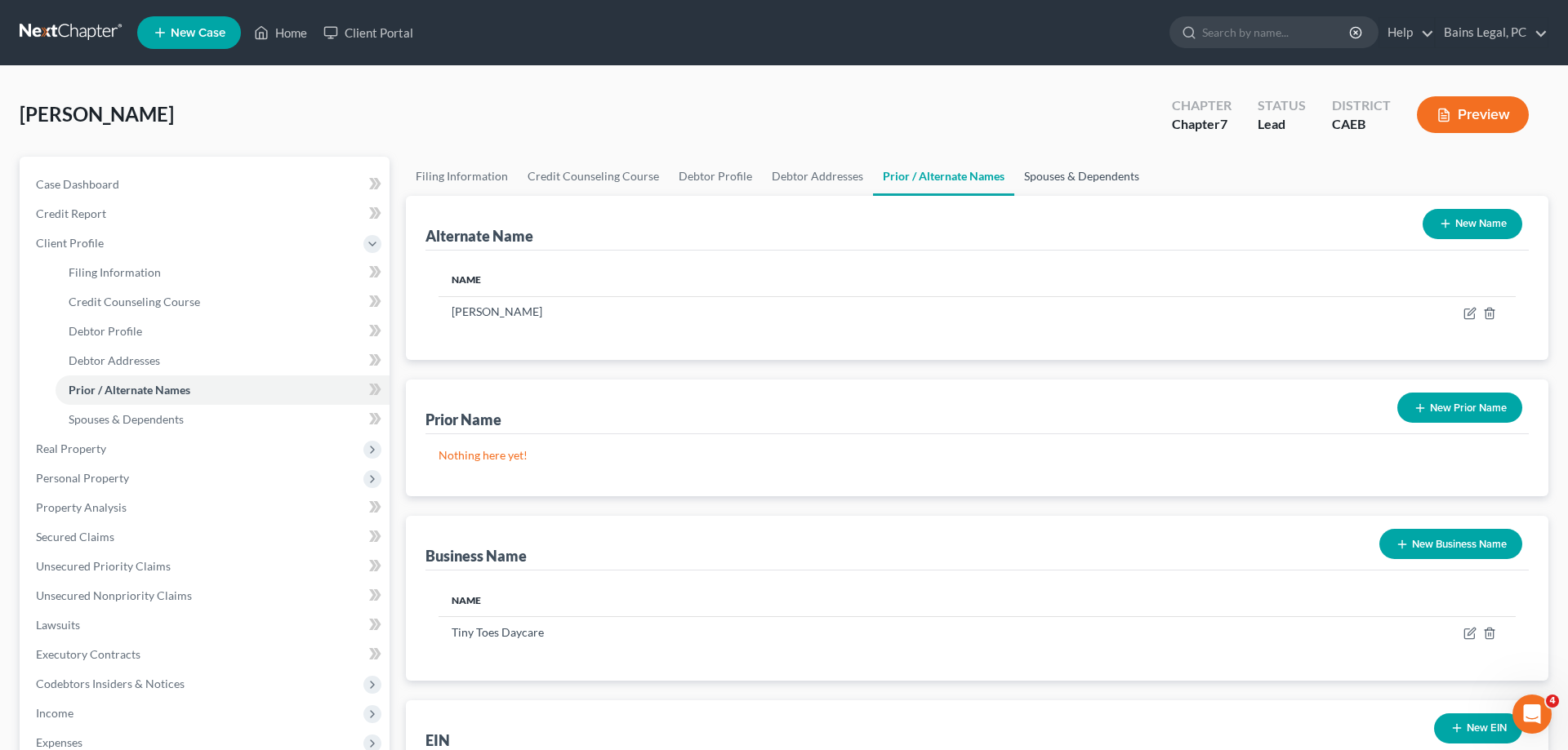
click at [1108, 172] on link "Spouses & Dependents" at bounding box center [1081, 176] width 135 height 39
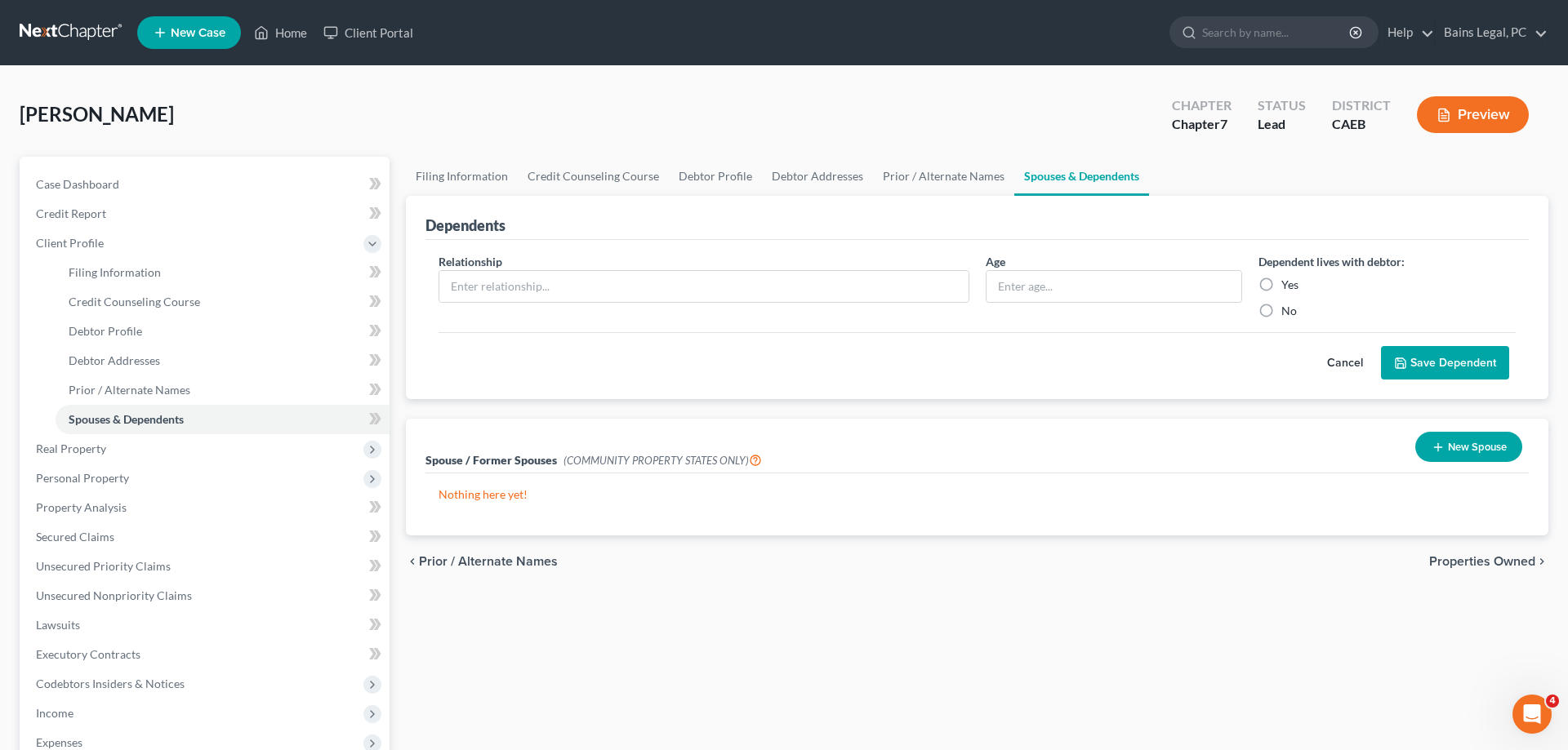
click at [1457, 439] on button "New Spouse" at bounding box center [1468, 447] width 107 height 30
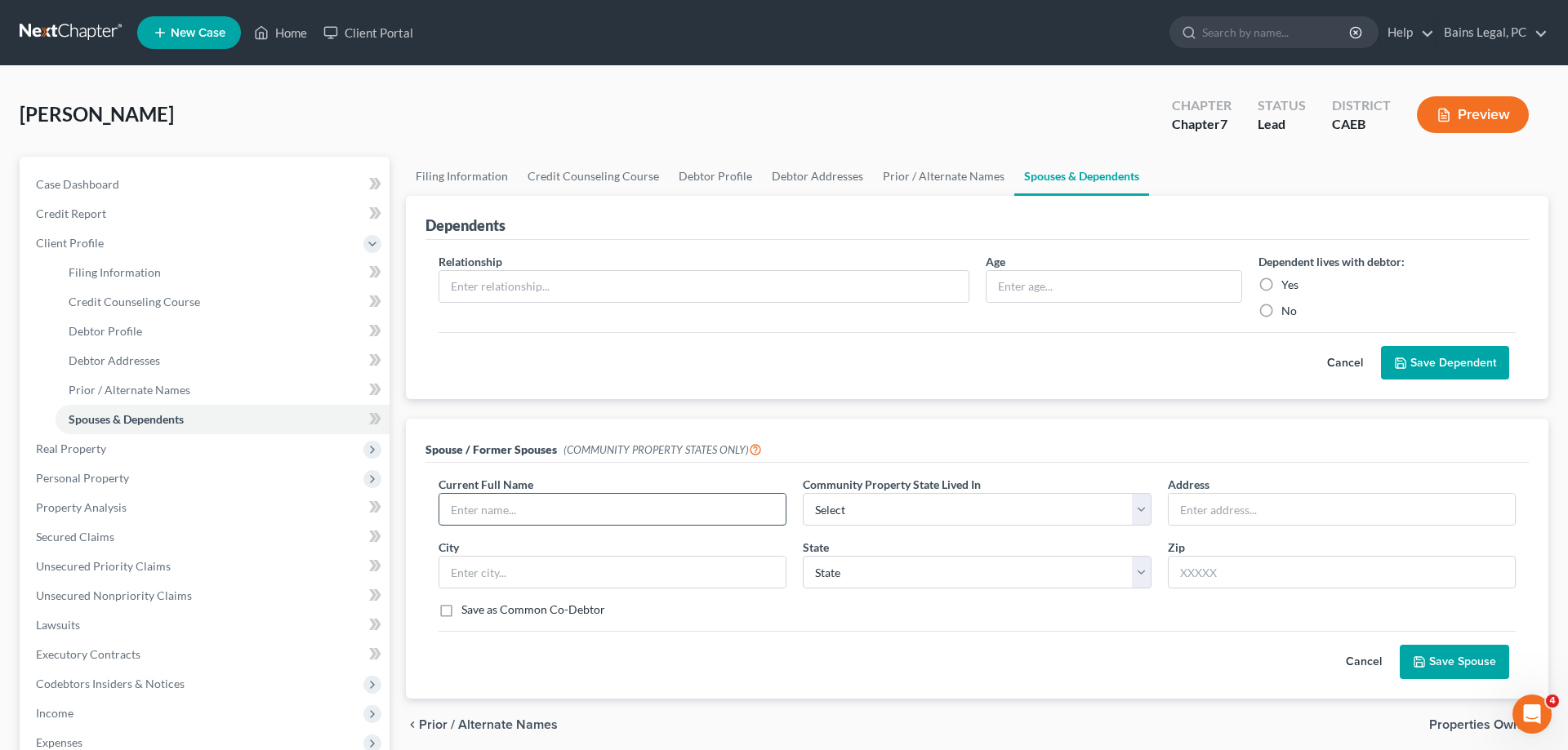
click at [653, 509] on input "text" at bounding box center [612, 509] width 346 height 31
click at [1227, 507] on input "text" at bounding box center [1341, 509] width 346 height 31
click at [1329, 578] on input "text" at bounding box center [1341, 573] width 348 height 33
click at [1450, 654] on button "Save Spouse" at bounding box center [1454, 662] width 109 height 34
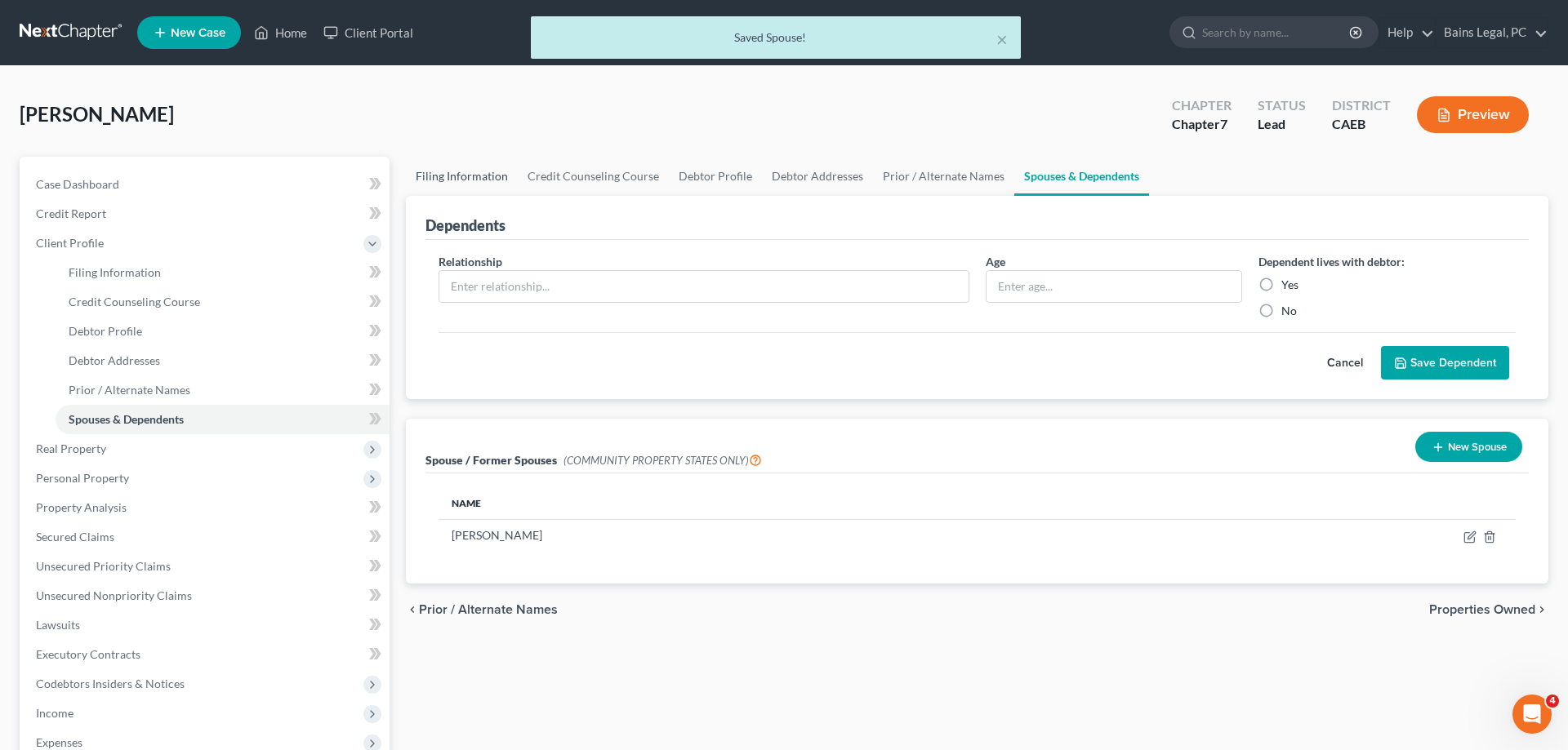
click at [443, 170] on link "Filing Information" at bounding box center [462, 176] width 112 height 39
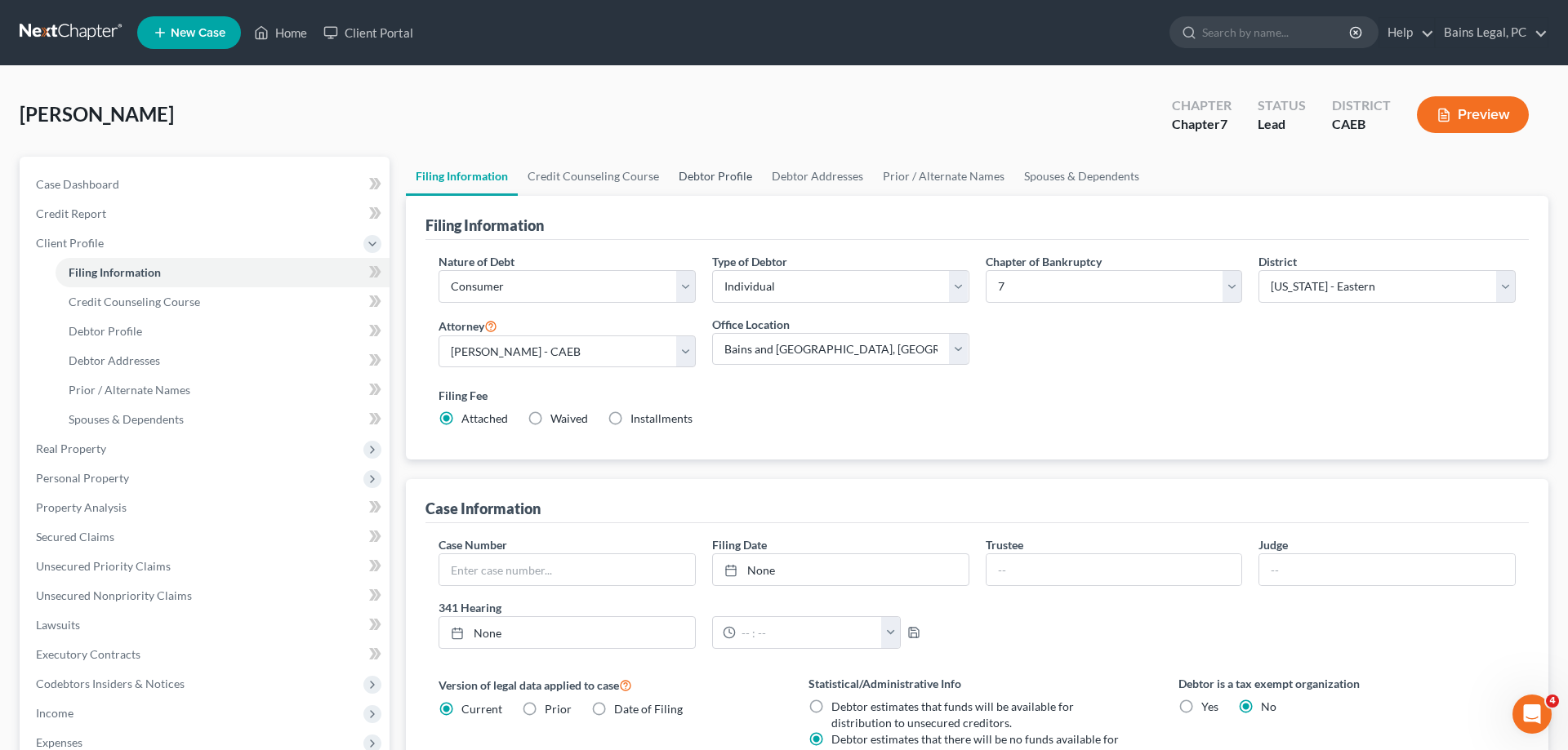
click at [689, 170] on link "Debtor Profile" at bounding box center [714, 176] width 93 height 39
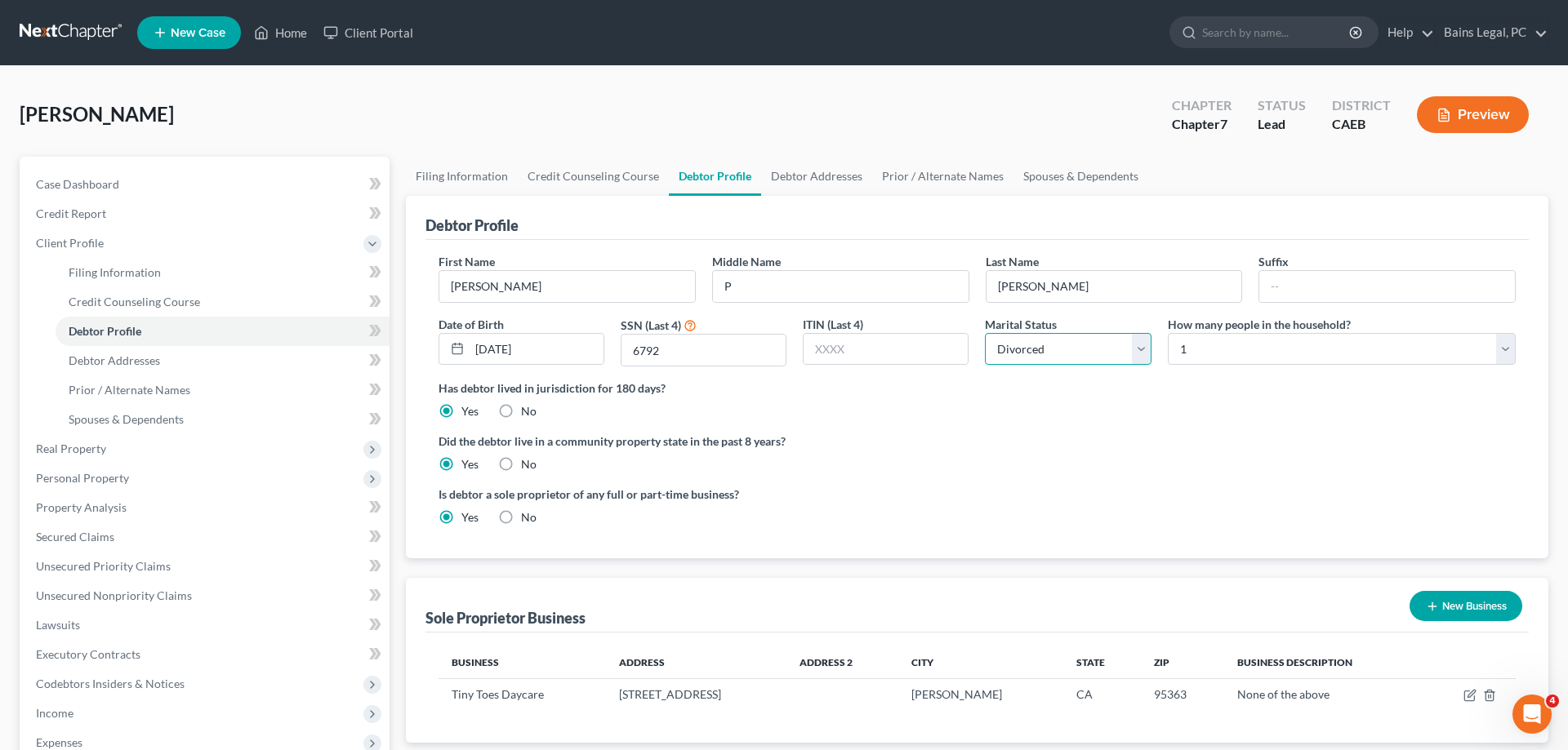
click at [985, 333] on select "Select Single Married Separated Divorced Widowed" at bounding box center [1068, 350] width 166 height 33
click option "Divorced" at bounding box center [0, 0] width 0 height 0
click at [114, 216] on link "Credit Report" at bounding box center [206, 214] width 366 height 29
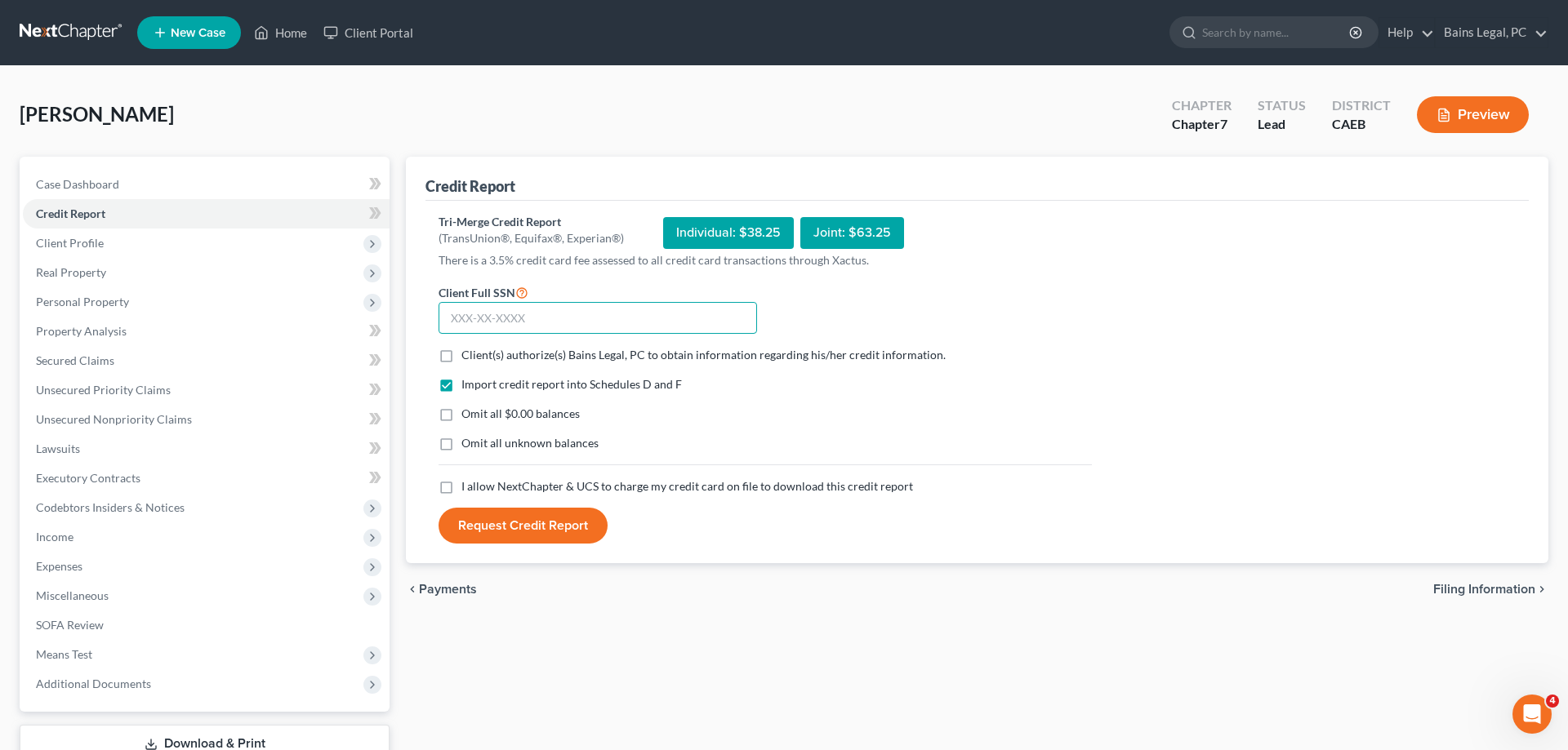
click at [705, 310] on input "text" at bounding box center [598, 319] width 319 height 33
click at [516, 353] on span "Client(s) authorize(s) Bains Legal, PC to obtain information regarding his/her …" at bounding box center [703, 354] width 484 height 14
click at [478, 353] on input "Client(s) authorize(s) Bains Legal, PC to obtain information regarding his/her …" at bounding box center [474, 353] width 11 height 11
click at [498, 409] on span "Omit all $0.00 balances" at bounding box center [521, 413] width 118 height 14
click at [478, 409] on input "Omit all $0.00 balances" at bounding box center [474, 411] width 11 height 11
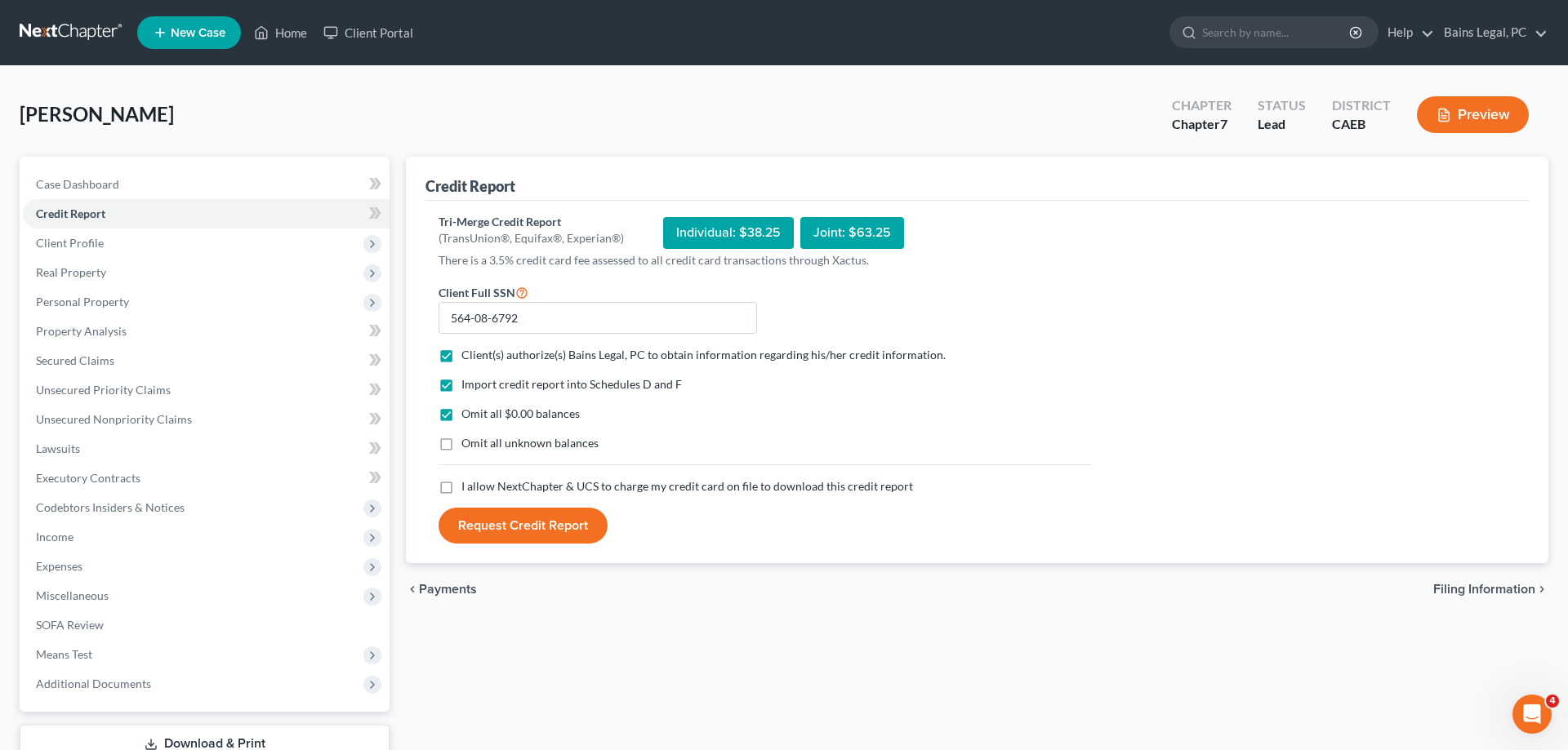
click at [491, 442] on span "Omit all unknown balances" at bounding box center [530, 442] width 137 height 14
click at [478, 442] on input "Omit all unknown balances" at bounding box center [474, 441] width 11 height 11
click at [502, 484] on span "I allow NextChapter & UCS to charge my credit card on file to download this cre…" at bounding box center [688, 486] width 452 height 14
click at [478, 484] on input "I allow NextChapter & UCS to charge my credit card on file to download this cre…" at bounding box center [474, 484] width 11 height 11
click at [510, 526] on button "Request Credit Report" at bounding box center [523, 525] width 169 height 36
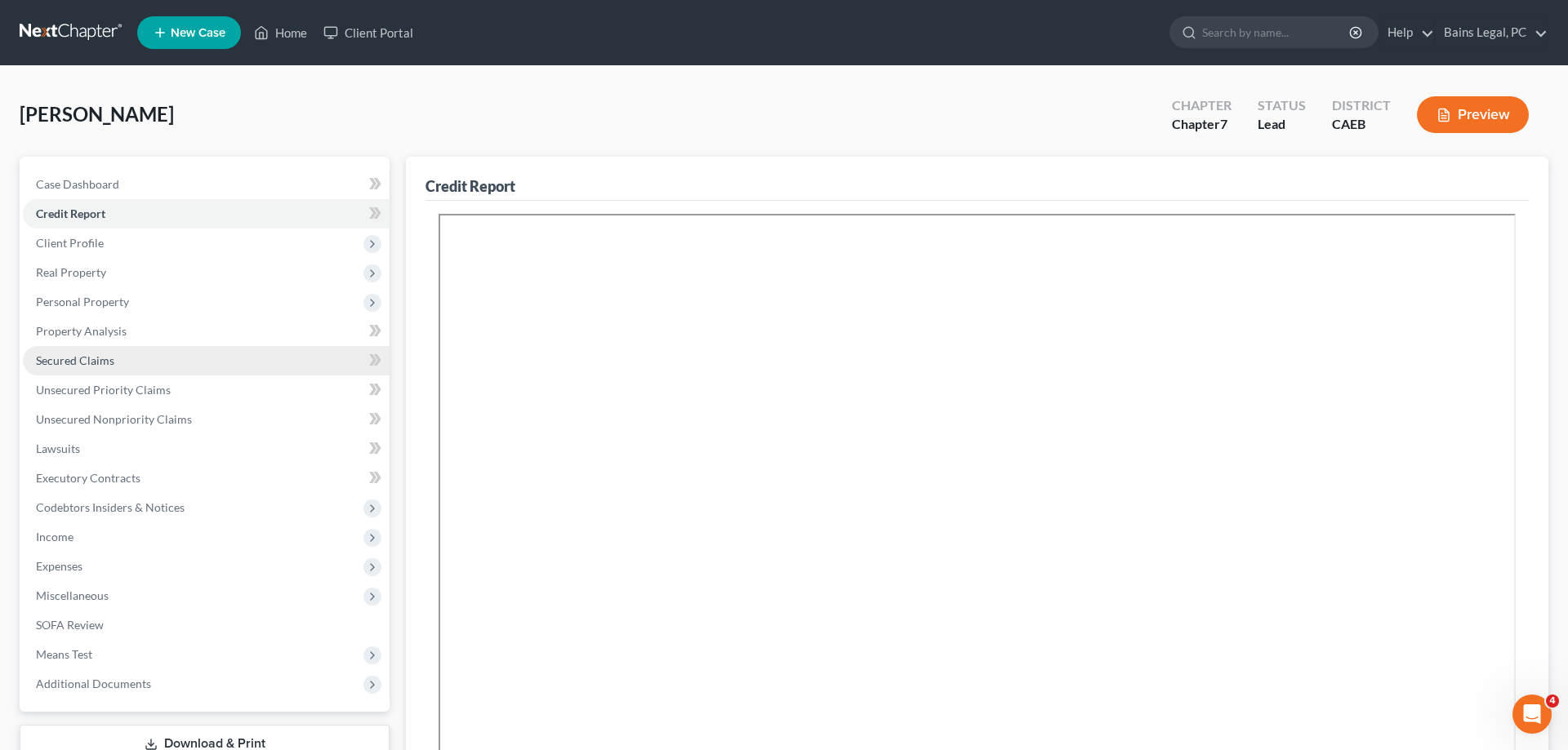
click at [147, 365] on link "Secured Claims" at bounding box center [206, 361] width 366 height 29
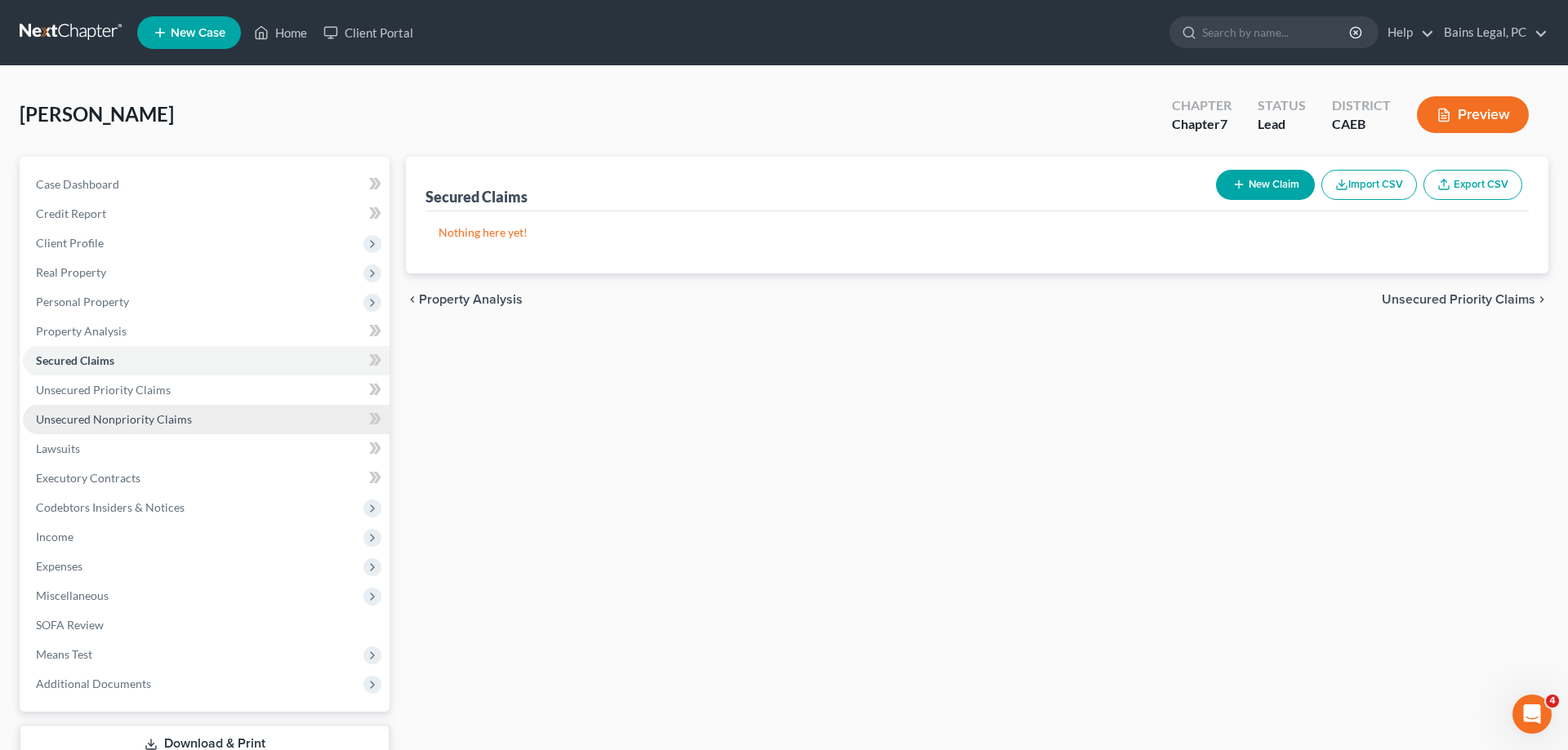
click at [145, 429] on link "Unsecured Nonpriority Claims" at bounding box center [206, 420] width 366 height 29
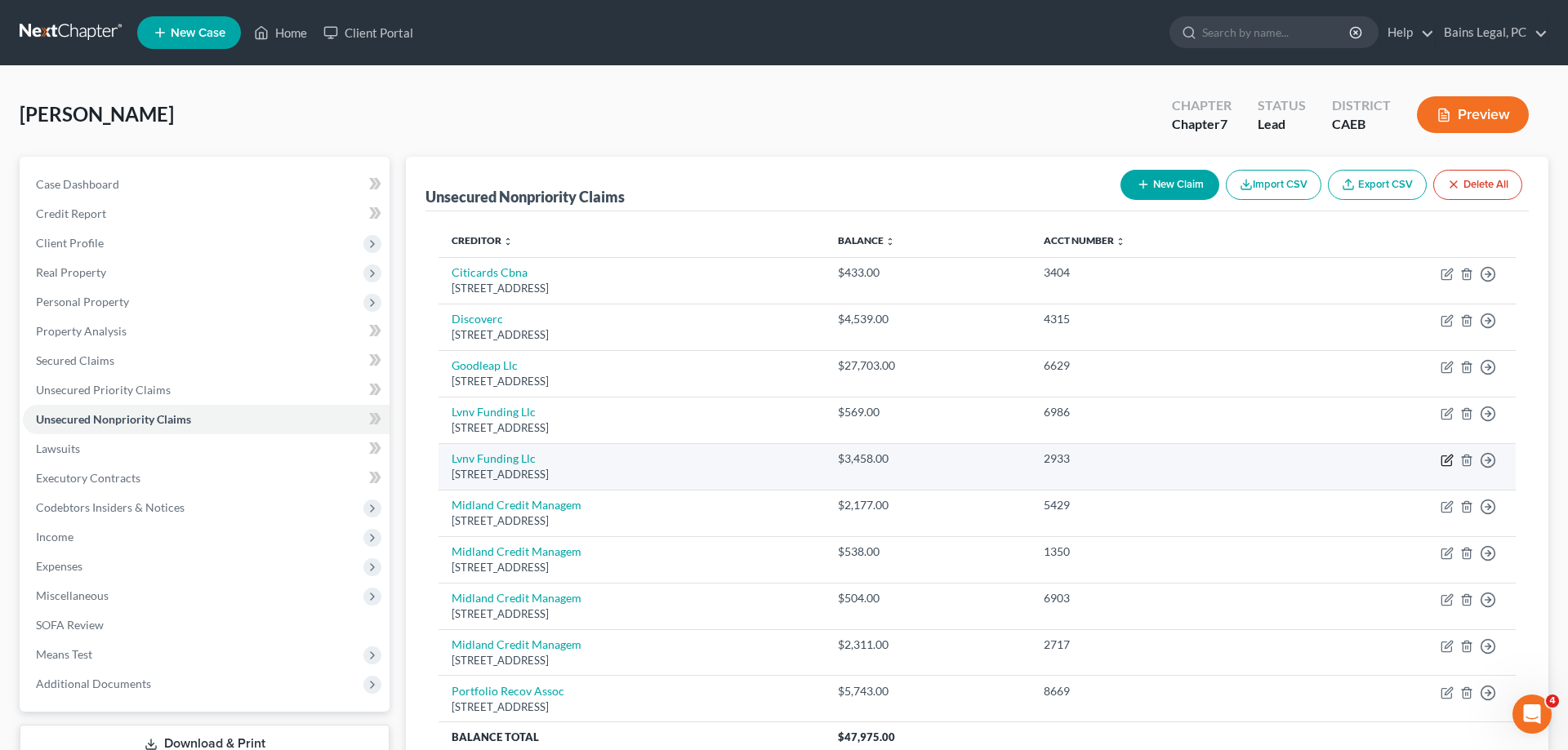
click at [1449, 462] on icon "button" at bounding box center [1447, 461] width 13 height 13
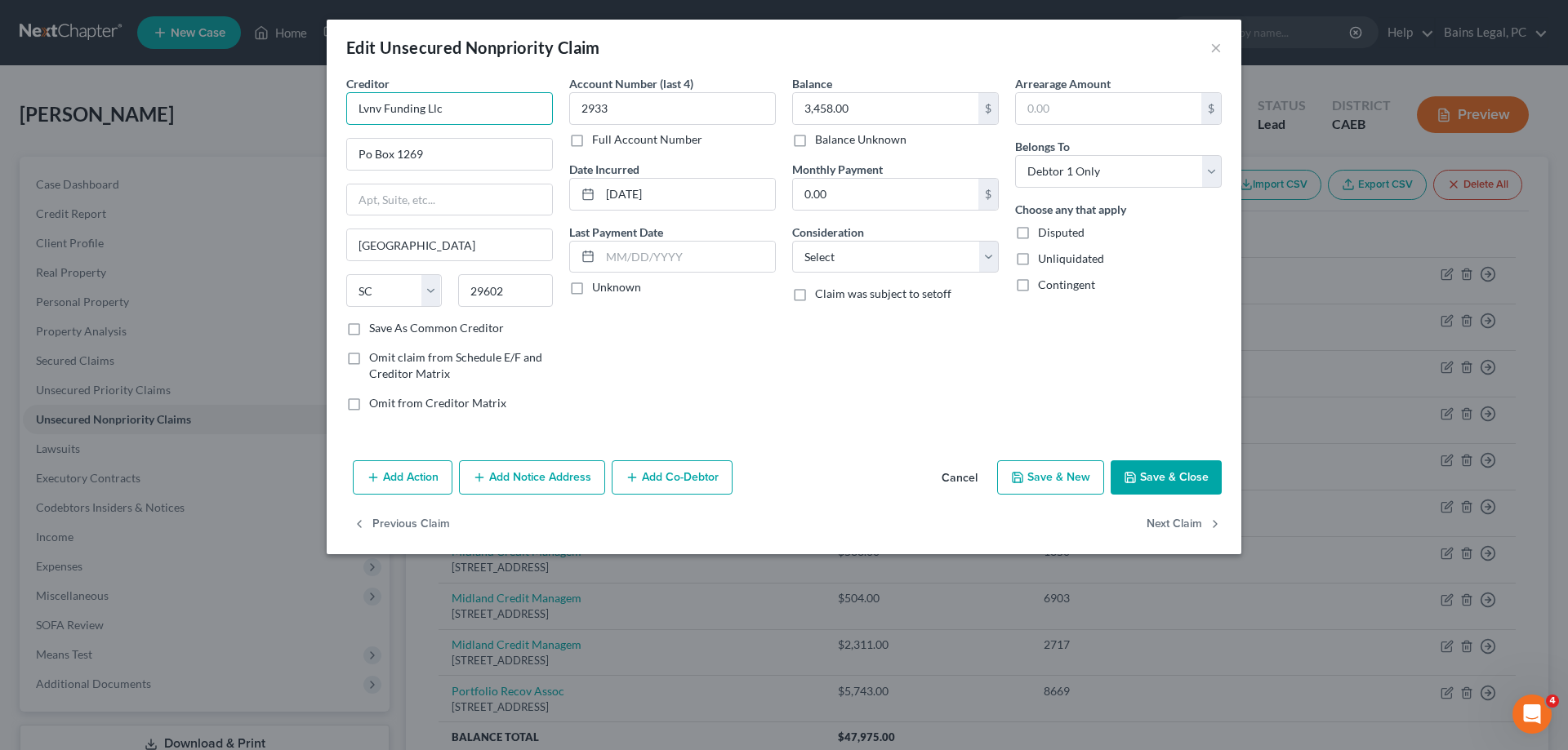
drag, startPoint x: 517, startPoint y: 110, endPoint x: 95, endPoint y: 92, distance: 422.4
click at [346, 93] on input "Lvnv Funding Llc" at bounding box center [449, 109] width 207 height 33
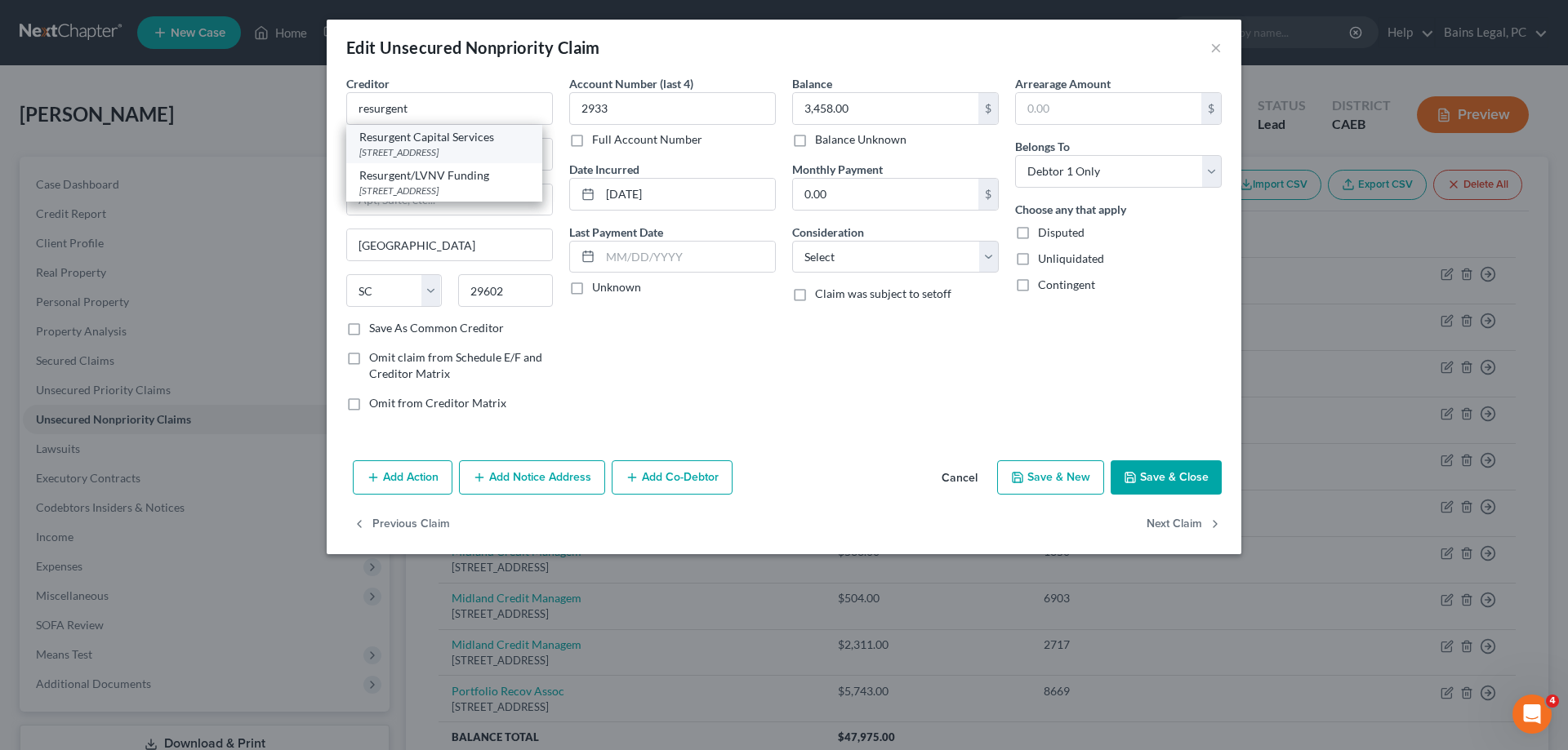
click at [470, 144] on div "Resurgent Capital Services" at bounding box center [443, 138] width 170 height 17
click at [1193, 474] on button "Save & Close" at bounding box center [1166, 477] width 111 height 34
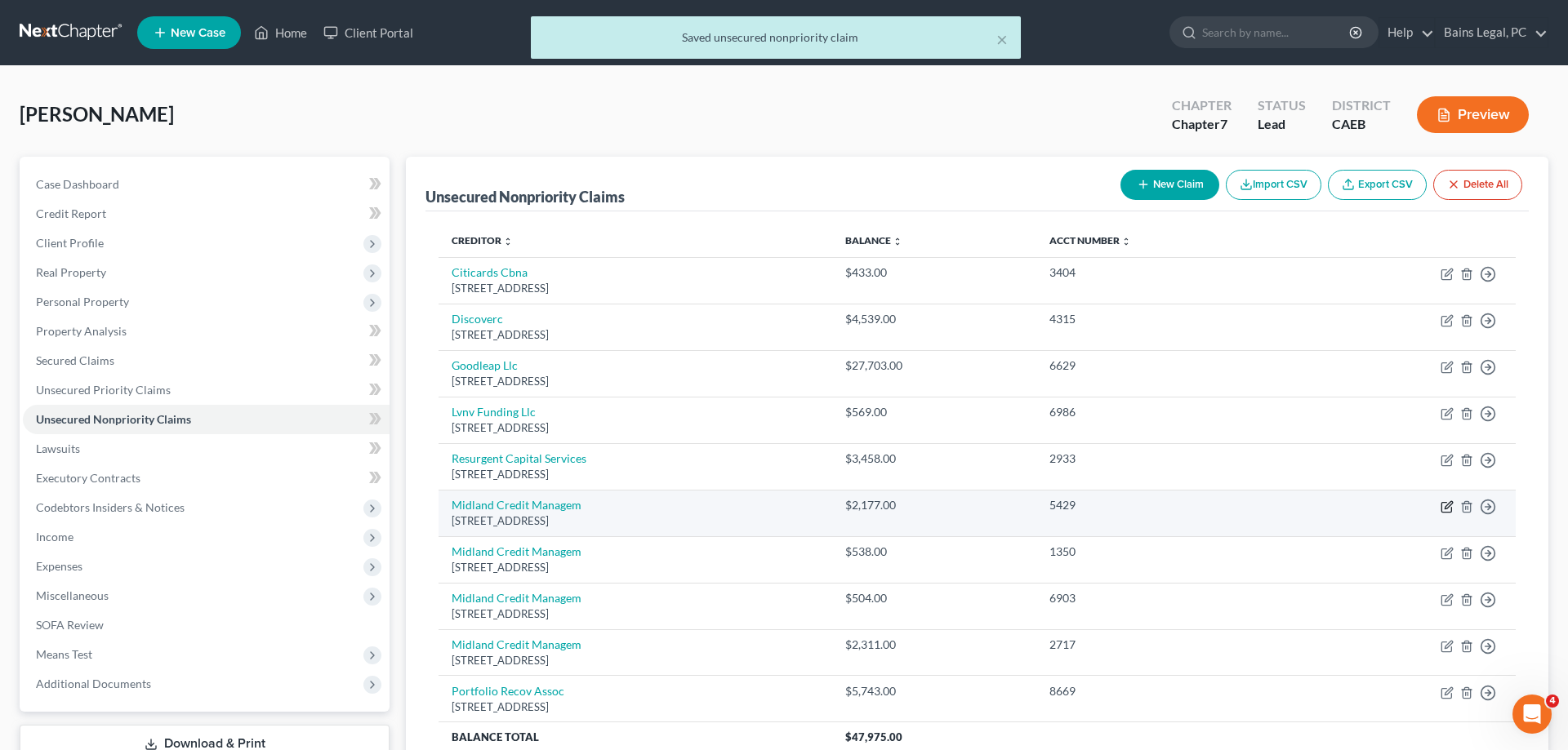
click at [1445, 507] on icon "button" at bounding box center [1448, 505] width 7 height 7
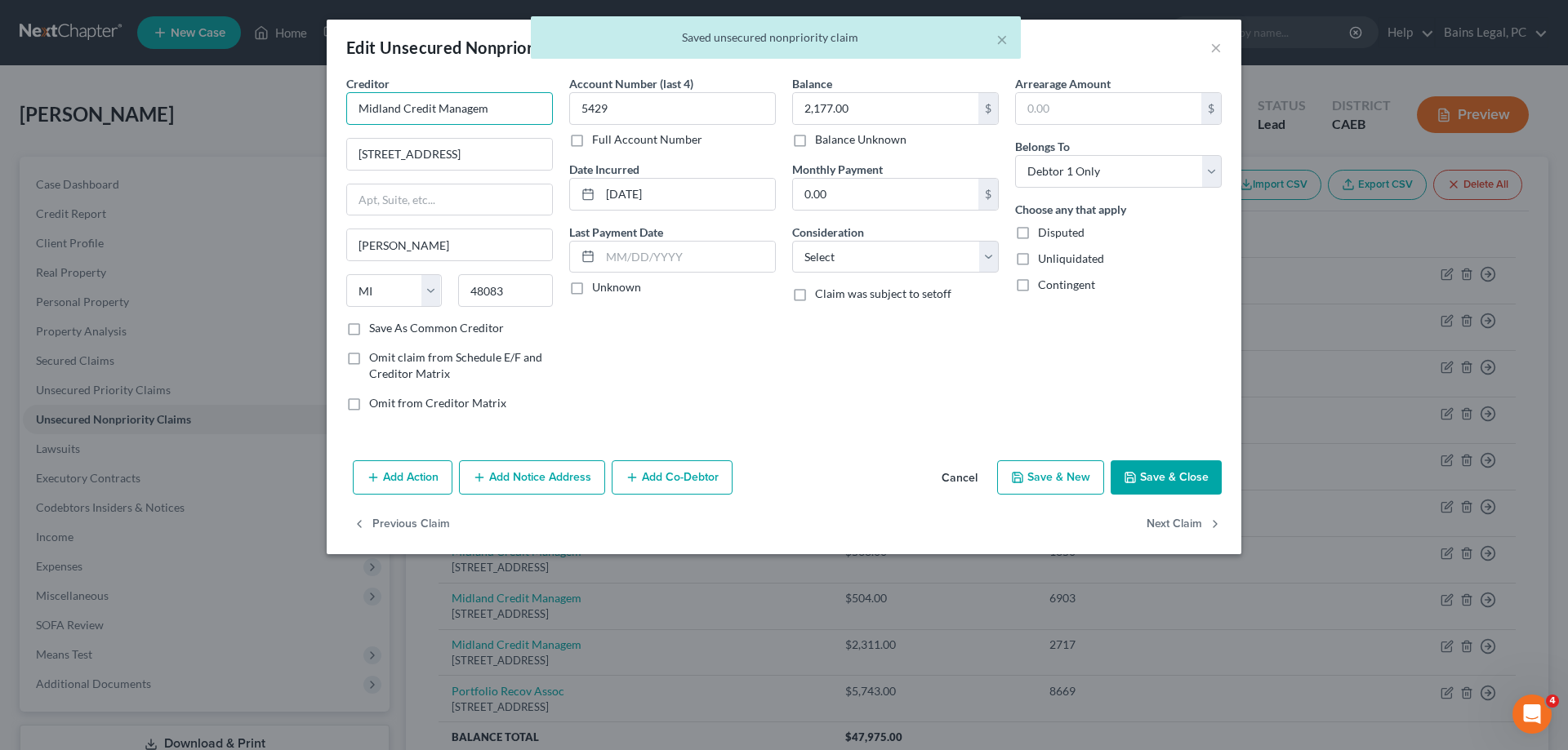
click at [543, 107] on input "Midland Credit Managem" at bounding box center [449, 109] width 207 height 33
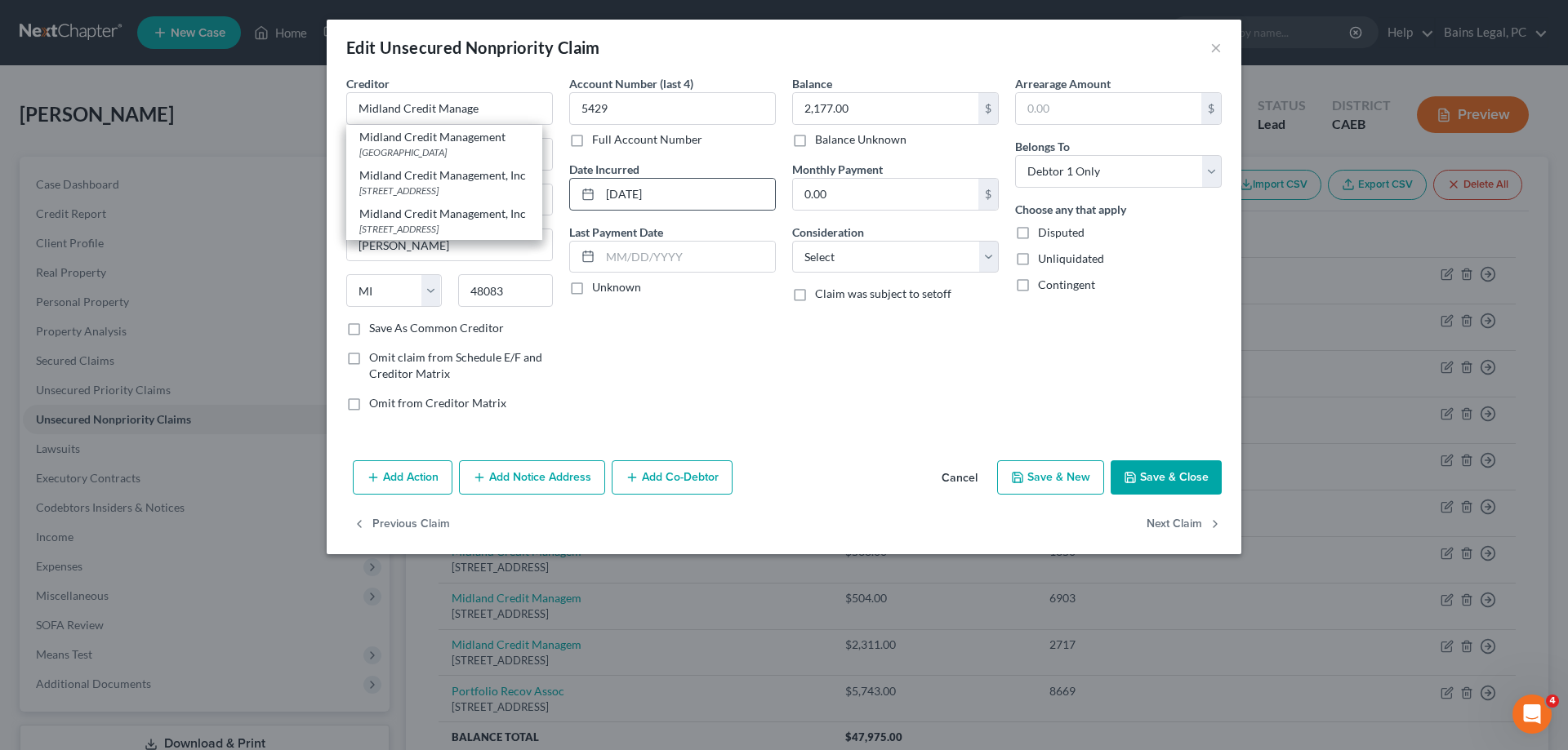
click at [455, 151] on div "[GEOGRAPHIC_DATA]" at bounding box center [443, 151] width 170 height 14
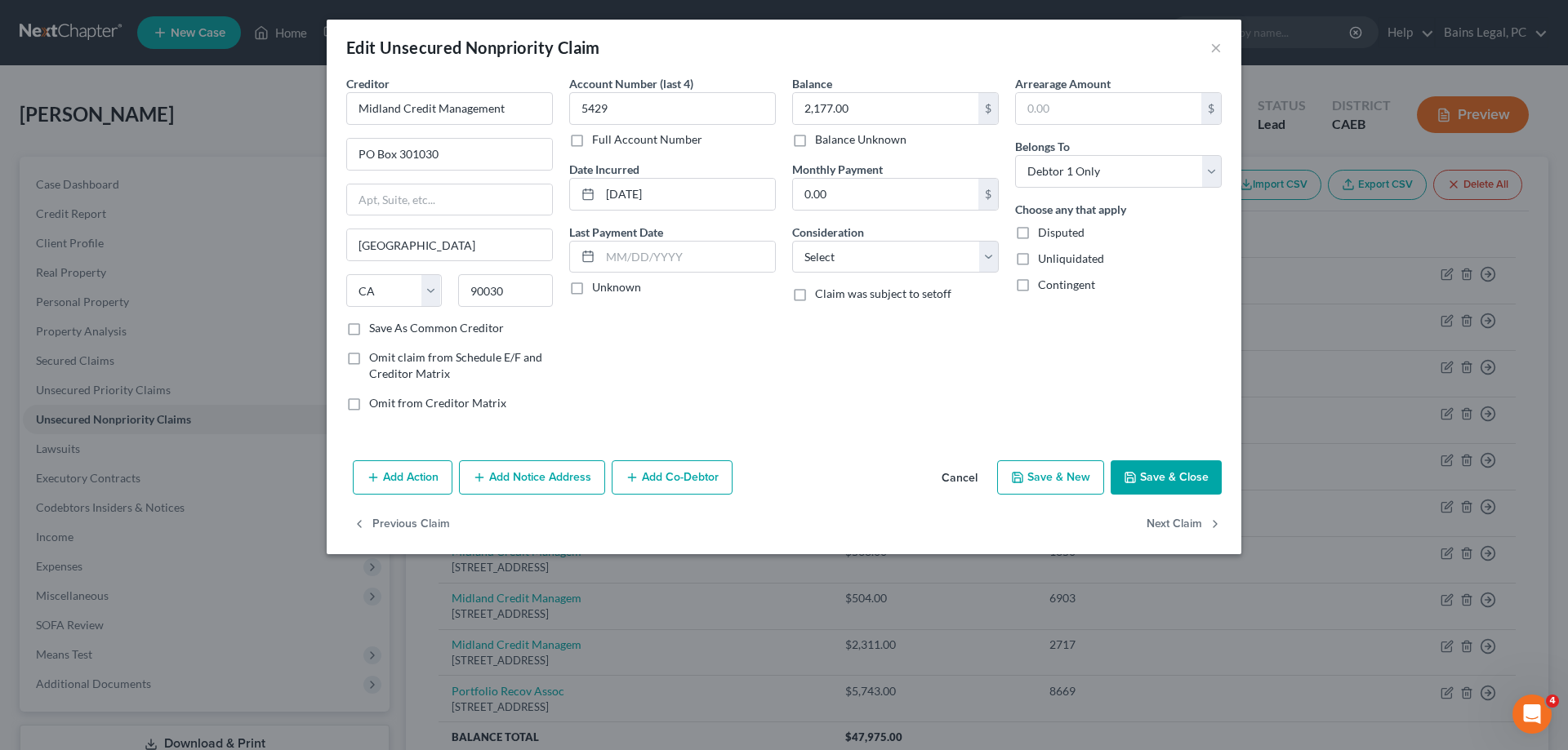
click at [1197, 483] on button "Save & Close" at bounding box center [1166, 477] width 111 height 34
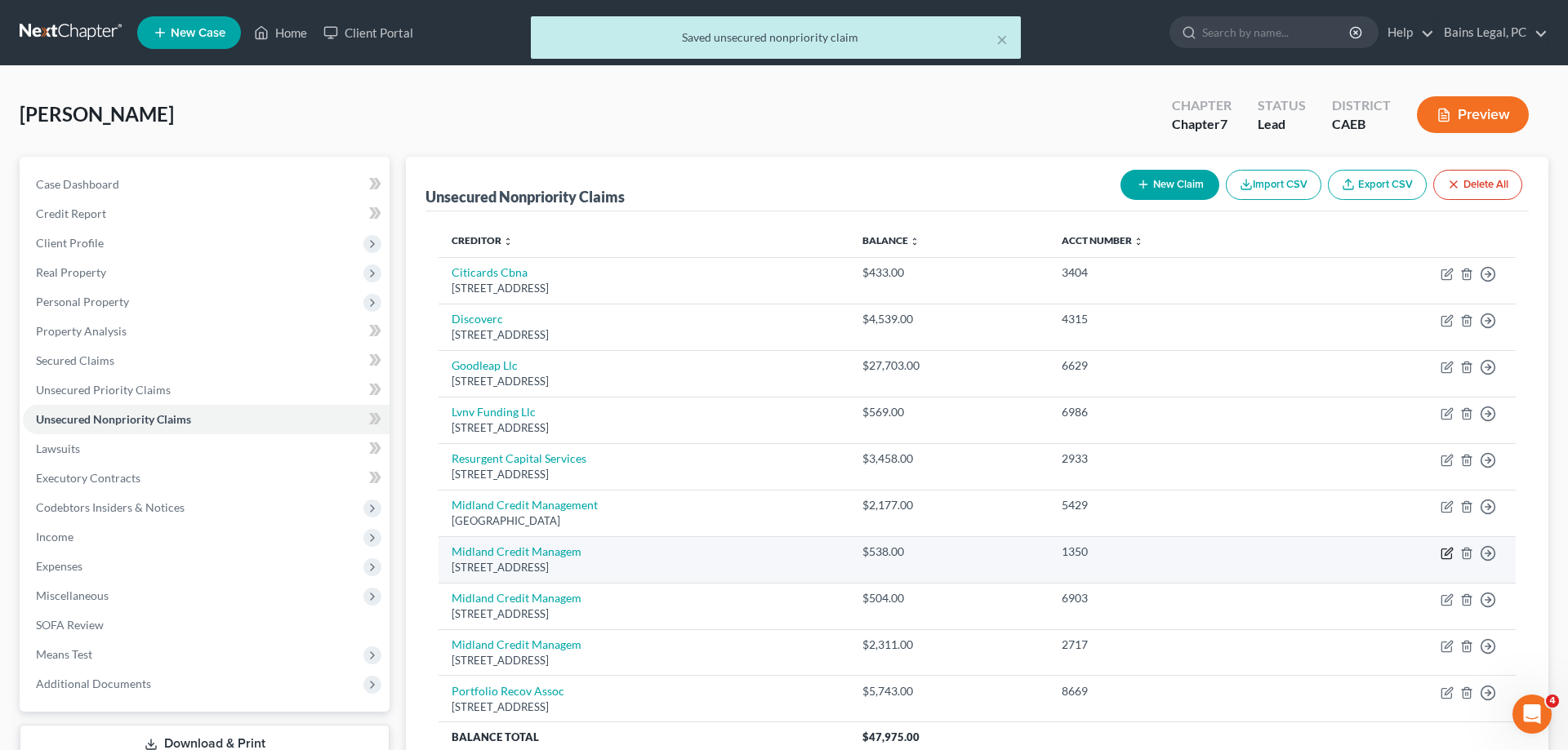
click at [1449, 557] on icon "button" at bounding box center [1447, 554] width 13 height 13
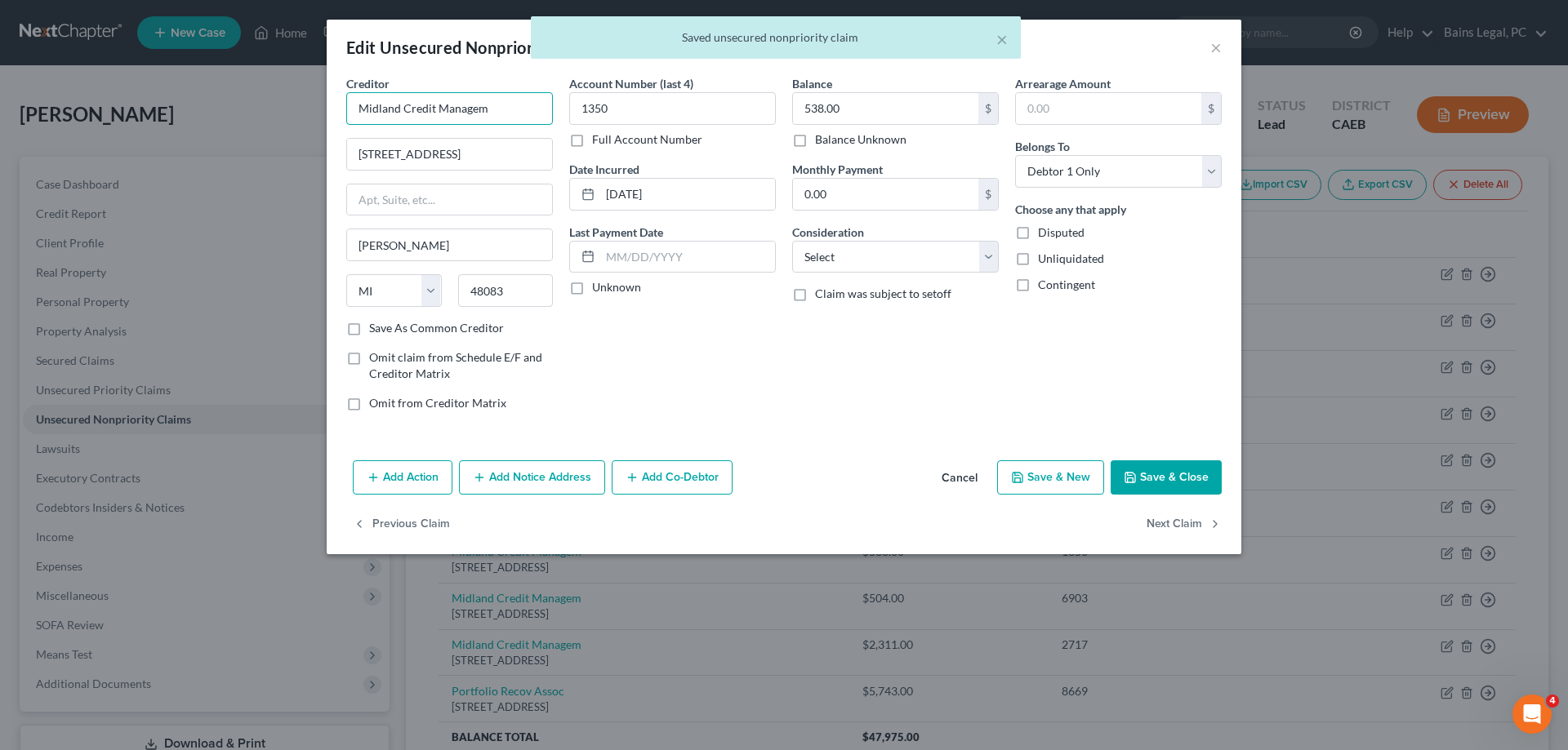
click at [494, 100] on input "Midland Credit Managem" at bounding box center [449, 109] width 207 height 33
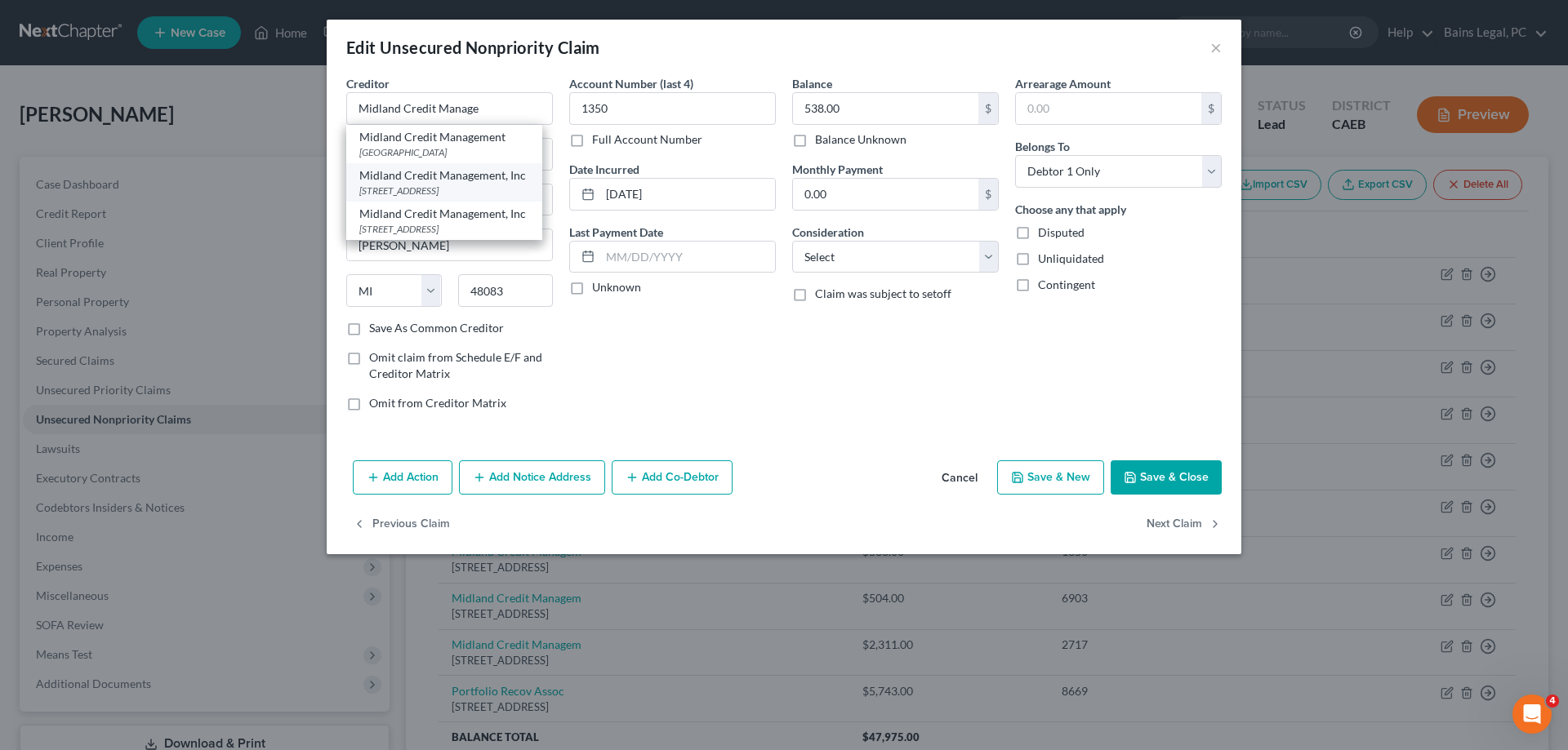
click at [455, 183] on div "Midland Credit Management, Inc" at bounding box center [443, 175] width 170 height 17
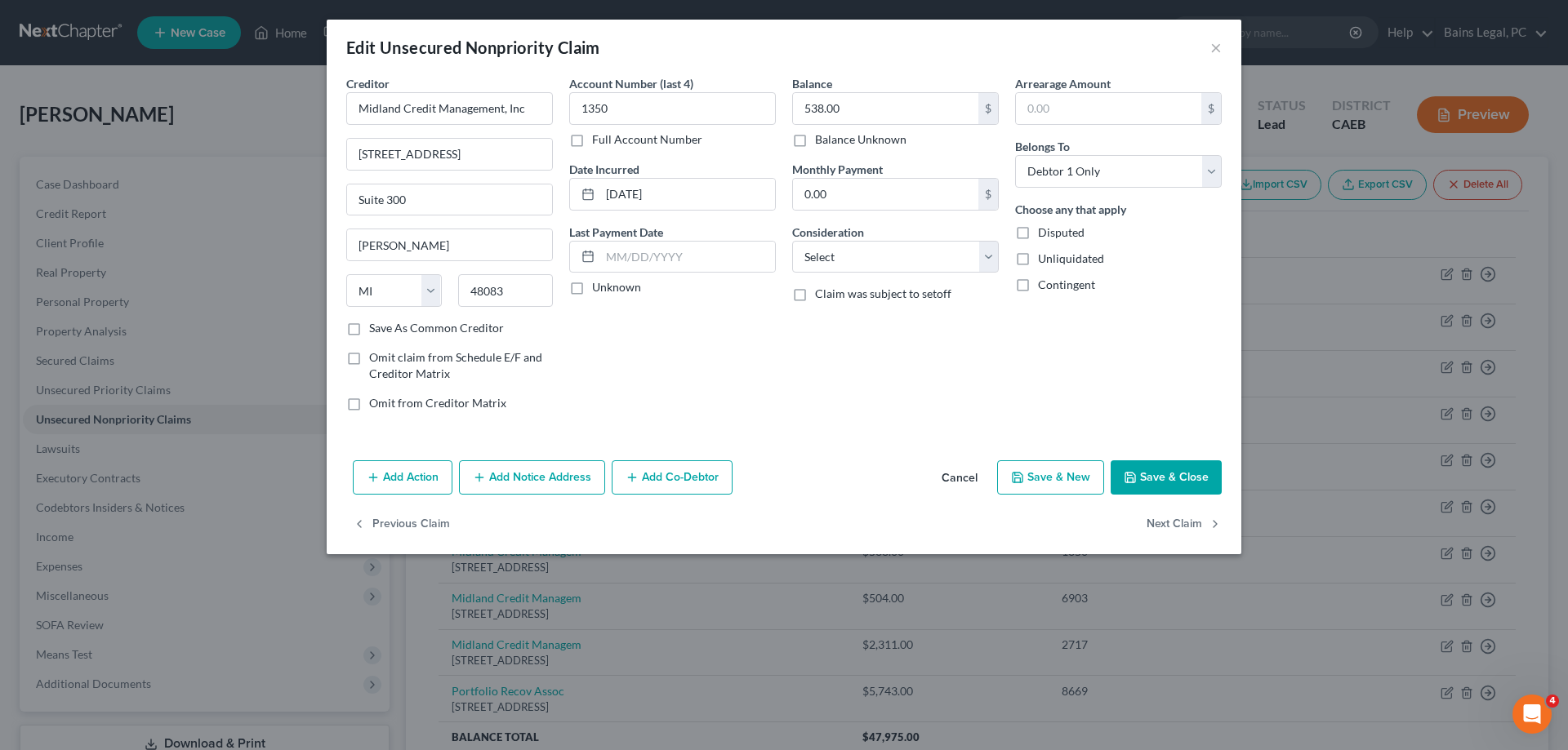
click at [1192, 474] on button "Save & Close" at bounding box center [1166, 477] width 111 height 34
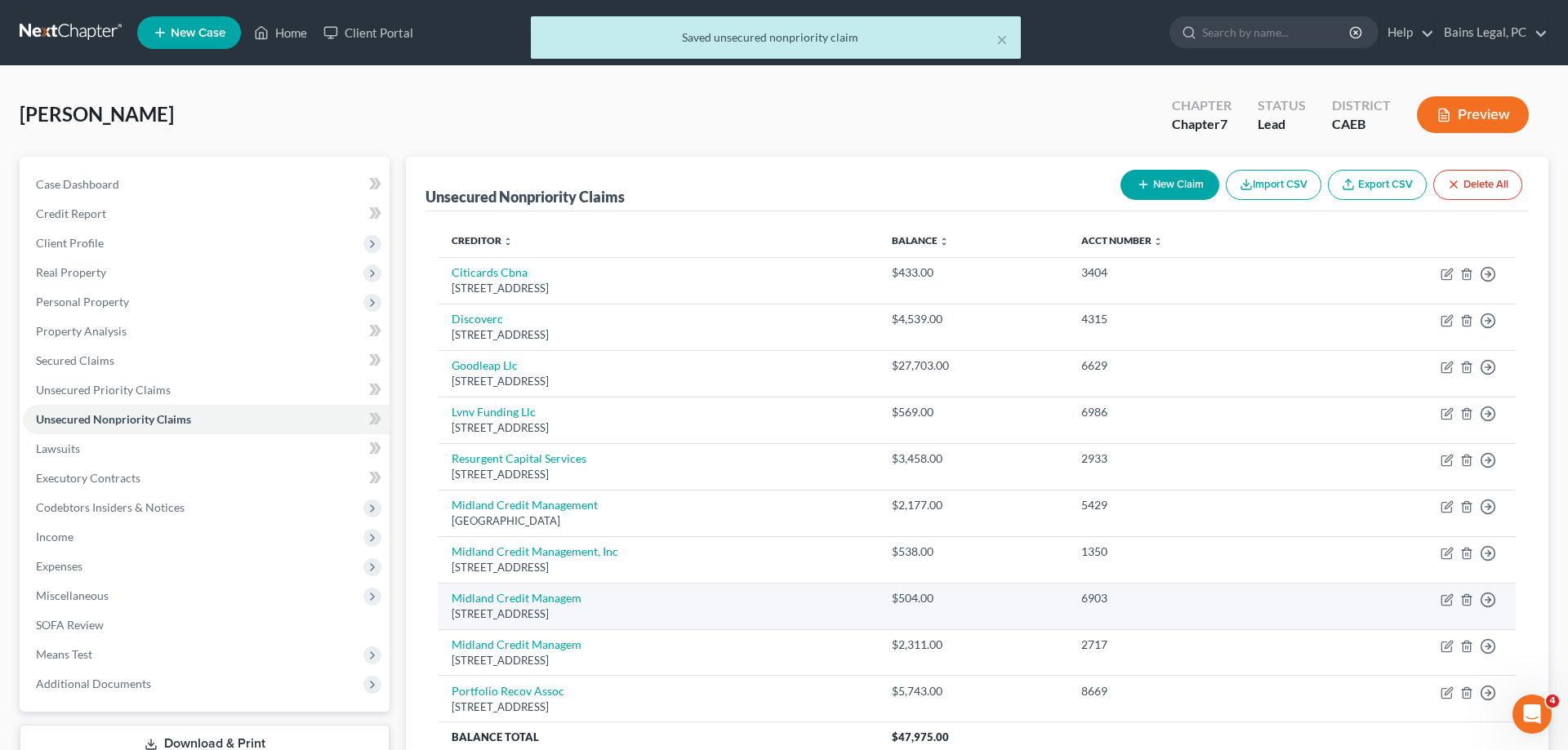
click at [1444, 610] on td "Move to D Move to E Move to G Move to Notice Only" at bounding box center [1415, 606] width 201 height 47
click at [1446, 605] on icon "button" at bounding box center [1446, 599] width 10 height 10
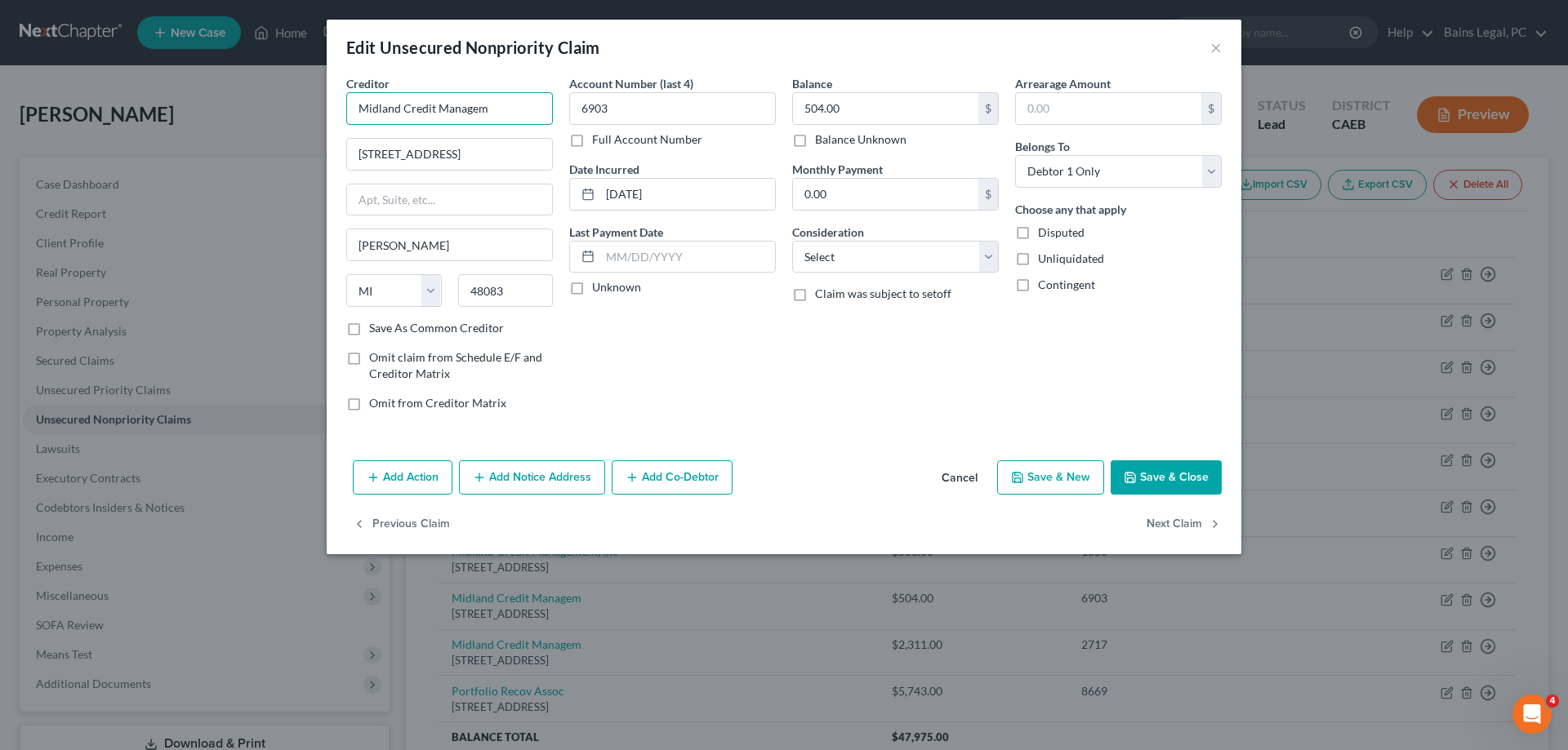
click at [510, 117] on input "Midland Credit Managem" at bounding box center [449, 109] width 207 height 33
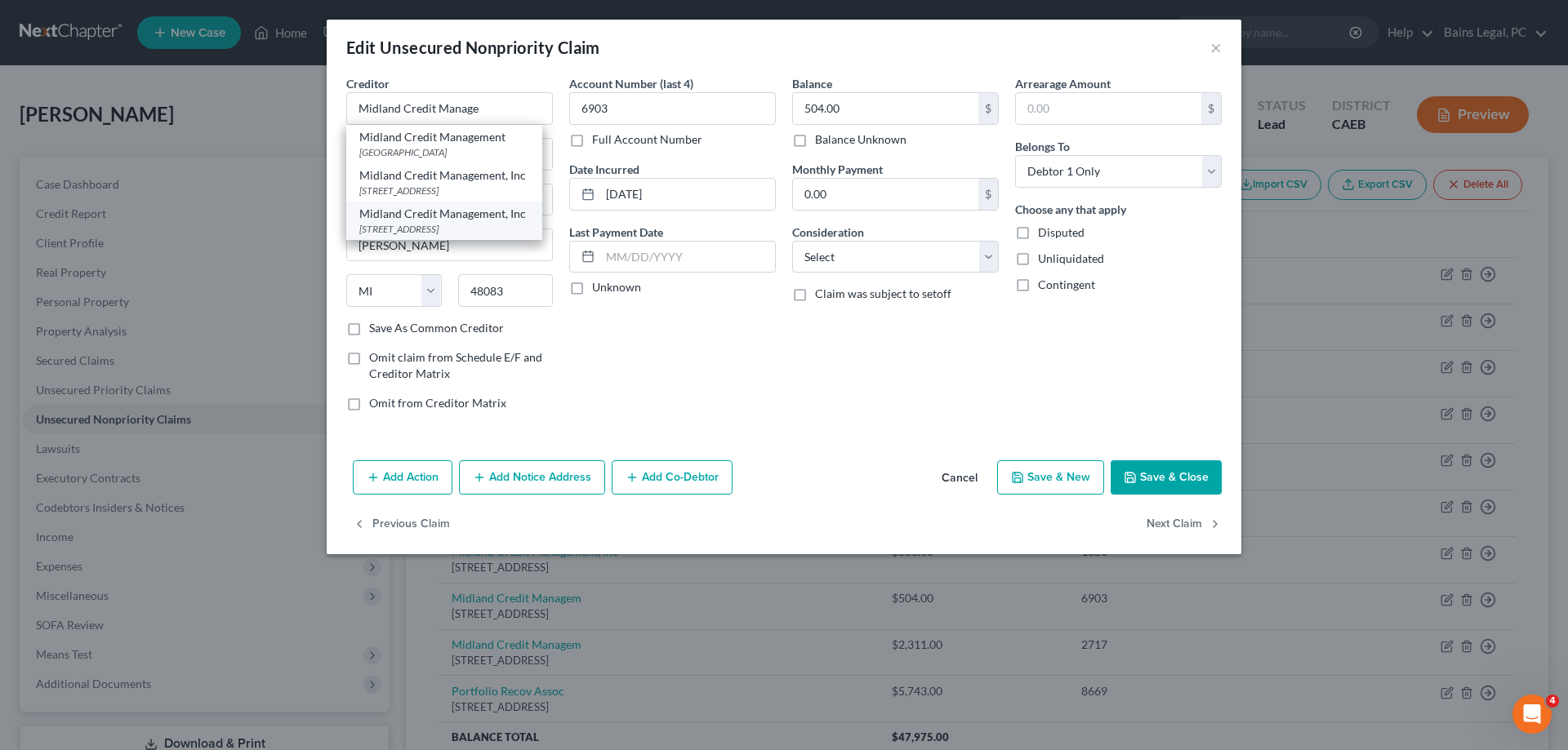
click at [469, 224] on div "[STREET_ADDRESS]" at bounding box center [443, 229] width 170 height 14
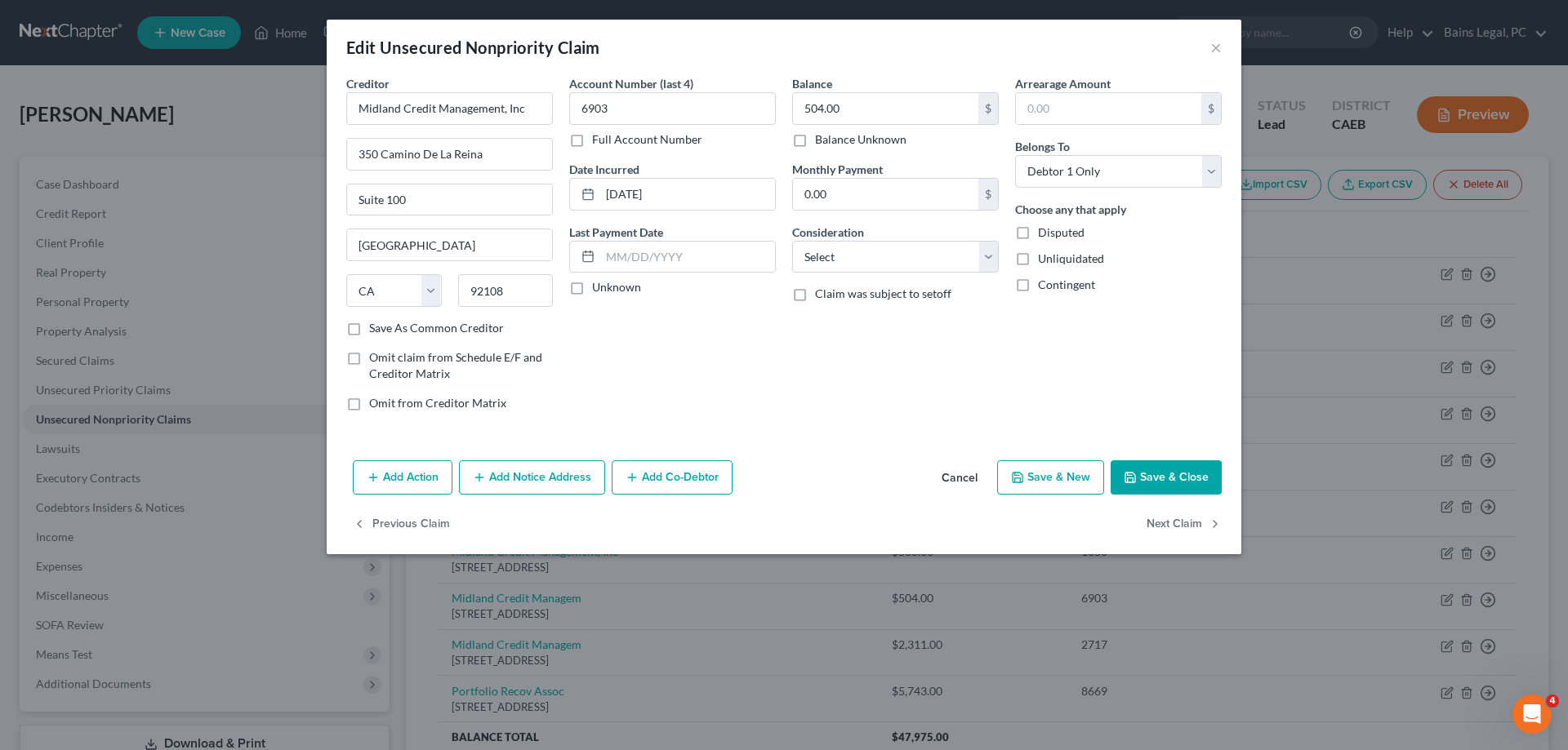
click at [1145, 483] on button "Save & Close" at bounding box center [1166, 477] width 111 height 34
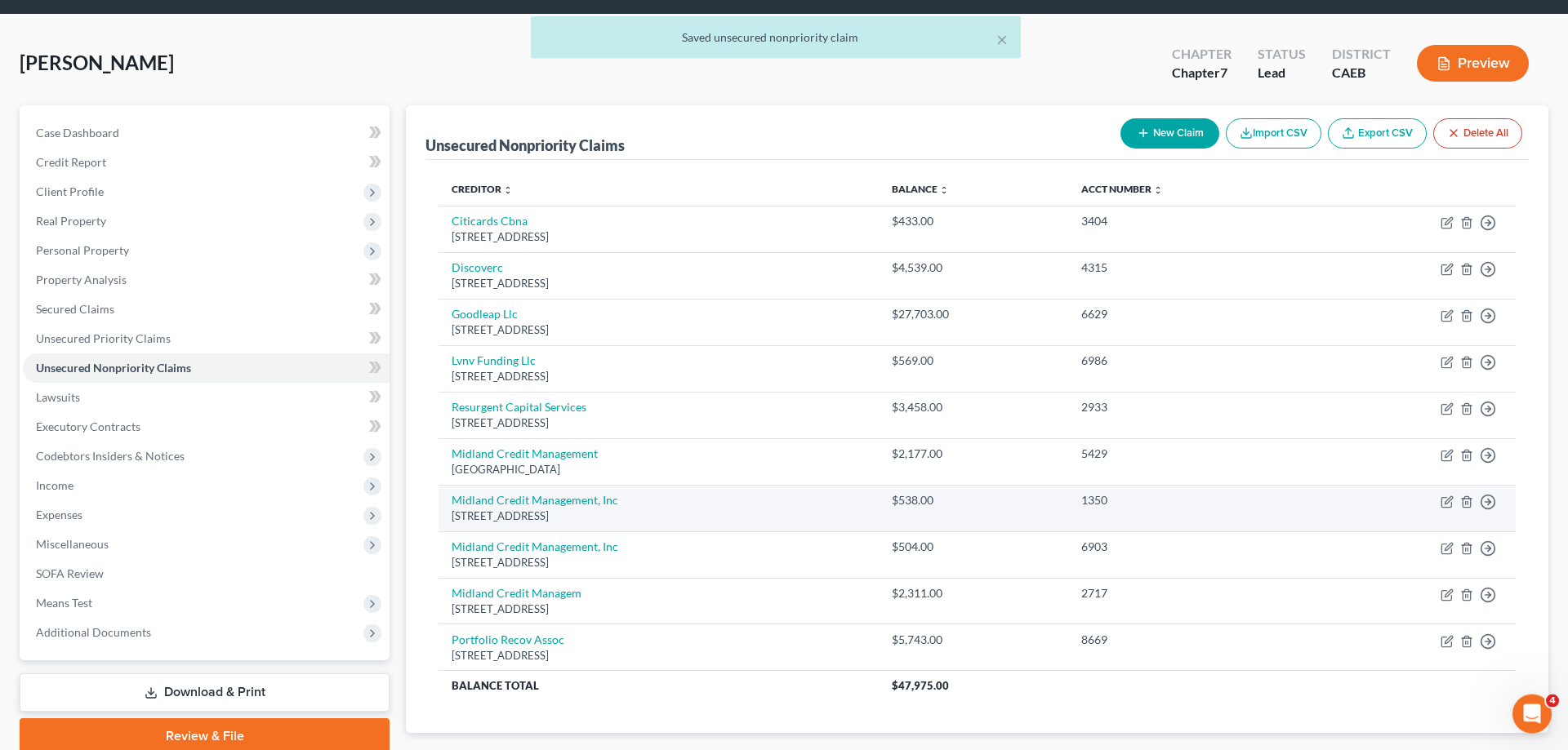
scroll to position [84, 0]
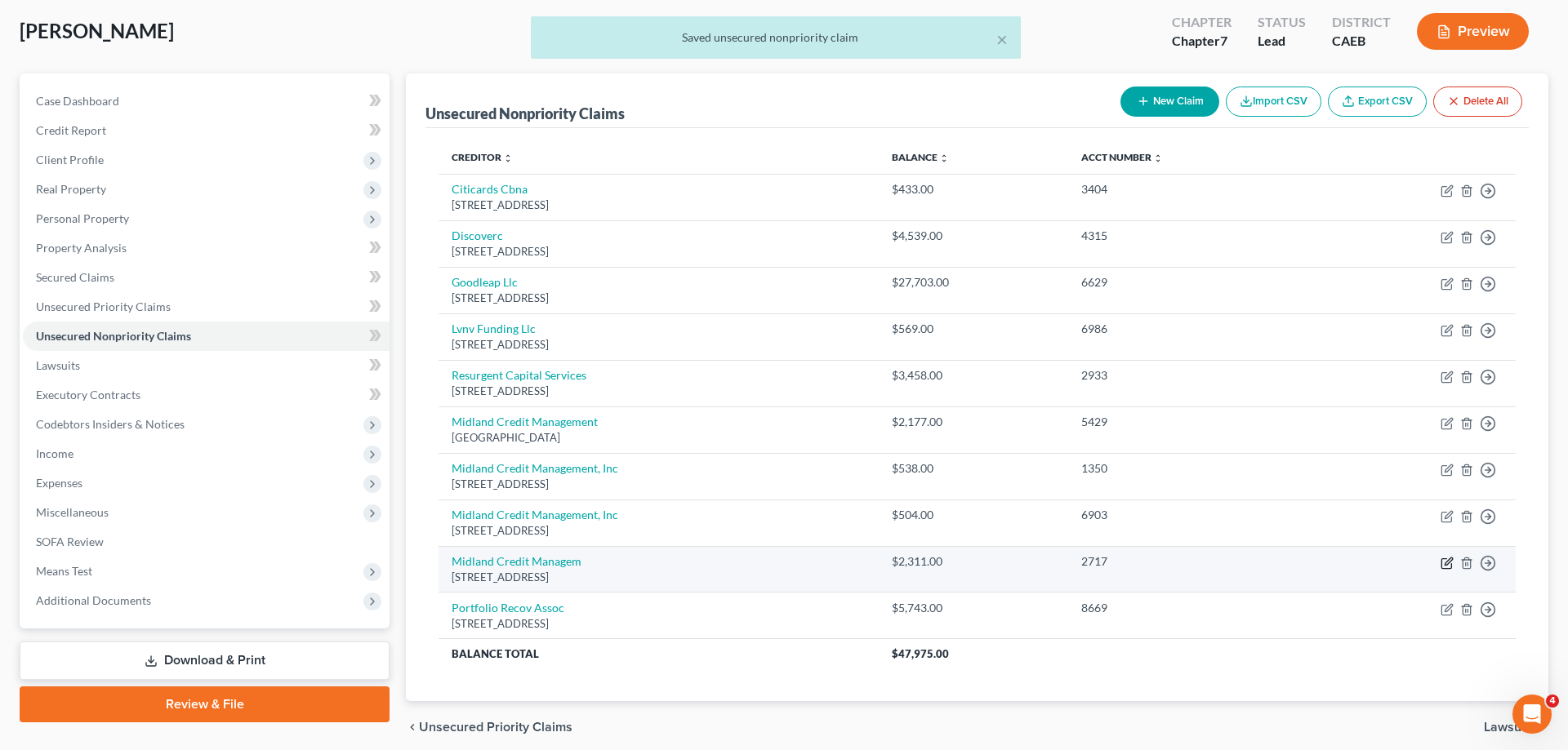
click at [1444, 565] on icon "button" at bounding box center [1448, 561] width 7 height 7
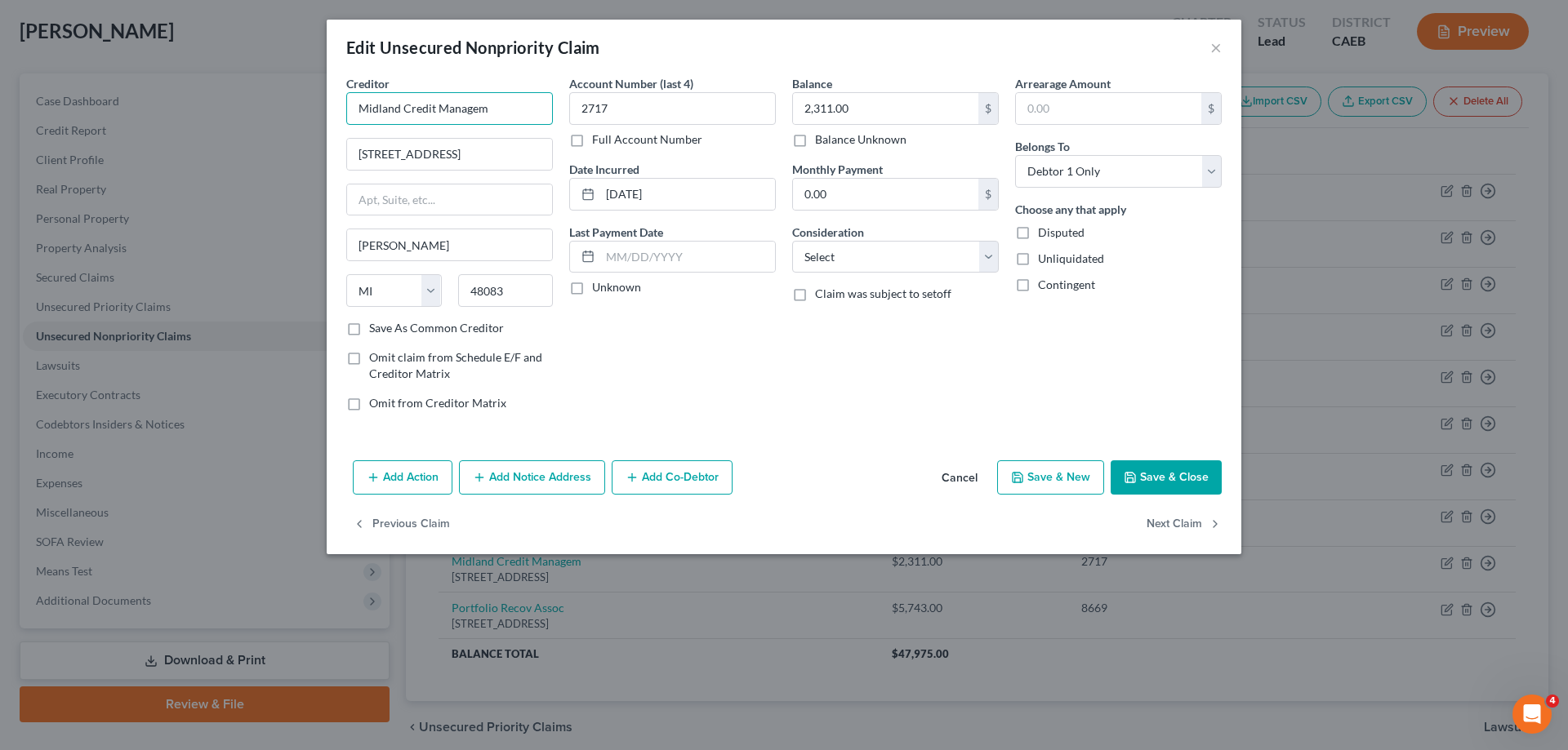
click at [543, 114] on input "Midland Credit Managem" at bounding box center [449, 109] width 207 height 33
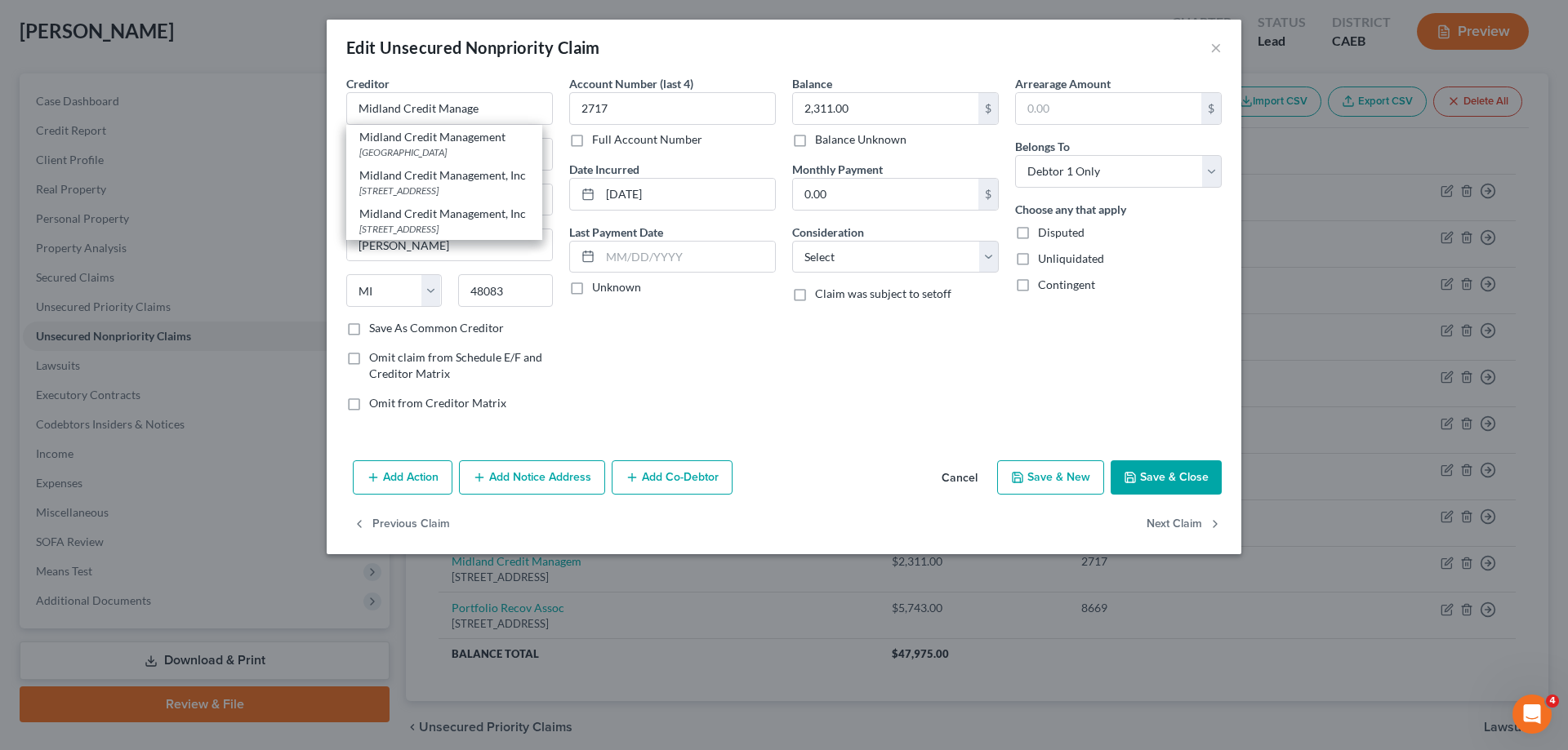
drag, startPoint x: 492, startPoint y: 144, endPoint x: 745, endPoint y: 231, distance: 267.5
click at [493, 144] on div "Midland Credit Management" at bounding box center [443, 138] width 170 height 17
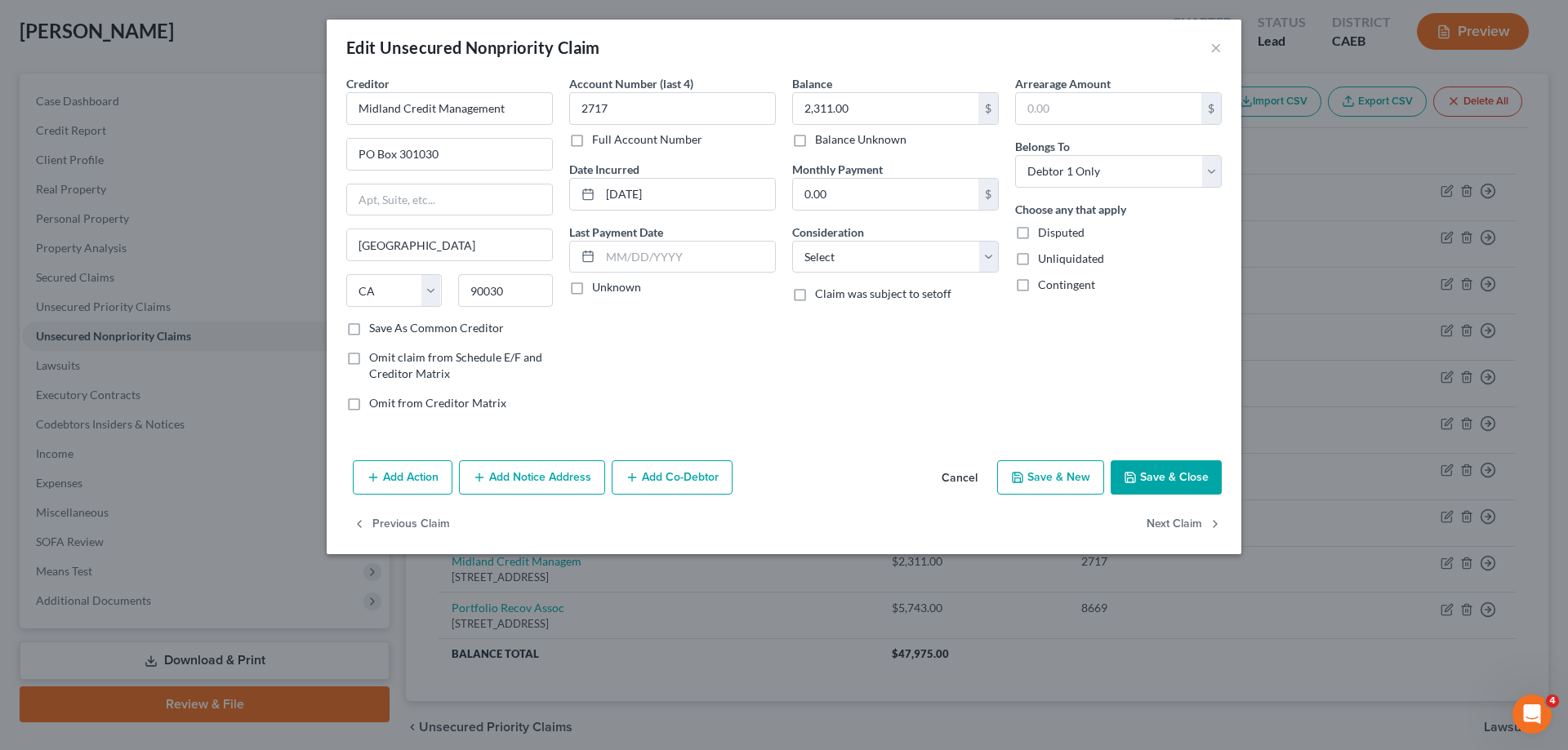
click at [1167, 469] on button "Save & Close" at bounding box center [1166, 477] width 111 height 34
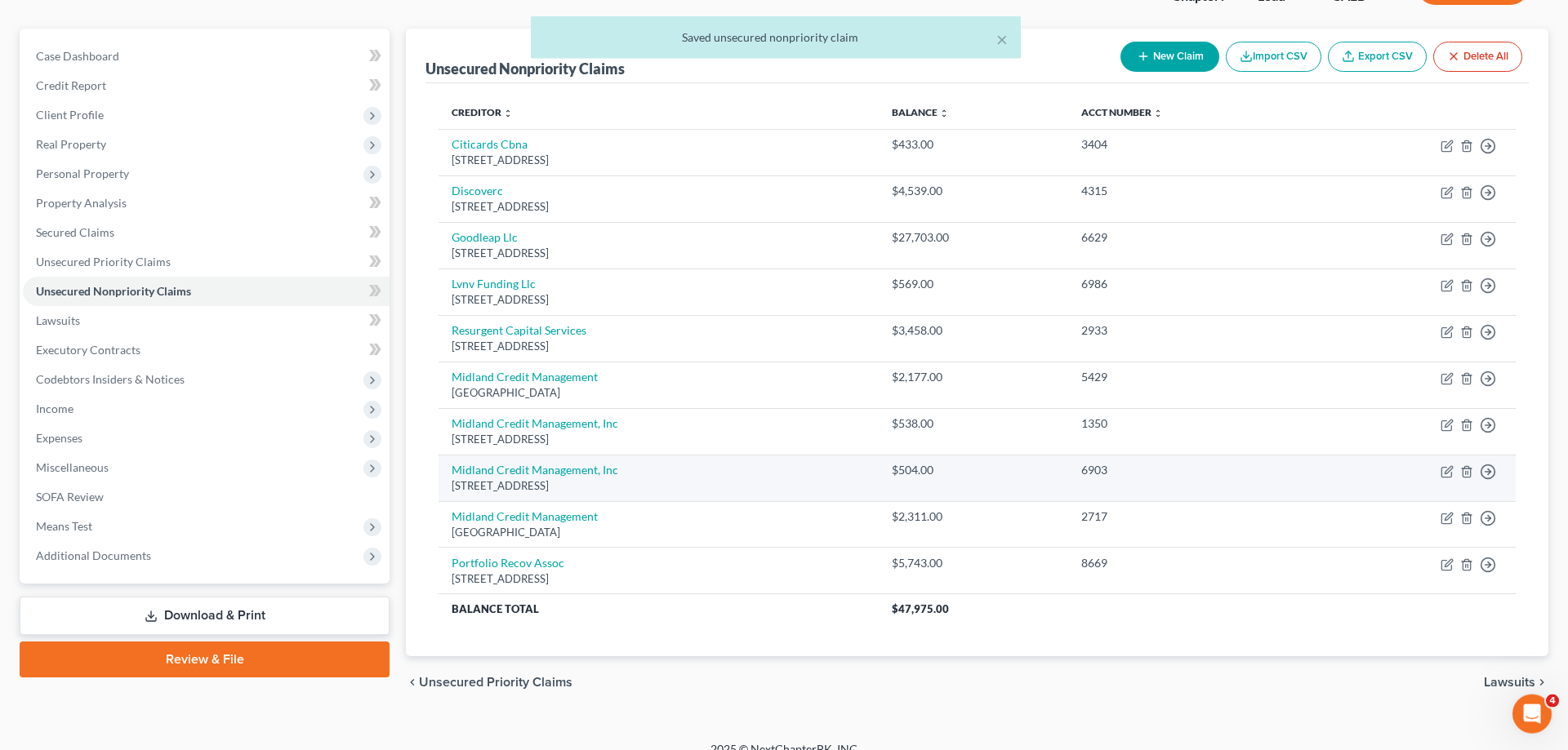
scroll to position [149, 0]
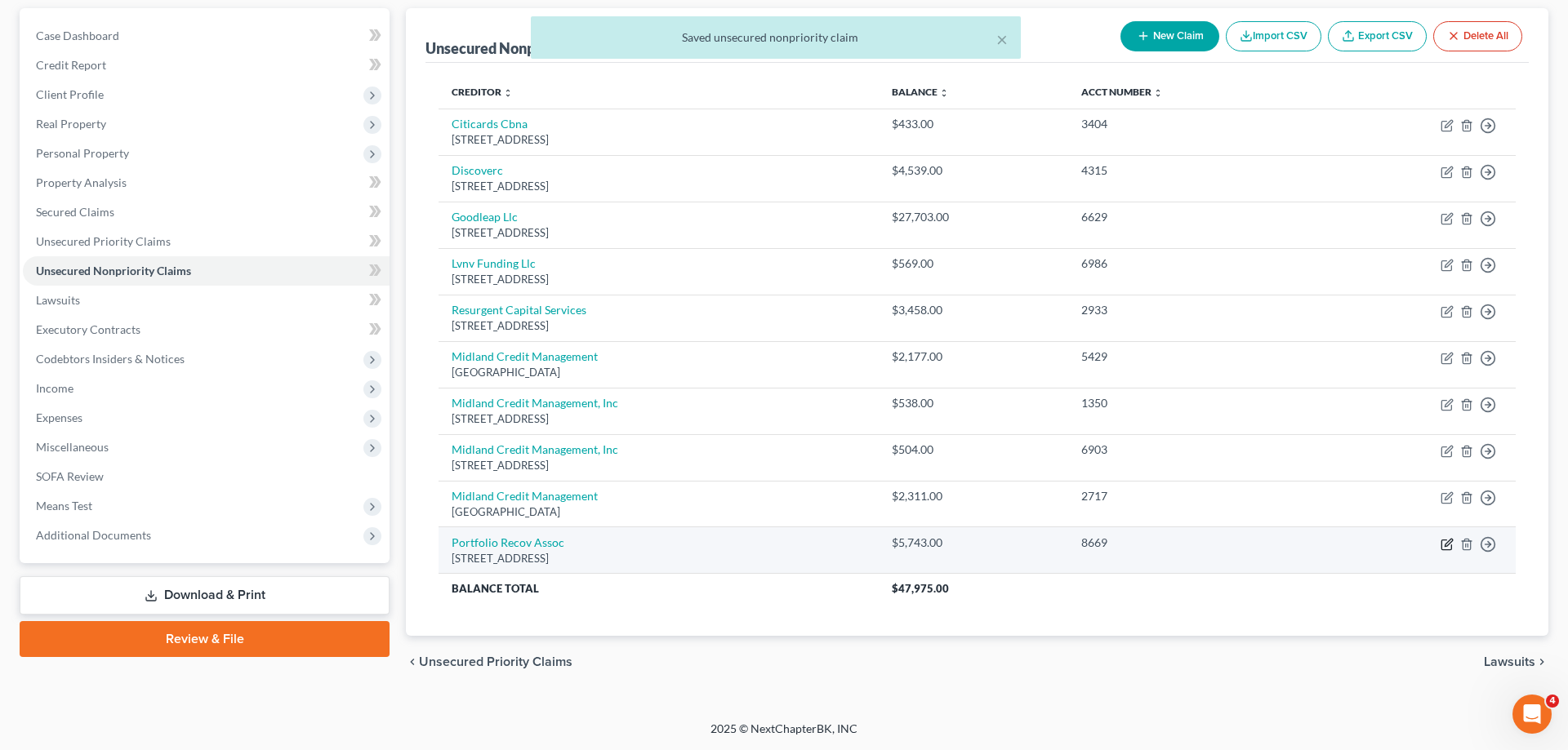
click at [1446, 546] on icon "button" at bounding box center [1448, 543] width 7 height 7
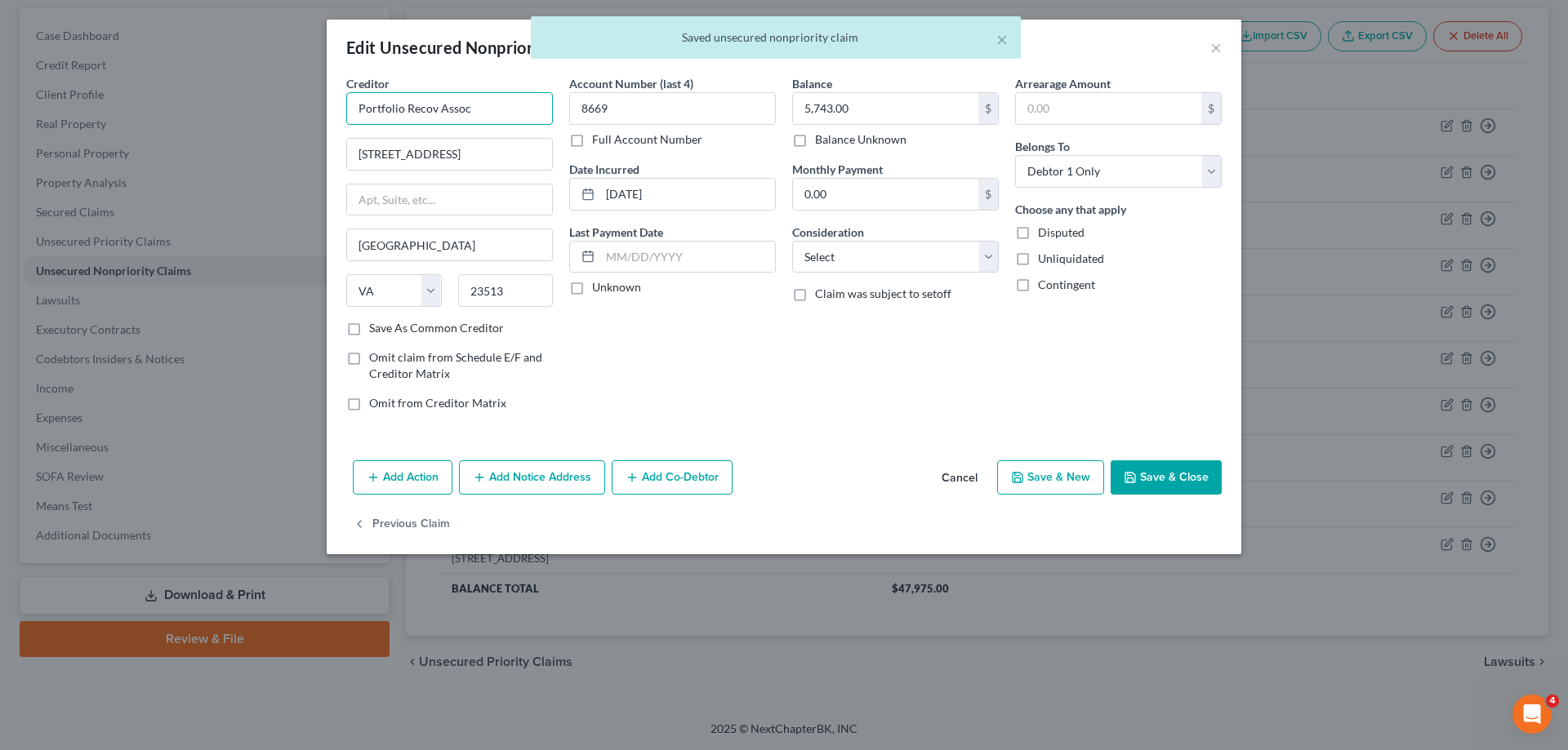
click at [533, 110] on input "Portfolio Recov Assoc" at bounding box center [449, 109] width 207 height 33
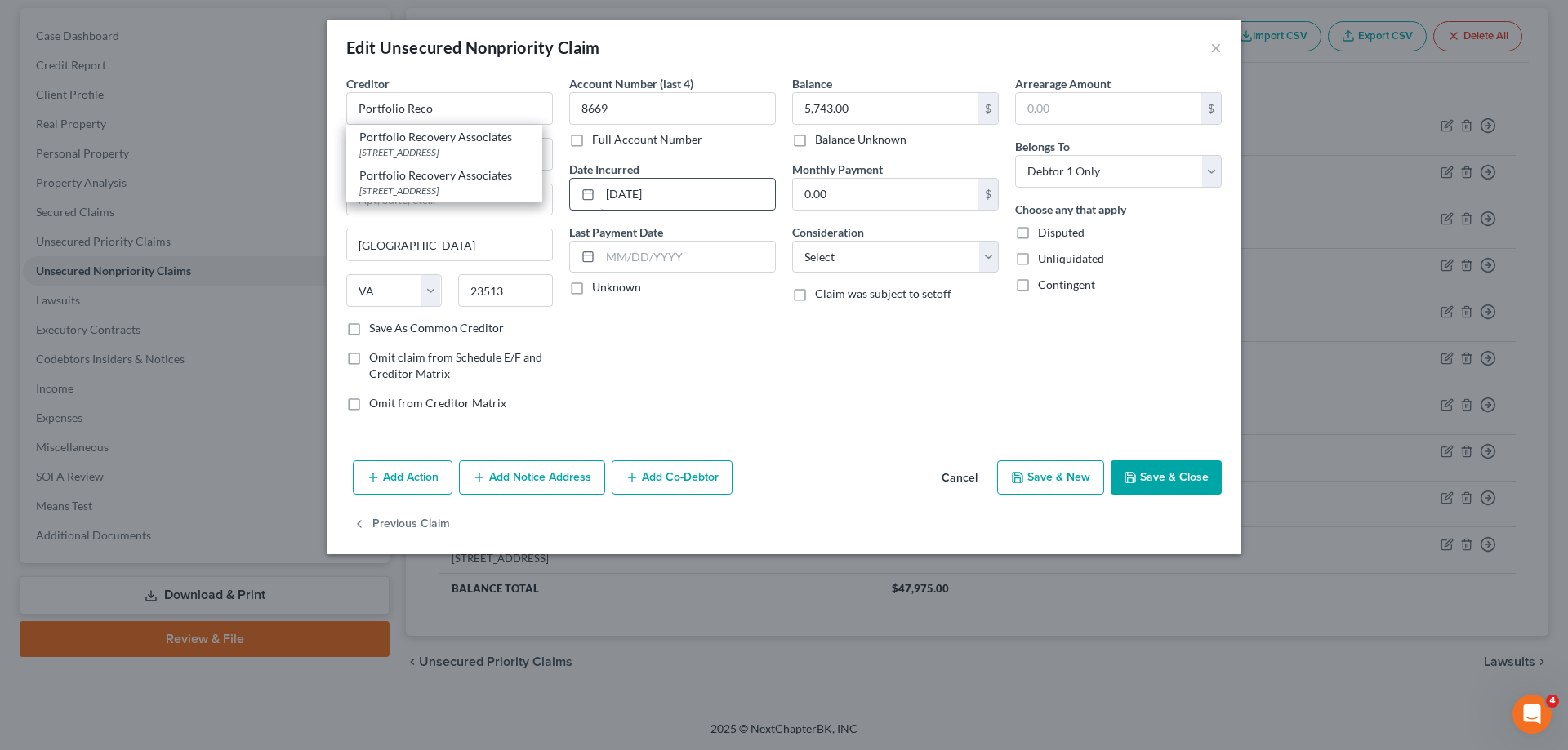
click at [487, 154] on div "[STREET_ADDRESS]" at bounding box center [443, 151] width 170 height 14
click at [1171, 464] on button "Save & Close" at bounding box center [1166, 477] width 111 height 34
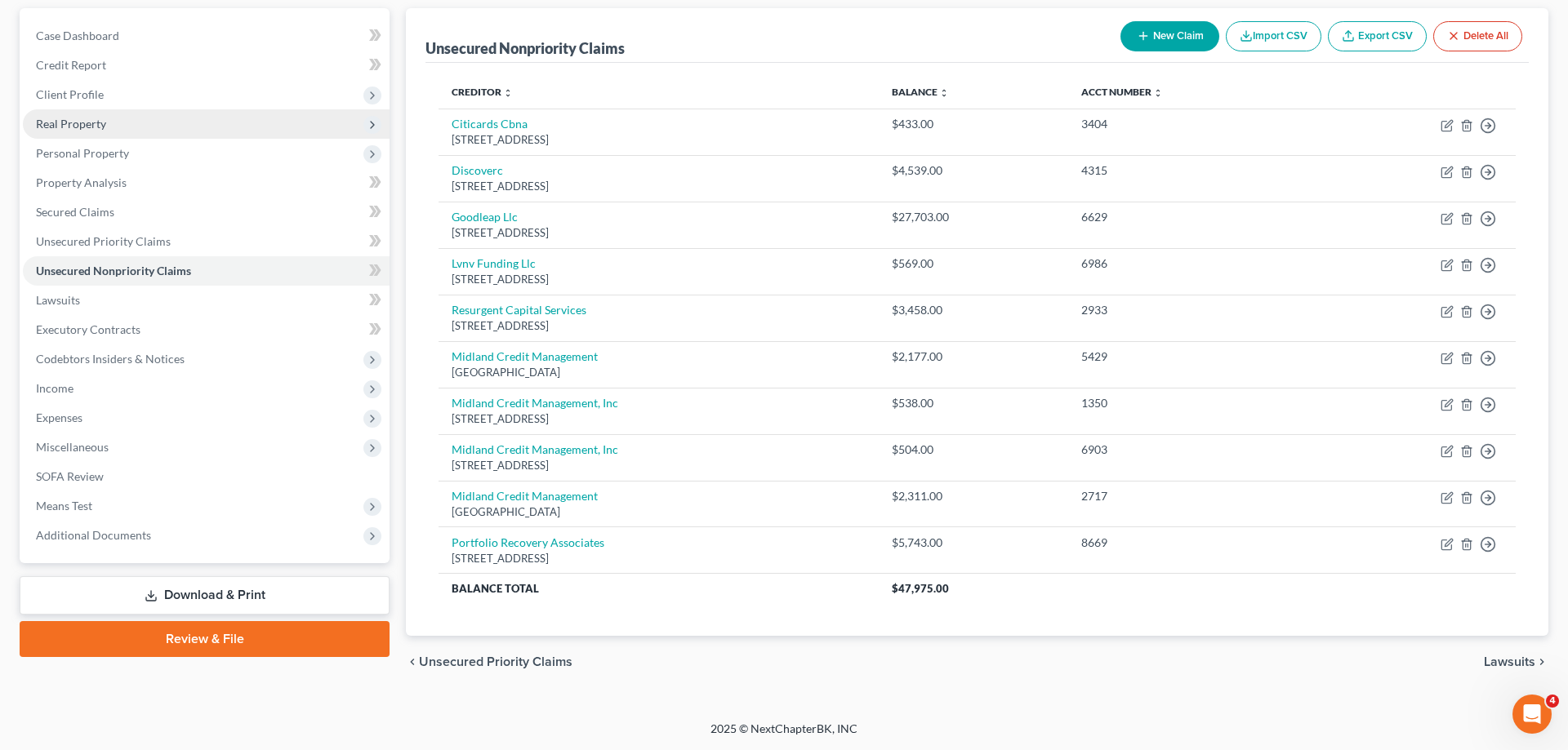
click at [96, 119] on span "Real Property" at bounding box center [71, 123] width 70 height 14
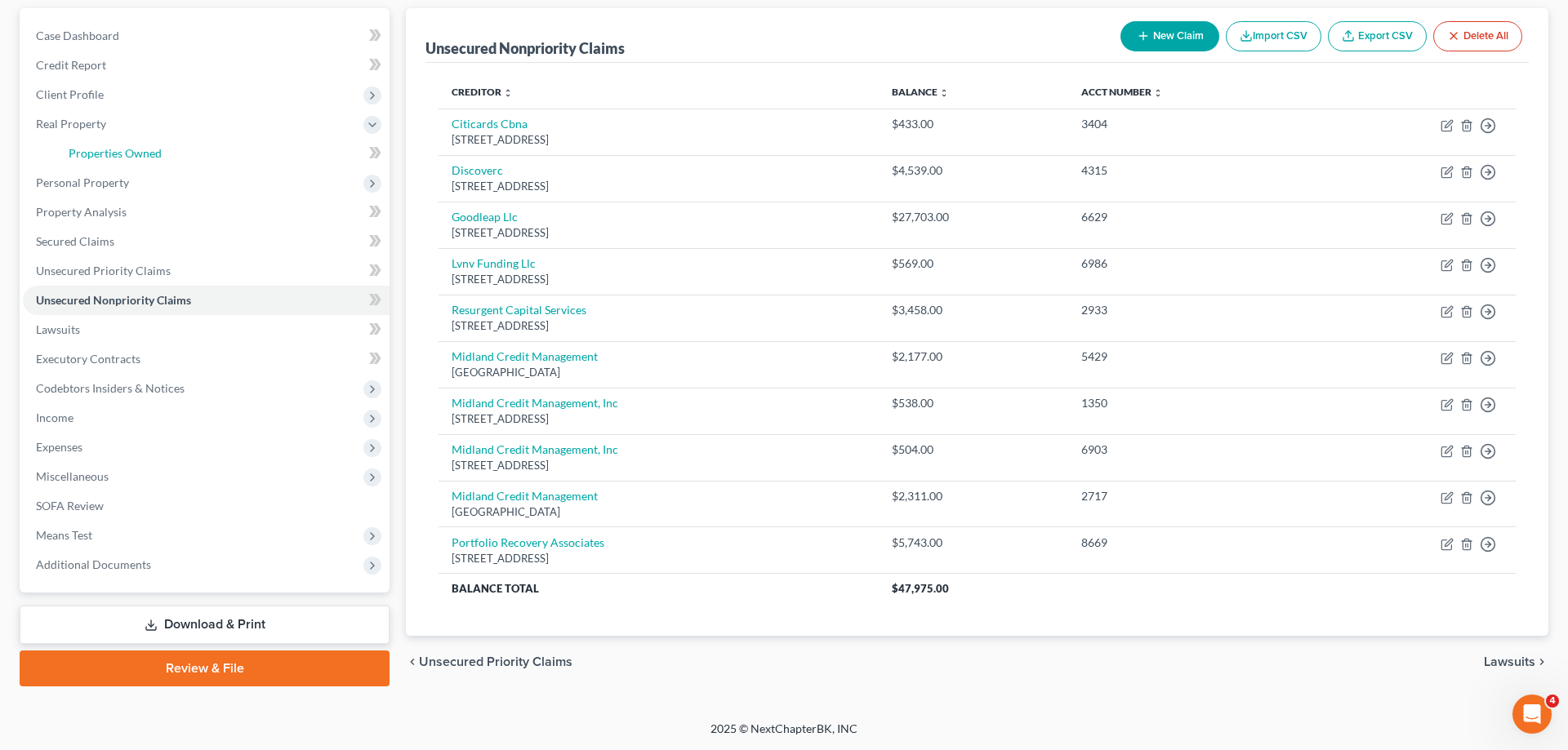
drag, startPoint x: 158, startPoint y: 150, endPoint x: 396, endPoint y: 188, distance: 241.0
click at [158, 151] on span "Properties Owned" at bounding box center [115, 152] width 93 height 14
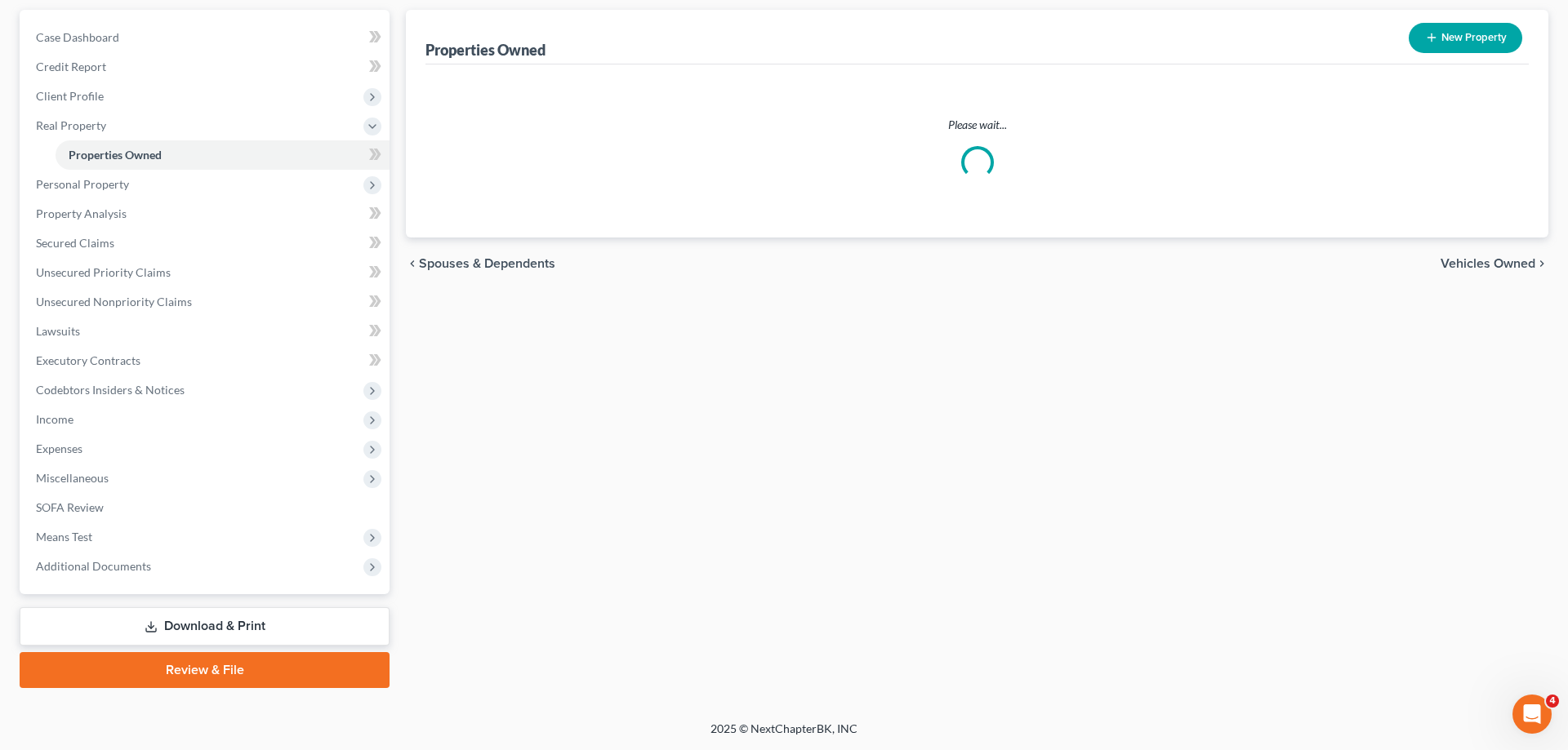
scroll to position [145, 0]
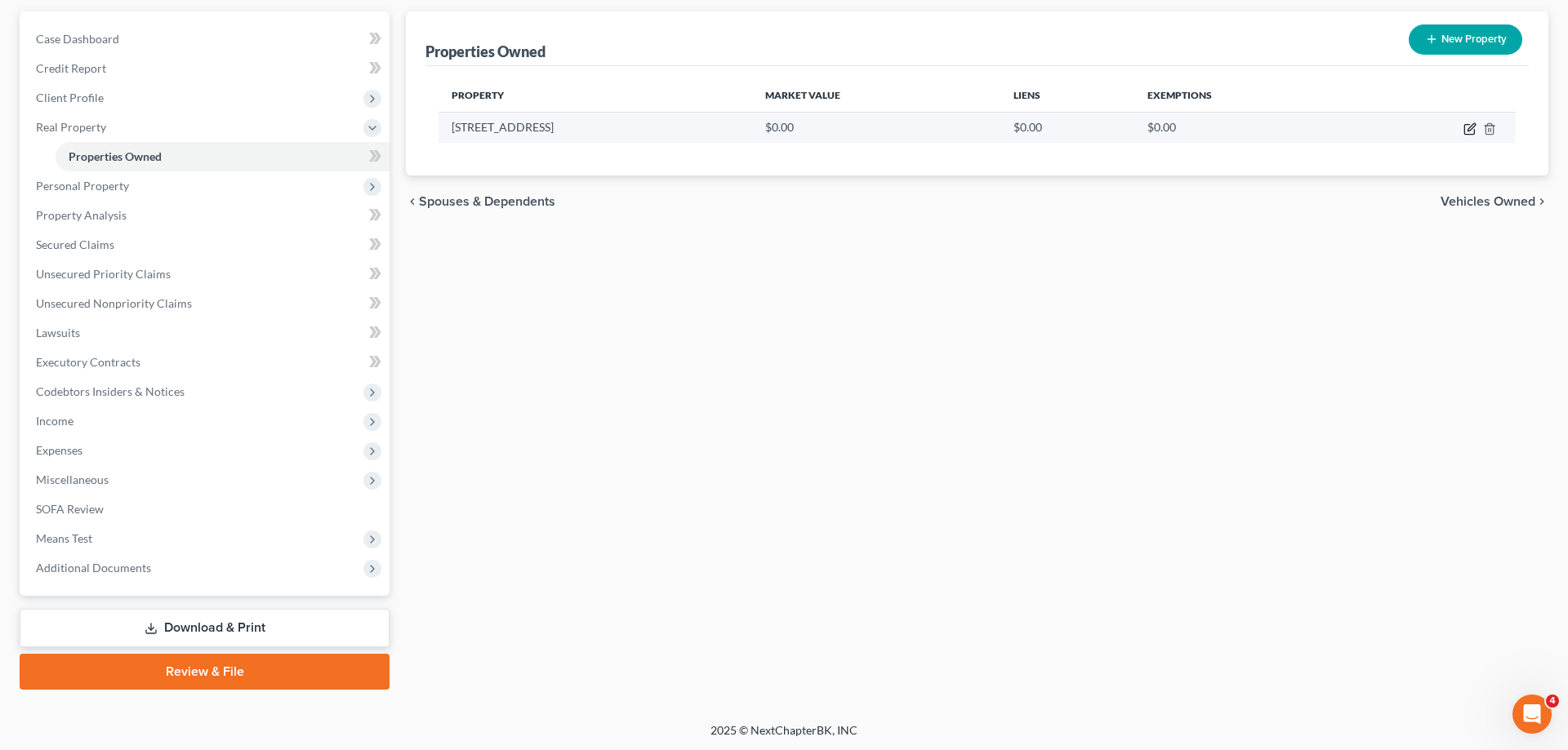
click at [1472, 132] on icon "button" at bounding box center [1470, 129] width 13 height 13
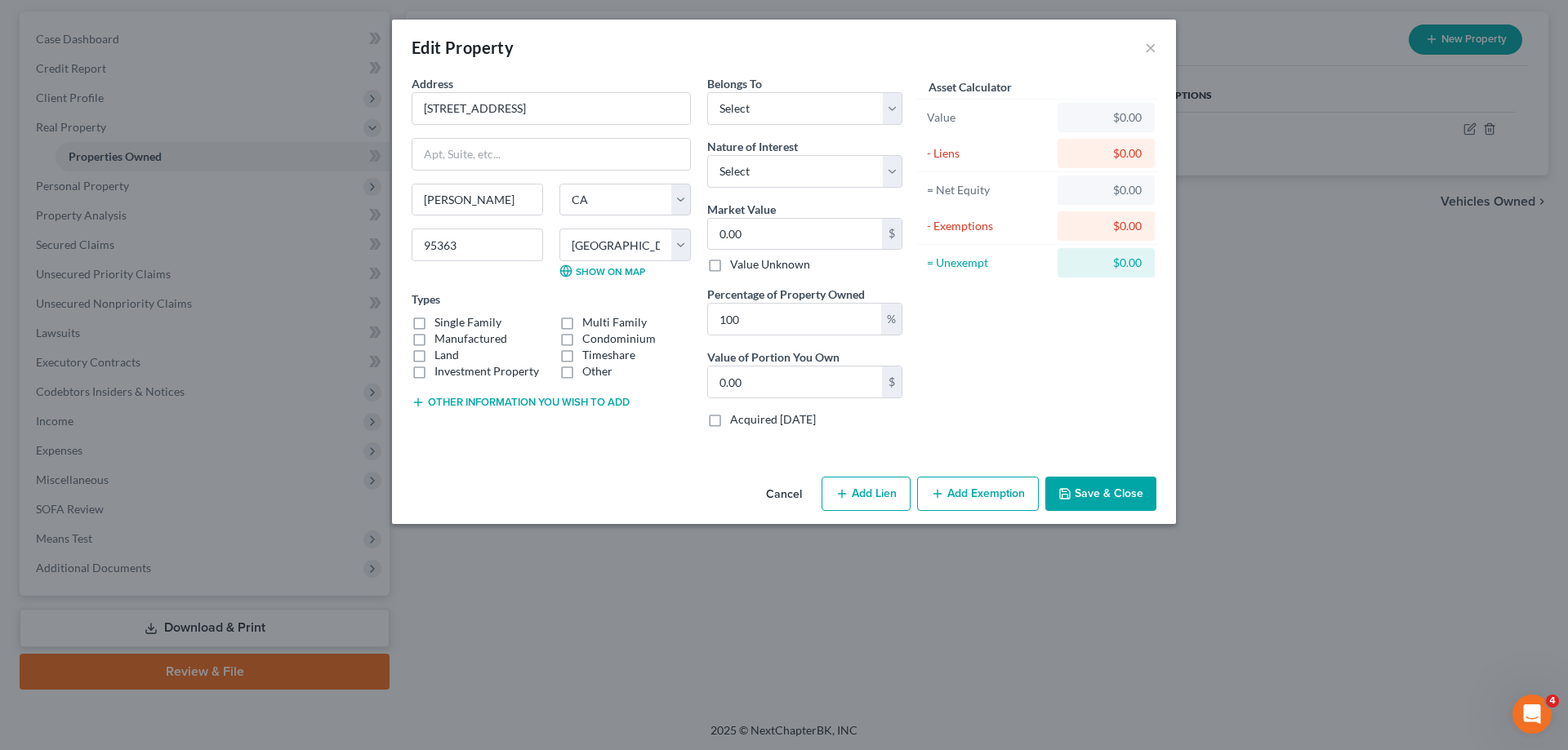
click at [474, 323] on label "Single Family" at bounding box center [467, 322] width 67 height 17
click at [452, 323] on input "Single Family" at bounding box center [446, 319] width 11 height 11
click at [835, 91] on div "Belongs To * Select Debtor 1 Only Debtor 2 Only Debtor 1 And Debtor 2 Only At L…" at bounding box center [804, 100] width 196 height 50
click at [707, 93] on select "Select Debtor 1 Only Debtor 2 Only Debtor 1 And Debtor 2 Only At Least One Of T…" at bounding box center [804, 109] width 196 height 33
click option "Community Property" at bounding box center [0, 0] width 0 height 0
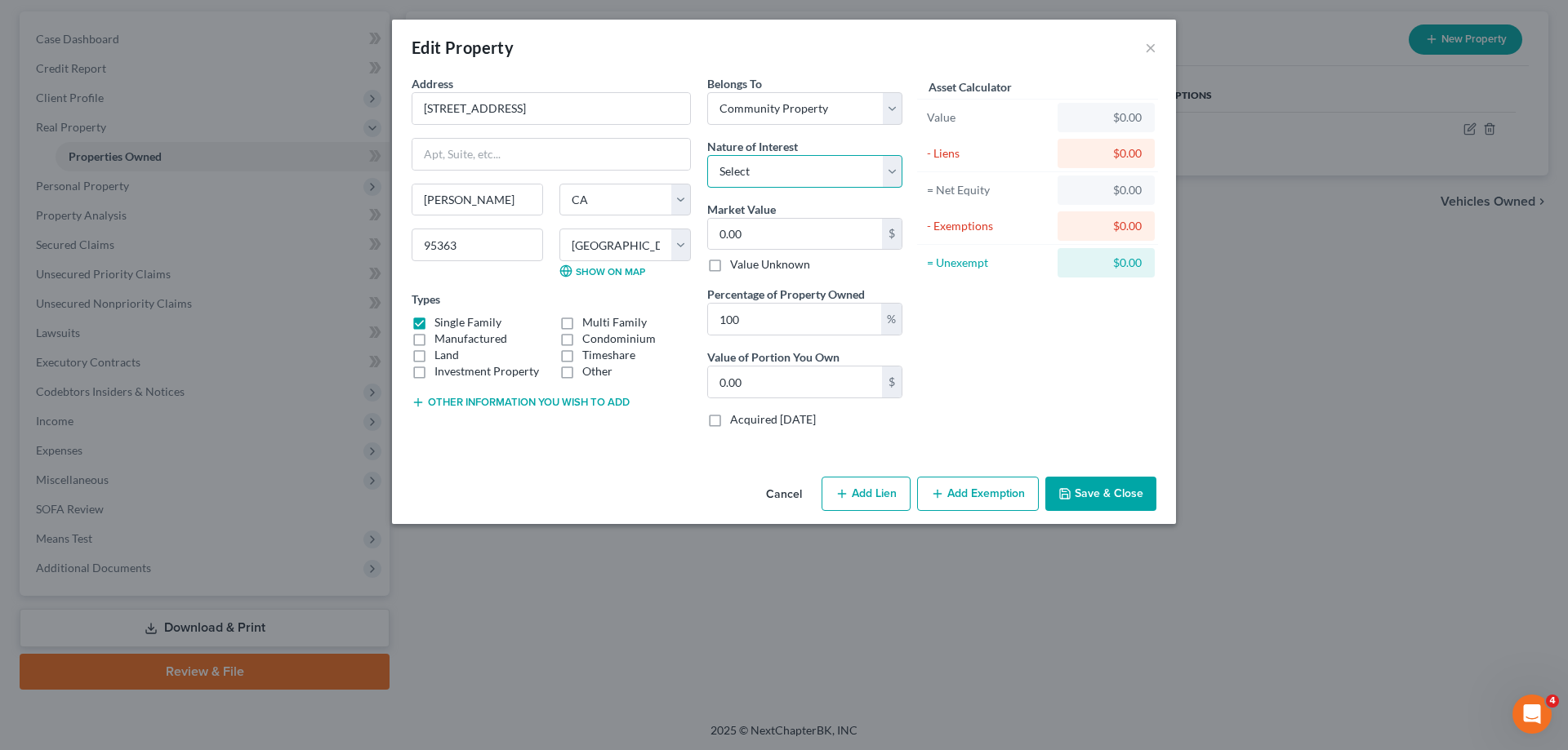
click at [707, 155] on select "Select Fee Simple Joint Tenant Life Estate Equitable Interest Future Interest T…" at bounding box center [804, 172] width 196 height 33
click option "Joint Tenant" at bounding box center [0, 0] width 0 height 0
click at [768, 236] on input "0.00" at bounding box center [794, 234] width 174 height 31
click at [528, 403] on button "Other information you wish to add" at bounding box center [520, 402] width 218 height 13
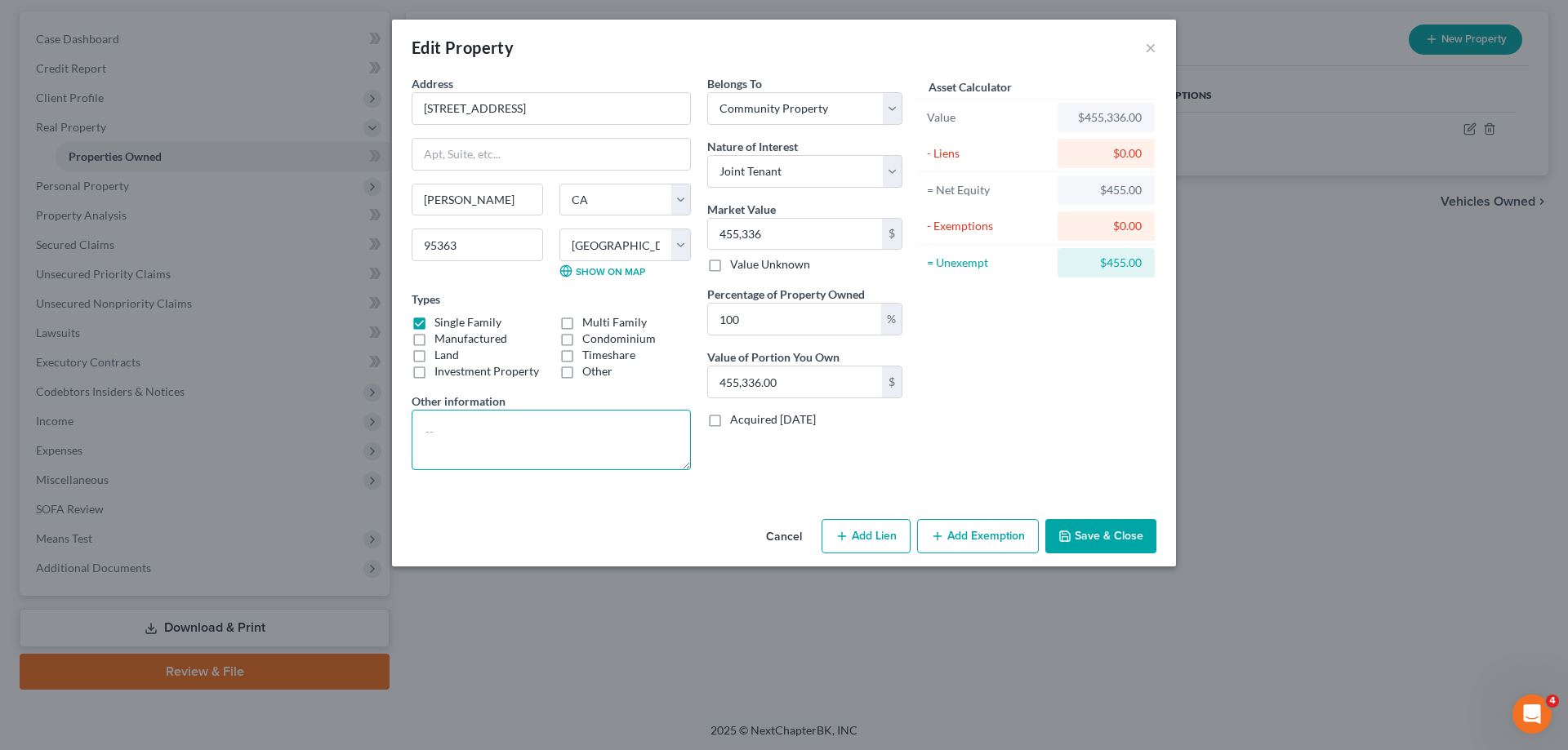
click at [506, 431] on textarea at bounding box center [551, 441] width 279 height 61
click at [459, 431] on textarea "Value shown reflects a 6% reduction for estimated cost of sale" at bounding box center [551, 441] width 279 height 61
click at [454, 432] on textarea "Value shown reflects a 6% reduction for estimated cost of sale" at bounding box center [551, 441] width 279 height 61
drag, startPoint x: 513, startPoint y: 435, endPoint x: 541, endPoint y: 430, distance: 28.4
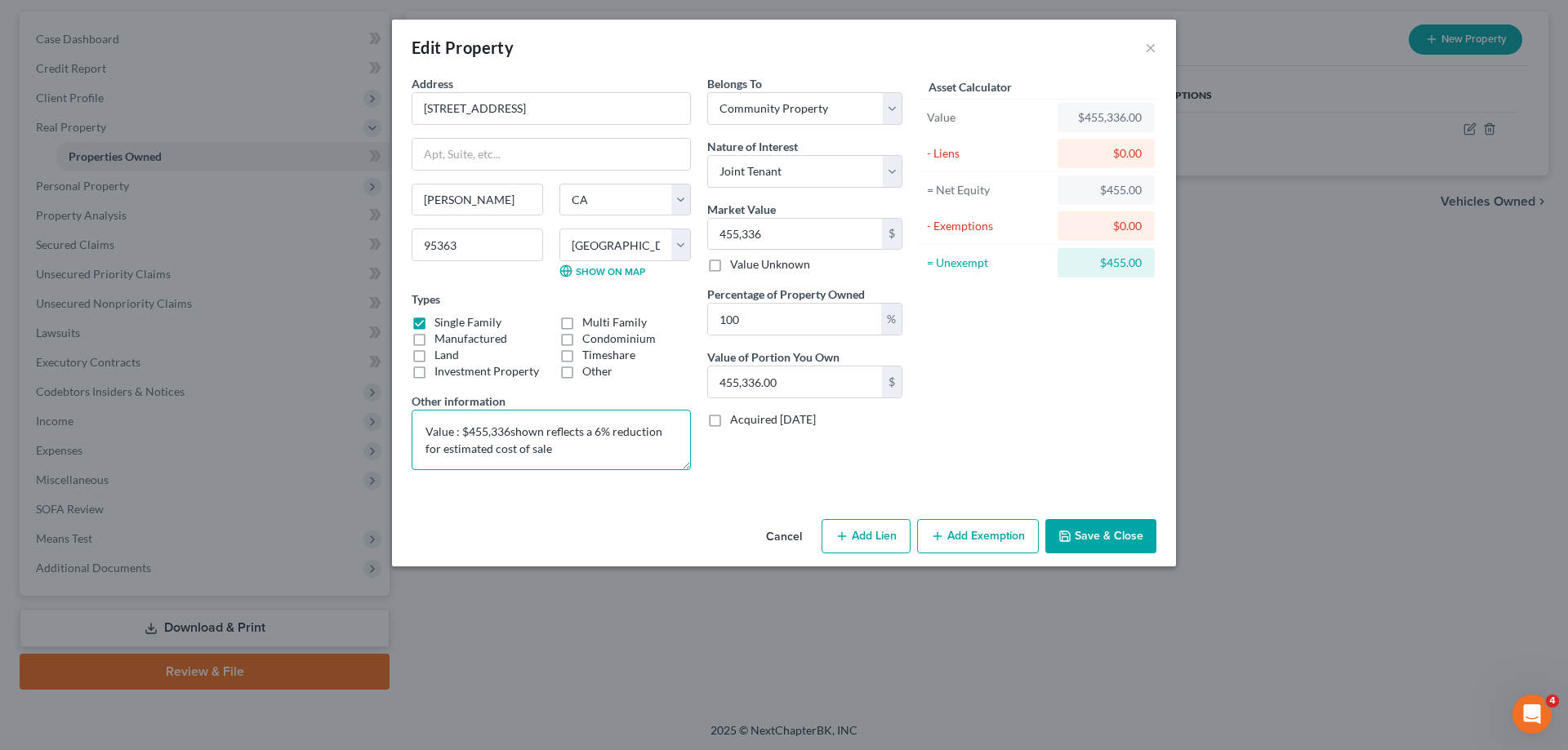
click at [541, 430] on textarea "Value : $455,336shown reflects a 6% reduction for estimated cost of sale" at bounding box center [551, 441] width 279 height 61
click at [544, 449] on textarea "Value : $455,336 (reflects a 6% reduction for estimated cost of sale" at bounding box center [551, 441] width 279 height 61
click at [581, 466] on textarea "Value : $455,336 (reflects a 6% reduction for estimated cost of sale). Mortgage…" at bounding box center [551, 441] width 279 height 61
click at [622, 459] on textarea "Value : $455,336 (reflects a 6% reduction for estimated cost of sale). Mortgage…" at bounding box center [551, 441] width 279 height 61
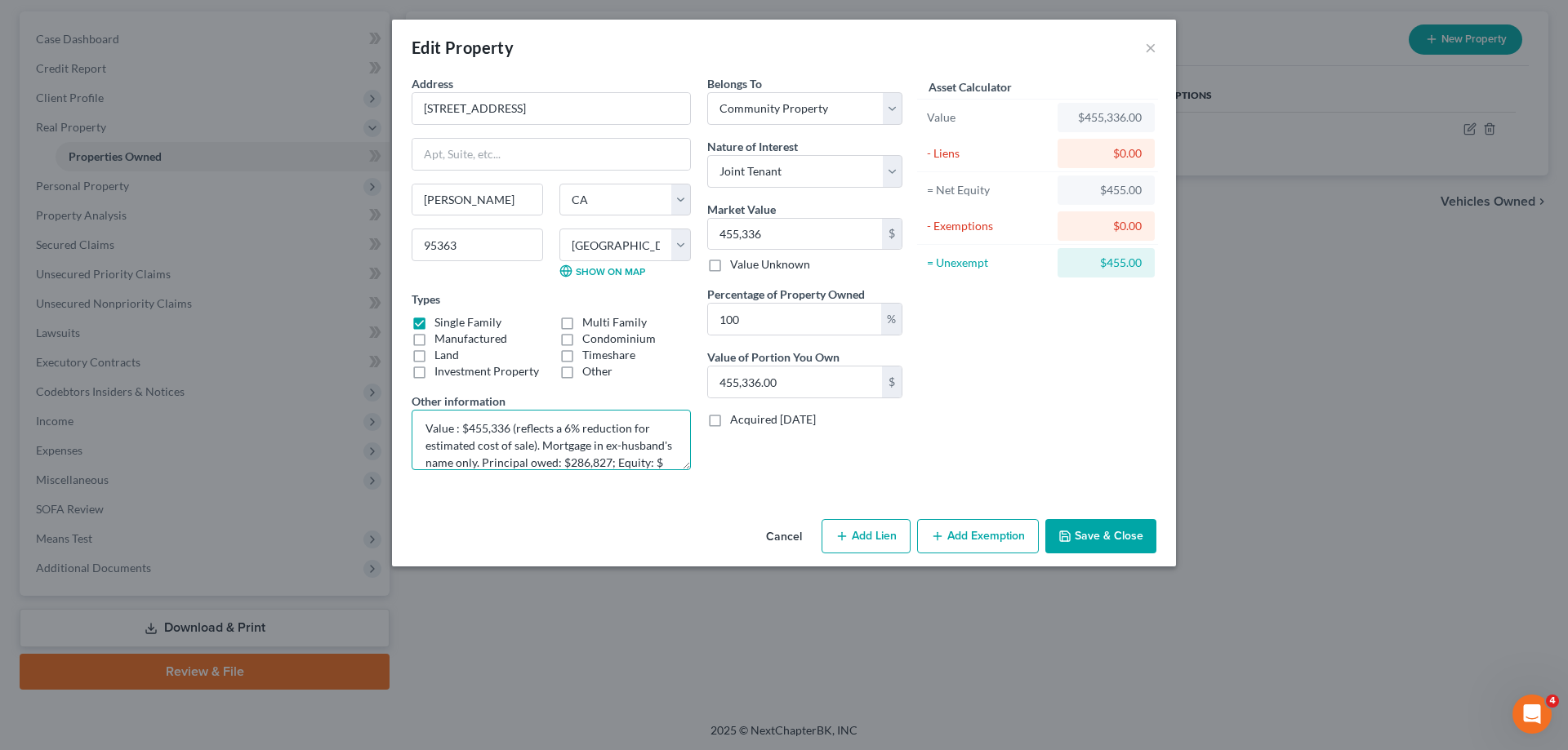
click at [661, 459] on textarea "Value : $455,336 (reflects a 6% reduction for estimated cost of sale). Mortgage…" at bounding box center [551, 441] width 279 height 61
click at [827, 246] on input "455,336" at bounding box center [794, 234] width 174 height 31
drag, startPoint x: 1012, startPoint y: 532, endPoint x: 916, endPoint y: 543, distance: 96.6
click at [1011, 532] on button "Add Exemption" at bounding box center [978, 536] width 122 height 34
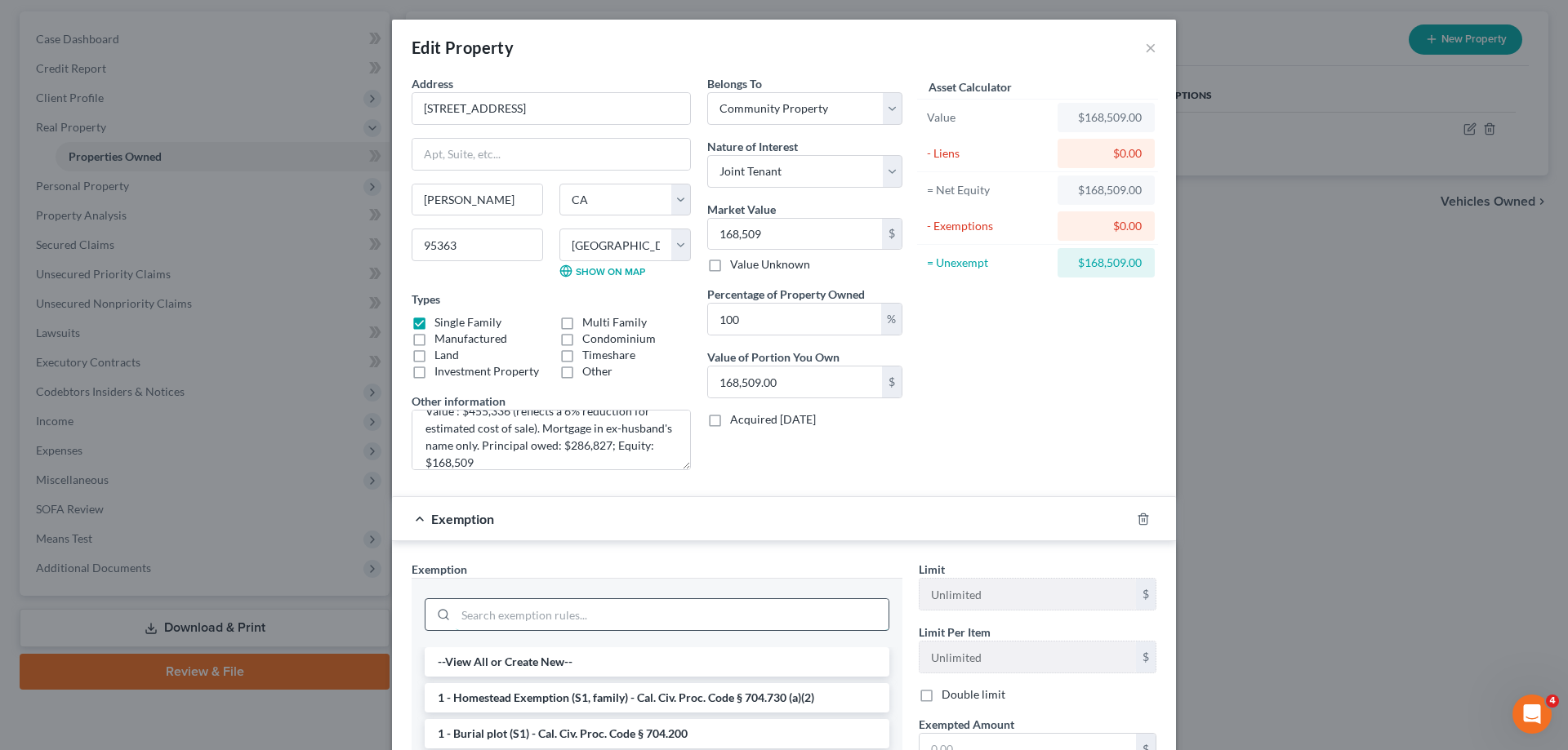
click at [660, 610] on input "search" at bounding box center [671, 615] width 432 height 31
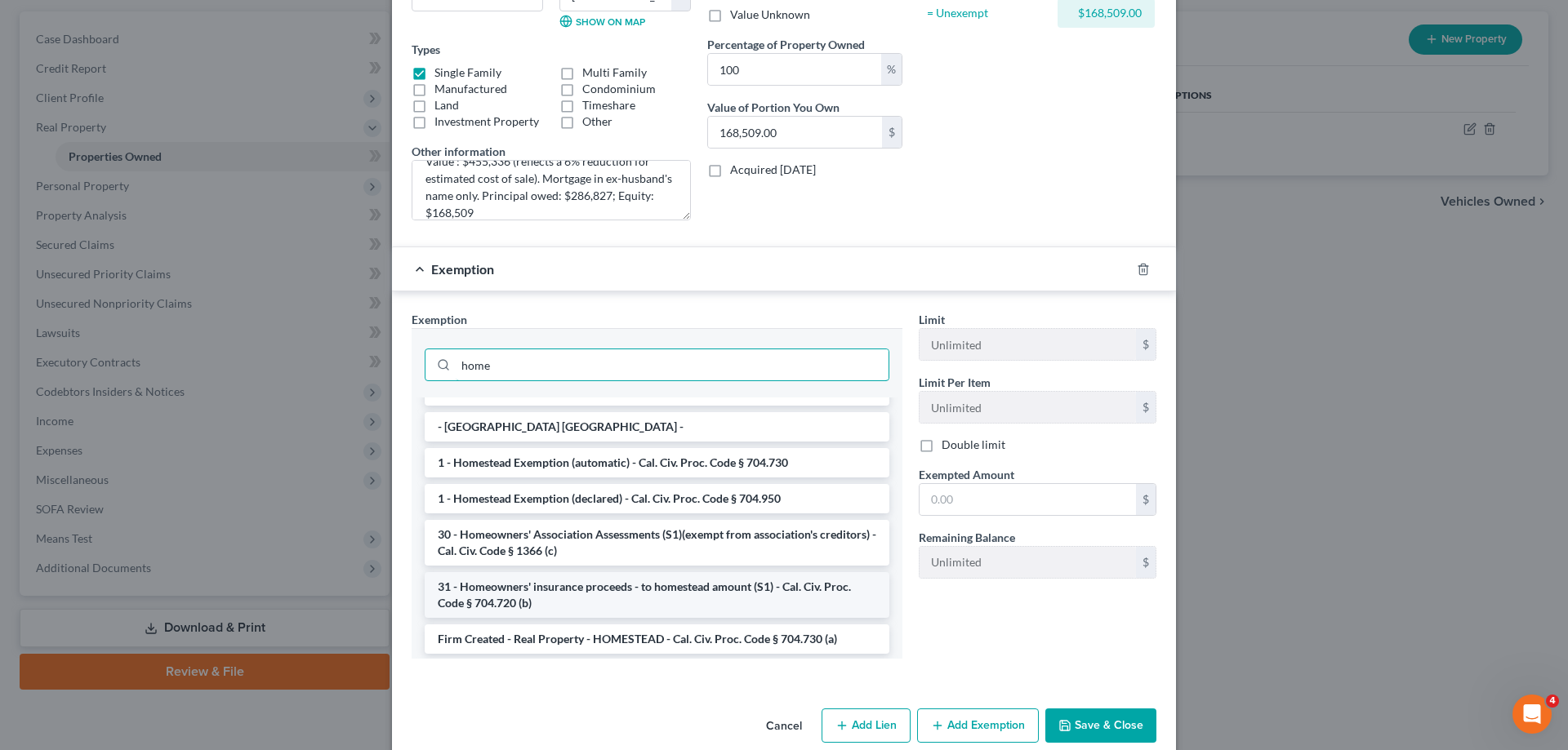
scroll to position [65, 0]
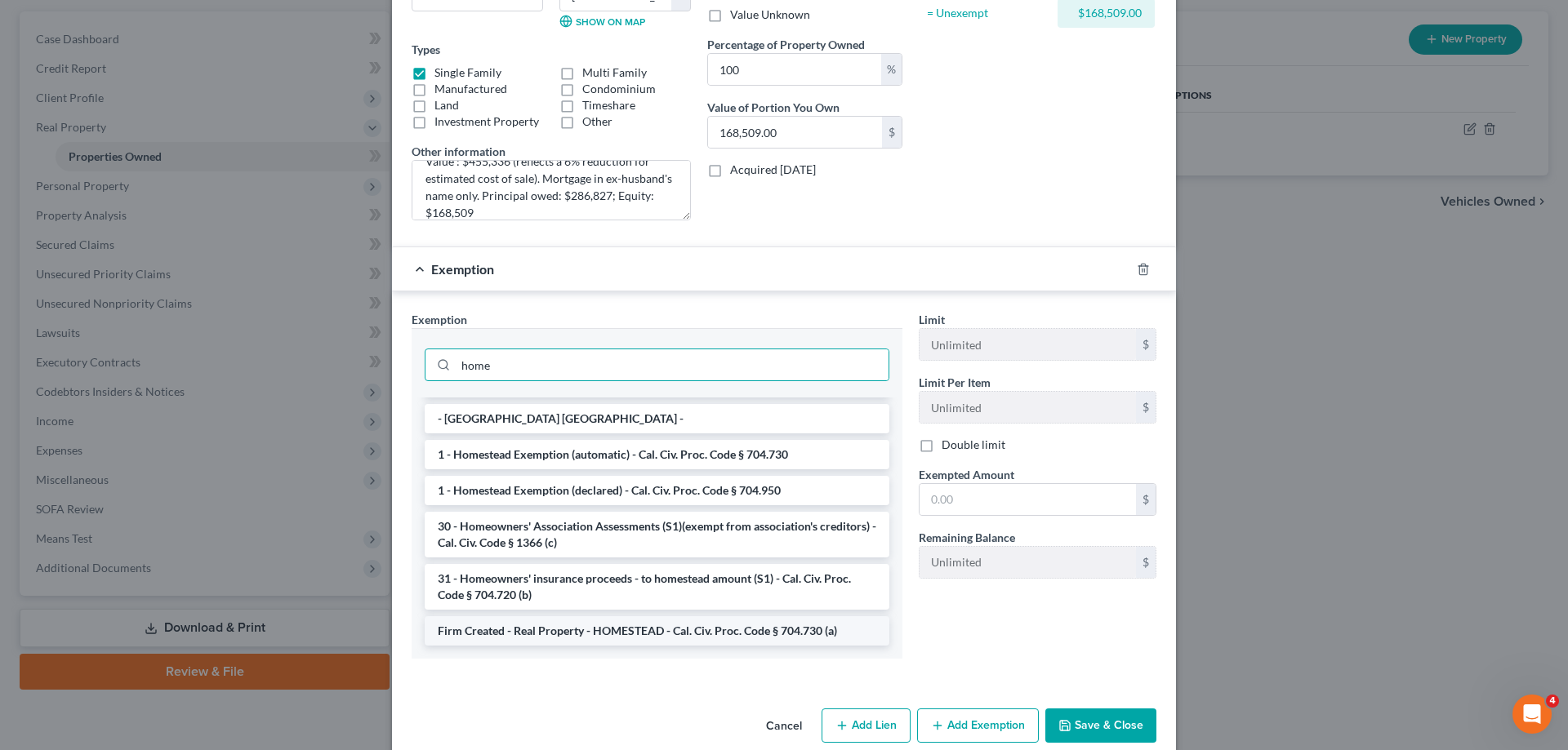
click at [615, 636] on li "Firm Created - Real Property - HOMESTEAD - Cal. Civ. Proc. Code § 704.730 (a)" at bounding box center [657, 632] width 465 height 29
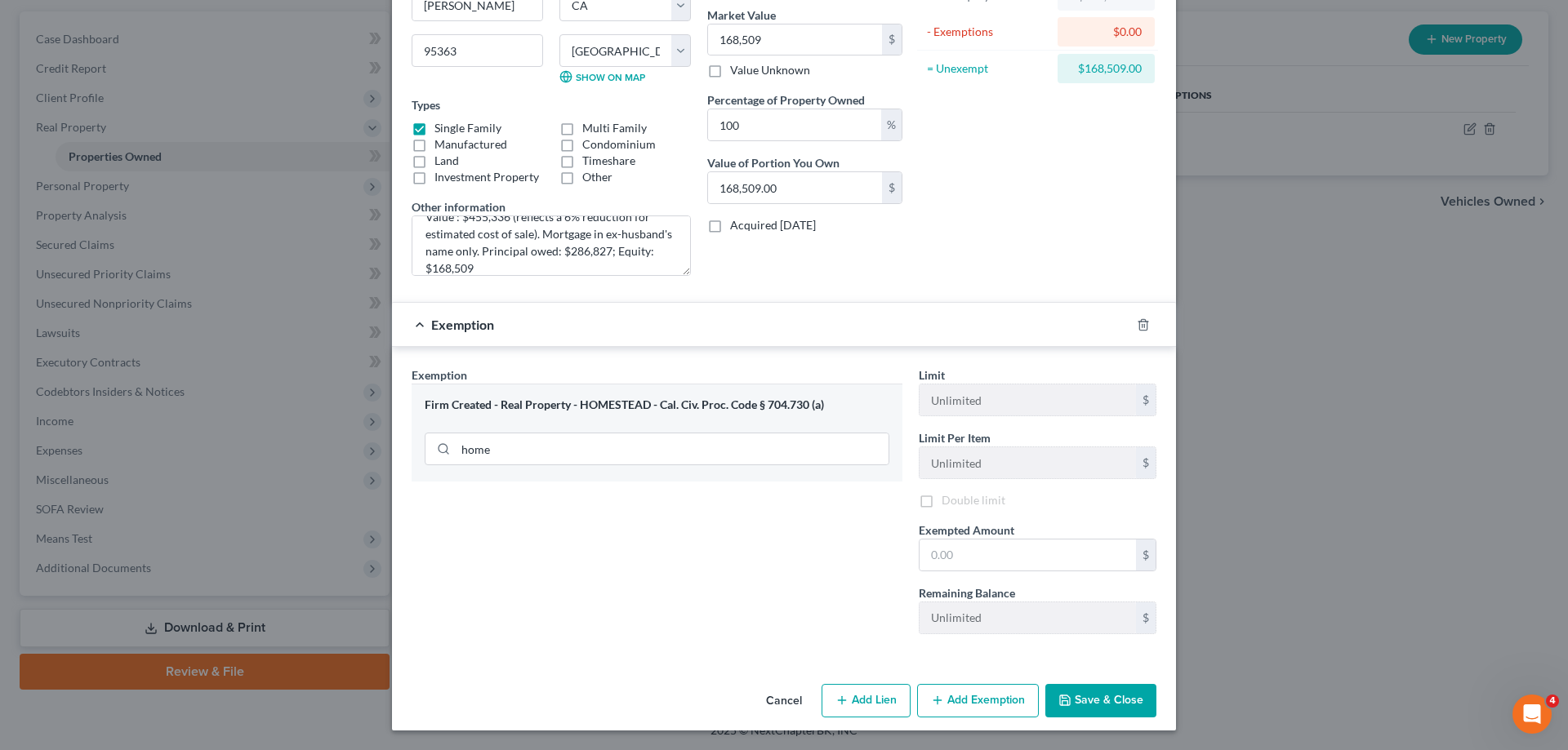
scroll to position [195, 0]
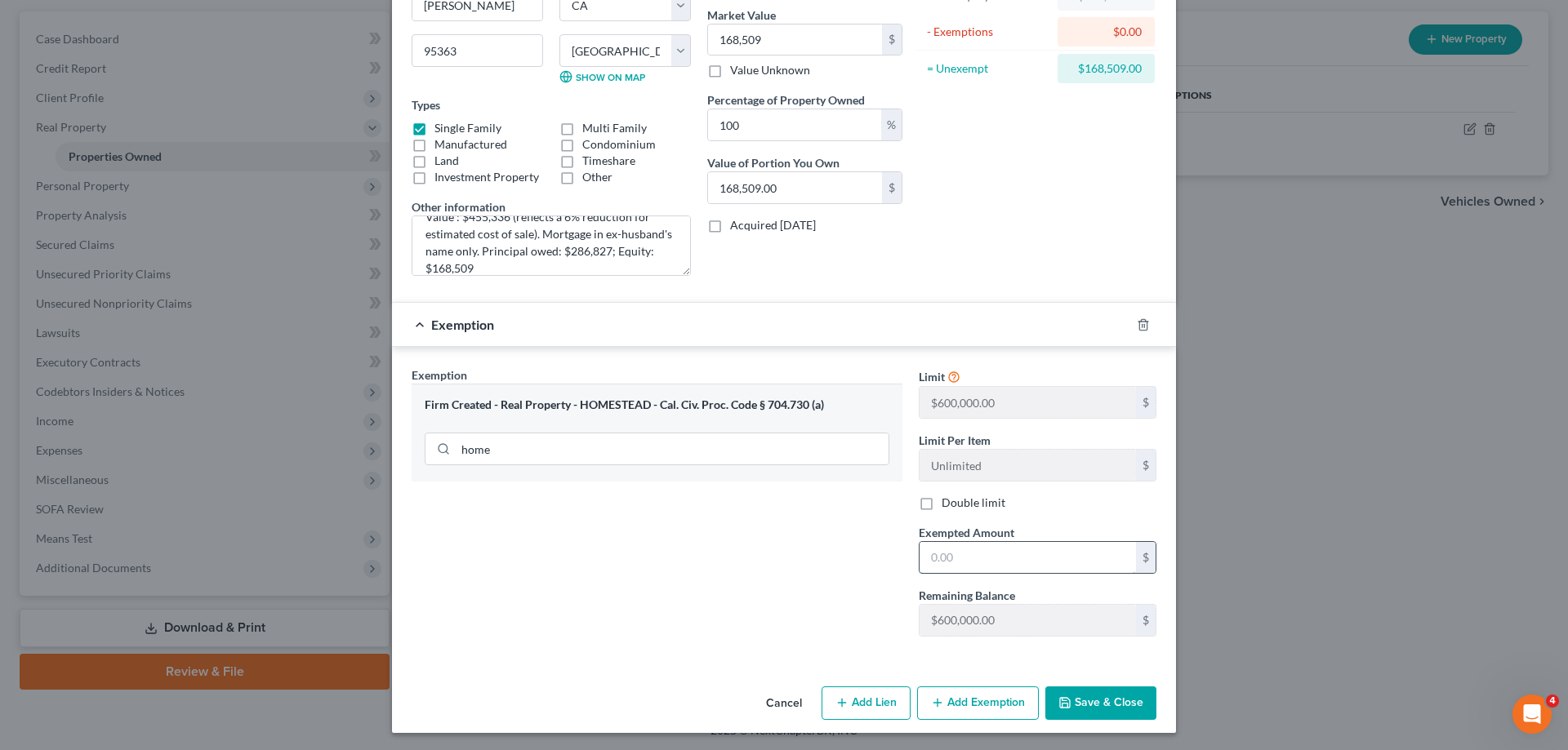
drag, startPoint x: 1002, startPoint y: 567, endPoint x: 995, endPoint y: 553, distance: 15.7
click at [1001, 566] on input "text" at bounding box center [1028, 558] width 217 height 31
click at [1086, 698] on button "Save & Close" at bounding box center [1101, 703] width 111 height 34
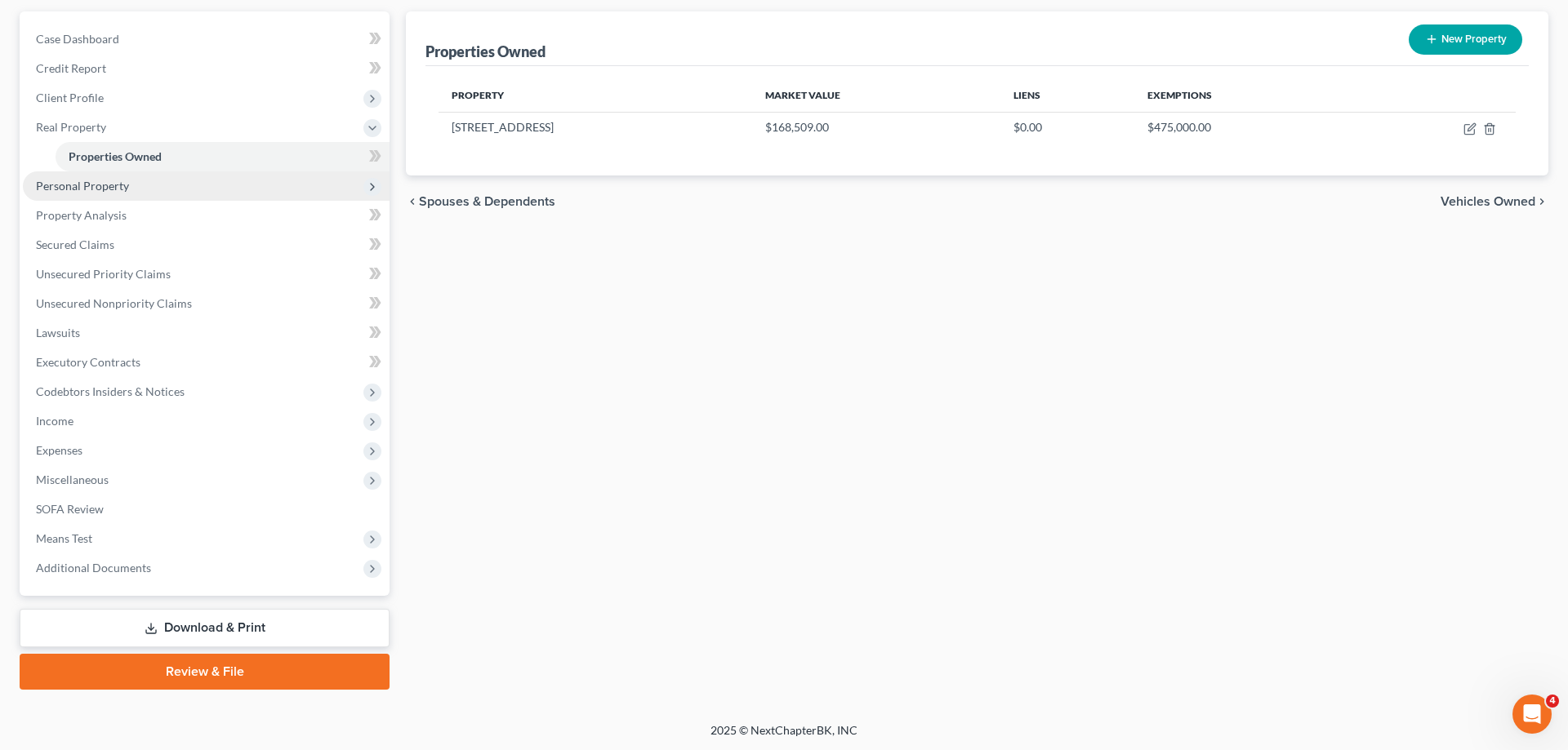
click at [139, 185] on span "Personal Property" at bounding box center [206, 186] width 366 height 29
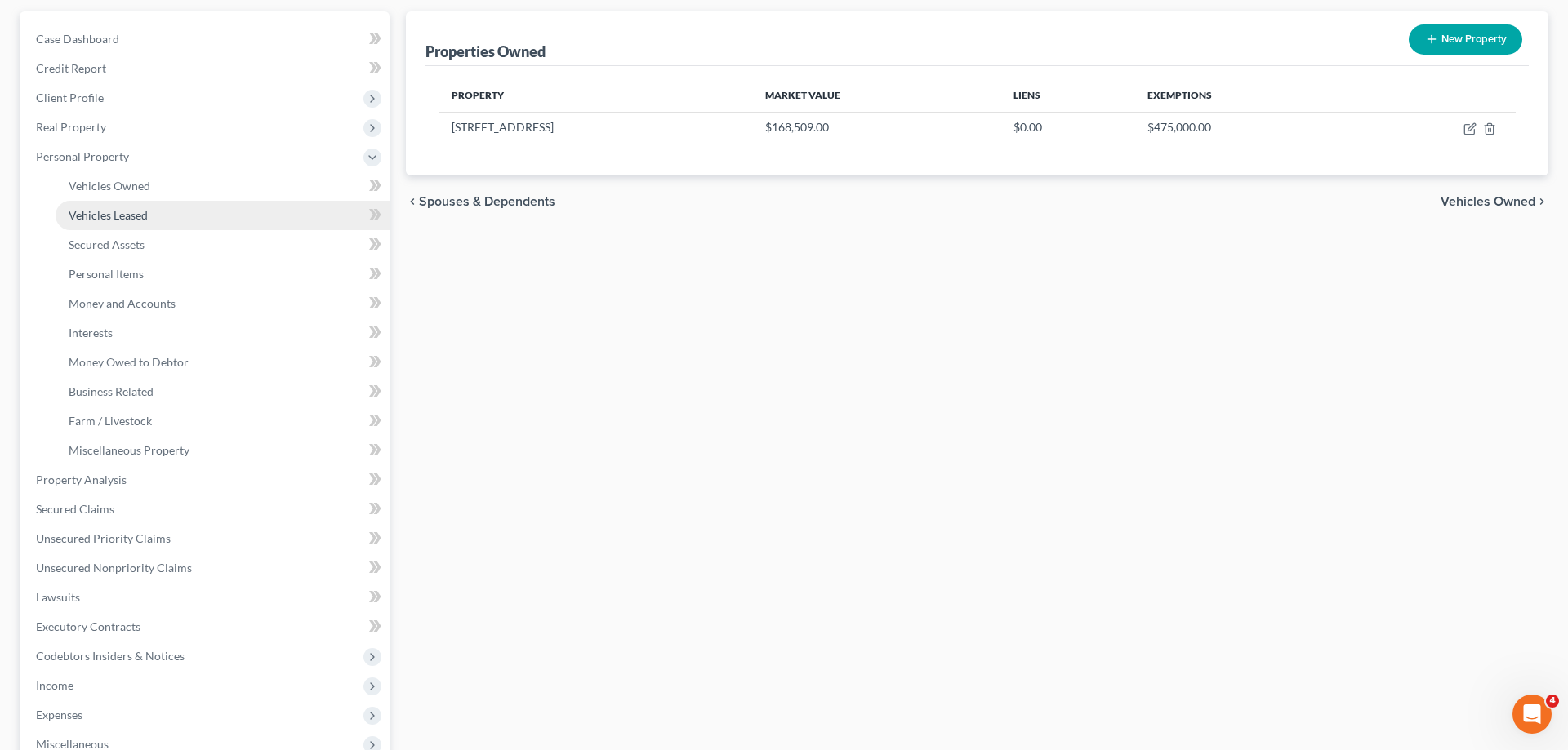
click at [143, 212] on span "Vehicles Leased" at bounding box center [108, 215] width 79 height 14
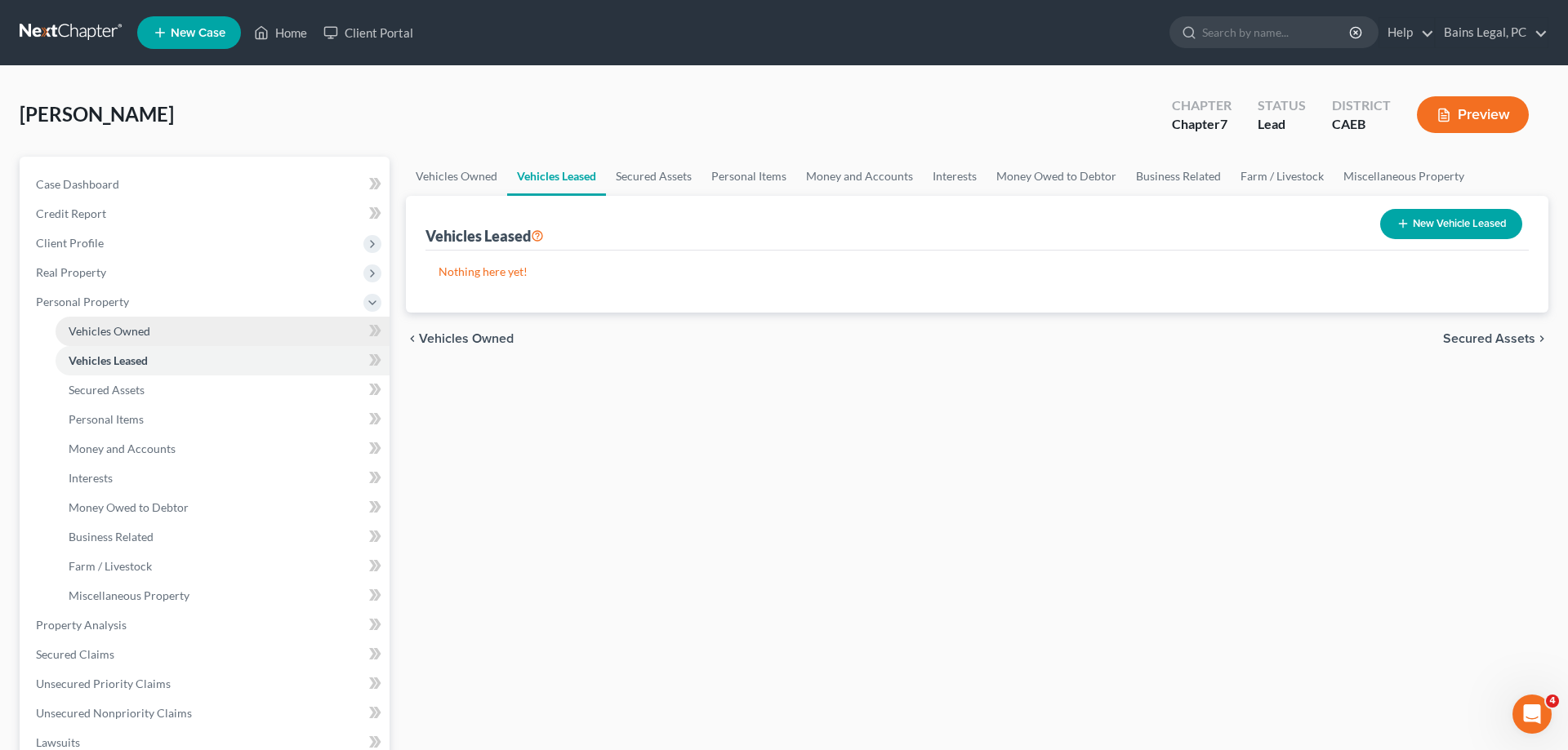
click at [138, 330] on span "Vehicles Owned" at bounding box center [109, 330] width 82 height 14
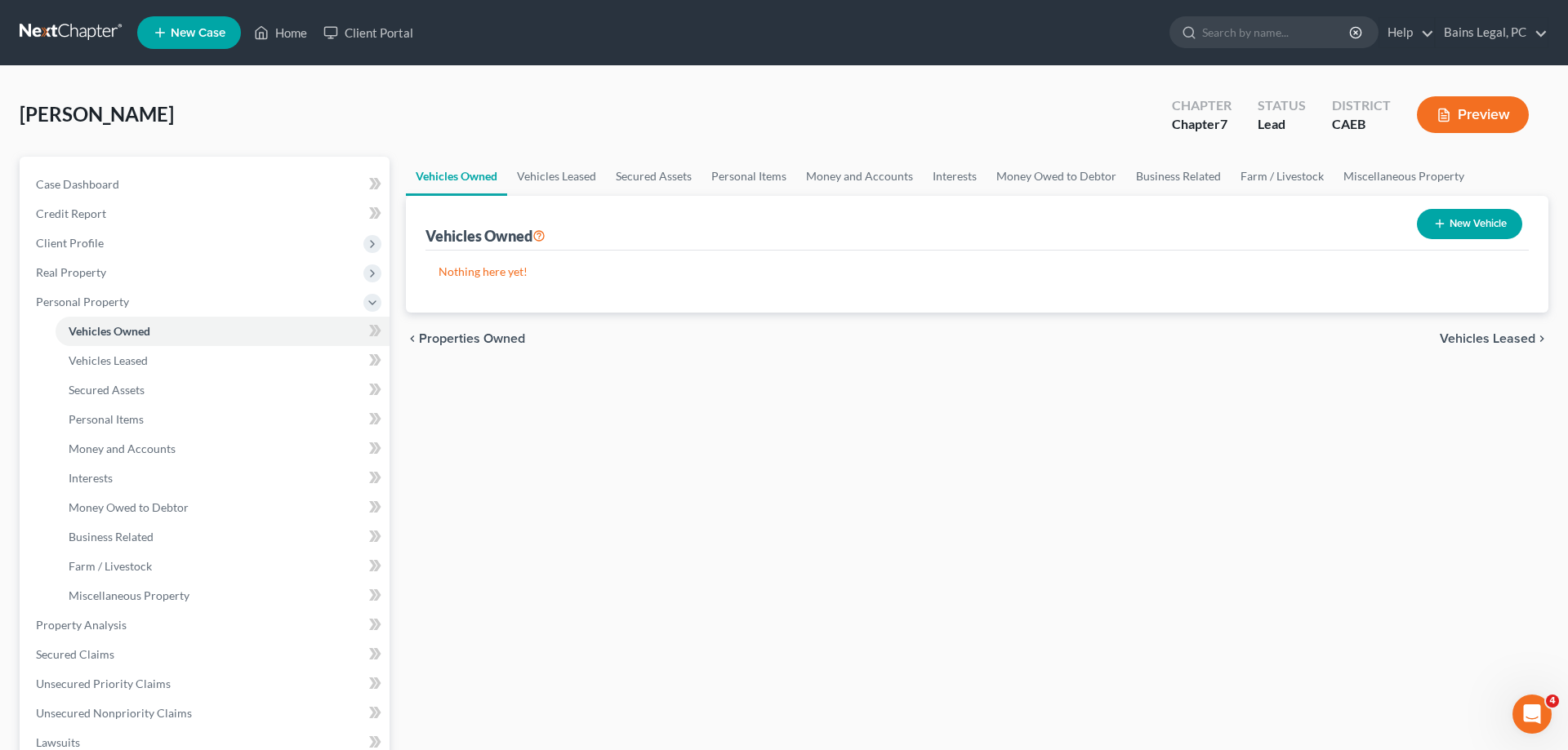
click at [1508, 227] on button "New Vehicle" at bounding box center [1469, 224] width 106 height 30
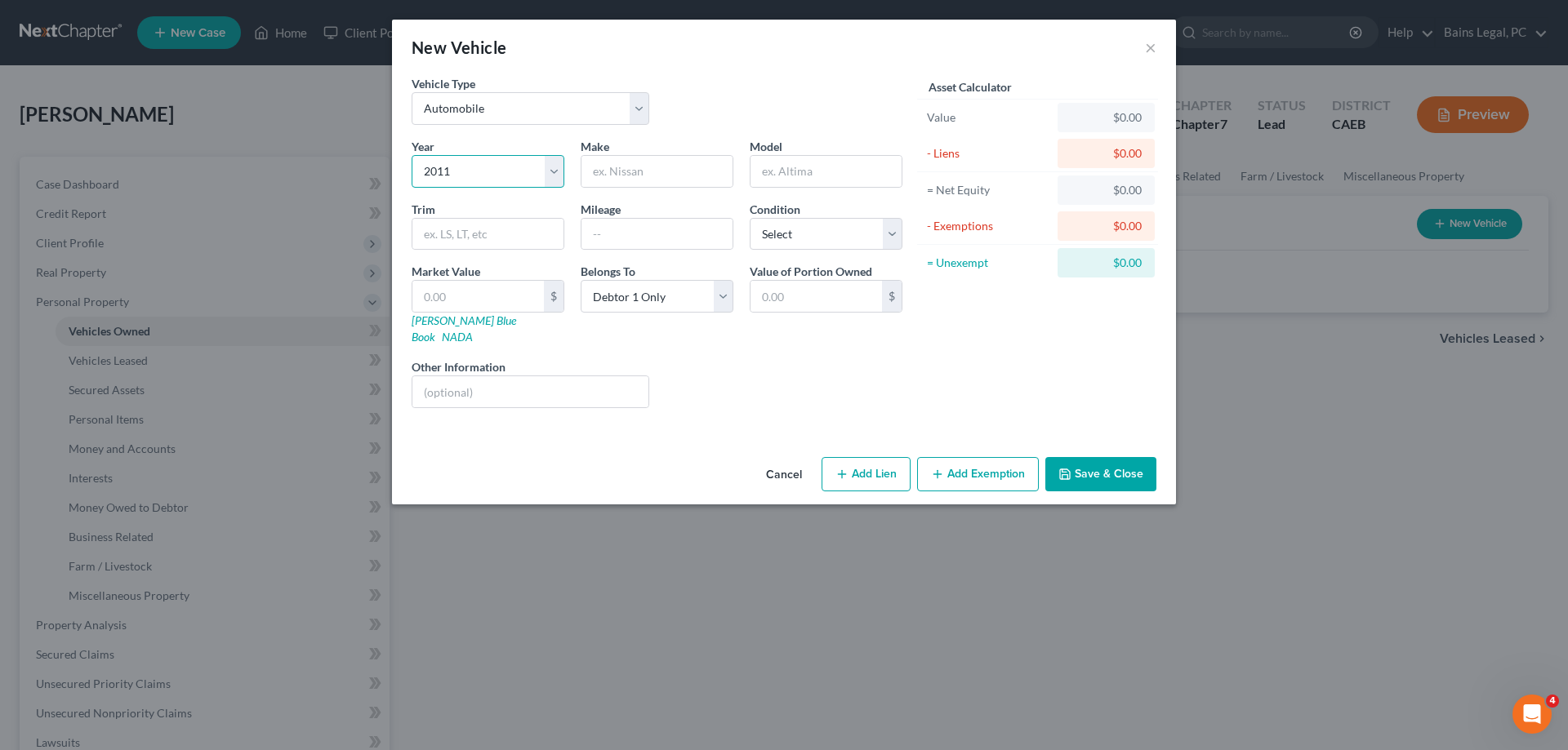
click option "2011" at bounding box center [0, 0] width 0 height 0
click at [663, 178] on input "text" at bounding box center [656, 172] width 151 height 31
click at [692, 233] on input "text" at bounding box center [656, 234] width 151 height 31
click at [997, 466] on button "Add Exemption" at bounding box center [978, 474] width 122 height 34
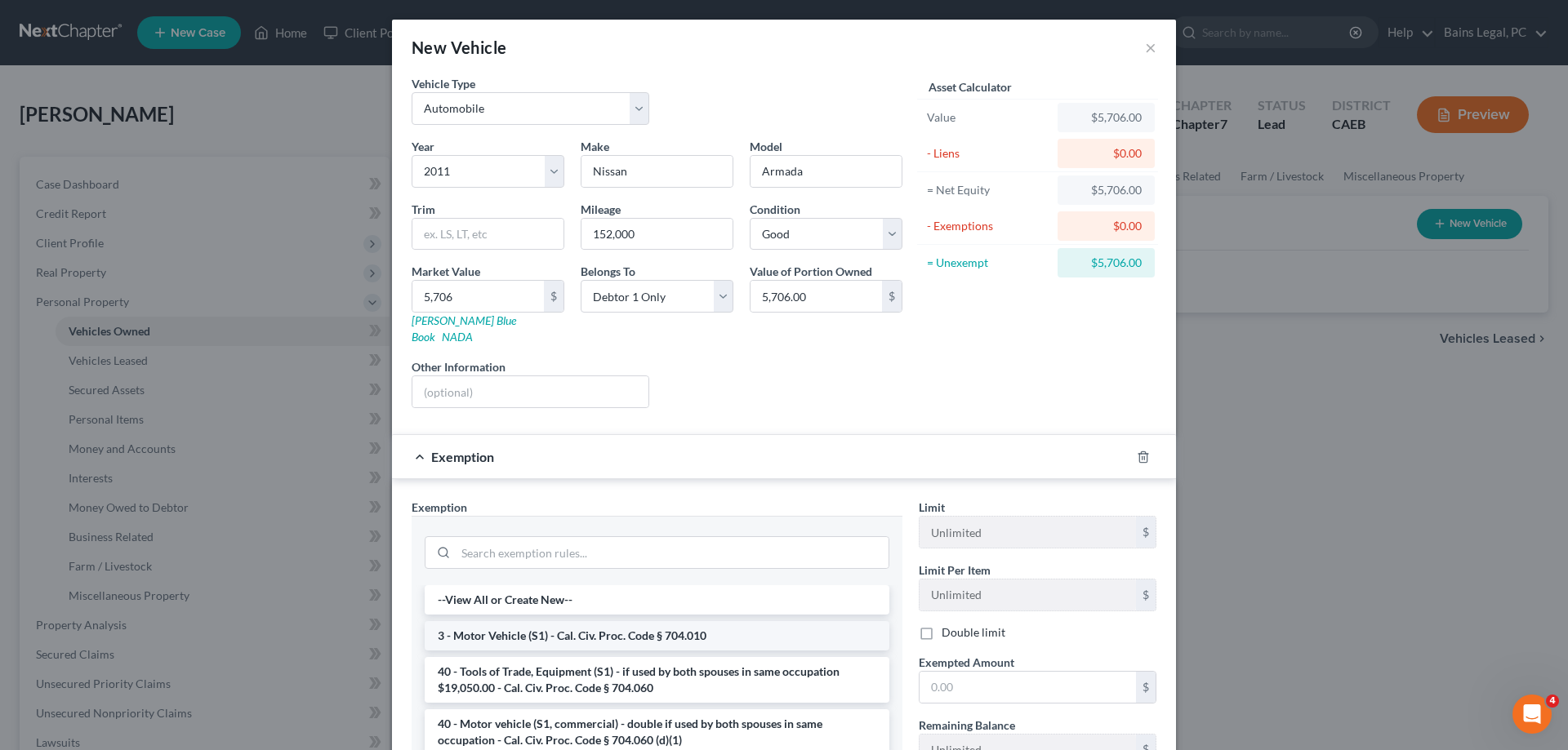
click at [610, 626] on li "3 - Motor Vehicle (S1) - Cal. Civ. Proc. Code § 704.010" at bounding box center [657, 636] width 465 height 29
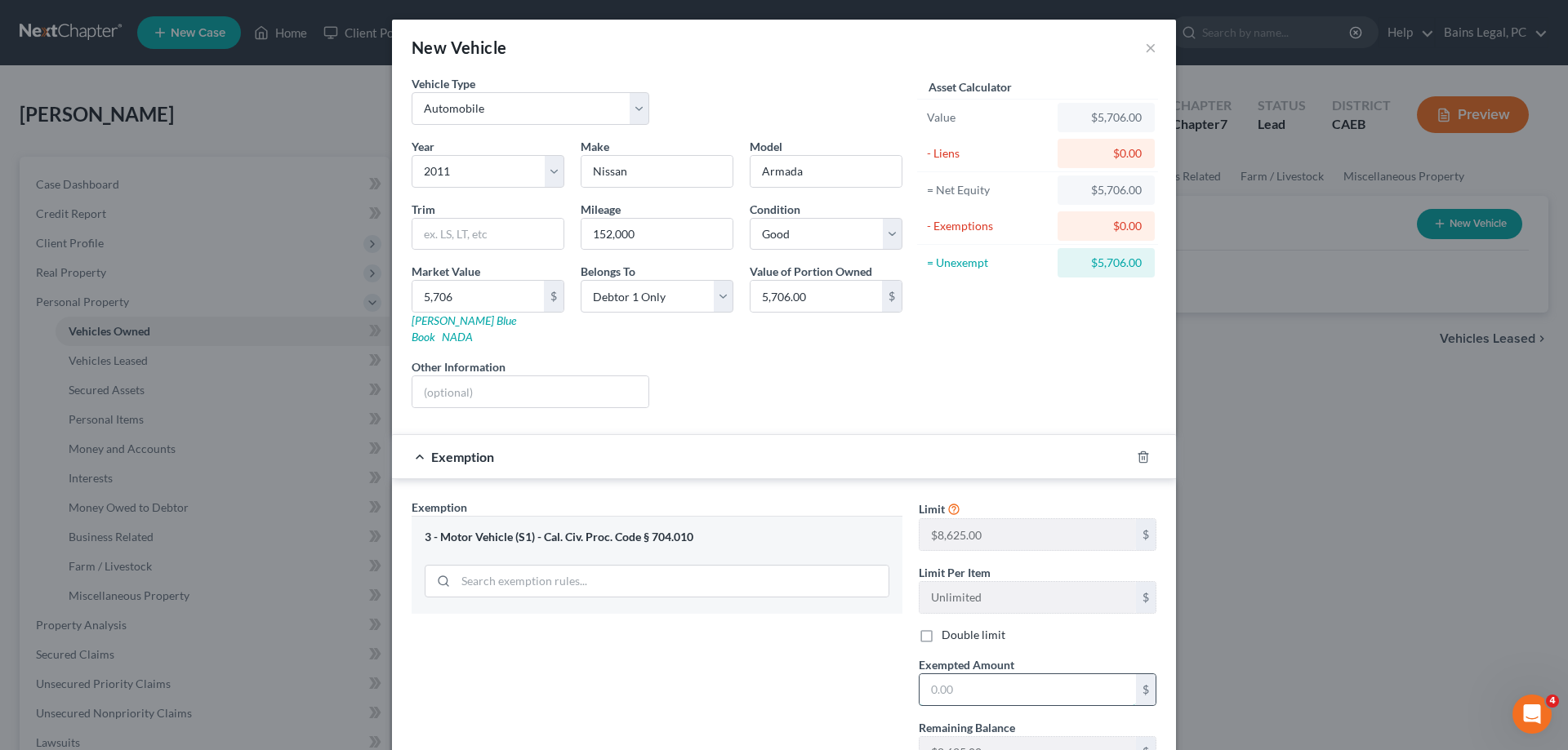
click at [1008, 679] on input "text" at bounding box center [1028, 690] width 217 height 31
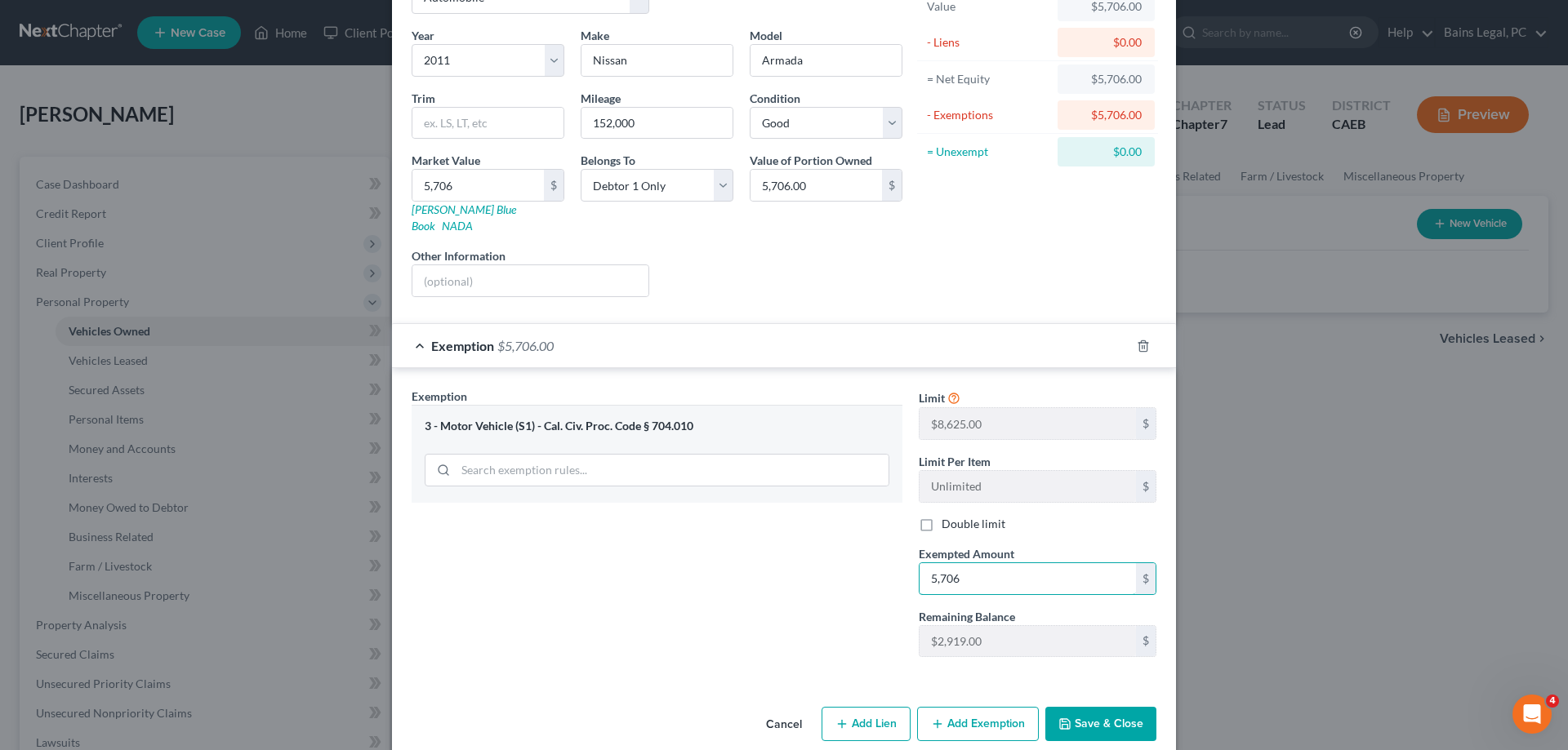
scroll to position [118, 0]
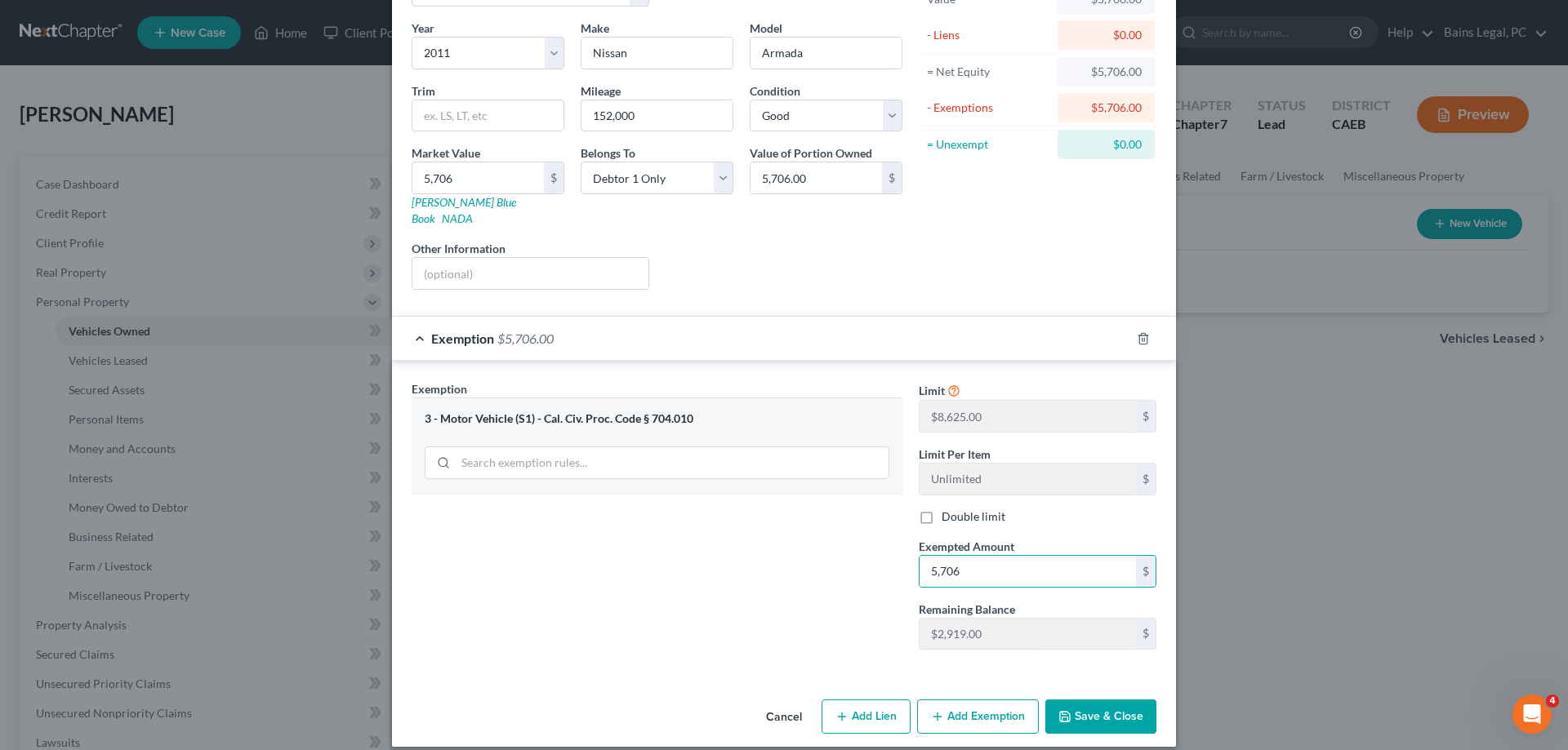
click at [1119, 712] on button "Save & Close" at bounding box center [1101, 716] width 111 height 34
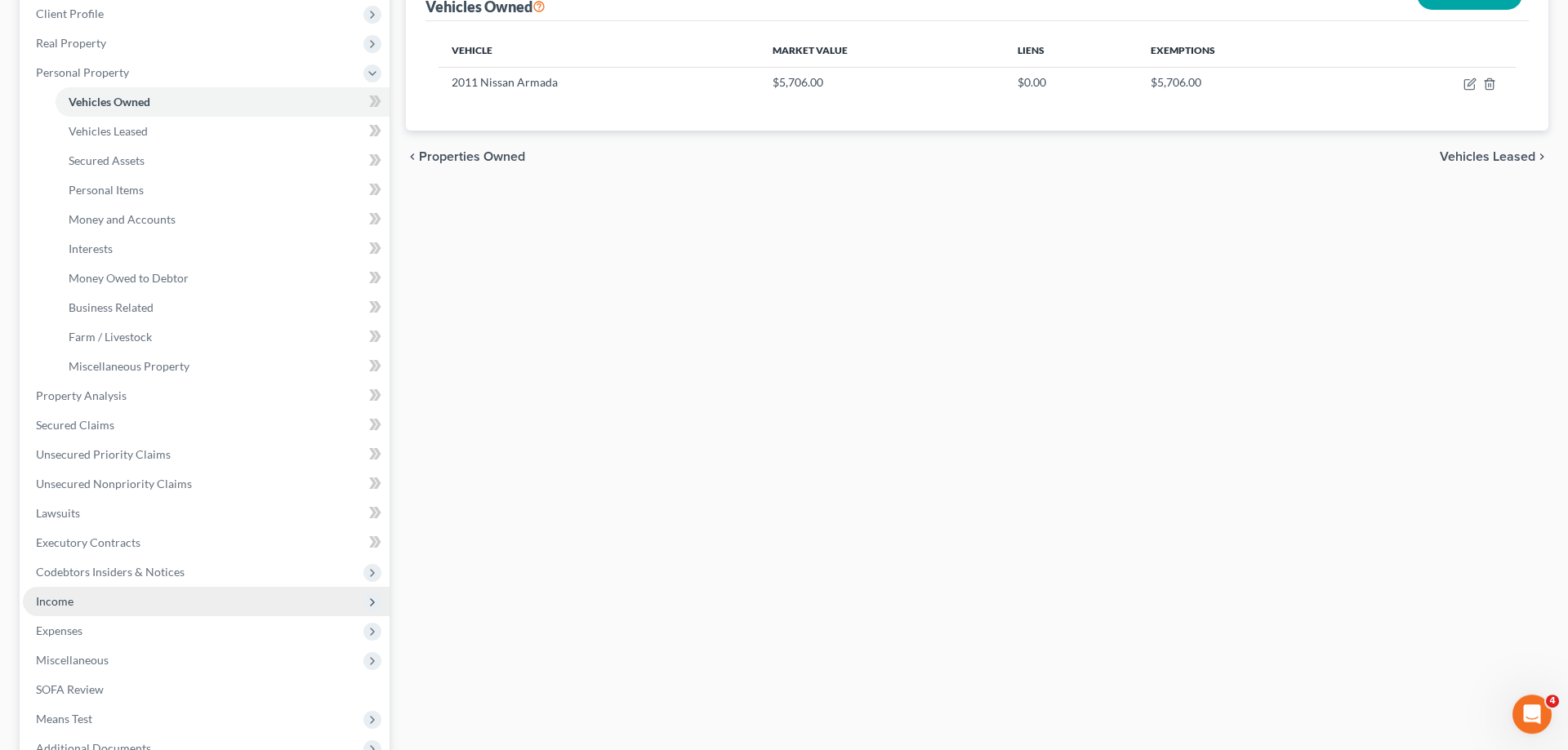
scroll to position [250, 0]
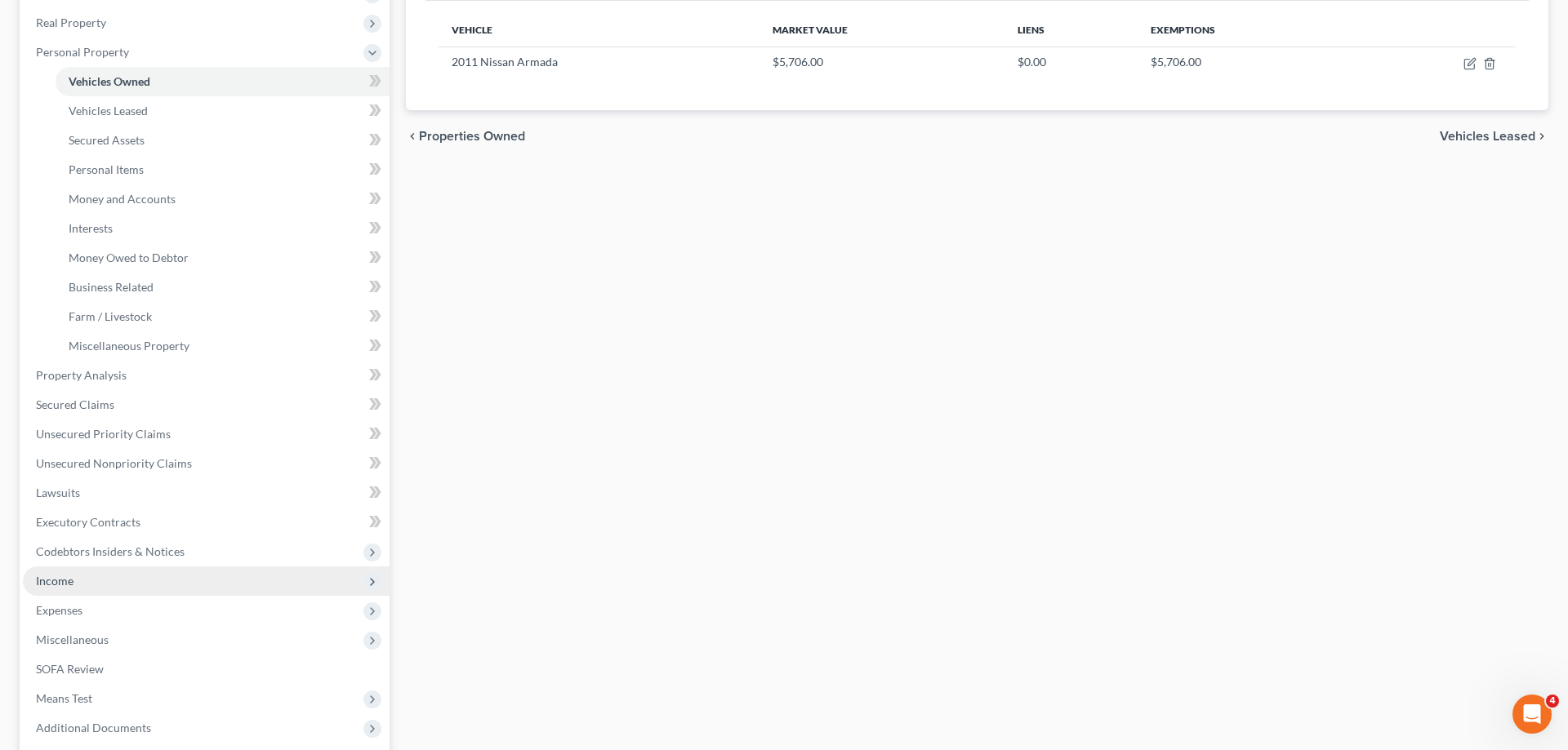
click at [82, 580] on span "Income" at bounding box center [206, 581] width 366 height 29
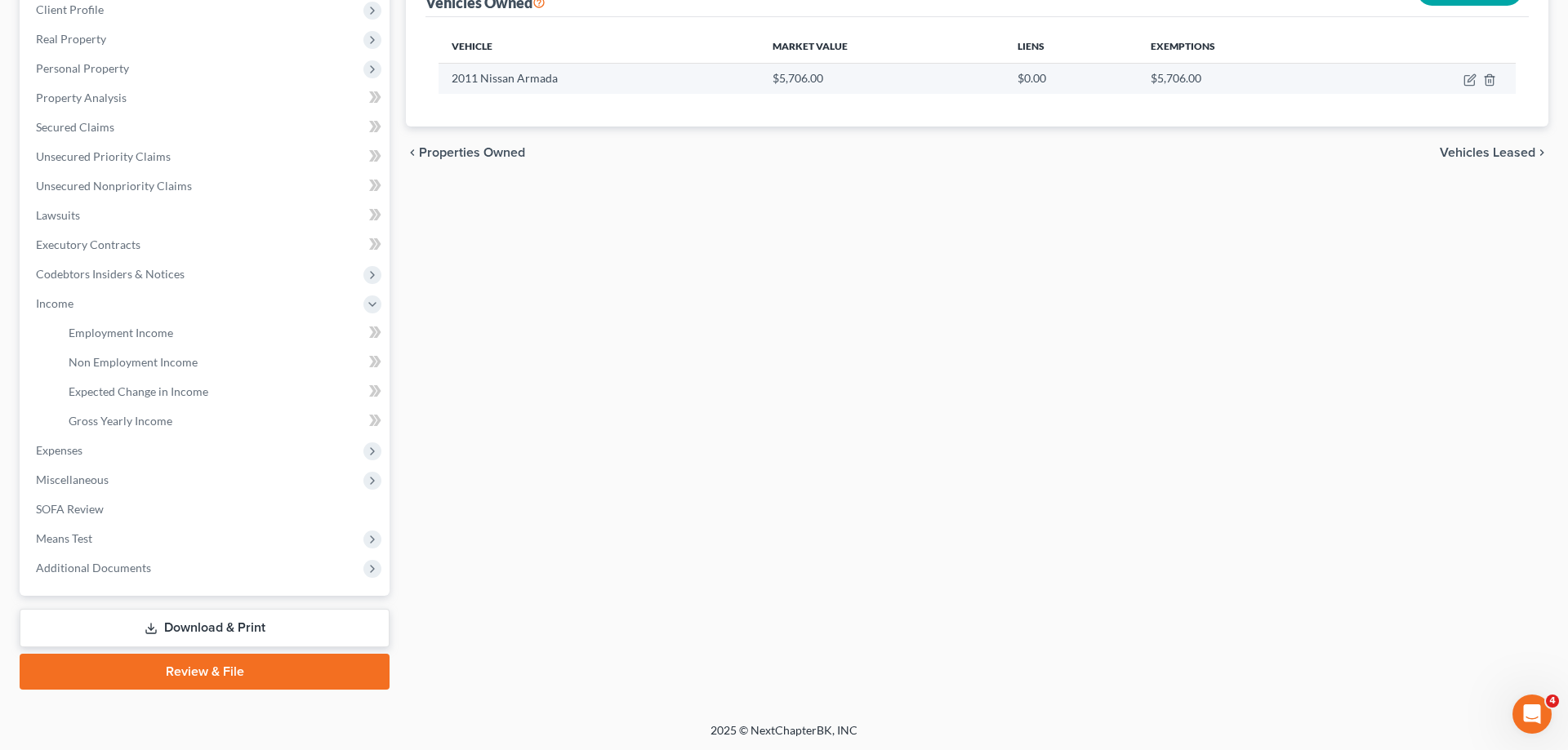
scroll to position [0, 0]
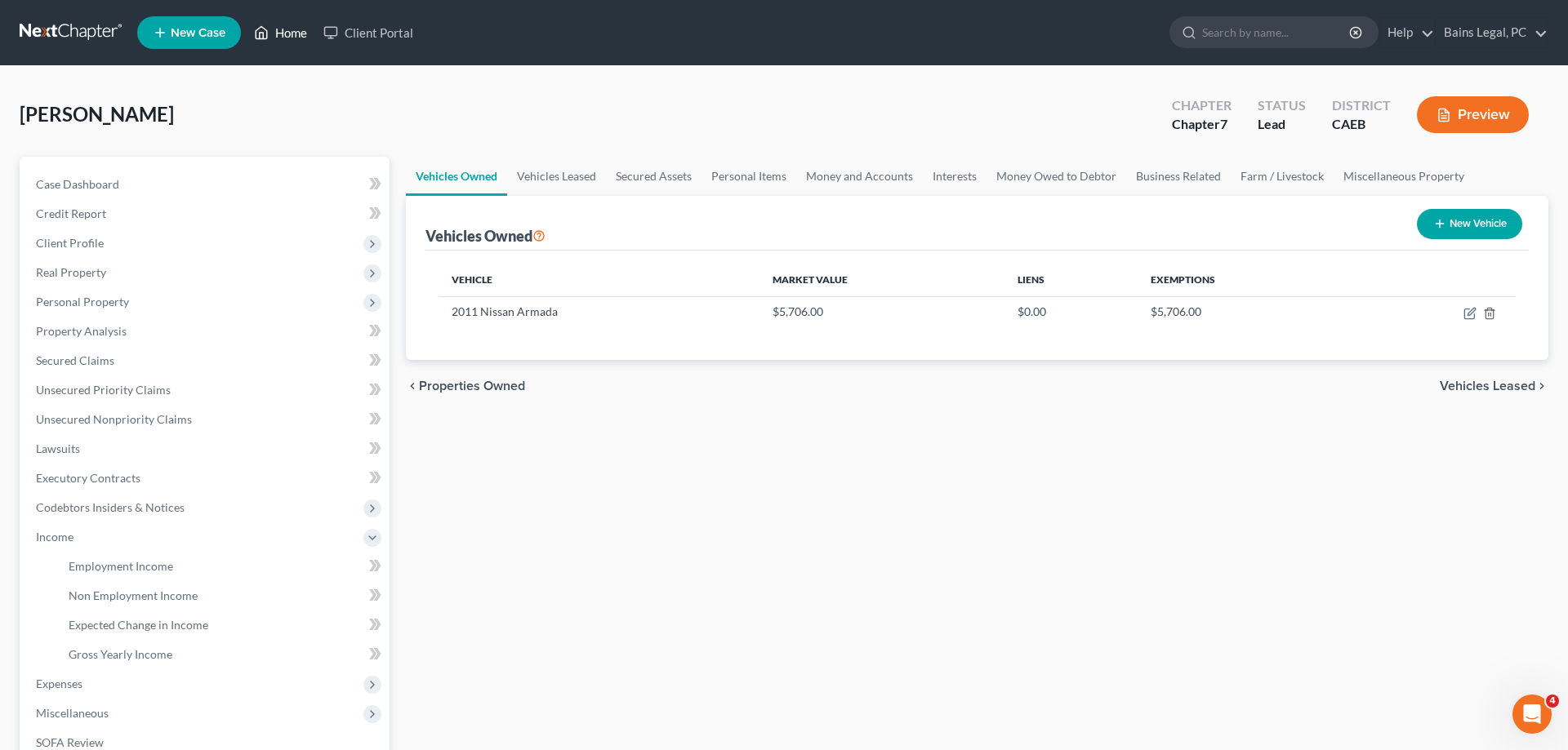
click at [295, 36] on link "Home" at bounding box center [281, 33] width 70 height 29
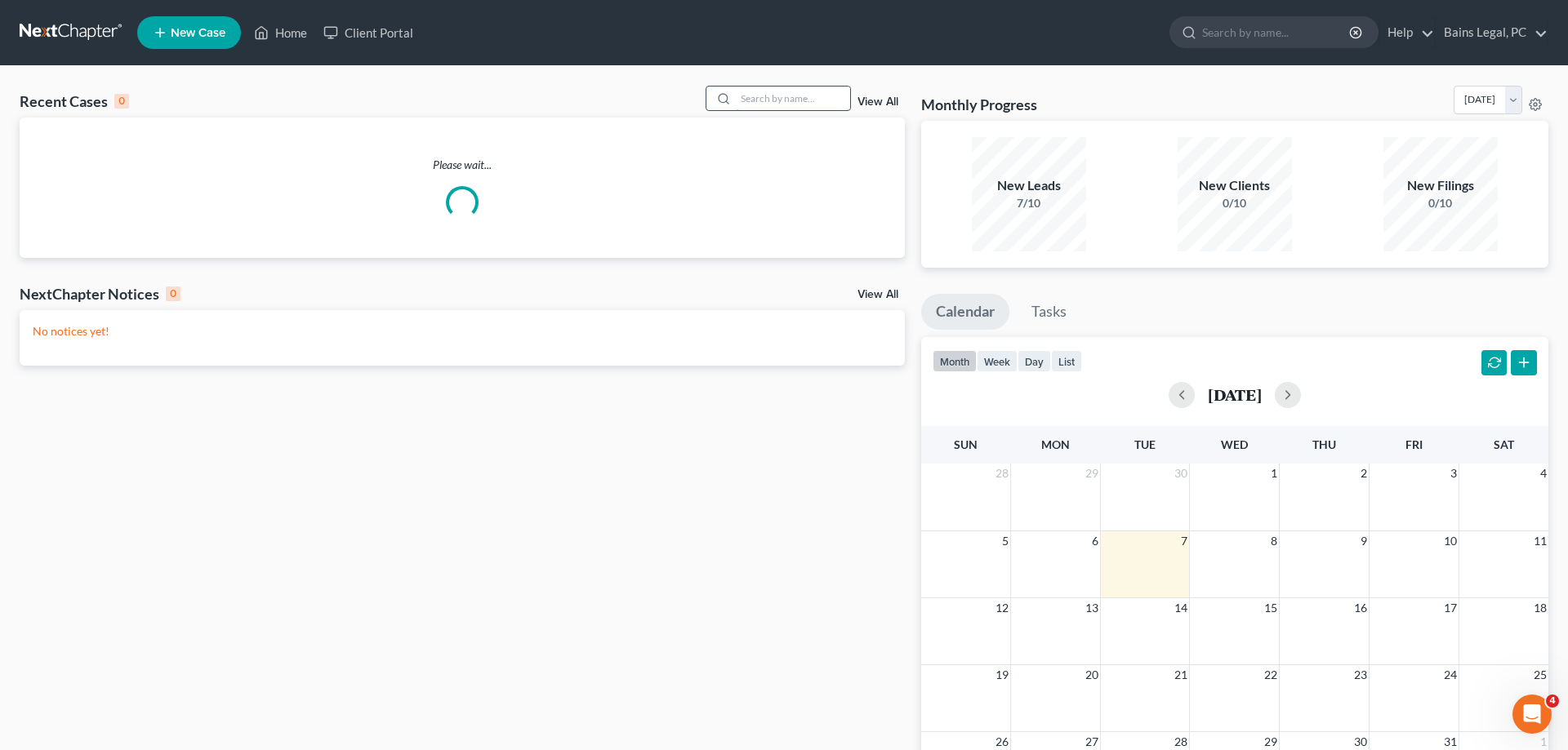
click at [735, 100] on input "search" at bounding box center [792, 98] width 115 height 24
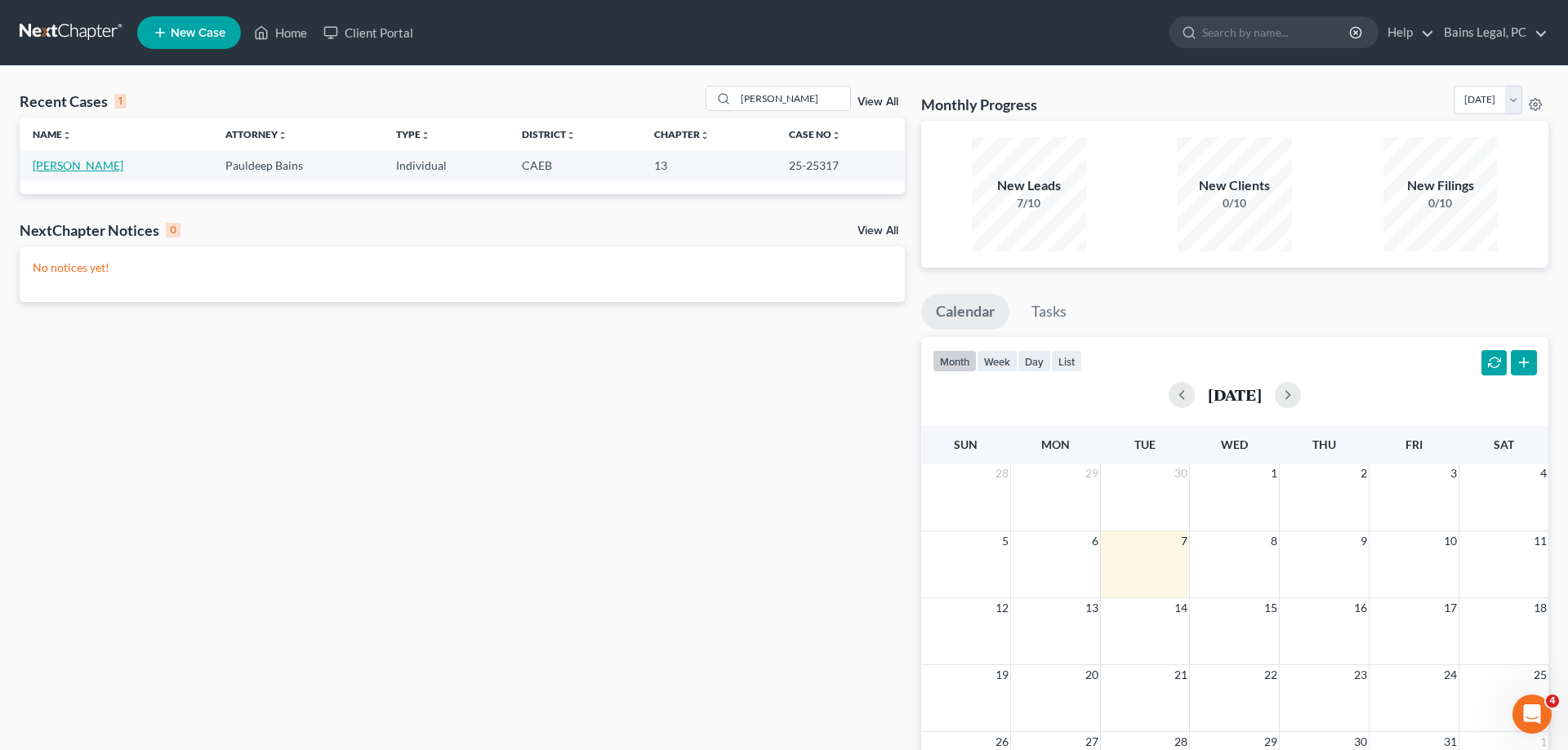
click at [35, 166] on link "[PERSON_NAME]" at bounding box center [78, 165] width 91 height 14
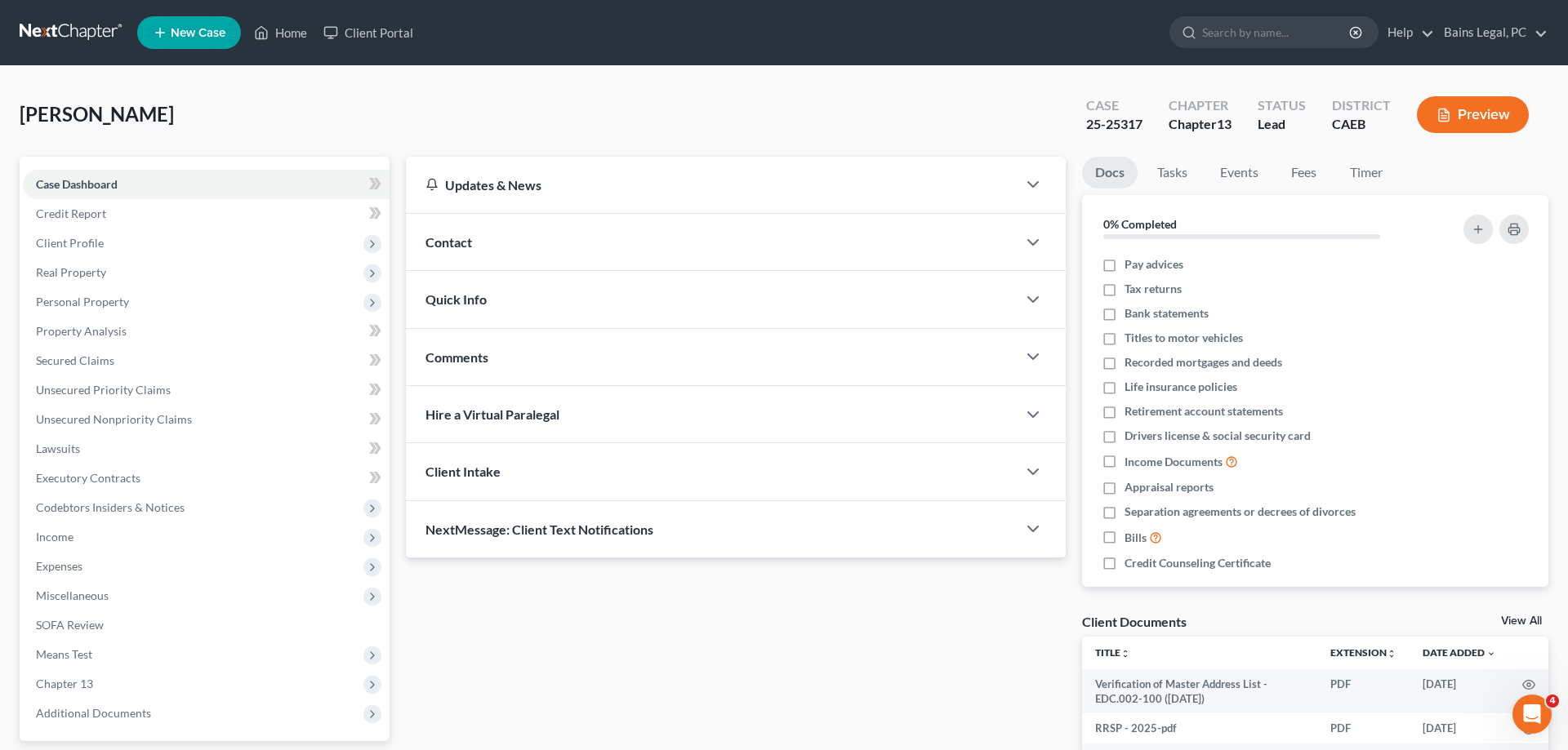
scroll to position [212, 0]
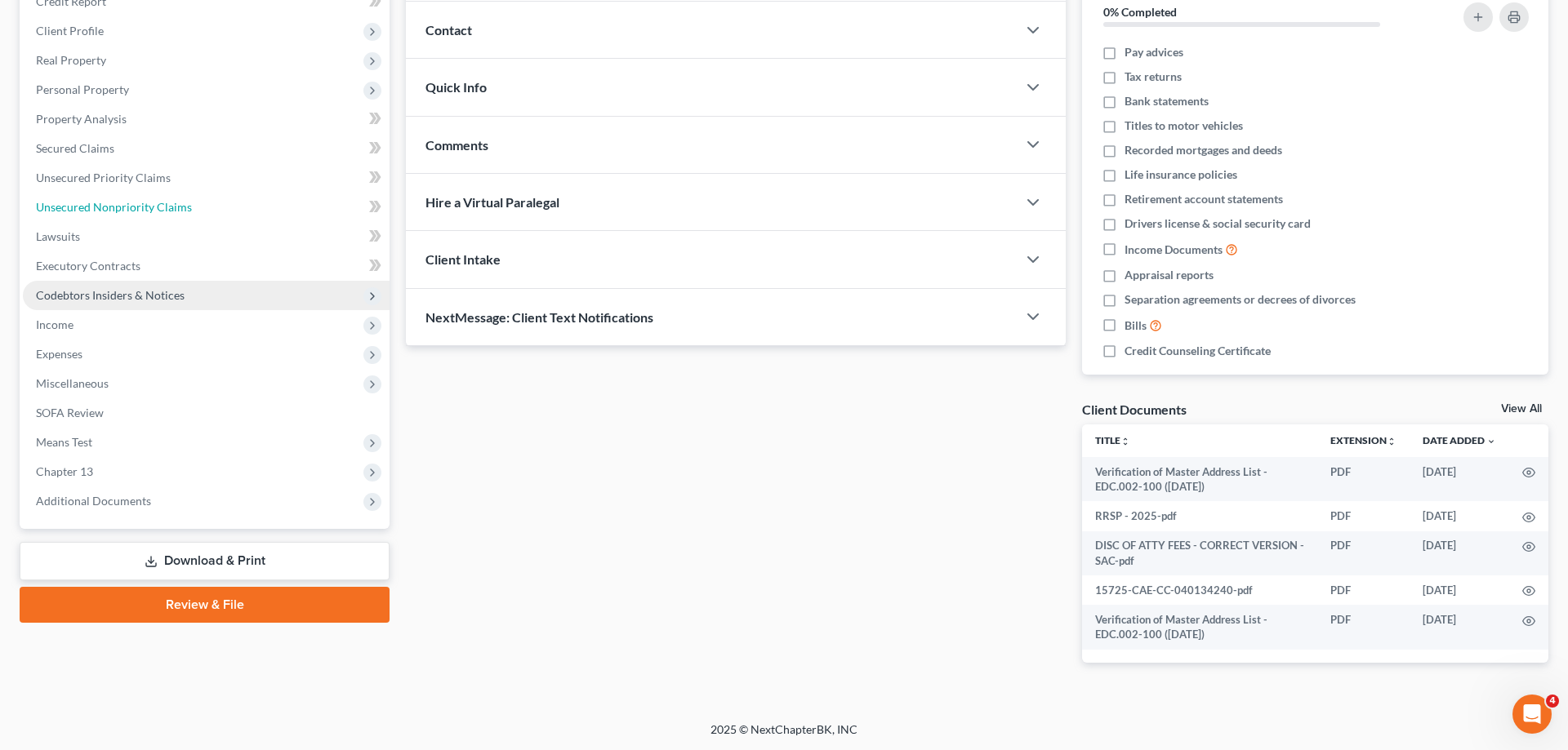
drag, startPoint x: 170, startPoint y: 215, endPoint x: 284, endPoint y: 284, distance: 133.3
click at [173, 214] on link "Unsecured Nonpriority Claims" at bounding box center [206, 207] width 366 height 29
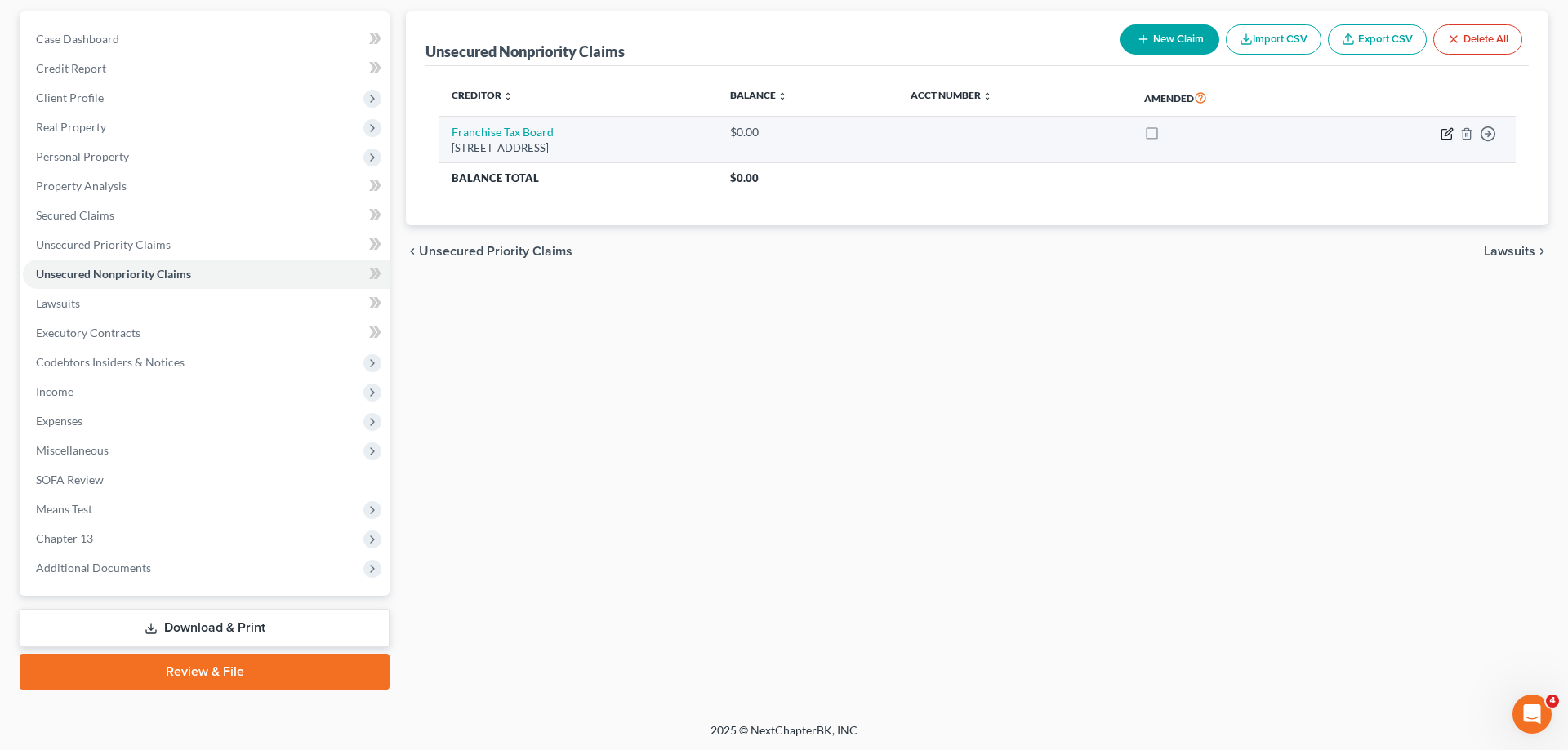
click at [1443, 137] on icon "button" at bounding box center [1447, 134] width 13 height 13
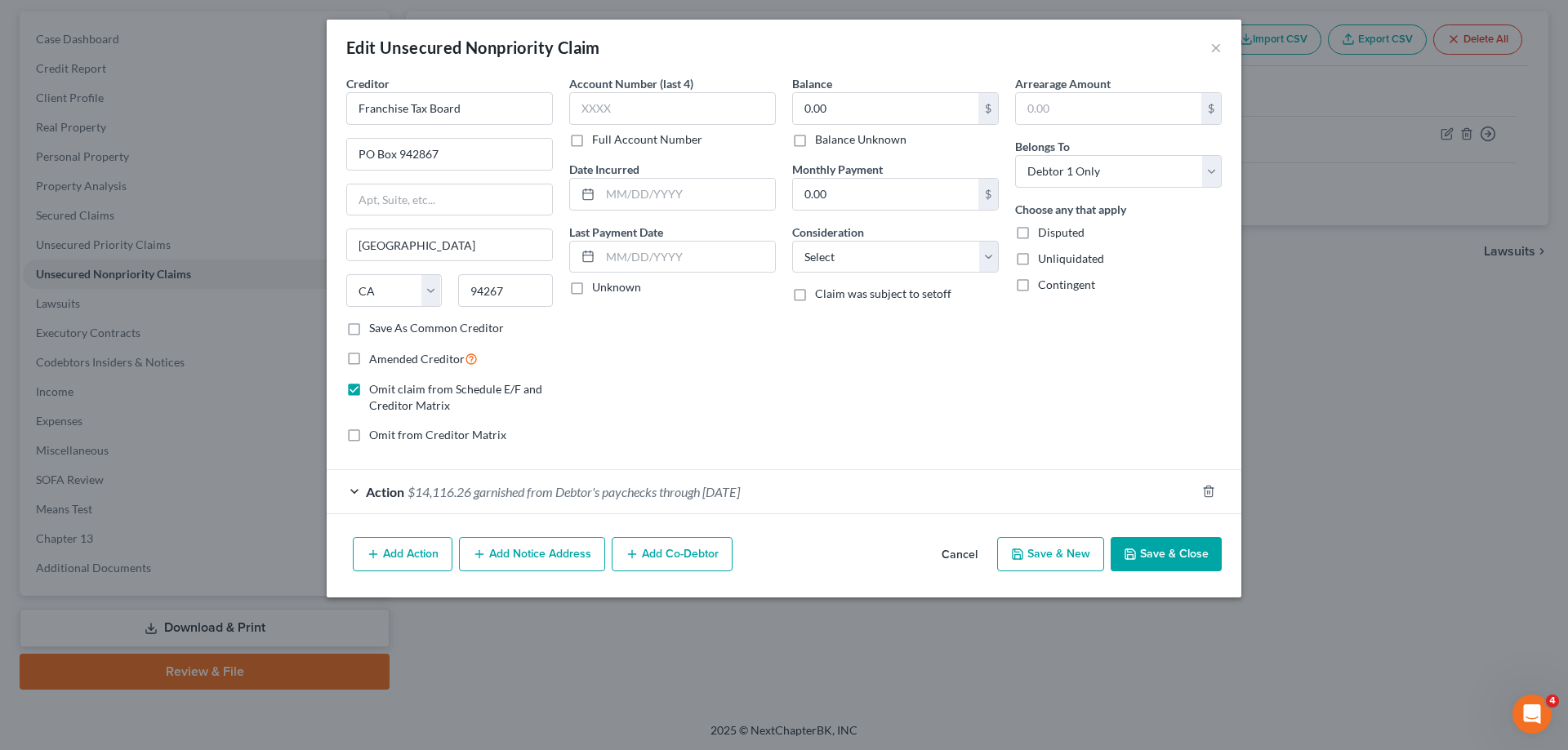
click at [1145, 556] on button "Save & Close" at bounding box center [1166, 554] width 111 height 34
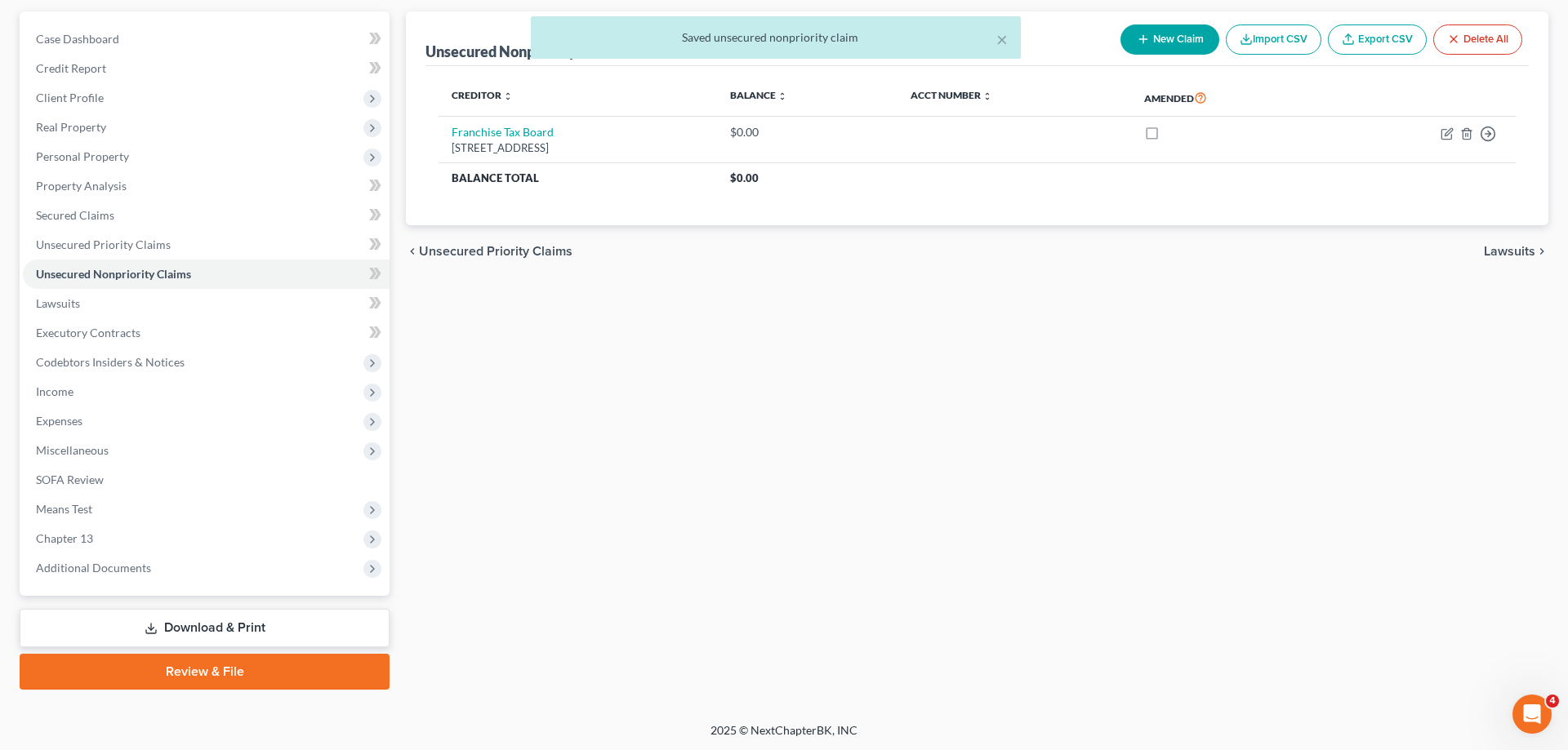
drag, startPoint x: 239, startPoint y: 622, endPoint x: 250, endPoint y: 620, distance: 11.2
click at [242, 623] on link "Download & Print" at bounding box center [204, 629] width 370 height 39
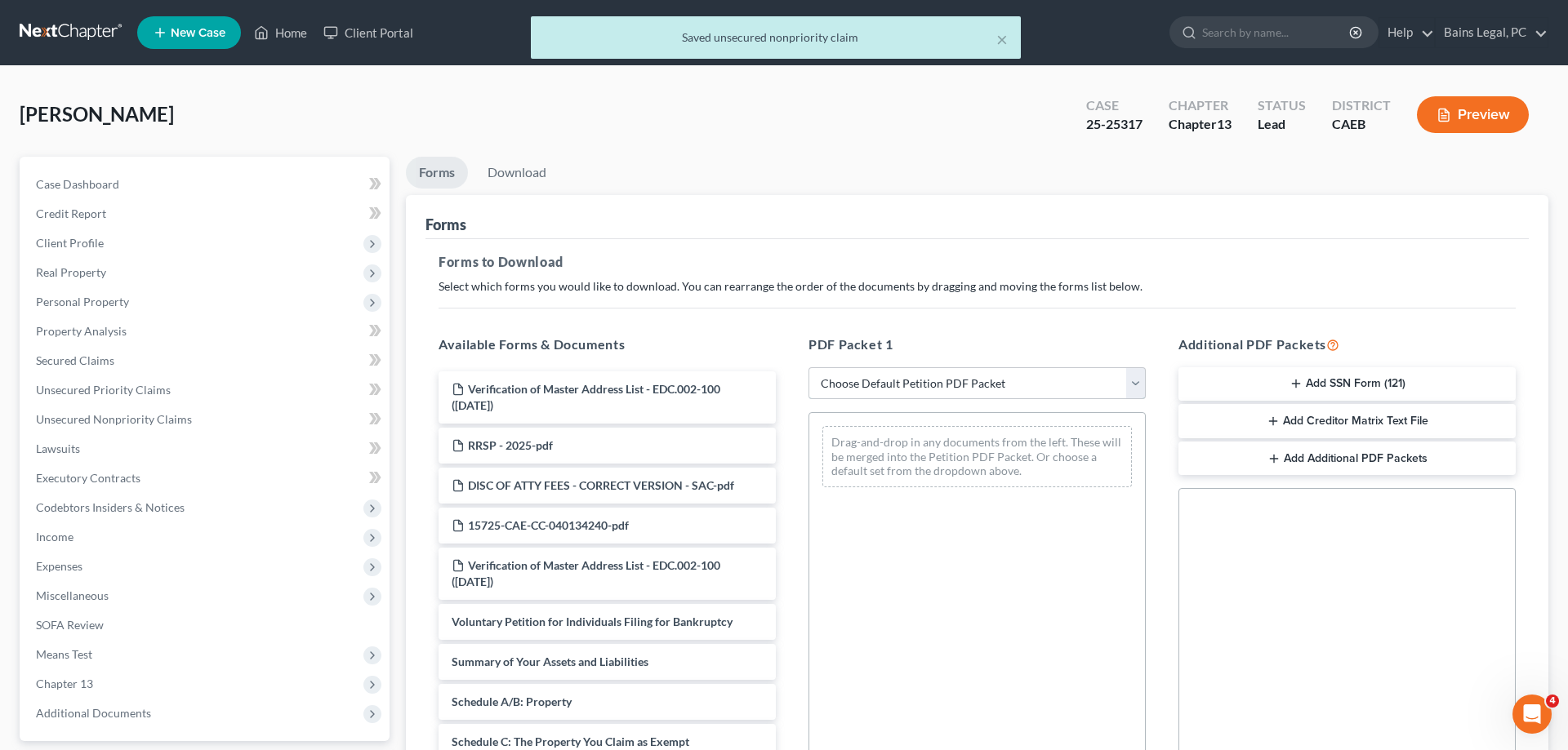
click at [809, 367] on select "Choose Default Petition PDF Packet Complete Bankruptcy Petition (all forms and …" at bounding box center [977, 384] width 337 height 33
click option "Complete Bankruptcy Petition (all forms and schedules)" at bounding box center [0, 0] width 0 height 0
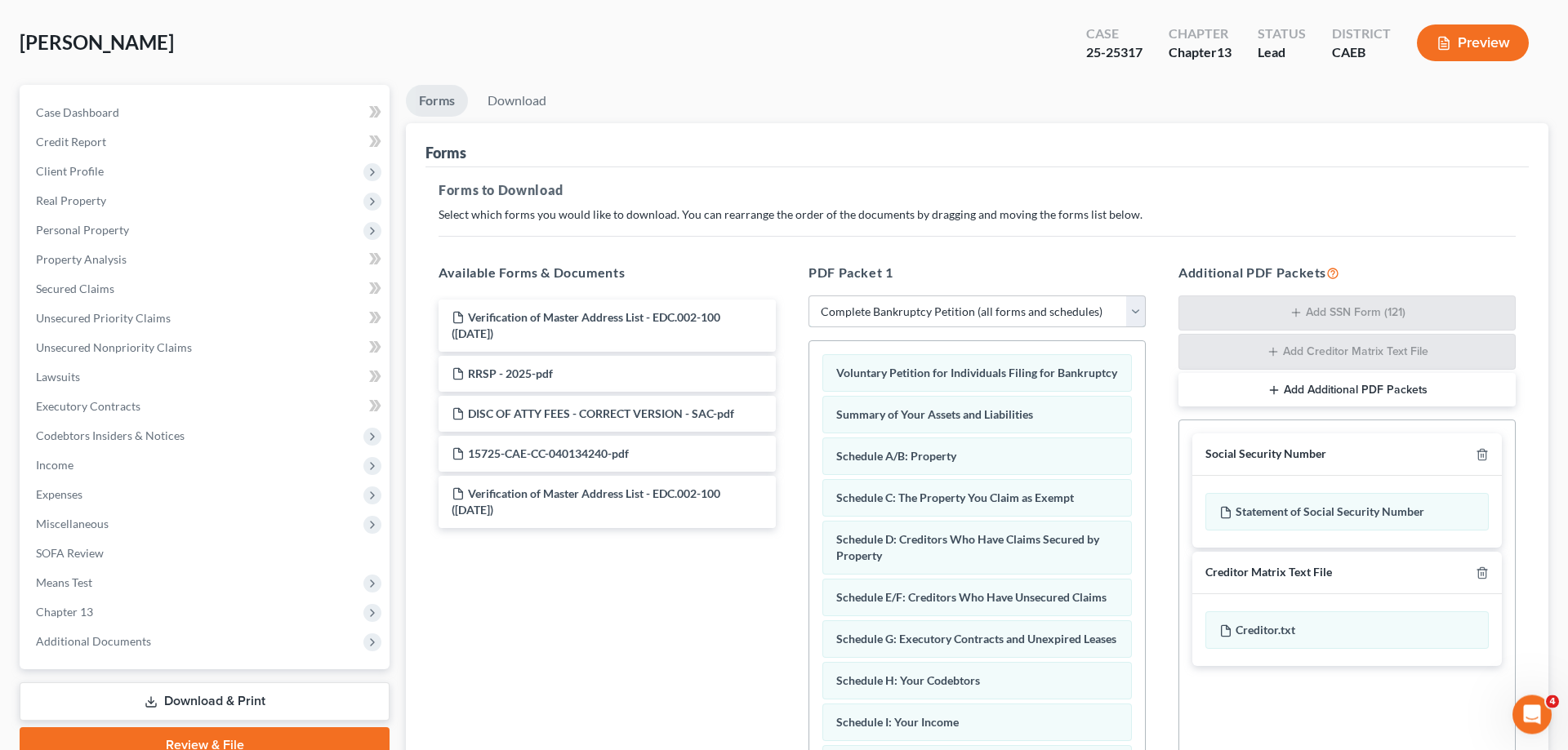
scroll to position [166, 0]
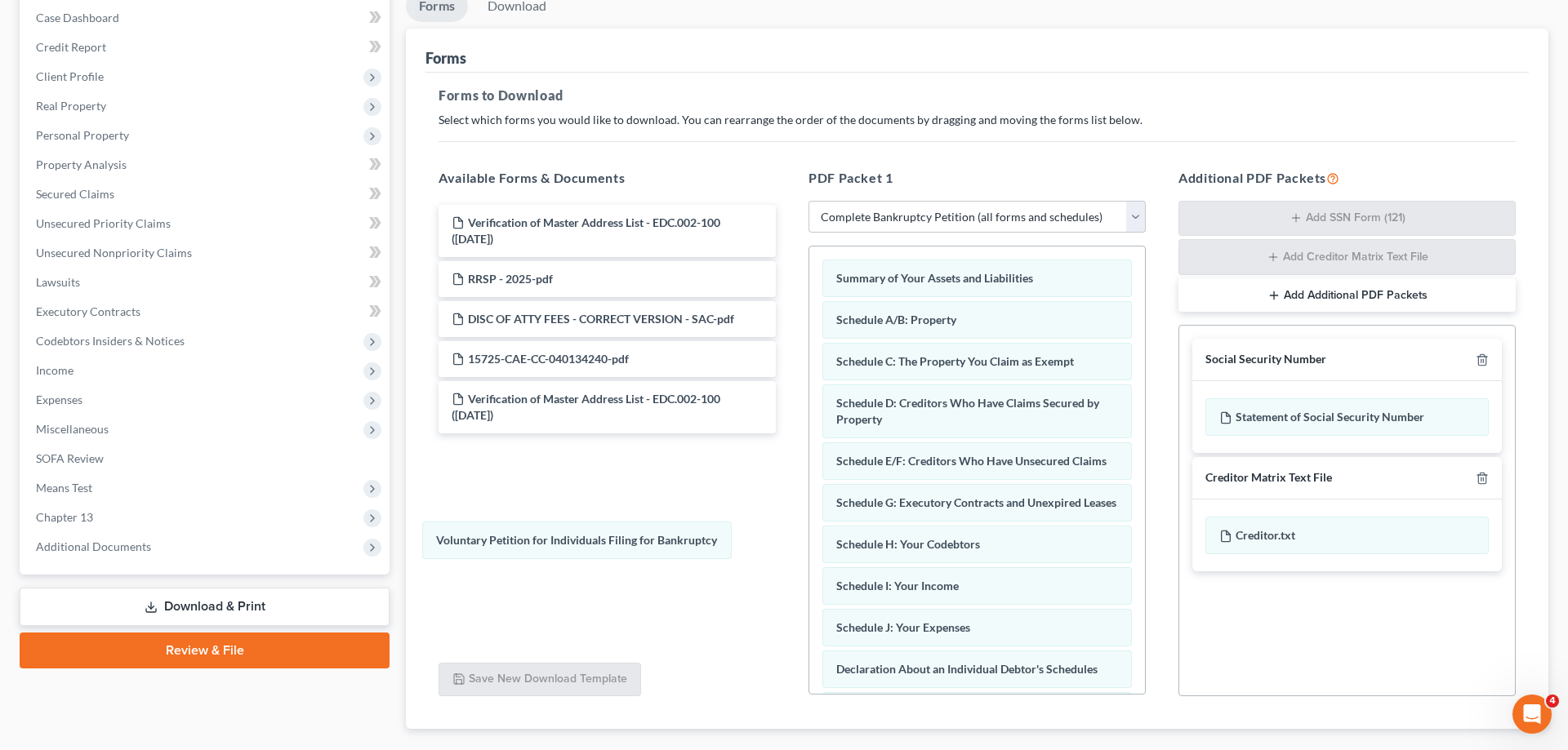
drag, startPoint x: 969, startPoint y: 273, endPoint x: 601, endPoint y: 491, distance: 427.7
click at [809, 528] on div "Voluntary Petition for Individuals Filing for Bankruptcy Voluntary Petition for…" at bounding box center [977, 669] width 336 height 845
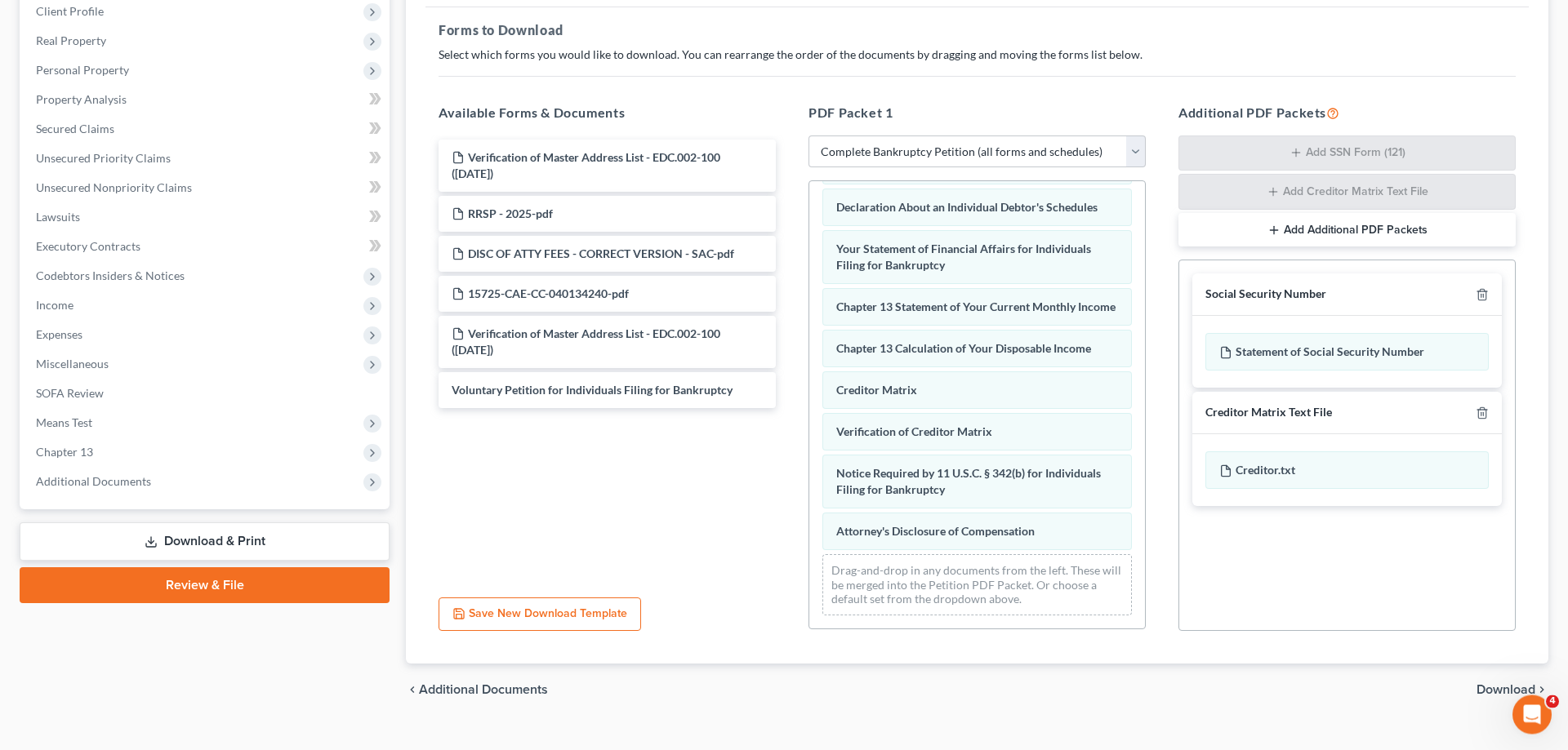
scroll to position [259, 0]
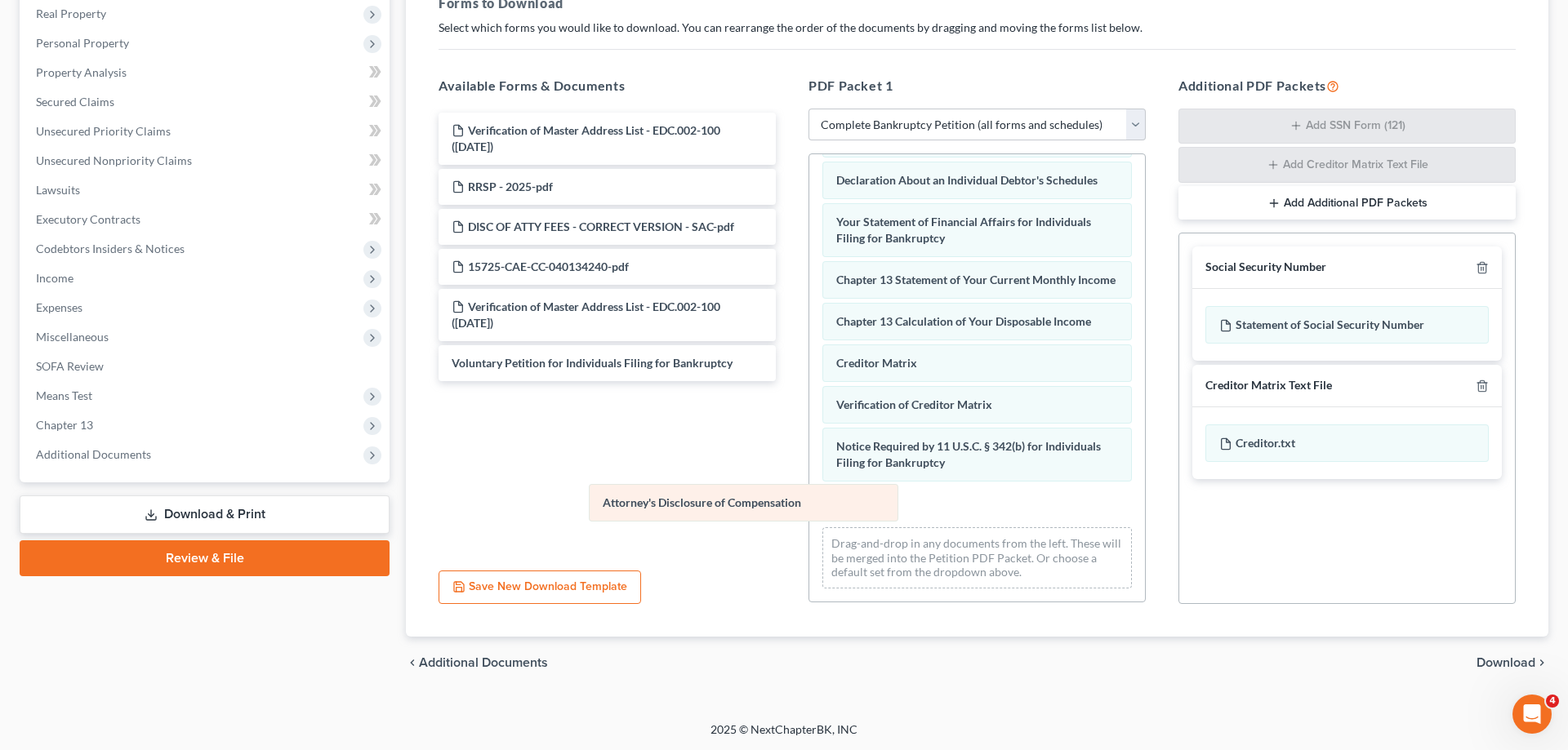
drag, startPoint x: 1003, startPoint y: 512, endPoint x: 489, endPoint y: 444, distance: 518.5
click at [809, 444] on div "Attorney's Disclosure of Compensation Summary of Your Assets and Liabilities Sc…" at bounding box center [977, 180] width 336 height 845
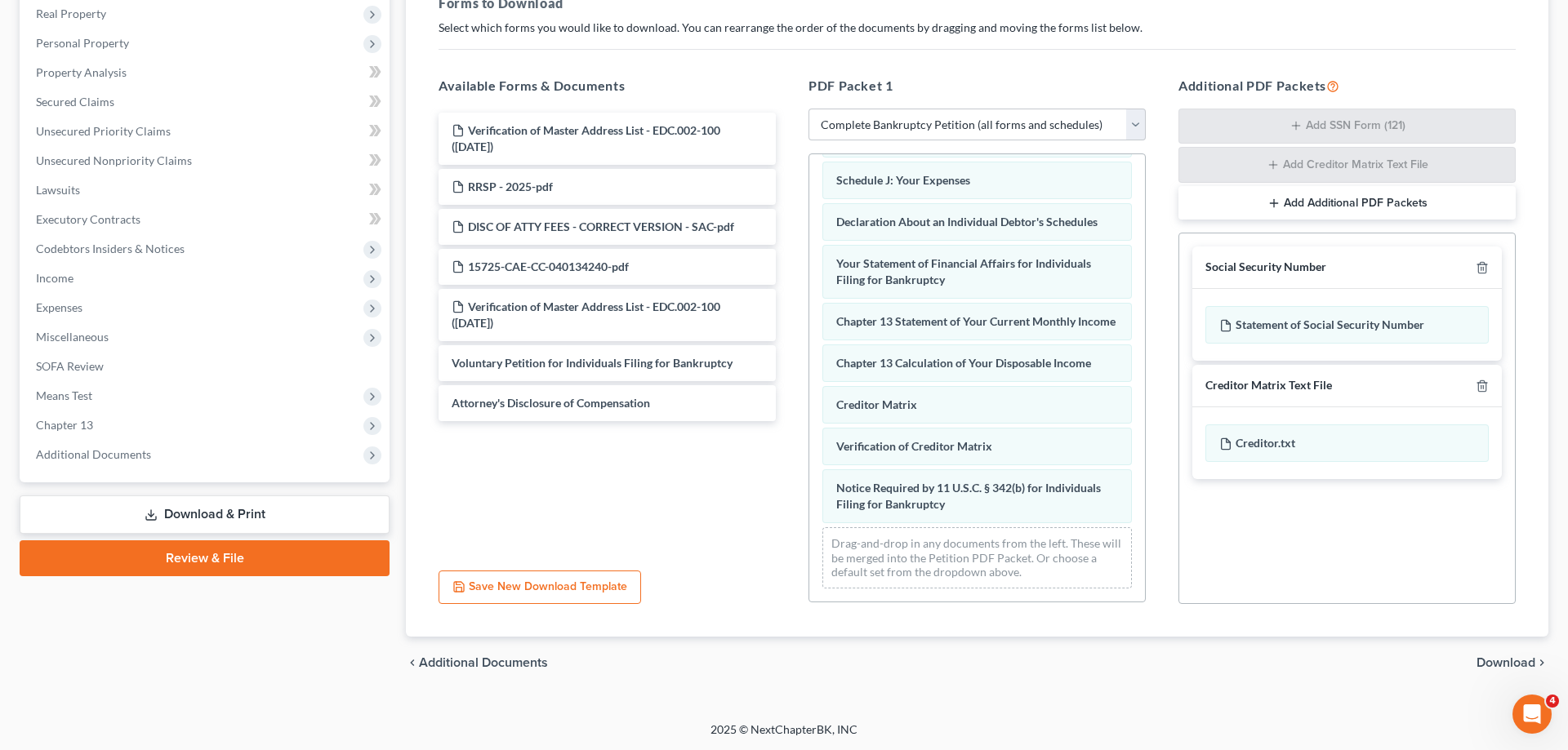
click at [809, 464] on div "Summary of Your Assets and Liabilities Schedule A/B: Property Schedule C: The P…" at bounding box center [977, 200] width 336 height 802
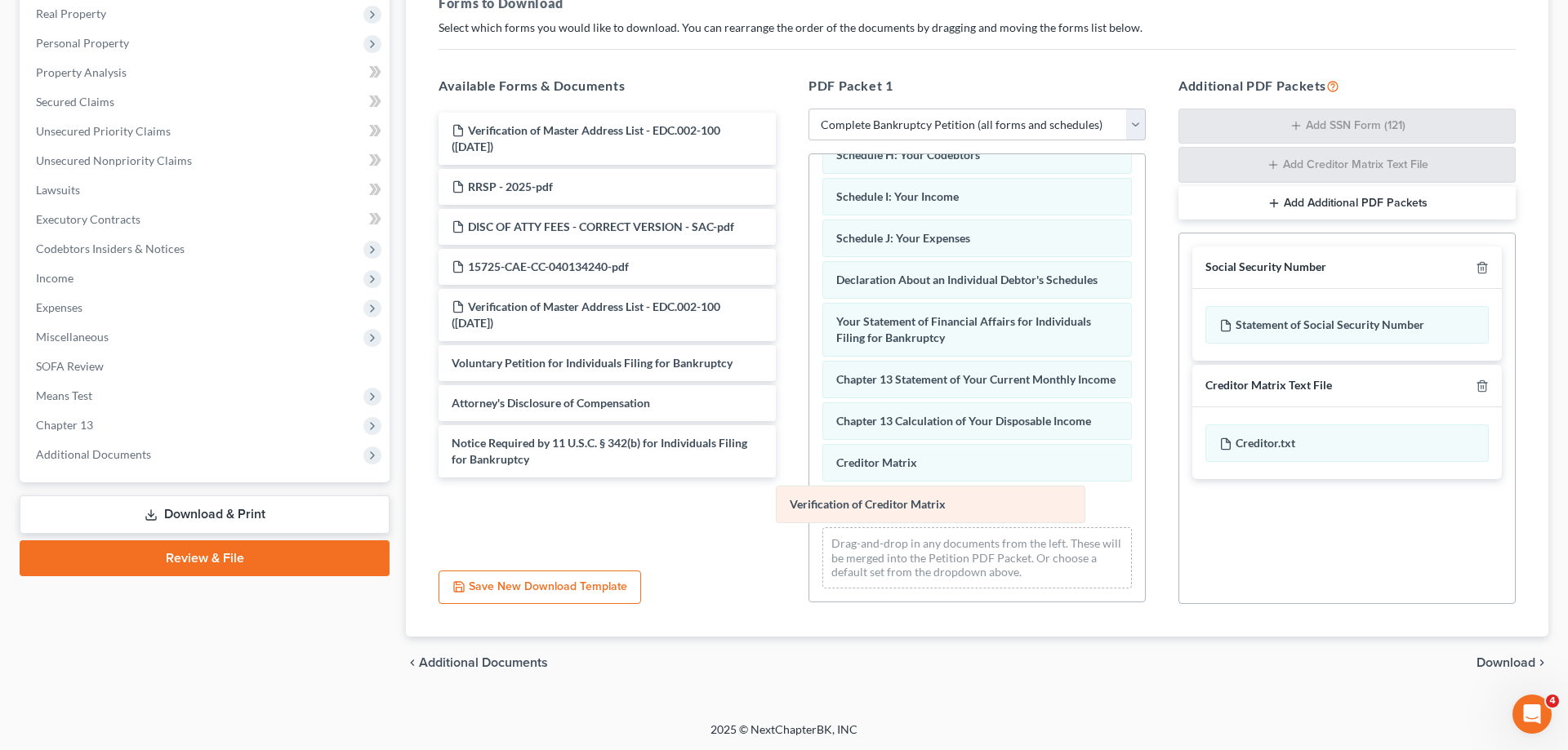
drag, startPoint x: 865, startPoint y: 505, endPoint x: 618, endPoint y: 469, distance: 249.6
click at [809, 469] on div "Verification of Creditor Matrix Summary of Your Assets and Liabilities Schedule…" at bounding box center [977, 229] width 336 height 744
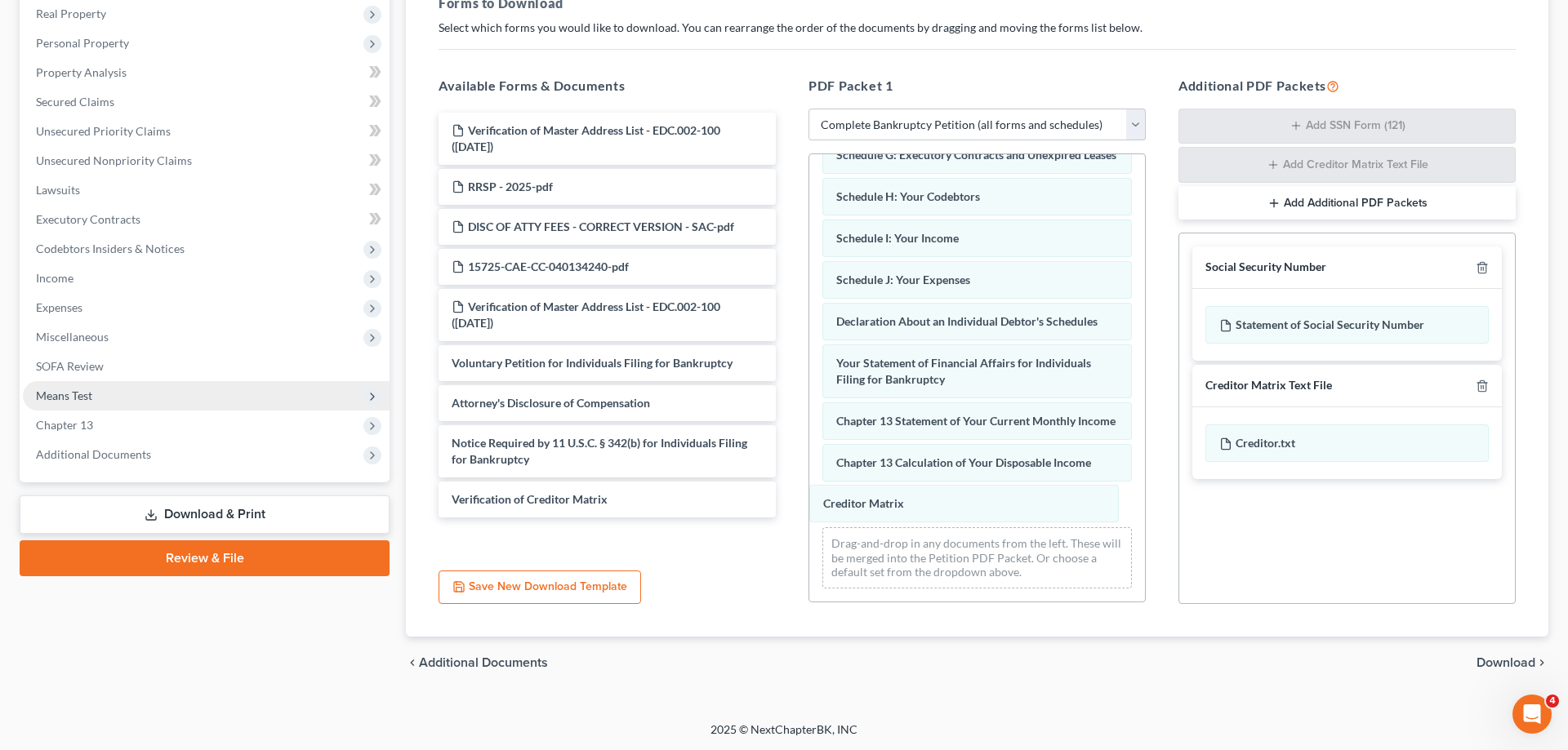
drag, startPoint x: 902, startPoint y: 506, endPoint x: 243, endPoint y: 399, distance: 667.6
click at [809, 422] on div "Creditor Matrix Summary of Your Assets and Liabilities Schedule A/B: Property S…" at bounding box center [977, 251] width 336 height 703
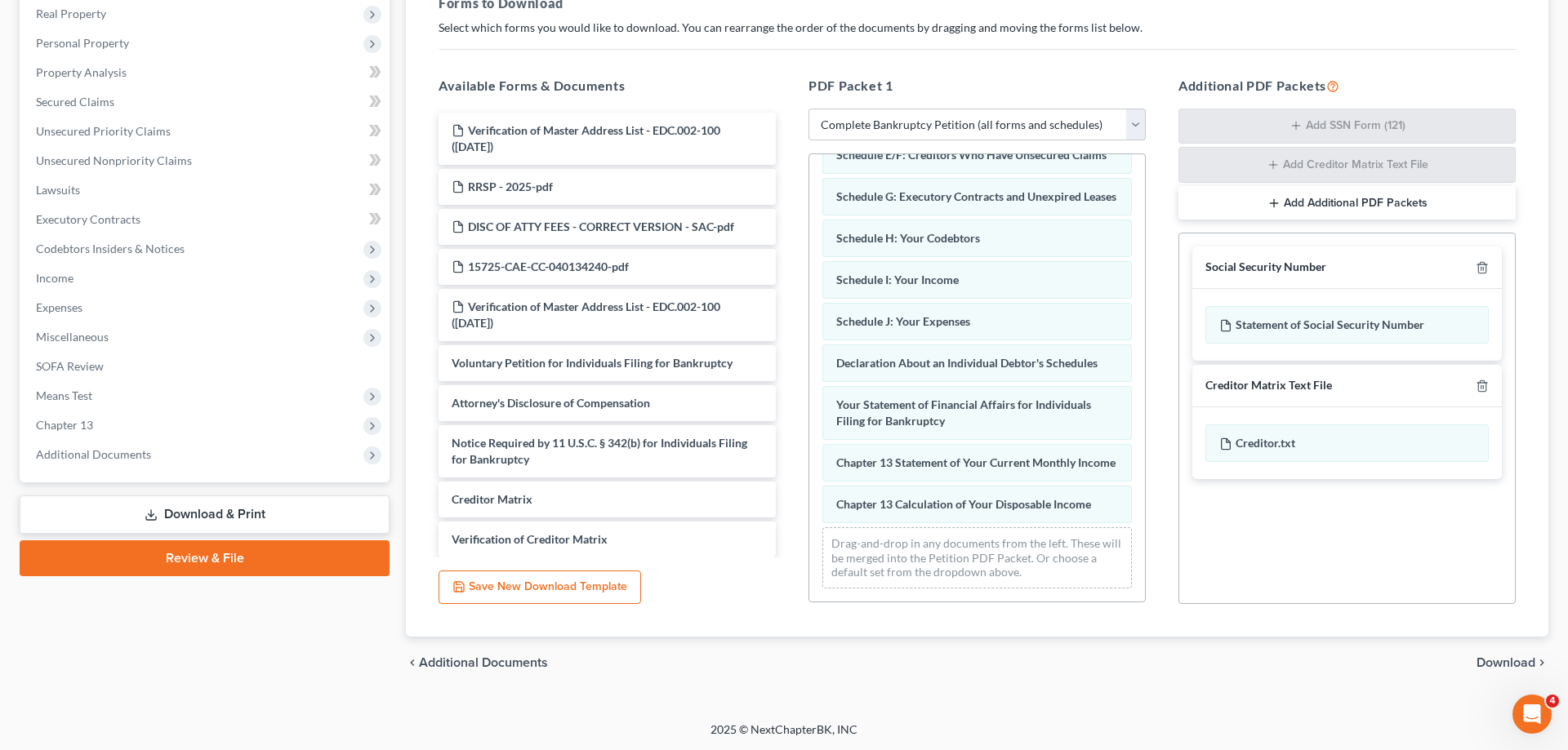
click at [1490, 661] on span "Download" at bounding box center [1506, 663] width 59 height 13
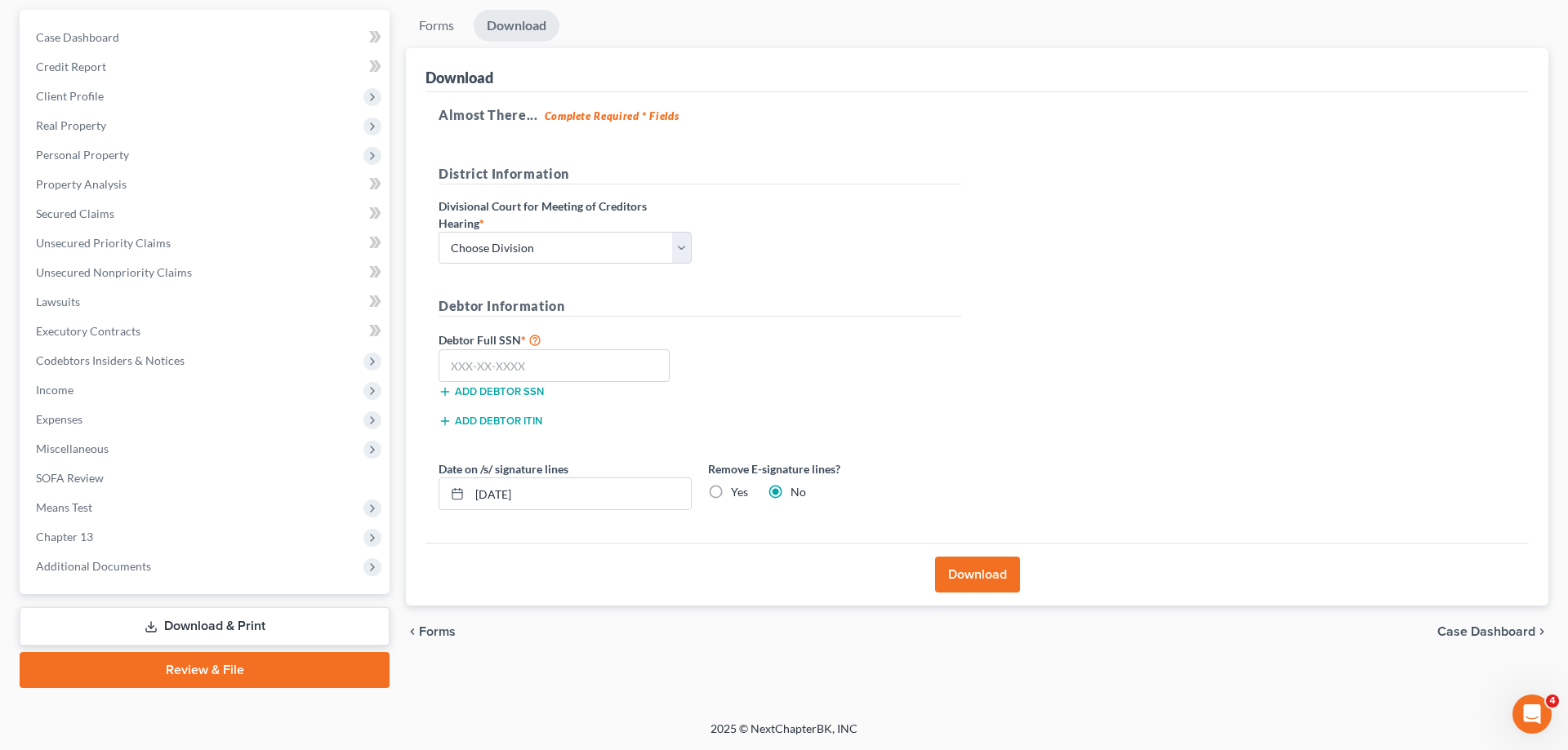
scroll to position [145, 0]
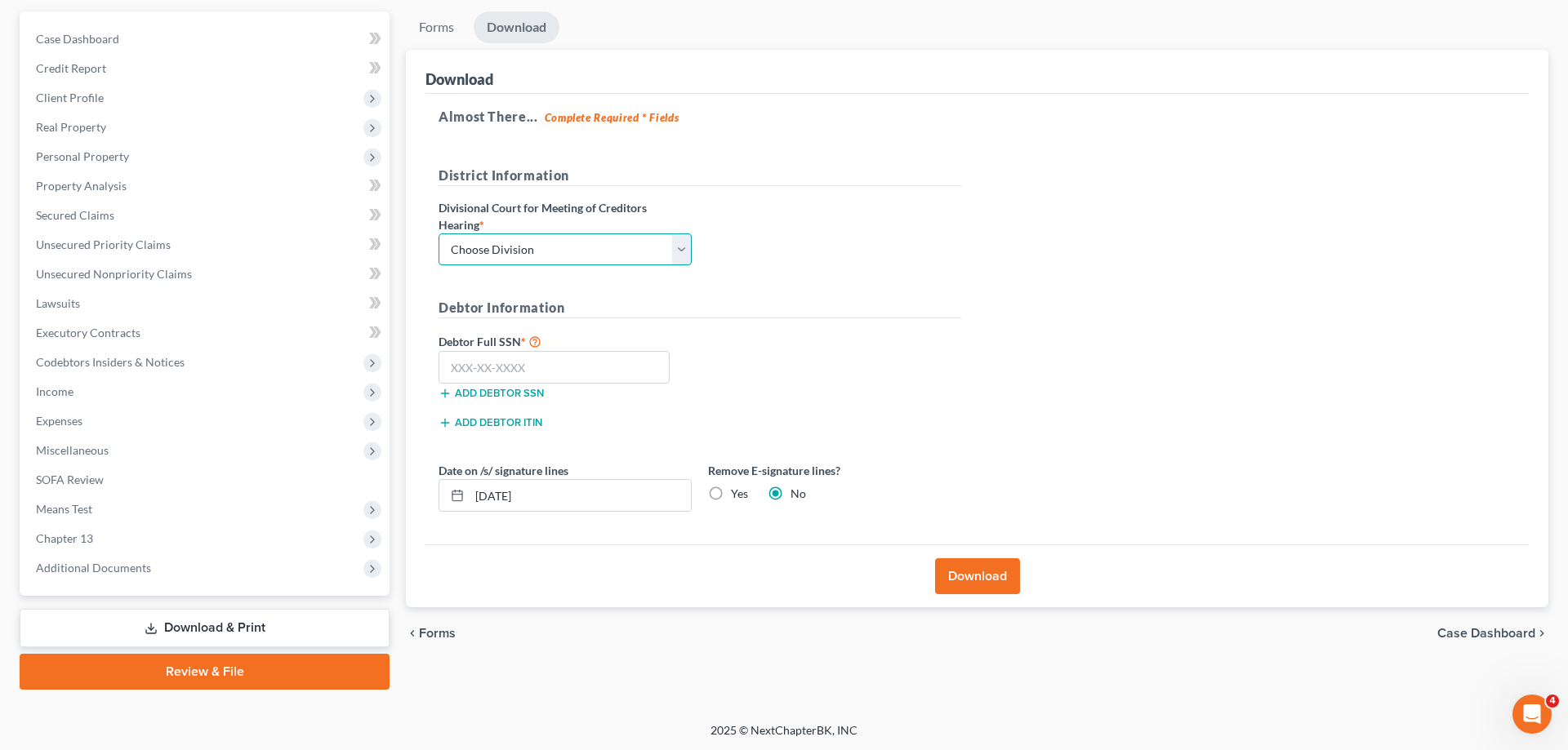
click at [439, 233] on select "Choose Division Fresno Modesto [GEOGRAPHIC_DATA]" at bounding box center [566, 250] width 253 height 33
click option "[GEOGRAPHIC_DATA]" at bounding box center [0, 0] width 0 height 0
click at [552, 367] on input "text" at bounding box center [554, 367] width 231 height 33
drag, startPoint x: 510, startPoint y: 499, endPoint x: 355, endPoint y: 473, distance: 157.2
click at [469, 480] on input "[DATE]" at bounding box center [579, 496] width 221 height 31
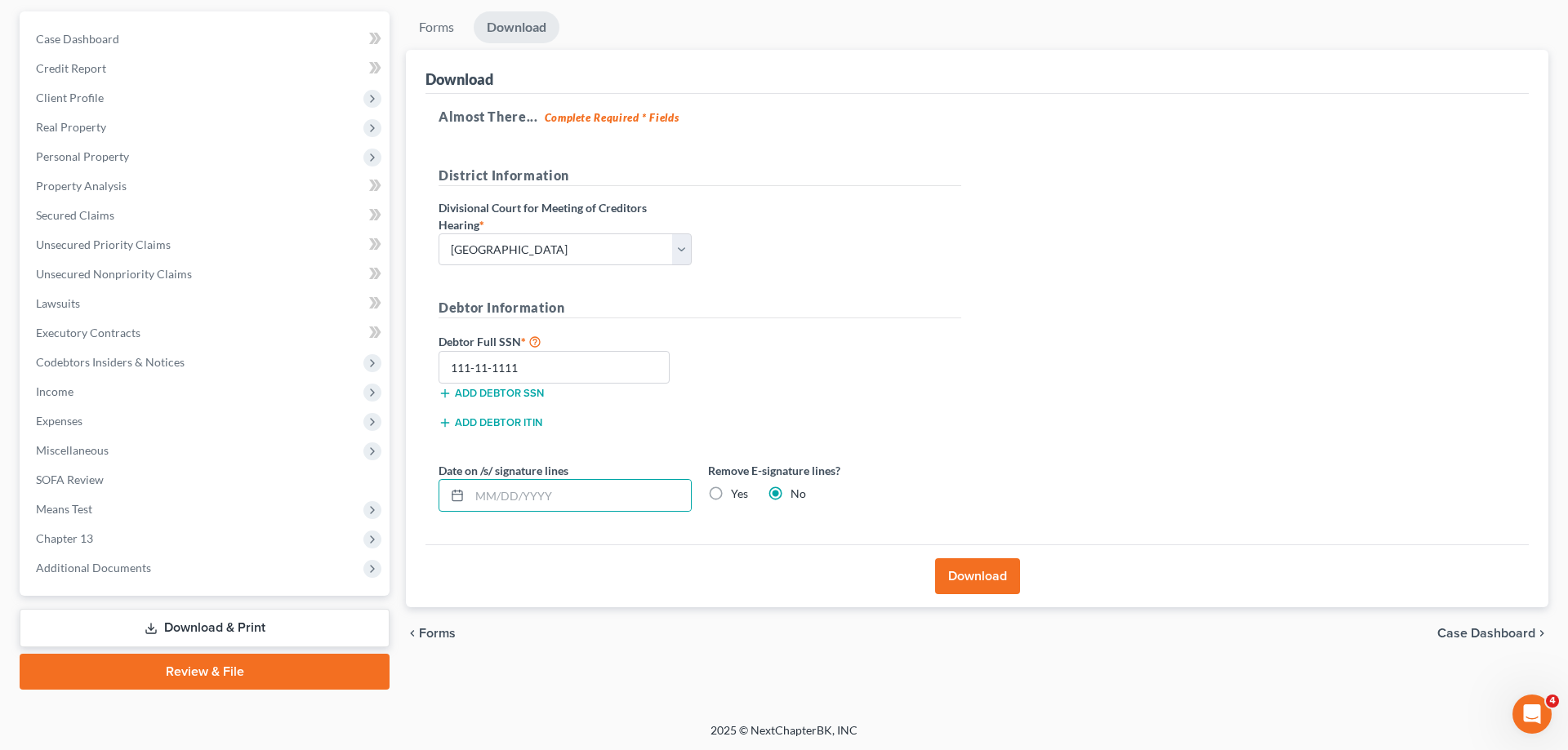
click at [731, 486] on label "Yes" at bounding box center [739, 494] width 17 height 17
click at [737, 486] on input "Yes" at bounding box center [743, 491] width 11 height 11
click at [963, 571] on button "Download" at bounding box center [977, 576] width 85 height 36
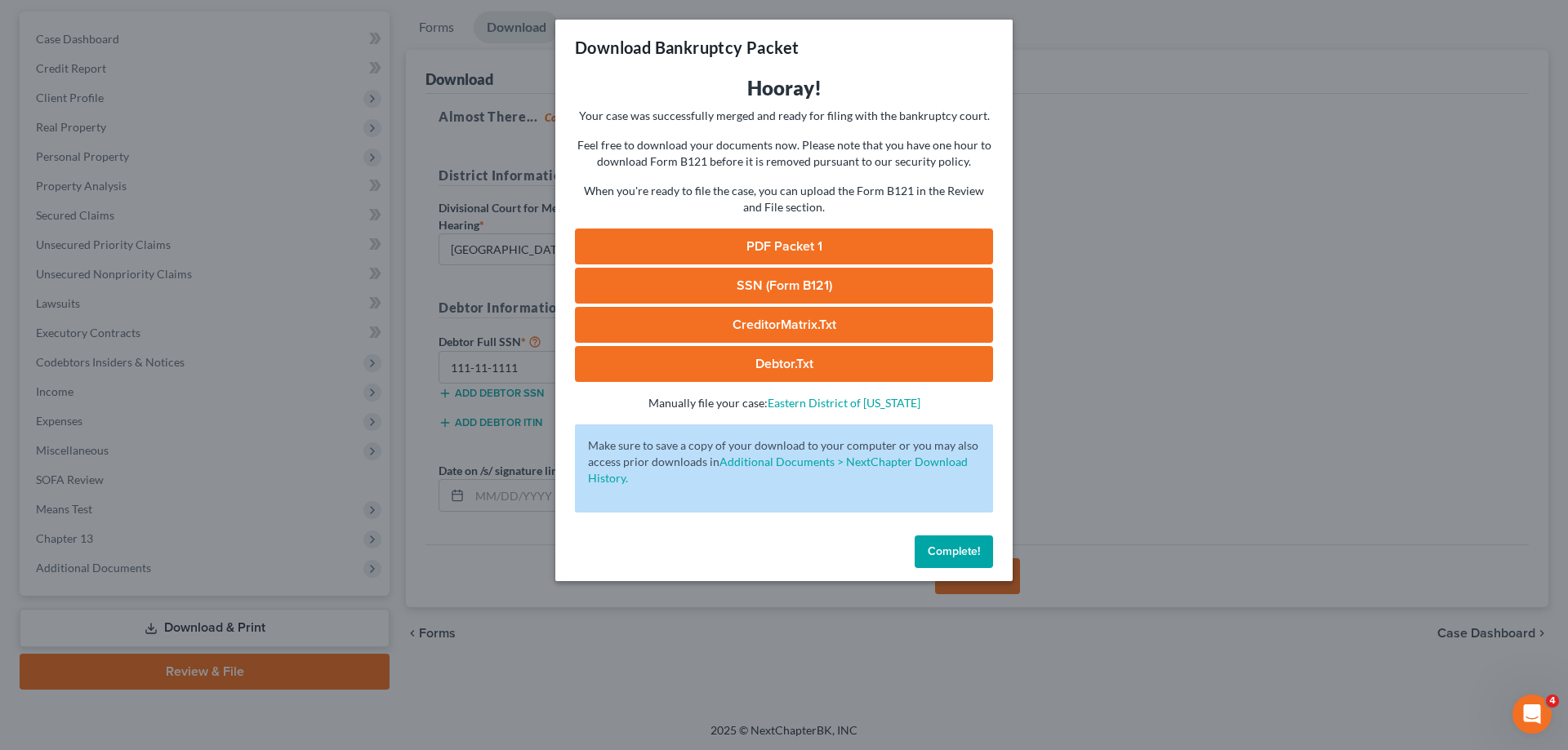
click at [784, 238] on link "PDF Packet 1" at bounding box center [783, 246] width 418 height 36
click at [973, 543] on button "Complete!" at bounding box center [953, 552] width 78 height 33
